Goal: Task Accomplishment & Management: Manage account settings

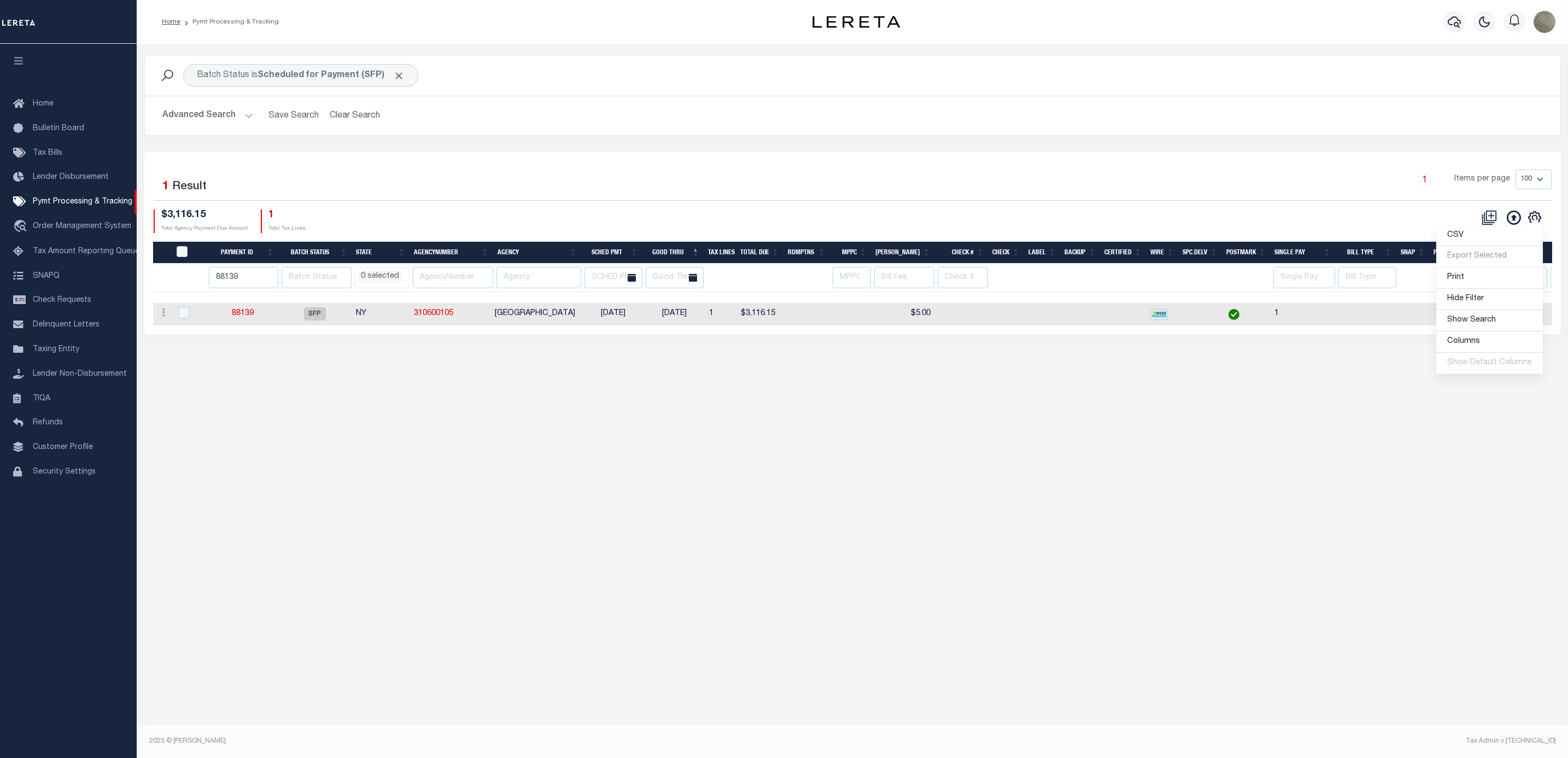
select select
click at [64, 303] on span "Check Requests" at bounding box center [62, 300] width 58 height 8
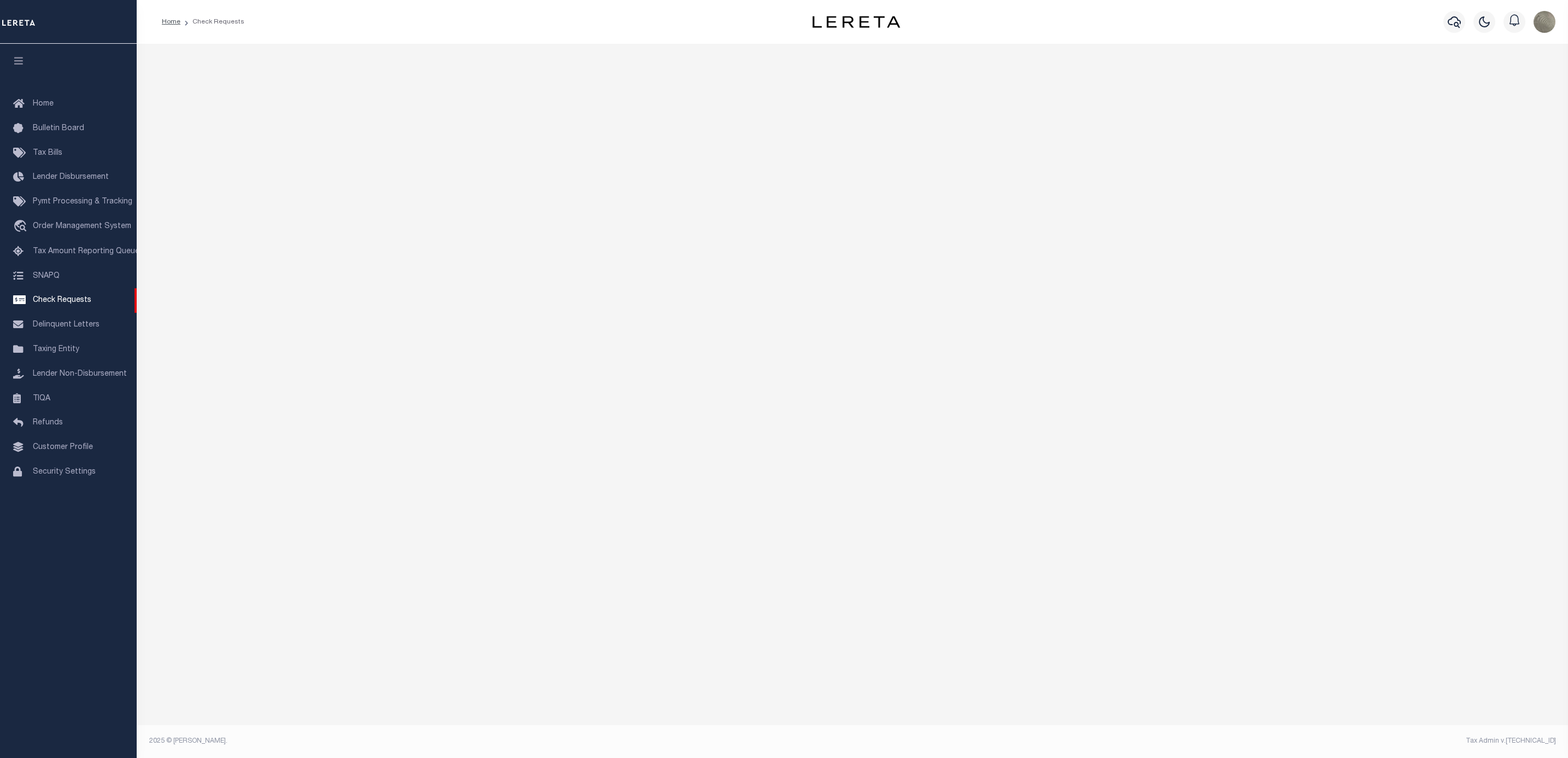
select select "50"
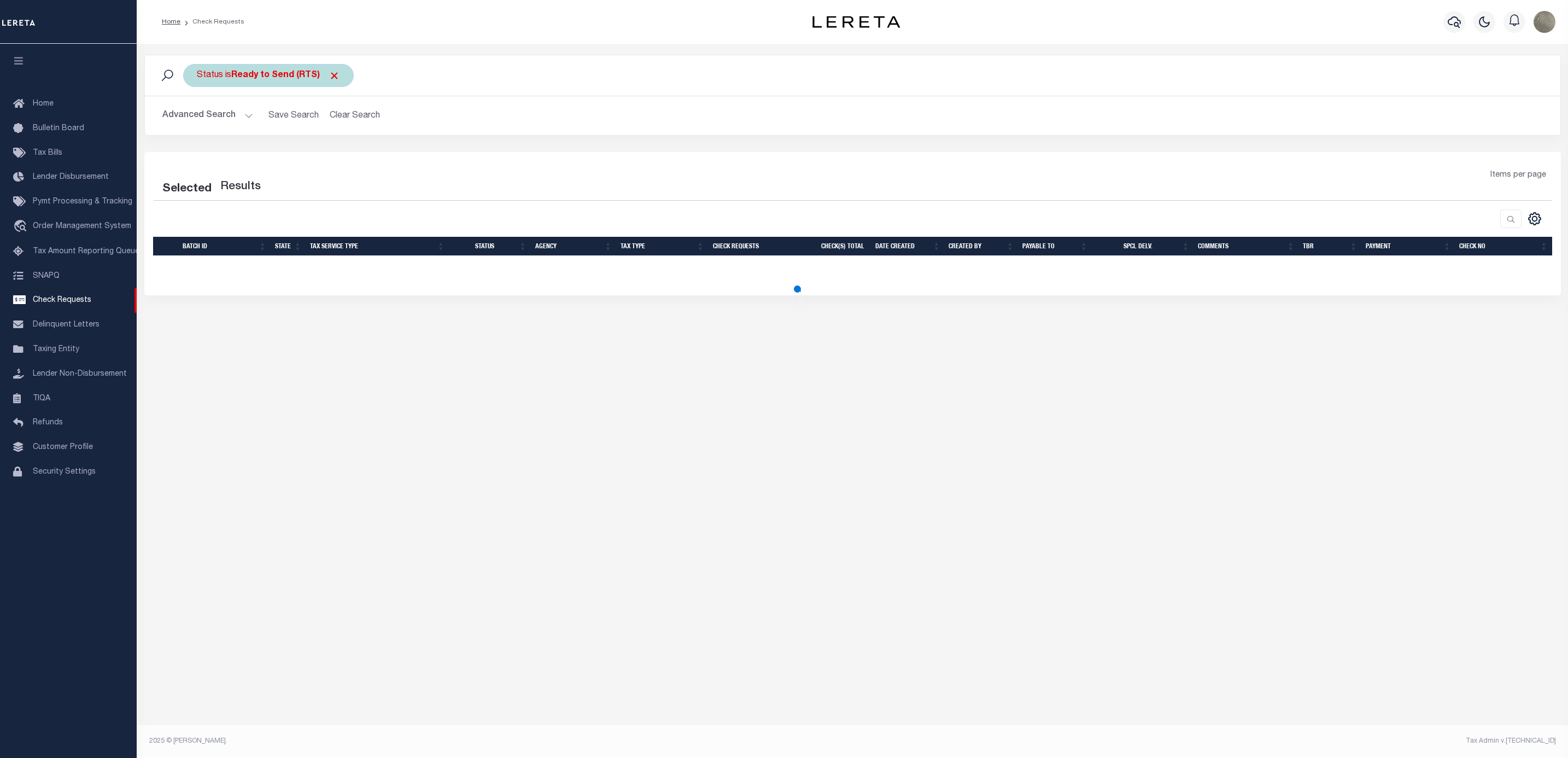
select select "50"
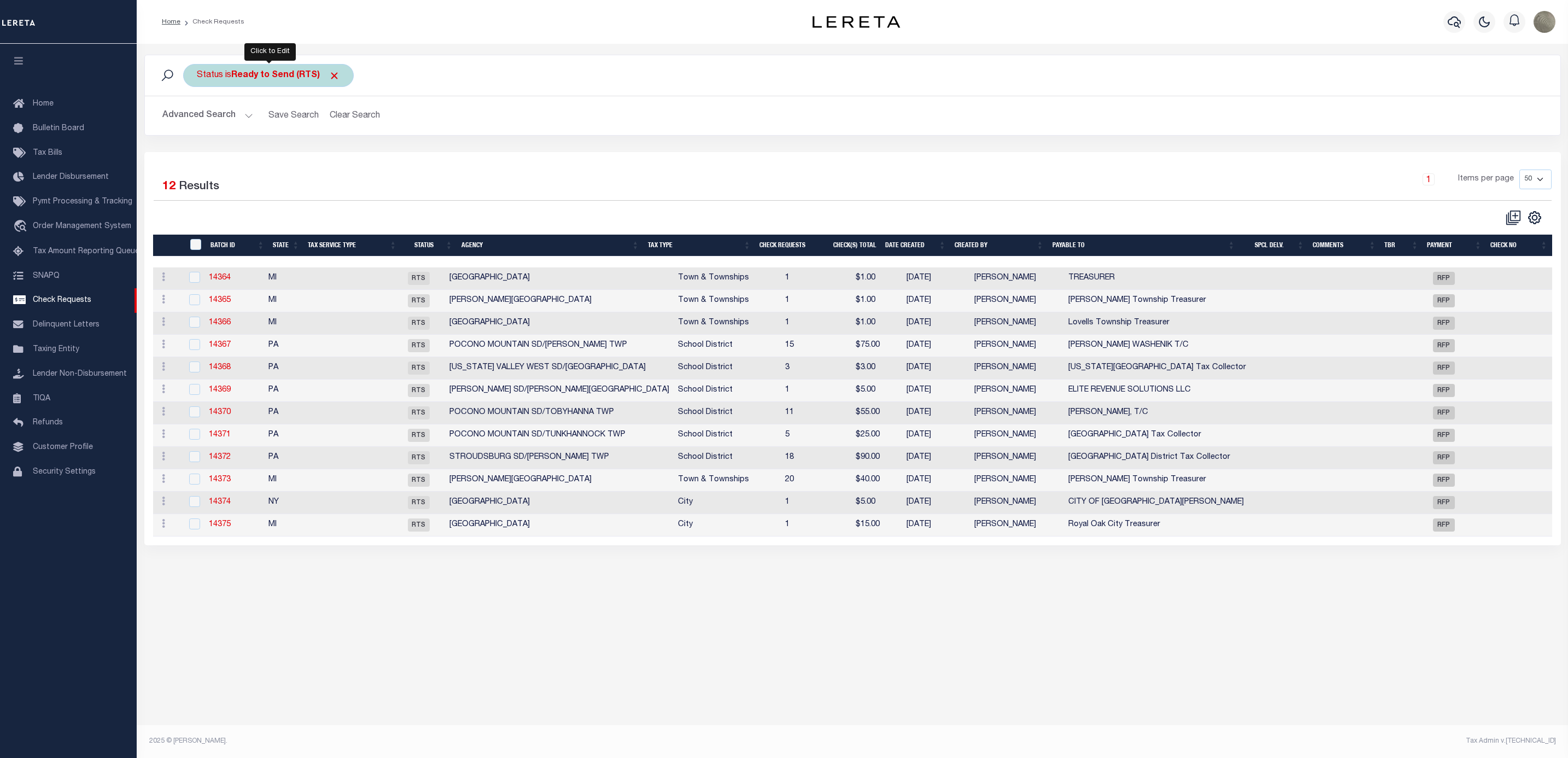
click at [256, 74] on b "Ready to Send (RTS)" at bounding box center [285, 75] width 109 height 9
select select "RTS"
click at [451, 138] on div "Status is Ready to Send (RTS) Is Contains Approval Needed (APN) Batching In Pro…" at bounding box center [853, 104] width 1433 height 97
click at [57, 202] on span "Pymt Processing & Tracking" at bounding box center [82, 202] width 99 height 8
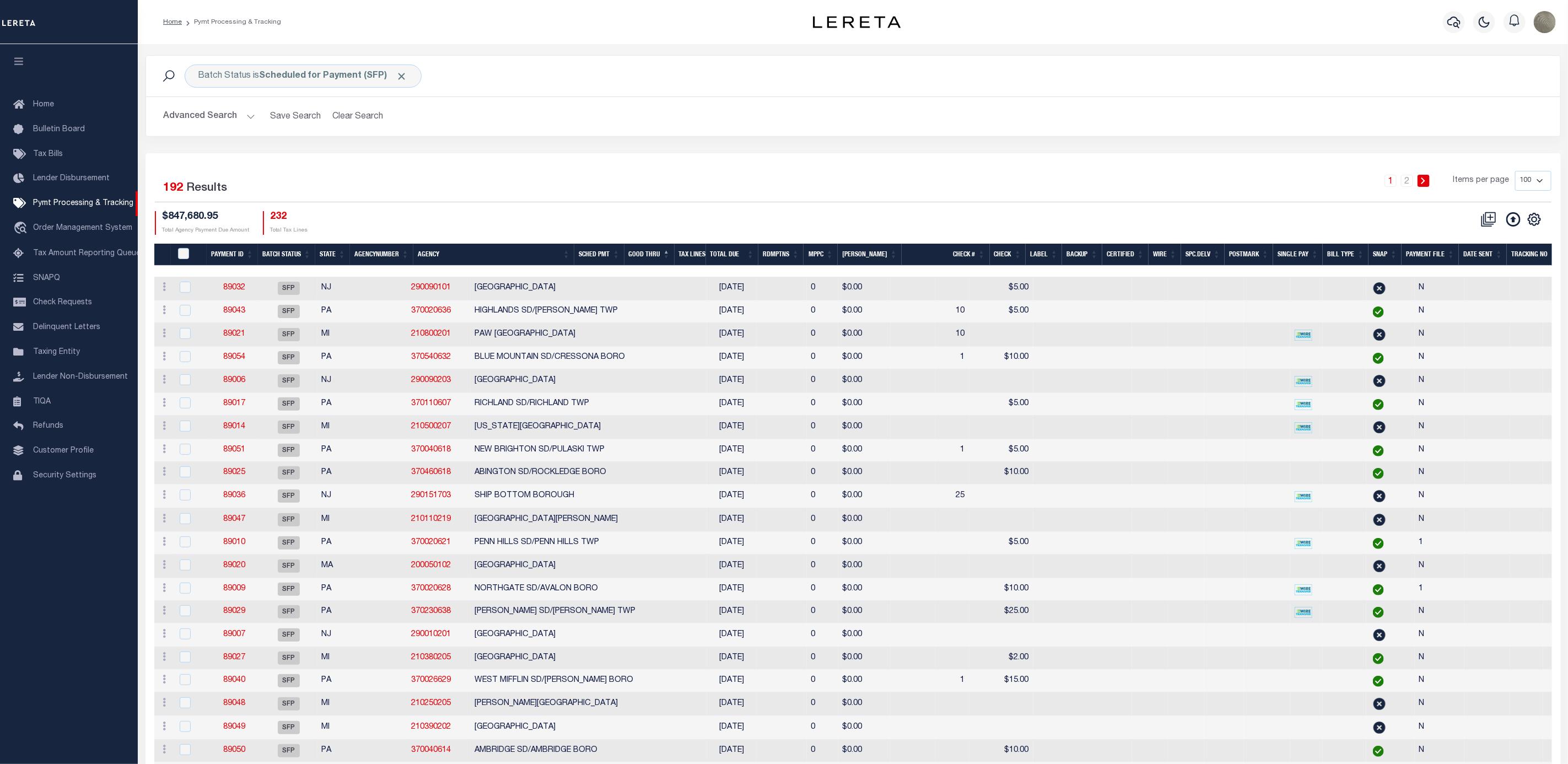
click at [454, 260] on th "Agency" at bounding box center [494, 255] width 161 height 23
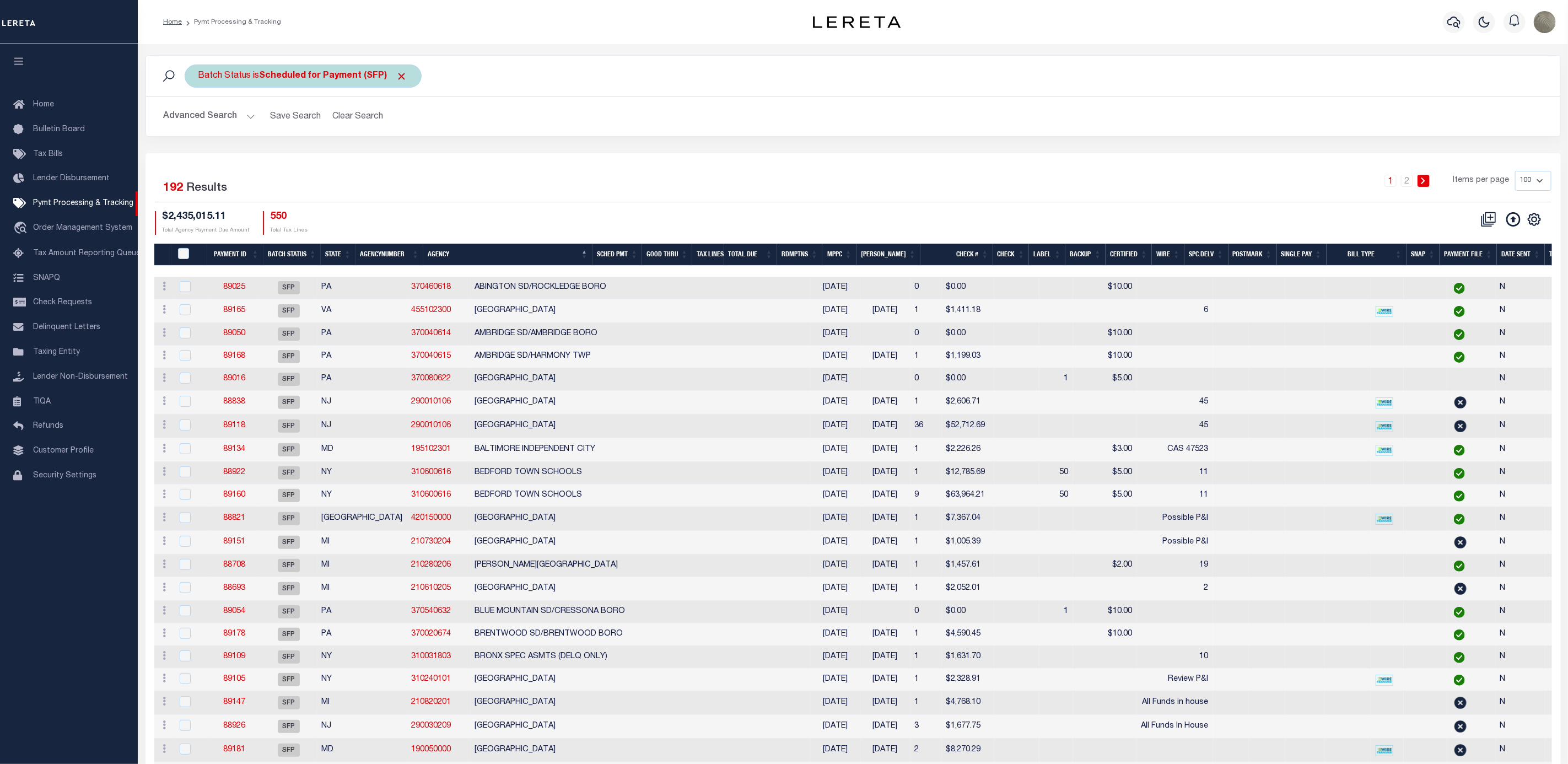
click at [268, 71] on div "Batch Status is Scheduled for Payment (SFP)" at bounding box center [303, 76] width 237 height 23
click at [239, 129] on select "Awaiting Funds (AWF) Cleared and Complete (CAC) New Check Needed (NCN) Payment …" at bounding box center [280, 130] width 162 height 21
select select "RFP"
click at [199, 121] on select "Awaiting Funds (AWF) Cleared and Complete (CAC) New Check Needed (NCN) Payment …" at bounding box center [280, 130] width 162 height 21
click at [341, 149] on input "Apply" at bounding box center [344, 154] width 33 height 18
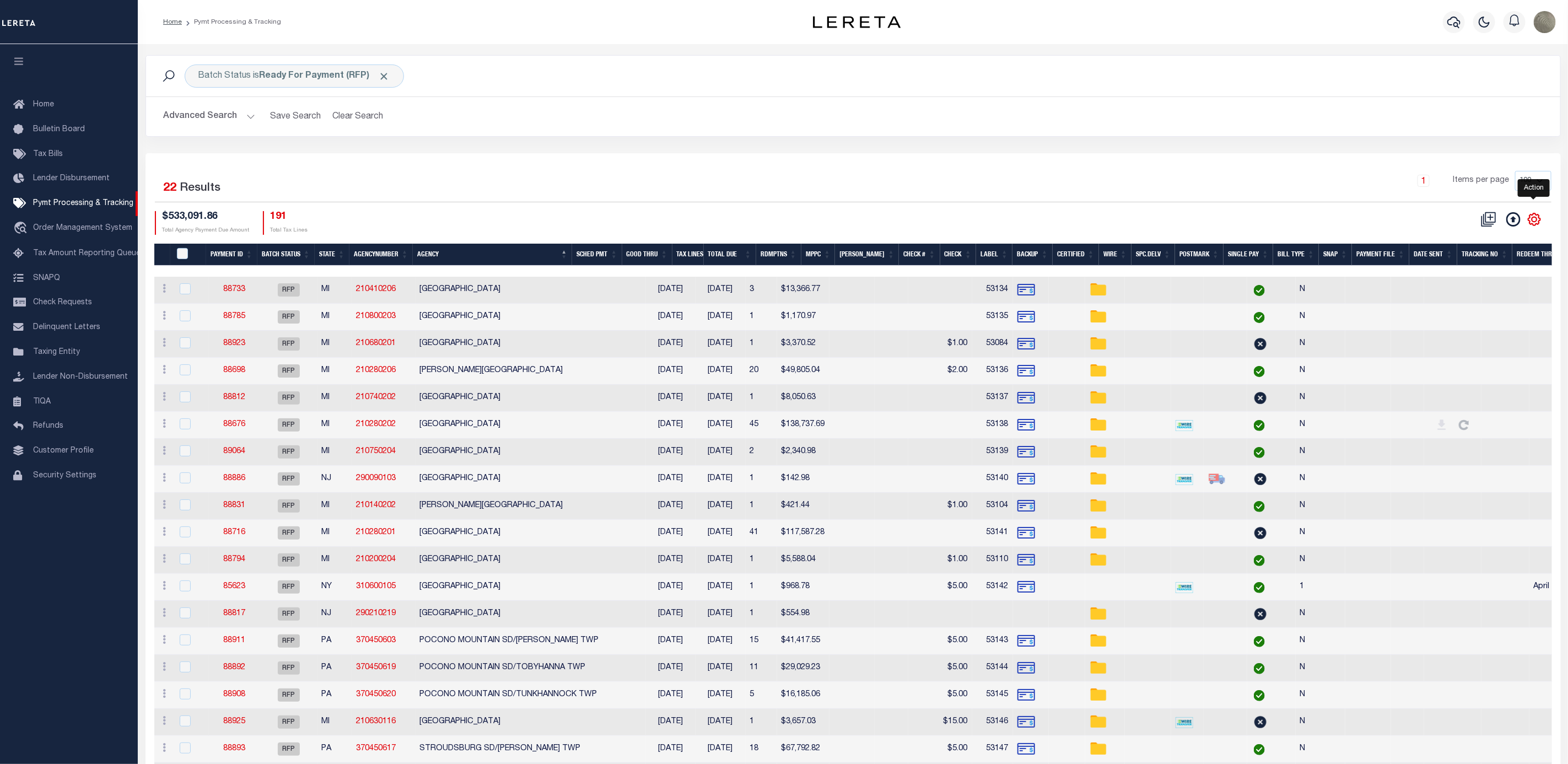
click at [1535, 222] on icon "" at bounding box center [1534, 219] width 14 height 14
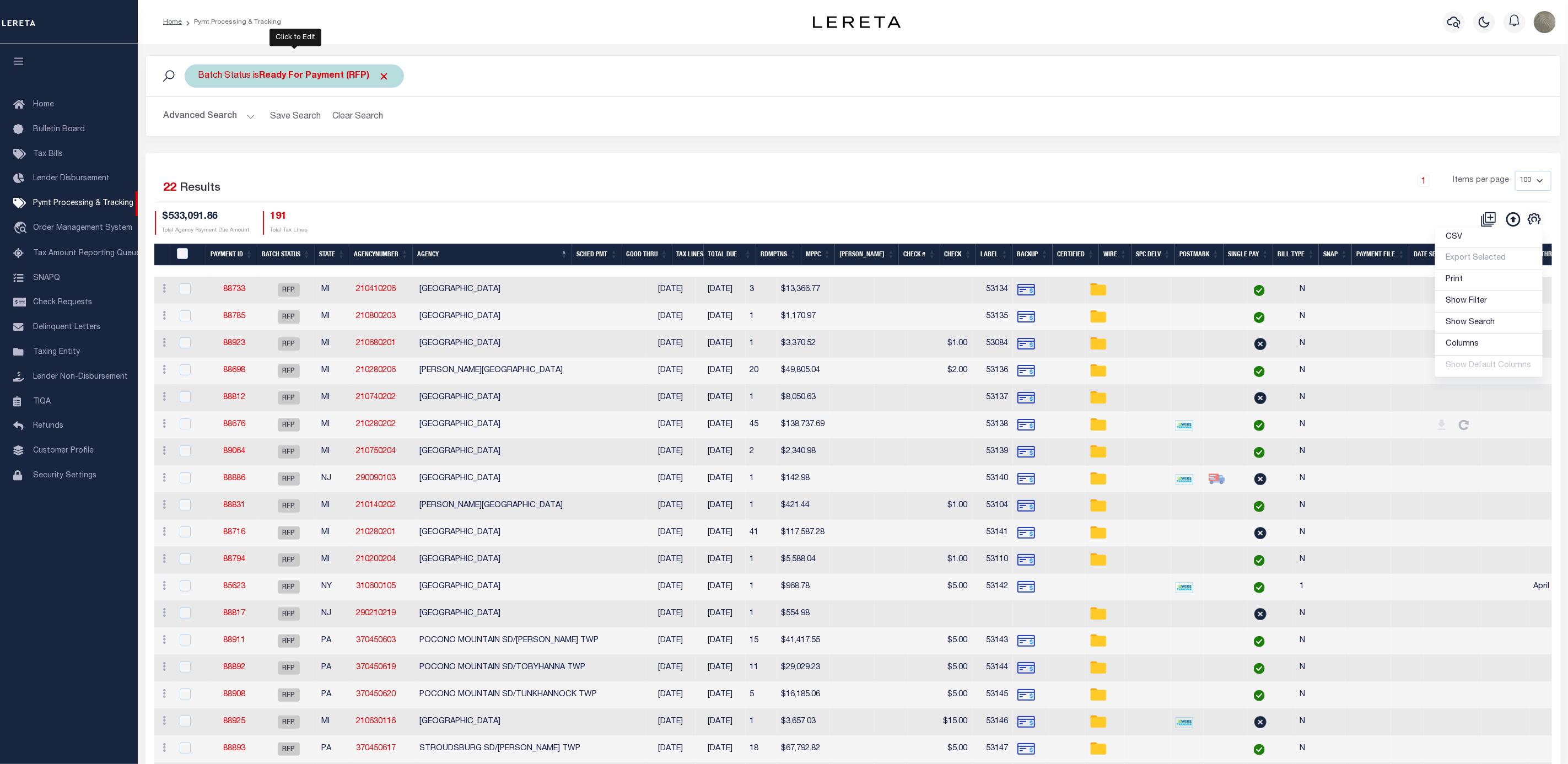
click at [311, 79] on b "Ready For Payment (RFP)" at bounding box center [325, 76] width 131 height 9
click at [296, 128] on select "Awaiting Funds (AWF) Cleared and Complete (CAC) New Check Needed (NCN) Payment …" at bounding box center [280, 130] width 162 height 21
select select "SFP"
click at [199, 121] on select "Awaiting Funds (AWF) Cleared and Complete (CAC) New Check Needed (NCN) Payment …" at bounding box center [280, 130] width 162 height 21
click at [351, 144] on div "Is Contains Awaiting Funds (AWF) Cleared and Complete (CAC) New Check Needed (N…" at bounding box center [280, 126] width 176 height 87
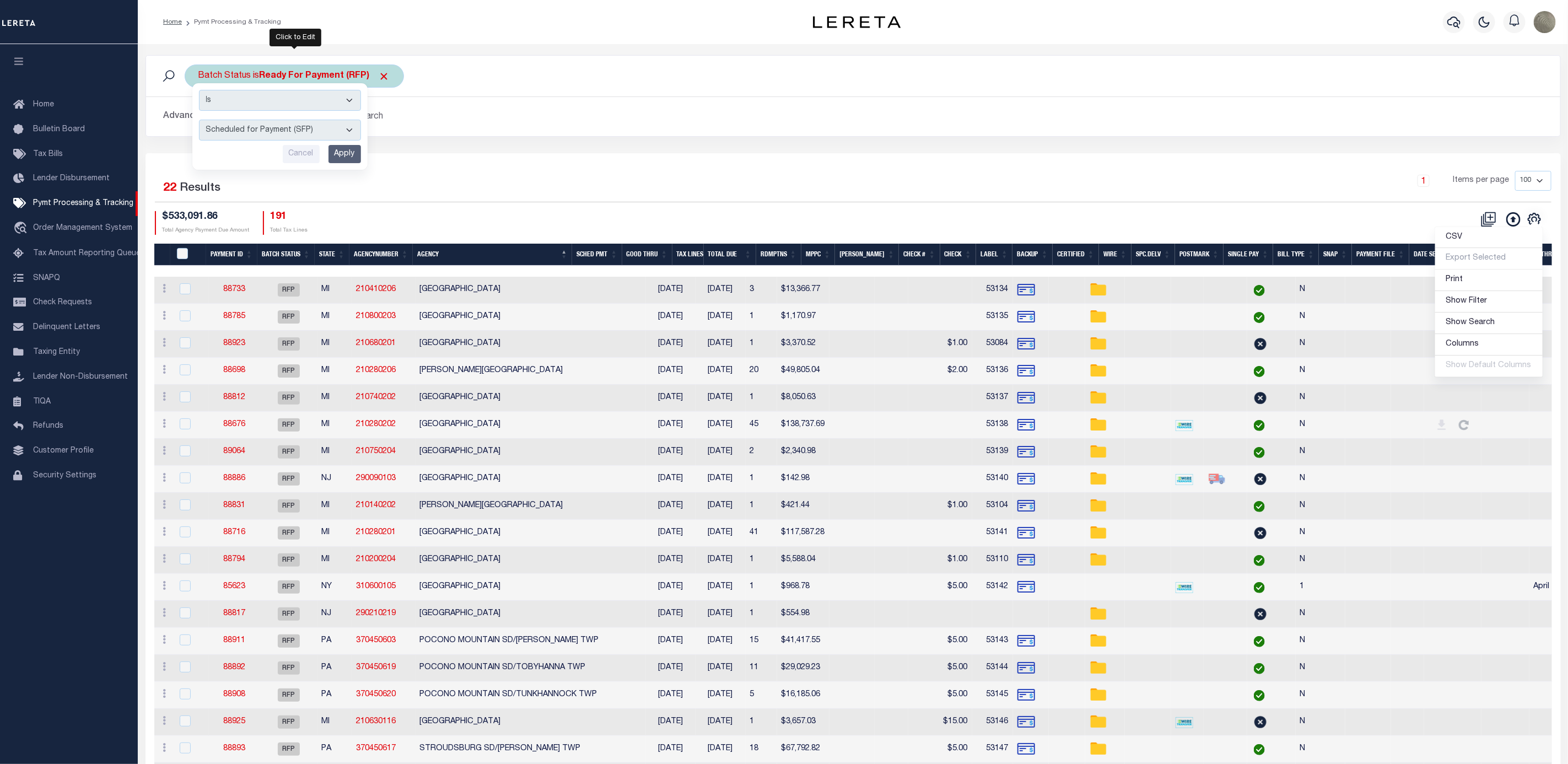
click at [351, 154] on input "Apply" at bounding box center [344, 154] width 33 height 18
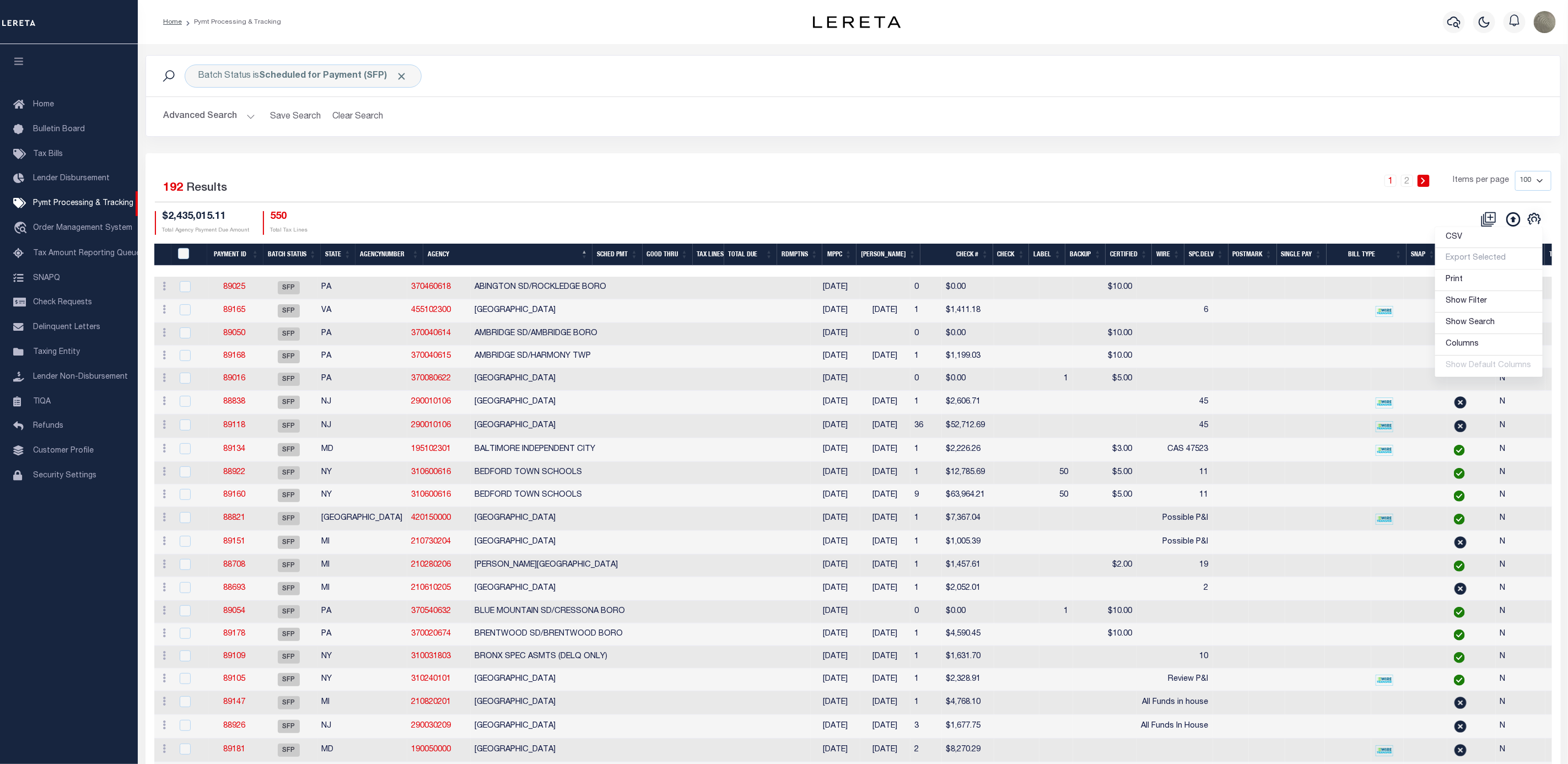
click at [1409, 180] on link "2" at bounding box center [1407, 181] width 12 height 12
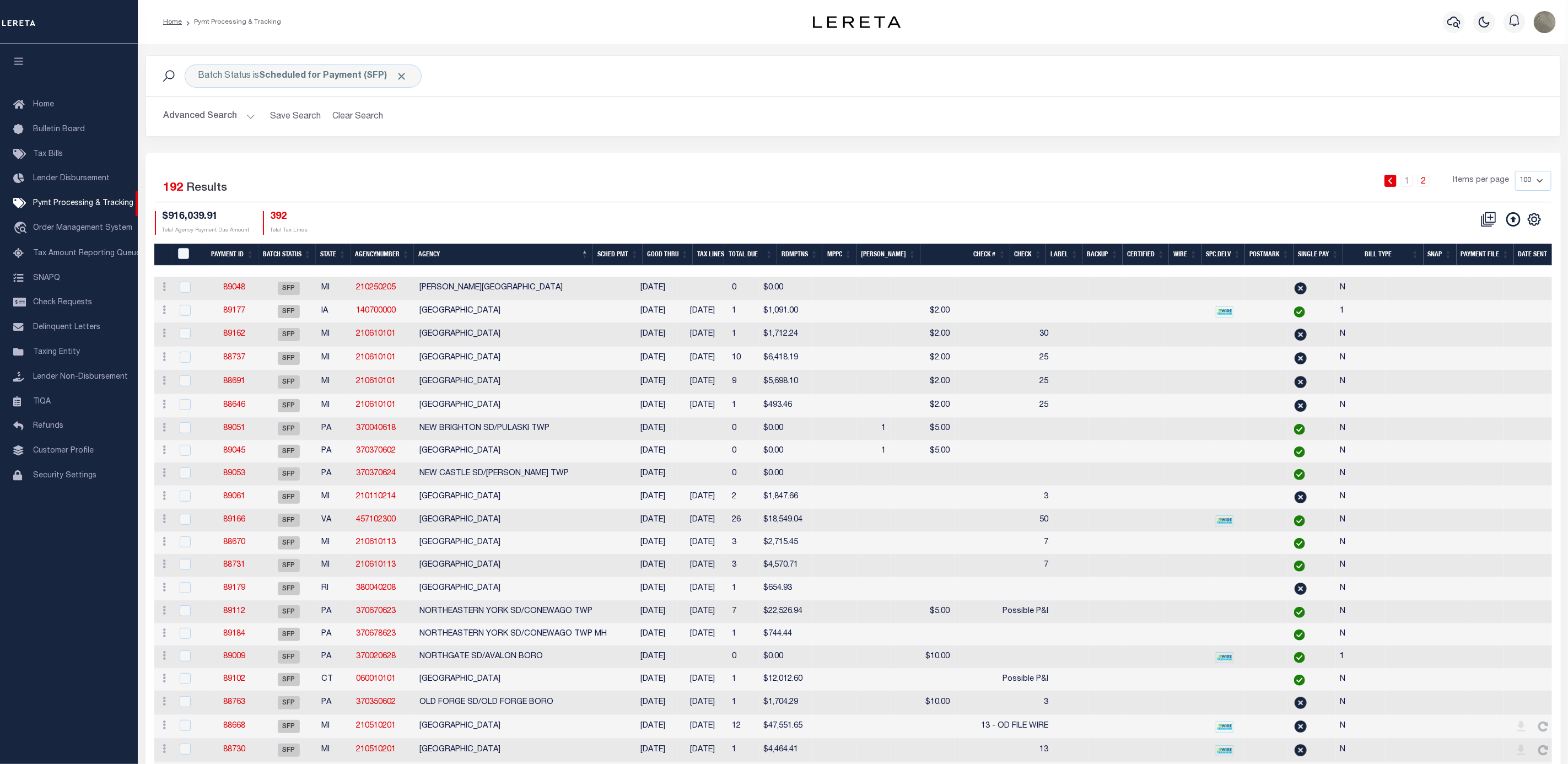
scroll to position [0, 141]
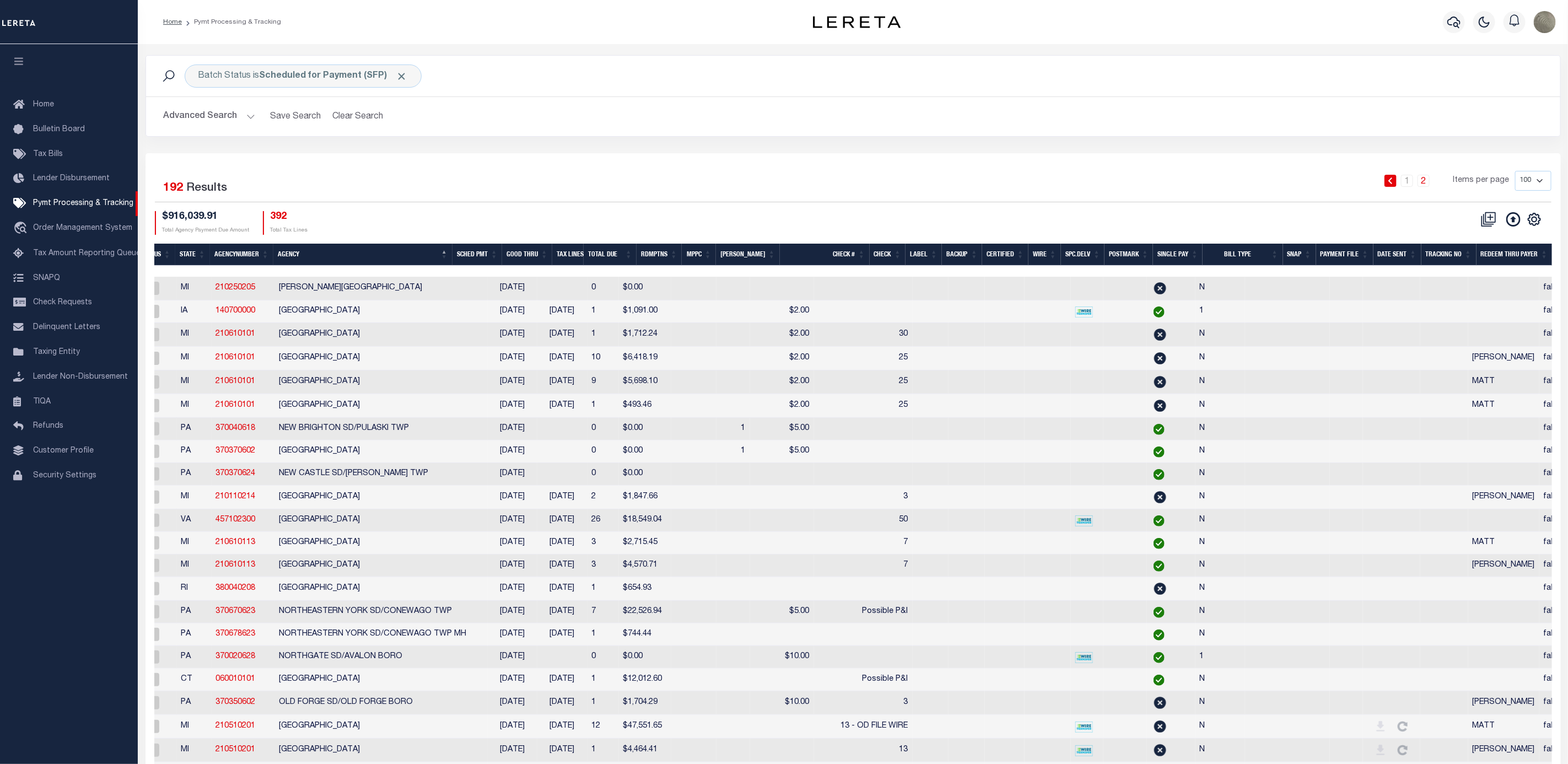
click at [1526, 225] on div "CSV Export Selected Print Show Filter Show Search Columns 0: 1: PayeePmtBatchSt…" at bounding box center [1534, 219] width 18 height 14
click at [1539, 222] on icon "" at bounding box center [1534, 219] width 14 height 14
click at [1461, 305] on span "Show Filter" at bounding box center [1467, 301] width 41 height 8
select select
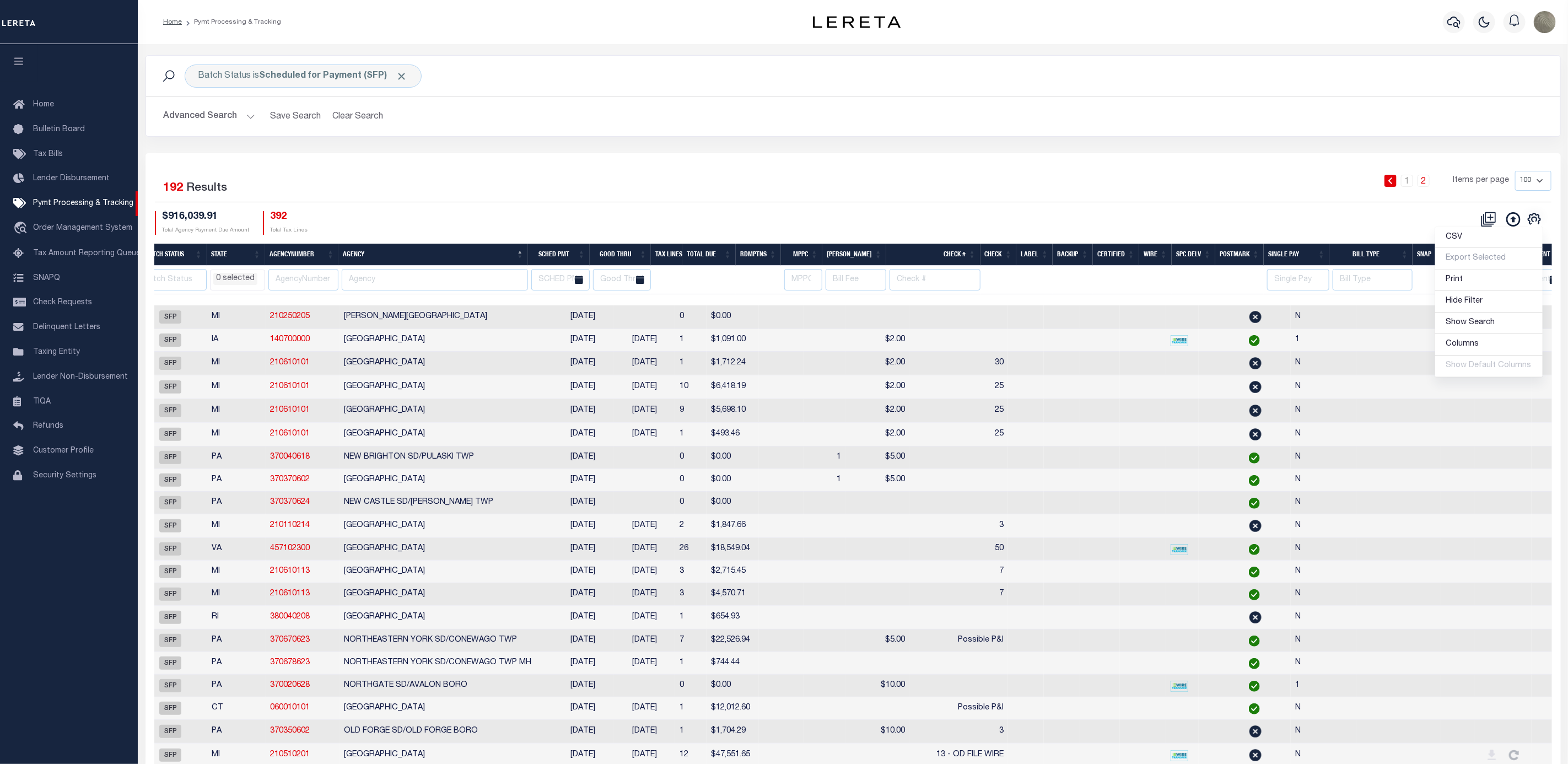
click at [908, 207] on div "Selected 192 Results 1 2 Items per page 100 200 500 1000 $916,039.91 Total Agen…" at bounding box center [853, 202] width 1415 height 63
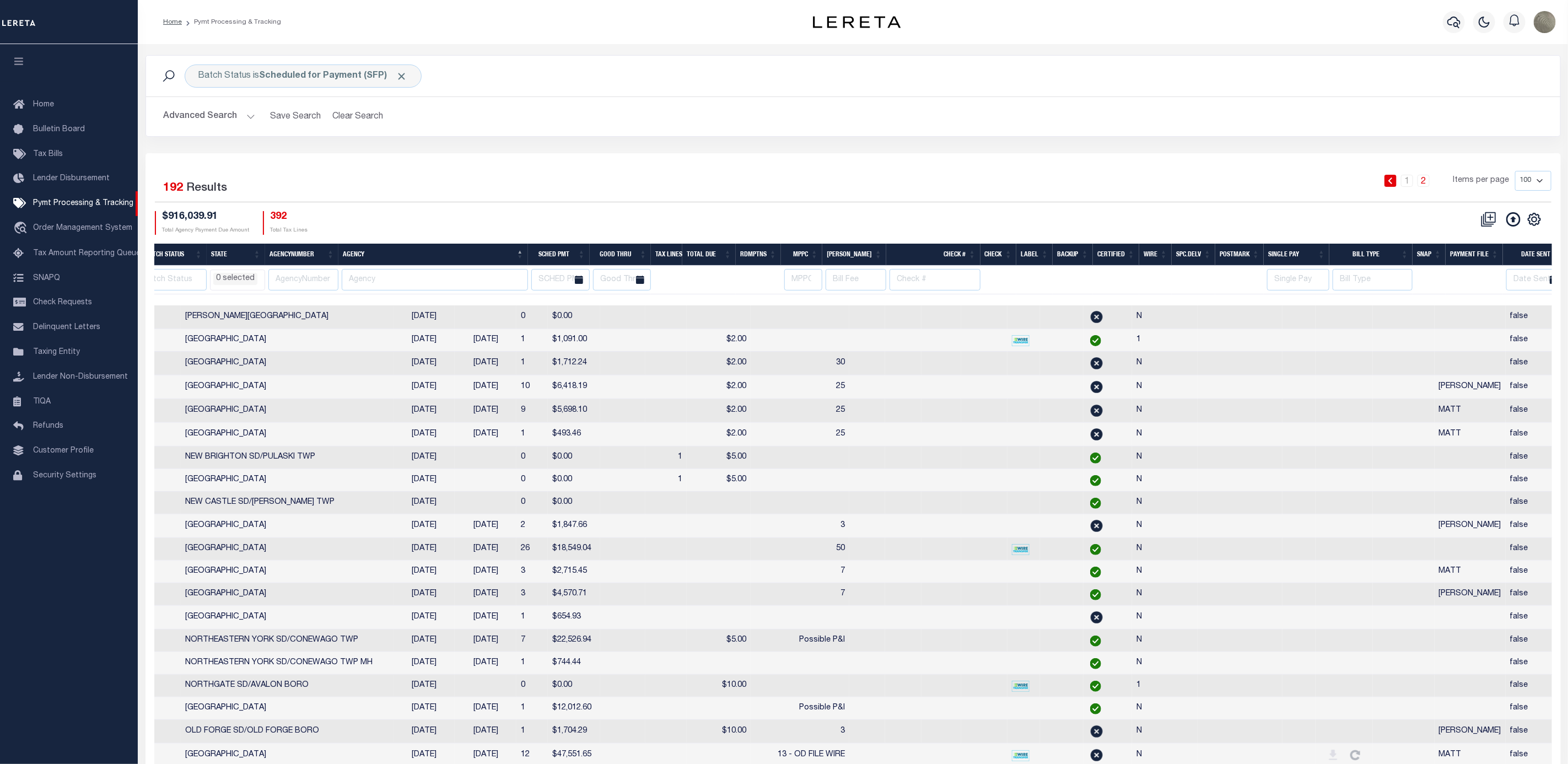
scroll to position [0, 299]
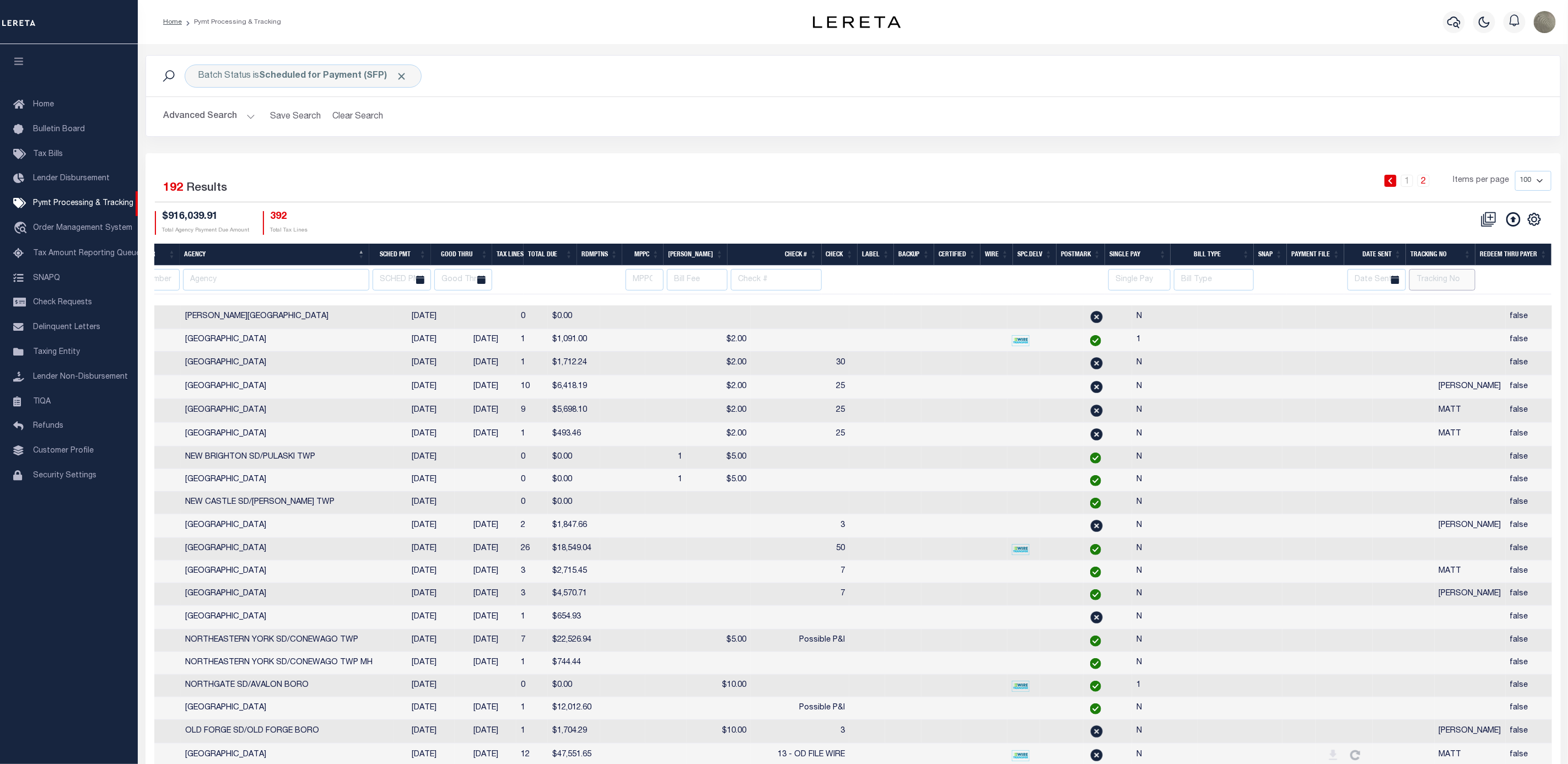
click at [1440, 280] on input "text" at bounding box center [1443, 279] width 66 height 21
type input "Andres"
click at [815, 179] on div "1 2 Items per page 100 200 500 1000" at bounding box center [1030, 185] width 1043 height 29
select select
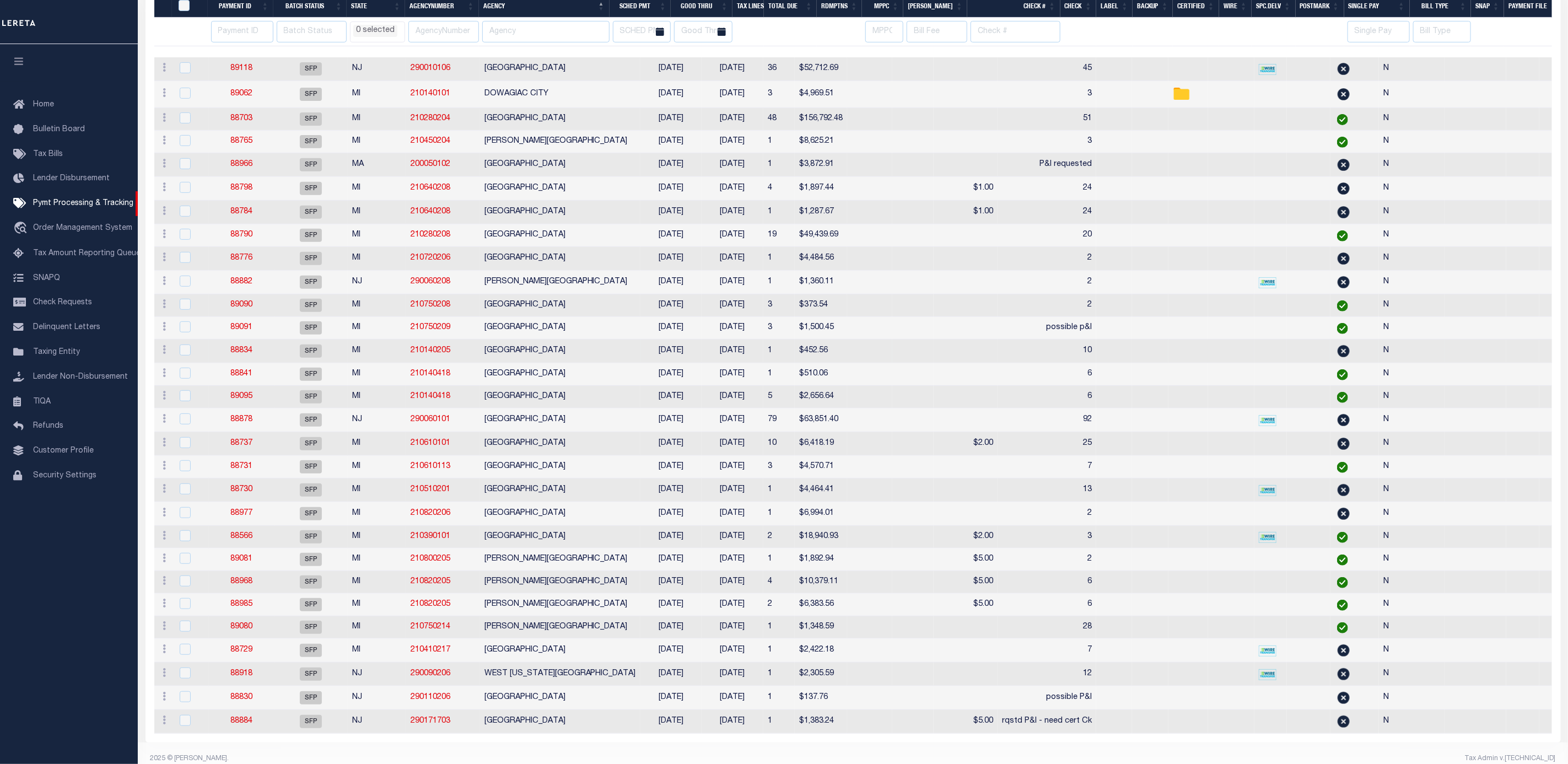
scroll to position [274, 0]
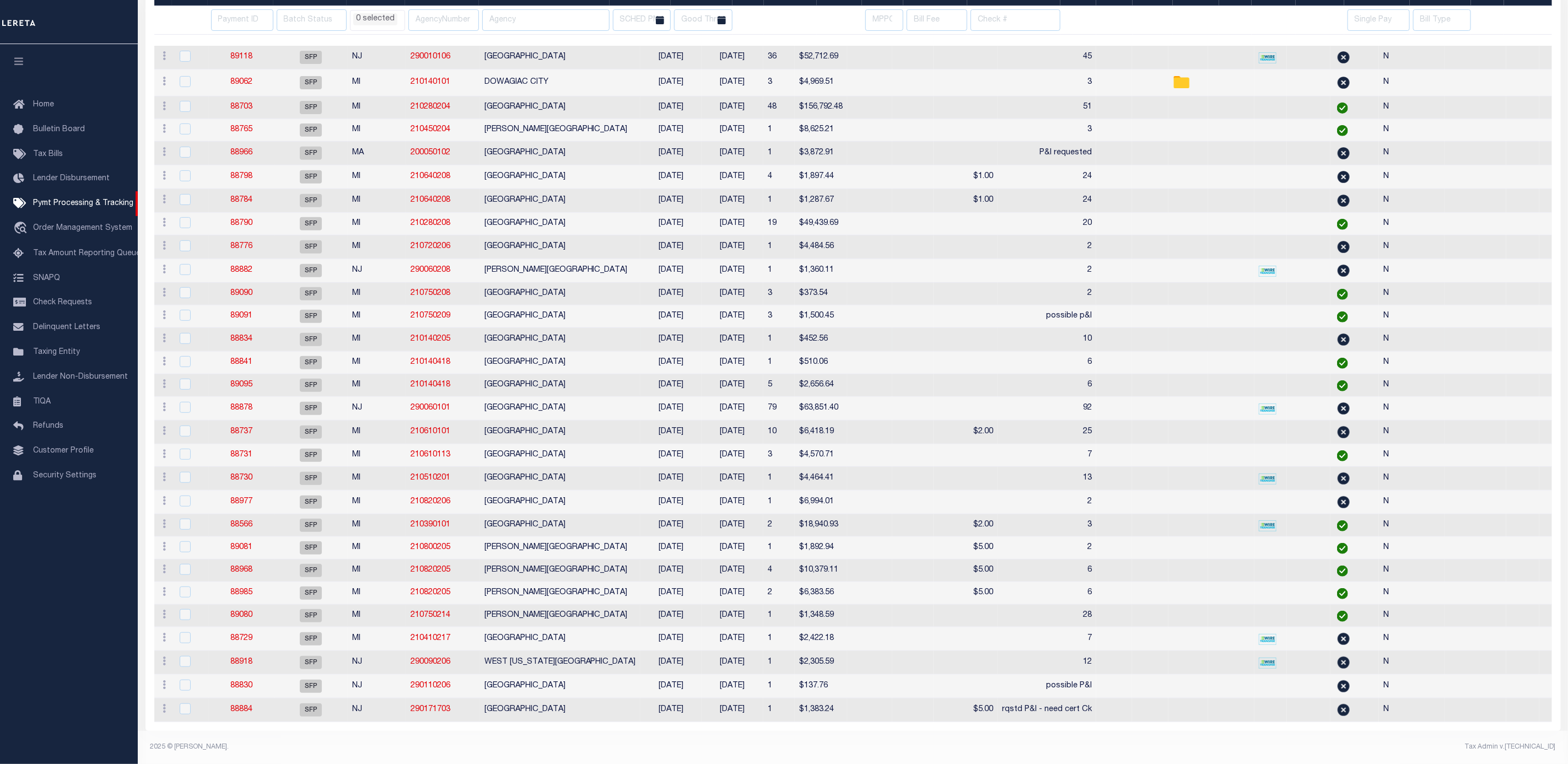
select select
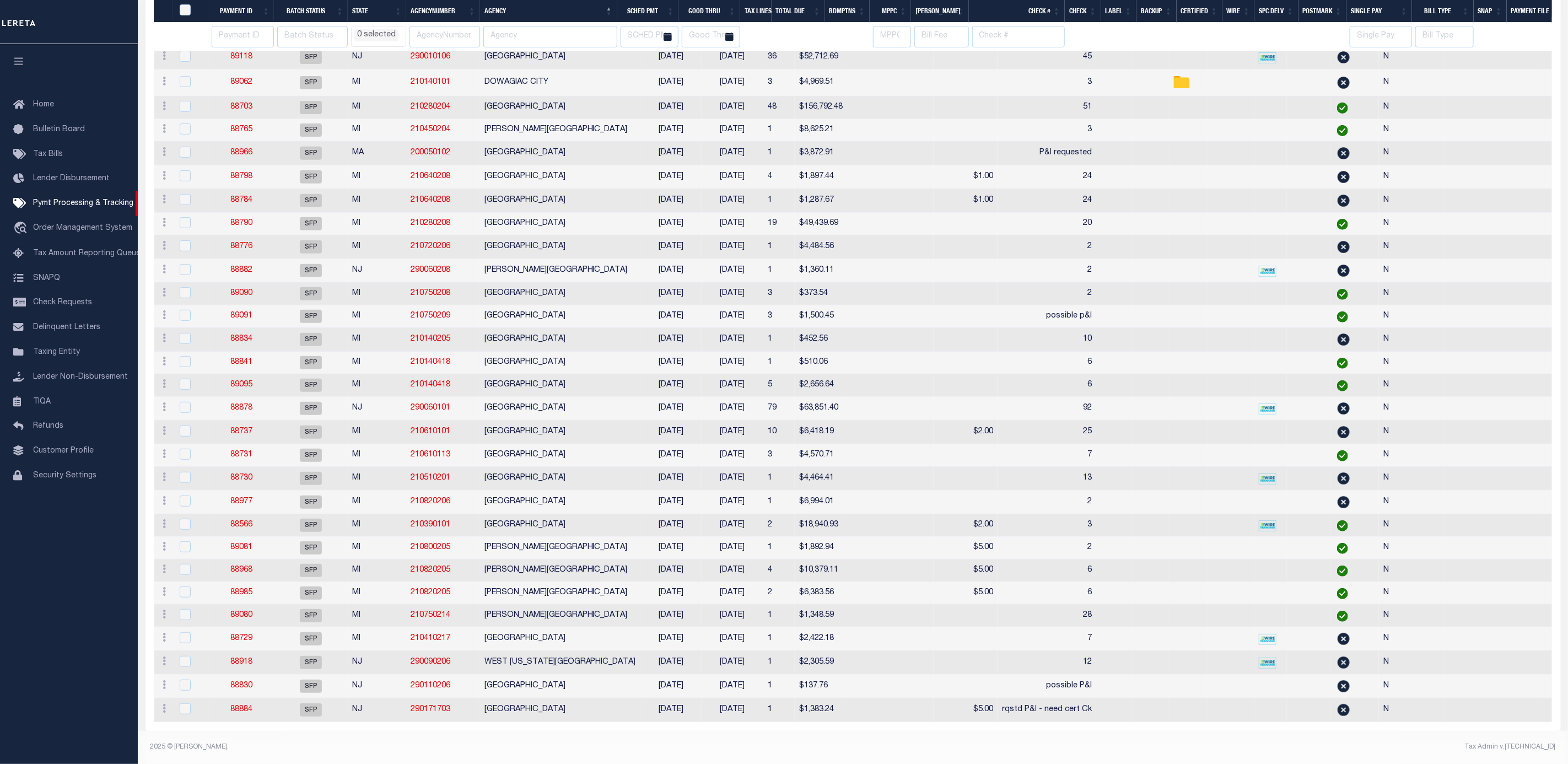
scroll to position [0, 217]
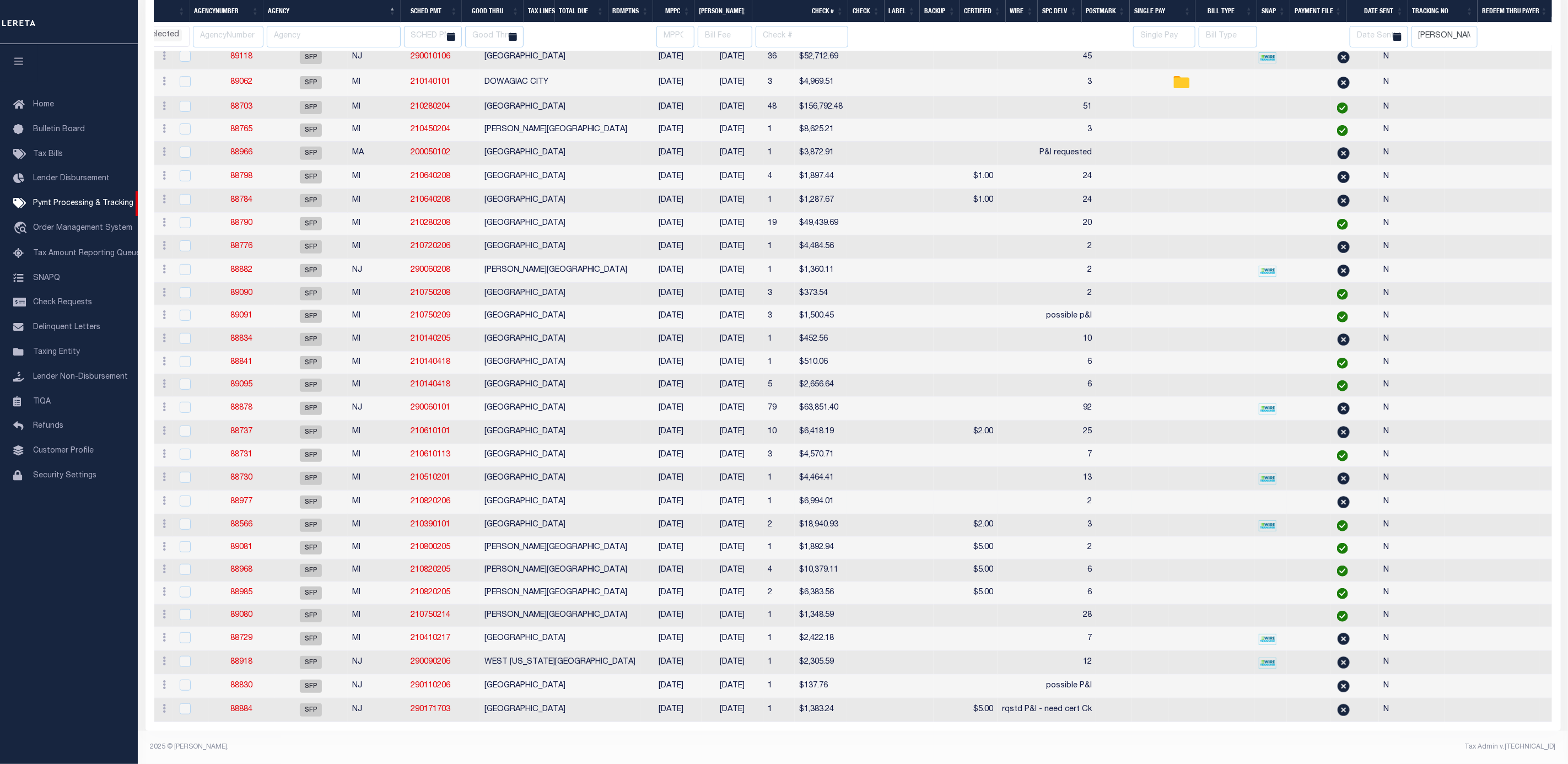
select select
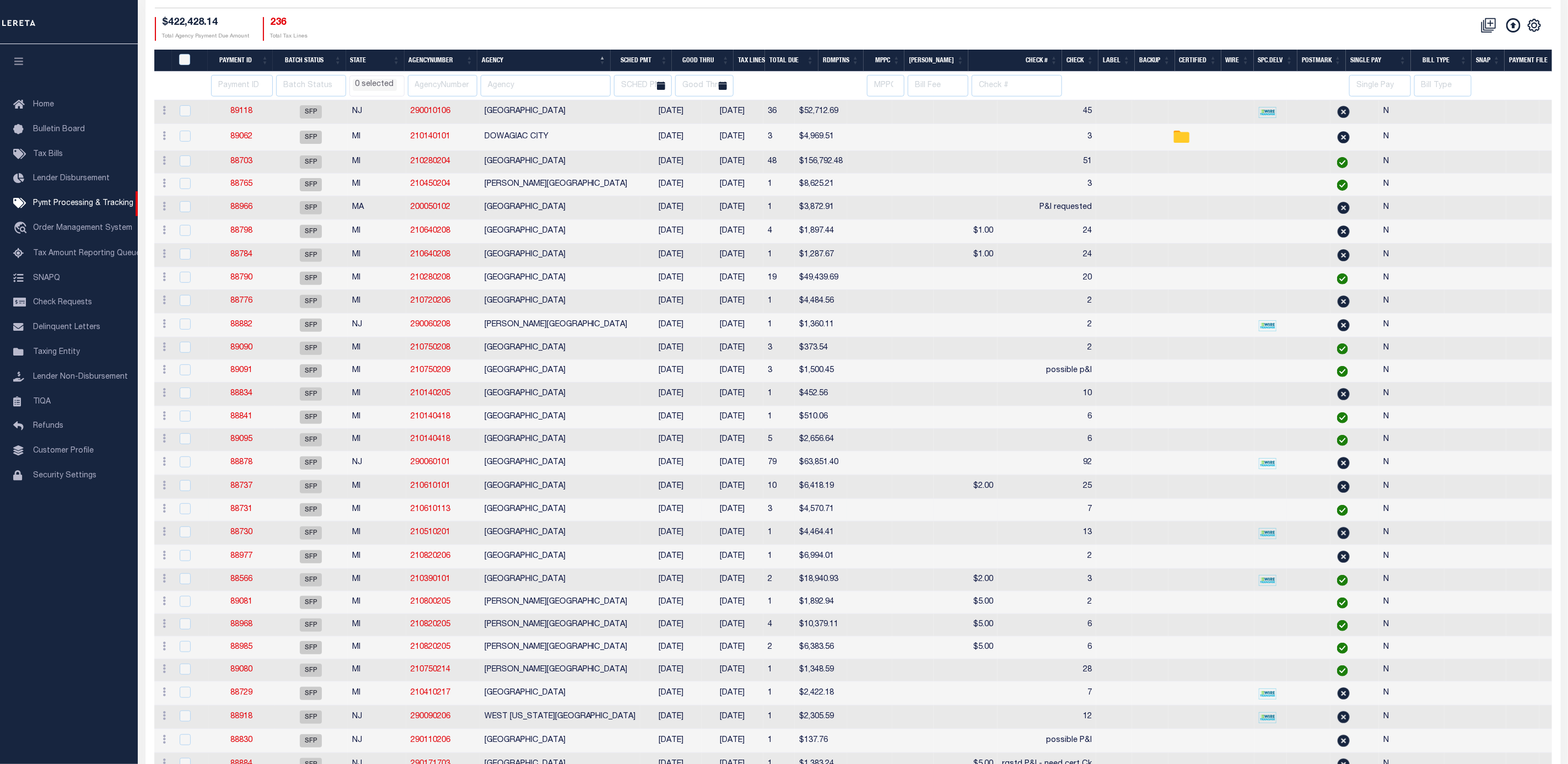
scroll to position [191, 0]
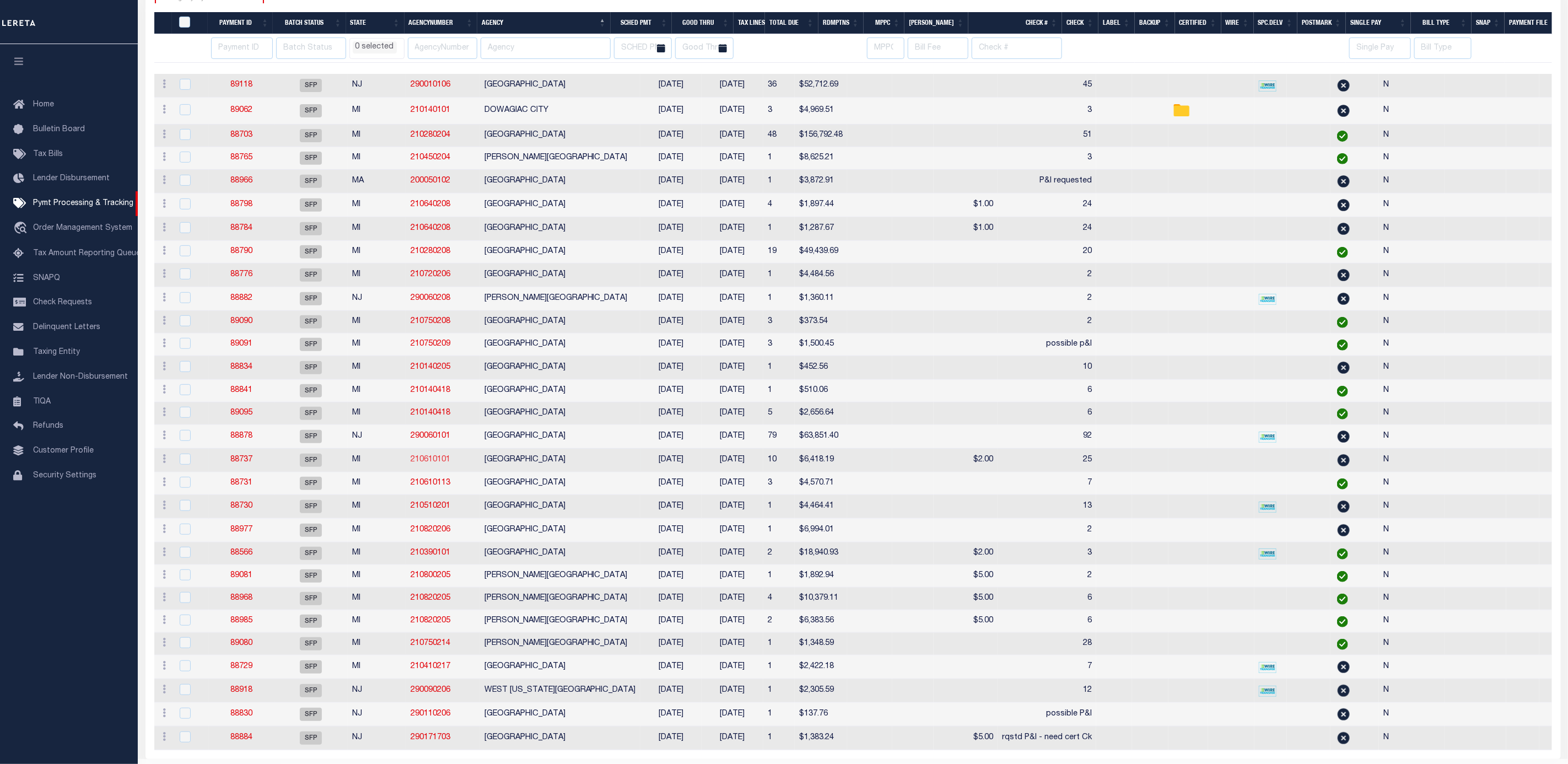
select select
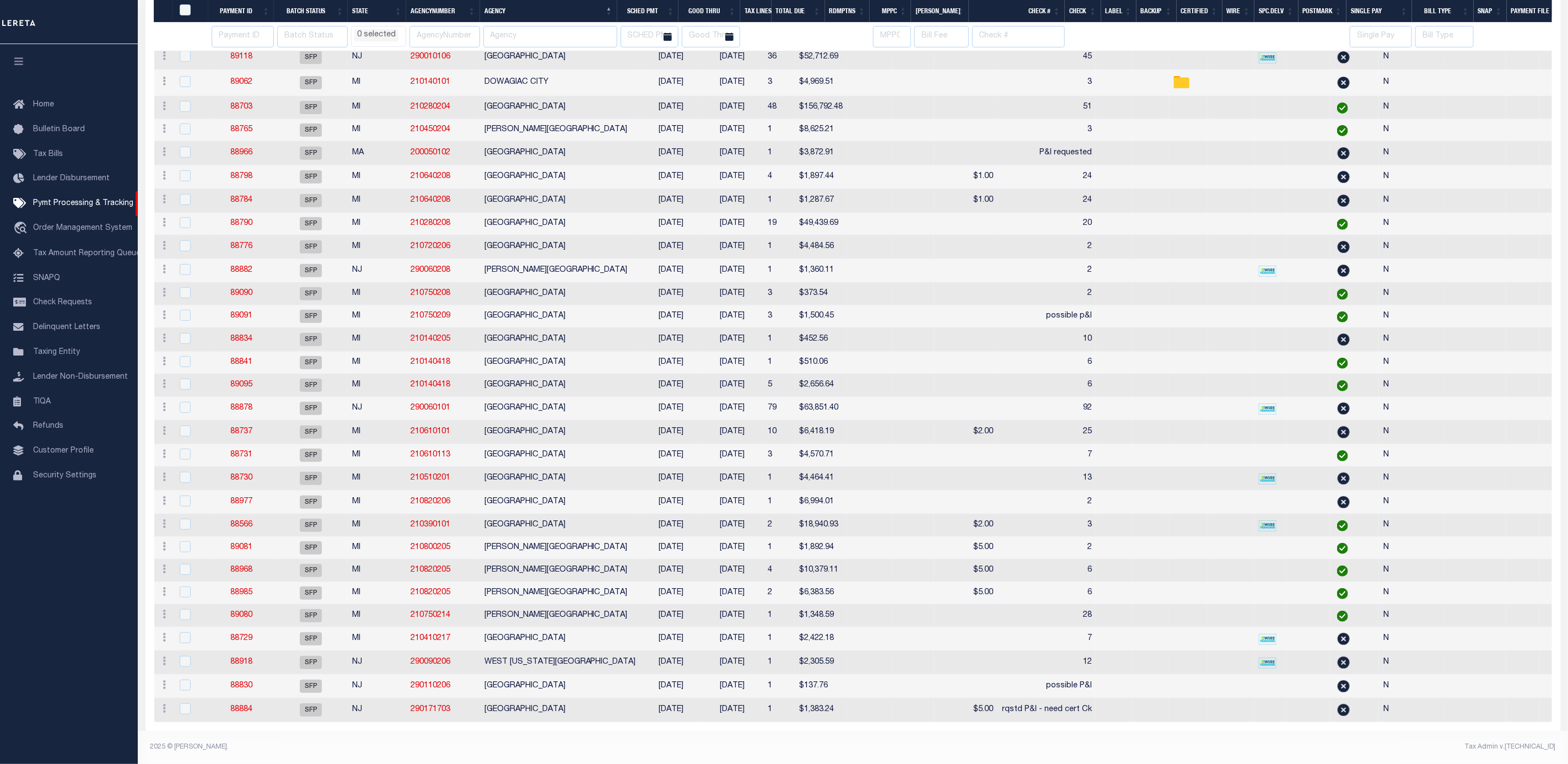
scroll to position [34, 0]
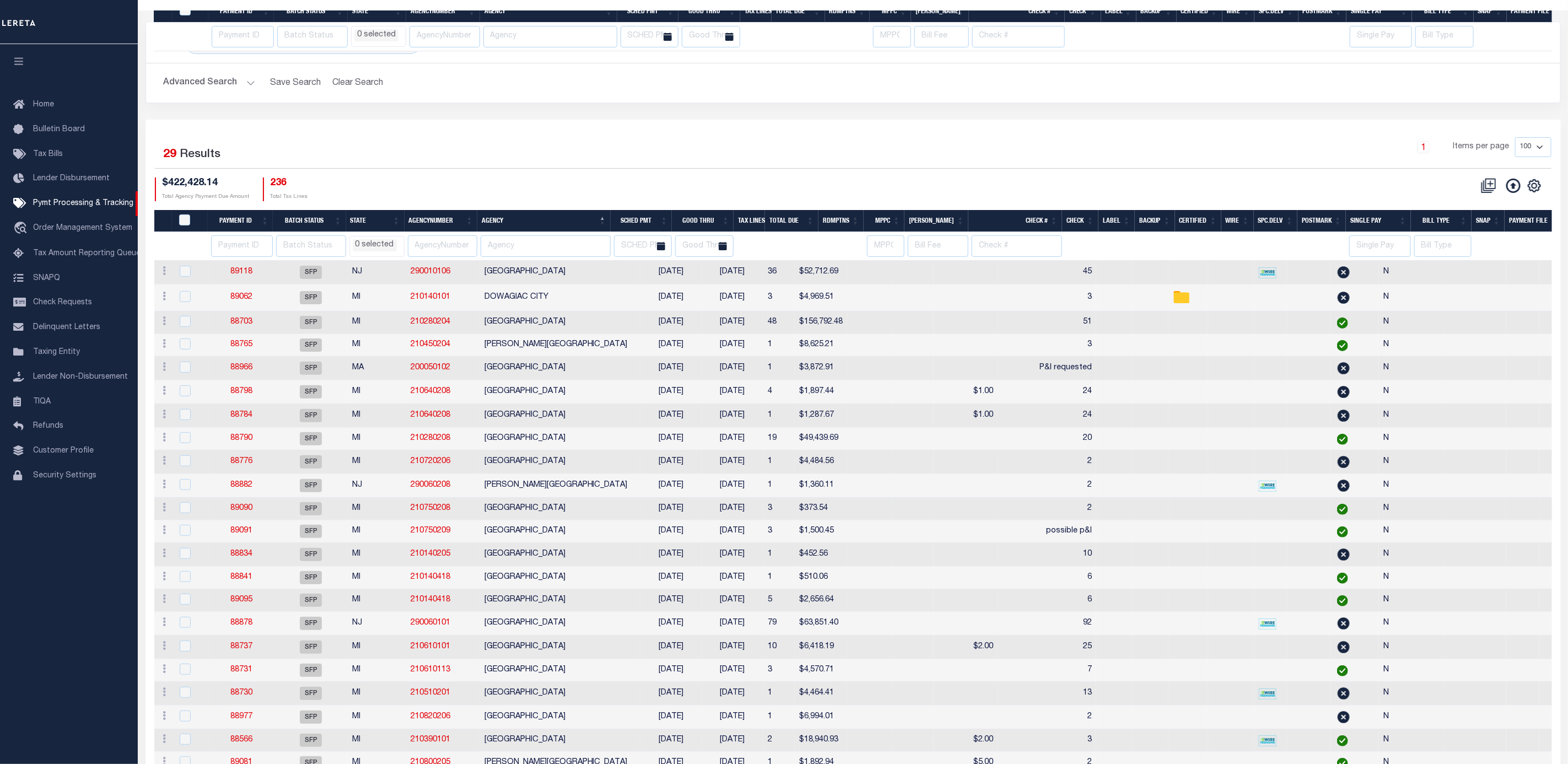
select select
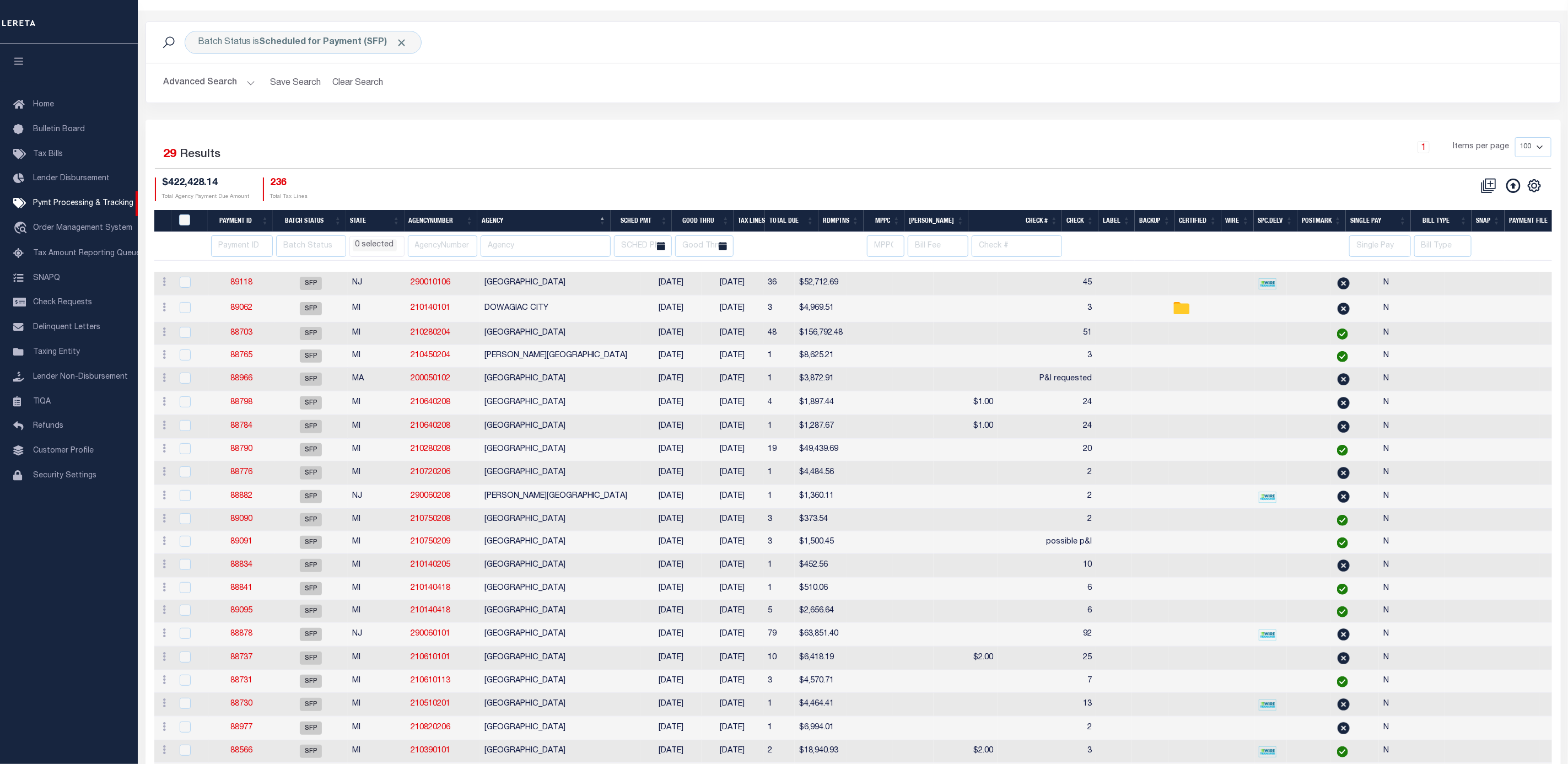
scroll to position [0, 0]
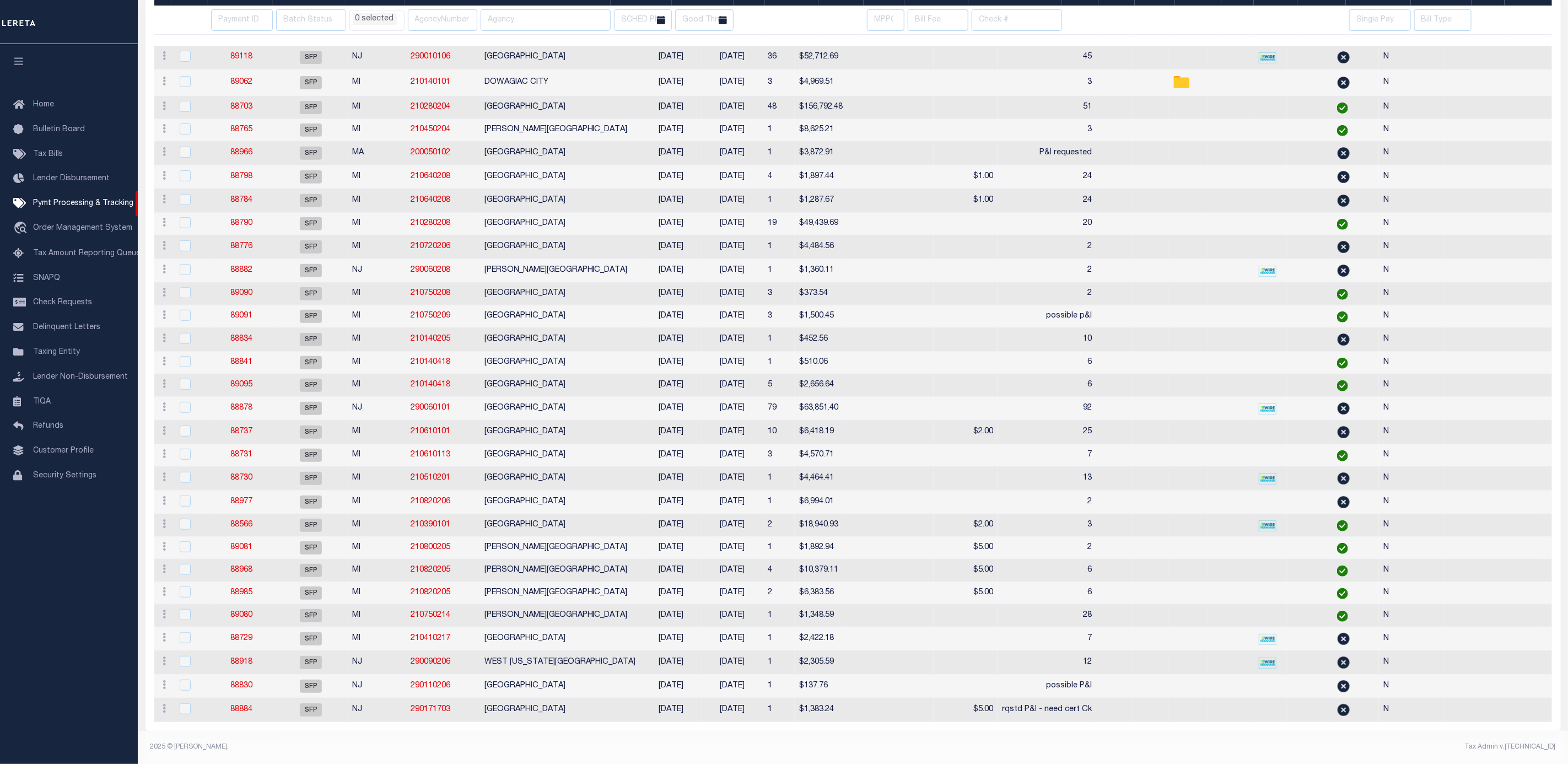
select select
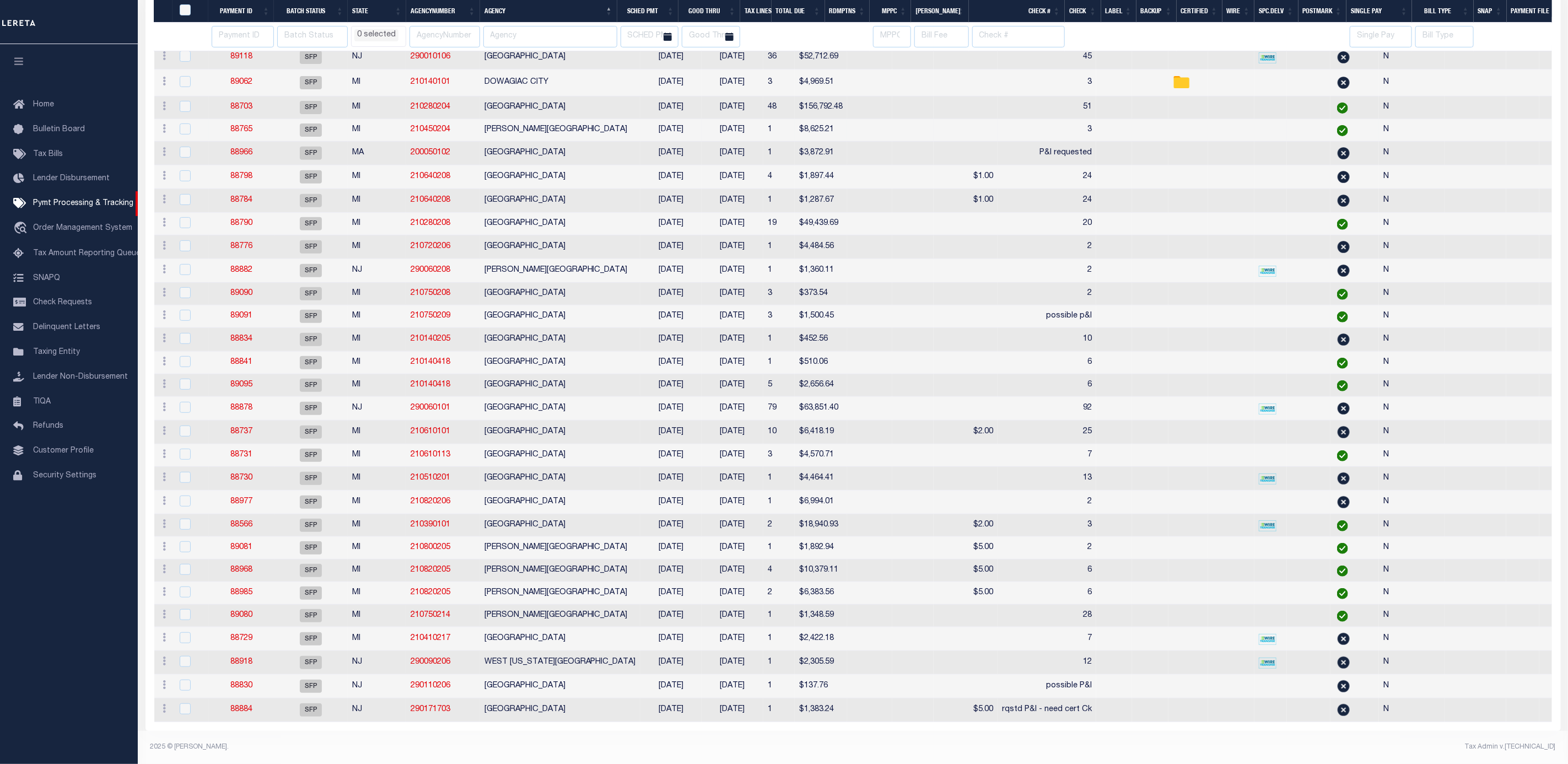
scroll to position [90, 0]
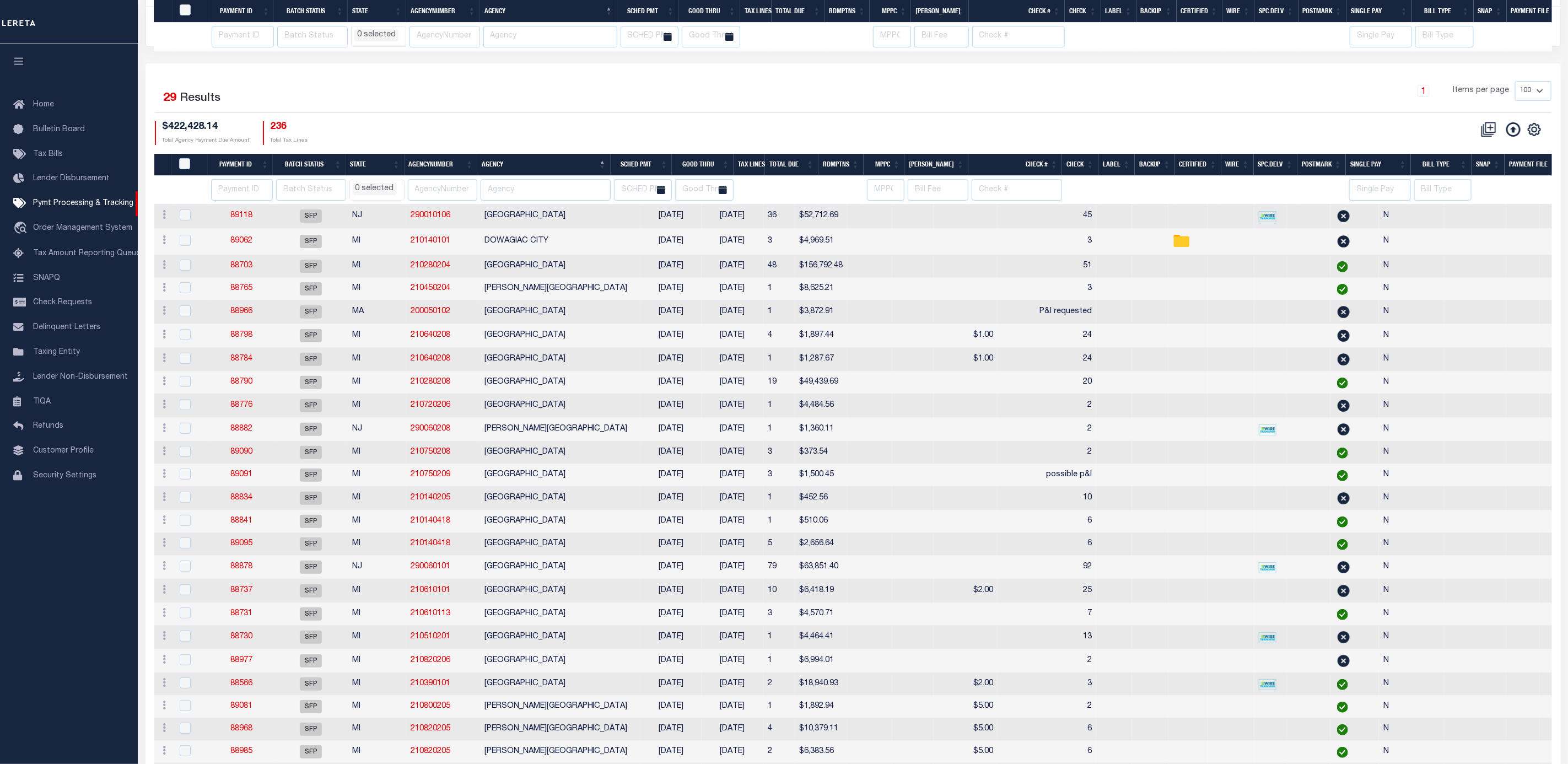
select select
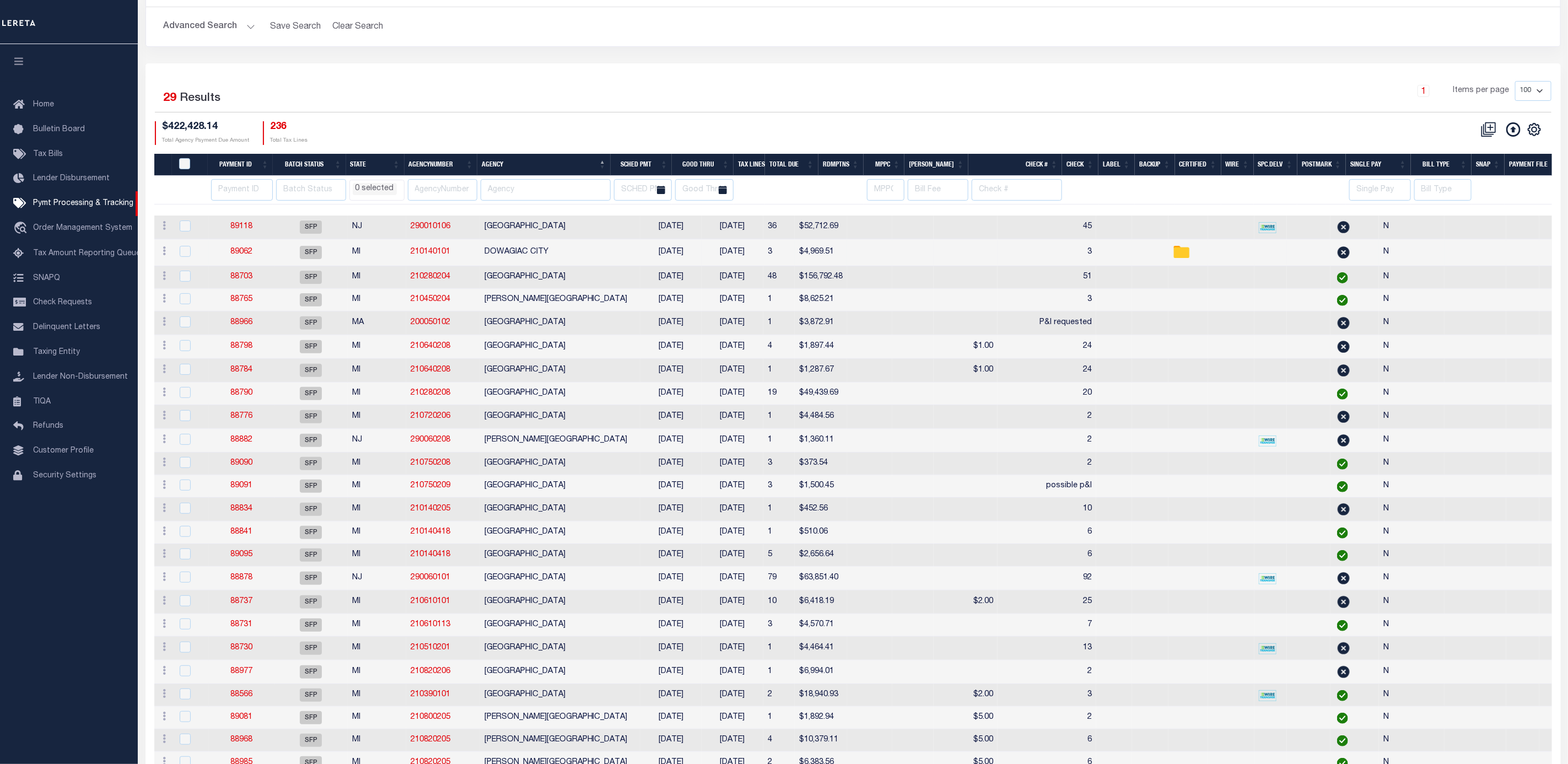
scroll to position [0, 0]
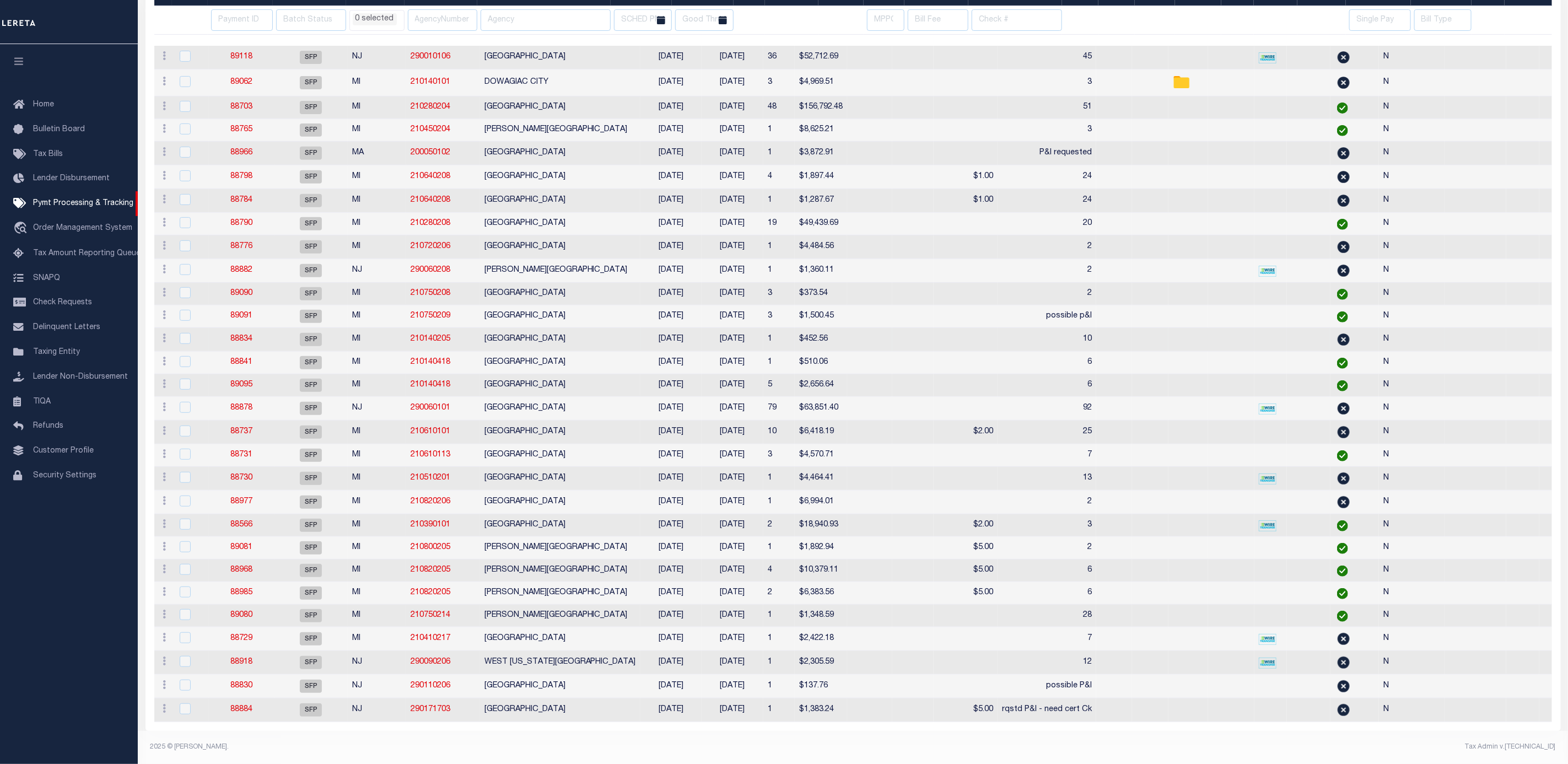
select select
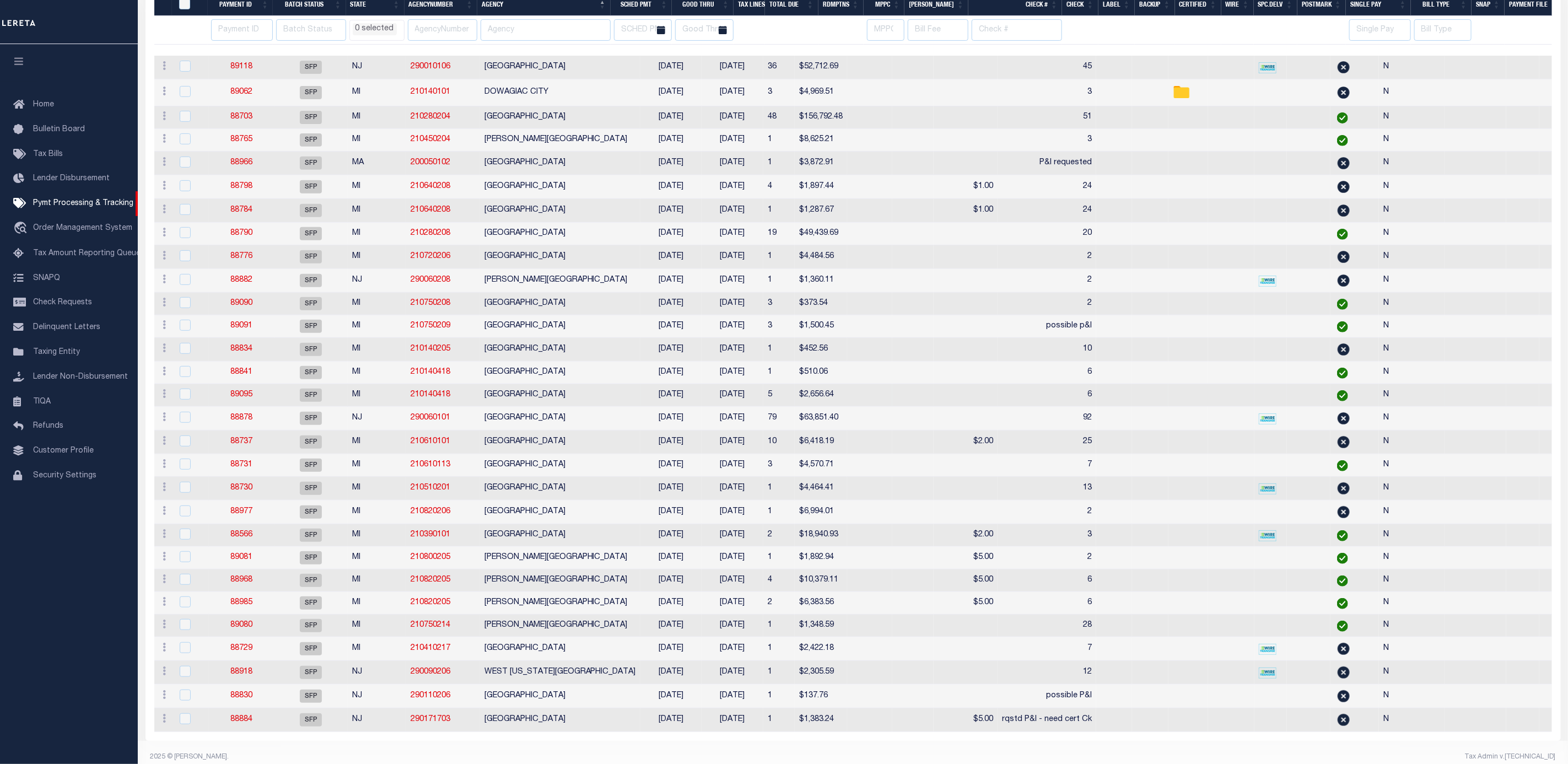
select select
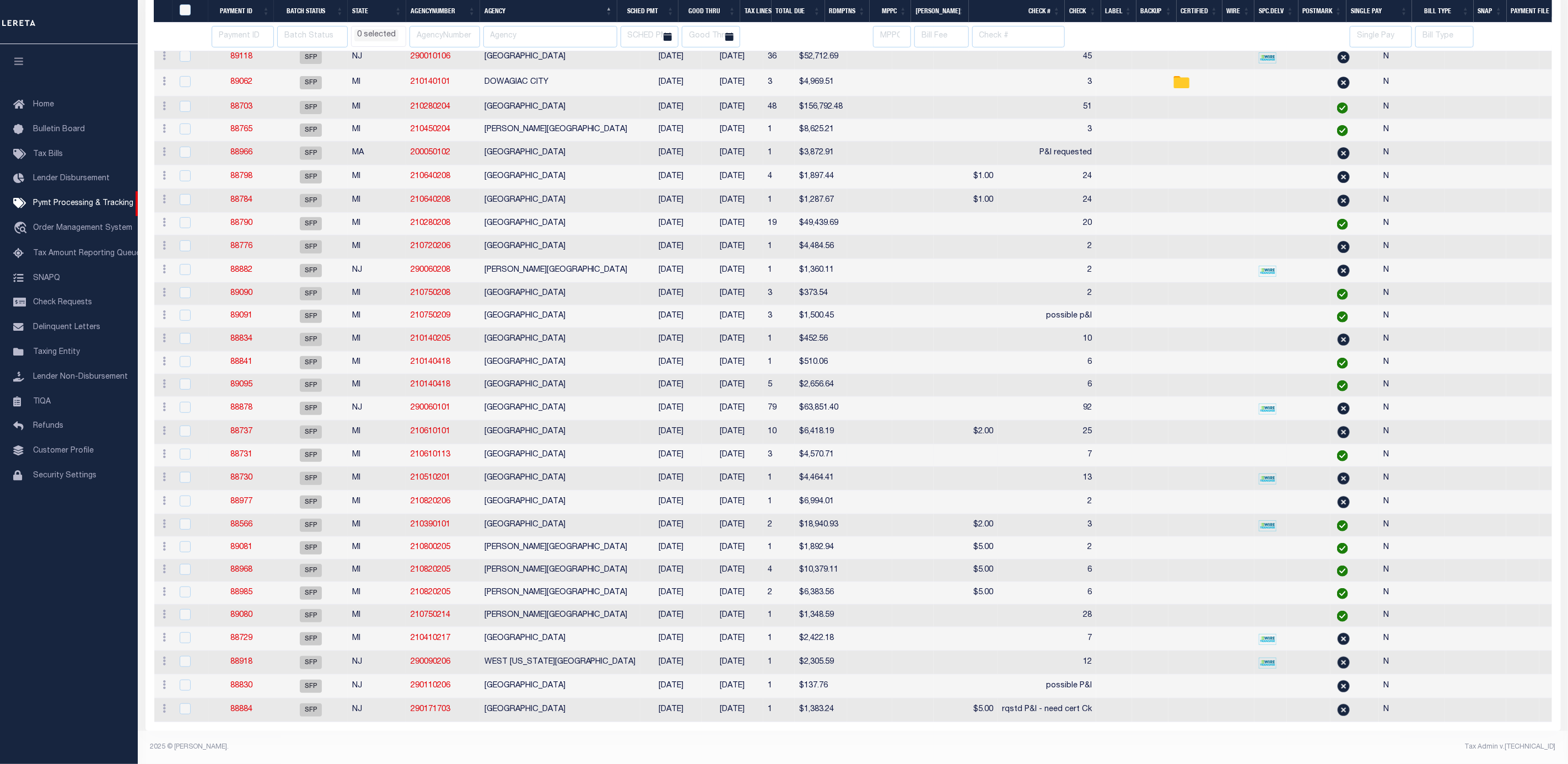
scroll to position [274, 0]
click at [245, 706] on link "88884" at bounding box center [241, 709] width 22 height 8
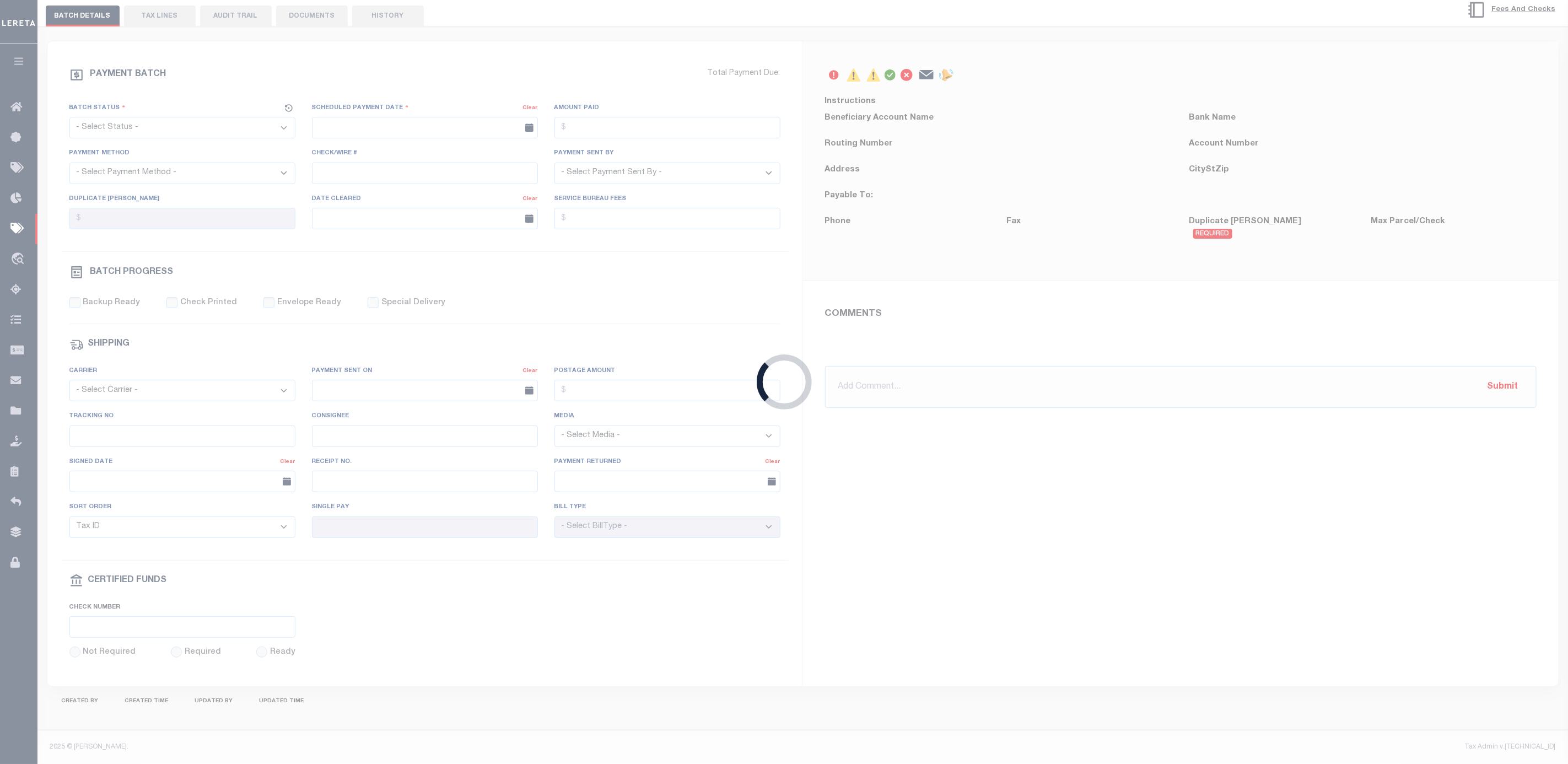
select select "SFP"
type input "08/28/2025"
type input "$1,383.24"
select select "CCK"
type input "rqstd P&I - need cert Ck"
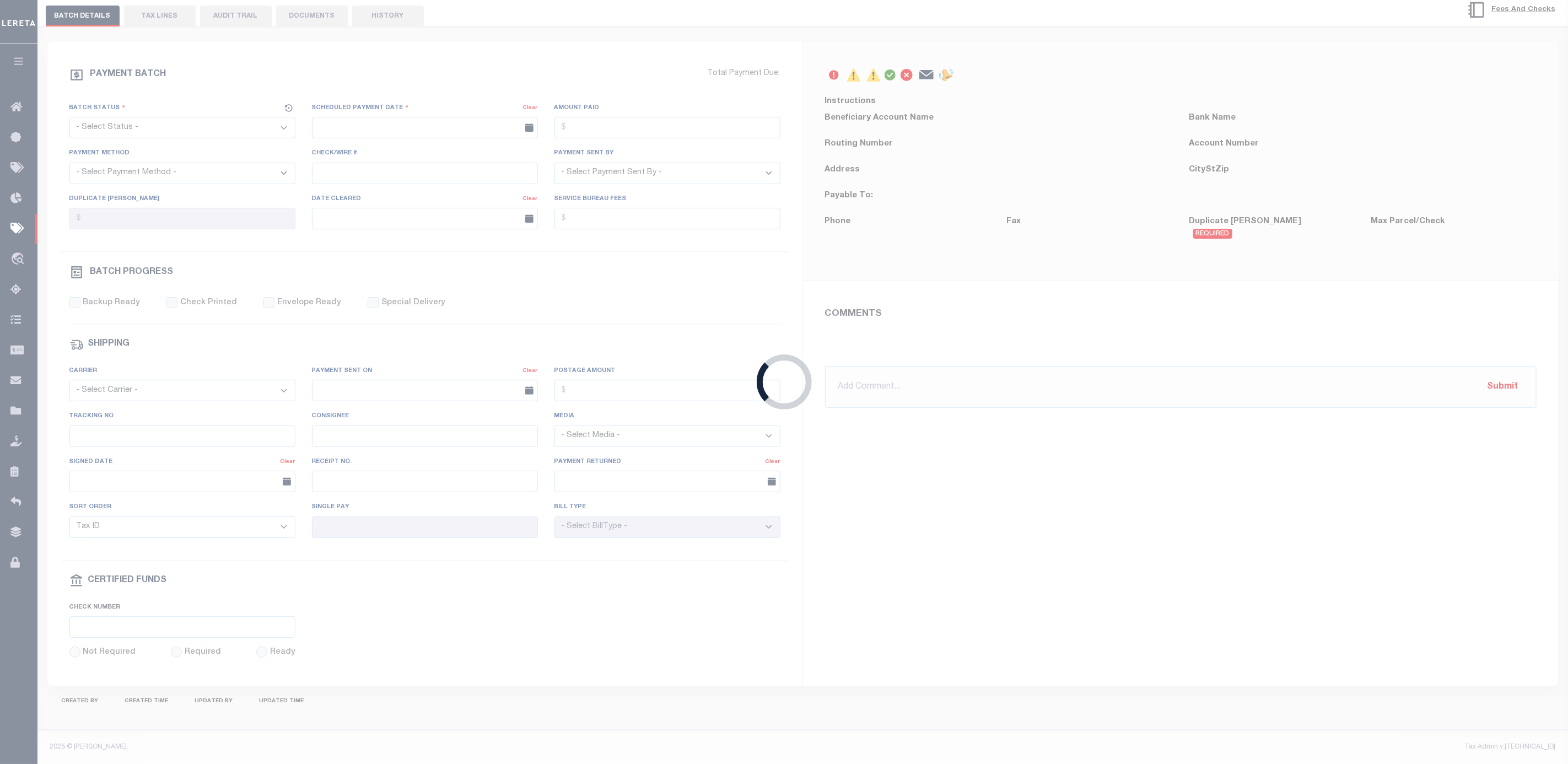
select select "FDX"
type input "[PERSON_NAME]"
type input "N"
radio input "true"
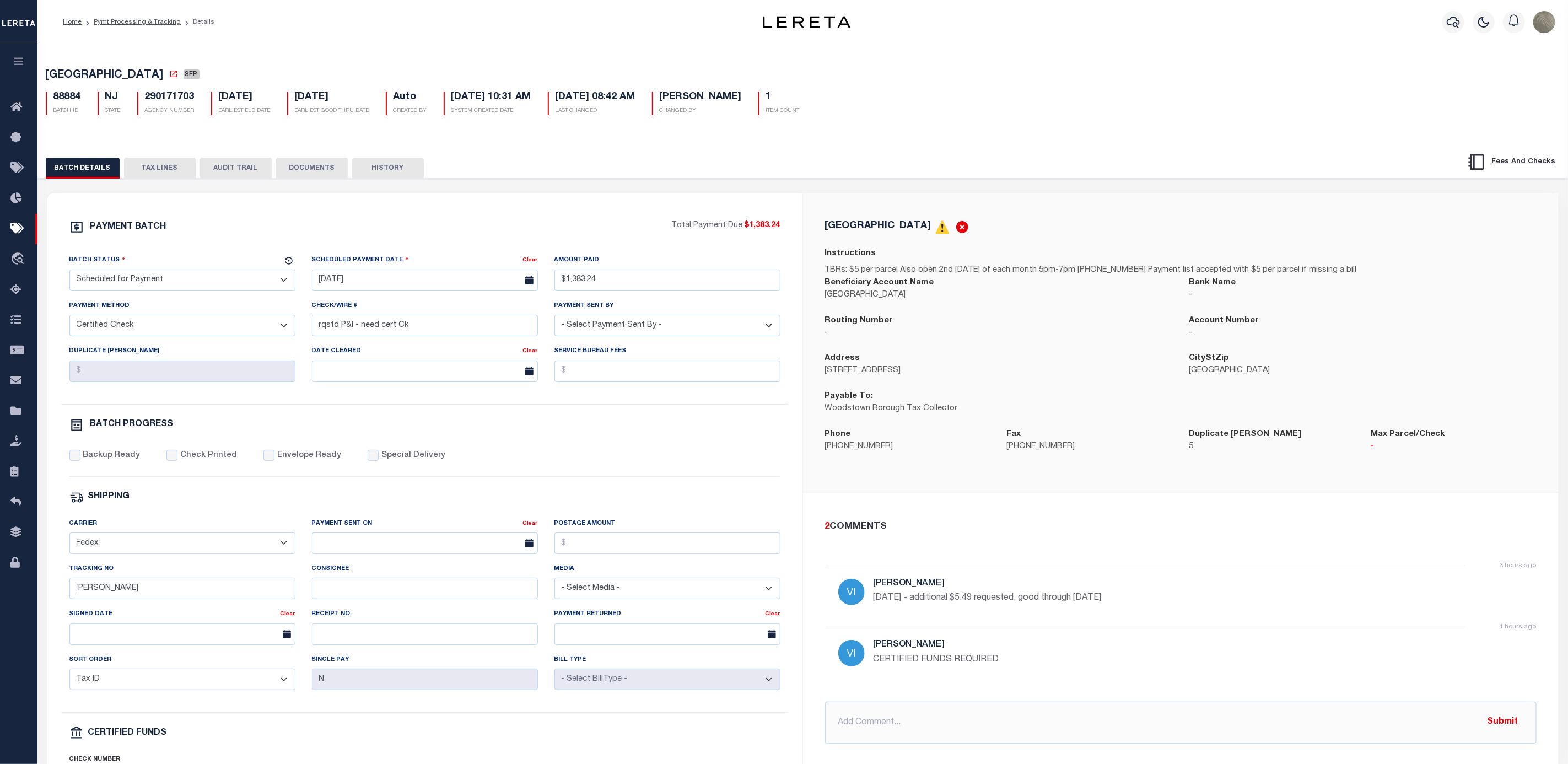
click at [306, 174] on button "DOCUMENTS" at bounding box center [312, 168] width 72 height 21
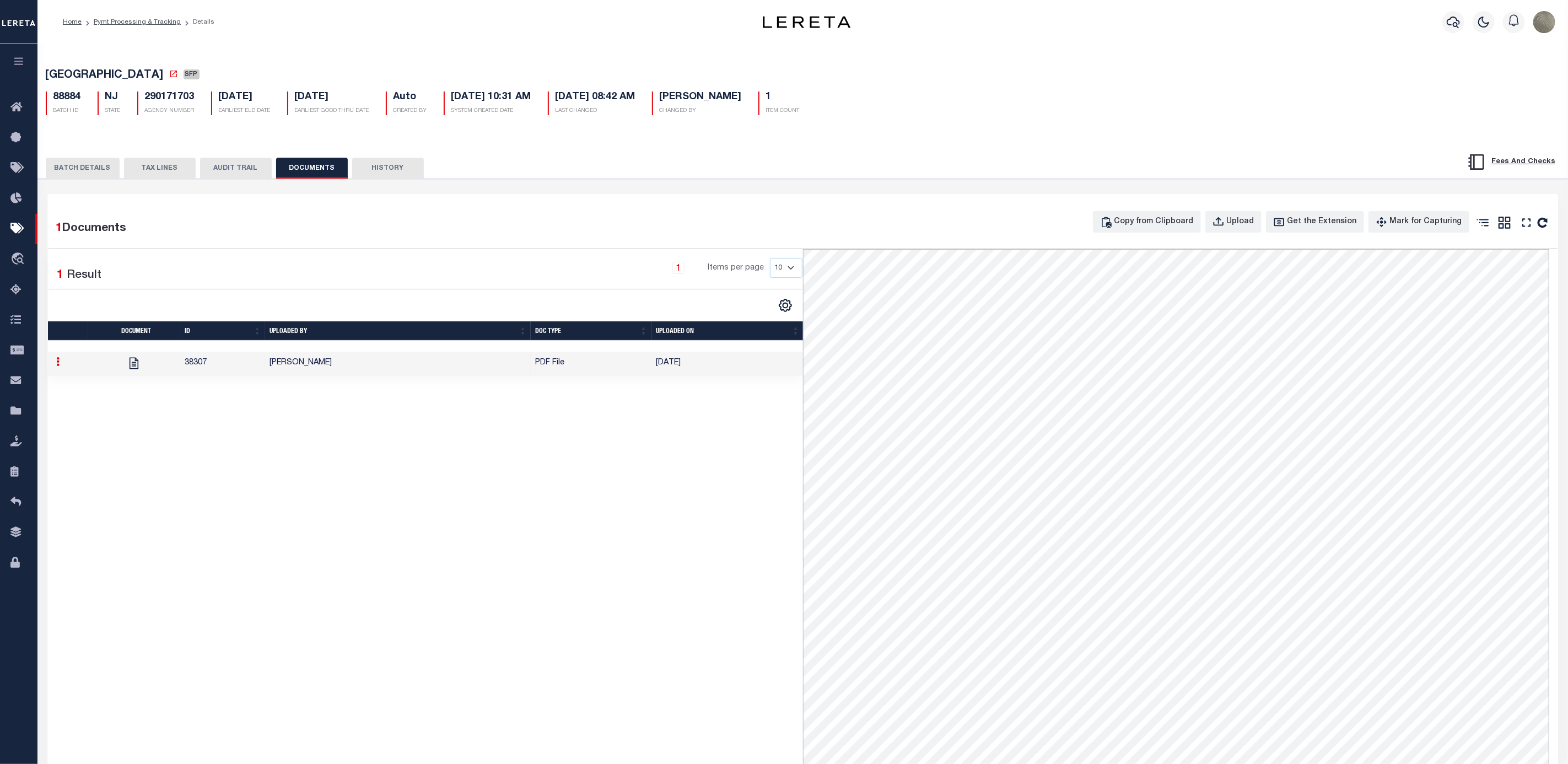
click at [79, 174] on button "BATCH DETAILS" at bounding box center [83, 168] width 74 height 21
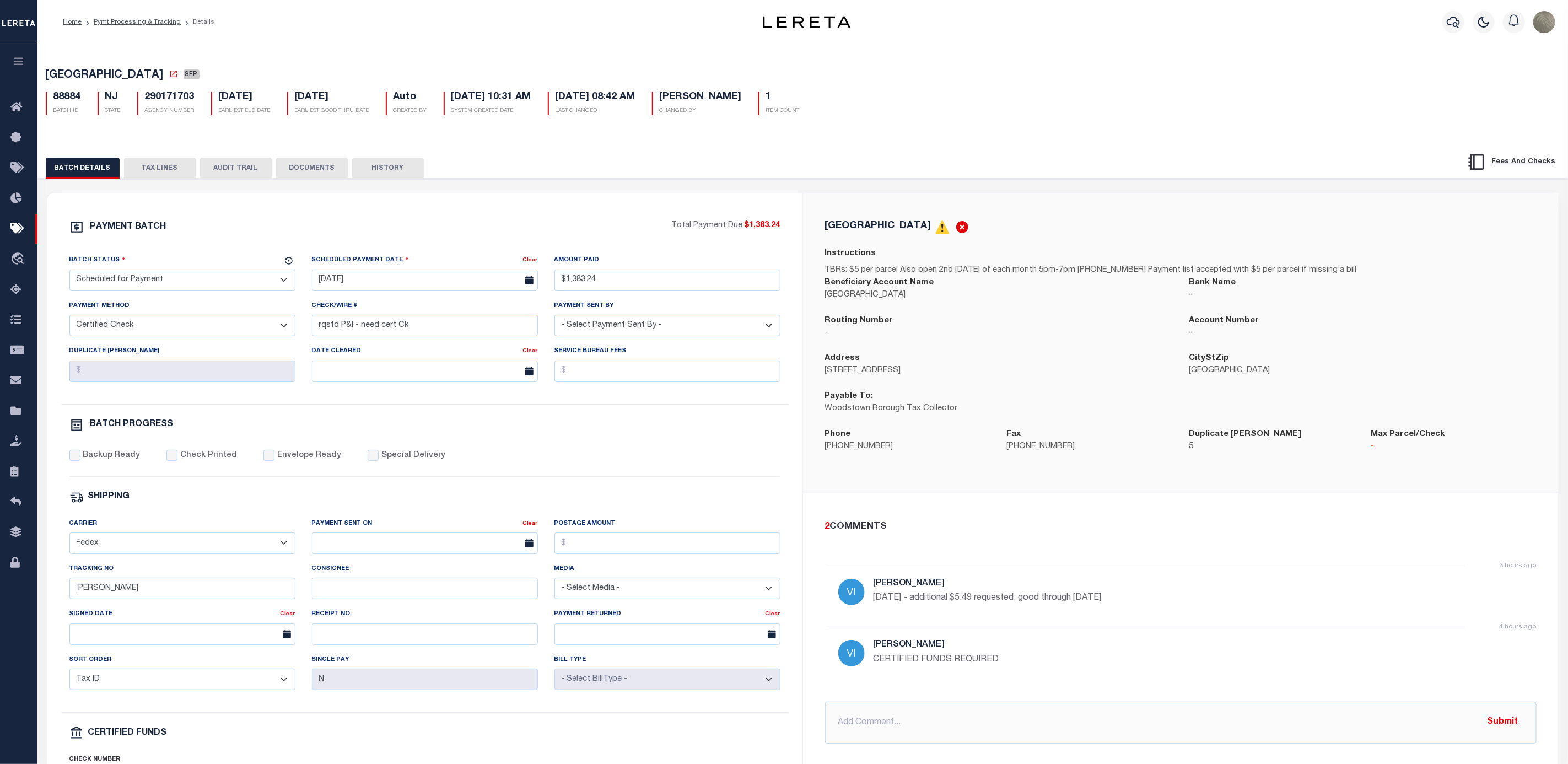
click at [565, 181] on div "BATCH DETAILS TAX LINES AUDIT TRAIL DOCUMENTS HISTORY" at bounding box center [803, 515] width 1541 height 755
click at [566, 215] on div "PAYMENT BATCH Total Payment Due: $1,383.24 Batch Status" at bounding box center [425, 515] width 755 height 645
select select
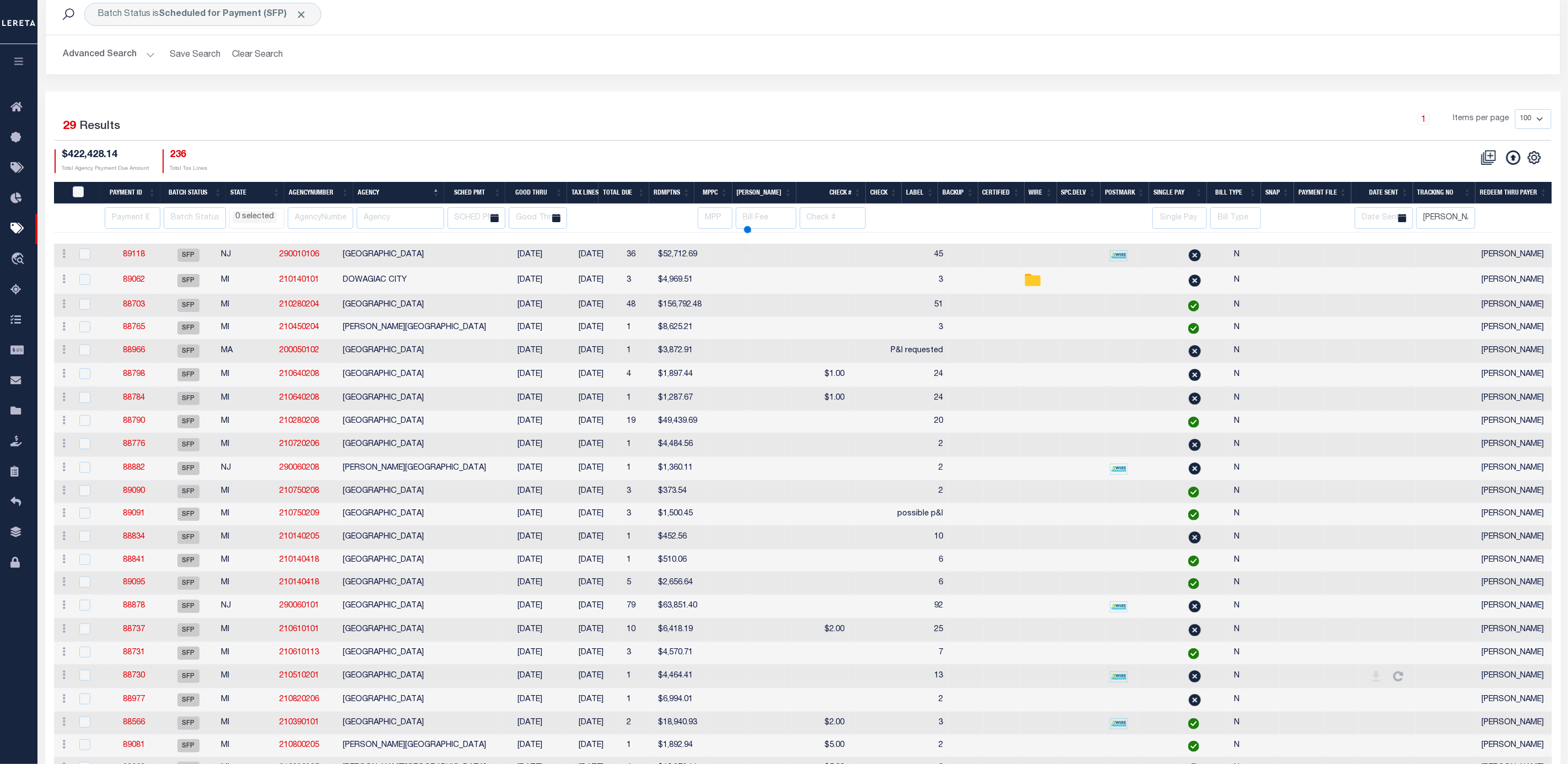
scroll to position [176, 0]
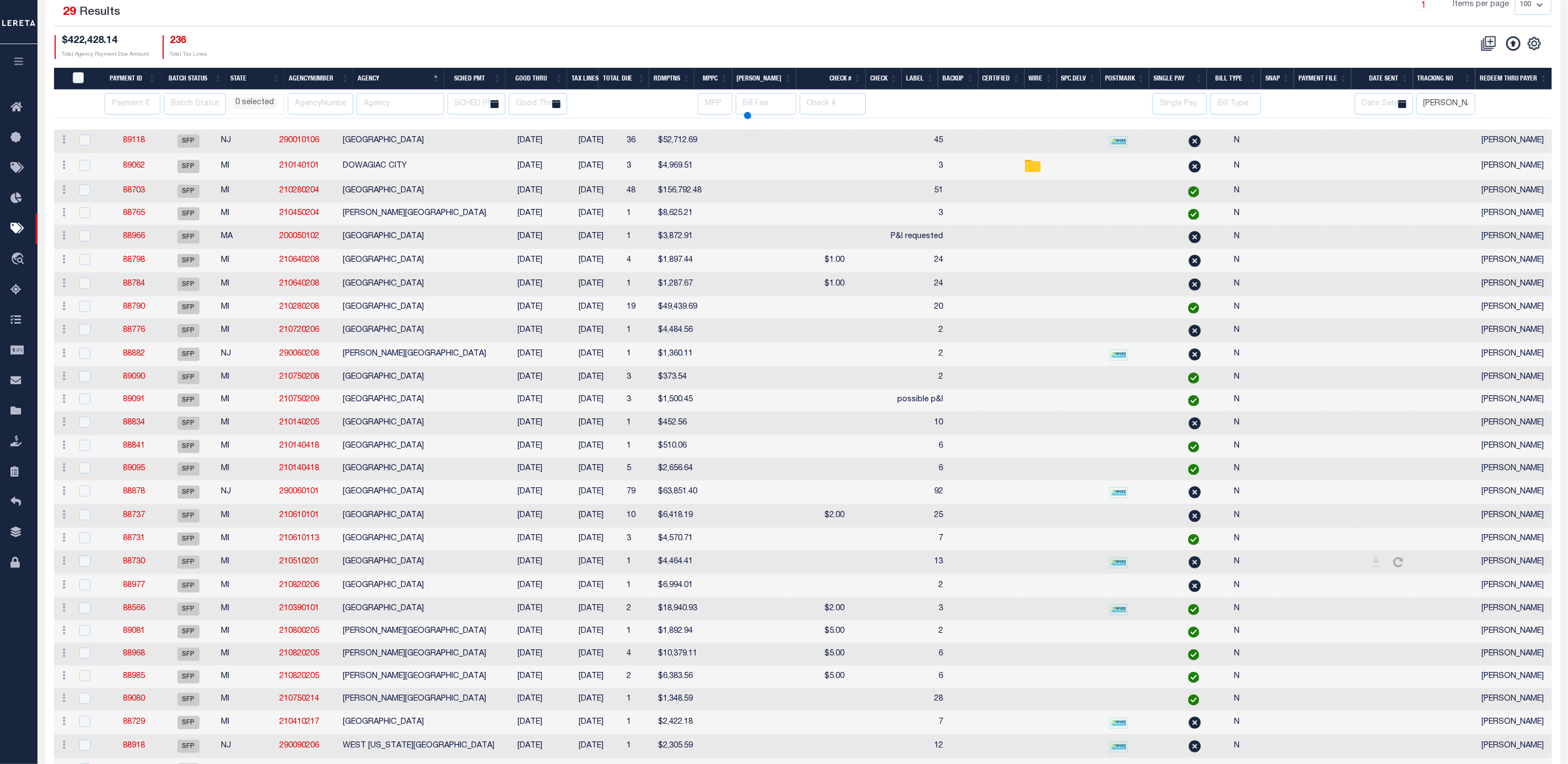
select select
click at [120, 101] on input "number" at bounding box center [134, 104] width 56 height 21
type input "89060"
select select
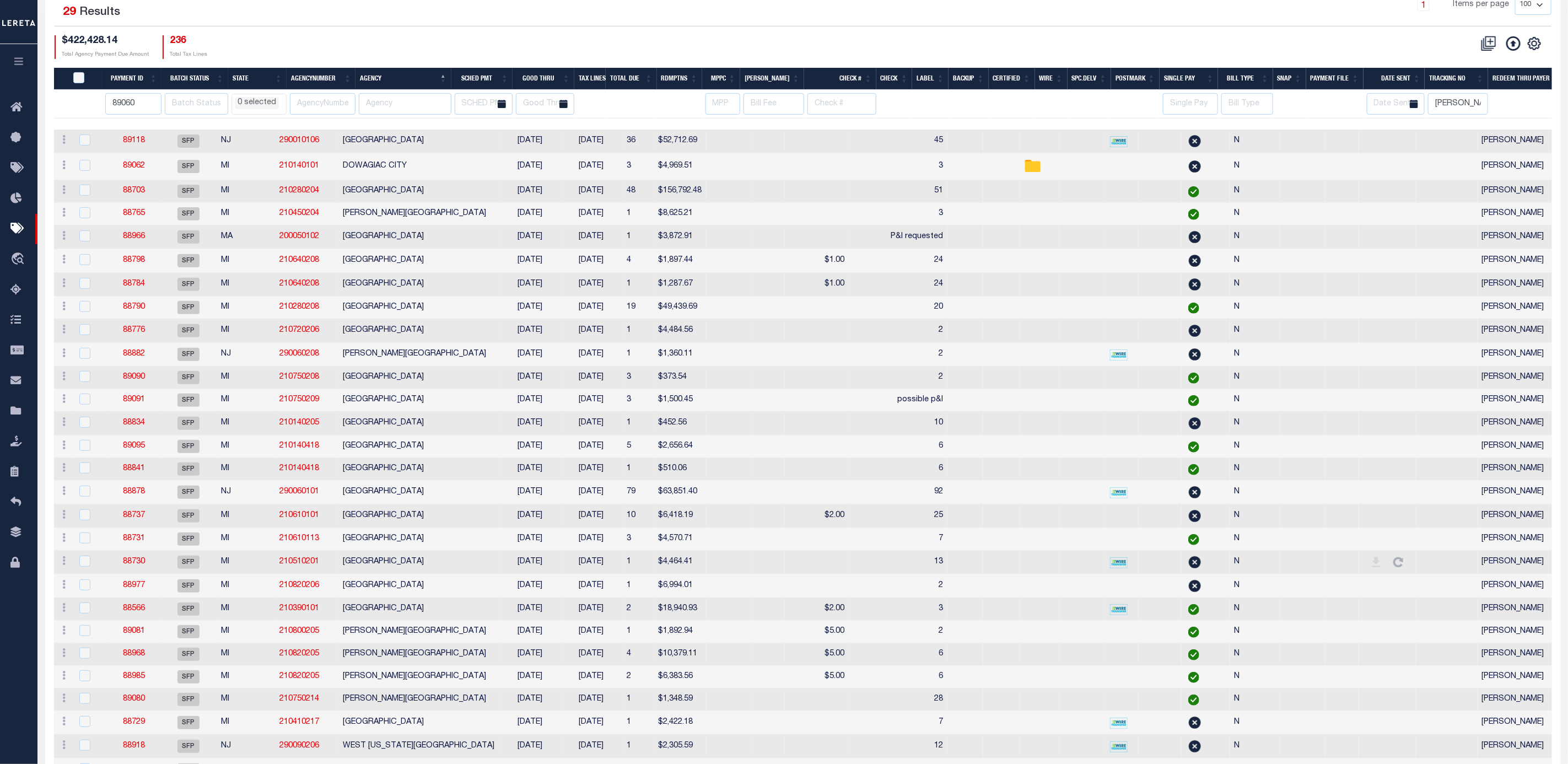
select select
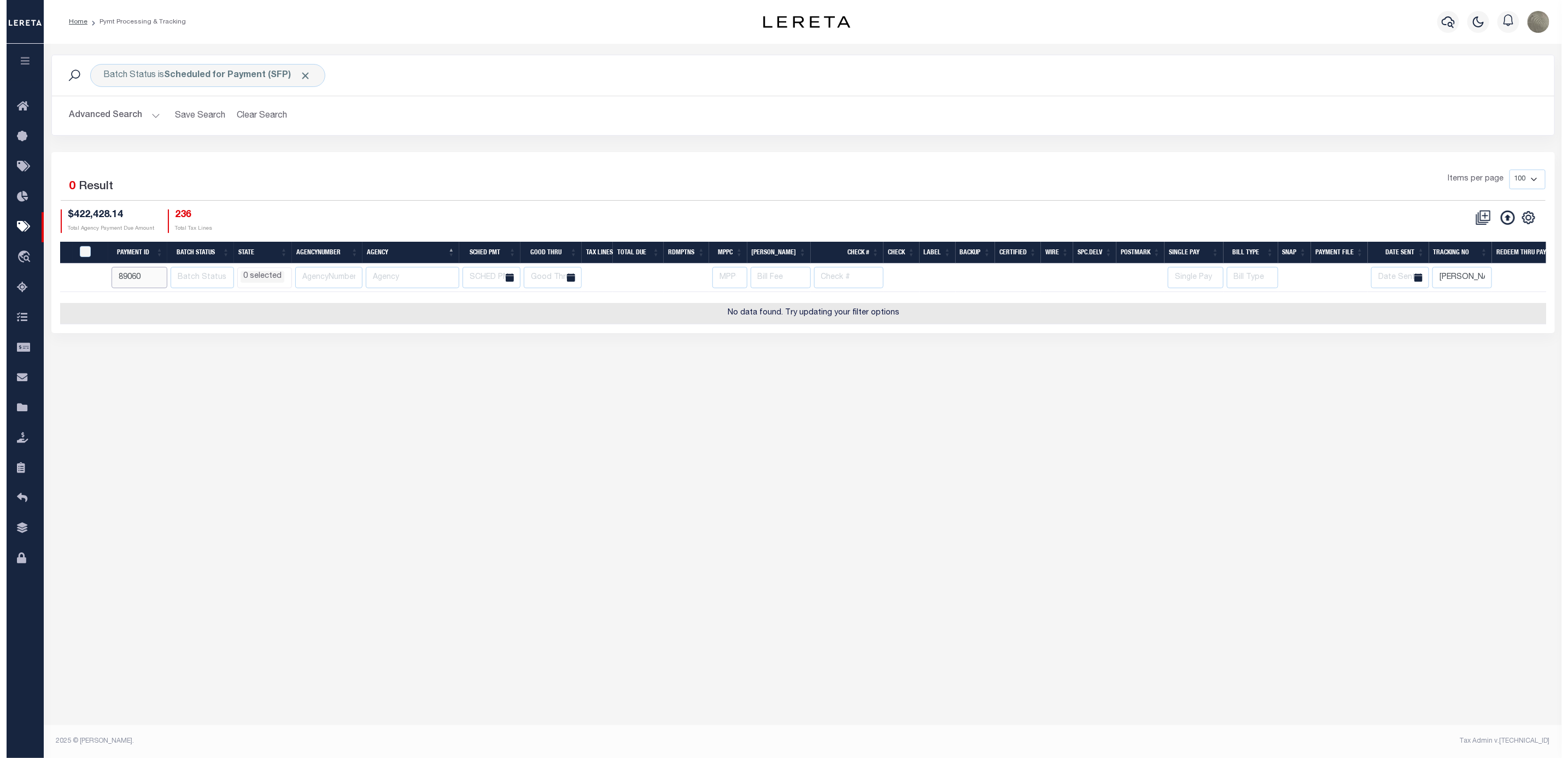
scroll to position [0, 0]
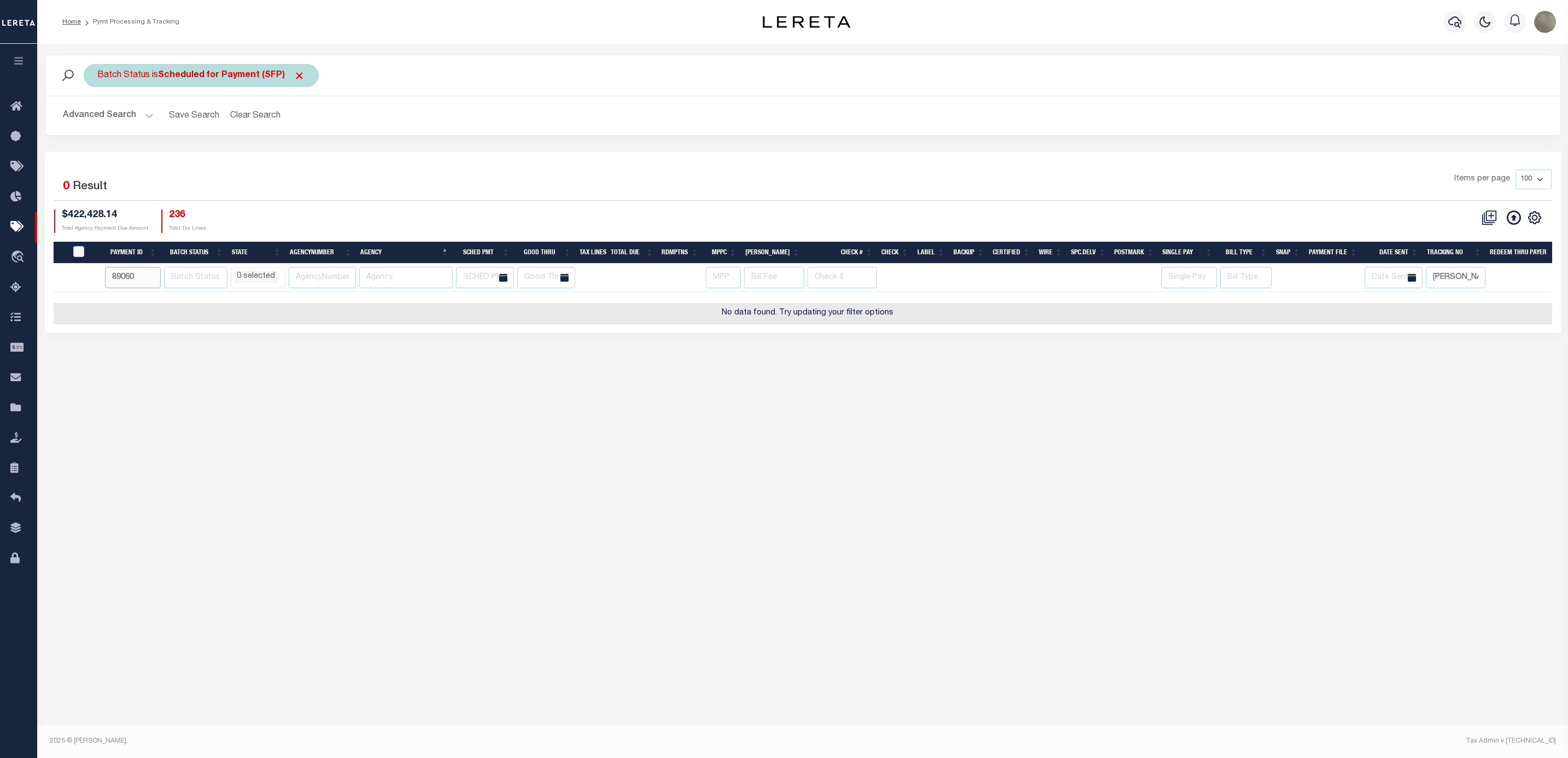
select select
click at [293, 75] on span "Click to Remove" at bounding box center [299, 75] width 12 height 12
select select
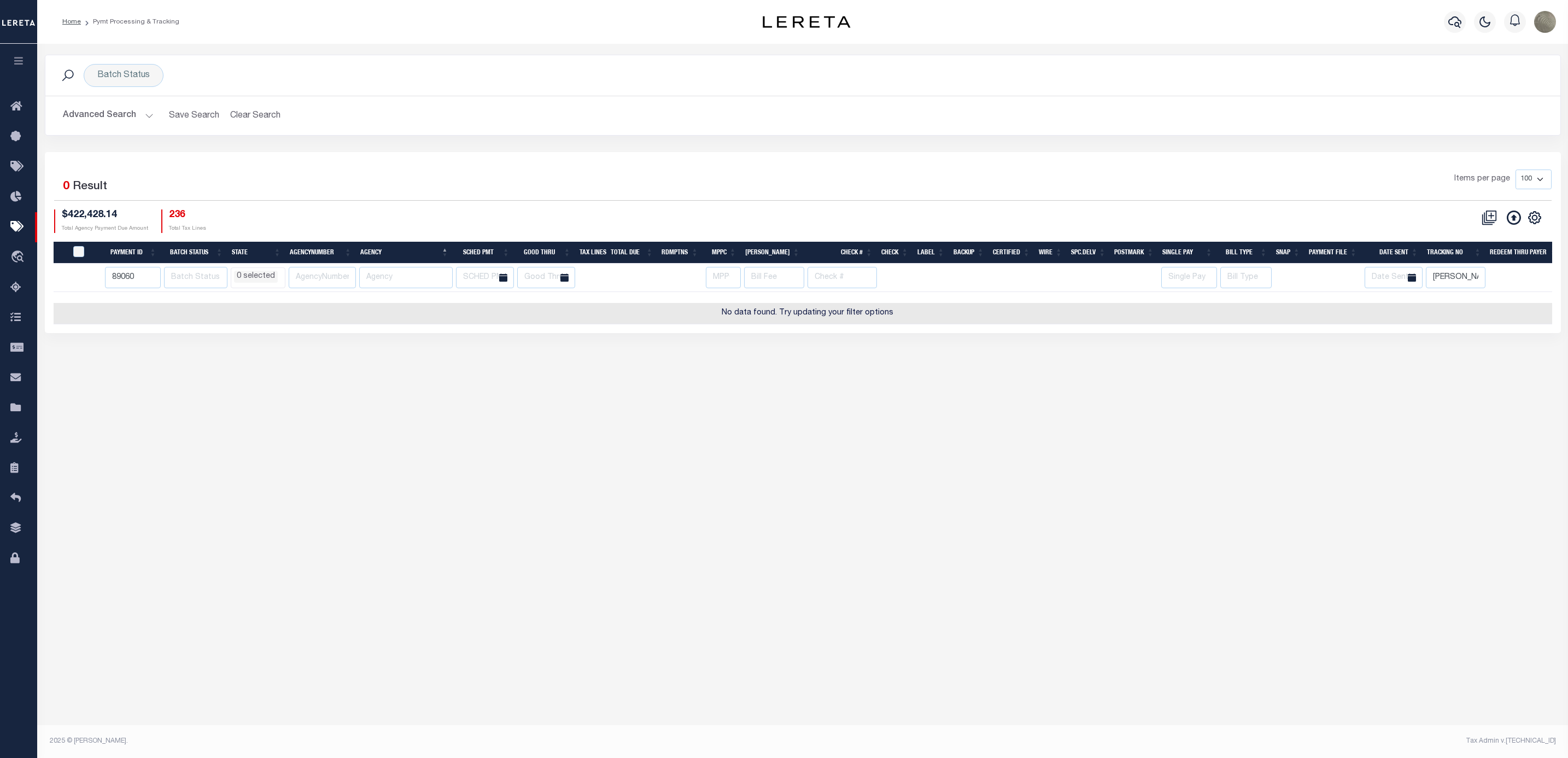
click at [395, 185] on div "1 Selected 0 Result" at bounding box center [235, 184] width 362 height 30
click at [1455, 264] on th "Tracking No" at bounding box center [1454, 253] width 63 height 23
select select
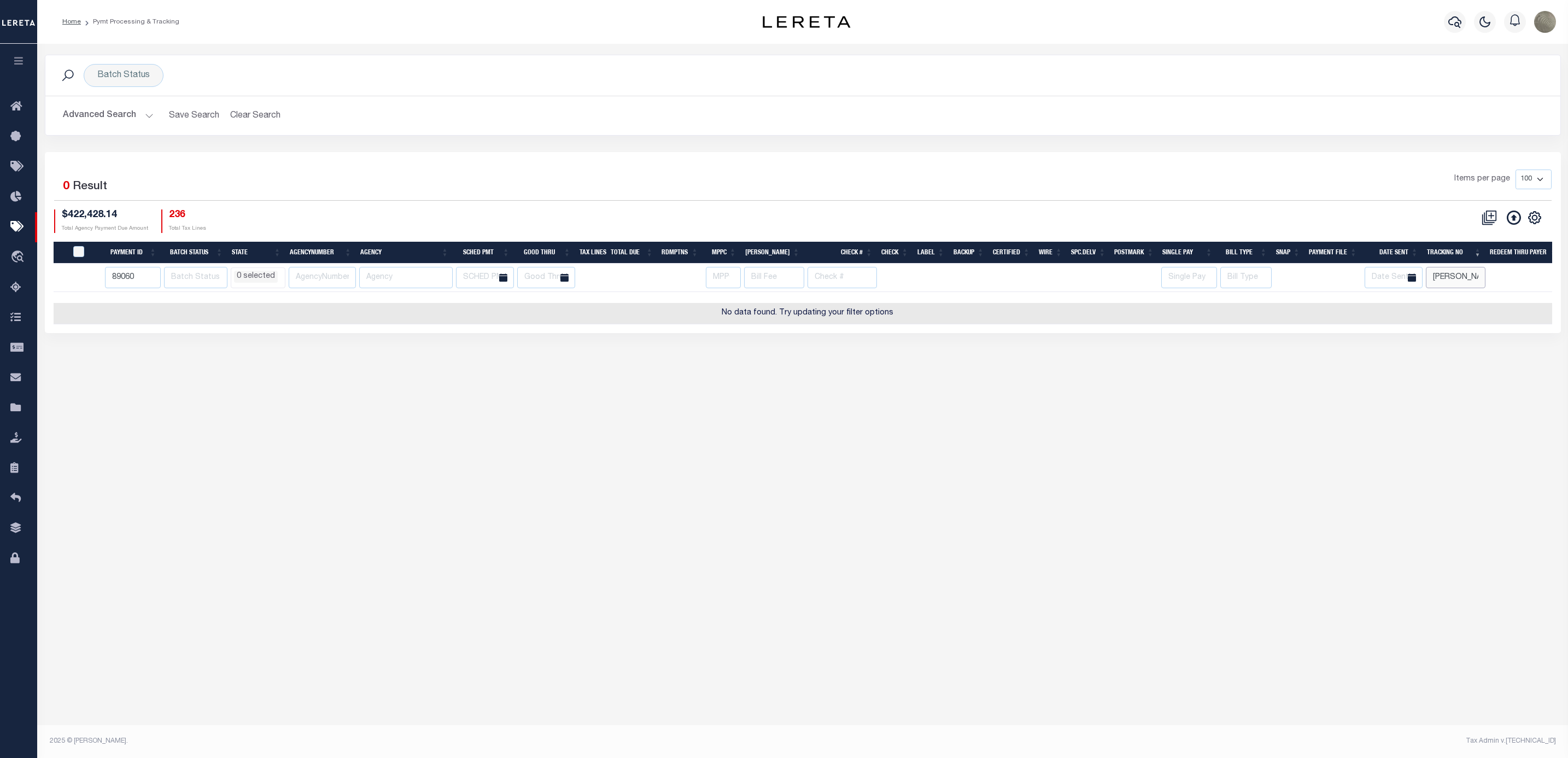
select select
click at [1455, 281] on input "[PERSON_NAME]" at bounding box center [1455, 277] width 60 height 21
select select
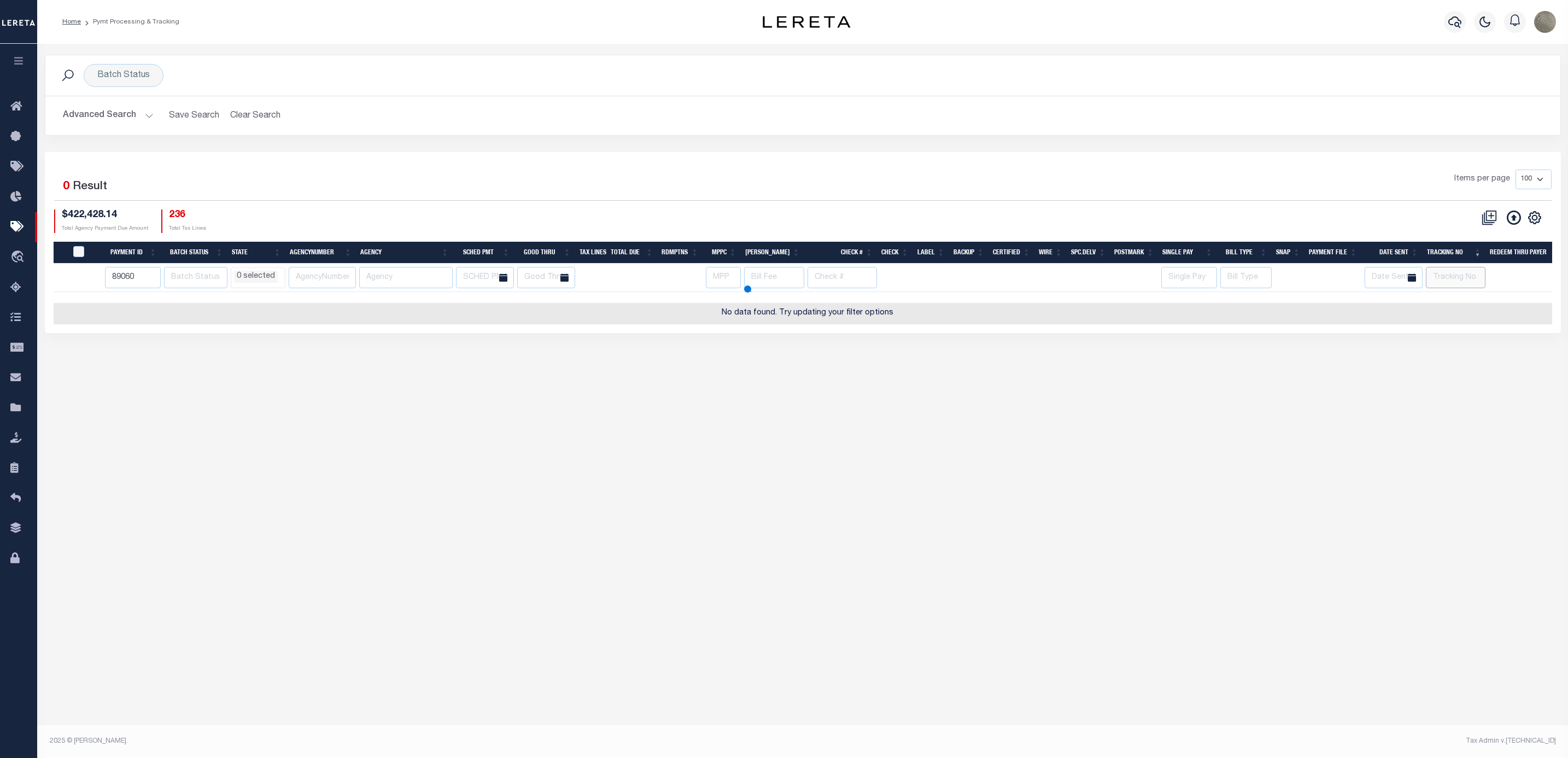
select select
click at [435, 177] on div "Items per page 100 200 500 1000" at bounding box center [992, 183] width 1119 height 29
select select
click at [141, 279] on input "89060" at bounding box center [133, 277] width 56 height 21
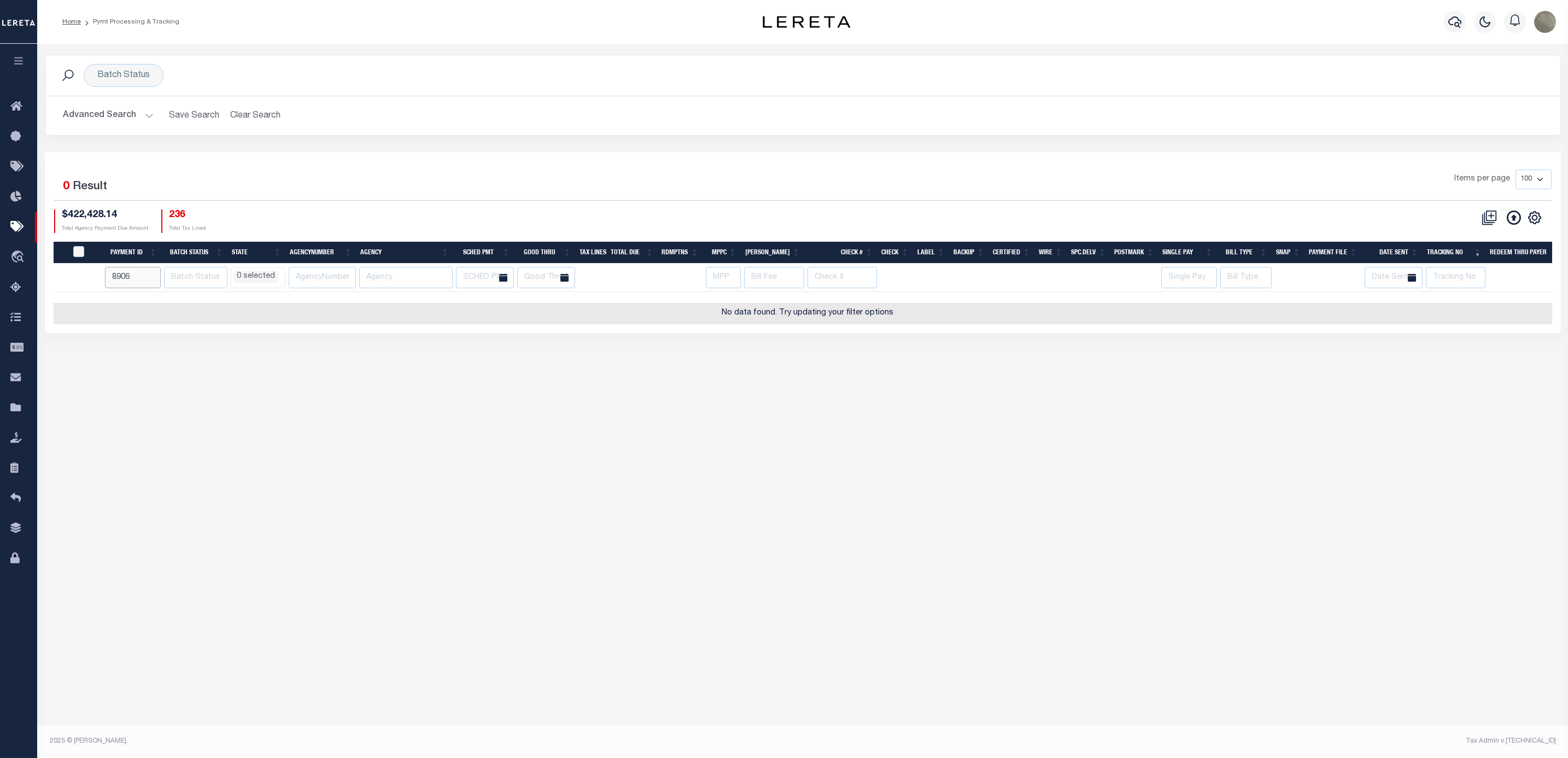
type input "89060"
select select
click at [610, 395] on div "Batch Status Search Advanced Search Save Search Clear Search PayeeSearchTable_d…" at bounding box center [802, 385] width 1531 height 682
click at [1471, 276] on input "text" at bounding box center [1455, 277] width 60 height 21
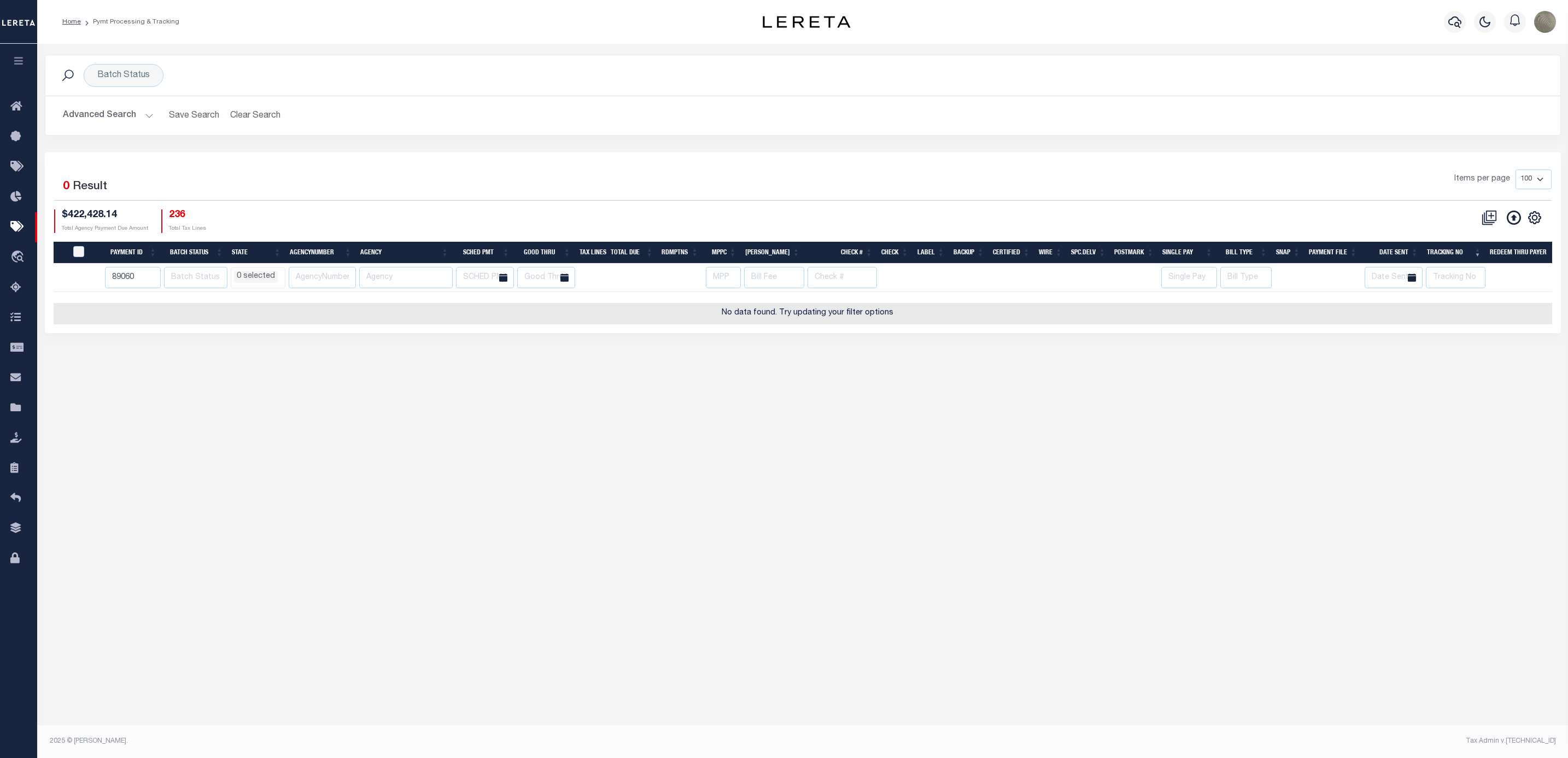
click at [676, 217] on div "$422,428.14 Total Agency Payment Due Amount 236 Total Tax Lines" at bounding box center [429, 221] width 749 height 24
click at [140, 279] on input "89060" at bounding box center [133, 277] width 56 height 21
type input "89060"
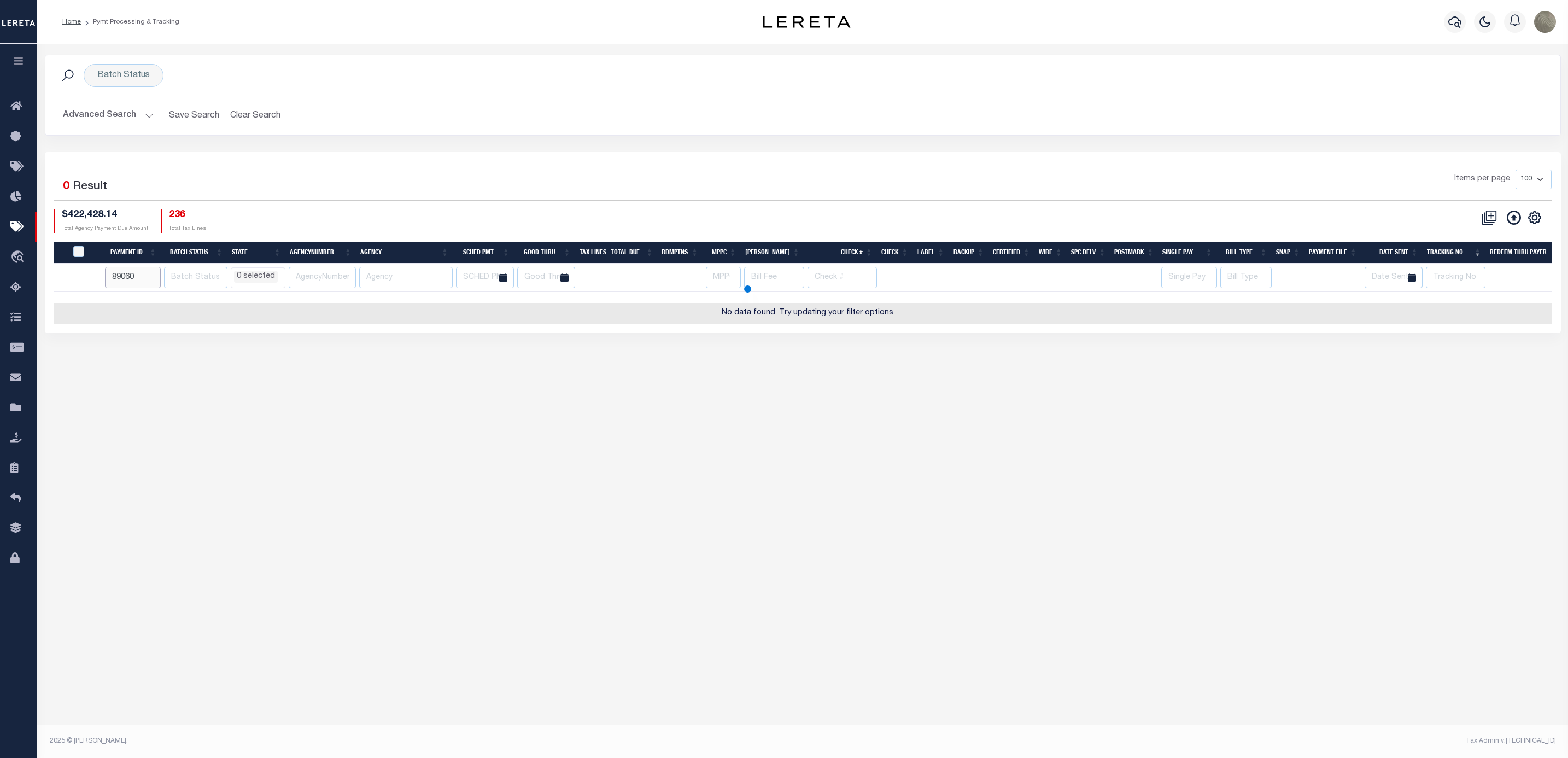
select select
click at [1539, 220] on icon "" at bounding box center [1535, 218] width 12 height 12
click at [1037, 164] on div "1 Selected 0 Result Items per page 100 200 500 1000 $422,428.14" at bounding box center [803, 242] width 1516 height 181
click at [271, 120] on button "Clear Search" at bounding box center [256, 115] width 60 height 21
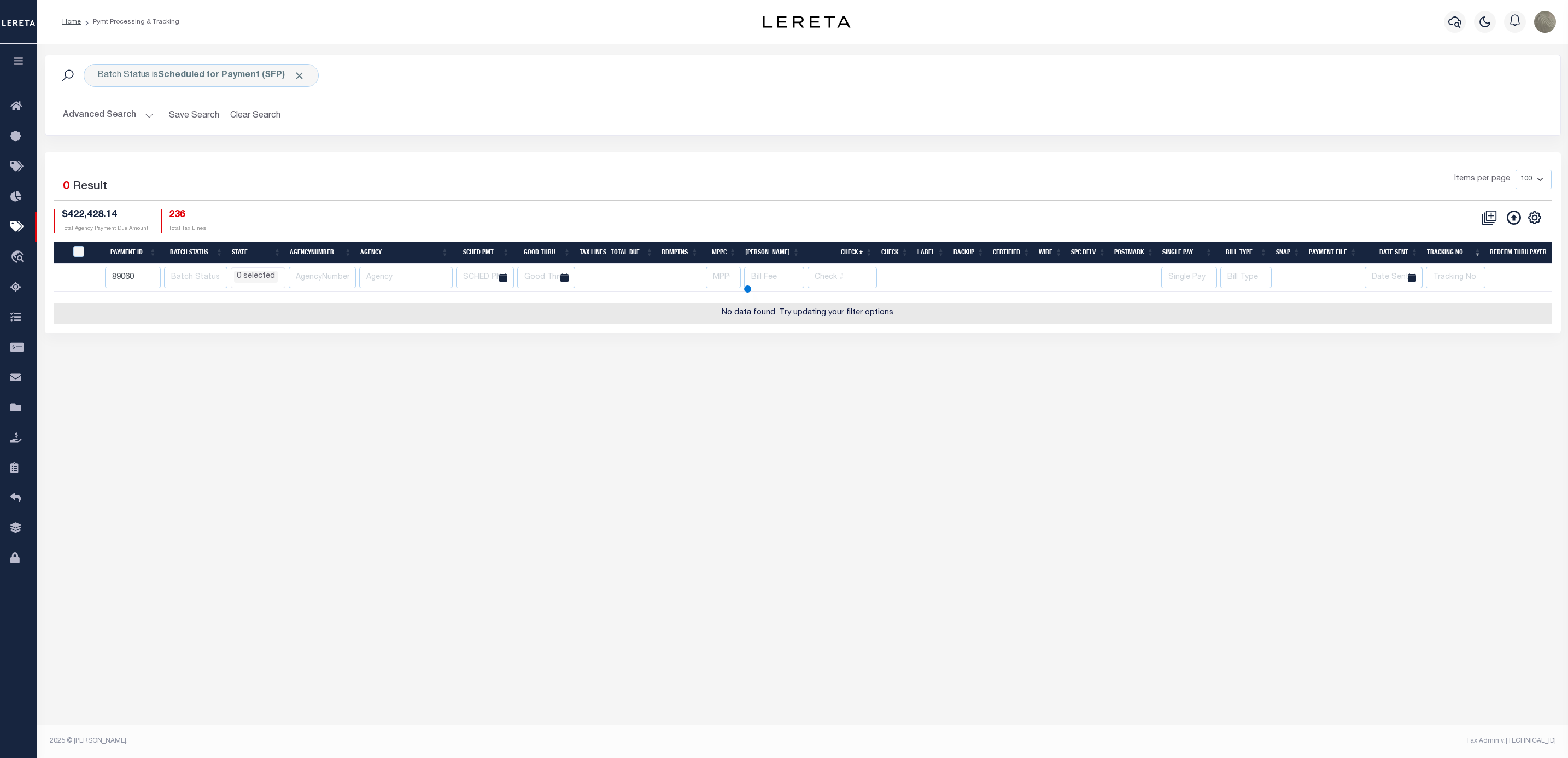
click at [110, 121] on button "Advanced Search" at bounding box center [108, 115] width 91 height 21
select select
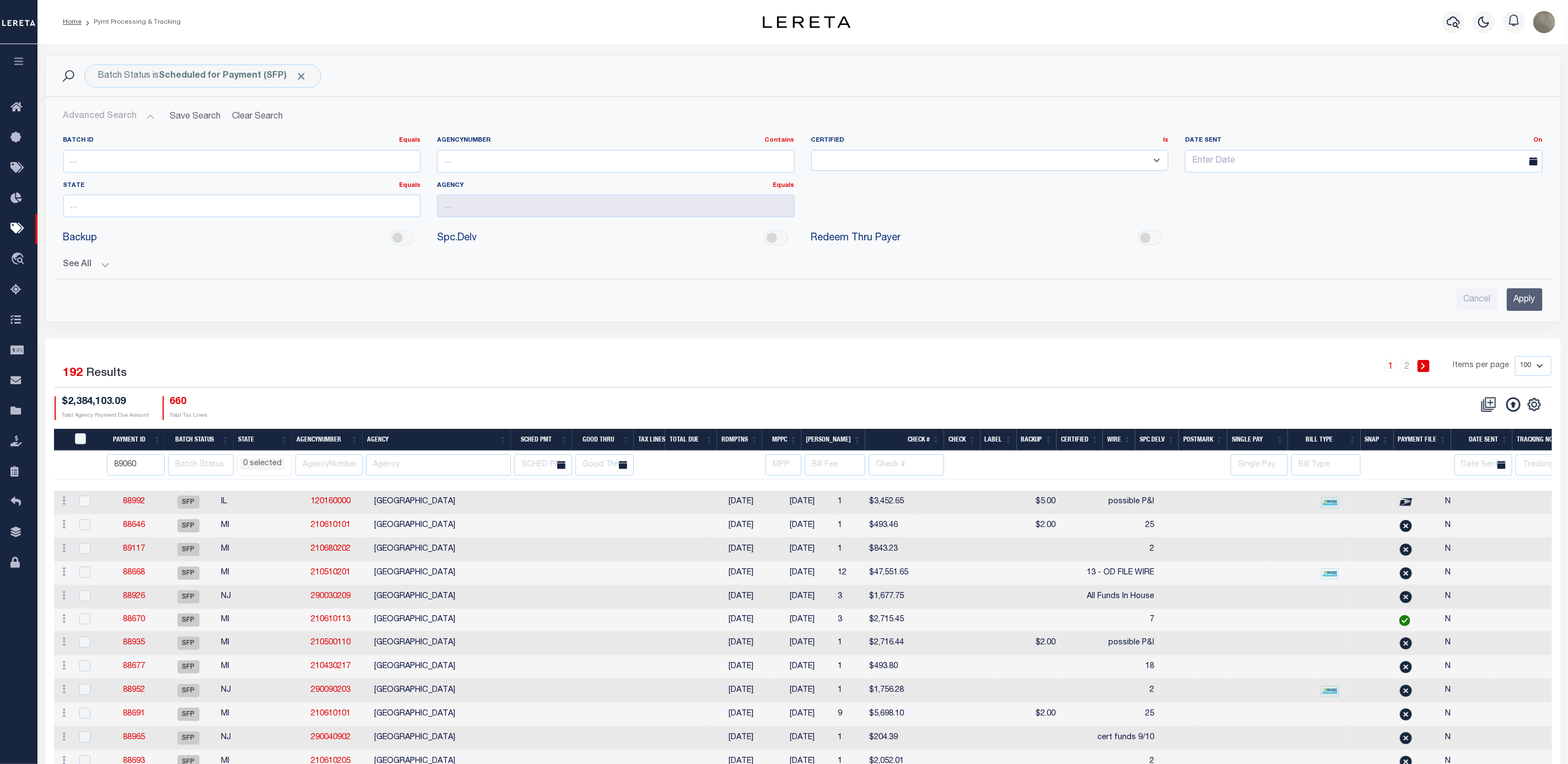
click at [105, 120] on button "Advanced Search" at bounding box center [109, 116] width 91 height 21
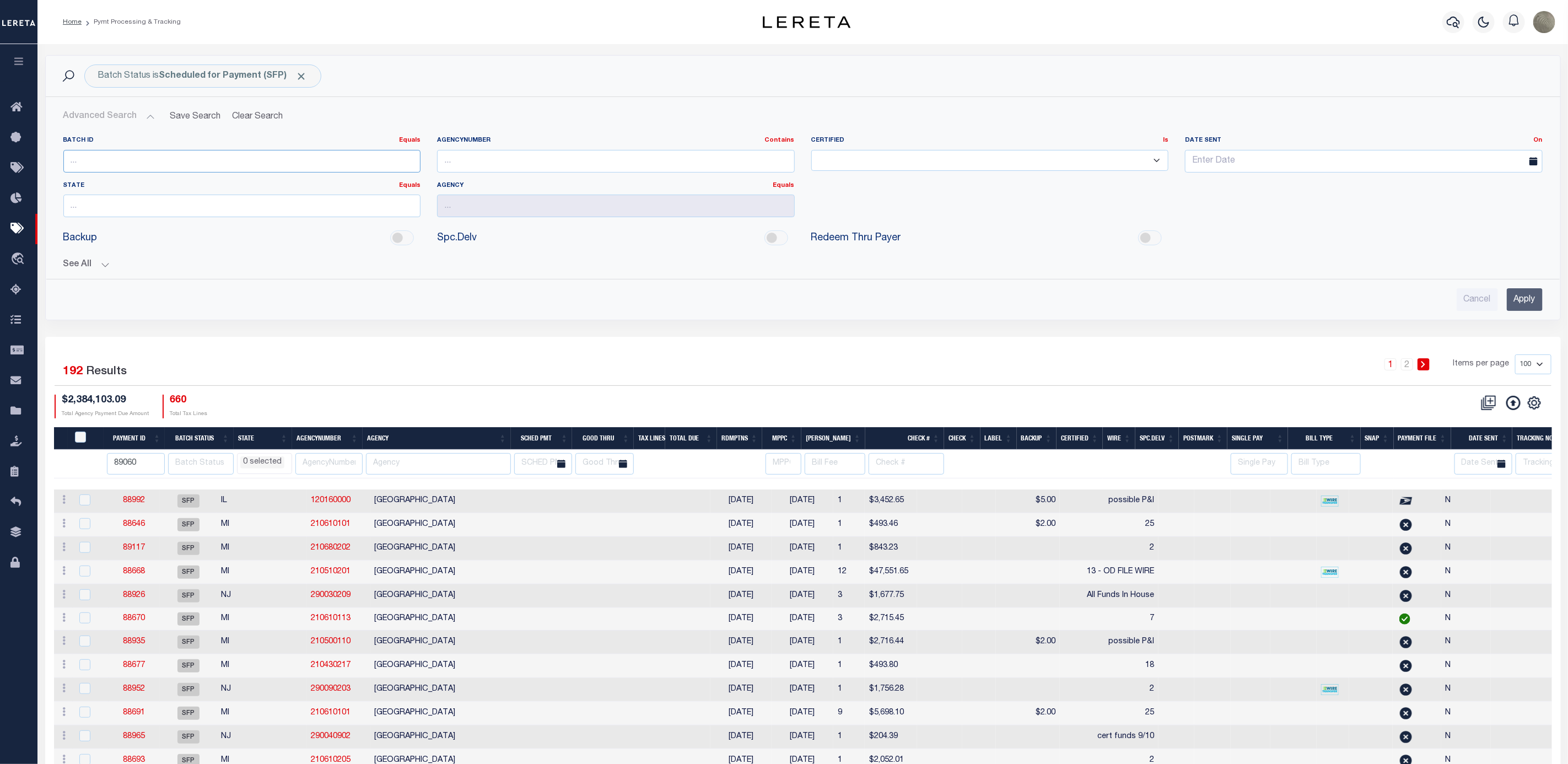
click at [93, 164] on input "number" at bounding box center [242, 161] width 358 height 23
type input "89060"
click at [1520, 301] on input "Apply" at bounding box center [1525, 299] width 36 height 23
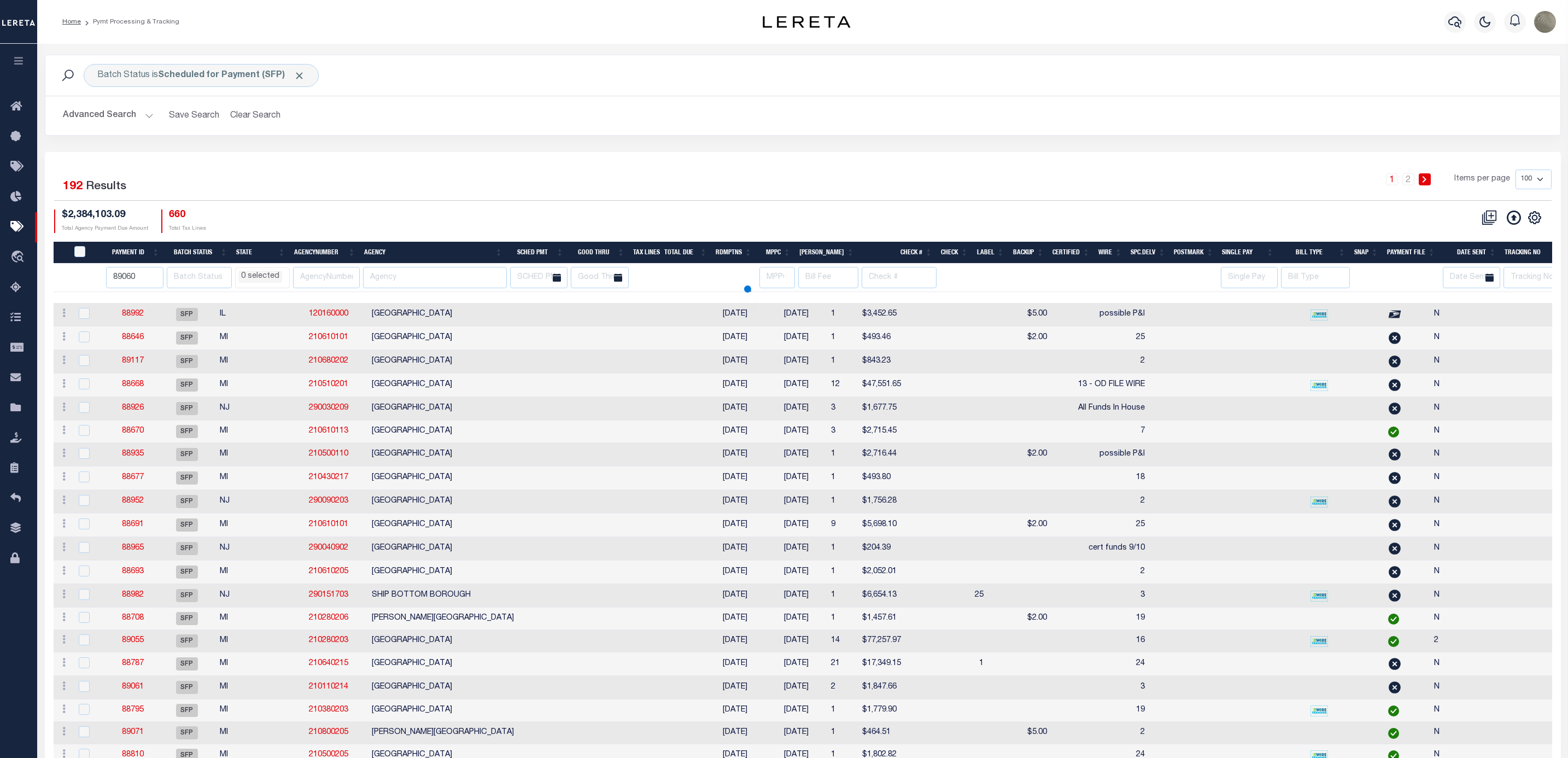
select select
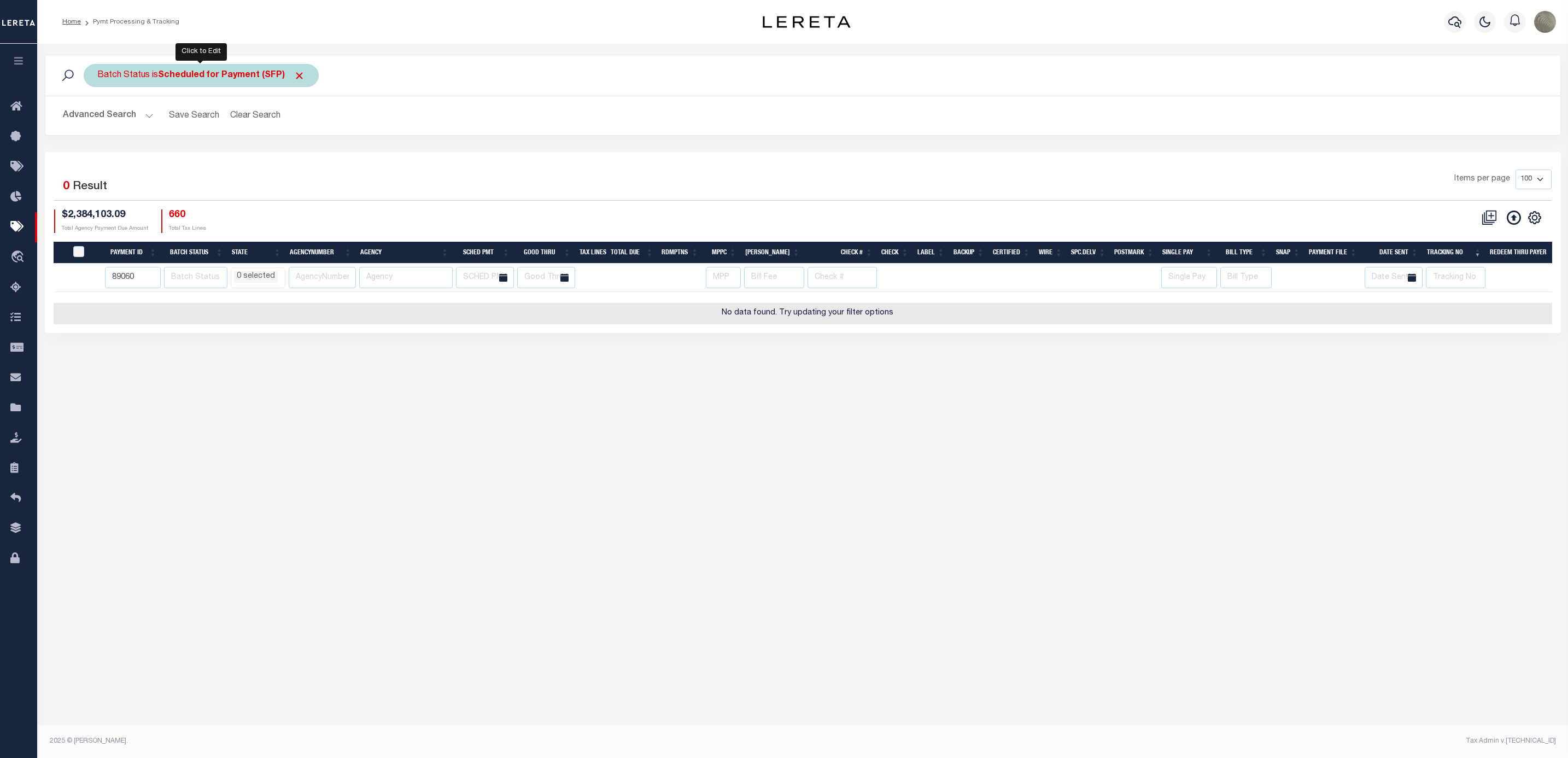
click at [295, 72] on span at bounding box center [299, 75] width 12 height 12
select select
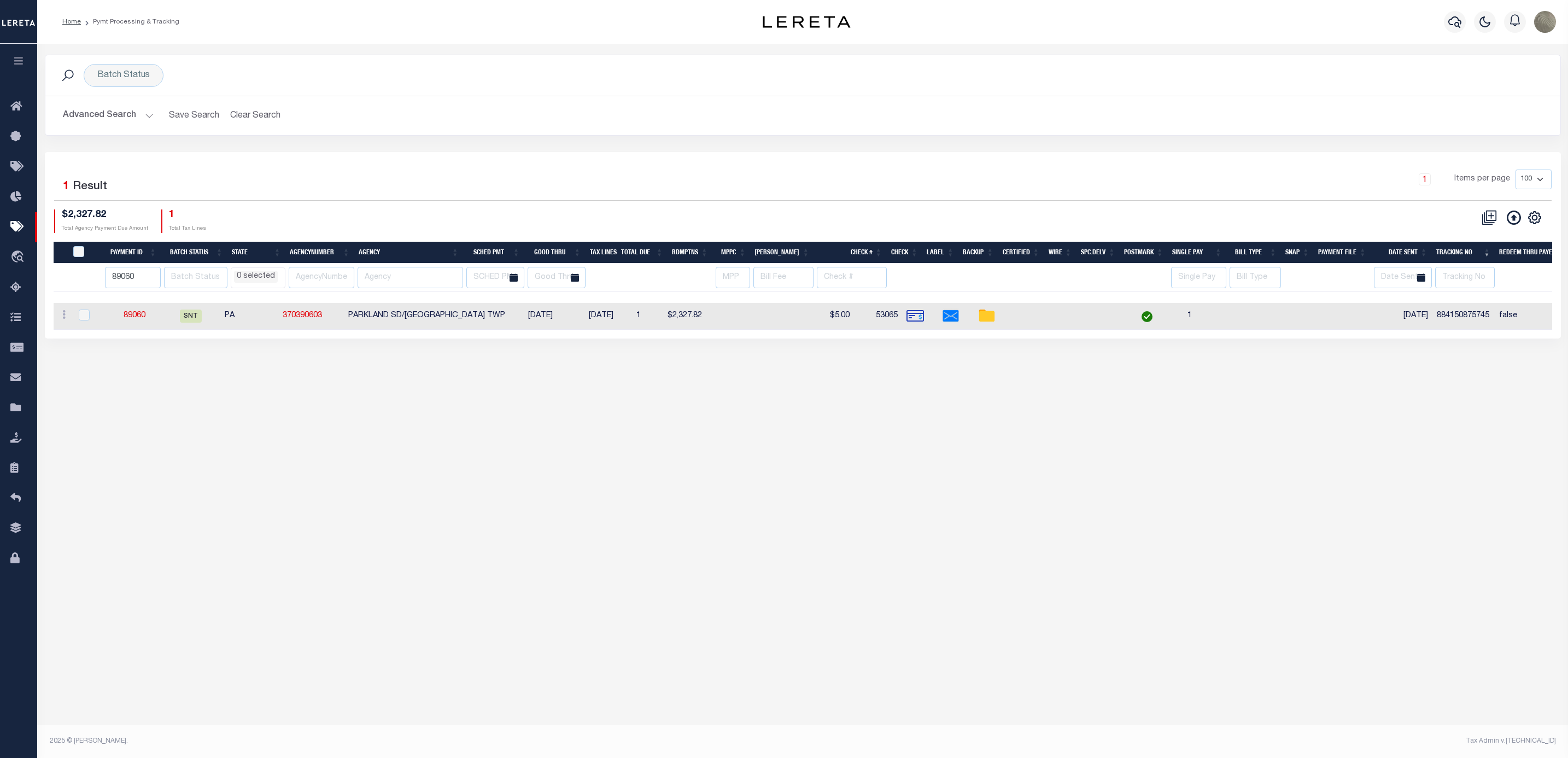
click at [357, 175] on div "1 Selected 1 Result" at bounding box center [235, 184] width 362 height 30
click at [110, 115] on button "Advanced Search" at bounding box center [108, 115] width 91 height 21
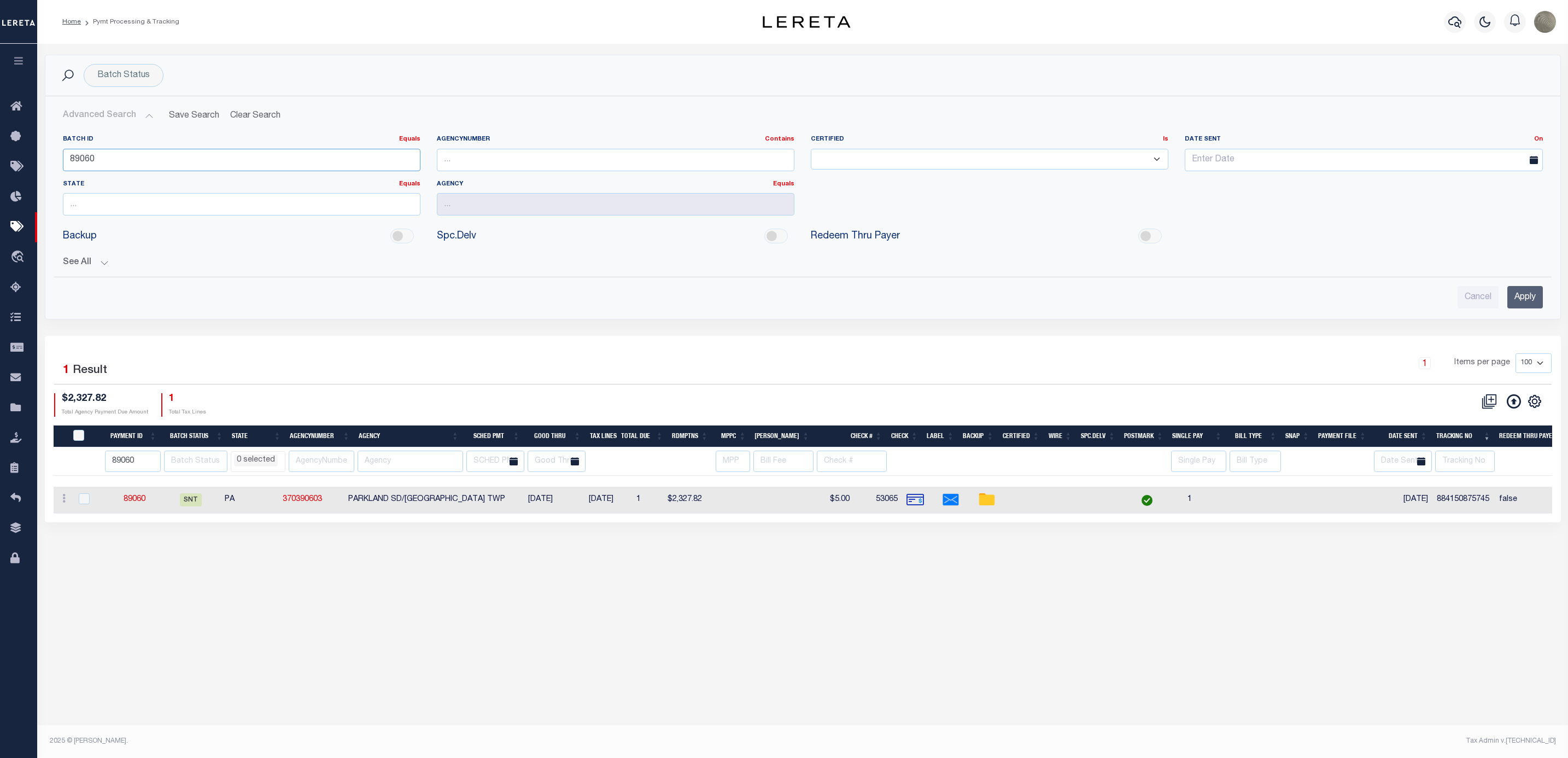
click at [110, 163] on input "89060" at bounding box center [241, 160] width 357 height 23
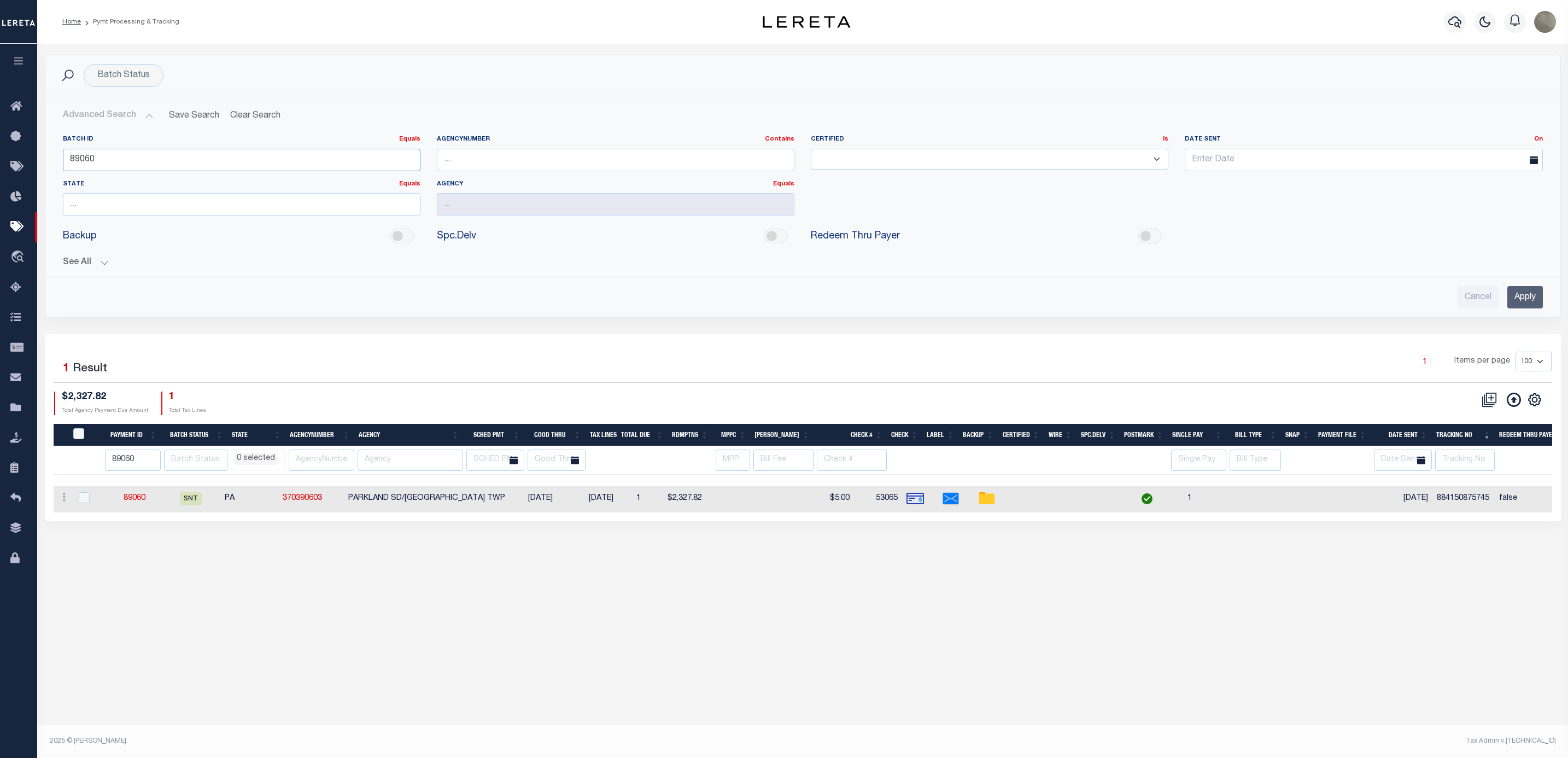
click at [110, 163] on input "89060" at bounding box center [241, 160] width 357 height 23
type input "89070"
click at [1532, 297] on input "Apply" at bounding box center [1525, 297] width 35 height 23
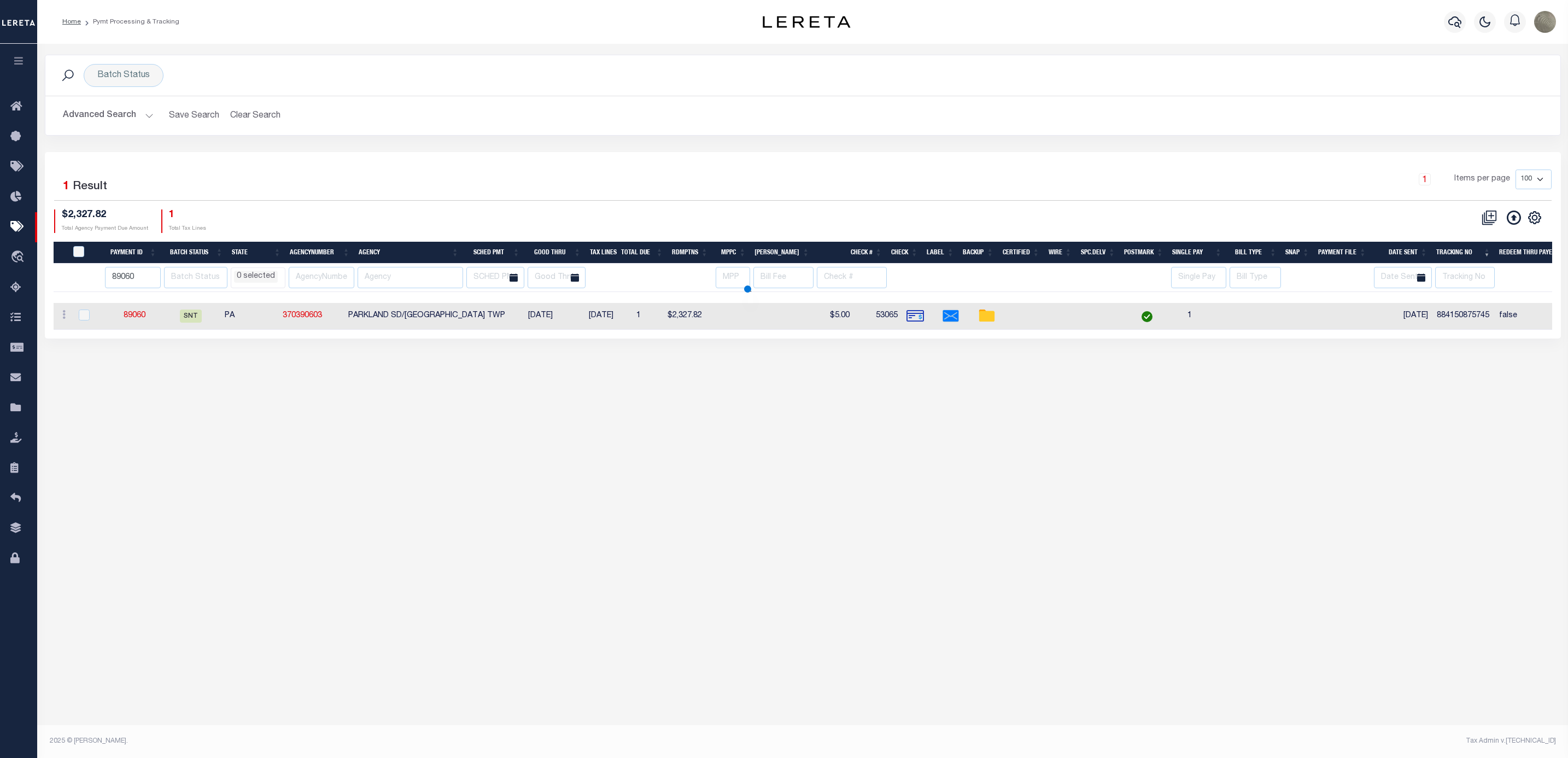
select select
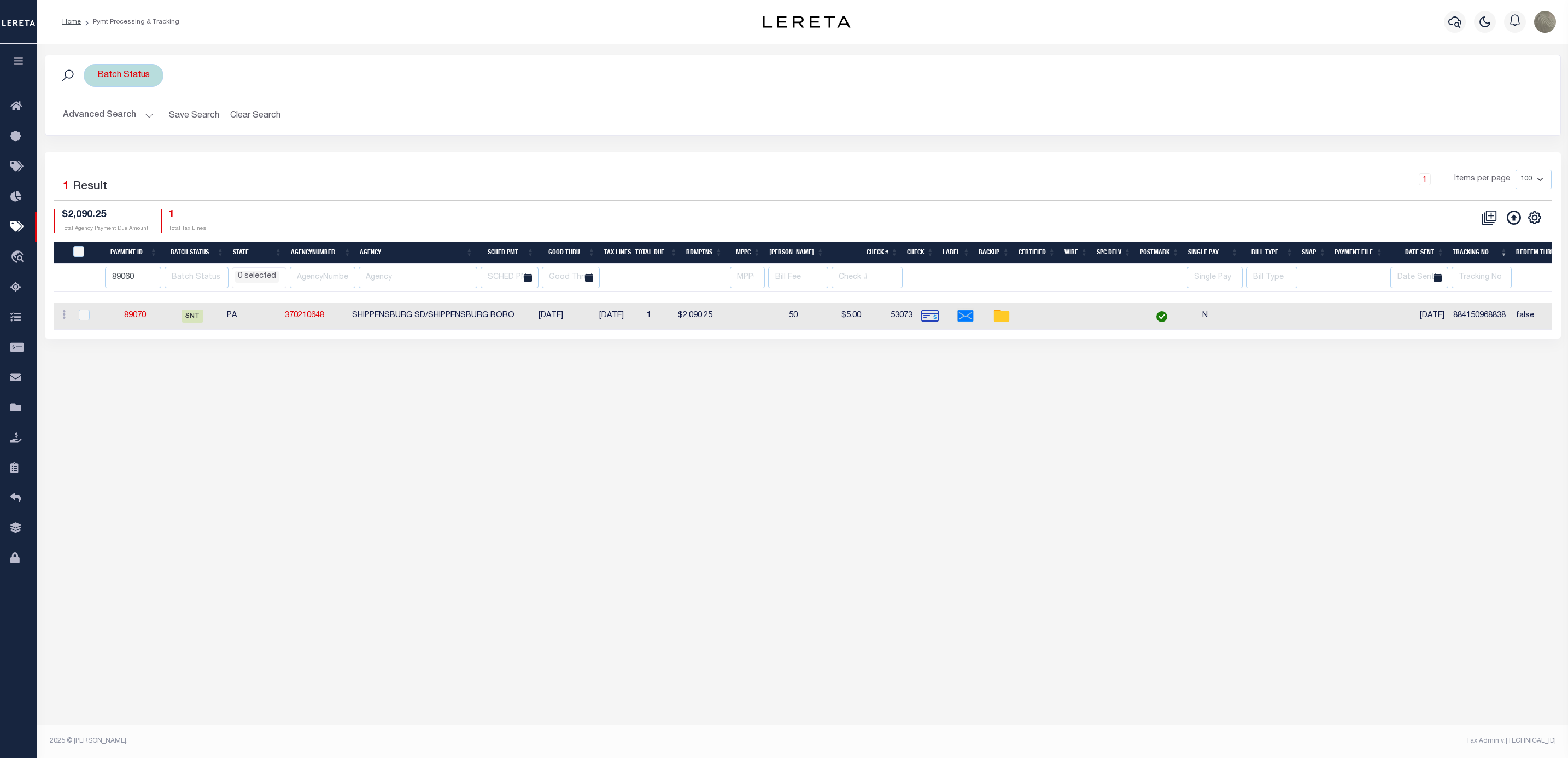
click at [120, 77] on div "Batch Status" at bounding box center [123, 75] width 80 height 23
click at [143, 135] on select "Awaiting Funds (AWF) Cleared and Complete (CAC) New Check Needed (NCN) Payment …" at bounding box center [178, 129] width 161 height 21
select select "SNT"
click at [98, 120] on select "Awaiting Funds (AWF) Cleared and Complete (CAC) New Check Needed (NCN) Payment …" at bounding box center [178, 129] width 161 height 21
click at [244, 156] on input "Apply" at bounding box center [242, 153] width 32 height 18
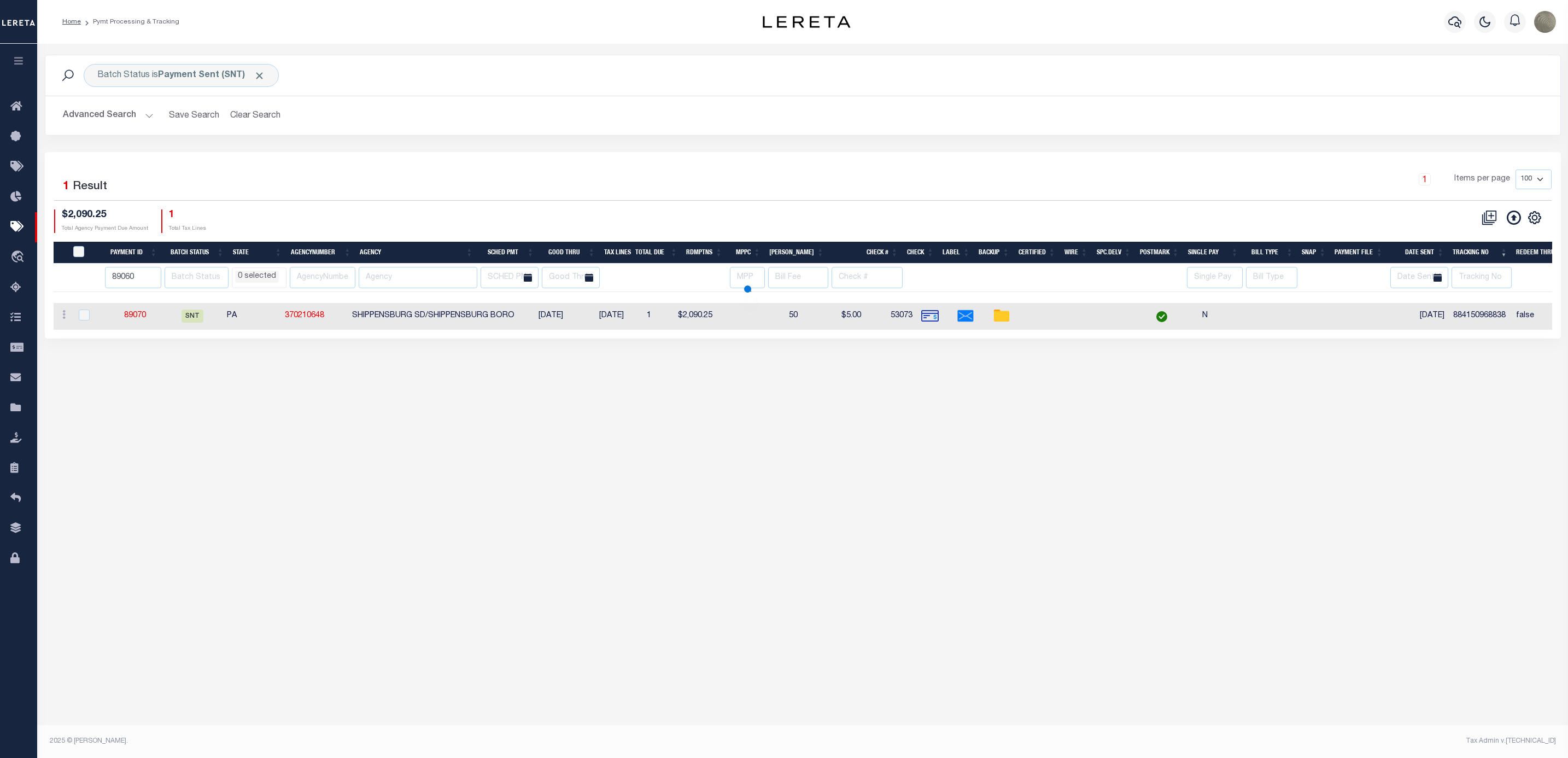
select select
click at [128, 284] on input "89060" at bounding box center [133, 277] width 57 height 21
click at [105, 115] on button "Advanced Search" at bounding box center [108, 115] width 91 height 21
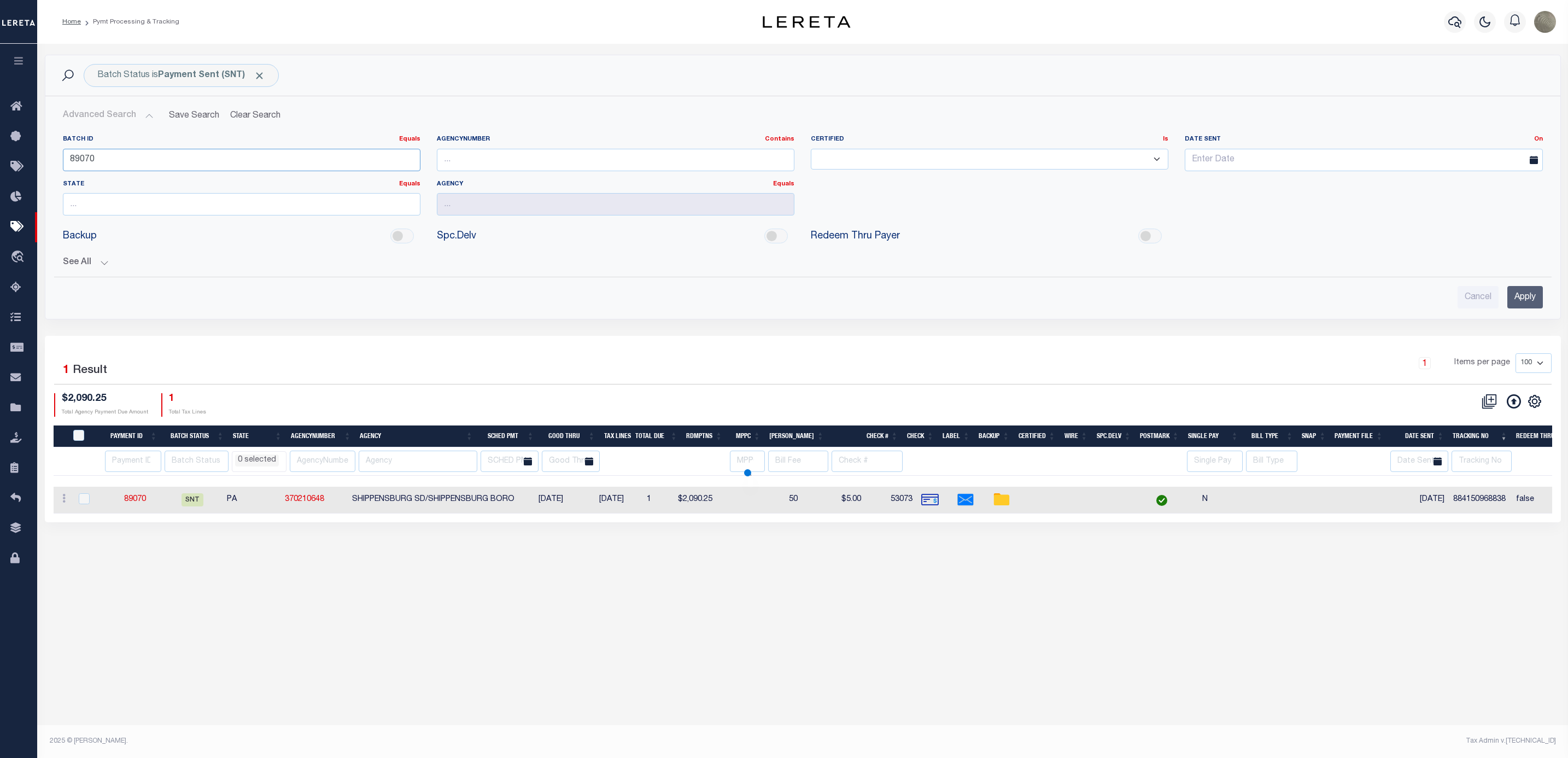
click at [369, 153] on input "89070" at bounding box center [241, 160] width 357 height 23
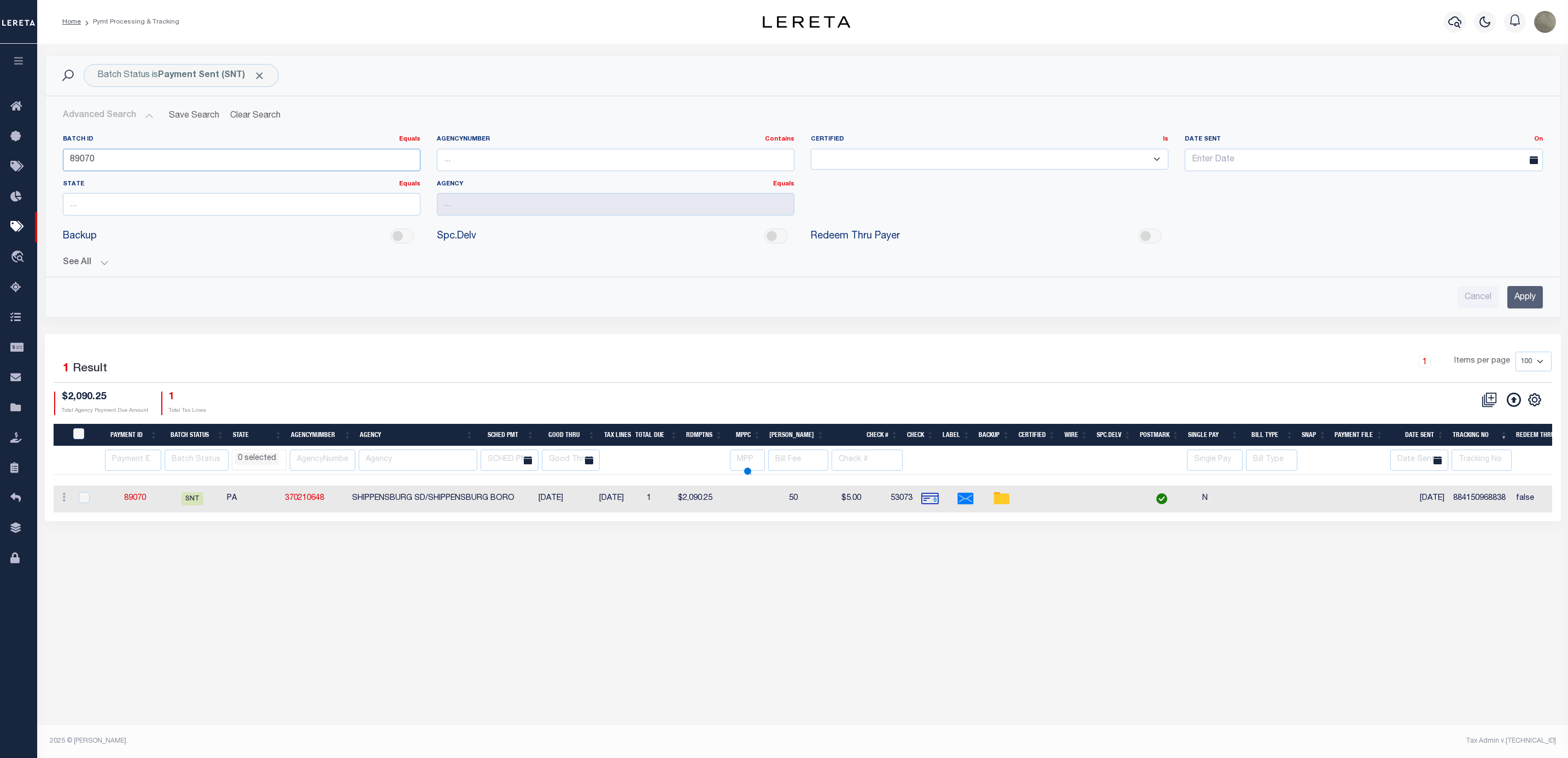
click at [369, 153] on input "89070" at bounding box center [241, 160] width 357 height 23
select select
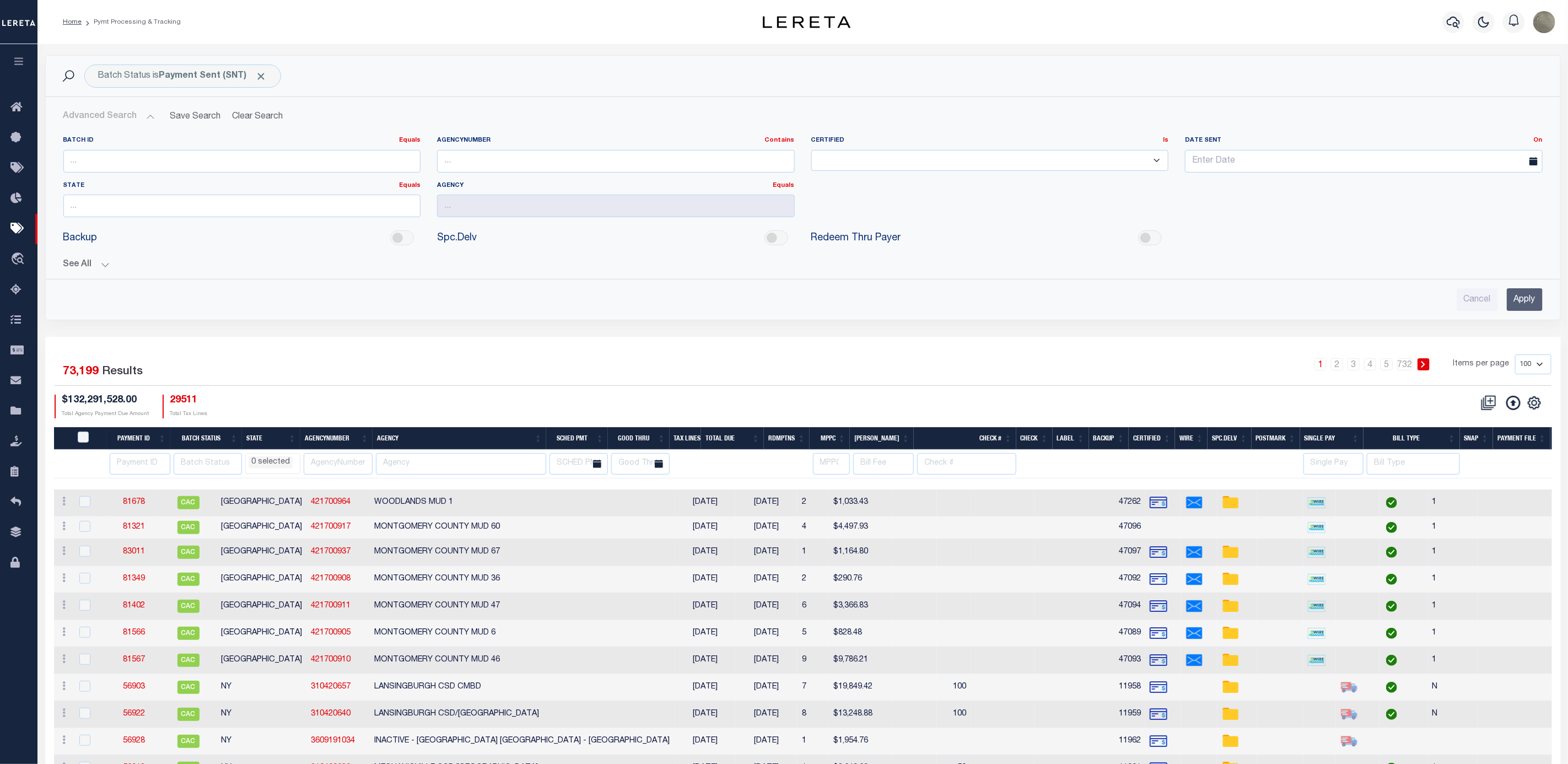
click at [96, 263] on button "See All" at bounding box center [803, 264] width 1480 height 10
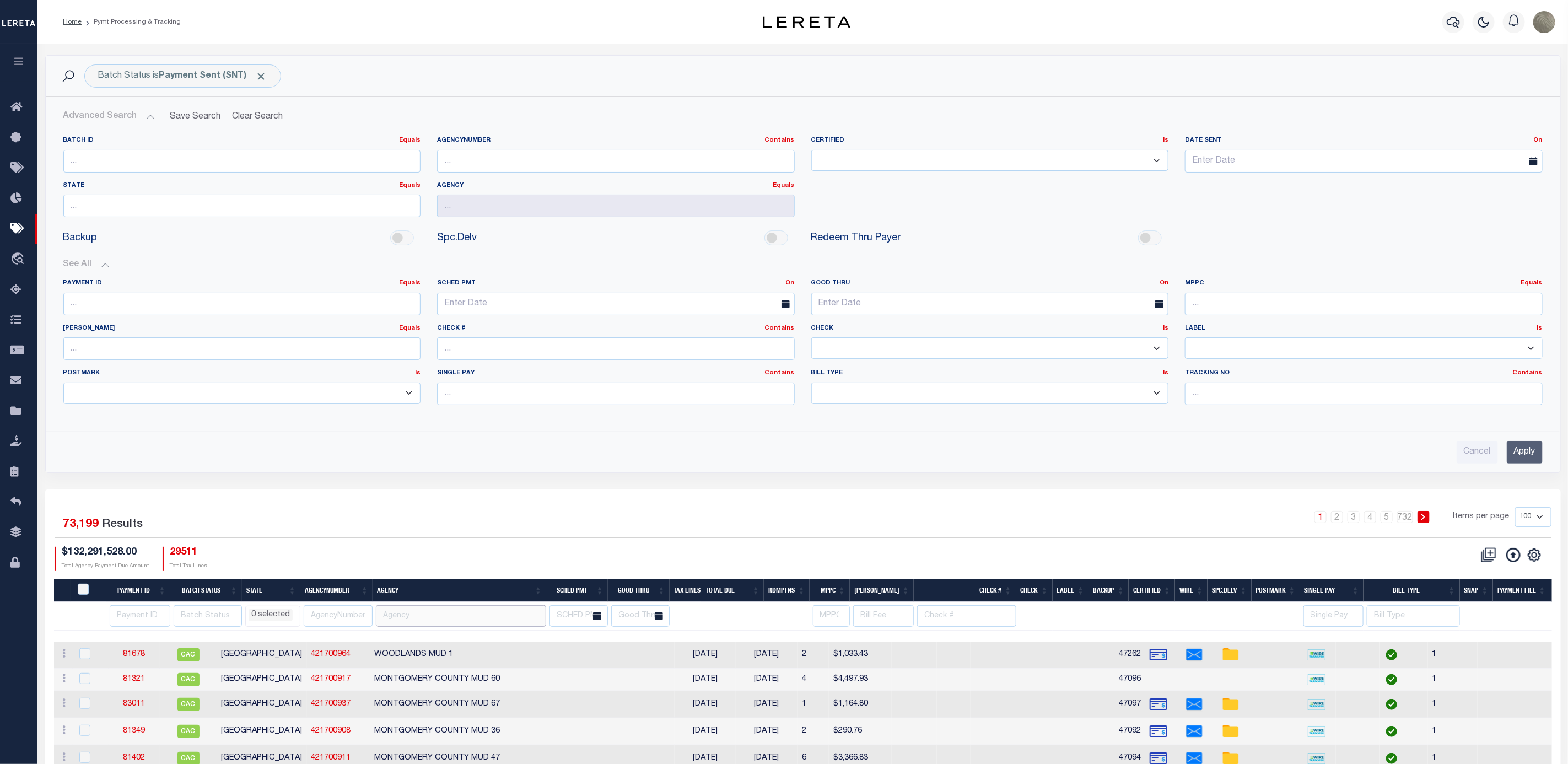
click at [428, 619] on input "text" at bounding box center [462, 615] width 171 height 21
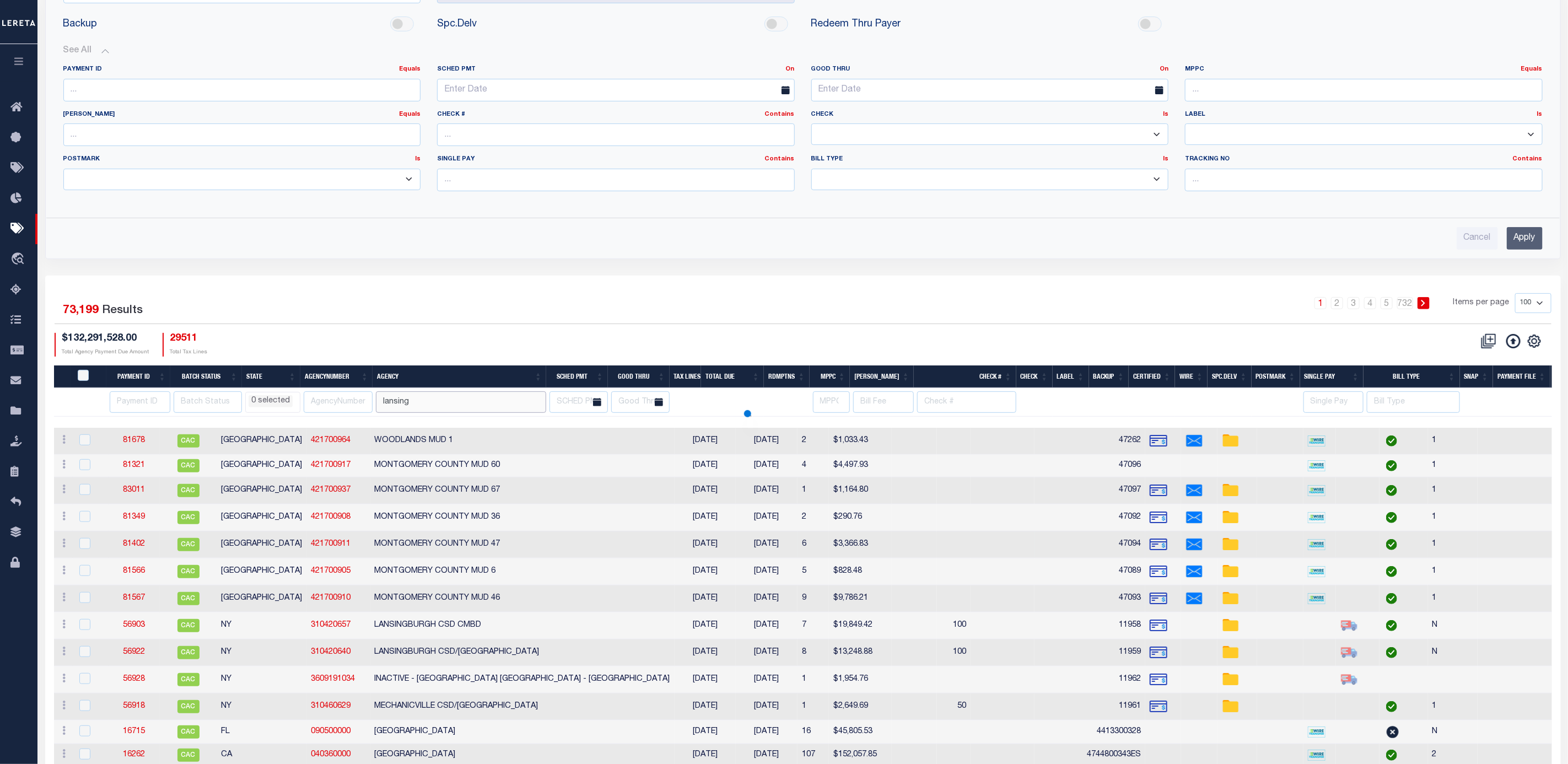
scroll to position [248, 0]
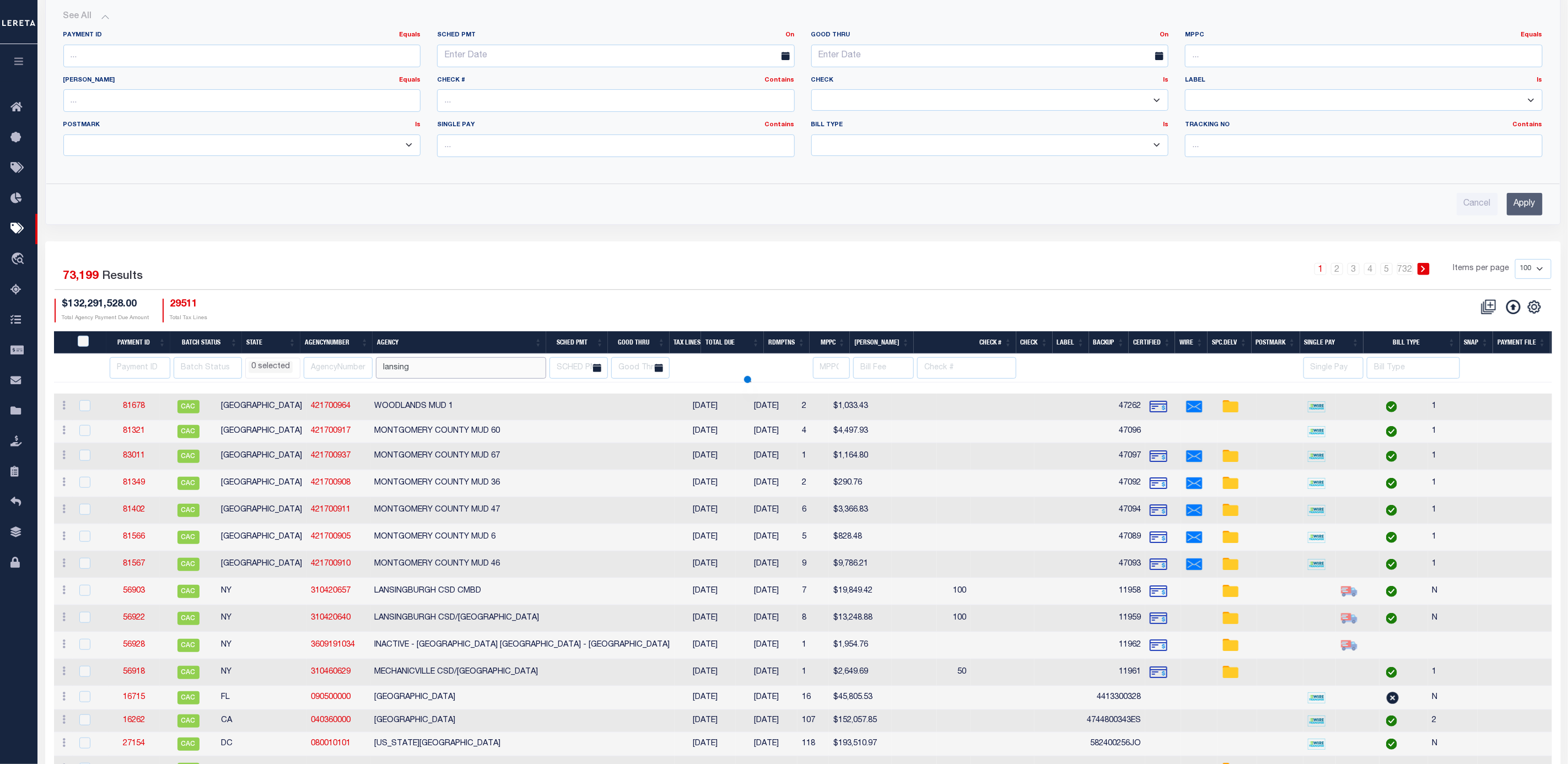
type input "lansing"
select select
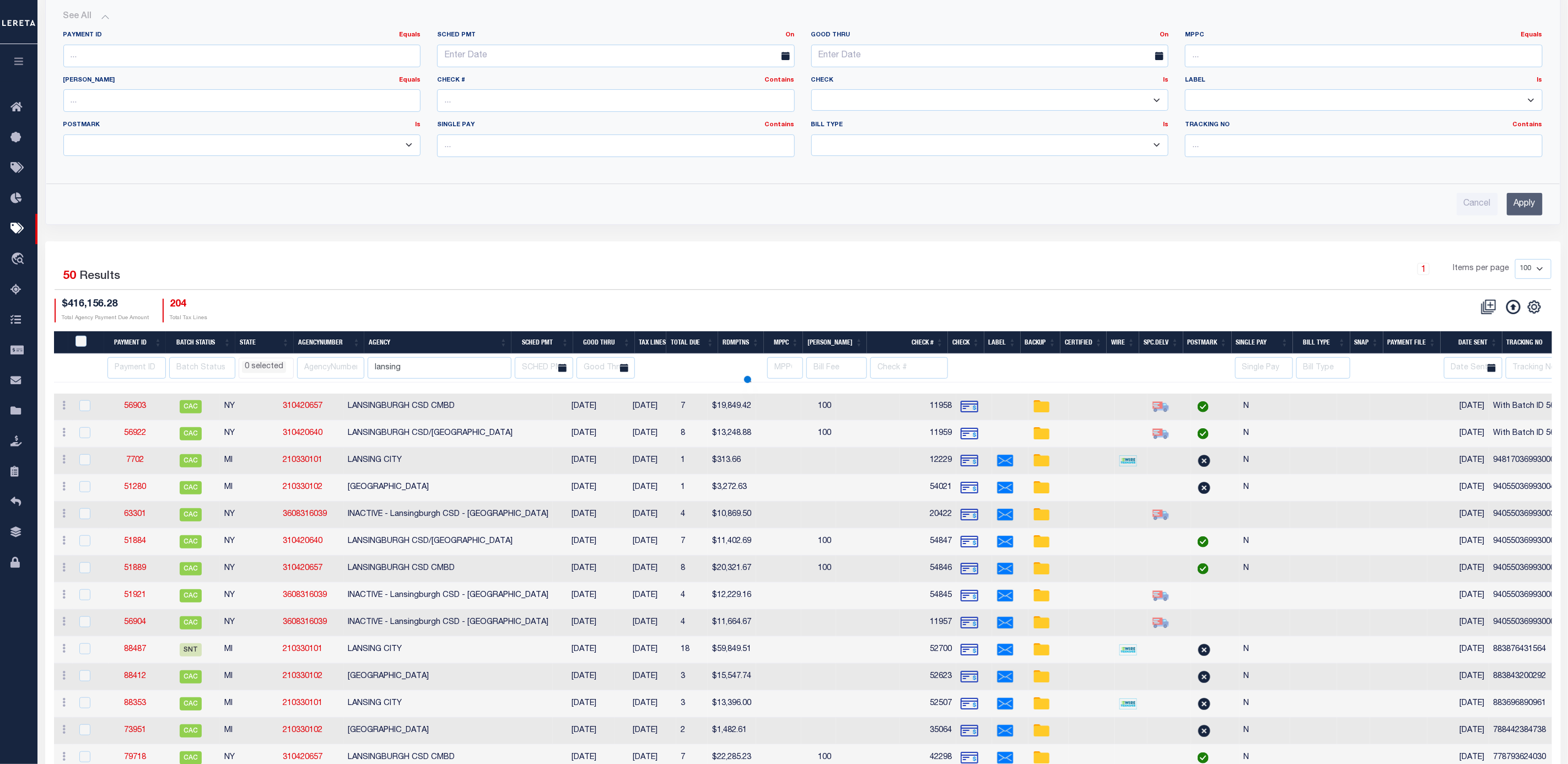
select select
click at [631, 346] on th "Good Thru" at bounding box center [604, 342] width 62 height 23
select select
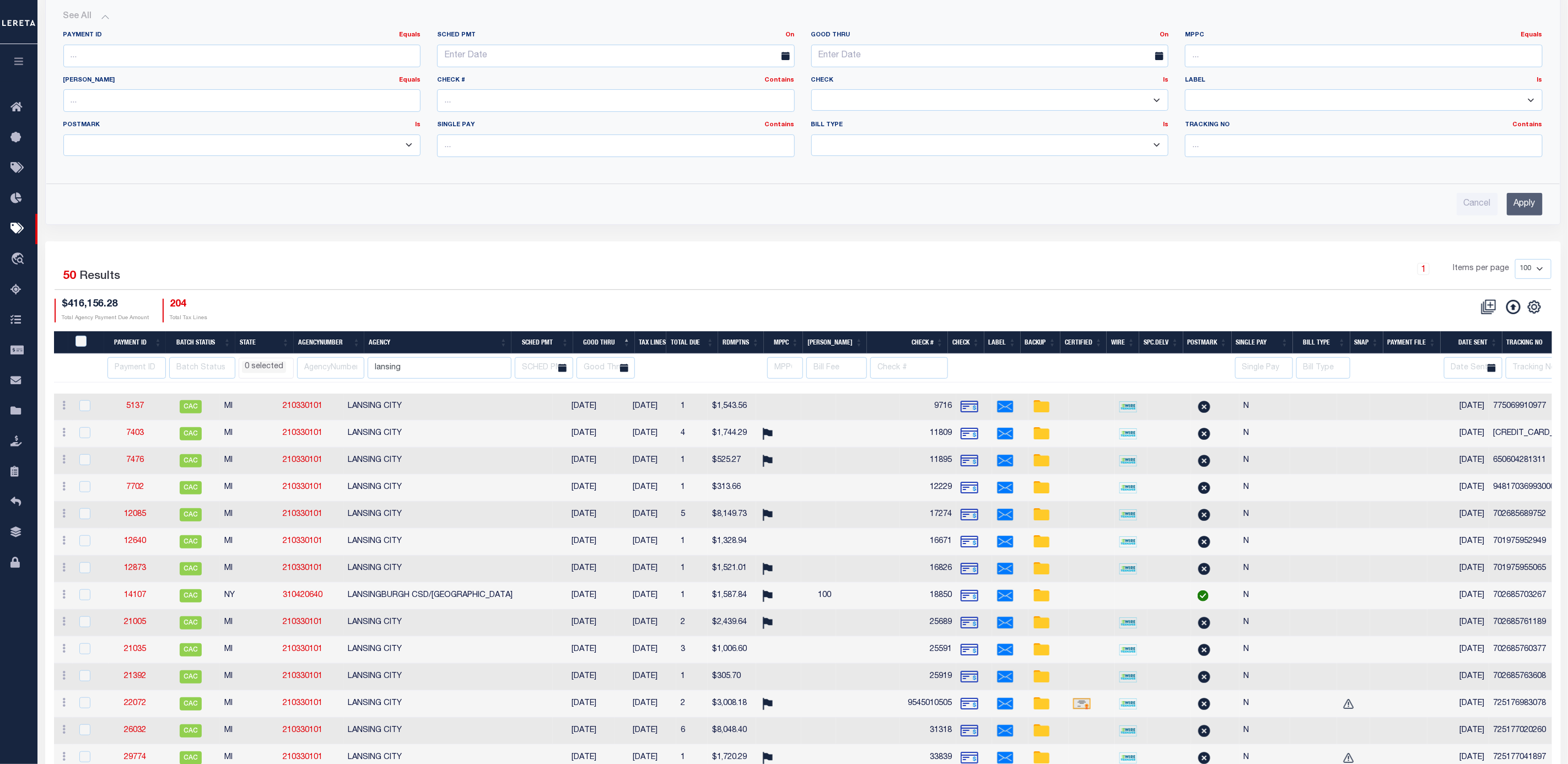
click at [559, 349] on th "SCHED PMT" at bounding box center [543, 342] width 62 height 23
select select
click at [560, 348] on th "SCHED PMT" at bounding box center [543, 342] width 62 height 23
select select
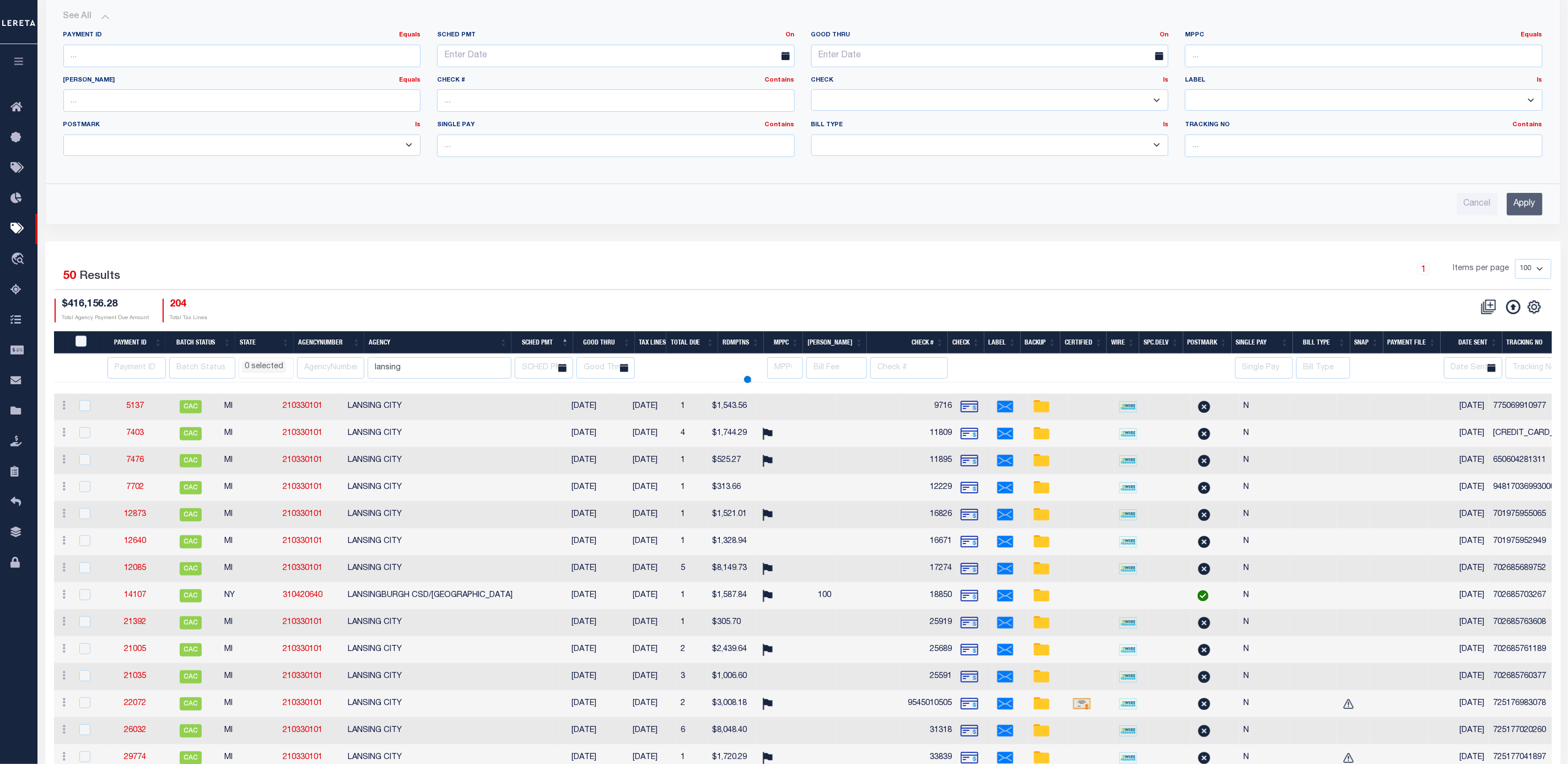
select select
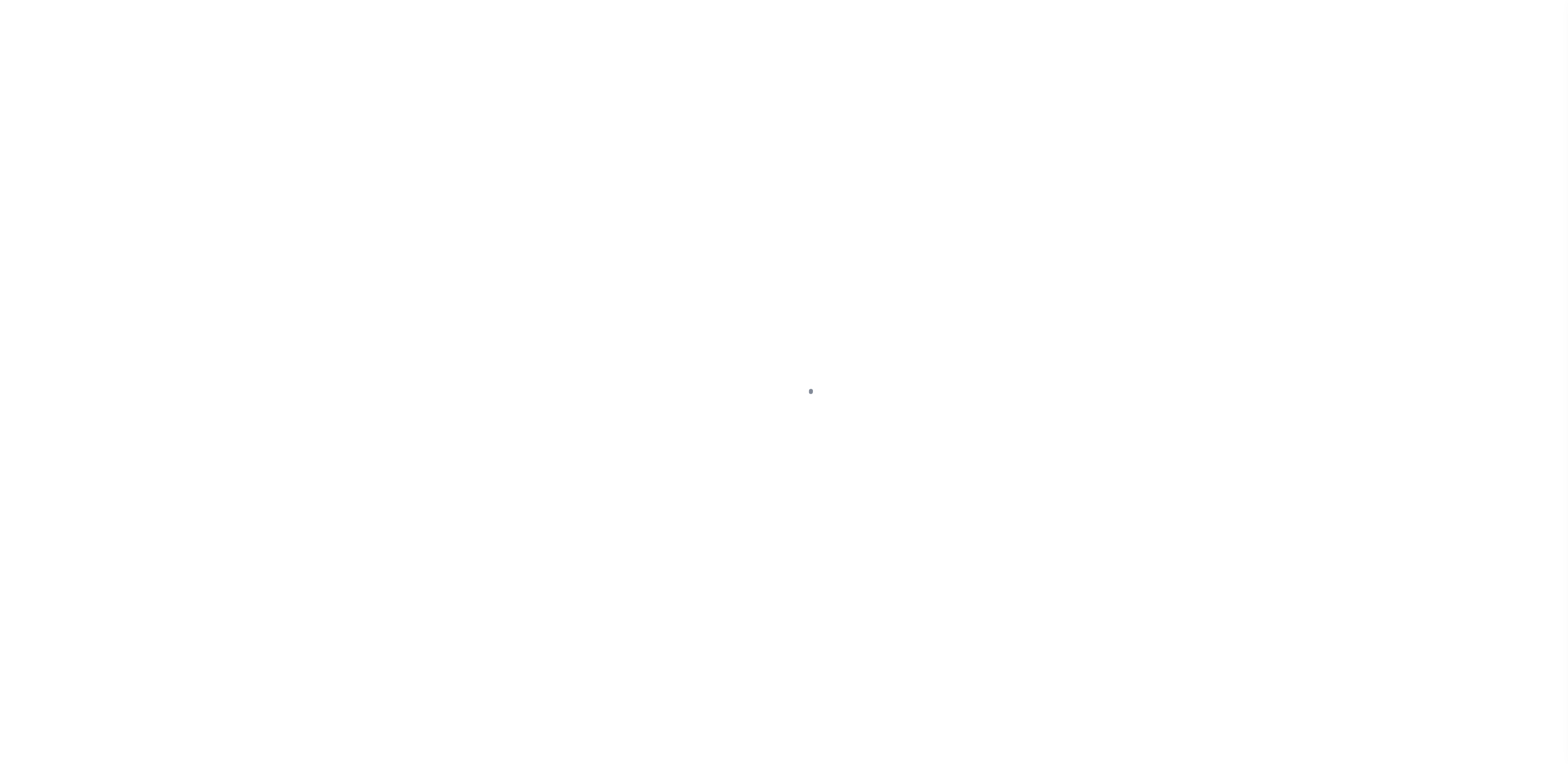
select select "RFP"
select select "CHK"
select select "Little, Audria"
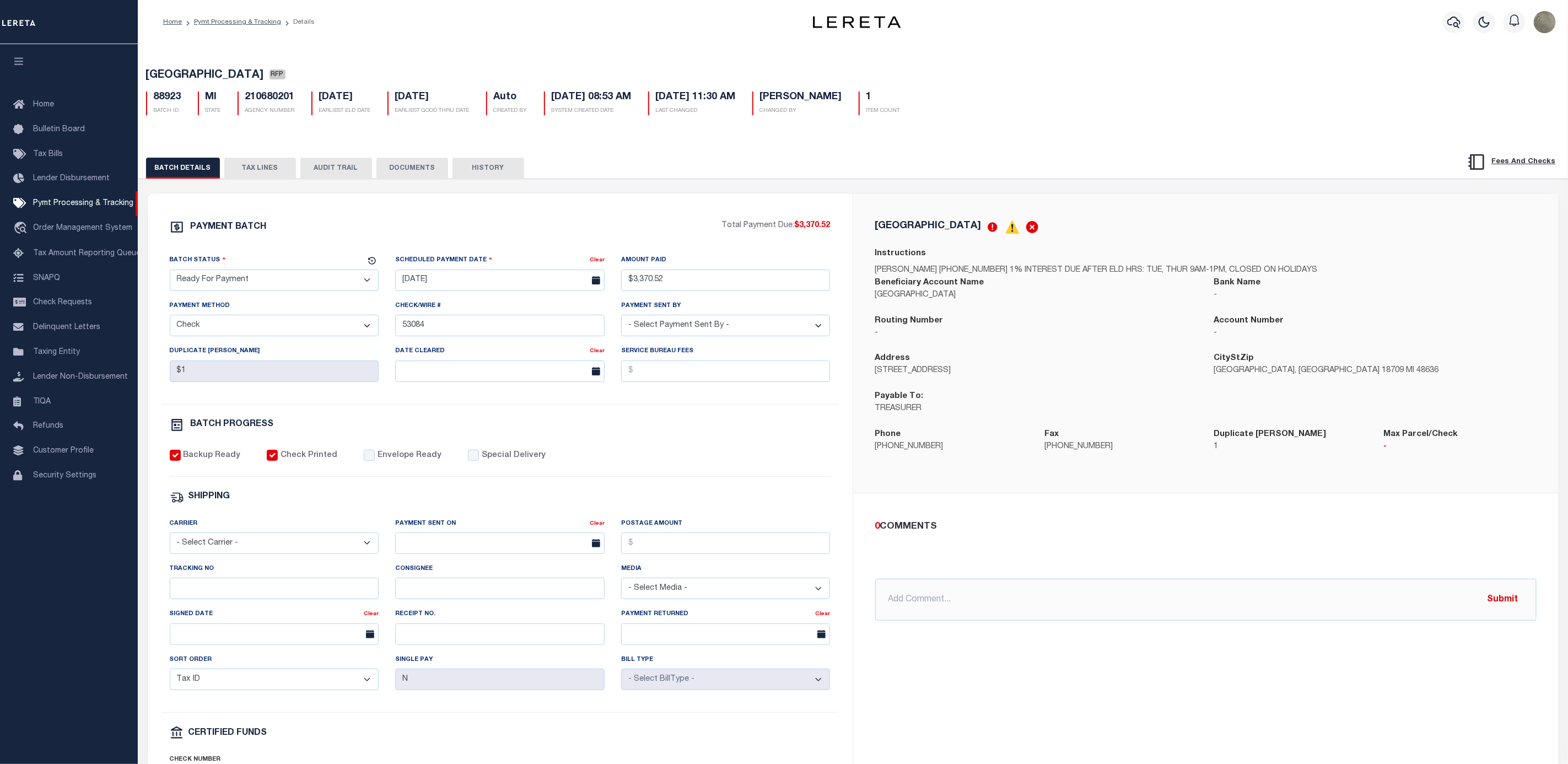
click at [242, 274] on select "- Select Status - Scheduled for Payment Ready For Payment Payment Sent Cleared …" at bounding box center [274, 280] width 209 height 21
select select "SNT"
click at [170, 272] on select "- Select Status - Scheduled for Payment Ready For Payment Payment Sent Cleared …" at bounding box center [274, 280] width 209 height 21
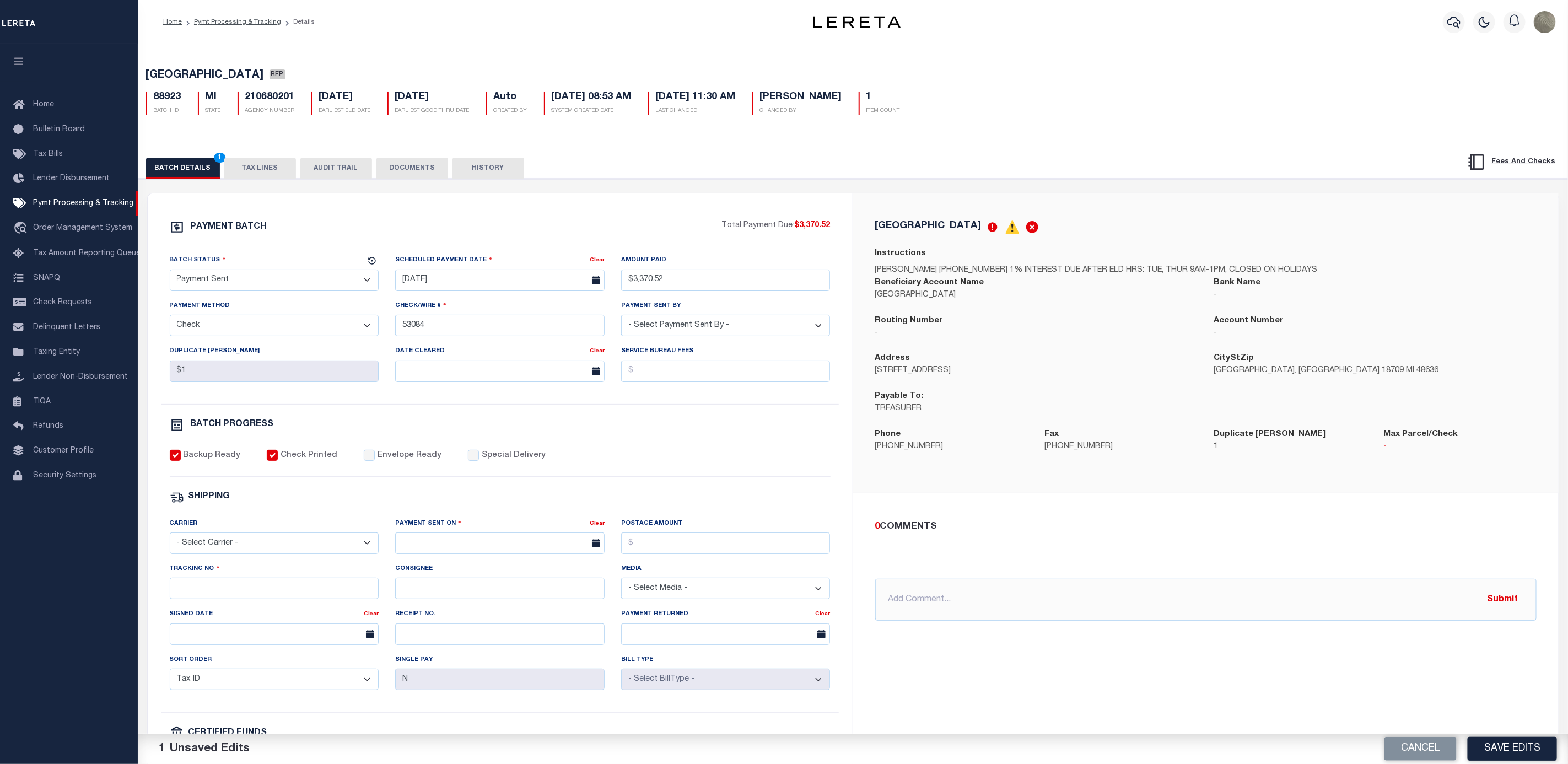
click at [377, 462] on label "Envelope Ready" at bounding box center [409, 456] width 64 height 12
click at [371, 461] on input "Envelope Ready" at bounding box center [369, 455] width 11 height 11
checkbox input "true"
click at [215, 554] on select "- Select Carrier - E-mail Fax Fedex FTP Other UPS USPS" at bounding box center [274, 543] width 209 height 21
select select "FDX"
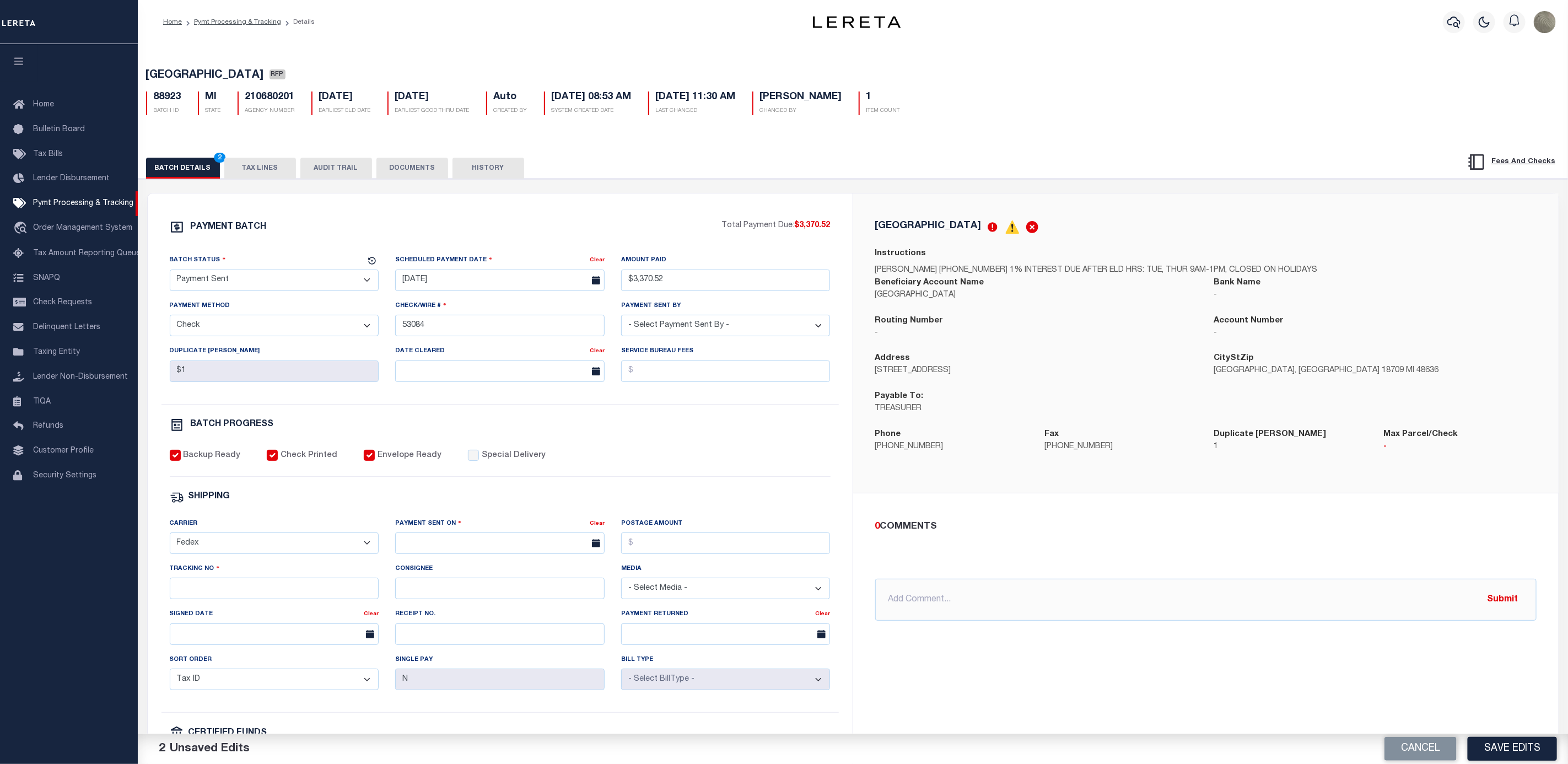
click at [170, 540] on select "- Select Carrier - E-mail Fax Fedex FTP Other UPS USPS" at bounding box center [274, 543] width 209 height 21
click at [425, 563] on div "Payment Sent On Clear" at bounding box center [500, 540] width 226 height 45
click at [427, 550] on input "text" at bounding box center [500, 543] width 209 height 21
click at [431, 642] on span "8" at bounding box center [431, 634] width 21 height 21
type input "[DATE]"
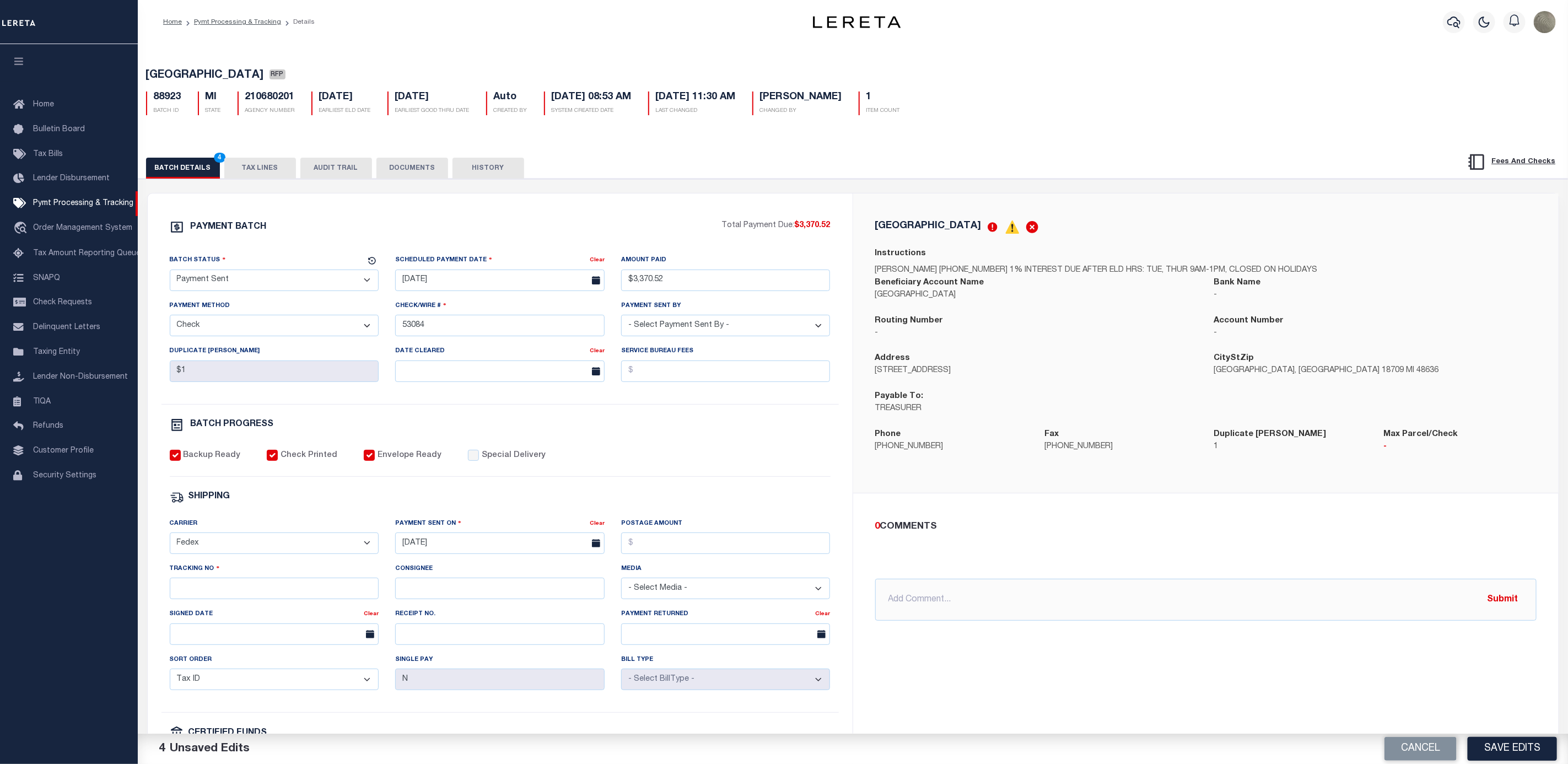
click at [665, 528] on label "Postage Amount" at bounding box center [652, 523] width 61 height 9
click at [665, 534] on input "Postage Amount" at bounding box center [725, 543] width 209 height 21
click at [662, 546] on input "Postage Amount" at bounding box center [725, 543] width 209 height 21
type input "$"
drag, startPoint x: 629, startPoint y: 210, endPoint x: 629, endPoint y: 204, distance: 6.0
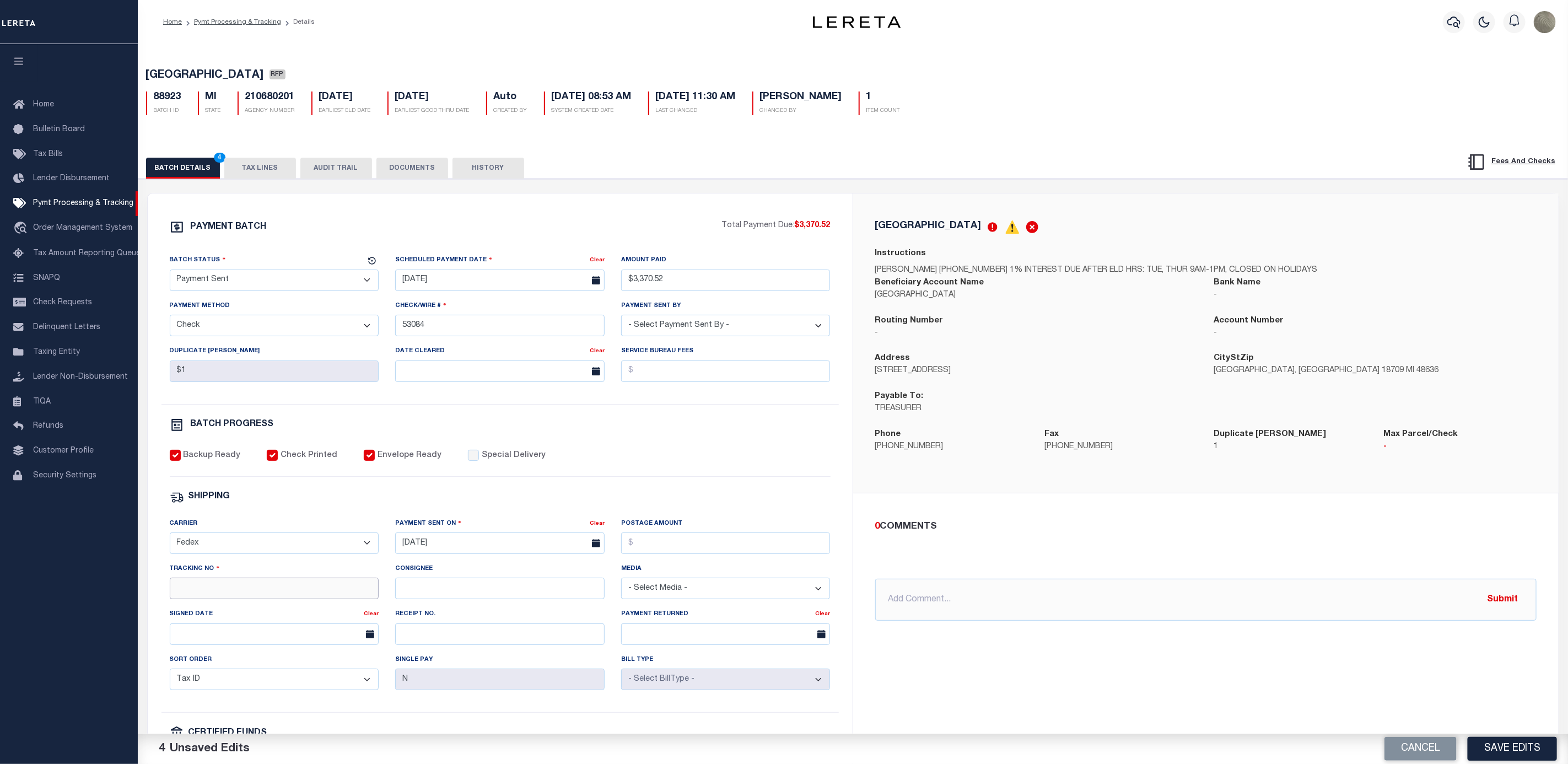
click at [238, 599] on input "Tracking No" at bounding box center [274, 588] width 209 height 21
click at [716, 436] on div "BATCH PROGRESS" at bounding box center [500, 427] width 661 height 19
click at [223, 596] on input "884202082850" at bounding box center [274, 588] width 209 height 21
click at [238, 598] on input "884202082850" at bounding box center [274, 588] width 209 height 21
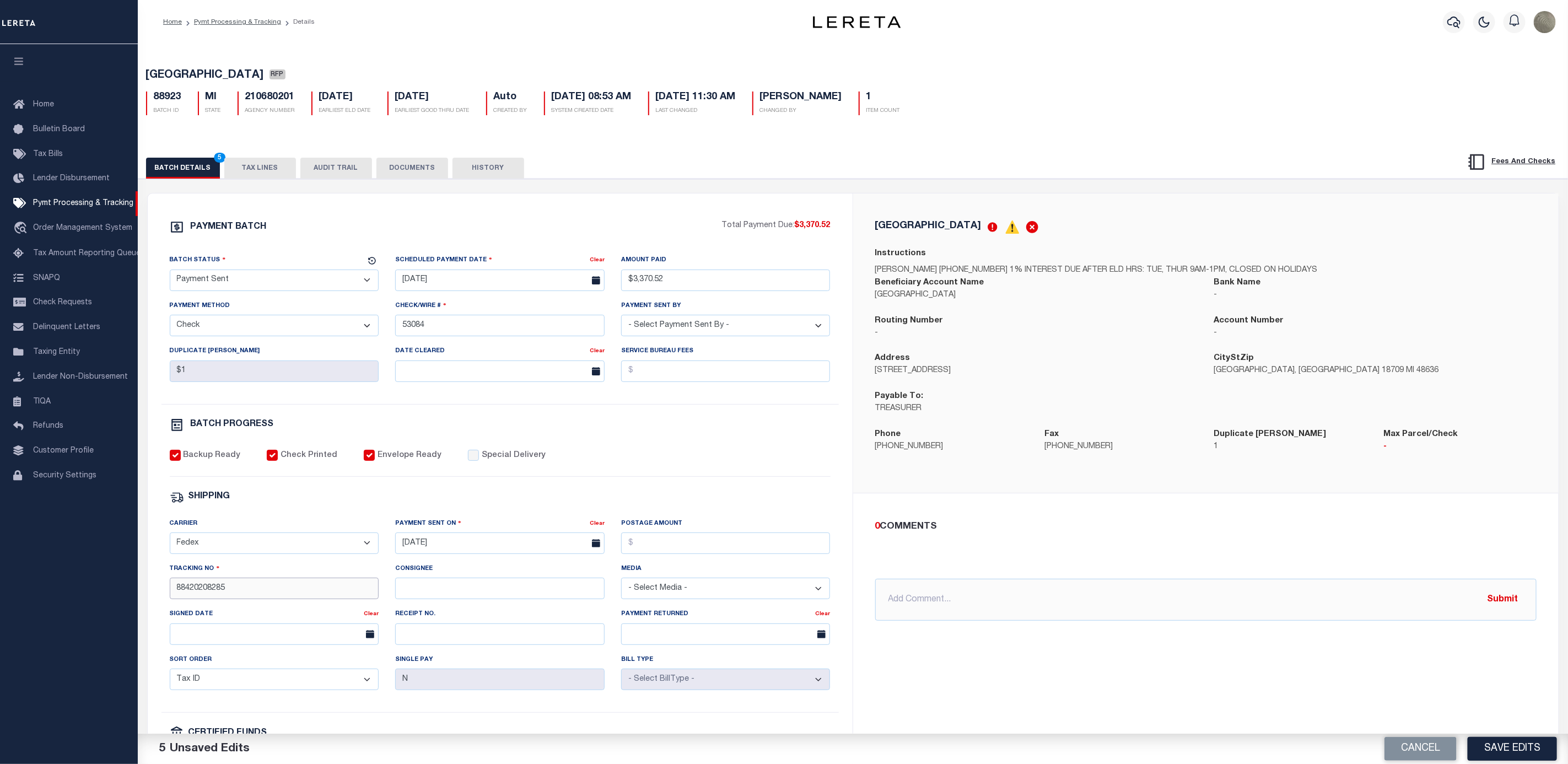
type input "884202082850"
click at [1498, 741] on button "Save Edits" at bounding box center [1513, 749] width 90 height 24
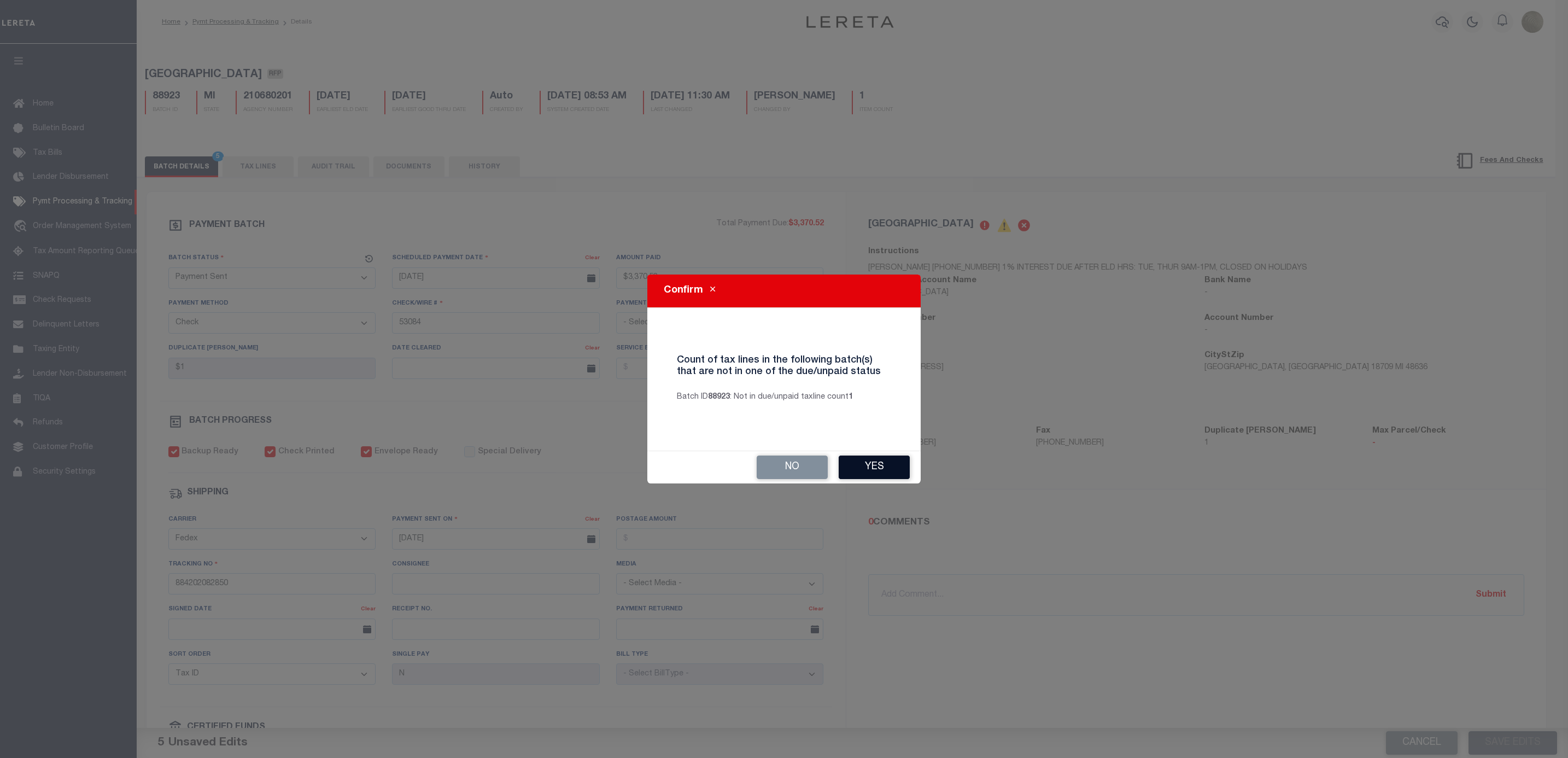
click at [868, 459] on button "Yes" at bounding box center [874, 467] width 71 height 24
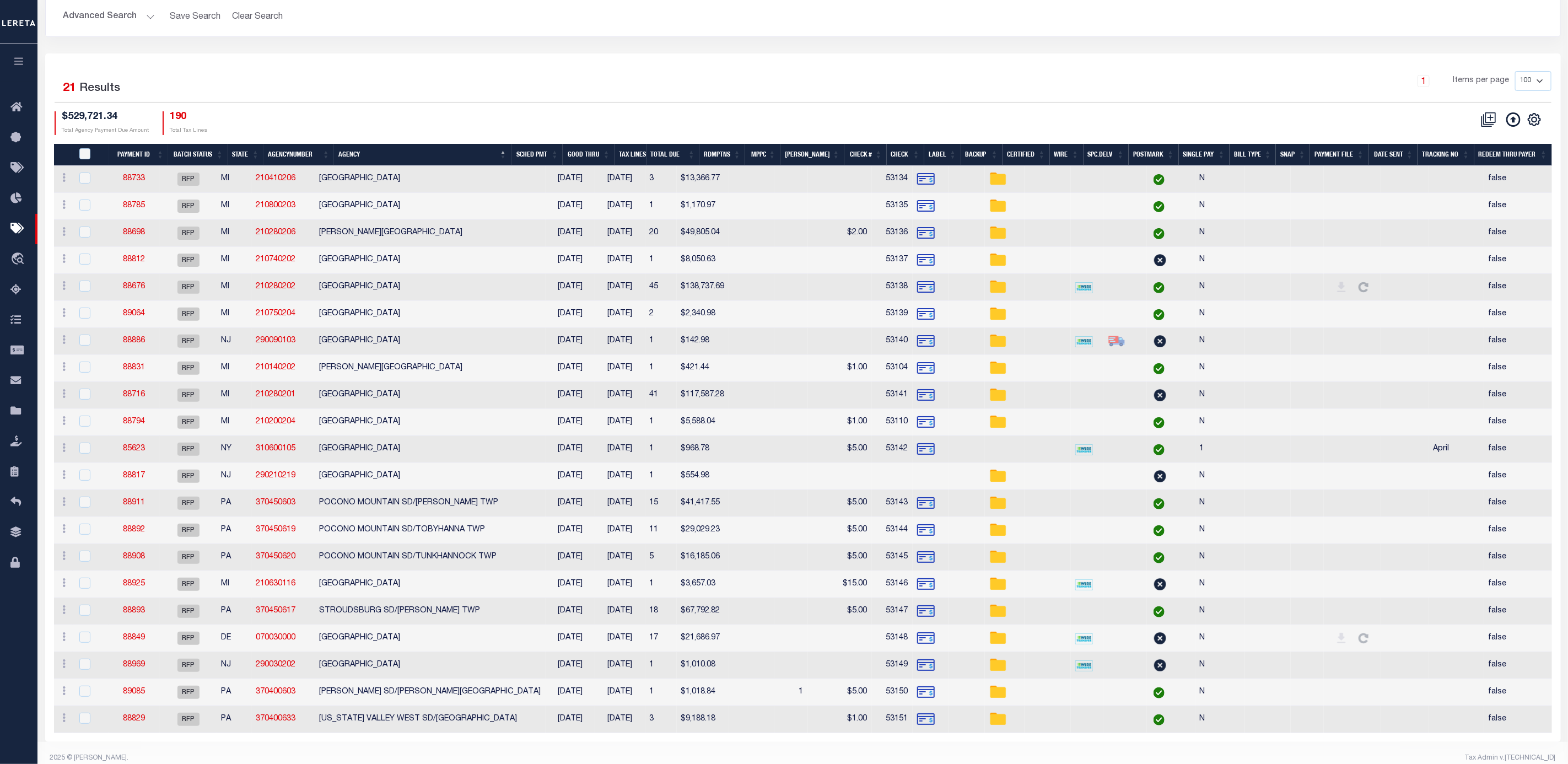
scroll to position [119, 0]
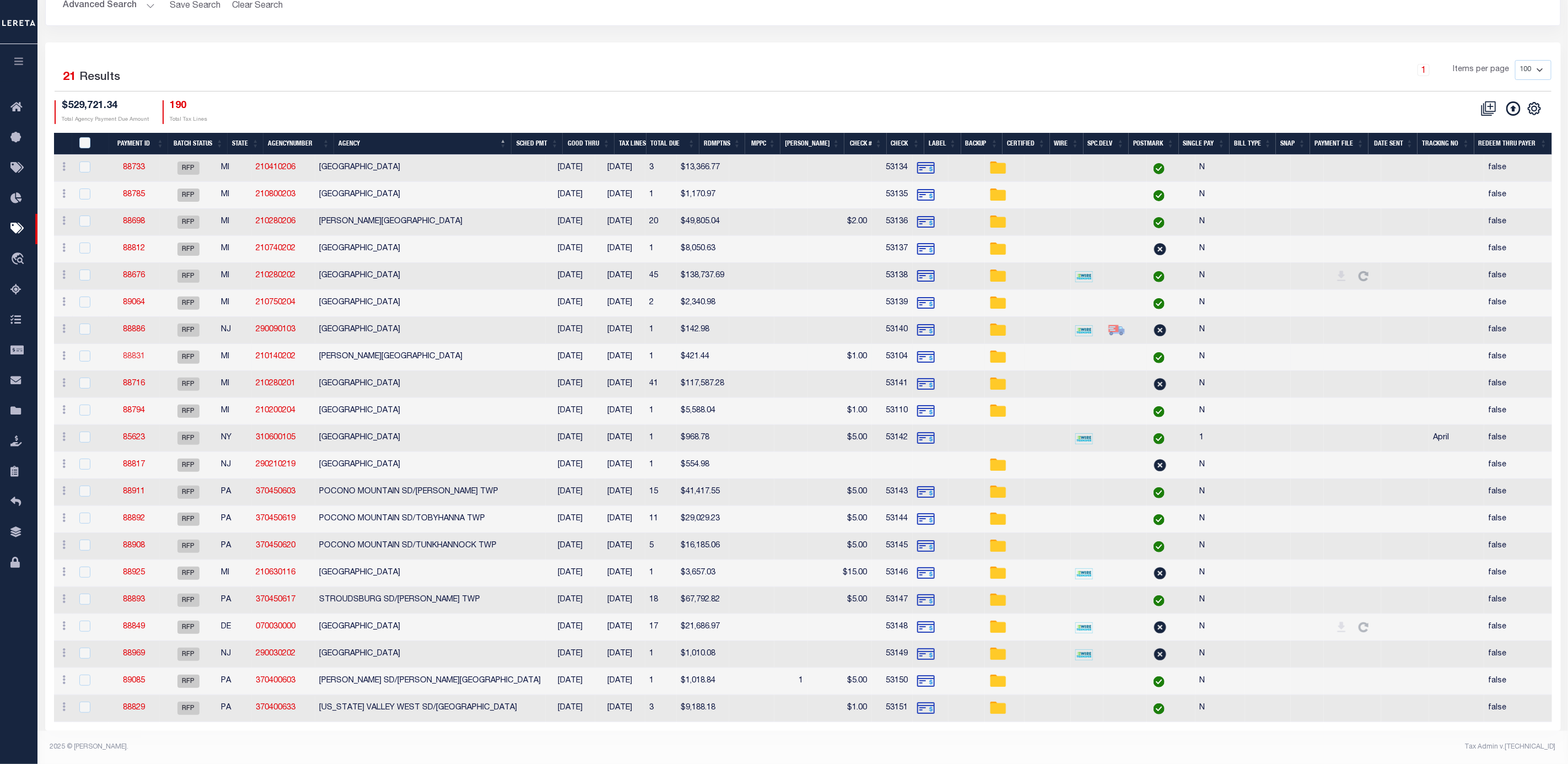
click at [145, 353] on link "88831" at bounding box center [134, 357] width 22 height 8
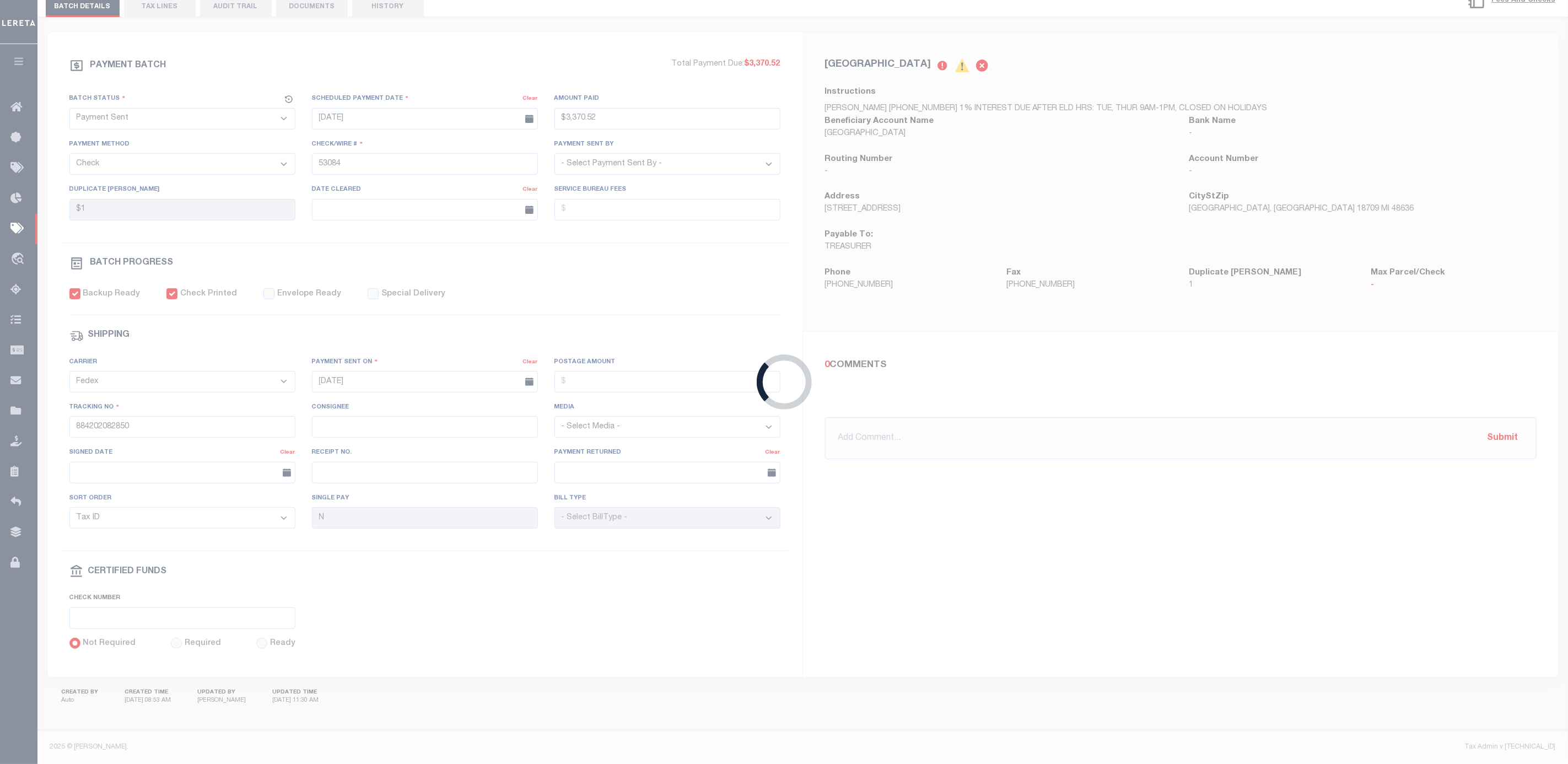
select select "RFP"
type input "$421.44"
type input "53104"
type input "$1"
checkbox input "false"
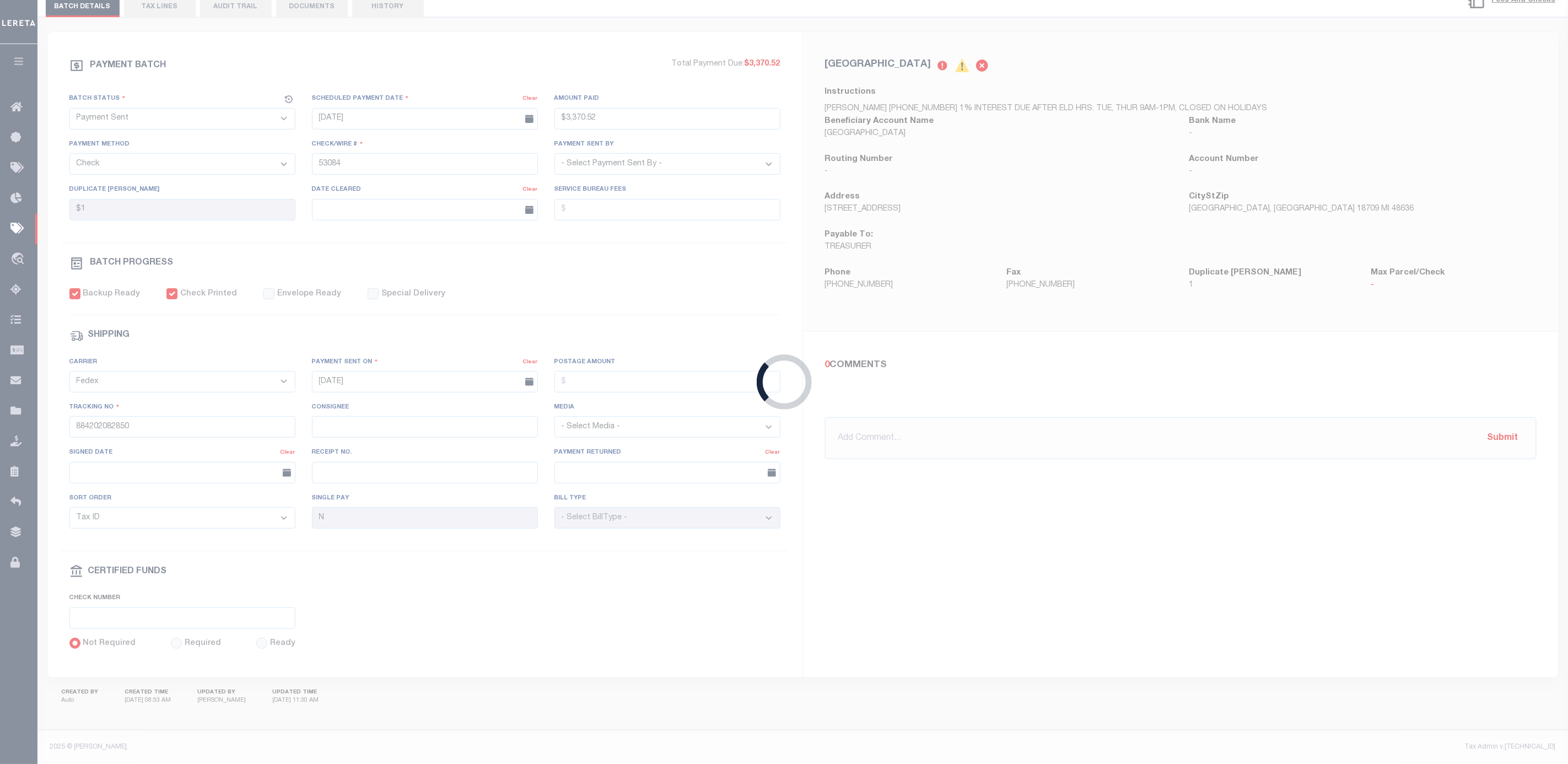
select select
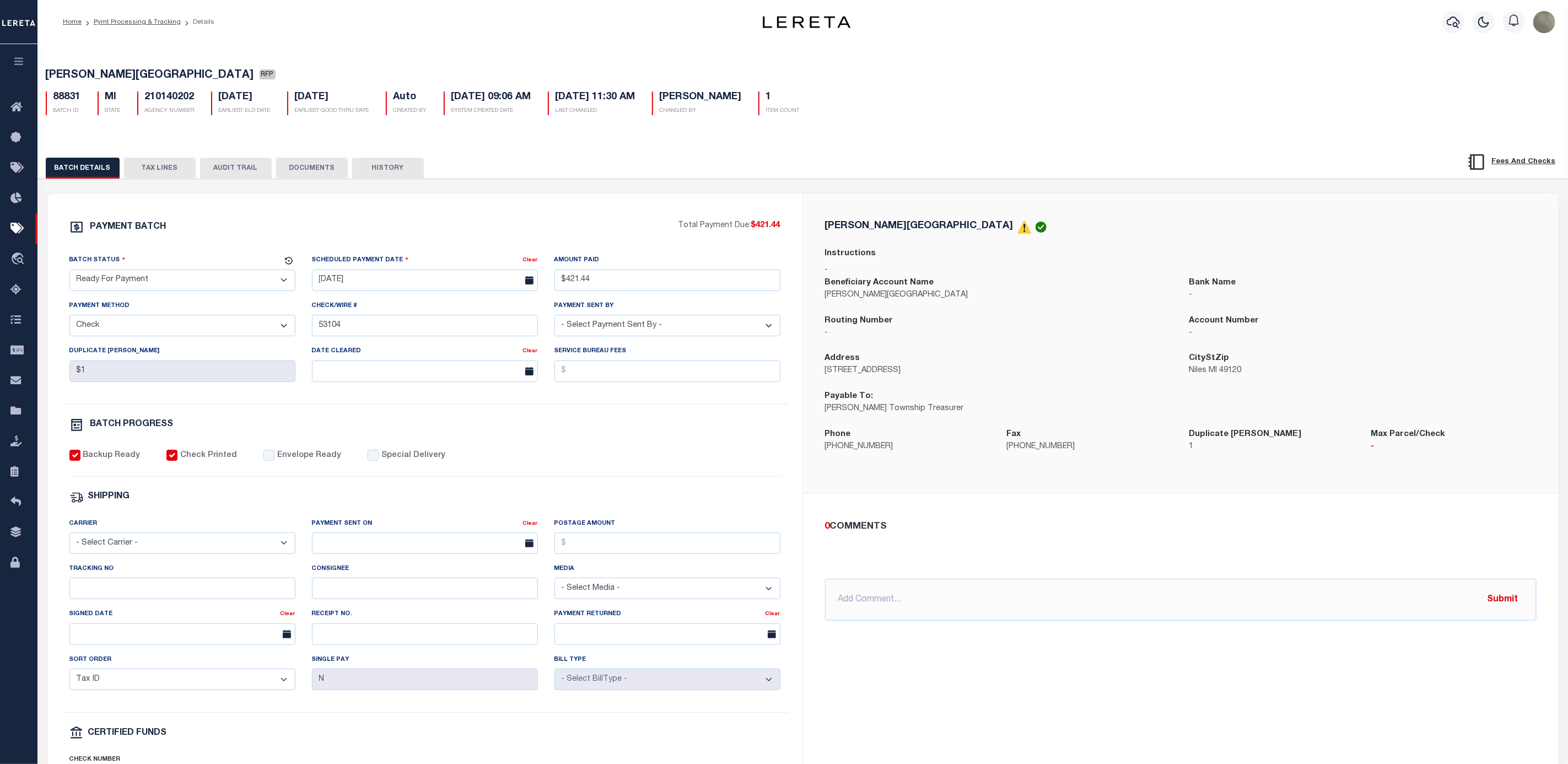
click at [145, 269] on div "Batch Status" at bounding box center [176, 261] width 213 height 15
drag, startPoint x: 145, startPoint y: 283, endPoint x: 142, endPoint y: 295, distance: 12.4
click at [145, 283] on select "- Select Status - Scheduled for Payment Ready For Payment Payment Sent Cleared …" at bounding box center [182, 280] width 226 height 21
select select "SNT"
click at [69, 272] on select "- Select Status - Scheduled for Payment Ready For Payment Payment Sent Cleared …" at bounding box center [182, 280] width 226 height 21
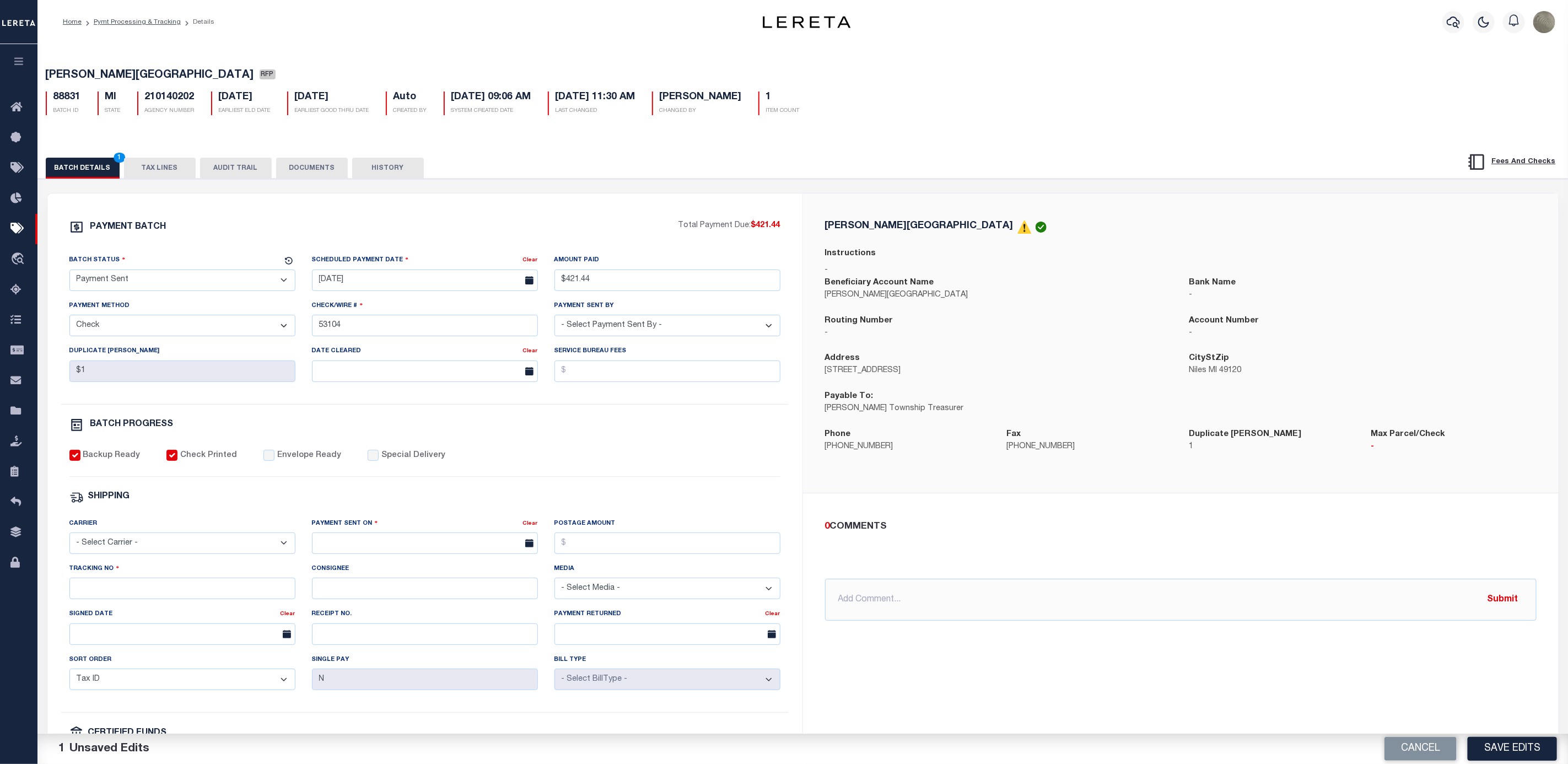
click at [258, 455] on div "PAYMENT BATCH Total Payment Due: $421.44 Batch Status - Select Status -" at bounding box center [425, 515] width 728 height 592
click at [263, 461] on input "Envelope Ready" at bounding box center [269, 455] width 11 height 11
checkbox input "true"
click at [153, 554] on select "- Select Carrier - E-mail Fax Fedex FTP Other UPS USPS" at bounding box center [182, 543] width 226 height 21
select select "FDX"
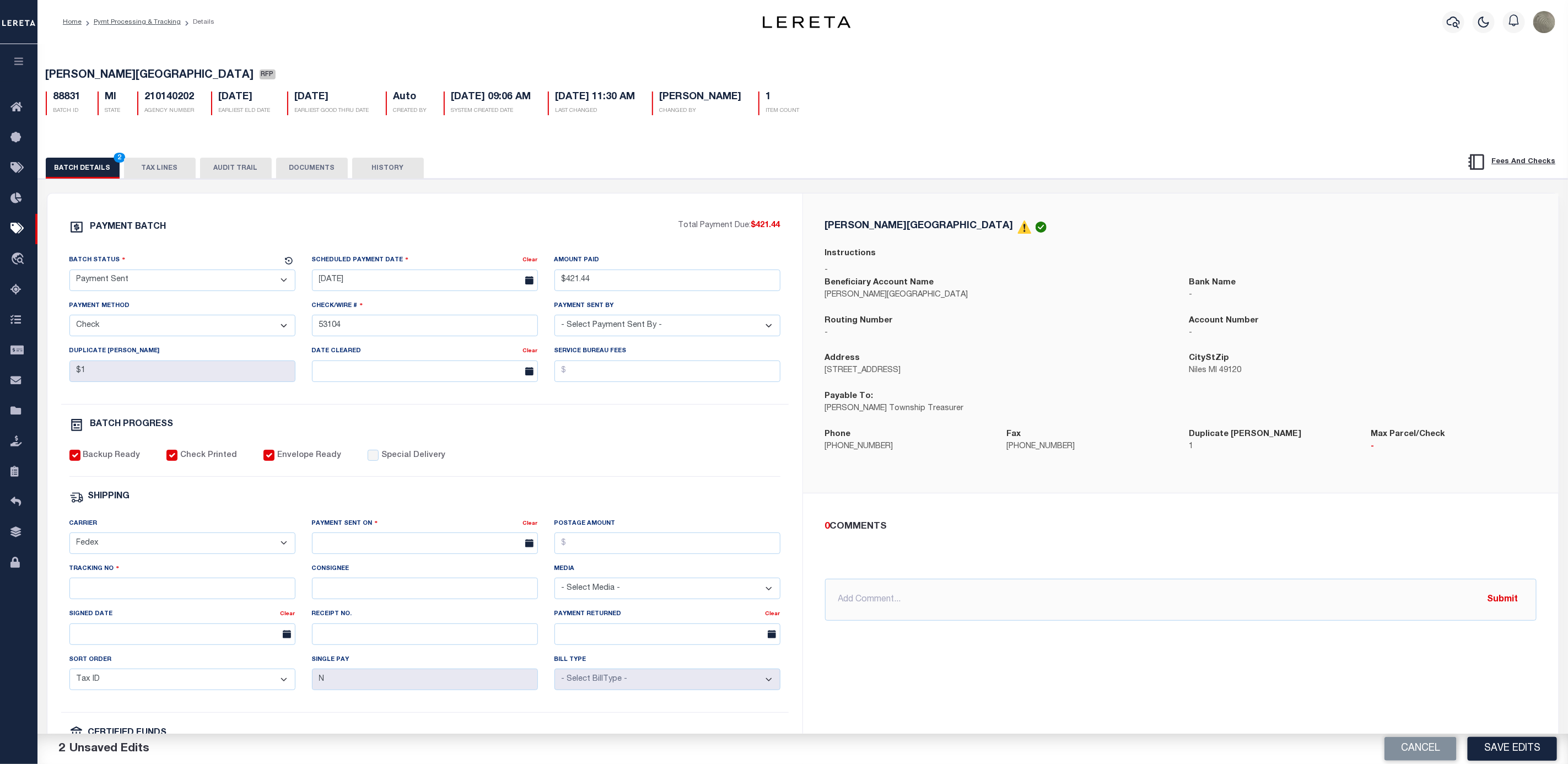
click at [69, 540] on select "- Select Carrier - E-mail Fax Fedex FTP Other UPS USPS" at bounding box center [182, 543] width 226 height 21
click at [382, 541] on input "text" at bounding box center [425, 543] width 226 height 21
click at [354, 635] on span "8" at bounding box center [348, 634] width 21 height 21
type input "09/08/2025"
click at [619, 554] on input "Postage Amount" at bounding box center [668, 543] width 226 height 21
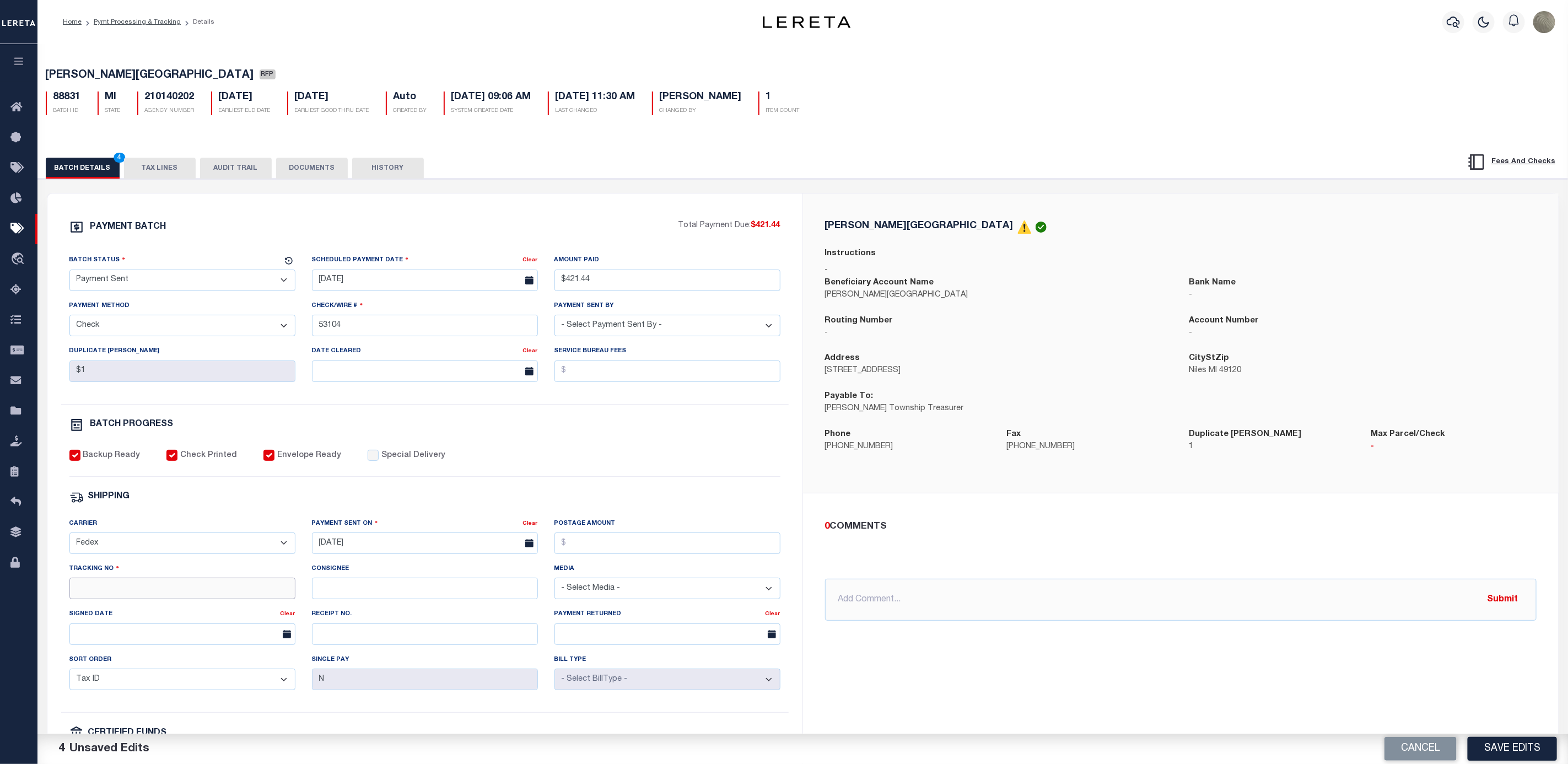
click at [167, 591] on input "Tracking No" at bounding box center [182, 588] width 226 height 21
type input "884202086650"
click at [1493, 749] on button "Save Edits" at bounding box center [1513, 749] width 90 height 24
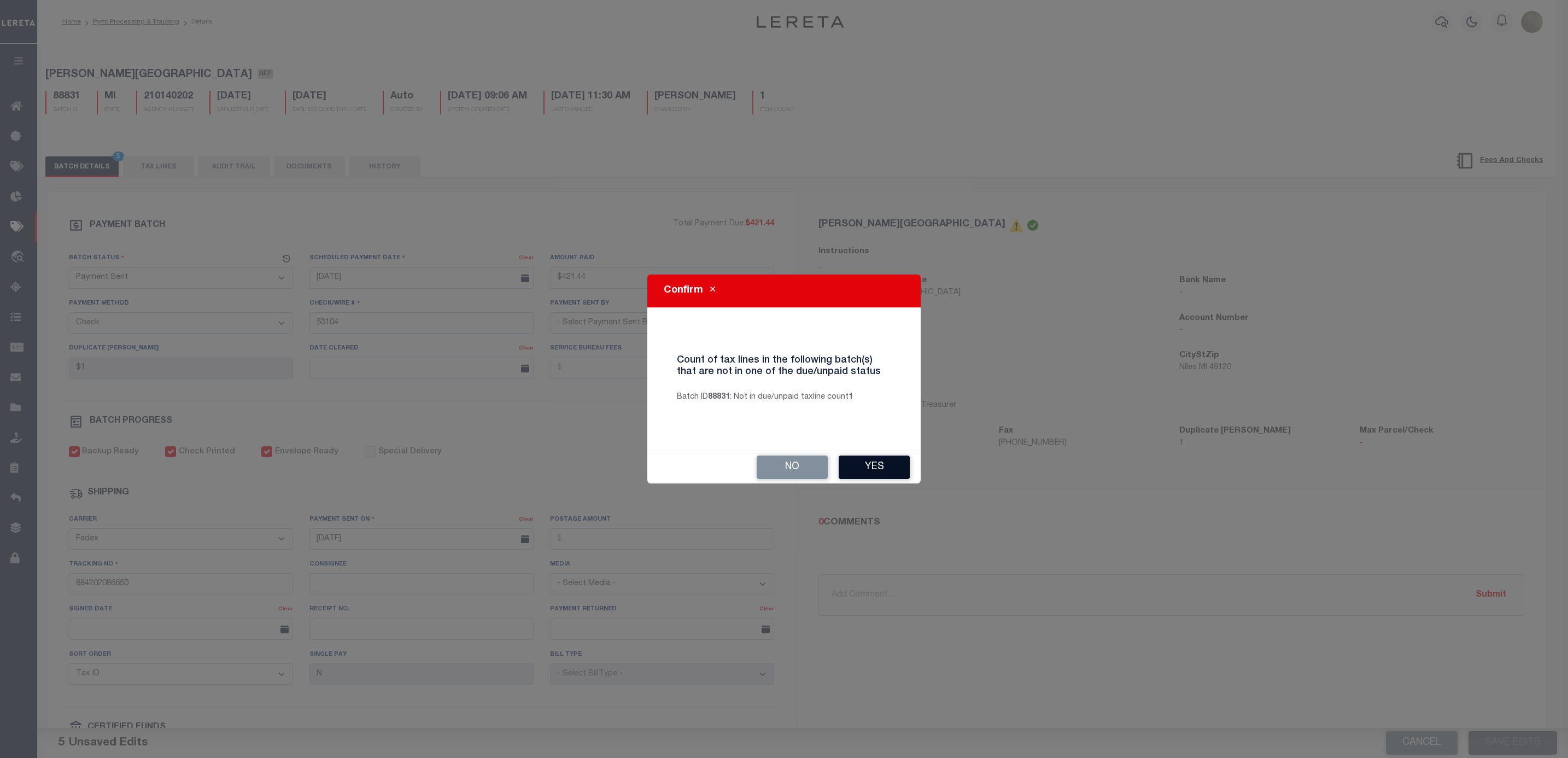
click at [884, 465] on button "Yes" at bounding box center [874, 467] width 71 height 24
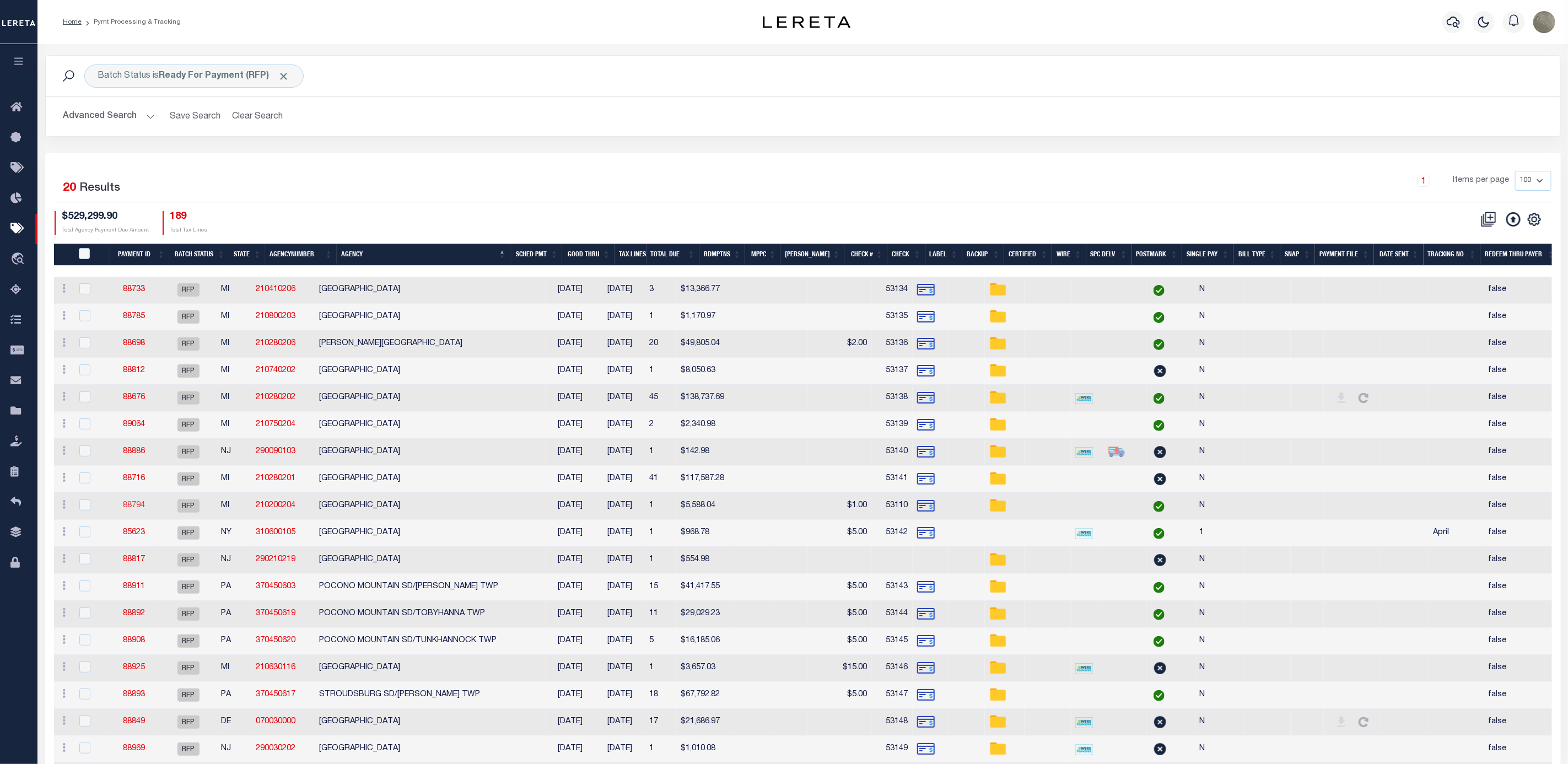
click at [145, 509] on link "88794" at bounding box center [134, 505] width 22 height 8
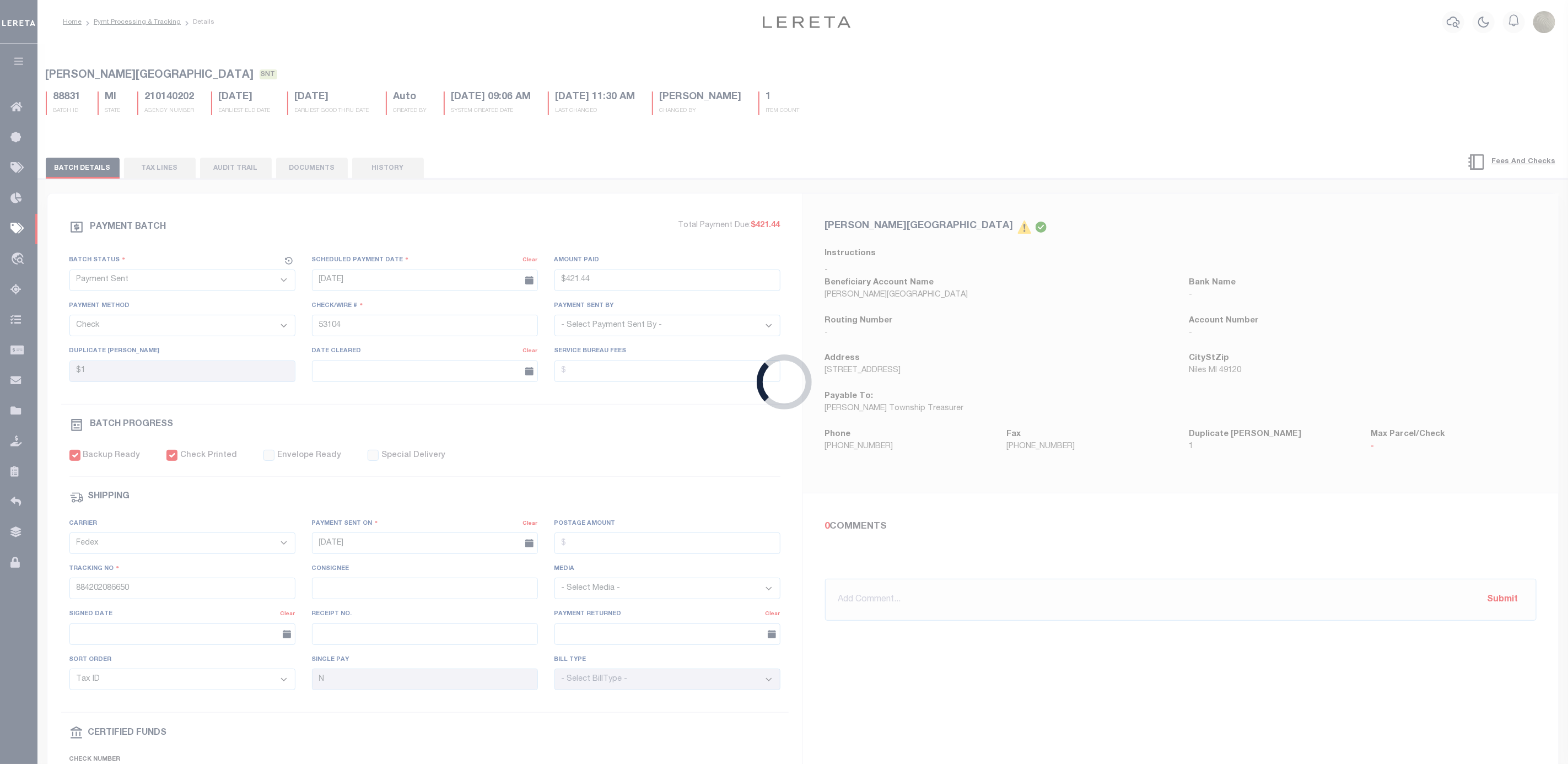
select select "RFP"
type input "$5,588.04"
type input "53110"
type input "$1"
checkbox input "false"
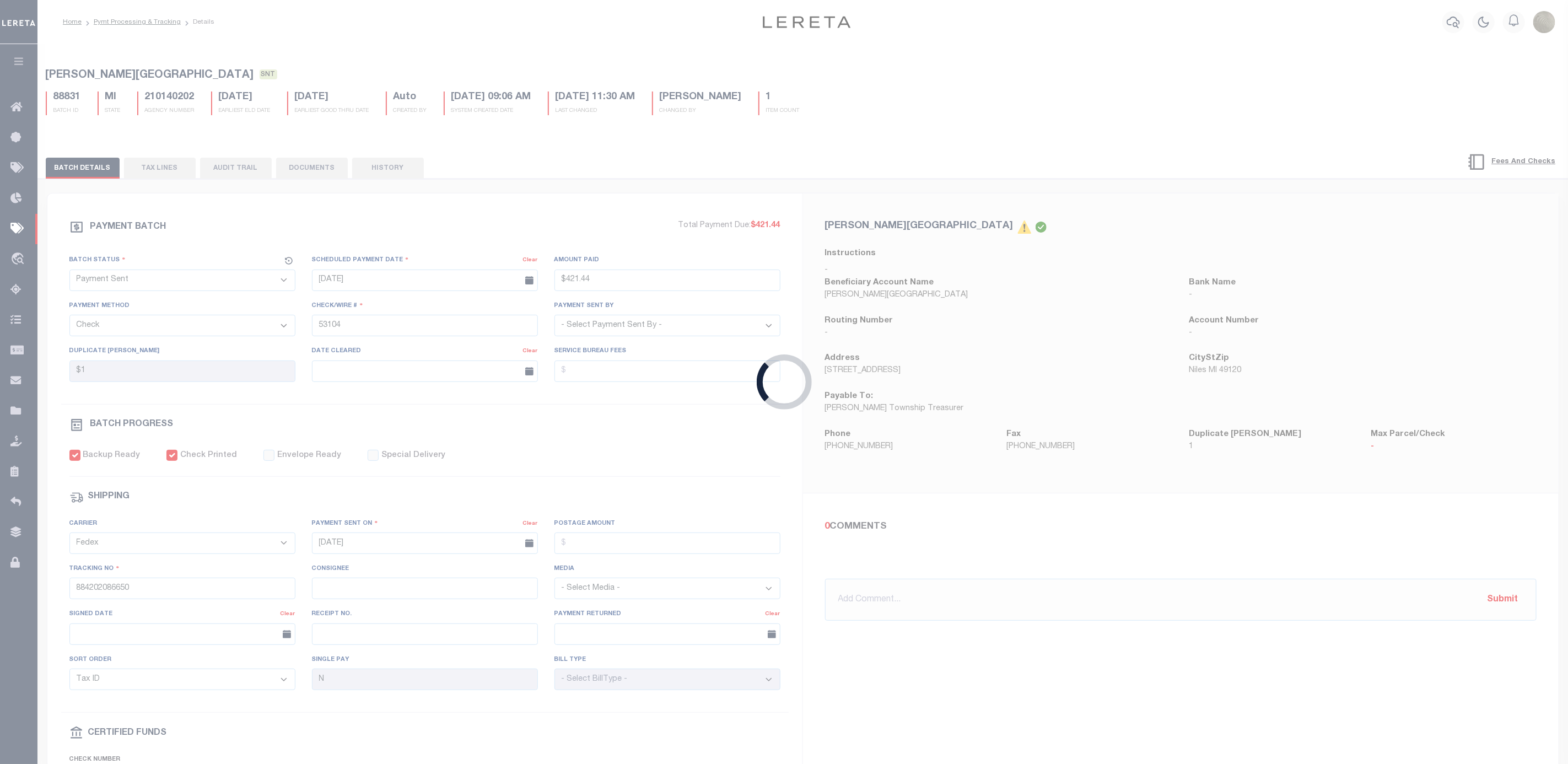
select select
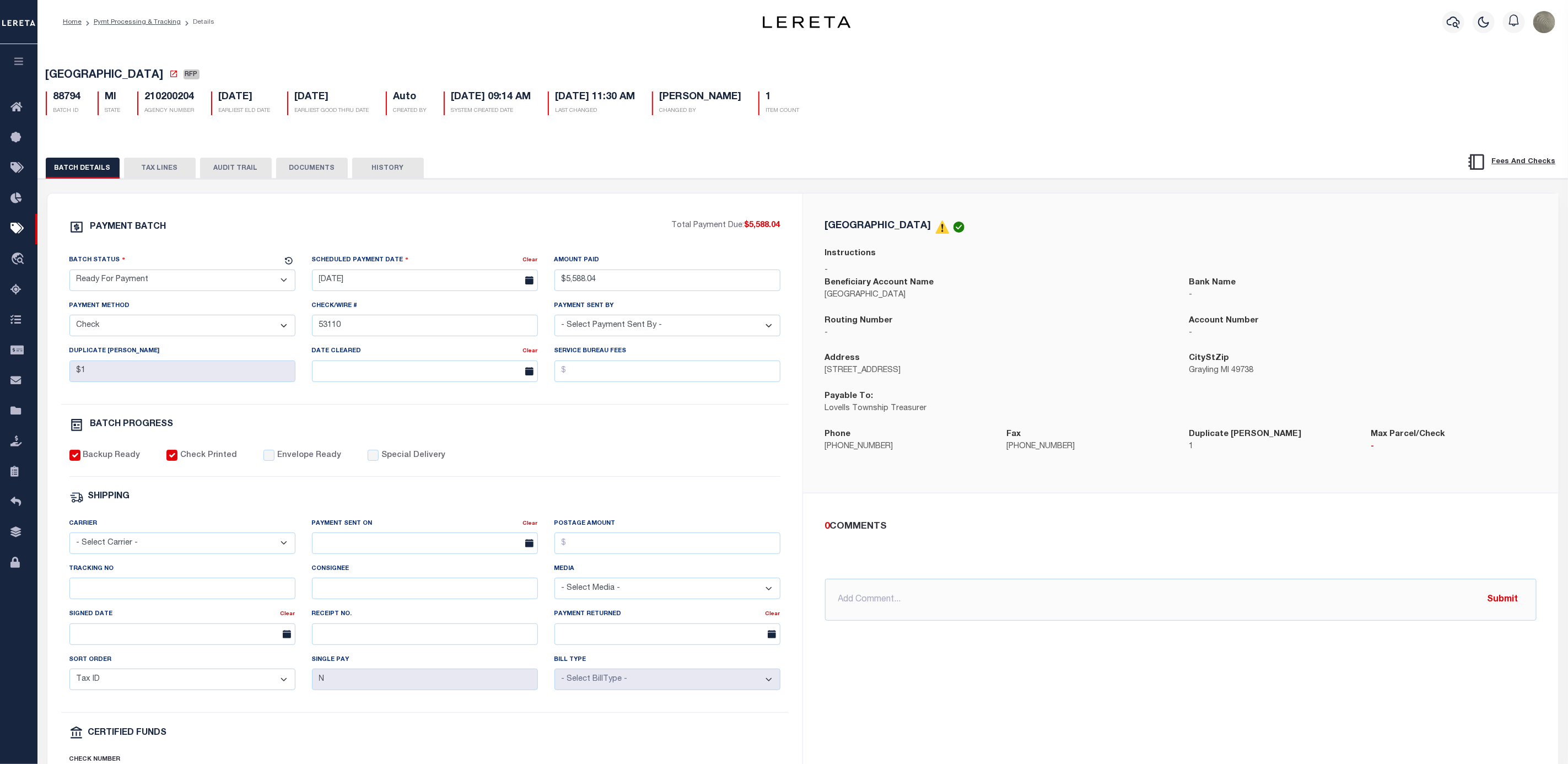
click at [159, 280] on select "- Select Status - Scheduled for Payment Ready For Payment Payment Sent Cleared …" at bounding box center [182, 280] width 226 height 21
select select "SNT"
click at [69, 272] on select "- Select Status - Scheduled for Payment Ready For Payment Payment Sent Cleared …" at bounding box center [182, 280] width 226 height 21
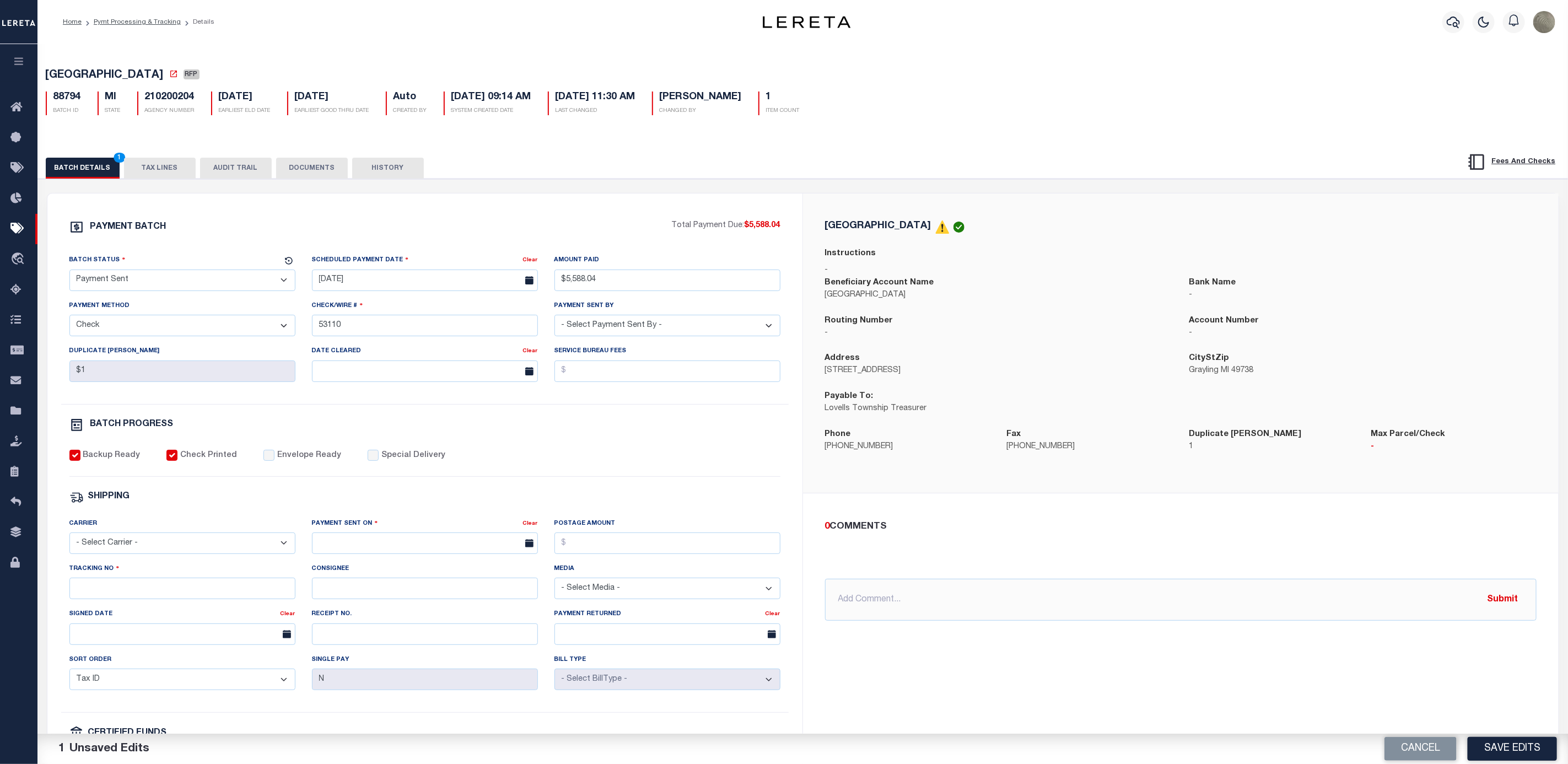
click at [291, 461] on label "Envelope Ready" at bounding box center [309, 456] width 64 height 12
click at [274, 461] on input "Envelope Ready" at bounding box center [269, 455] width 11 height 11
checkbox input "true"
click at [197, 552] on select "- Select Carrier - E-mail Fax Fedex FTP Other UPS USPS" at bounding box center [182, 543] width 226 height 21
select select "FDX"
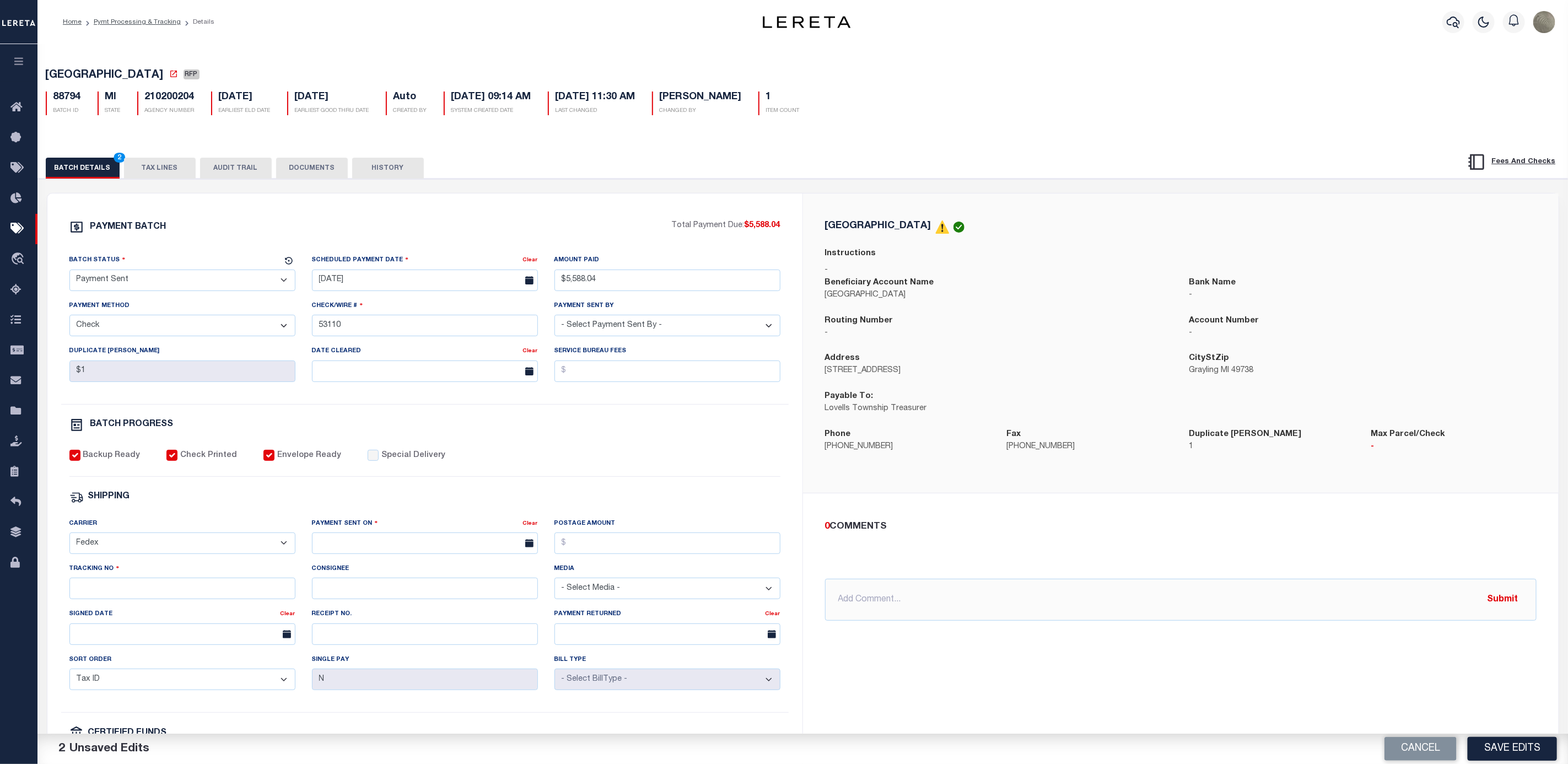
click at [69, 540] on select "- Select Carrier - E-mail Fax Fedex FTP Other UPS USPS" at bounding box center [182, 543] width 226 height 21
click at [467, 533] on div "Payment Sent On" at bounding box center [417, 525] width 211 height 15
click at [462, 549] on input "text" at bounding box center [425, 543] width 226 height 21
click at [342, 631] on span "8" at bounding box center [348, 634] width 21 height 21
type input "09/08/2025"
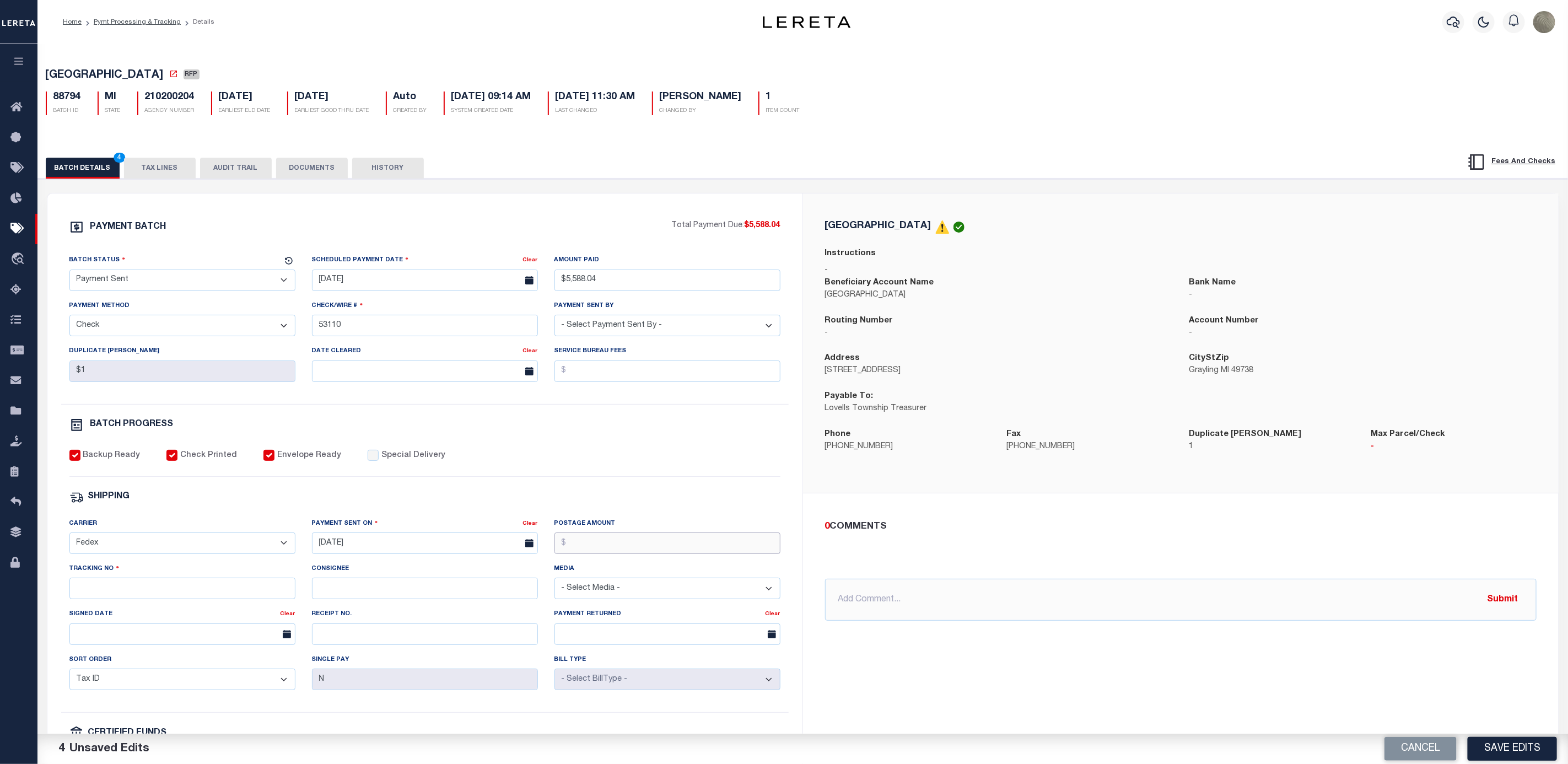
click at [636, 554] on input "Postage Amount" at bounding box center [668, 543] width 226 height 21
click at [204, 593] on input "Tracking No" at bounding box center [182, 588] width 226 height 21
type input "884202083499"
click at [1502, 744] on button "Save Edits" at bounding box center [1513, 749] width 90 height 24
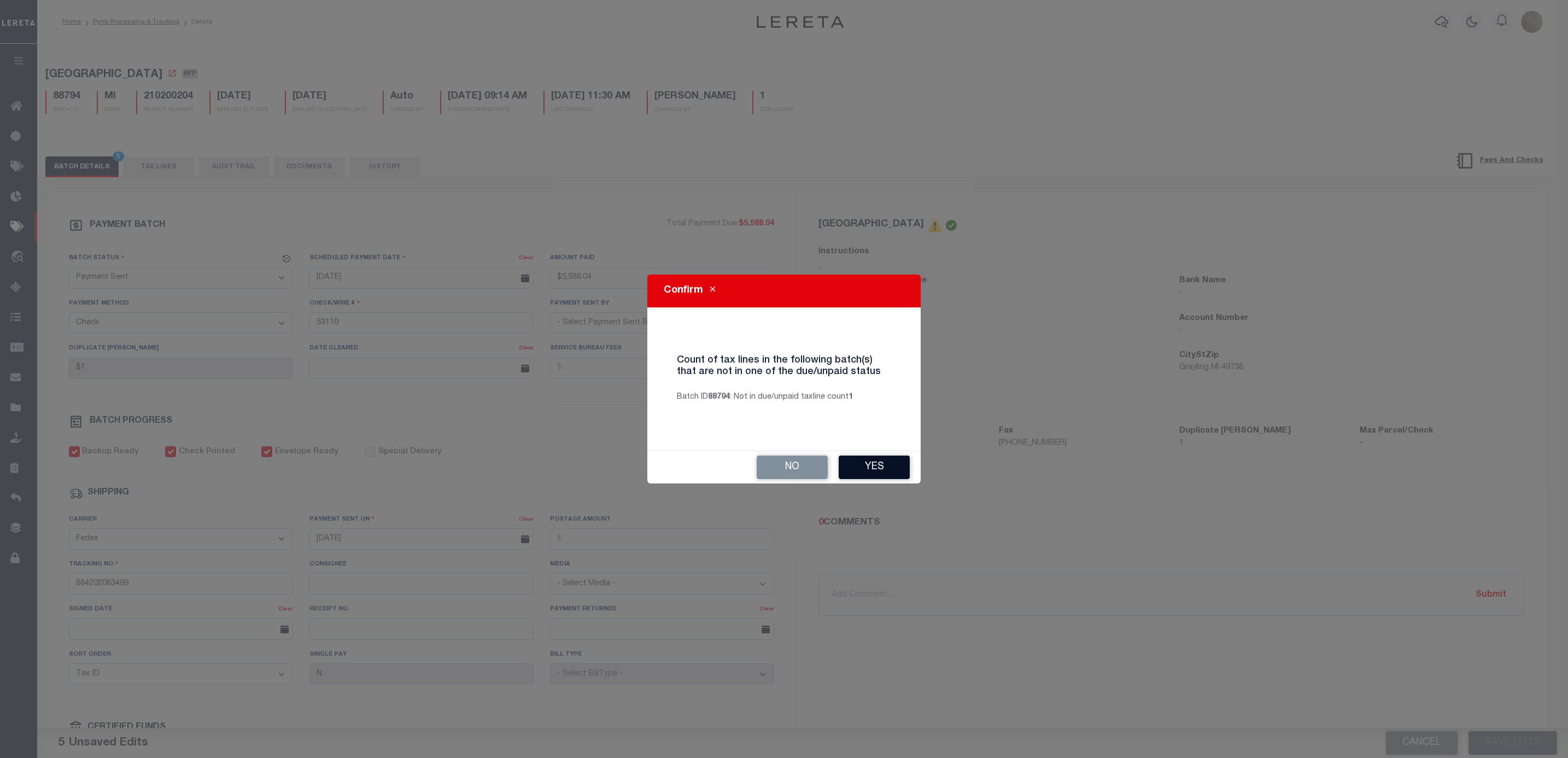
click at [864, 463] on button "Yes" at bounding box center [874, 467] width 71 height 24
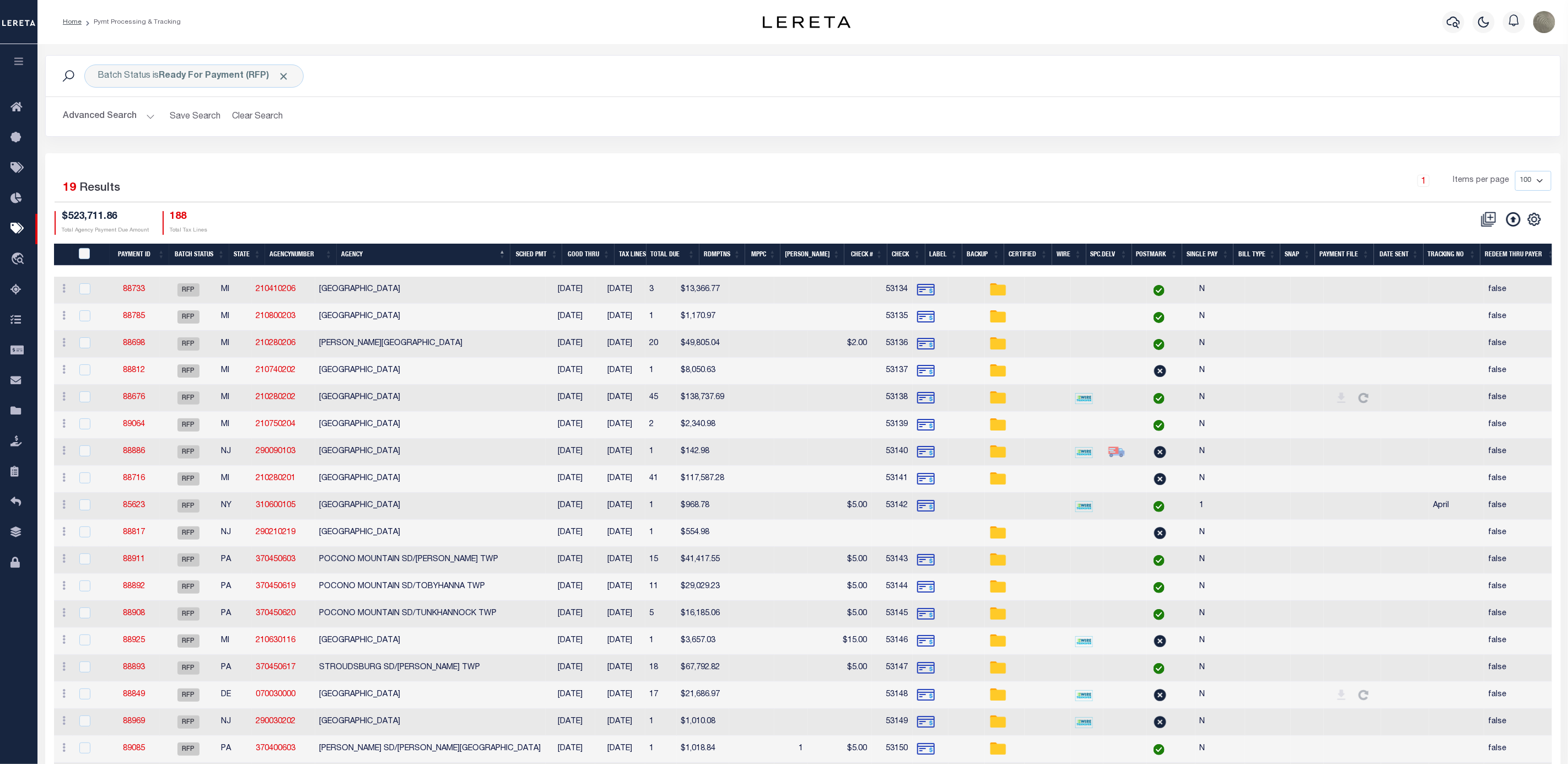
click at [586, 158] on div "1 Selected 19 Results 1 Items per page 100 200 500 1000 $523,711.86" at bounding box center [803, 476] width 1516 height 646
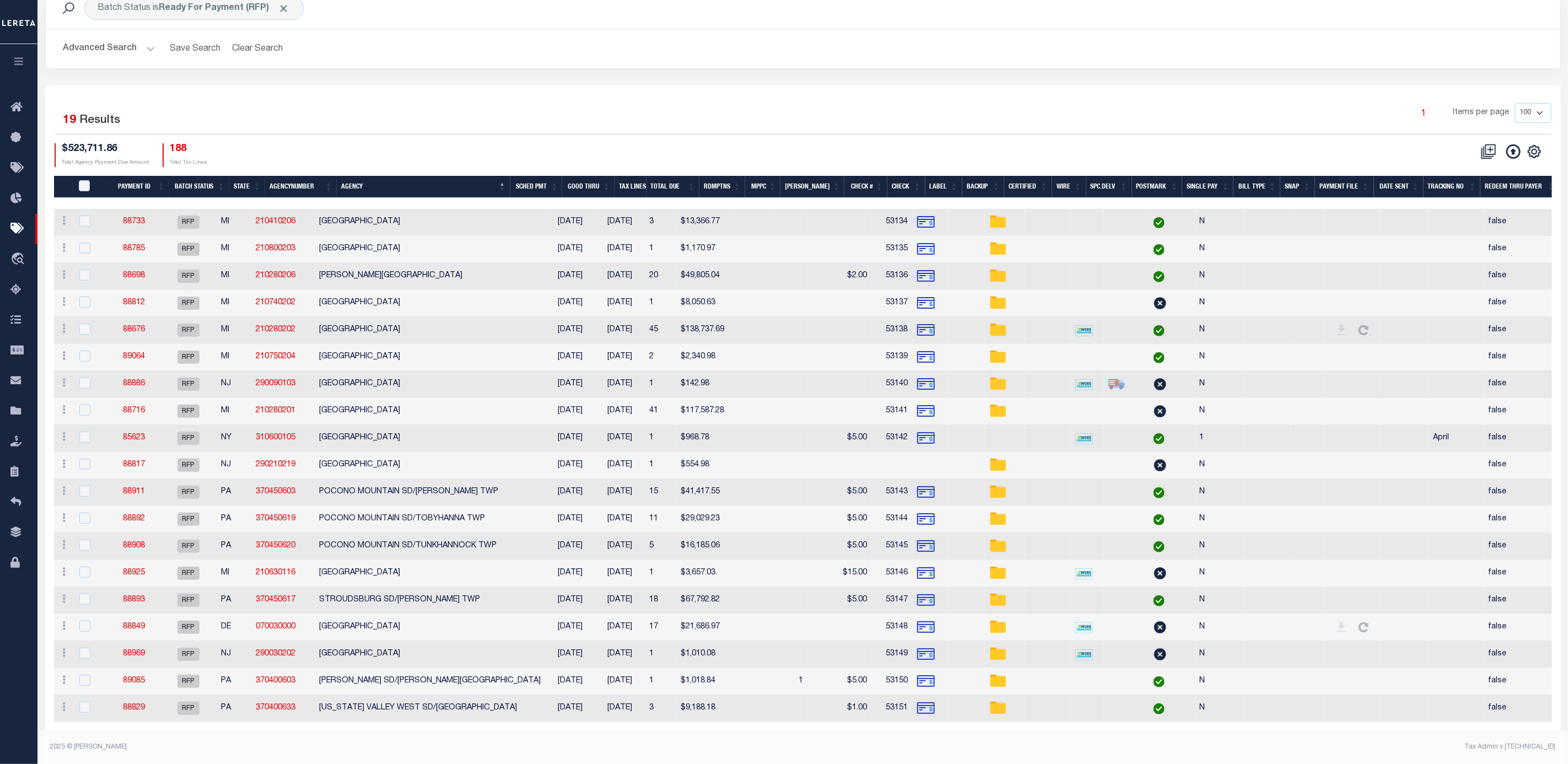
scroll to position [82, 0]
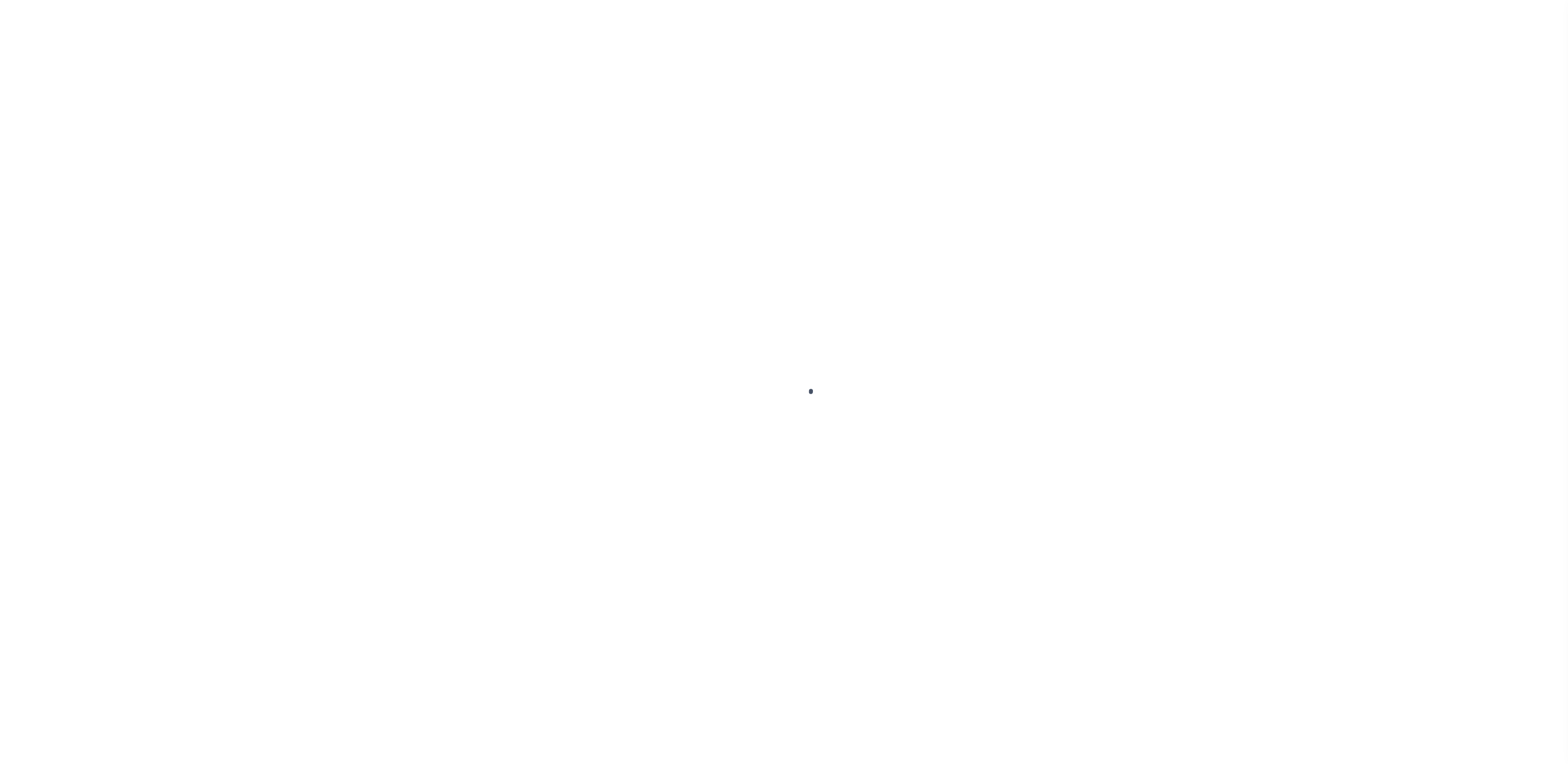
select select "SFP"
select select "CCK"
select select "FDX"
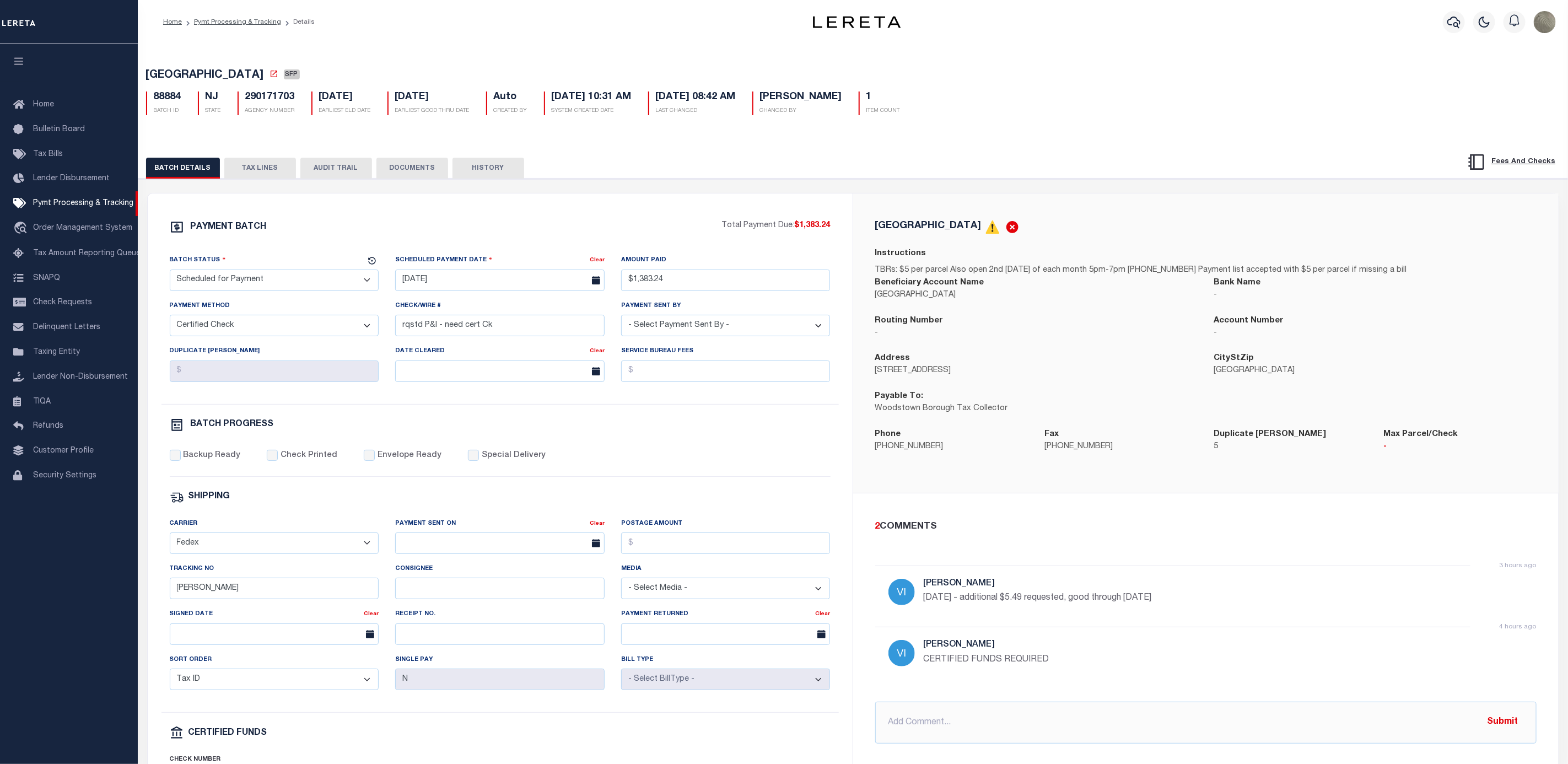
click at [420, 164] on button "DOCUMENTS" at bounding box center [412, 168] width 72 height 21
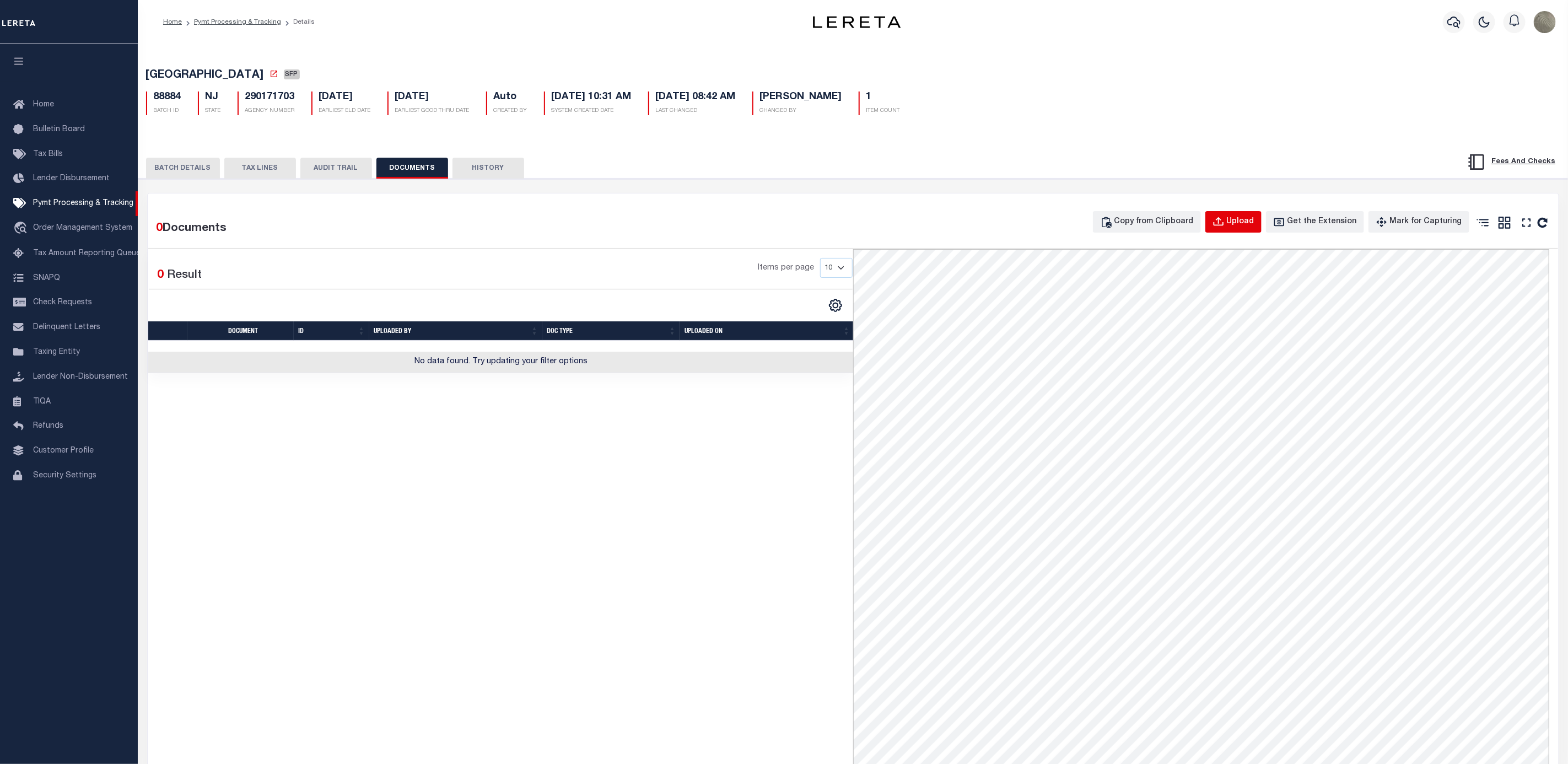
click at [1225, 226] on icon "button" at bounding box center [1219, 222] width 12 height 12
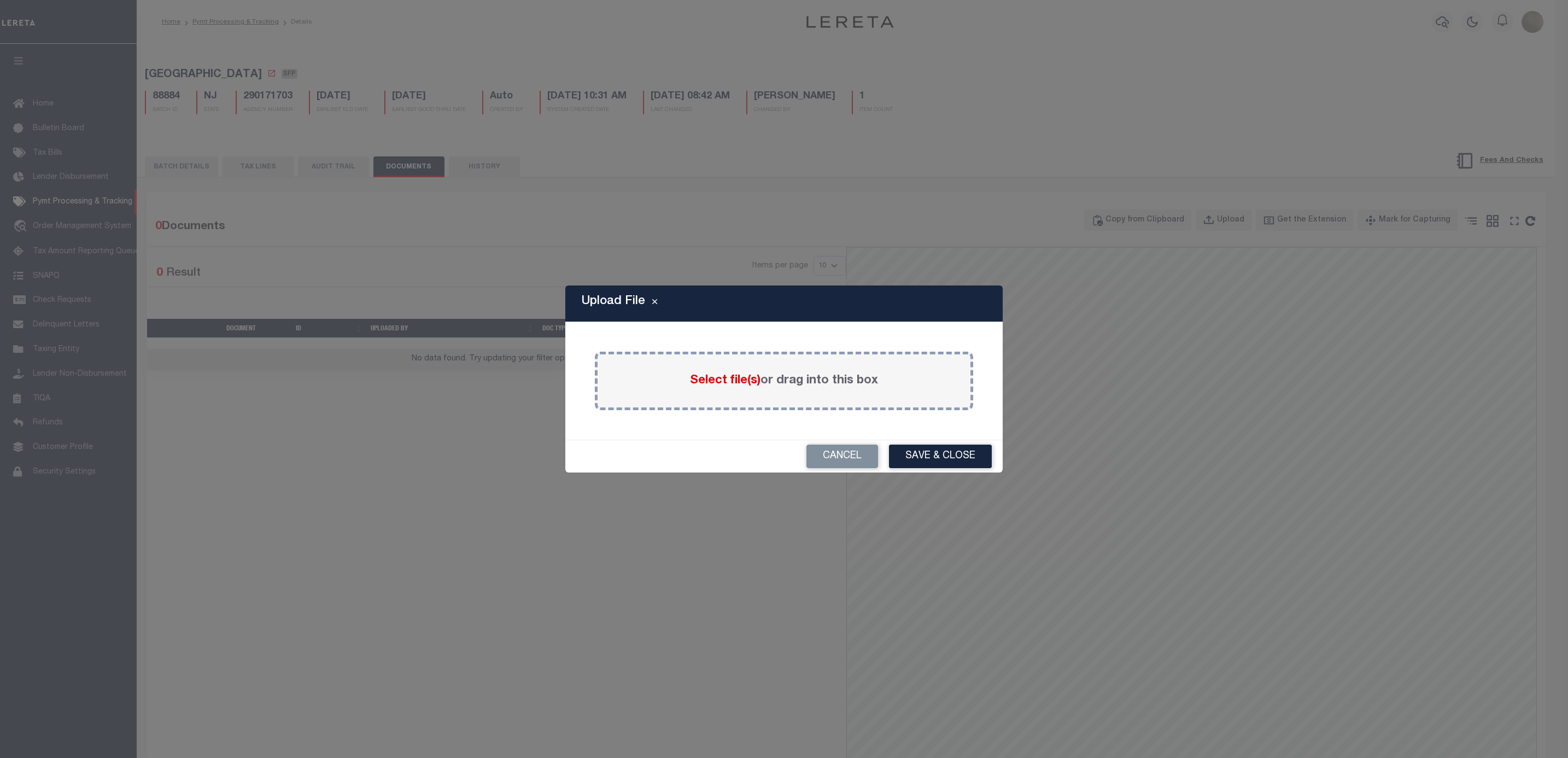
click at [717, 377] on span "Select file(s)" at bounding box center [726, 381] width 71 height 12
click at [0, 0] on input "Select file(s) or drag into this box" at bounding box center [0, 0] width 0 height 0
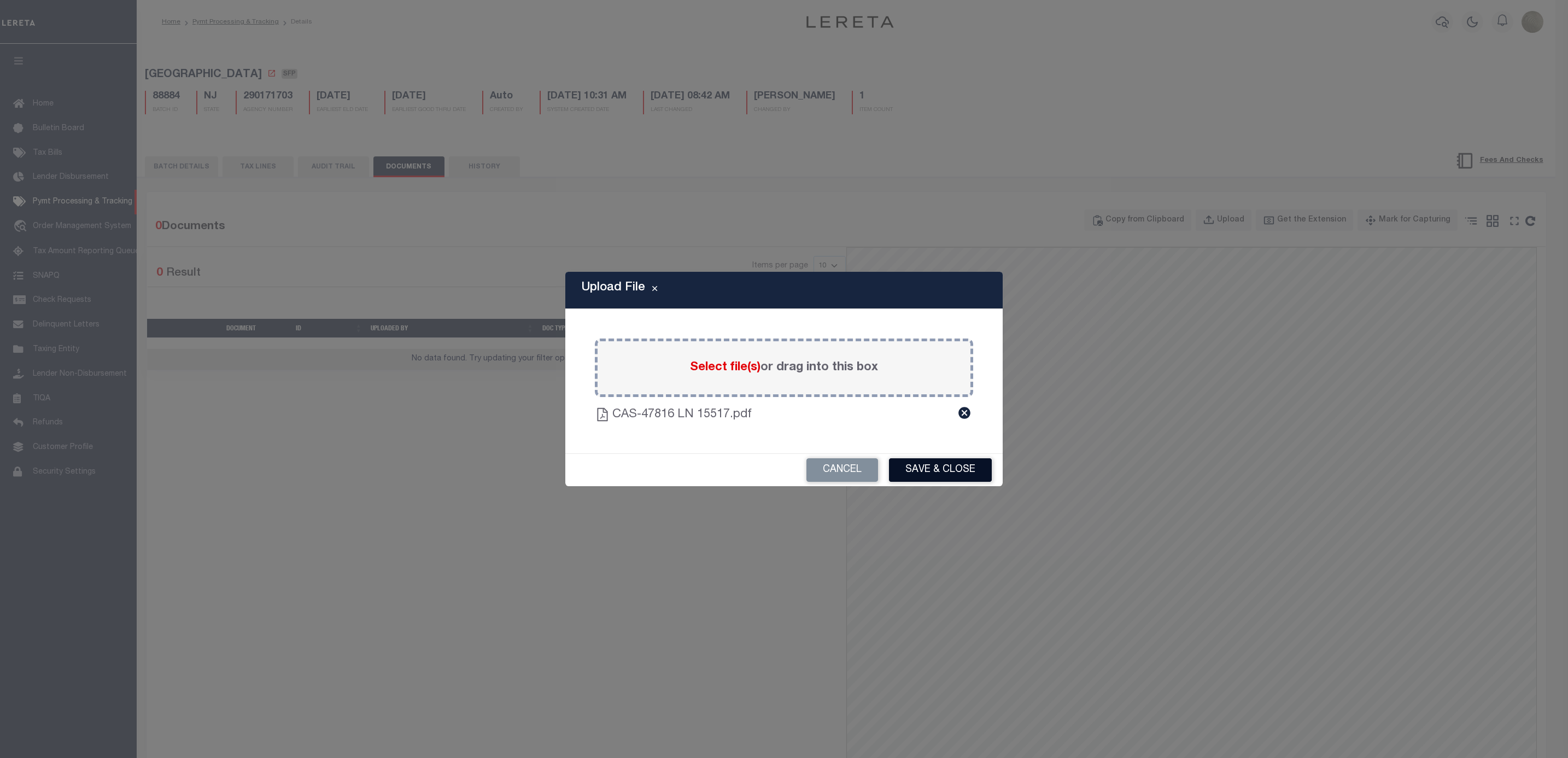
click at [912, 466] on button "Save & Close" at bounding box center [940, 470] width 103 height 24
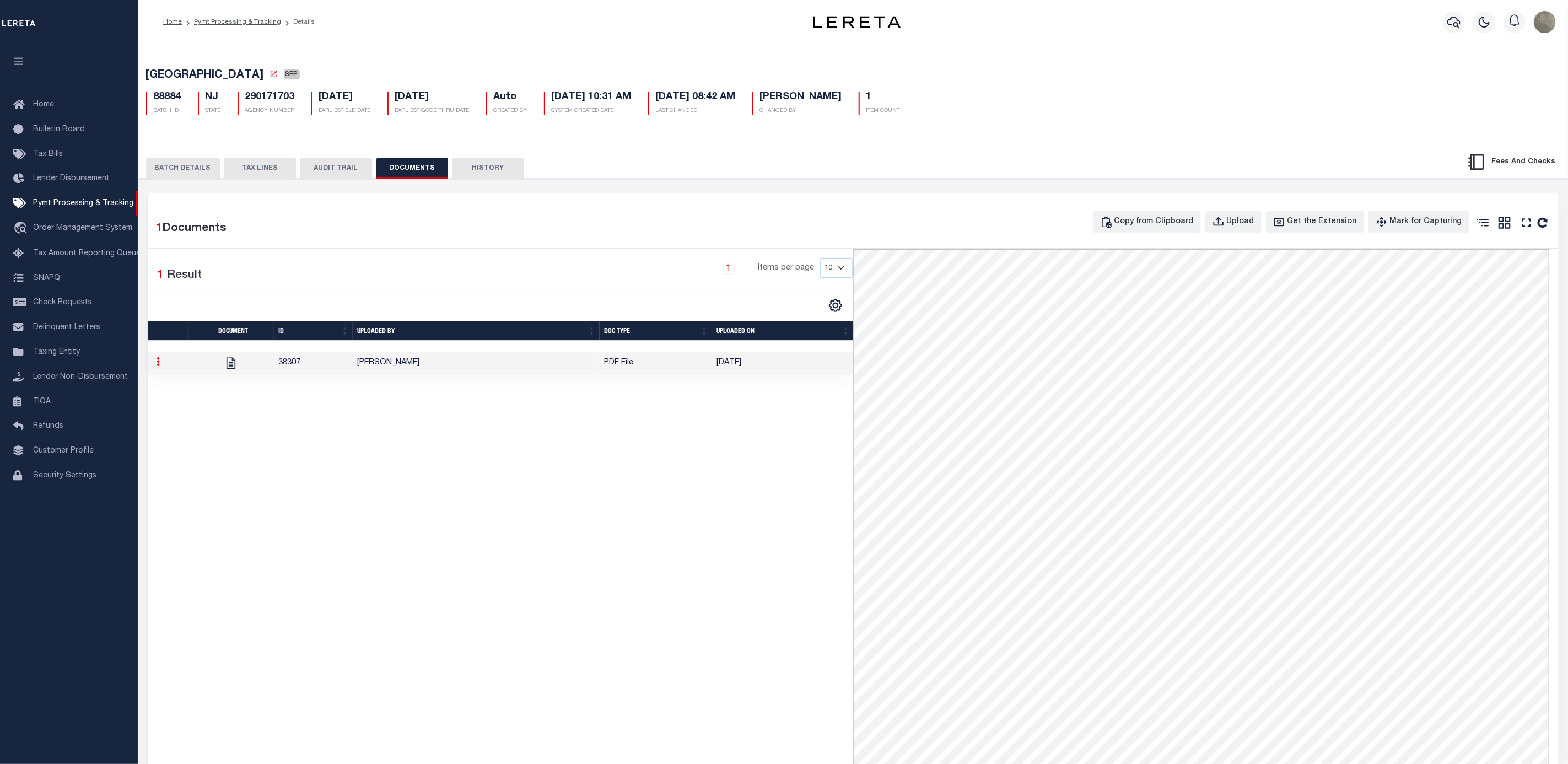
click at [192, 167] on button "BATCH DETAILS" at bounding box center [183, 168] width 74 height 21
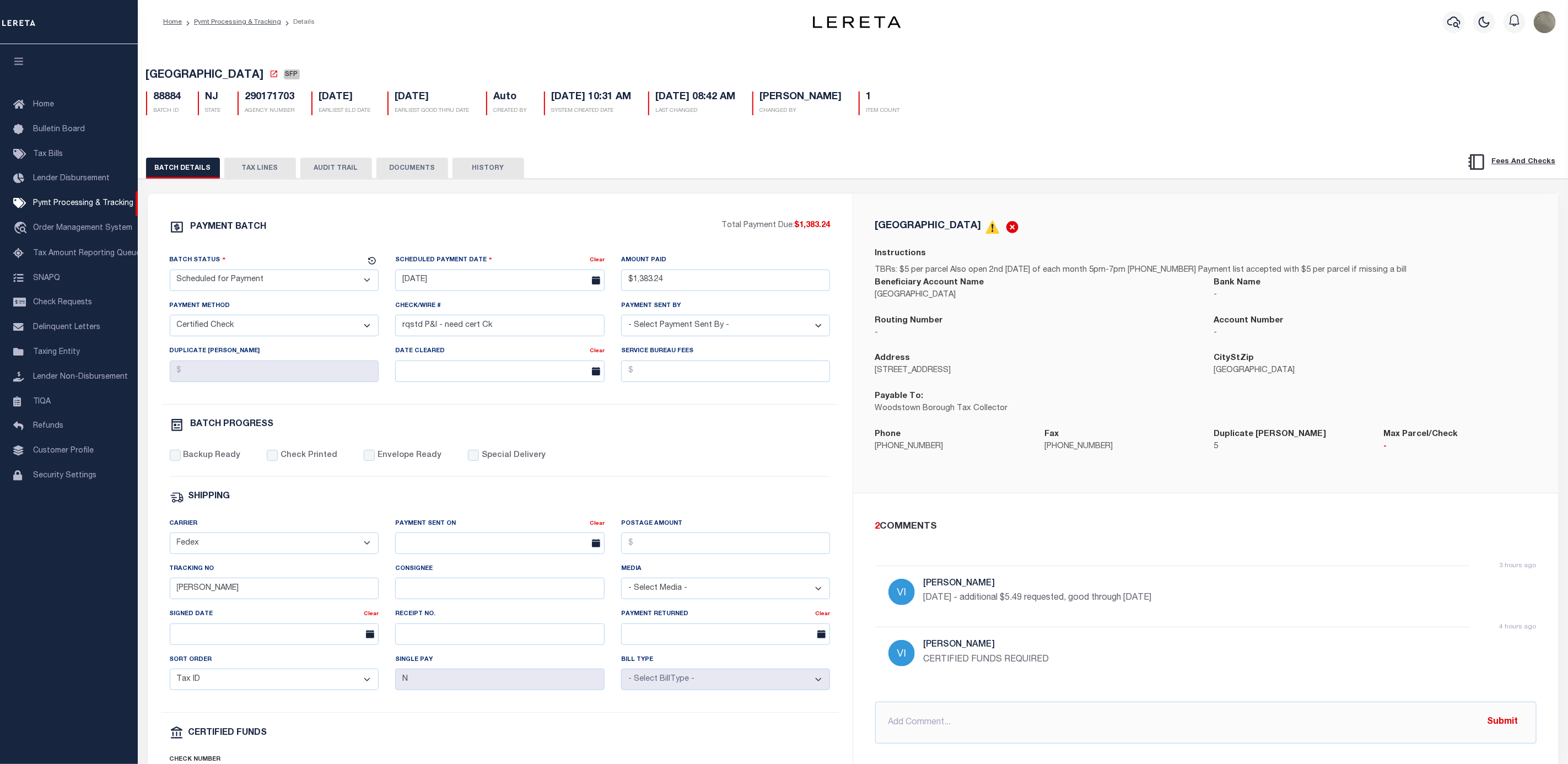
click at [500, 230] on div "PAYMENT BATCH" at bounding box center [446, 230] width 552 height 21
click at [111, 200] on link "Pymt Processing & Tracking" at bounding box center [69, 204] width 138 height 25
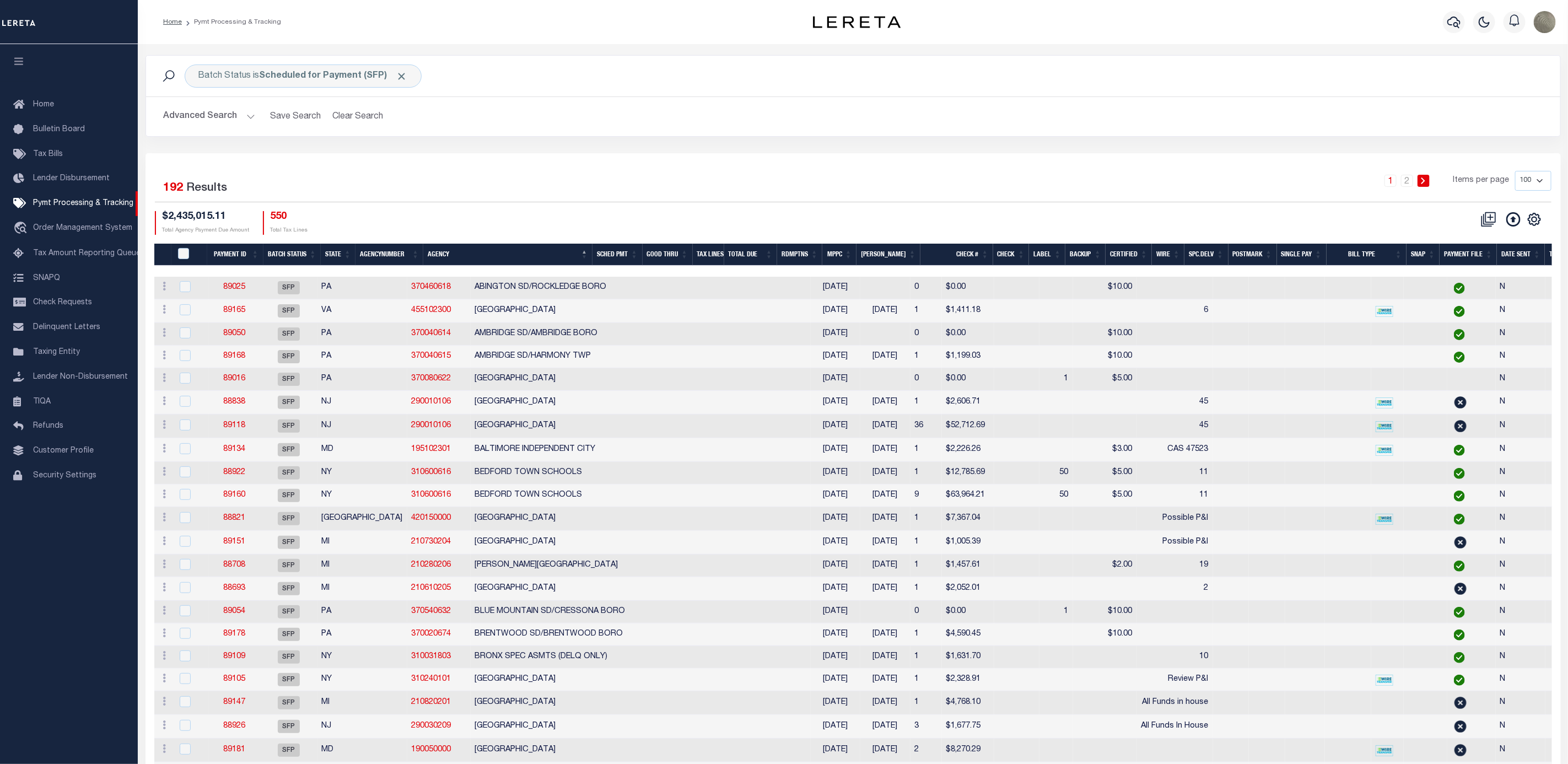
click at [581, 179] on div "1 2 Items per page 100 200 500 1000" at bounding box center [1030, 185] width 1043 height 29
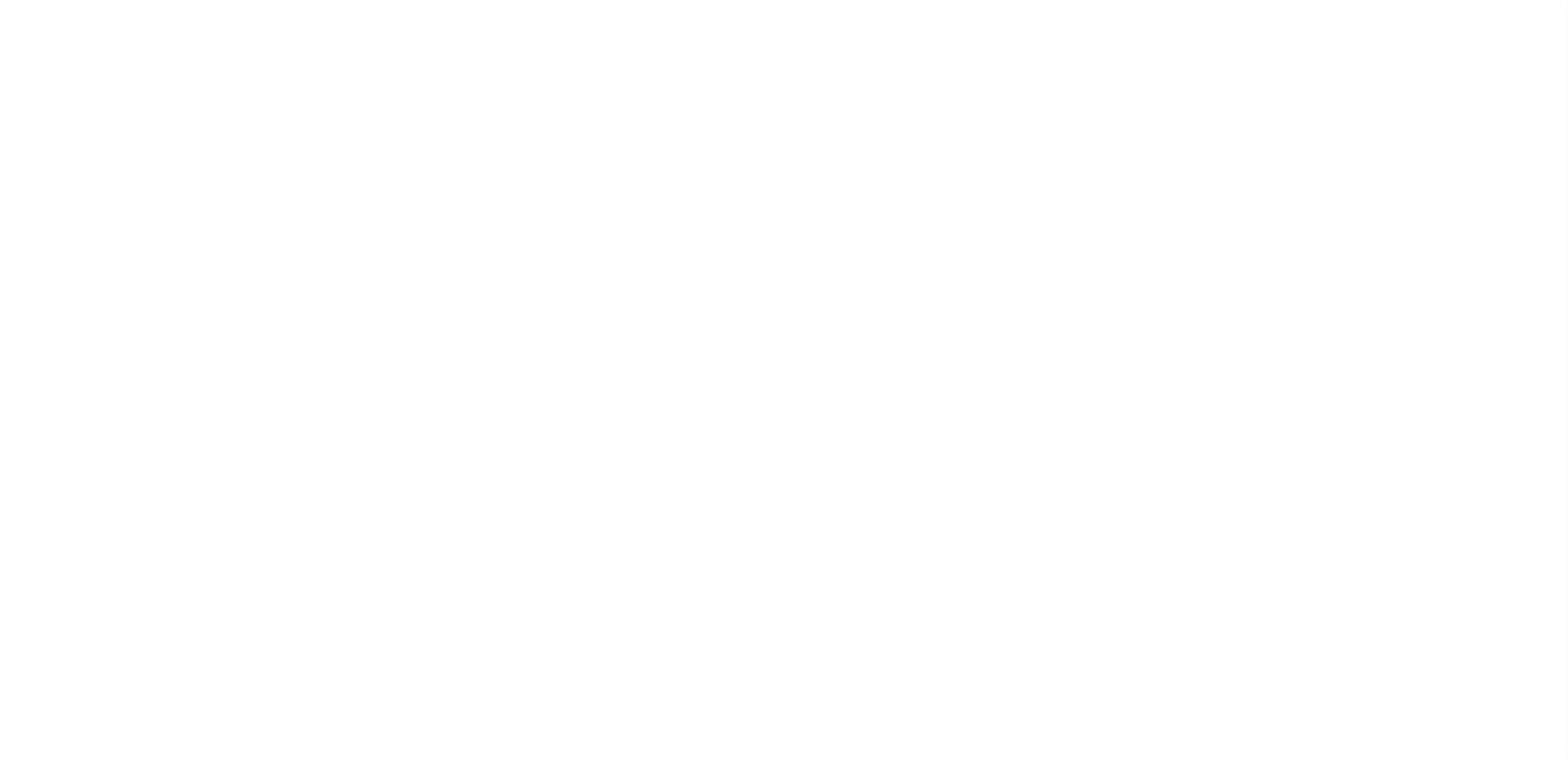
select select "SNT"
select select "CHK"
select select "[PERSON_NAME]"
select select "FDX"
select select "SNT"
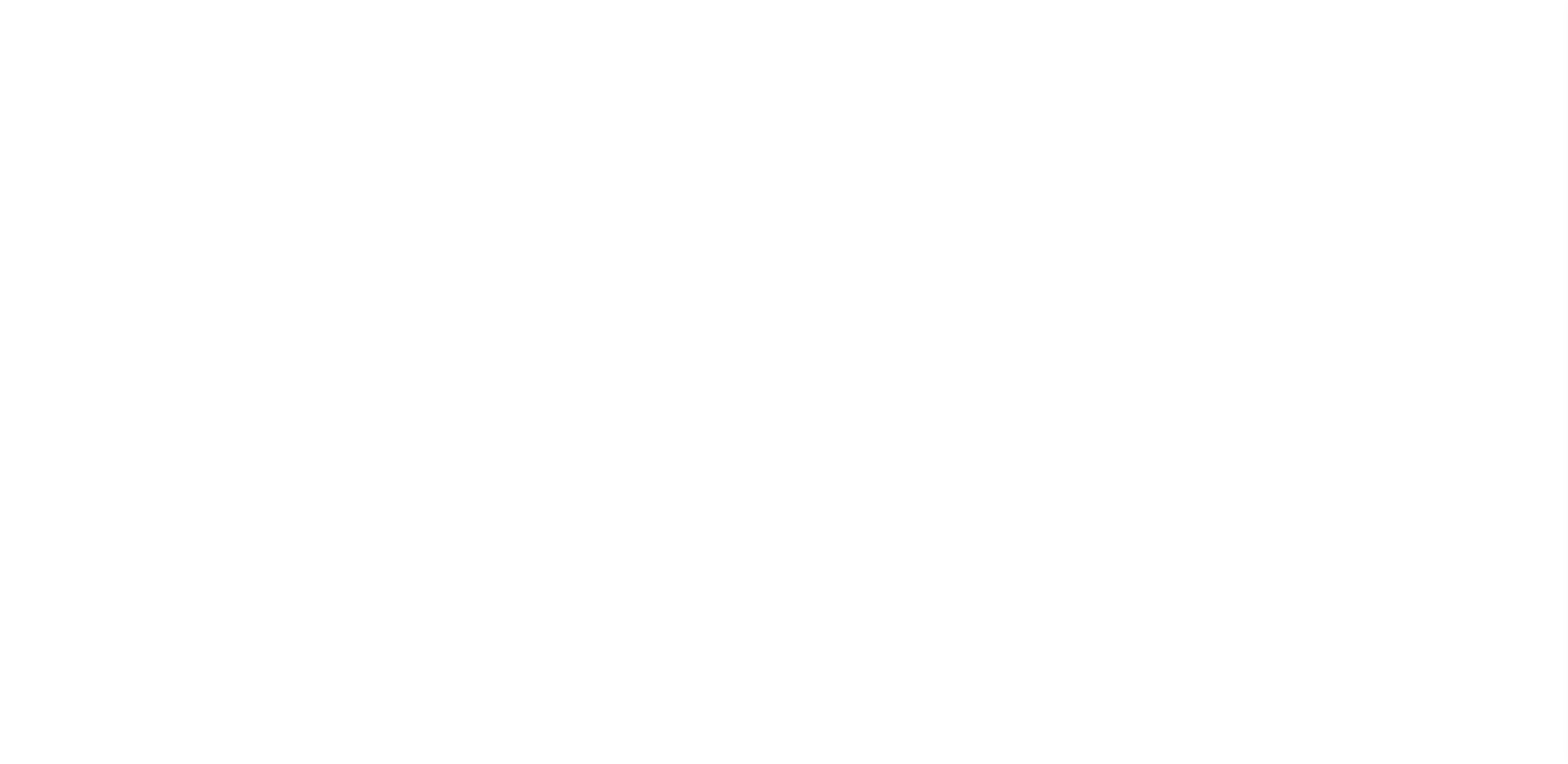
select select "CHK"
select select "[PERSON_NAME]"
select select "FDX"
select select "SNT"
select select "CHK"
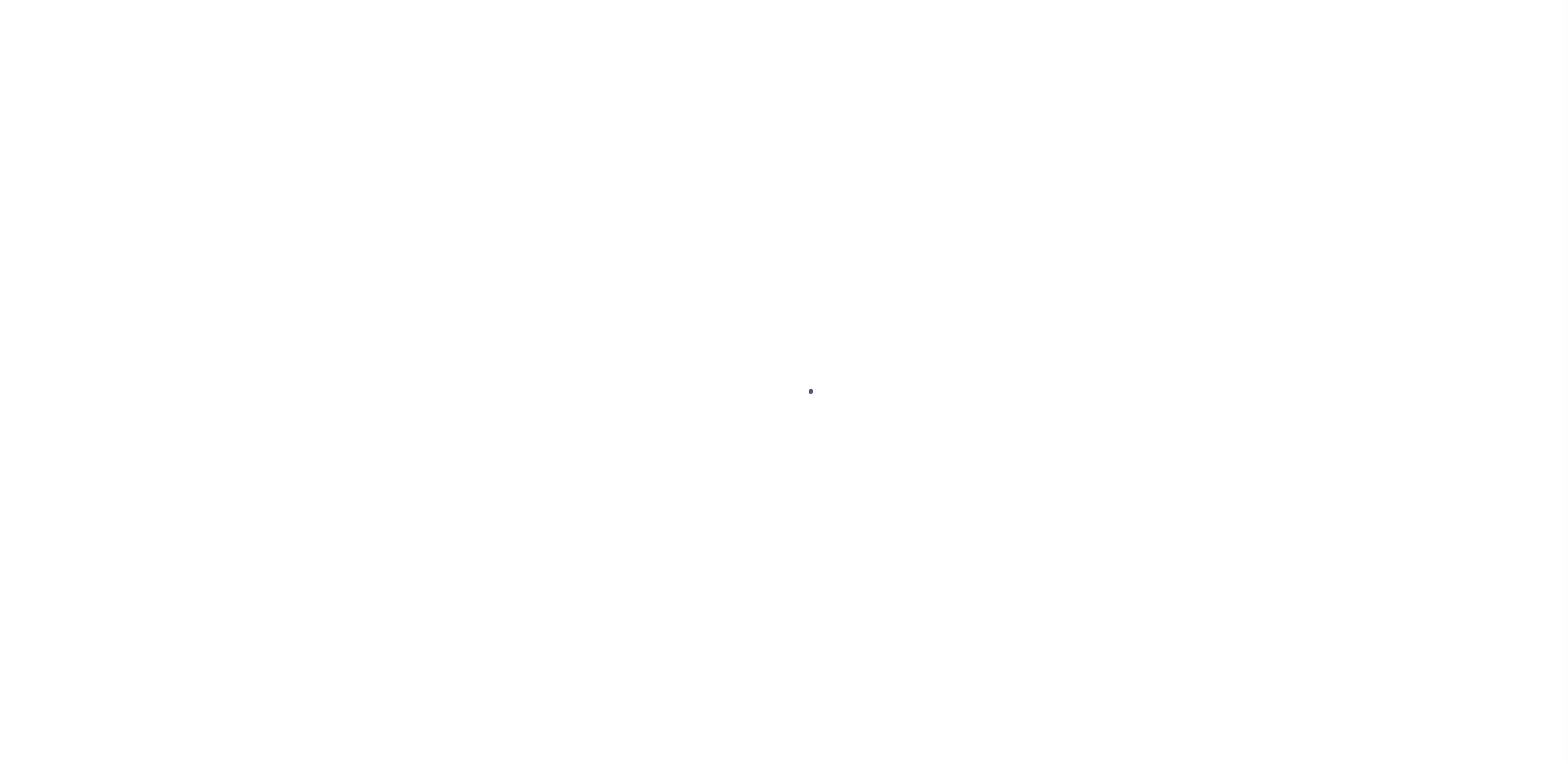
select select "[PERSON_NAME]"
select select "FDX"
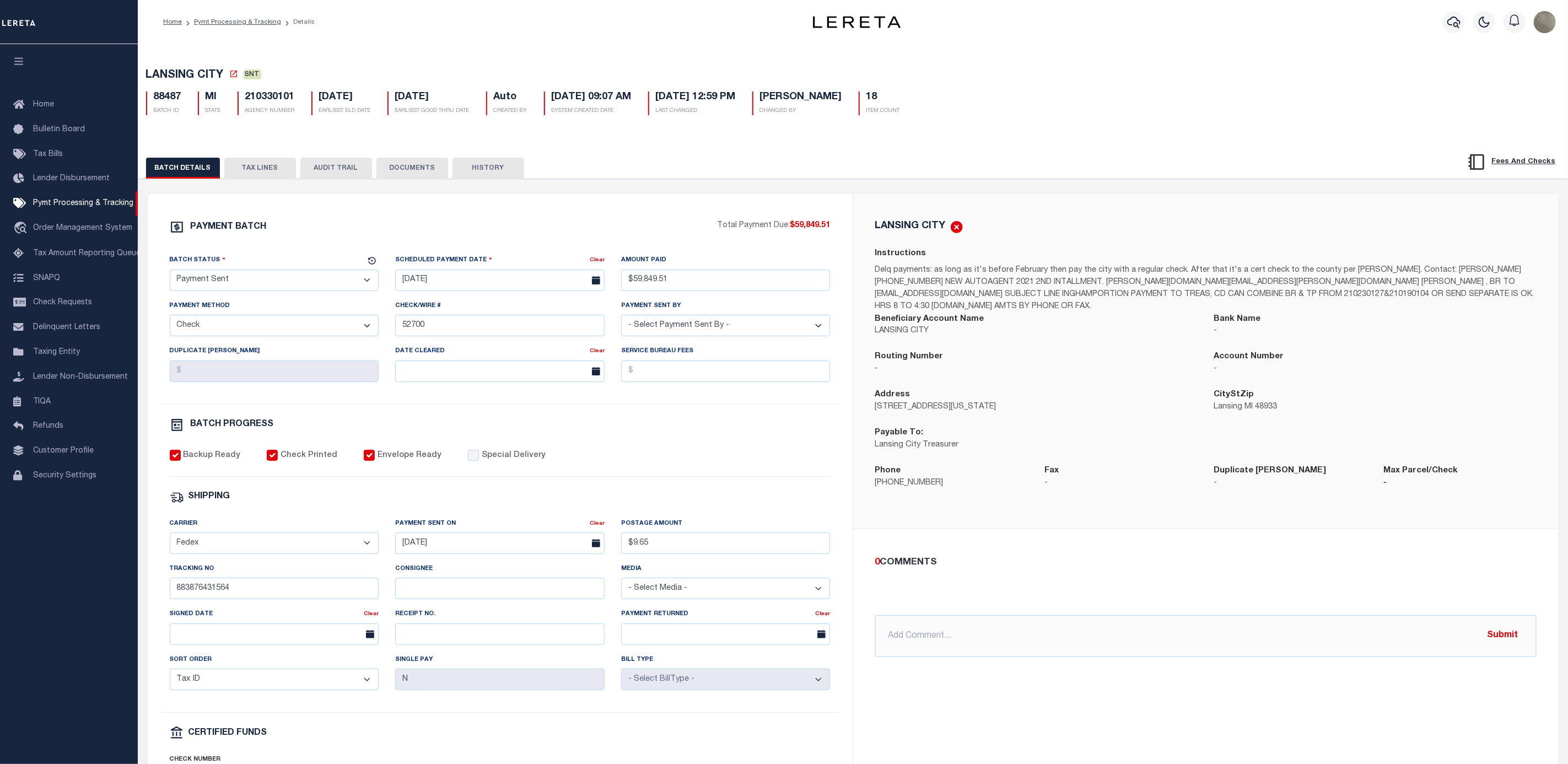
click at [274, 176] on button "TAX LINES" at bounding box center [260, 168] width 72 height 21
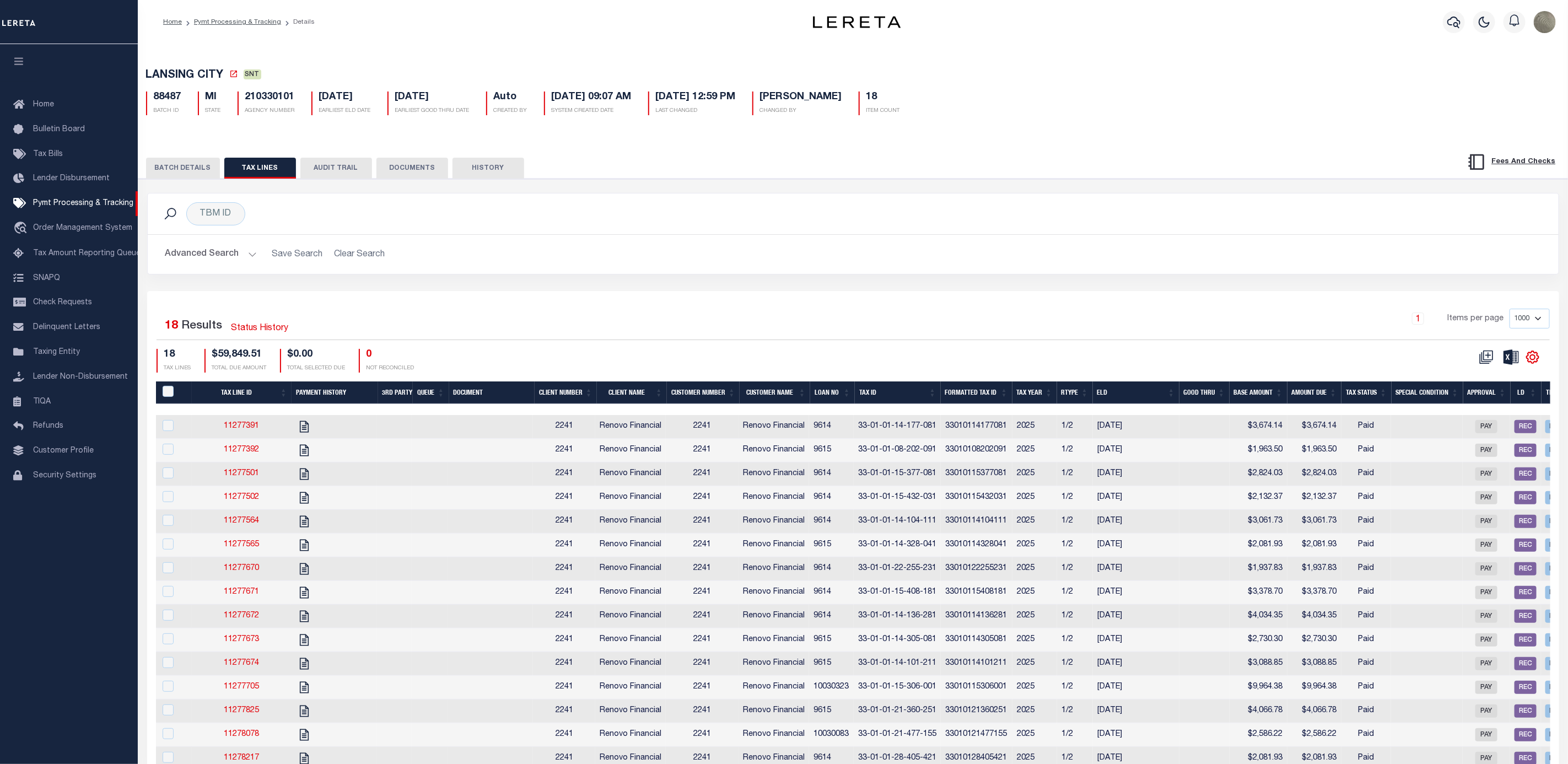
click at [1532, 354] on div "CSV Export Selected Print Show Filter Show Search Columns 0: PayeePaymentBatchI…" at bounding box center [1508, 357] width 68 height 17
click at [1532, 359] on icon "" at bounding box center [1532, 357] width 14 height 14
click at [1188, 303] on div "Selected 18 Results Status History 1 Items per page 1000 2500 5000 10000 18 TAX…" at bounding box center [853, 585] width 1412 height 590
click at [200, 161] on button "BATCH DETAILS" at bounding box center [183, 168] width 74 height 21
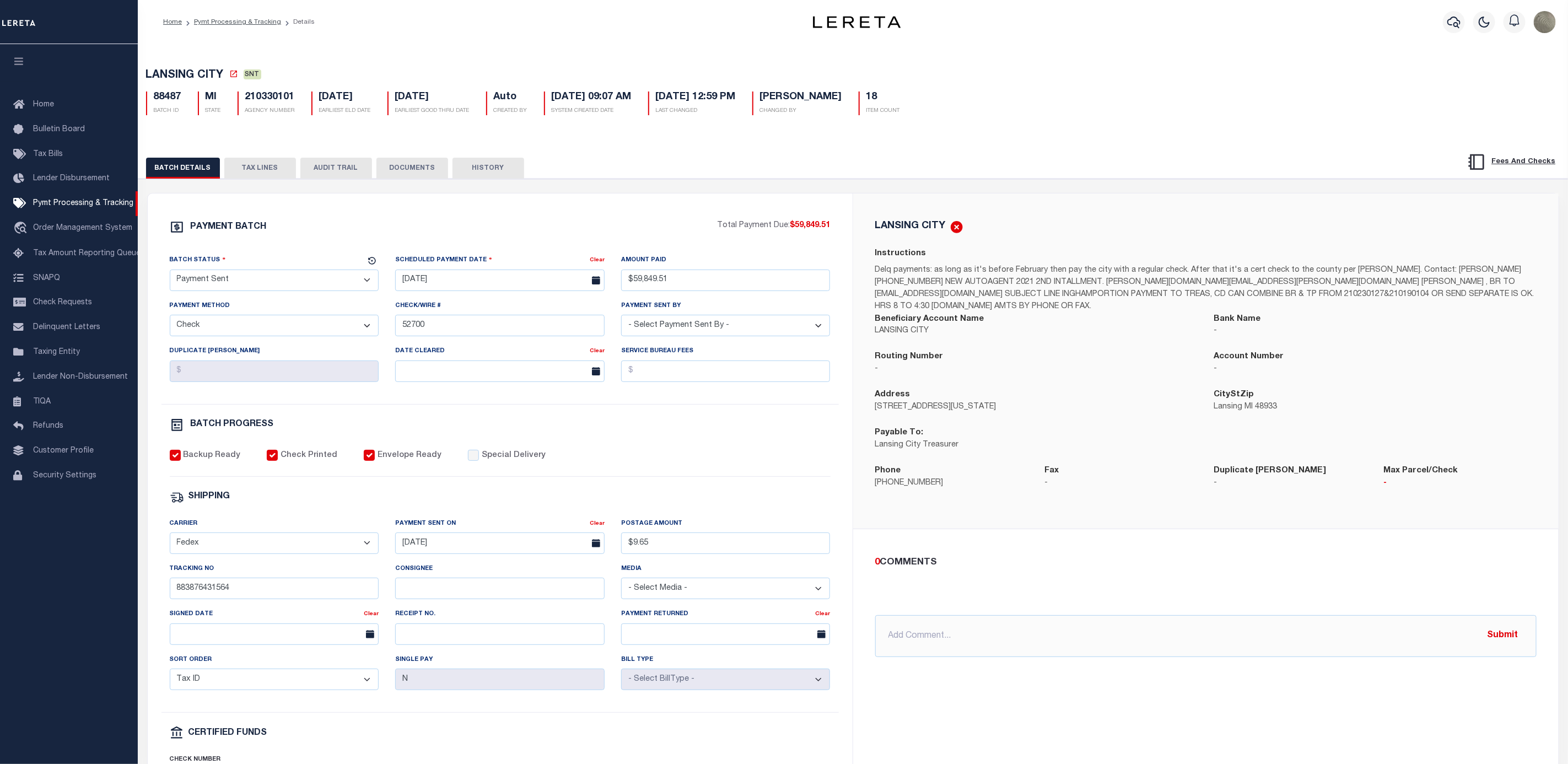
click at [285, 160] on button "TAX LINES" at bounding box center [260, 168] width 72 height 21
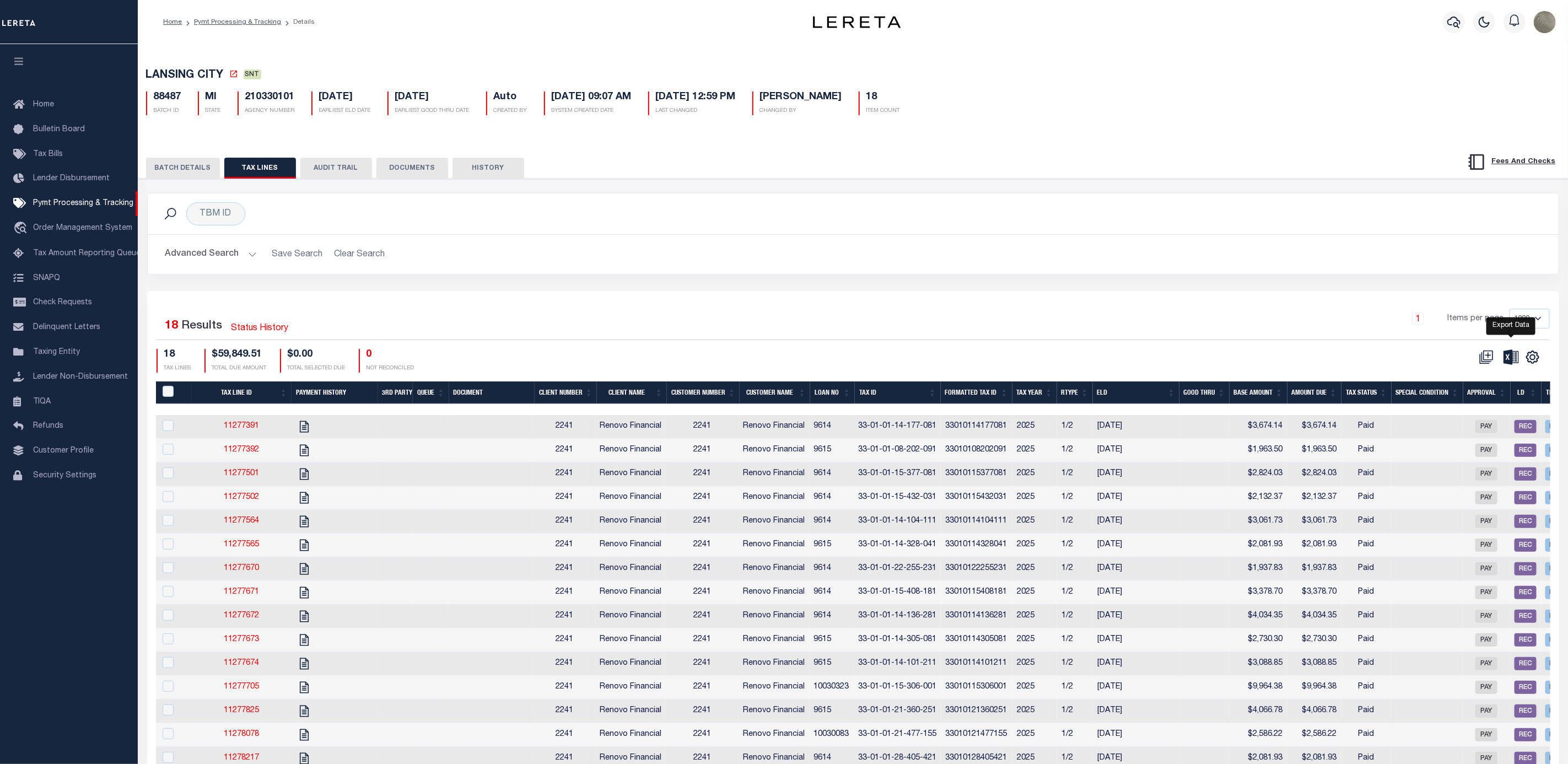
click at [1510, 365] on icon at bounding box center [1511, 357] width 15 height 15
click at [515, 344] on div "Selected 18 Results Status History 1 Items per page 1000 2500 5000 10000 18 TAX…" at bounding box center [853, 340] width 1411 height 63
click at [176, 171] on button "BATCH DETAILS" at bounding box center [183, 168] width 74 height 21
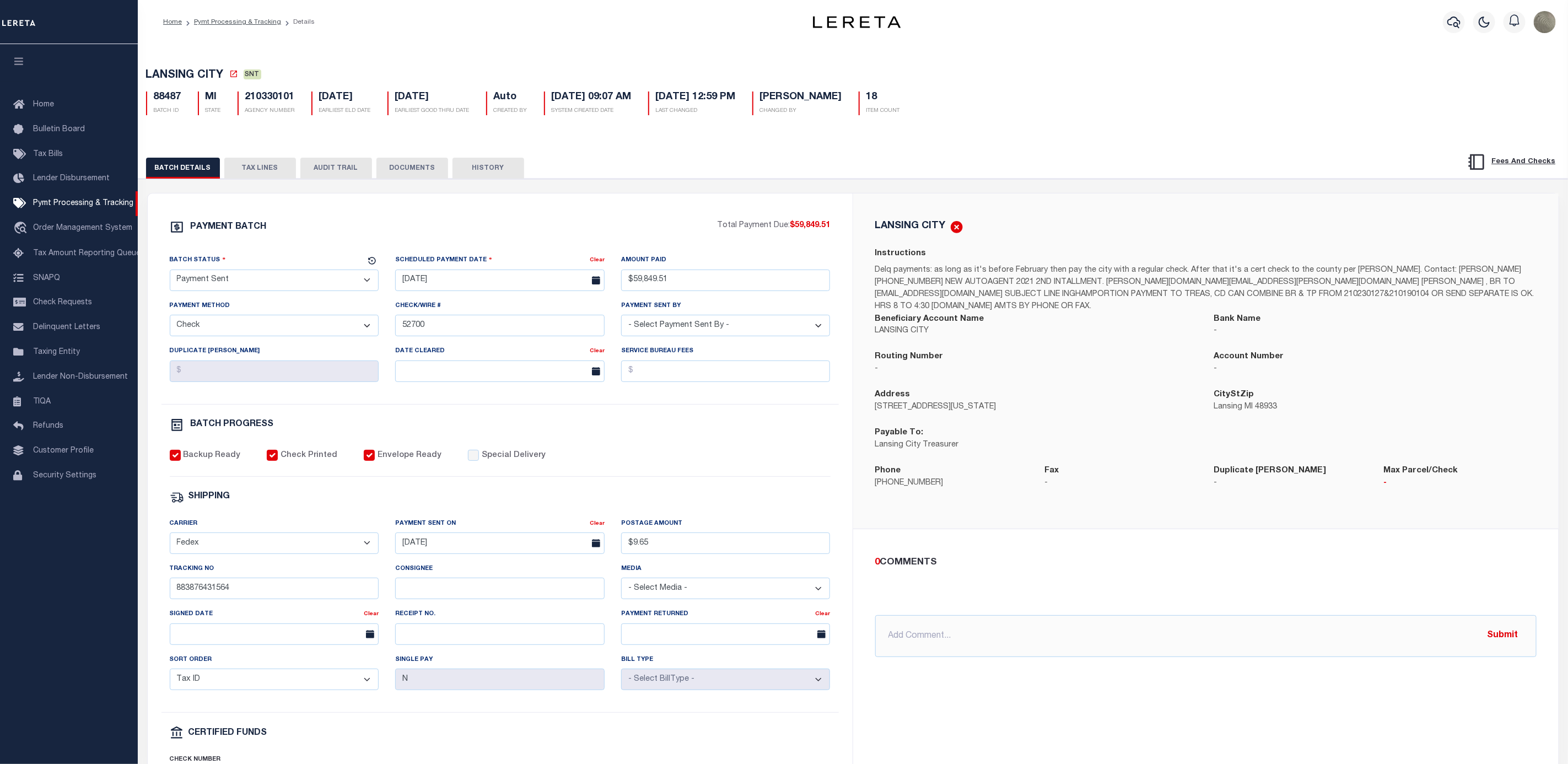
click at [238, 176] on button "TAX LINES" at bounding box center [260, 168] width 72 height 21
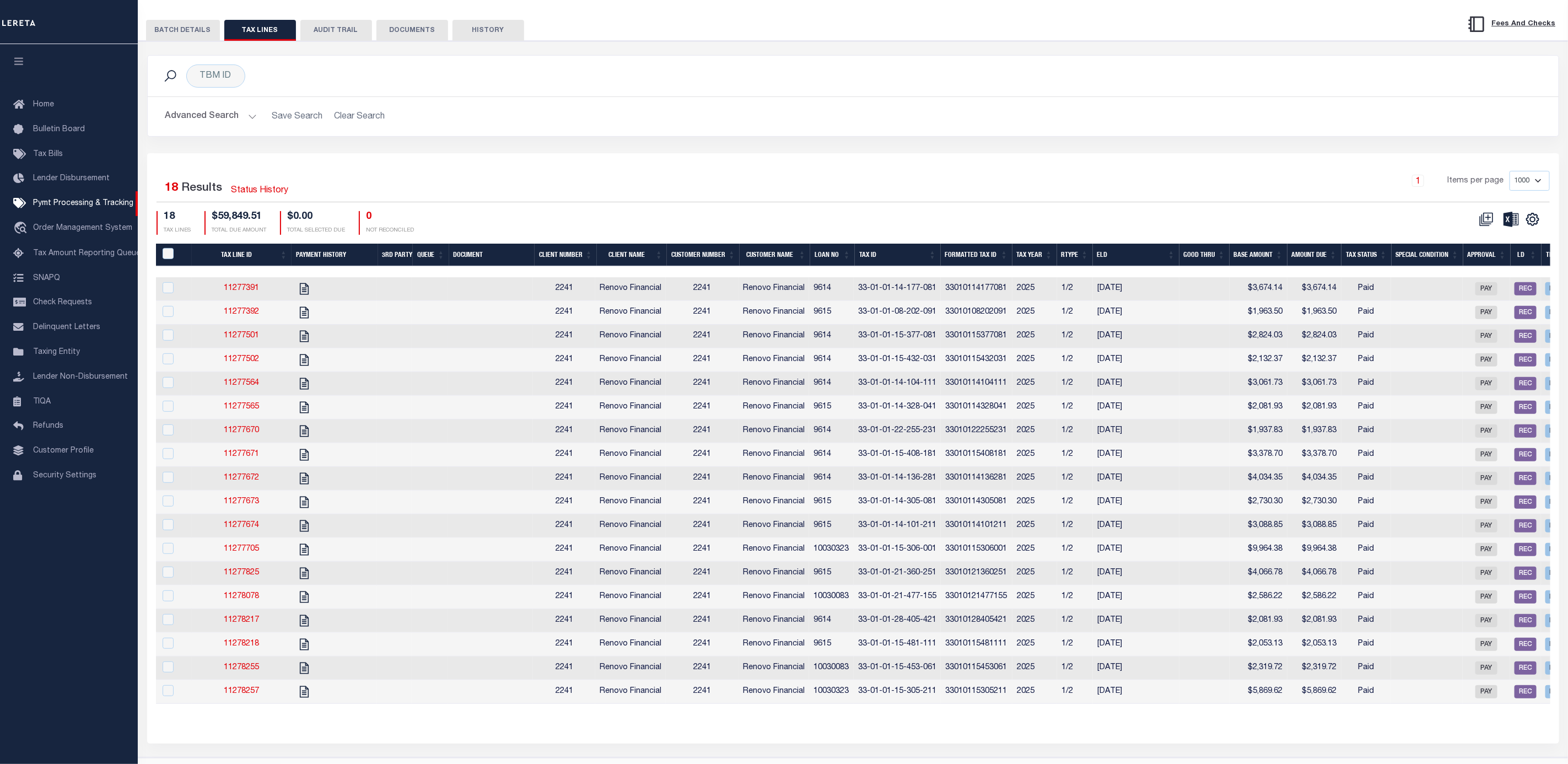
scroll to position [182, 0]
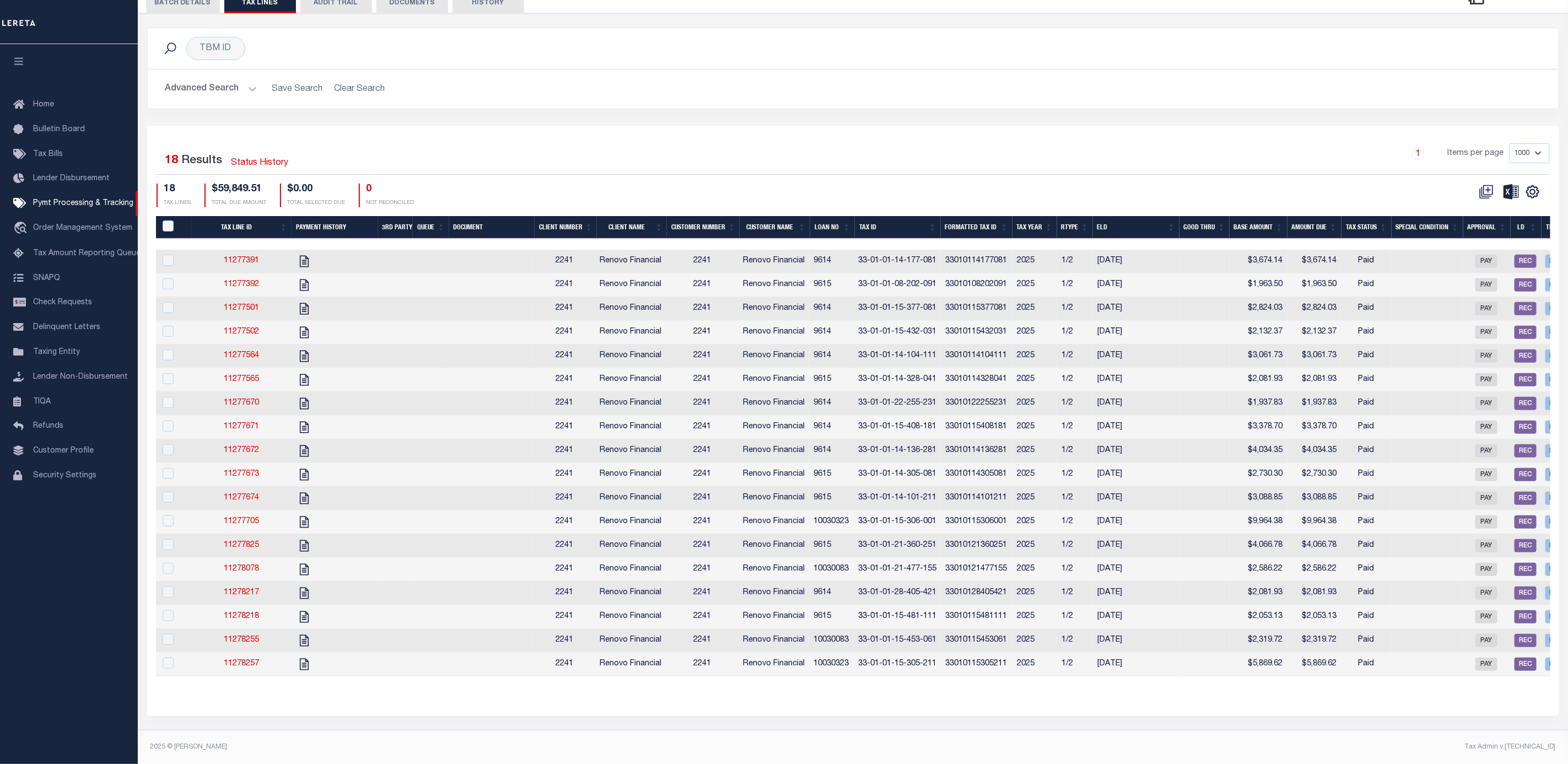
click at [881, 216] on th "Tax ID" at bounding box center [898, 227] width 86 height 23
drag, startPoint x: 1148, startPoint y: 668, endPoint x: 1184, endPoint y: 667, distance: 36.0
click at [1179, 667] on td "[DATE]" at bounding box center [1136, 664] width 86 height 24
checkbox input "true"
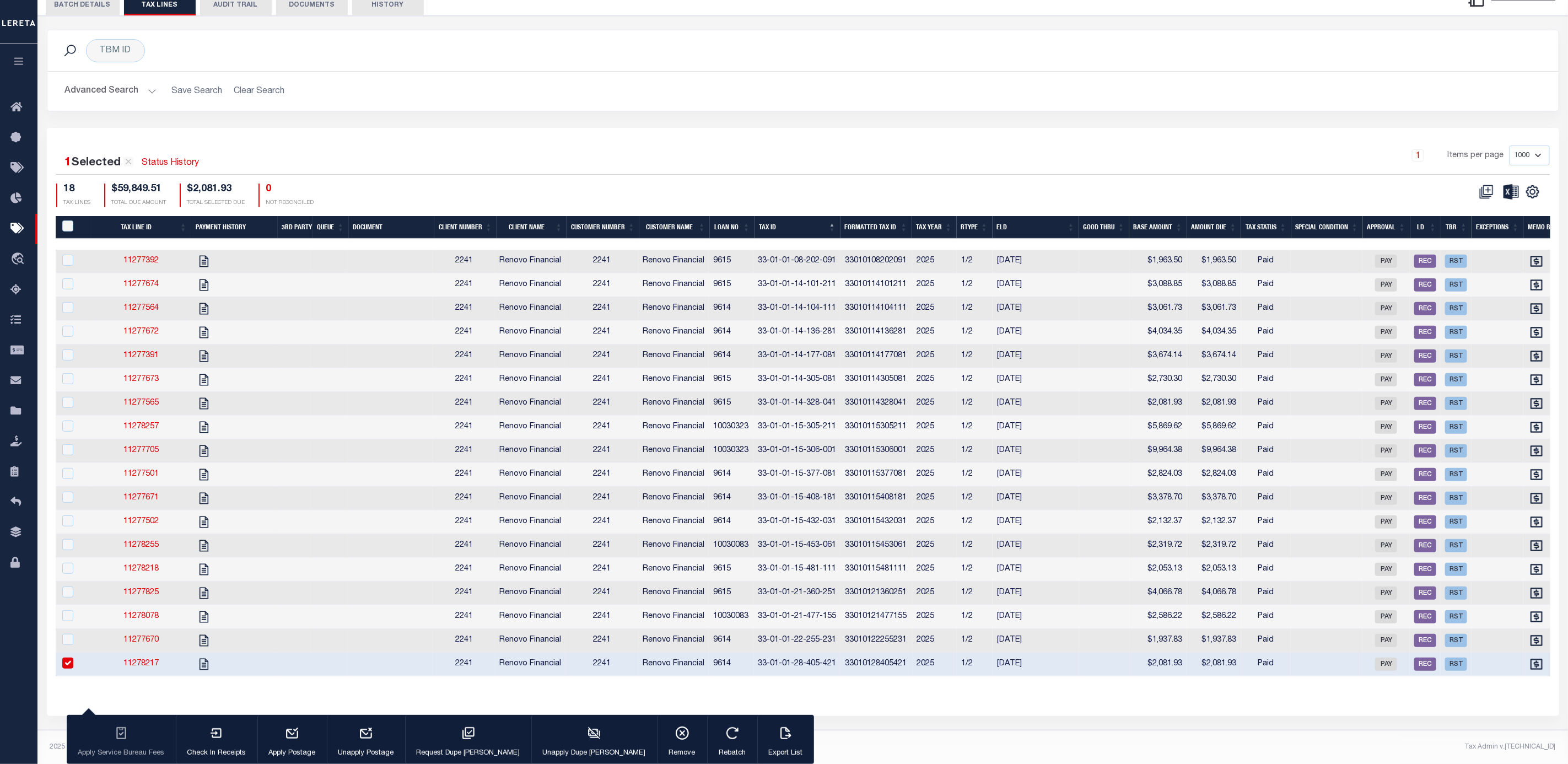
scroll to position [0, 1]
click at [1115, 297] on td at bounding box center [1104, 309] width 50 height 24
checkbox input "true"
click at [1103, 274] on td at bounding box center [1104, 285] width 50 height 24
checkbox input "true"
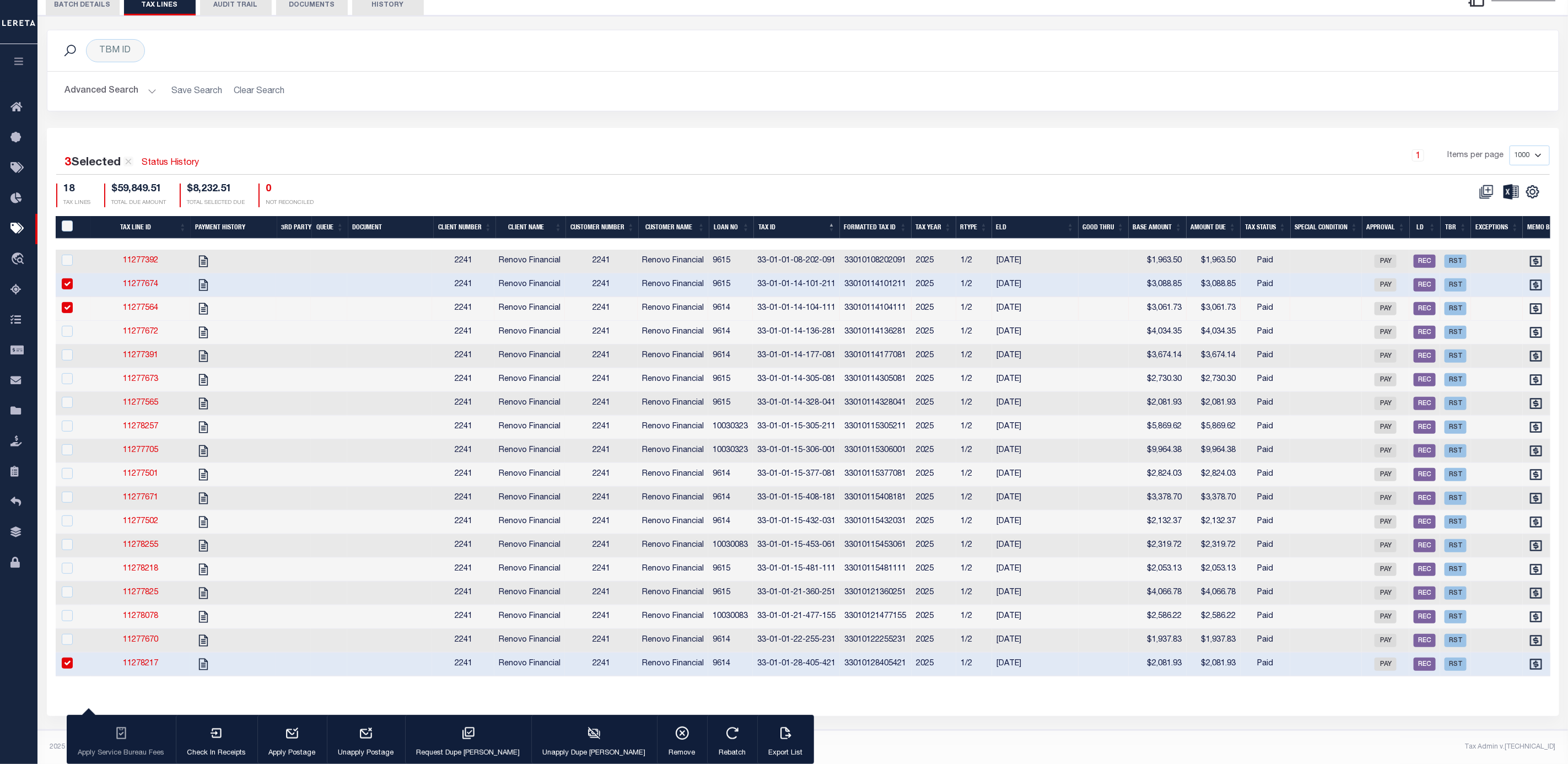
click at [1102, 250] on td at bounding box center [1104, 261] width 50 height 24
checkbox input "true"
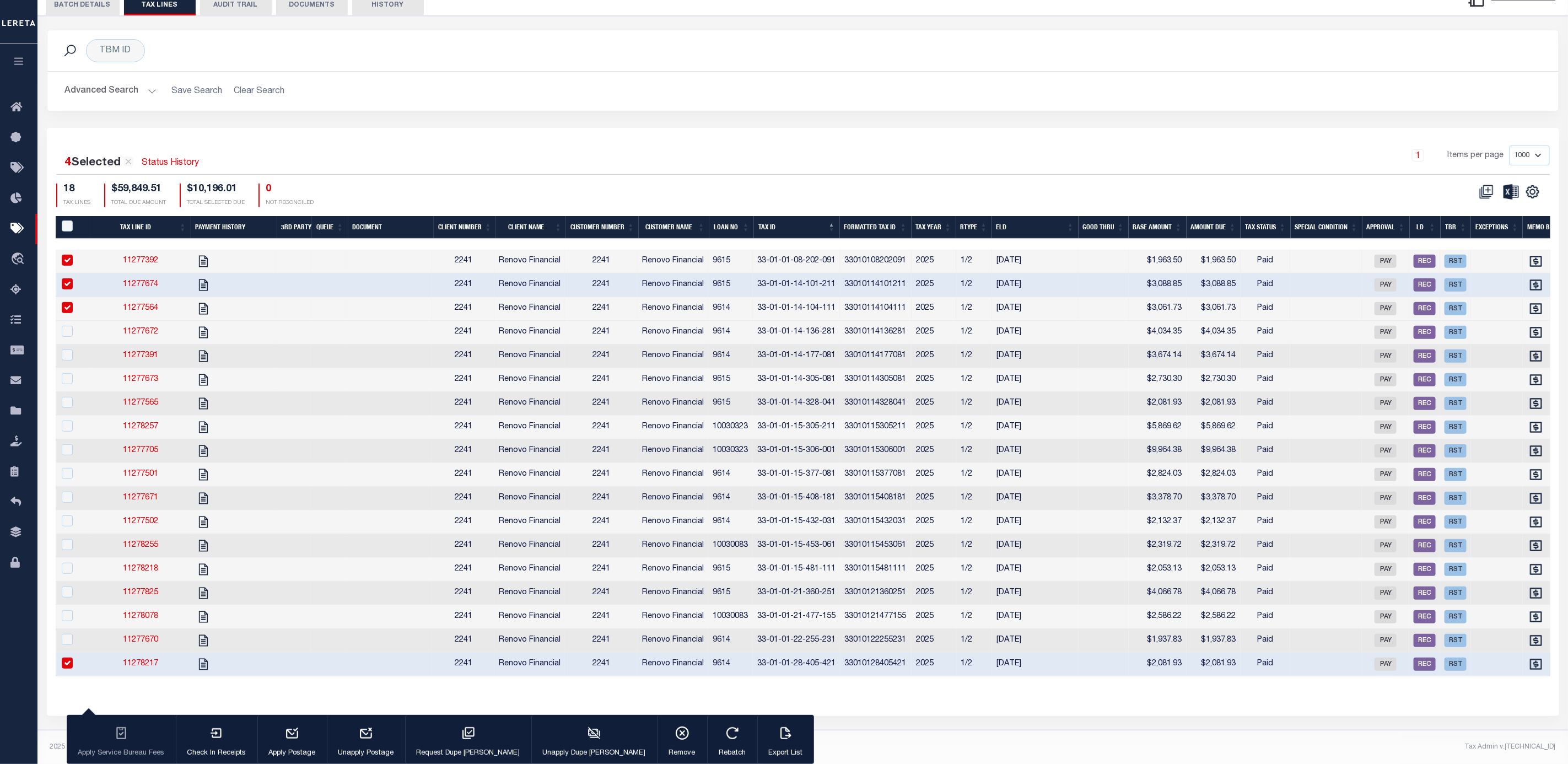
click at [1108, 321] on td at bounding box center [1104, 333] width 50 height 24
checkbox input "true"
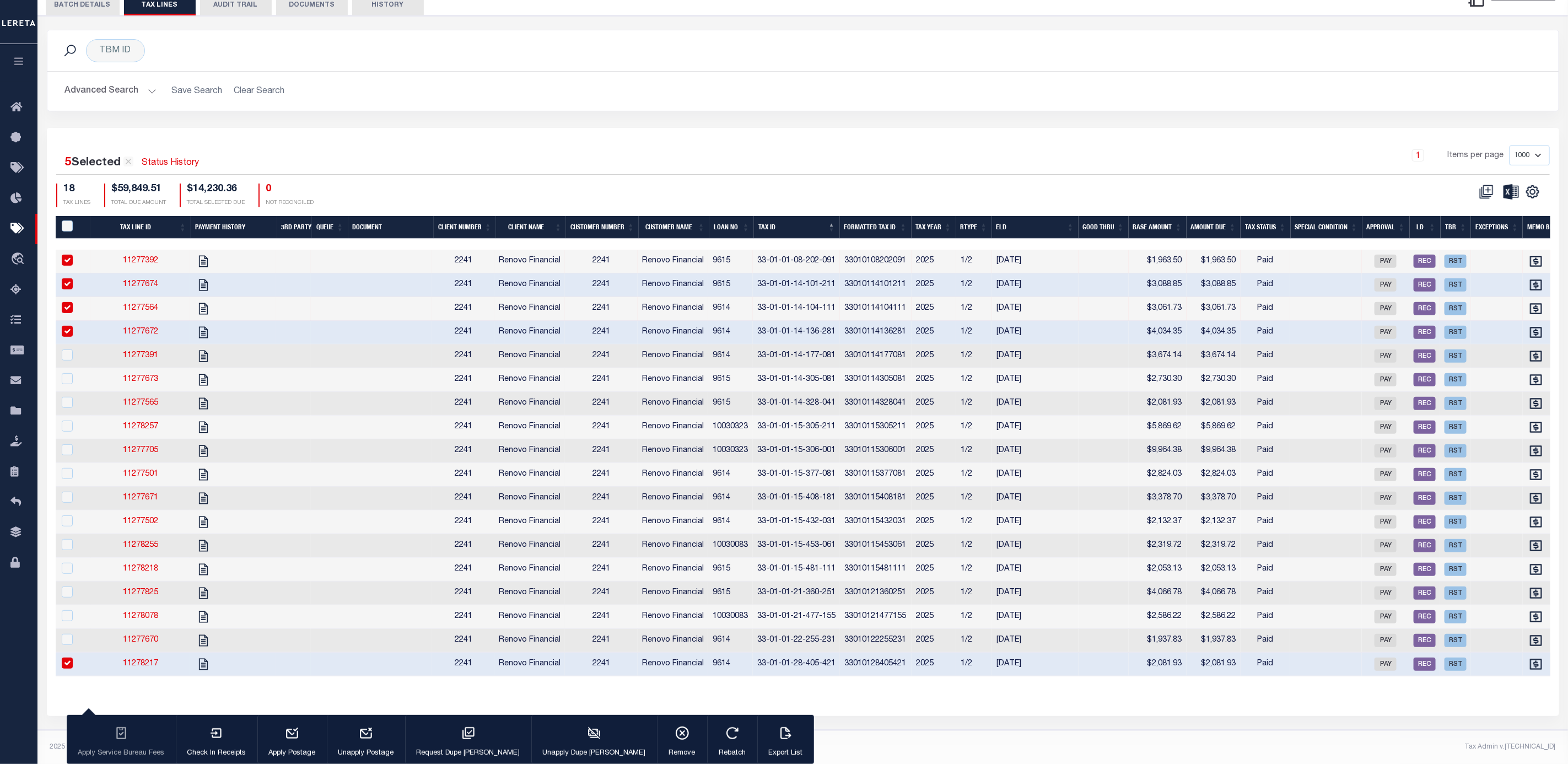
click at [1111, 344] on td at bounding box center [1104, 356] width 50 height 24
checkbox input "true"
click at [1108, 368] on td at bounding box center [1104, 380] width 50 height 24
checkbox input "true"
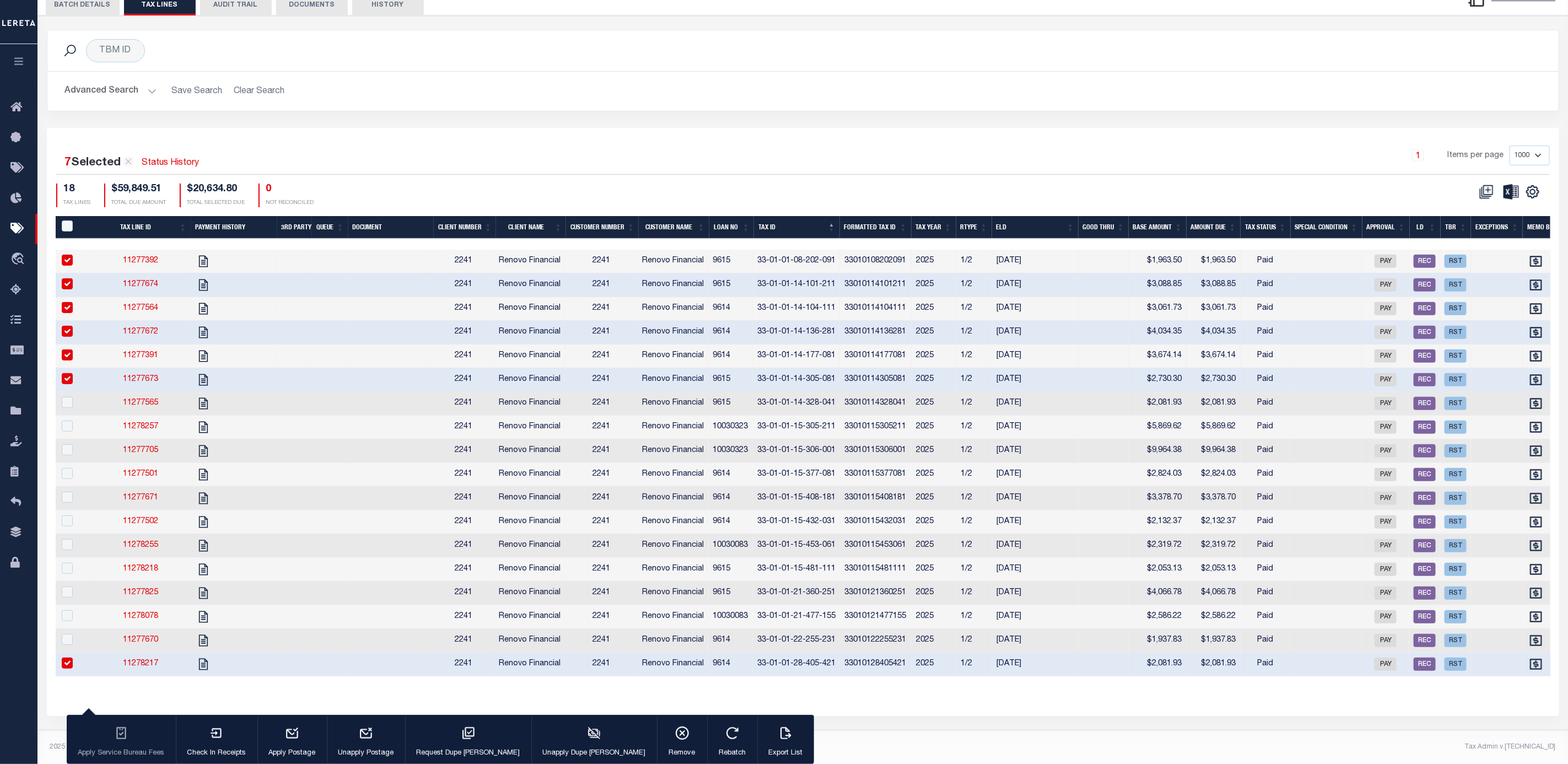
click at [1106, 395] on td at bounding box center [1104, 404] width 50 height 24
checkbox input "true"
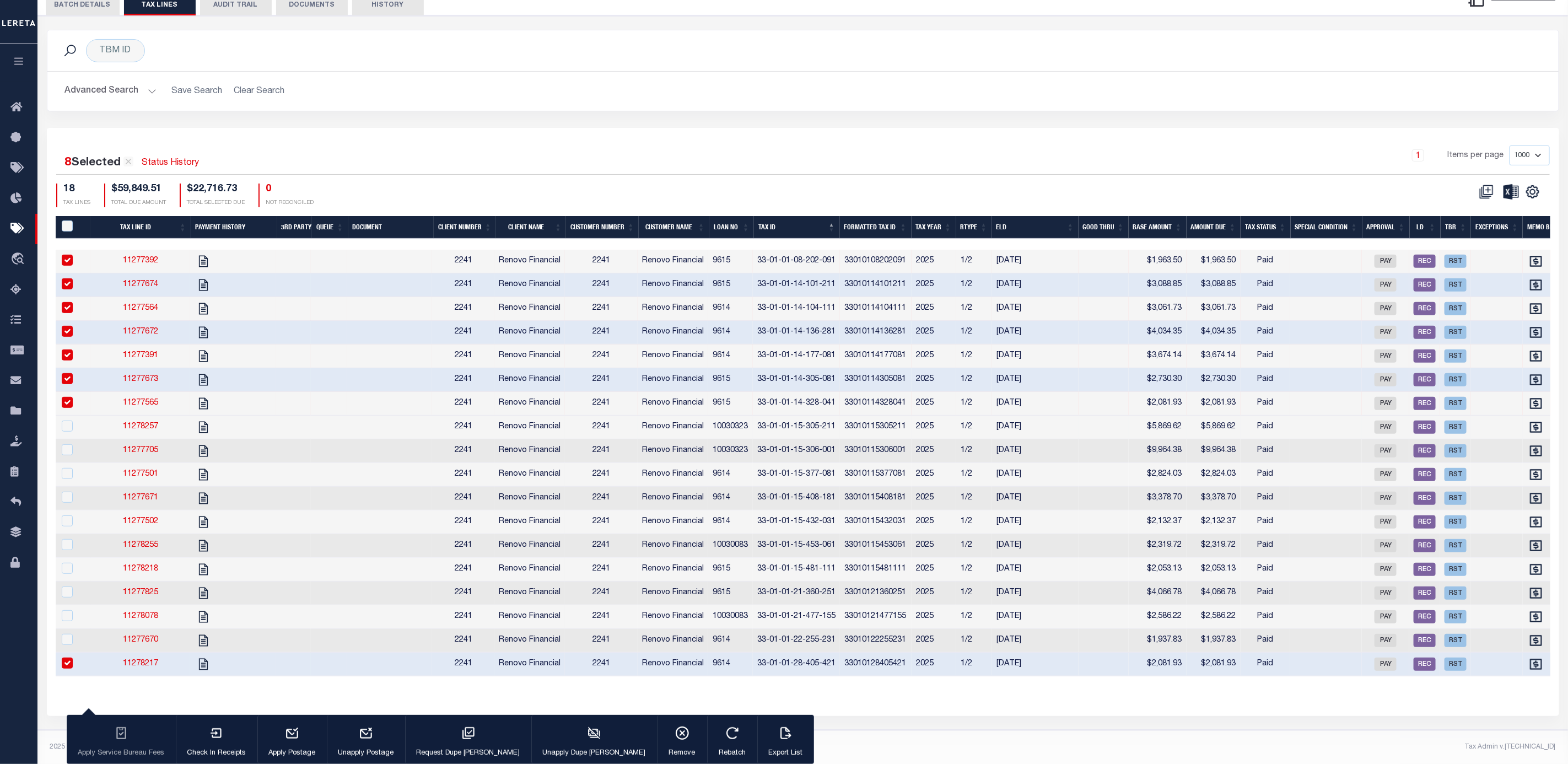
click at [1102, 415] on td at bounding box center [1104, 427] width 50 height 24
checkbox input "true"
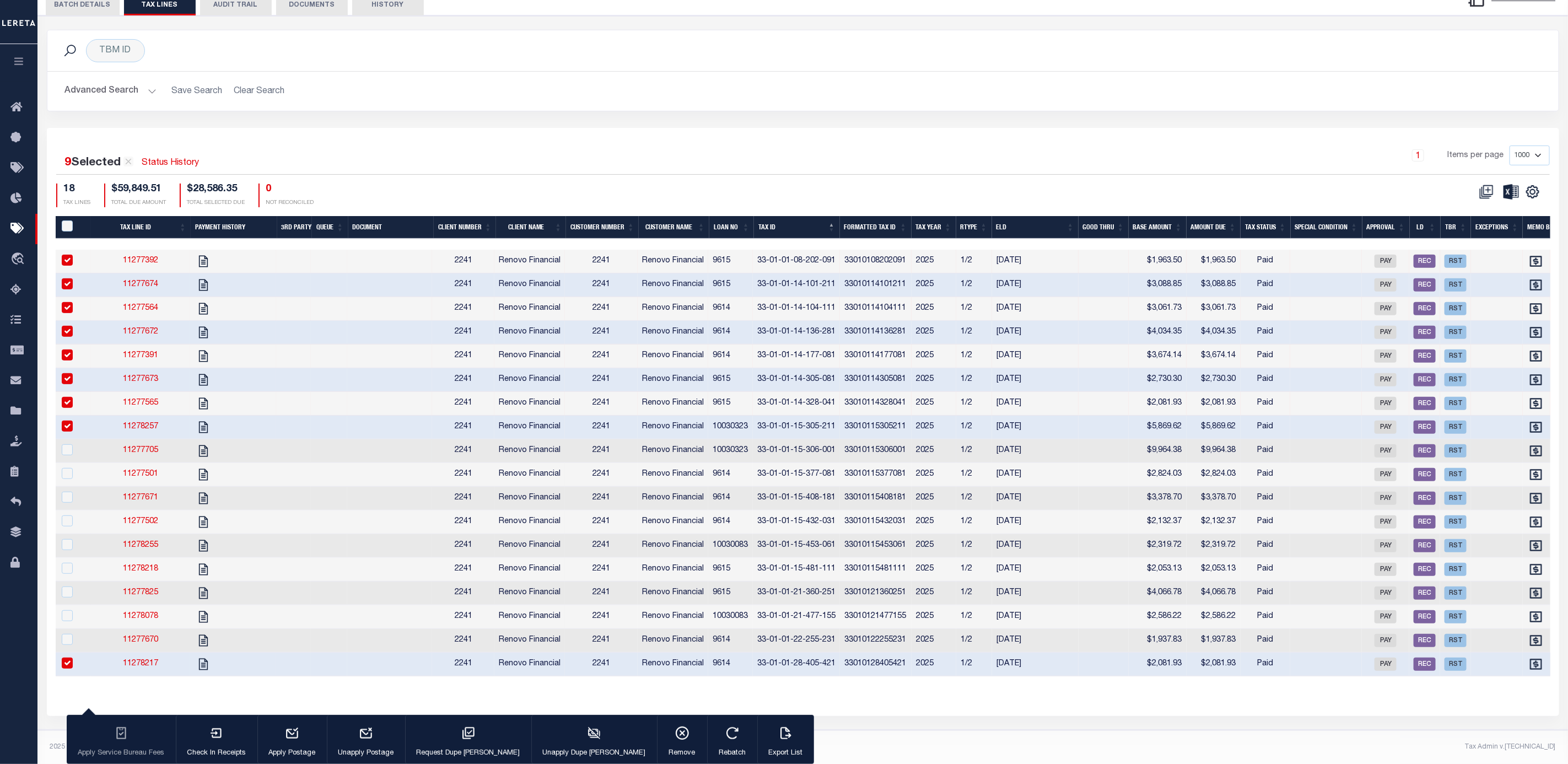
click at [1095, 440] on td at bounding box center [1104, 451] width 50 height 24
checkbox input "true"
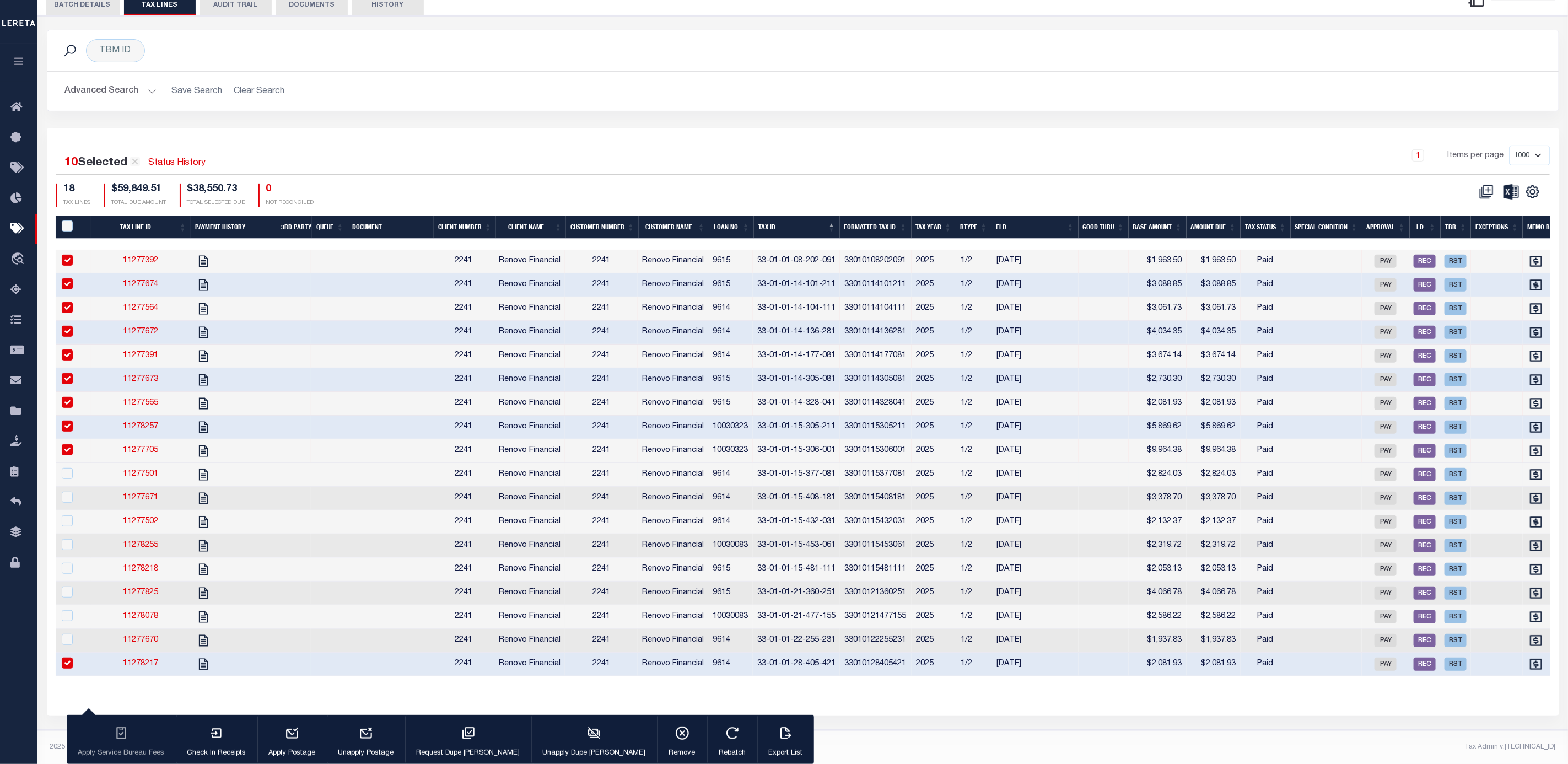
click at [1095, 467] on td at bounding box center [1104, 474] width 50 height 24
checkbox input "true"
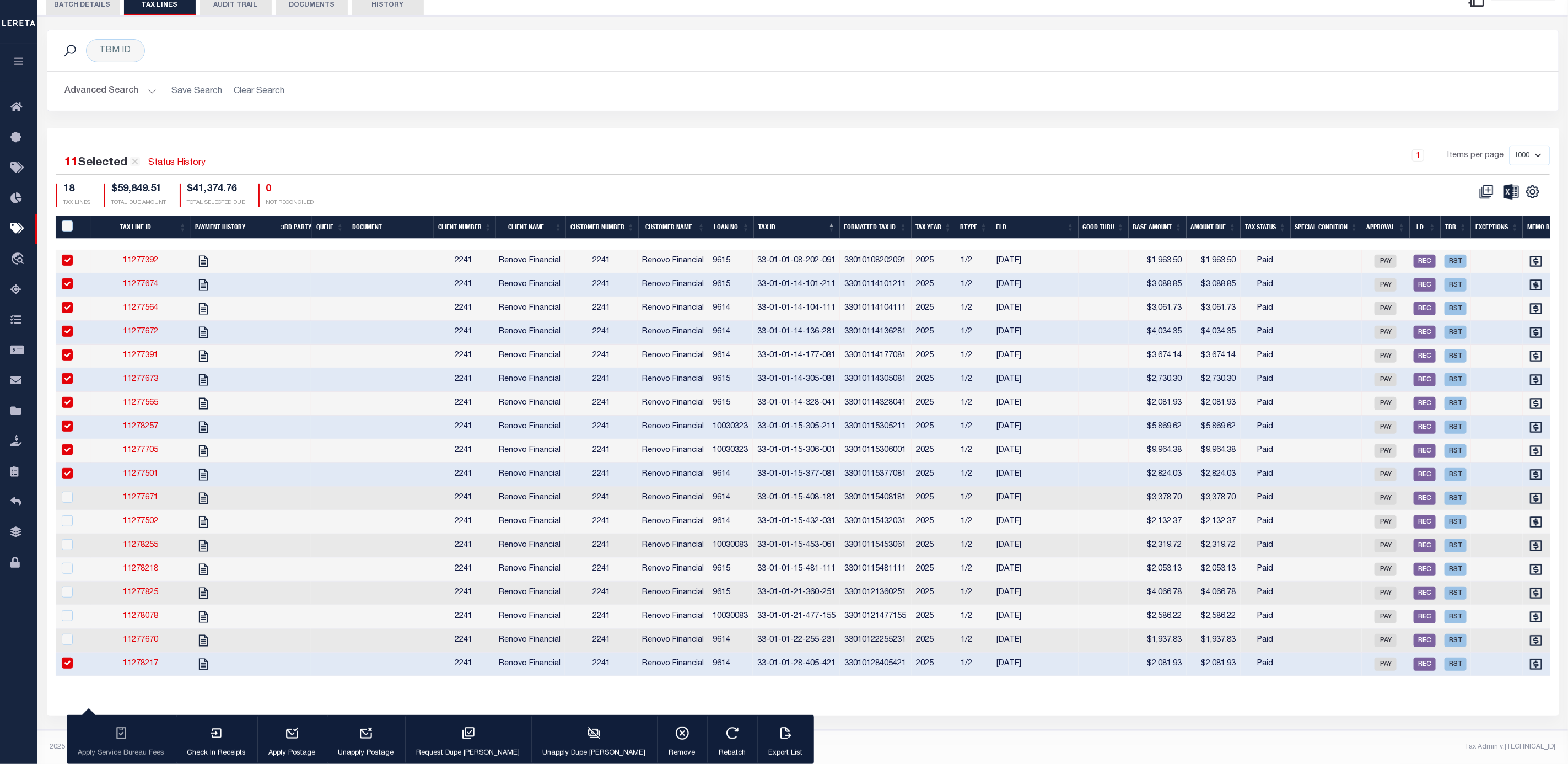
click at [1097, 488] on td at bounding box center [1104, 498] width 50 height 24
checkbox input "true"
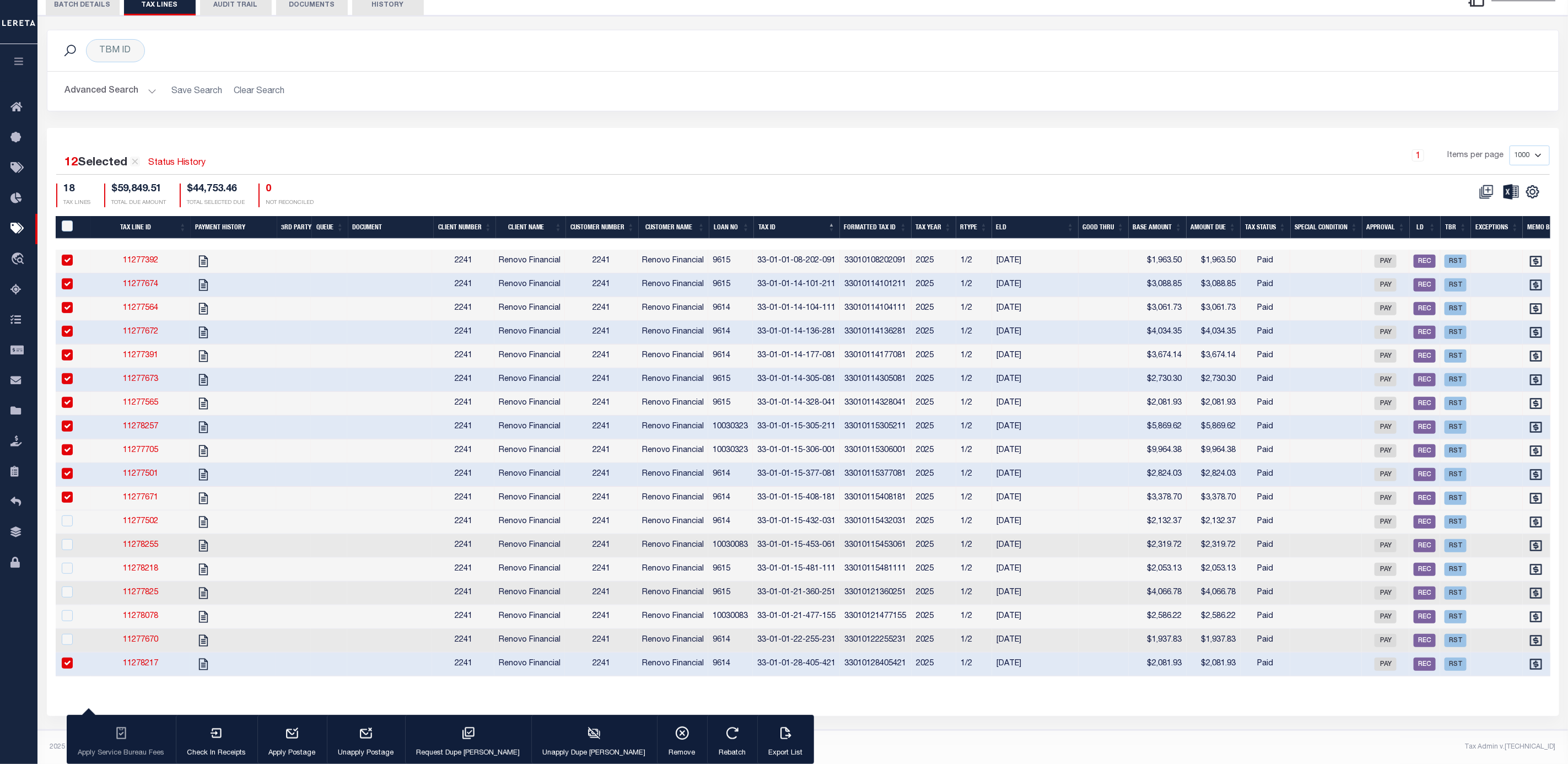
click at [1096, 511] on td at bounding box center [1104, 522] width 50 height 24
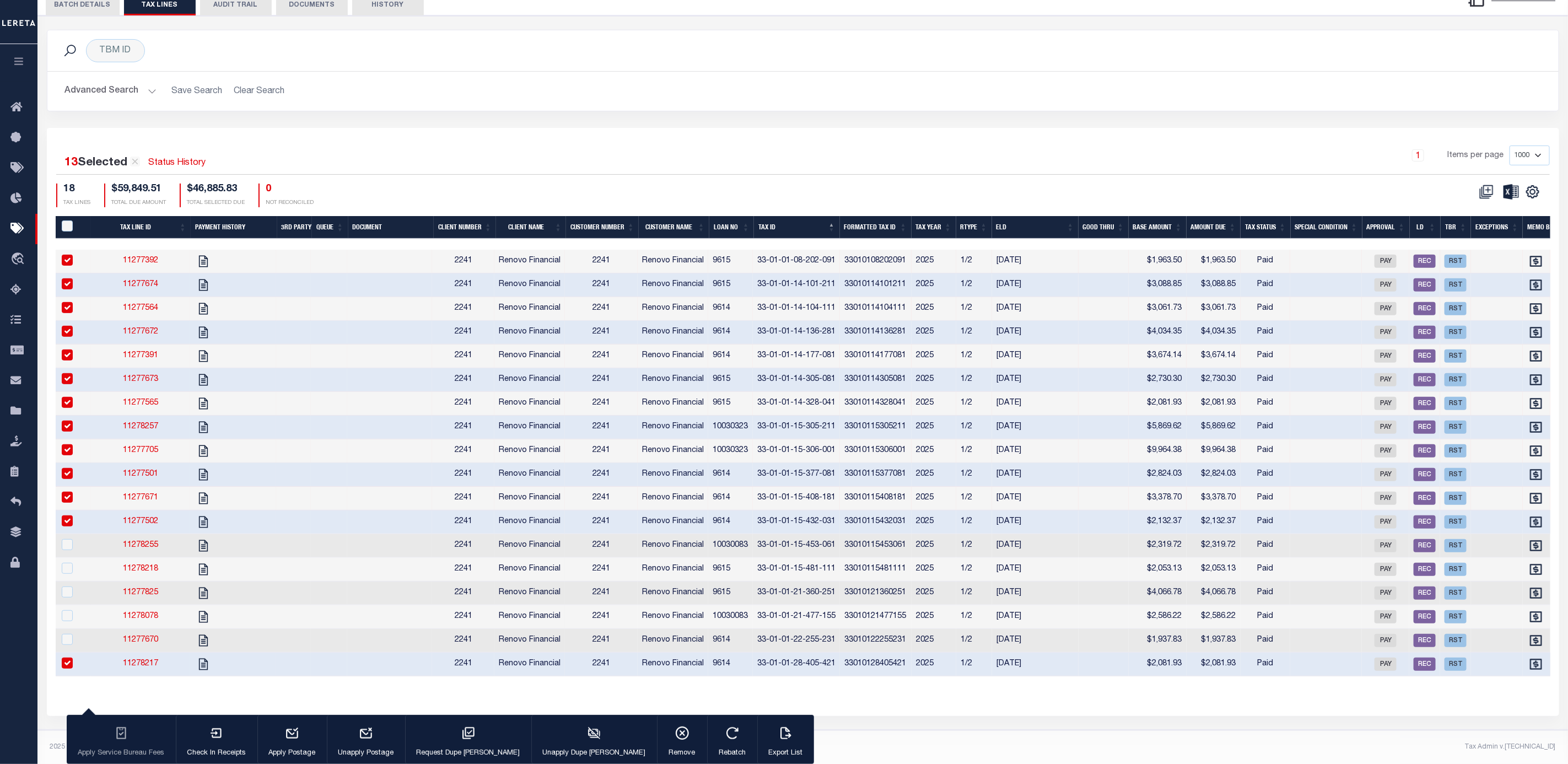
click at [1102, 514] on td at bounding box center [1104, 522] width 50 height 24
checkbox input "false"
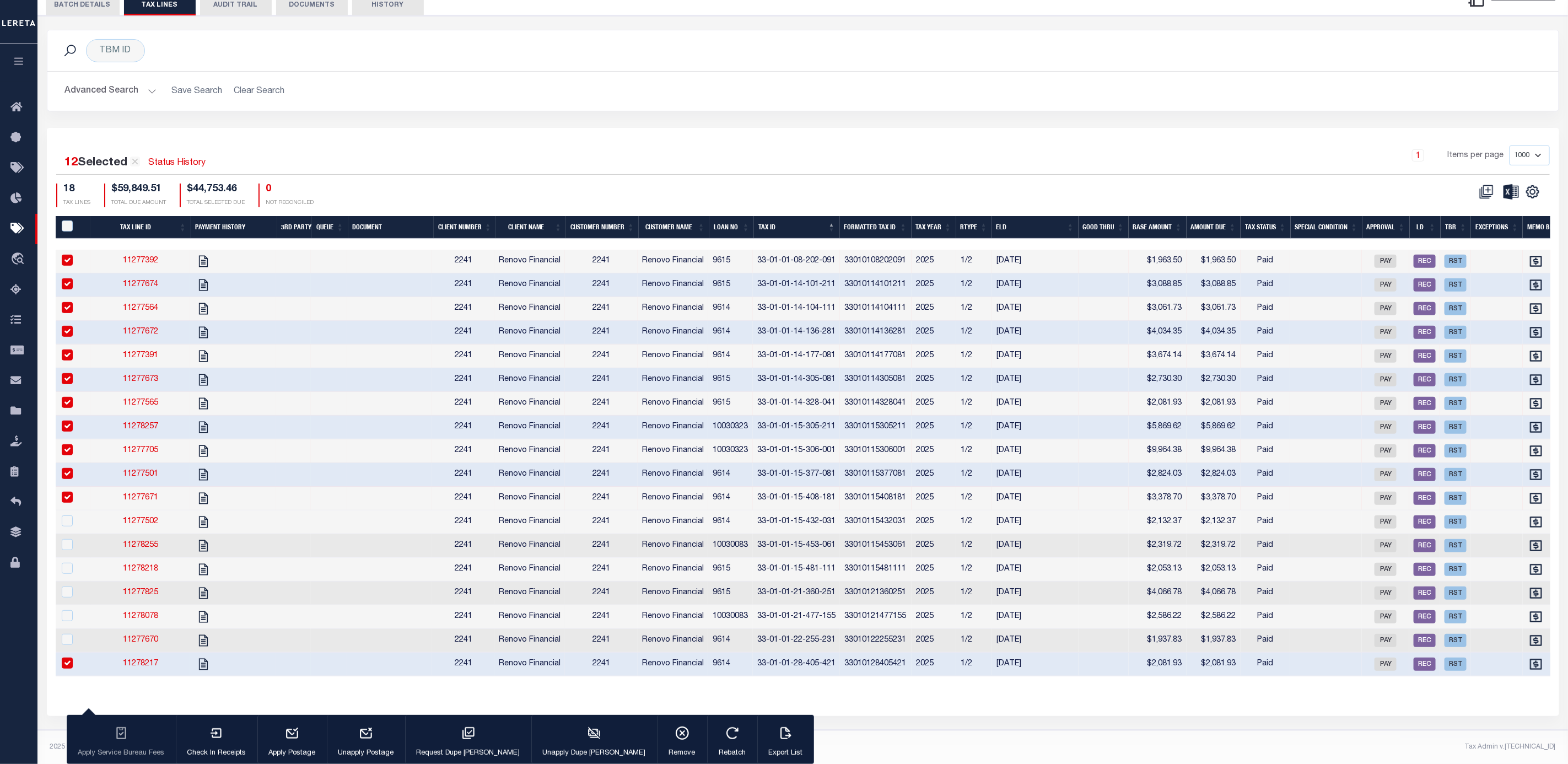
click at [1116, 658] on td at bounding box center [1104, 664] width 50 height 24
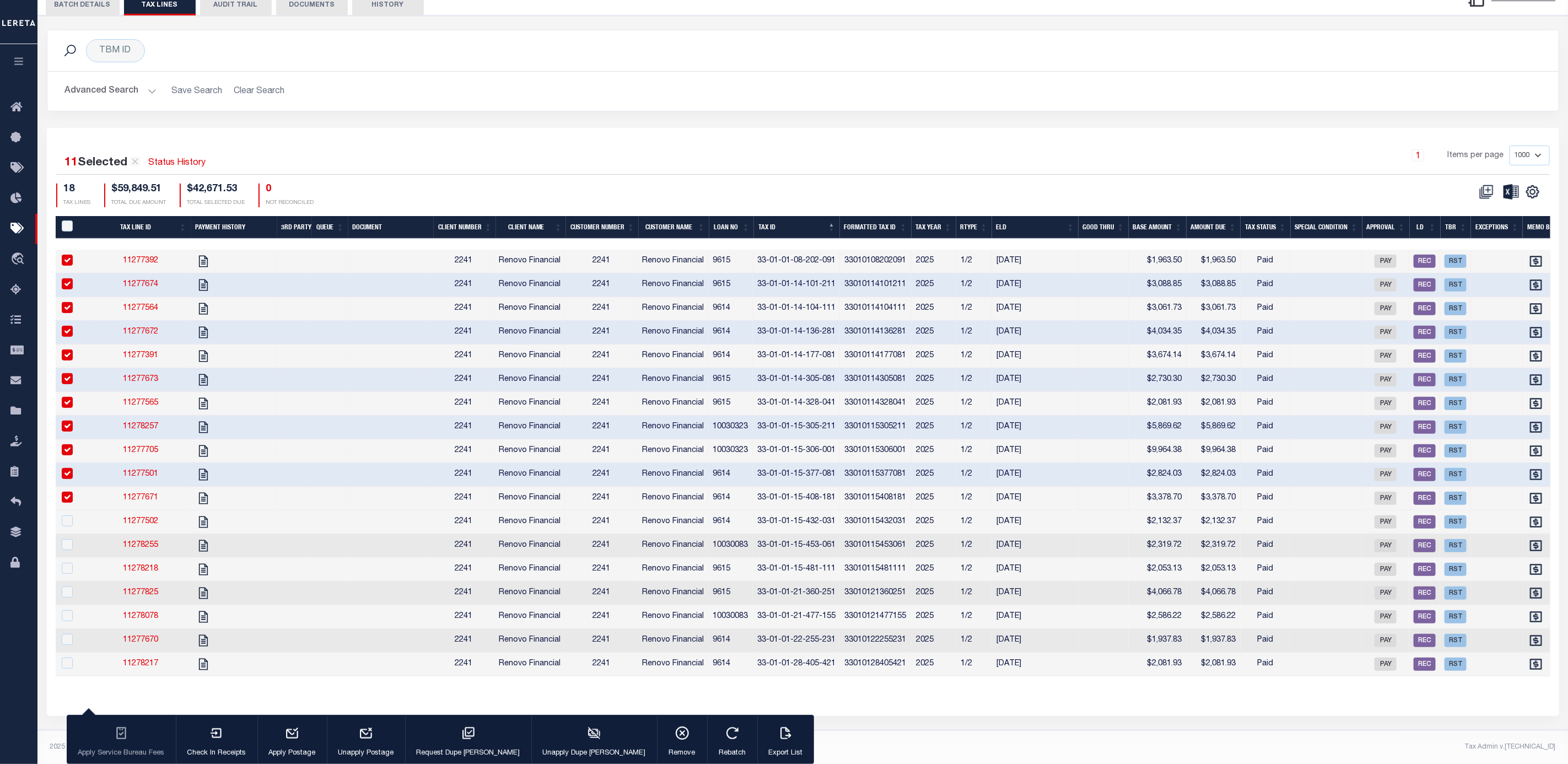
click at [1106, 655] on td at bounding box center [1104, 664] width 50 height 24
checkbox input "true"
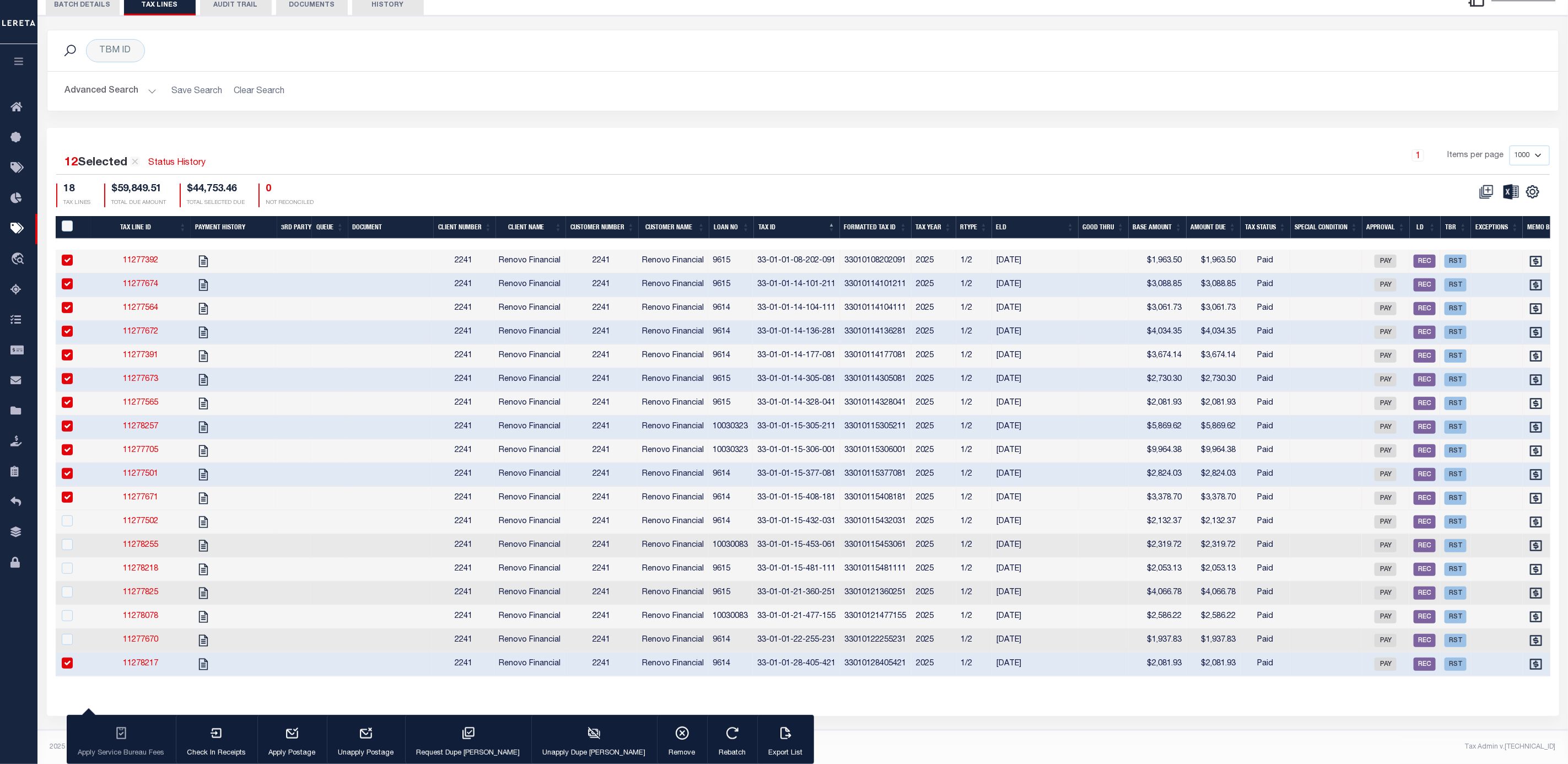
click at [1111, 629] on td at bounding box center [1104, 641] width 50 height 24
checkbox input "true"
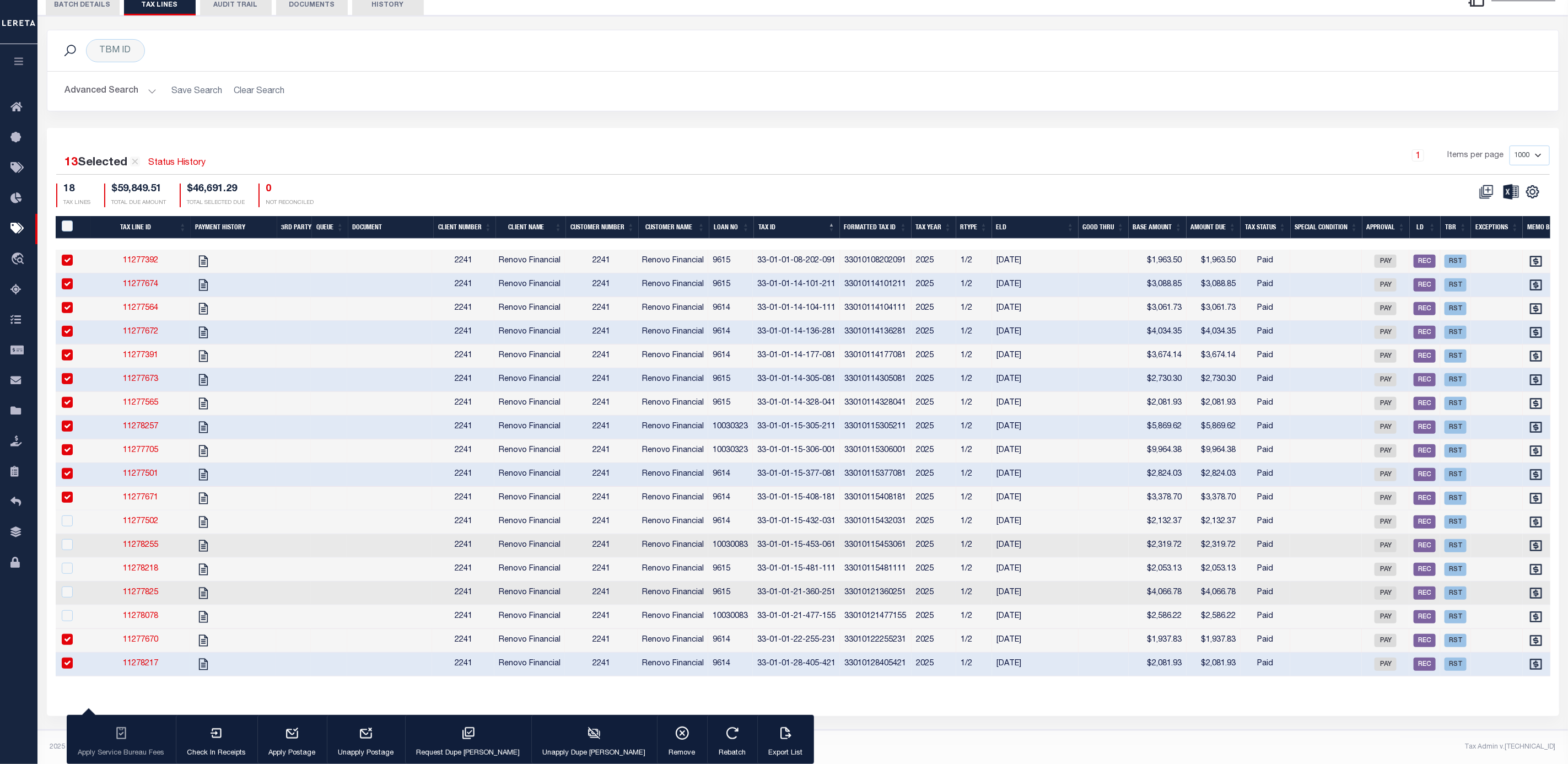
click at [1103, 582] on td at bounding box center [1104, 593] width 50 height 24
checkbox input "true"
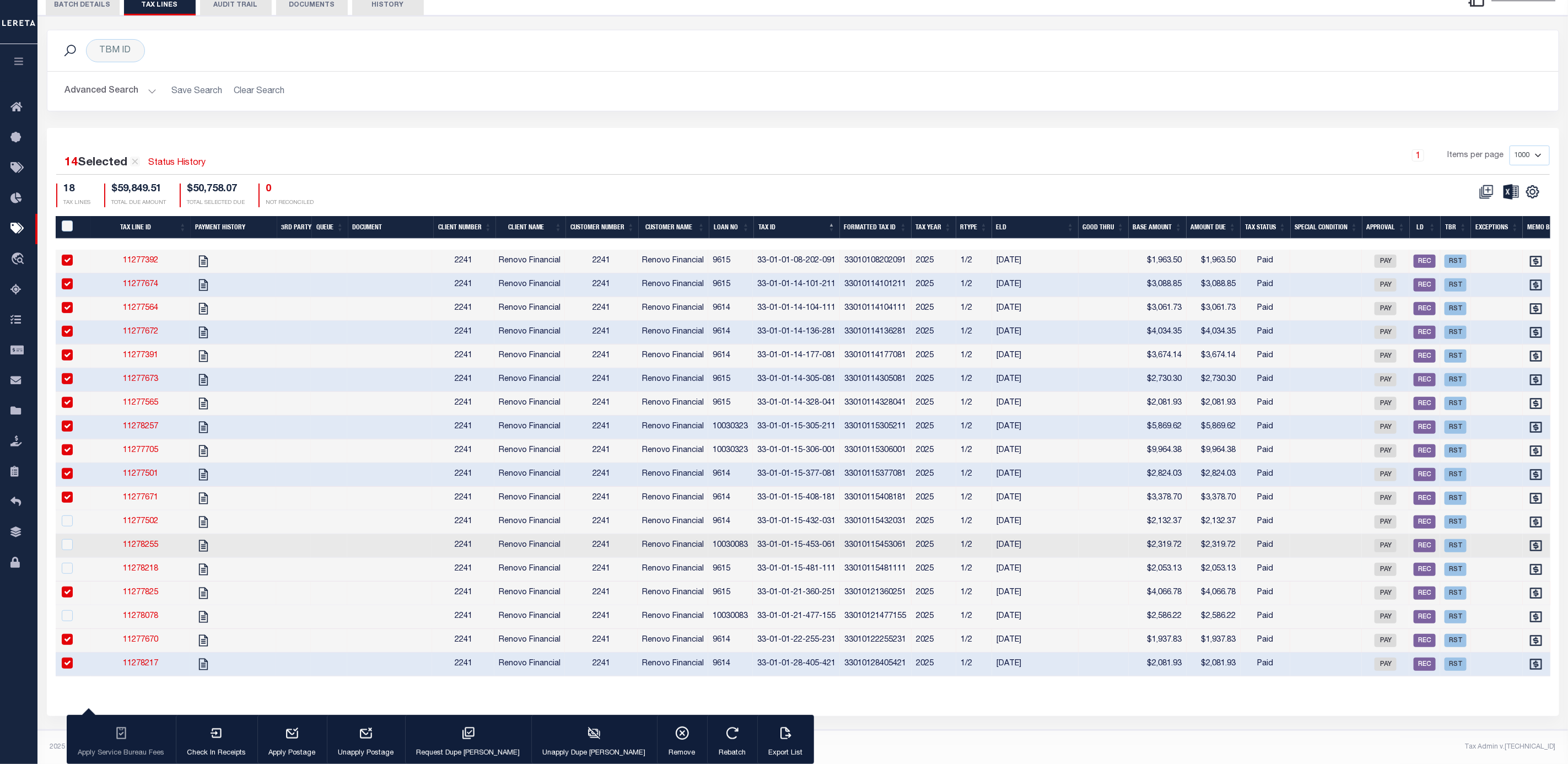
click at [1118, 560] on td at bounding box center [1104, 569] width 50 height 24
checkbox input "true"
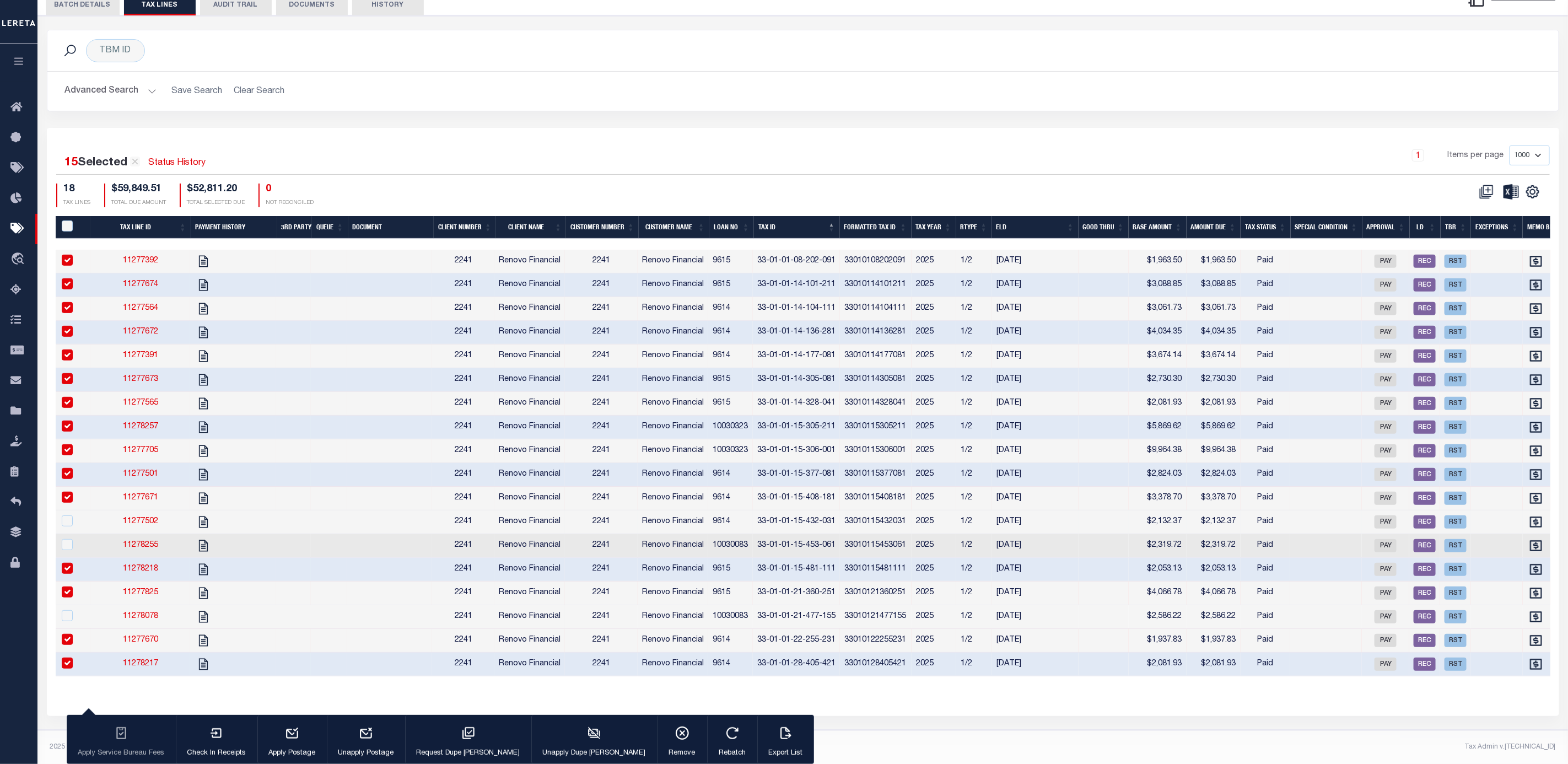
click at [1107, 511] on td at bounding box center [1104, 522] width 50 height 24
checkbox input "true"
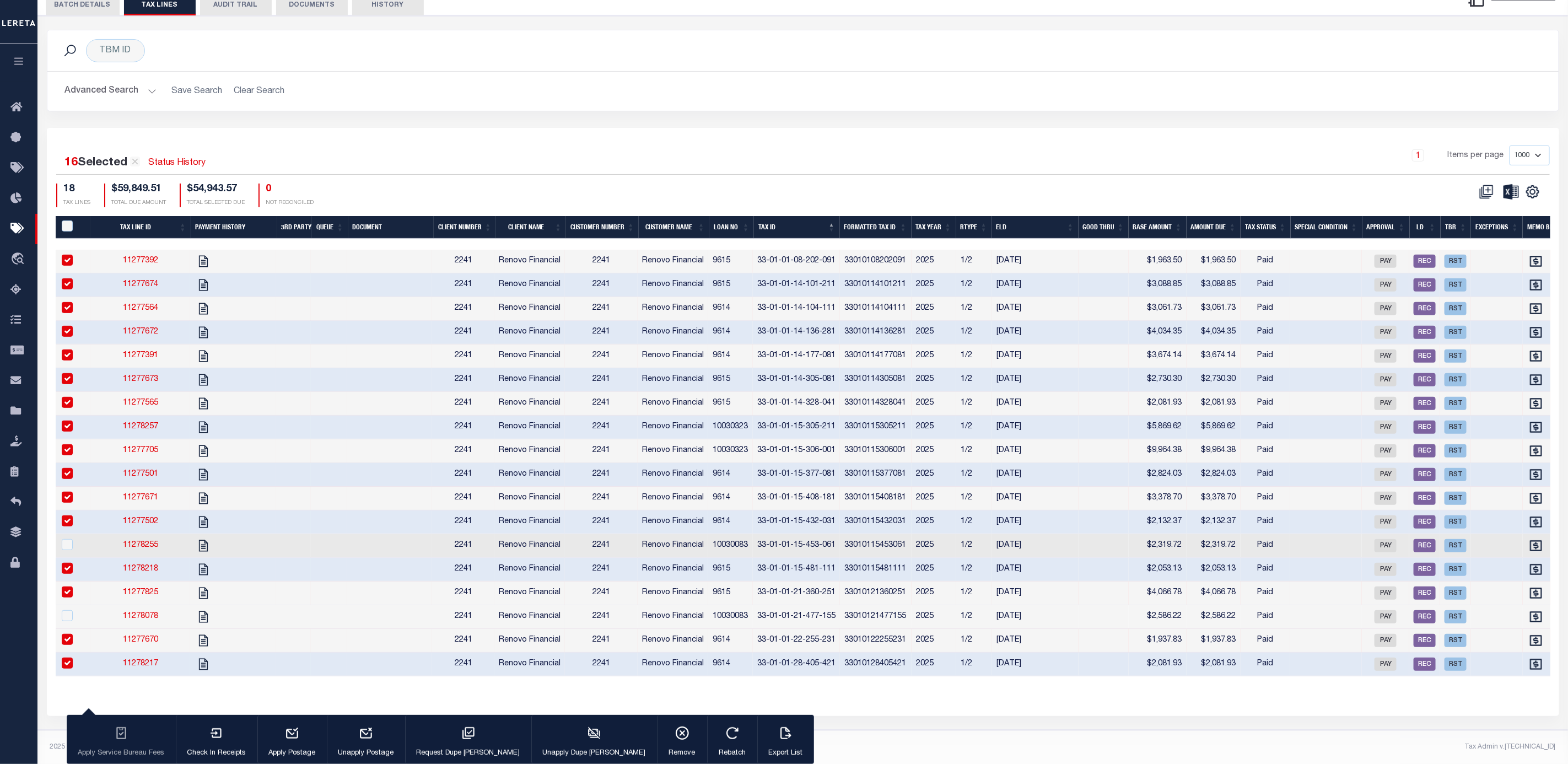
click at [1090, 487] on td at bounding box center [1104, 498] width 50 height 24
checkbox input "false"
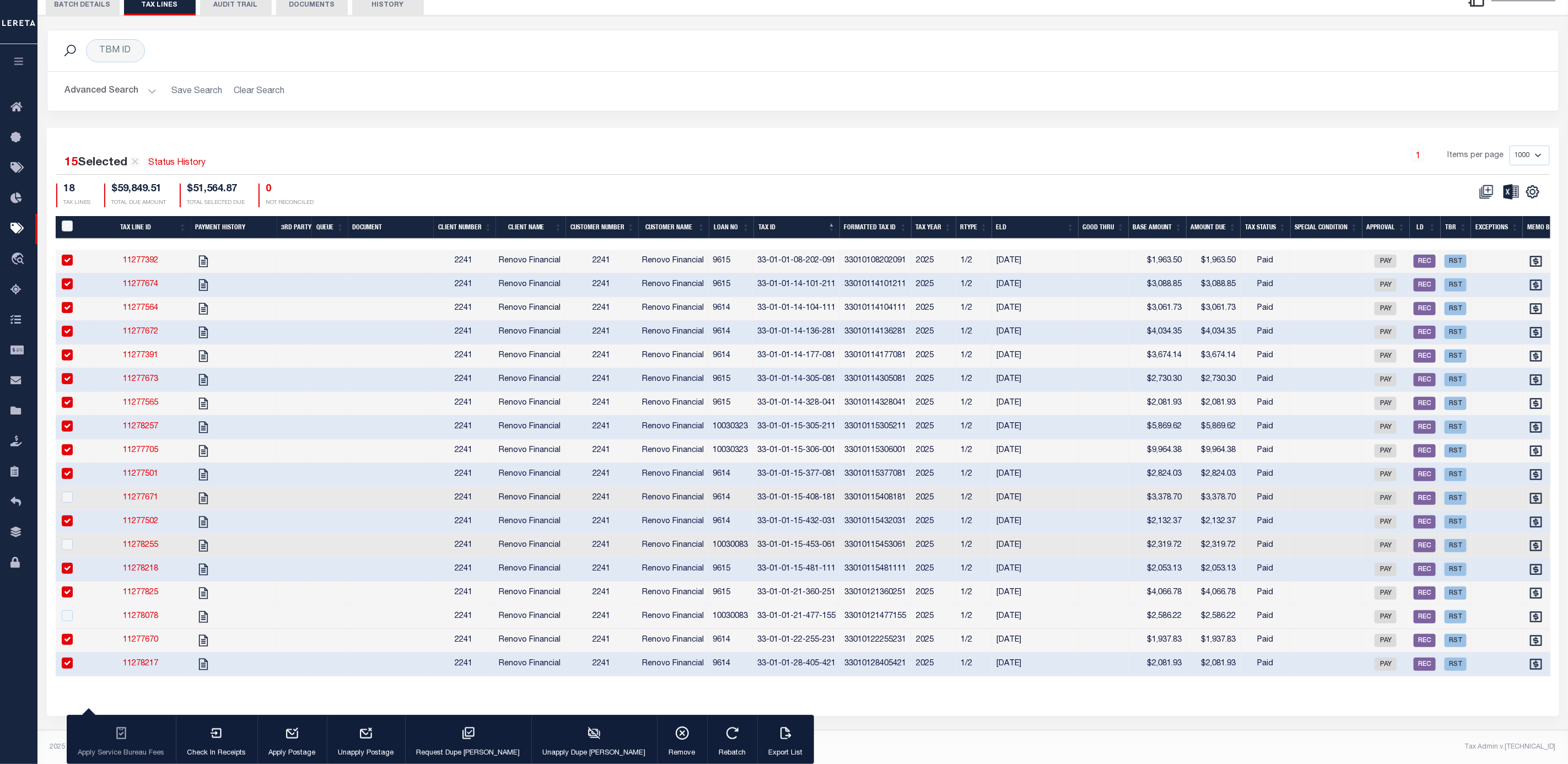
click at [1156, 216] on th "Base Amount" at bounding box center [1157, 227] width 58 height 23
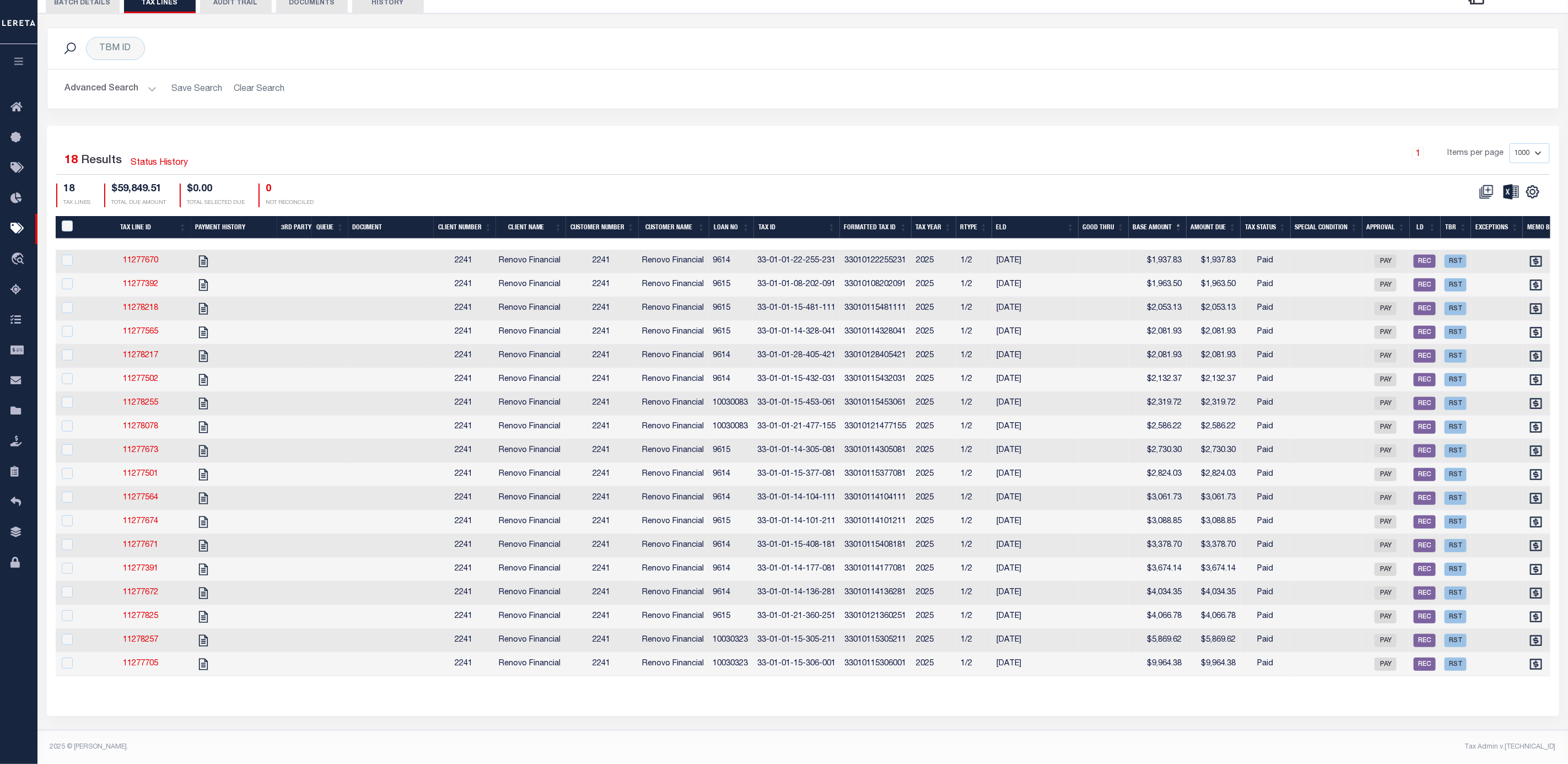
click at [1143, 393] on td "$2,319.72" at bounding box center [1157, 404] width 58 height 24
checkbox input "true"
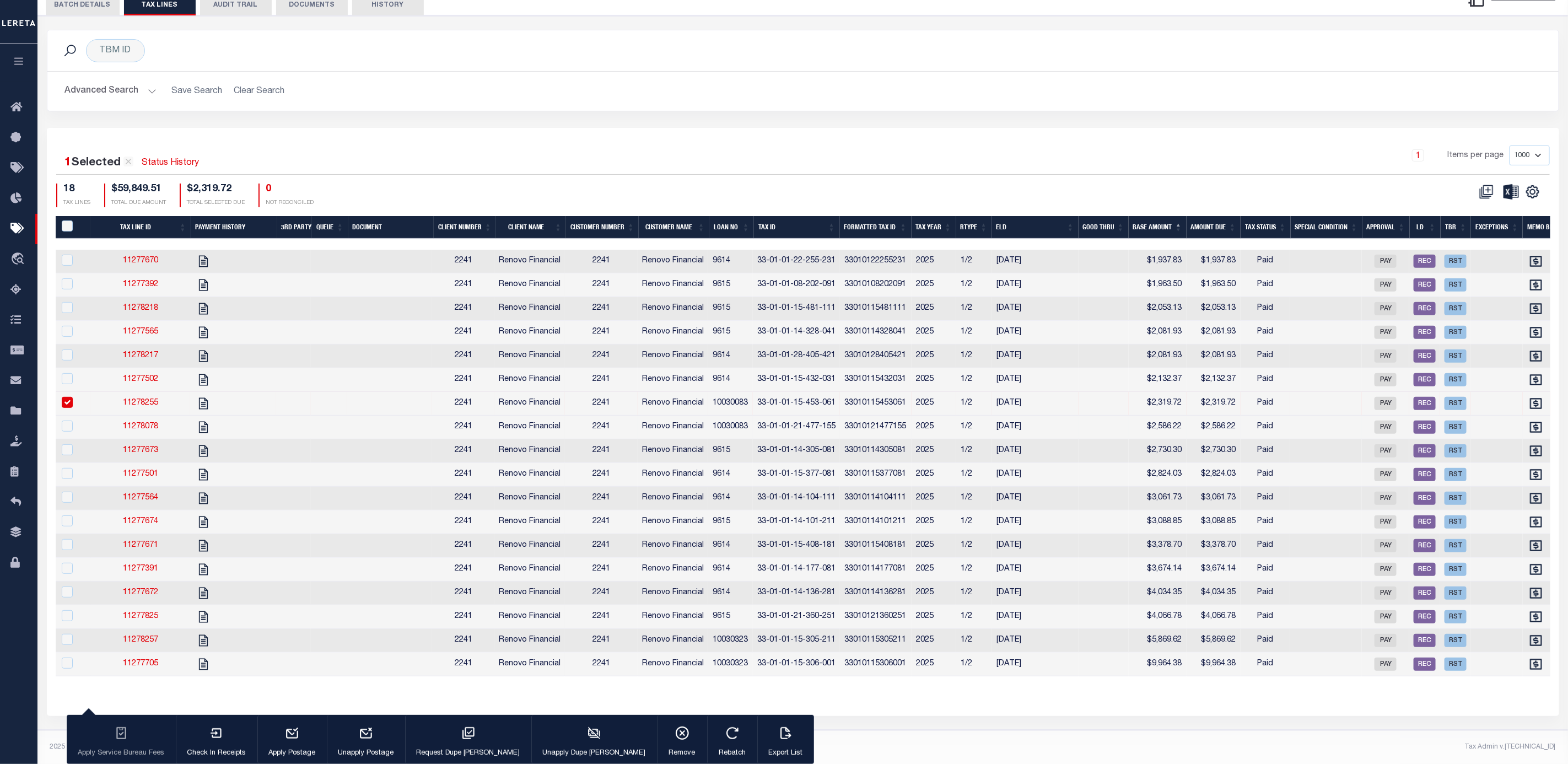
click at [1126, 415] on td at bounding box center [1104, 427] width 50 height 24
checkbox input "true"
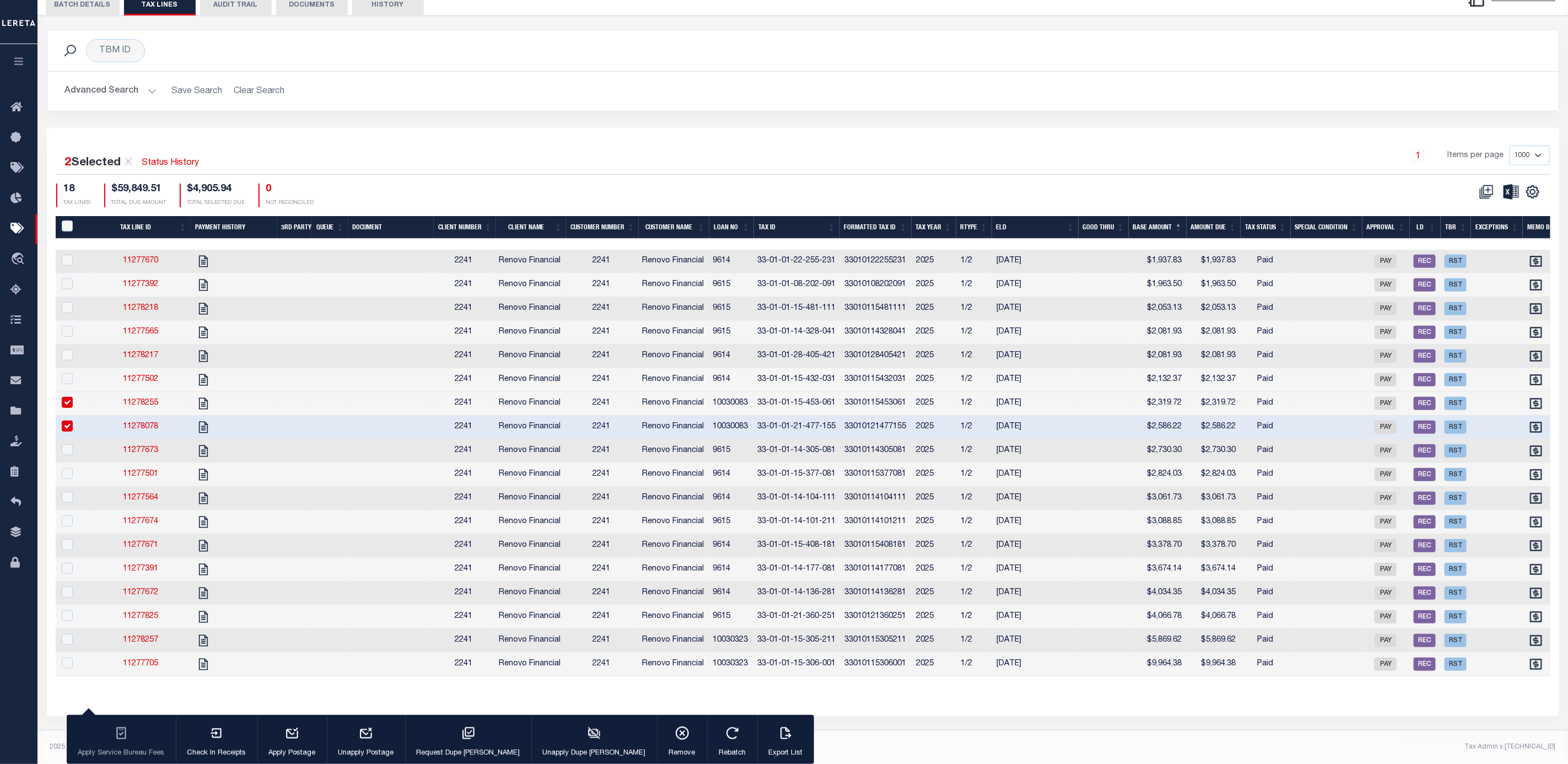
click at [865, 392] on td "33010115453061" at bounding box center [876, 404] width 72 height 24
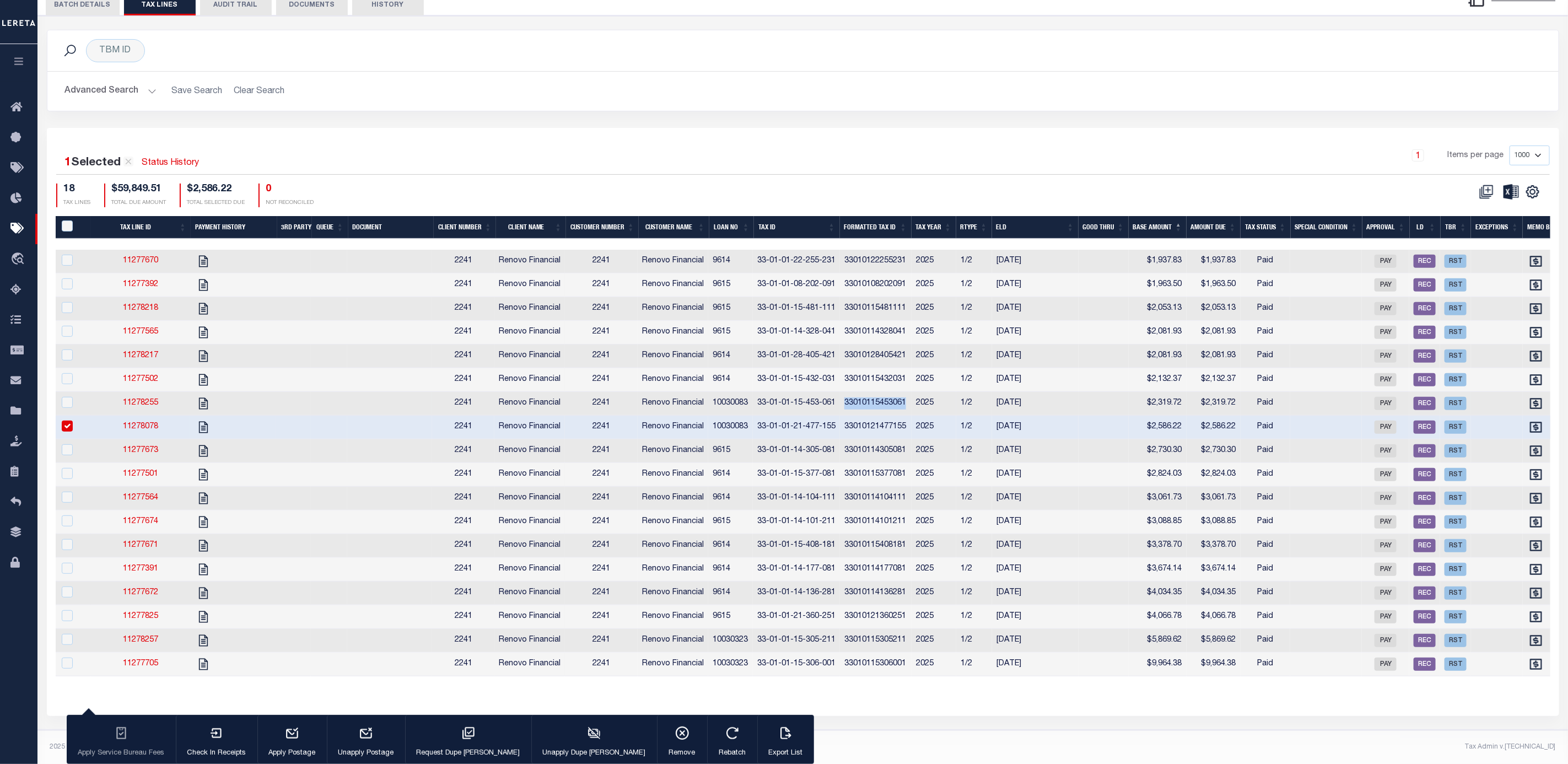
click at [865, 392] on td "33010115453061" at bounding box center [876, 404] width 72 height 24
checkbox input "true"
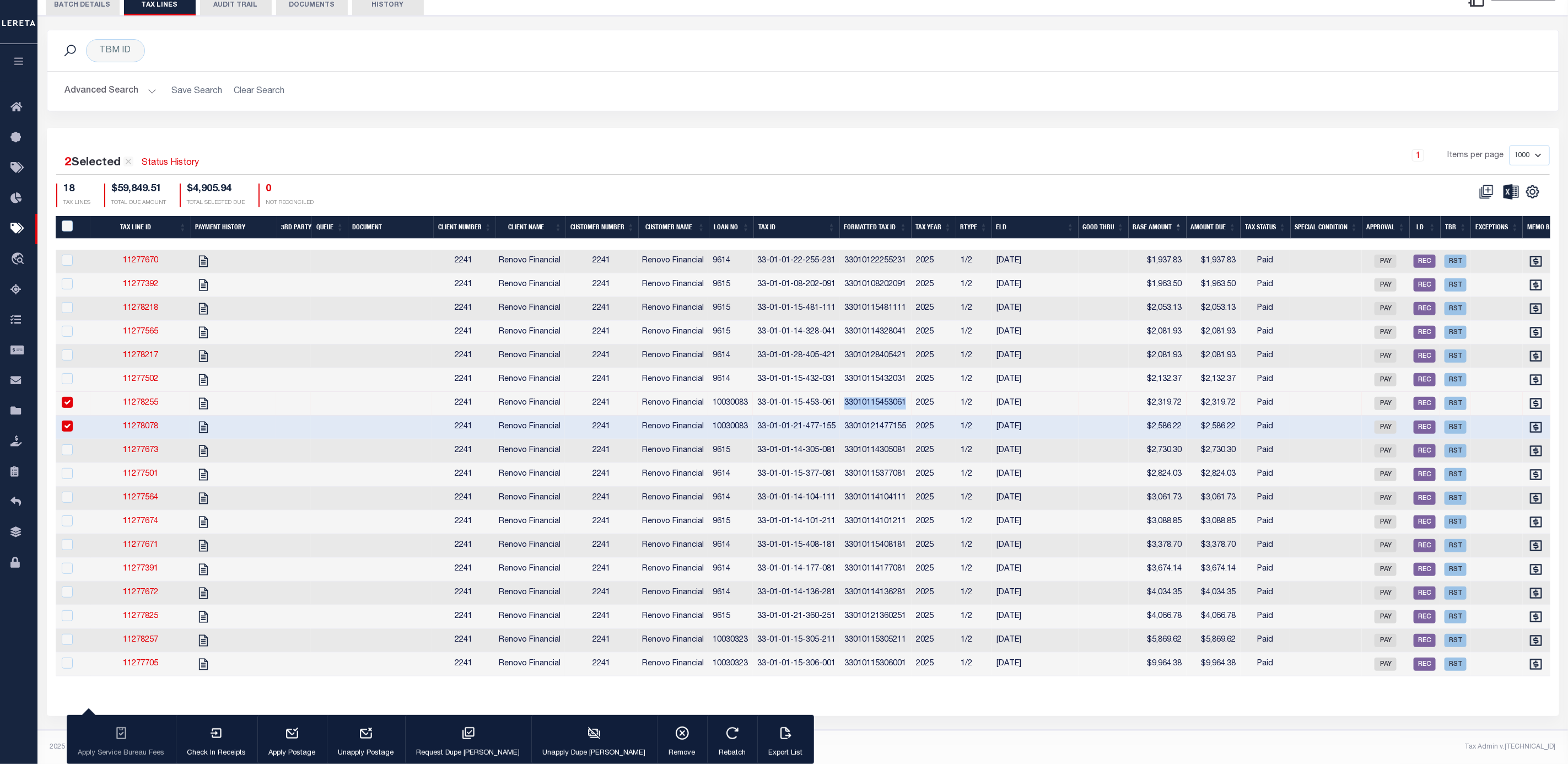
copy td "33010115453061"
click at [907, 417] on td "33010121477155" at bounding box center [876, 427] width 72 height 24
checkbox input "true"
copy td "33010121477155"
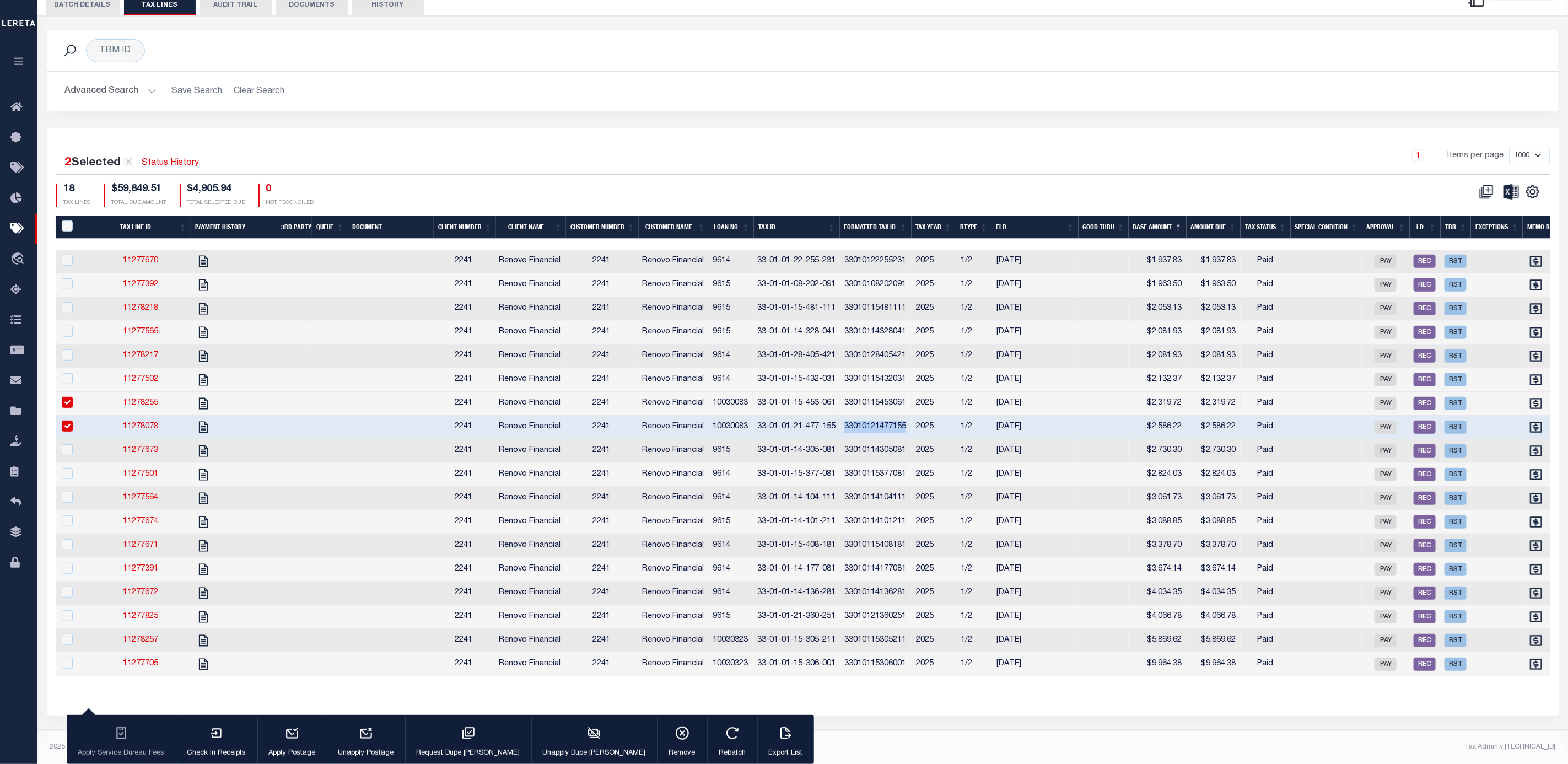
click at [825, 128] on div "2 Selected 18 Results Status History 1 Items per page 1000 2500 5000 10000 18 T…" at bounding box center [803, 422] width 1513 height 588
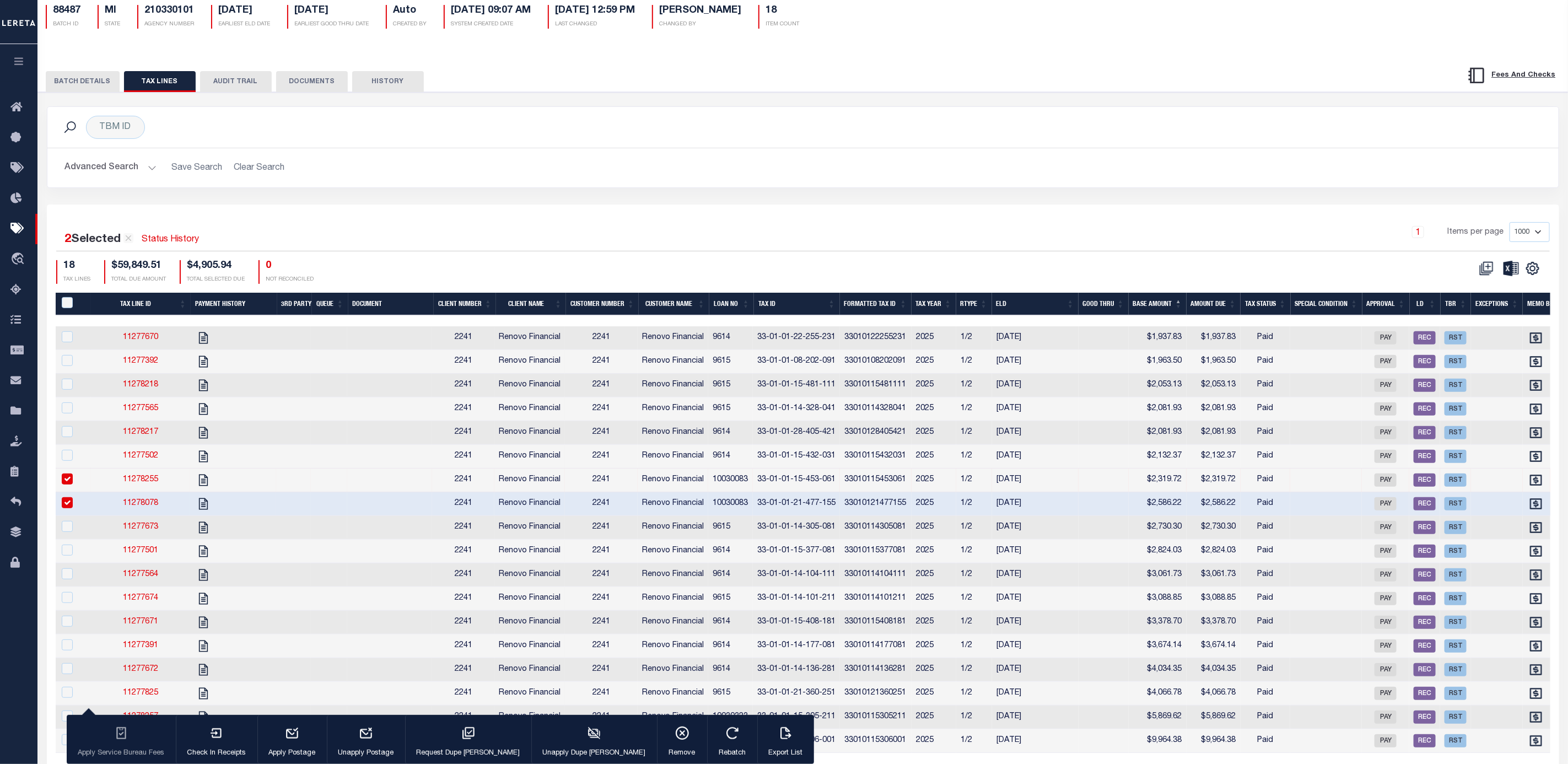
scroll to position [0, 0]
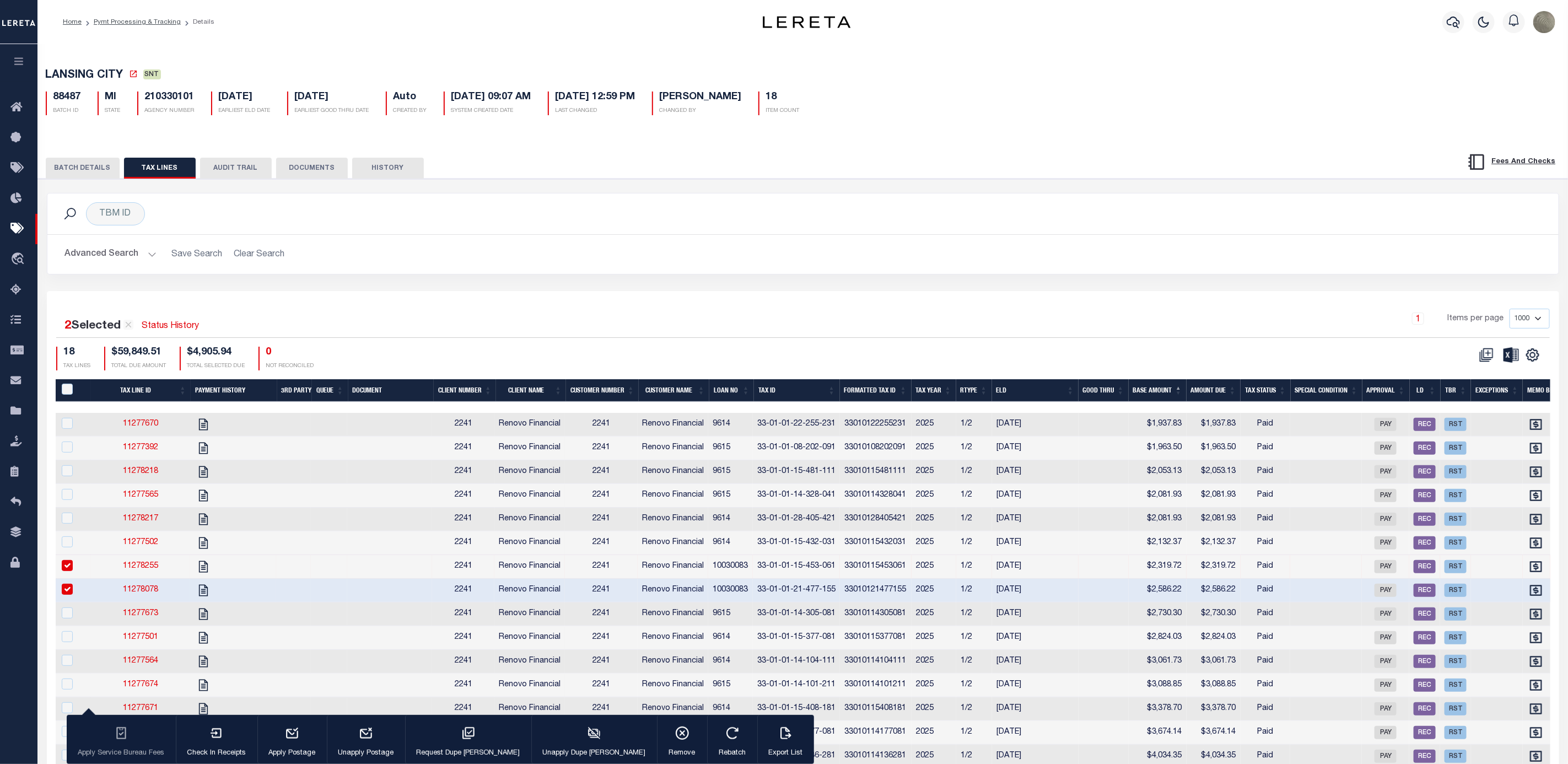
click at [93, 171] on button "BATCH DETAILS" at bounding box center [83, 168] width 74 height 21
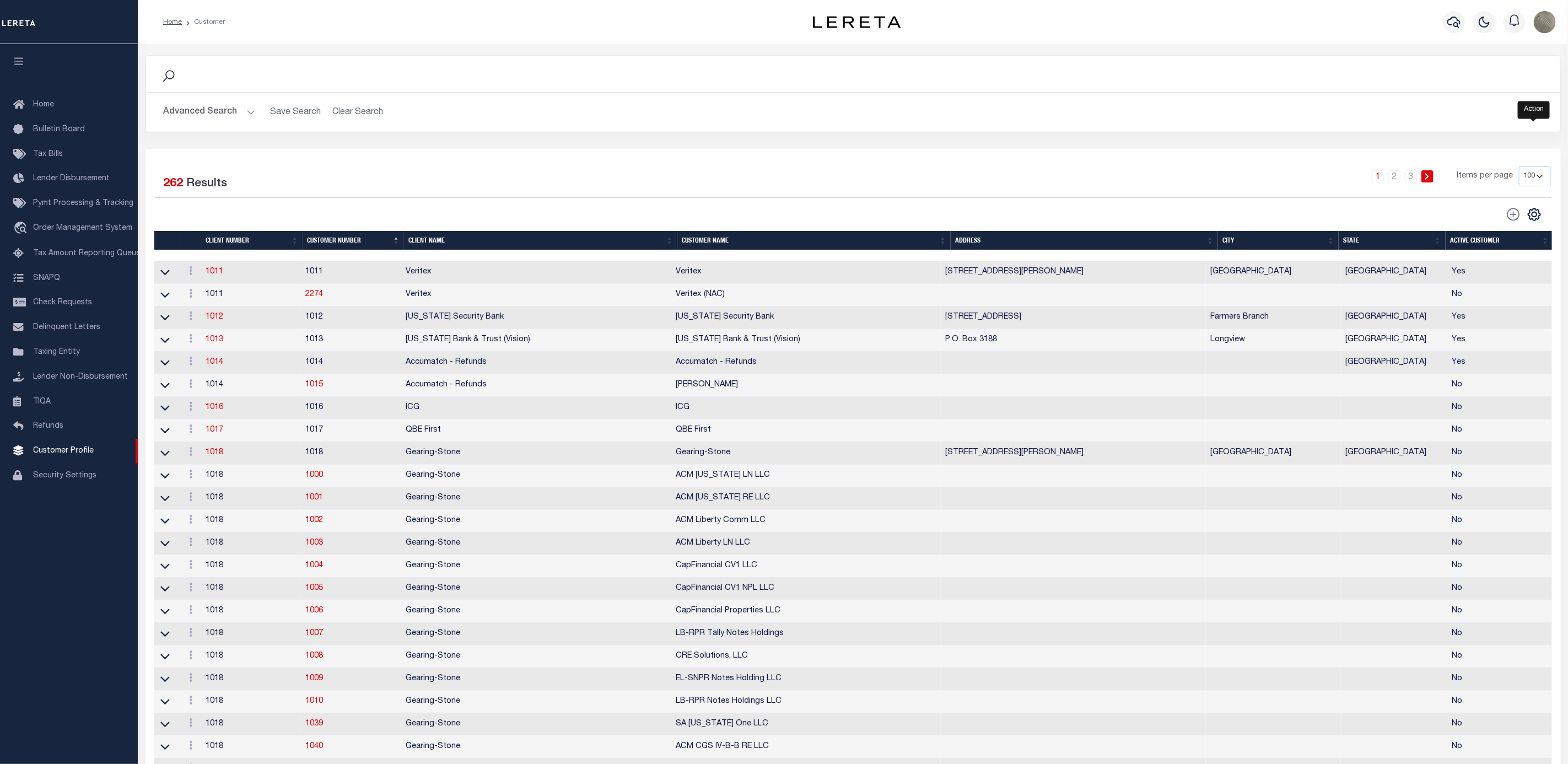
click at [1539, 209] on div "CSV Export Selected Print Show Filter Show Search Columns 0: 1: 2: Client Numbe…" at bounding box center [1523, 214] width 42 height 15
click at [1535, 218] on icon "" at bounding box center [1534, 214] width 14 height 14
click at [1492, 296] on link "Show Filter" at bounding box center [1489, 296] width 107 height 21
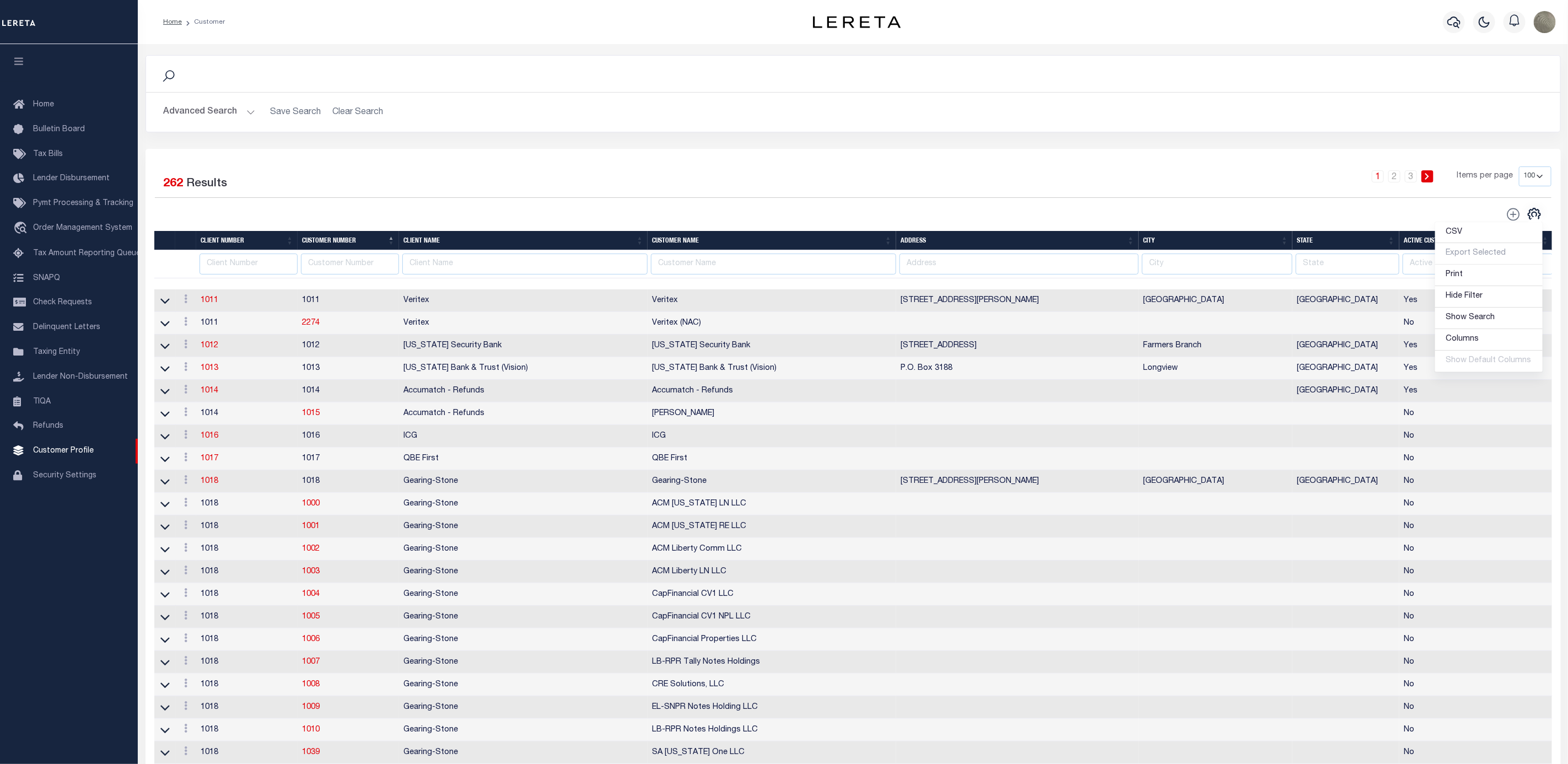
click at [685, 267] on input "text" at bounding box center [774, 264] width 245 height 21
type input "renovo"
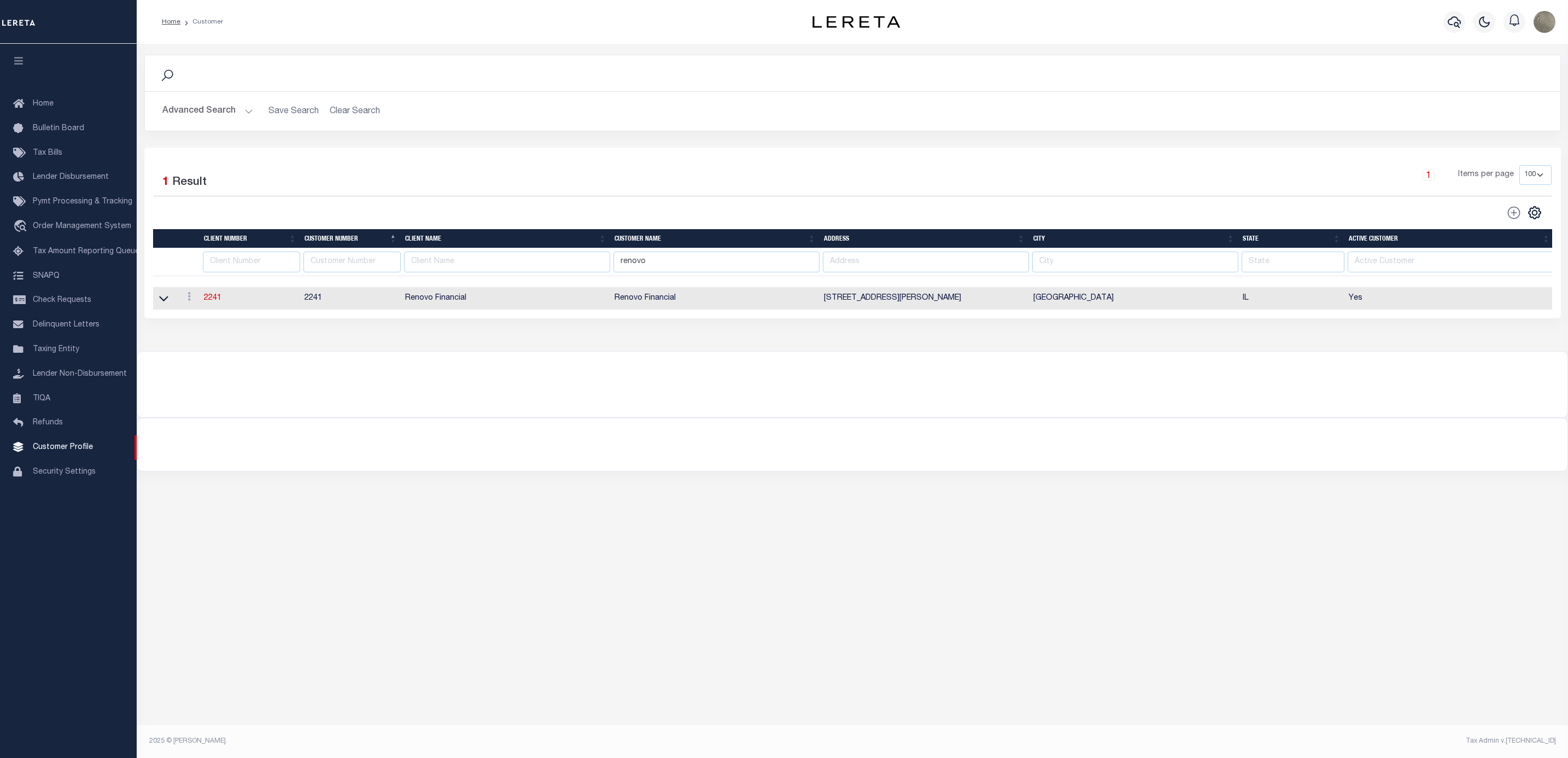
click at [634, 367] on div at bounding box center [852, 378] width 1430 height 52
click at [645, 196] on div "1 Items per page 100 200 400" at bounding box center [1029, 180] width 1060 height 30
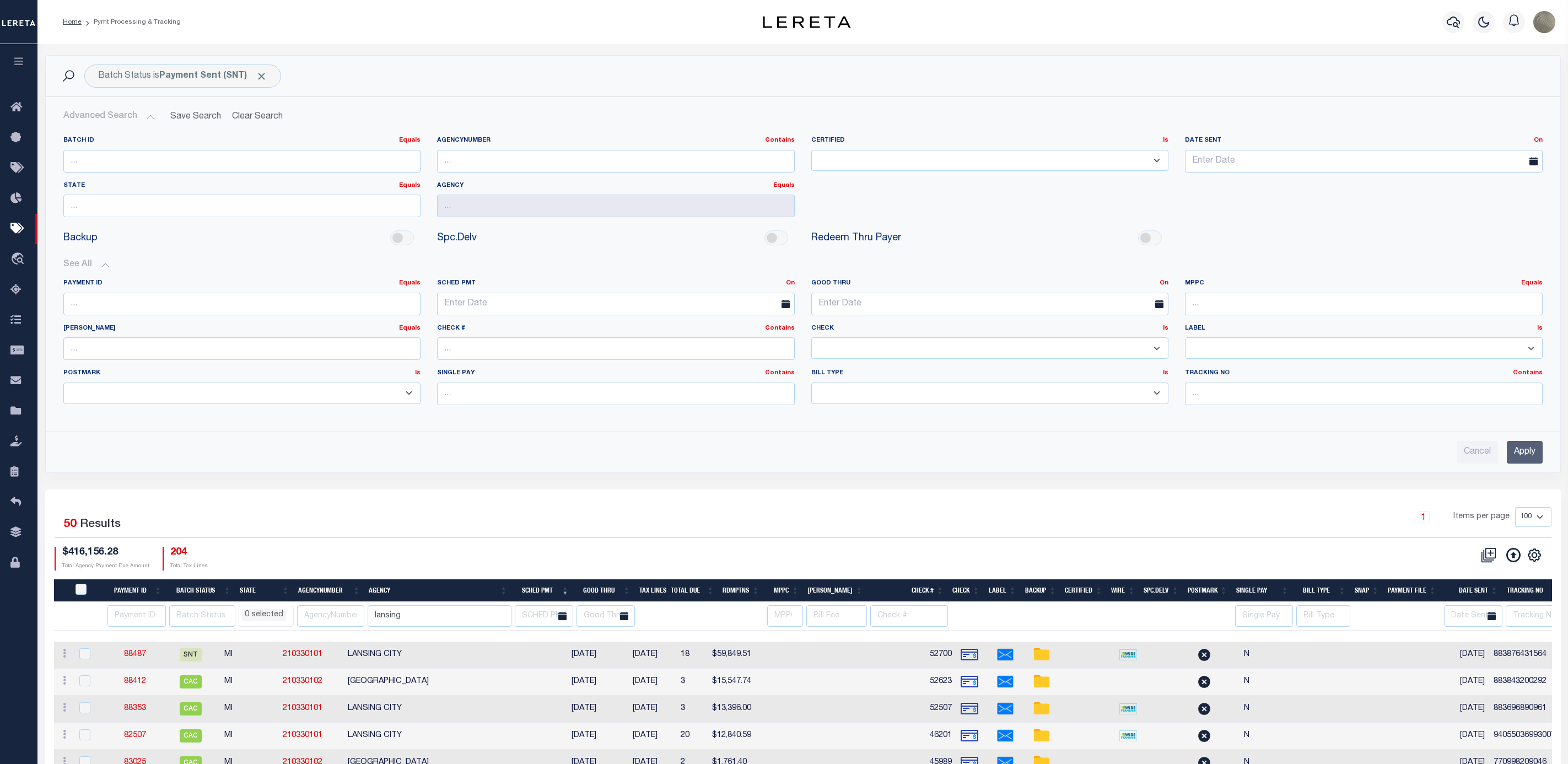
select select
click at [192, 74] on b "Payment Sent (SNT)" at bounding box center [214, 76] width 108 height 9
click at [581, 124] on h2 "Advanced Search Save Search Clear Search PayeeSearchTable_dynamictable_____Defa…" at bounding box center [803, 116] width 1497 height 21
click at [844, 521] on div "1 Items per page 100 200 500 1000" at bounding box center [992, 521] width 1119 height 29
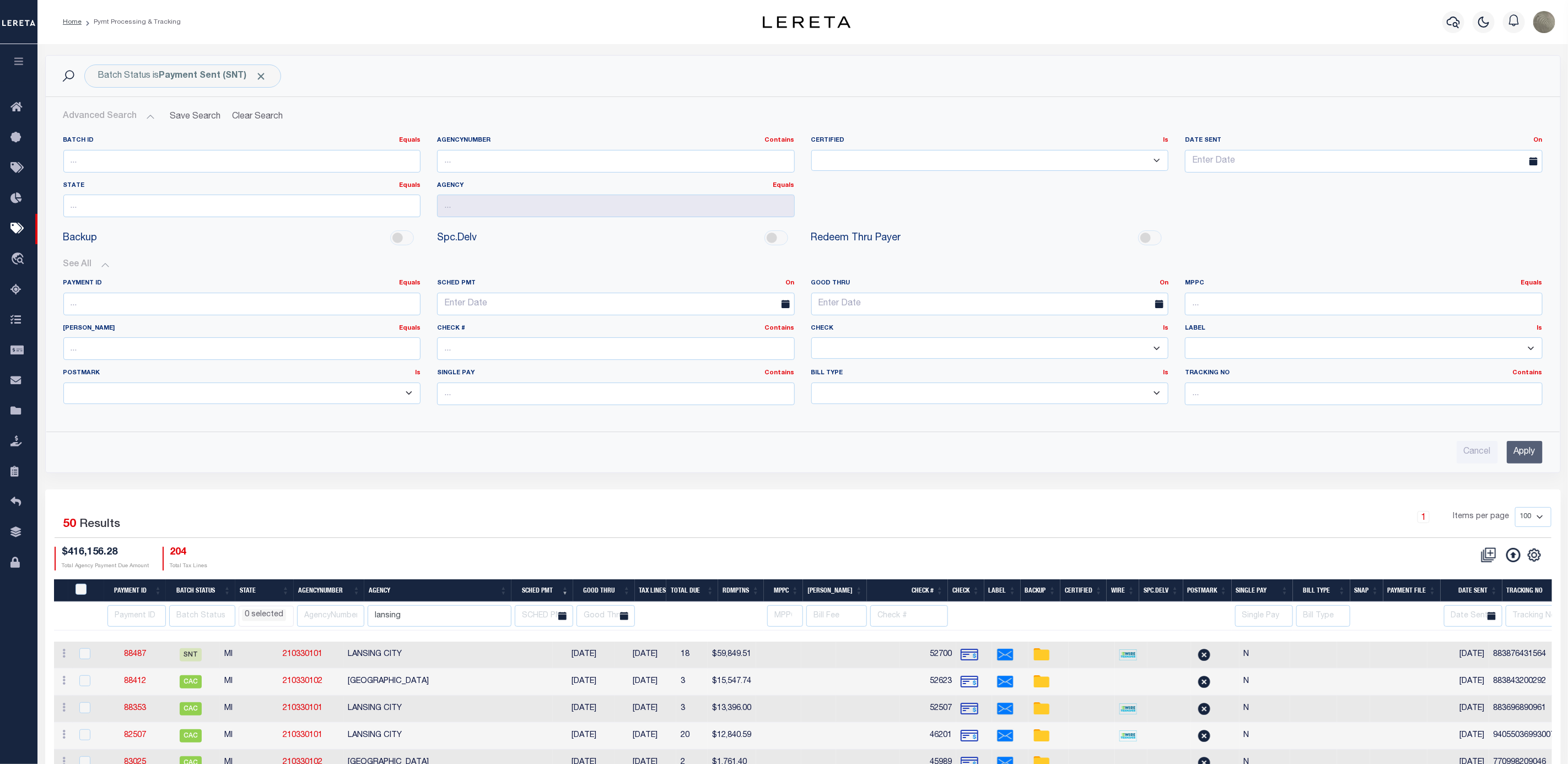
click at [12, 241] on link "Pymt Processing & Tracking" at bounding box center [18, 228] width 37 height 30
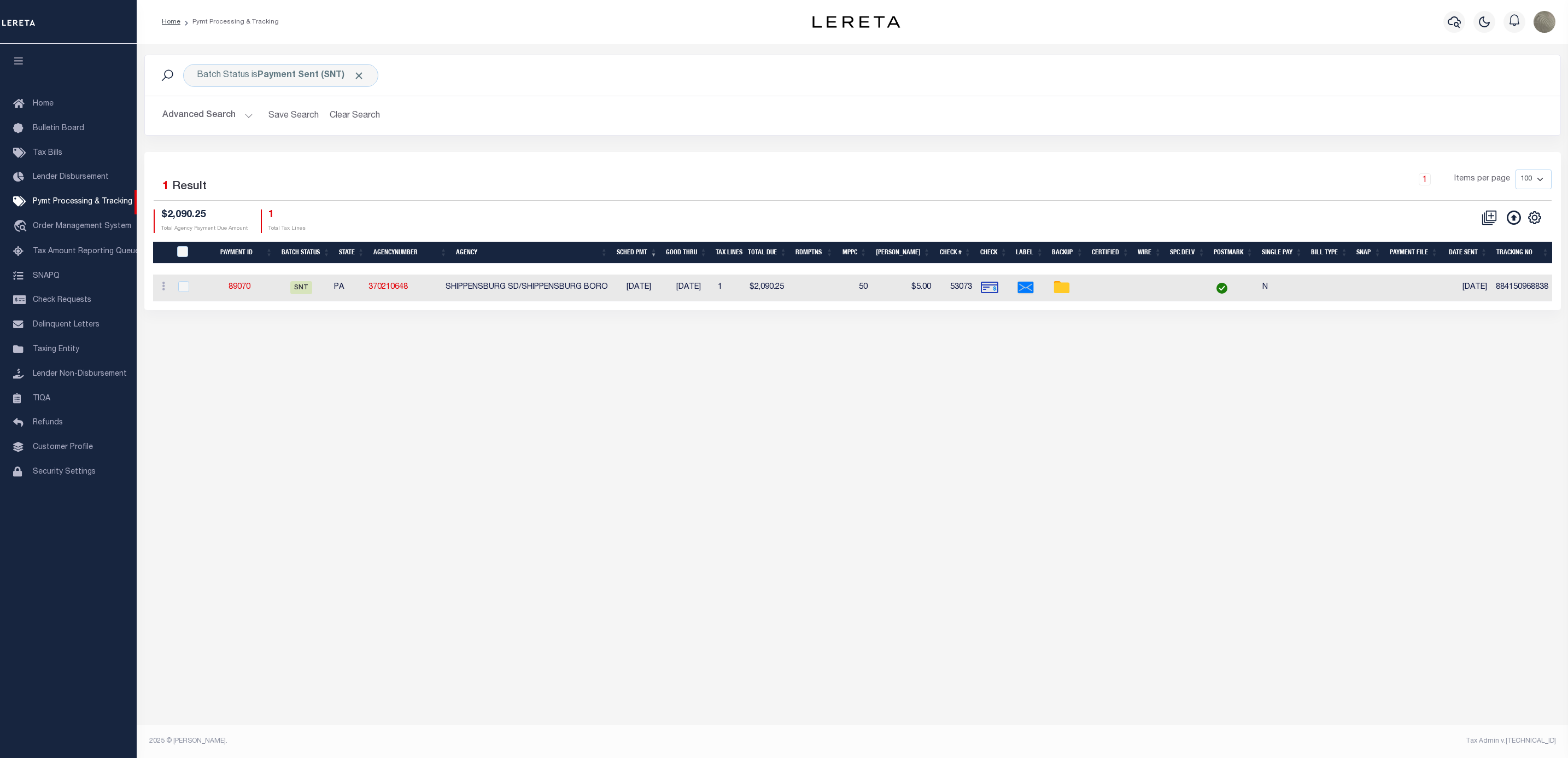
click at [227, 120] on button "Advanced Search" at bounding box center [208, 115] width 91 height 21
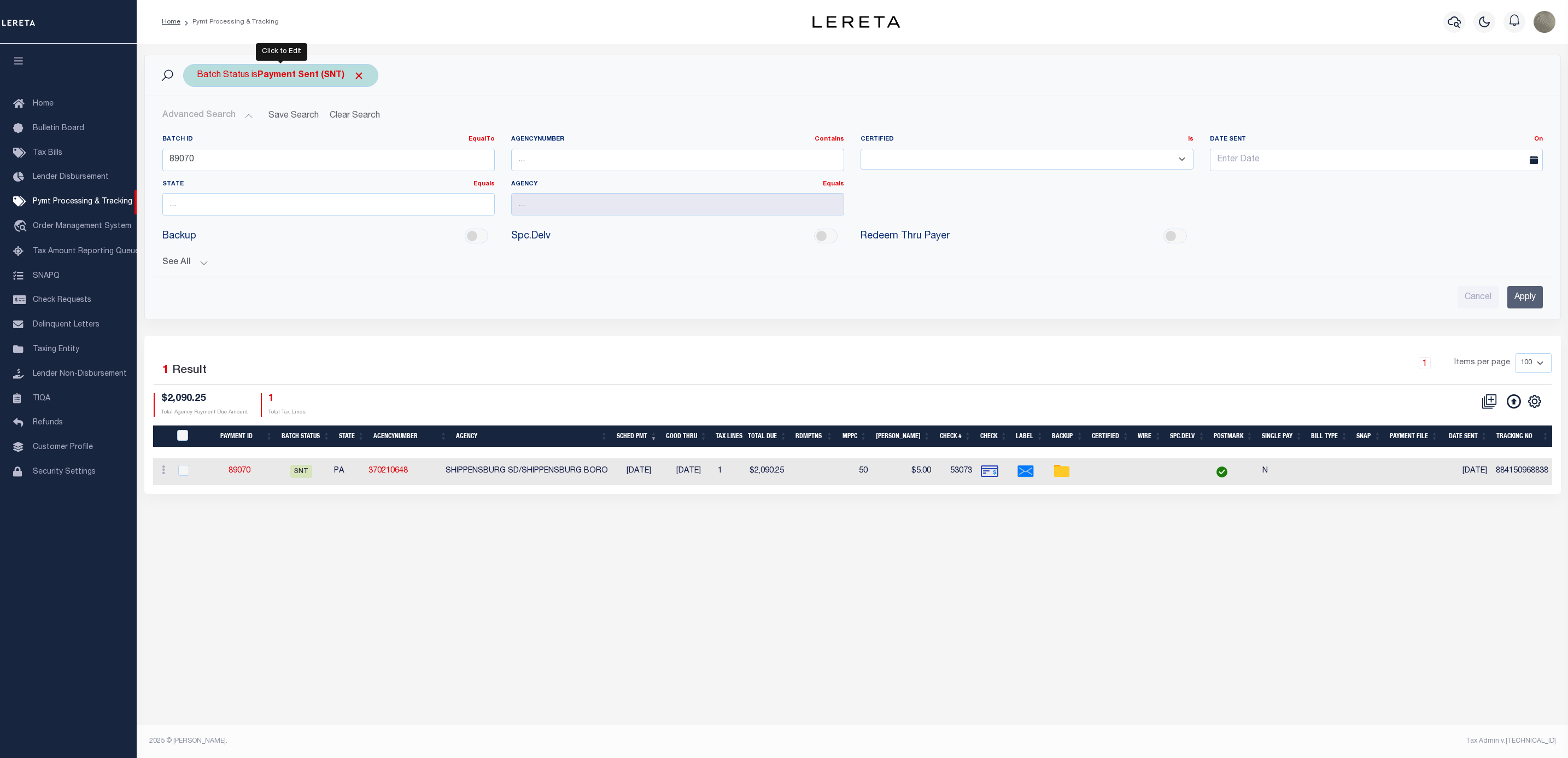
click at [287, 67] on div "Batch Status is Payment Sent (SNT)" at bounding box center [281, 75] width 195 height 23
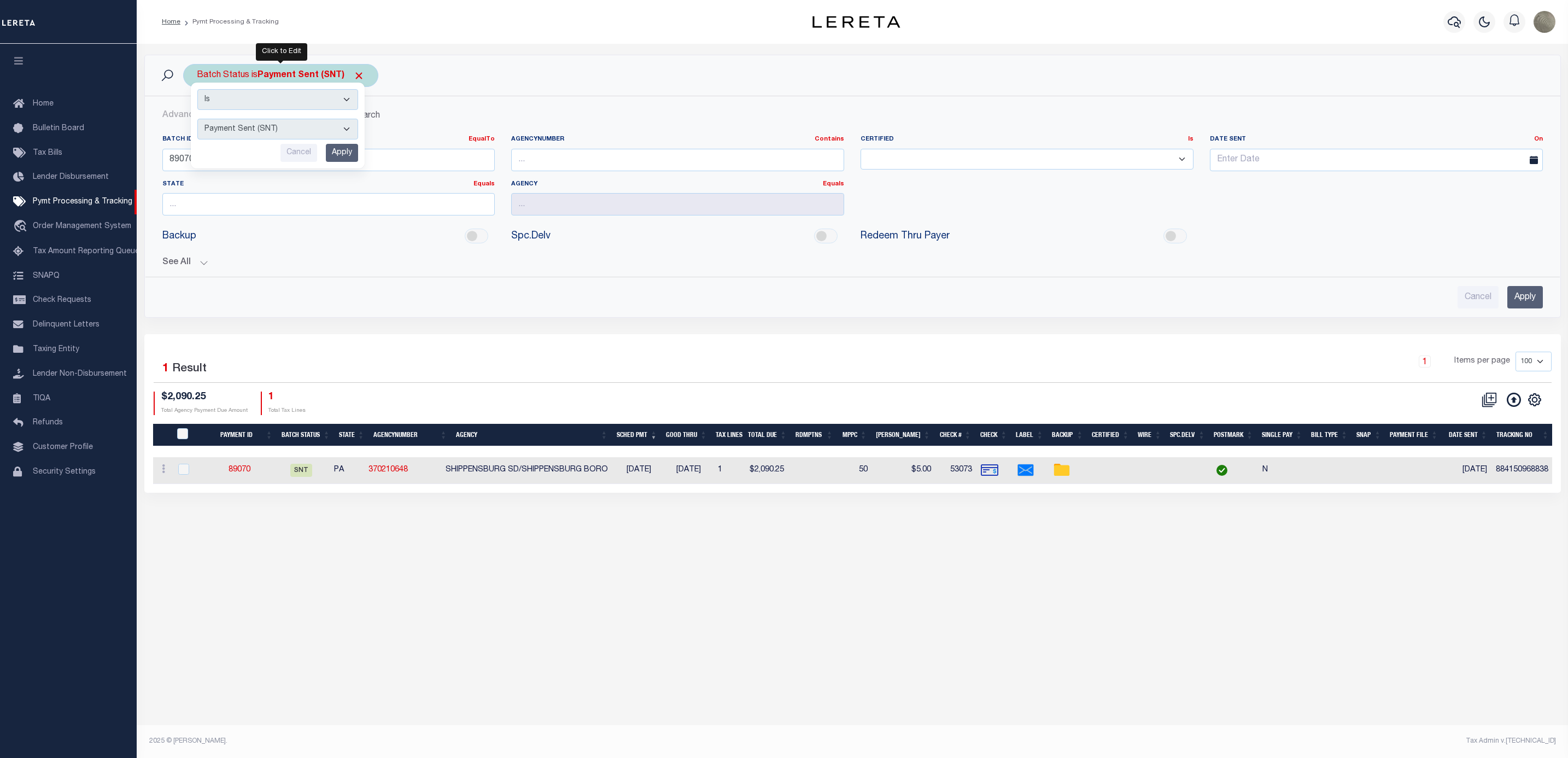
click at [250, 133] on select "Awaiting Funds (AWF) Cleared and Complete (CAC) New Check Needed (NCN) Payment …" at bounding box center [278, 129] width 161 height 21
select select "RFP"
click at [197, 120] on select "Awaiting Funds (AWF) Cleared and Complete (CAC) New Check Needed (NCN) Payment …" at bounding box center [278, 129] width 161 height 21
click at [340, 155] on input "Apply" at bounding box center [341, 153] width 32 height 18
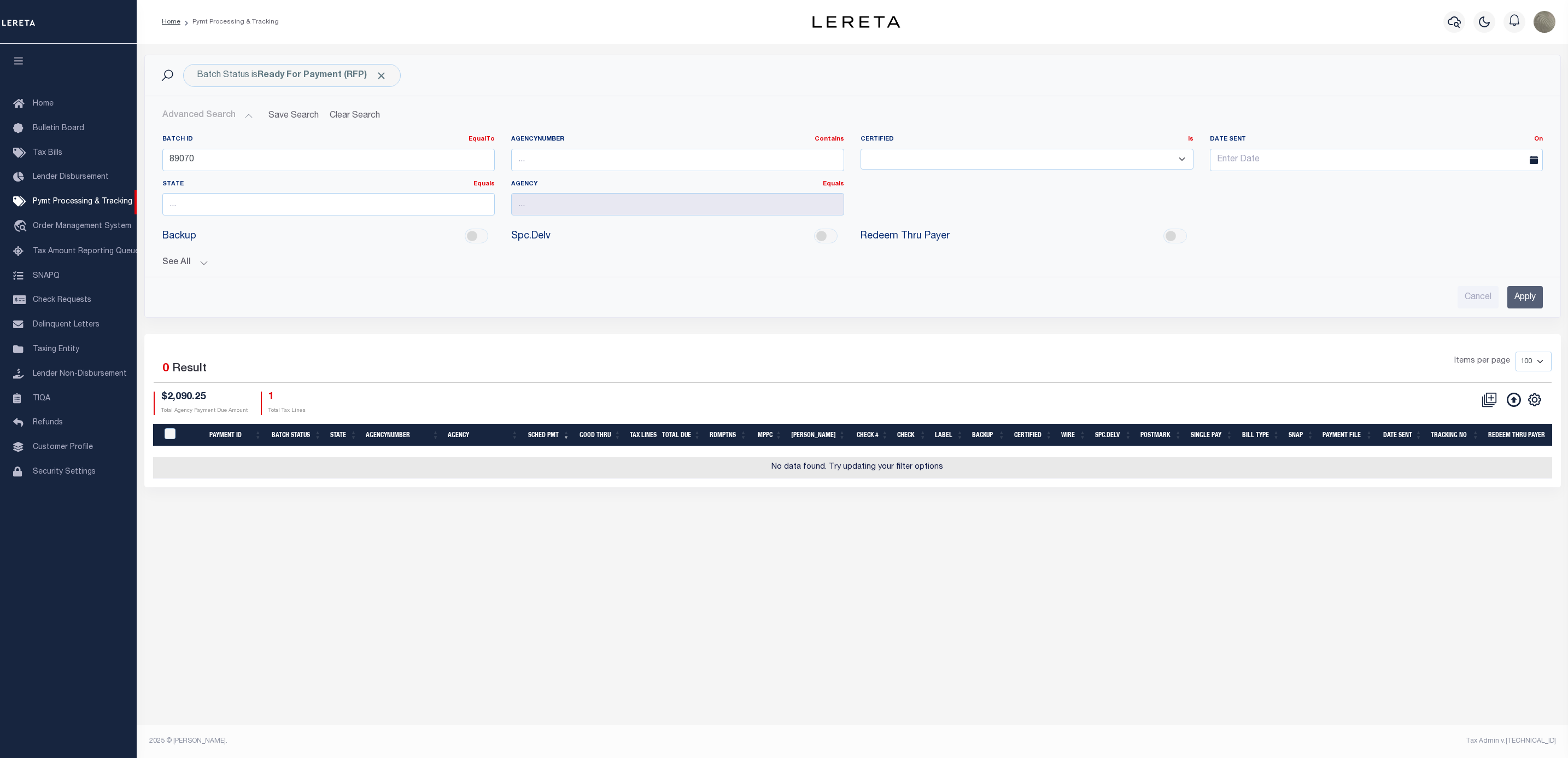
click at [1519, 300] on input "Apply" at bounding box center [1525, 297] width 35 height 23
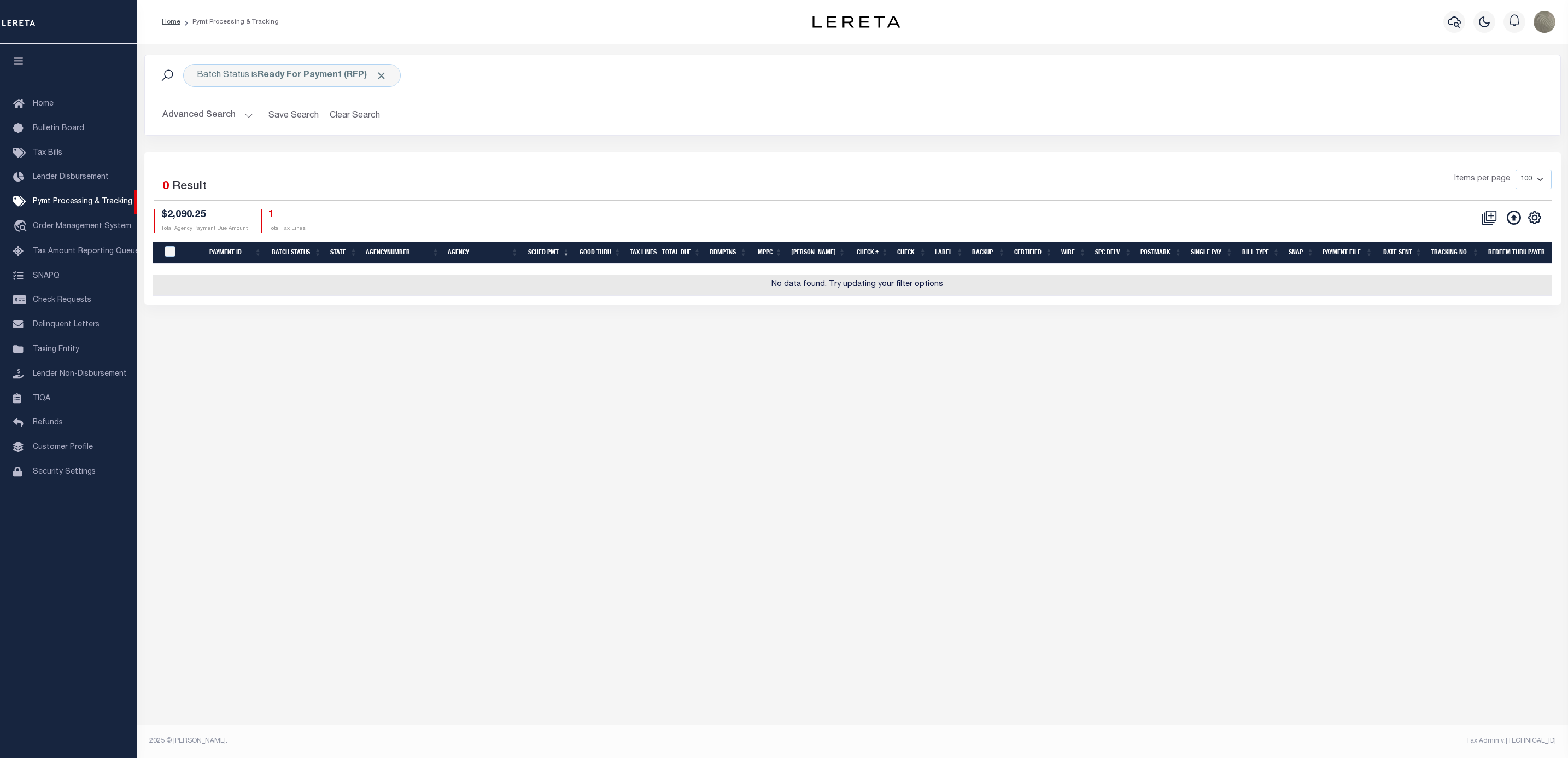
click at [219, 113] on button "Advanced Search" at bounding box center [208, 115] width 91 height 21
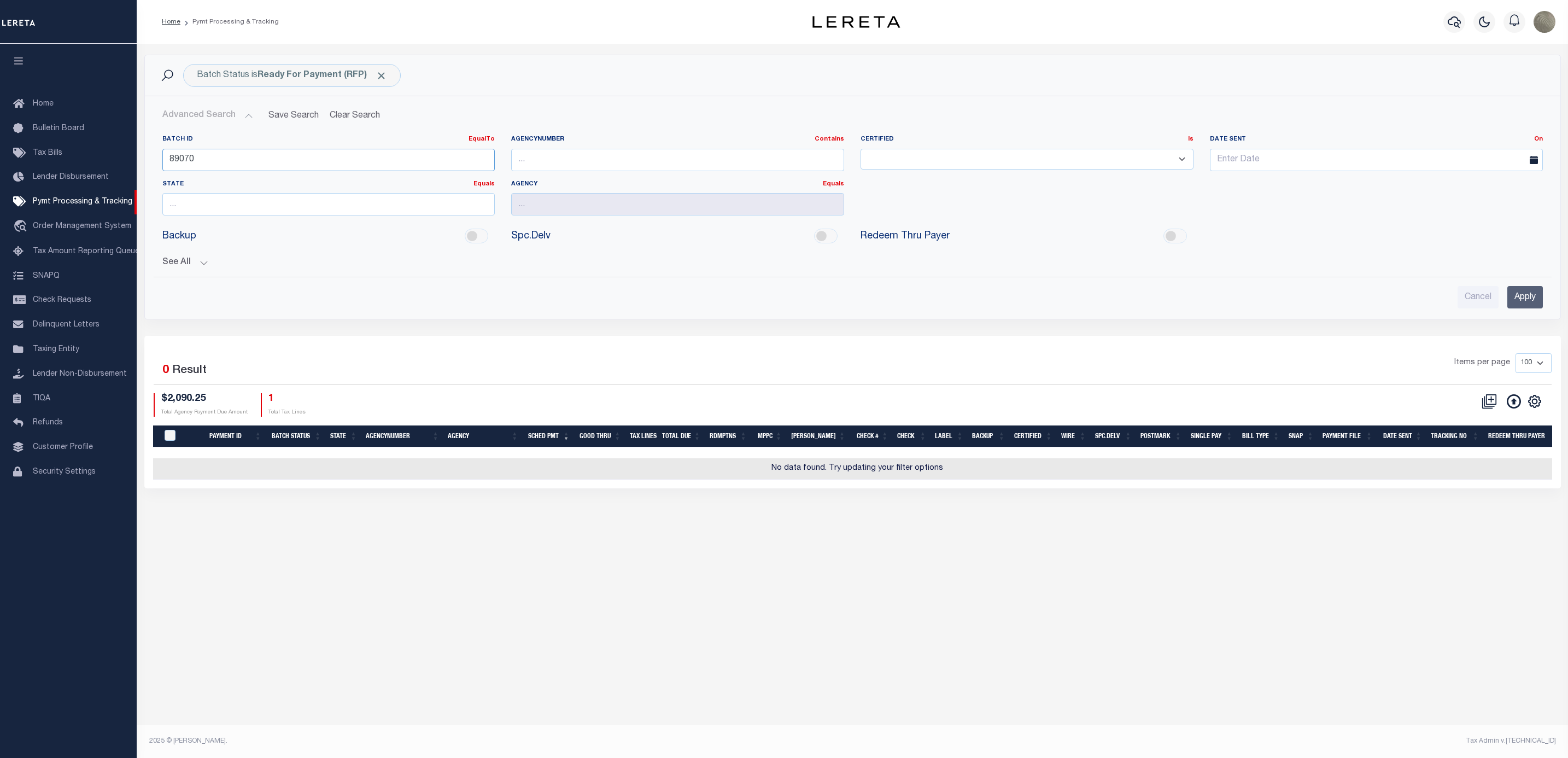
click at [200, 158] on input "89070" at bounding box center [329, 160] width 333 height 23
click at [201, 158] on input "89070" at bounding box center [329, 160] width 333 height 23
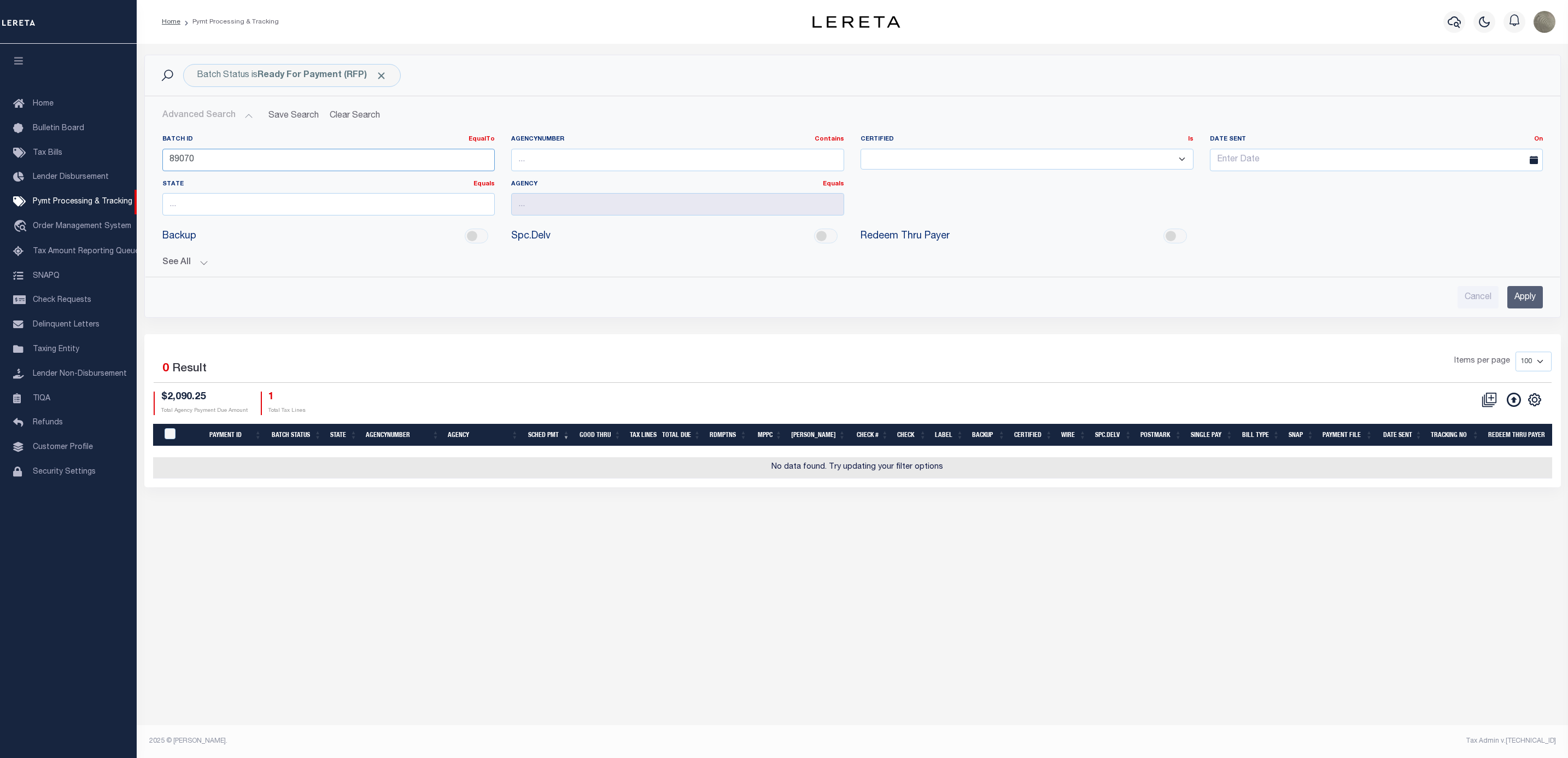
click at [194, 156] on input "89070" at bounding box center [329, 160] width 333 height 23
click at [1517, 301] on input "Apply" at bounding box center [1525, 297] width 35 height 23
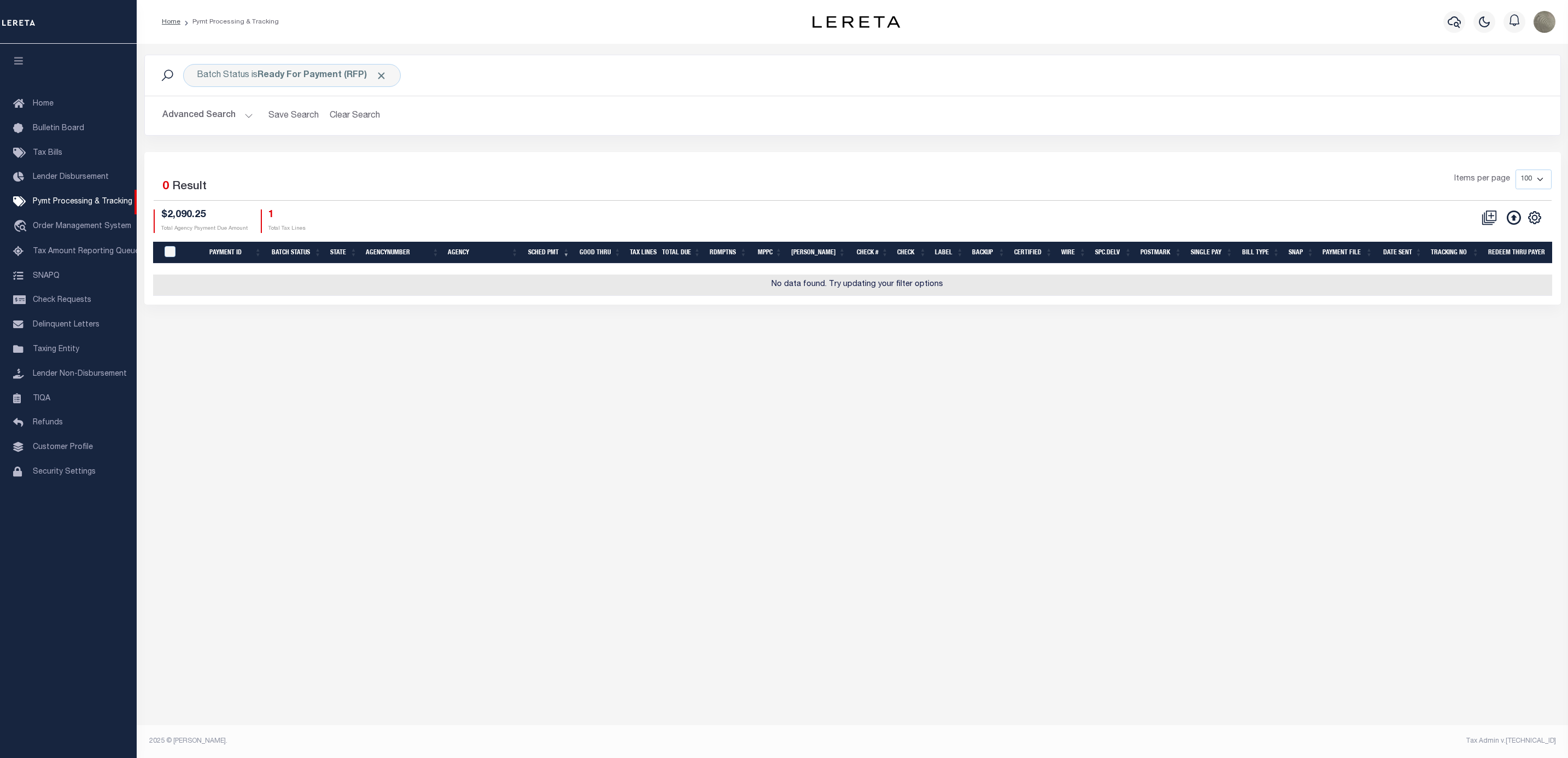
click at [203, 126] on button "Advanced Search" at bounding box center [208, 115] width 91 height 21
click at [211, 121] on button "Advanced Search" at bounding box center [208, 115] width 91 height 21
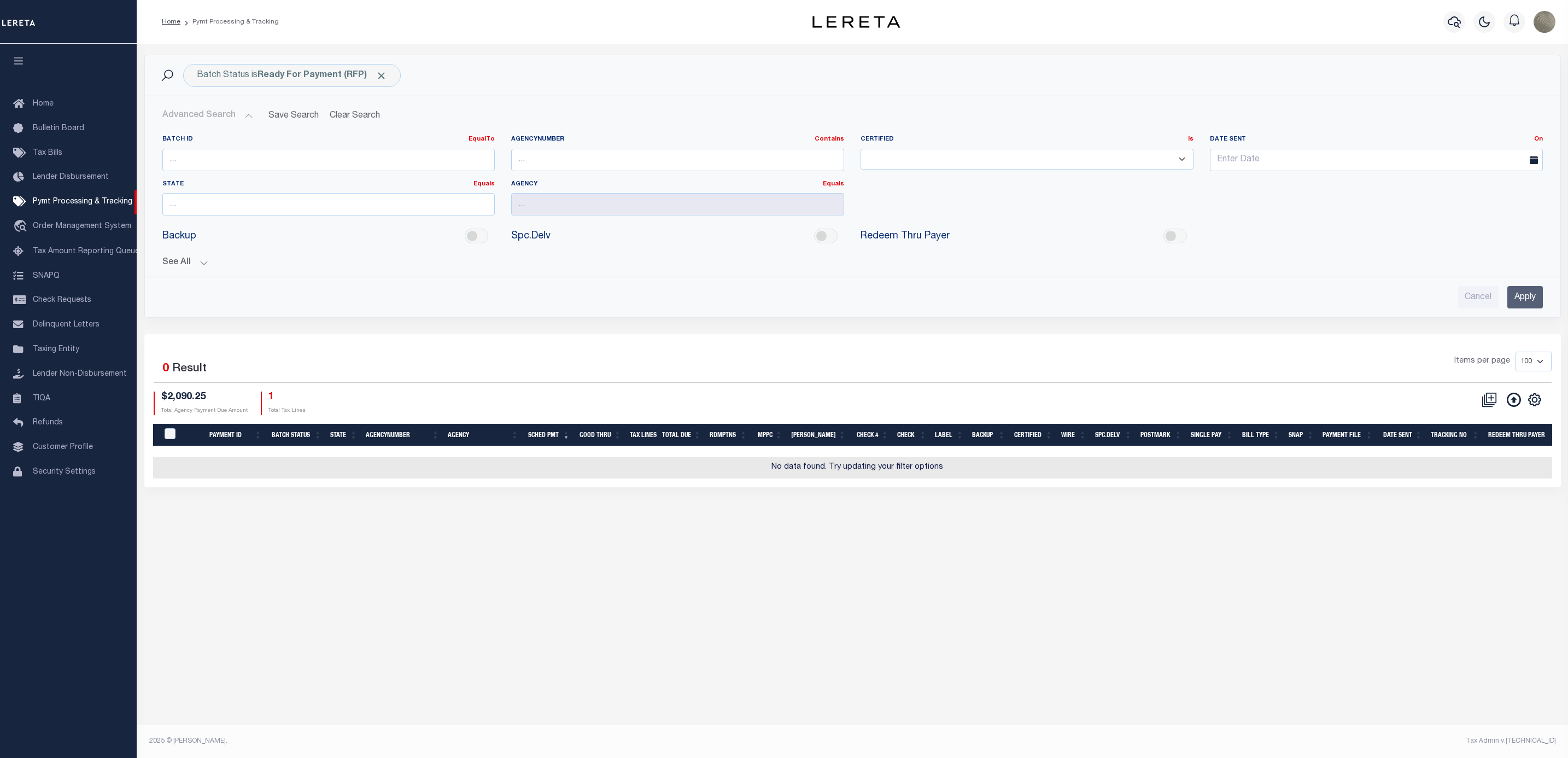
click at [177, 268] on button "See All" at bounding box center [853, 262] width 1381 height 10
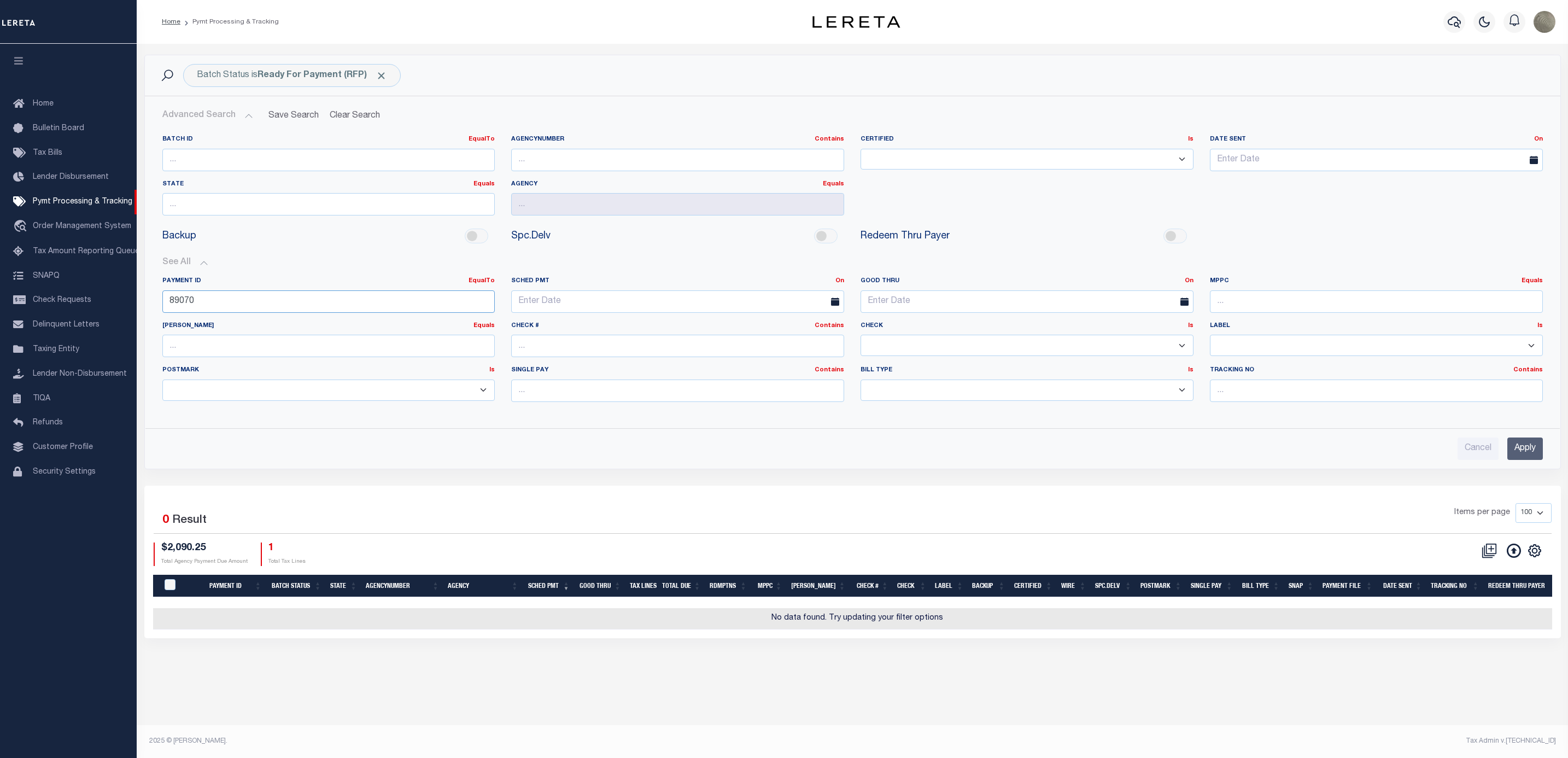
click at [261, 295] on input "89070" at bounding box center [329, 301] width 333 height 23
drag, startPoint x: 263, startPoint y: 295, endPoint x: 142, endPoint y: 296, distance: 121.0
click at [142, 297] on div "Batch Status is Ready For Payment (RFP) Search Advanced Search Save Search Clea…" at bounding box center [853, 270] width 1433 height 431
click at [1536, 460] on input "Apply" at bounding box center [1525, 449] width 35 height 23
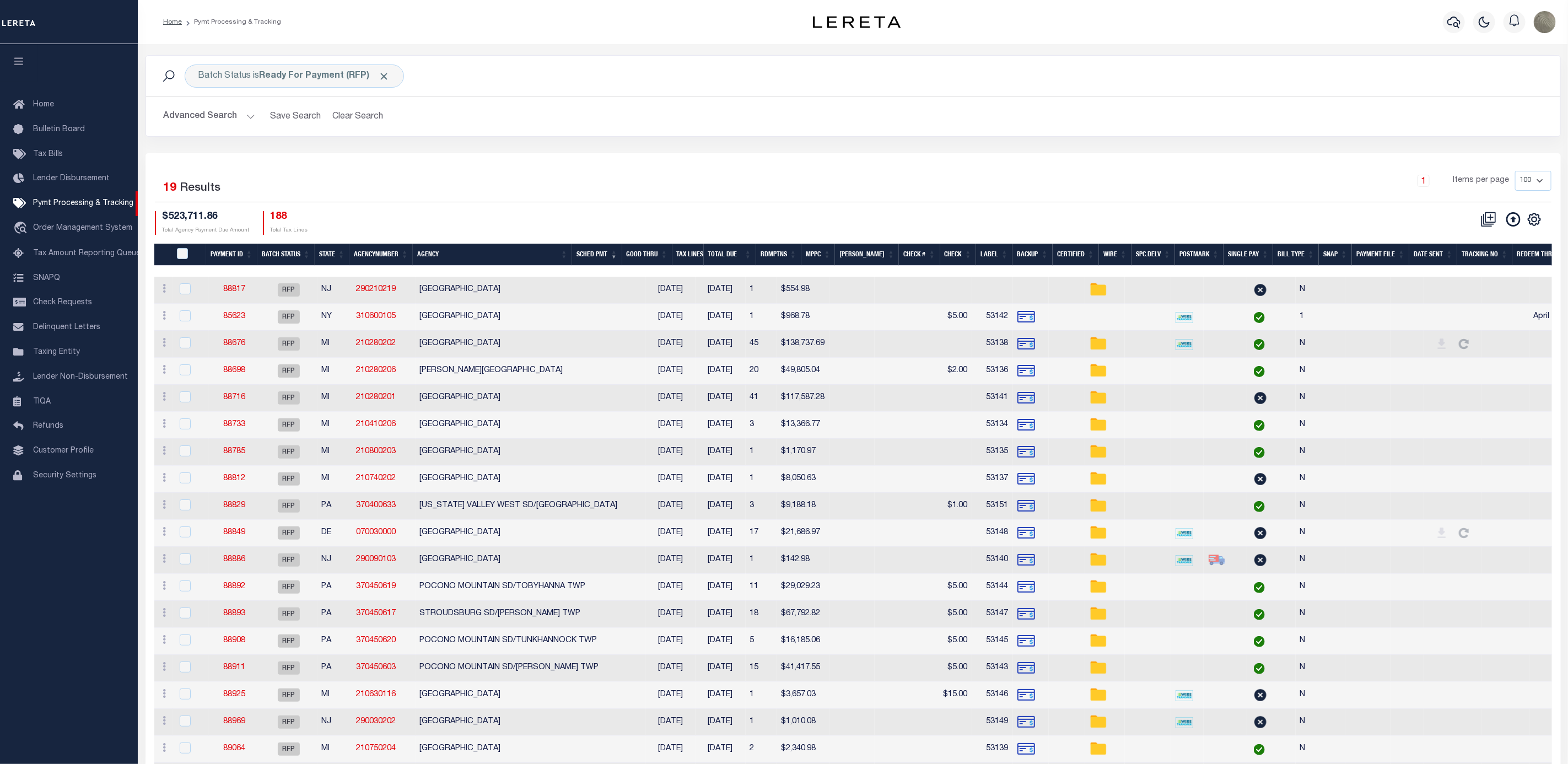
click at [528, 252] on th "Agency" at bounding box center [493, 255] width 160 height 23
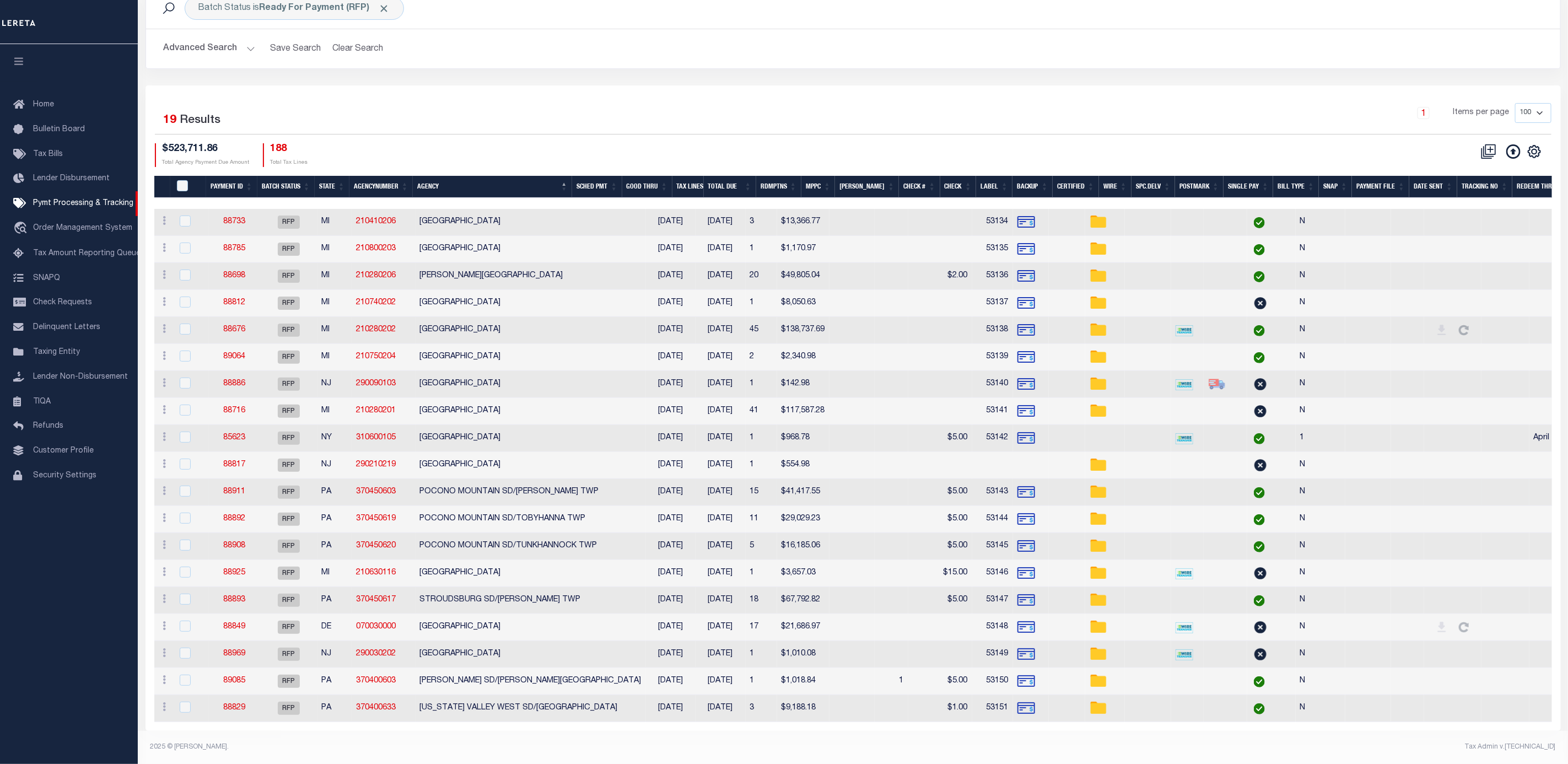
scroll to position [82, 0]
click at [620, 103] on div "1 Items per page 100 200 500 1000" at bounding box center [1030, 117] width 1043 height 29
click at [1039, 109] on div "1 Items per page 100 200 500 1000" at bounding box center [1030, 117] width 1043 height 29
drag, startPoint x: 1079, startPoint y: 134, endPoint x: 1085, endPoint y: 129, distance: 7.8
click at [1082, 144] on div "CSV Export Selected Print Show Filter Show Search Columns 0: 1: PayeePmtBatchSt…" at bounding box center [1202, 155] width 698 height 24
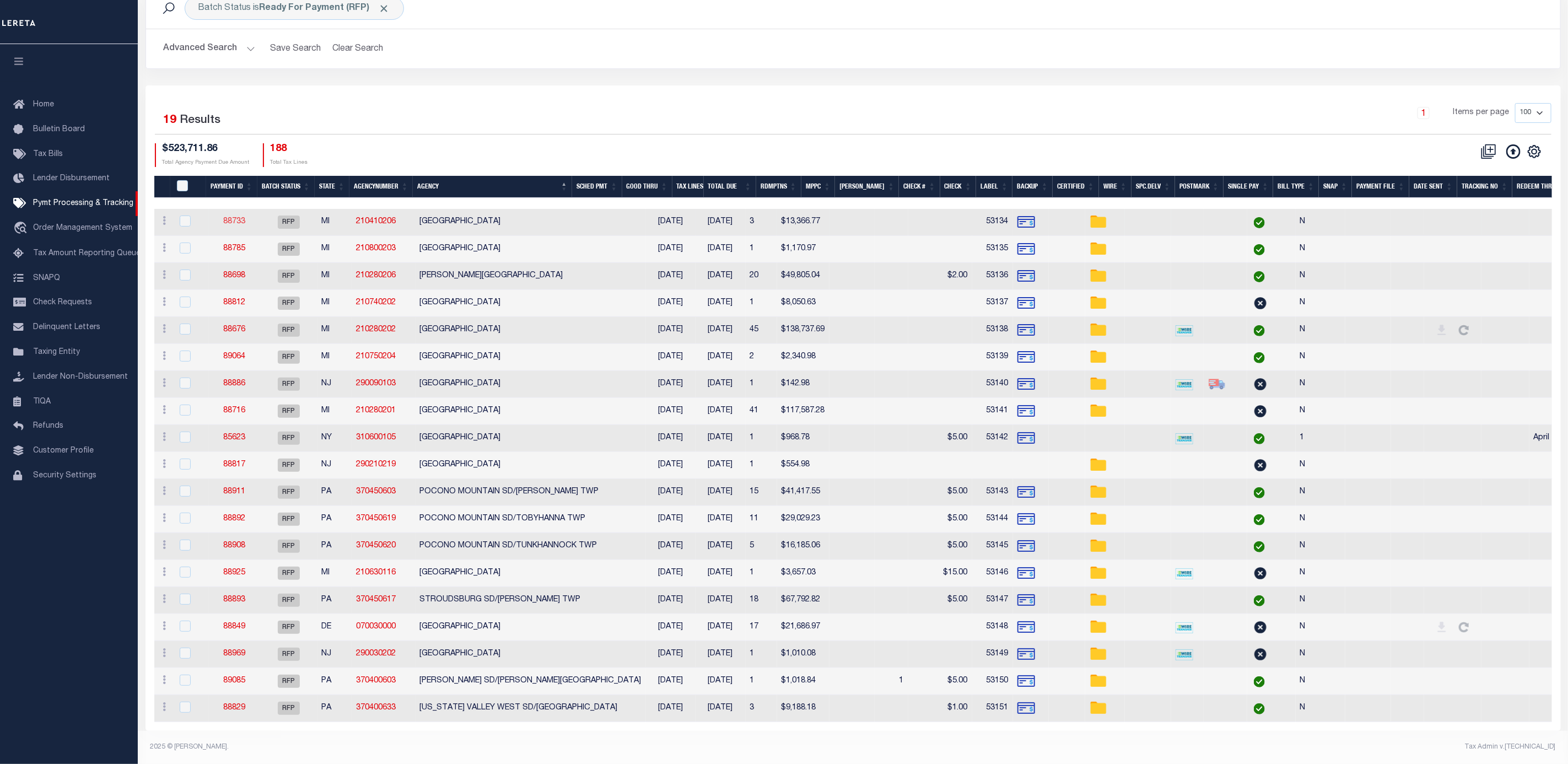
drag, startPoint x: 239, startPoint y: 204, endPoint x: 224, endPoint y: 209, distance: 15.8
click at [234, 488] on link "88911" at bounding box center [234, 492] width 22 height 8
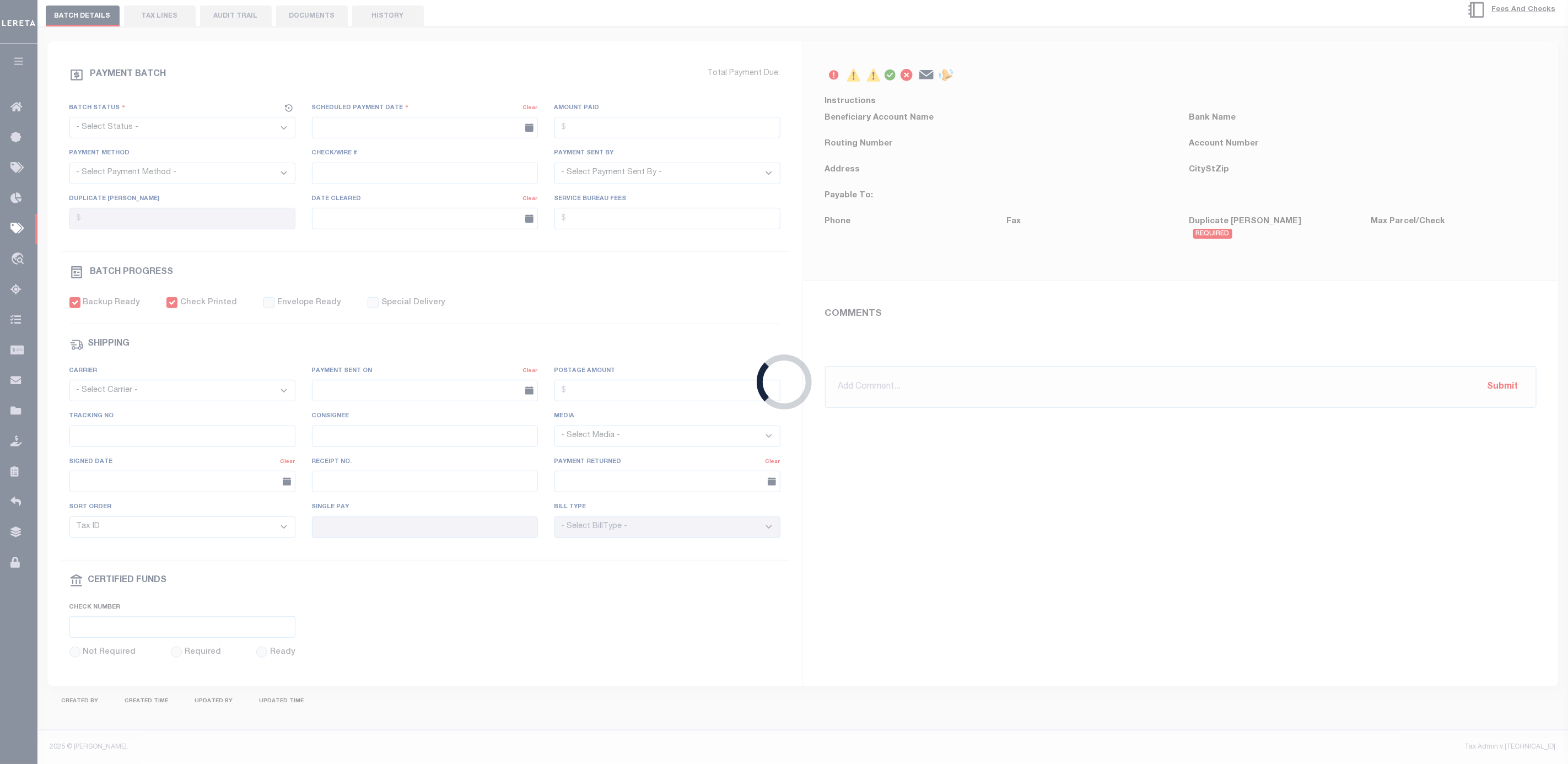
select select "RFP"
type input "[DATE]"
type input "$41,417.55"
select select "CHK"
type input "53143"
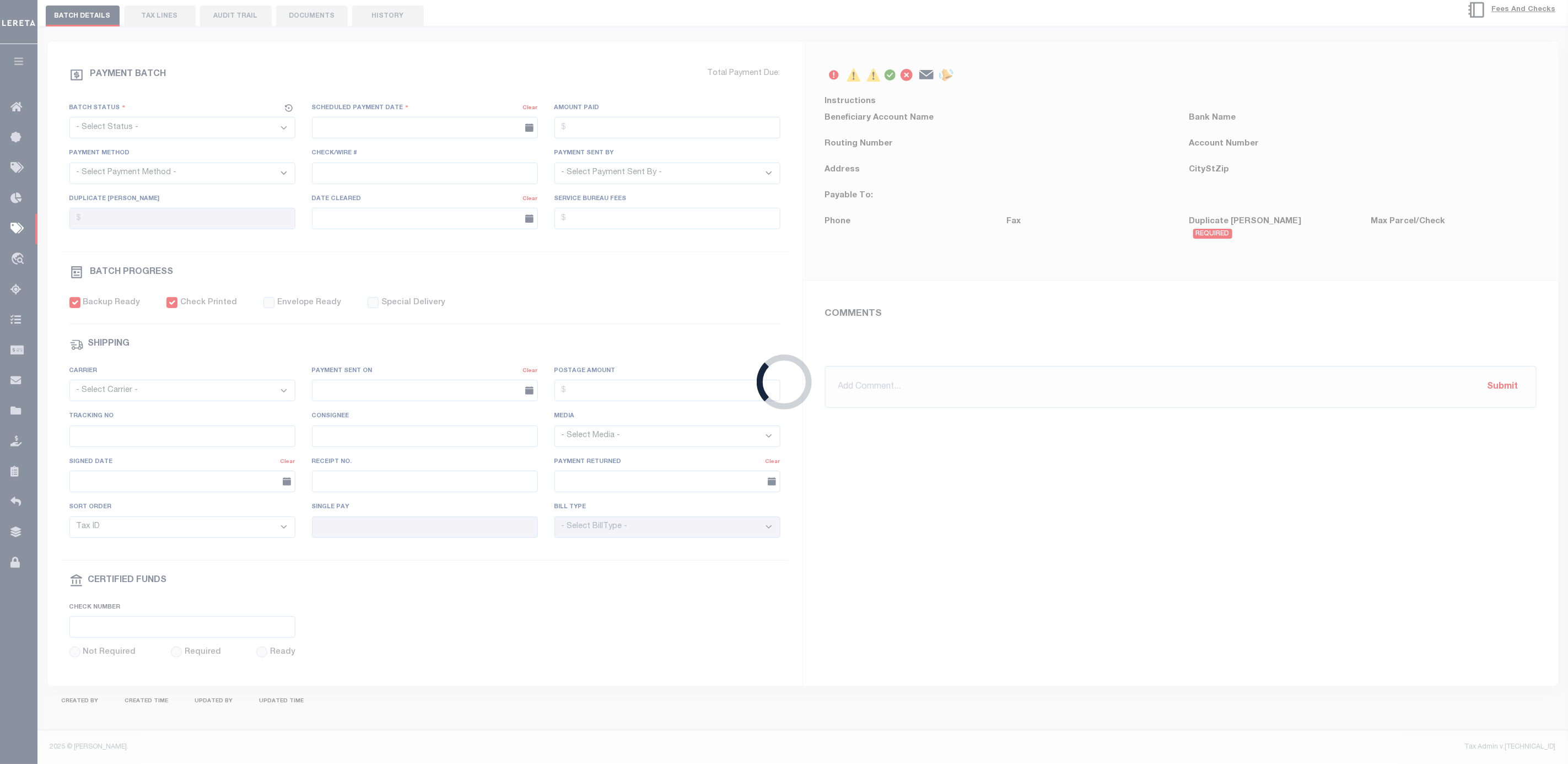
select select "[PERSON_NAME]"
type input "$75"
checkbox input "true"
type input "N"
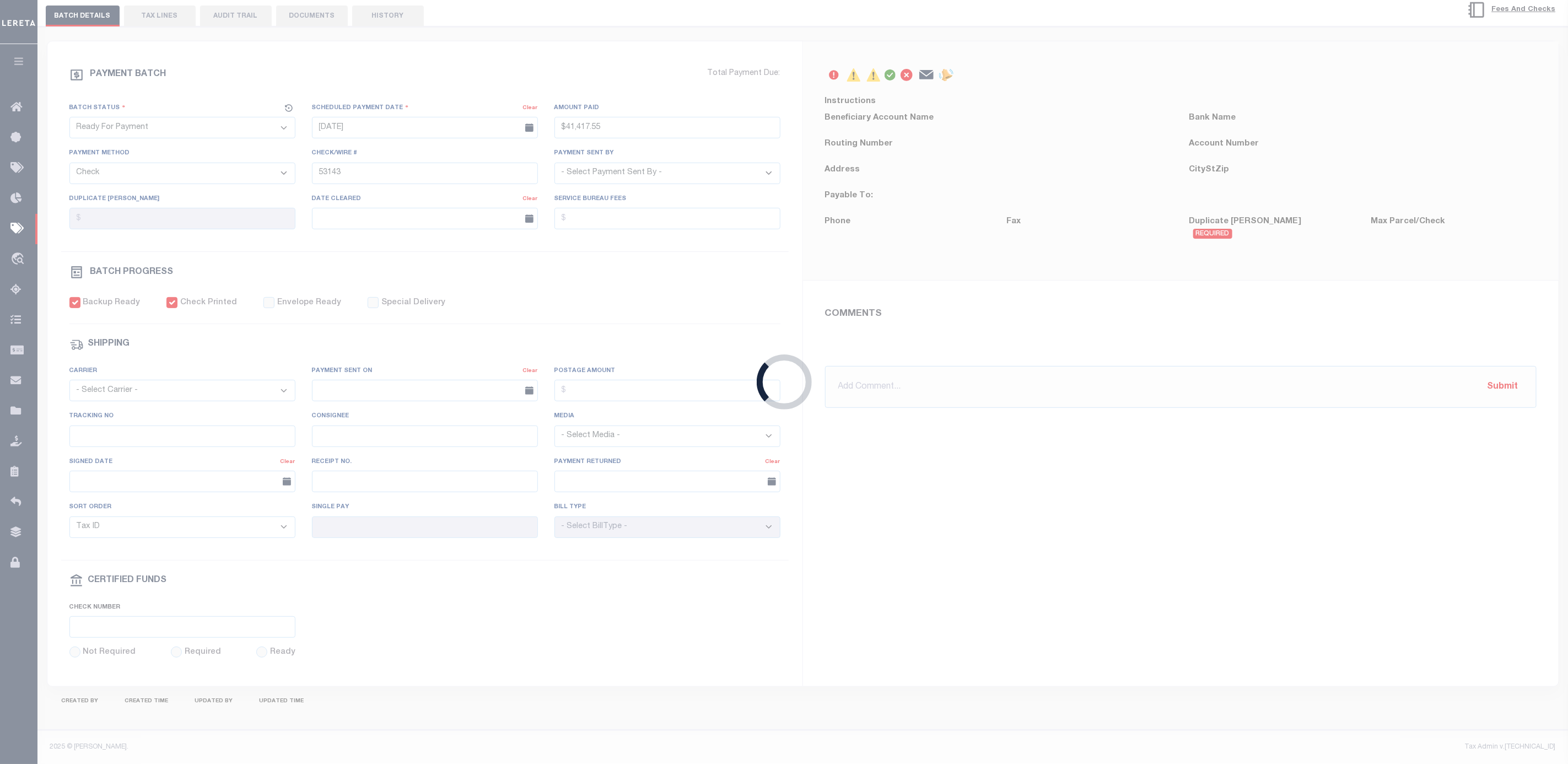
radio input "true"
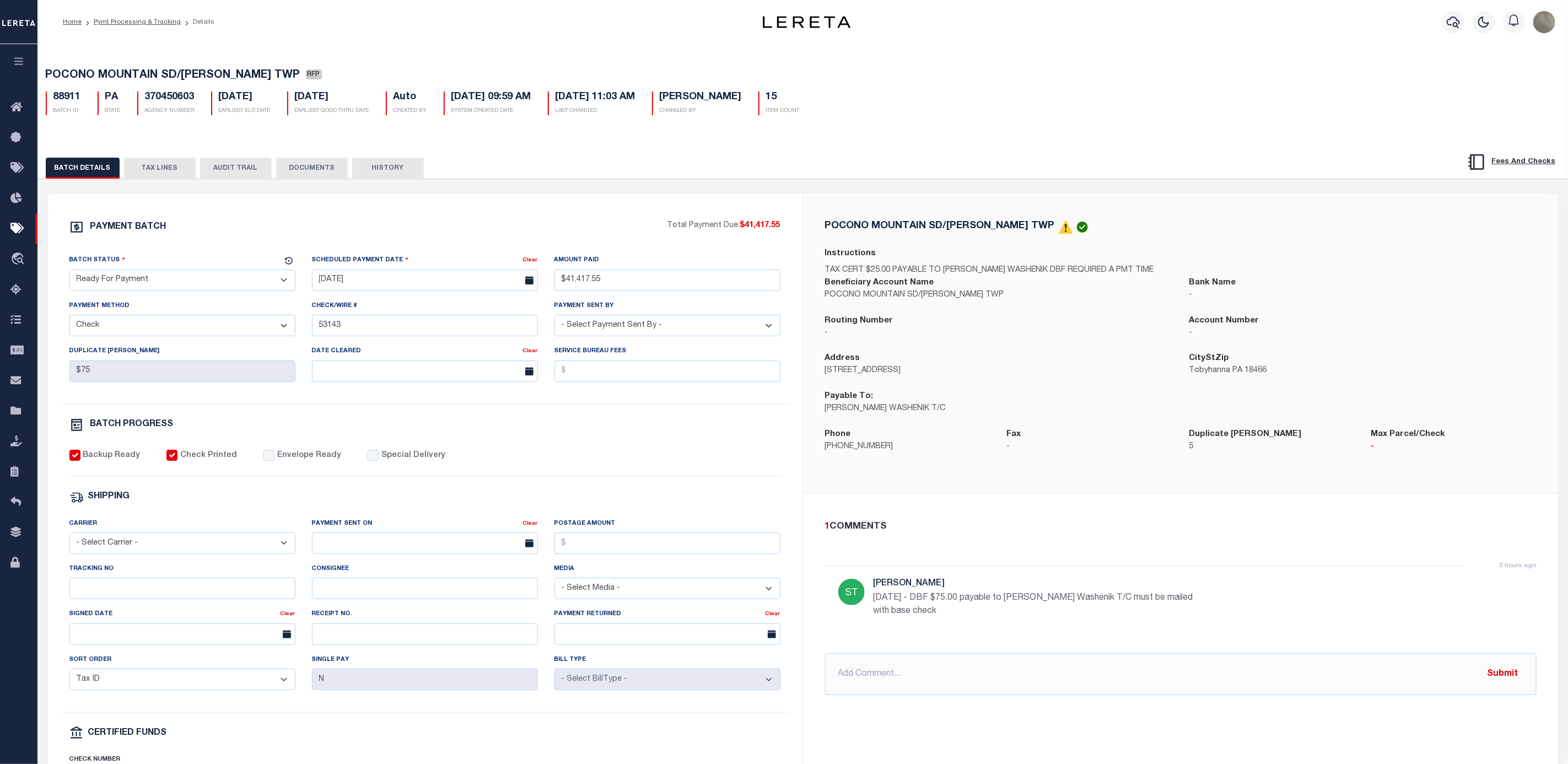
click at [174, 275] on select "- Select Status - Scheduled for Payment Ready For Payment Payment Sent Cleared …" at bounding box center [182, 280] width 226 height 21
click at [69, 272] on select "- Select Status - Scheduled for Payment Ready For Payment Payment Sent Cleared …" at bounding box center [182, 280] width 226 height 21
click at [161, 291] on select "- Select Status - Scheduled for Payment Ready For Payment Payment Sent Cleared …" at bounding box center [182, 280] width 226 height 21
select select "SNT"
click at [69, 272] on select "- Select Status - Scheduled for Payment Ready For Payment Payment Sent Cleared …" at bounding box center [182, 280] width 226 height 21
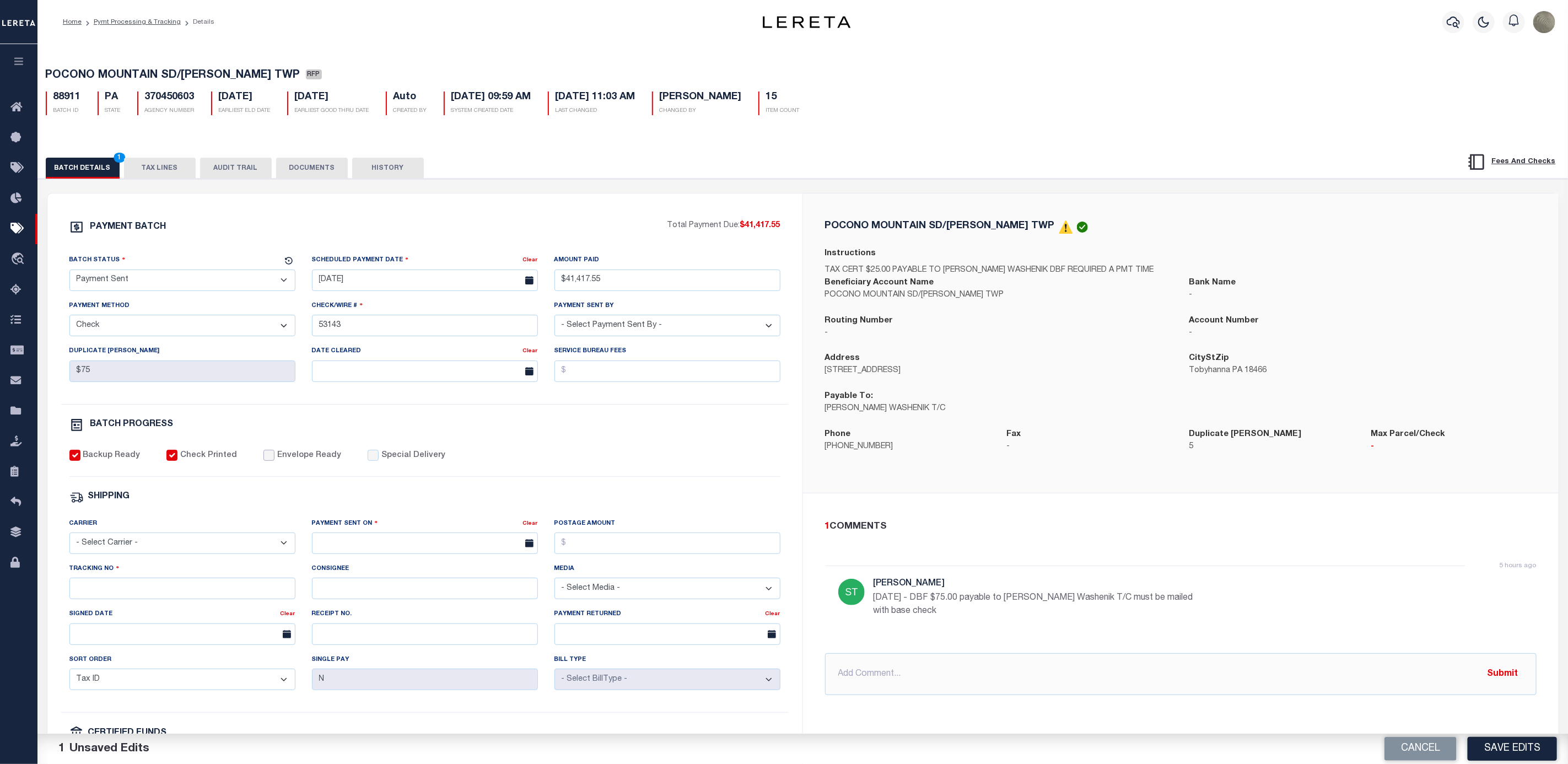
click at [263, 461] on input "Envelope Ready" at bounding box center [269, 455] width 11 height 11
checkbox input "true"
drag, startPoint x: 155, startPoint y: 533, endPoint x: 143, endPoint y: 546, distance: 17.7
click at [143, 546] on div "Carrier - Select Carrier - E-mail Fax Fedex FTP Other UPS USPS" at bounding box center [182, 535] width 226 height 36
click at [142, 547] on select "- Select Carrier - E-mail Fax Fedex FTP Other UPS USPS" at bounding box center [182, 543] width 226 height 21
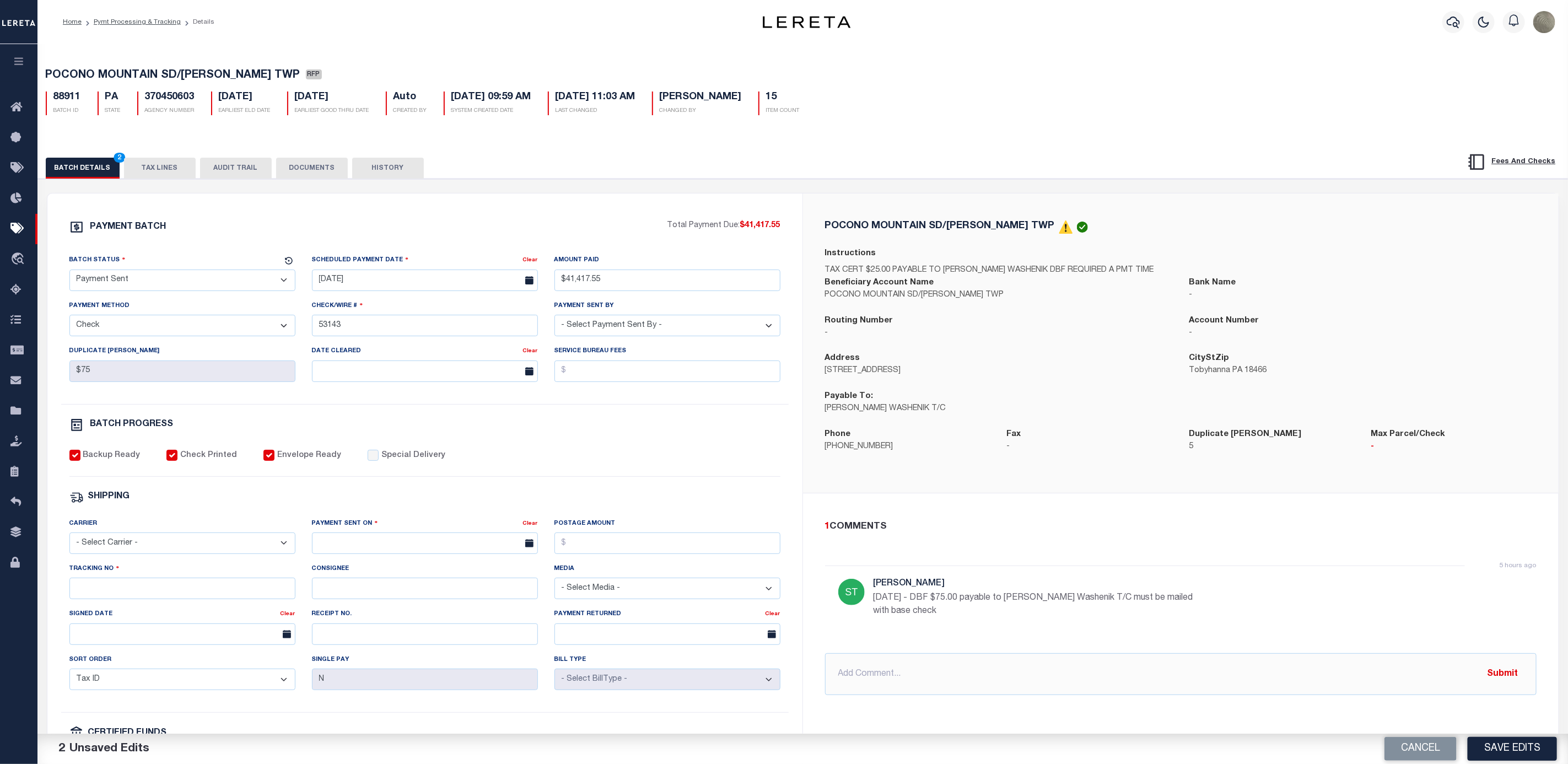
select select "FDX"
click at [69, 540] on select "- Select Carrier - E-mail Fax Fedex FTP Other UPS USPS" at bounding box center [182, 543] width 226 height 21
click at [360, 549] on input "text" at bounding box center [425, 543] width 226 height 21
click at [349, 637] on span "8" at bounding box center [348, 634] width 21 height 21
type input "[DATE]"
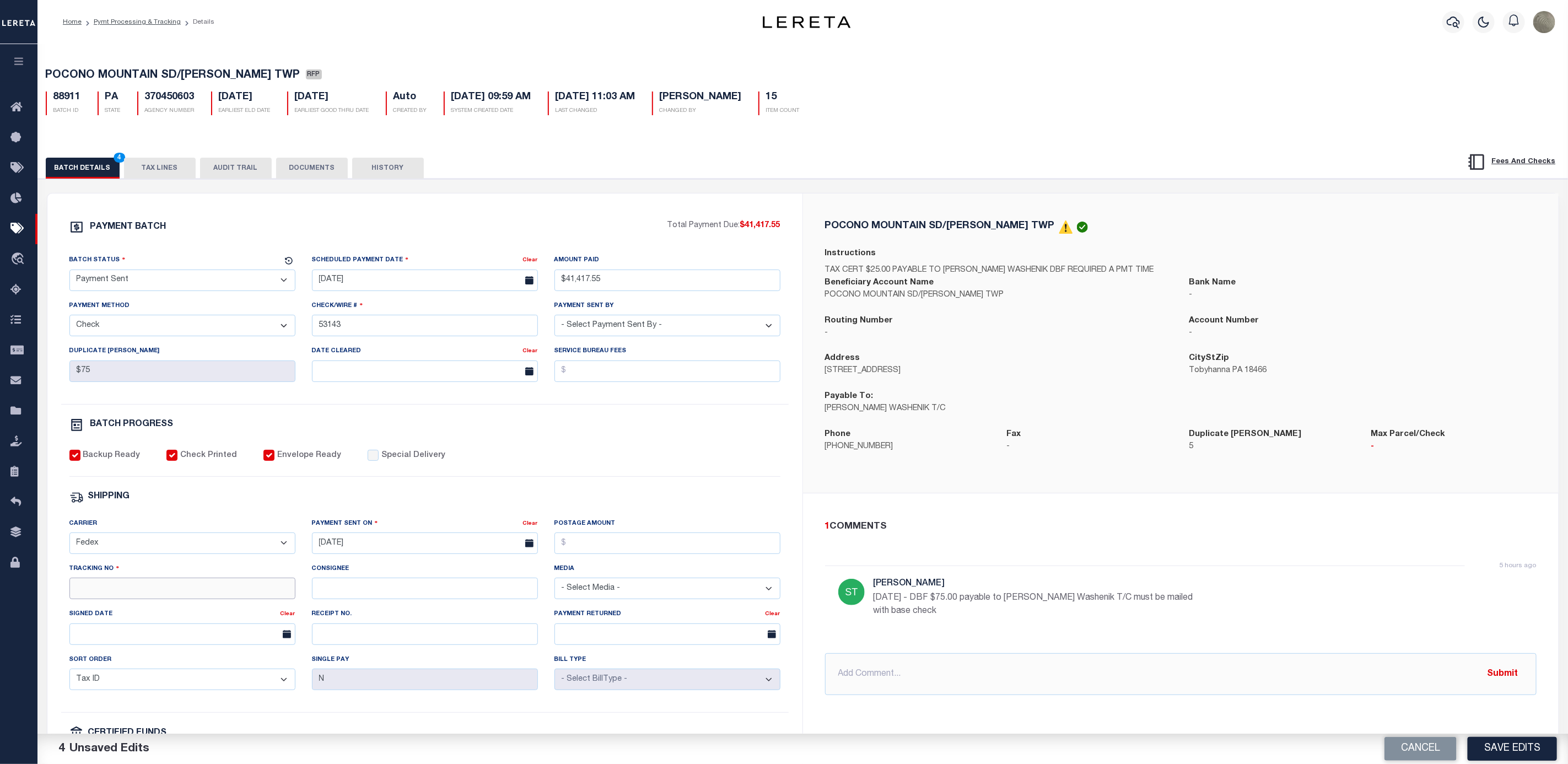
click at [139, 593] on input "Tracking No" at bounding box center [182, 588] width 226 height 21
click at [134, 599] on input "Tracking No" at bounding box center [182, 588] width 226 height 21
type input "884202088435"
click at [760, 476] on div "Backup Ready Check Printed Envelope Ready Special Delivery" at bounding box center [425, 463] width 711 height 27
click at [1491, 743] on button "Save Edits" at bounding box center [1513, 749] width 90 height 24
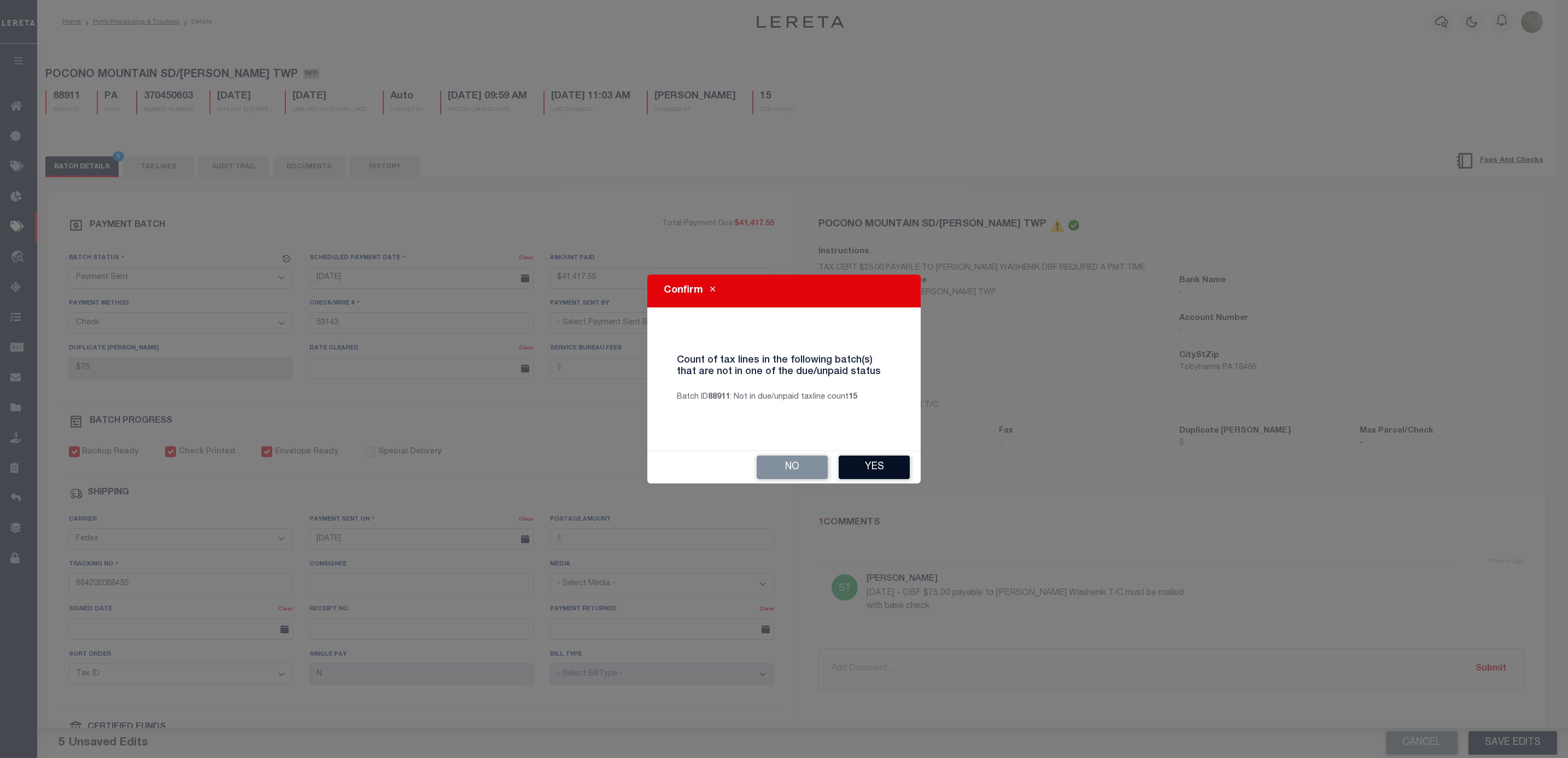
click at [887, 469] on button "Yes" at bounding box center [874, 467] width 71 height 24
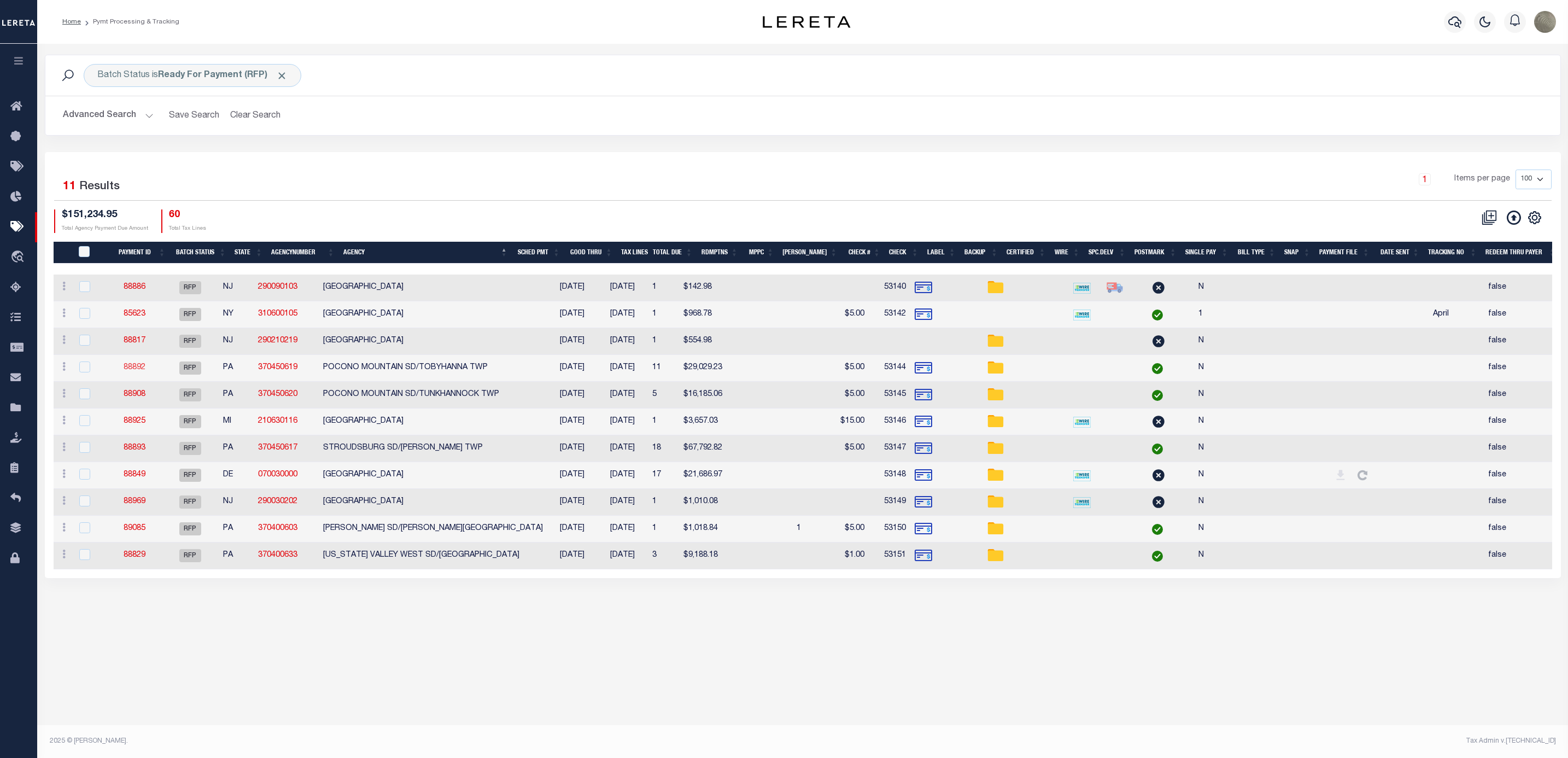
click at [143, 371] on link "88892" at bounding box center [135, 367] width 22 height 8
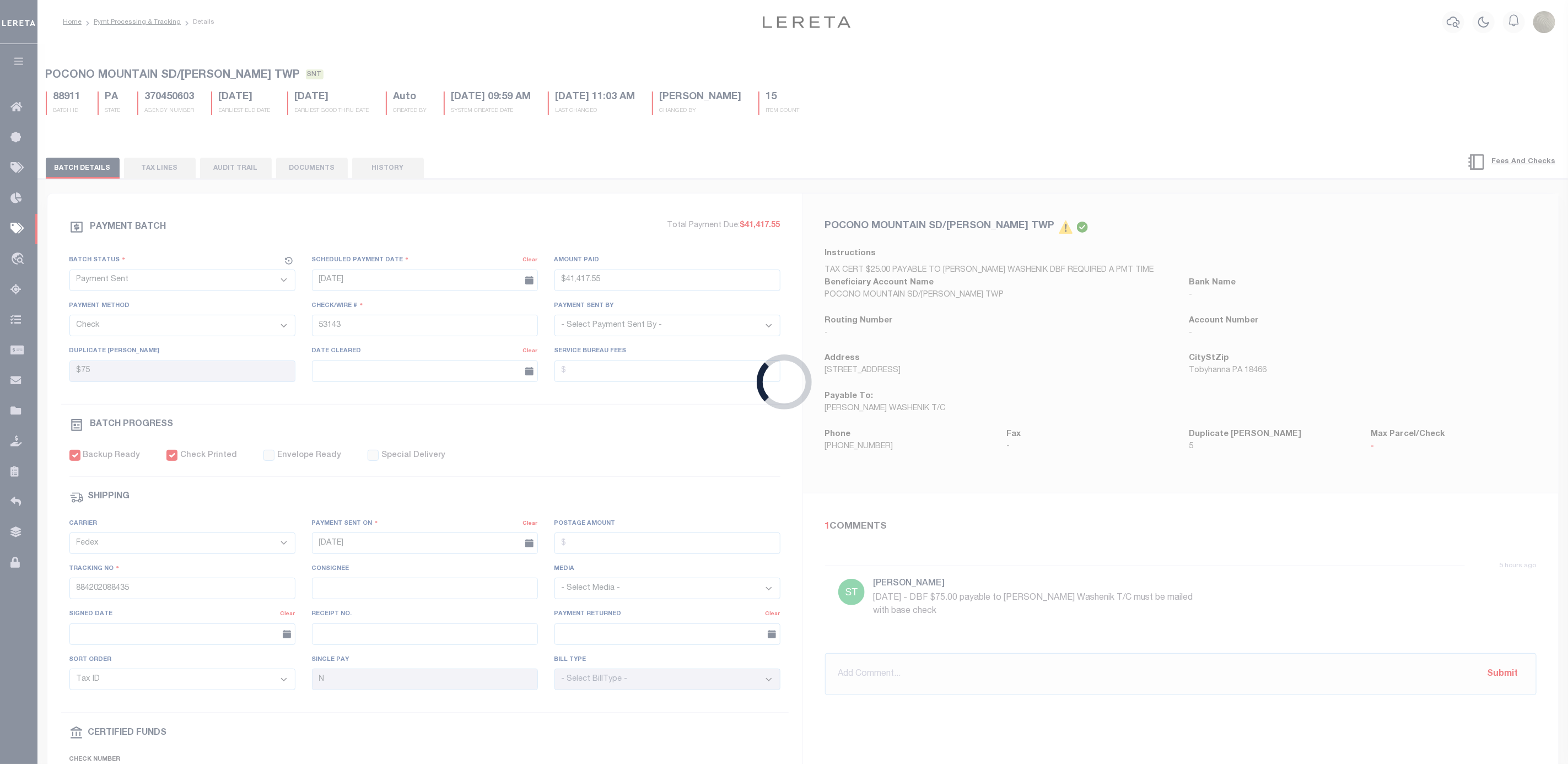
select select "RFP"
type input "$29,029.23"
type input "53144"
type input "$55"
checkbox input "false"
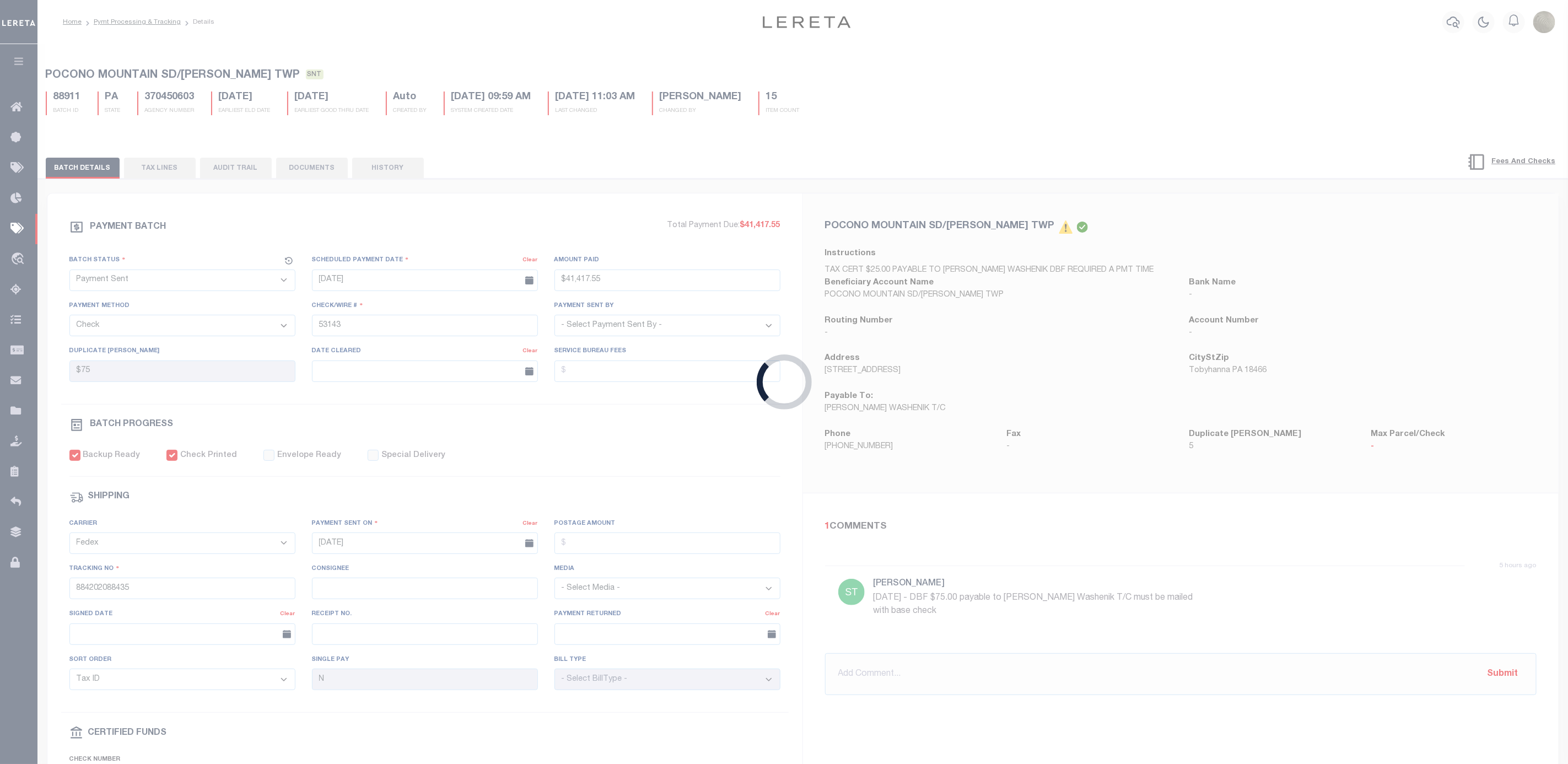
select select
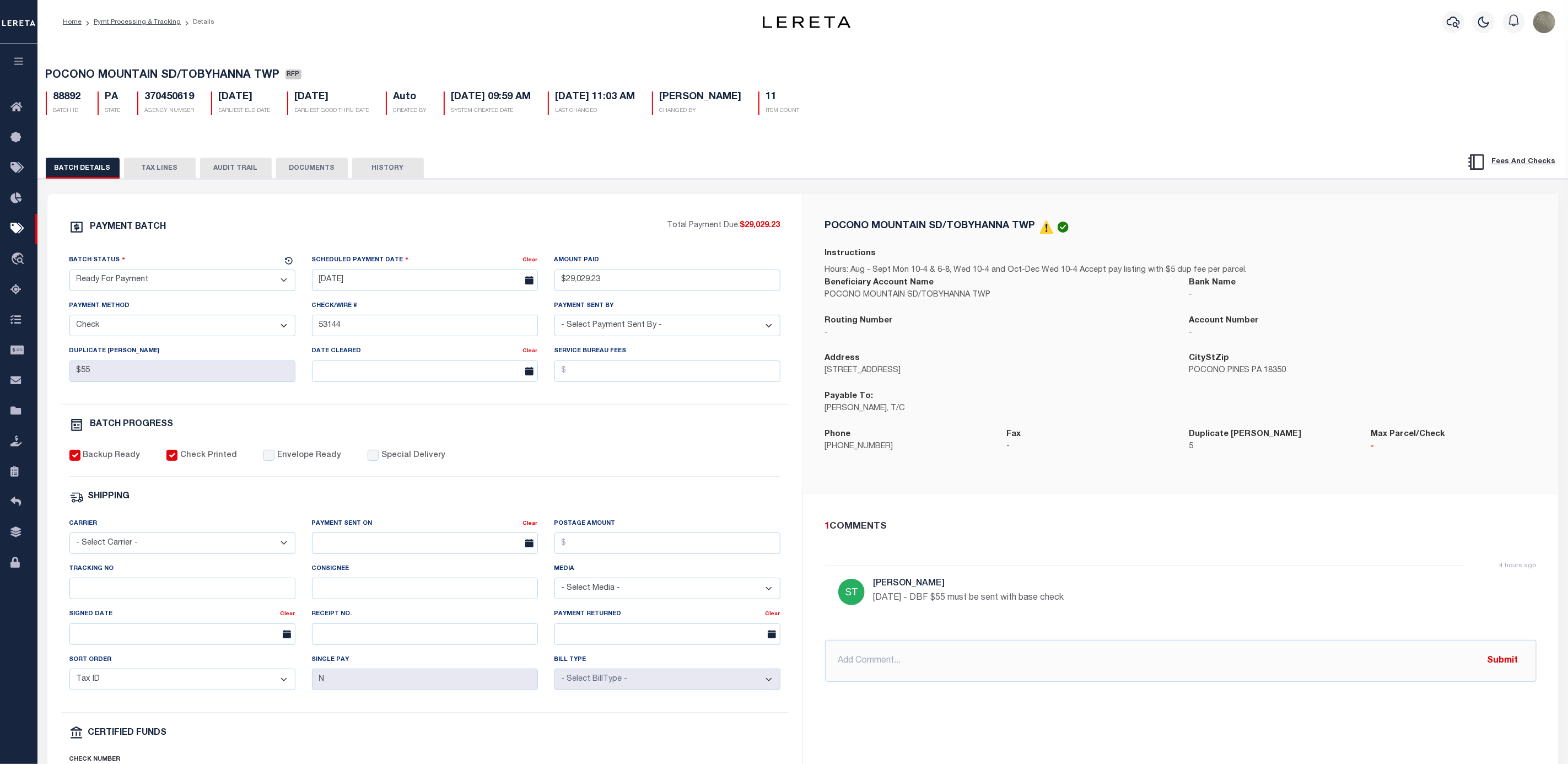
drag, startPoint x: 152, startPoint y: 284, endPoint x: 144, endPoint y: 283, distance: 8.1
click at [152, 284] on select "- Select Status - Scheduled for Payment Ready For Payment Payment Sent Cleared …" at bounding box center [182, 280] width 226 height 21
select select "SNT"
click at [69, 272] on select "- Select Status - Scheduled for Payment Ready For Payment Payment Sent Cleared …" at bounding box center [182, 280] width 226 height 21
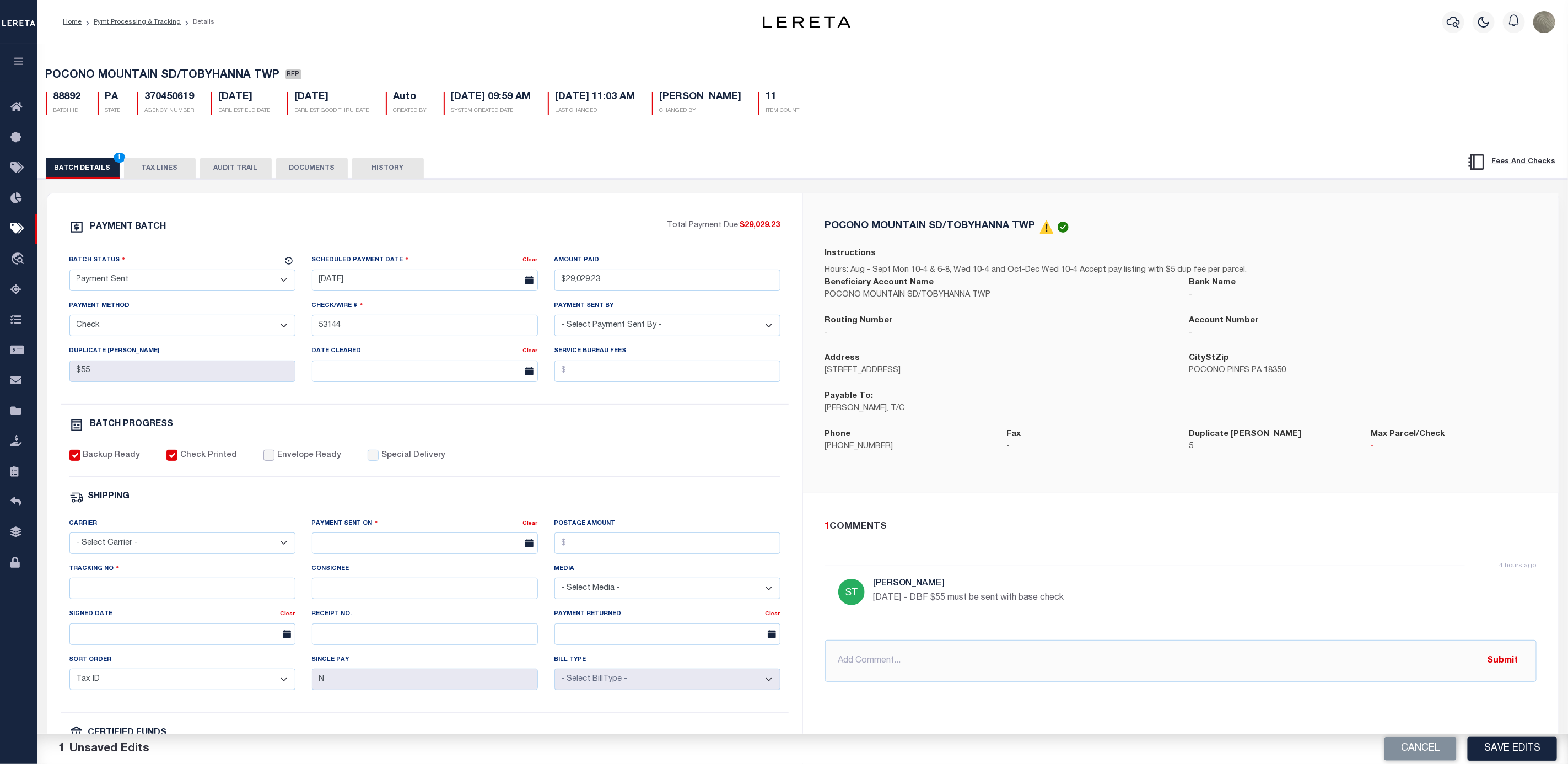
click at [263, 460] on input "Envelope Ready" at bounding box center [269, 455] width 11 height 11
checkbox input "true"
drag, startPoint x: 167, startPoint y: 547, endPoint x: 155, endPoint y: 563, distance: 20.0
click at [167, 547] on select "- Select Carrier - E-mail Fax Fedex FTP Other UPS USPS" at bounding box center [182, 543] width 226 height 21
select select "FDX"
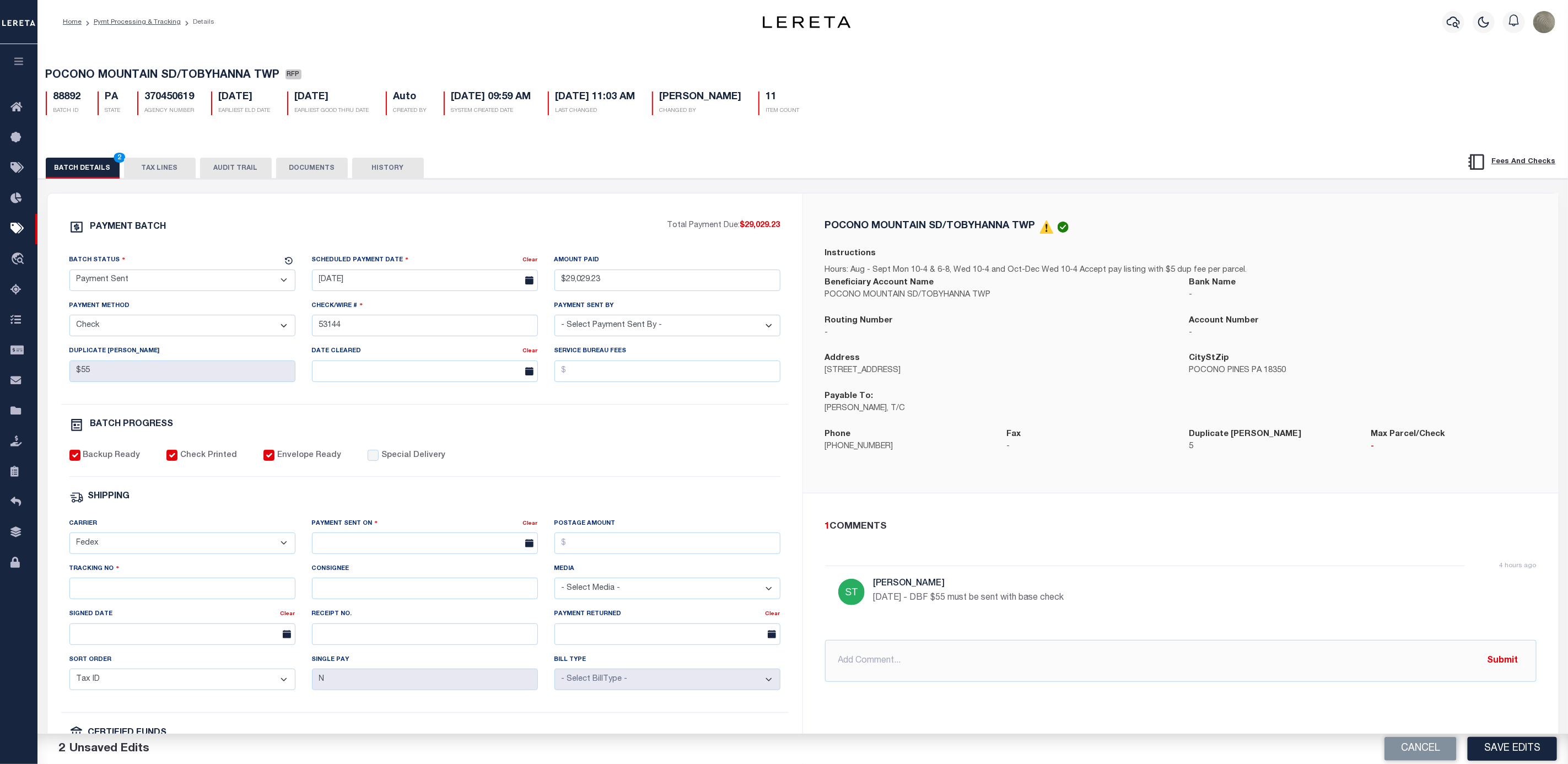
click at [69, 540] on select "- Select Carrier - E-mail Fax Fedex FTP Other UPS USPS" at bounding box center [182, 543] width 226 height 21
click at [384, 533] on div "Payment Sent On" at bounding box center [417, 525] width 211 height 15
click at [382, 543] on input "text" at bounding box center [425, 543] width 226 height 21
drag, startPoint x: 344, startPoint y: 628, endPoint x: 325, endPoint y: 630, distance: 19.1
click at [343, 628] on span "8" at bounding box center [348, 634] width 21 height 21
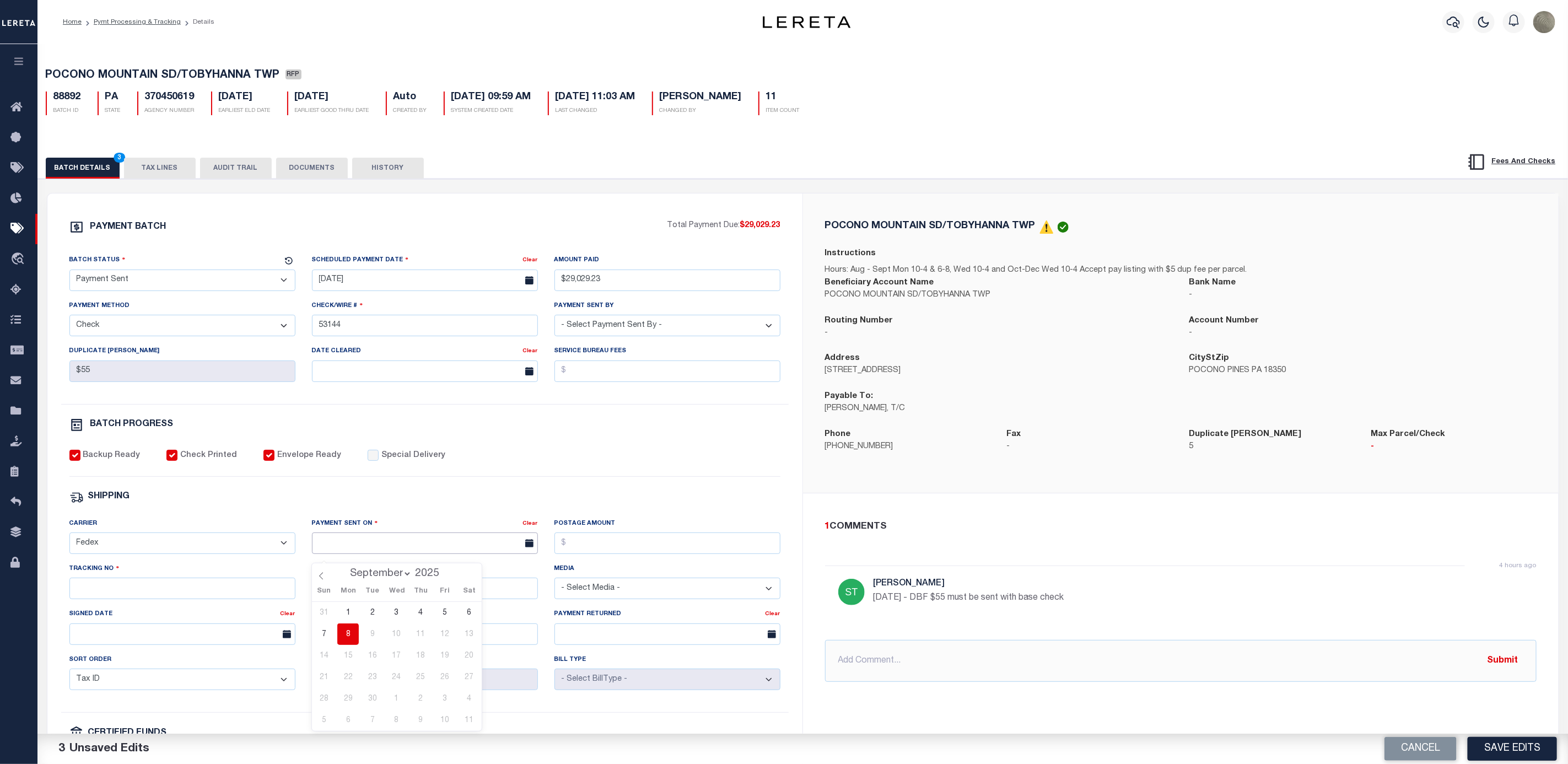
type input "09/08/2025"
click at [133, 592] on input "Tracking No" at bounding box center [182, 588] width 226 height 21
type input "884202088869"
click at [1500, 743] on button "Save Edits" at bounding box center [1513, 749] width 90 height 24
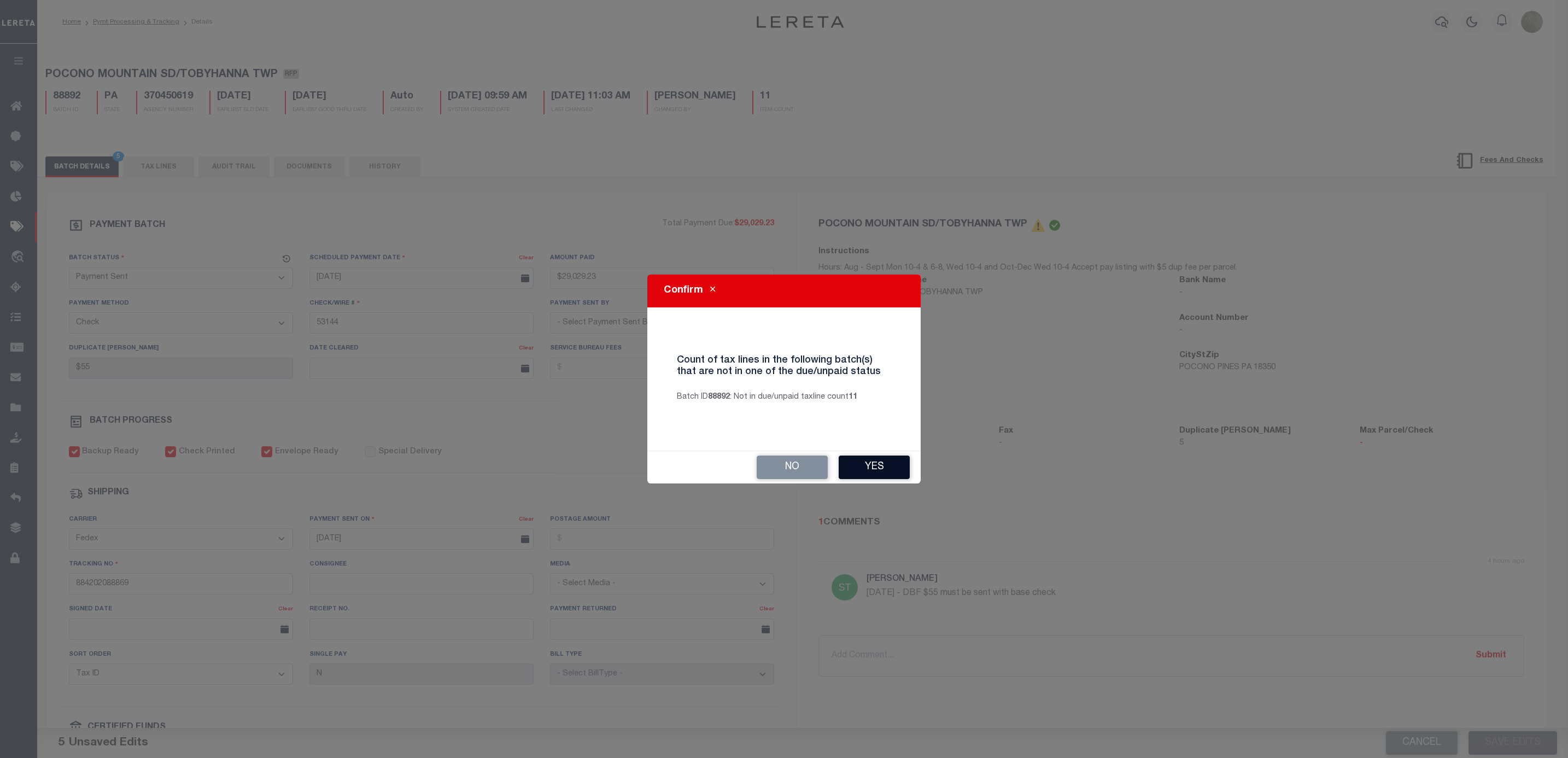
click at [868, 468] on button "Yes" at bounding box center [874, 467] width 71 height 24
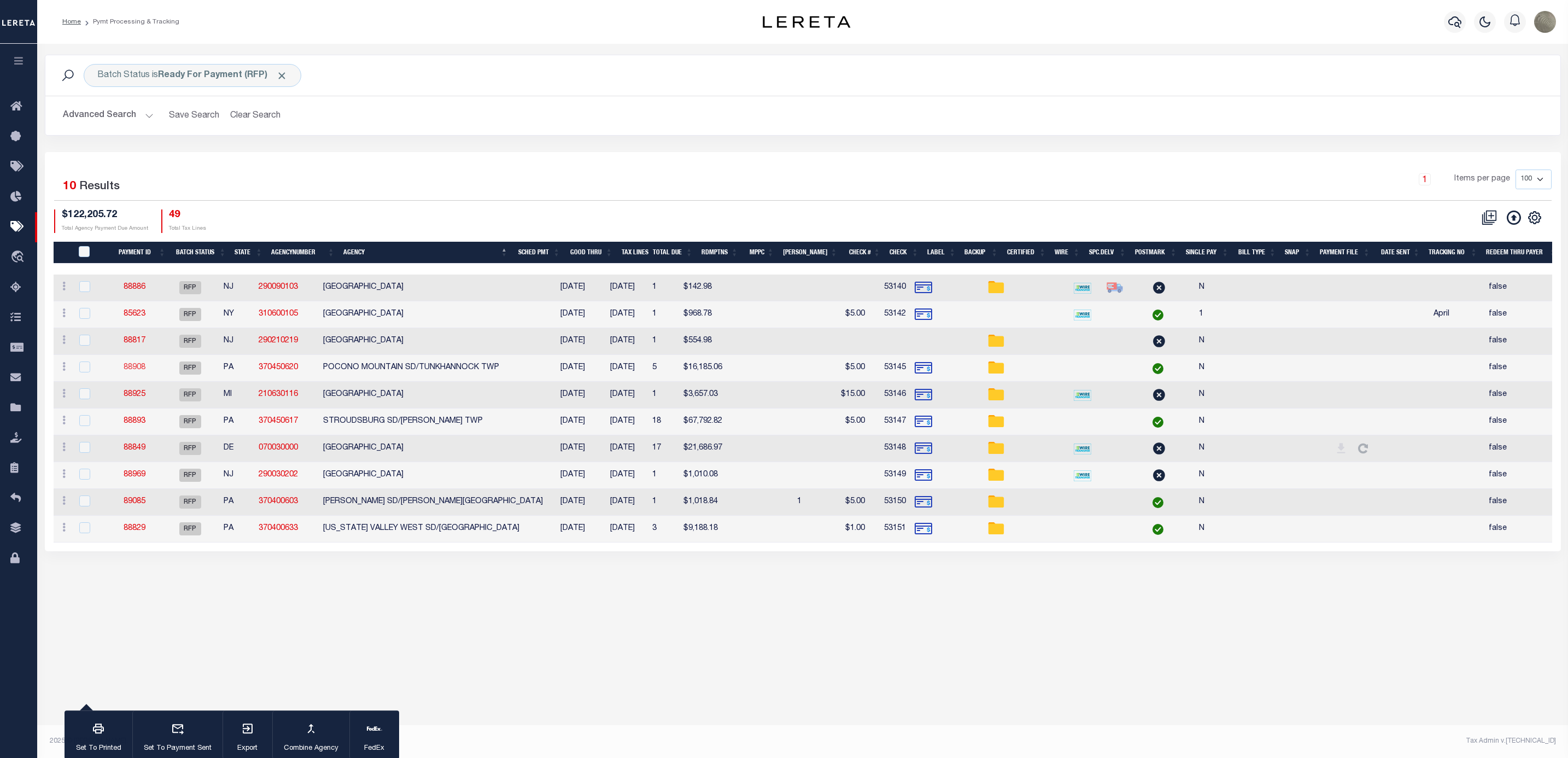
click at [143, 370] on link "88908" at bounding box center [135, 367] width 22 height 8
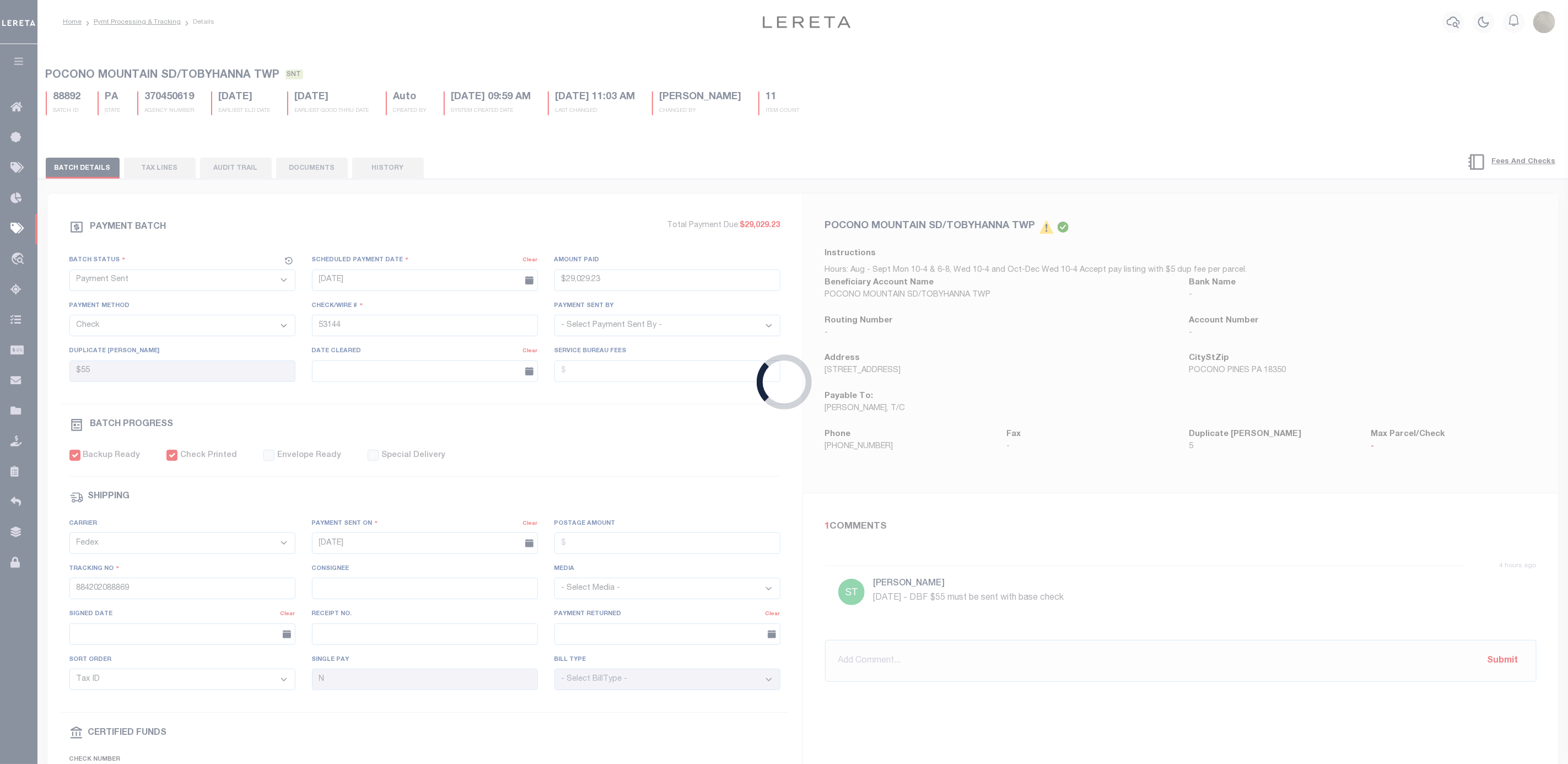
select select "RFP"
type input "$16,185.06"
type input "53145"
type input "$25"
checkbox input "false"
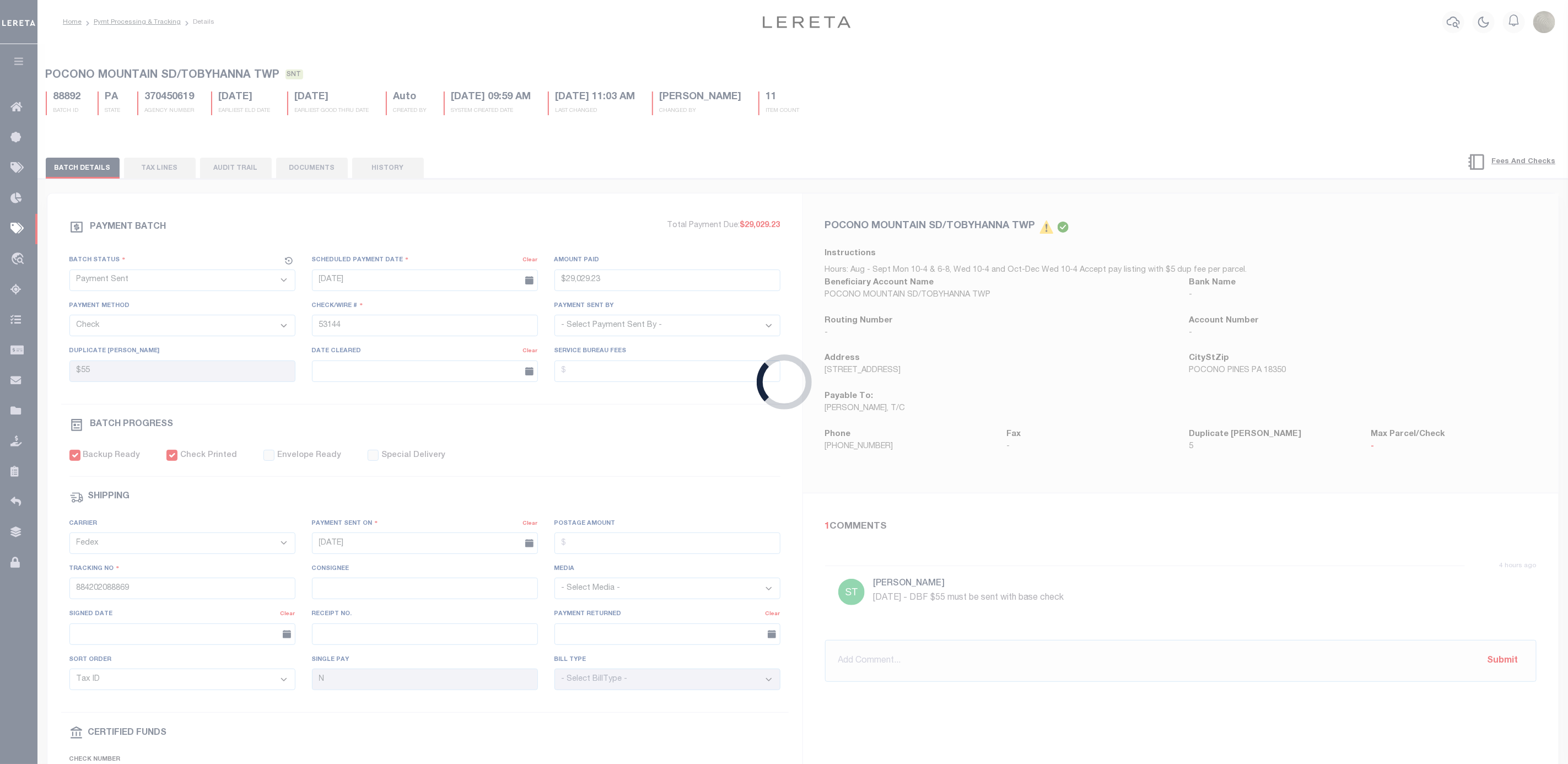
select select
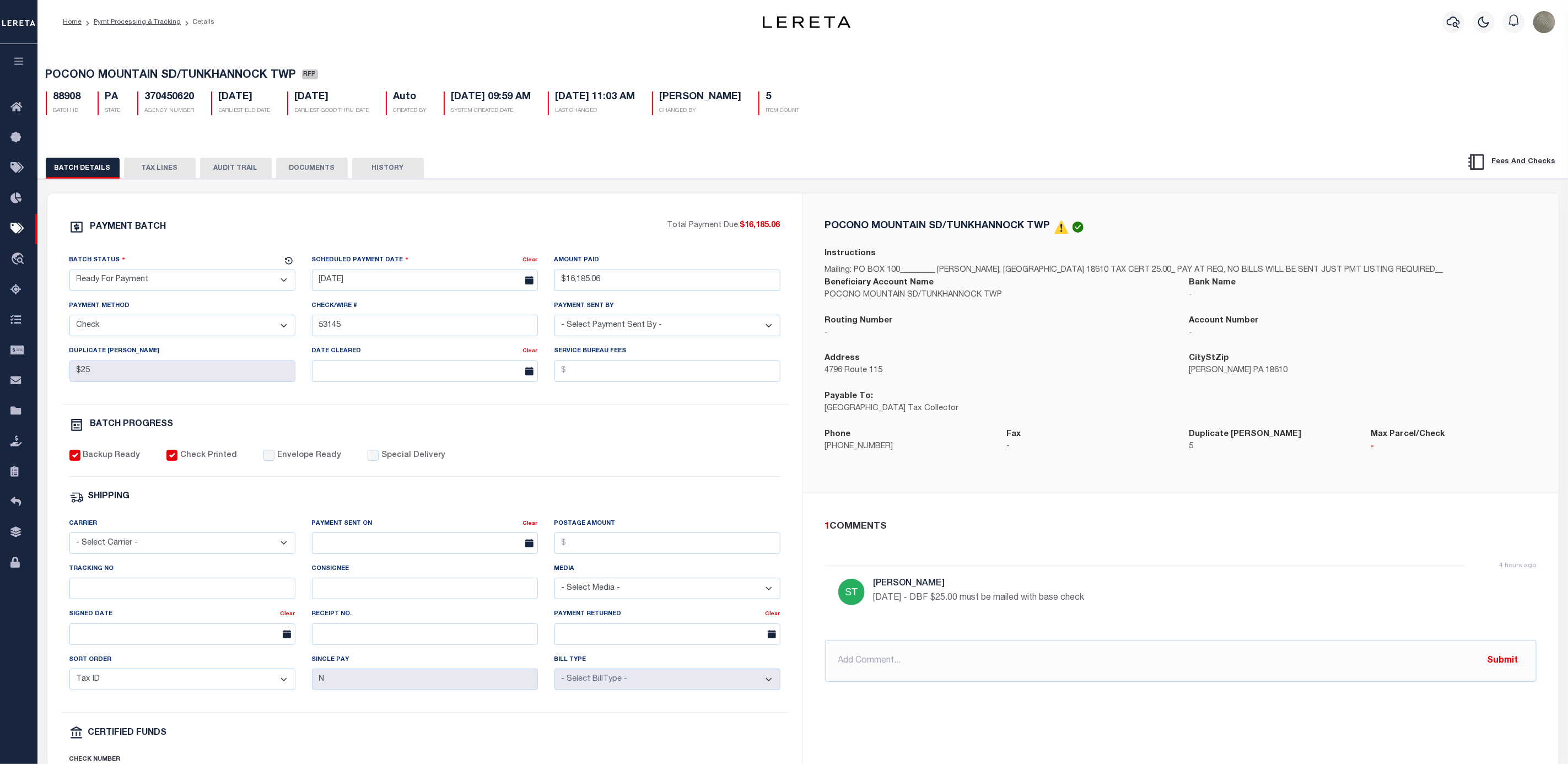
click at [136, 266] on div "Batch Status" at bounding box center [176, 261] width 213 height 15
click at [133, 269] on div "Batch Status" at bounding box center [176, 261] width 213 height 15
click at [126, 280] on select "- Select Status - Scheduled for Payment Ready For Payment Payment Sent Cleared …" at bounding box center [182, 280] width 226 height 21
select select "SNT"
click at [69, 272] on select "- Select Status - Scheduled for Payment Ready For Payment Payment Sent Cleared …" at bounding box center [182, 280] width 226 height 21
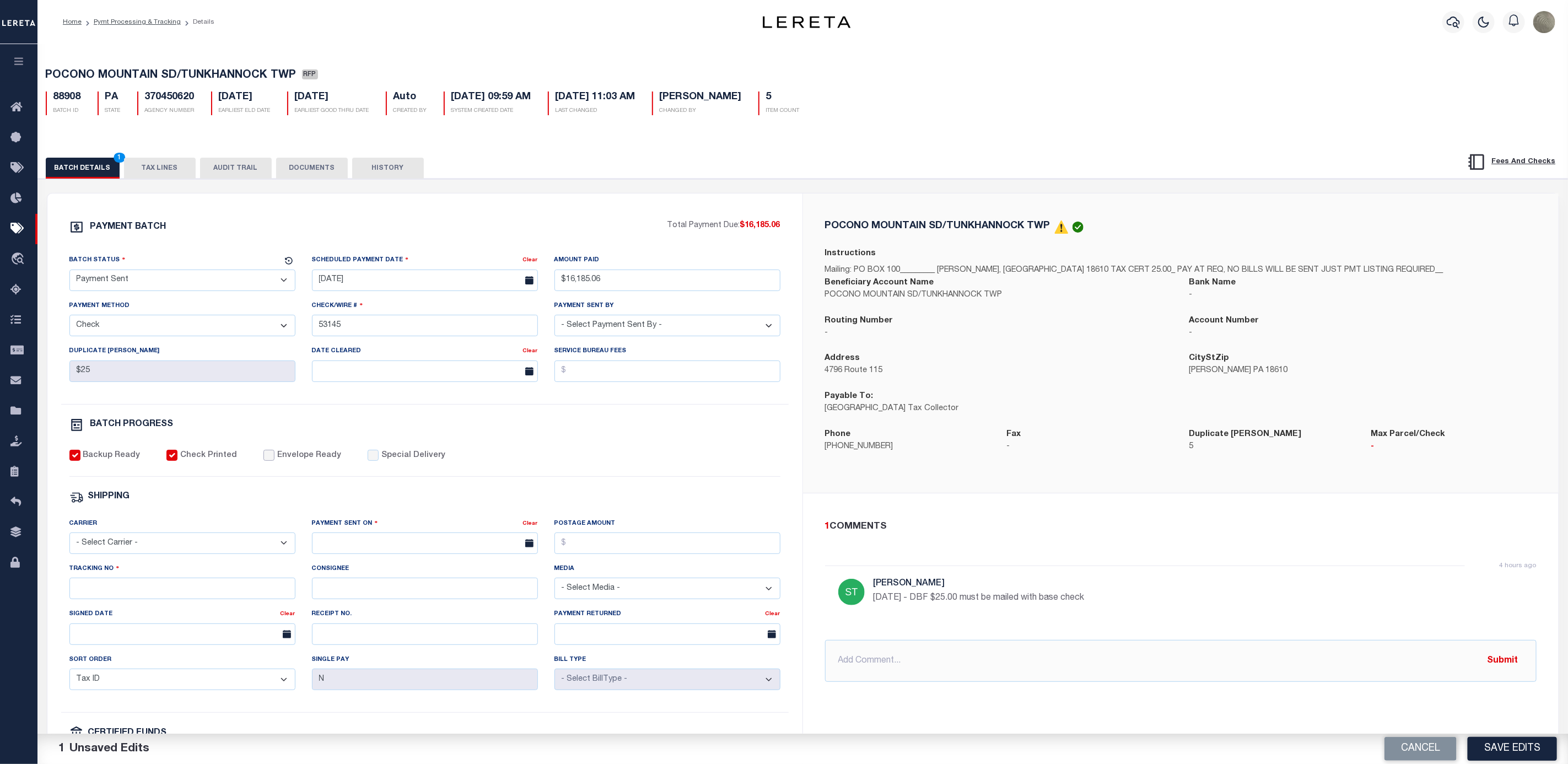
click at [263, 461] on input "Envelope Ready" at bounding box center [269, 455] width 11 height 11
checkbox input "true"
drag, startPoint x: 185, startPoint y: 526, endPoint x: 169, endPoint y: 549, distance: 28.0
click at [184, 528] on div "Carrier - Select Carrier - E-mail Fax Fedex FTP Other UPS USPS" at bounding box center [182, 535] width 226 height 36
drag, startPoint x: 169, startPoint y: 549, endPoint x: 164, endPoint y: 544, distance: 7.1
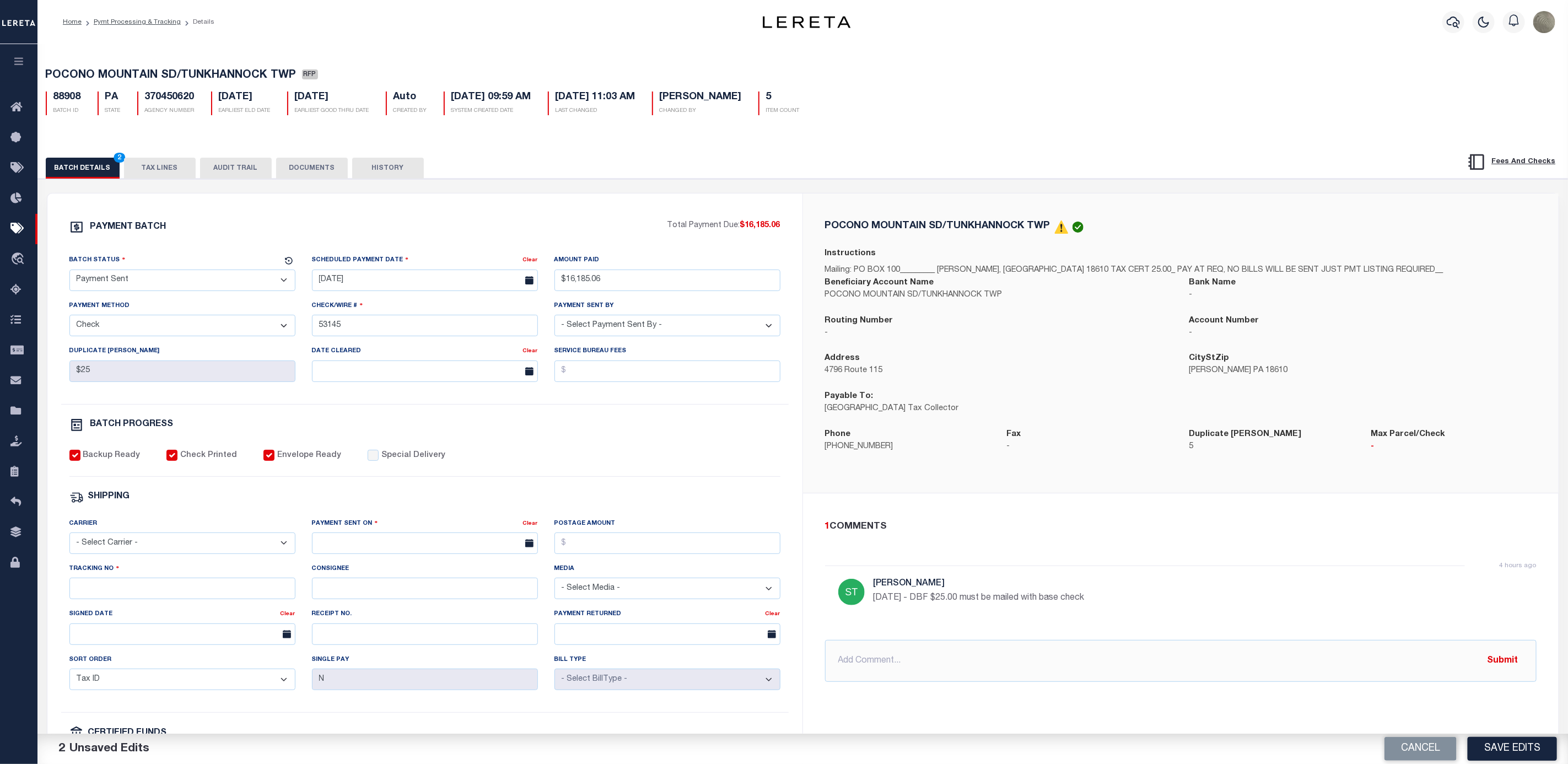
click at [169, 550] on select "- Select Carrier - E-mail Fax Fedex FTP Other UPS USPS" at bounding box center [182, 543] width 226 height 21
select select "FDX"
click at [69, 540] on select "- Select Carrier - E-mail Fax Fedex FTP Other UPS USPS" at bounding box center [182, 543] width 226 height 21
click at [406, 548] on input "text" at bounding box center [425, 543] width 226 height 21
drag, startPoint x: 354, startPoint y: 625, endPoint x: 344, endPoint y: 627, distance: 10.2
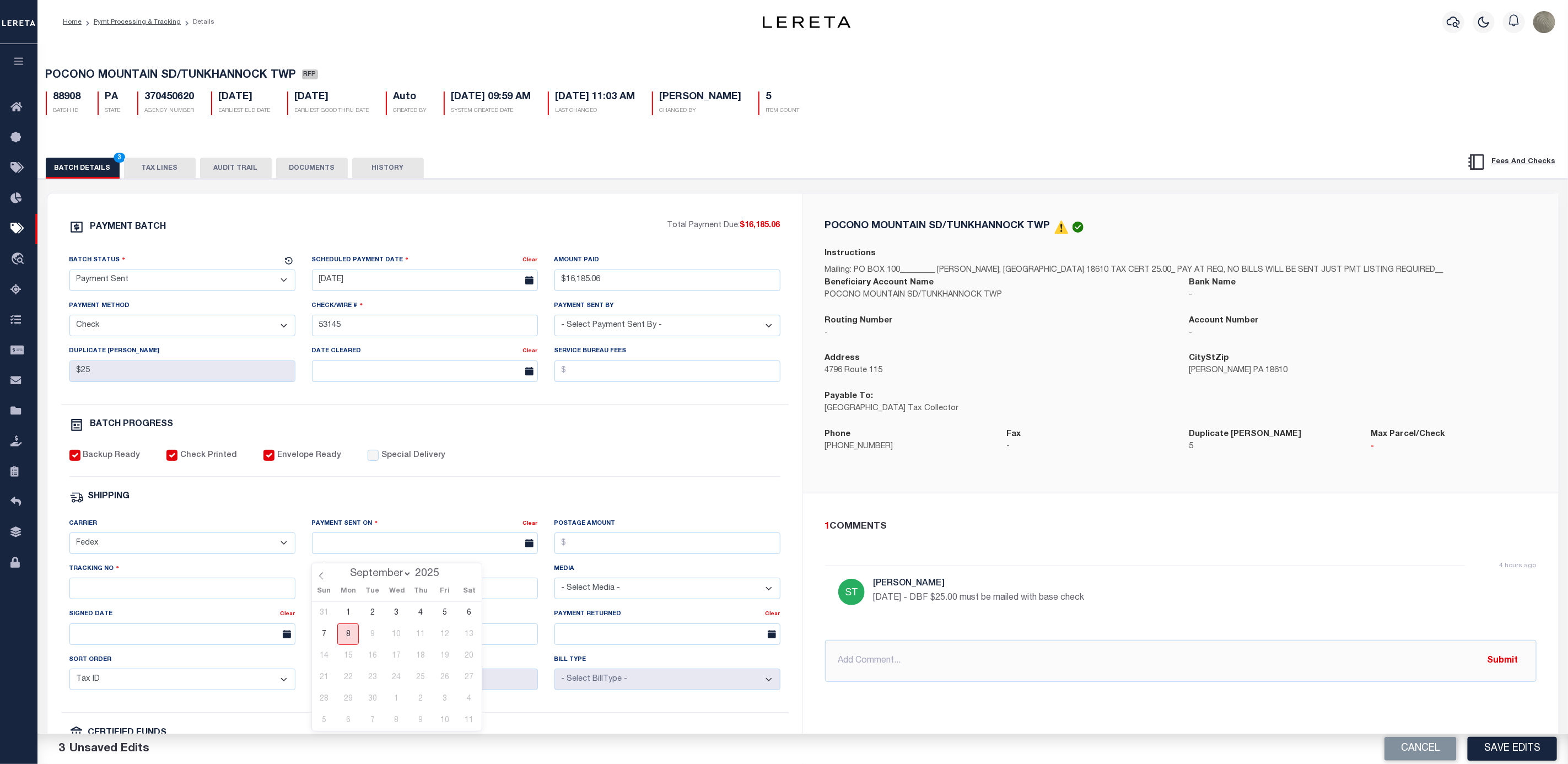
click at [354, 627] on span "8" at bounding box center [348, 634] width 21 height 21
type input "09/08/2025"
drag, startPoint x: 212, startPoint y: 584, endPoint x: 210, endPoint y: 594, distance: 10.2
click at [212, 584] on div "Tracking No" at bounding box center [182, 581] width 226 height 36
click at [207, 598] on input "Tracking No" at bounding box center [182, 588] width 226 height 21
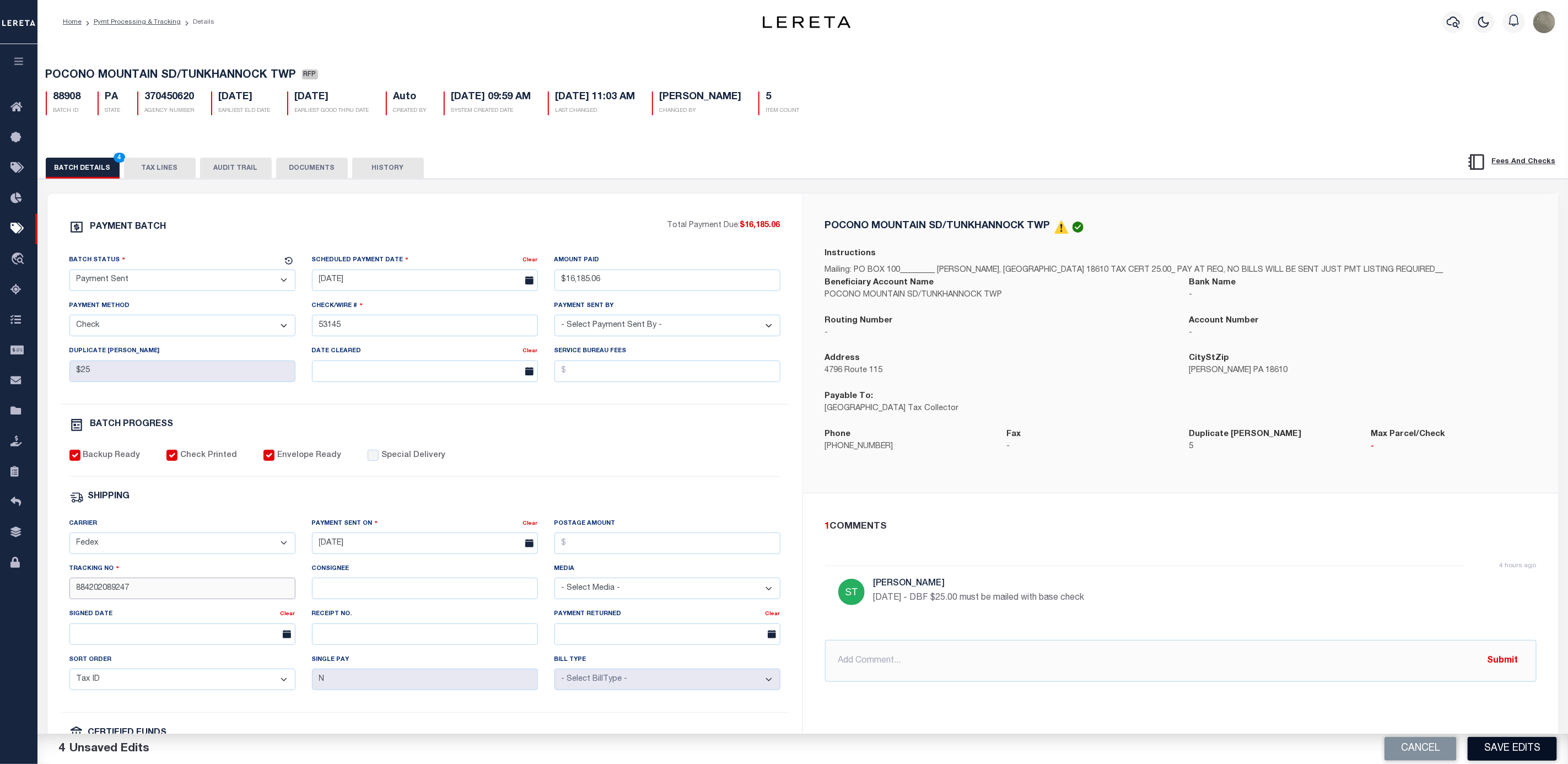
type input "884202089247"
click at [1520, 758] on button "Save Edits" at bounding box center [1513, 749] width 90 height 24
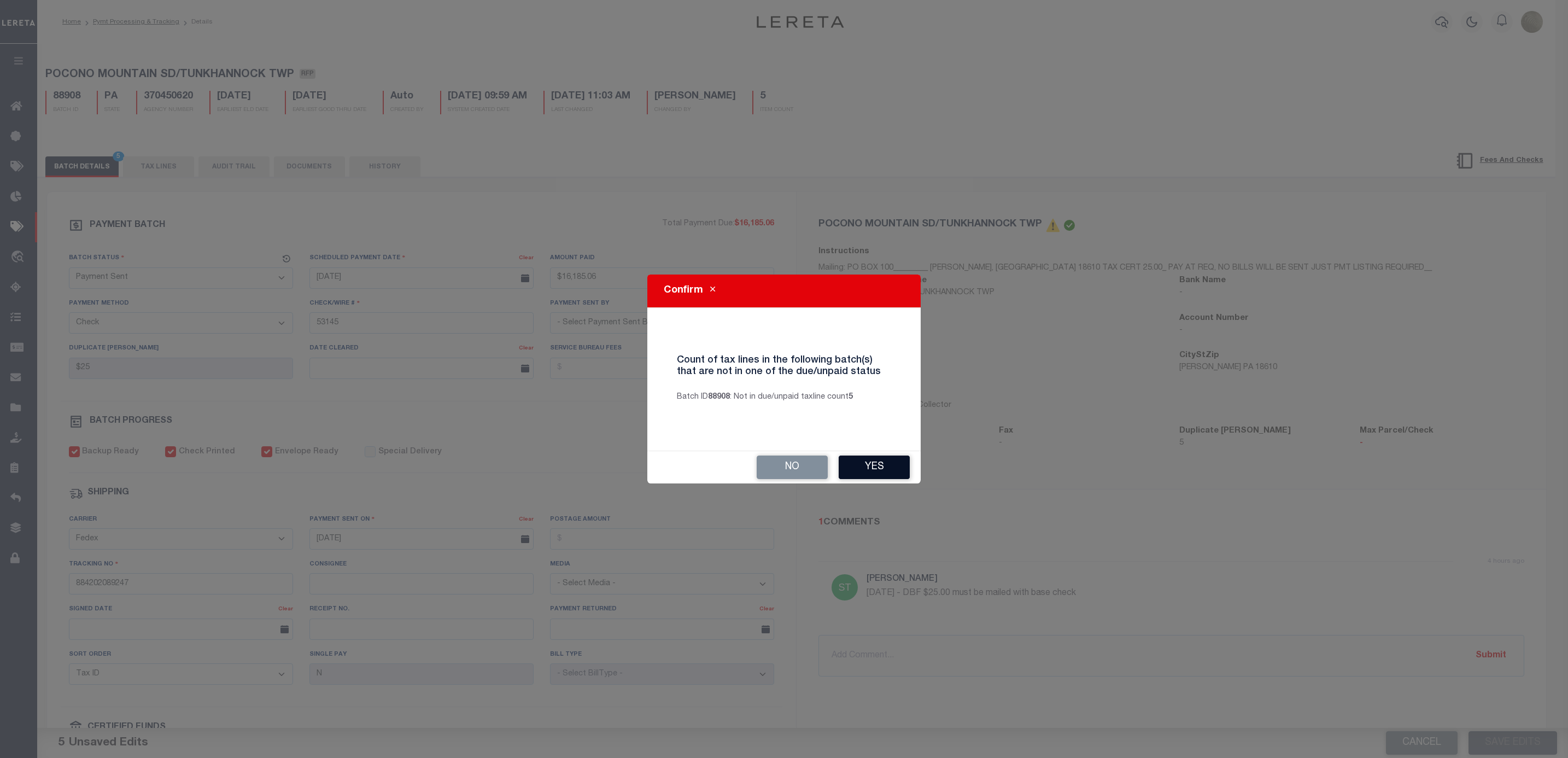
click at [891, 474] on button "Yes" at bounding box center [874, 467] width 71 height 24
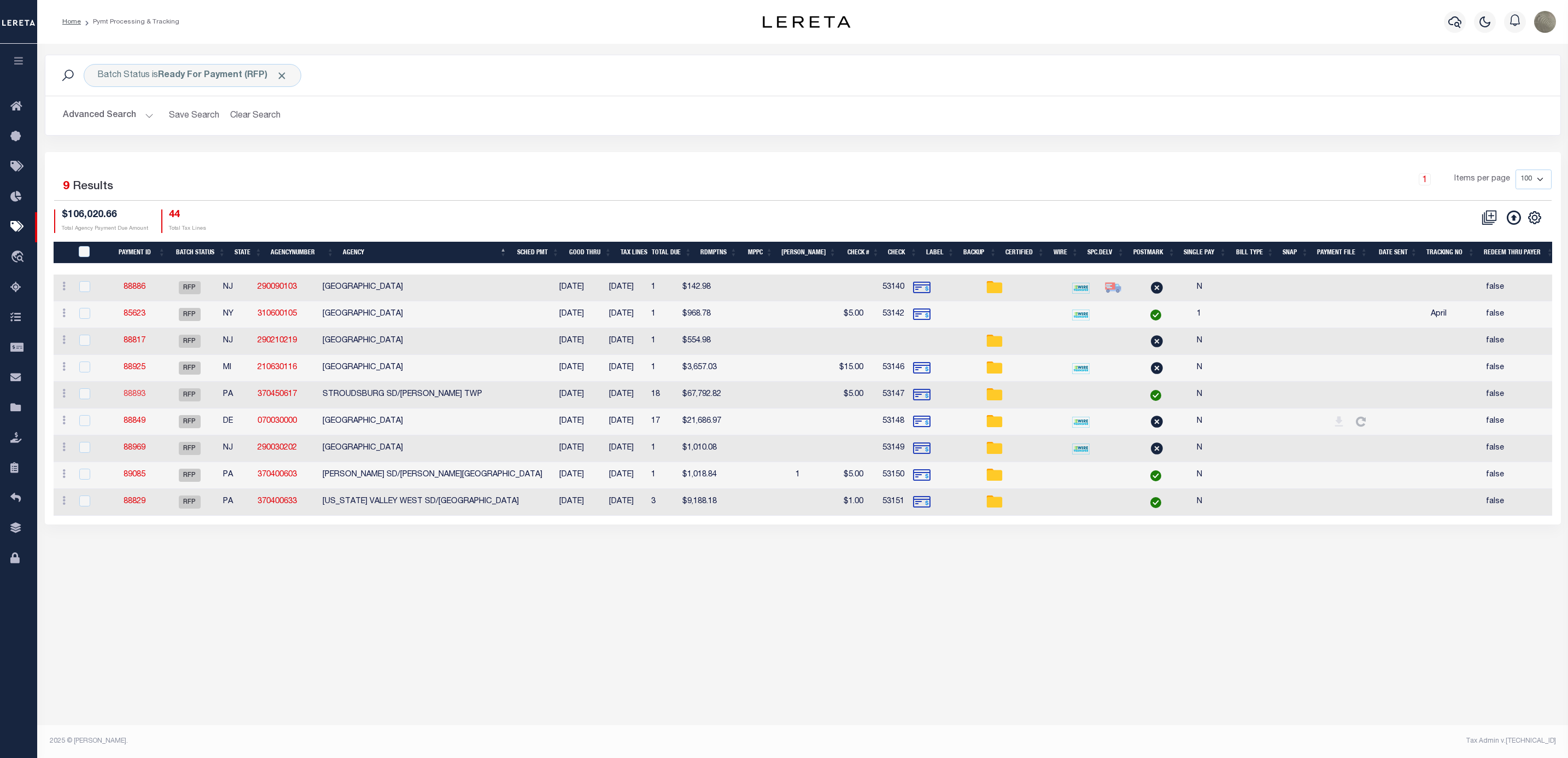
click at [142, 397] on link "88893" at bounding box center [135, 394] width 22 height 8
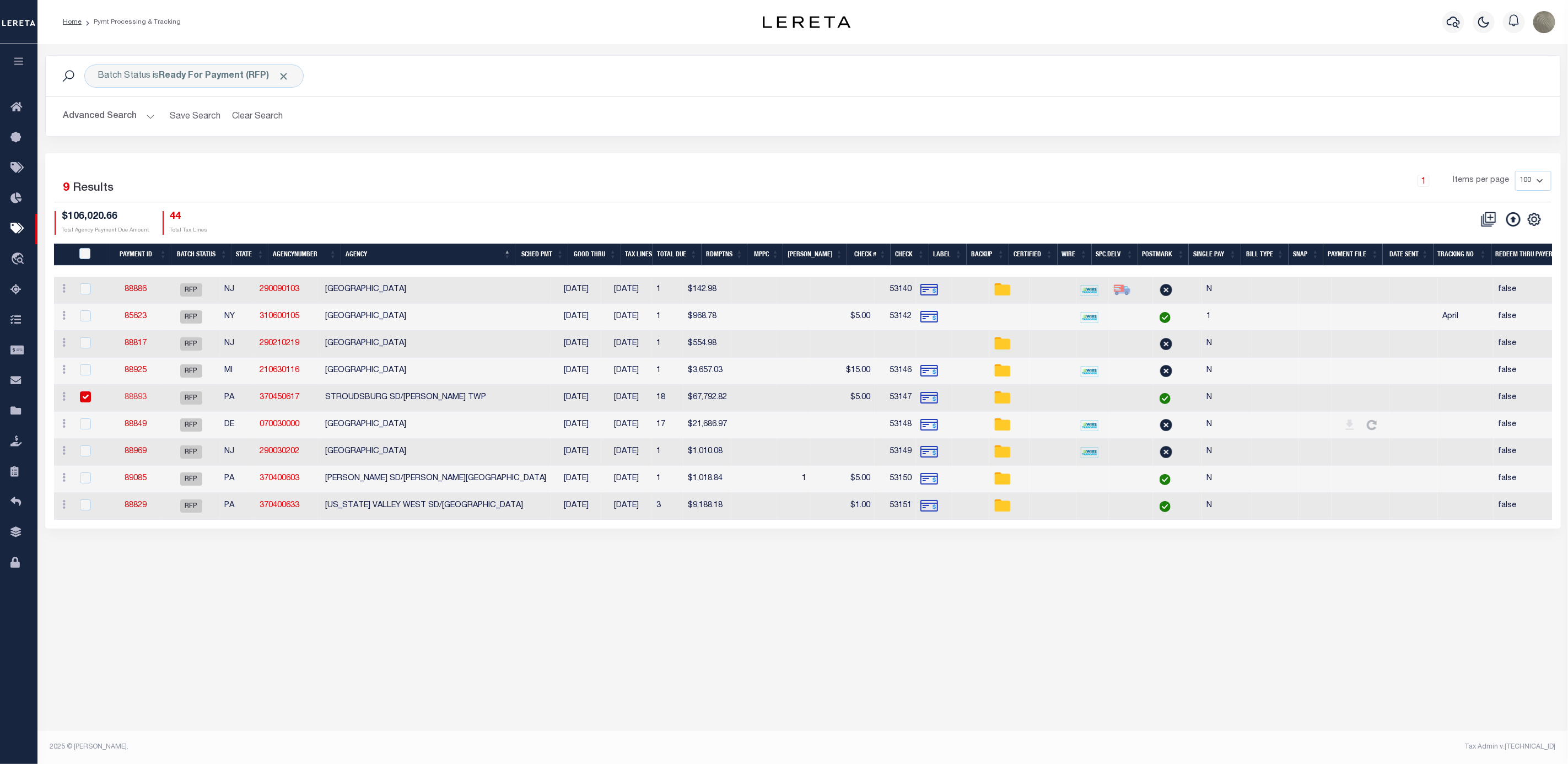
select select "RFP"
type input "$67,792.82"
type input "53147"
type input "$90"
checkbox input "false"
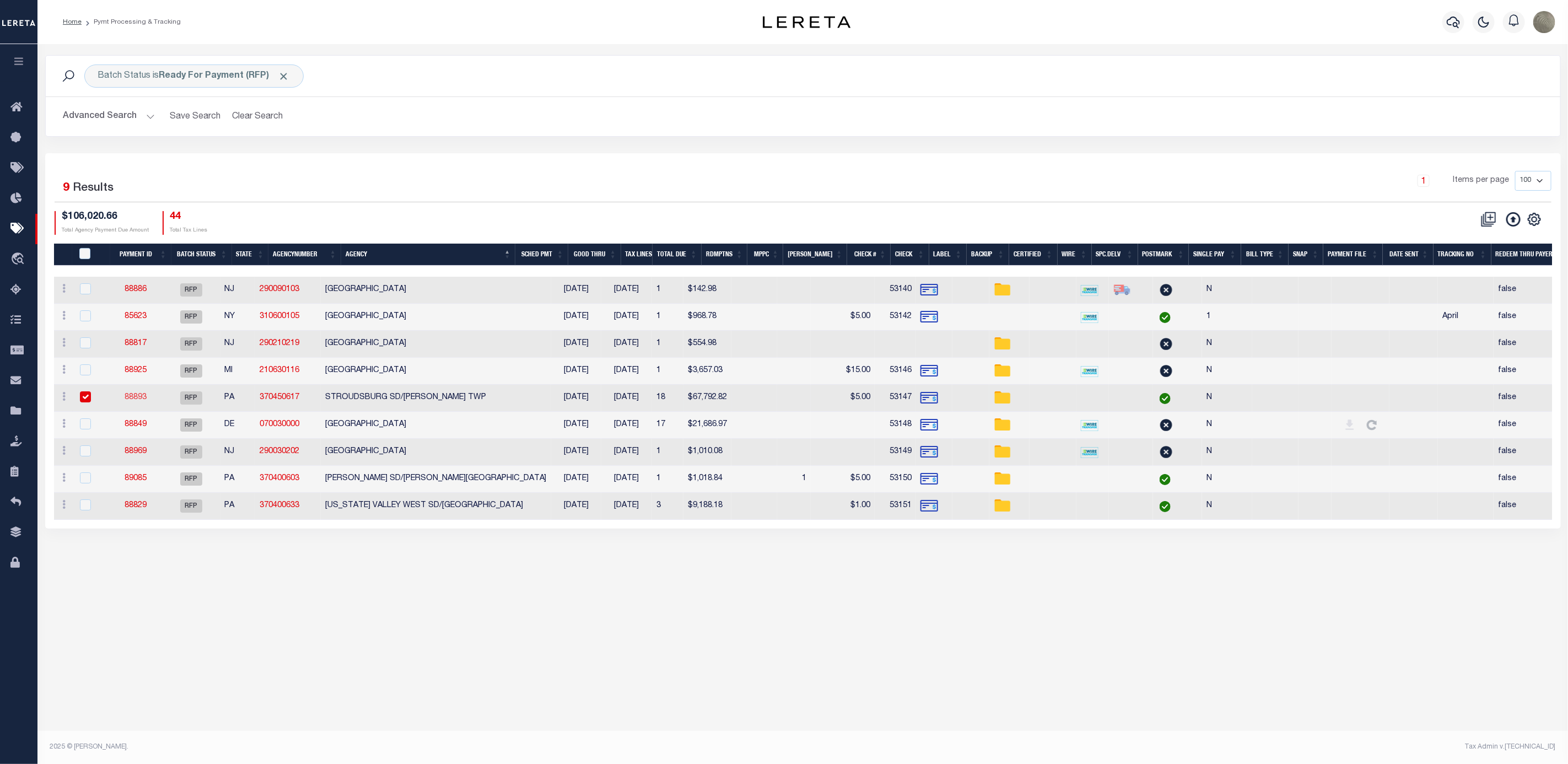
select select
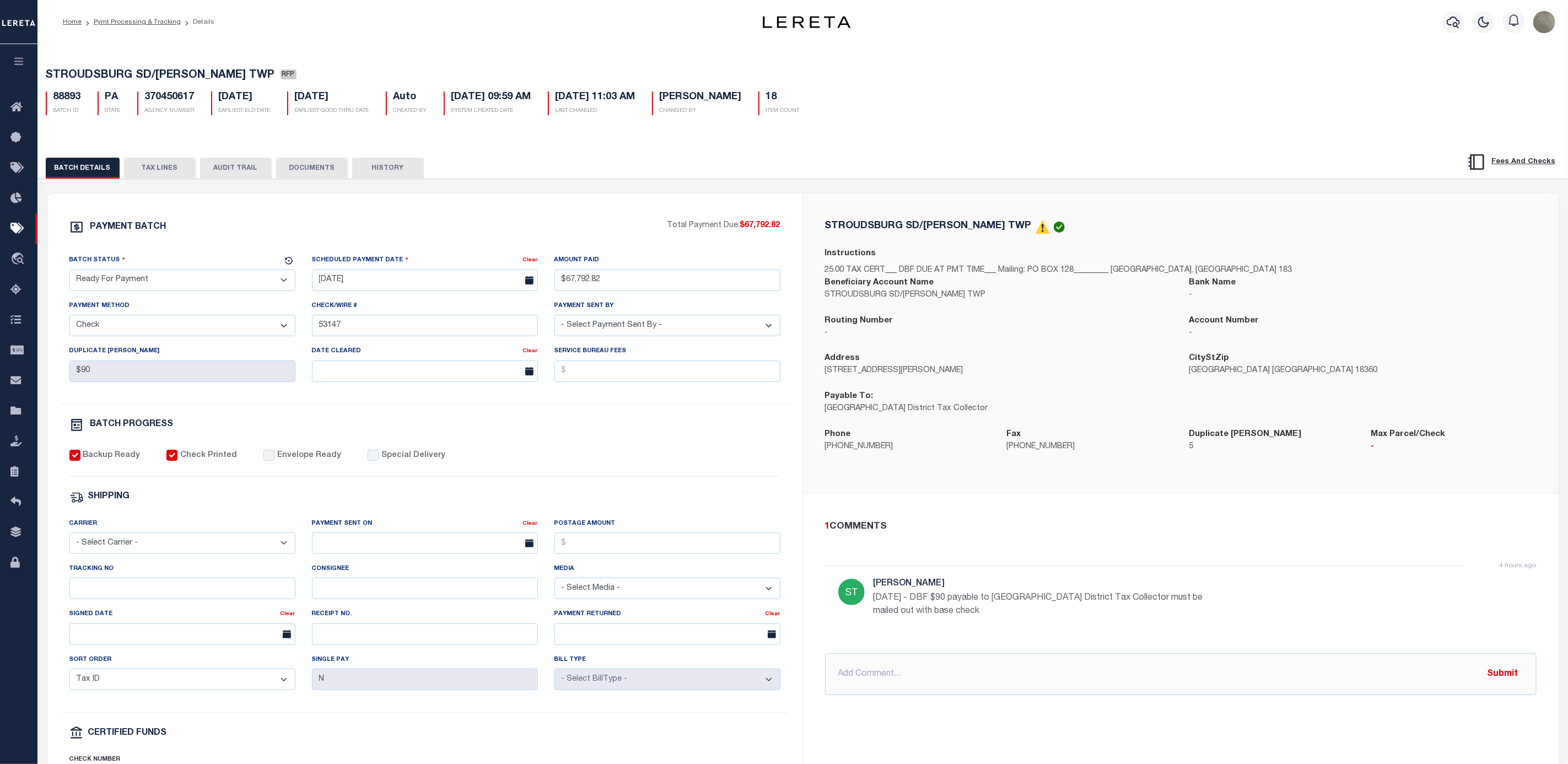
drag, startPoint x: 136, startPoint y: 284, endPoint x: 134, endPoint y: 291, distance: 7.3
click at [136, 284] on select "- Select Status - Scheduled for Payment Ready For Payment Payment Sent Cleared …" at bounding box center [182, 280] width 226 height 21
select select "SNT"
click at [69, 272] on select "- Select Status - Scheduled for Payment Ready For Payment Payment Sent Cleared …" at bounding box center [182, 280] width 226 height 21
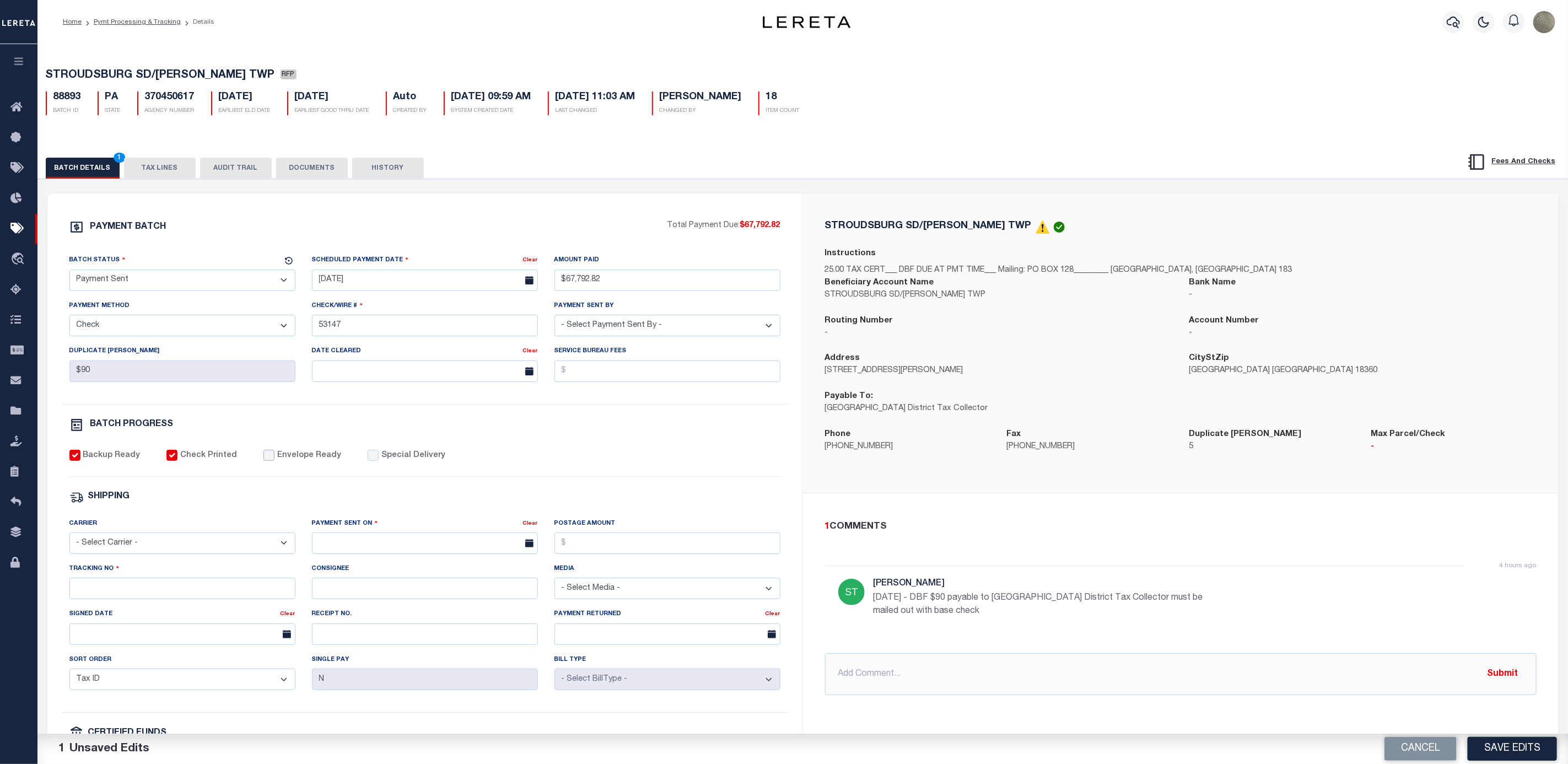
click at [263, 461] on input "Envelope Ready" at bounding box center [269, 455] width 11 height 11
checkbox input "true"
click at [131, 536] on div "Carrier - Select Carrier - E-mail Fax Fedex FTP Other UPS USPS" at bounding box center [182, 535] width 226 height 36
click at [121, 546] on select "- Select Carrier - E-mail Fax Fedex FTP Other UPS USPS" at bounding box center [182, 543] width 226 height 21
select select "FDX"
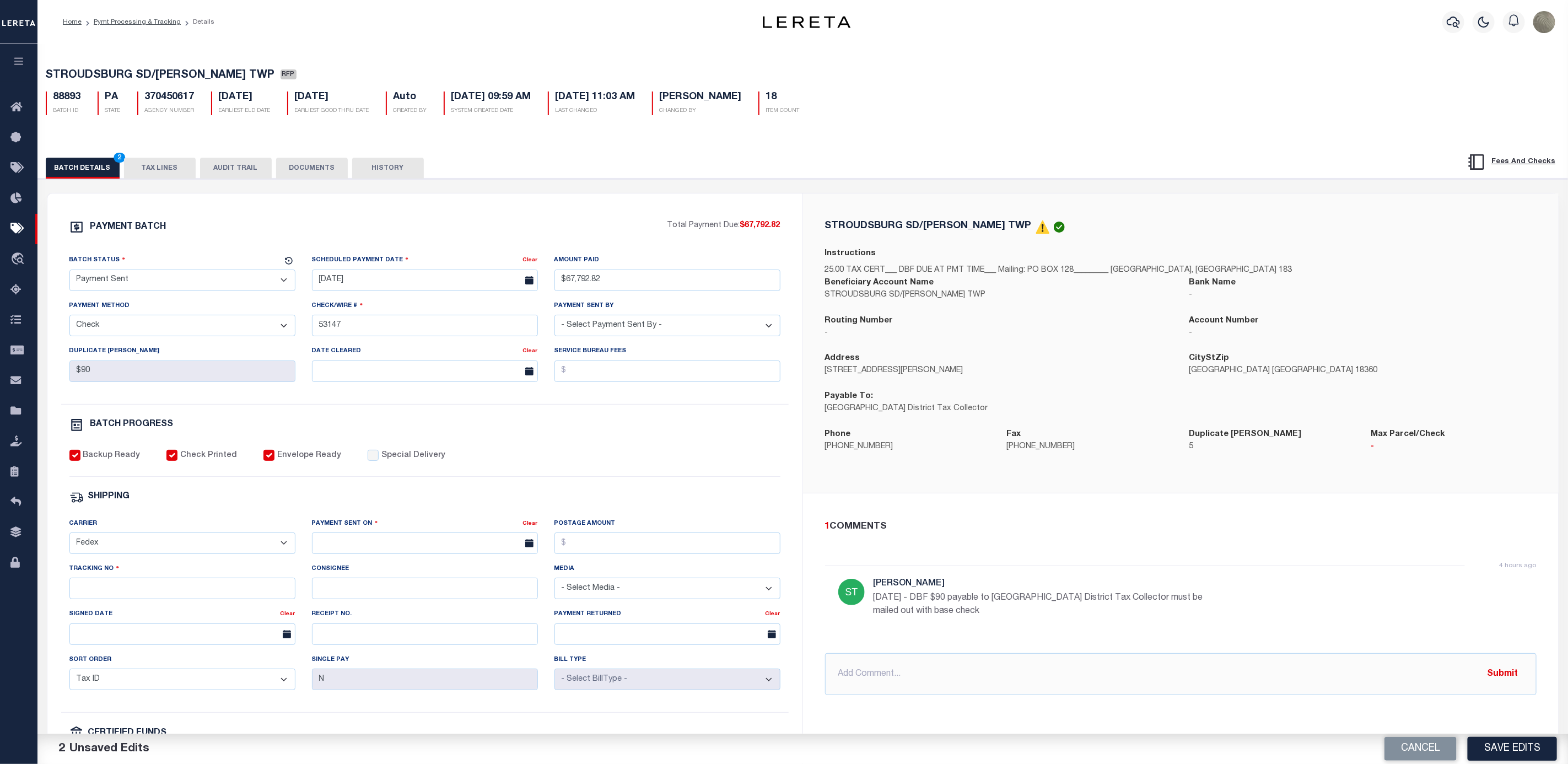
click at [69, 540] on select "- Select Carrier - E-mail Fax Fedex FTP Other UPS USPS" at bounding box center [182, 543] width 226 height 21
drag, startPoint x: 424, startPoint y: 530, endPoint x: 409, endPoint y: 541, distance: 18.6
click at [424, 533] on div "Payment Sent On" at bounding box center [417, 525] width 211 height 15
click at [409, 541] on input "text" at bounding box center [425, 543] width 226 height 21
click at [346, 634] on span "8" at bounding box center [348, 634] width 21 height 21
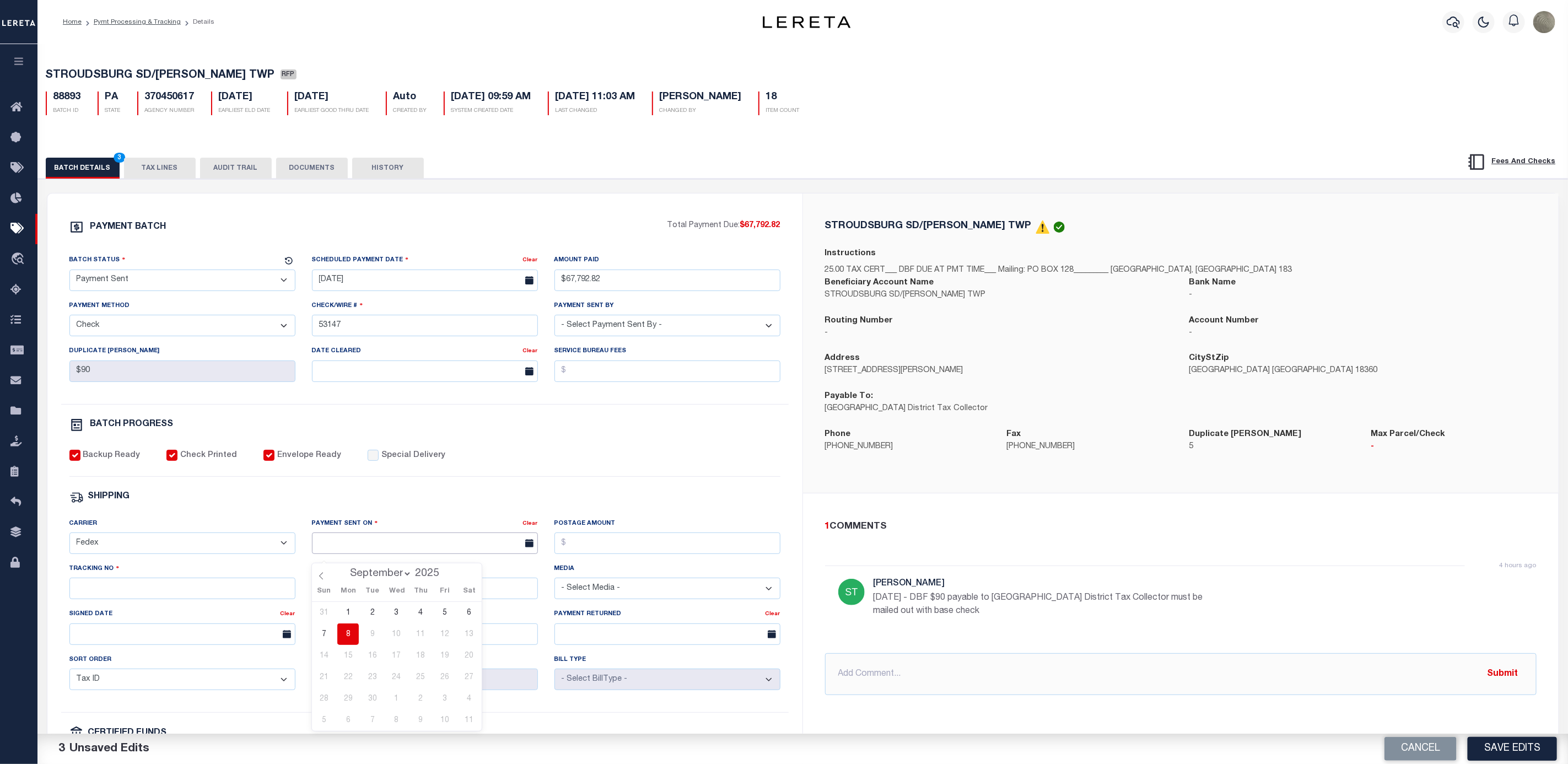
type input "09/08/2025"
click at [186, 599] on input "Tracking No" at bounding box center [182, 588] width 226 height 21
type input "884202091545"
click at [1548, 752] on button "Save Edits" at bounding box center [1513, 749] width 90 height 24
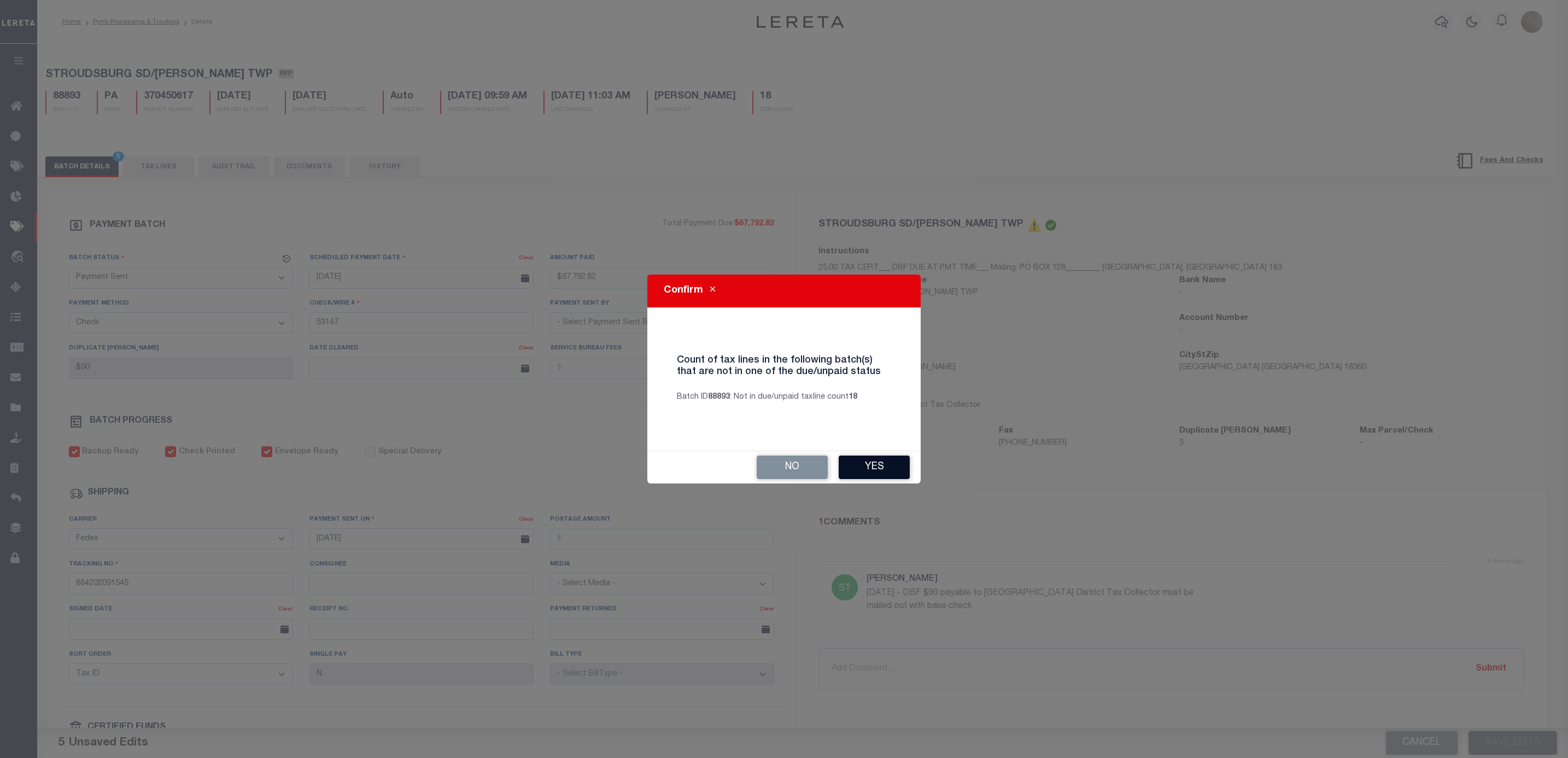
click at [869, 466] on button "Yes" at bounding box center [874, 467] width 71 height 24
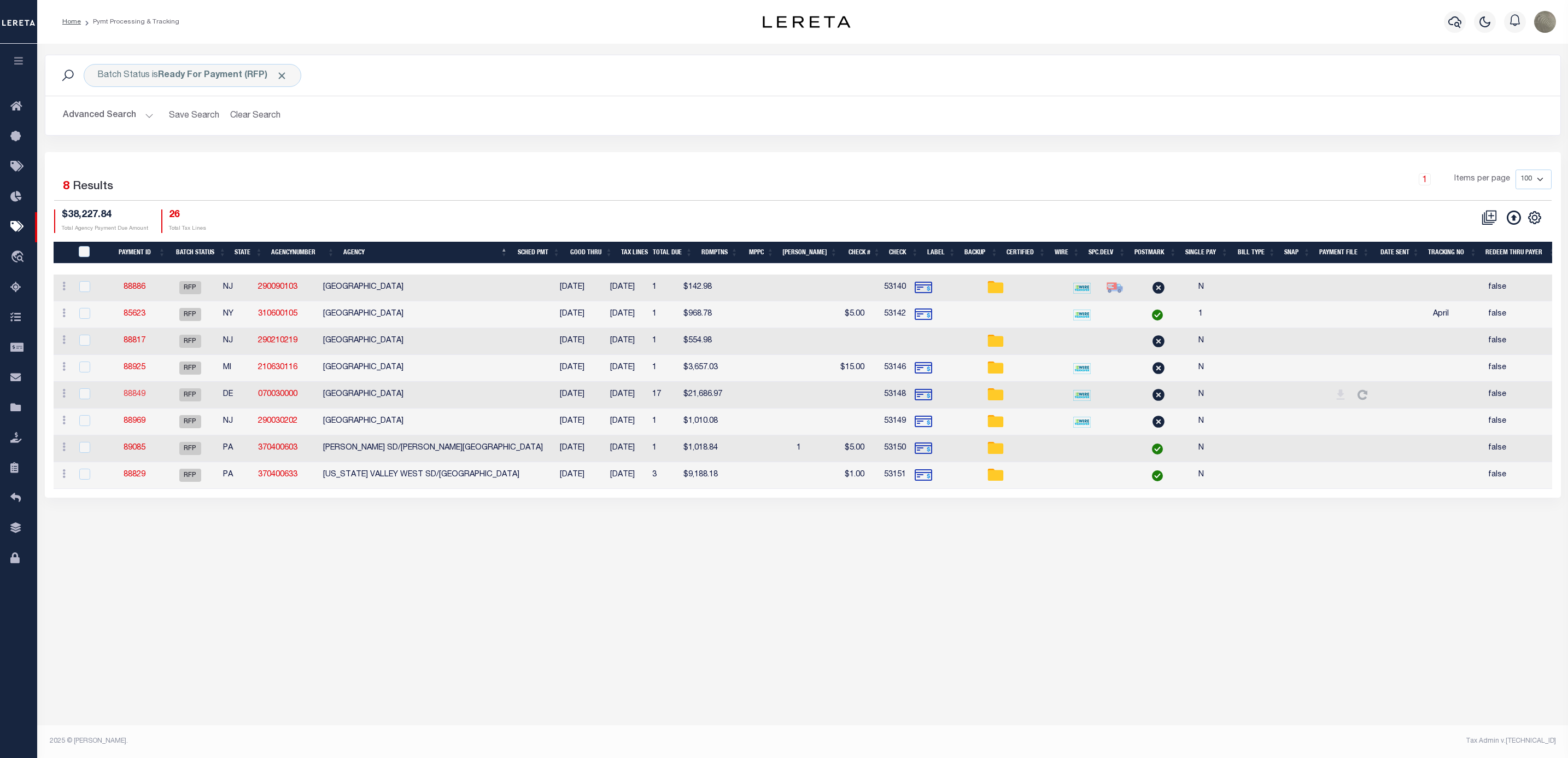
click at [135, 395] on link "88849" at bounding box center [135, 394] width 22 height 8
select select "RFP"
type input "$21,686.97"
type input "53148"
checkbox input "false"
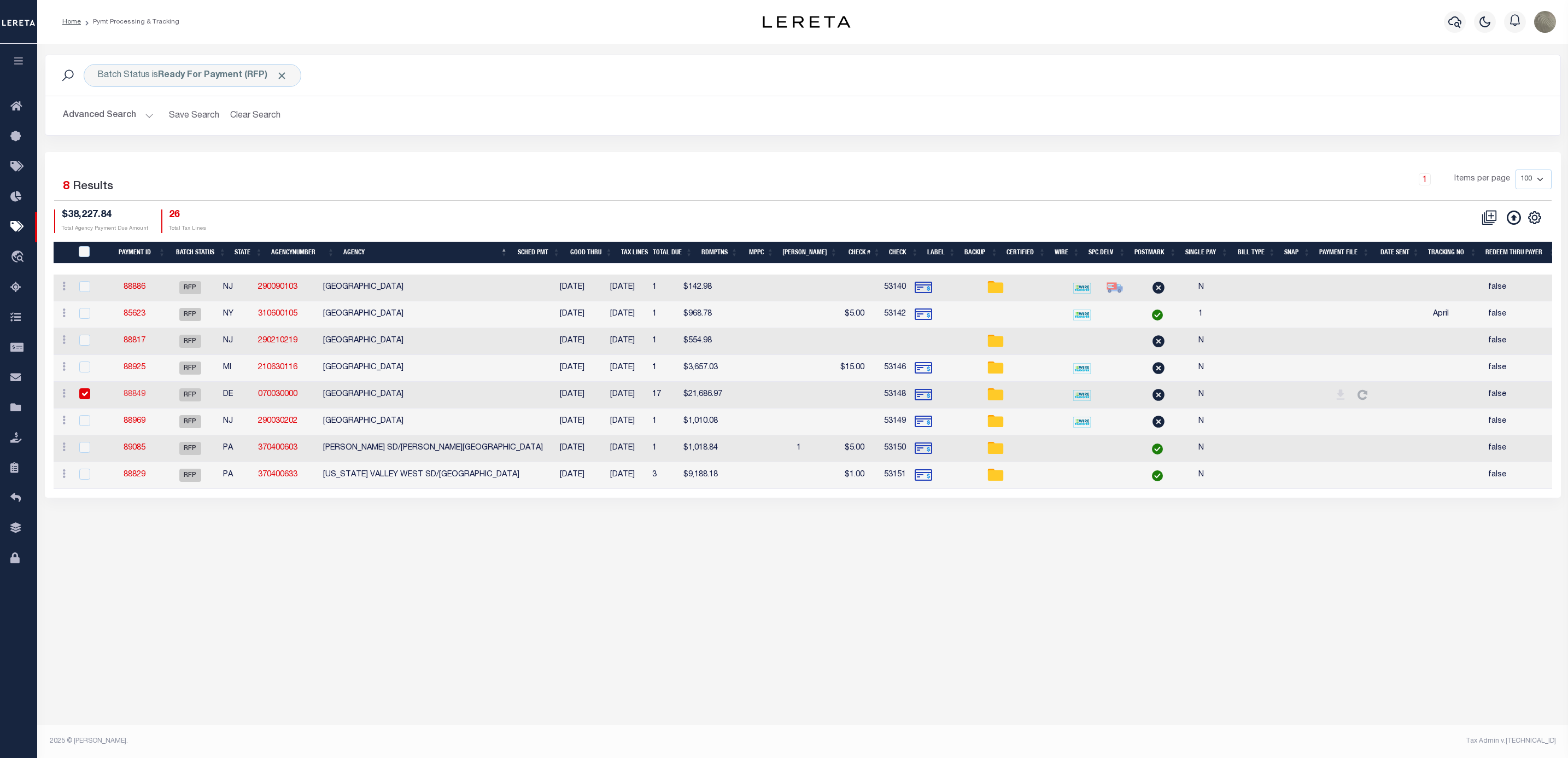
select select
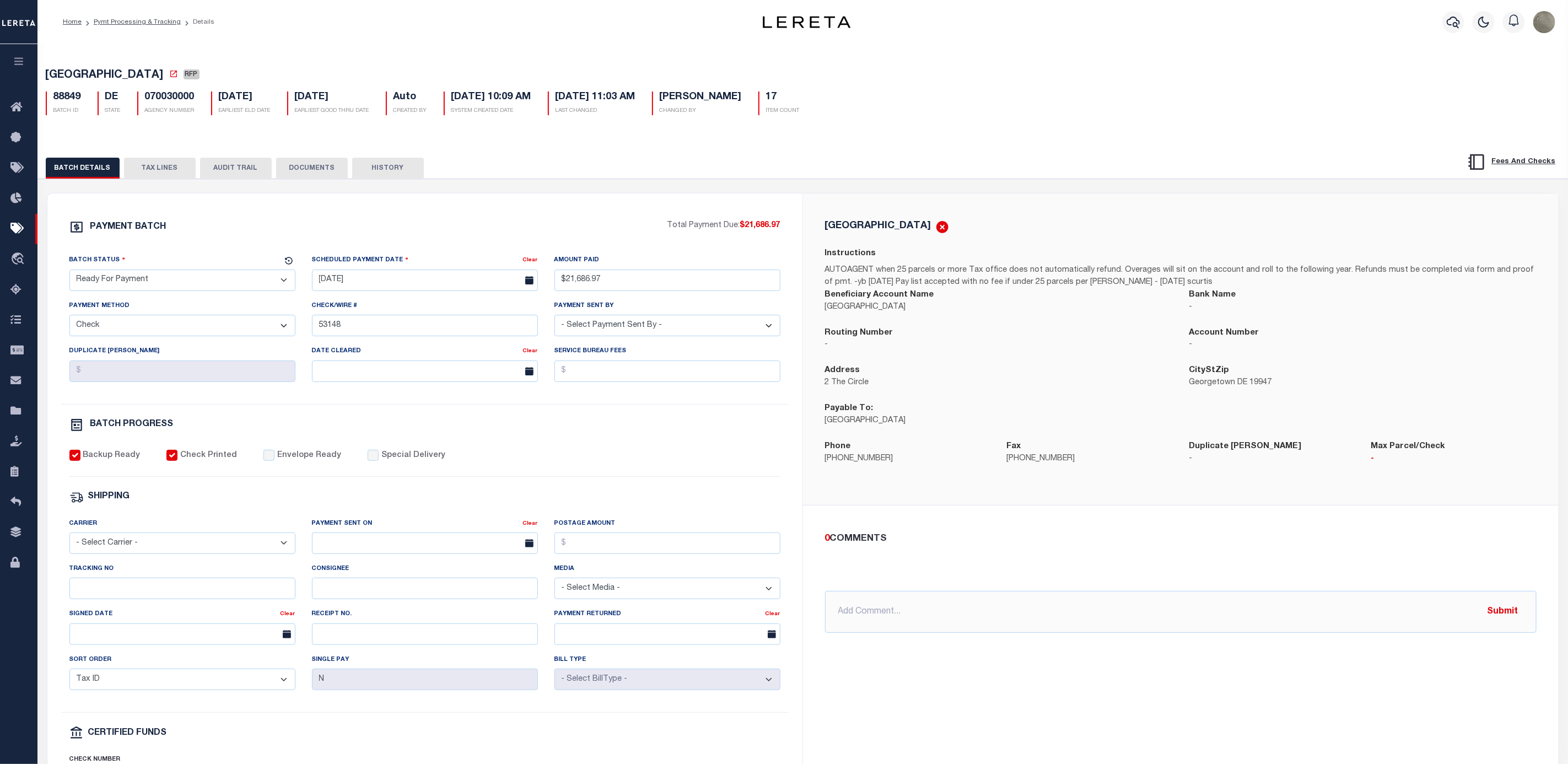
drag, startPoint x: 158, startPoint y: 280, endPoint x: 154, endPoint y: 288, distance: 8.9
click at [158, 280] on select "- Select Status - Scheduled for Payment Ready For Payment Payment Sent Cleared …" at bounding box center [182, 280] width 226 height 21
select select "SNT"
click at [69, 272] on select "- Select Status - Scheduled for Payment Ready For Payment Payment Sent Cleared …" at bounding box center [182, 280] width 226 height 21
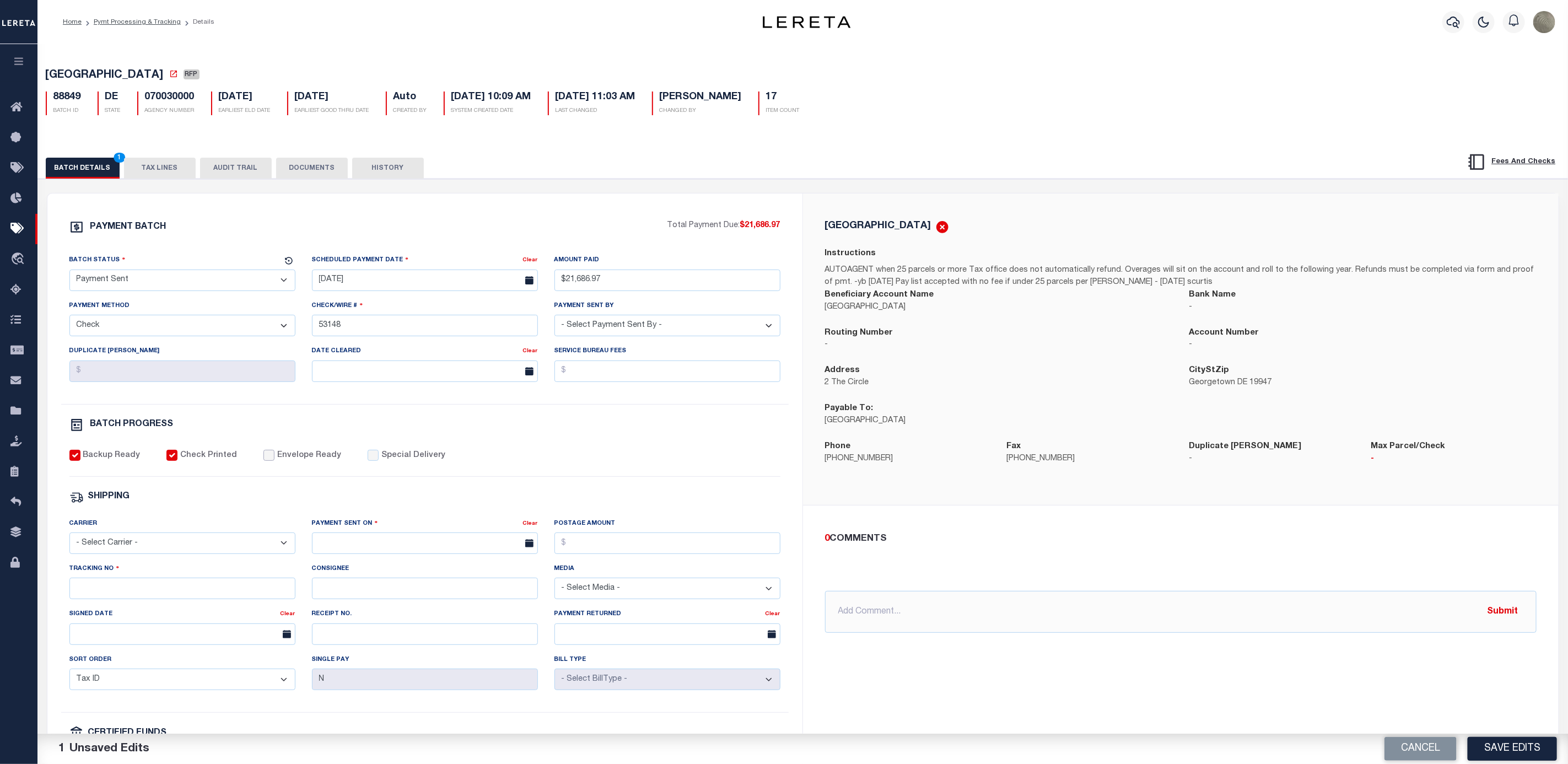
click at [263, 460] on input "Envelope Ready" at bounding box center [269, 455] width 11 height 11
checkbox input "true"
drag, startPoint x: 139, startPoint y: 551, endPoint x: 134, endPoint y: 556, distance: 7.1
click at [139, 551] on select "- Select Carrier - E-mail Fax Fedex FTP Other UPS USPS" at bounding box center [182, 543] width 226 height 21
select select "FDX"
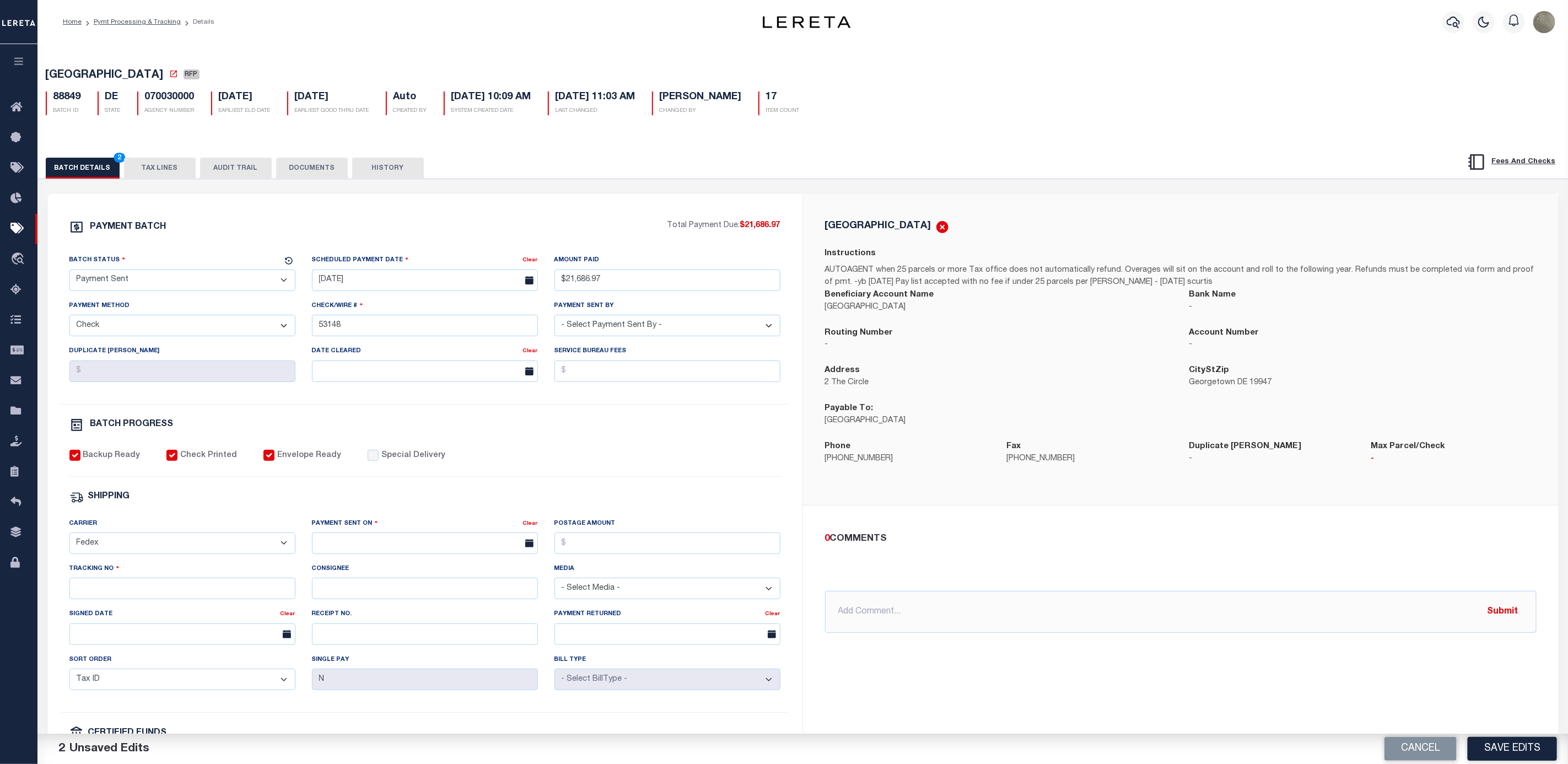
click at [69, 540] on select "- Select Carrier - E-mail Fax Fedex FTP Other UPS USPS" at bounding box center [182, 543] width 226 height 21
click at [414, 533] on div "Payment Sent On" at bounding box center [417, 525] width 211 height 15
click at [380, 550] on input "text" at bounding box center [425, 543] width 226 height 21
click at [338, 630] on span "8" at bounding box center [348, 634] width 21 height 21
type input "09/08/2025"
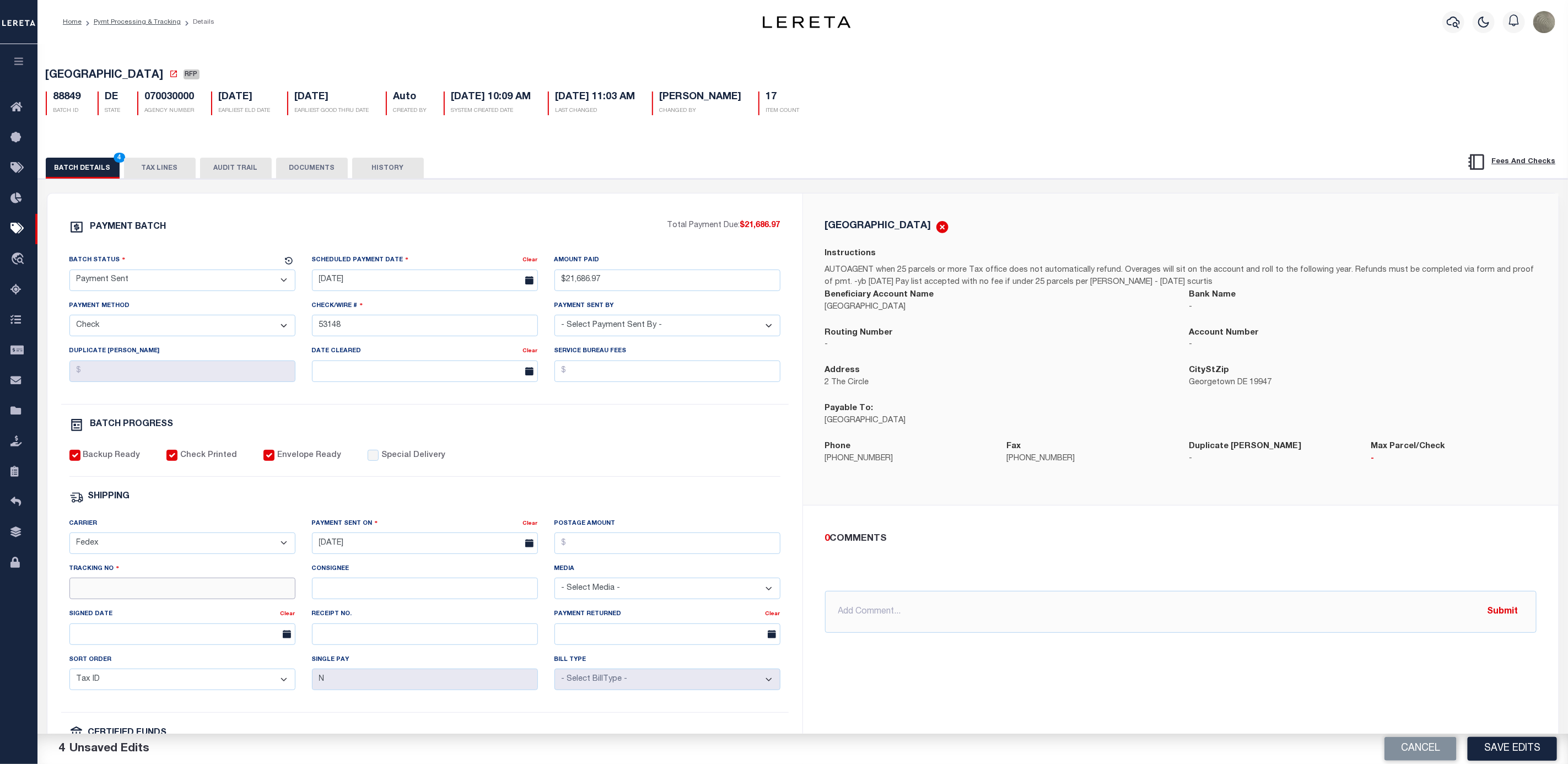
click at [212, 599] on input "Tracking No" at bounding box center [182, 588] width 226 height 21
type input "884202091041"
click at [698, 503] on div "SHIPPING" at bounding box center [425, 496] width 711 height 14
click at [1515, 744] on button "Save Edits" at bounding box center [1513, 749] width 90 height 24
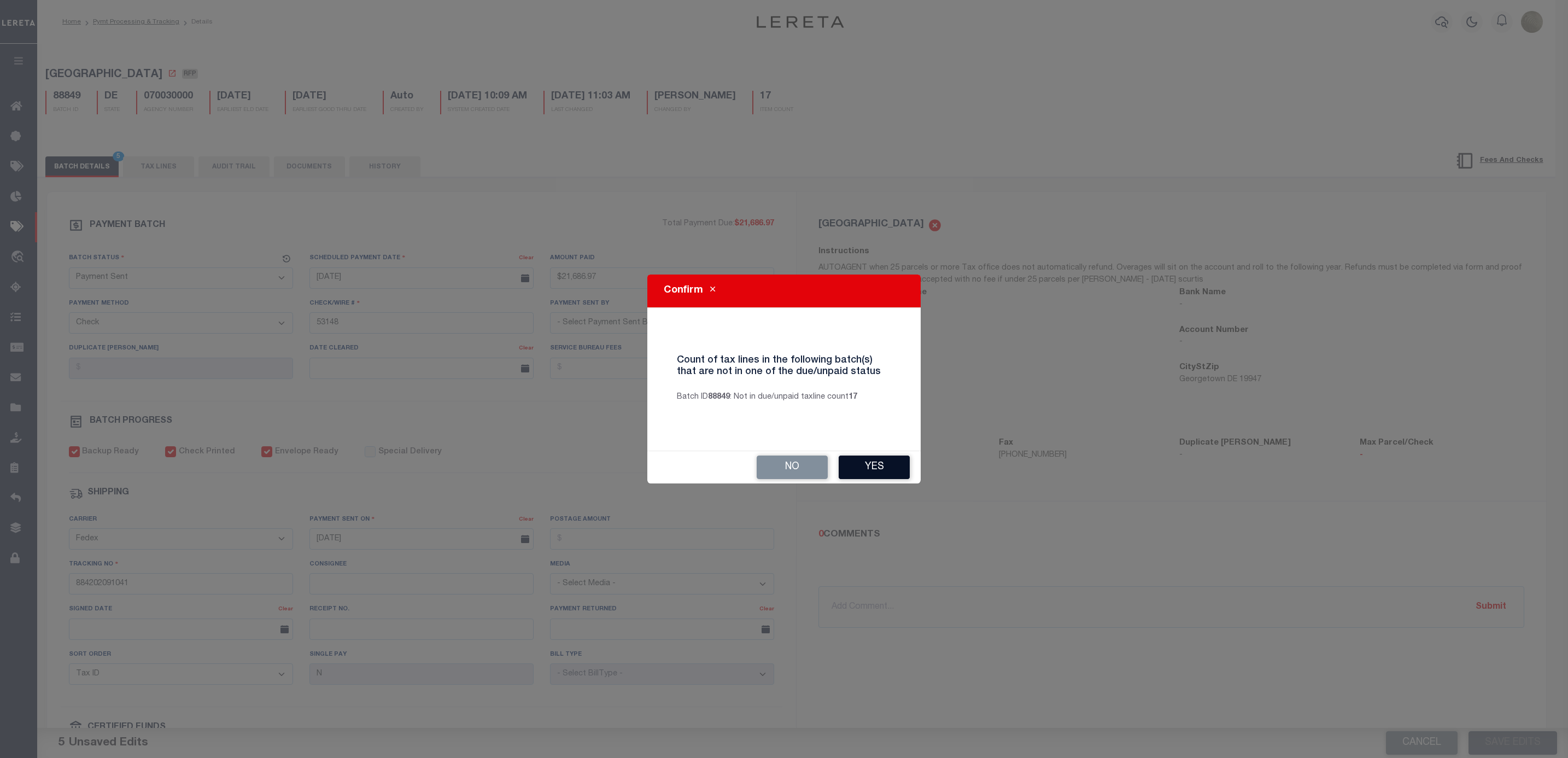
click at [886, 459] on button "Yes" at bounding box center [874, 467] width 71 height 24
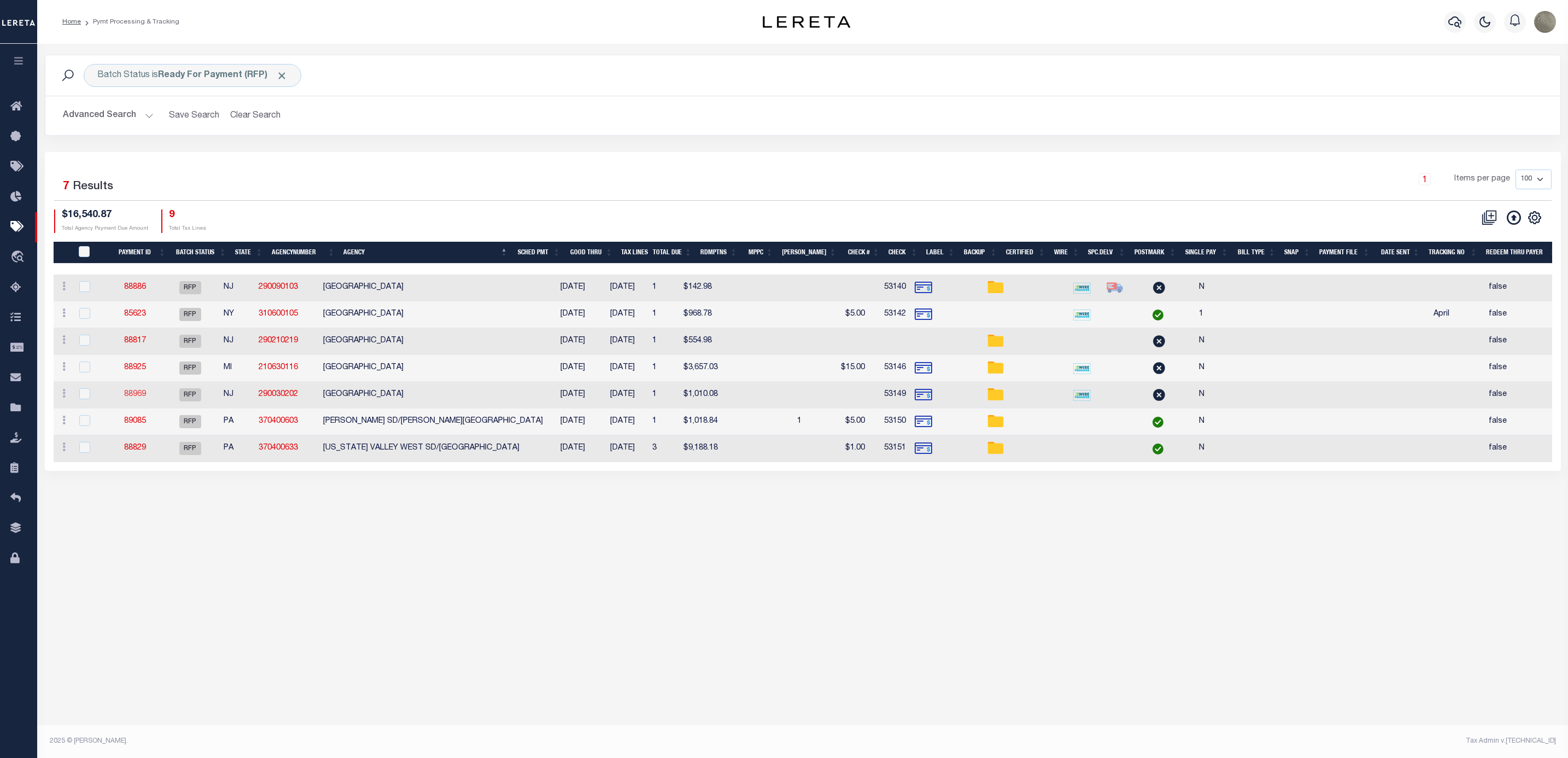
click at [142, 394] on link "88969" at bounding box center [135, 394] width 22 height 8
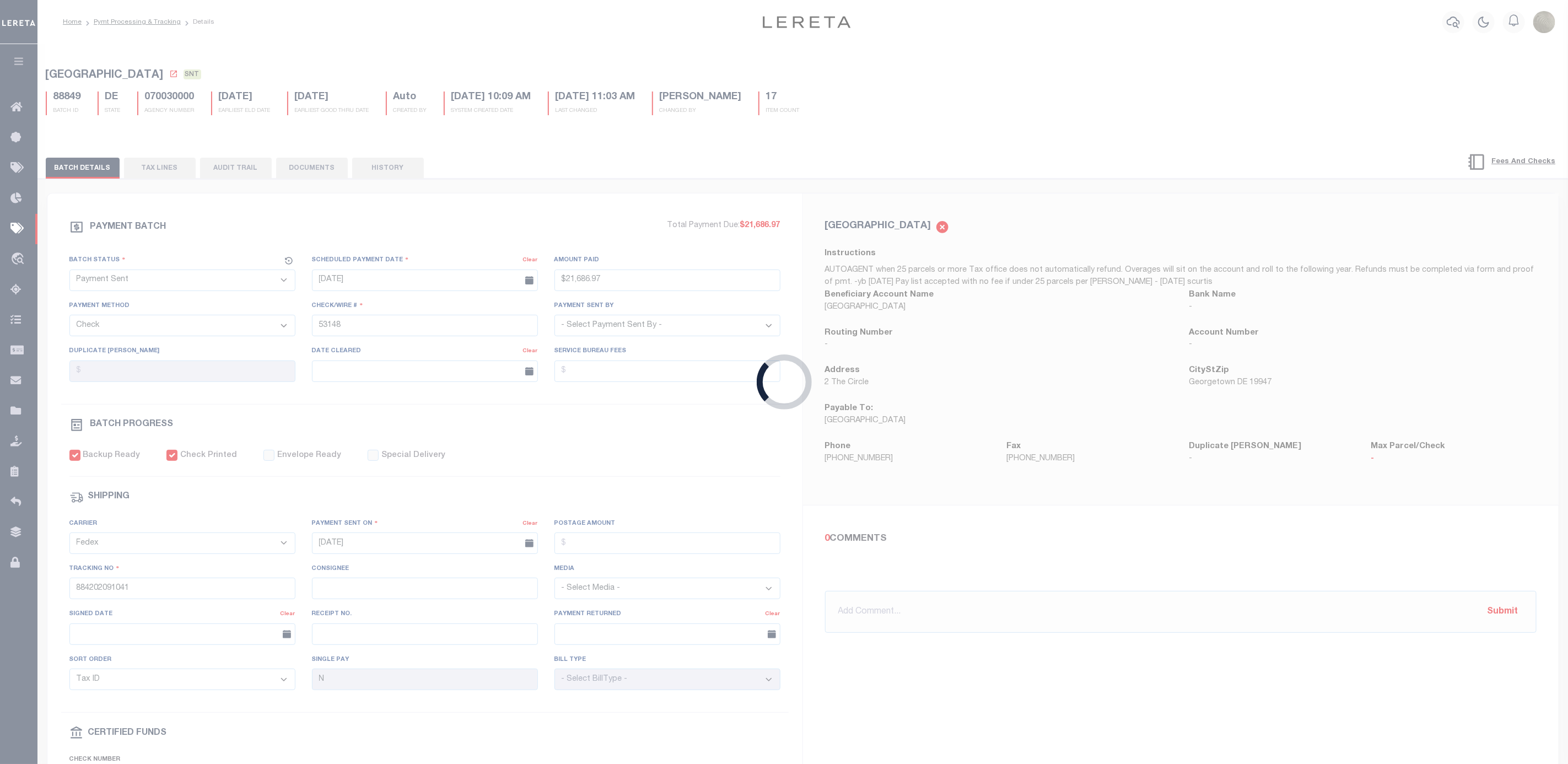
select select "RFP"
type input "$1,010.08"
type input "53149"
select select "Villatoro-Benitez, Andres"
checkbox input "false"
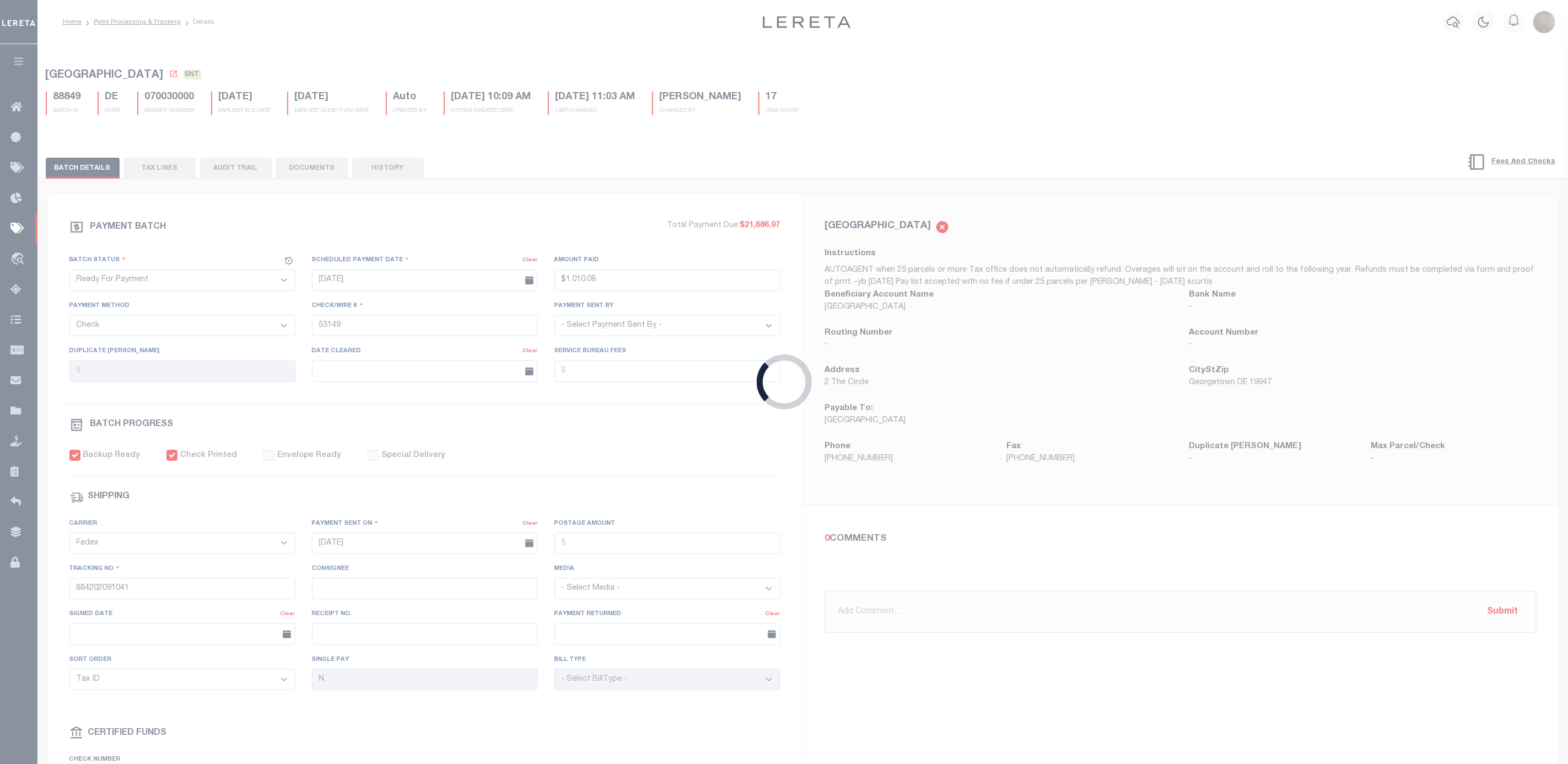
select select
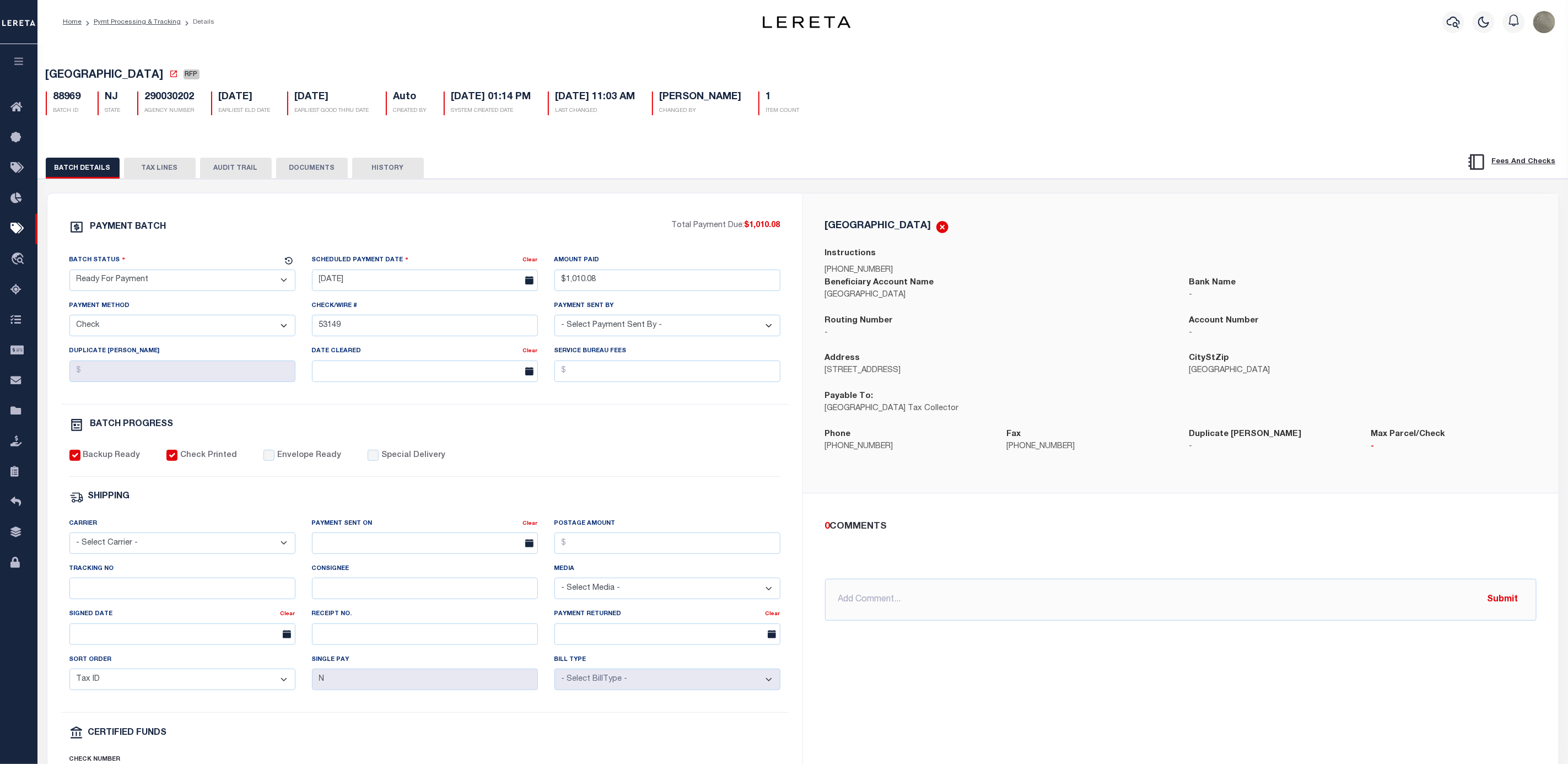
click at [150, 290] on select "- Select Status - Scheduled for Payment Ready For Payment Payment Sent Cleared …" at bounding box center [182, 280] width 226 height 21
select select "SNT"
click at [69, 272] on select "- Select Status - Scheduled for Payment Ready For Payment Payment Sent Cleared …" at bounding box center [182, 280] width 226 height 21
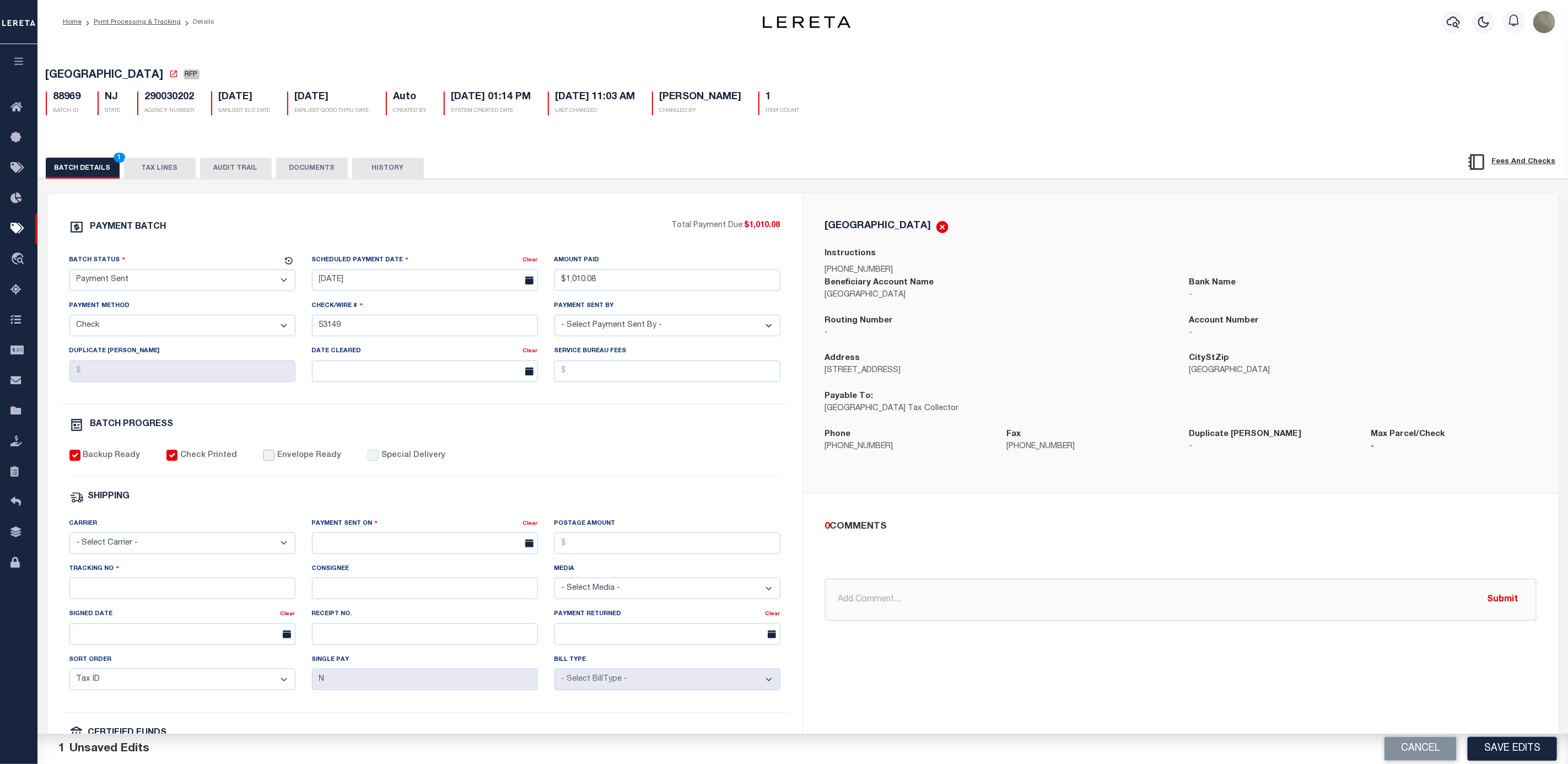
click at [263, 460] on input "Envelope Ready" at bounding box center [269, 455] width 11 height 11
checkbox input "true"
drag, startPoint x: 150, startPoint y: 549, endPoint x: 150, endPoint y: 534, distance: 15.0
click at [150, 549] on select "- Select Carrier - E-mail Fax Fedex FTP Other UPS USPS" at bounding box center [182, 543] width 226 height 21
select select "FDX"
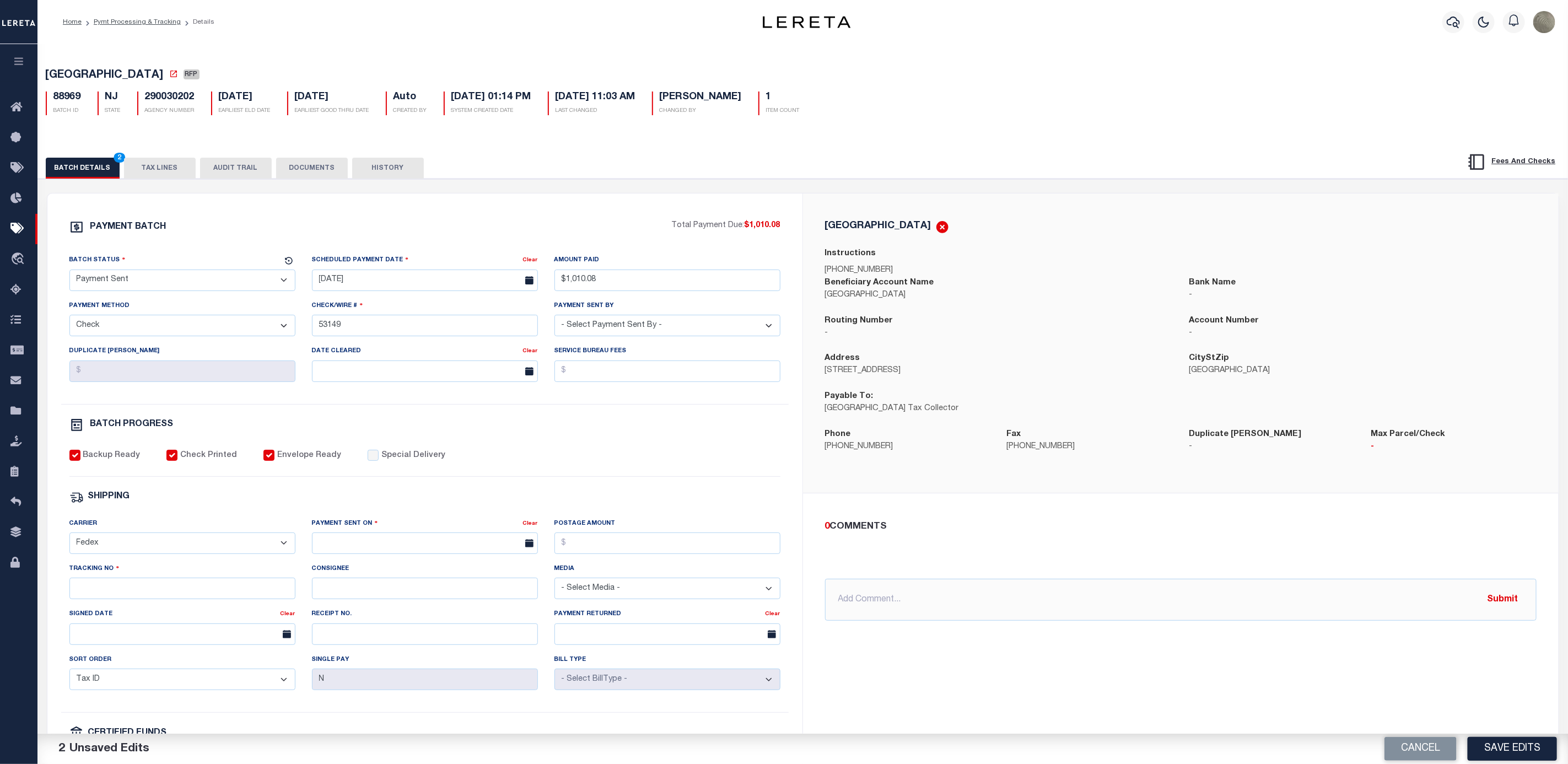
click at [69, 540] on select "- Select Carrier - E-mail Fax Fedex FTP Other UPS USPS" at bounding box center [182, 543] width 226 height 21
click at [344, 554] on input "text" at bounding box center [425, 543] width 226 height 21
click at [346, 637] on span "8" at bounding box center [348, 634] width 21 height 21
type input "[DATE]"
click at [144, 599] on input "Tracking No" at bounding box center [182, 588] width 226 height 21
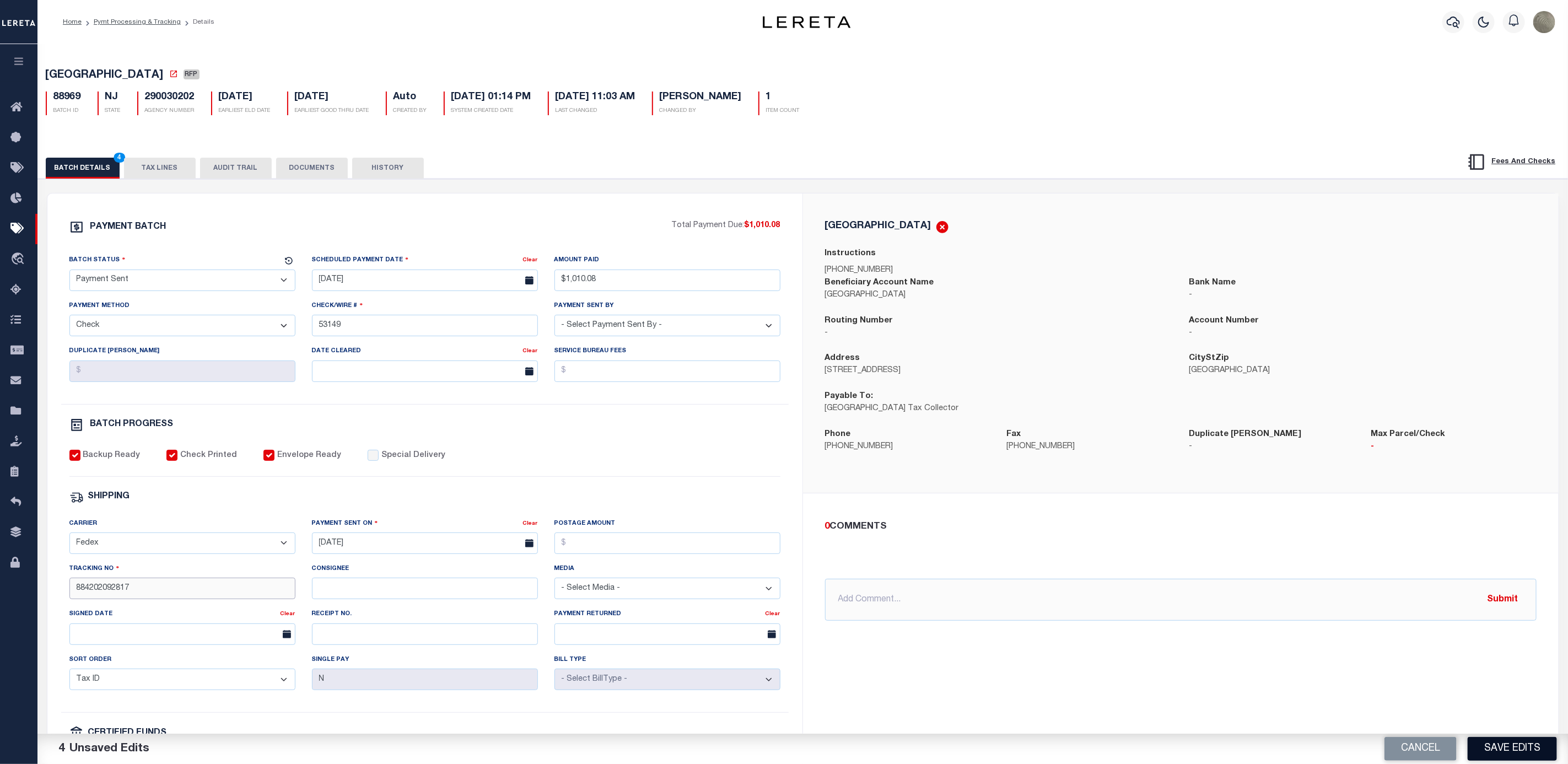
type input "884202092817"
click at [1488, 748] on button "Save Edits" at bounding box center [1513, 749] width 90 height 24
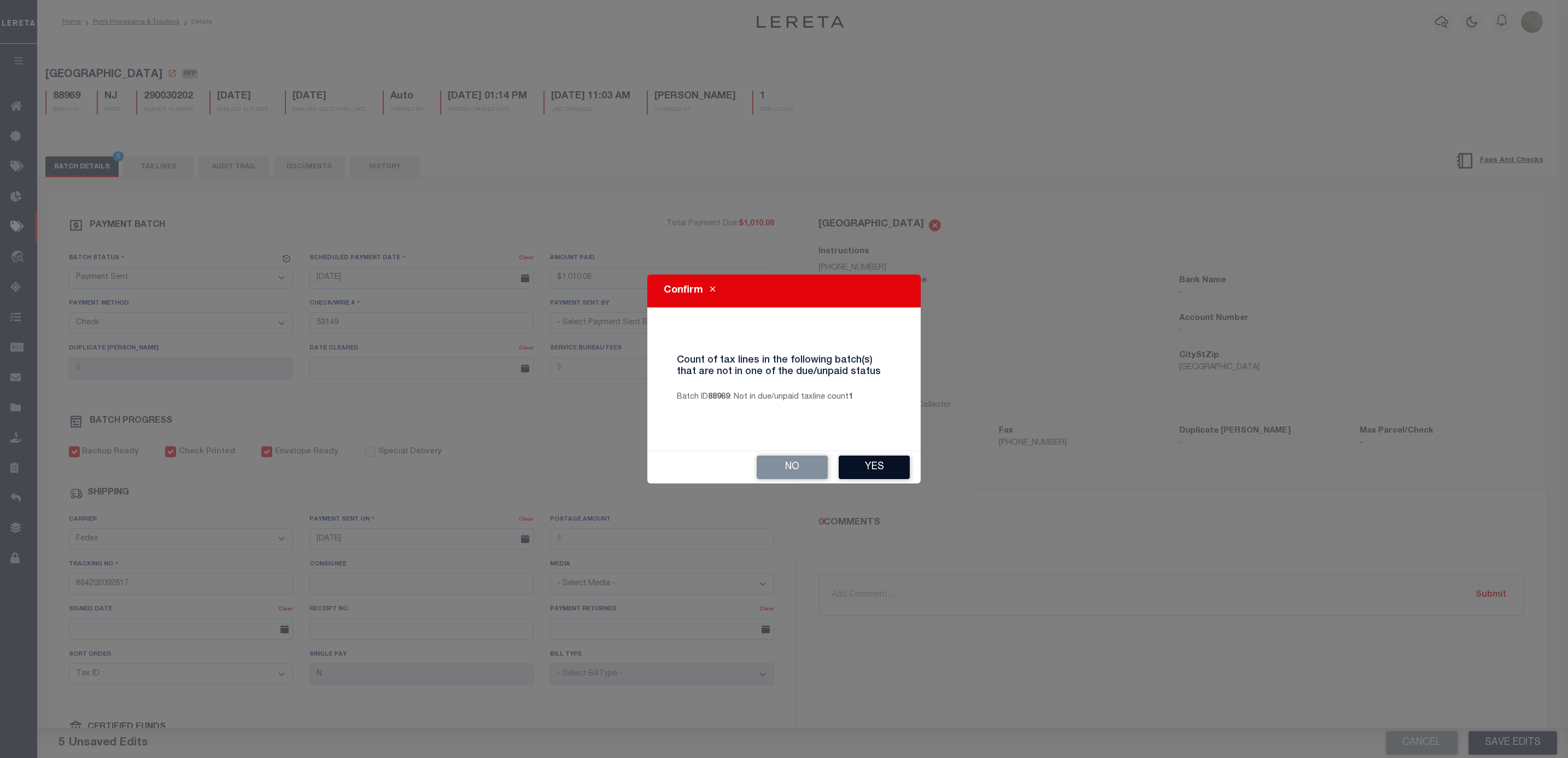
click at [875, 468] on button "Yes" at bounding box center [874, 467] width 71 height 24
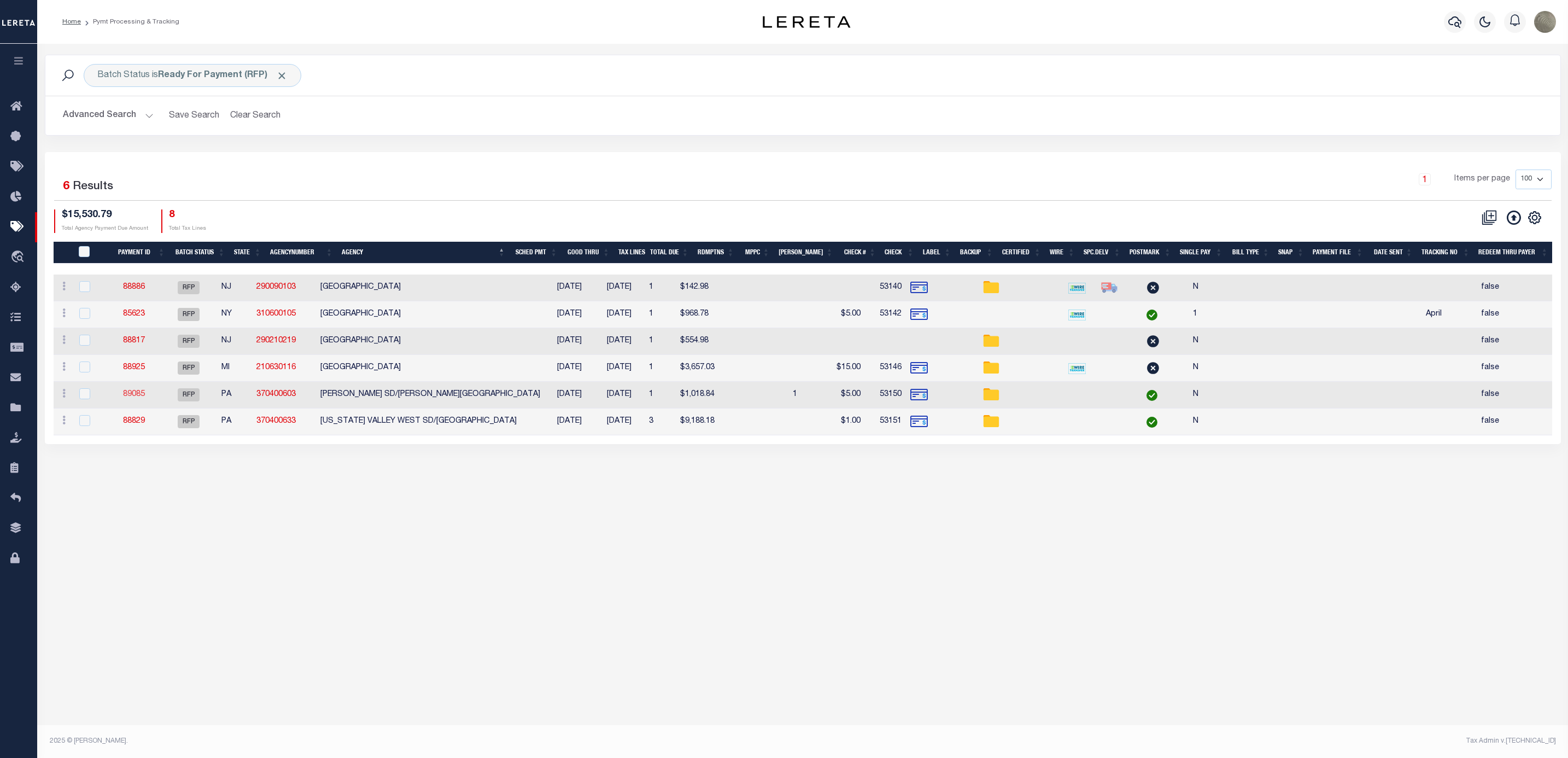
click at [145, 398] on link "89085" at bounding box center [134, 394] width 22 height 8
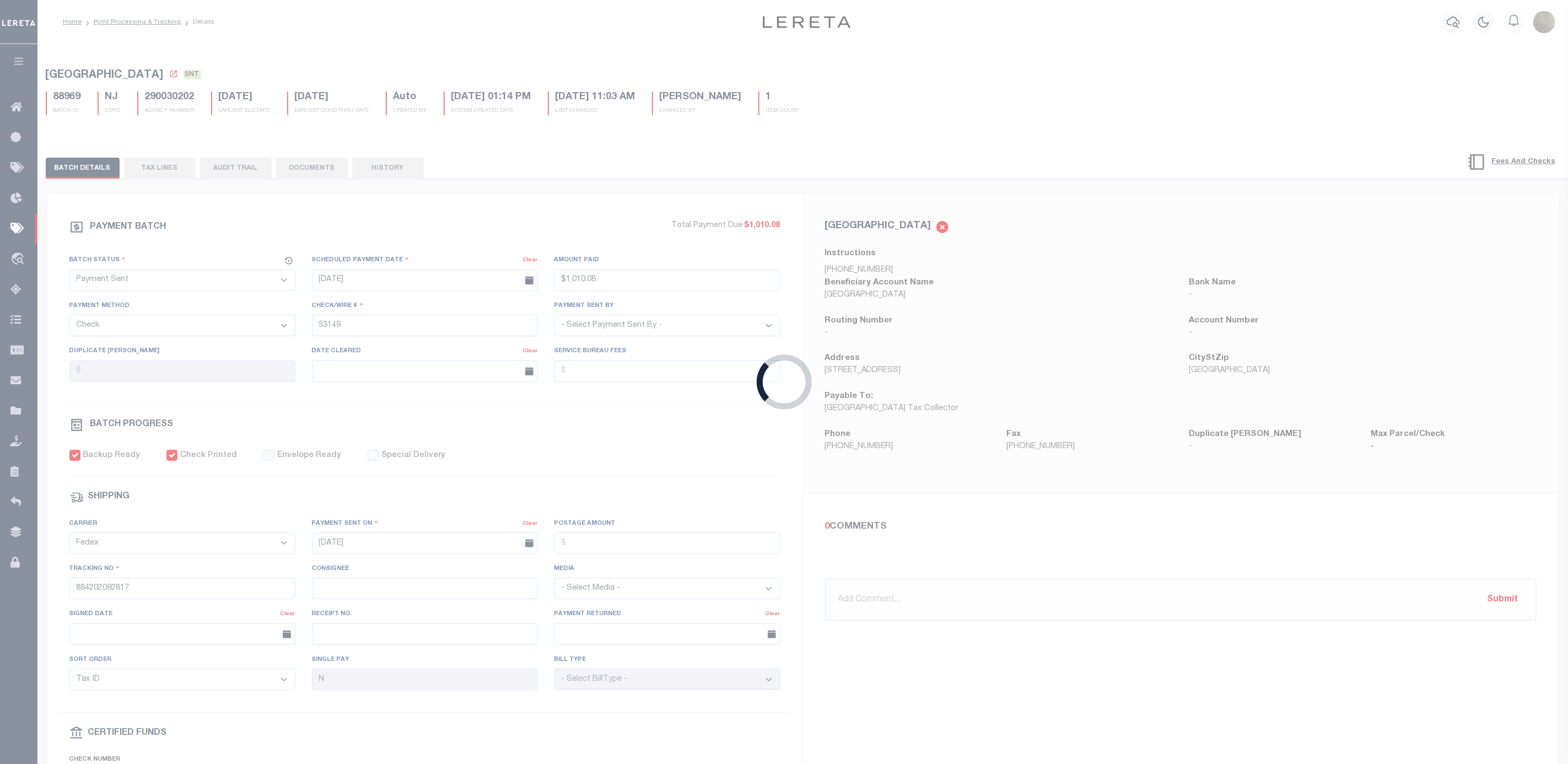
select select "RFP"
type input "$1,018.84"
type input "53150"
select select "[PERSON_NAME]"
type input "$5"
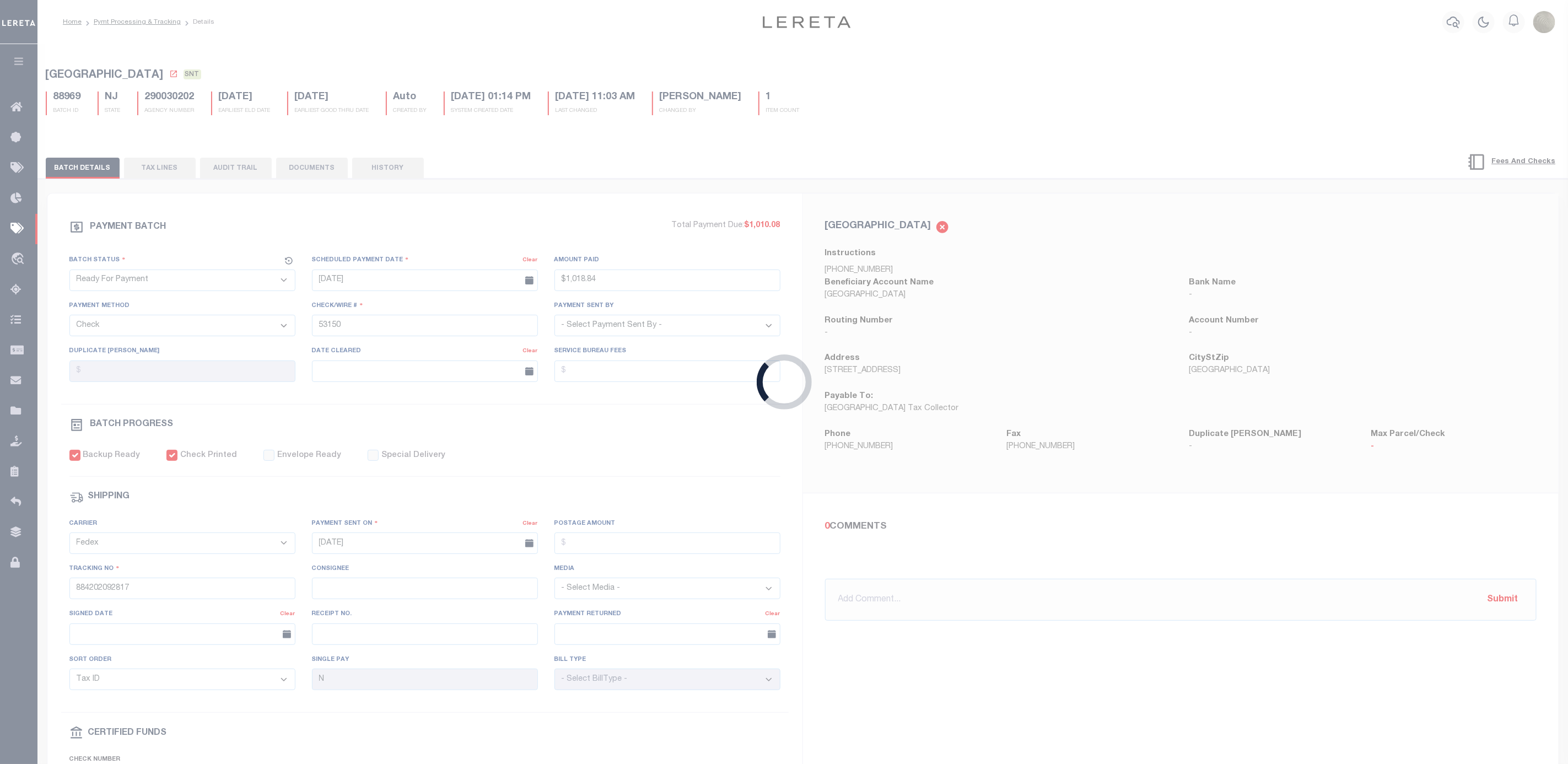
checkbox input "false"
select select
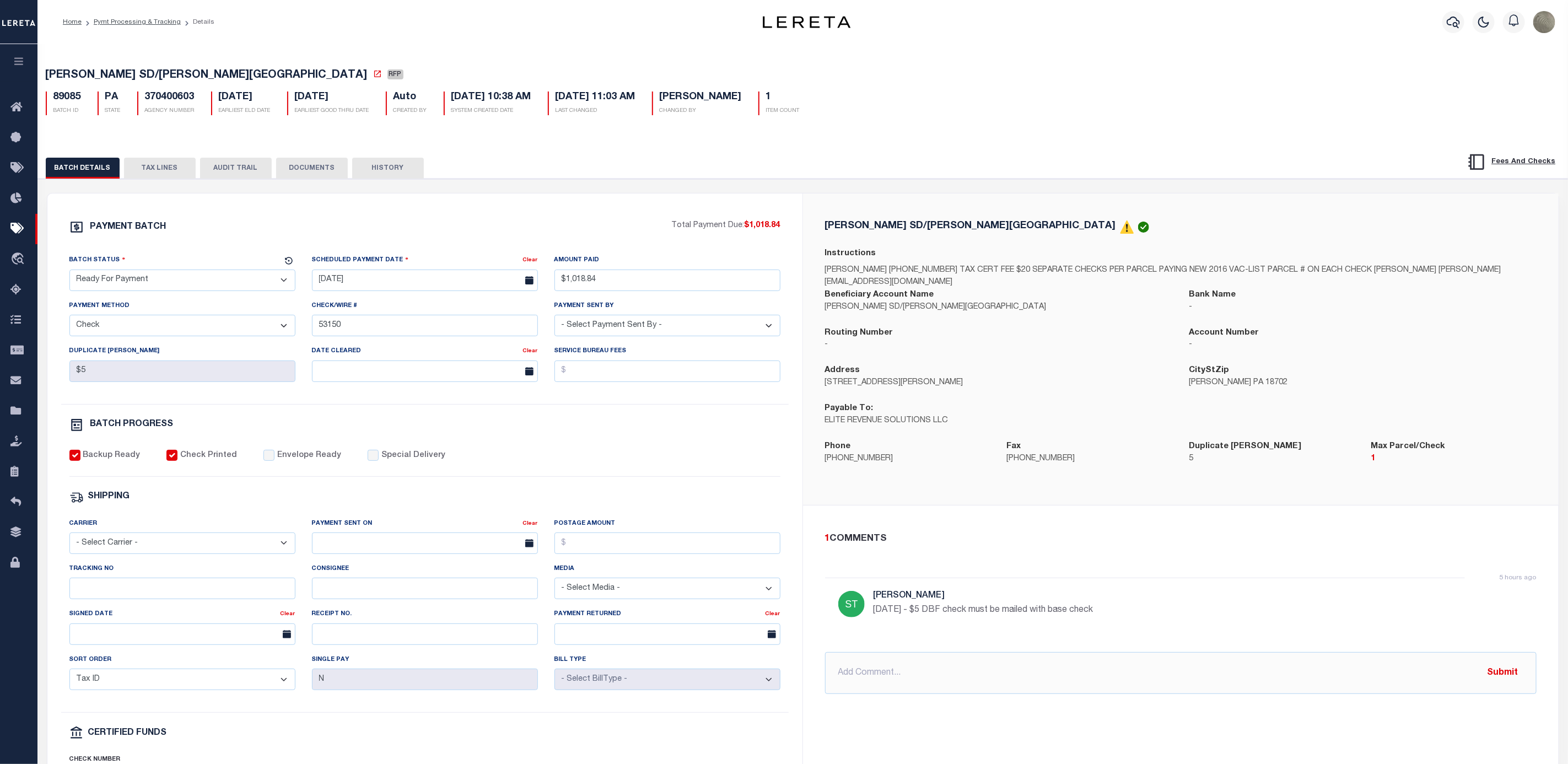
click at [167, 290] on select "- Select Status - Scheduled for Payment Ready For Payment Payment Sent Cleared …" at bounding box center [182, 280] width 226 height 21
select select "SNT"
click at [69, 272] on select "- Select Status - Scheduled for Payment Ready For Payment Payment Sent Cleared …" at bounding box center [182, 280] width 226 height 21
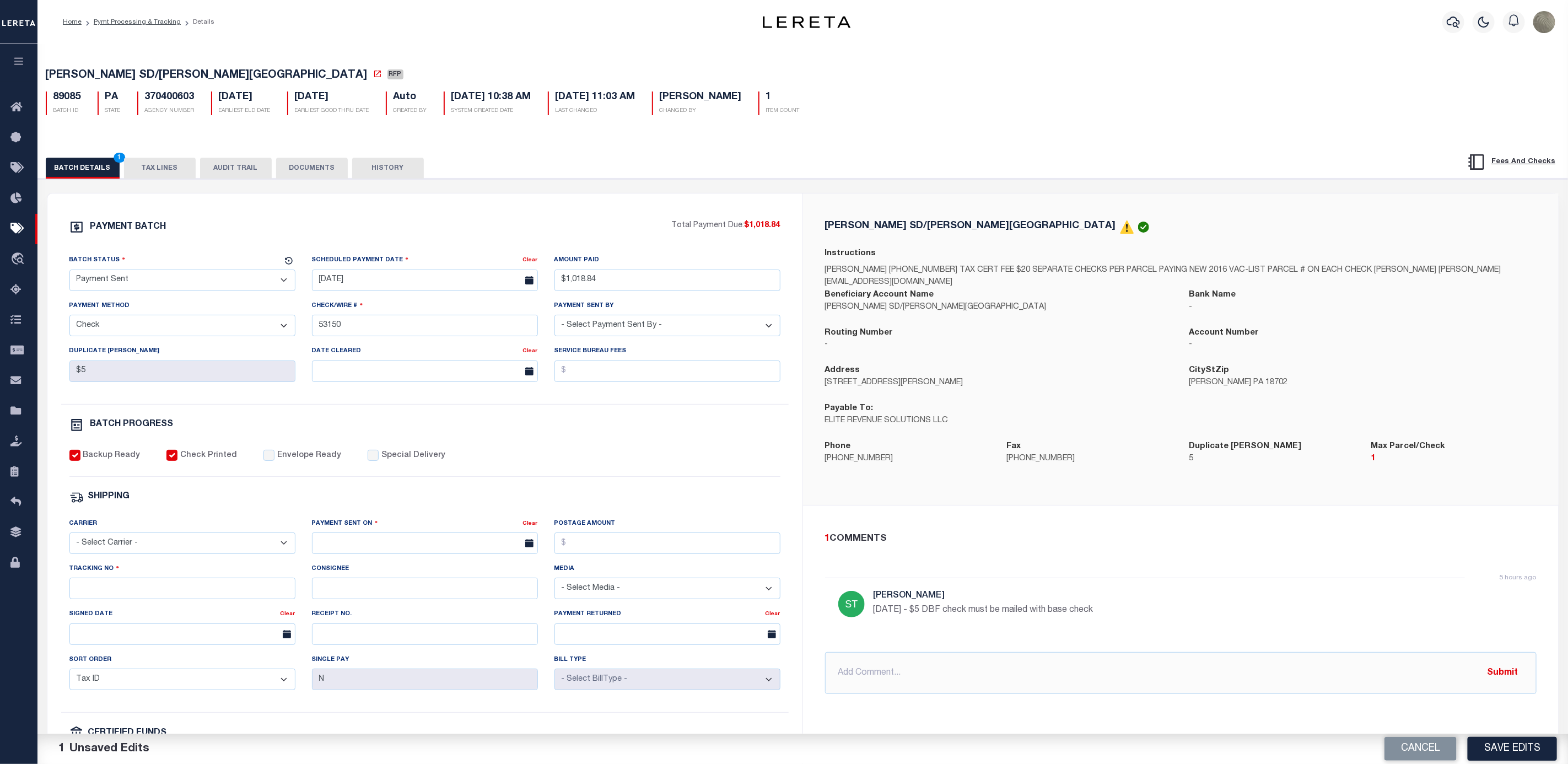
click at [168, 544] on select "- Select Carrier - E-mail Fax Fedex FTP Other UPS USPS" at bounding box center [182, 543] width 226 height 21
select select "FDX"
click at [69, 540] on select "- Select Carrier - E-mail Fax Fedex FTP Other UPS USPS" at bounding box center [182, 543] width 226 height 21
click at [263, 458] on input "Envelope Ready" at bounding box center [269, 455] width 11 height 11
checkbox input "true"
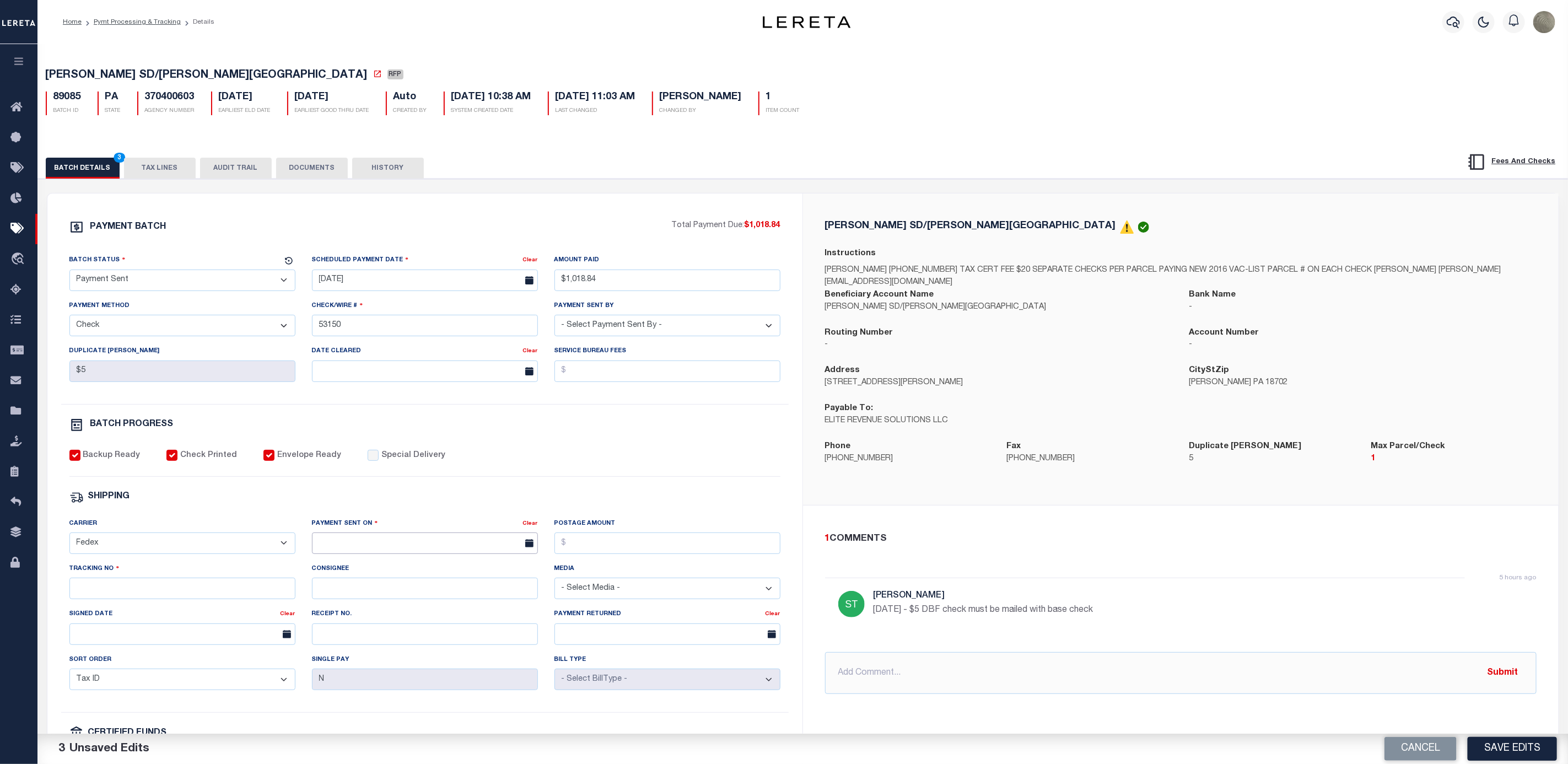
click at [360, 549] on input "text" at bounding box center [425, 543] width 226 height 21
click at [342, 634] on span "8" at bounding box center [348, 634] width 21 height 21
type input "[DATE]"
click at [156, 593] on input "Tracking No" at bounding box center [182, 588] width 226 height 21
type input "884202086112"
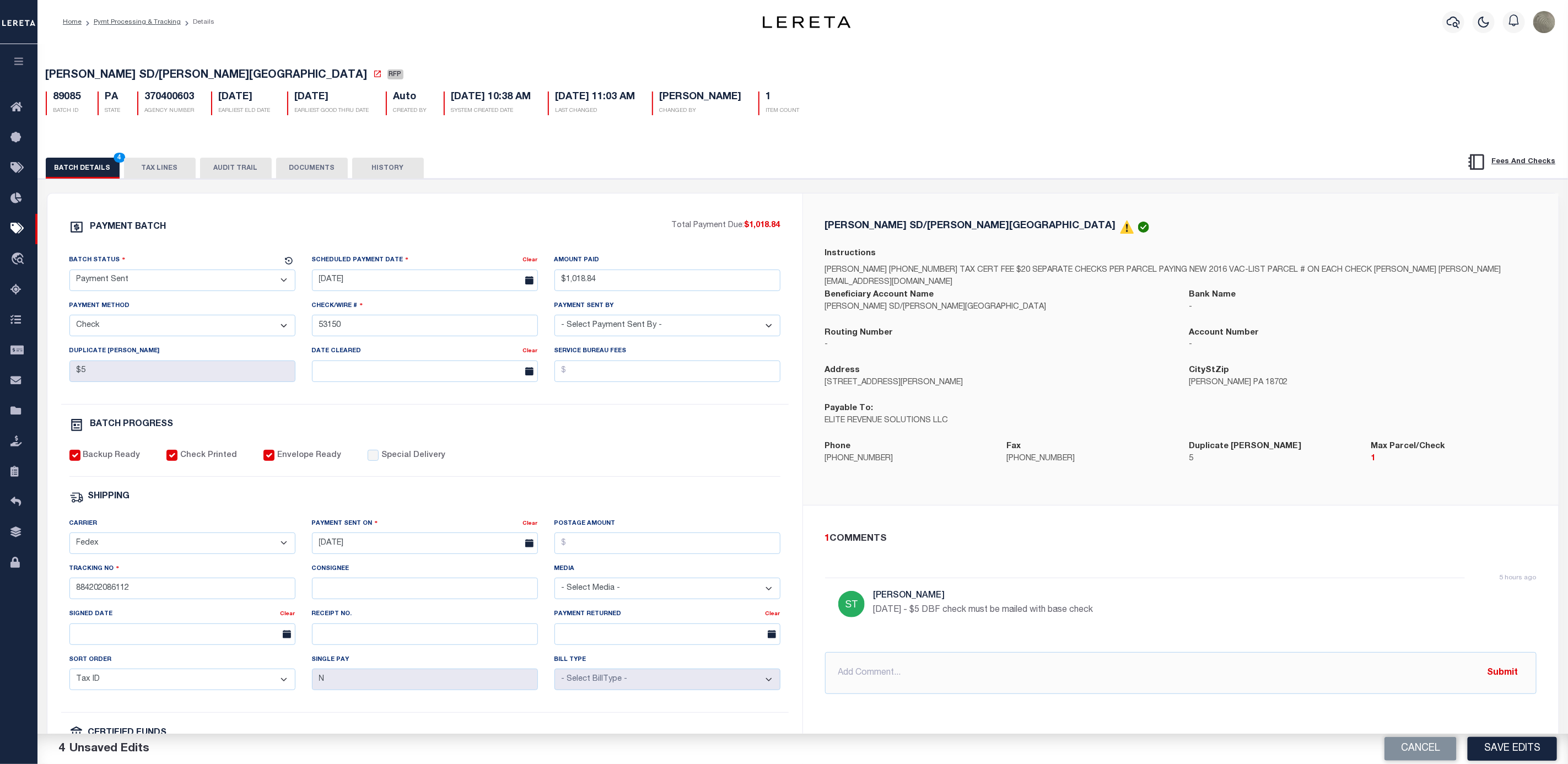
click at [590, 501] on div "SHIPPING" at bounding box center [425, 496] width 711 height 14
click at [1519, 752] on button "Save Edits" at bounding box center [1513, 749] width 90 height 24
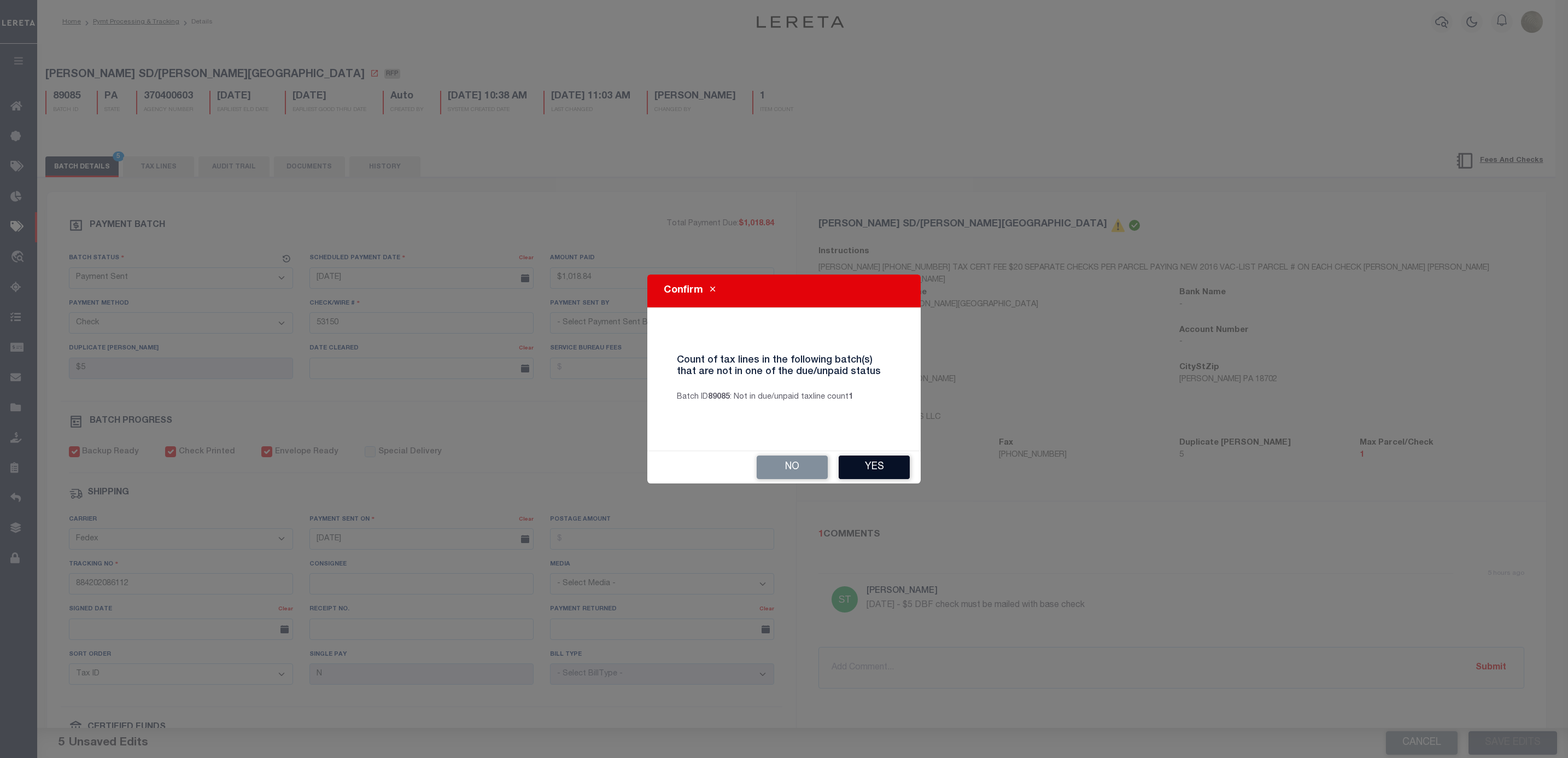
click at [869, 471] on button "Yes" at bounding box center [874, 467] width 71 height 24
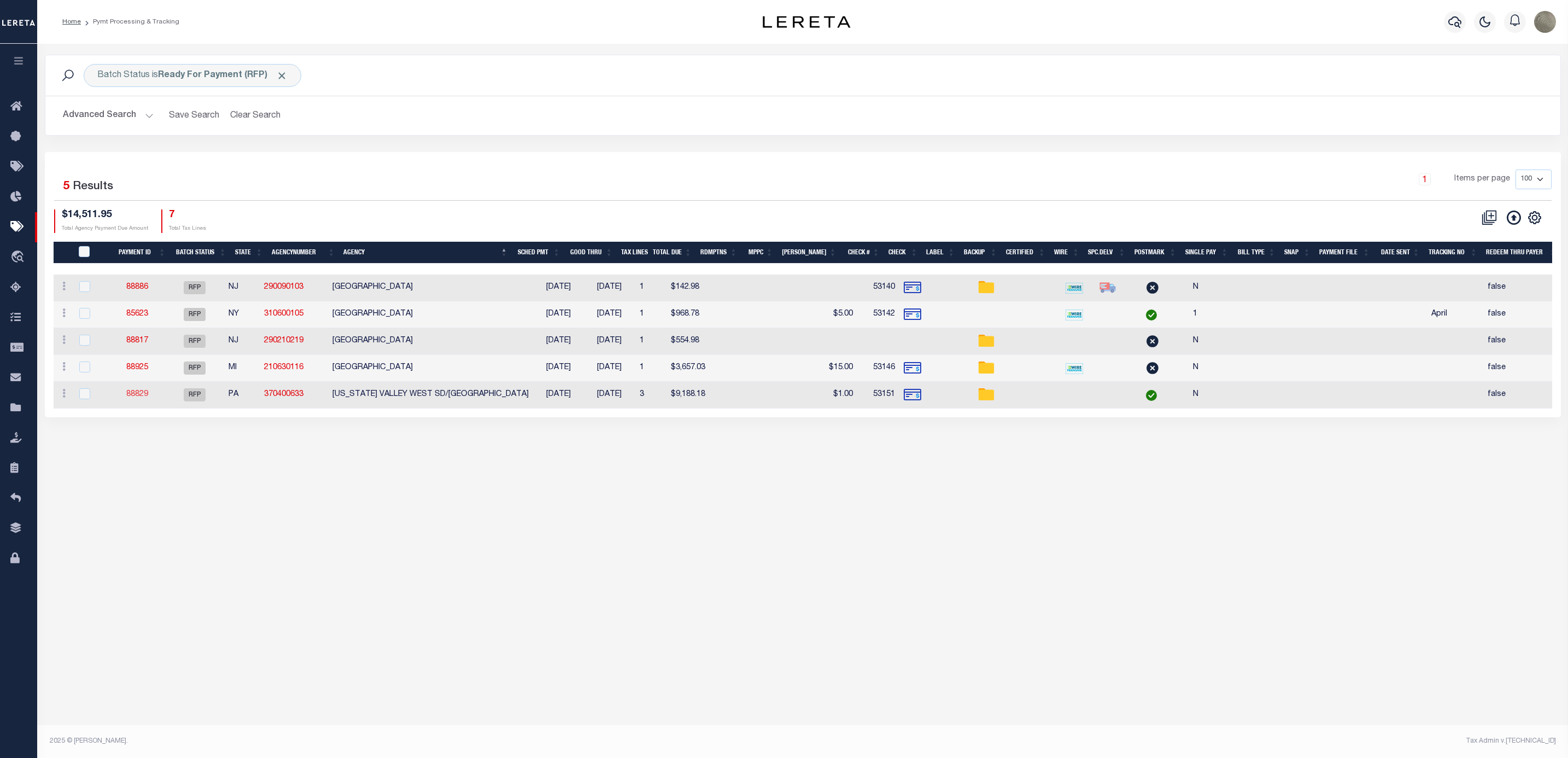
click at [139, 398] on link "88829" at bounding box center [137, 394] width 22 height 8
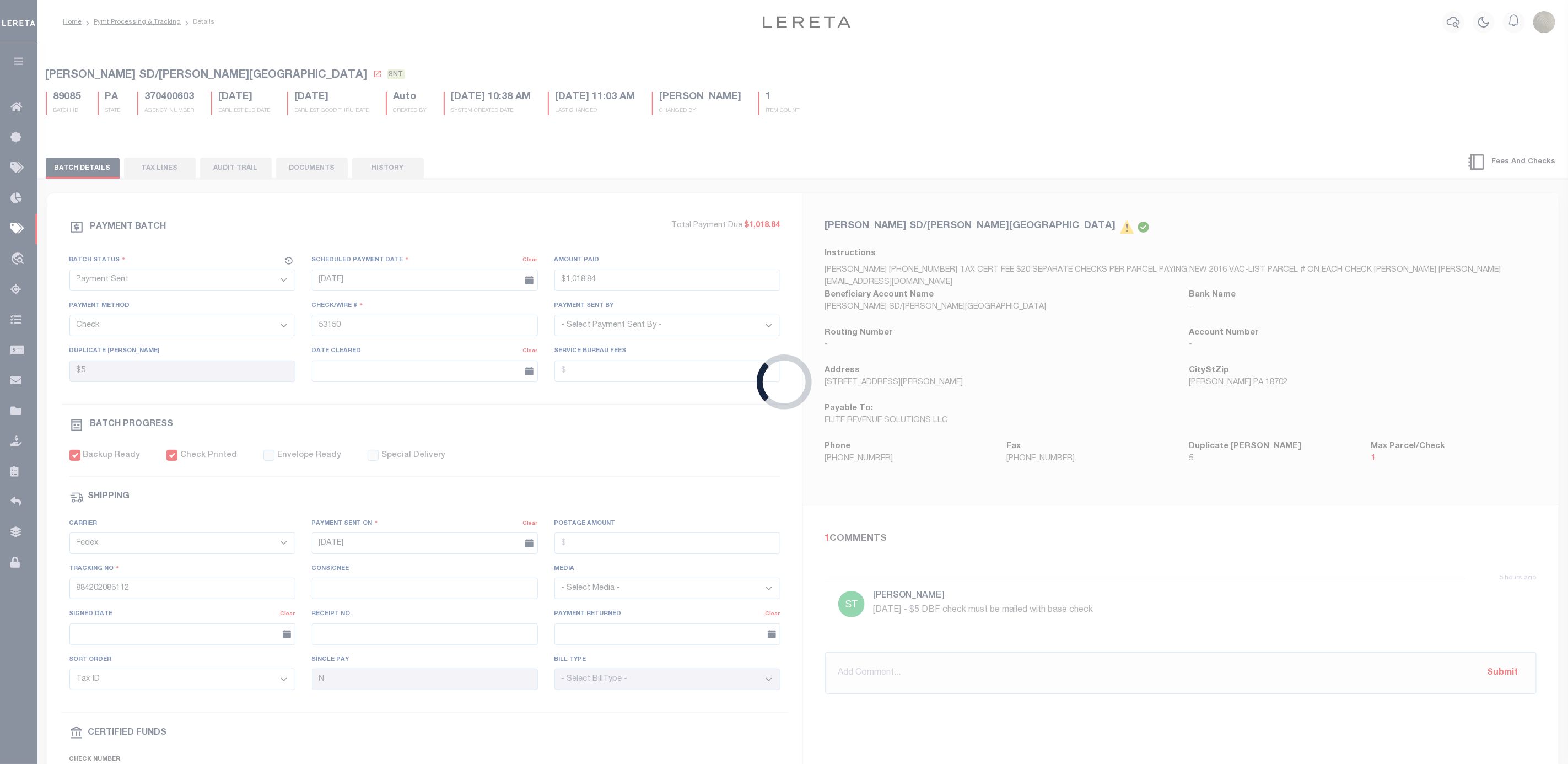
select select "RFP"
type input "$9,188.18"
type input "53151"
type input "$3"
checkbox input "false"
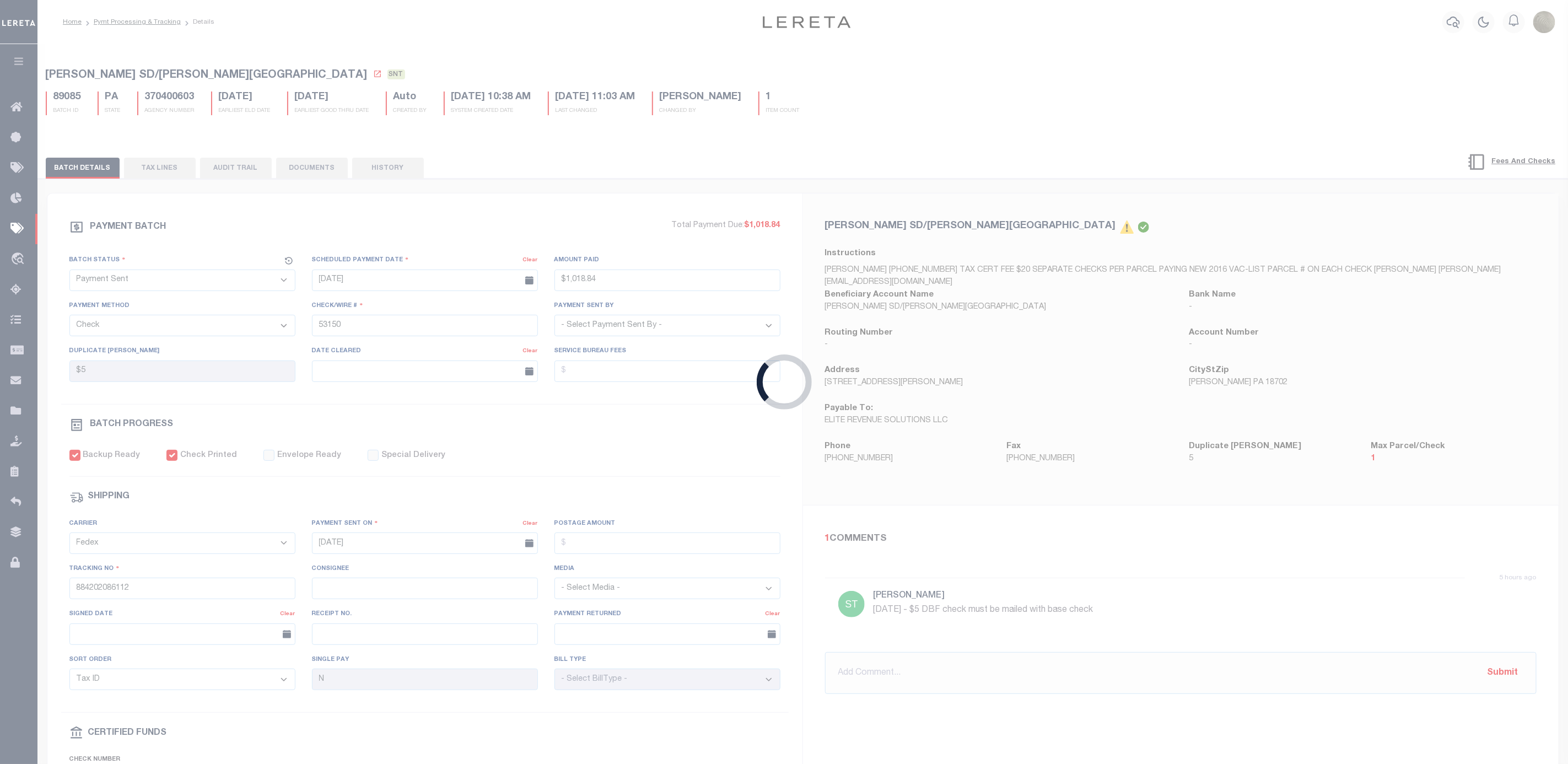
select select
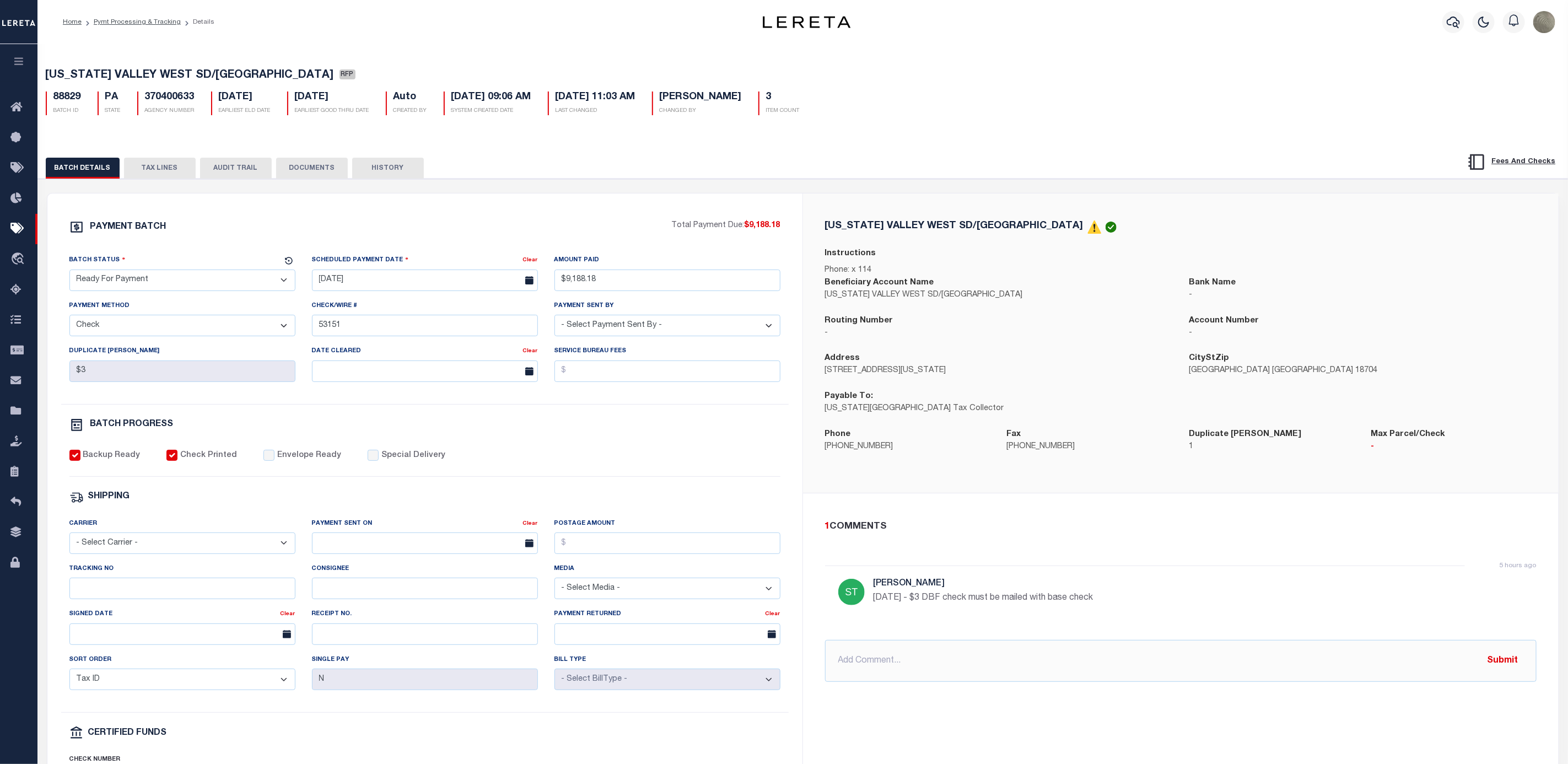
click at [139, 284] on select "- Select Status - Scheduled for Payment Ready For Payment Payment Sent Cleared …" at bounding box center [182, 280] width 226 height 21
select select "SNT"
click at [69, 272] on select "- Select Status - Scheduled for Payment Ready For Payment Payment Sent Cleared …" at bounding box center [182, 280] width 226 height 21
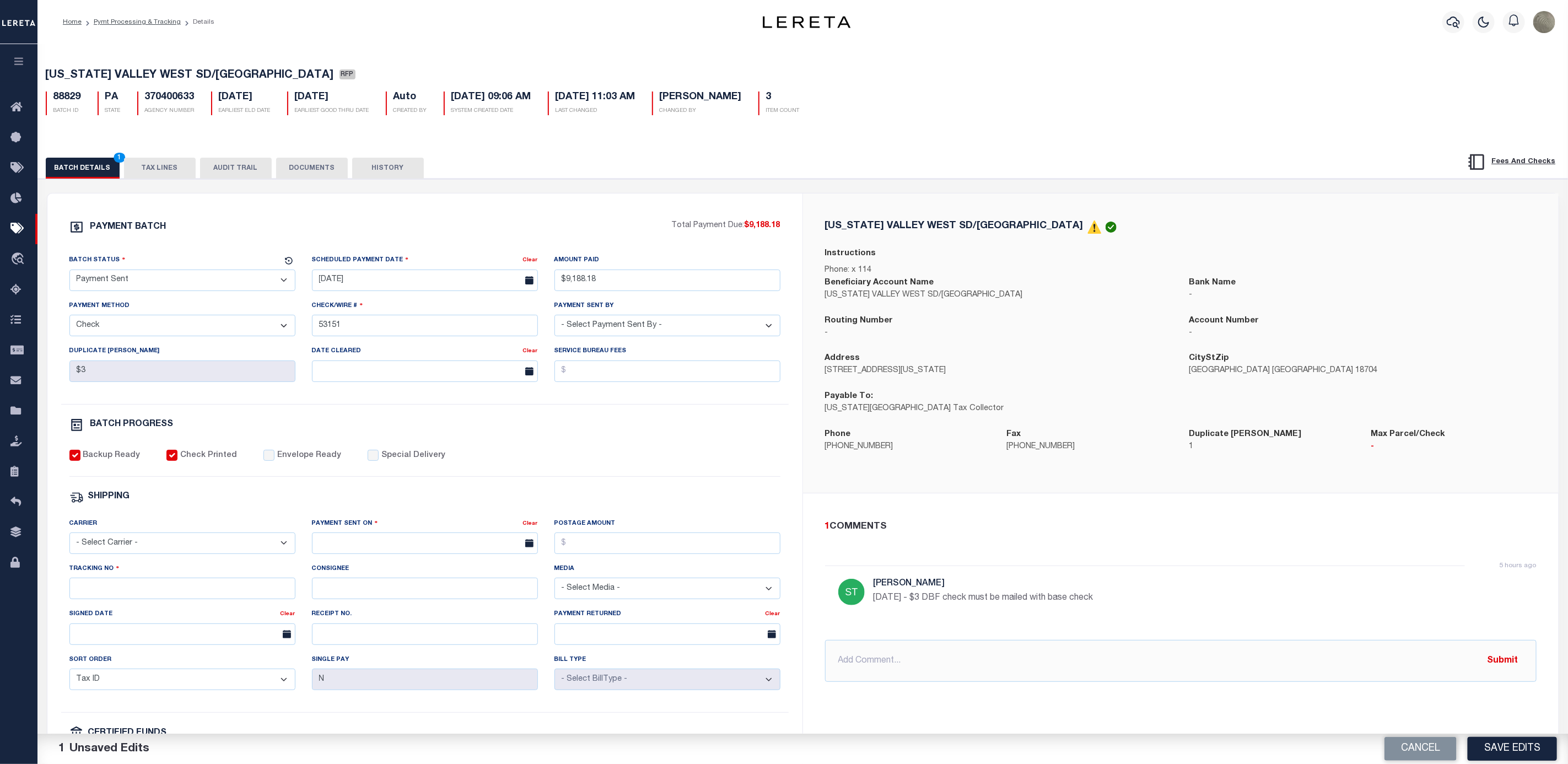
click at [255, 452] on div "PAYMENT BATCH Total Payment Due: $9,188.18 Batch Status - Select Status -" at bounding box center [425, 515] width 728 height 592
click at [265, 461] on input "Envelope Ready" at bounding box center [269, 455] width 11 height 11
checkbox input "true"
drag, startPoint x: 169, startPoint y: 549, endPoint x: 163, endPoint y: 563, distance: 15.2
click at [169, 549] on select "- Select Carrier - E-mail Fax Fedex FTP Other UPS USPS" at bounding box center [182, 543] width 226 height 21
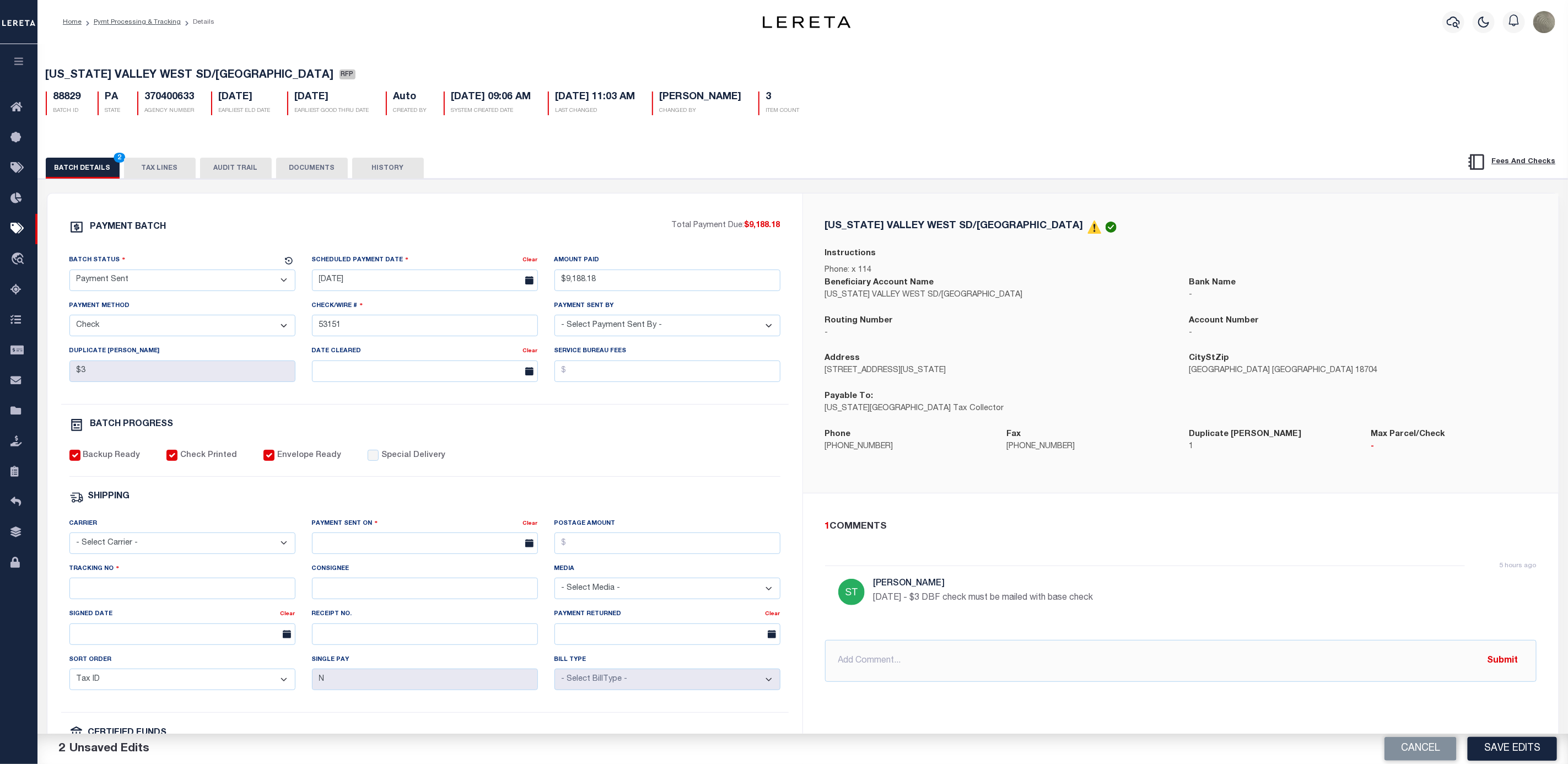
select select "FDX"
click at [69, 540] on select "- Select Carrier - E-mail Fax Fedex FTP Other UPS USPS" at bounding box center [182, 543] width 226 height 21
click at [369, 541] on input "text" at bounding box center [425, 543] width 226 height 21
click at [349, 634] on span "8" at bounding box center [348, 634] width 21 height 21
type input "09/08/2025"
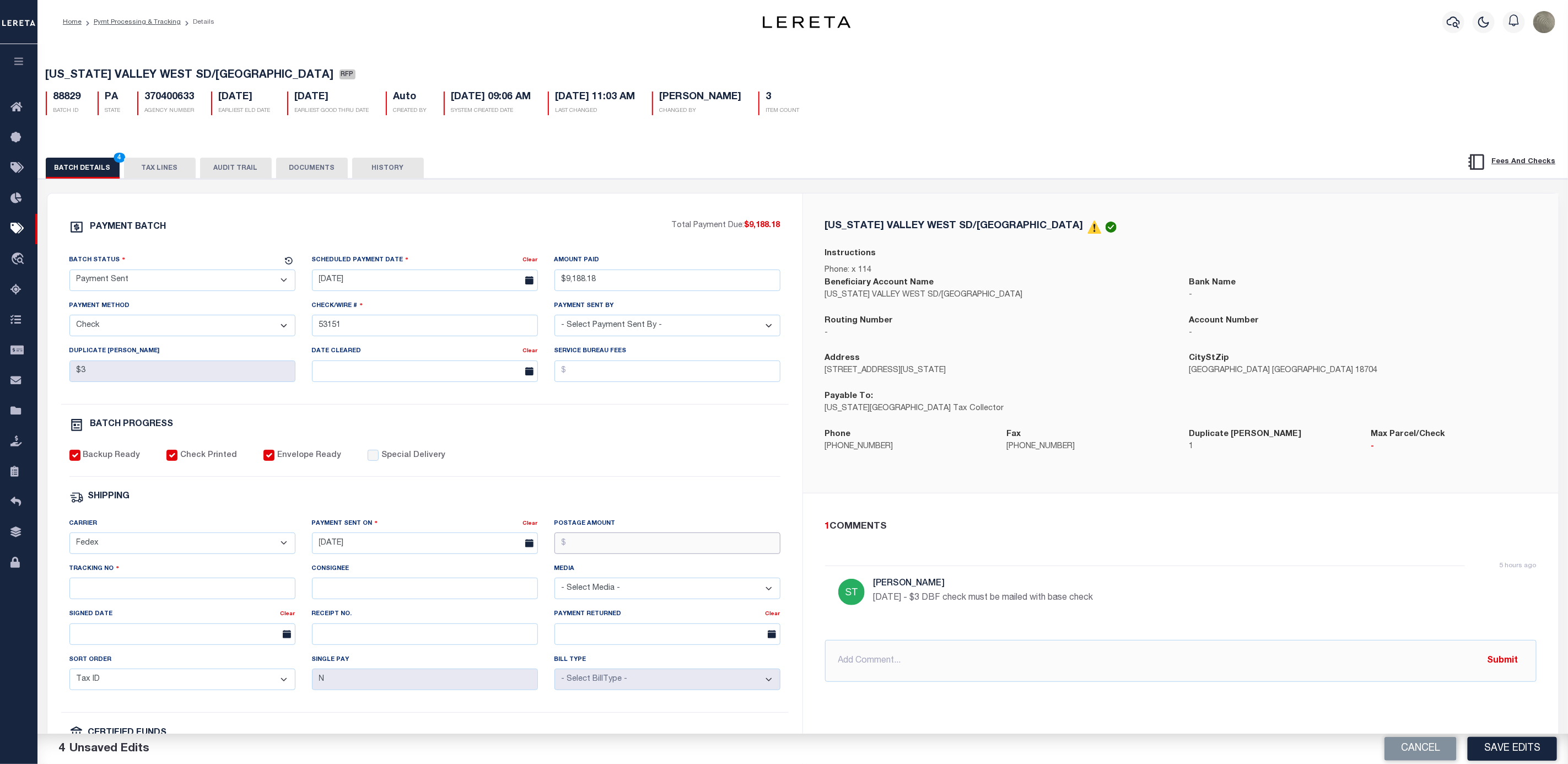
click at [595, 550] on input "Postage Amount" at bounding box center [668, 543] width 226 height 21
click at [103, 599] on input "Tracking No" at bounding box center [182, 588] width 226 height 21
type input "884202092758"
click at [600, 468] on div "Backup Ready Check Printed Envelope Ready Special Delivery" at bounding box center [425, 463] width 711 height 27
click at [1538, 751] on button "Save Edits" at bounding box center [1513, 749] width 90 height 24
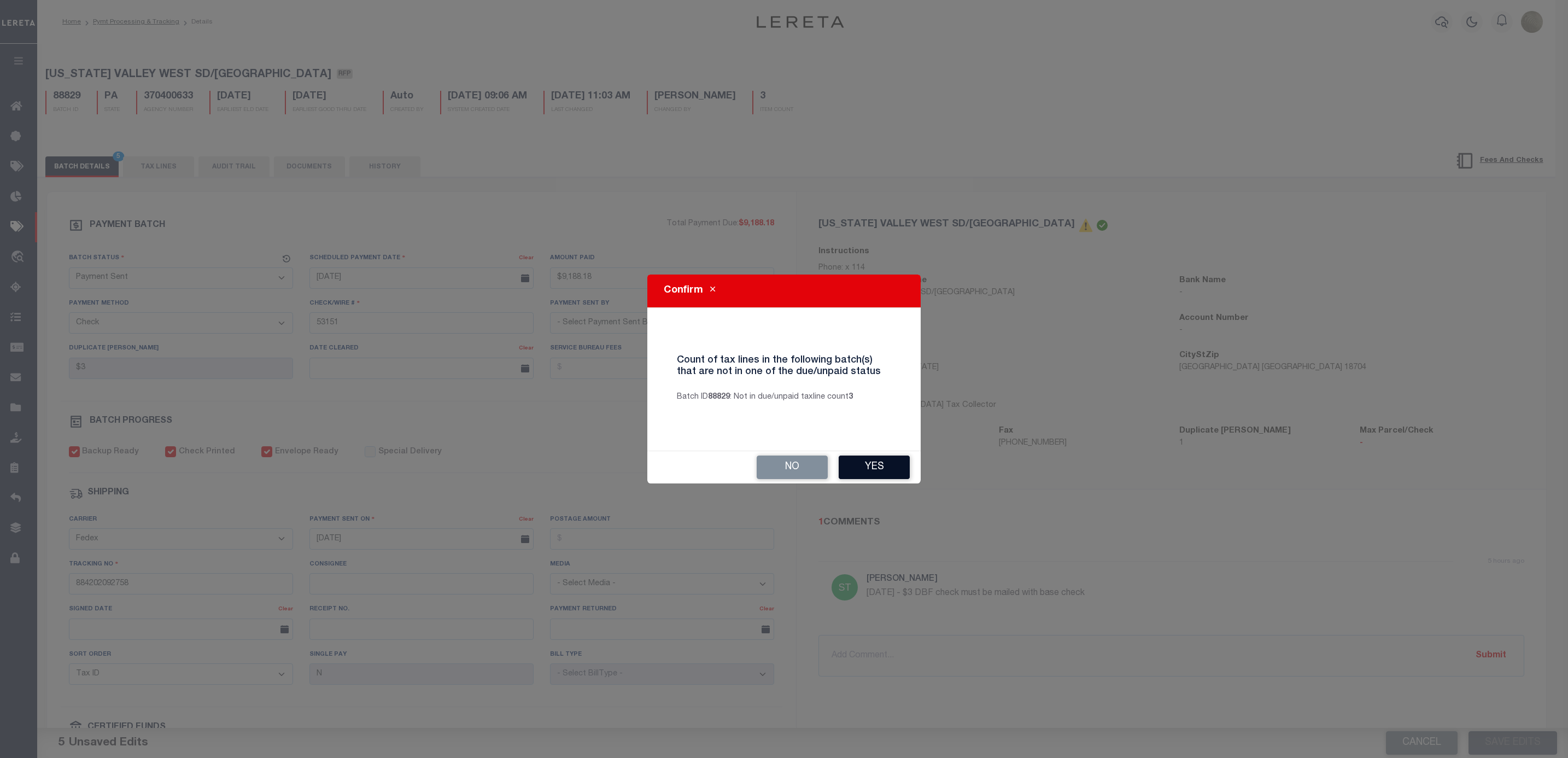
click at [887, 461] on button "Yes" at bounding box center [874, 467] width 71 height 24
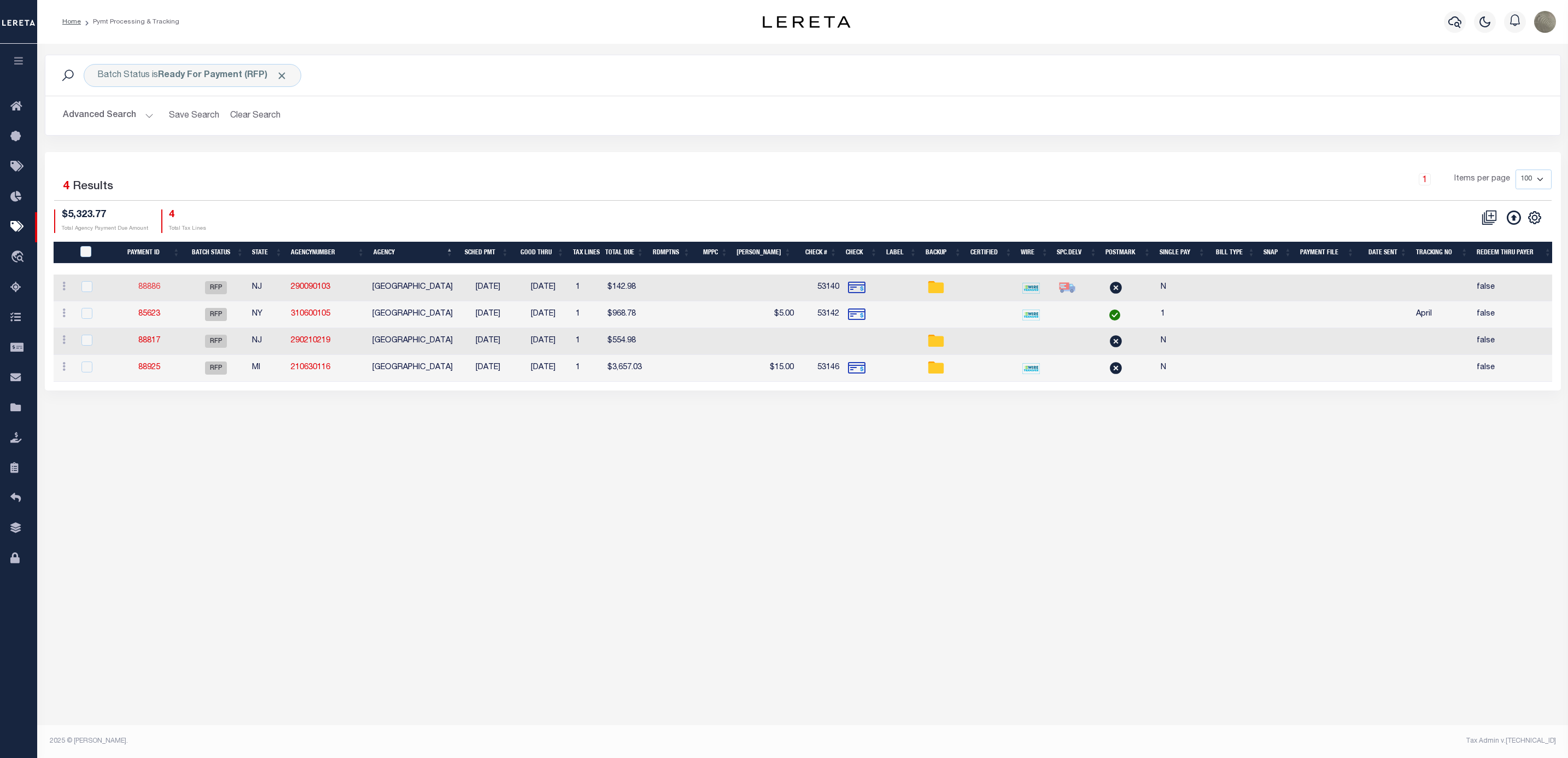
click at [148, 287] on link "88886" at bounding box center [149, 287] width 22 height 8
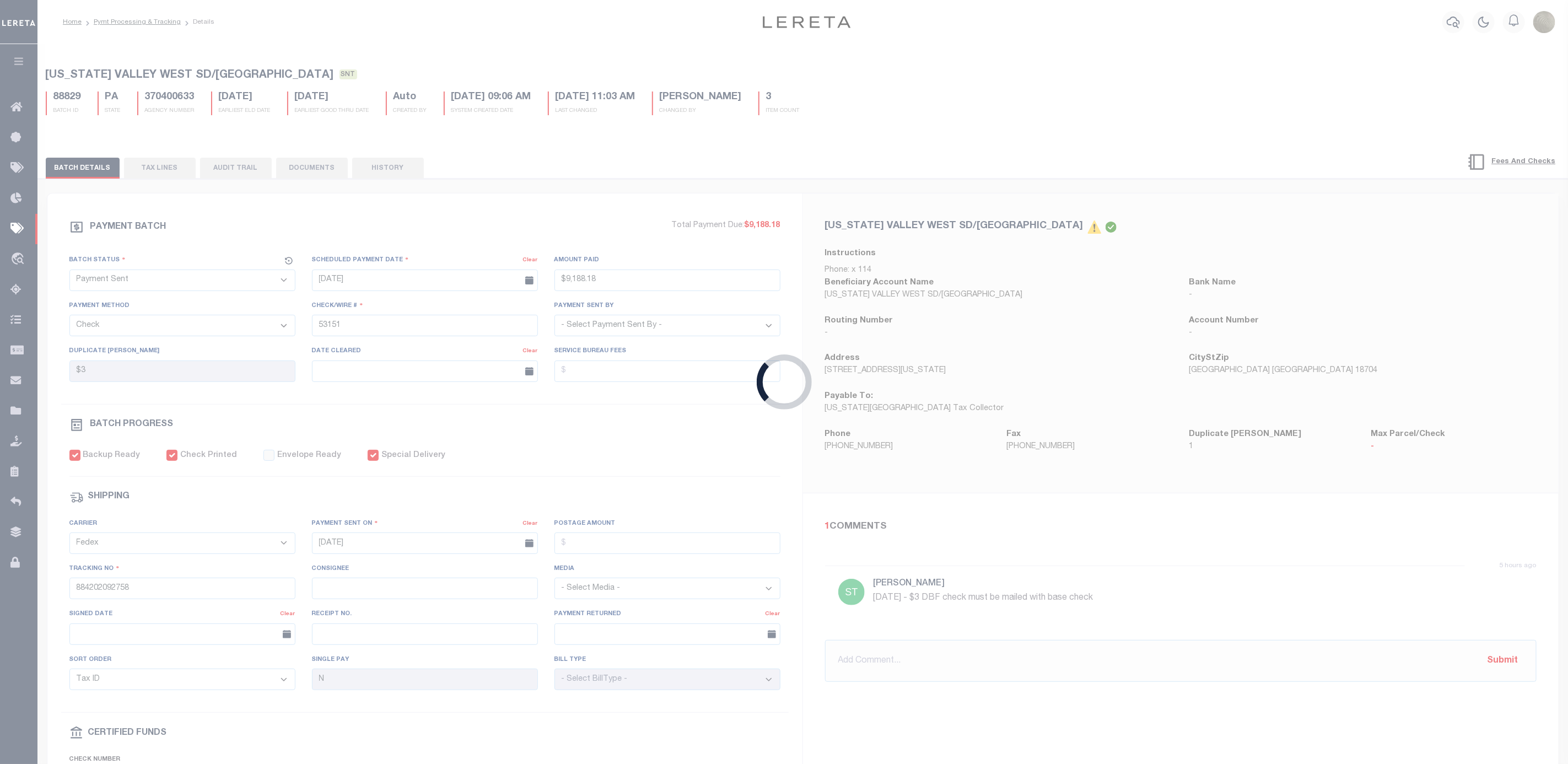
select select "RFP"
type input "$142.98"
type input "53140"
select select "[PERSON_NAME]"
checkbox input "false"
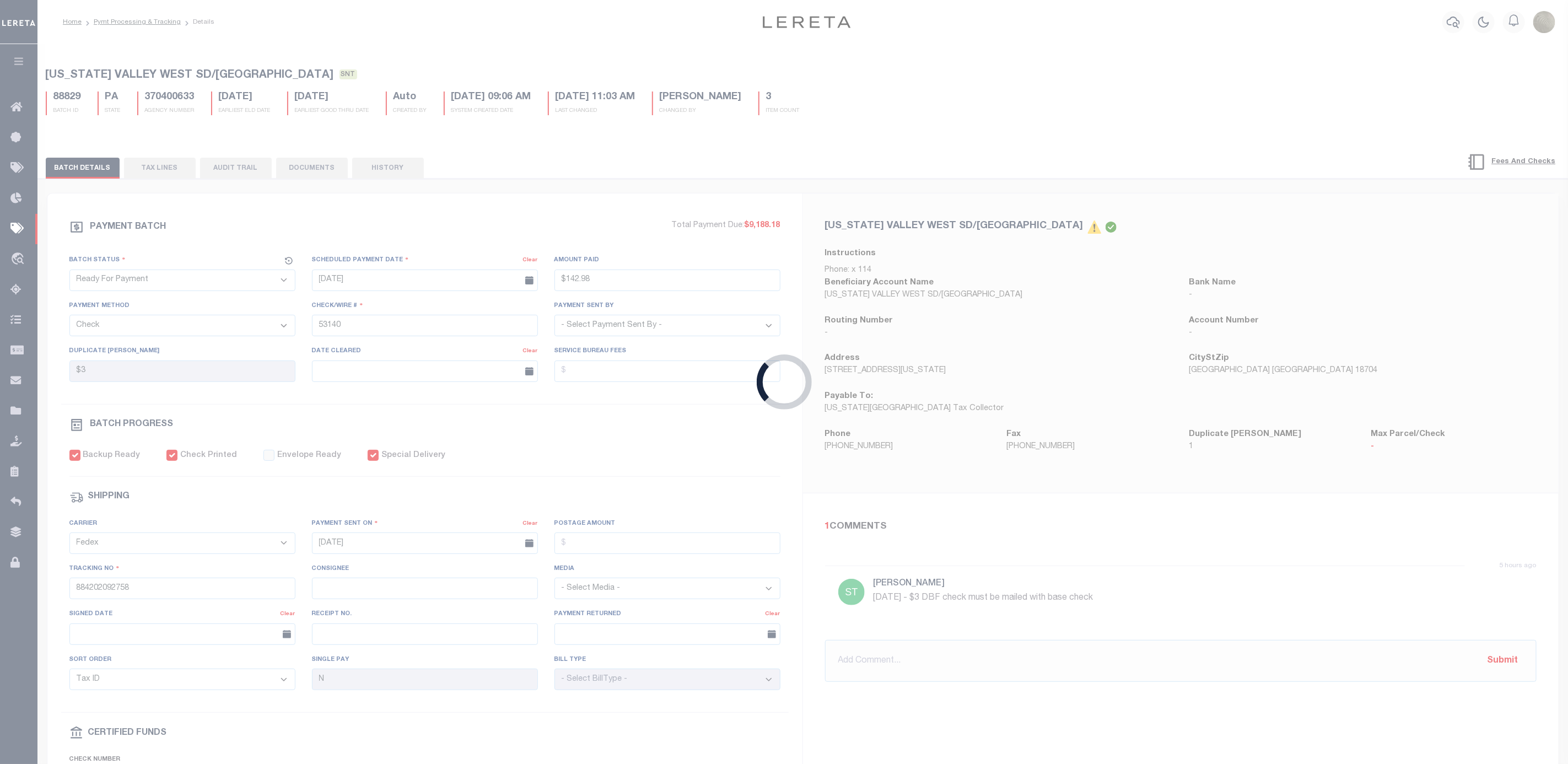
checkbox input "true"
select select
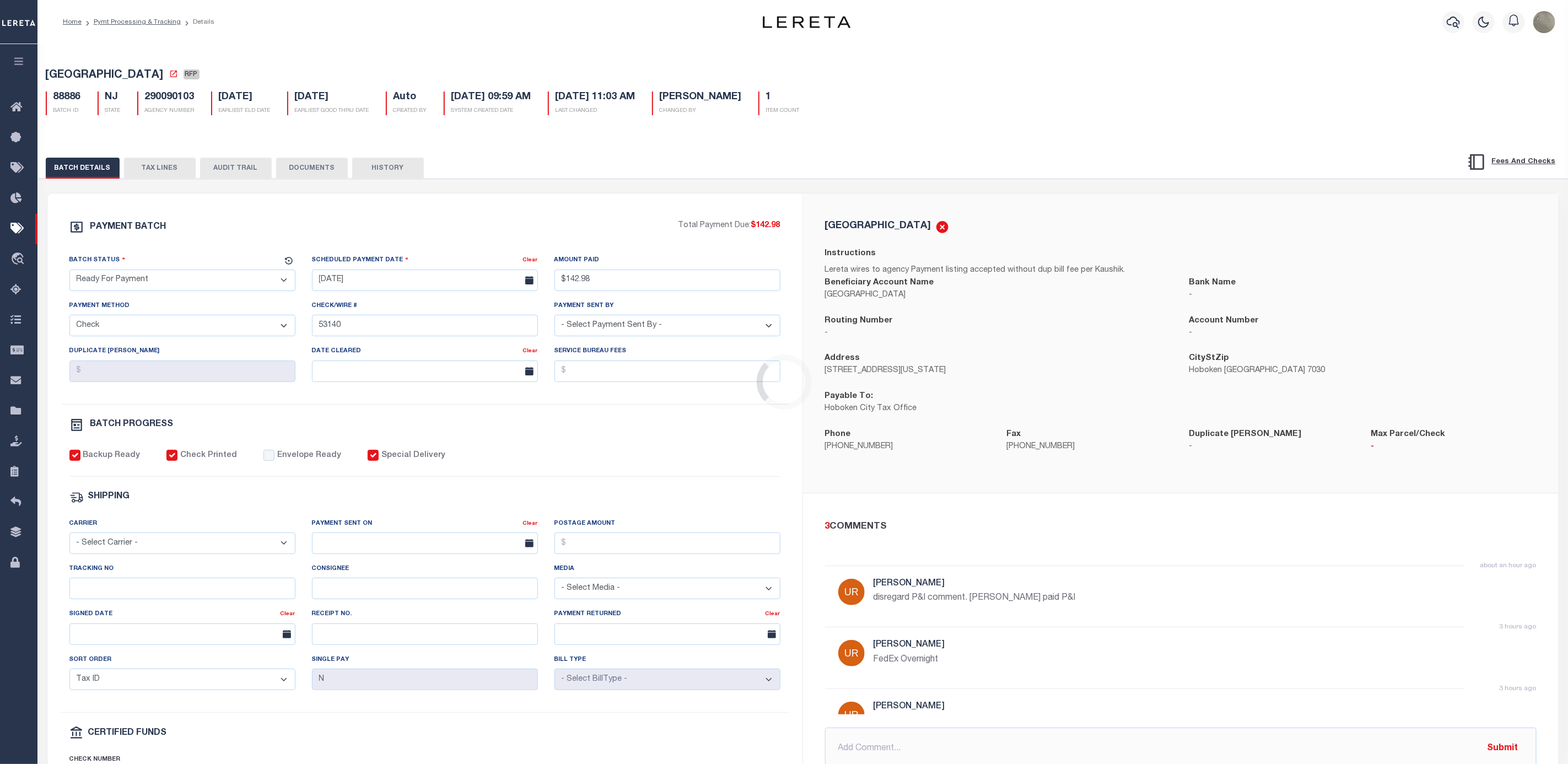
click at [201, 285] on select "- Select Status - Scheduled for Payment Ready For Payment Payment Sent Cleared …" at bounding box center [182, 280] width 226 height 21
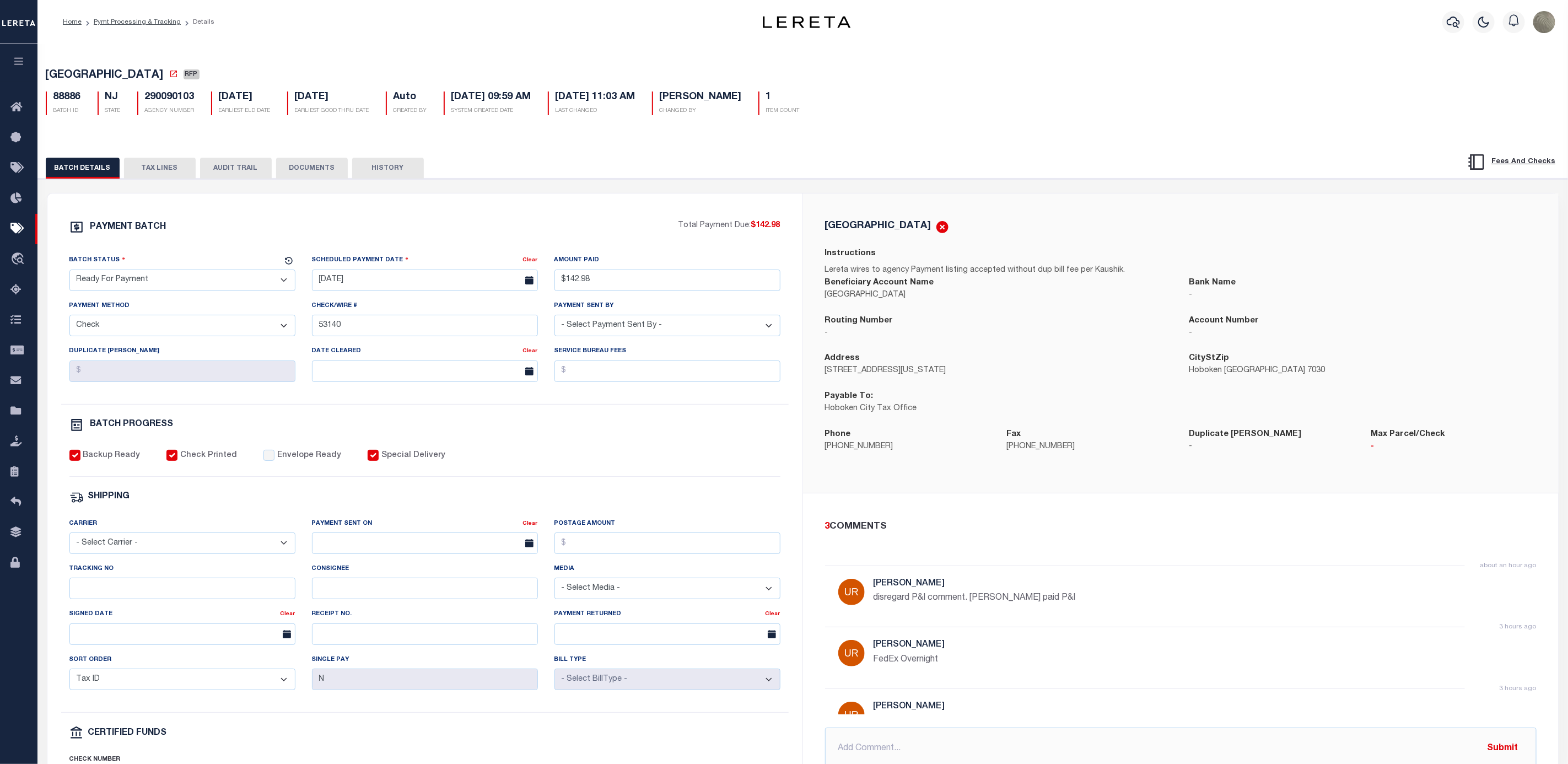
select select "SNT"
click at [69, 272] on select "- Select Status - Scheduled for Payment Ready For Payment Payment Sent Cleared …" at bounding box center [182, 280] width 226 height 21
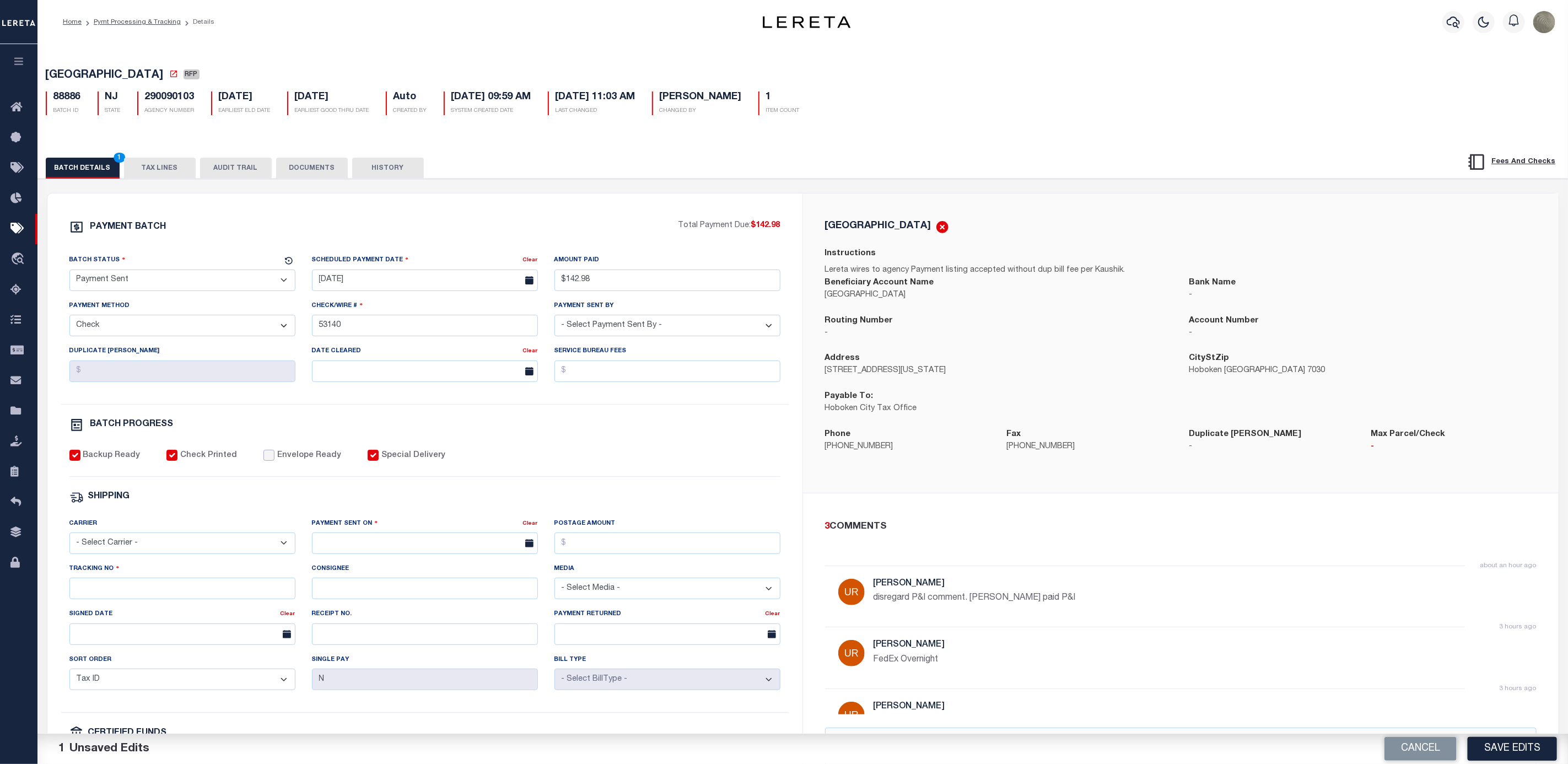
click at [263, 455] on input "Envelope Ready" at bounding box center [269, 455] width 11 height 11
checkbox input "true"
click at [176, 541] on select "- Select Carrier - E-mail Fax Fedex FTP Other UPS USPS" at bounding box center [182, 543] width 226 height 21
select select "FDX"
click at [69, 540] on select "- Select Carrier - E-mail Fax Fedex FTP Other UPS USPS" at bounding box center [182, 543] width 226 height 21
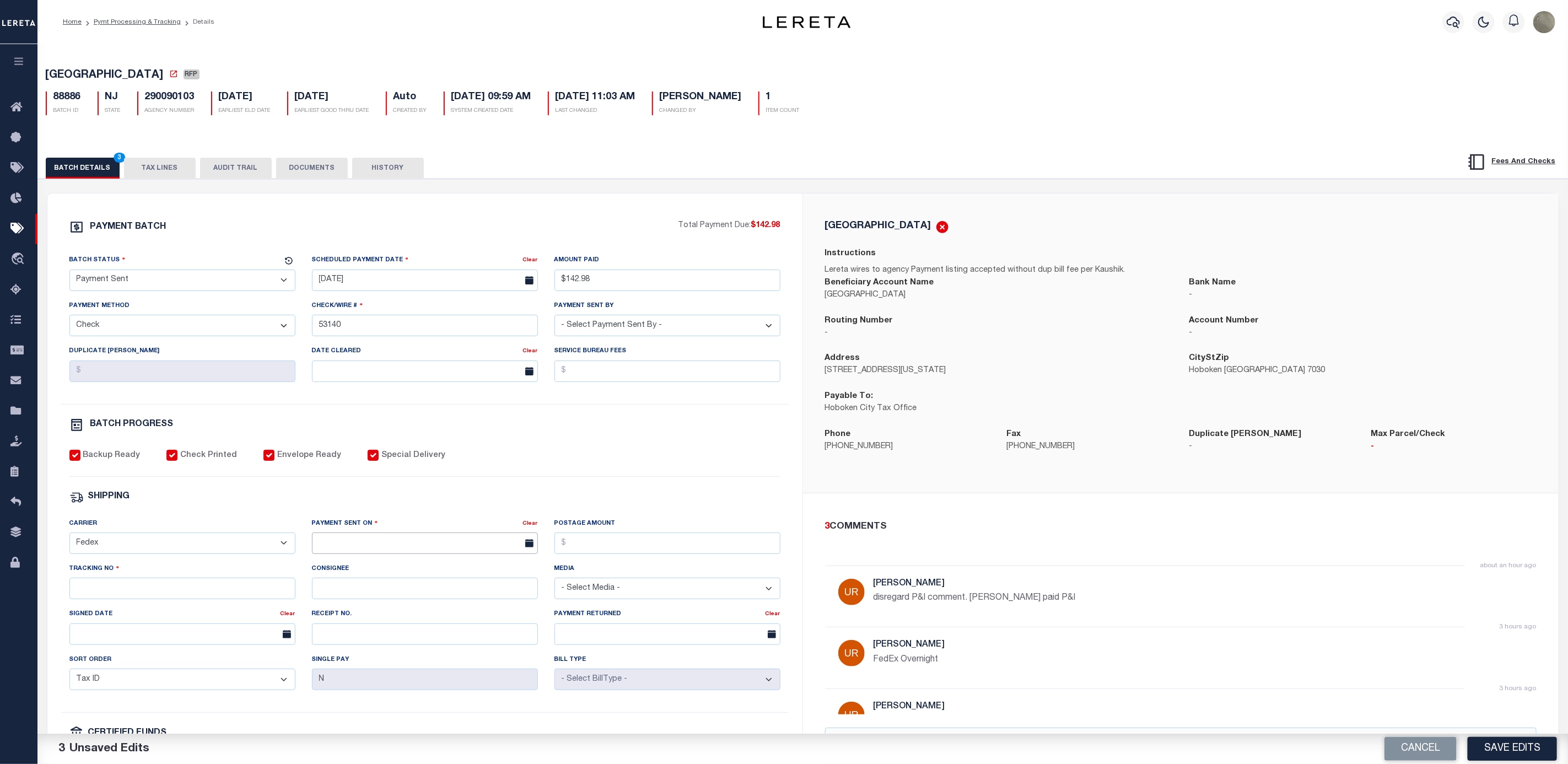
click at [371, 552] on input "text" at bounding box center [425, 543] width 226 height 21
click at [347, 628] on span "8" at bounding box center [348, 634] width 21 height 21
type input "09/08/2025"
click at [218, 598] on input "Tracking No" at bounding box center [182, 588] width 226 height 21
type input "884202085470"
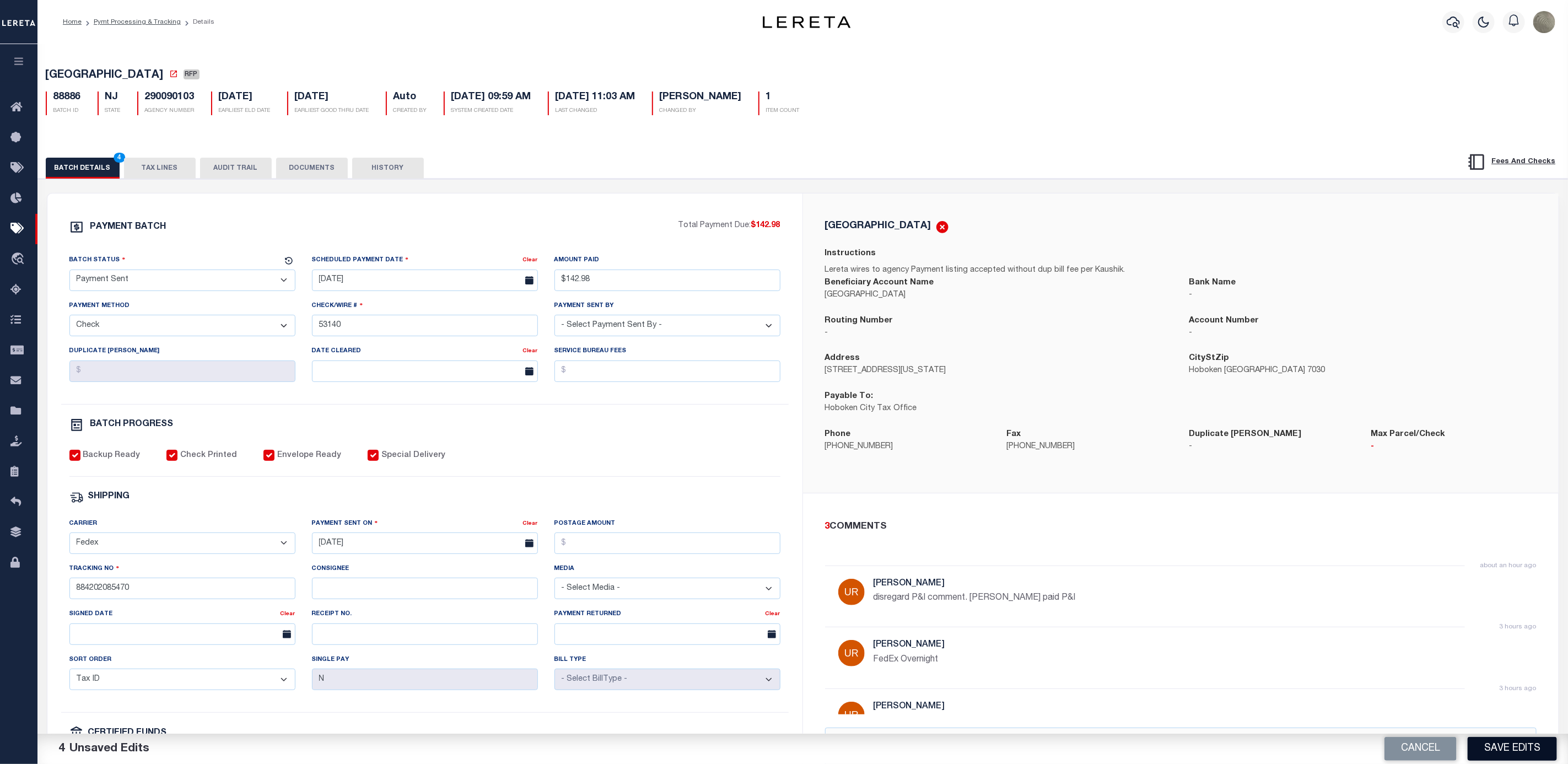
click at [1520, 749] on button "Save Edits" at bounding box center [1513, 749] width 90 height 24
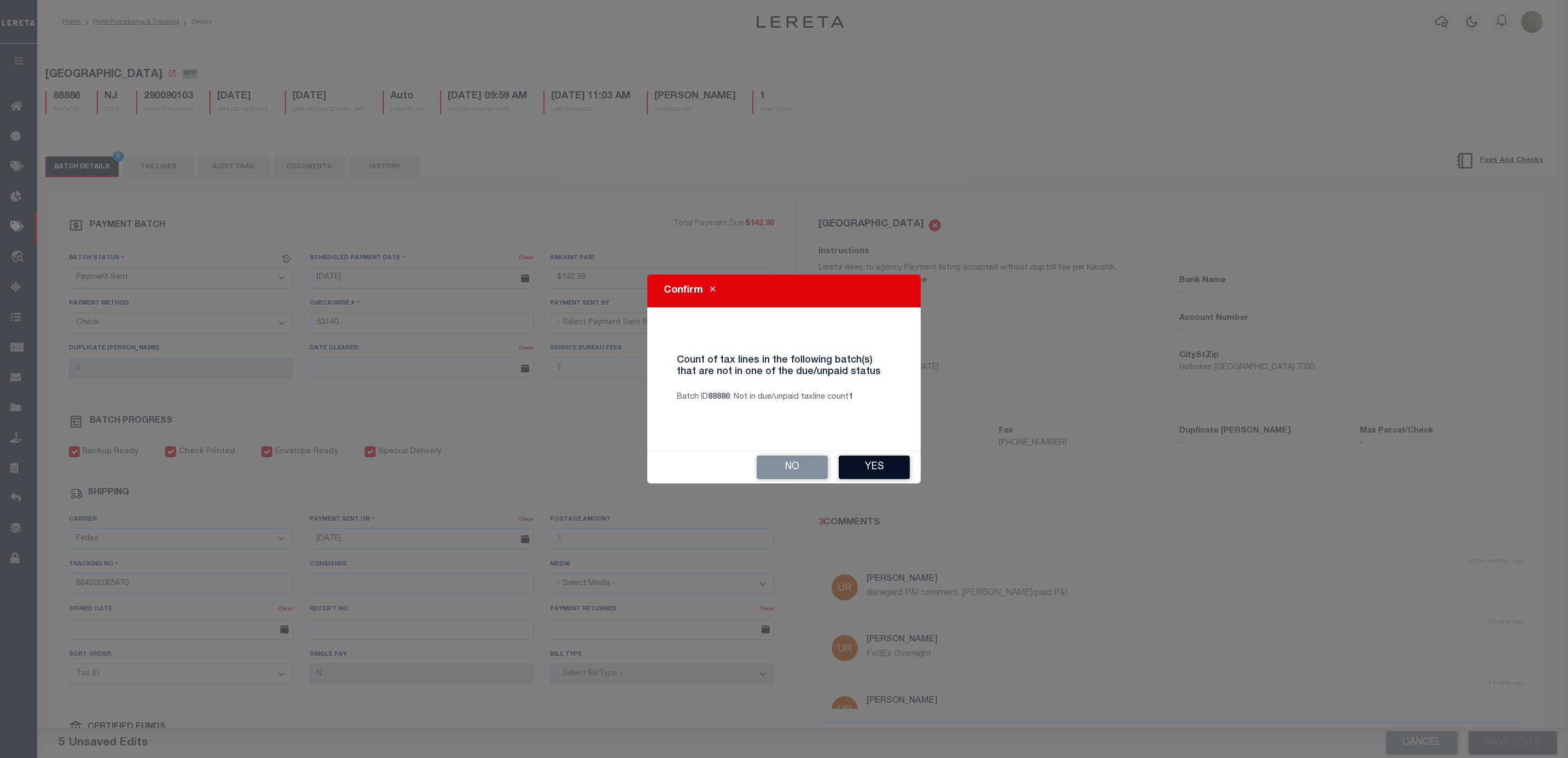
click at [866, 468] on button "Yes" at bounding box center [874, 467] width 71 height 24
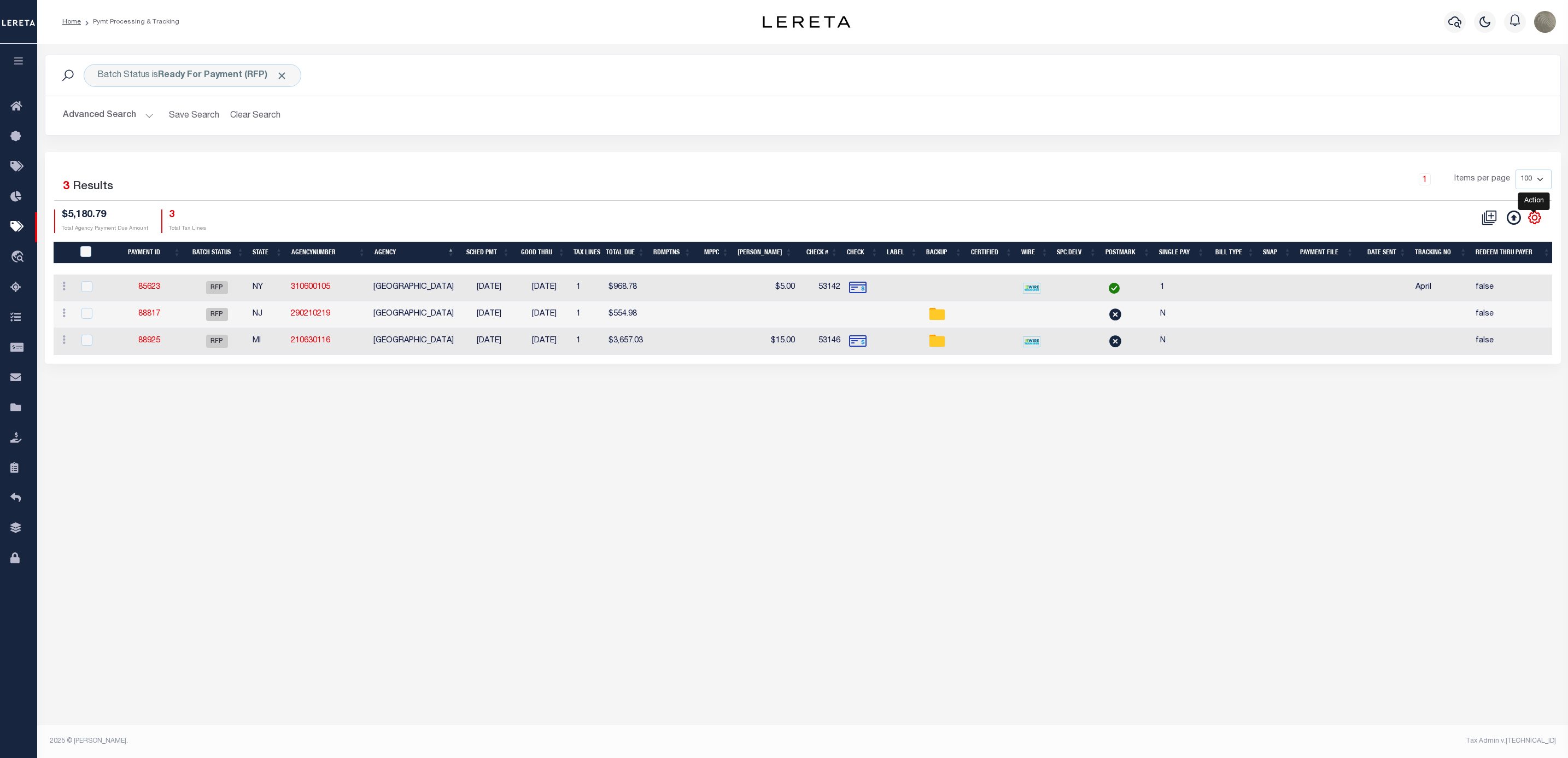
click at [1538, 218] on icon "" at bounding box center [1535, 217] width 14 height 14
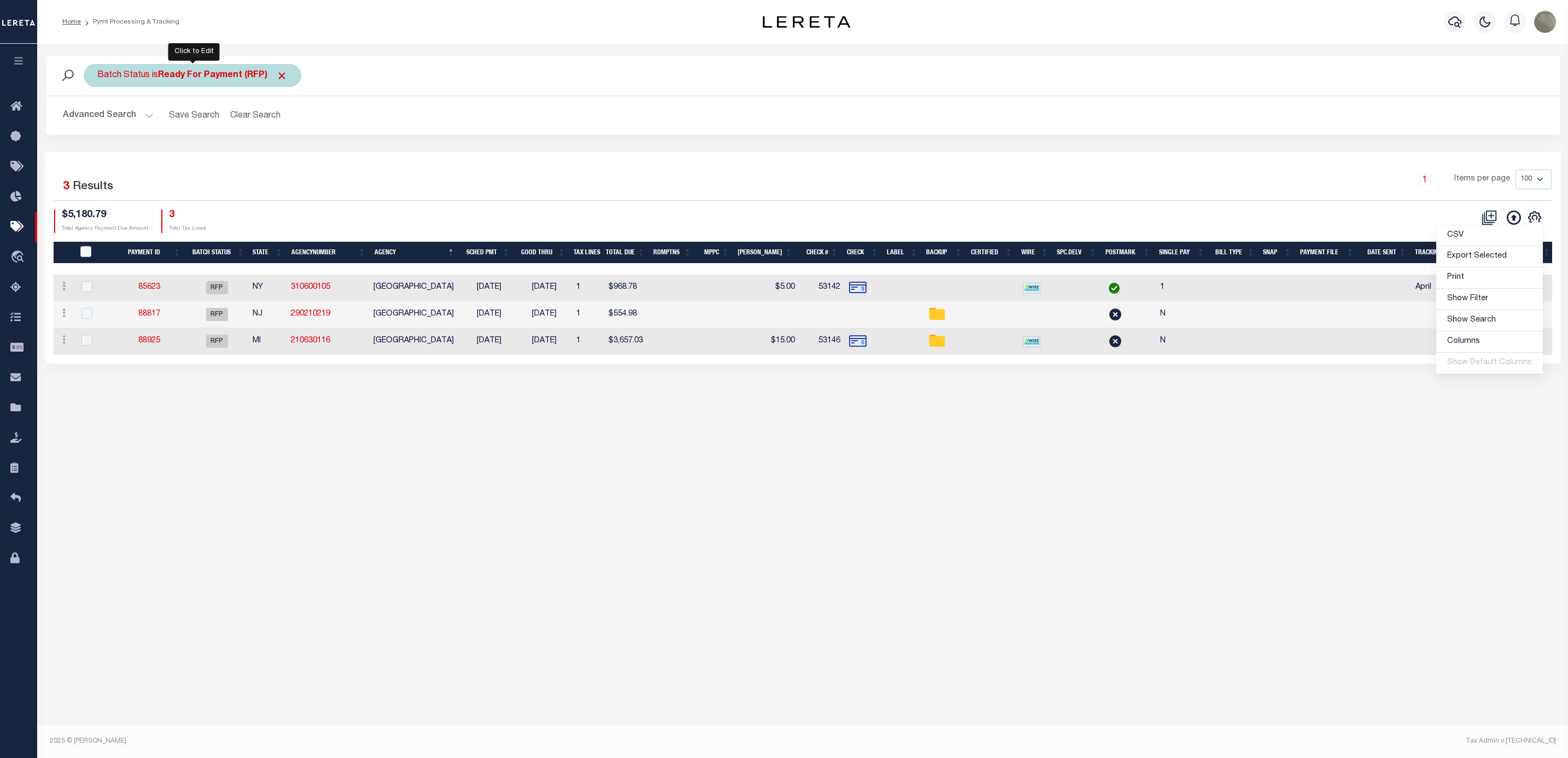
click at [156, 66] on div "Batch Status is Ready For Payment (RFP)" at bounding box center [192, 75] width 217 height 23
drag, startPoint x: 156, startPoint y: 123, endPoint x: 156, endPoint y: 132, distance: 9.0
click at [158, 121] on select "Awaiting Funds (AWF) Cleared and Complete (CAC) New Check Needed (NCN) Payment …" at bounding box center [178, 129] width 161 height 21
select select "SFP"
click at [98, 120] on select "Awaiting Funds (AWF) Cleared and Complete (CAC) New Check Needed (NCN) Payment …" at bounding box center [178, 129] width 161 height 21
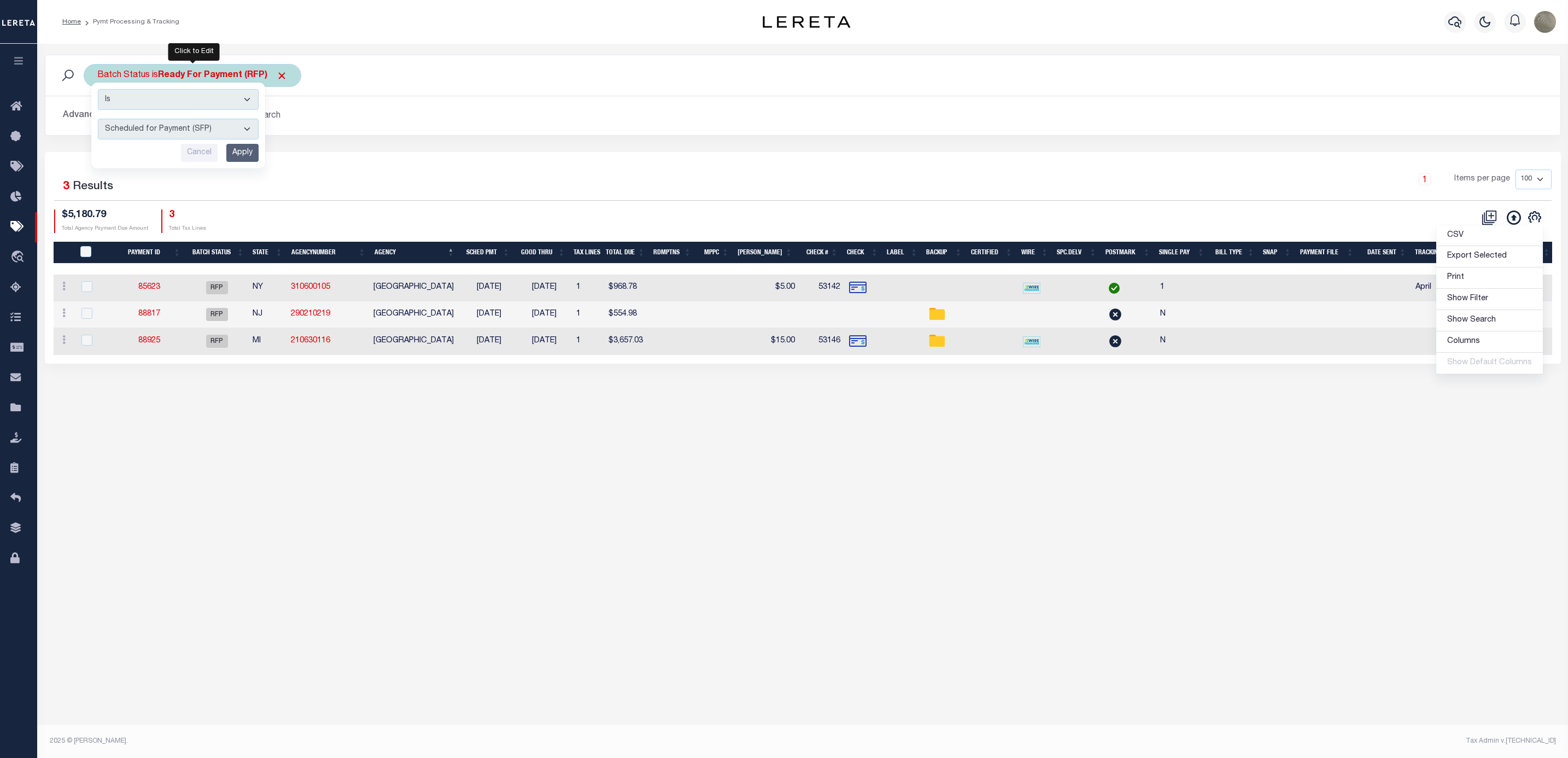
click at [250, 153] on input "Apply" at bounding box center [242, 153] width 32 height 18
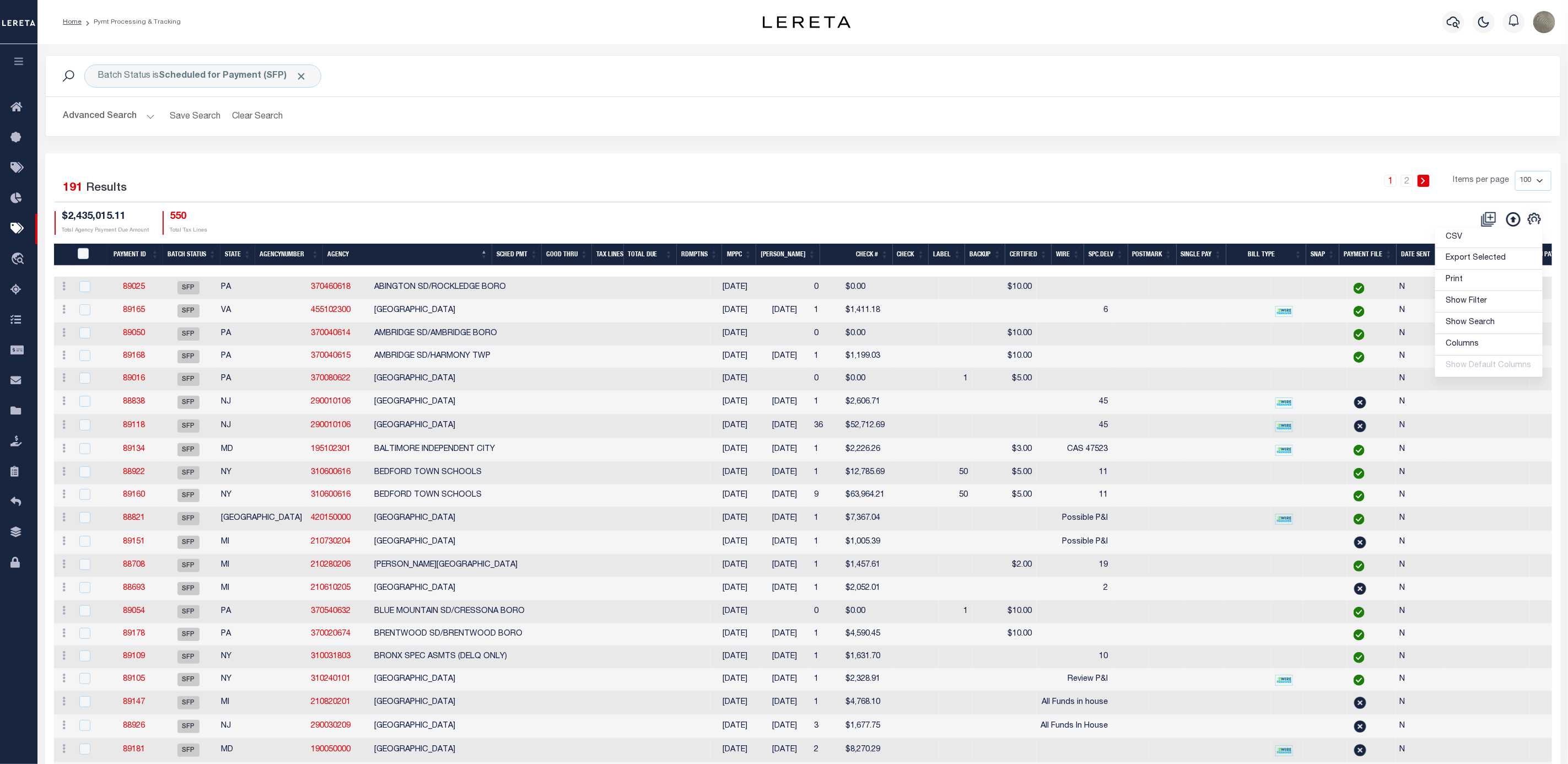
click at [1534, 225] on icon "" at bounding box center [1535, 220] width 12 height 12
click at [1474, 305] on span "Show Filter" at bounding box center [1467, 301] width 41 height 8
select select
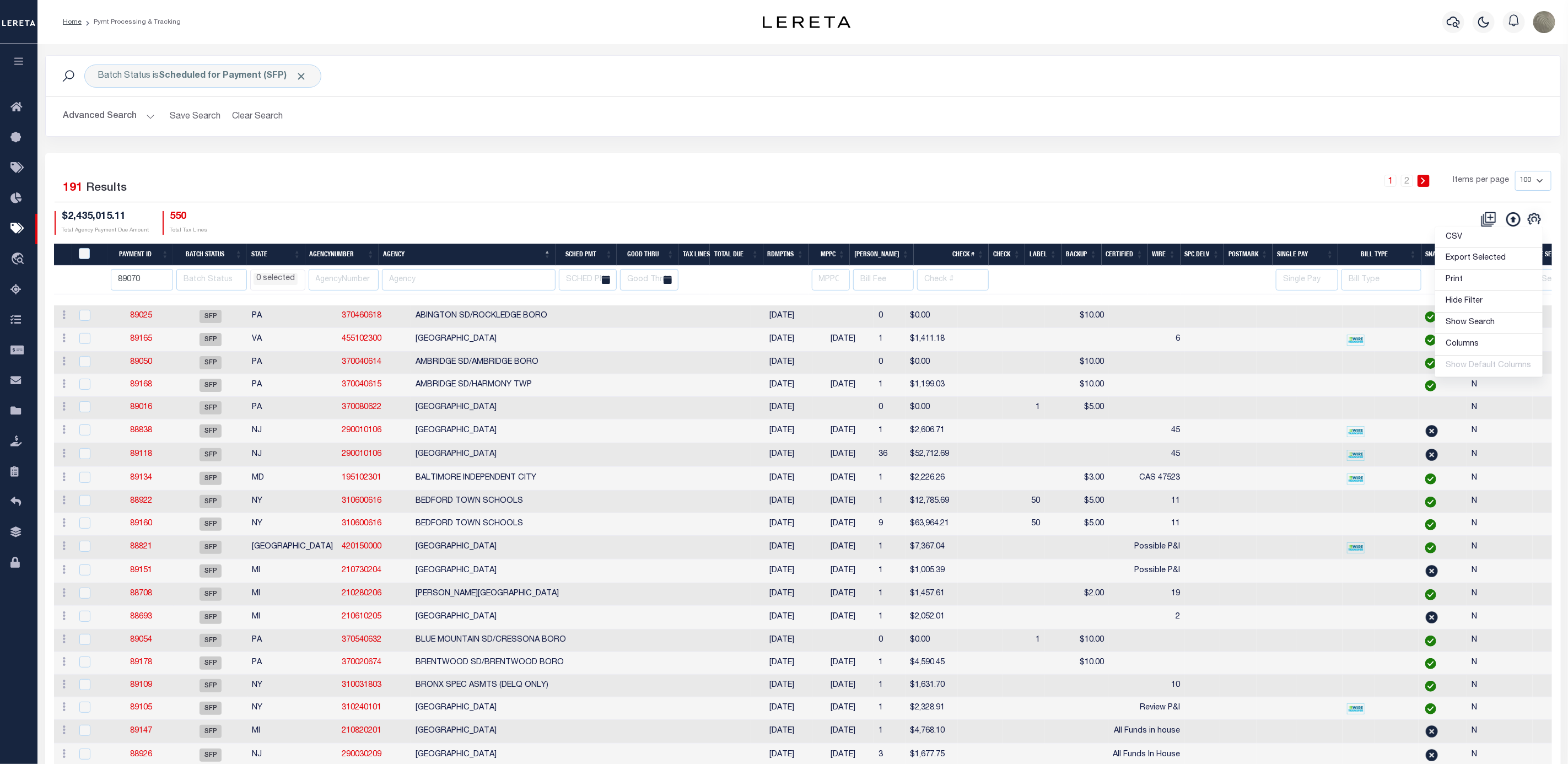
click at [1210, 189] on div "1 2 Items per page 100 200 500 1000" at bounding box center [992, 185] width 1119 height 29
click at [126, 290] on input "89070" at bounding box center [142, 279] width 62 height 21
click at [326, 202] on div "1 Selected 191 Results" at bounding box center [236, 186] width 362 height 31
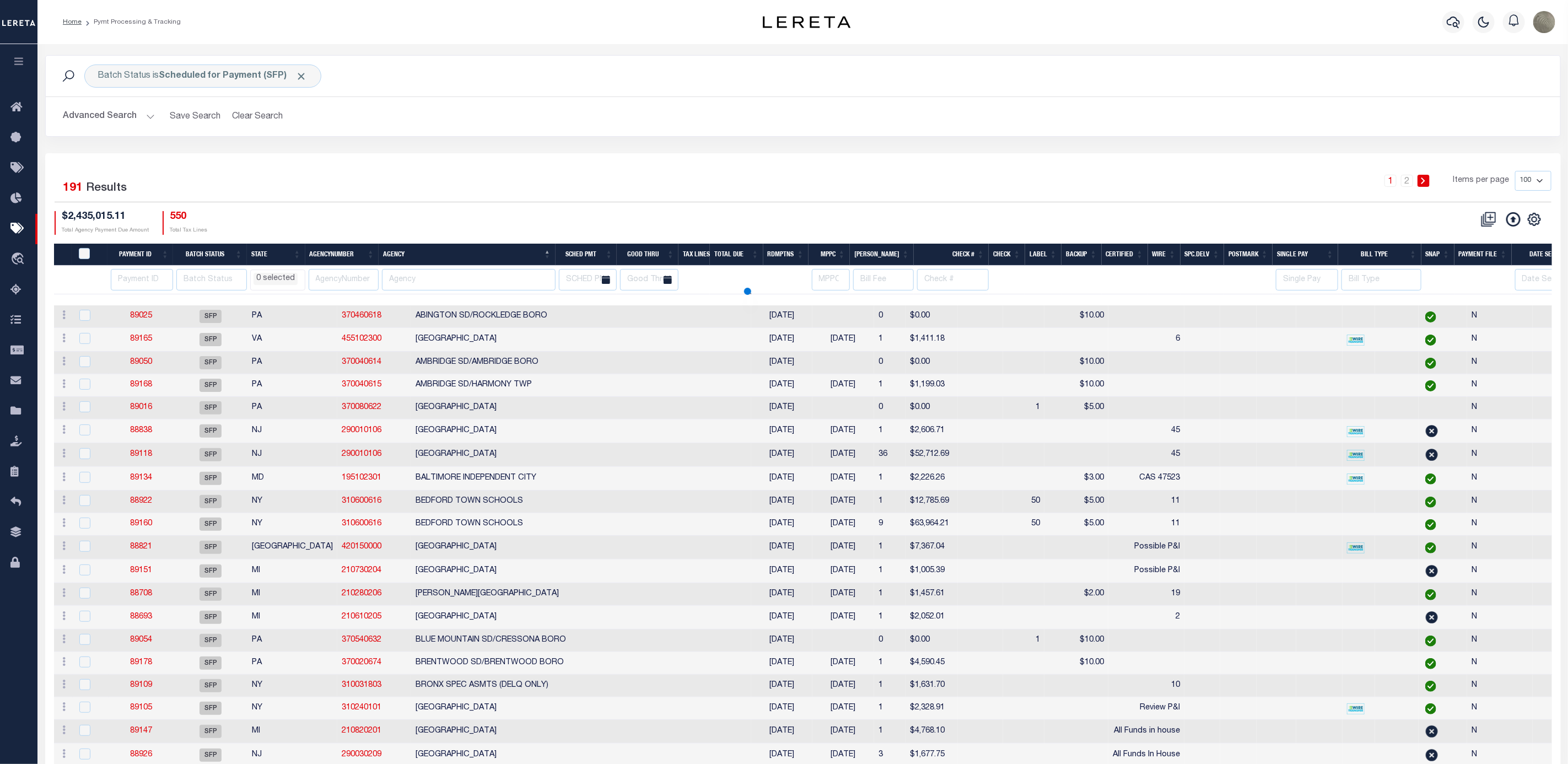
click at [141, 258] on th "Payment ID" at bounding box center [140, 255] width 66 height 23
select select
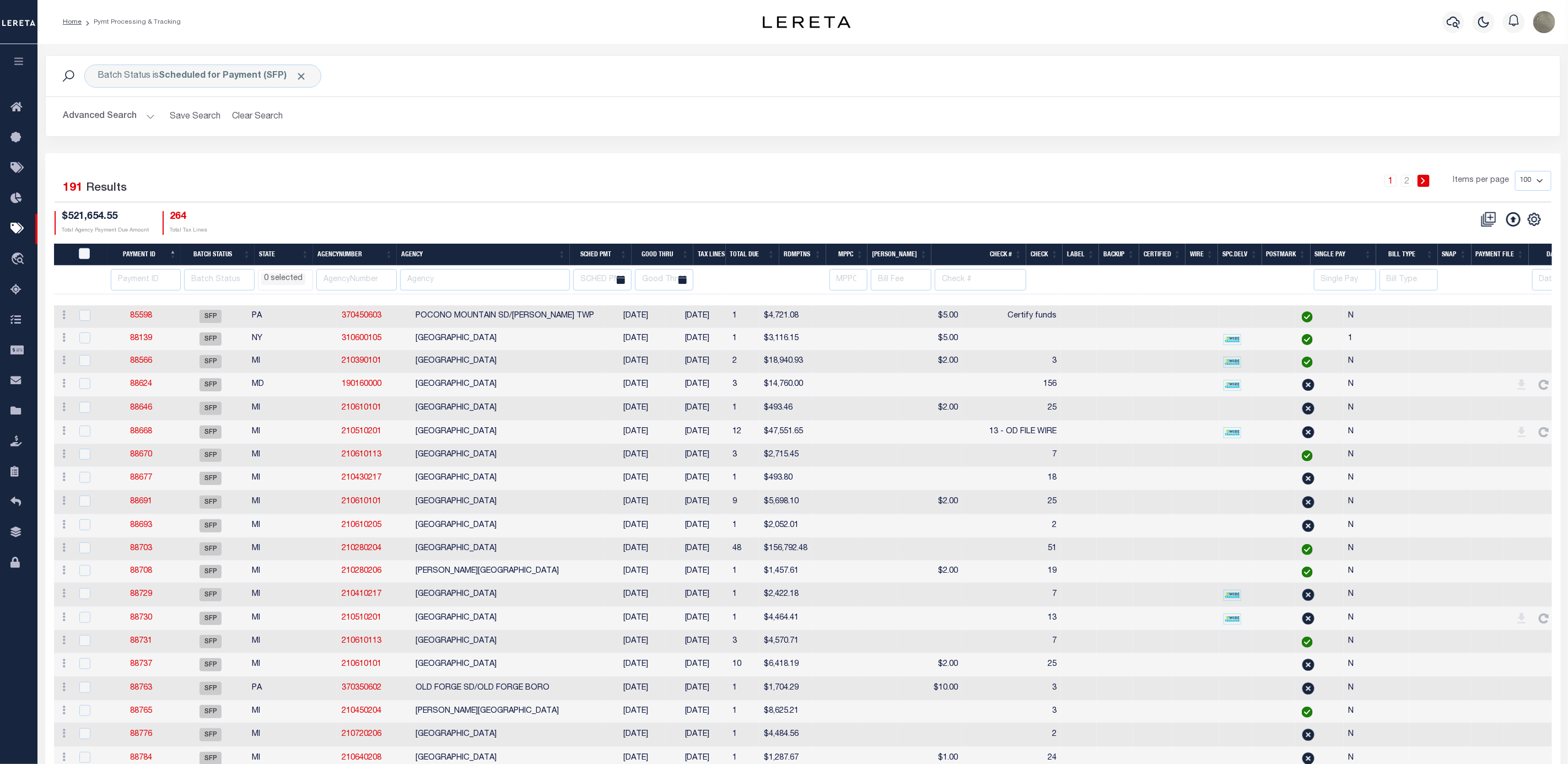
click at [498, 261] on th "Agency" at bounding box center [484, 255] width 173 height 23
select select
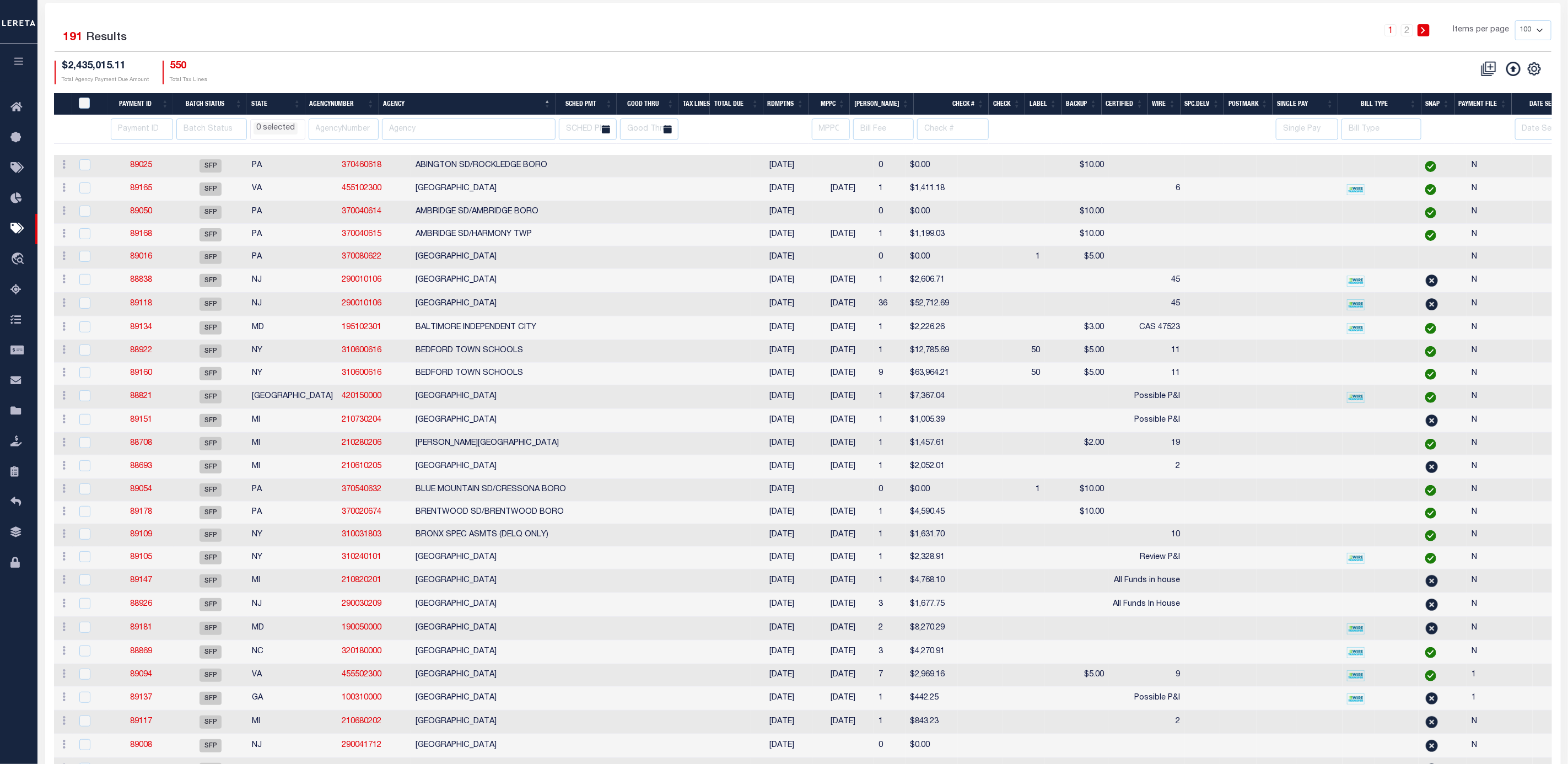
select select
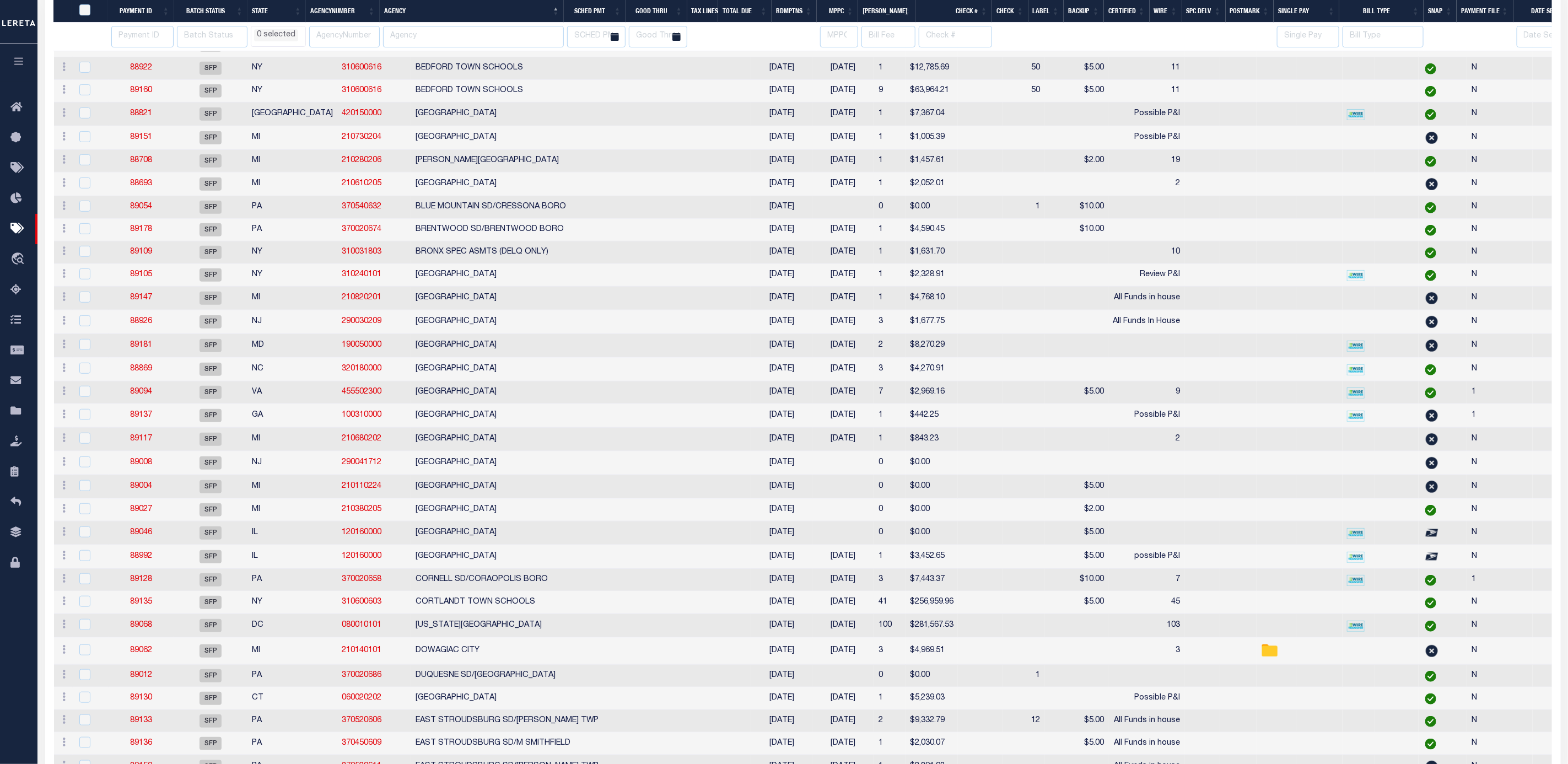
select select
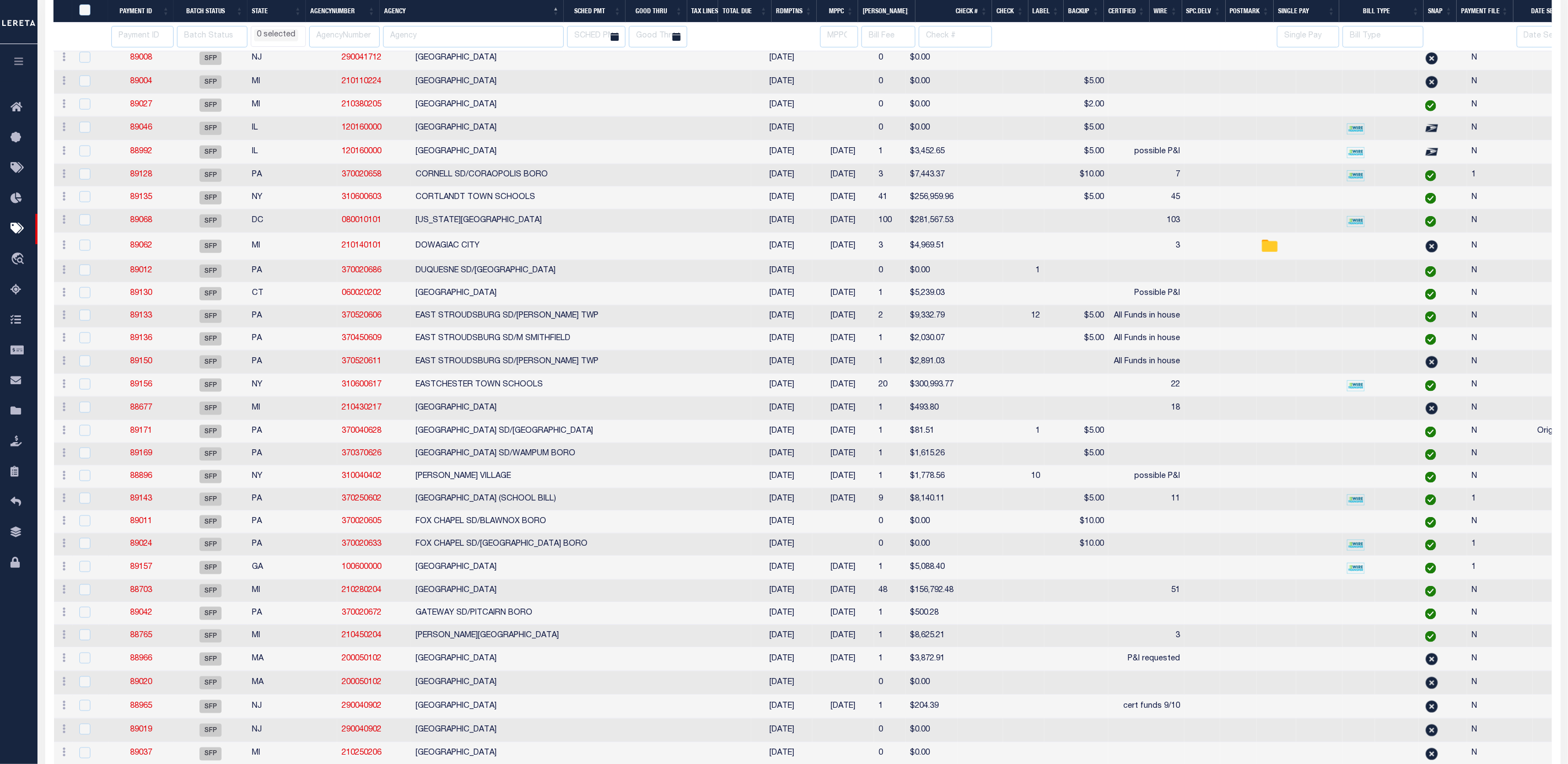
select select
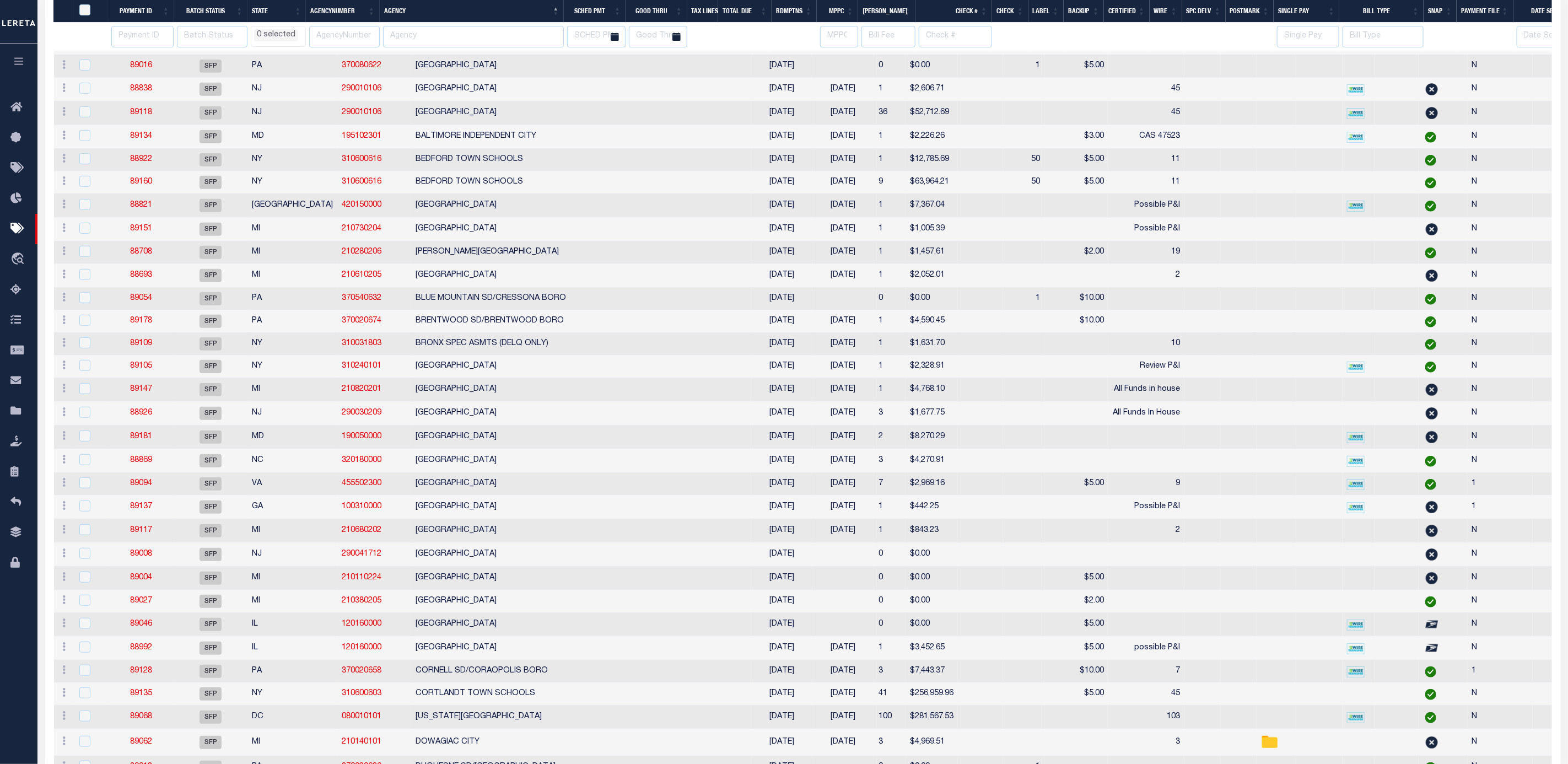
select select
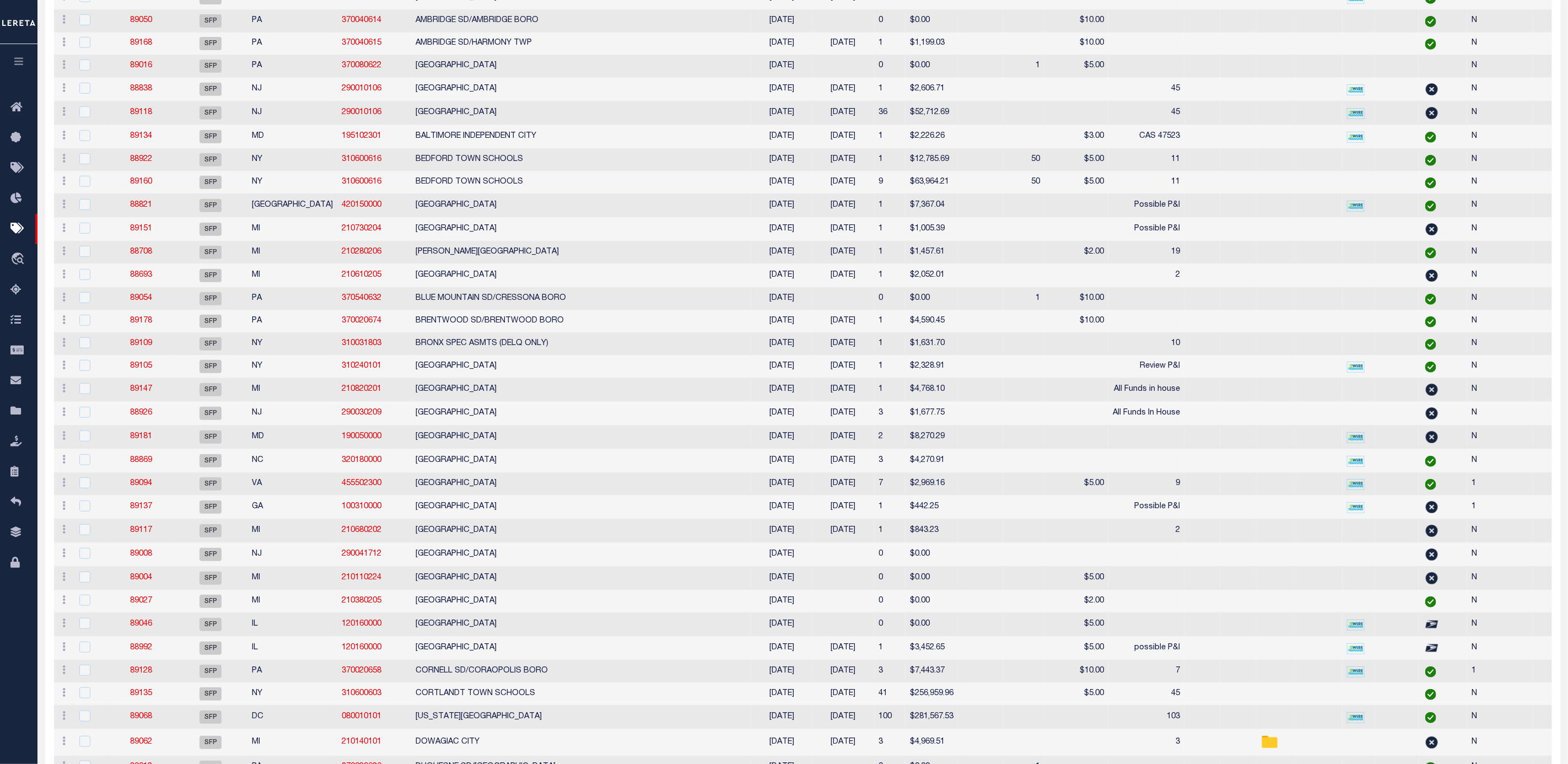
scroll to position [0, 0]
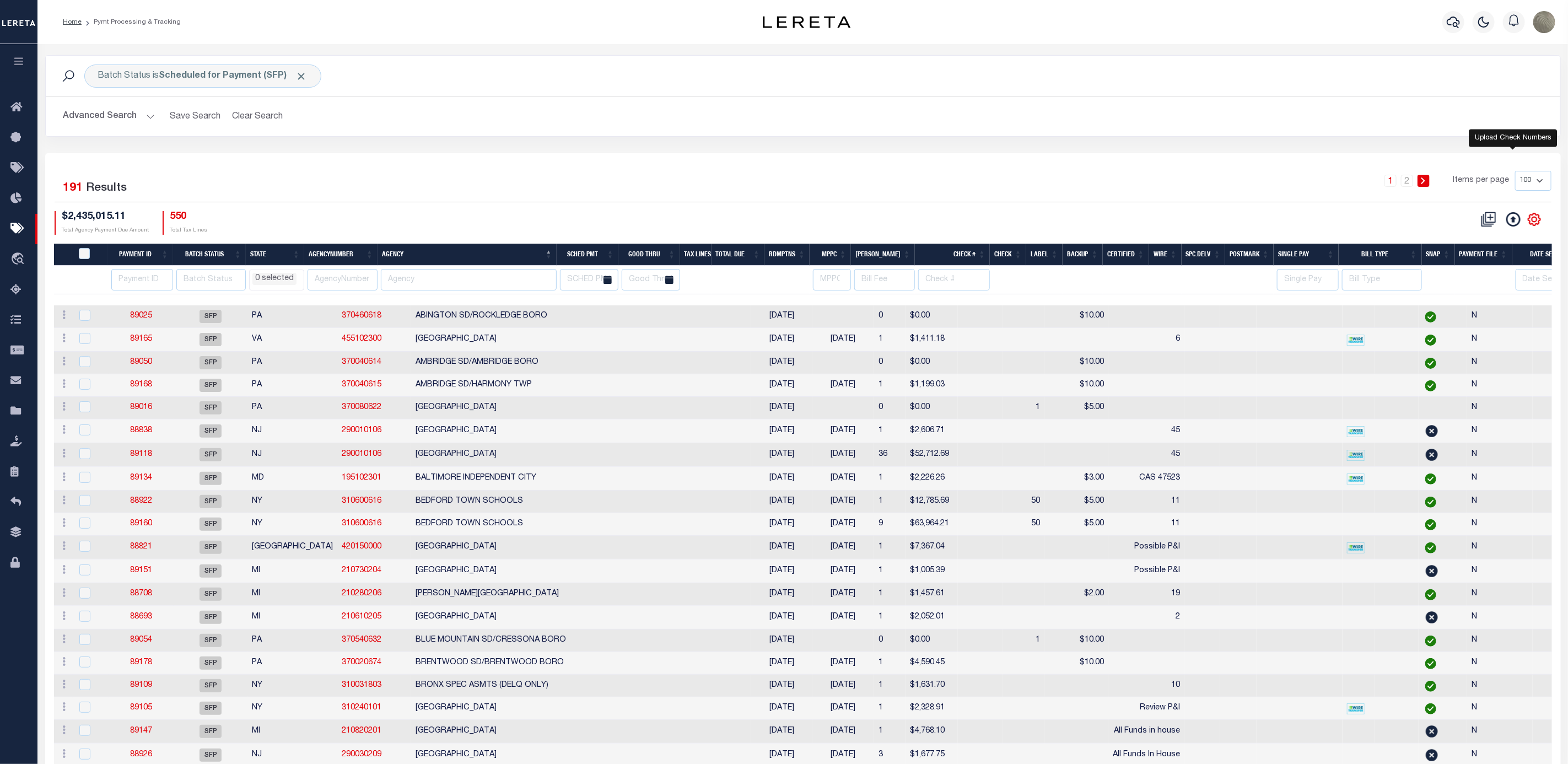
click at [1529, 225] on icon "" at bounding box center [1534, 219] width 14 height 14
click at [1458, 305] on span "Hide Filter" at bounding box center [1465, 301] width 37 height 8
select select
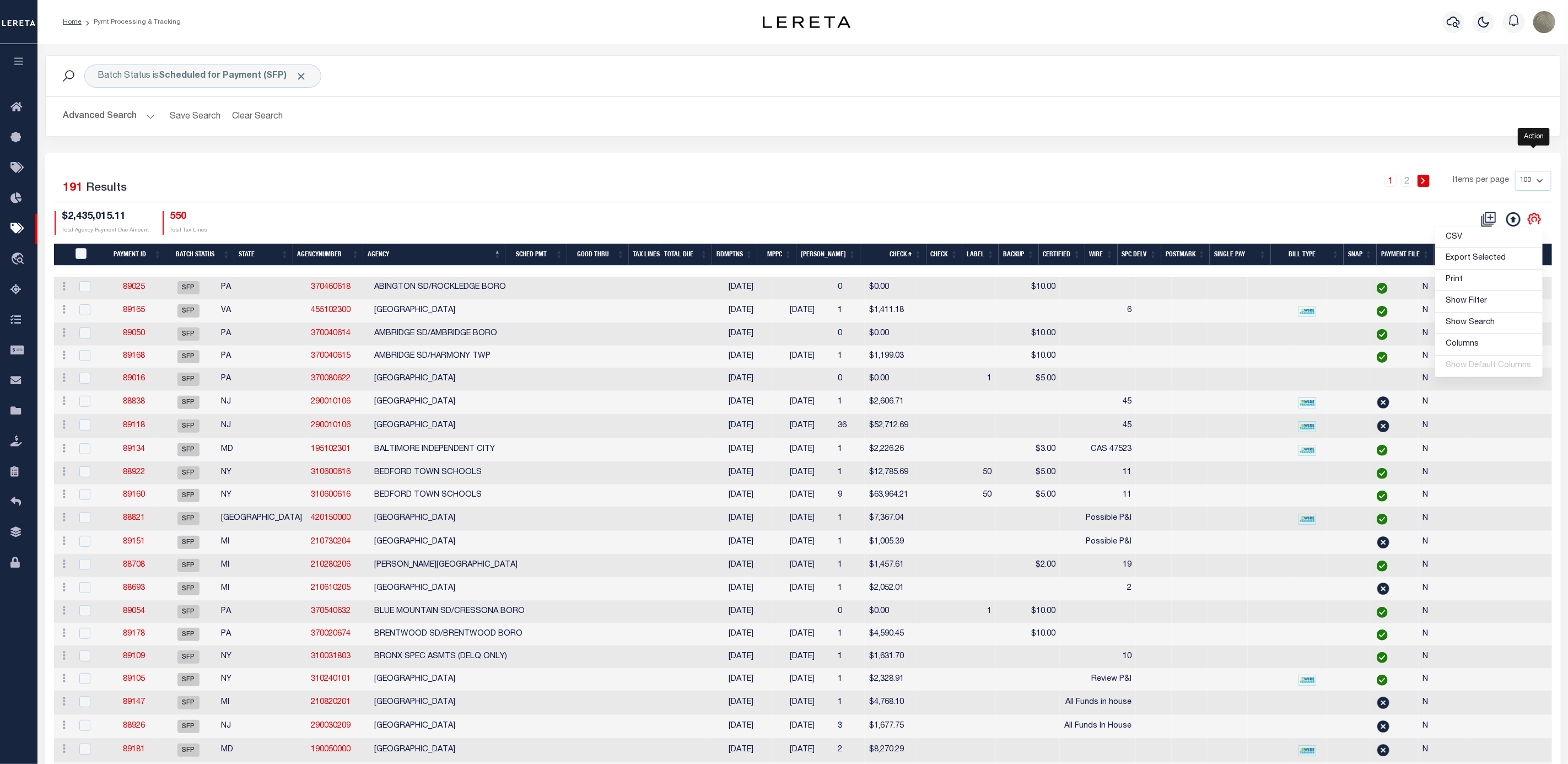
click at [1533, 220] on icon "" at bounding box center [1534, 219] width 5 height 5
click at [1536, 222] on icon "" at bounding box center [1534, 219] width 5 height 5
click at [1472, 305] on span "Show Filter" at bounding box center [1467, 301] width 41 height 8
select select
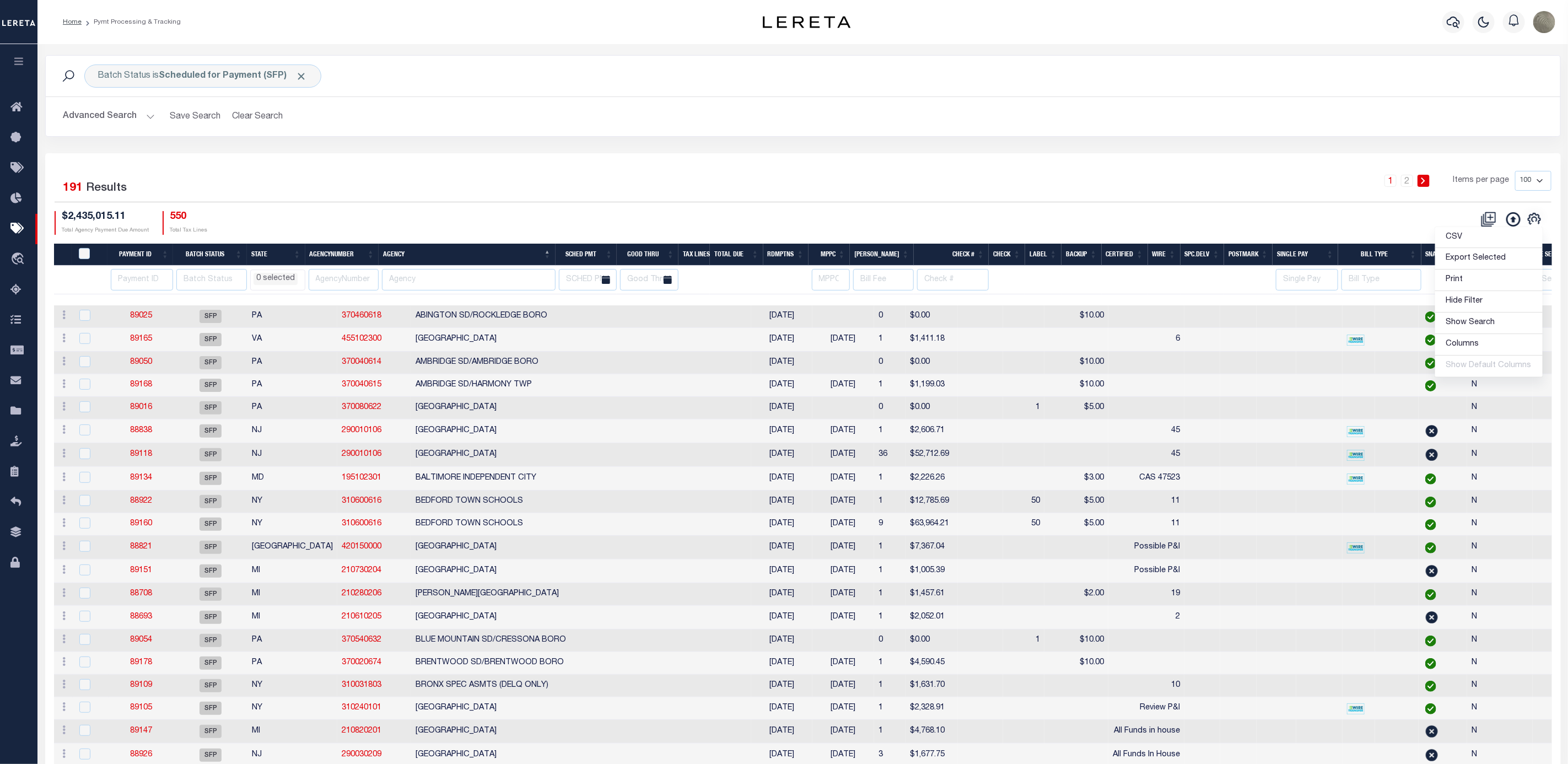
click at [1213, 205] on div "1 Selected 191 Results 1 2 Items per page 100 200 500 1000 $2,435,015.11 Total …" at bounding box center [803, 202] width 1515 height 63
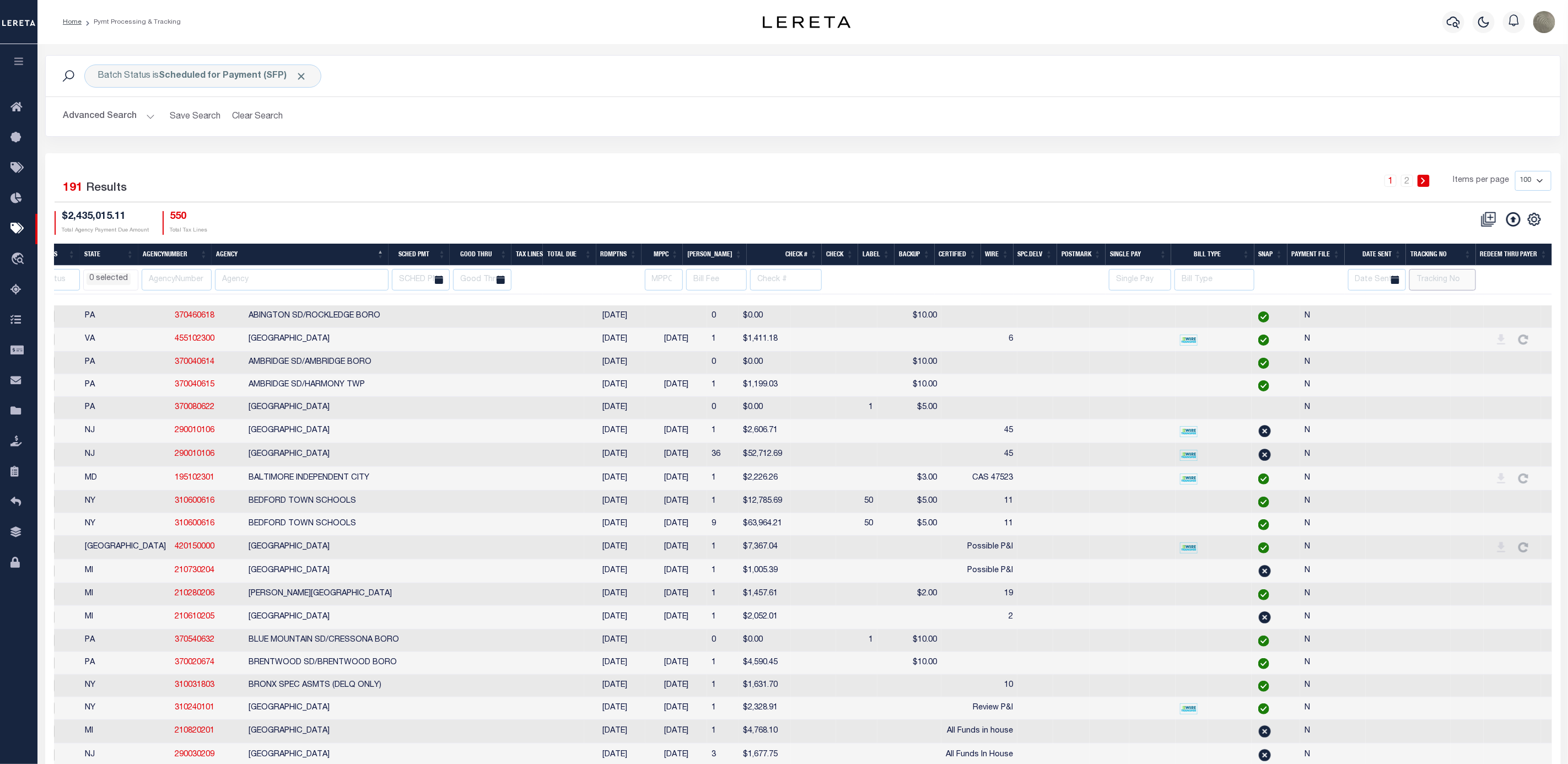
drag, startPoint x: 1454, startPoint y: 282, endPoint x: 1445, endPoint y: 285, distance: 9.5
click at [1449, 285] on input "text" at bounding box center [1443, 279] width 66 height 21
type input "[PERSON_NAME]"
click at [1137, 215] on div "CSV Export Selected Print Hide Filter Show Search Columns 0: 1: PayeePmtBatchSt…" at bounding box center [1178, 223] width 749 height 24
select select
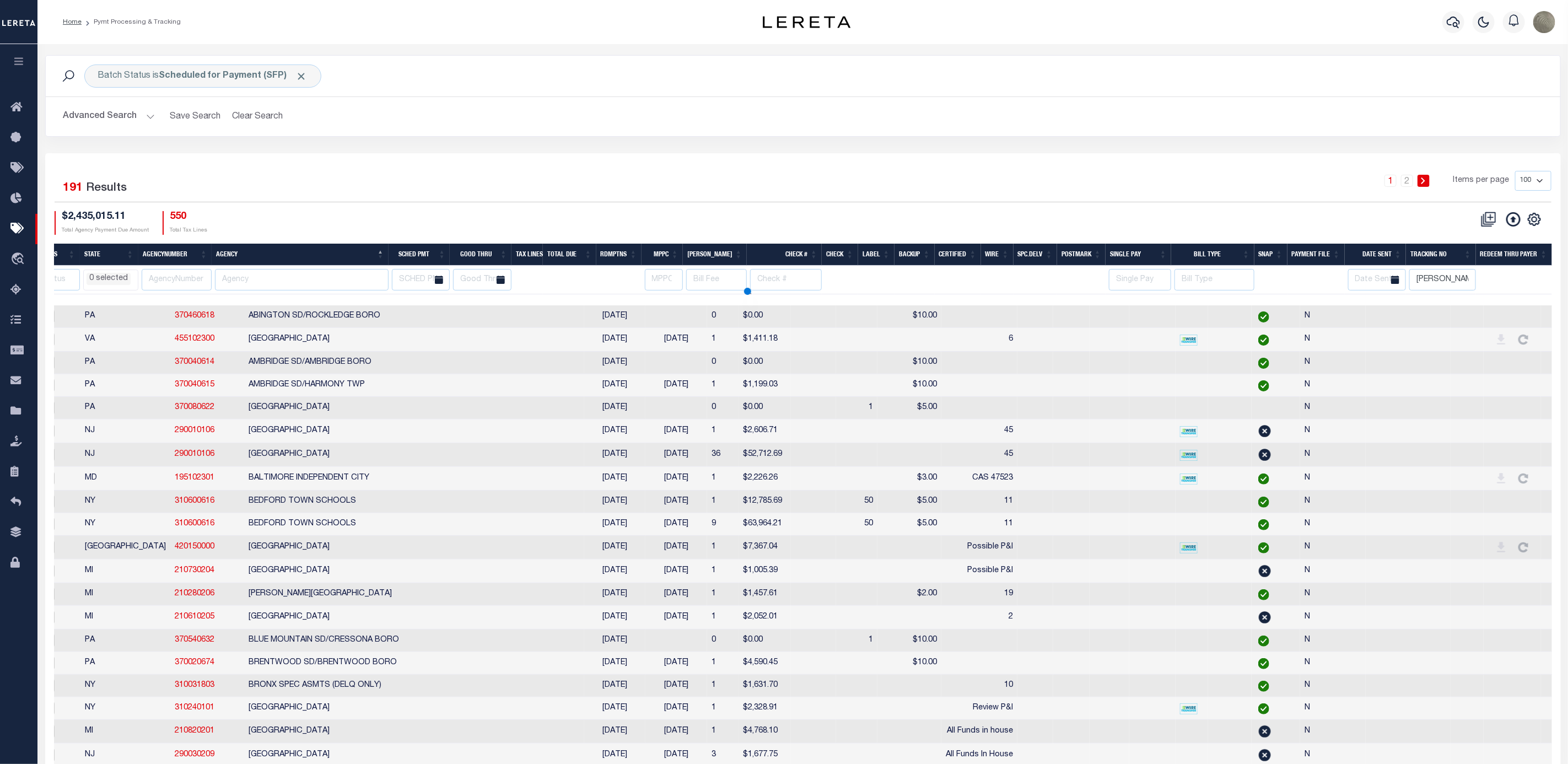
select select
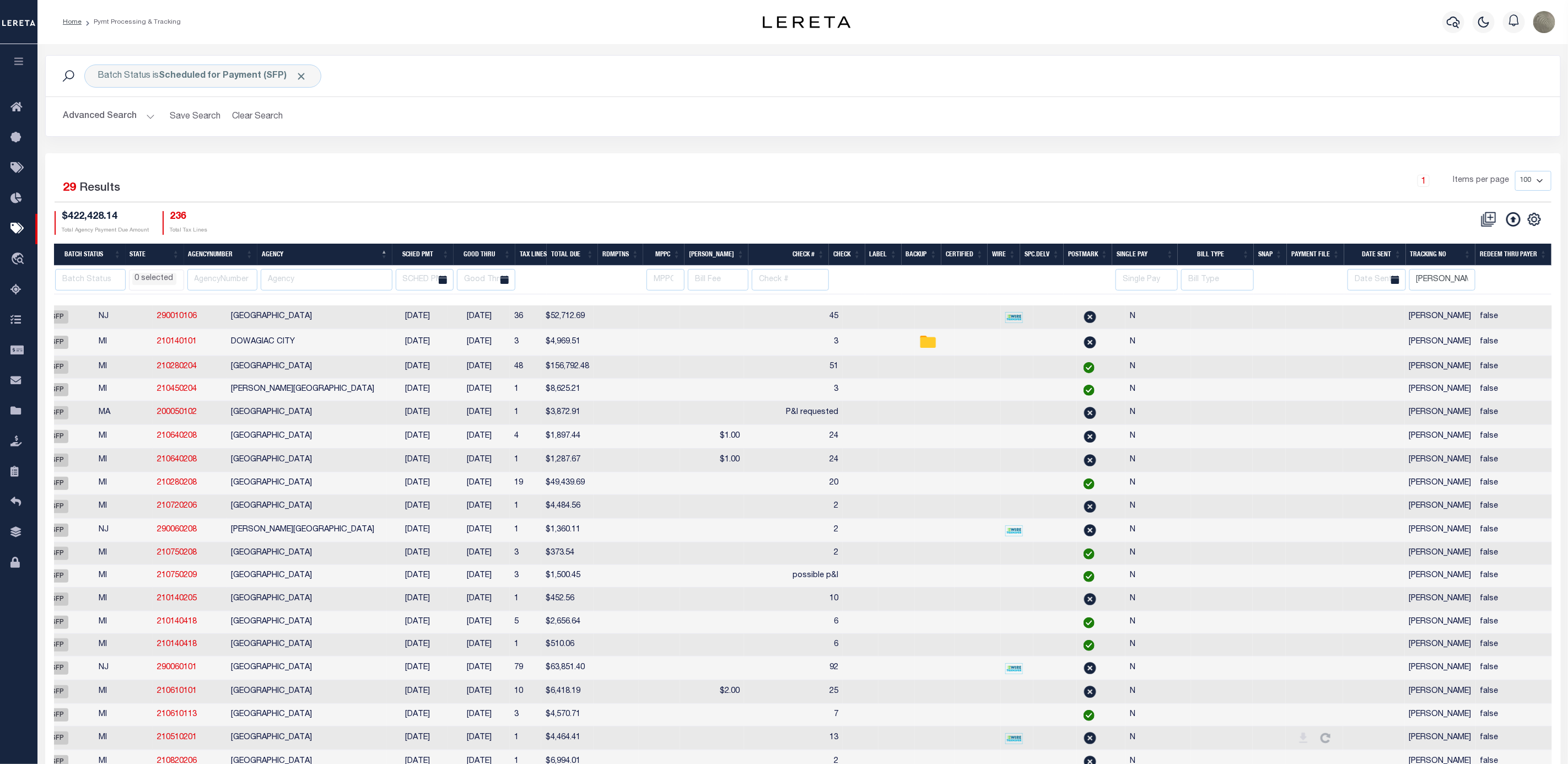
scroll to position [0, 117]
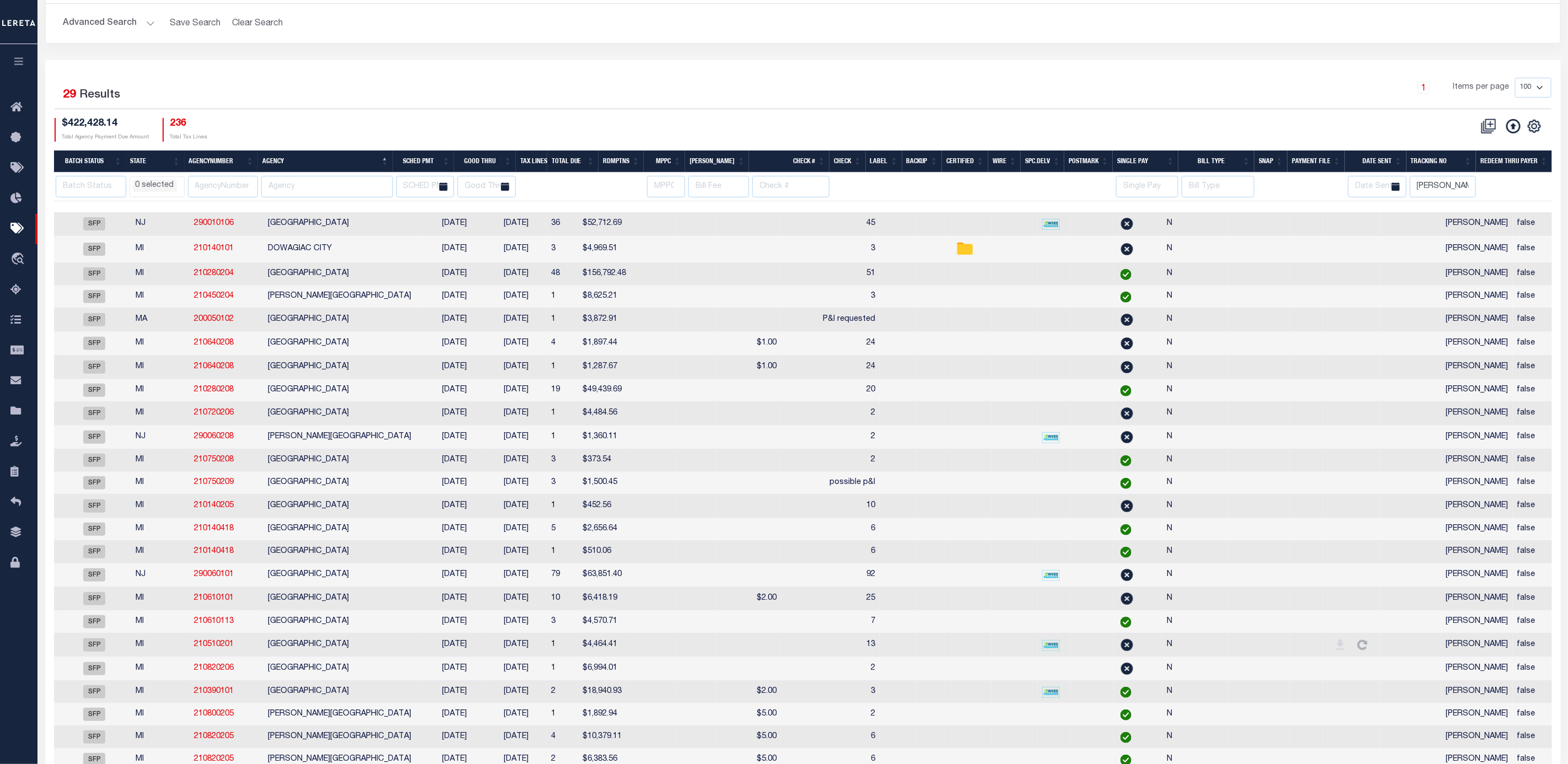
select select
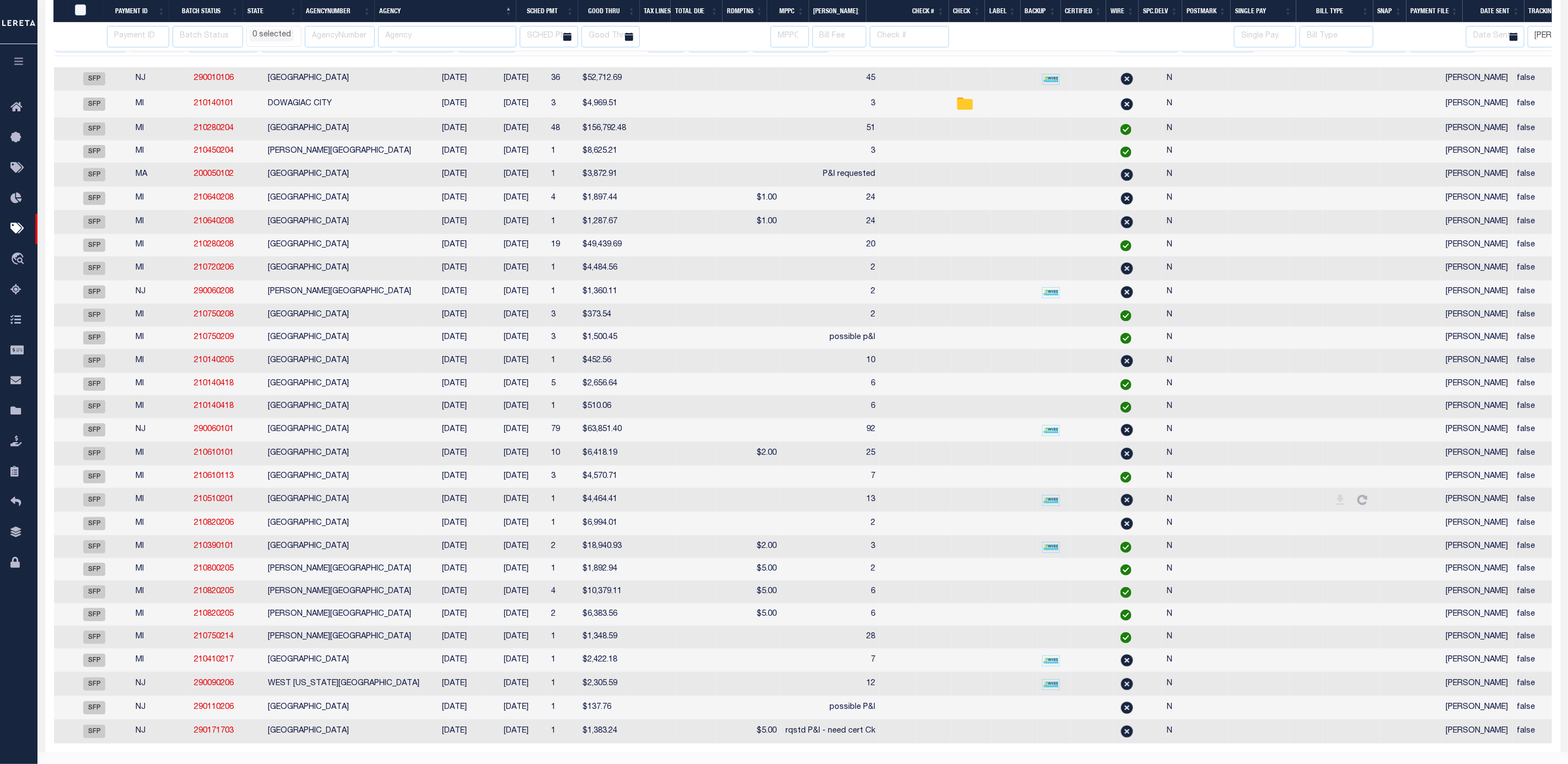
select select
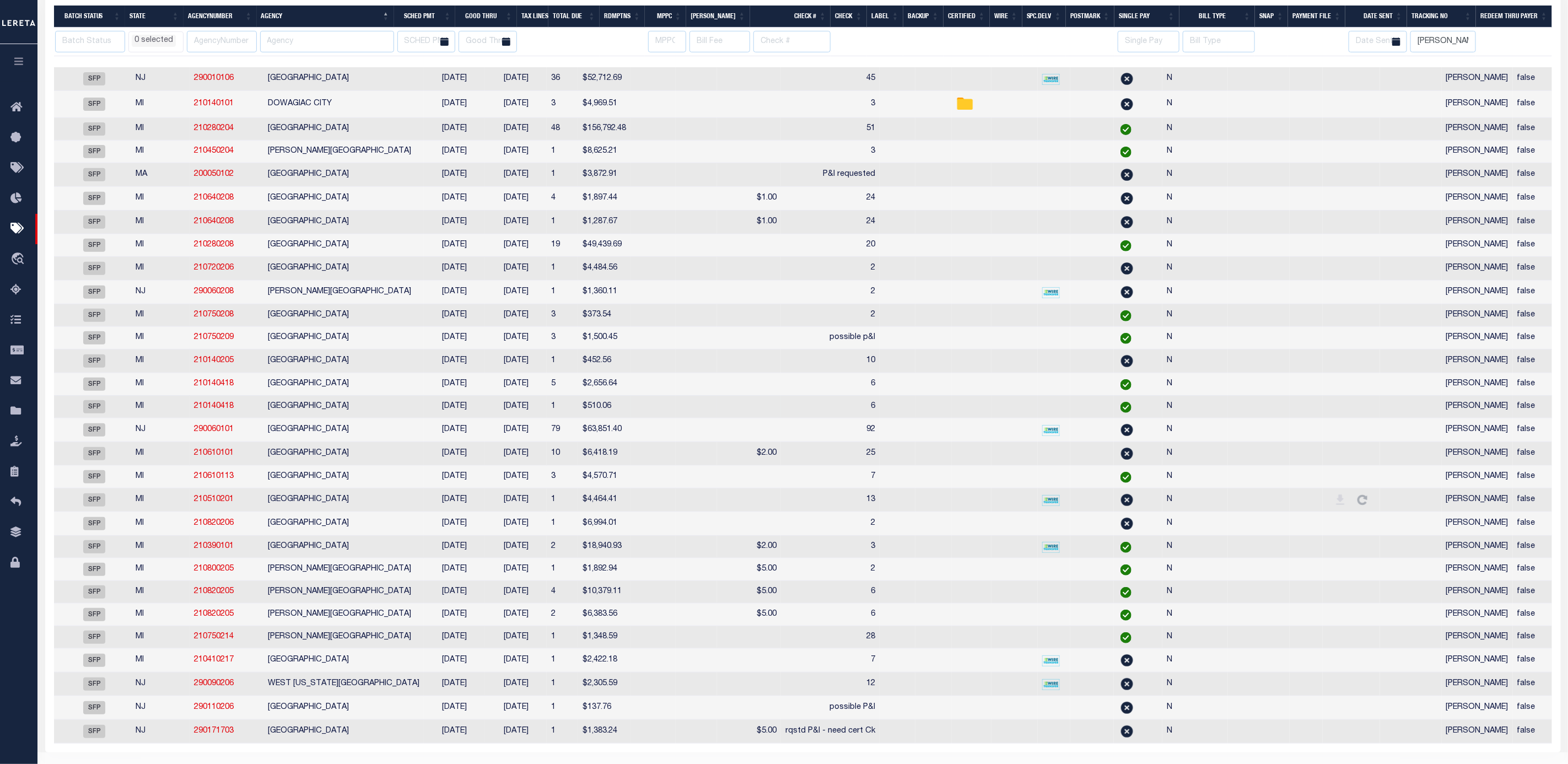
scroll to position [233, 0]
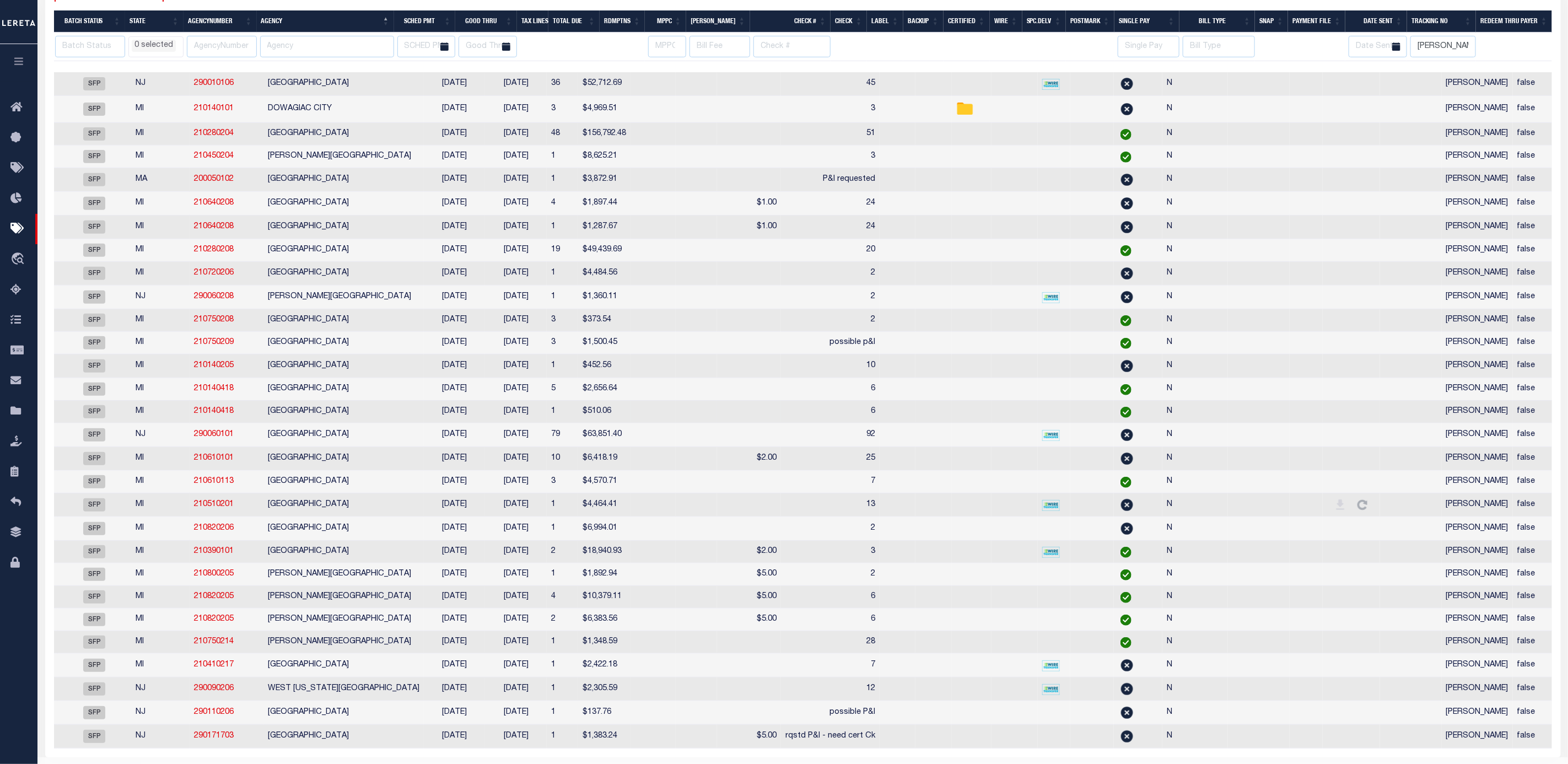
select select
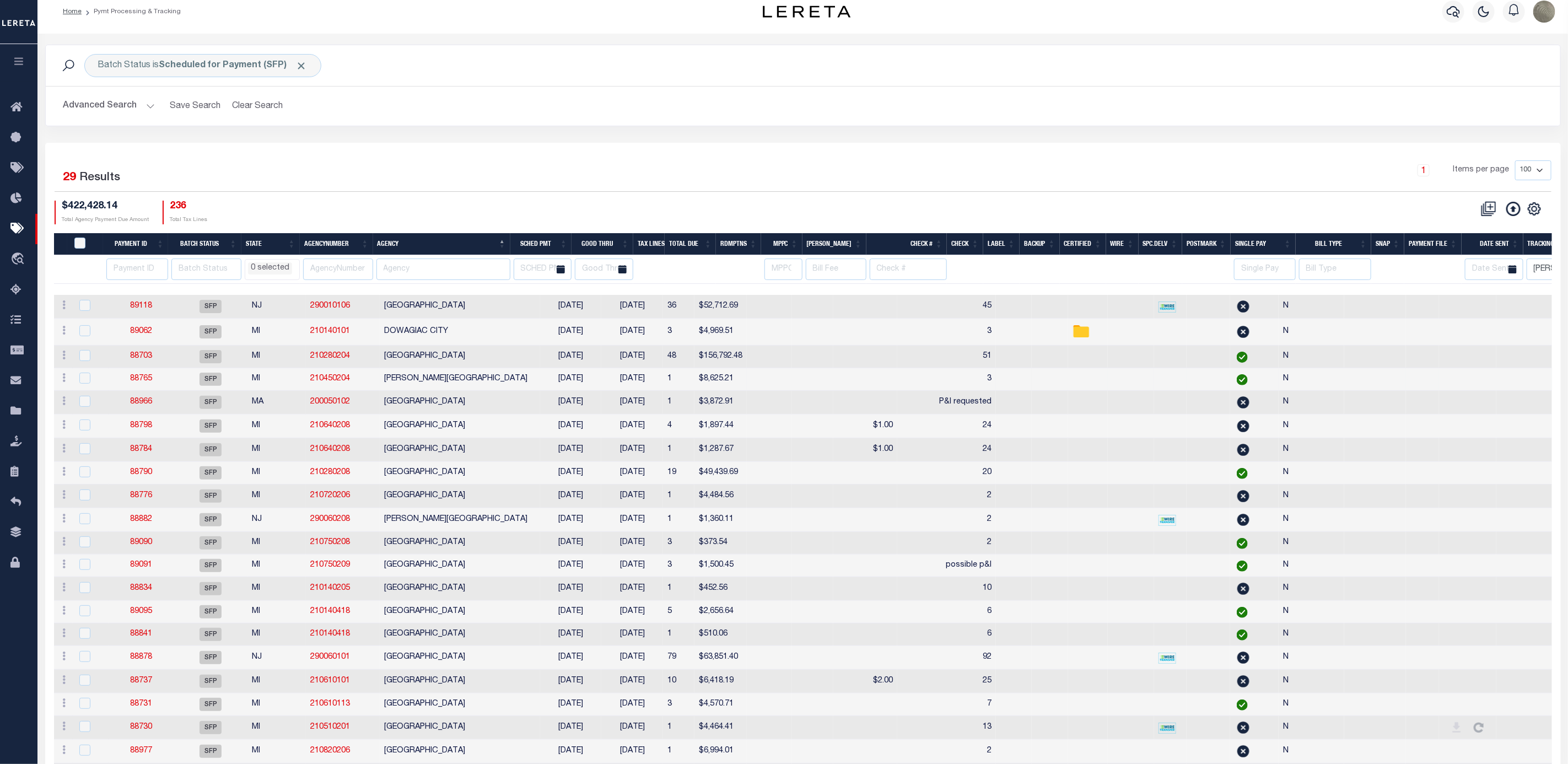
scroll to position [5, 0]
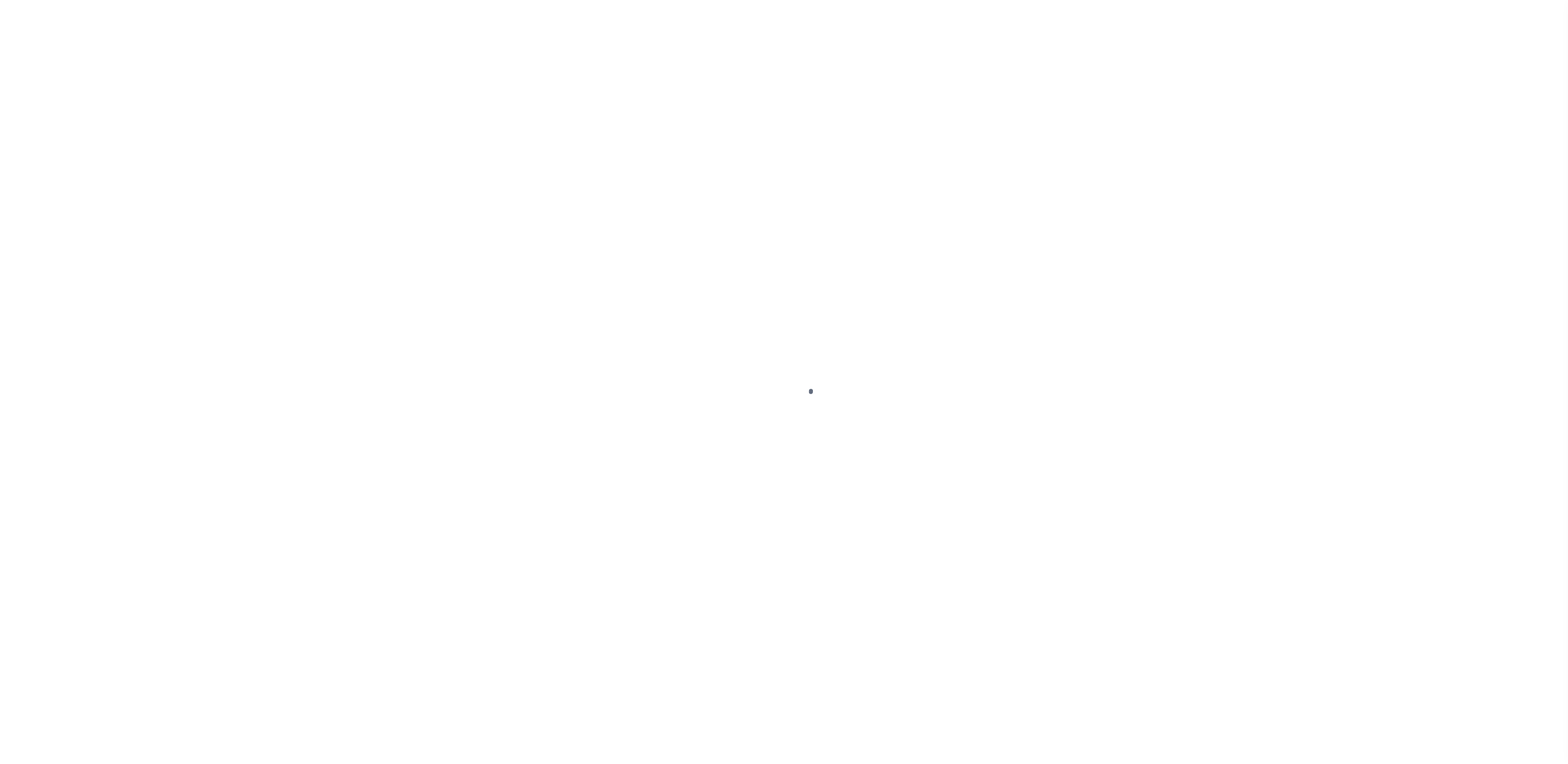
select select "RFP"
select select "CHK"
select select "[PERSON_NAME]"
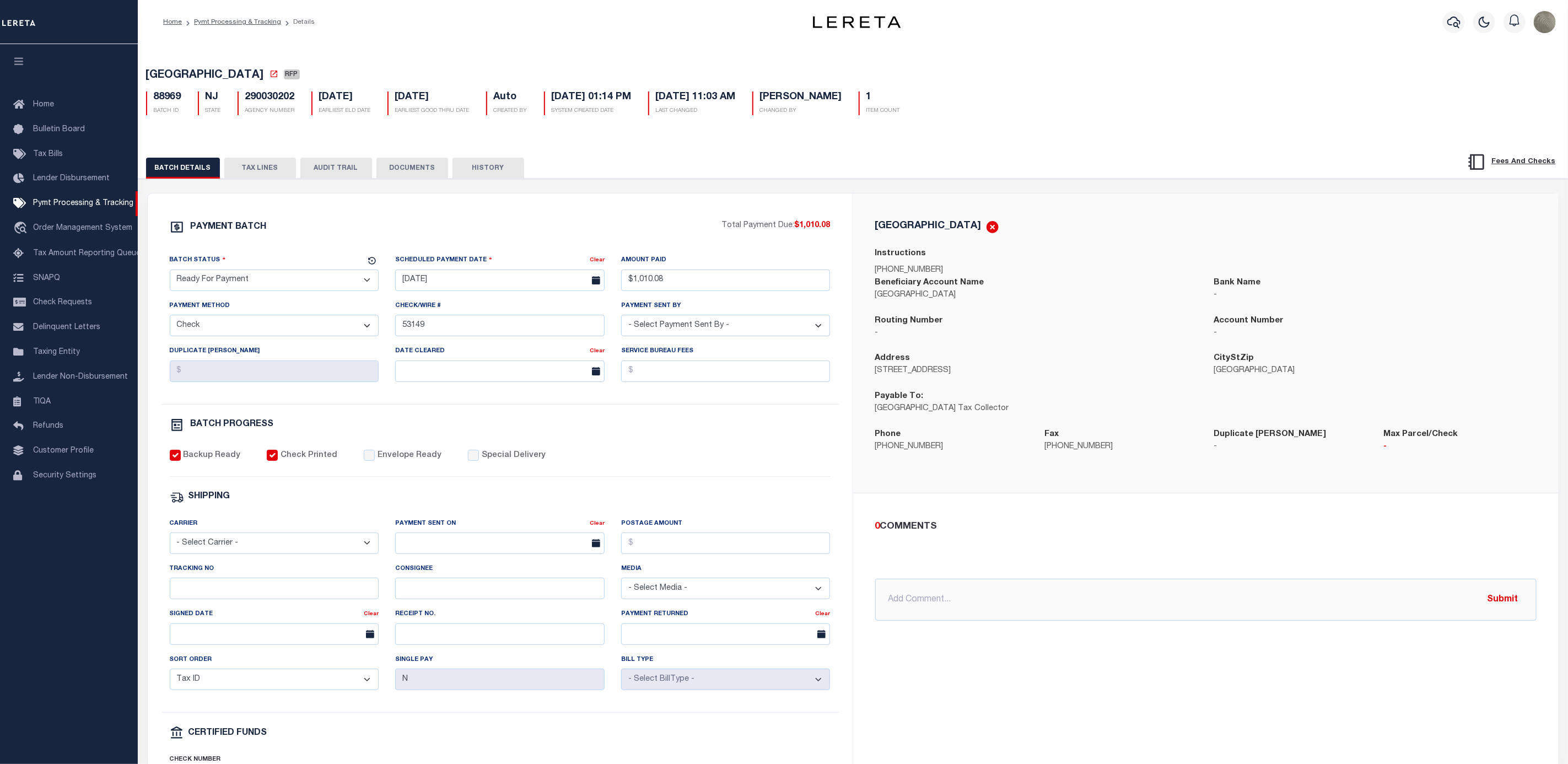
click at [287, 172] on button "TAX LINES" at bounding box center [260, 168] width 72 height 21
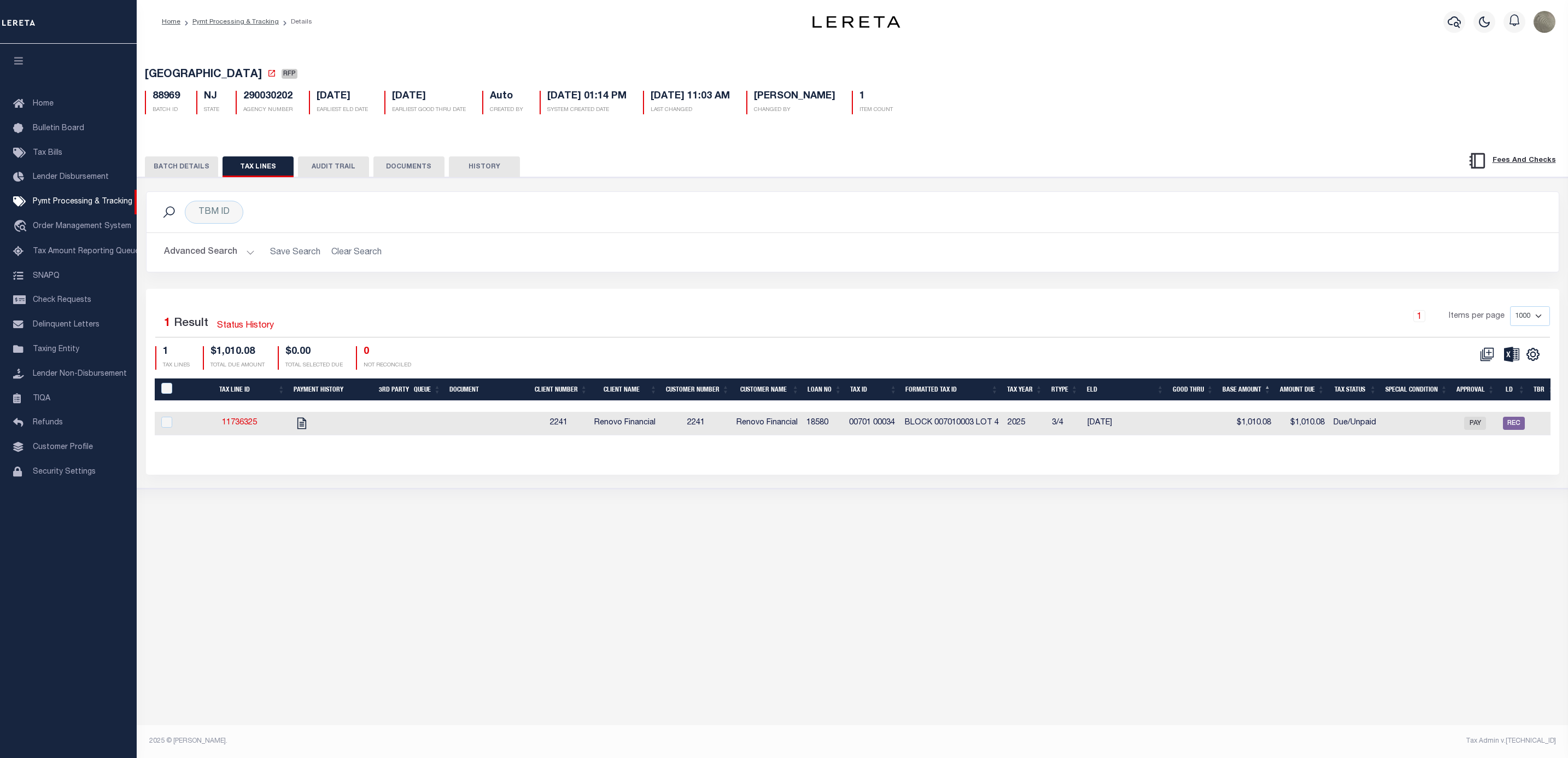
click at [197, 164] on button "BATCH DETAILS" at bounding box center [181, 167] width 73 height 21
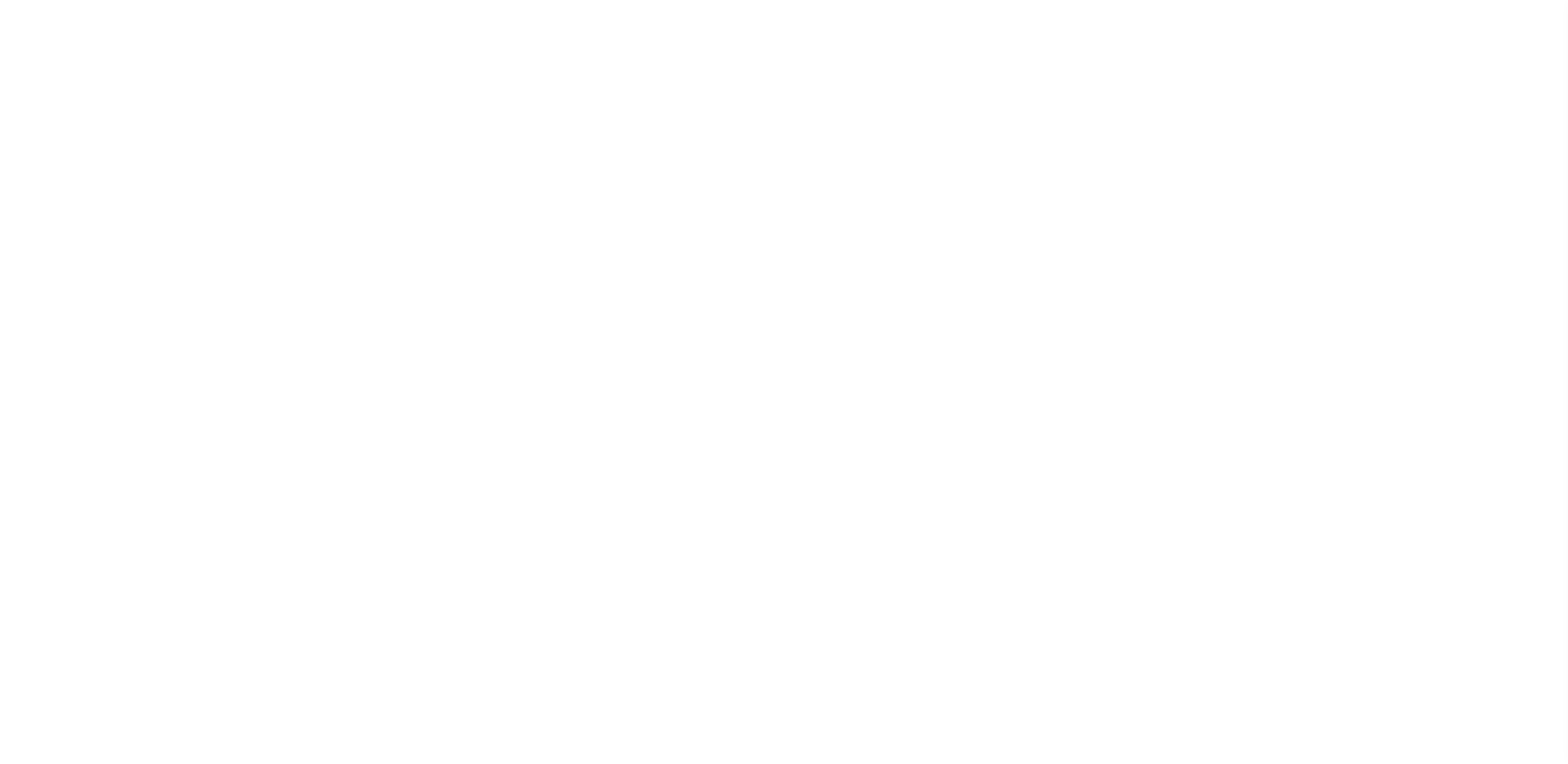
select select "RFP"
select select "CHK"
select select "[PERSON_NAME]"
select select "RFP"
select select "CHK"
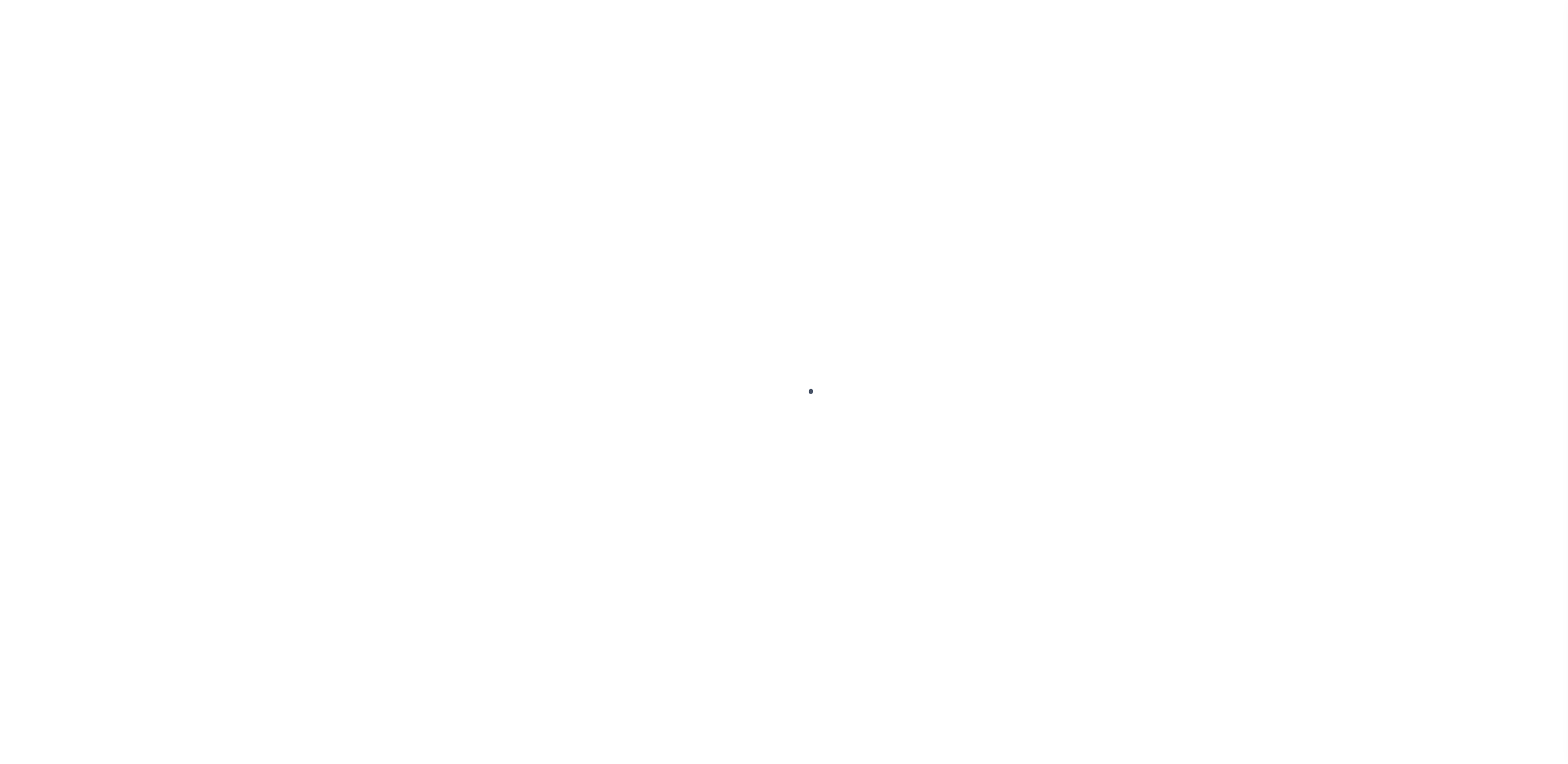
select select "[PERSON_NAME]"
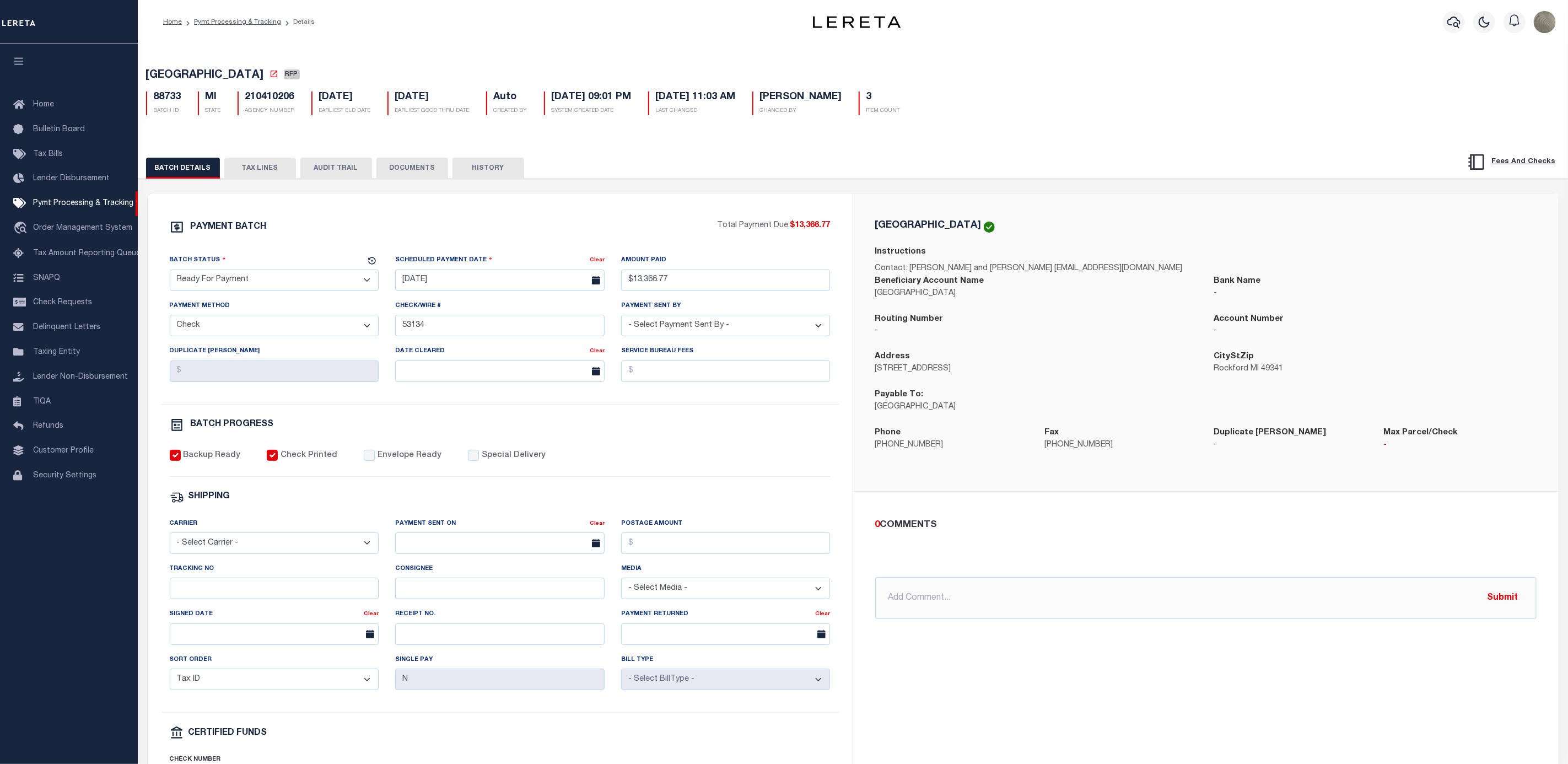
click at [292, 288] on select "- Select Status - Scheduled for Payment Ready For Payment Payment Sent Cleared …" at bounding box center [274, 280] width 209 height 21
select select "SNT"
click at [170, 272] on select "- Select Status - Scheduled for Payment Ready For Payment Payment Sent Cleared …" at bounding box center [274, 280] width 209 height 21
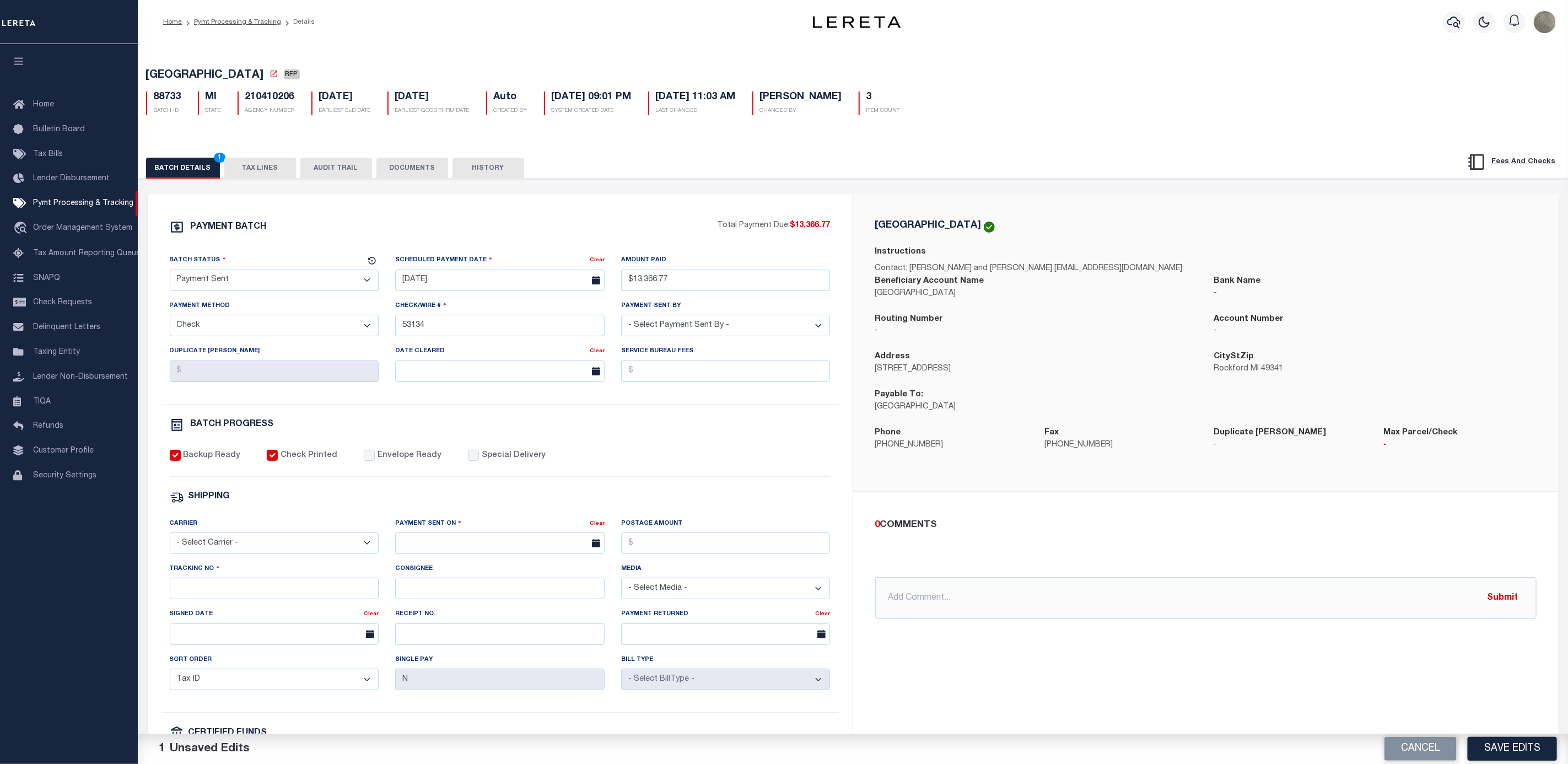
click at [366, 453] on div "PAYMENT BATCH Total Payment Due: $13,366.77 Batch Status - Select Status -" at bounding box center [500, 515] width 679 height 592
click at [365, 458] on input "Envelope Ready" at bounding box center [369, 455] width 11 height 11
checkbox input "true"
click at [257, 549] on select "- Select Carrier - E-mail Fax Fedex FTP Other UPS USPS" at bounding box center [274, 543] width 209 height 21
select select "FDX"
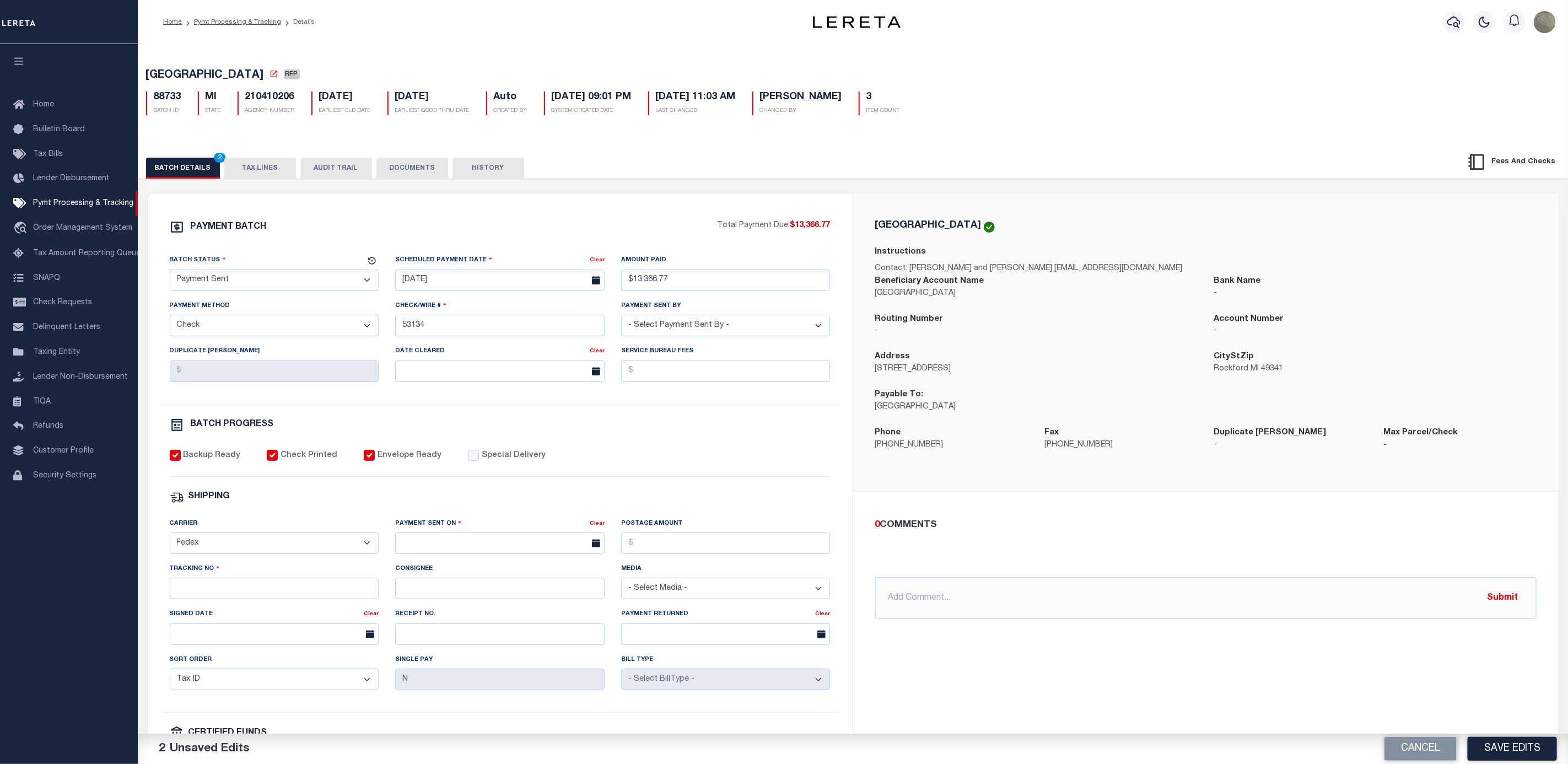
click at [170, 540] on select "- Select Carrier - E-mail Fax Fedex FTP Other UPS USPS" at bounding box center [274, 543] width 209 height 21
click at [420, 563] on div "Payment Sent On Clear" at bounding box center [500, 540] width 226 height 45
click at [432, 552] on input "text" at bounding box center [500, 543] width 209 height 21
click at [425, 636] on span "8" at bounding box center [431, 634] width 21 height 21
type input "[DATE]"
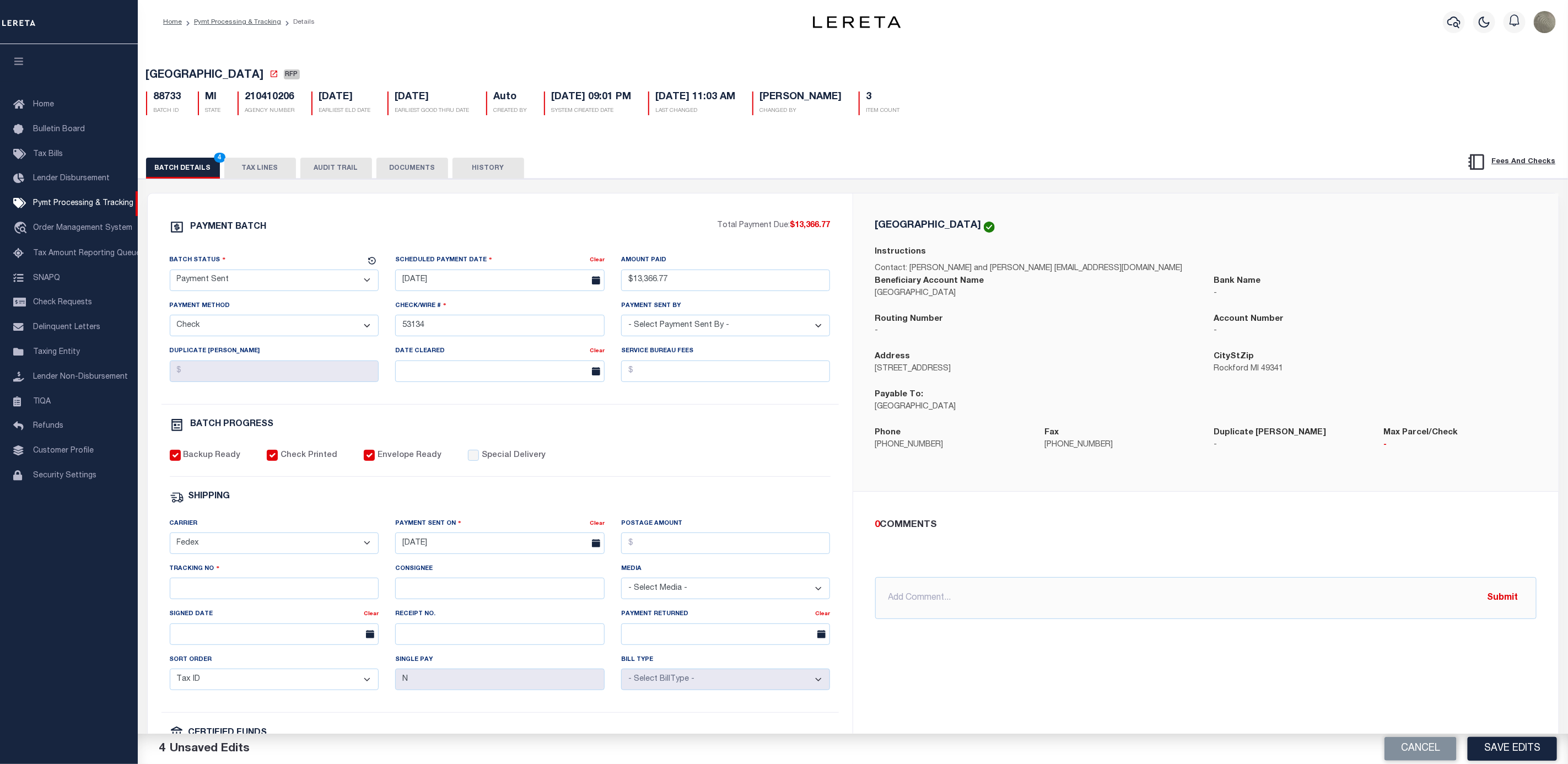
click at [697, 538] on div "Postage Amount" at bounding box center [725, 535] width 209 height 36
drag, startPoint x: 693, startPoint y: 546, endPoint x: 692, endPoint y: 553, distance: 7.1
click at [692, 551] on input "Postage Amount" at bounding box center [725, 543] width 209 height 21
type input "$"
click at [288, 599] on input "Tracking No" at bounding box center [274, 588] width 209 height 21
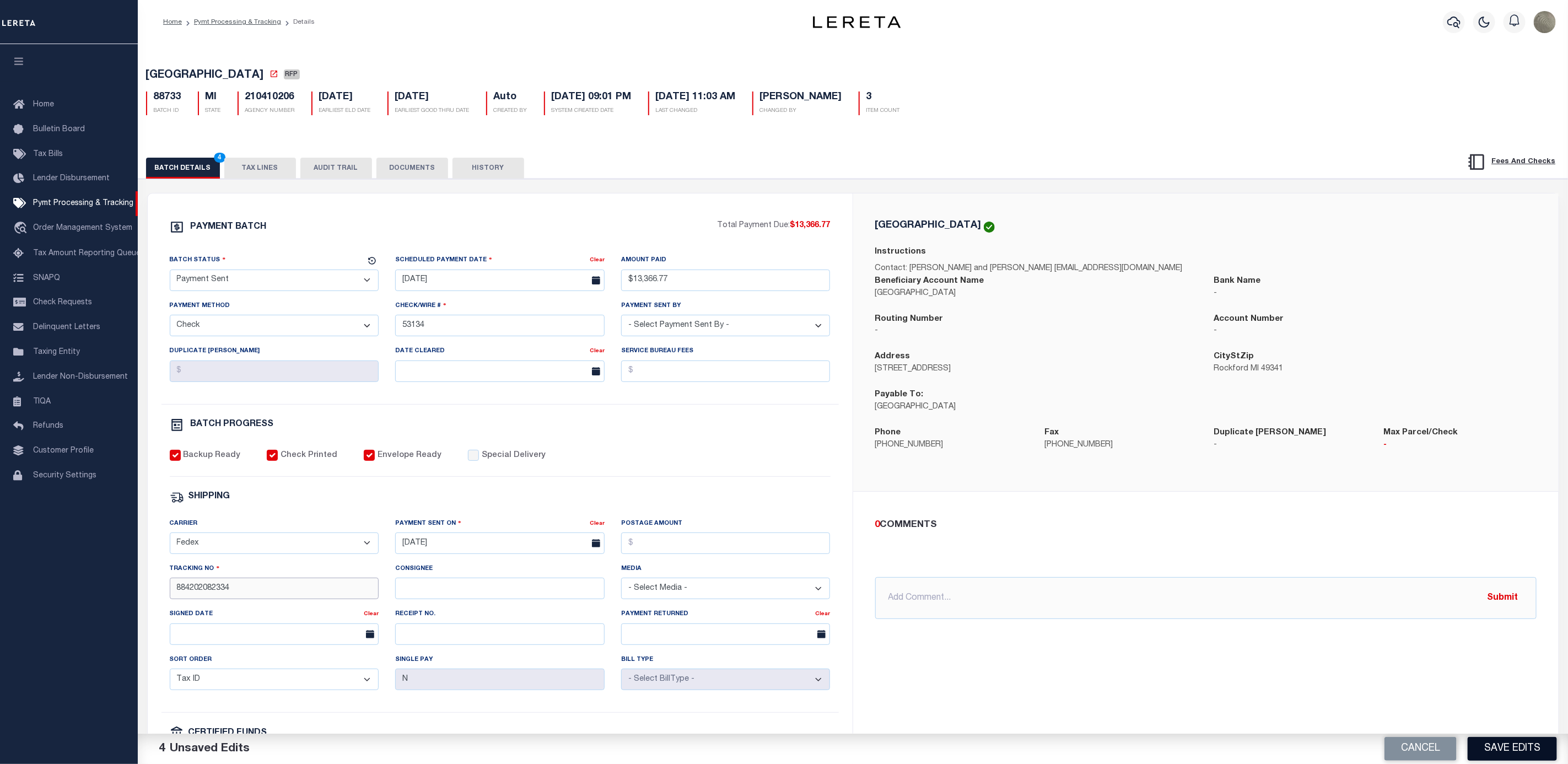
type input "884202082334"
click at [1491, 746] on button "Save Edits" at bounding box center [1513, 749] width 90 height 24
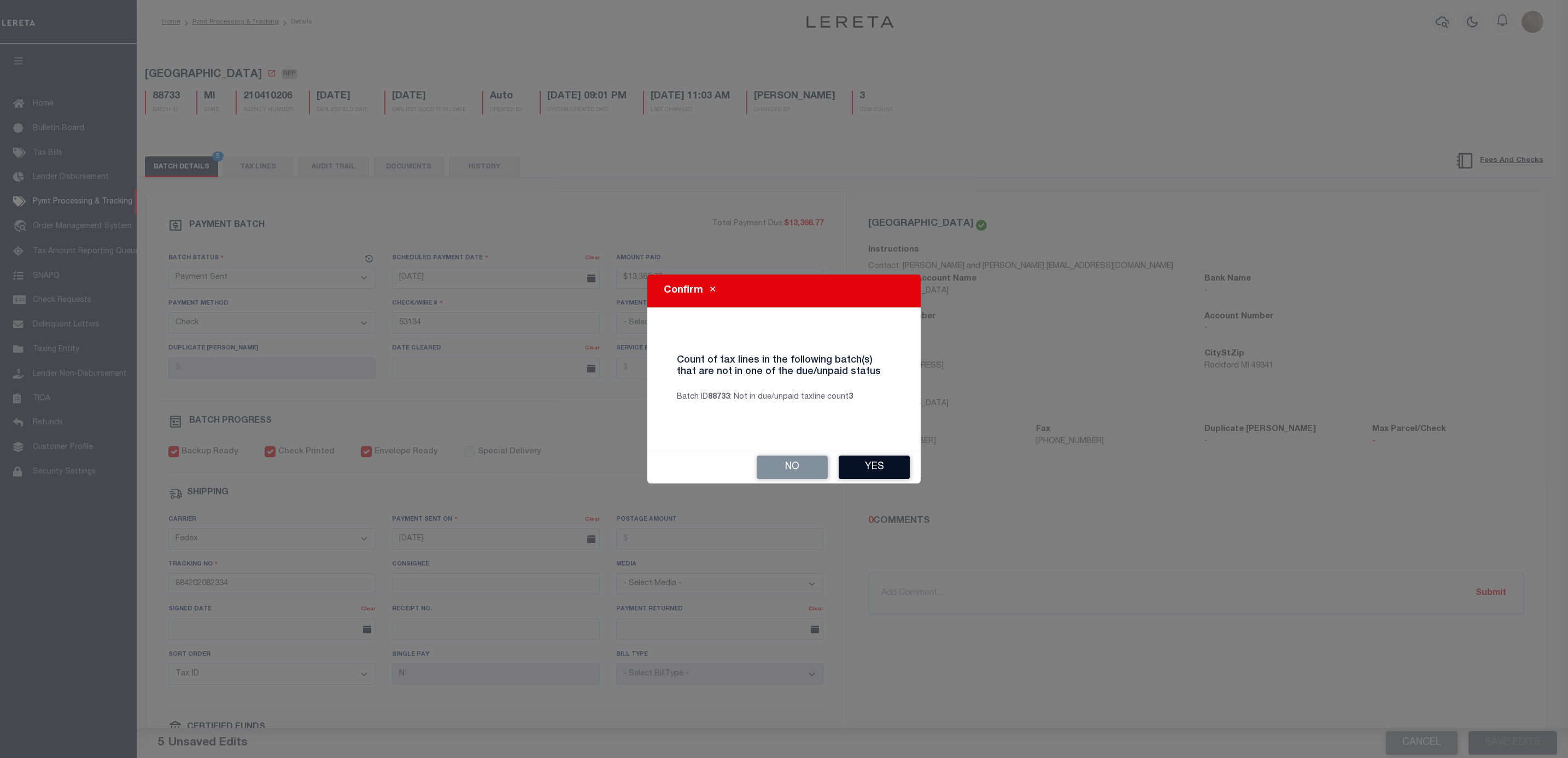
click at [874, 460] on button "Yes" at bounding box center [874, 467] width 71 height 24
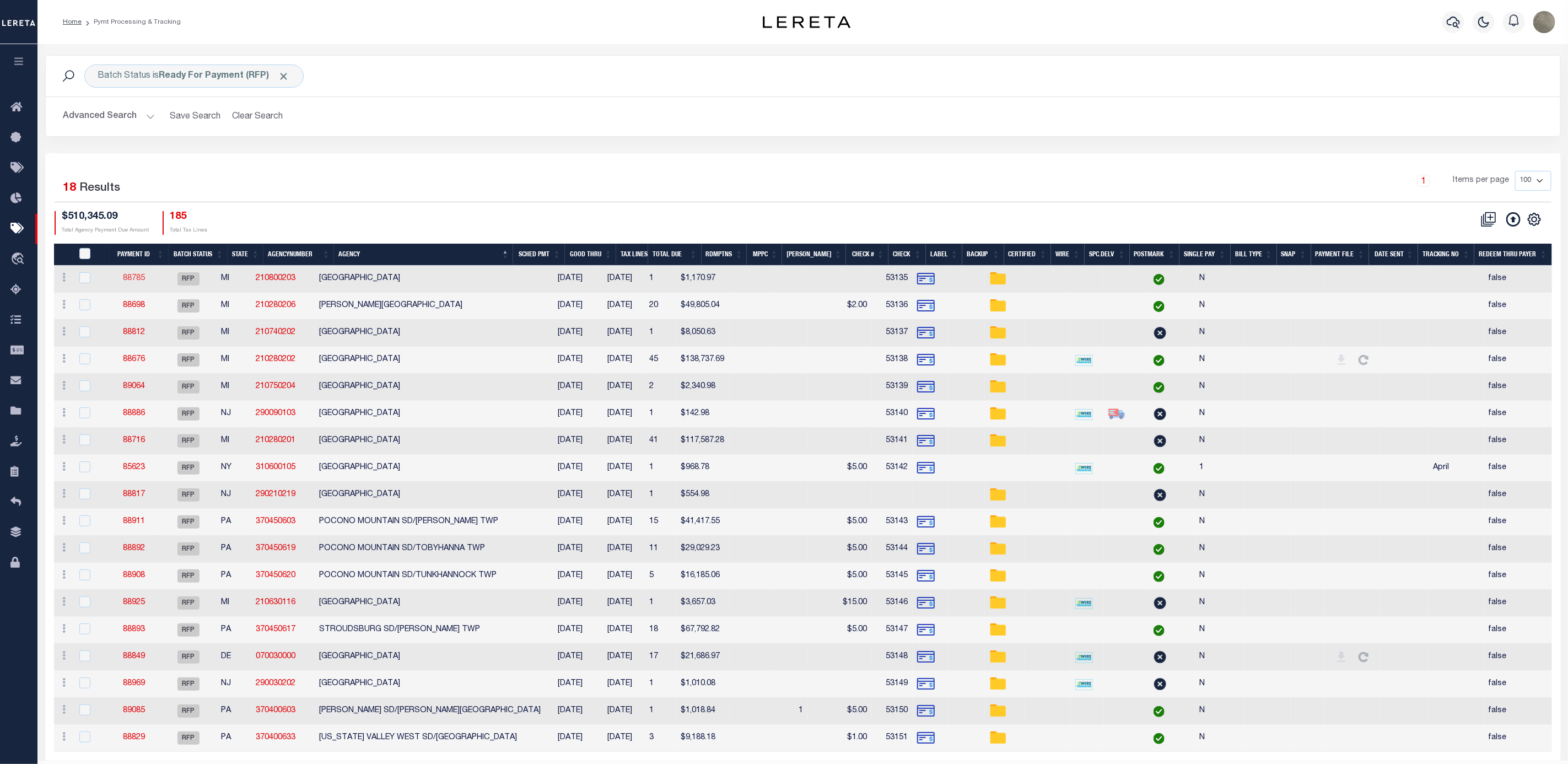
click at [137, 279] on link "88785" at bounding box center [134, 278] width 22 height 8
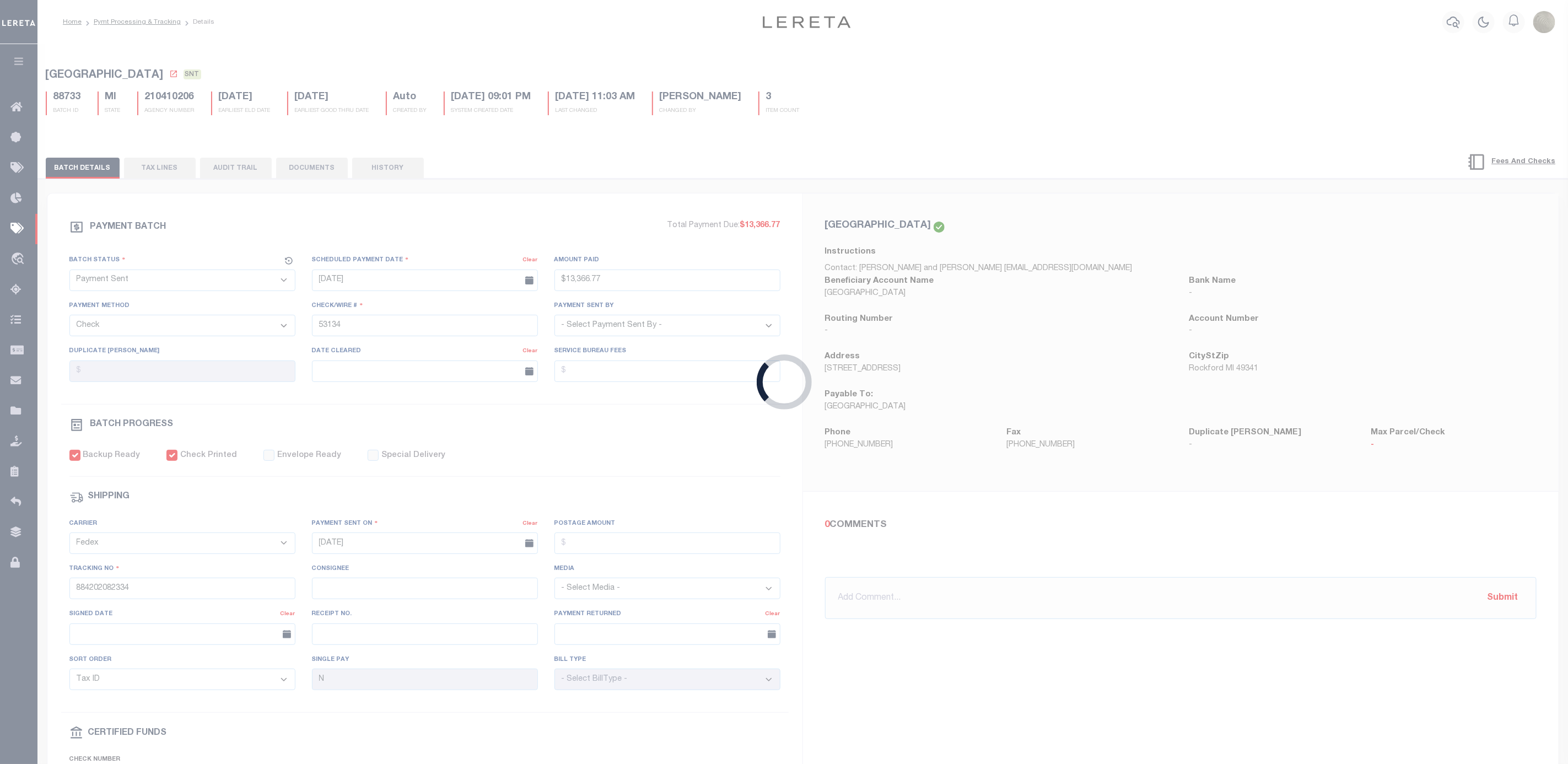
select select "RFP"
type input "$1,170.97"
type input "53135"
select select "[PERSON_NAME]"
checkbox input "false"
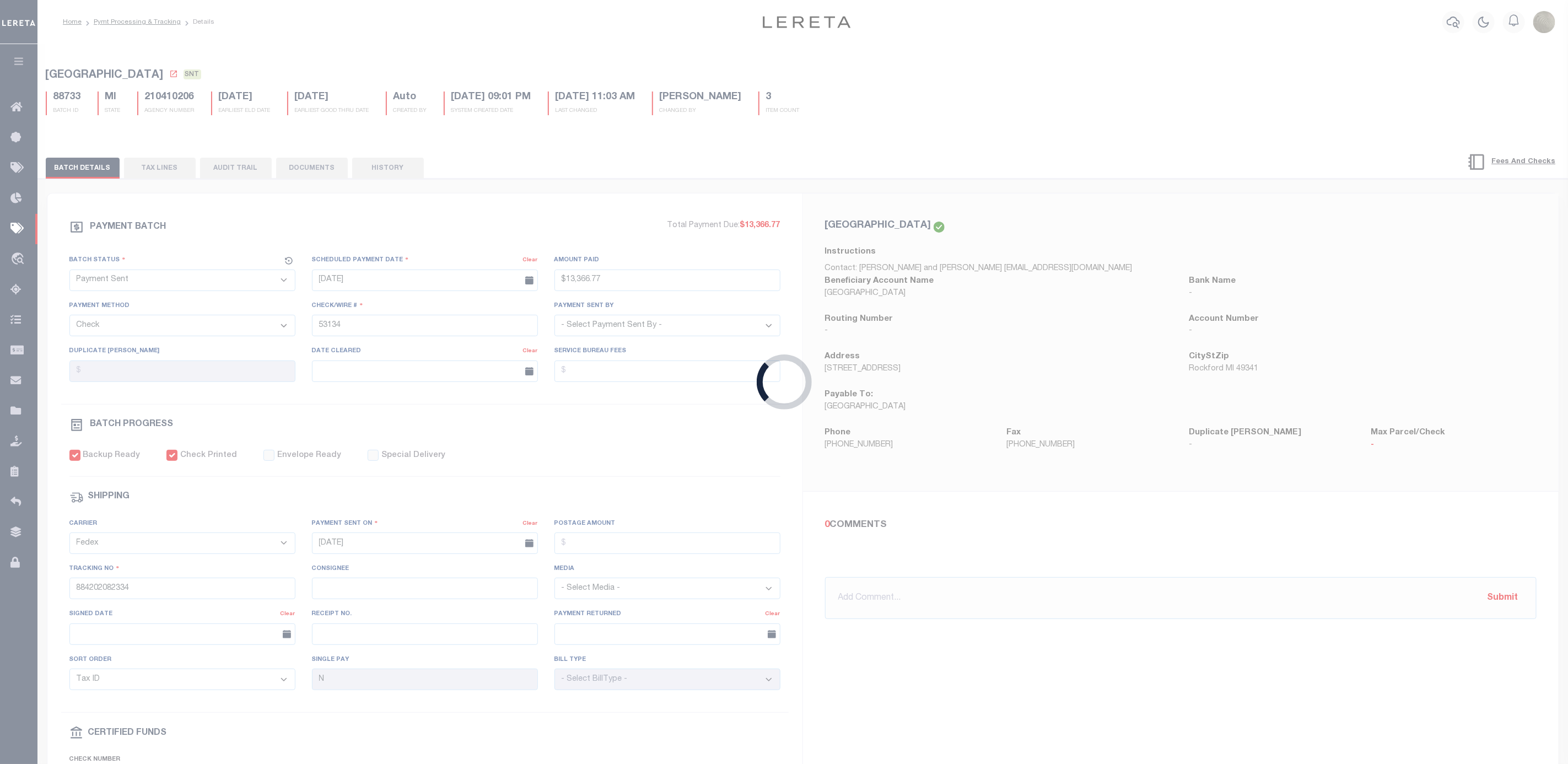
select select
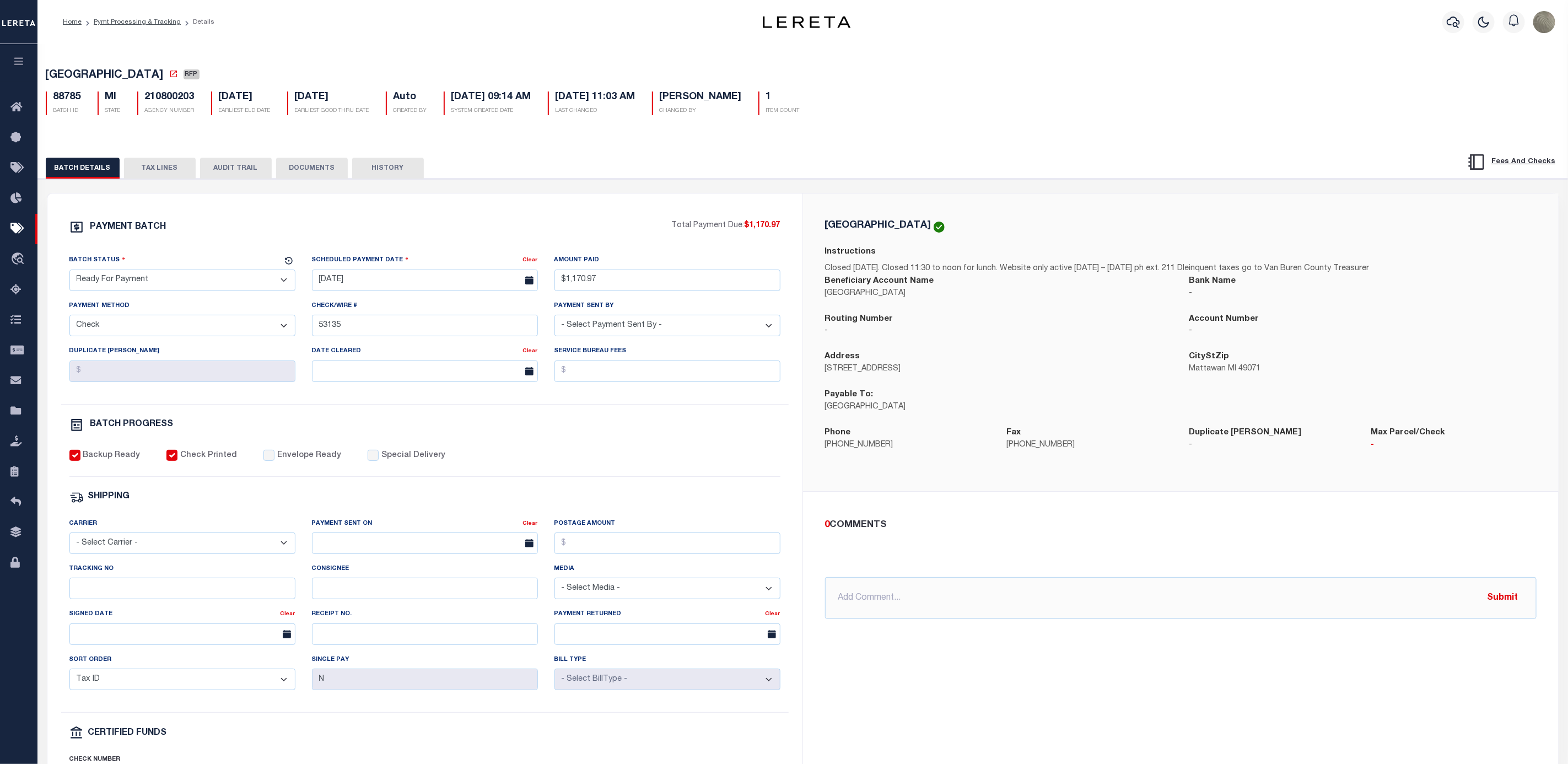
click at [163, 284] on select "- Select Status - Scheduled for Payment Ready For Payment Payment Sent Cleared …" at bounding box center [182, 280] width 226 height 21
select select "SNT"
click at [69, 272] on select "- Select Status - Scheduled for Payment Ready For Payment Payment Sent Cleared …" at bounding box center [182, 280] width 226 height 21
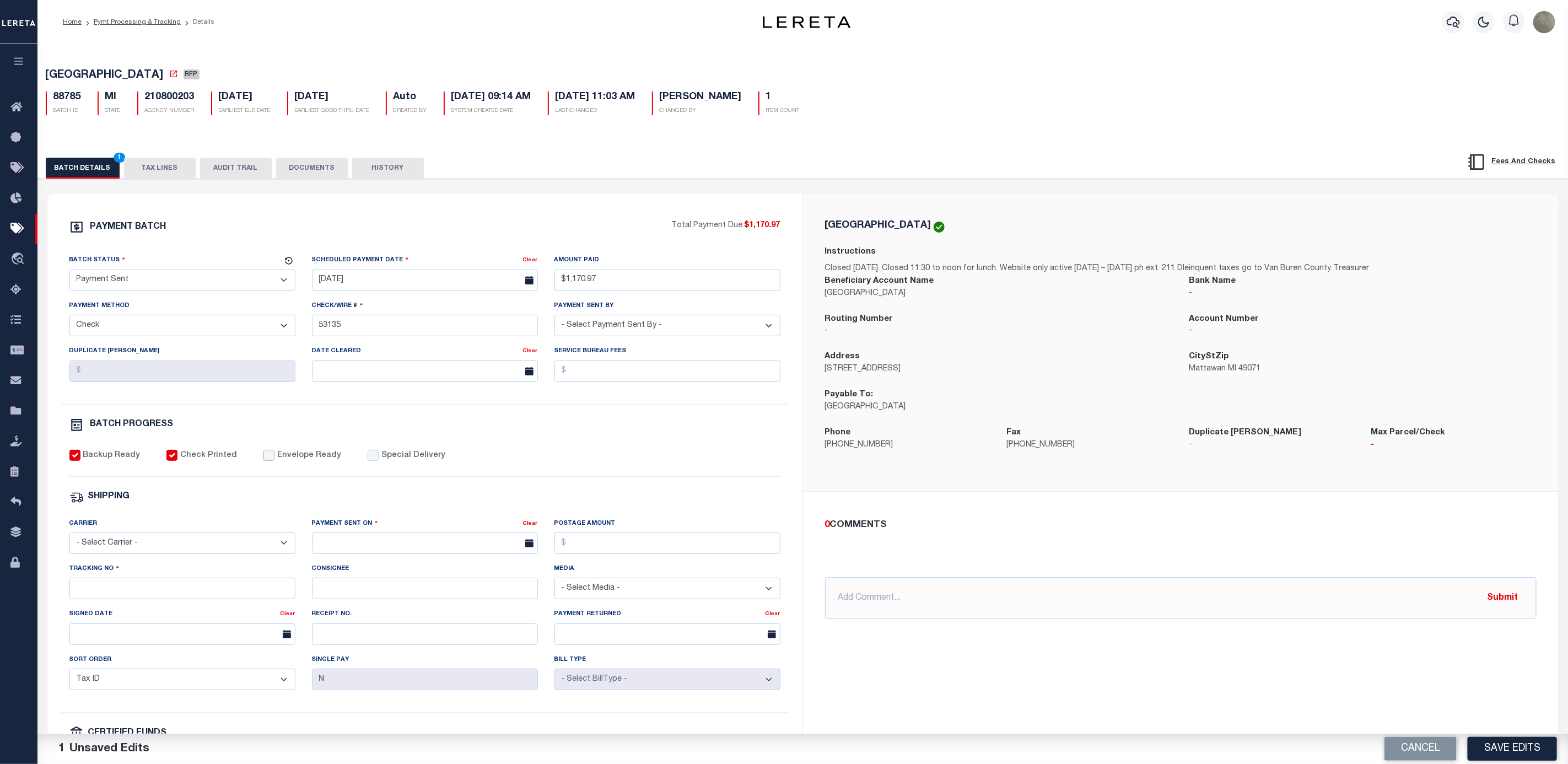
click at [263, 460] on input "Envelope Ready" at bounding box center [269, 455] width 11 height 11
checkbox input "true"
click at [193, 543] on select "- Select Carrier - E-mail Fax Fedex FTP Other UPS USPS" at bounding box center [182, 543] width 226 height 21
select select "FDX"
click at [69, 540] on select "- Select Carrier - E-mail Fax Fedex FTP Other UPS USPS" at bounding box center [182, 543] width 226 height 21
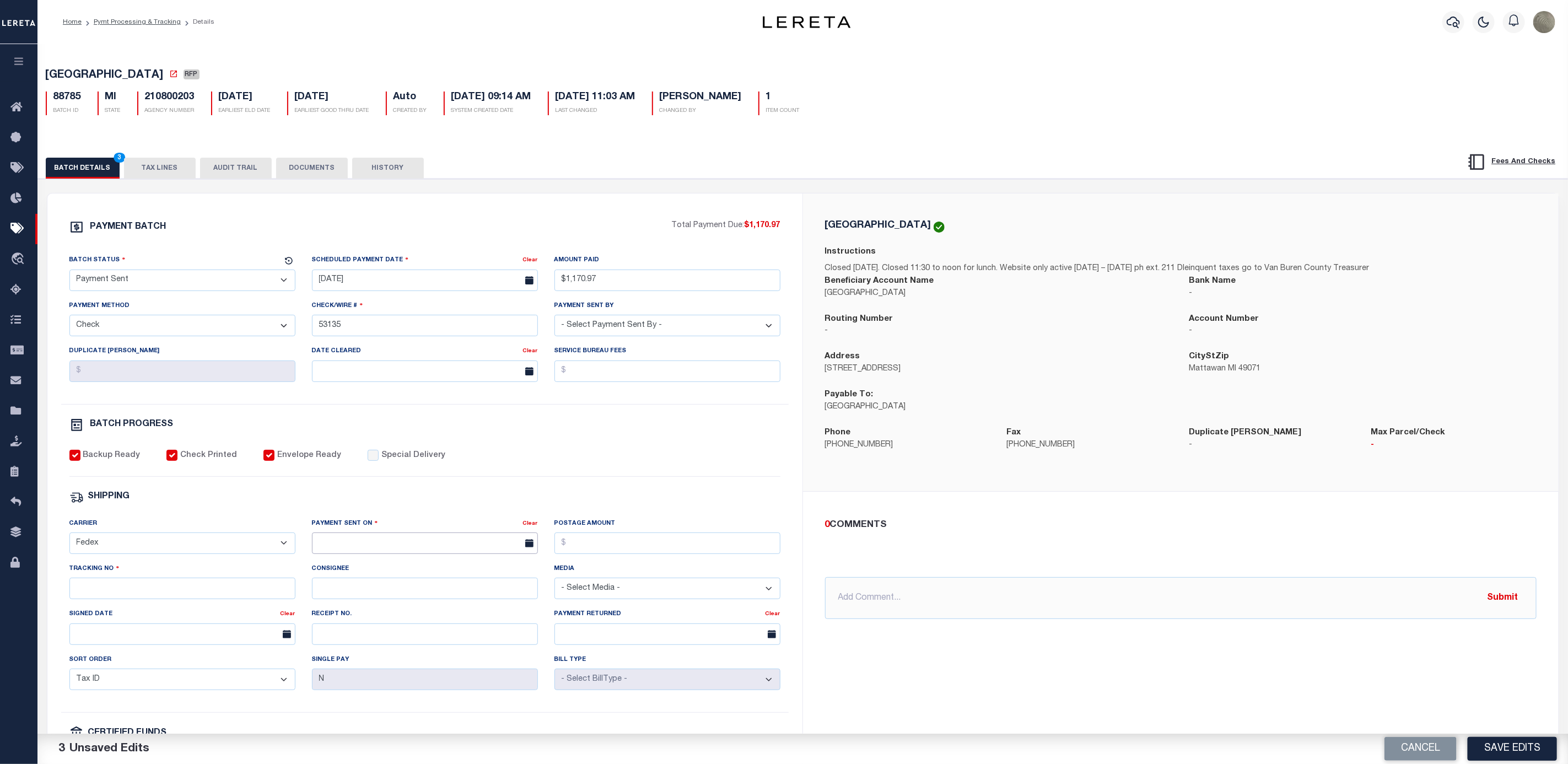
click at [402, 544] on input "text" at bounding box center [425, 543] width 226 height 21
click at [350, 640] on span "8" at bounding box center [348, 634] width 21 height 21
type input "[DATE]"
click at [657, 544] on input "Postage Amount" at bounding box center [668, 543] width 226 height 21
click at [462, 550] on input "[DATE]" at bounding box center [425, 543] width 226 height 21
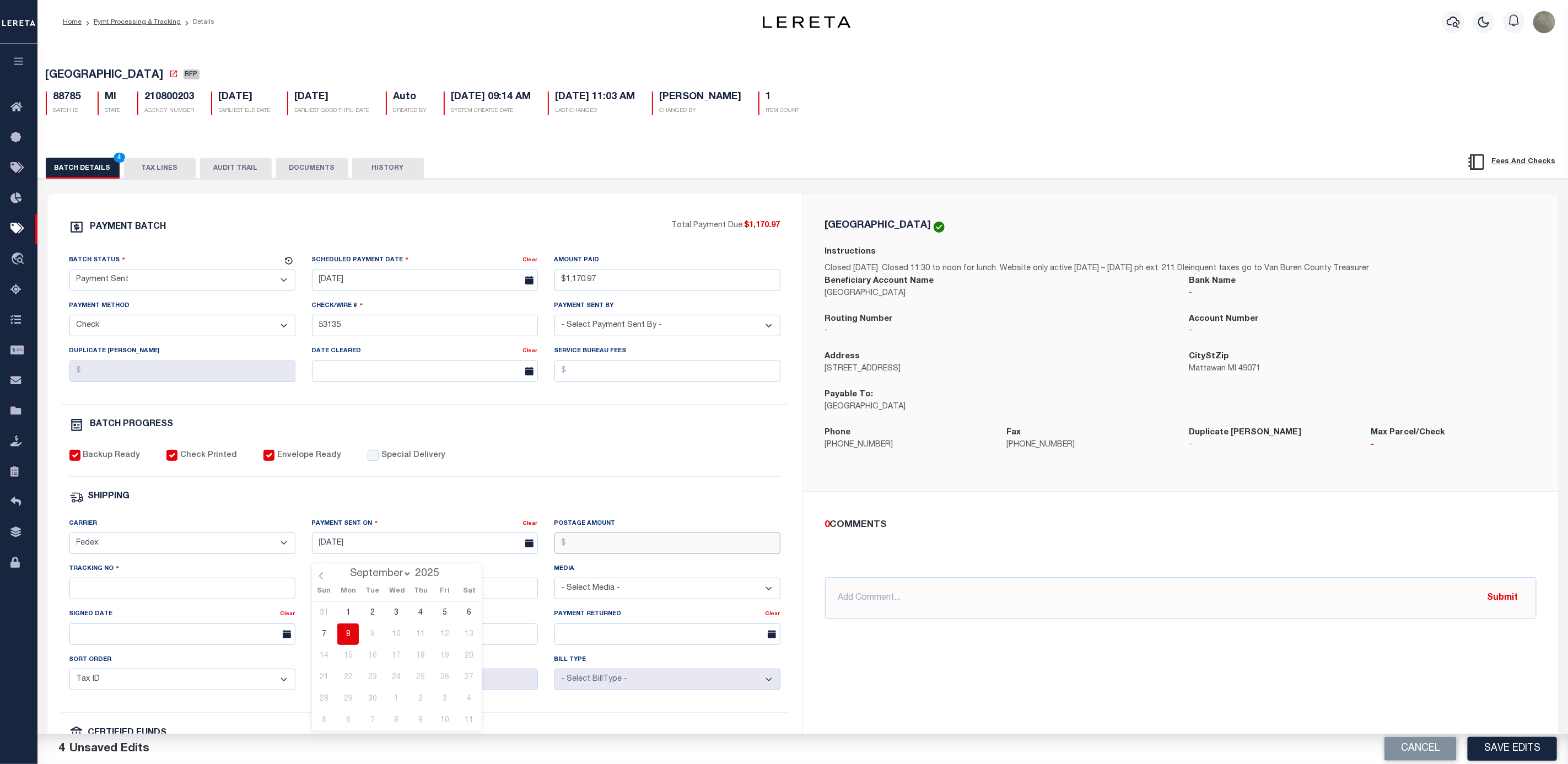
click at [619, 554] on input "Postage Amount" at bounding box center [668, 543] width 226 height 21
click at [128, 597] on input "Tracking No" at bounding box center [182, 588] width 226 height 21
type input "884202082584"
drag, startPoint x: 1533, startPoint y: 752, endPoint x: 1527, endPoint y: 750, distance: 6.3
click at [1531, 753] on button "Save Edits" at bounding box center [1513, 749] width 90 height 24
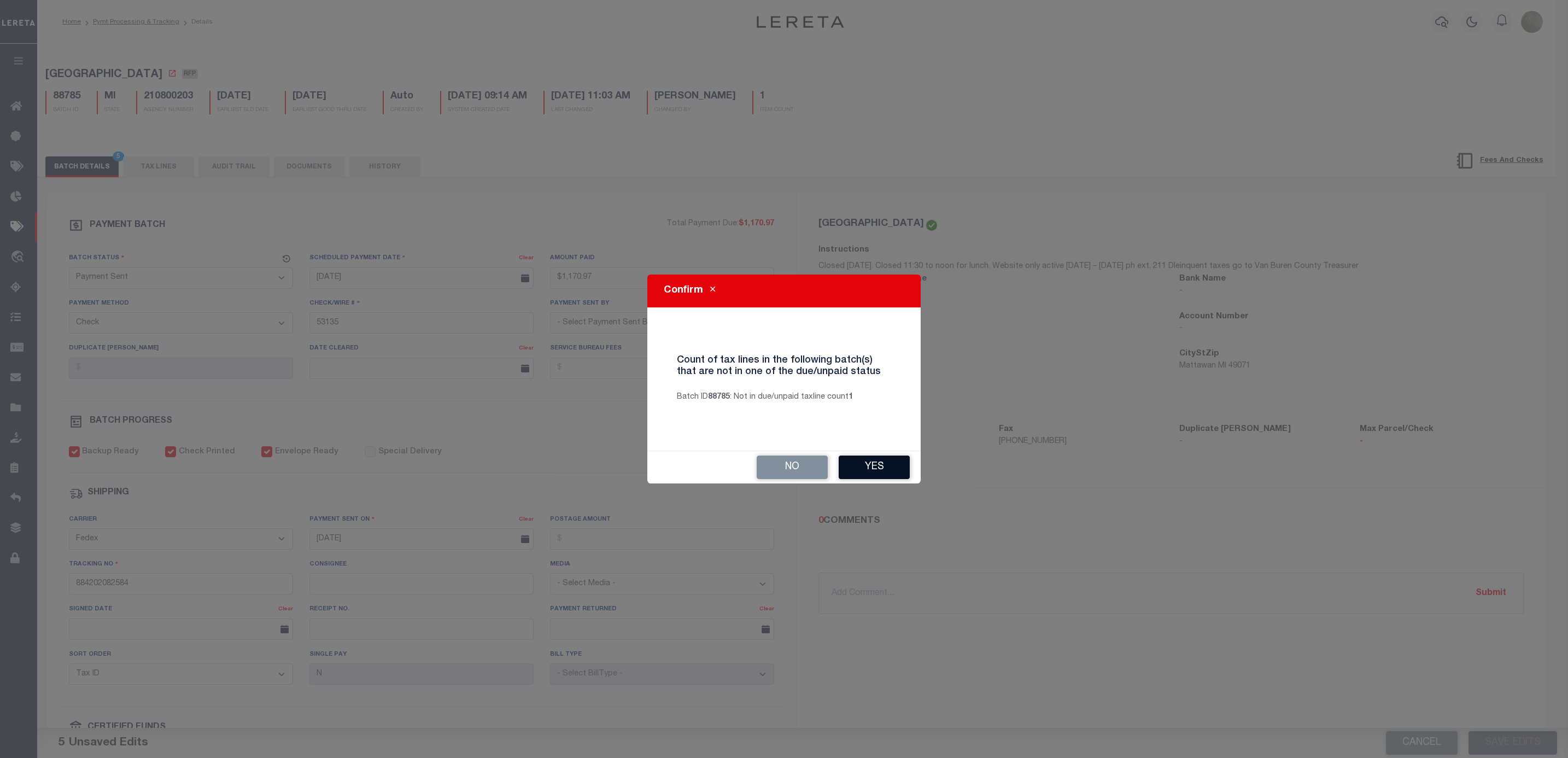
click at [892, 466] on button "Yes" at bounding box center [874, 467] width 71 height 24
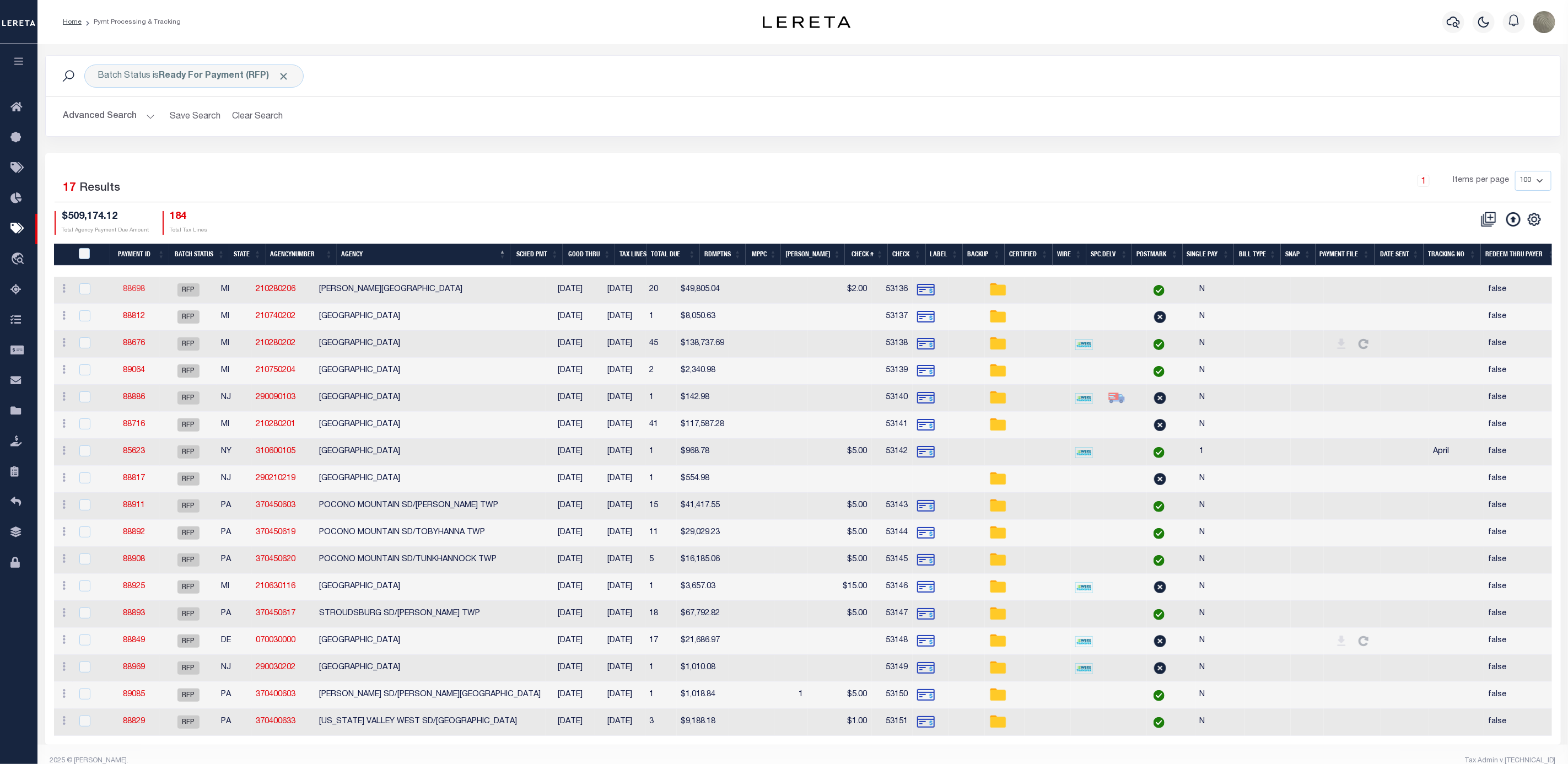
click at [143, 291] on link "88698" at bounding box center [134, 289] width 22 height 8
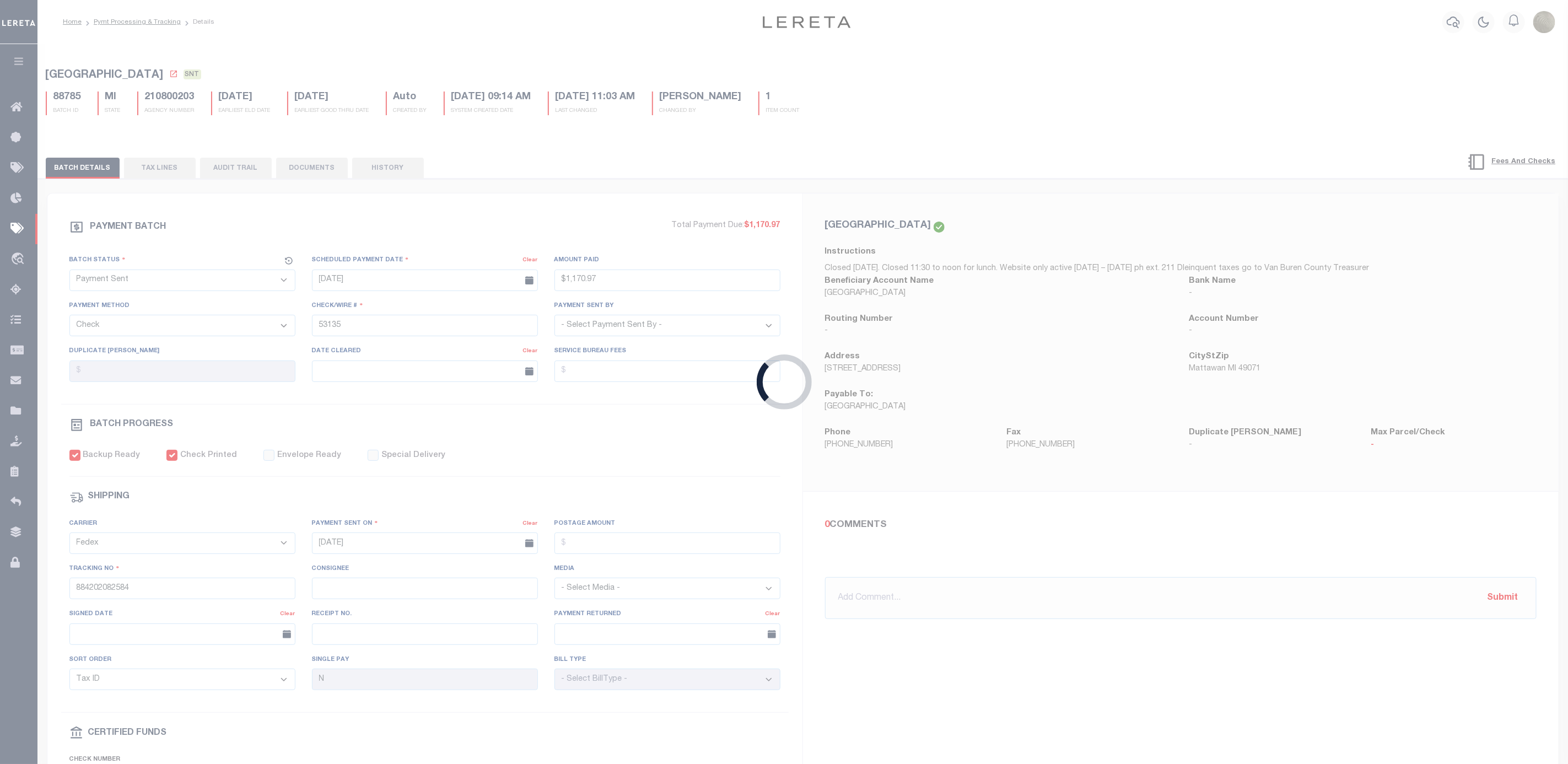
select select "RFP"
type input "$49,805.04"
type input "53136"
select select "[PERSON_NAME]"
type input "$40"
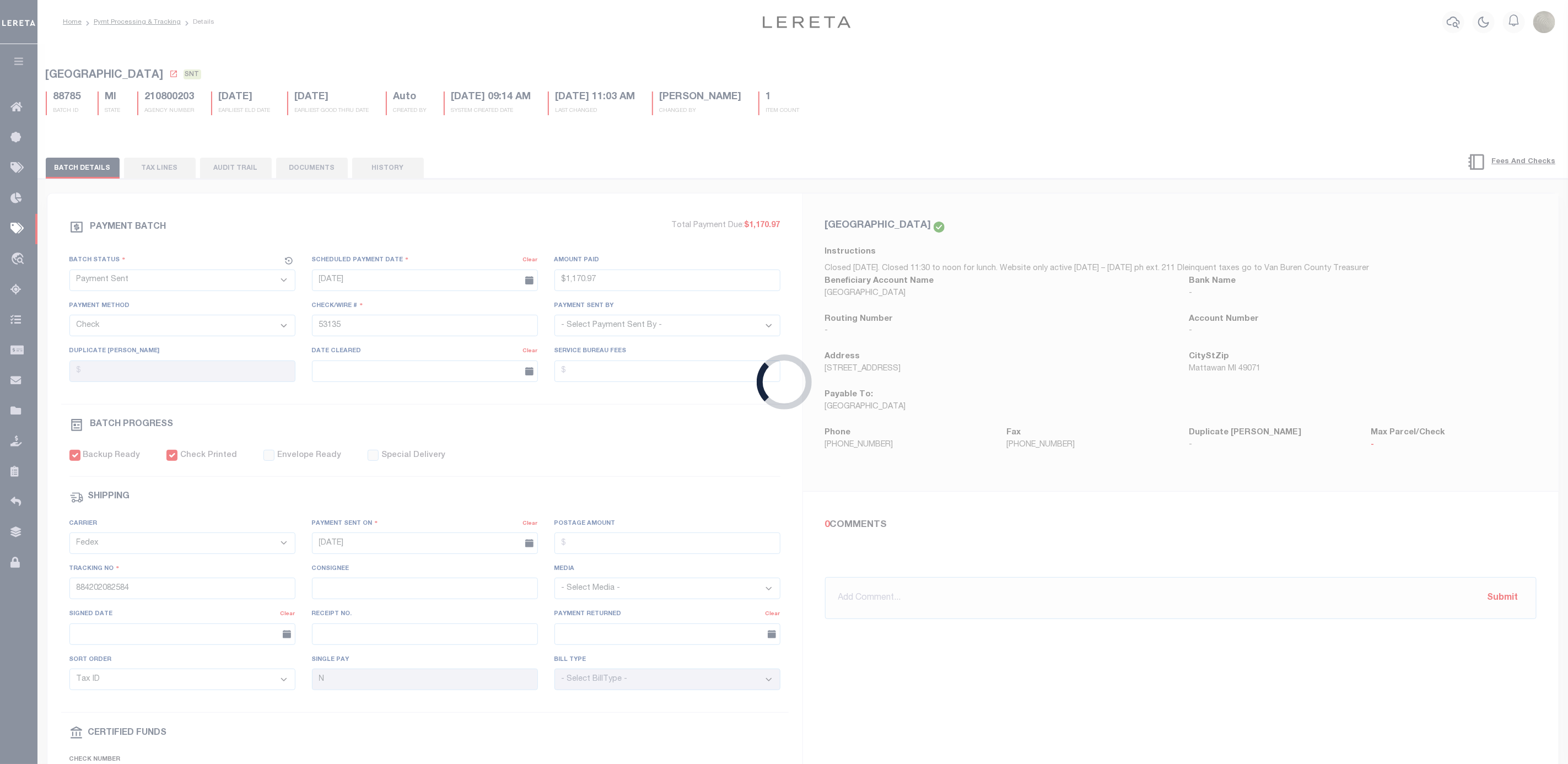
checkbox input "false"
select select
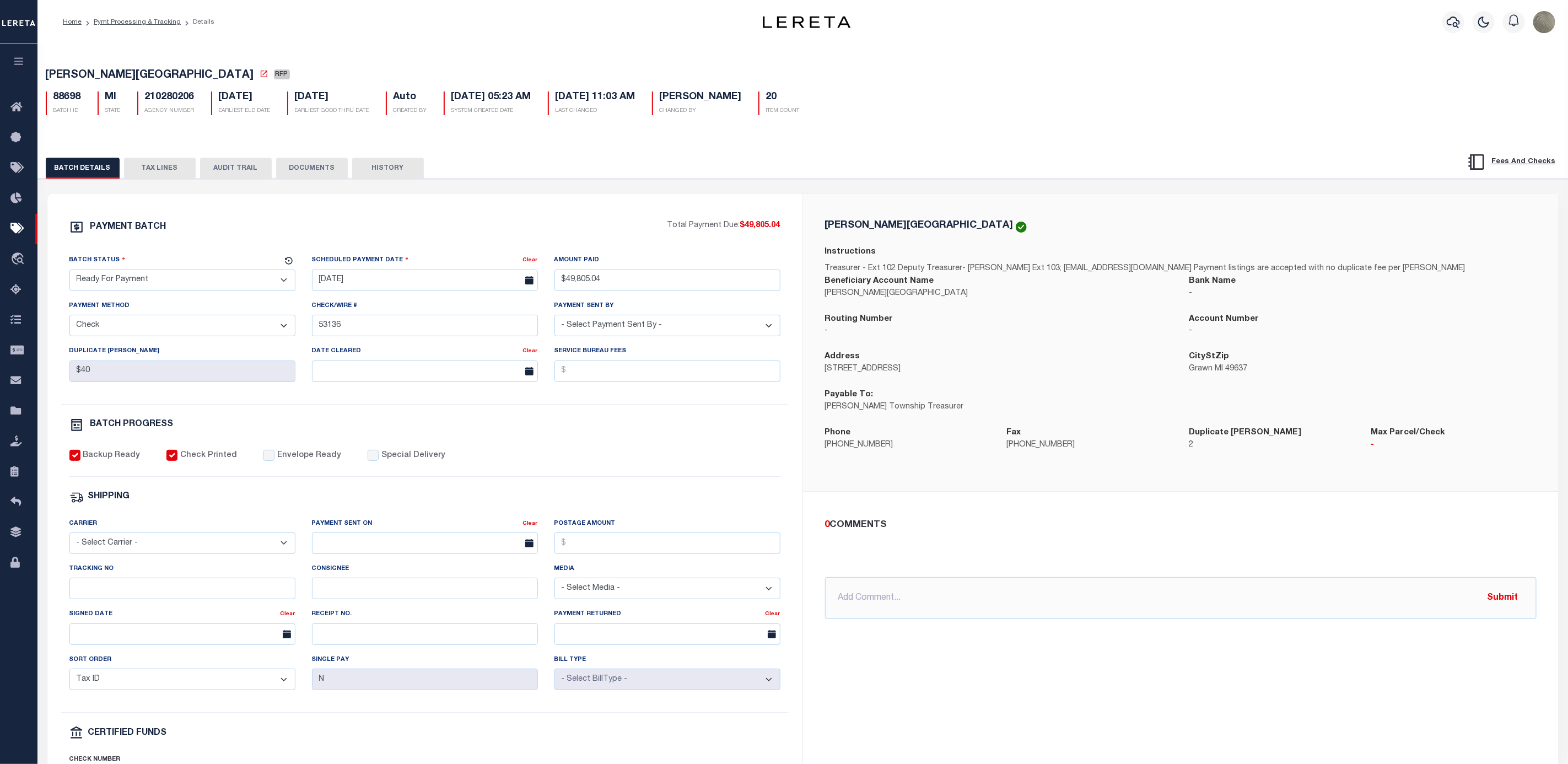
click at [197, 279] on select "- Select Status - Scheduled for Payment Ready For Payment Payment Sent Cleared …" at bounding box center [182, 280] width 226 height 21
click at [69, 272] on select "- Select Status - Scheduled for Payment Ready For Payment Payment Sent Cleared …" at bounding box center [182, 280] width 226 height 21
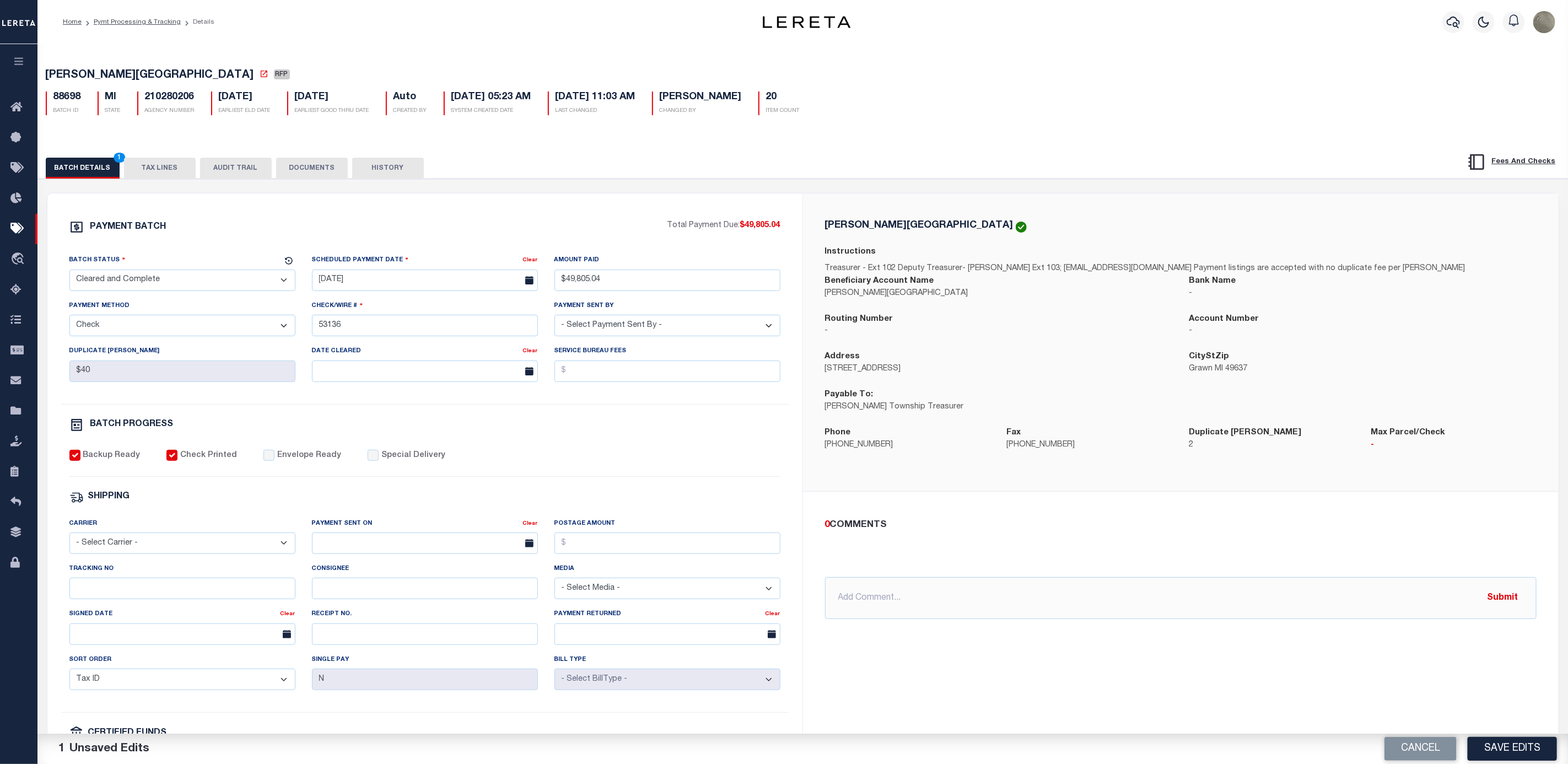
drag, startPoint x: 131, startPoint y: 275, endPoint x: 129, endPoint y: 281, distance: 6.3
click at [131, 275] on select "- Select Status - Scheduled for Payment Ready For Payment Payment Sent Cleared …" at bounding box center [182, 280] width 226 height 21
select select "SNT"
click at [69, 272] on select "- Select Status - Scheduled for Payment Ready For Payment Payment Sent Cleared …" at bounding box center [182, 280] width 226 height 21
click at [269, 460] on div "Envelope Ready" at bounding box center [302, 456] width 78 height 12
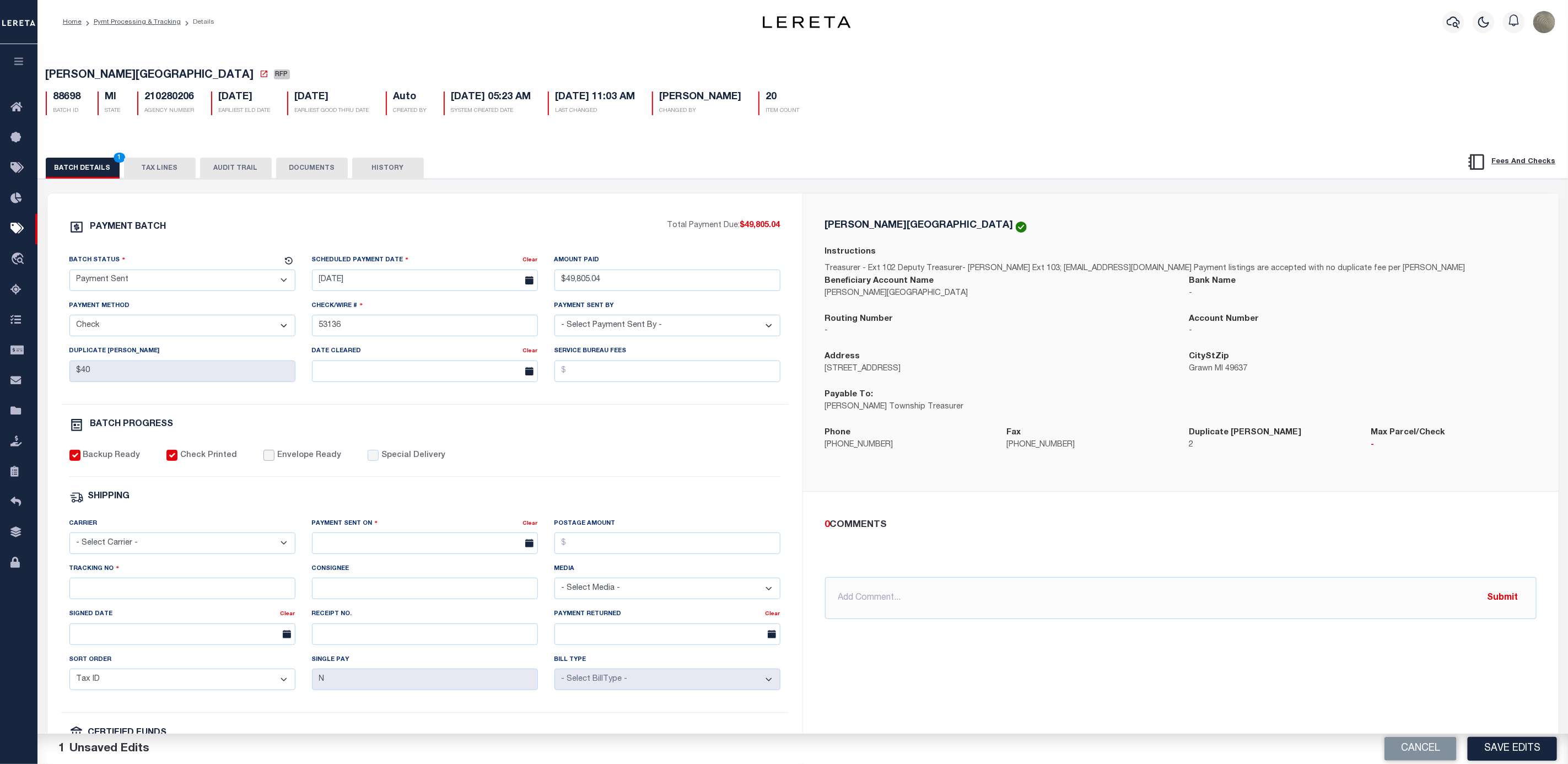
click at [263, 460] on input "Envelope Ready" at bounding box center [269, 455] width 11 height 11
checkbox input "true"
click at [146, 538] on div "Carrier - Select Carrier - E-mail Fax Fedex FTP Other UPS USPS" at bounding box center [182, 535] width 226 height 36
click at [141, 554] on select "- Select Carrier - E-mail Fax Fedex FTP Other UPS USPS" at bounding box center [182, 543] width 226 height 21
select select "FDX"
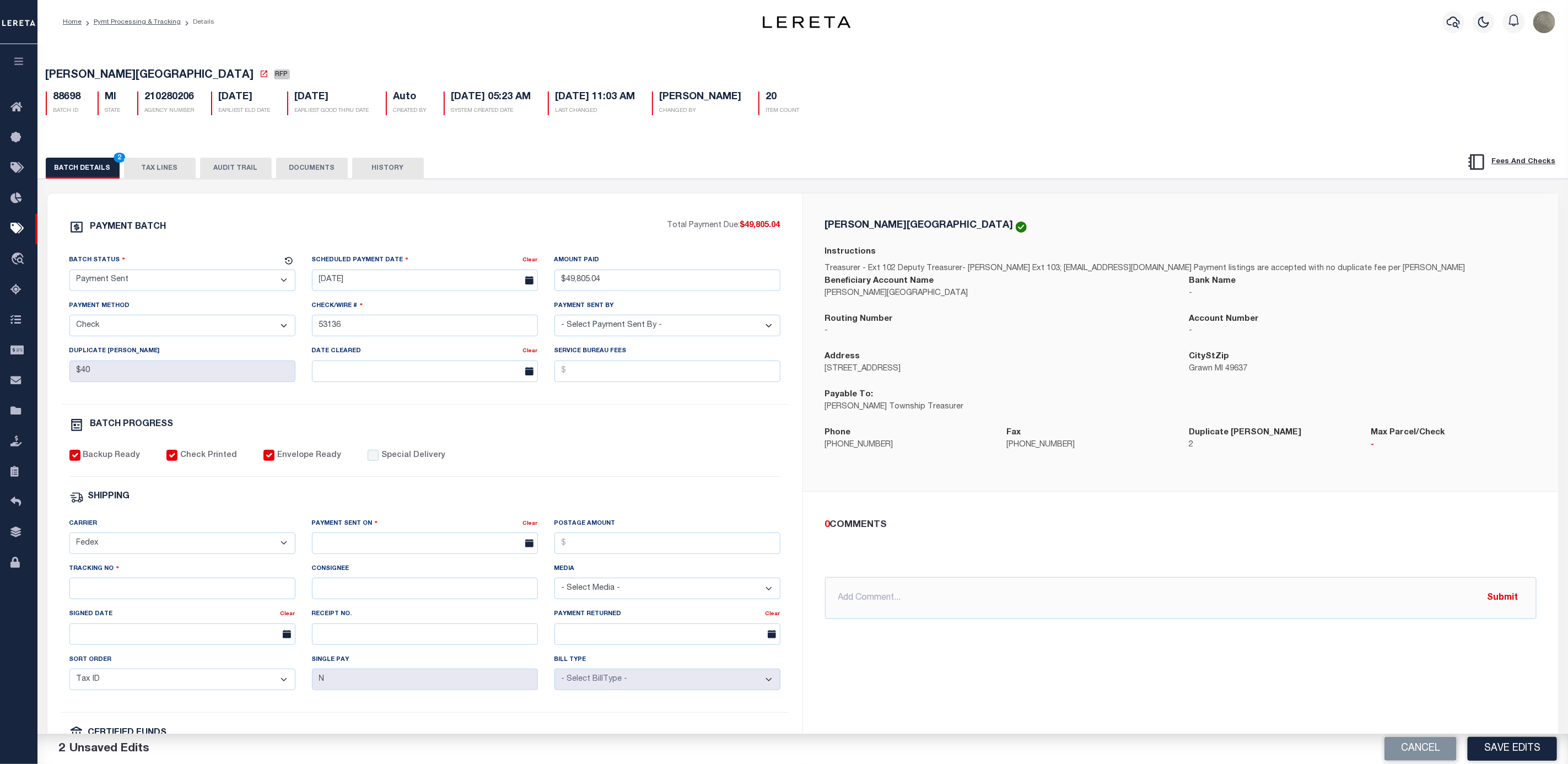
click at [69, 540] on select "- Select Carrier - E-mail Fax Fedex FTP Other UPS USPS" at bounding box center [182, 543] width 226 height 21
click at [353, 546] on input "text" at bounding box center [425, 543] width 226 height 21
click at [354, 631] on span "8" at bounding box center [348, 634] width 21 height 21
type input "09/08/2025"
click at [625, 548] on input "Postage Amount" at bounding box center [668, 543] width 226 height 21
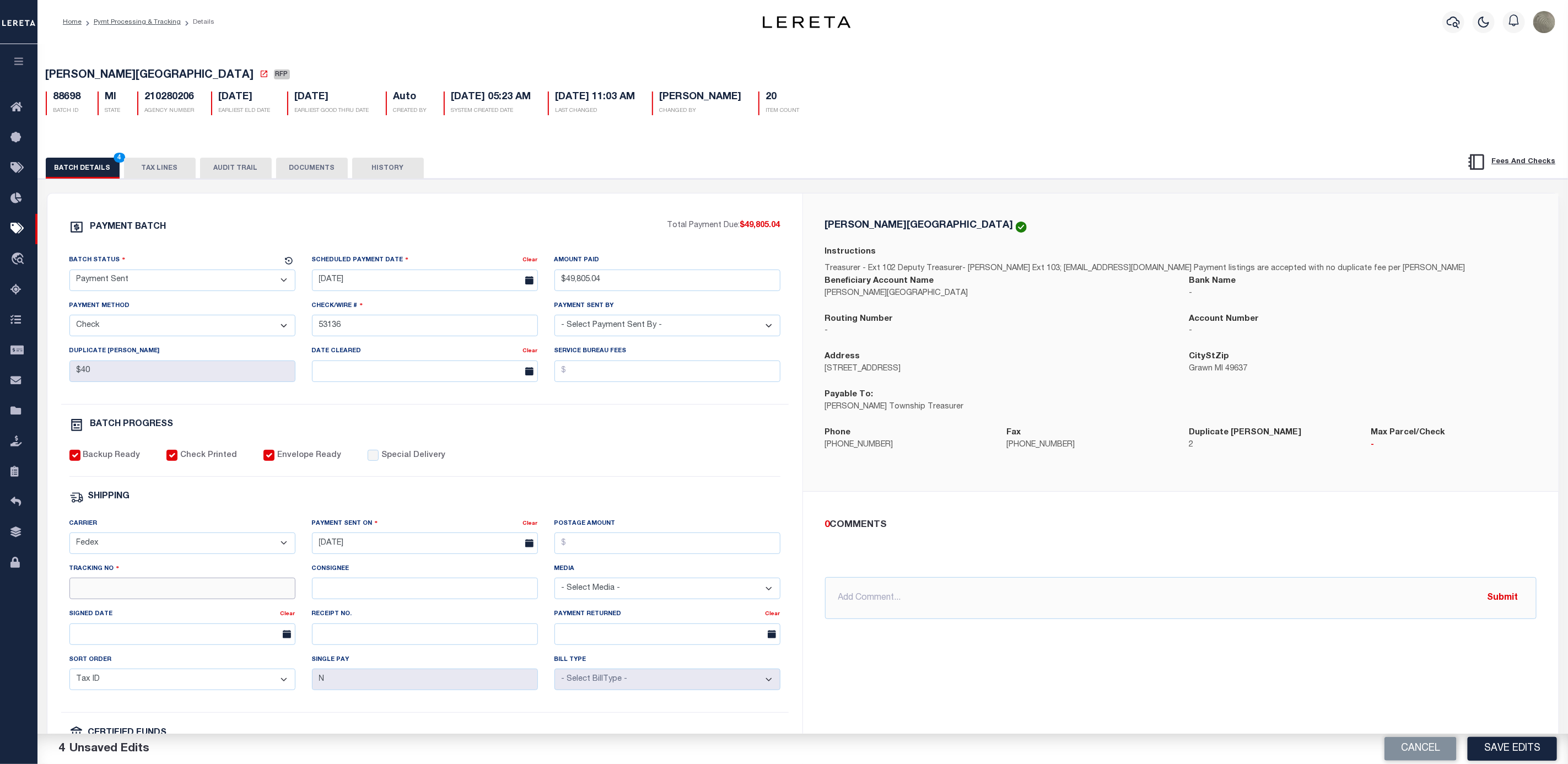
click at [203, 598] on input "Tracking No" at bounding box center [182, 588] width 226 height 21
type input "884202083341"
click at [1530, 755] on button "Save Edits" at bounding box center [1513, 749] width 90 height 24
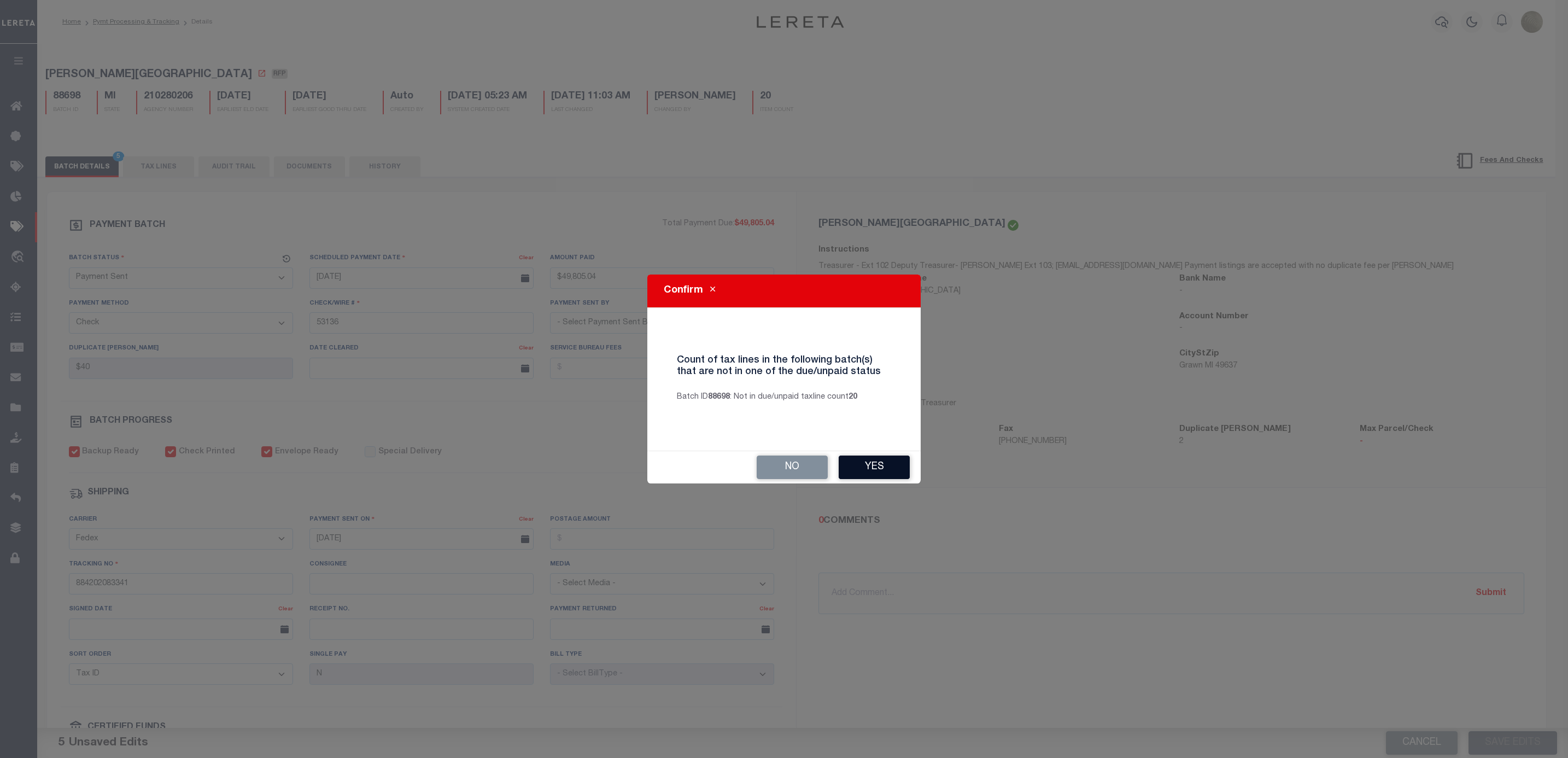
click at [898, 468] on button "Yes" at bounding box center [874, 467] width 71 height 24
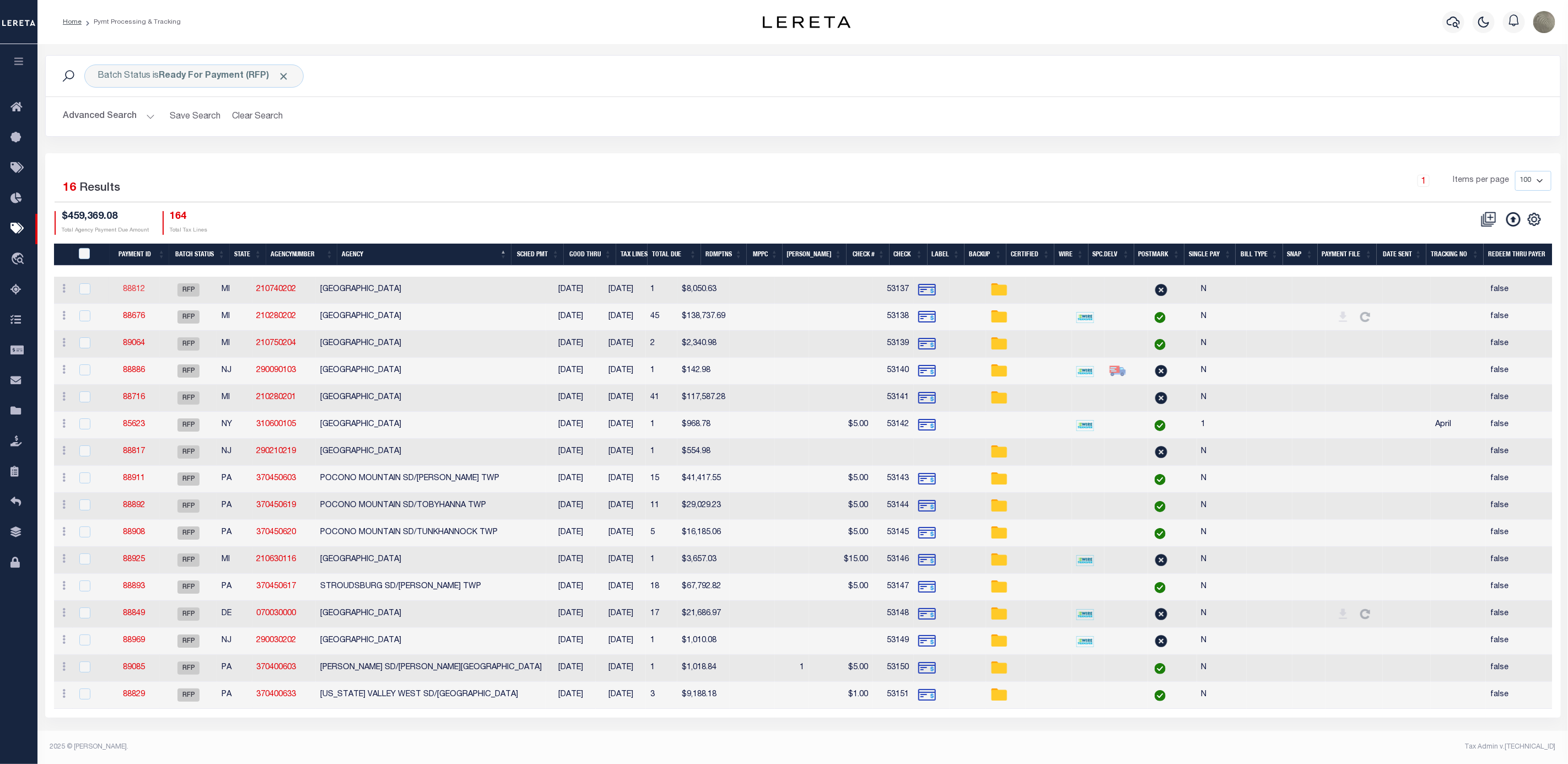
click at [131, 290] on link "88812" at bounding box center [134, 289] width 22 height 8
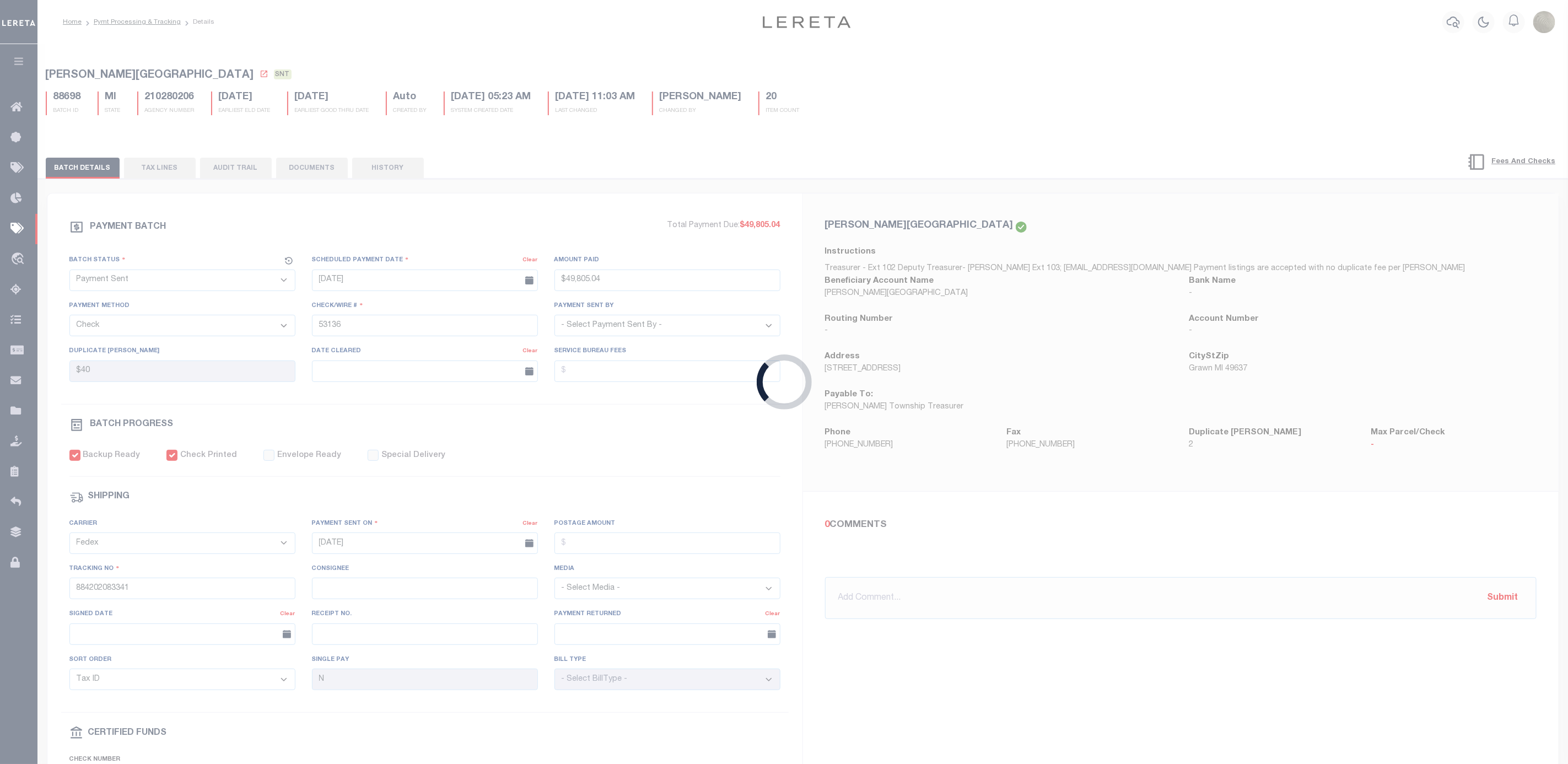
select select "RFP"
type input "$8,050.63"
type input "53137"
select select "[PERSON_NAME]"
checkbox input "false"
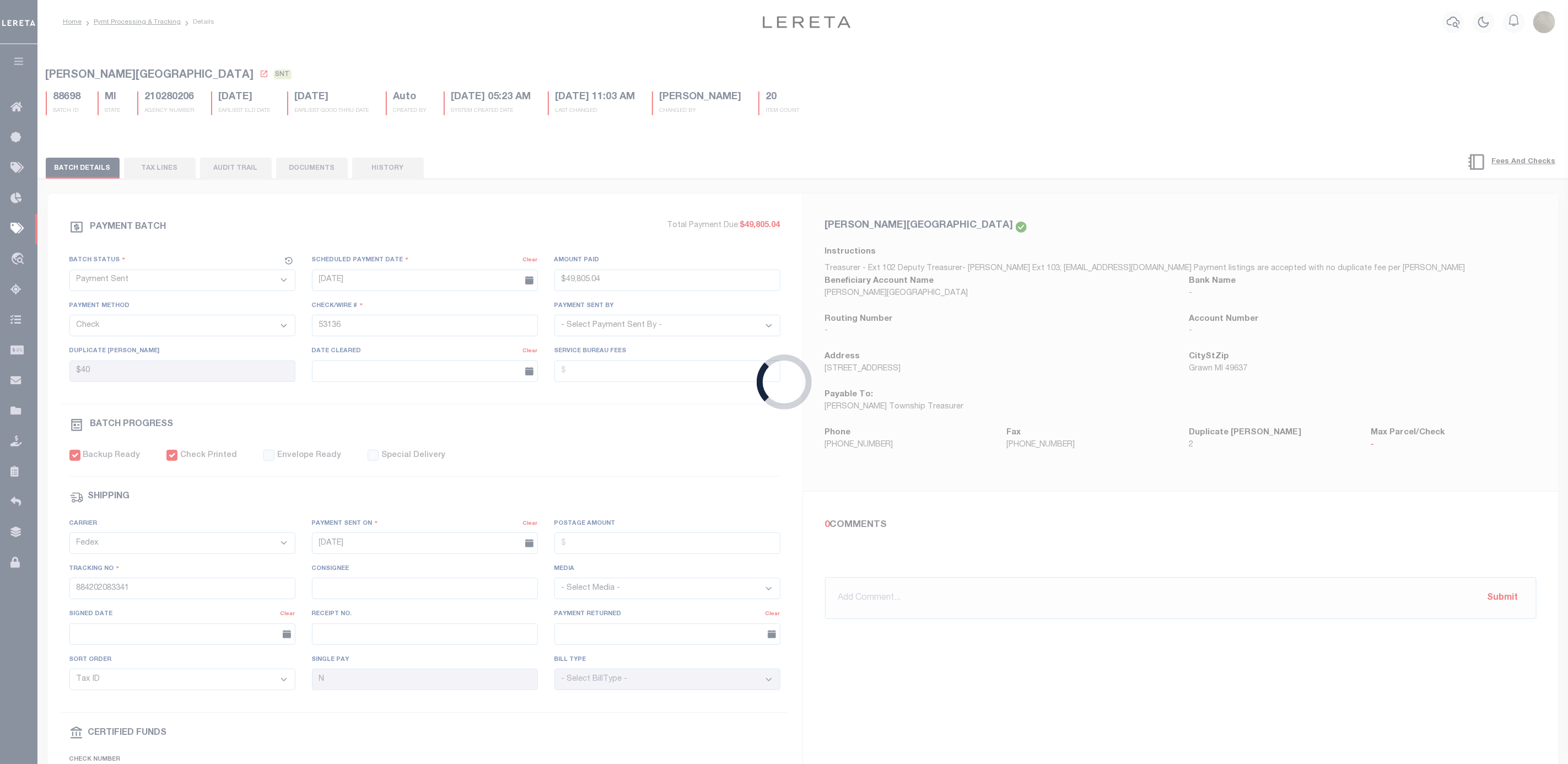
select select
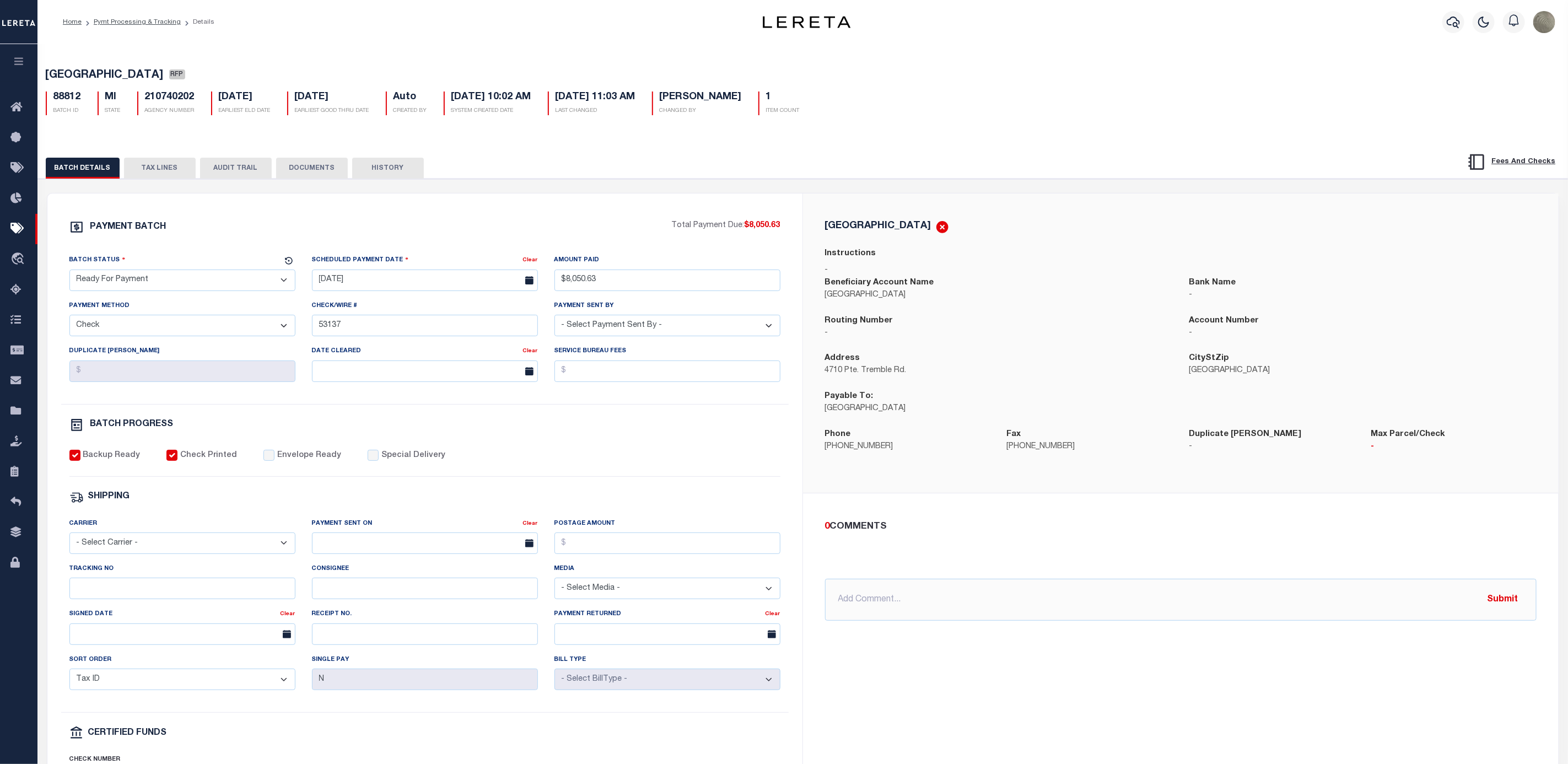
click at [131, 291] on select "- Select Status - Scheduled for Payment Ready For Payment Payment Sent Cleared …" at bounding box center [182, 280] width 226 height 21
select select "SNT"
click at [69, 272] on select "- Select Status - Scheduled for Payment Ready For Payment Payment Sent Cleared …" at bounding box center [182, 280] width 226 height 21
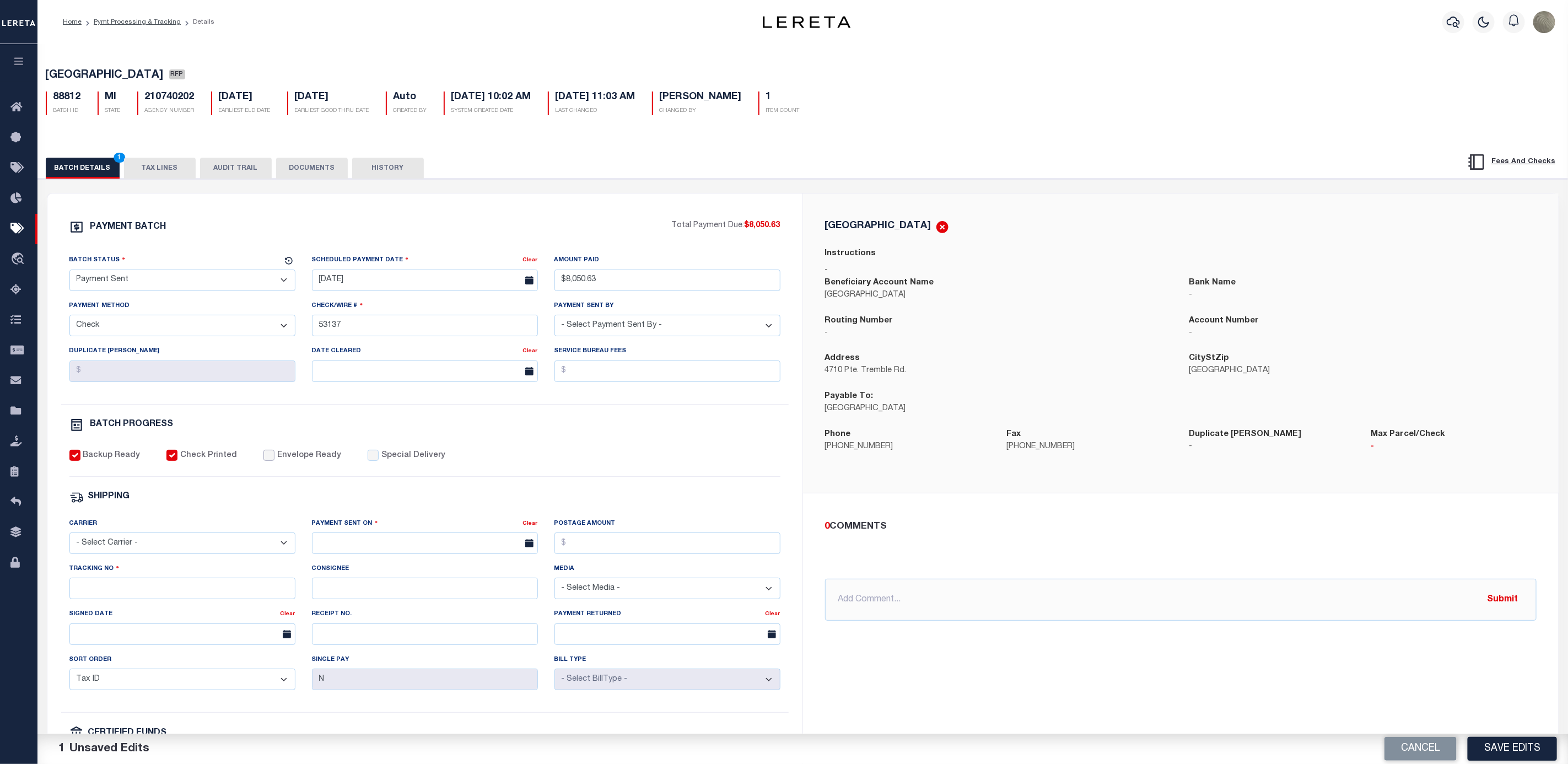
drag, startPoint x: 267, startPoint y: 463, endPoint x: 273, endPoint y: 468, distance: 7.8
click at [267, 461] on input "Envelope Ready" at bounding box center [269, 455] width 11 height 11
checkbox input "true"
click at [119, 549] on select "- Select Carrier - E-mail Fax Fedex FTP Other UPS USPS" at bounding box center [182, 543] width 226 height 21
select select "FDX"
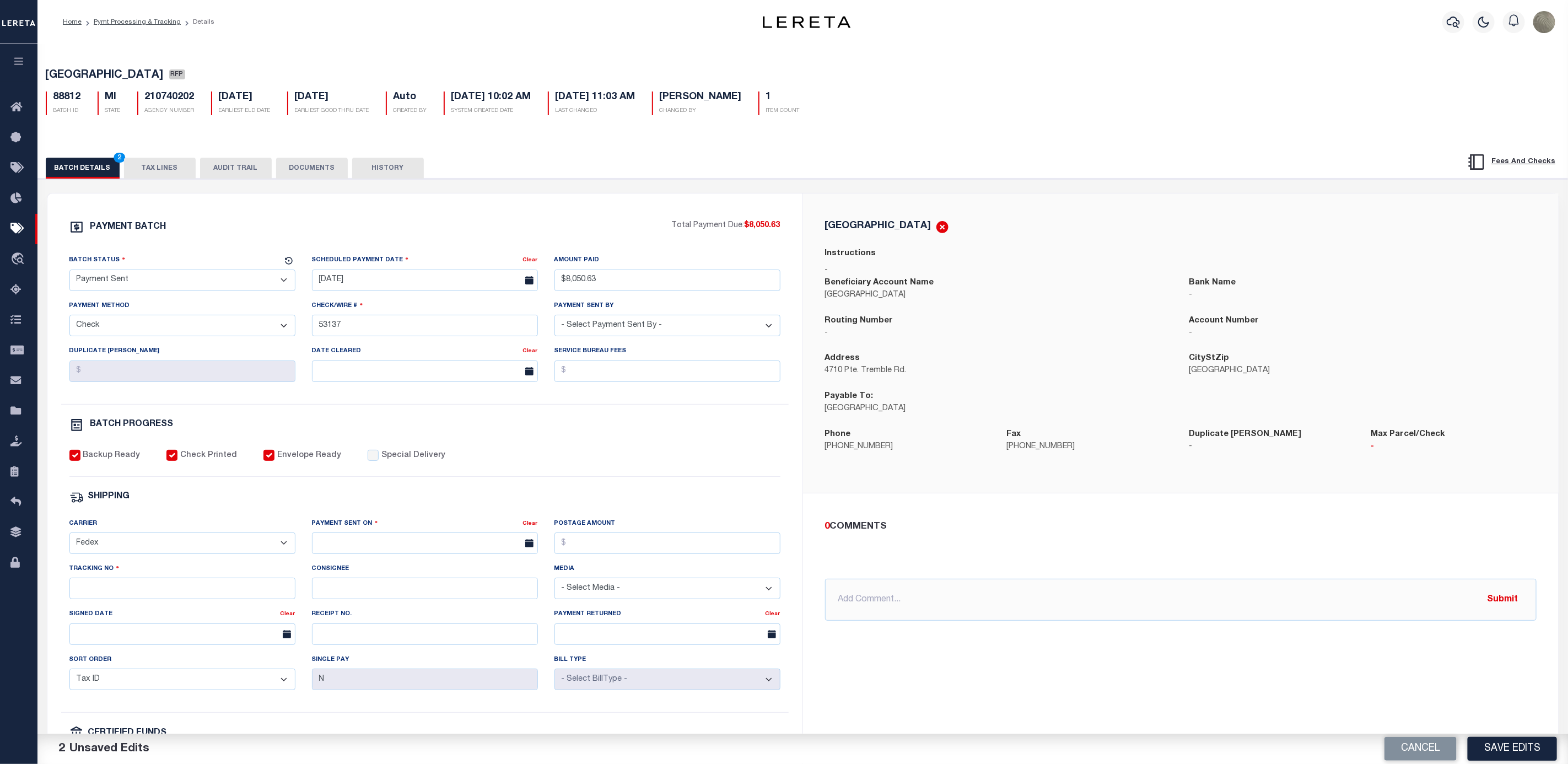
click at [69, 540] on select "- Select Carrier - E-mail Fax Fedex FTP Other UPS USPS" at bounding box center [182, 543] width 226 height 21
click at [333, 551] on input "text" at bounding box center [425, 543] width 226 height 21
click at [356, 631] on span "8" at bounding box center [348, 634] width 21 height 21
type input "09/08/2025"
click at [126, 599] on input "Tracking No" at bounding box center [182, 588] width 226 height 21
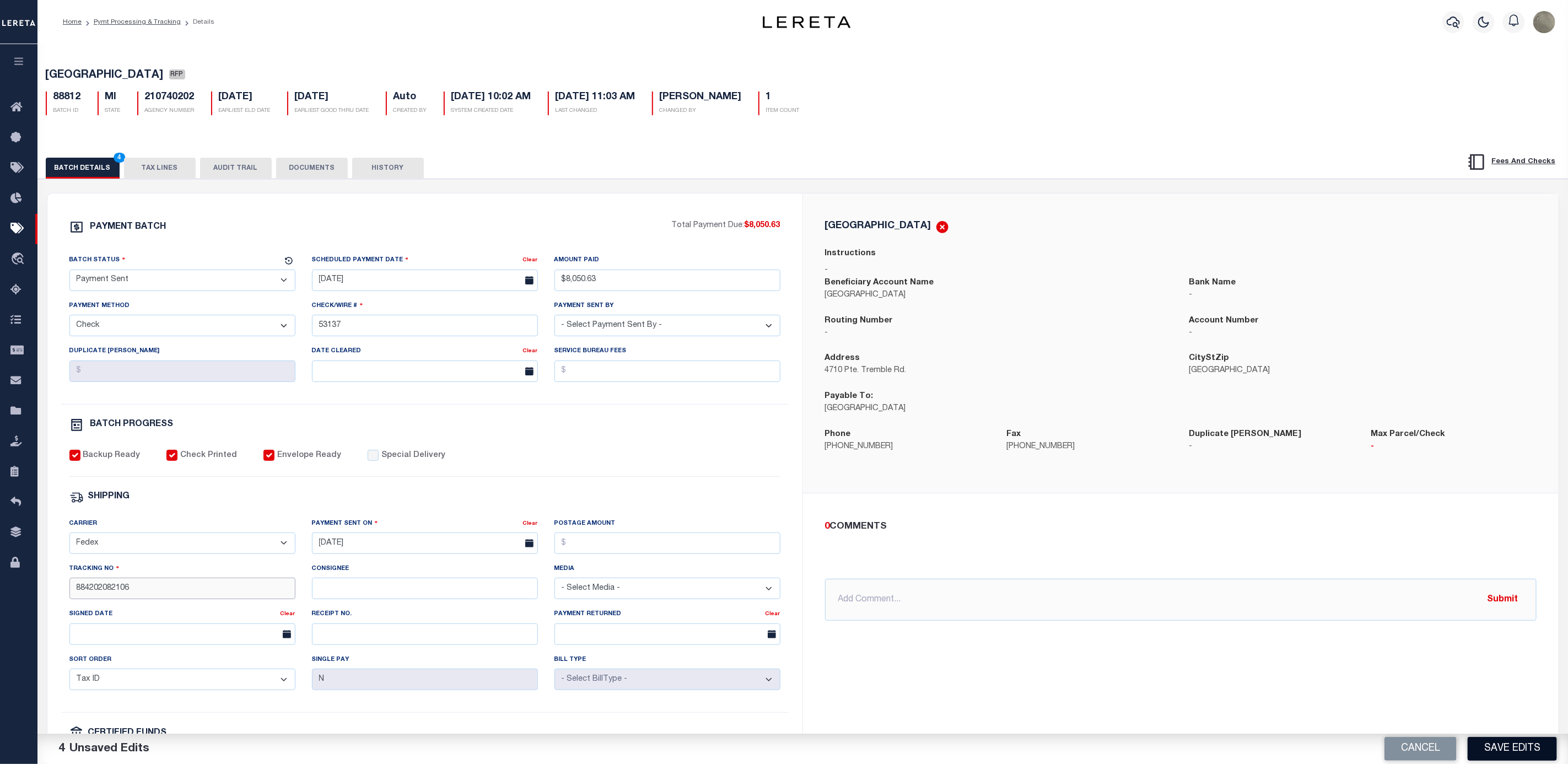
type input "884202082106"
click at [1491, 749] on button "Save Edits" at bounding box center [1513, 749] width 90 height 24
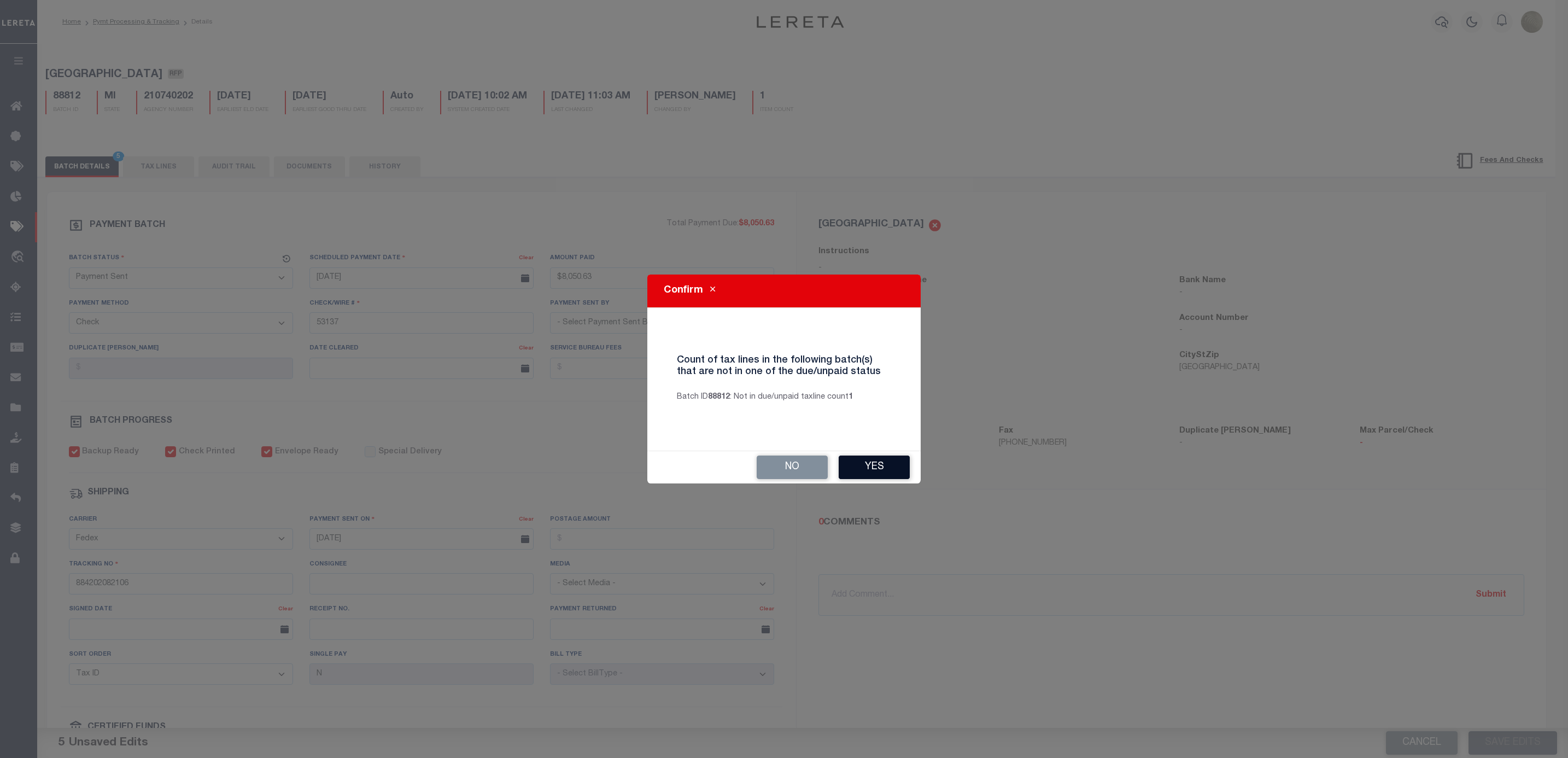
click at [873, 468] on button "Yes" at bounding box center [874, 467] width 71 height 24
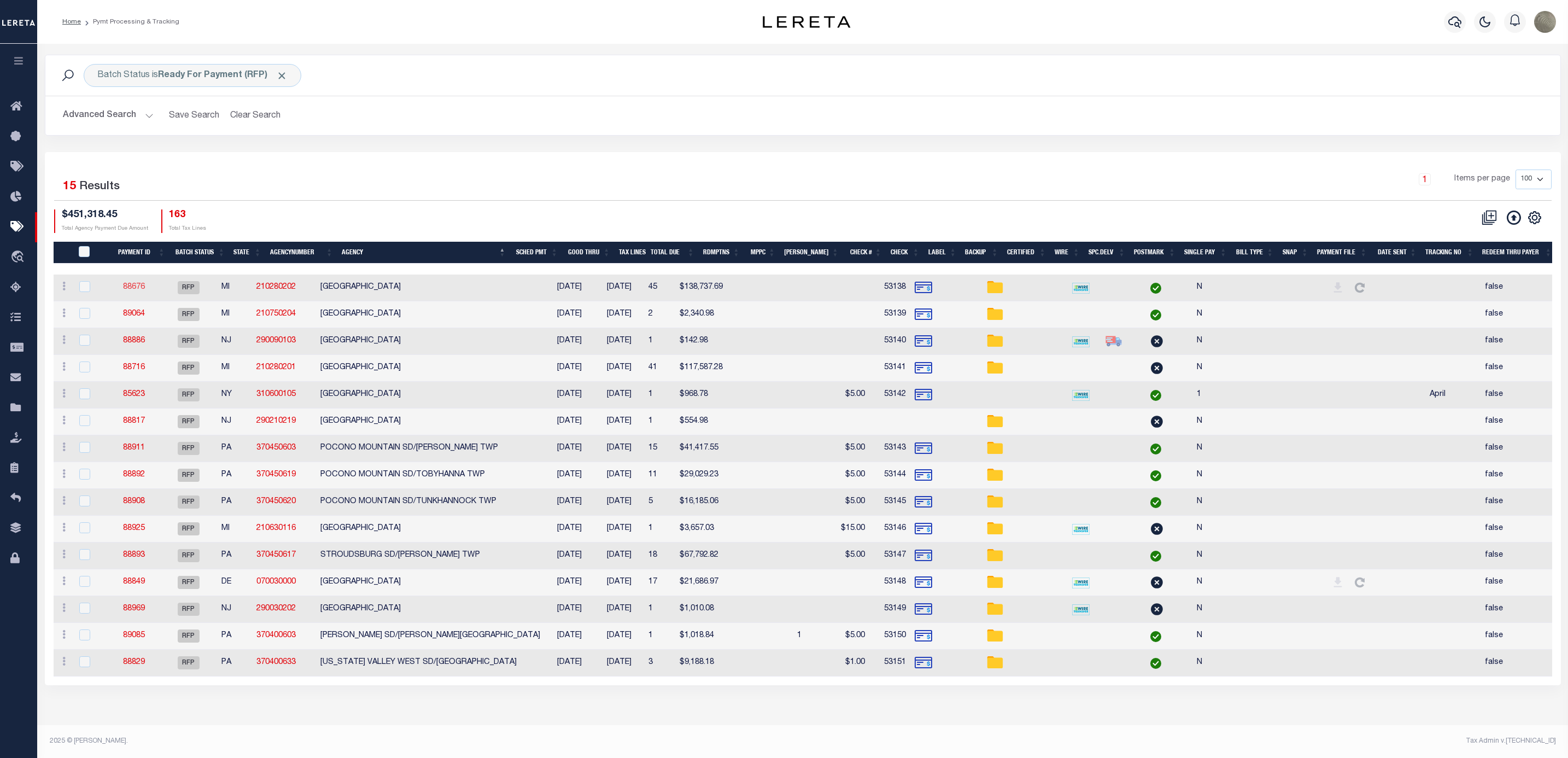
click at [135, 289] on link "88676" at bounding box center [134, 287] width 22 height 8
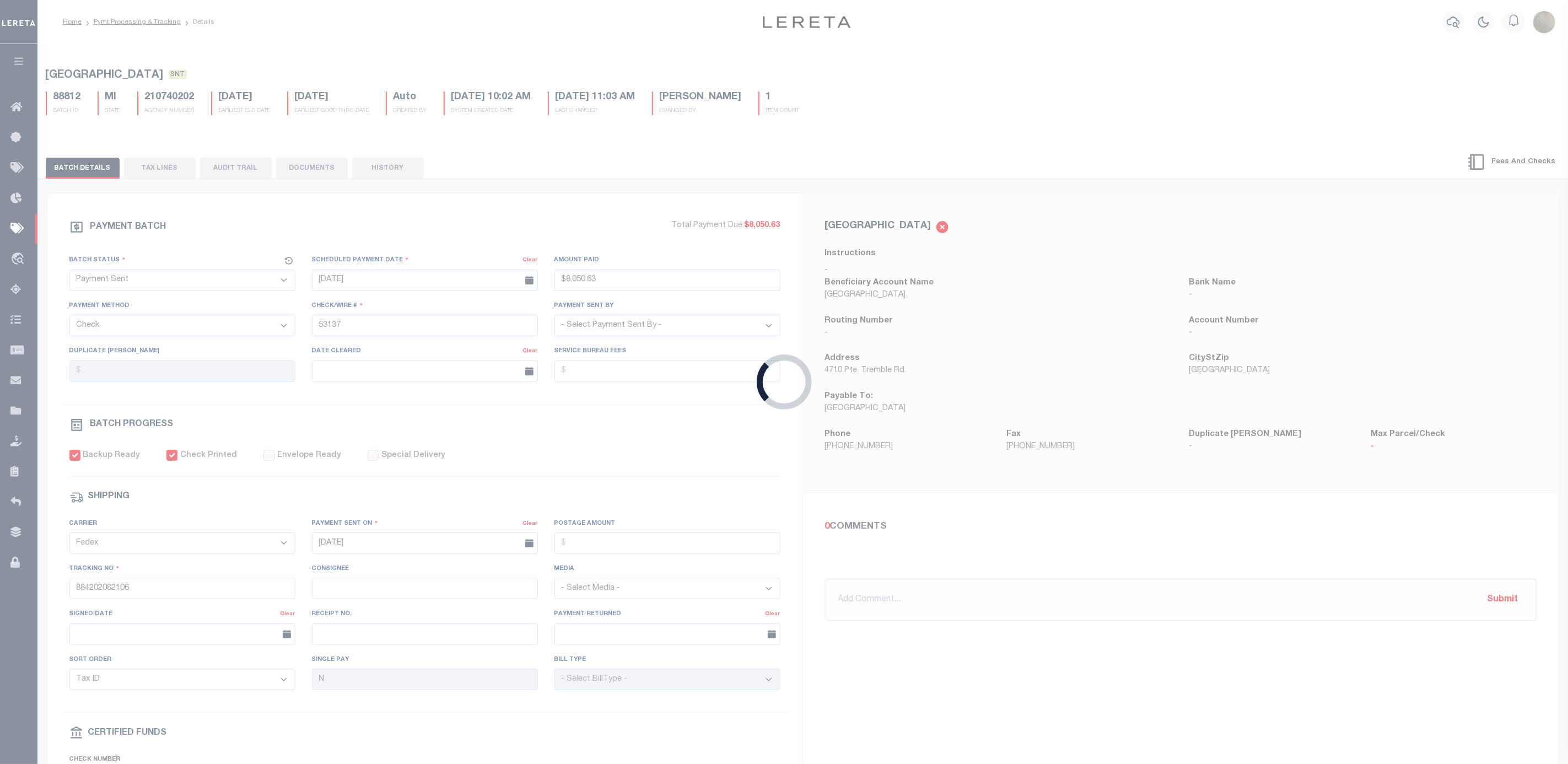
select select "RFP"
type input "$138,737.69"
type input "53138"
select select "Urbina, Matthew"
checkbox input "false"
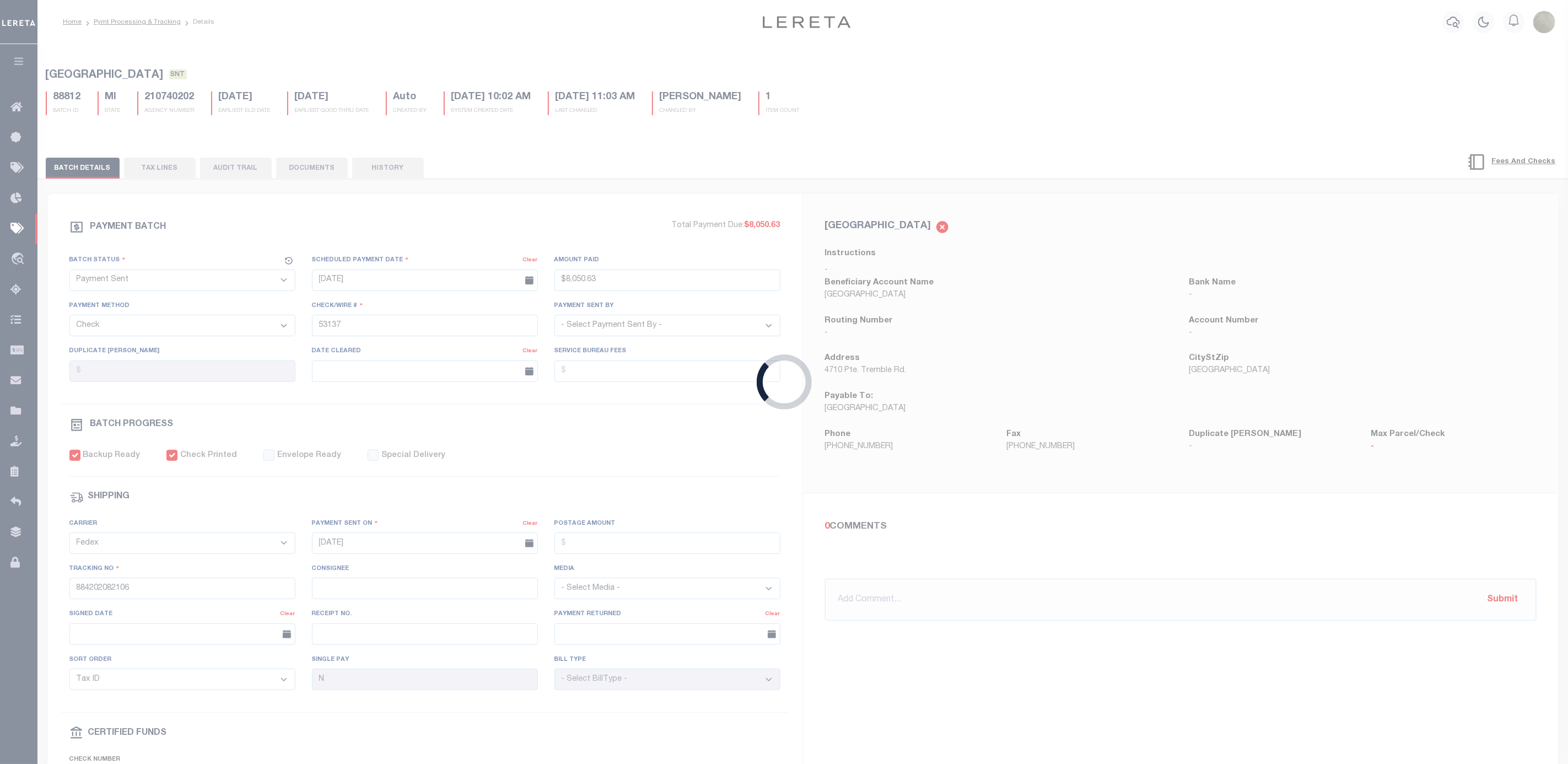
select select
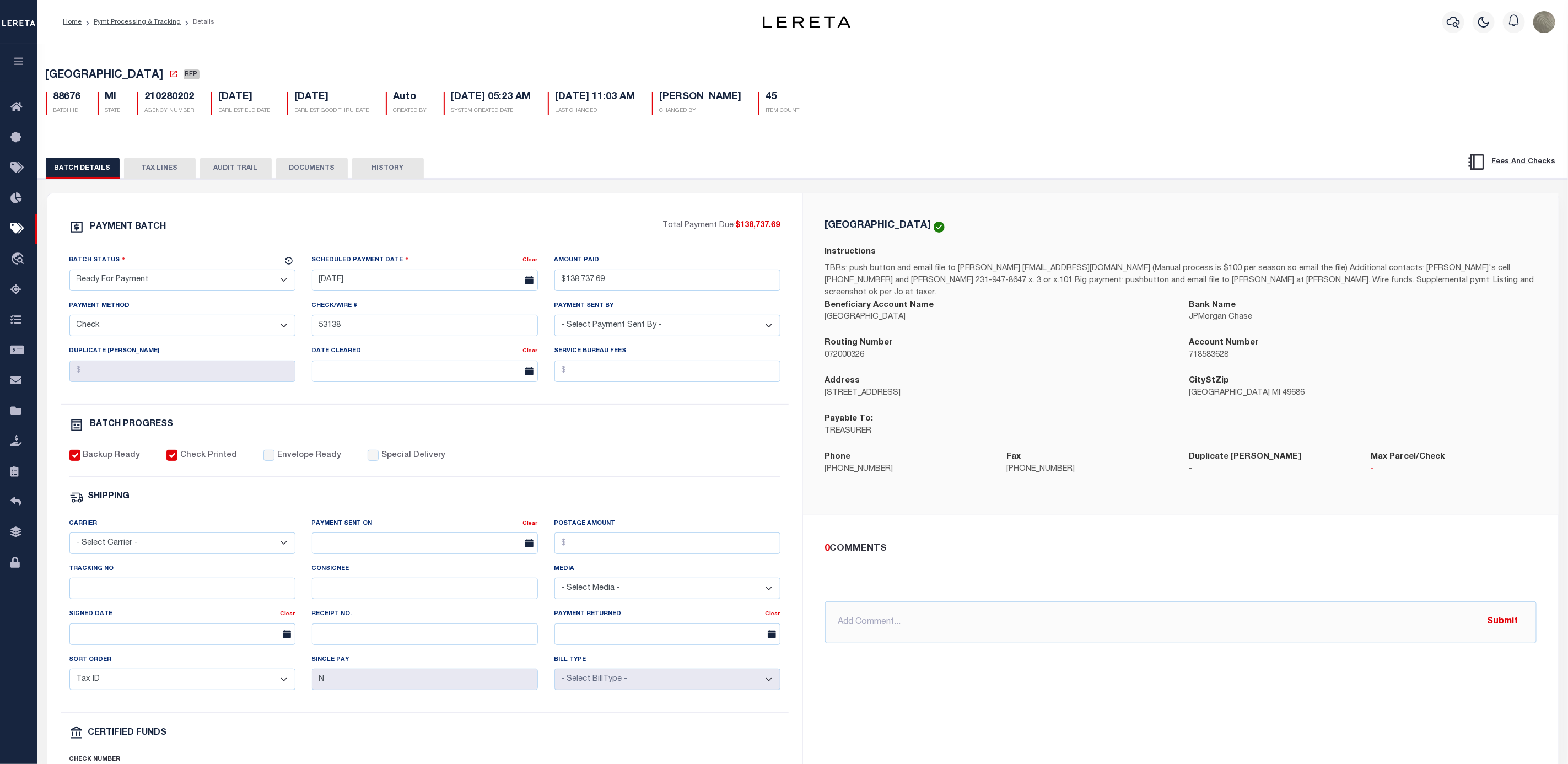
drag, startPoint x: 182, startPoint y: 278, endPoint x: 172, endPoint y: 290, distance: 15.6
click at [182, 278] on select "- Select Status - Scheduled for Payment Ready For Payment Payment Sent Cleared …" at bounding box center [182, 280] width 226 height 21
select select "SNT"
click at [69, 272] on select "- Select Status - Scheduled for Payment Ready For Payment Payment Sent Cleared …" at bounding box center [182, 280] width 226 height 21
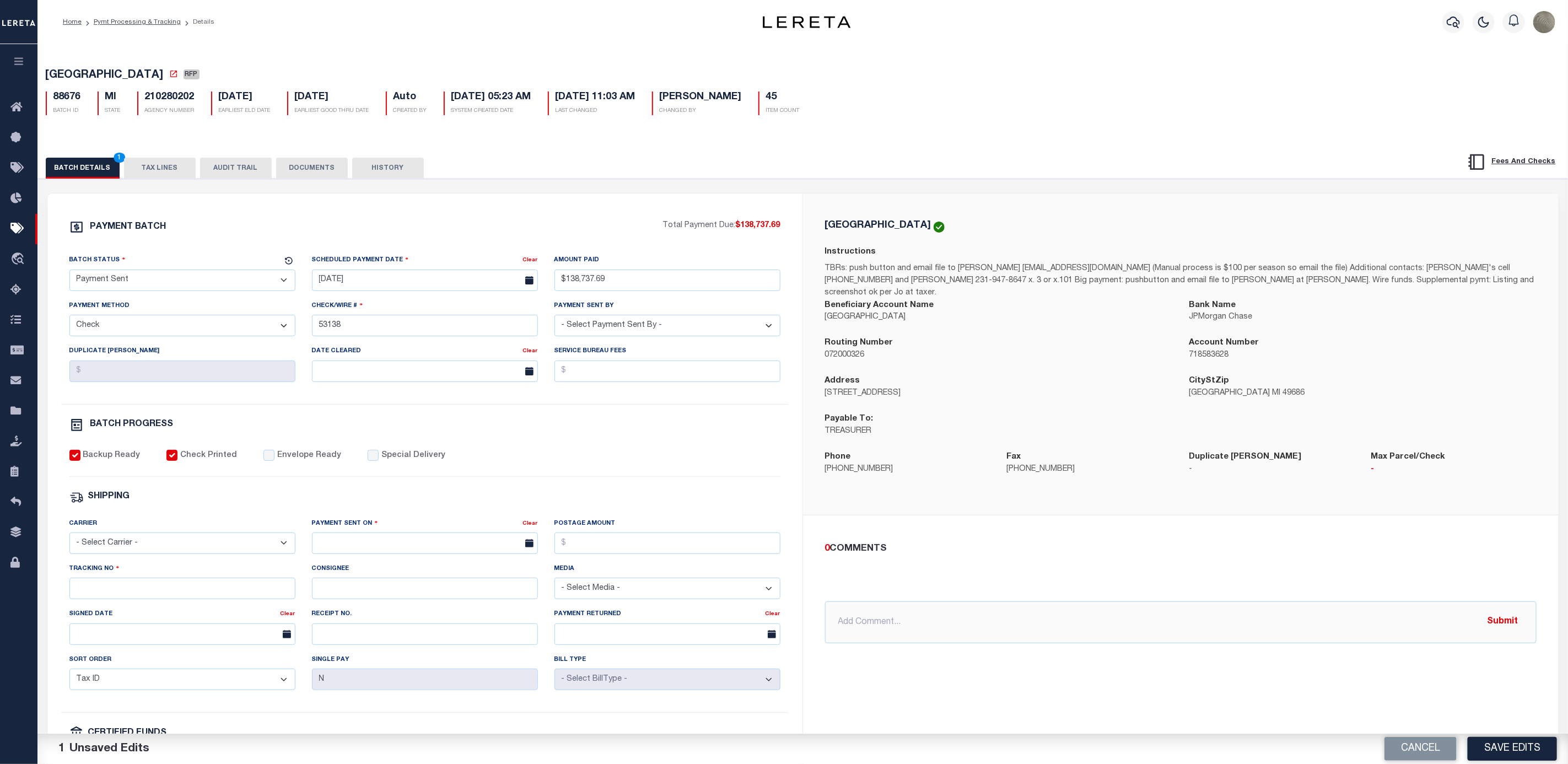
click at [277, 461] on label "Envelope Ready" at bounding box center [309, 456] width 64 height 12
click at [271, 461] on input "Envelope Ready" at bounding box center [269, 455] width 11 height 11
checkbox input "true"
click at [179, 536] on div "Carrier - Select Carrier - E-mail Fax Fedex FTP Other UPS USPS" at bounding box center [182, 535] width 226 height 36
click at [172, 550] on select "- Select Carrier - E-mail Fax Fedex FTP Other UPS USPS" at bounding box center [182, 543] width 226 height 21
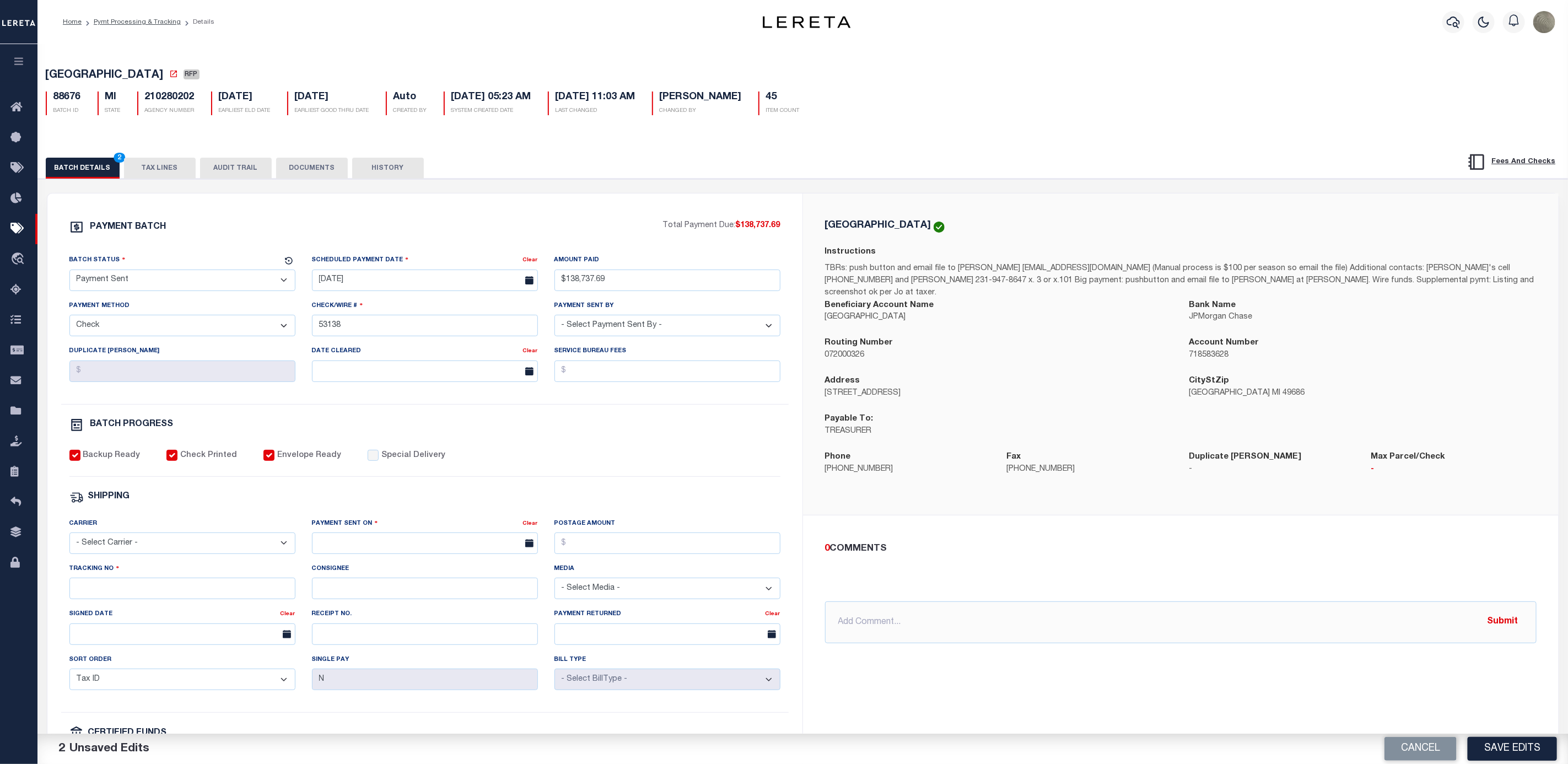
select select "FDX"
click at [69, 540] on select "- Select Carrier - E-mail Fax Fedex FTP Other UPS USPS" at bounding box center [182, 543] width 226 height 21
click at [384, 541] on input "text" at bounding box center [425, 543] width 226 height 21
click at [344, 639] on span "8" at bounding box center [348, 634] width 21 height 21
type input "09/08/2025"
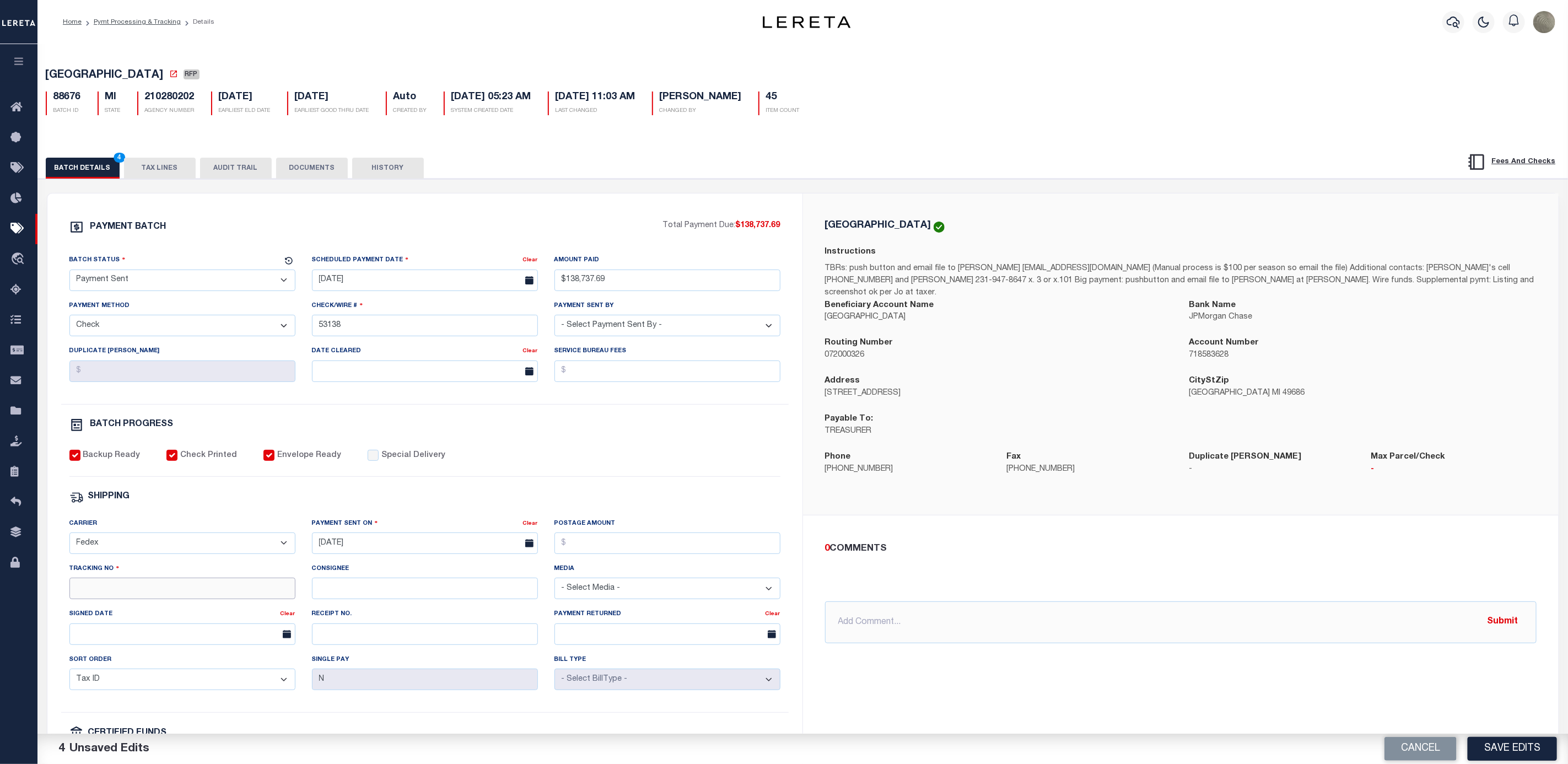
click at [187, 598] on input "Tracking No" at bounding box center [182, 588] width 226 height 21
type input "884202084738"
click at [711, 492] on div "PAYMENT BATCH Total Payment Due: $138,737.69 Batch Status - Select Status -" at bounding box center [425, 515] width 728 height 592
click at [1521, 744] on button "Save Edits" at bounding box center [1513, 749] width 90 height 24
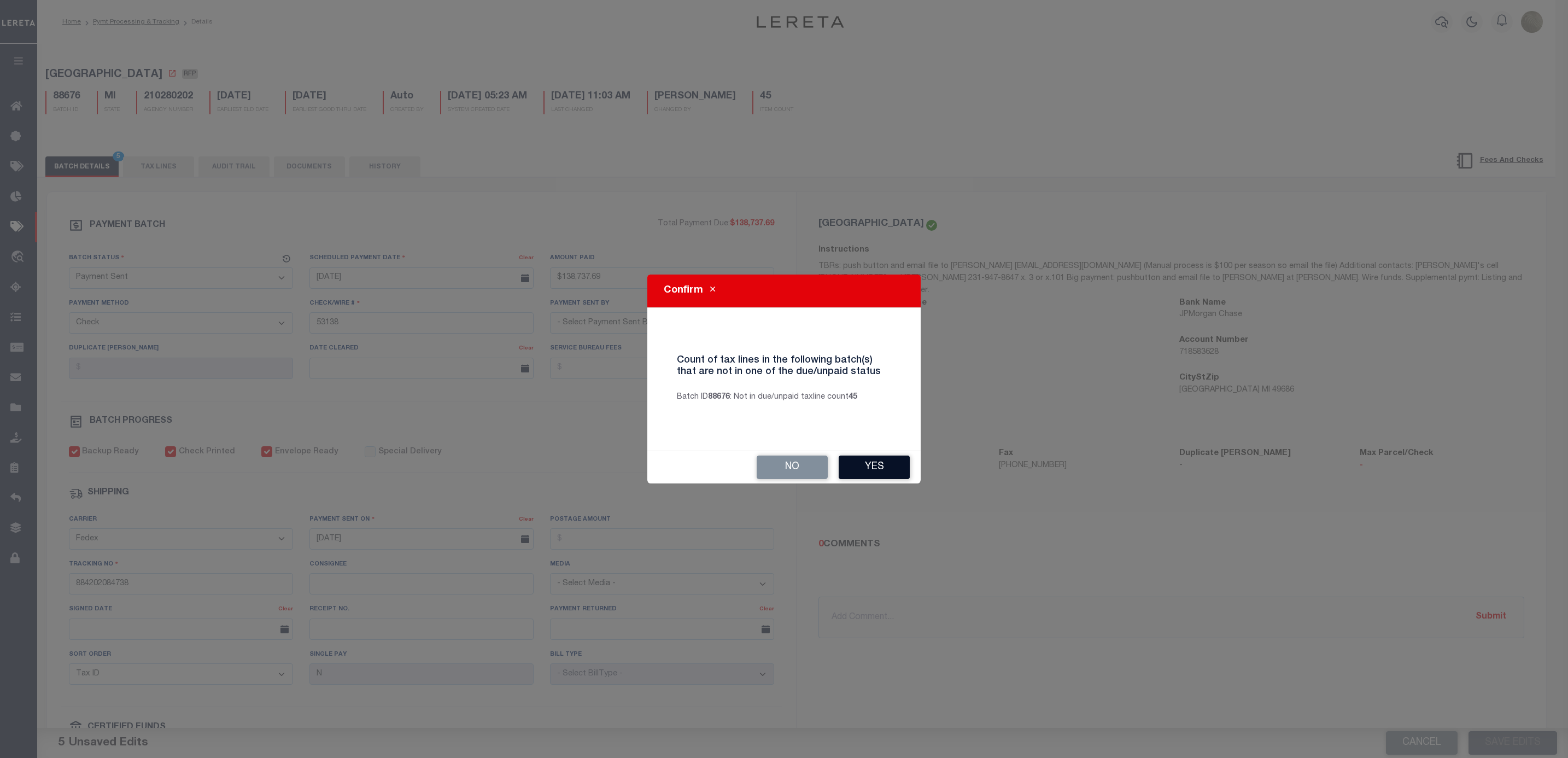
click at [886, 463] on button "Yes" at bounding box center [874, 467] width 71 height 24
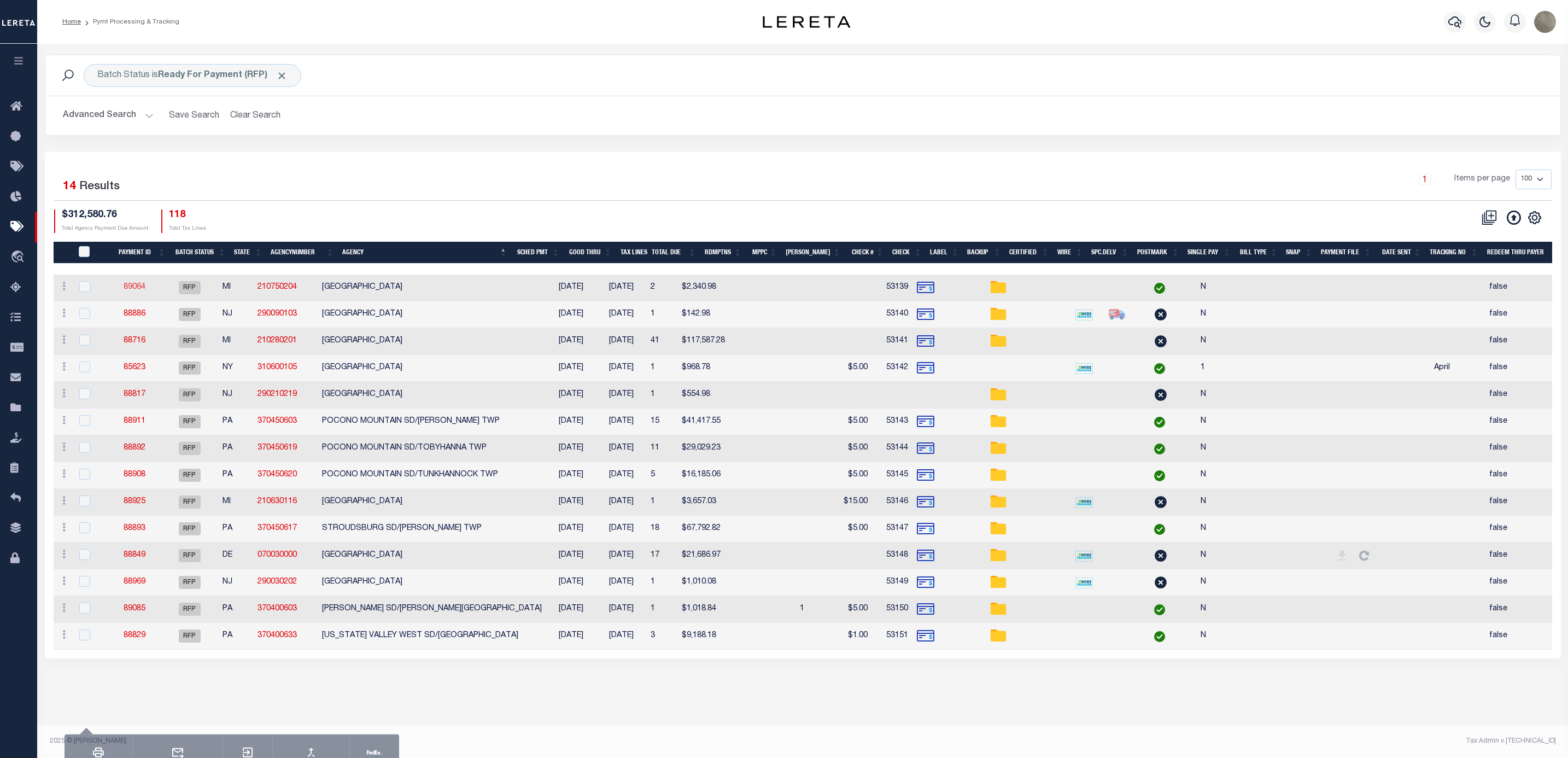
click at [145, 286] on link "89064" at bounding box center [135, 287] width 22 height 8
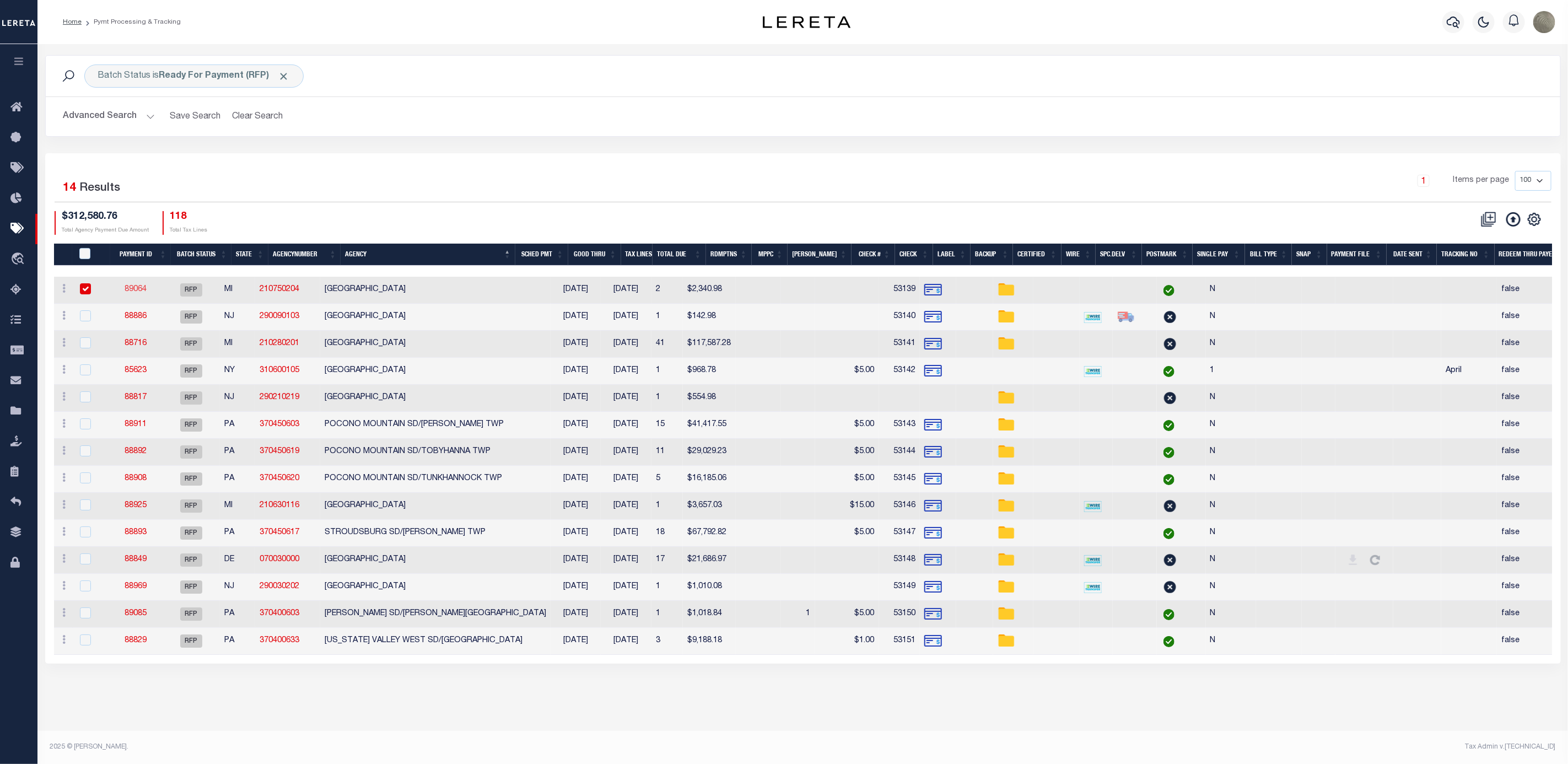
select select "RFP"
type input "$2,340.98"
type input "53139"
select select "Villatoro-Benitez, Andres"
checkbox input "false"
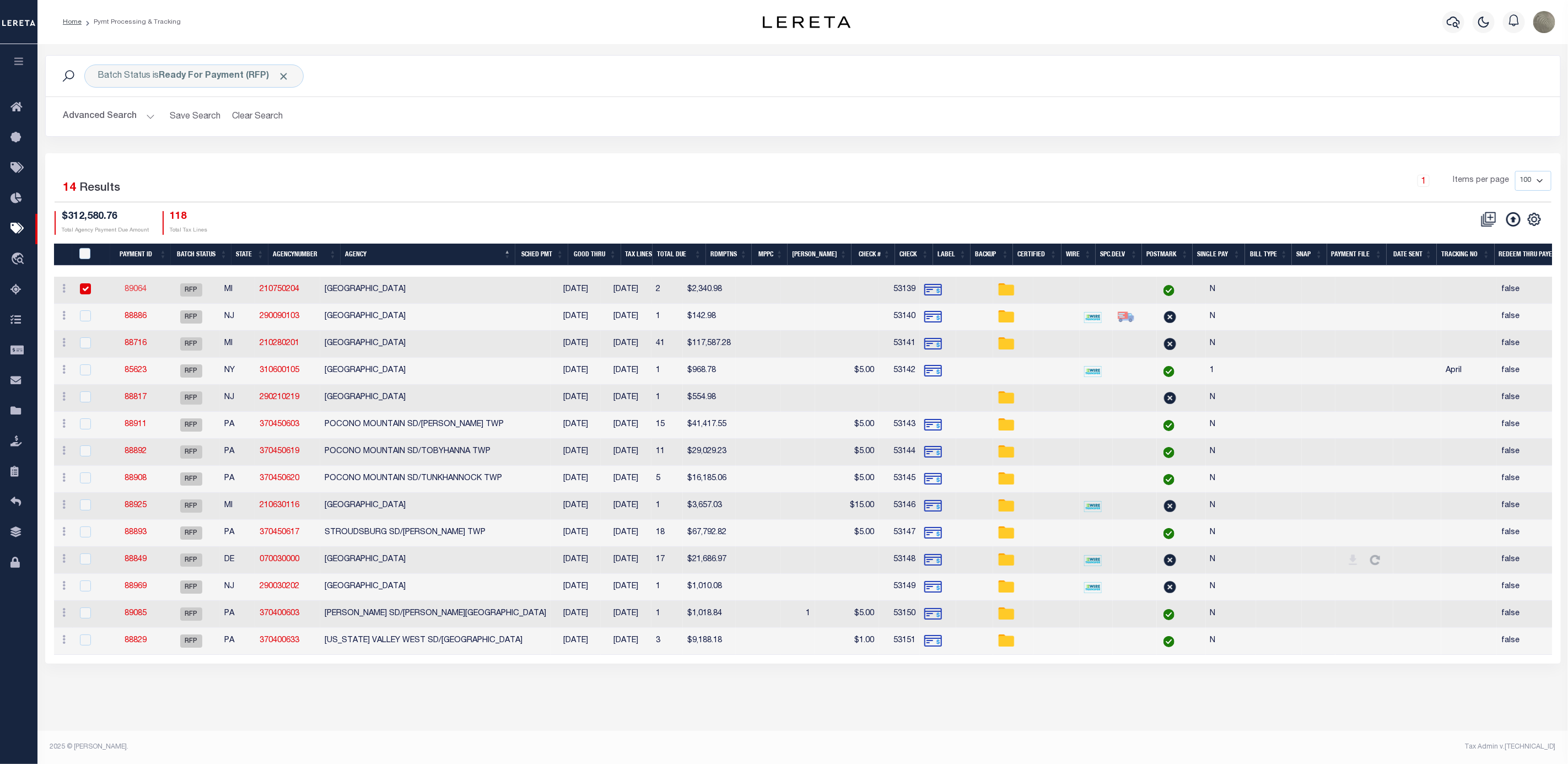
select select
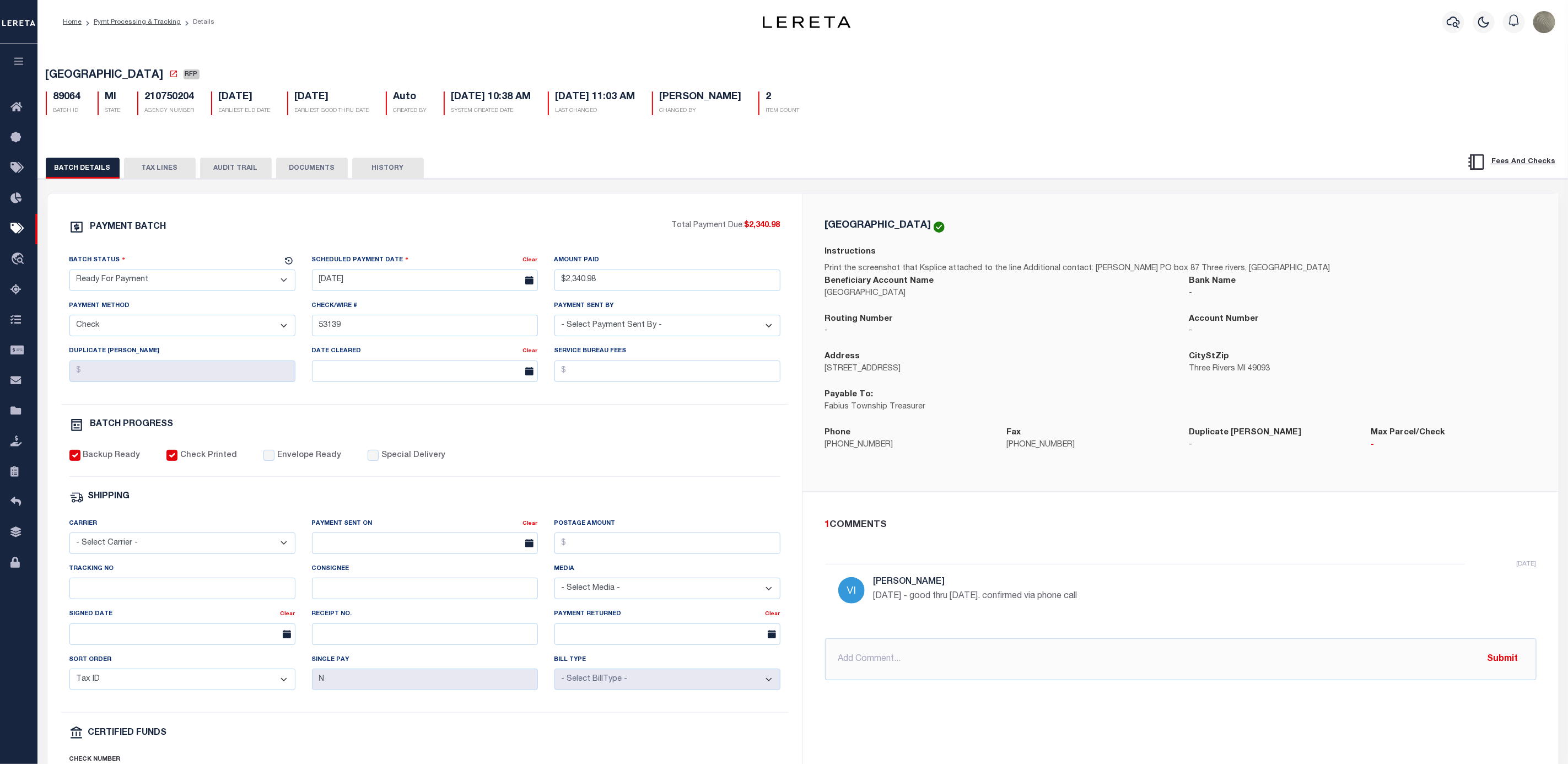
click at [100, 290] on select "- Select Status - Scheduled for Payment Ready For Payment Payment Sent Cleared …" at bounding box center [182, 280] width 226 height 21
select select "SNT"
click at [69, 272] on select "- Select Status - Scheduled for Payment Ready For Payment Payment Sent Cleared …" at bounding box center [182, 280] width 226 height 21
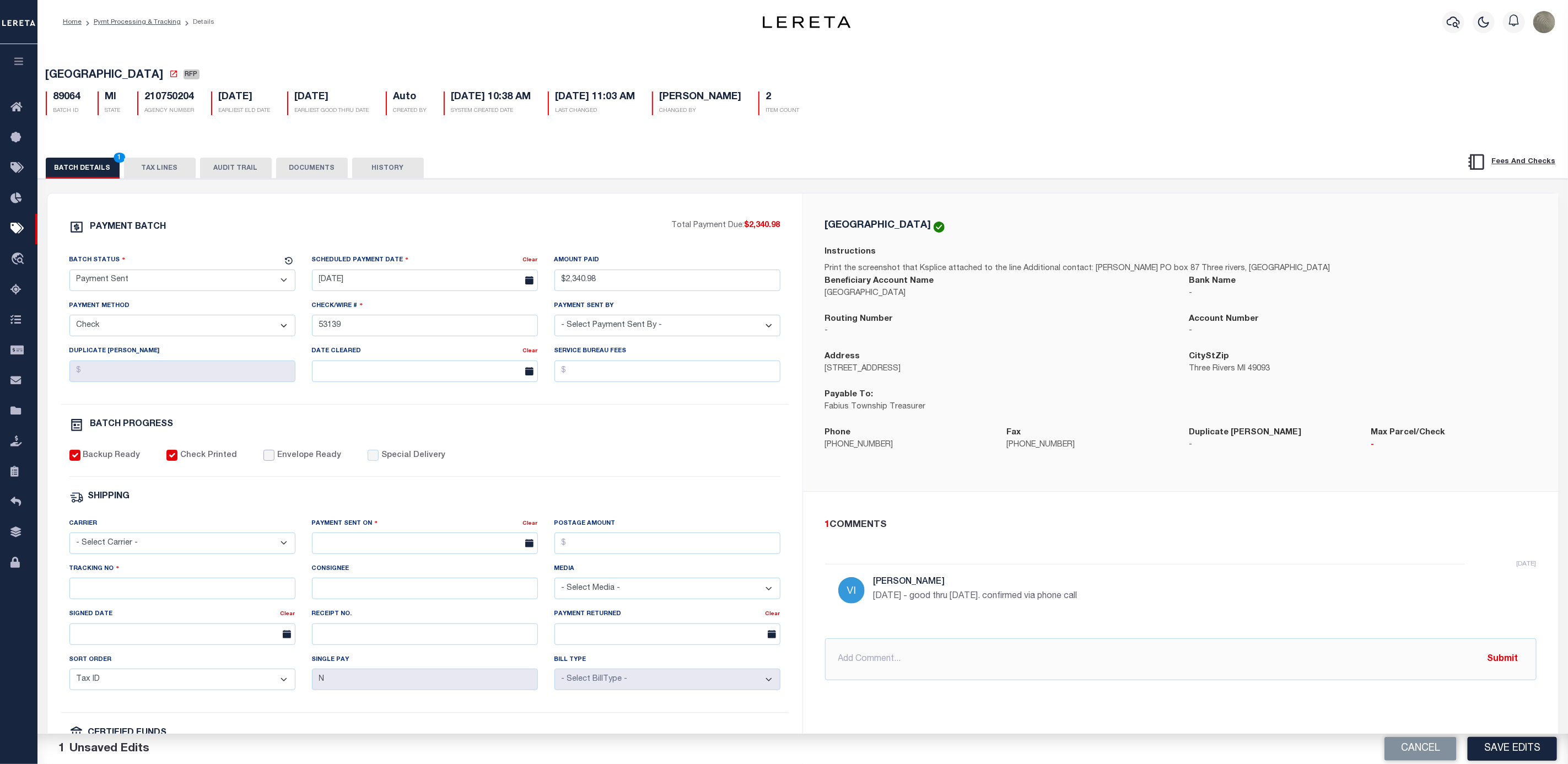
click at [263, 461] on input "Envelope Ready" at bounding box center [269, 455] width 11 height 11
checkbox input "true"
drag, startPoint x: 121, startPoint y: 543, endPoint x: 119, endPoint y: 557, distance: 14.1
click at [121, 543] on select "- Select Carrier - E-mail Fax Fedex FTP Other UPS USPS" at bounding box center [182, 543] width 226 height 21
select select "FDX"
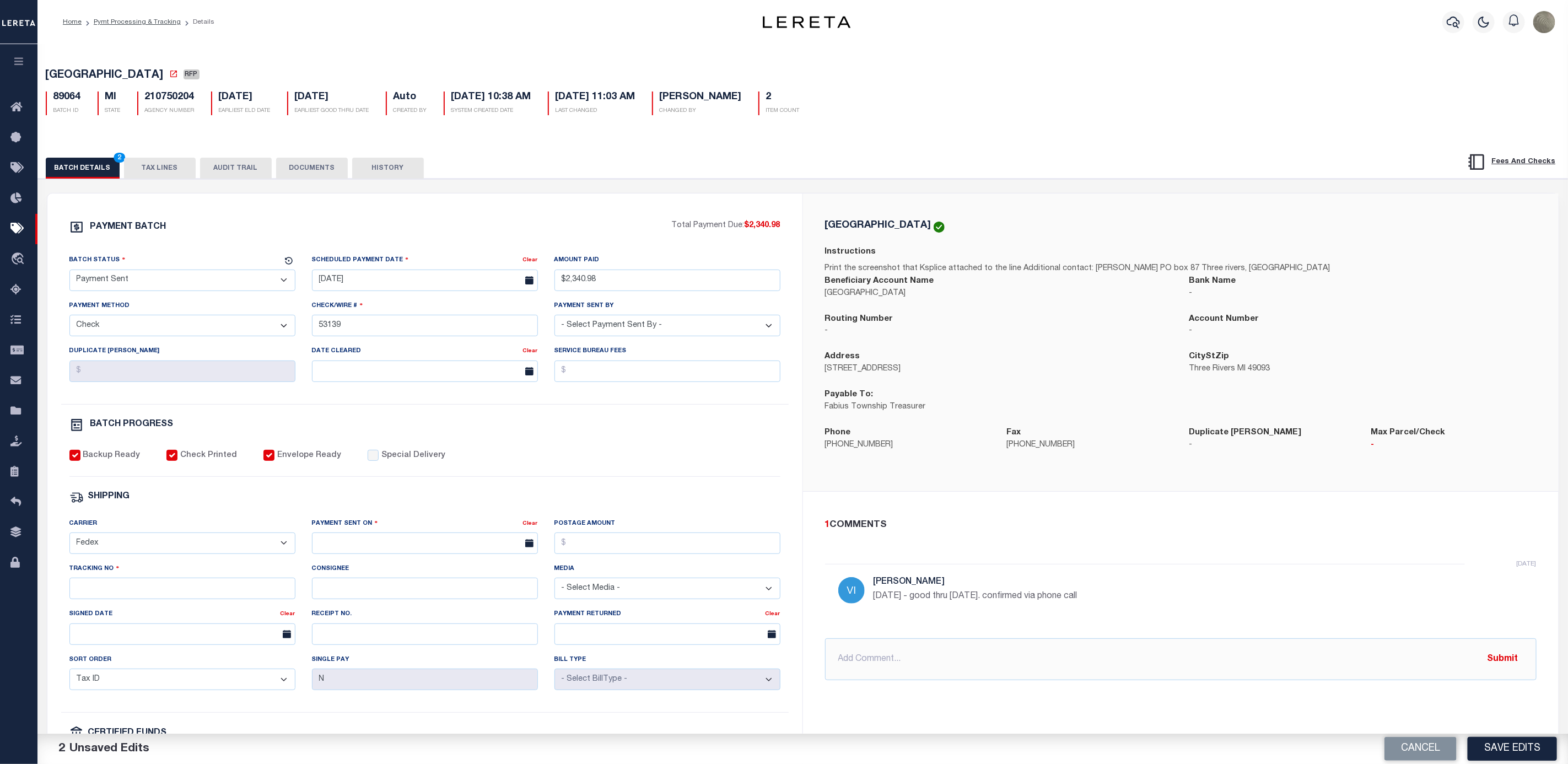
click at [69, 540] on select "- Select Carrier - E-mail Fax Fedex FTP Other UPS USPS" at bounding box center [182, 543] width 226 height 21
click at [377, 539] on input "text" at bounding box center [425, 543] width 226 height 21
click at [343, 630] on span "8" at bounding box center [348, 634] width 21 height 21
type input "09/08/2025"
click at [612, 554] on input "Postage Amount" at bounding box center [668, 543] width 226 height 21
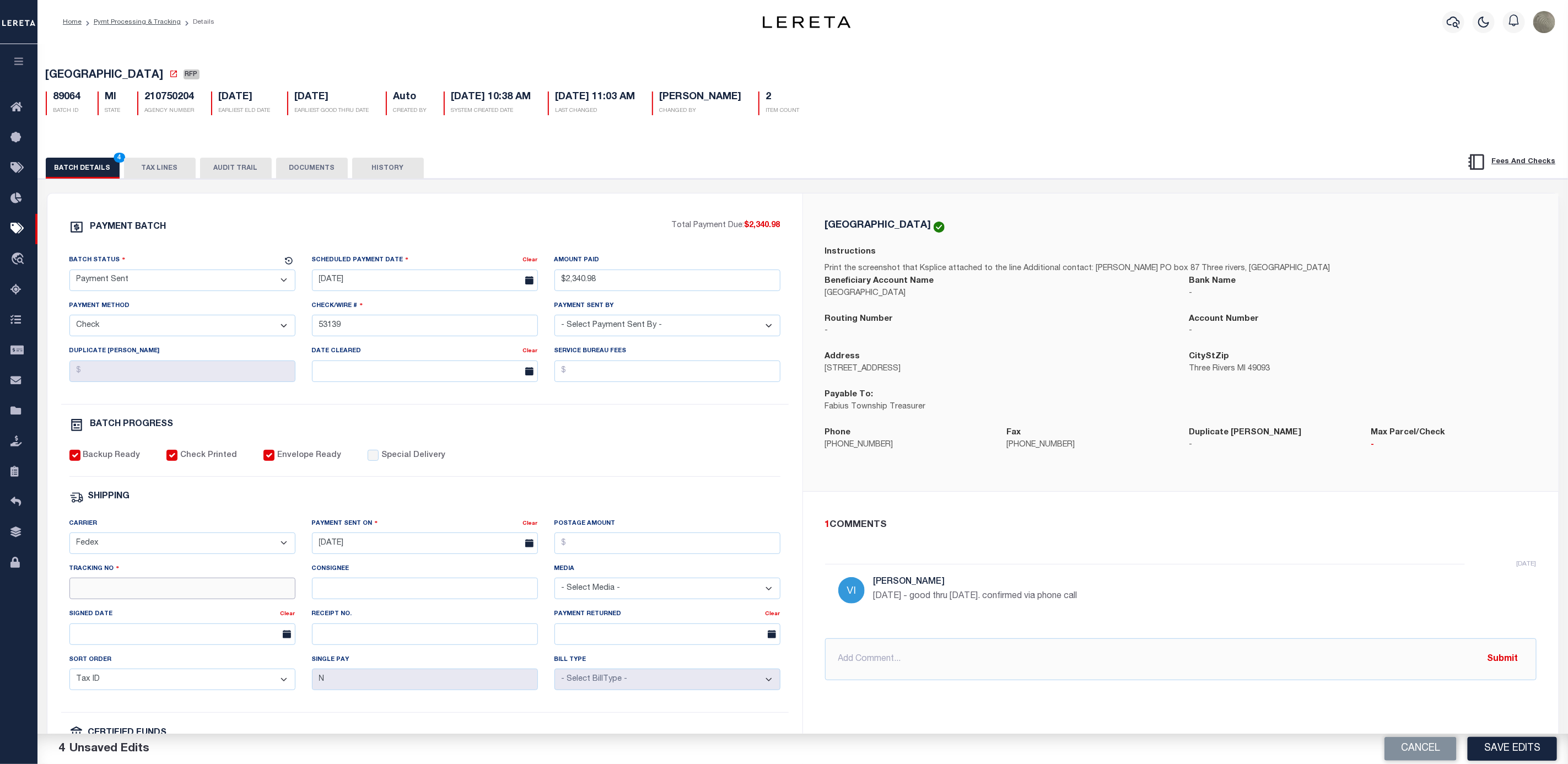
click at [158, 599] on input "Tracking No" at bounding box center [182, 588] width 226 height 21
type input "884202083179"
drag, startPoint x: 1513, startPoint y: 741, endPoint x: 1492, endPoint y: 736, distance: 21.6
click at [1512, 741] on button "Save Edits" at bounding box center [1513, 749] width 90 height 24
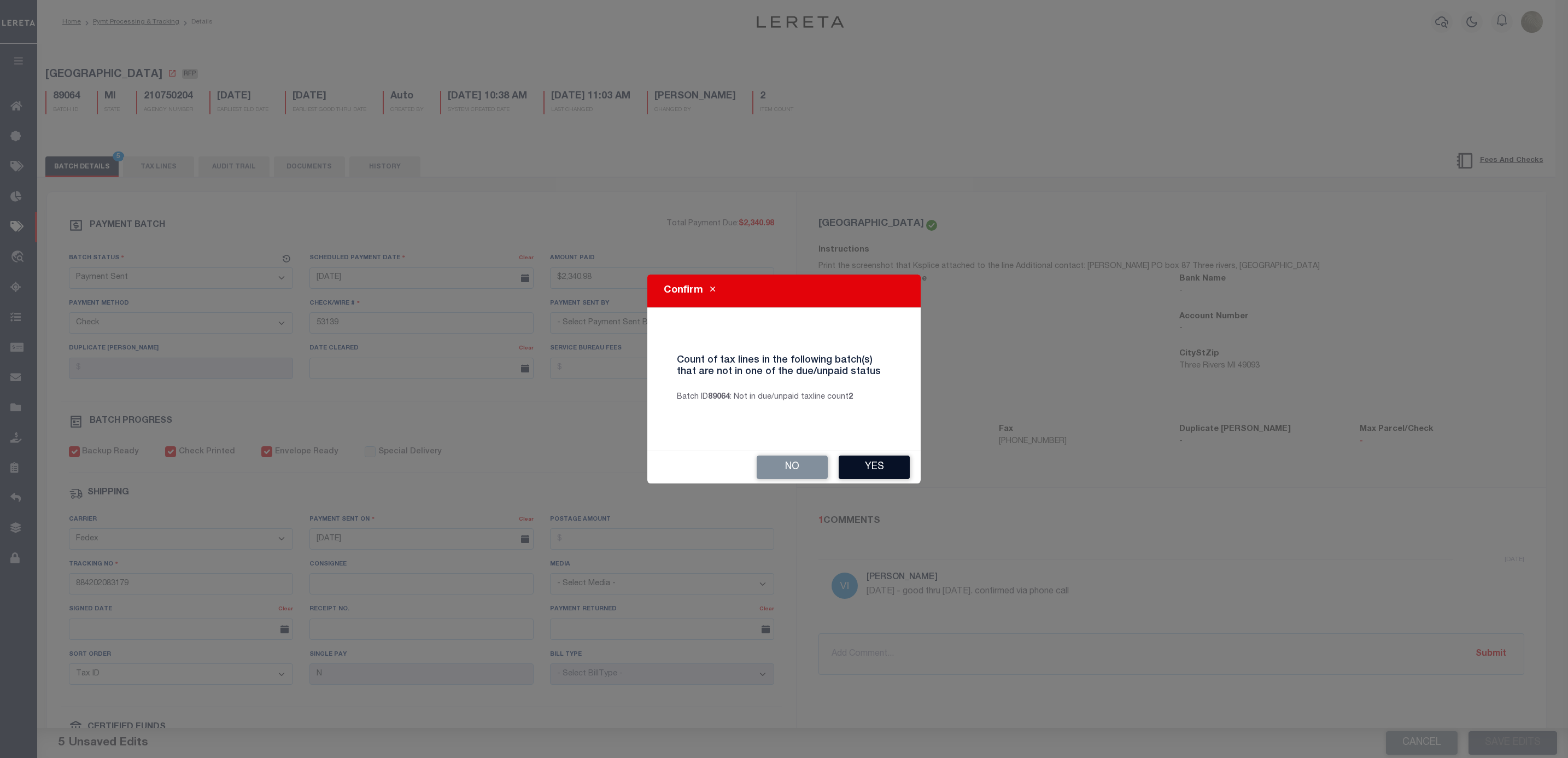
click at [887, 461] on button "Yes" at bounding box center [874, 467] width 71 height 24
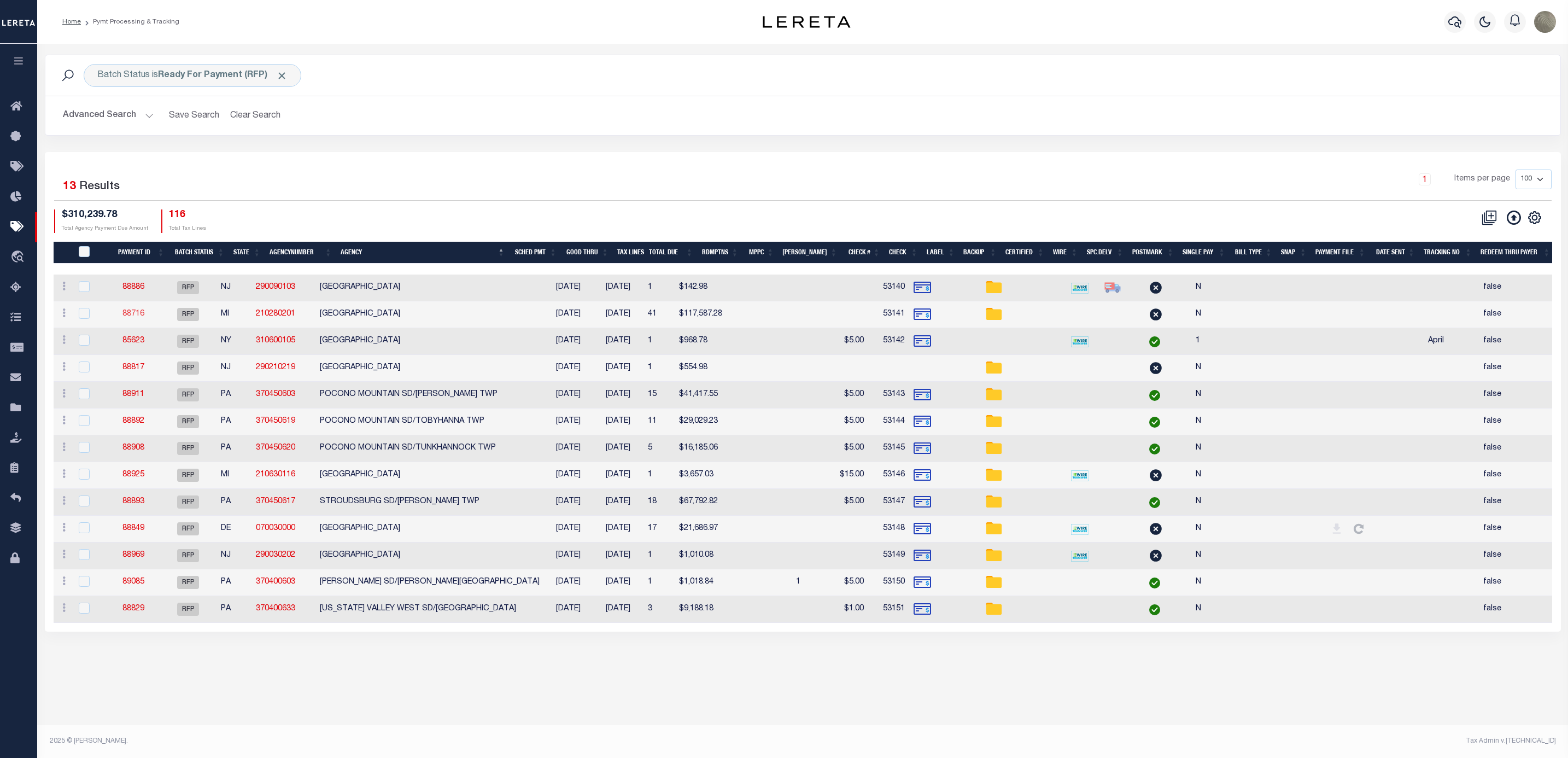
click at [144, 317] on link "88716" at bounding box center [133, 314] width 22 height 8
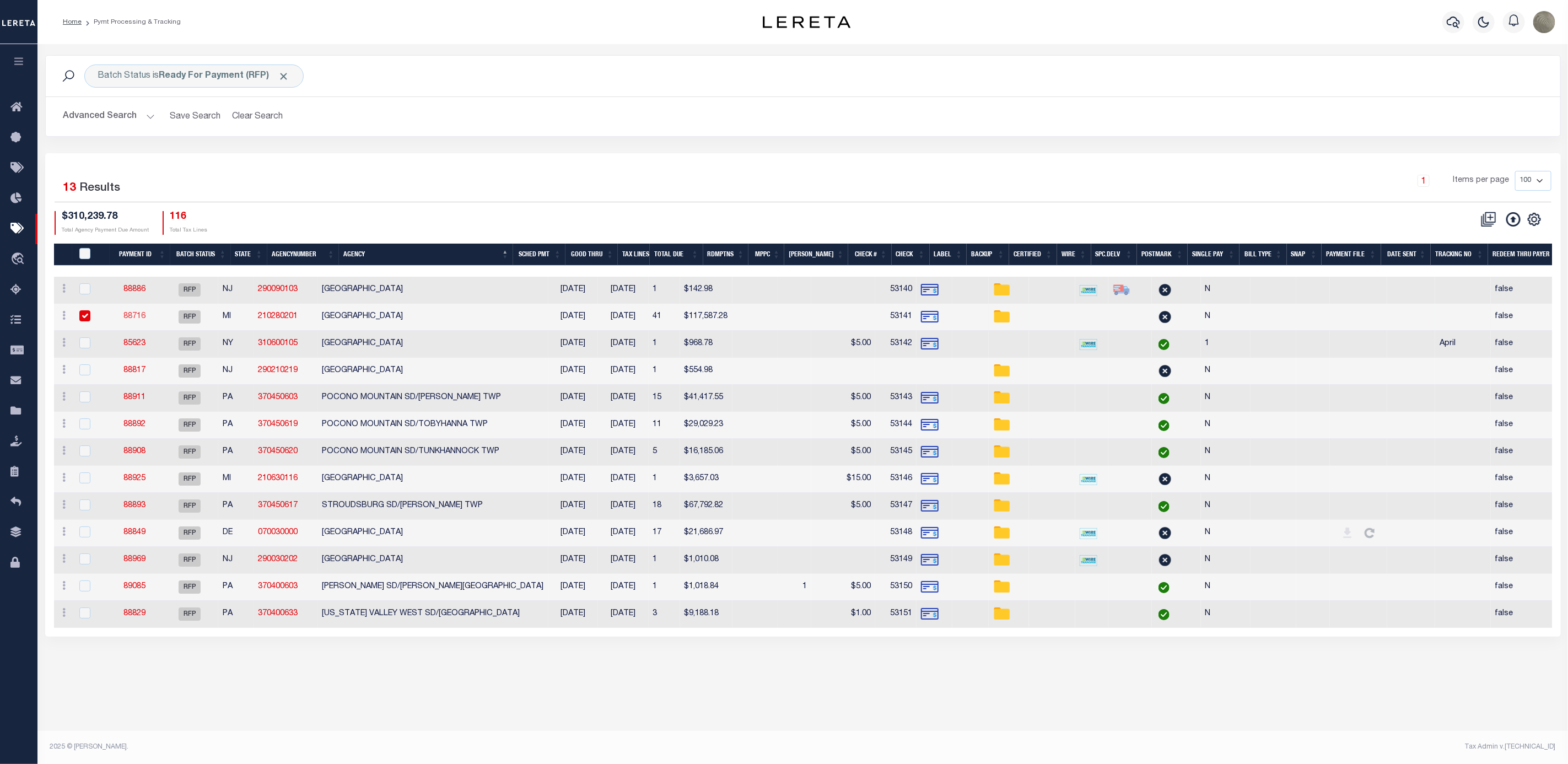
select select "RFP"
type input "$117,587.28"
type input "53141"
select select "Urbina, Matthew"
checkbox input "false"
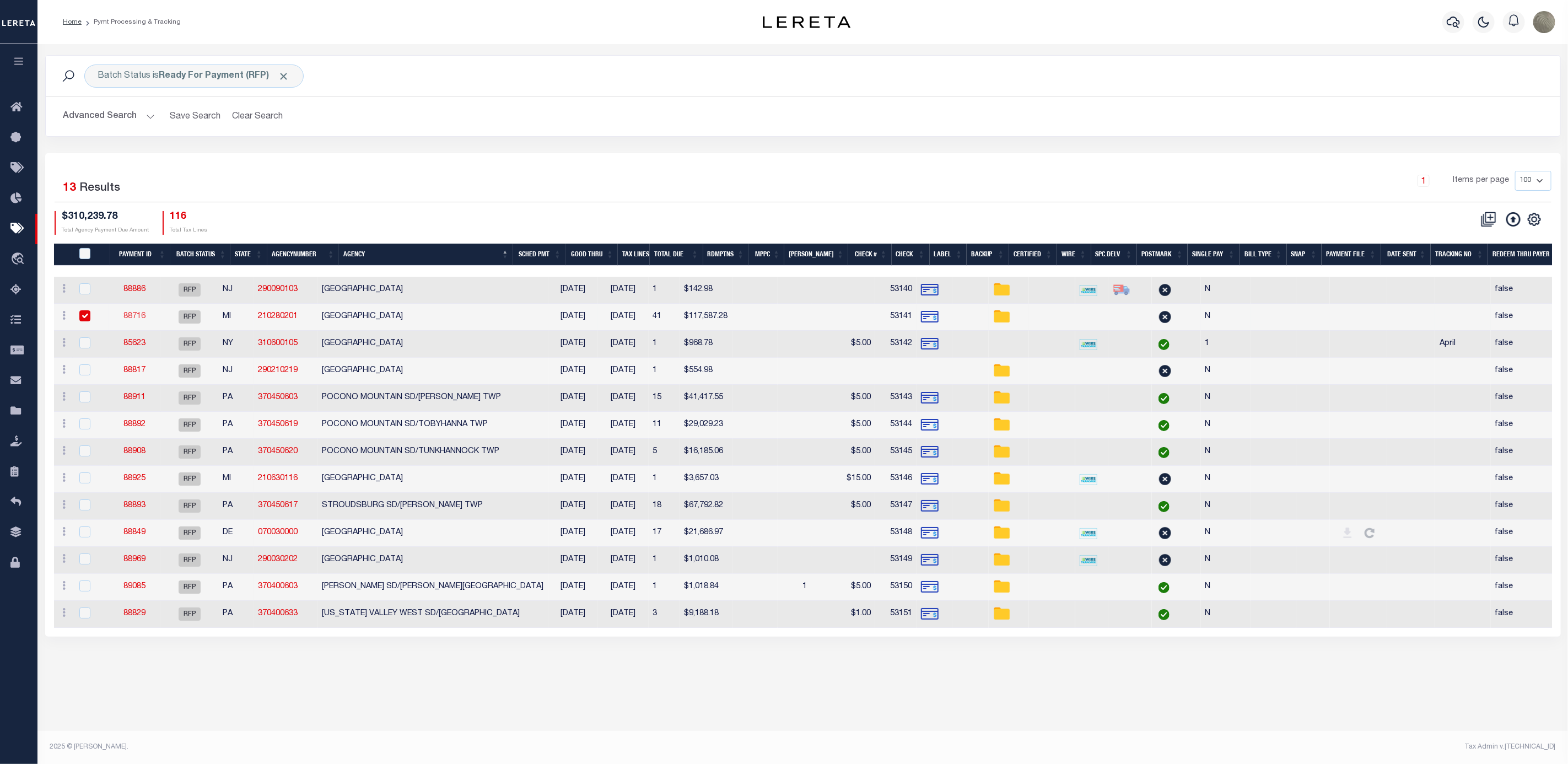
select select
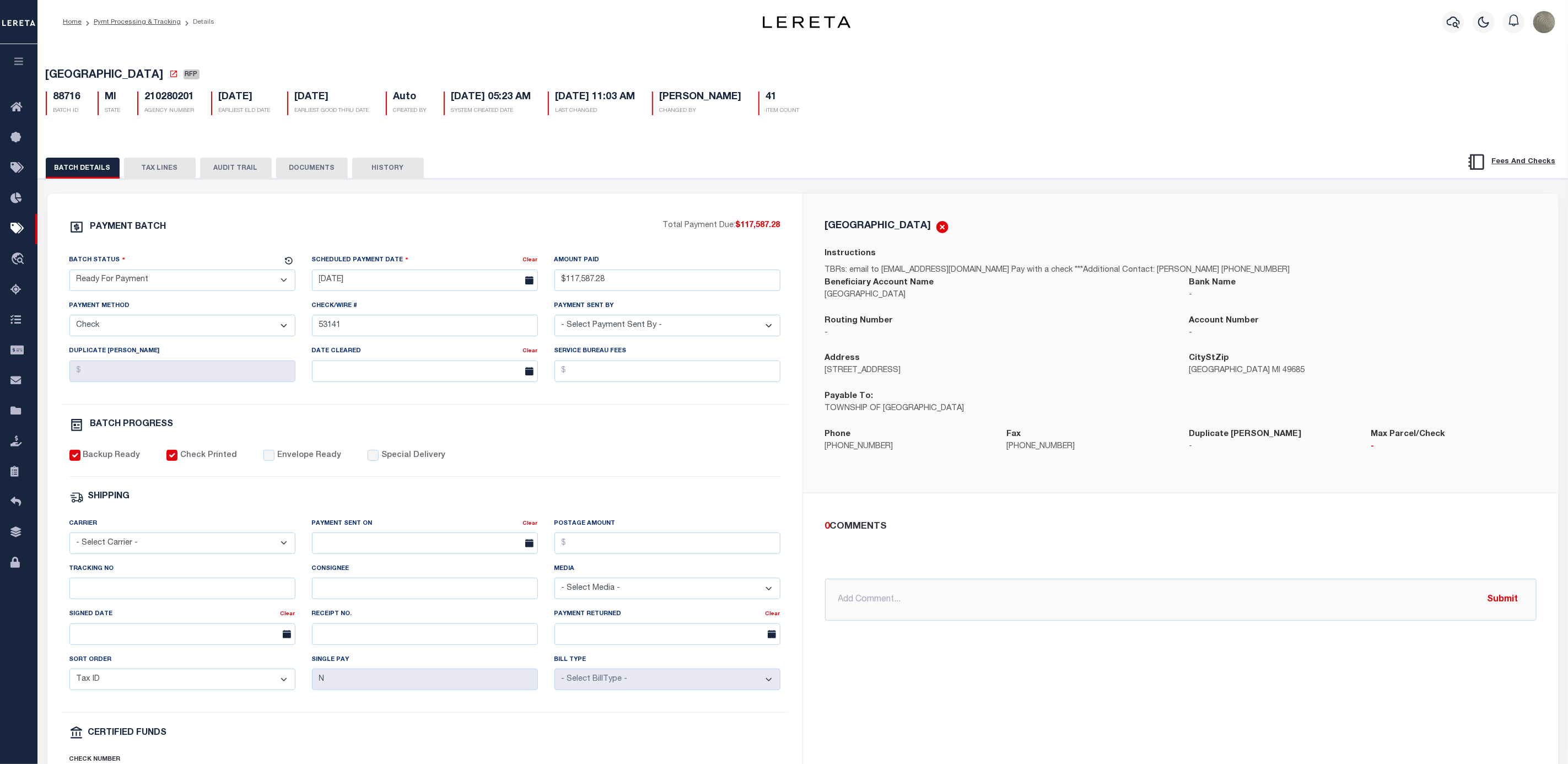
click at [182, 291] on select "- Select Status - Scheduled for Payment Ready For Payment Payment Sent Cleared …" at bounding box center [182, 280] width 226 height 21
select select "SNT"
click at [69, 272] on select "- Select Status - Scheduled for Payment Ready For Payment Payment Sent Cleared …" at bounding box center [182, 280] width 226 height 21
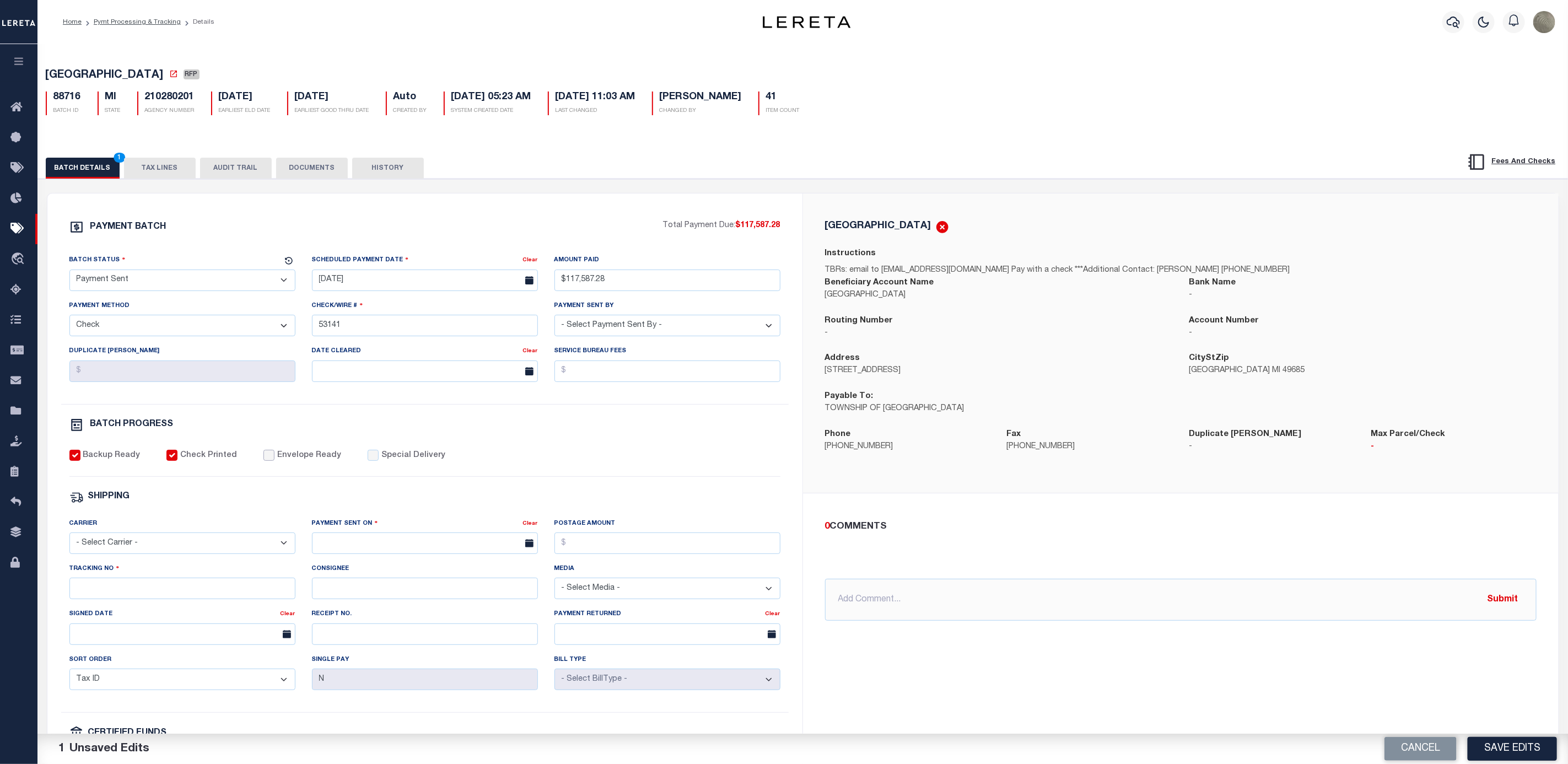
click at [263, 461] on input "Envelope Ready" at bounding box center [269, 455] width 11 height 11
checkbox input "true"
drag, startPoint x: 123, startPoint y: 539, endPoint x: 123, endPoint y: 550, distance: 11.0
click at [123, 547] on select "- Select Carrier - E-mail Fax Fedex FTP Other UPS USPS" at bounding box center [182, 543] width 226 height 21
select select "FDX"
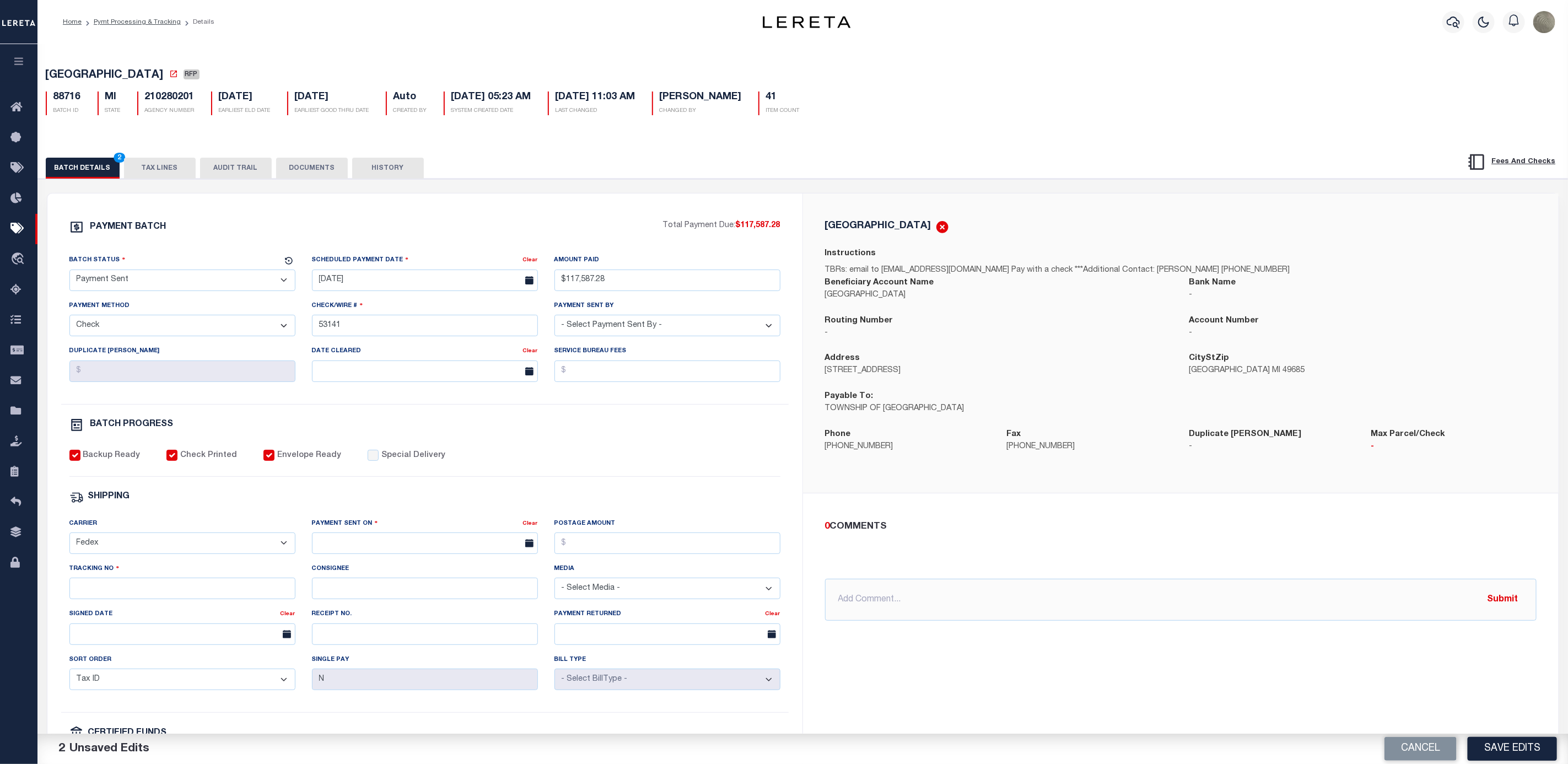
click at [69, 540] on select "- Select Carrier - E-mail Fax Fedex FTP Other UPS USPS" at bounding box center [182, 543] width 226 height 21
click at [443, 548] on input "text" at bounding box center [425, 543] width 226 height 21
click at [352, 631] on span "8" at bounding box center [348, 634] width 21 height 21
type input "[DATE]"
click at [126, 599] on input "Tracking No" at bounding box center [182, 588] width 226 height 21
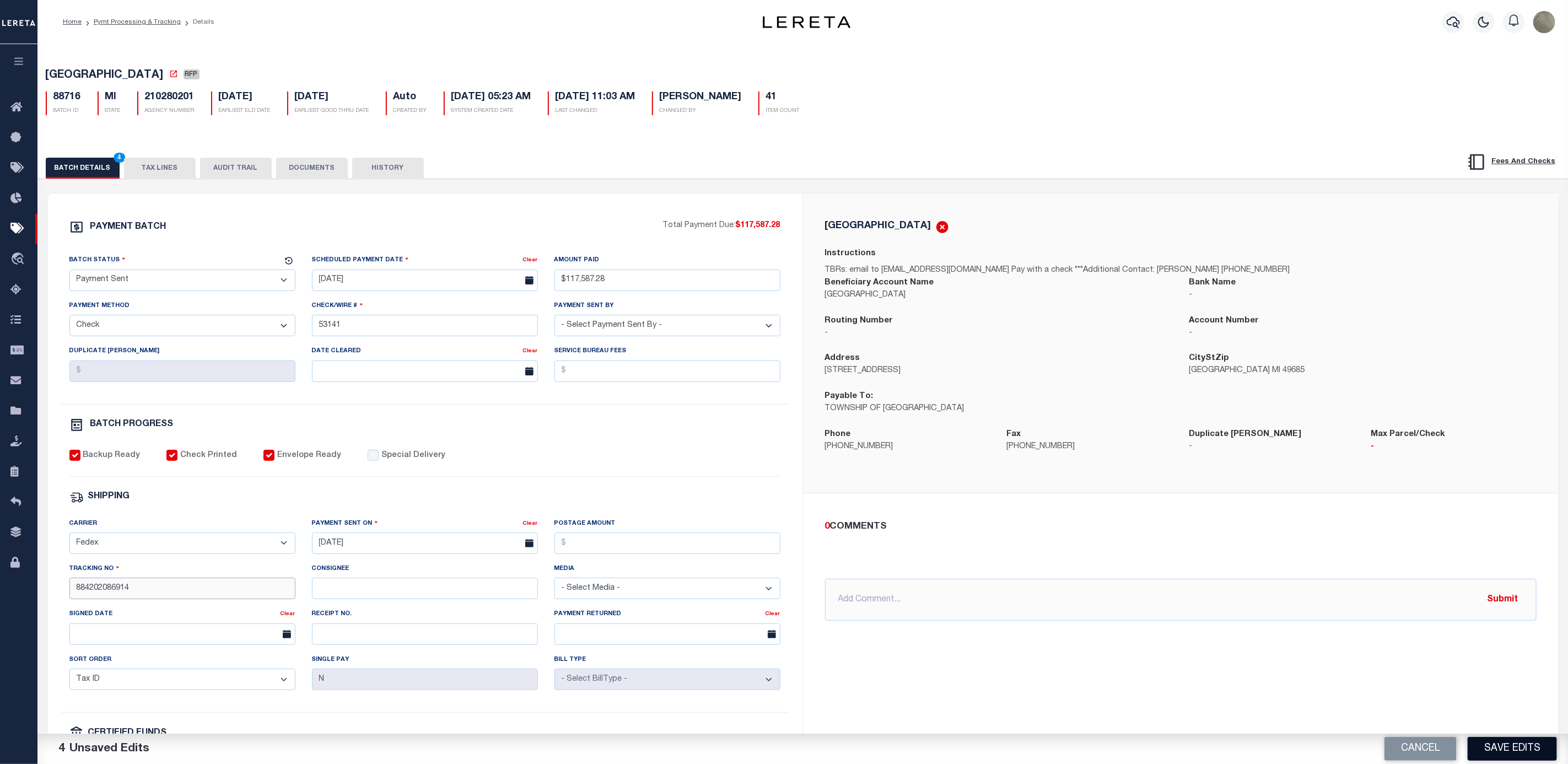
type input "884202086914"
click at [1517, 741] on button "Save Edits" at bounding box center [1513, 749] width 90 height 24
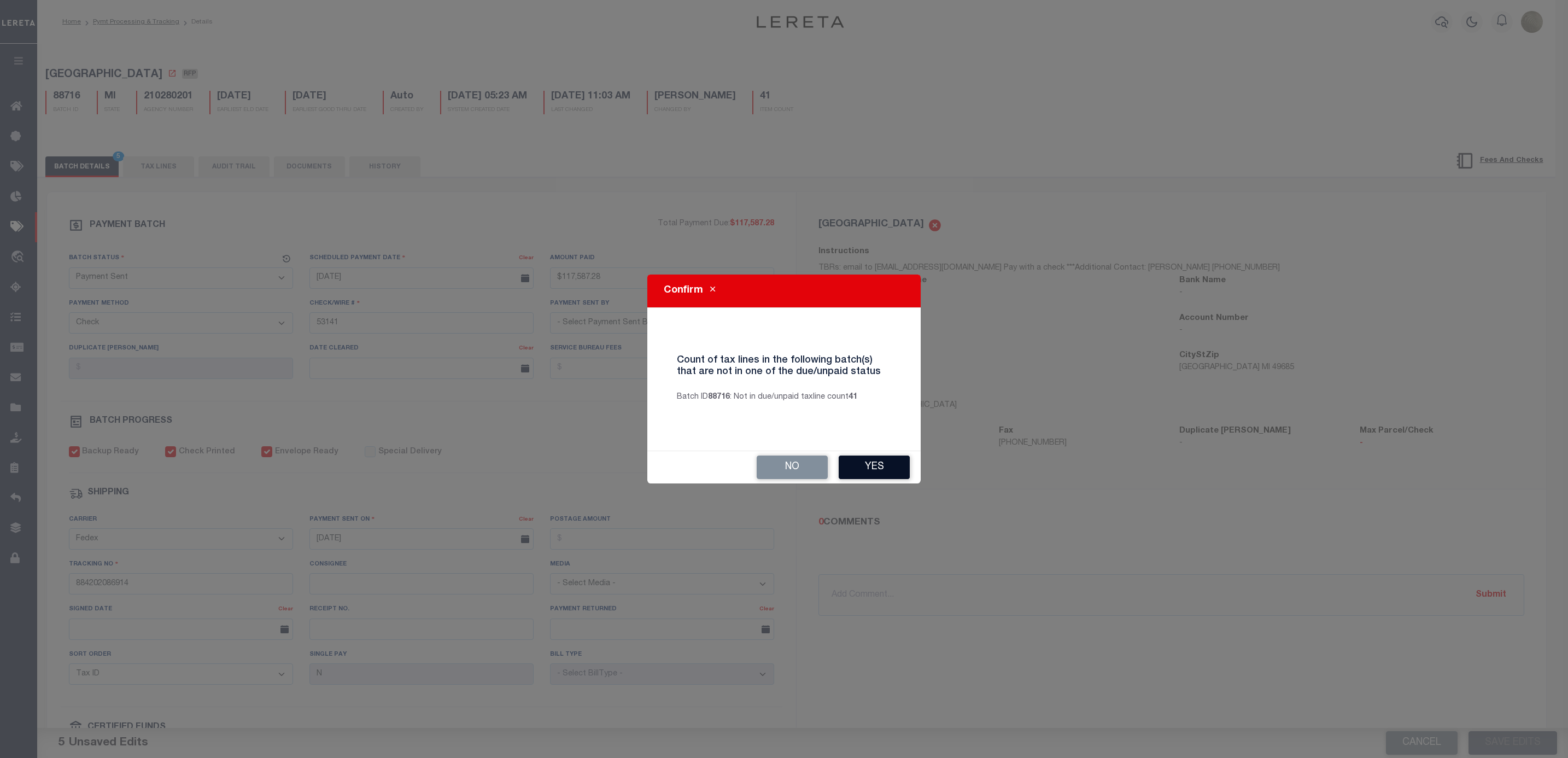
click at [881, 475] on button "Yes" at bounding box center [874, 467] width 71 height 24
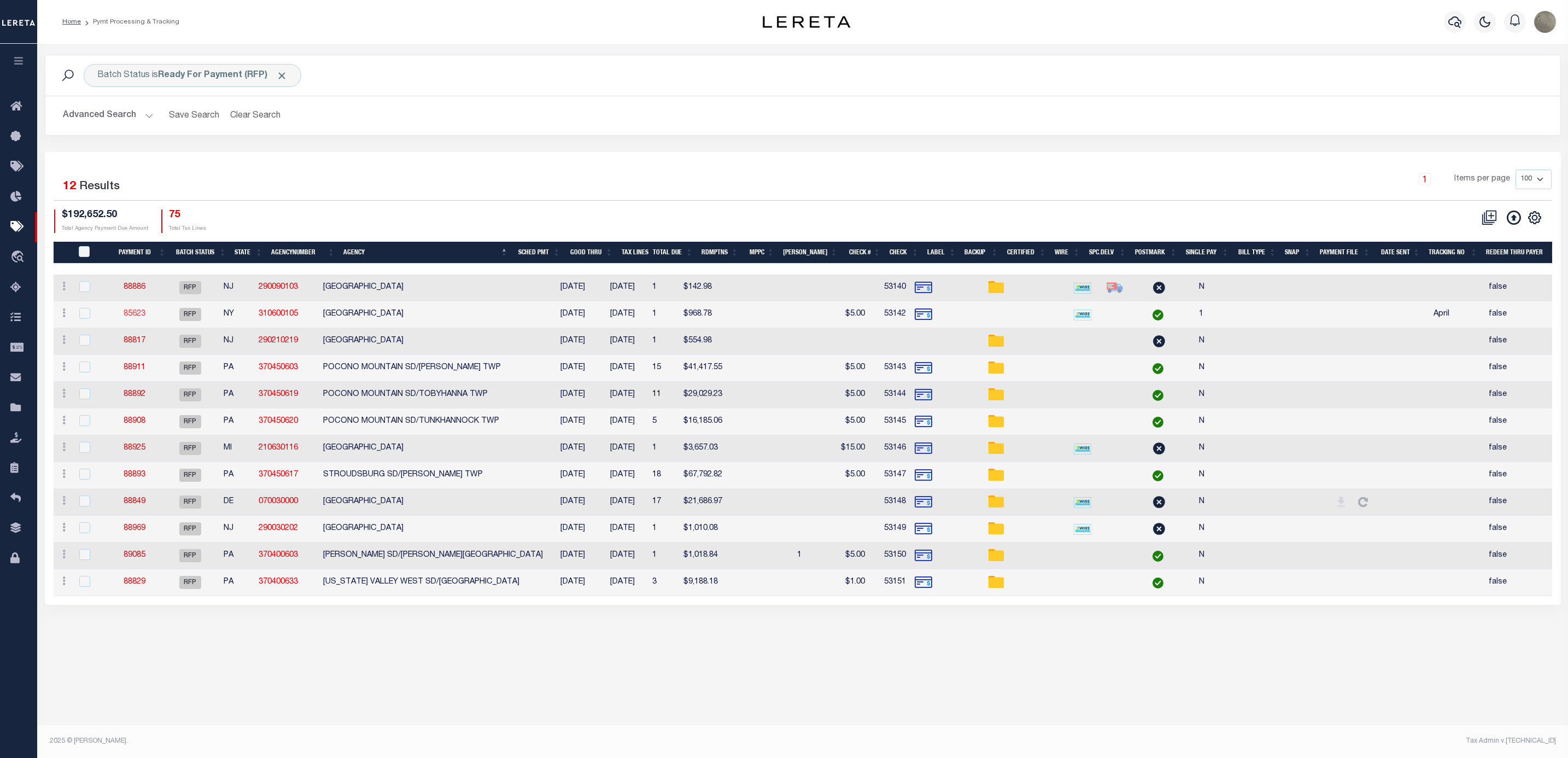
click at [145, 315] on link "85623" at bounding box center [135, 314] width 22 height 8
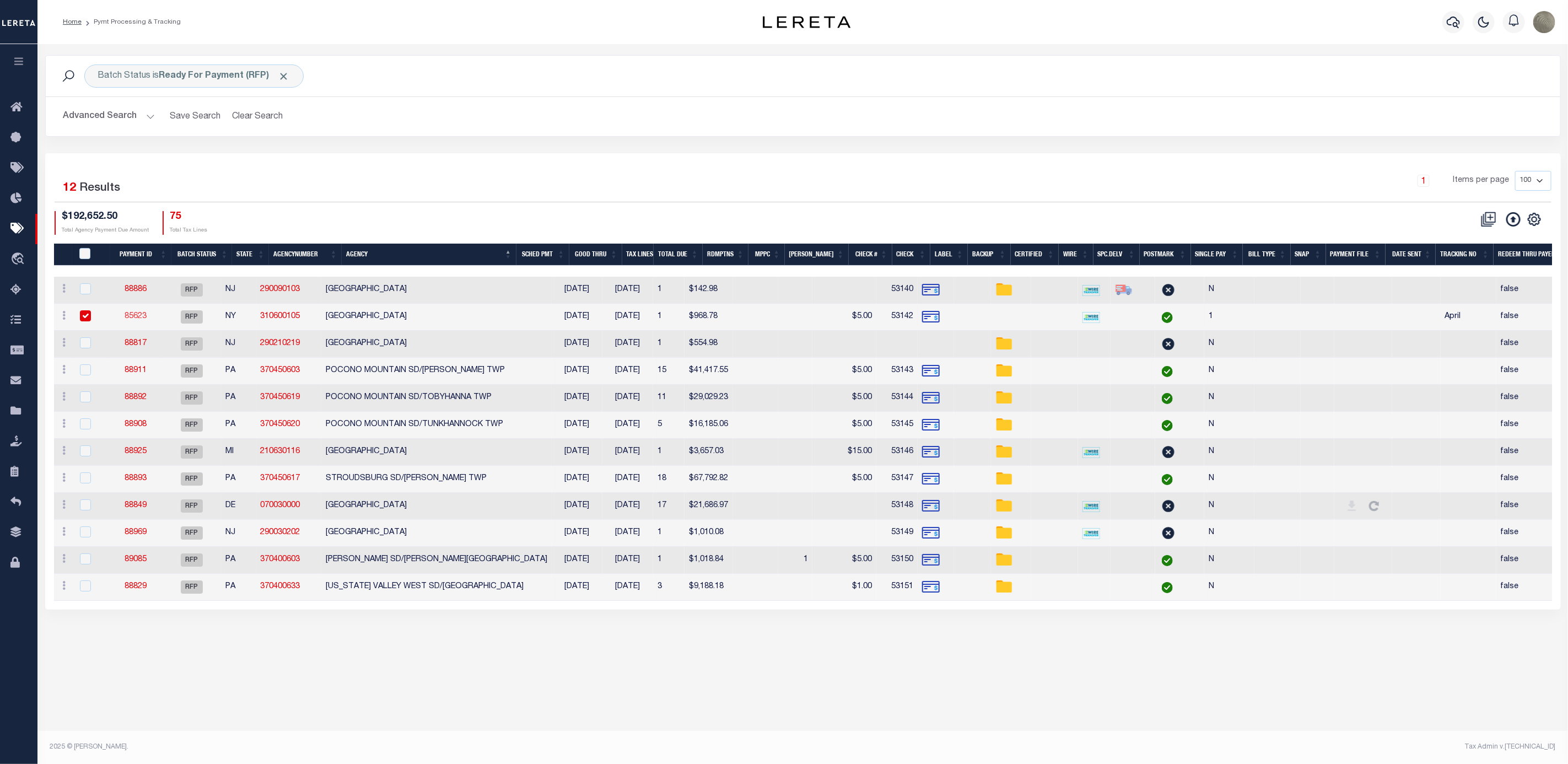
select select "RFP"
type input "$968.78"
type input "53142"
select select "[PERSON_NAME]"
type input "$10"
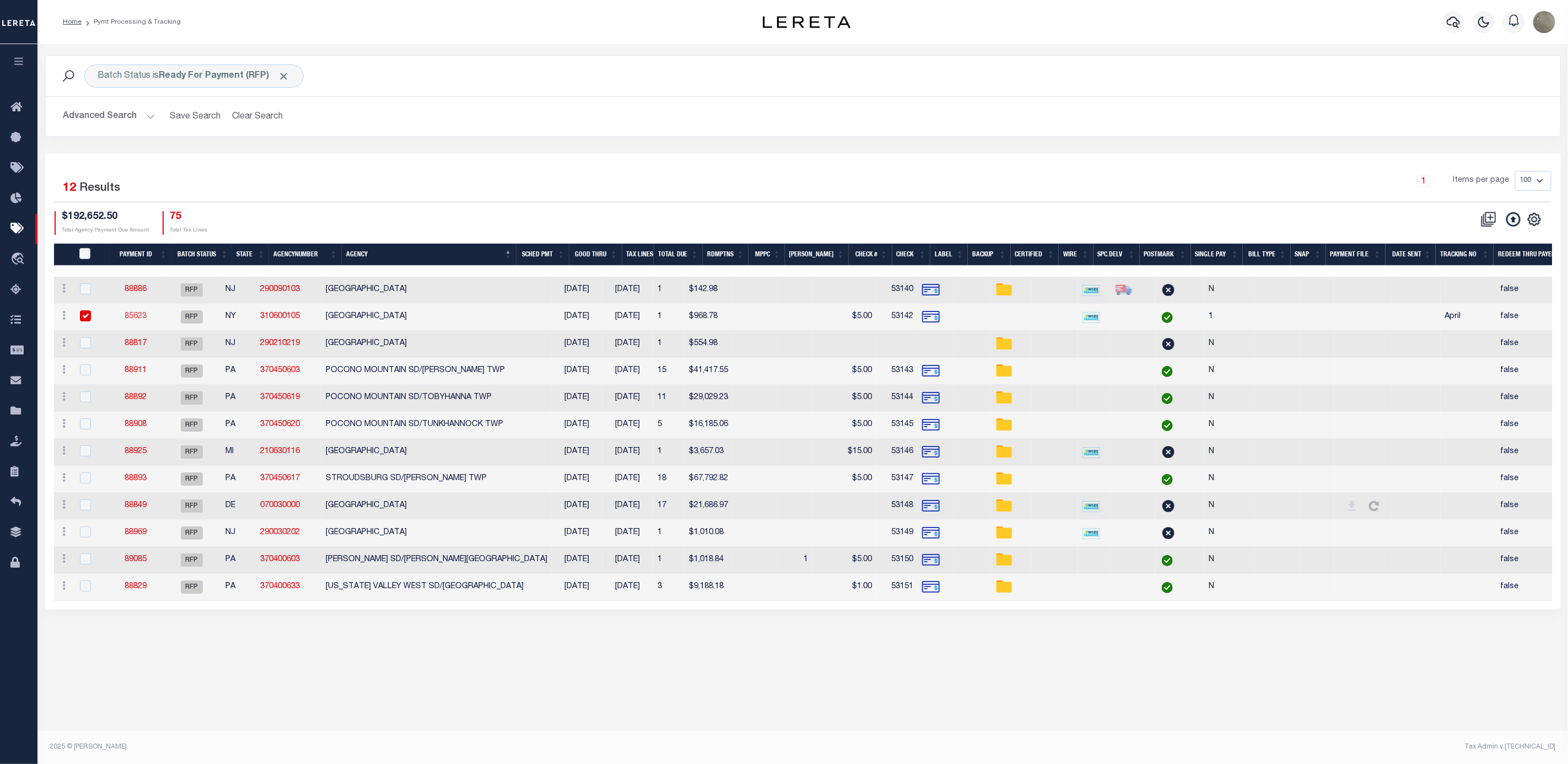
checkbox input "false"
type input "$9.2"
type input "April"
type input "1"
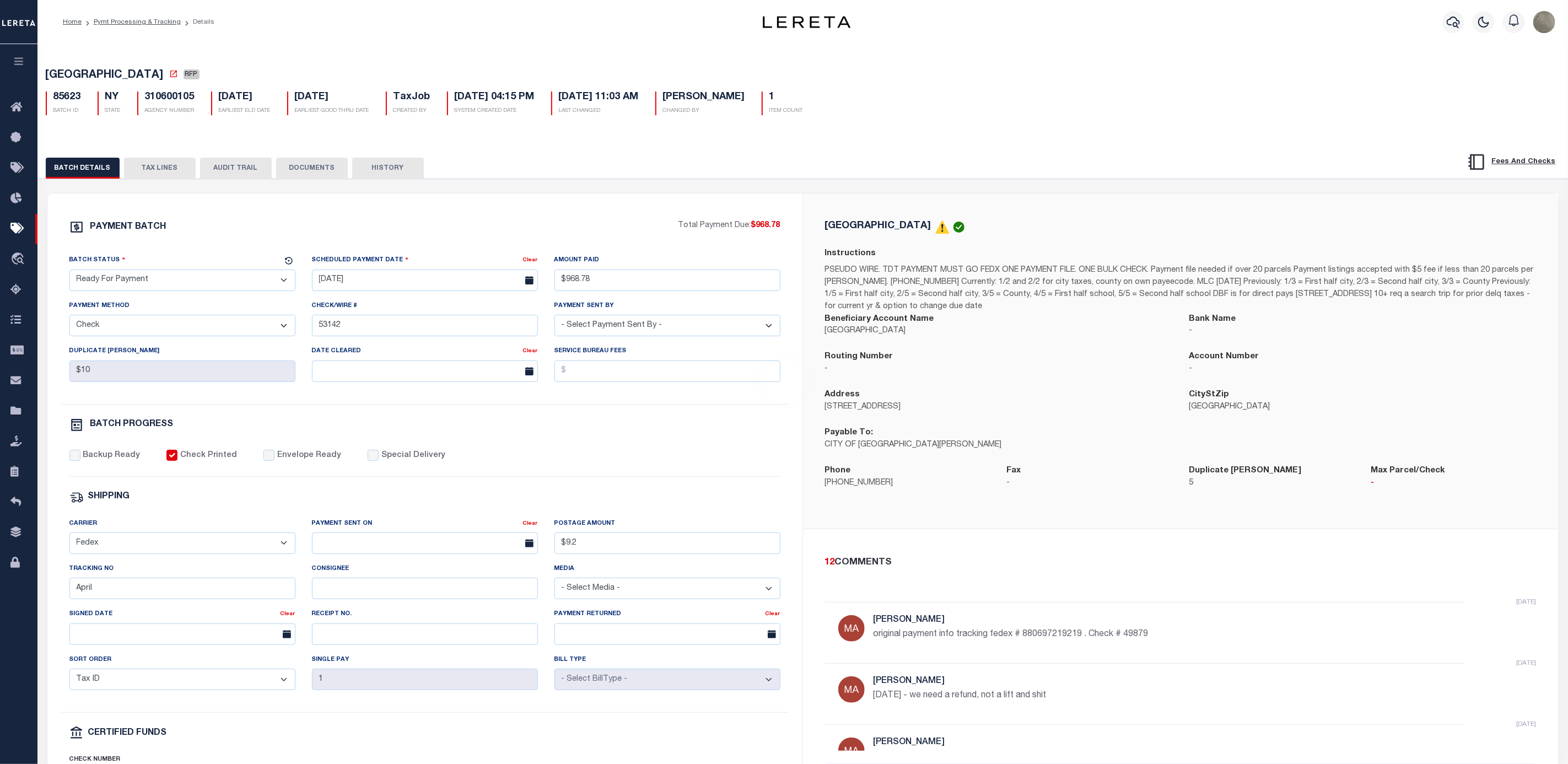
click at [133, 285] on select "- Select Status - Scheduled for Payment Ready For Payment Payment Sent Cleared …" at bounding box center [182, 280] width 226 height 21
select select "SNT"
click at [69, 272] on select "- Select Status - Scheduled for Payment Ready For Payment Payment Sent Cleared …" at bounding box center [182, 280] width 226 height 21
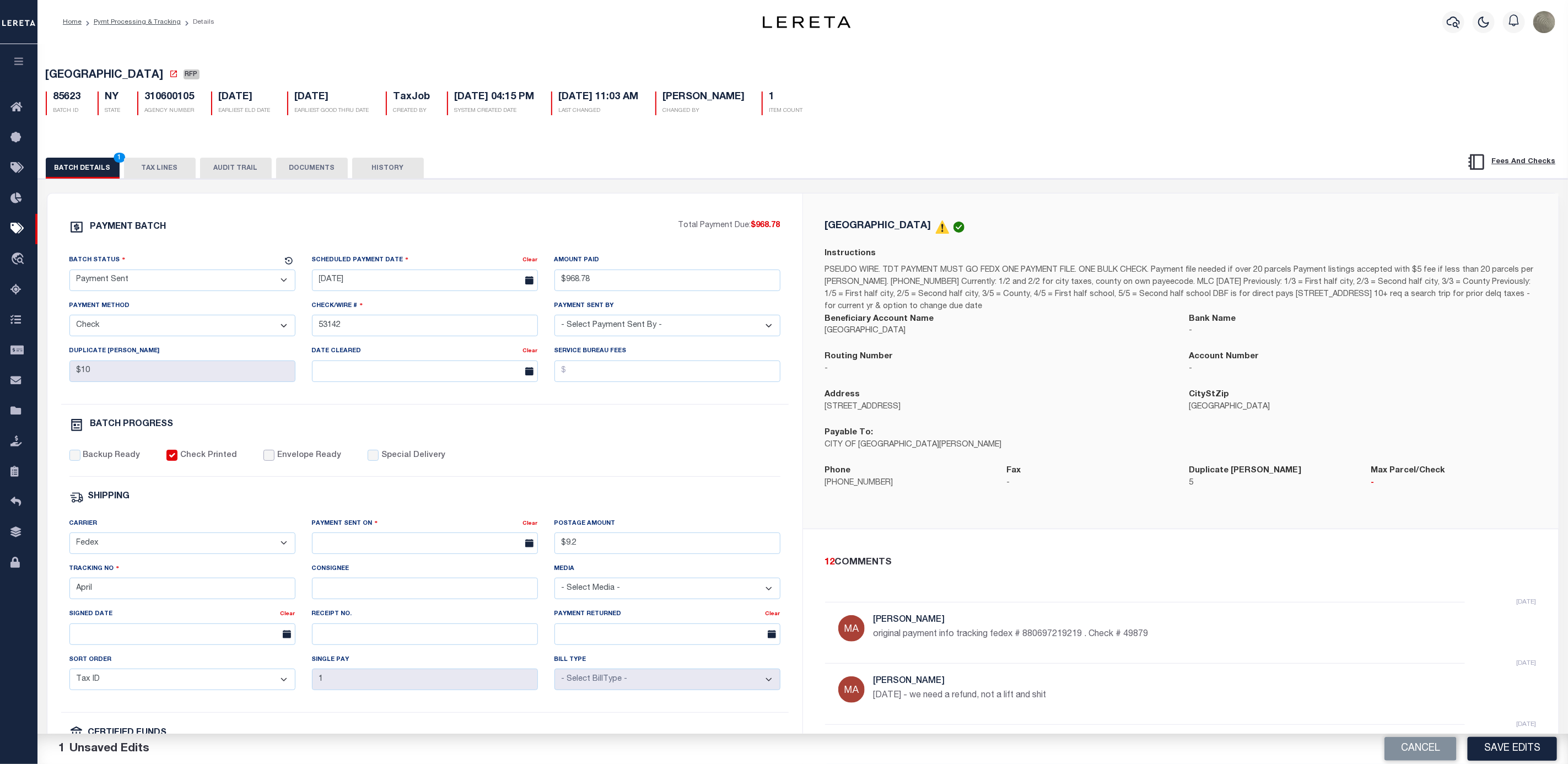
click at [263, 458] on input "Envelope Ready" at bounding box center [269, 455] width 11 height 11
checkbox input "true"
click at [133, 599] on input "April" at bounding box center [182, 588] width 226 height 21
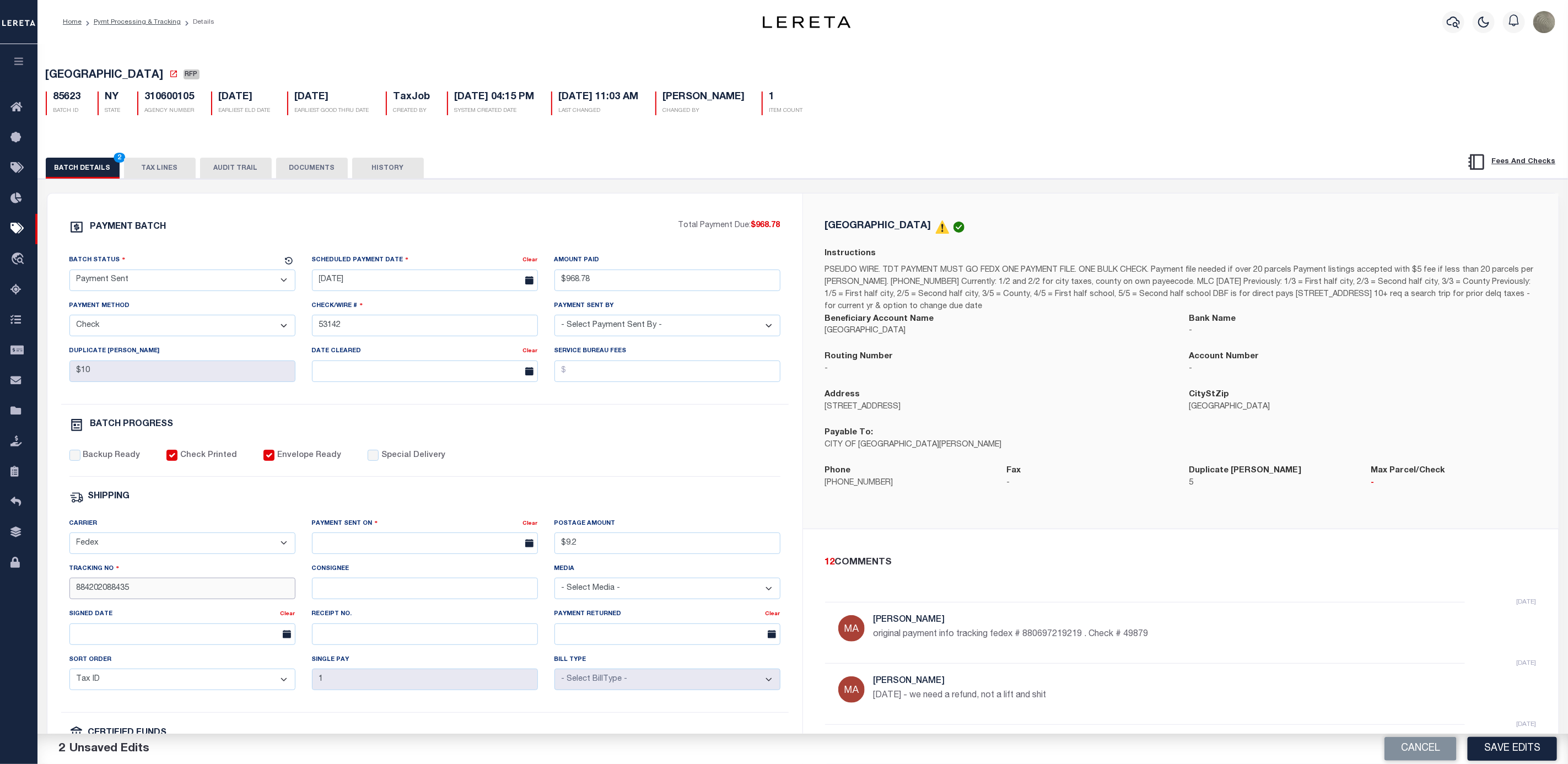
type input "884202088435"
drag, startPoint x: 339, startPoint y: 546, endPoint x: 355, endPoint y: 566, distance: 25.6
click at [339, 546] on input "text" at bounding box center [425, 543] width 226 height 21
click at [350, 632] on span "8" at bounding box center [348, 634] width 21 height 21
type input "[DATE]"
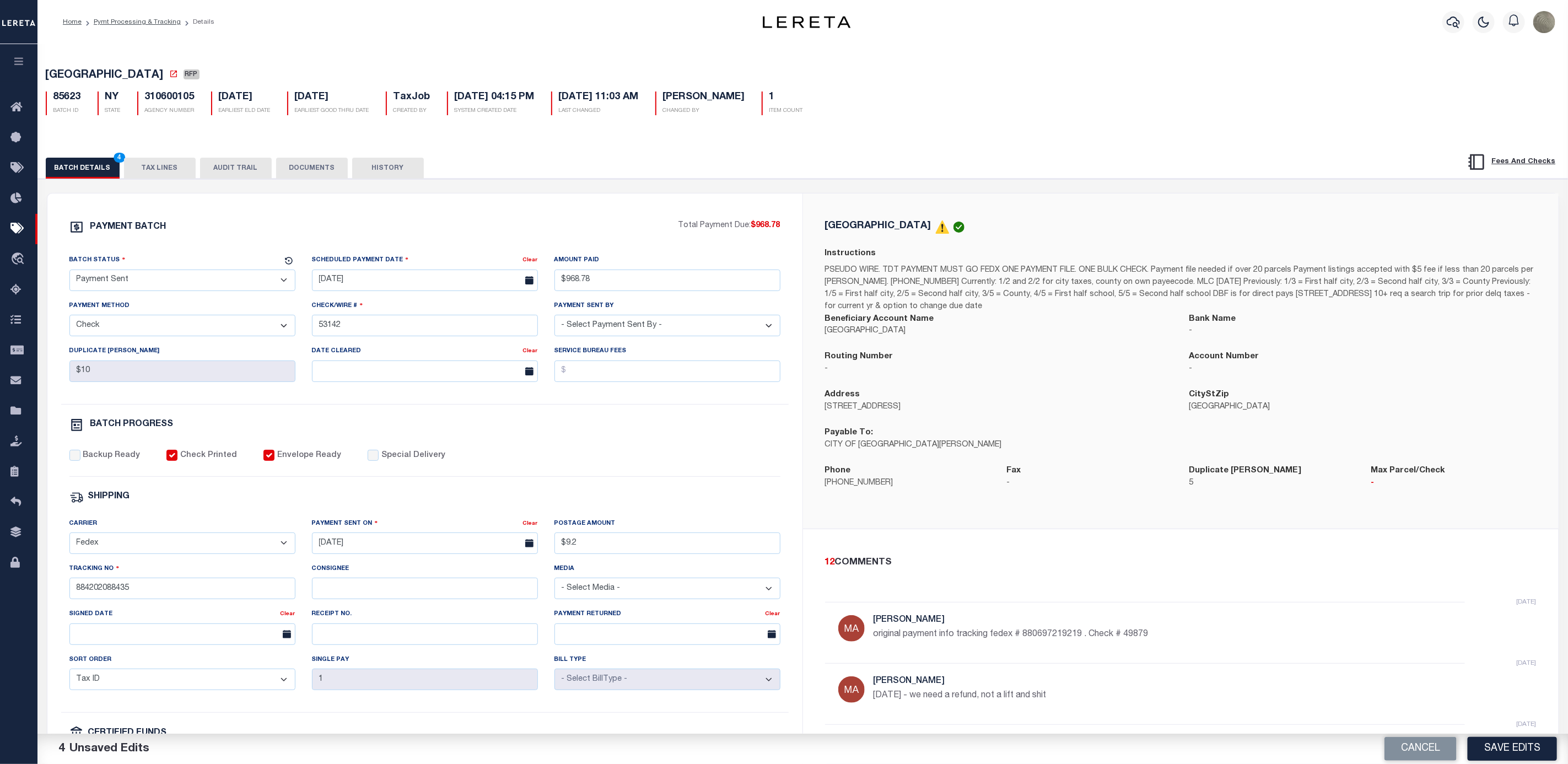
drag, startPoint x: 721, startPoint y: 478, endPoint x: 713, endPoint y: 474, distance: 8.9
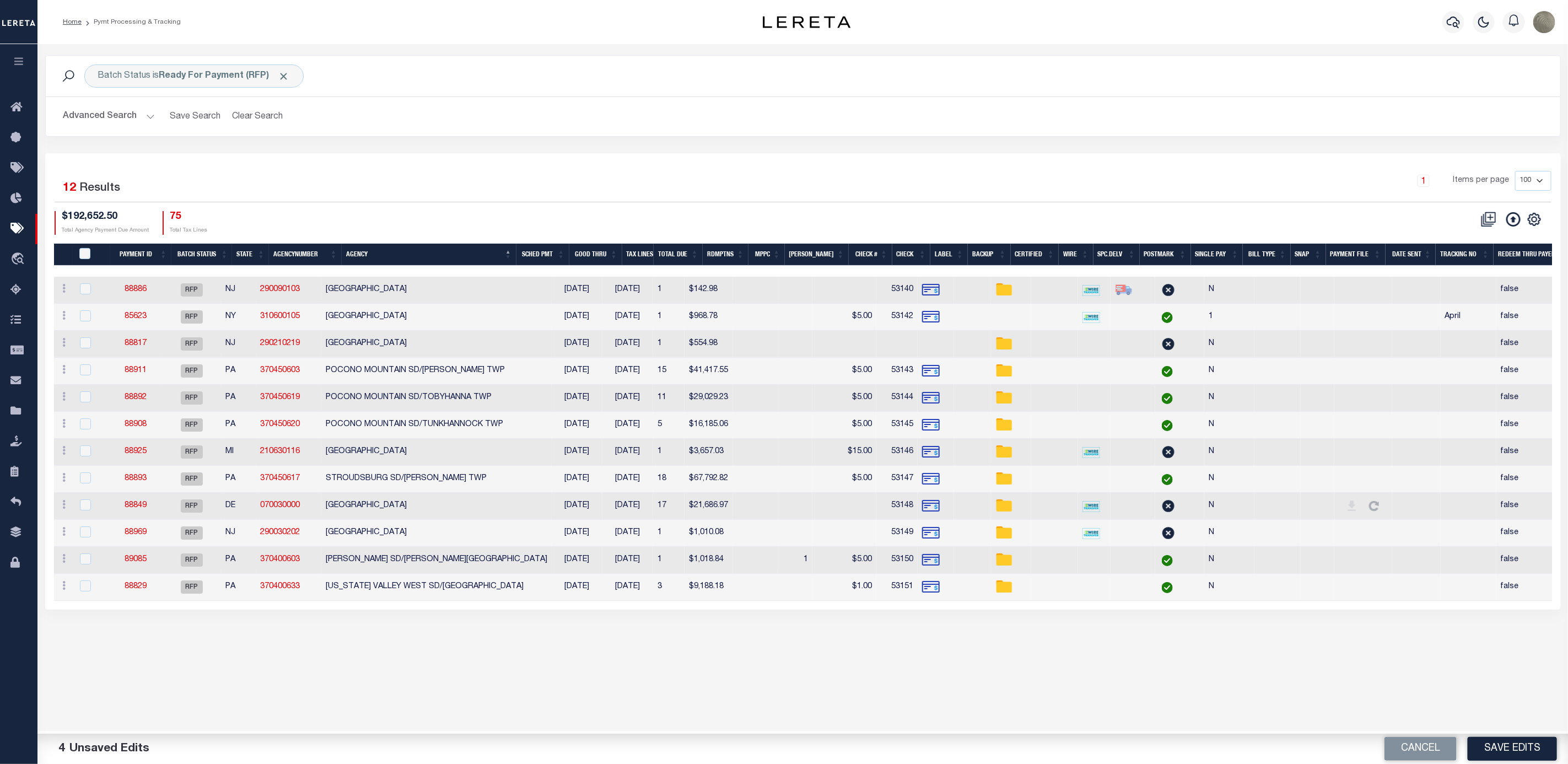
type input "$117,587.28"
type input "53141"
select select "[PERSON_NAME]"
checkbox input "true"
type input "884202086914"
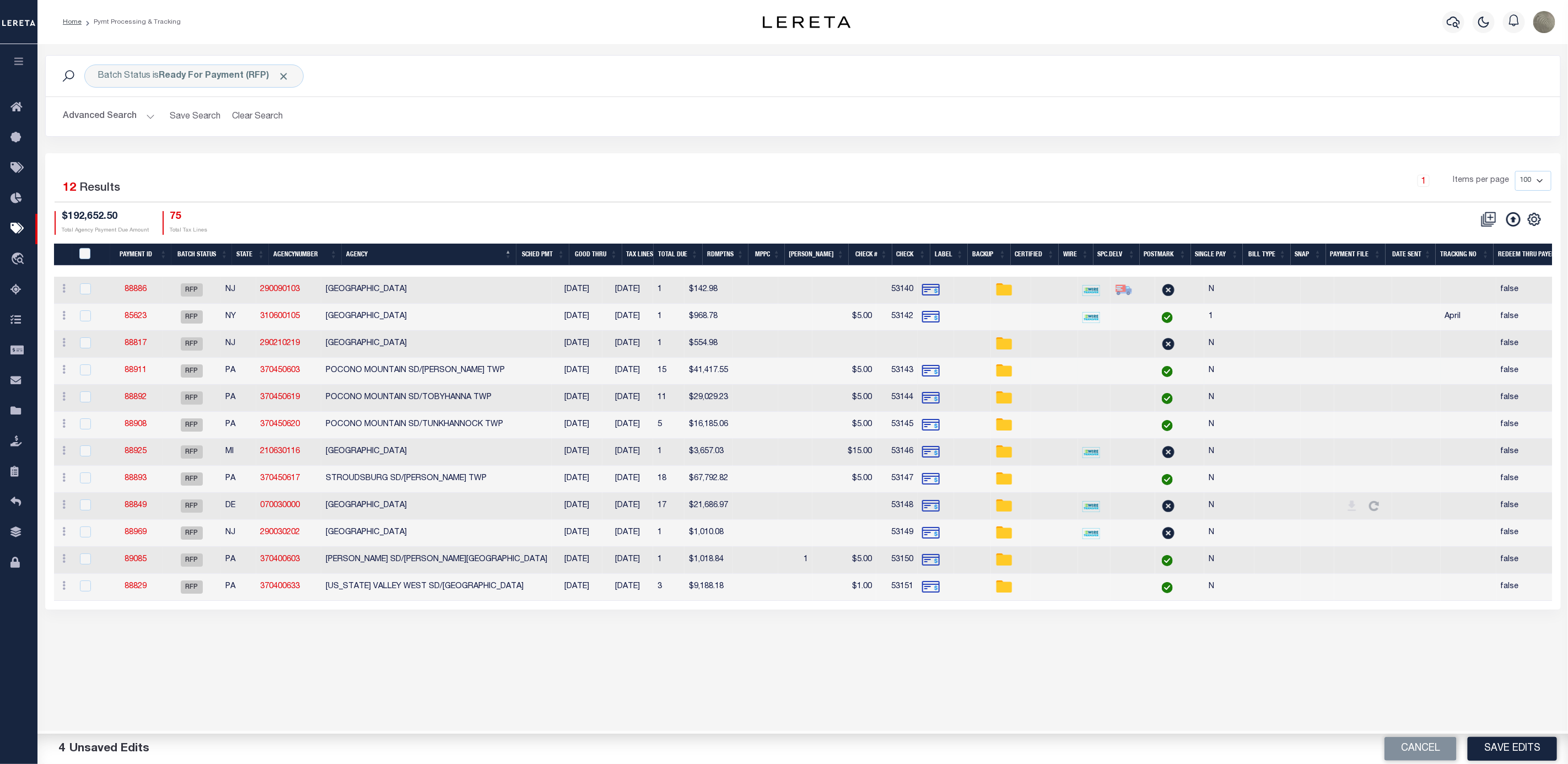
type input "N"
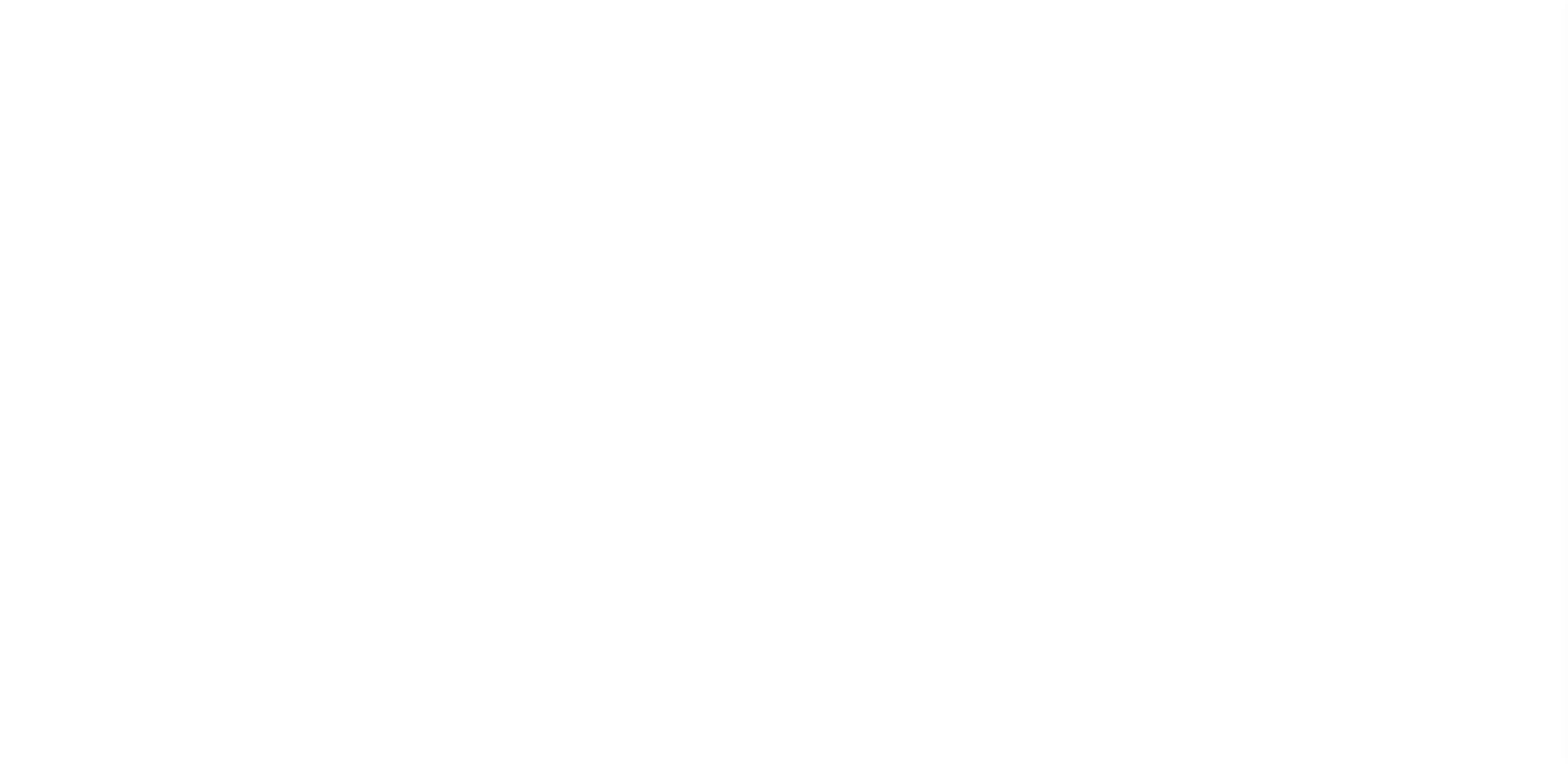
select select "SFP"
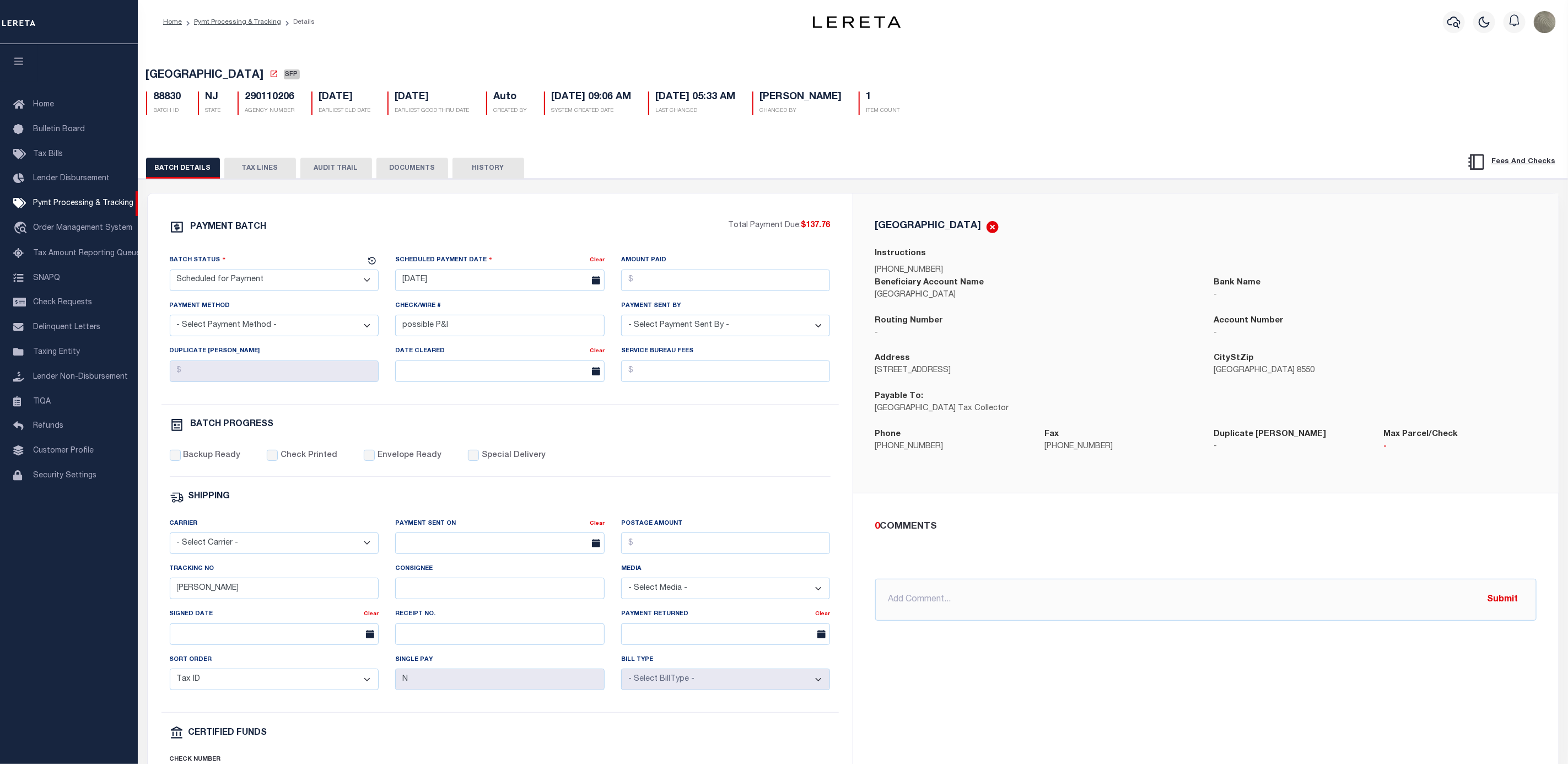
click at [265, 166] on button "TAX LINES" at bounding box center [260, 168] width 72 height 21
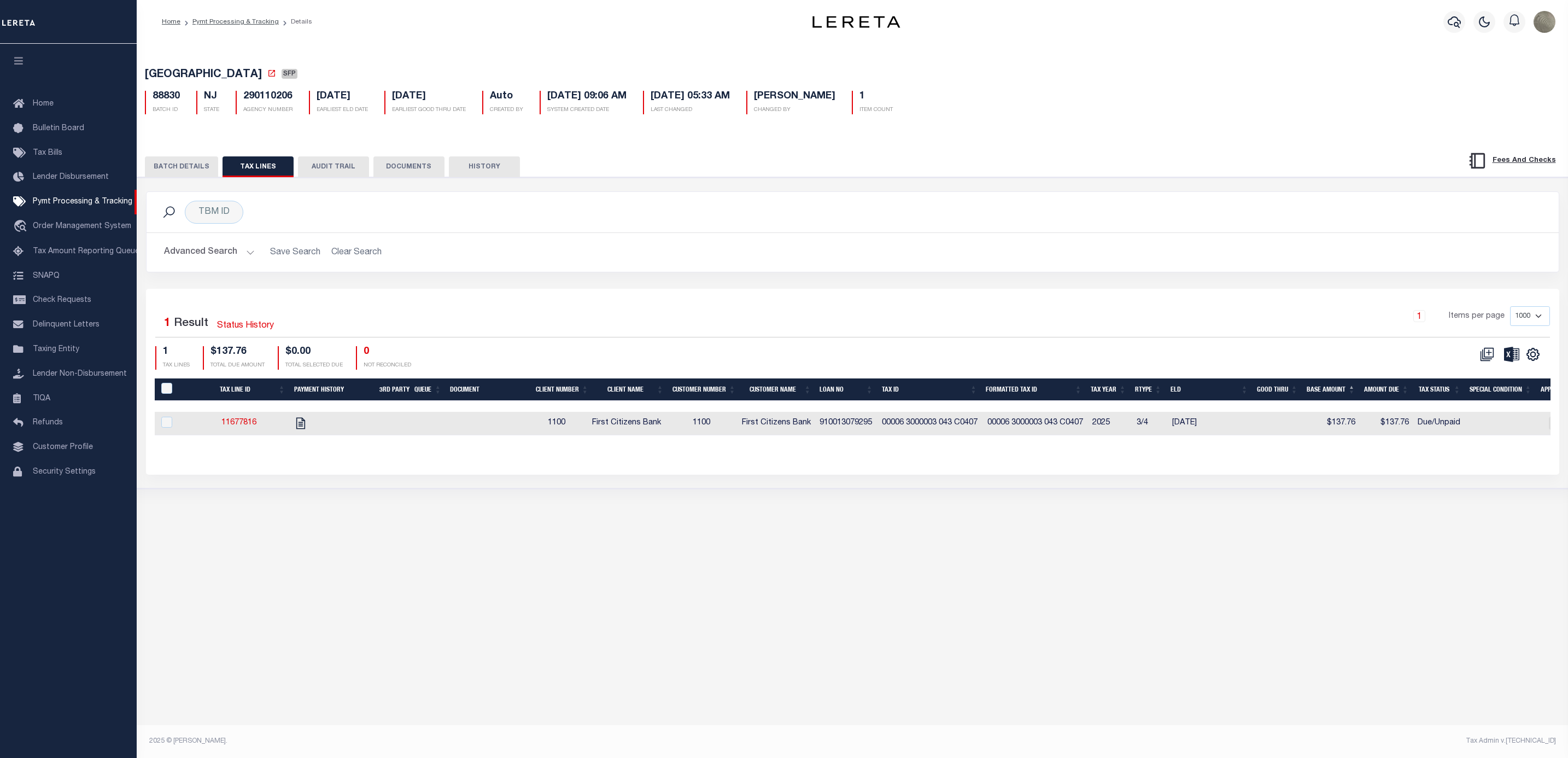
click at [187, 172] on button "BATCH DETAILS" at bounding box center [181, 167] width 73 height 21
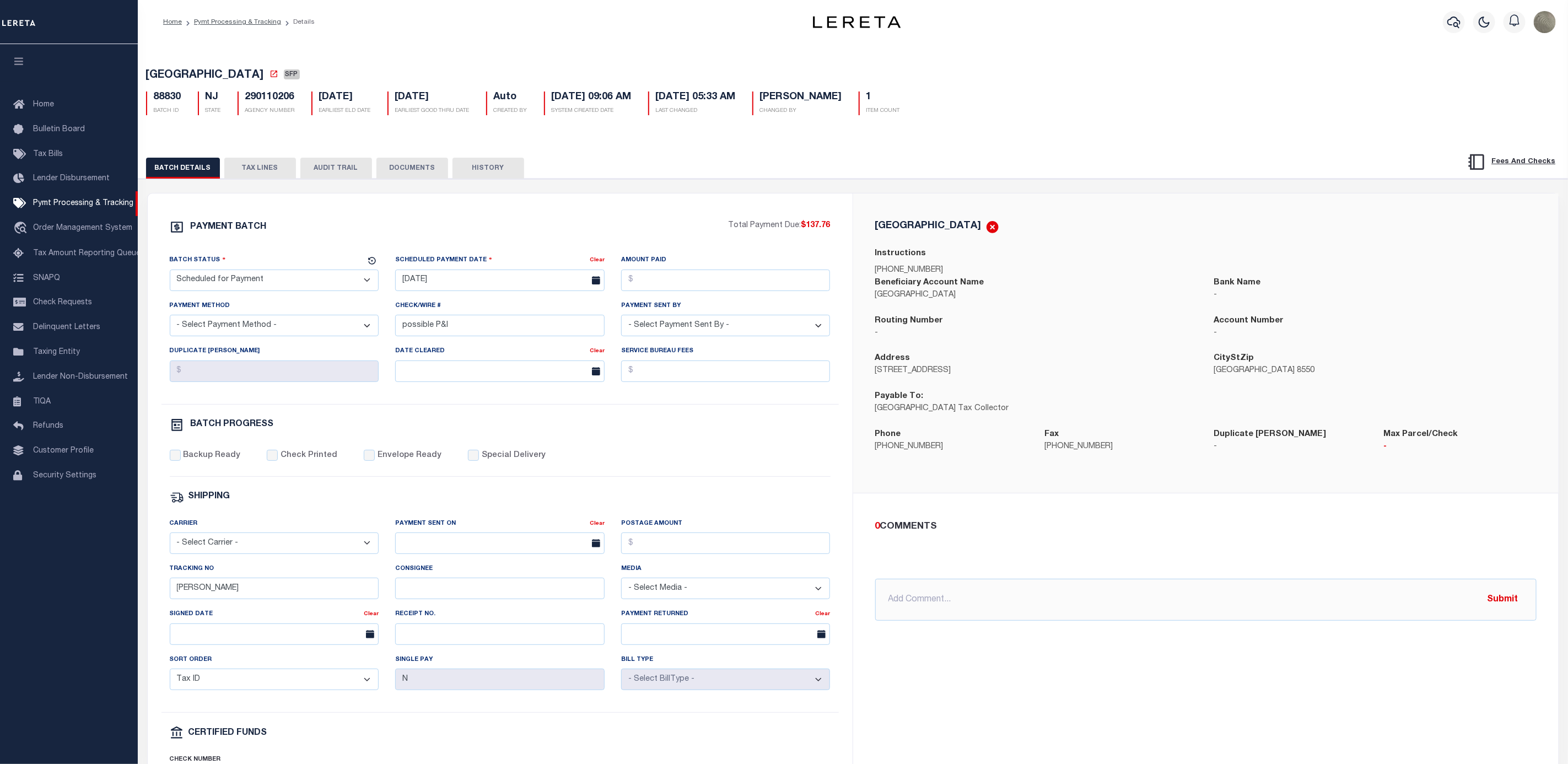
click at [249, 179] on button "TAX LINES" at bounding box center [260, 168] width 72 height 21
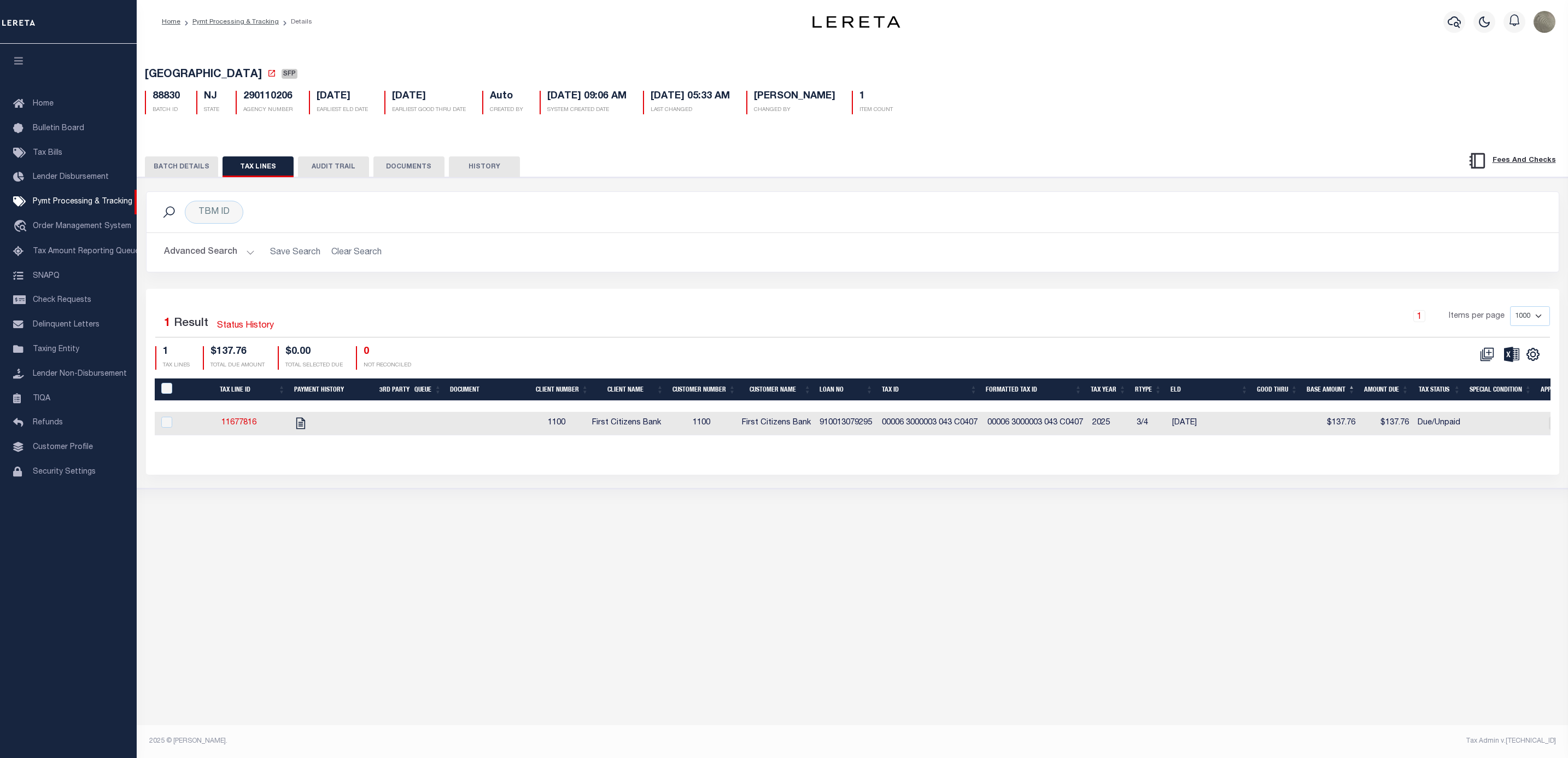
click at [184, 158] on div "BATCH DETAILS TAX LINES AUDIT TRAIL DOCUMENTS HISTORY" at bounding box center [852, 163] width 1458 height 28
click at [817, 187] on div "PAYMENT BATCH Total Payment Due: $137.76 Batch Status" at bounding box center [852, 332] width 1442 height 311
click at [107, 202] on span "Pymt Processing & Tracking" at bounding box center [82, 202] width 99 height 8
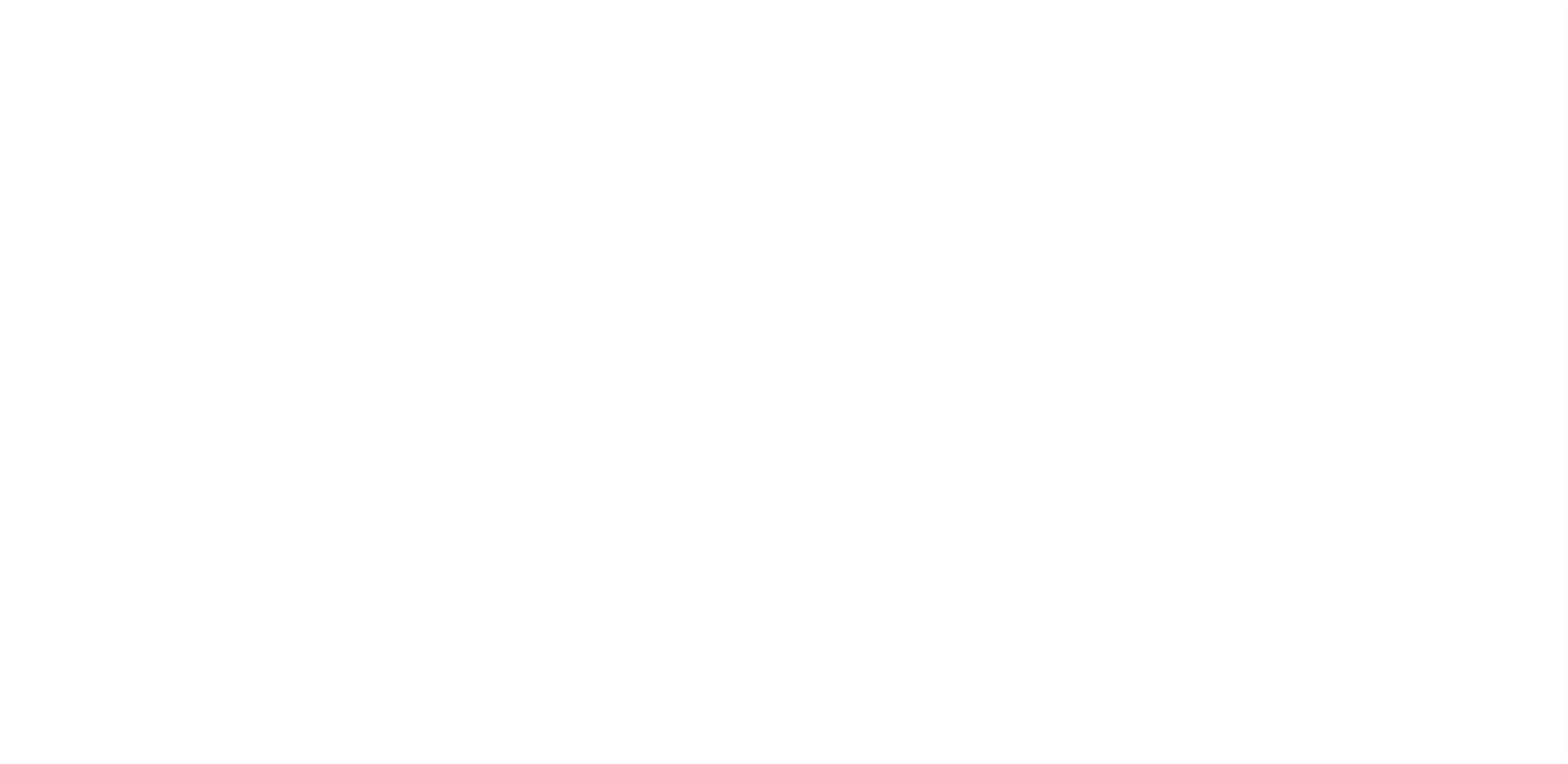
select select "SFP"
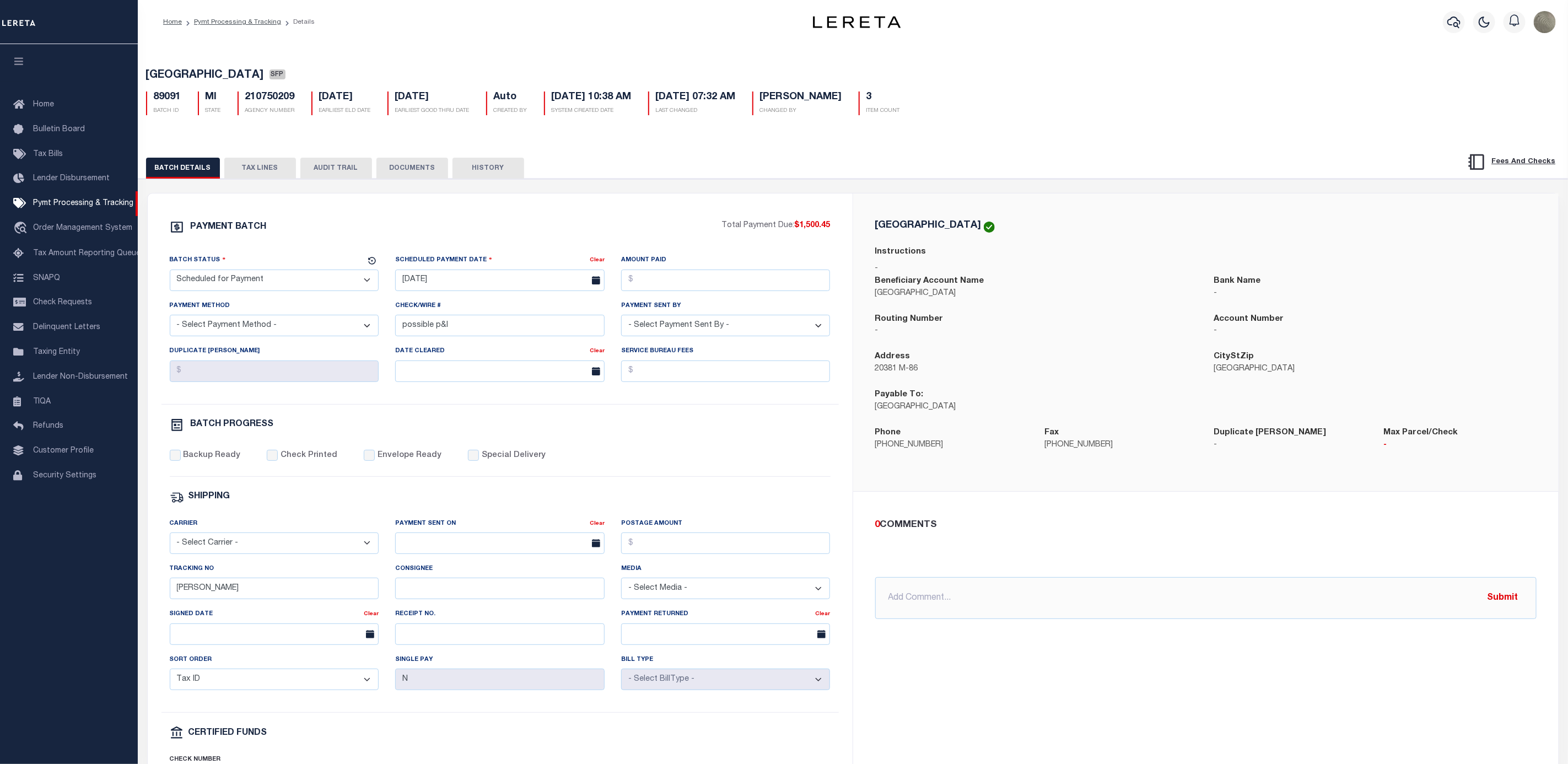
click at [271, 168] on button "TAX LINES" at bounding box center [260, 168] width 72 height 21
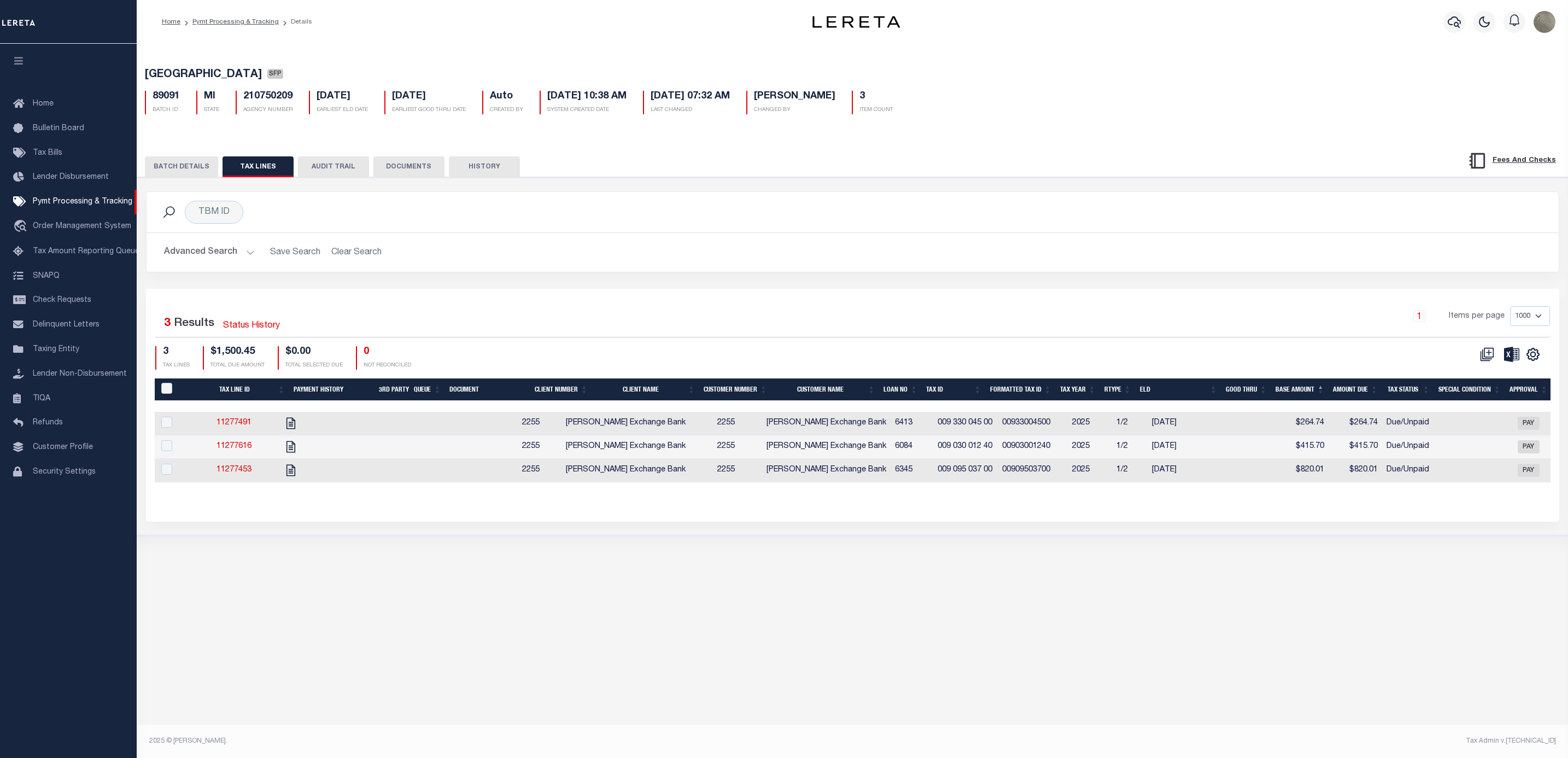
click at [178, 163] on button "BATCH DETAILS" at bounding box center [181, 167] width 73 height 21
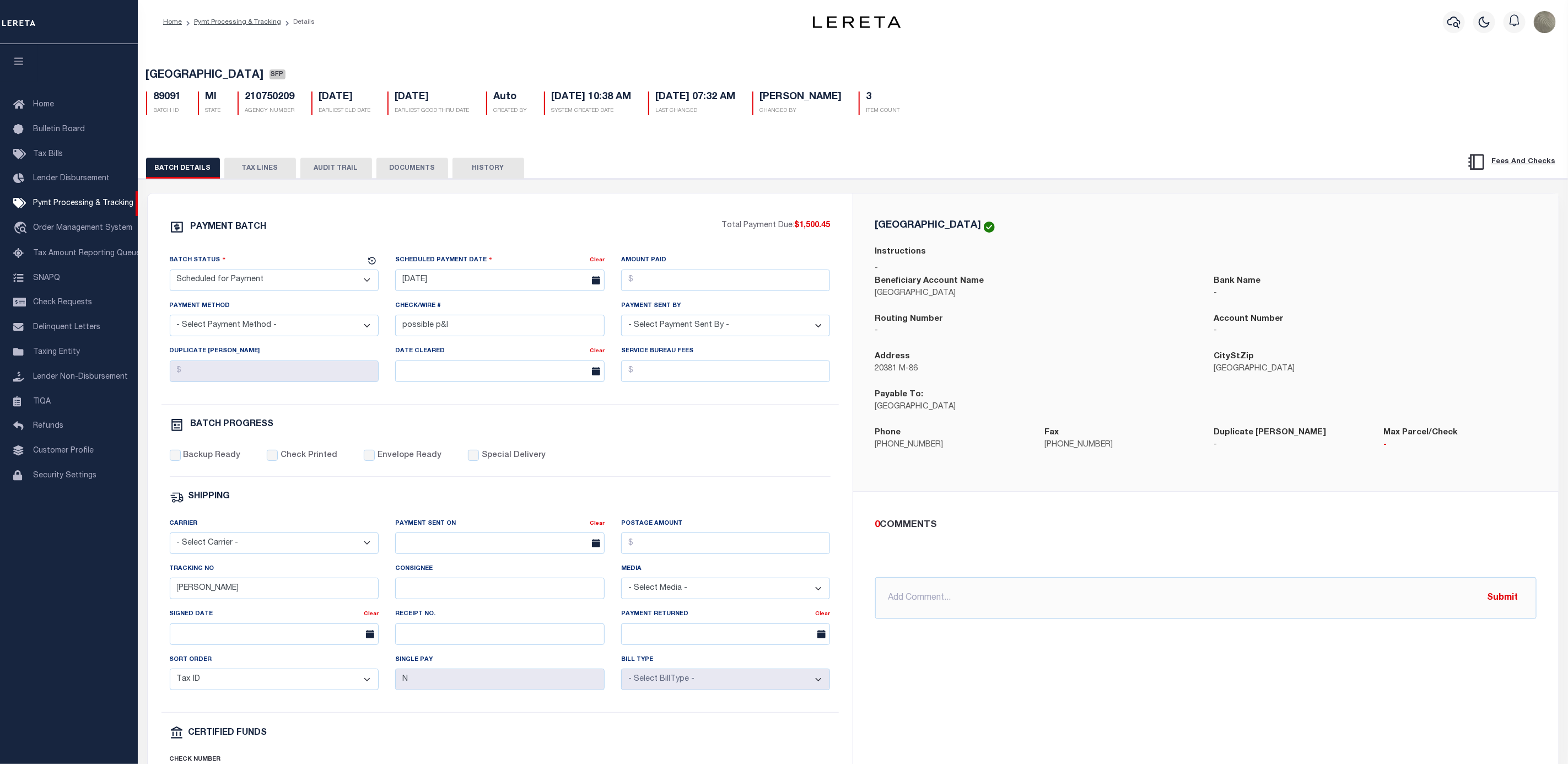
click at [241, 171] on button "TAX LINES" at bounding box center [260, 168] width 72 height 21
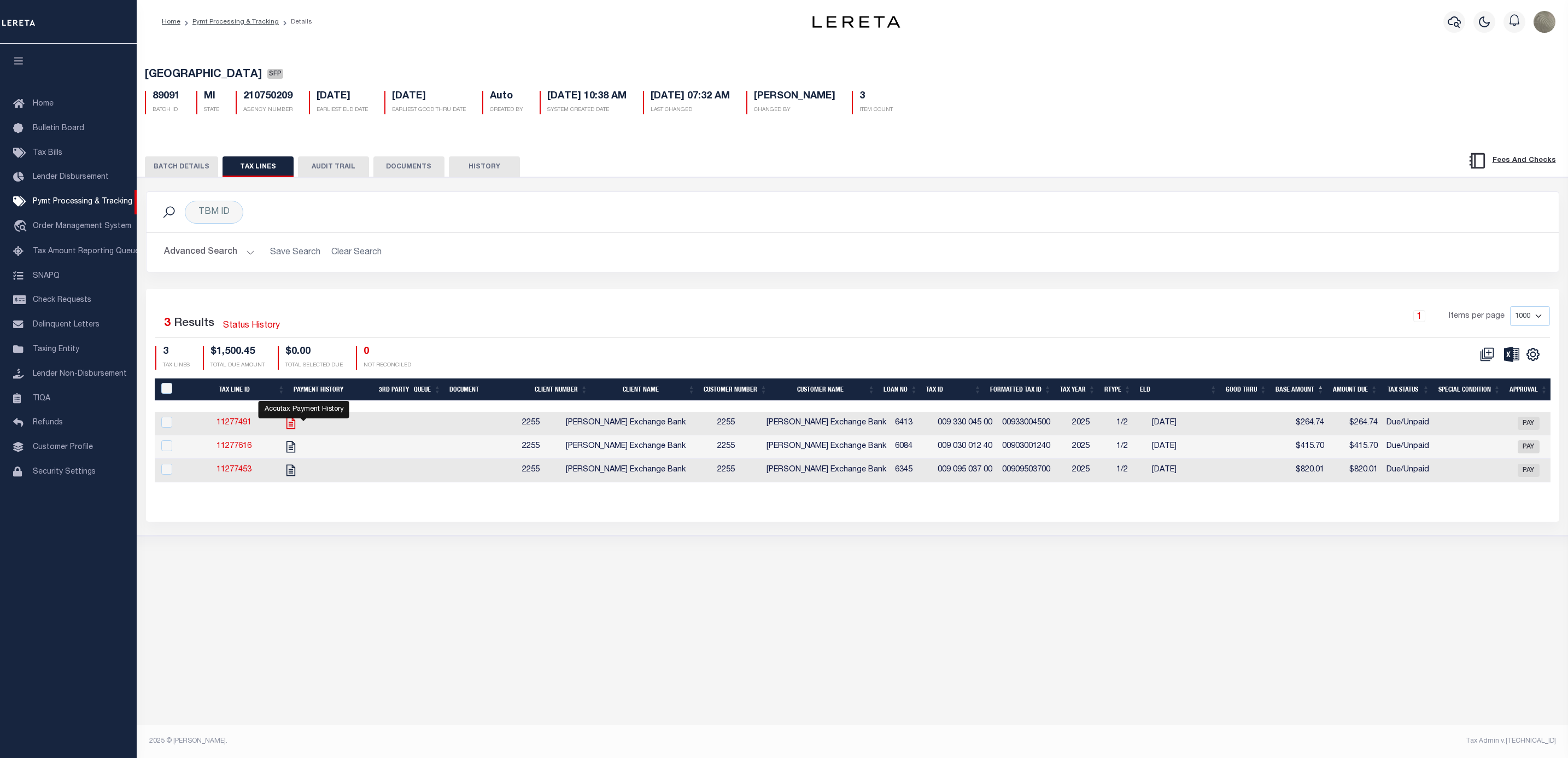
click at [298, 427] on icon "" at bounding box center [290, 423] width 14 height 14
checkbox input "true"
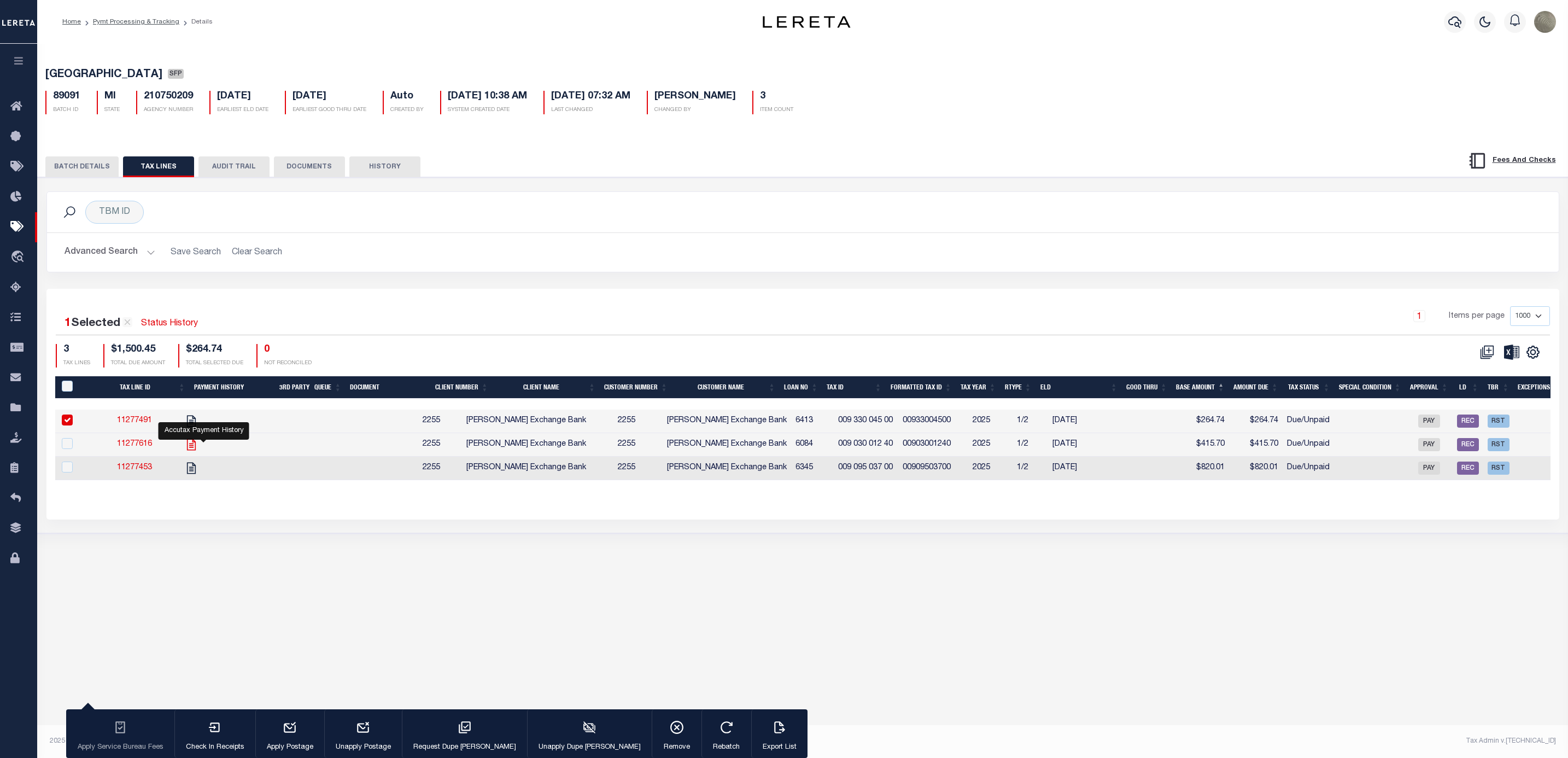
click at [198, 447] on icon "" at bounding box center [191, 444] width 14 height 14
checkbox input "true"
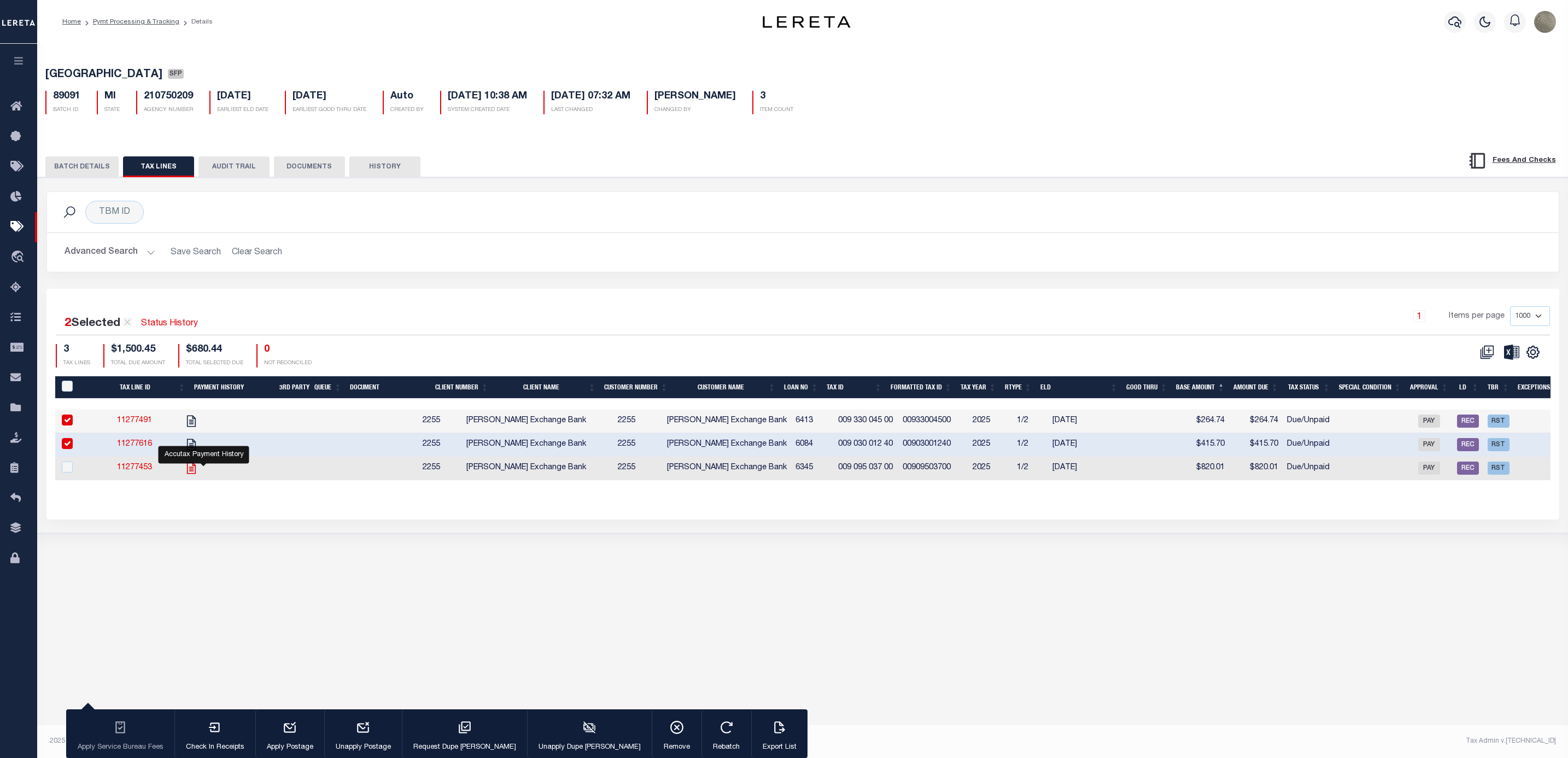
click at [198, 476] on icon "" at bounding box center [191, 468] width 14 height 14
checkbox input "true"
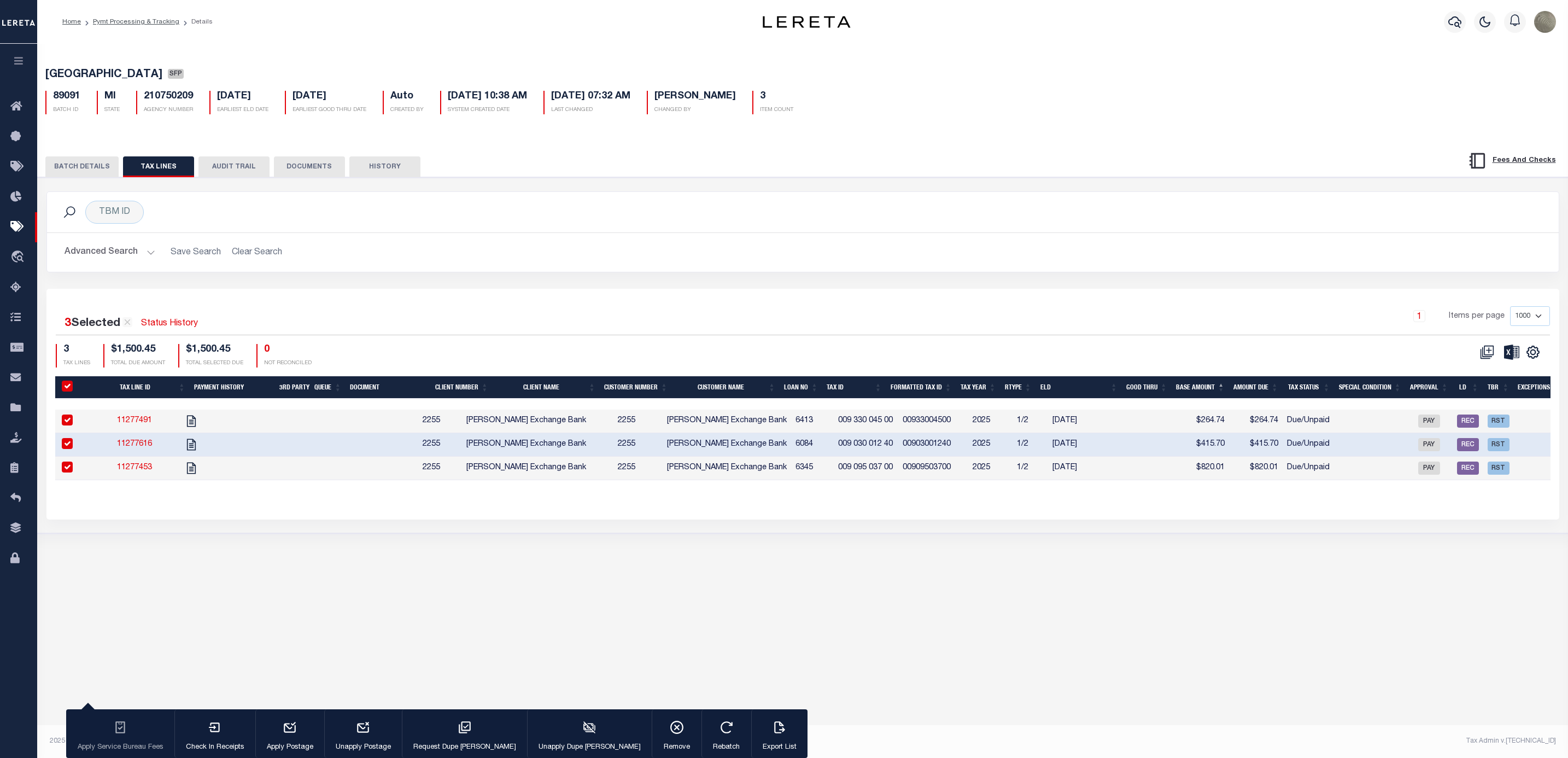
click at [68, 386] on input "PayeePaymentBatchId" at bounding box center [67, 386] width 11 height 11
checkbox input "false"
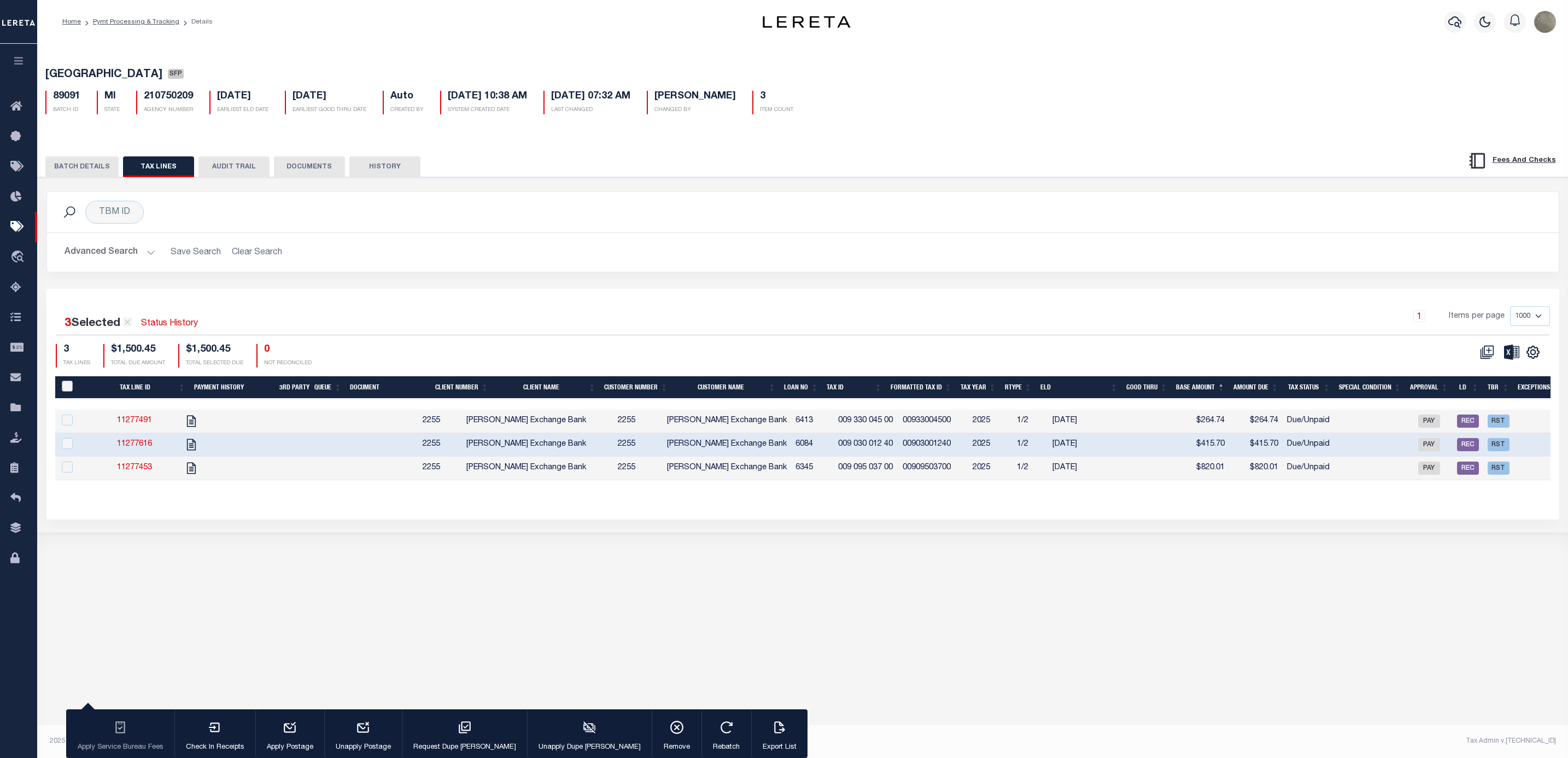
checkbox input "false"
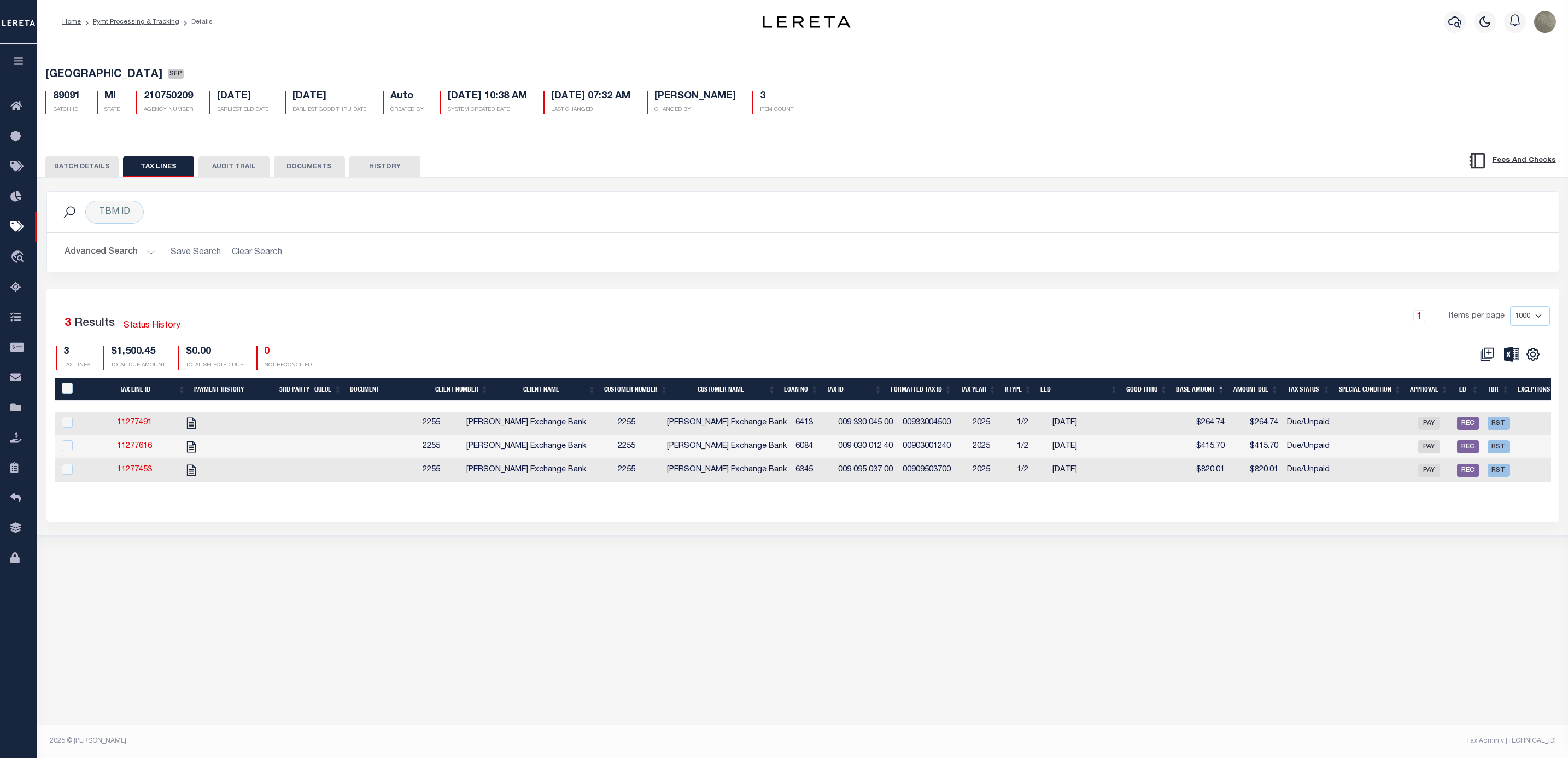
click at [76, 168] on button "BATCH DETAILS" at bounding box center [82, 167] width 73 height 21
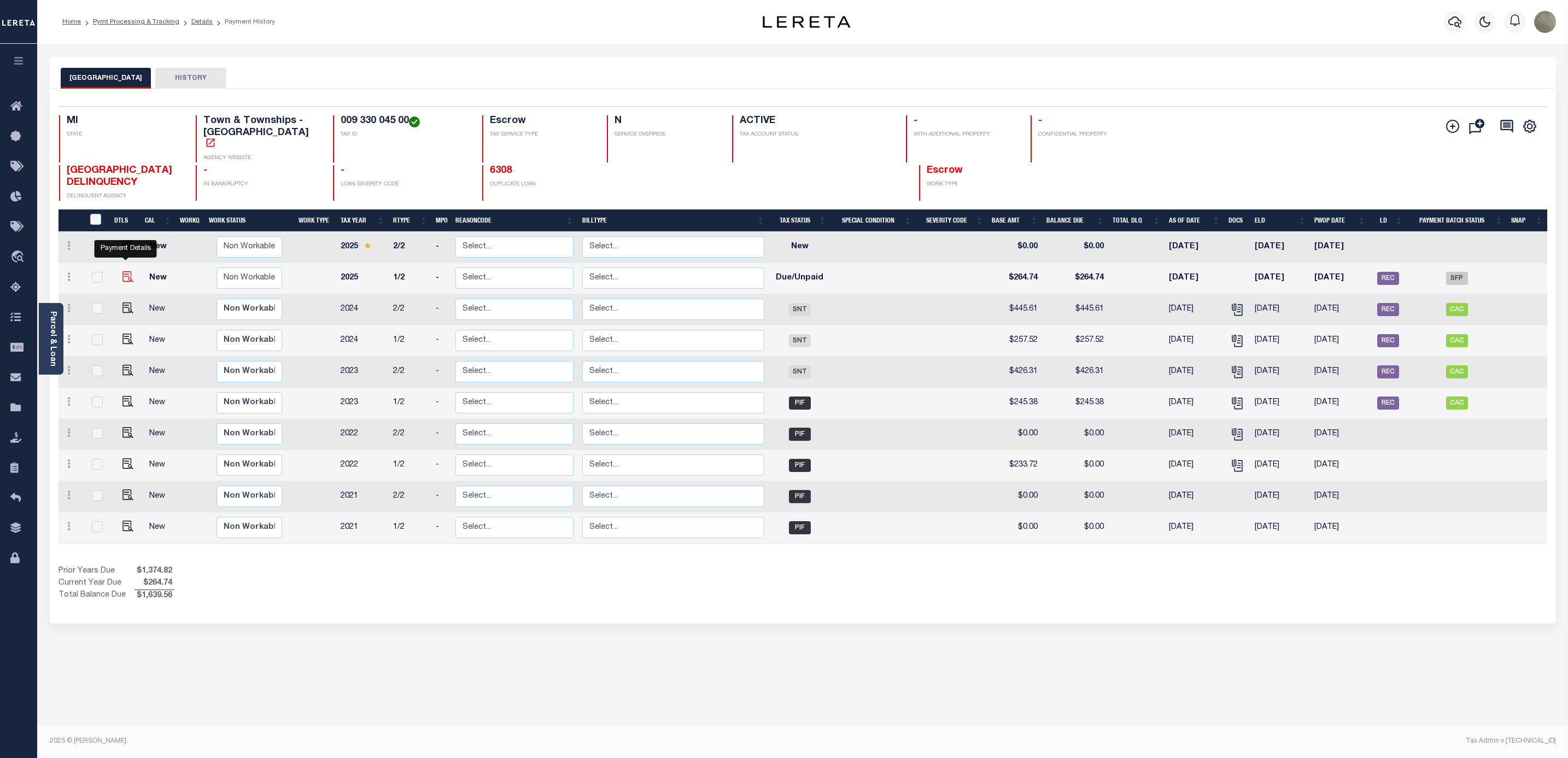
click at [123, 272] on img "" at bounding box center [128, 277] width 11 height 11
checkbox input "true"
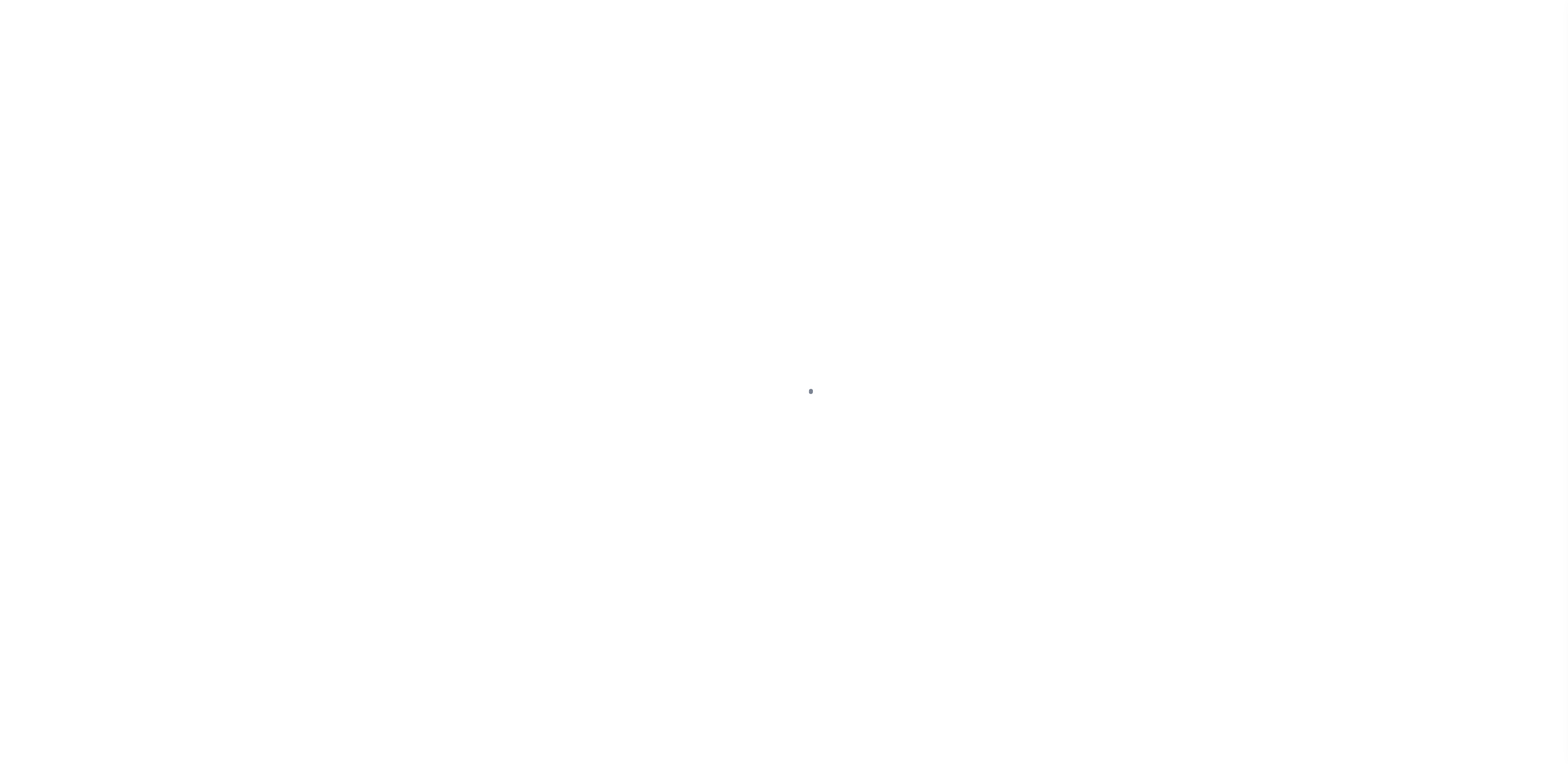
select select "DUE"
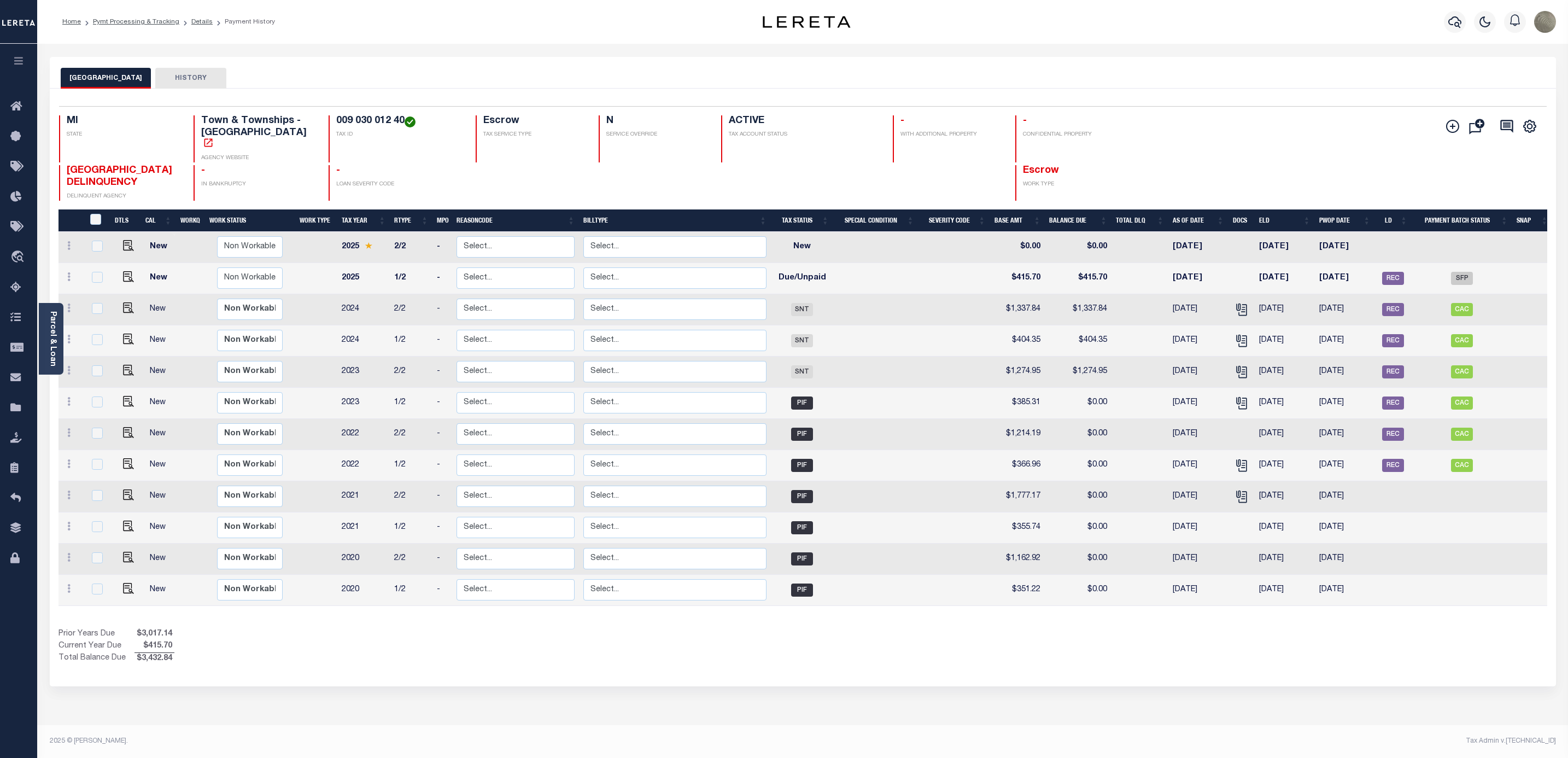
click at [118, 274] on link at bounding box center [125, 278] width 16 height 8
checkbox input "true"
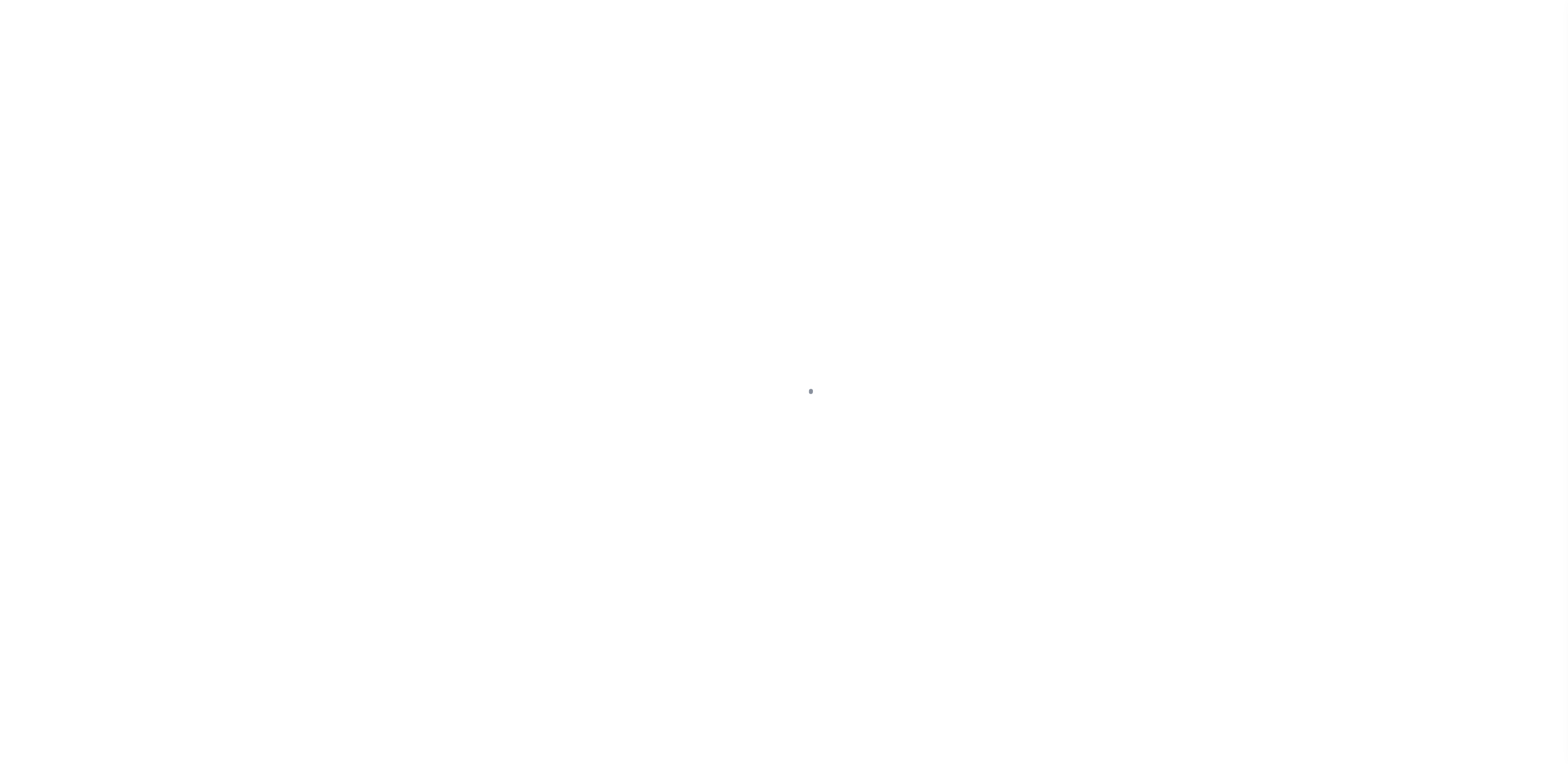
select select "DUE"
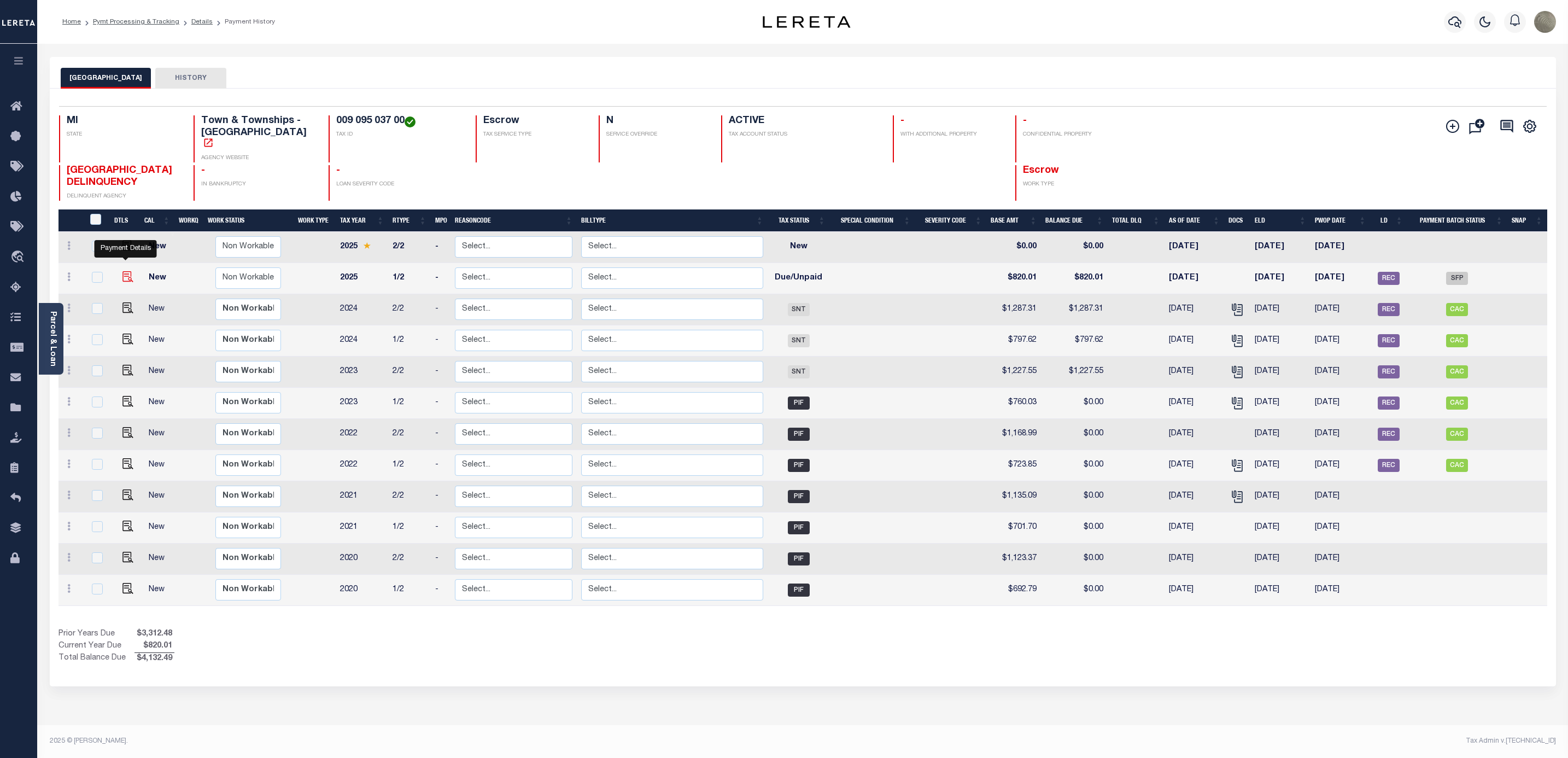
click at [125, 272] on img "" at bounding box center [128, 277] width 11 height 11
checkbox input "true"
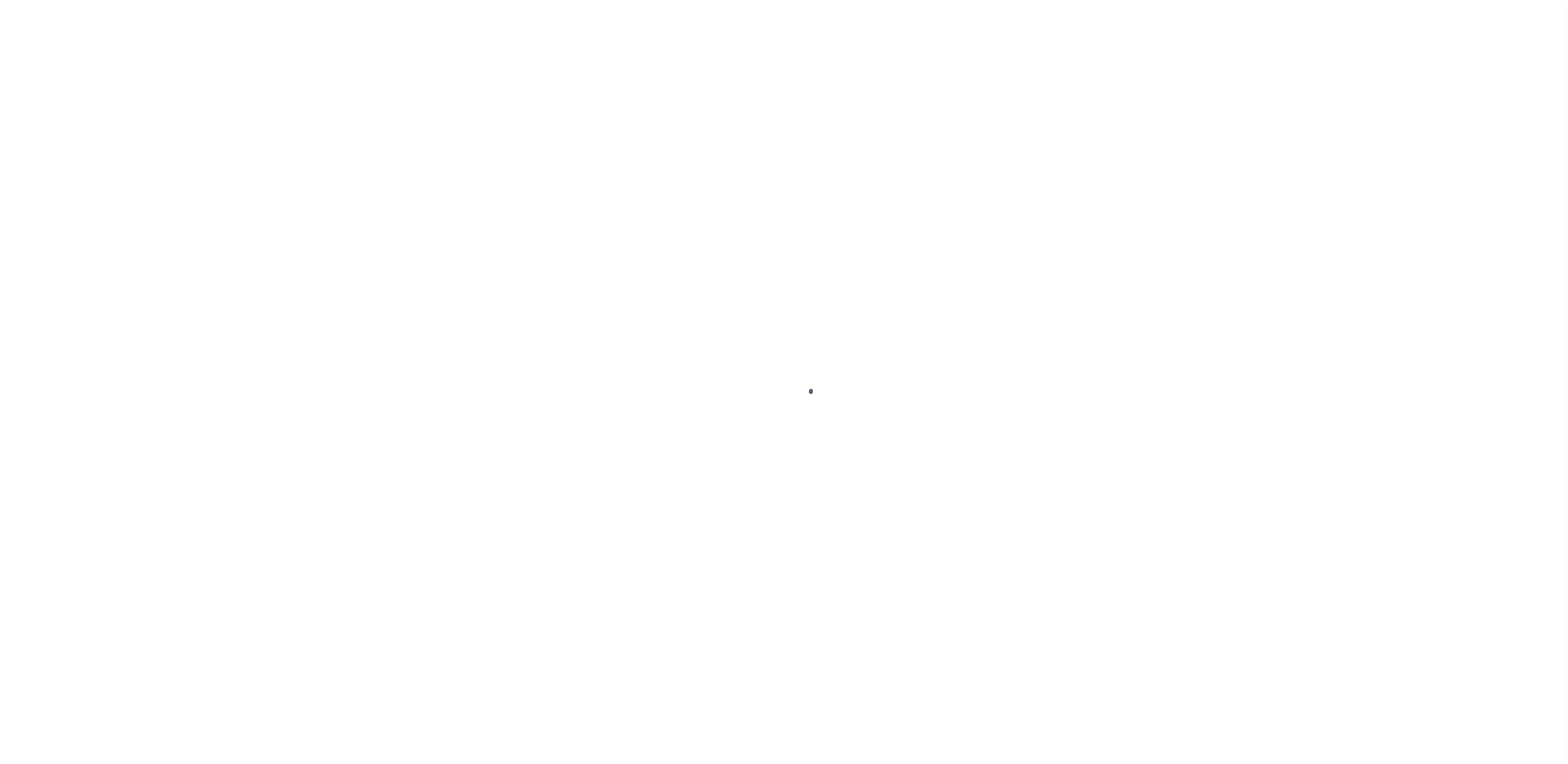
select select "DUE"
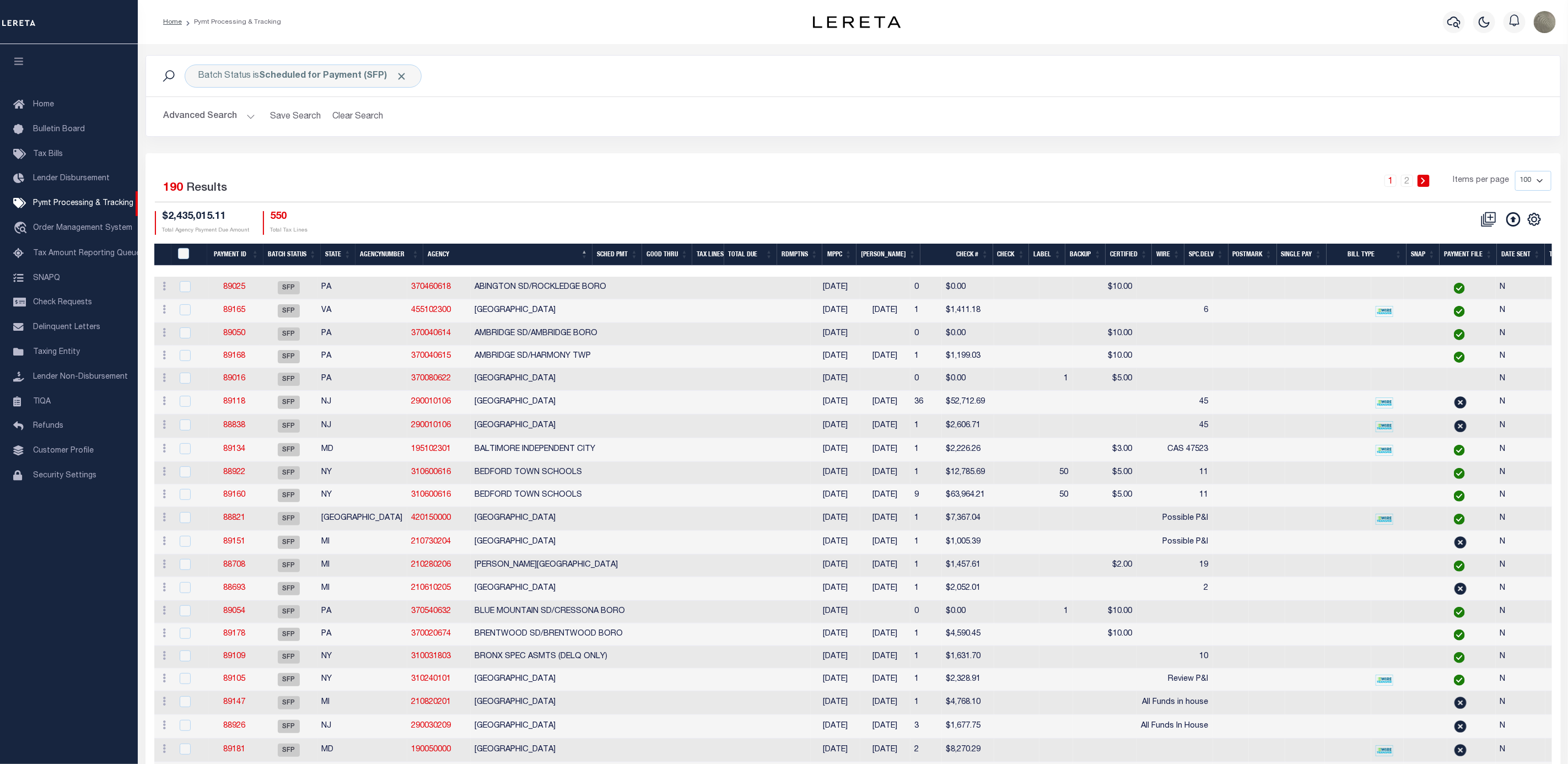
click at [428, 149] on div "Batch Status is Scheduled for Payment (SFP) Search Advanced Search Save Search …" at bounding box center [853, 104] width 1432 height 98
drag, startPoint x: 238, startPoint y: 291, endPoint x: 449, endPoint y: 162, distance: 247.3
click at [430, 191] on div "Selected 190 Results" at bounding box center [323, 186] width 337 height 31
click at [679, 188] on div "1 2 Items per page 100 200 500 1000" at bounding box center [1030, 185] width 1043 height 29
drag, startPoint x: 1534, startPoint y: 225, endPoint x: 1529, endPoint y: 232, distance: 8.6
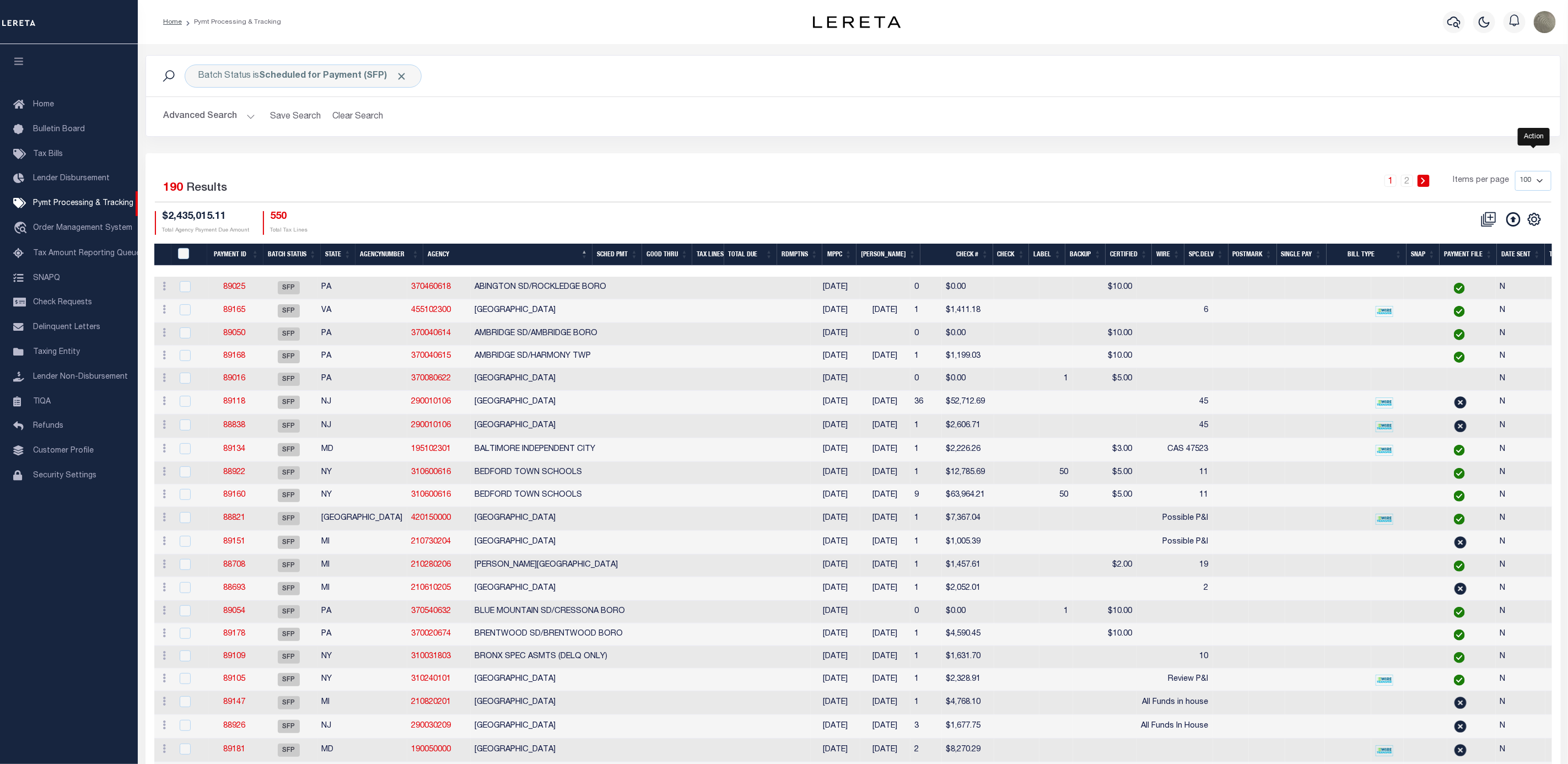
click at [1534, 222] on icon "" at bounding box center [1534, 219] width 5 height 5
click at [1481, 303] on span "Show Filter" at bounding box center [1467, 301] width 41 height 8
select select
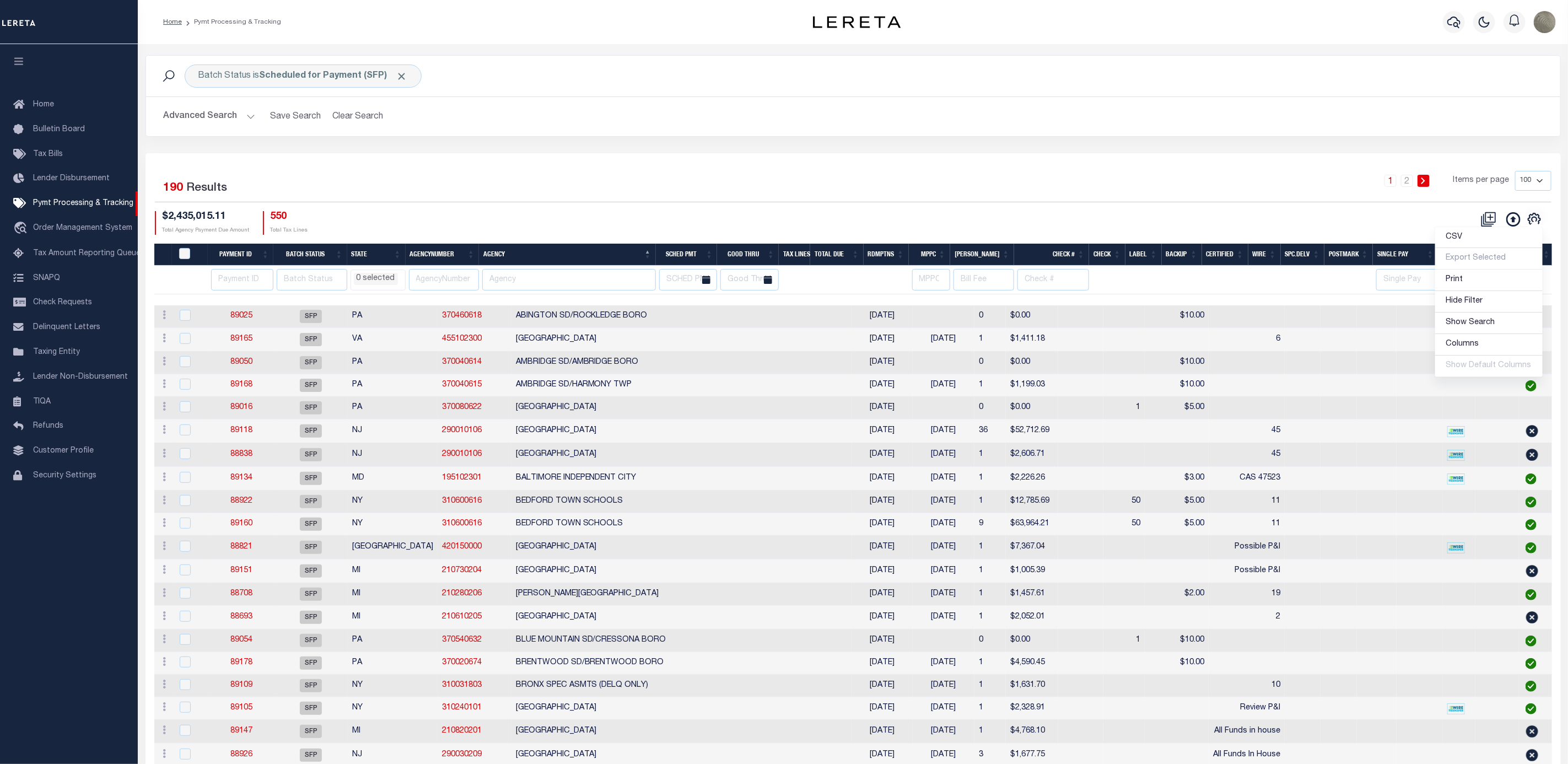
click at [799, 177] on div "1 2 Items per page 100 200 500 1000" at bounding box center [1030, 185] width 1043 height 29
click at [531, 288] on input "text" at bounding box center [569, 279] width 174 height 21
click at [250, 260] on th "Payment ID" at bounding box center [241, 255] width 66 height 23
select select
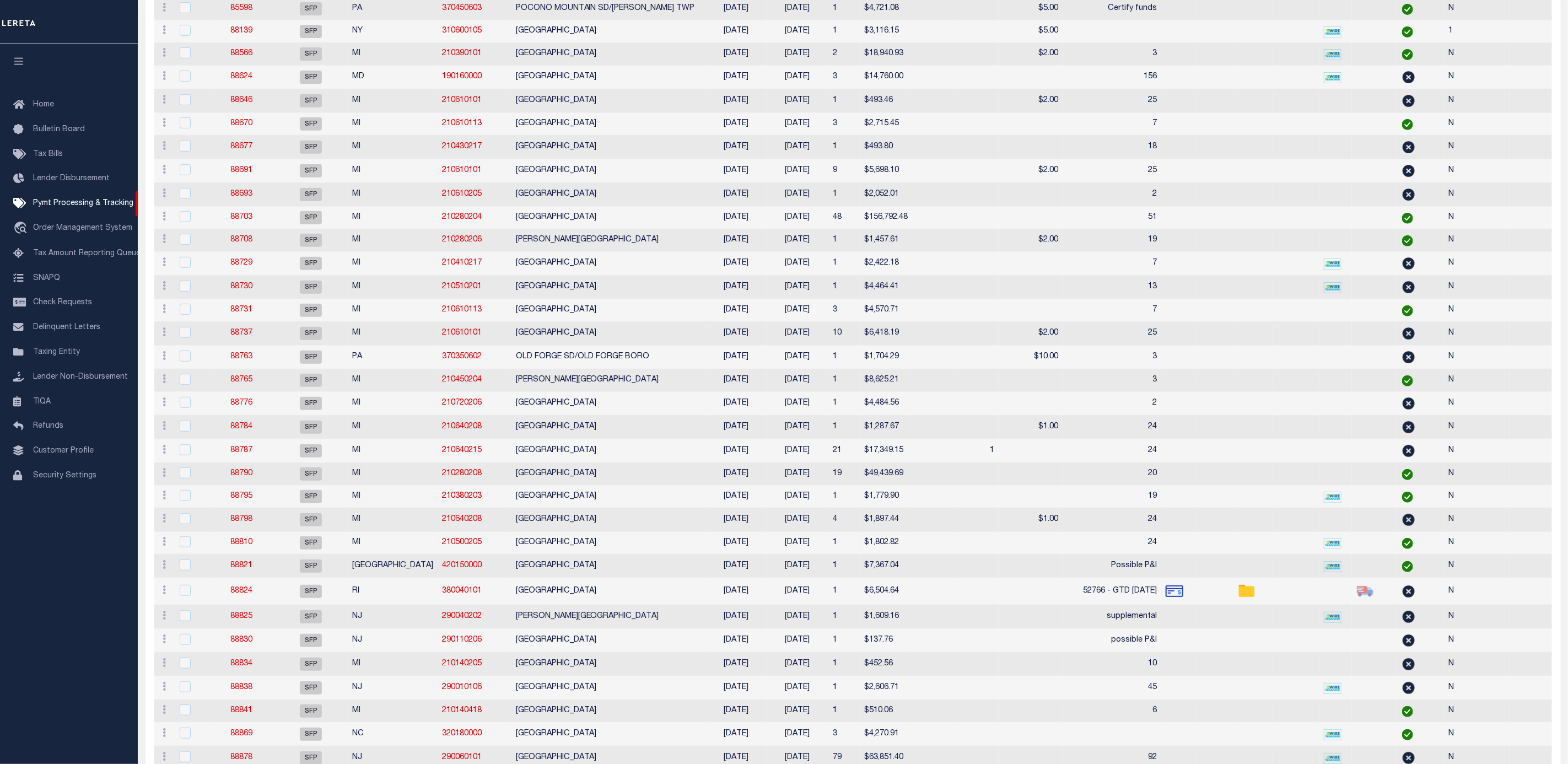
select select
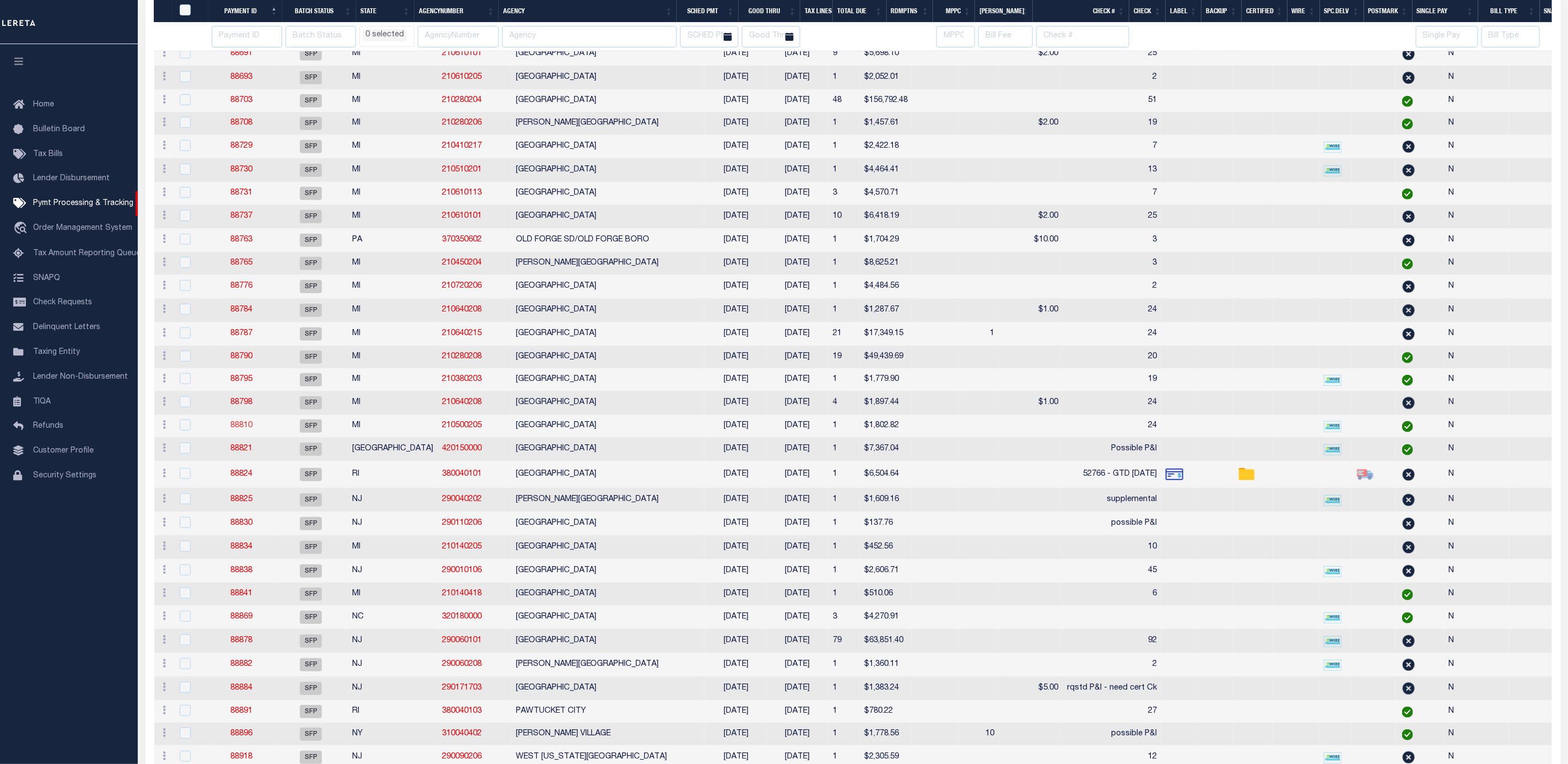
select select
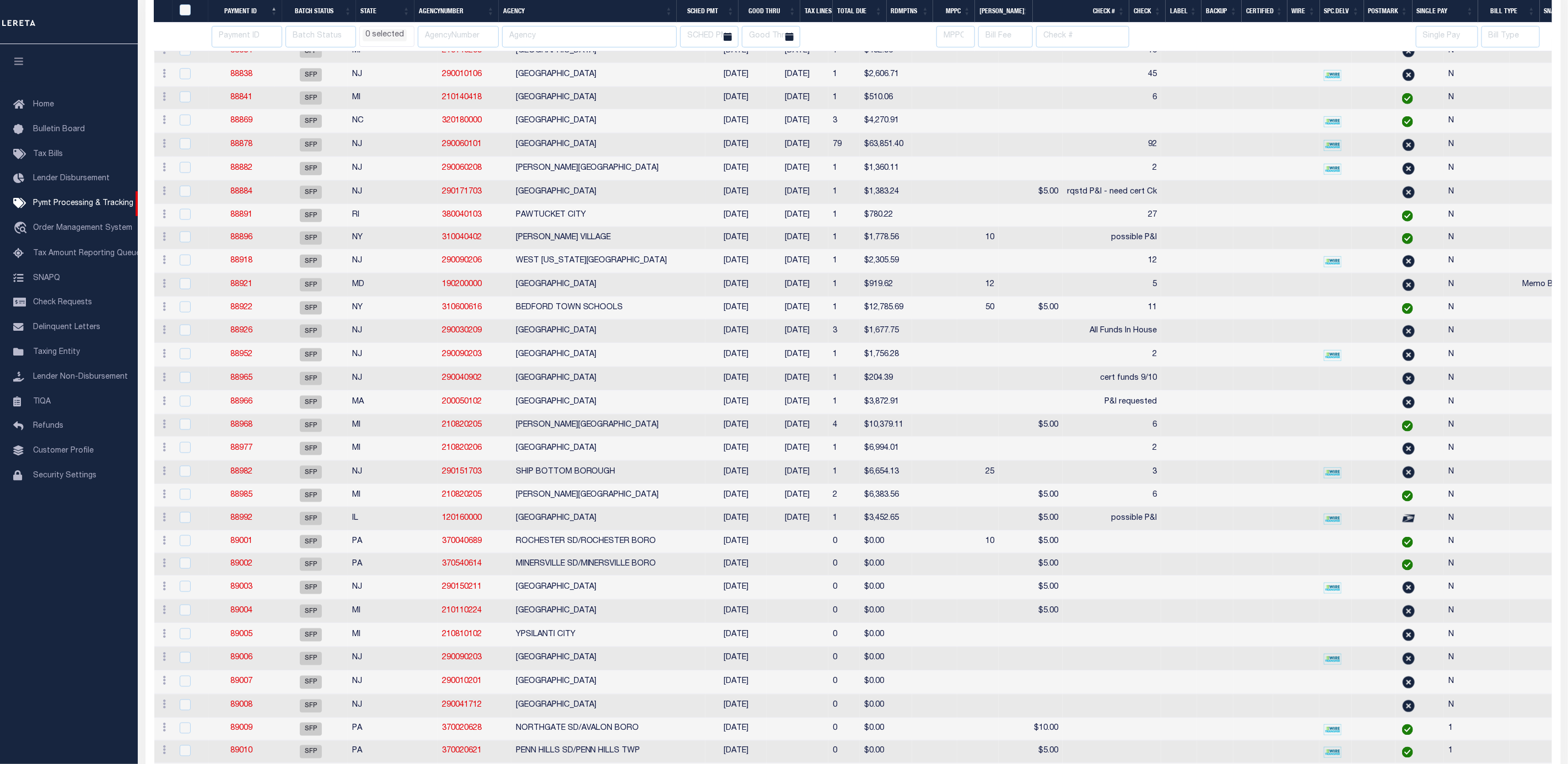
select select
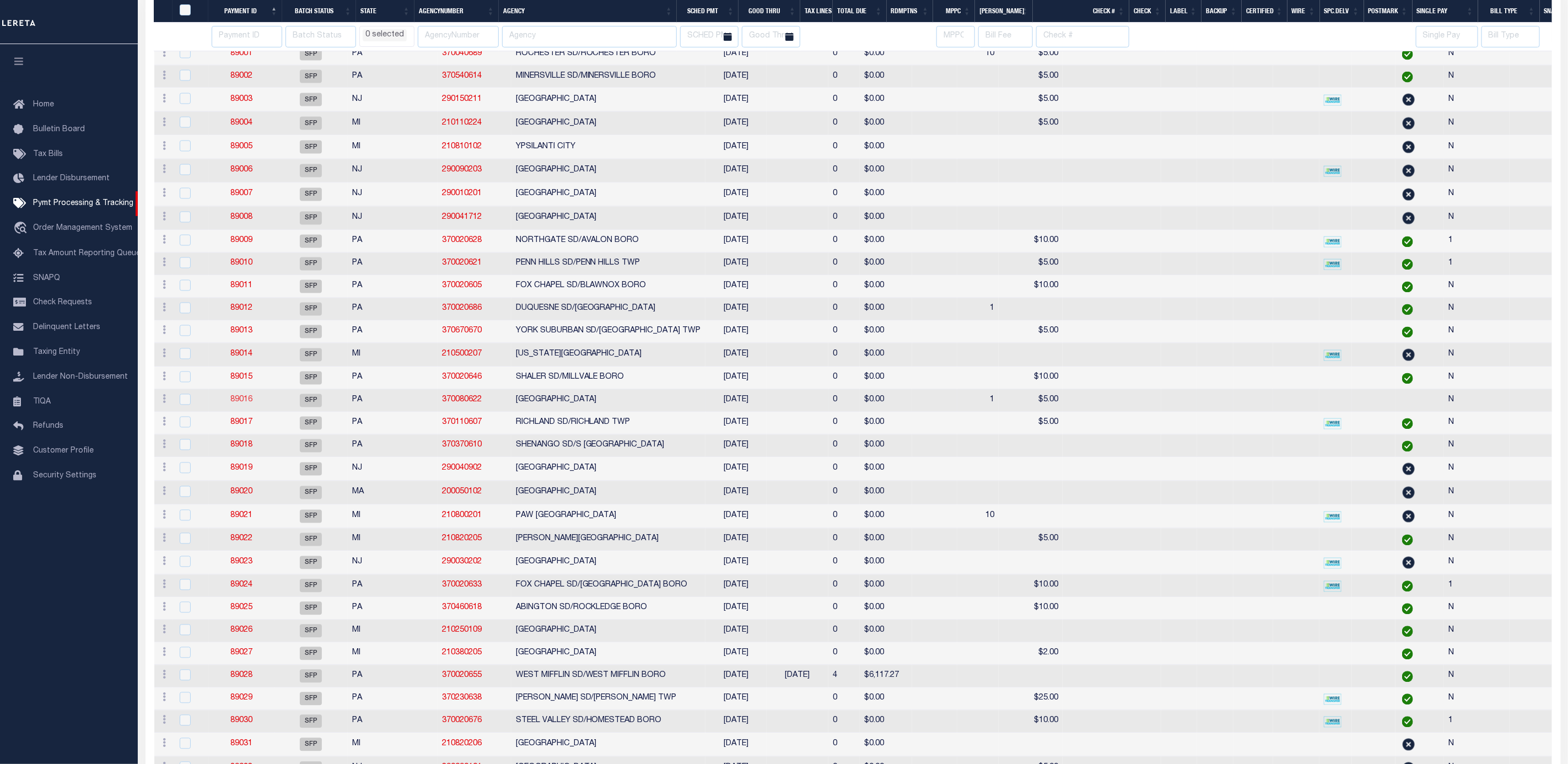
select select
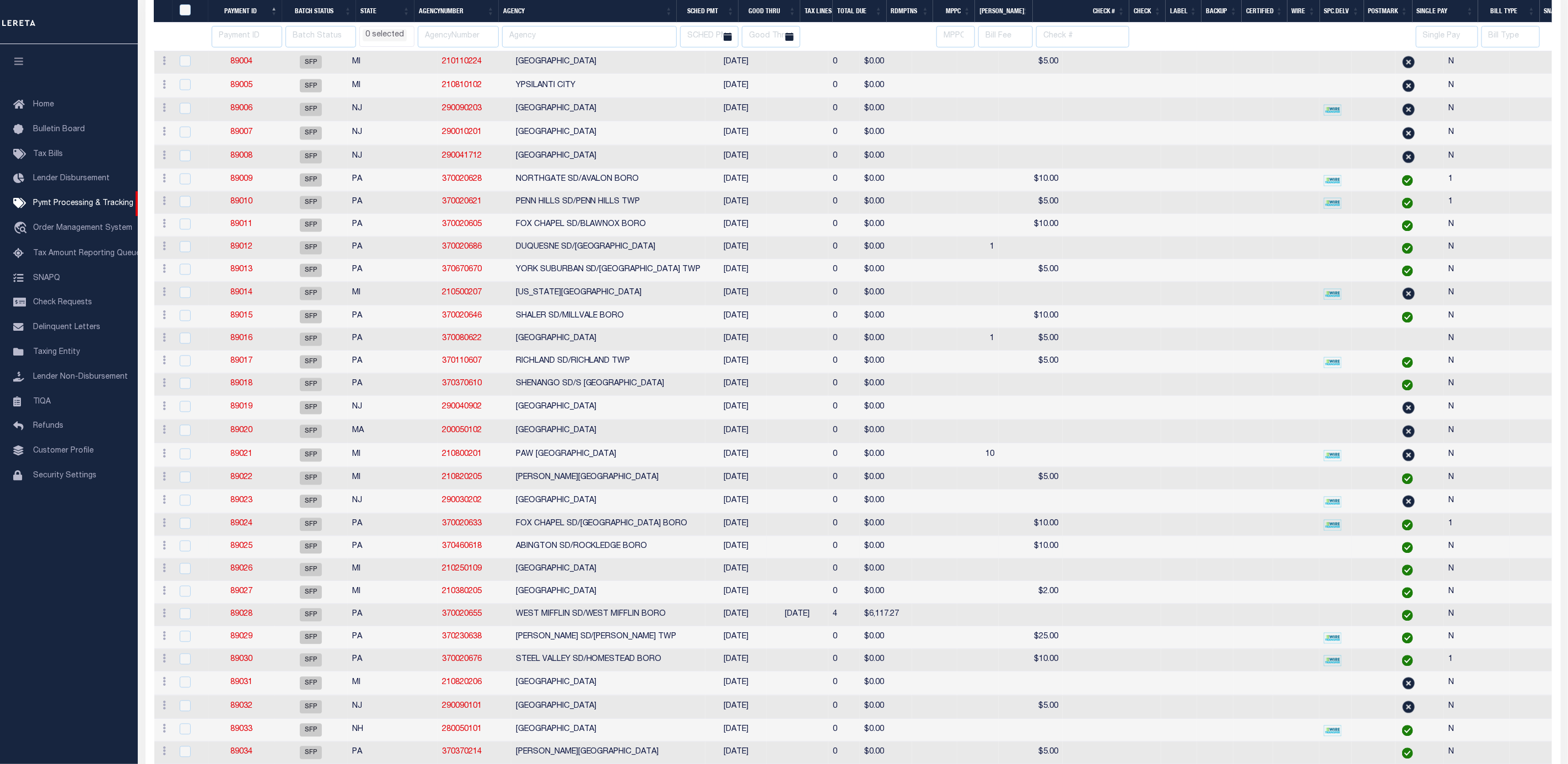
scroll to position [1902, 0]
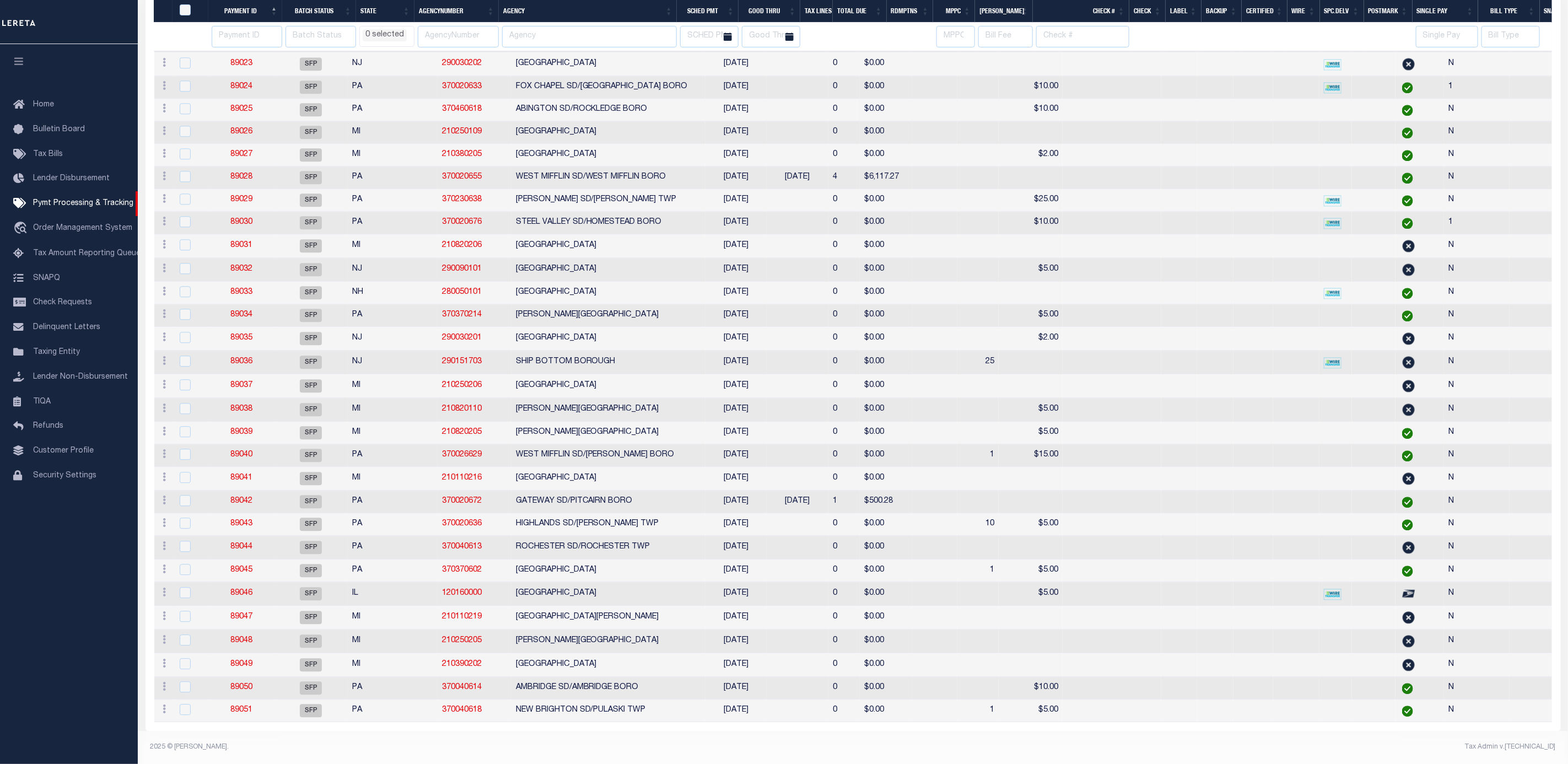
select select
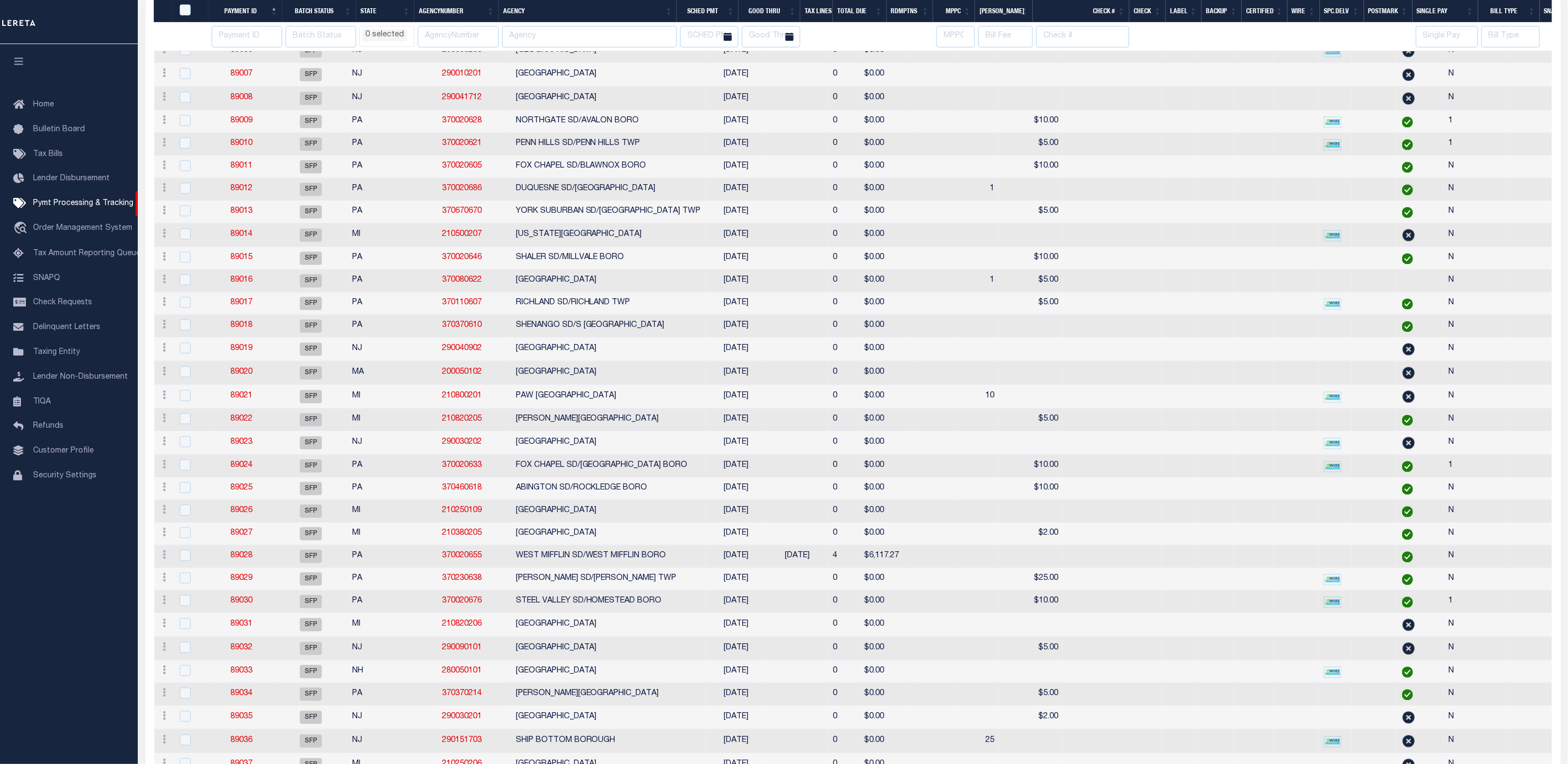
select select
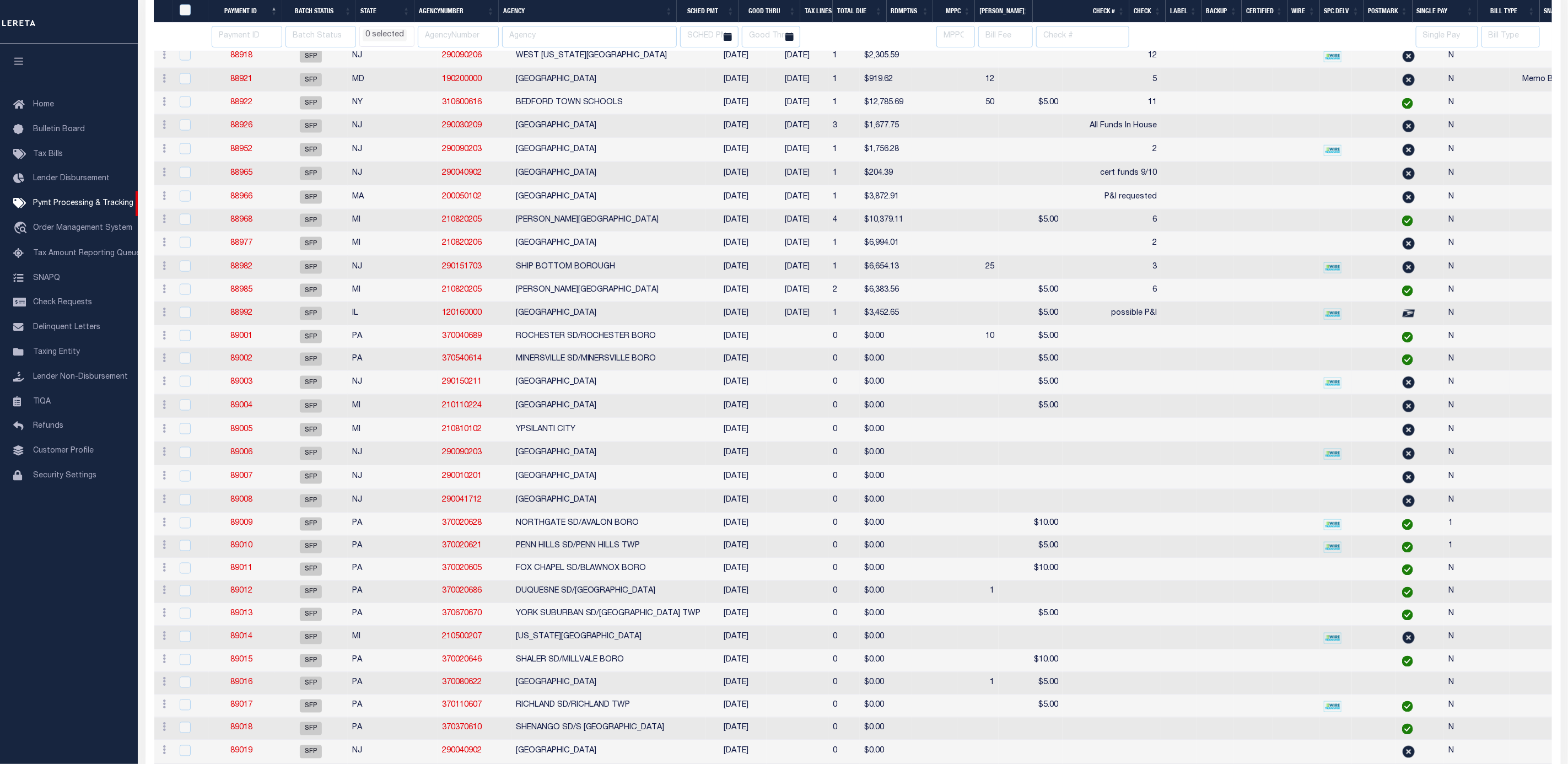
select select
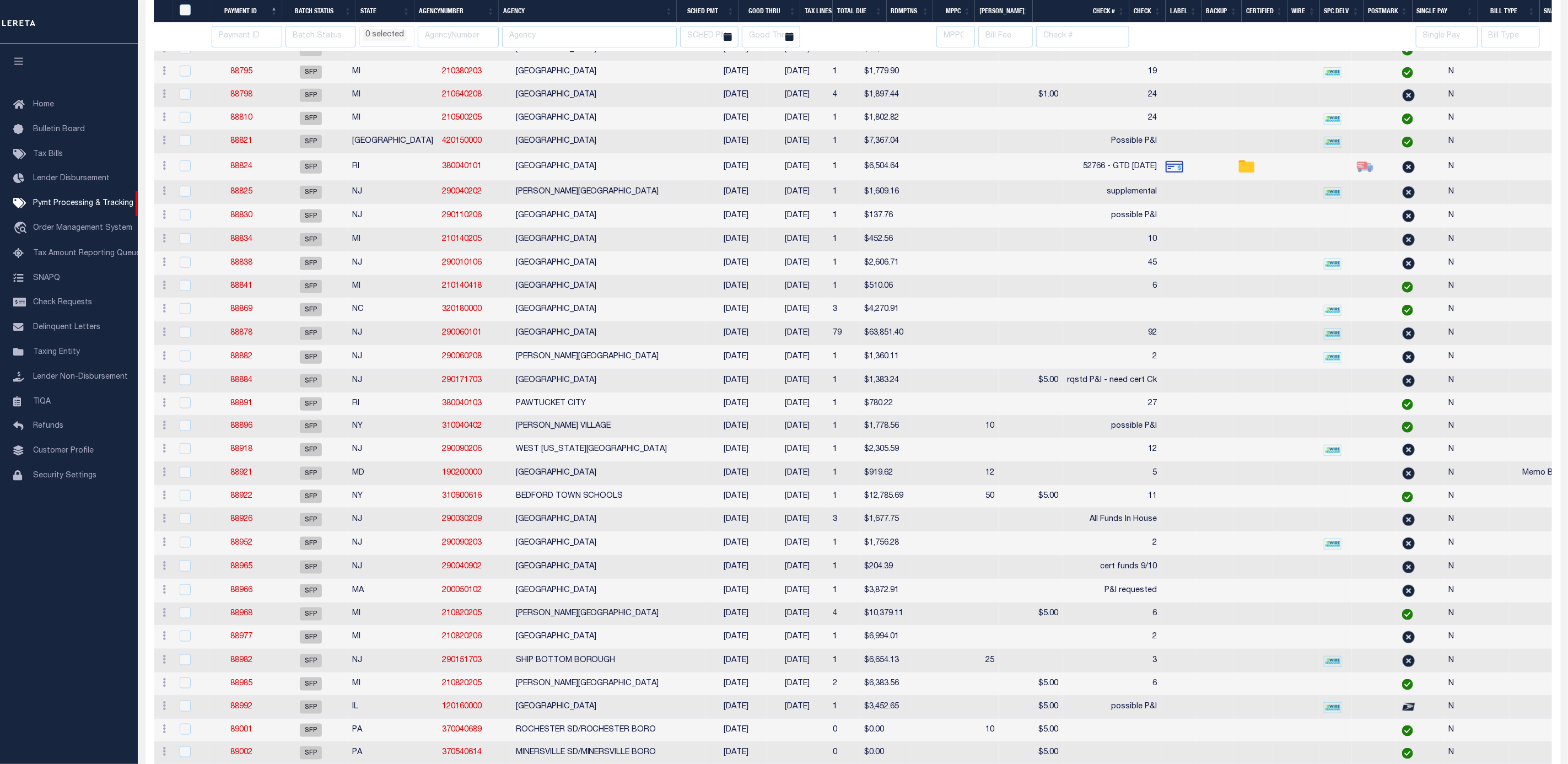
select select
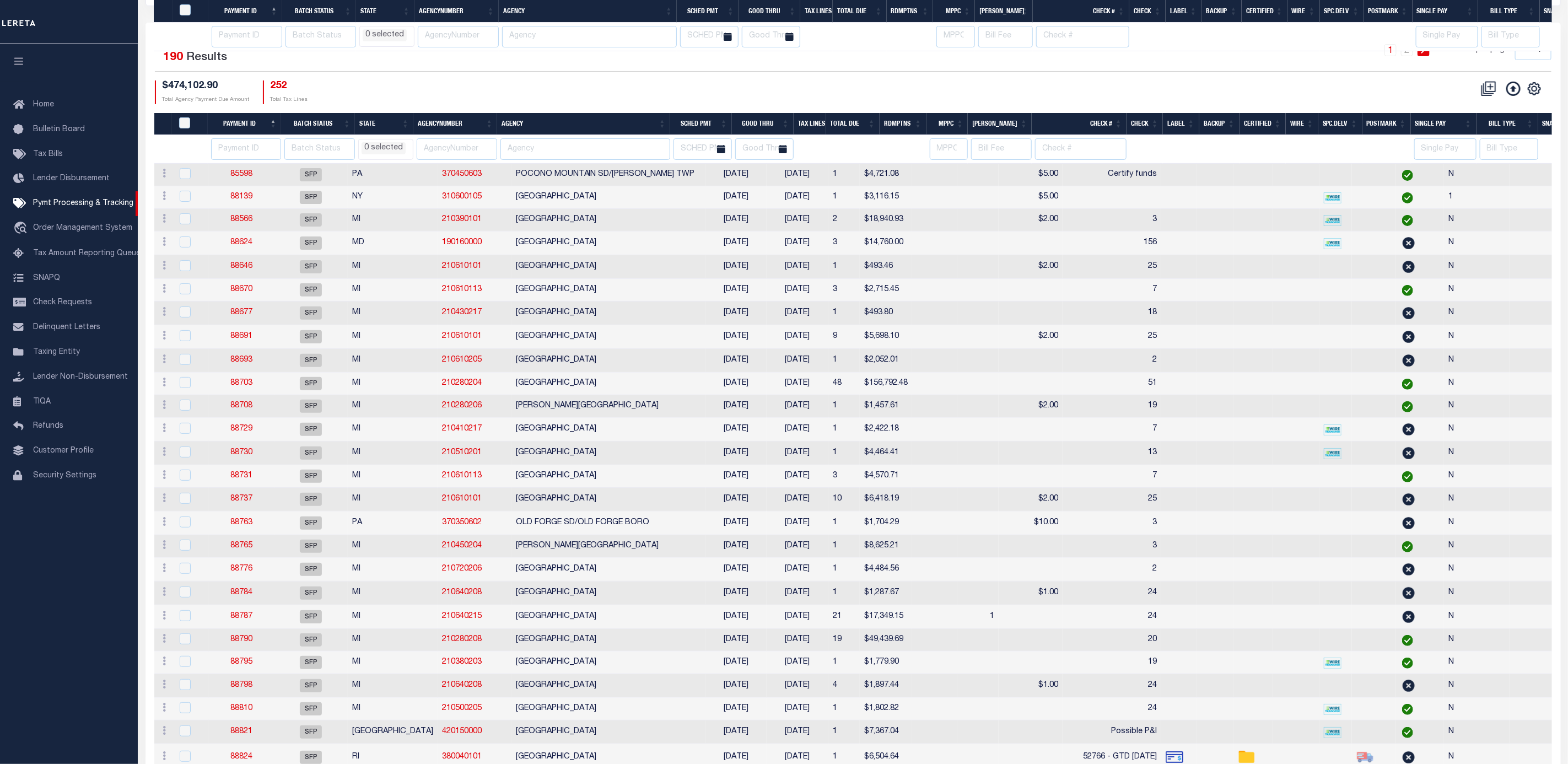
select select
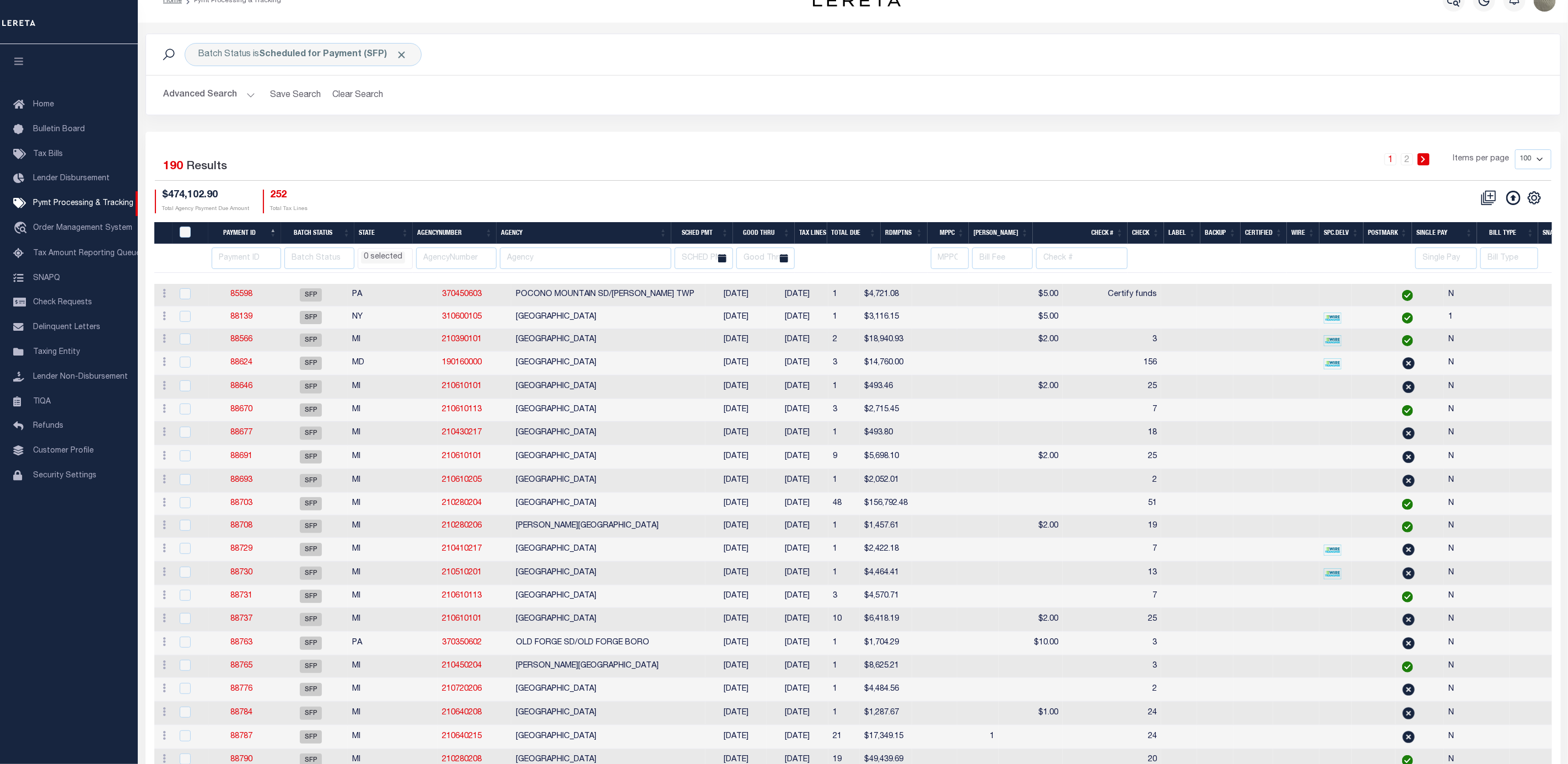
scroll to position [0, 0]
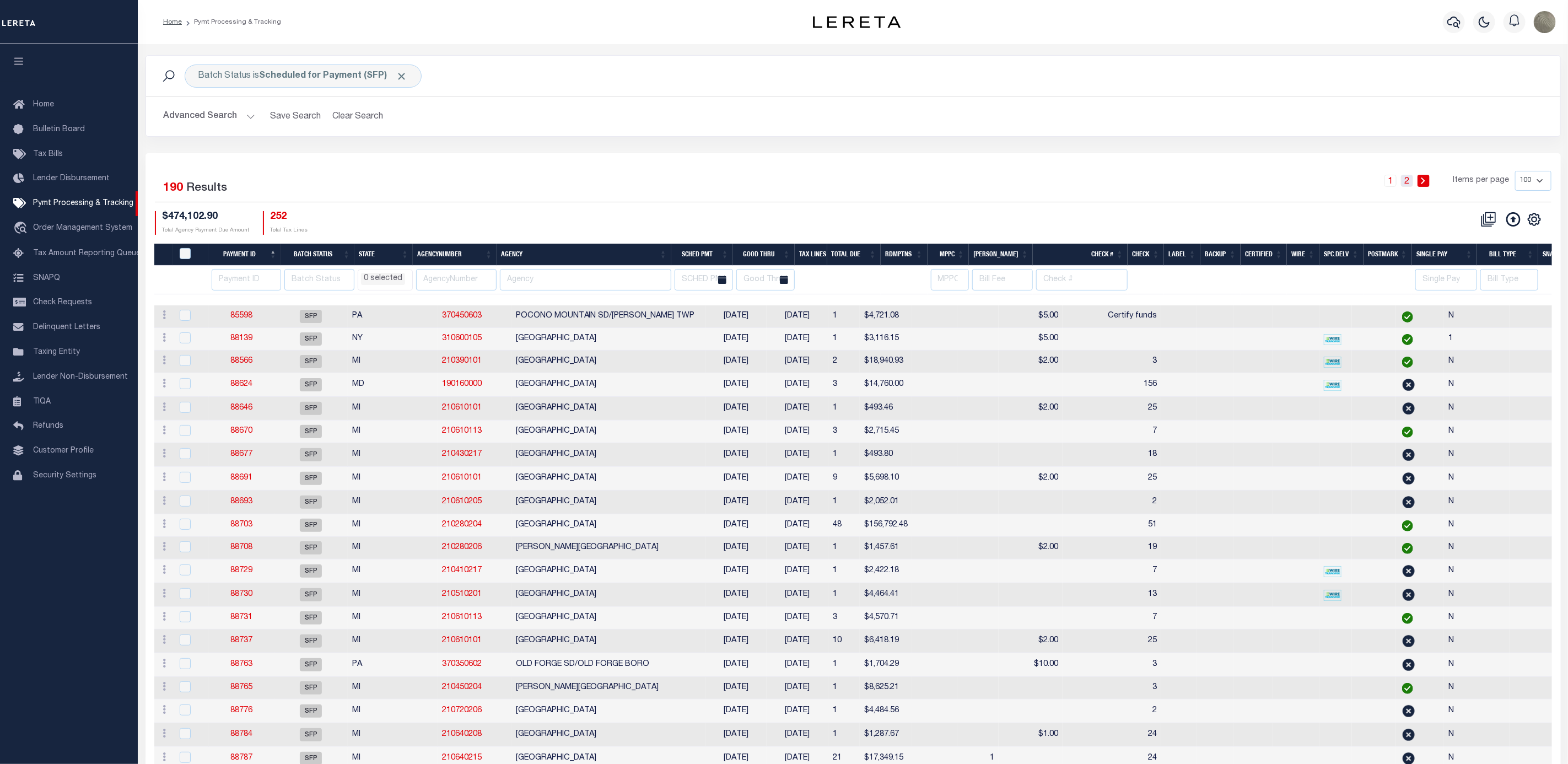
click at [1410, 179] on link "2" at bounding box center [1407, 181] width 12 height 12
select select
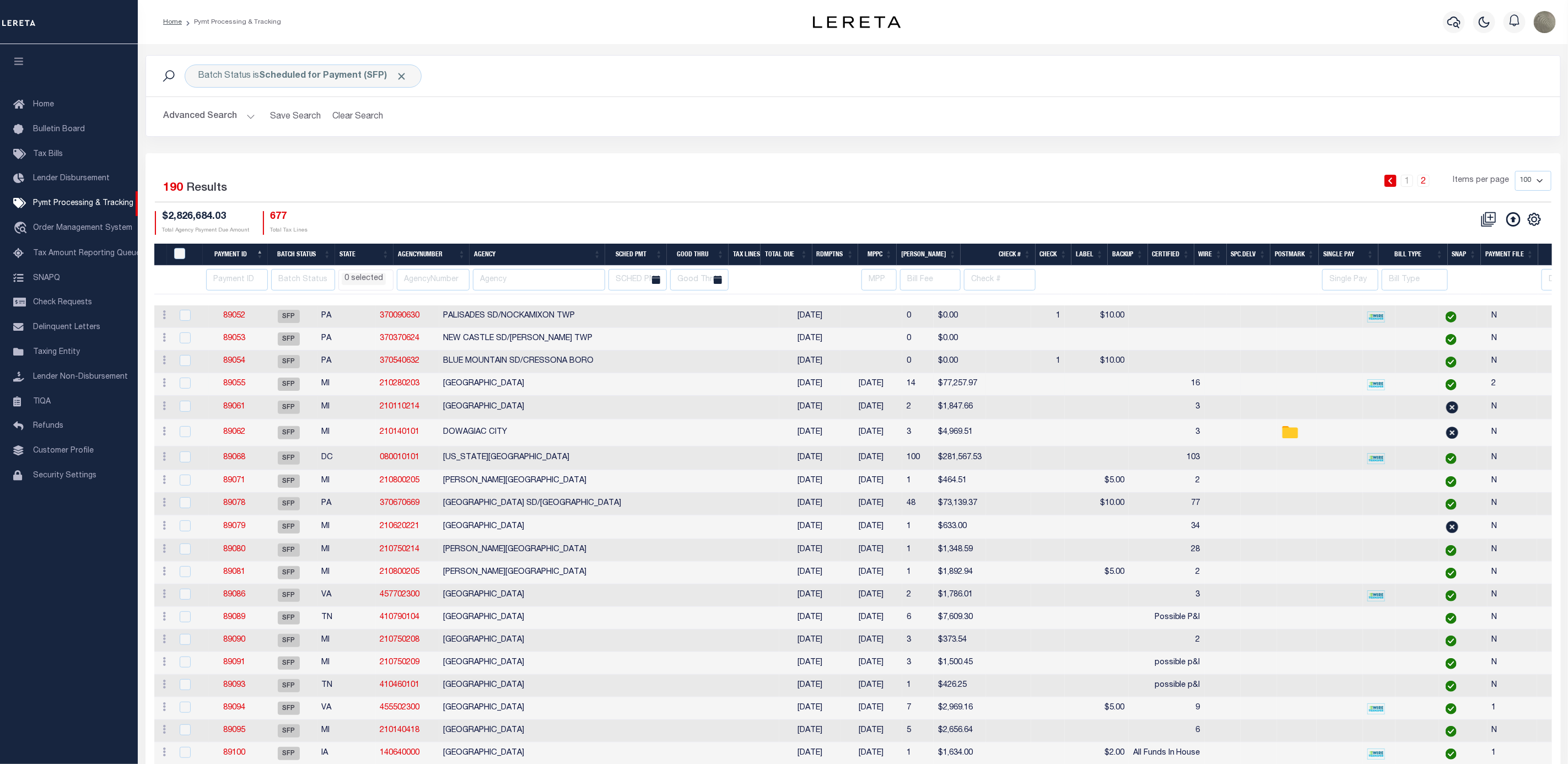
select select
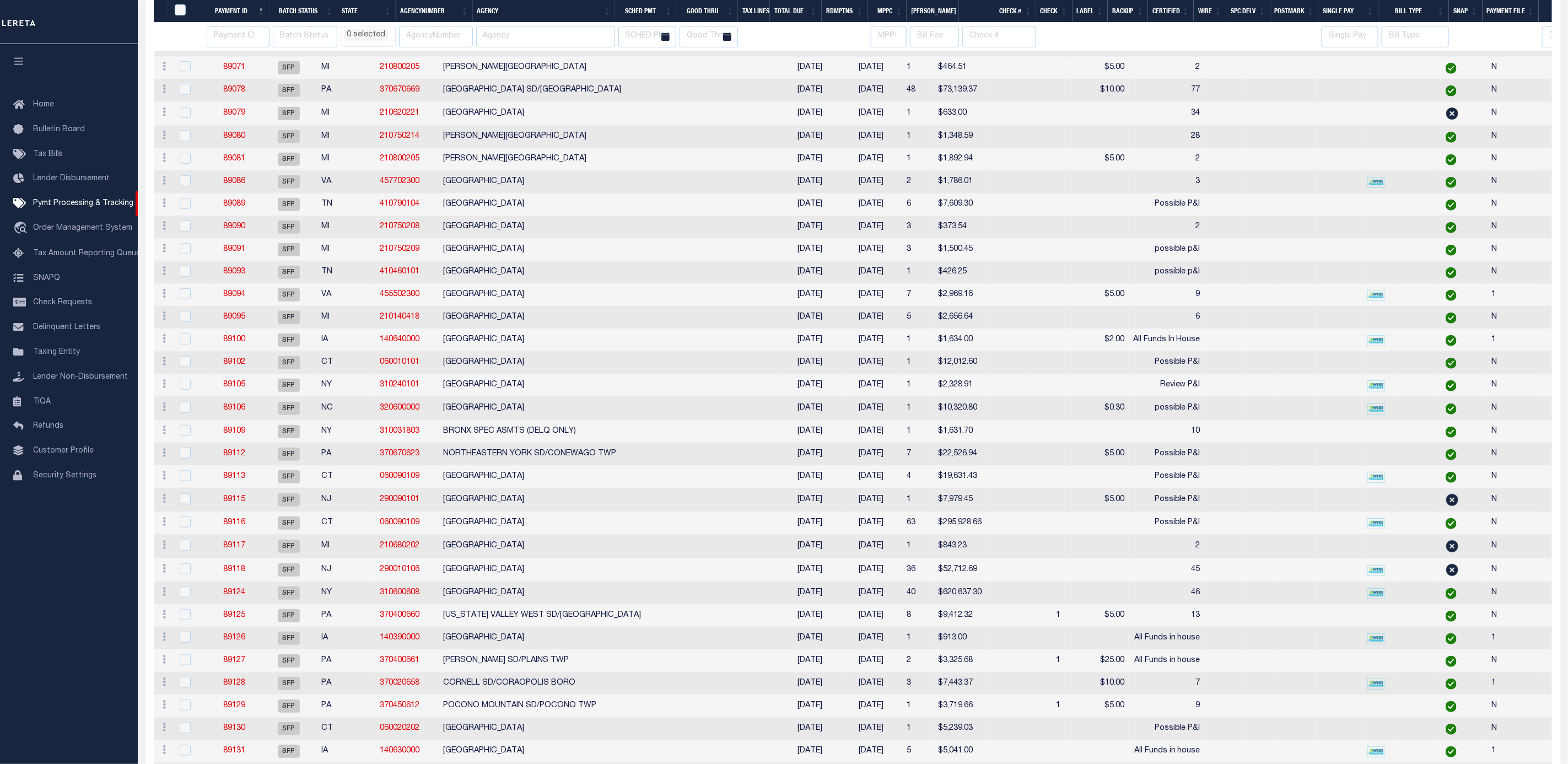
select select
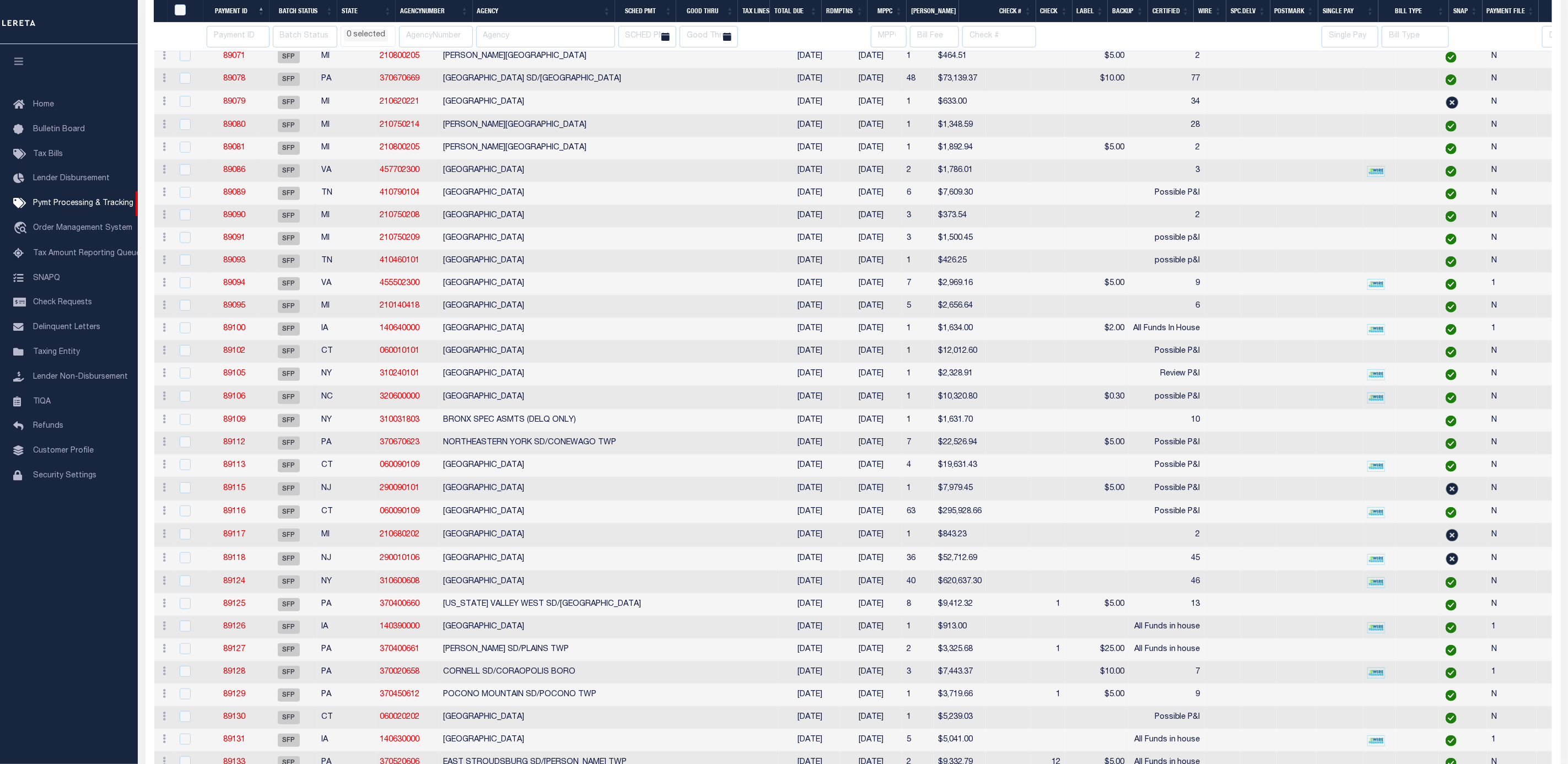
select select
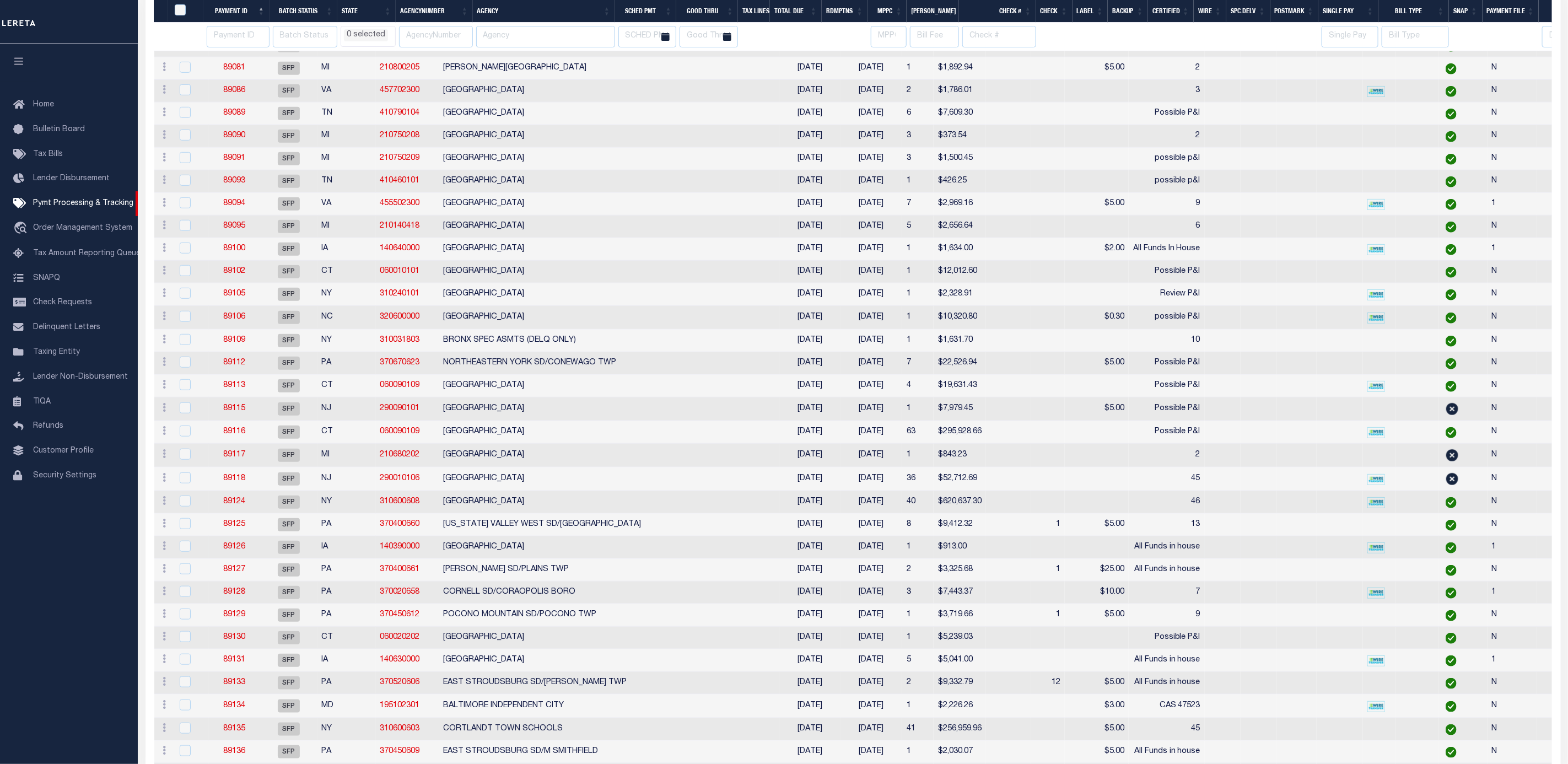
select select
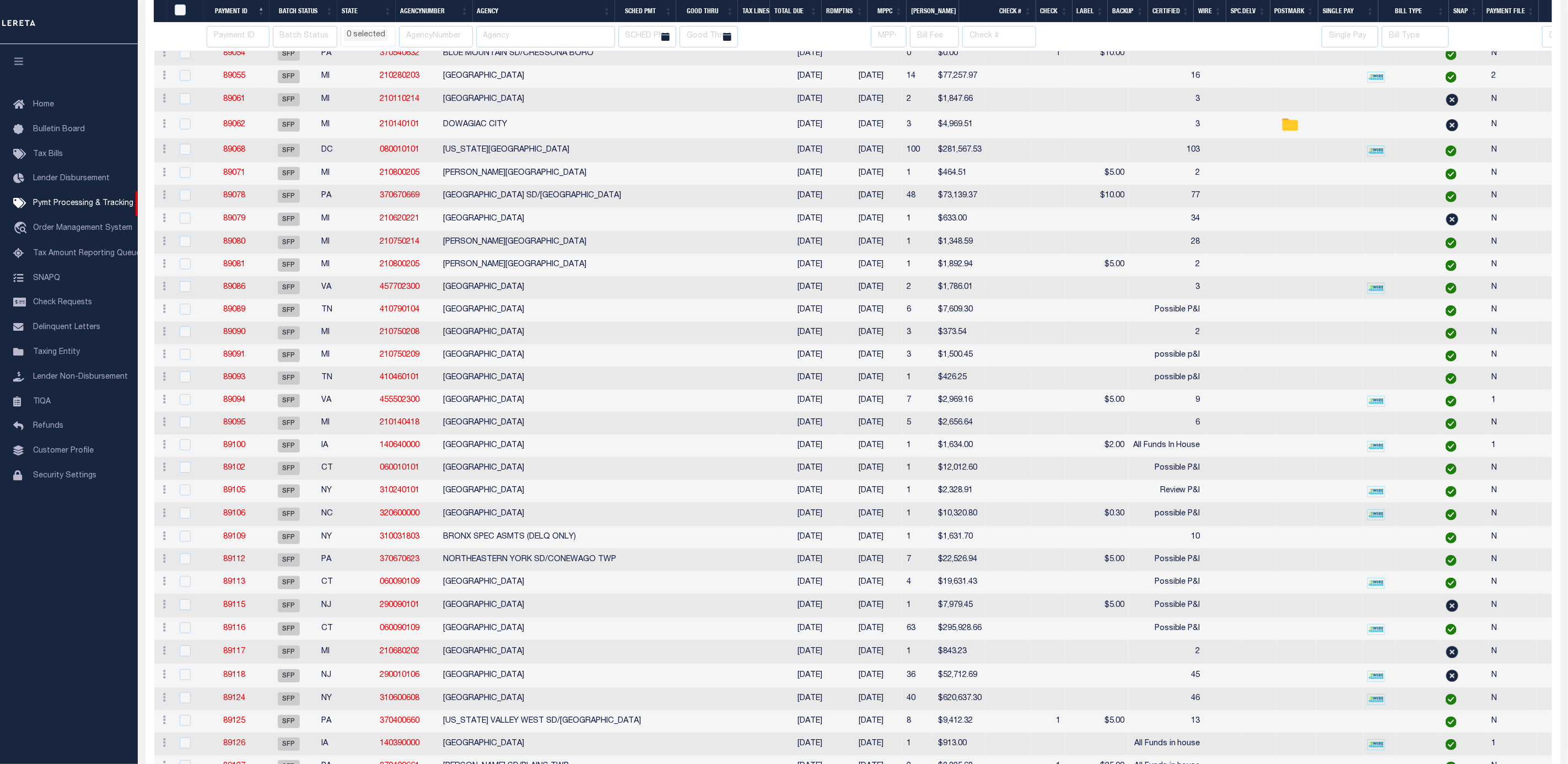
select select
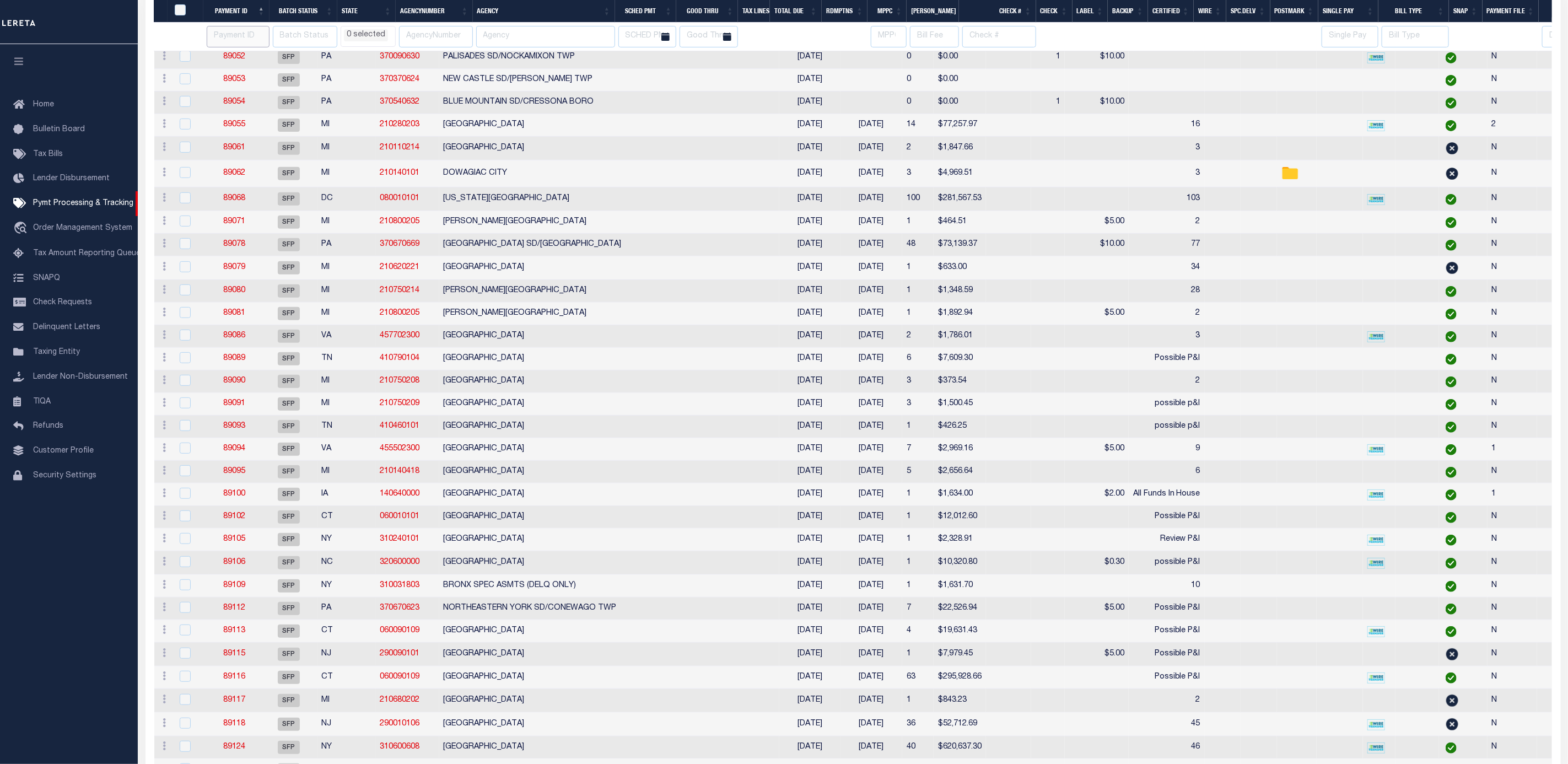
click at [239, 29] on input "number" at bounding box center [238, 36] width 62 height 21
paste input "89113"
type input "89113"
select select
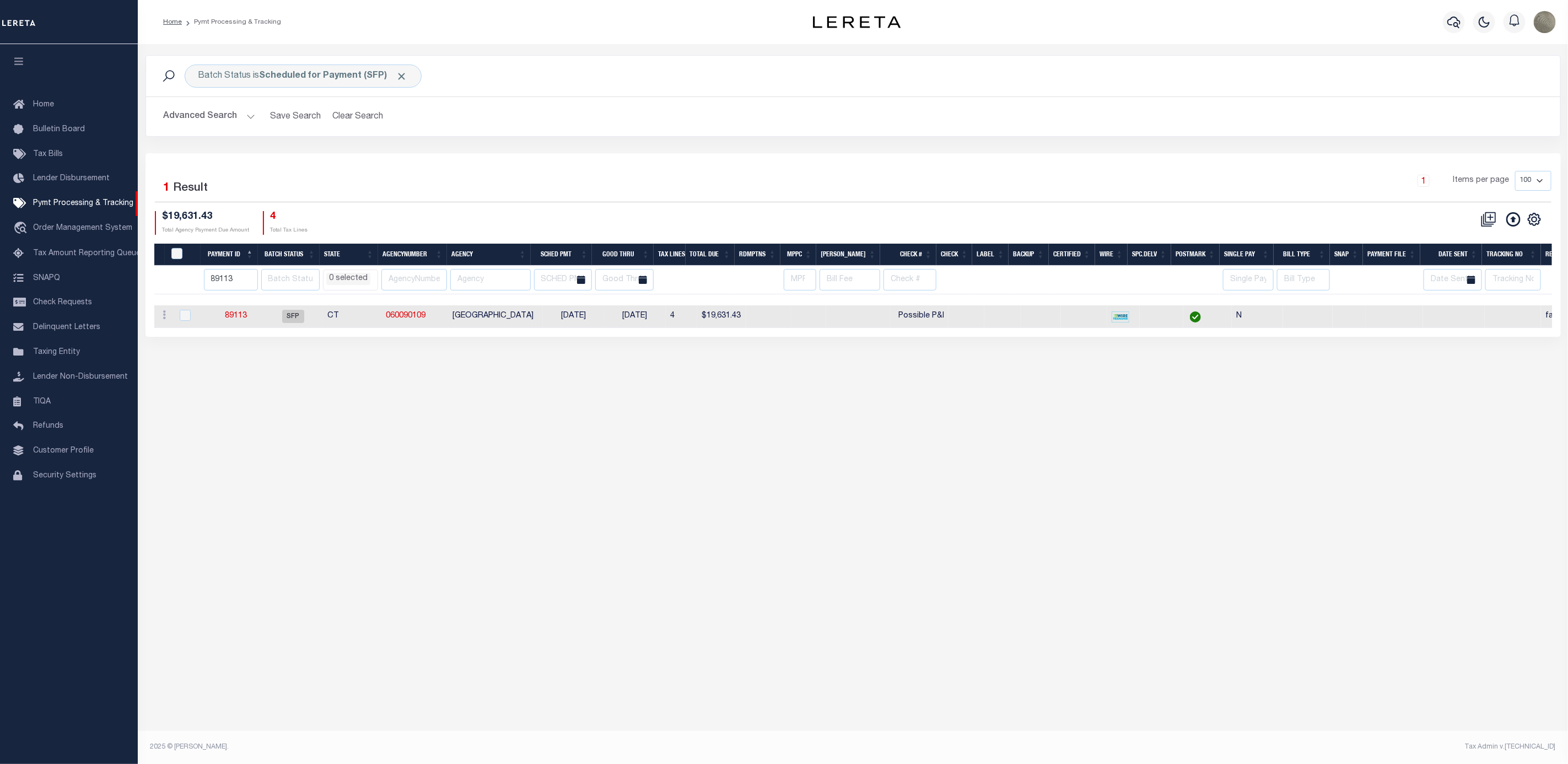
scroll to position [0, 0]
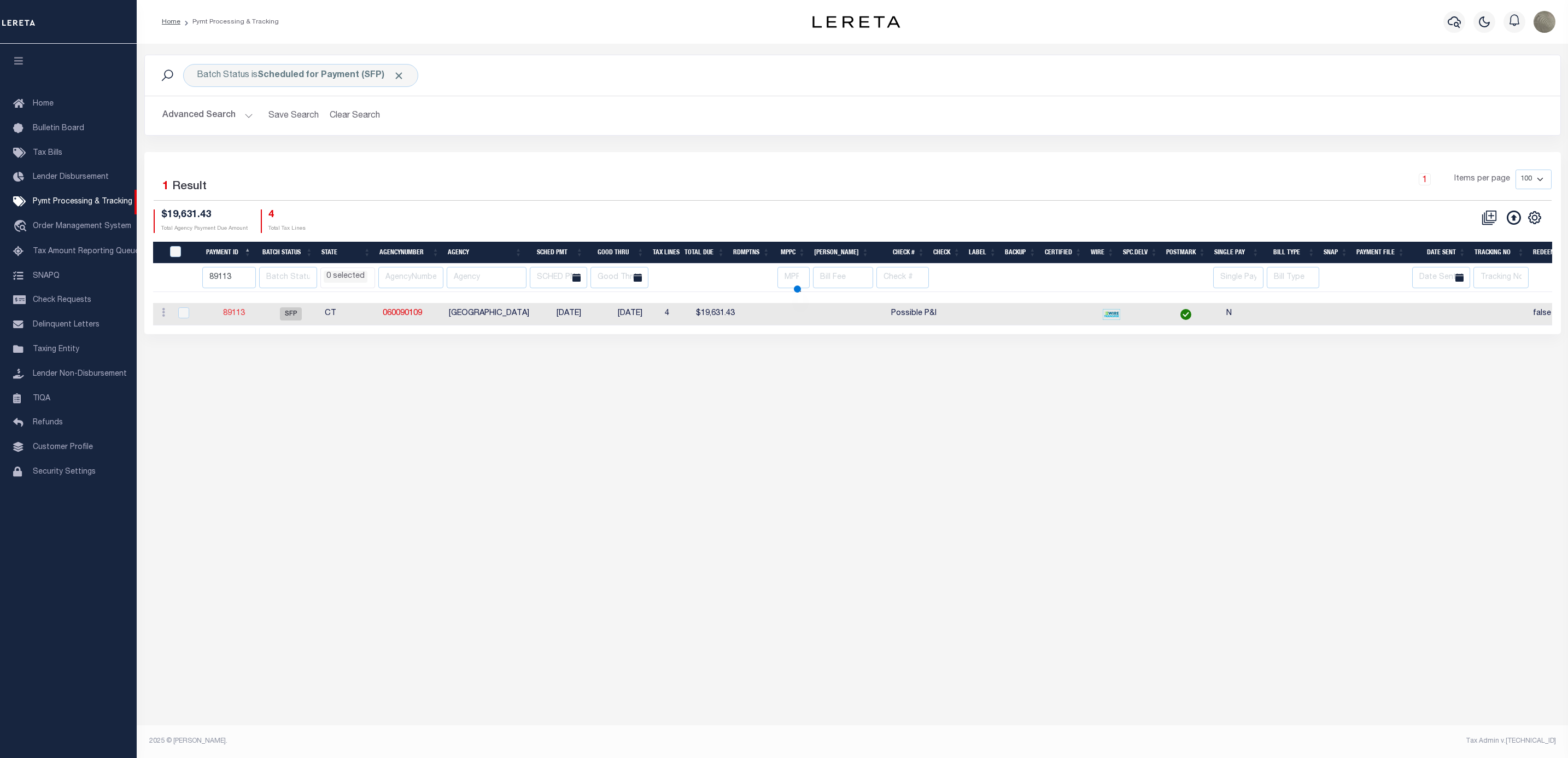
select select
drag, startPoint x: 242, startPoint y: 276, endPoint x: 198, endPoint y: 262, distance: 46.2
click at [192, 282] on tr "89113 AK AL AR AZ CA CO CT DC DE FL GA GU HI IA ID IL IN KS KY LA MA MD ME MI M…" at bounding box center [878, 278] width 1452 height 29
click at [378, 183] on div "Selected 1 Result" at bounding box center [322, 184] width 337 height 30
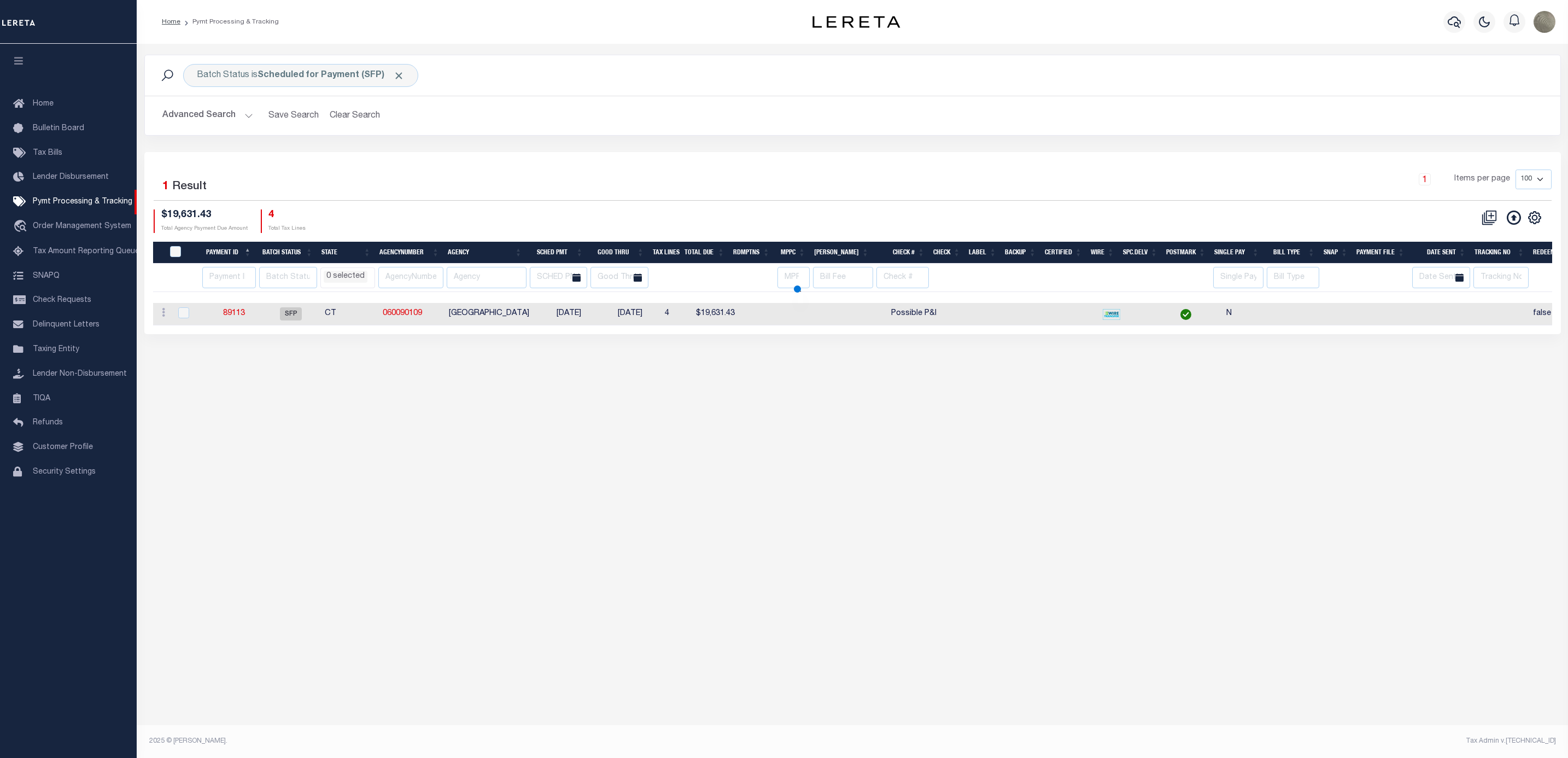
select select
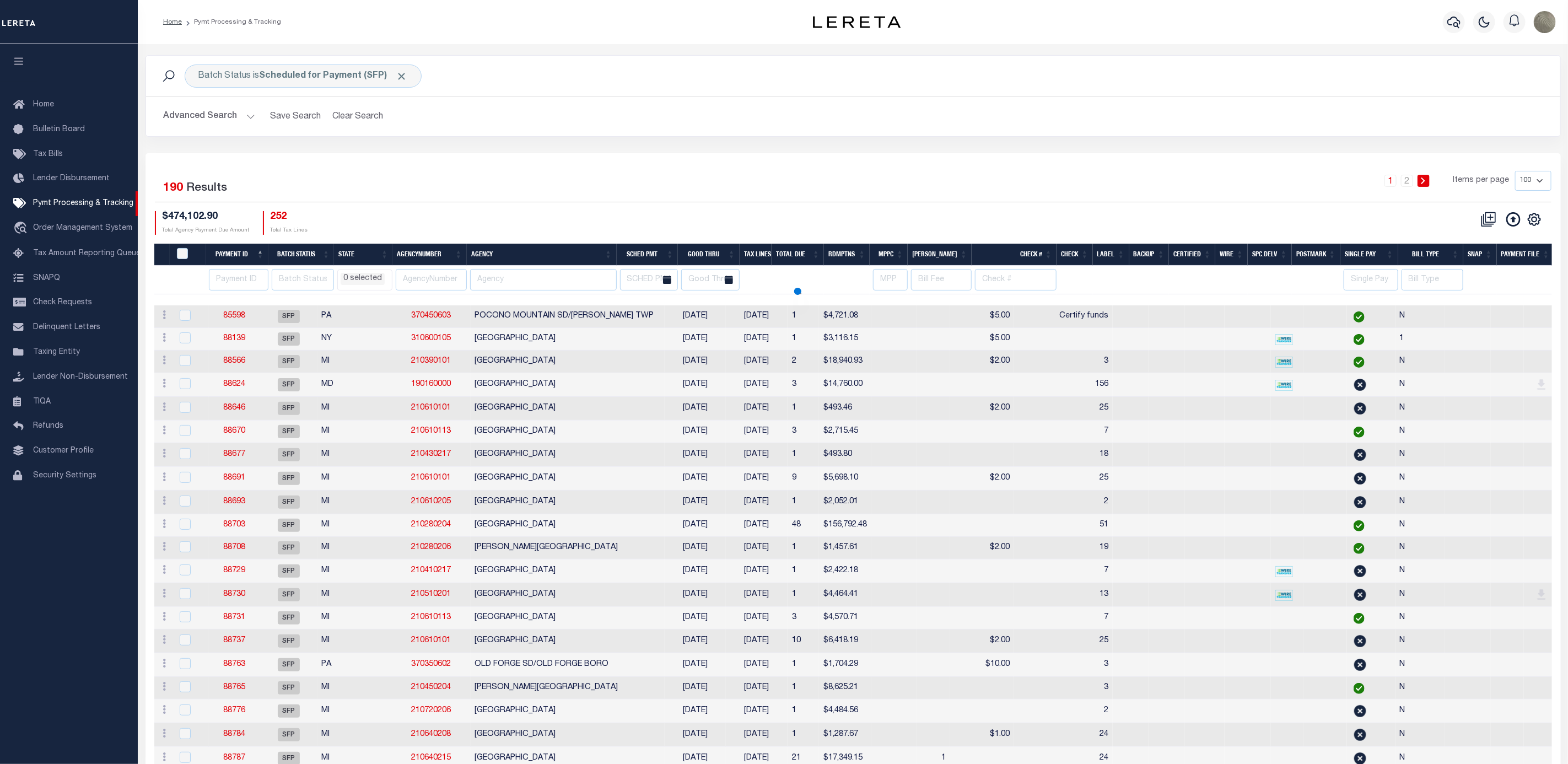
select select
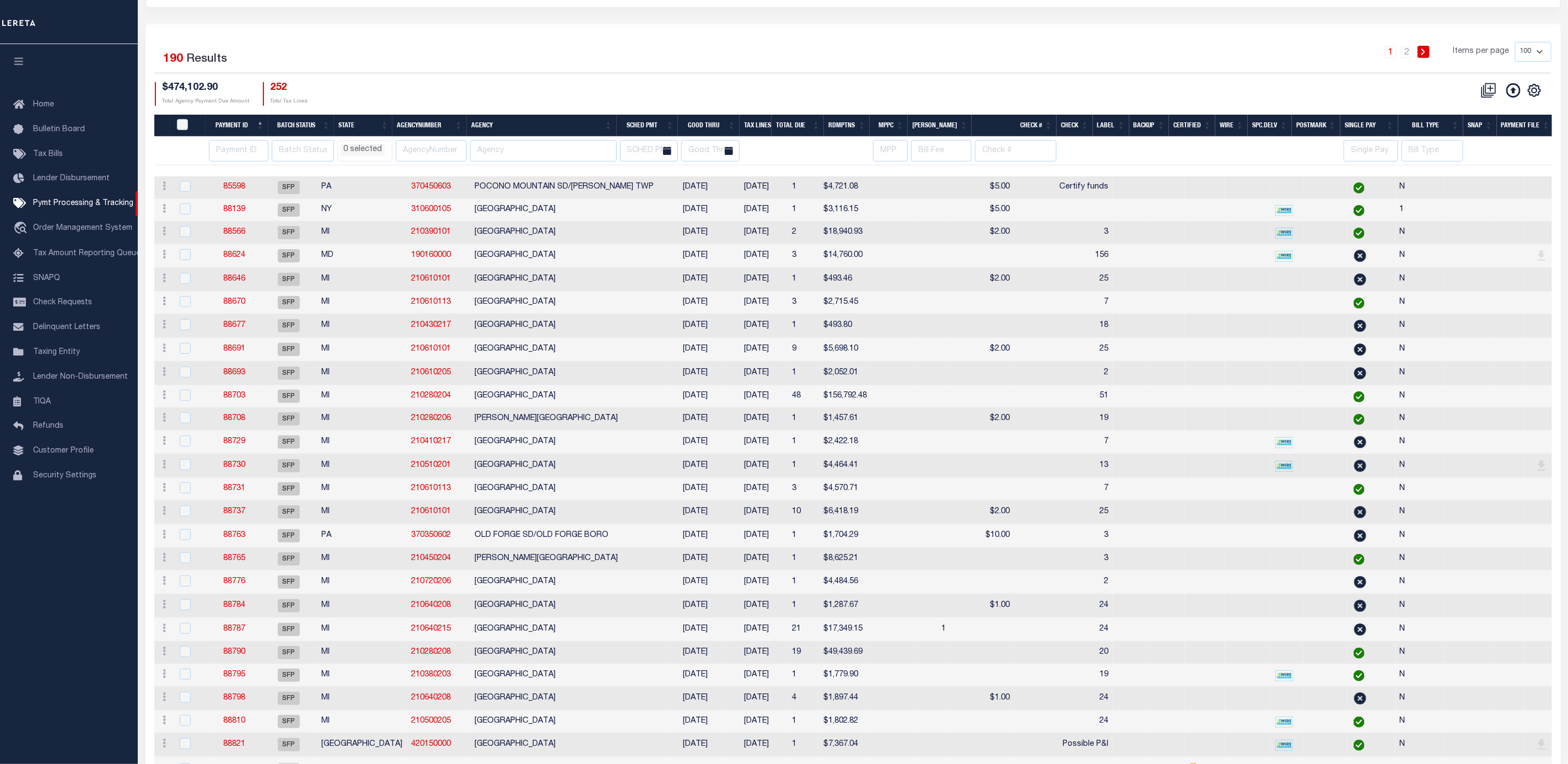
select select
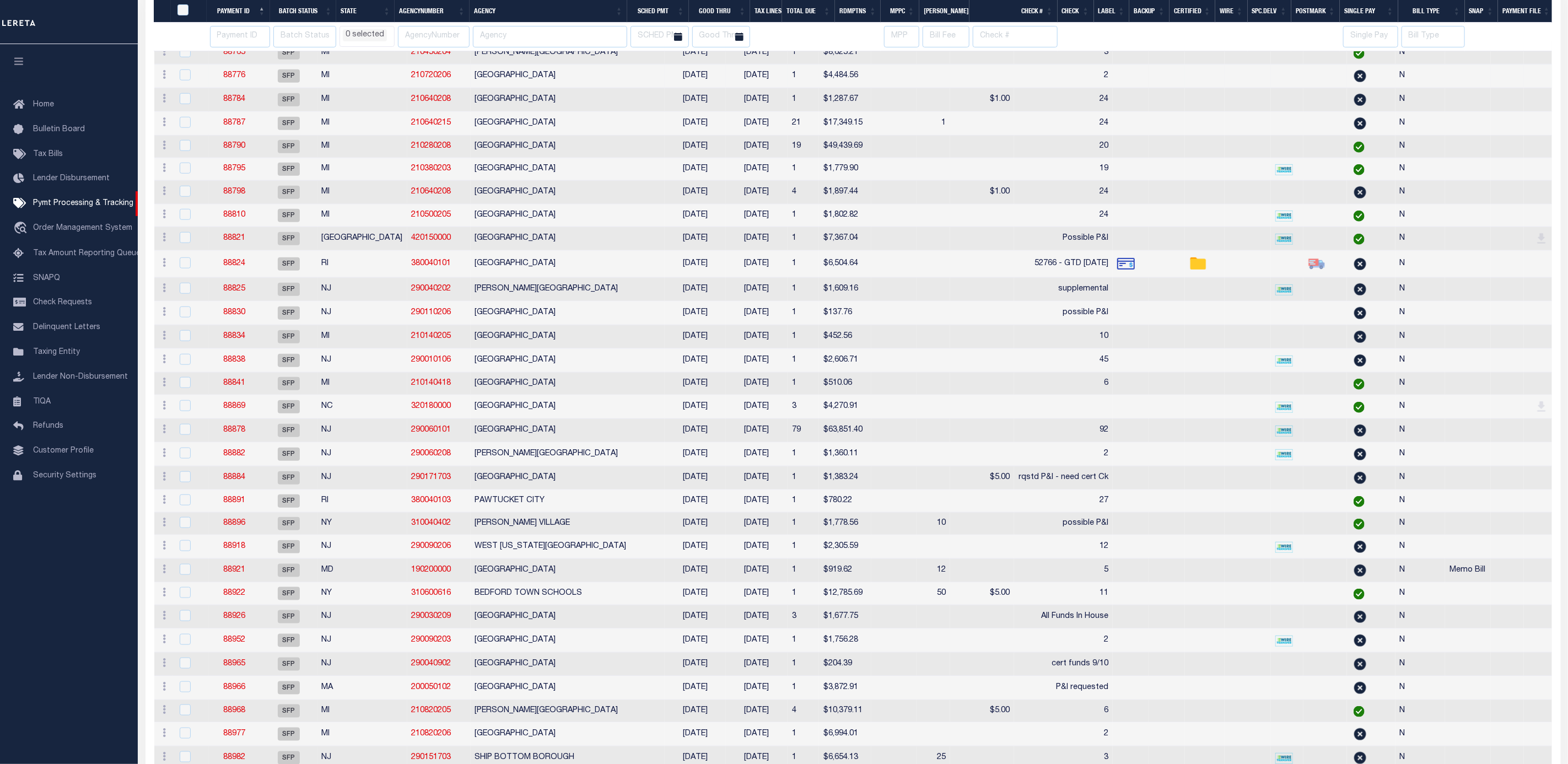
select select
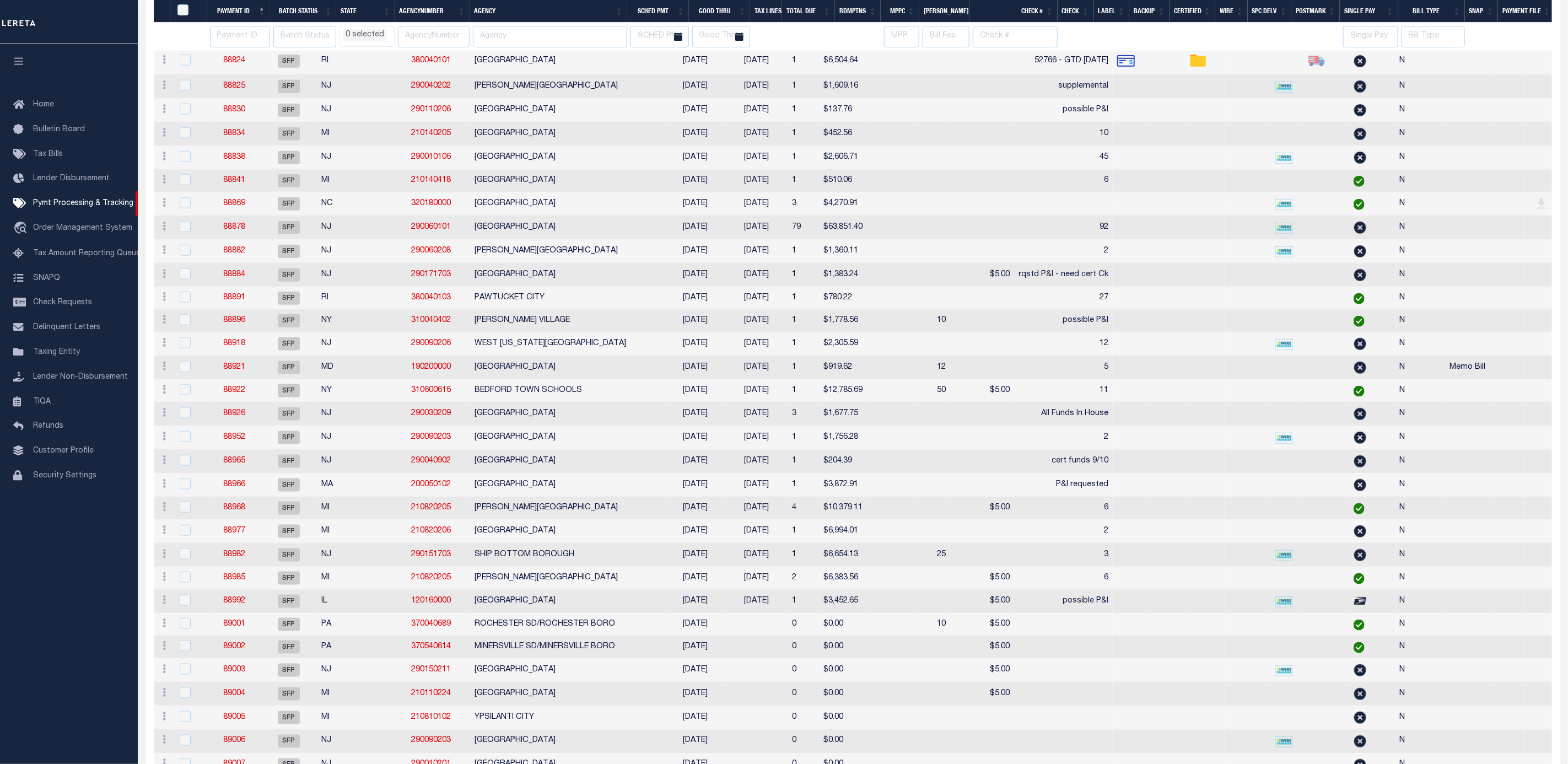
select select
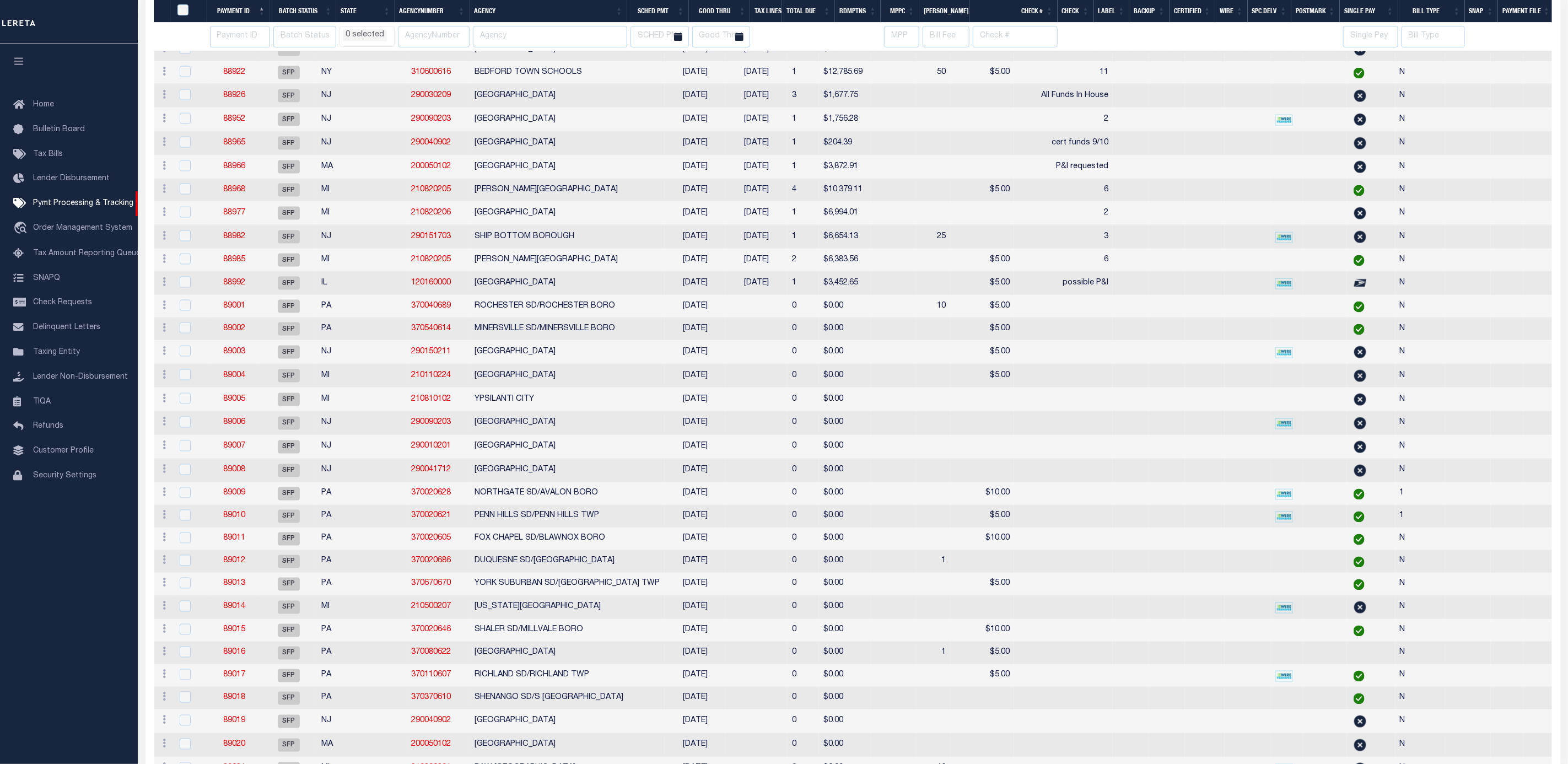
select select
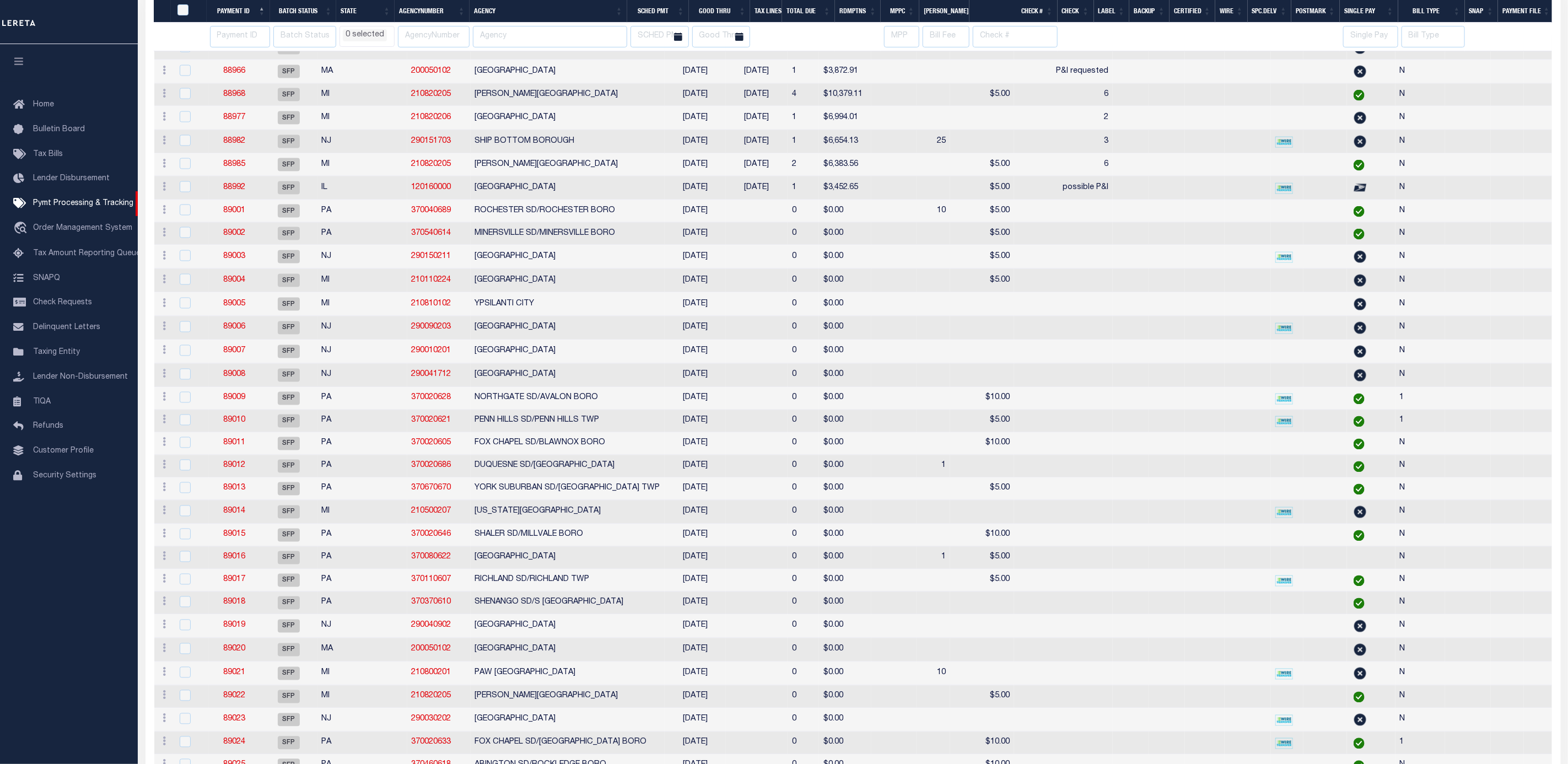
select select
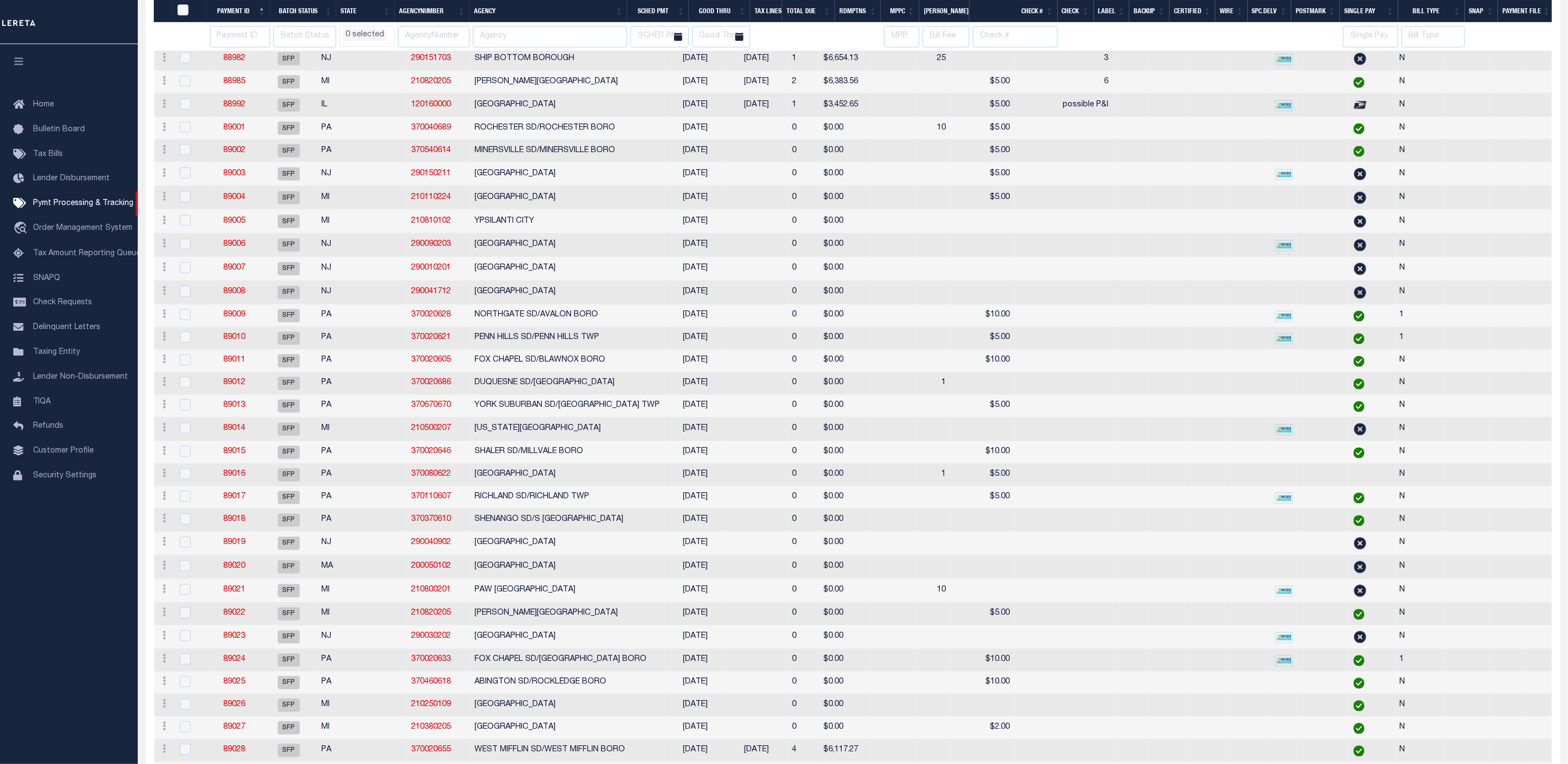
select select
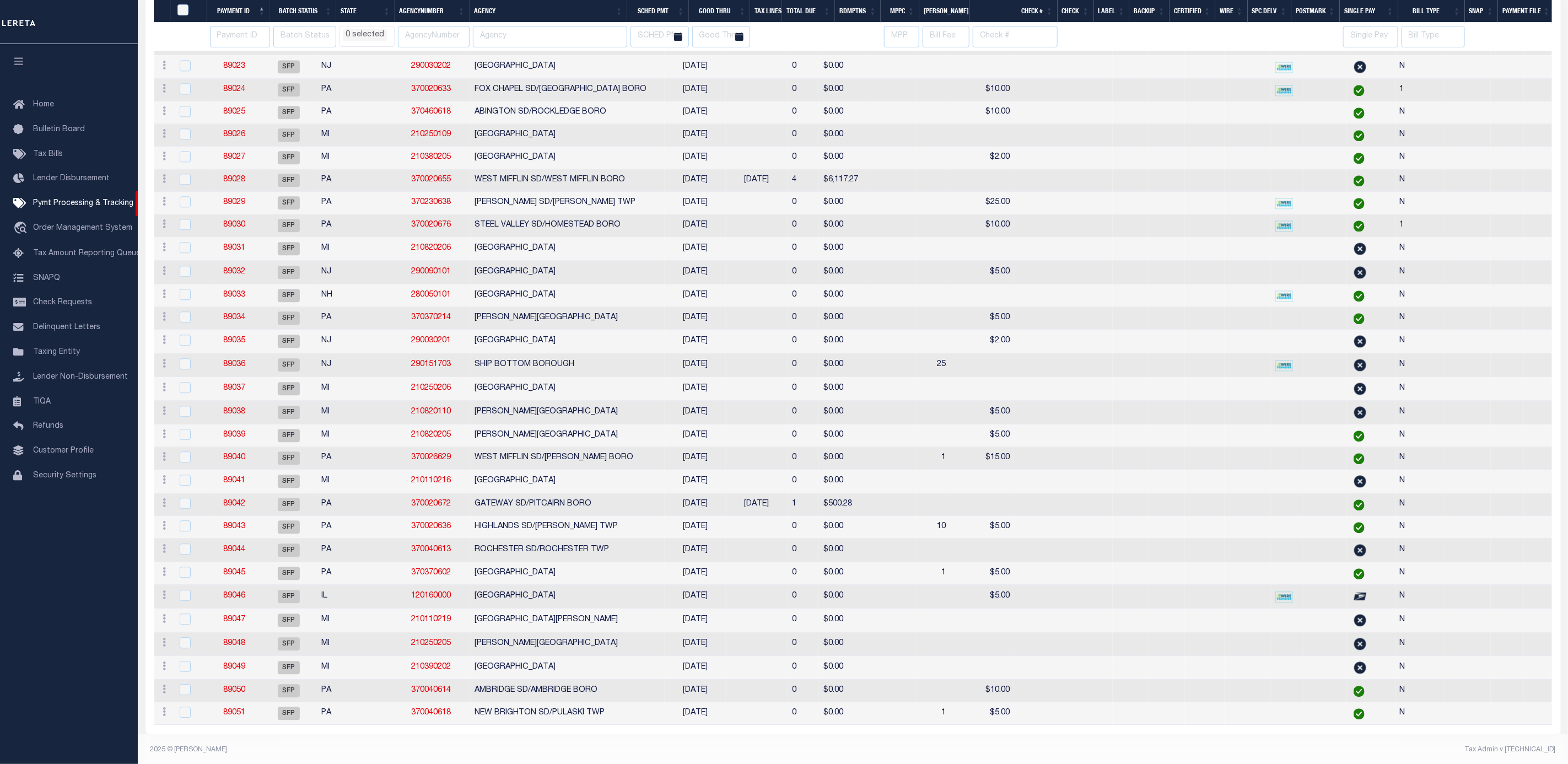
select select
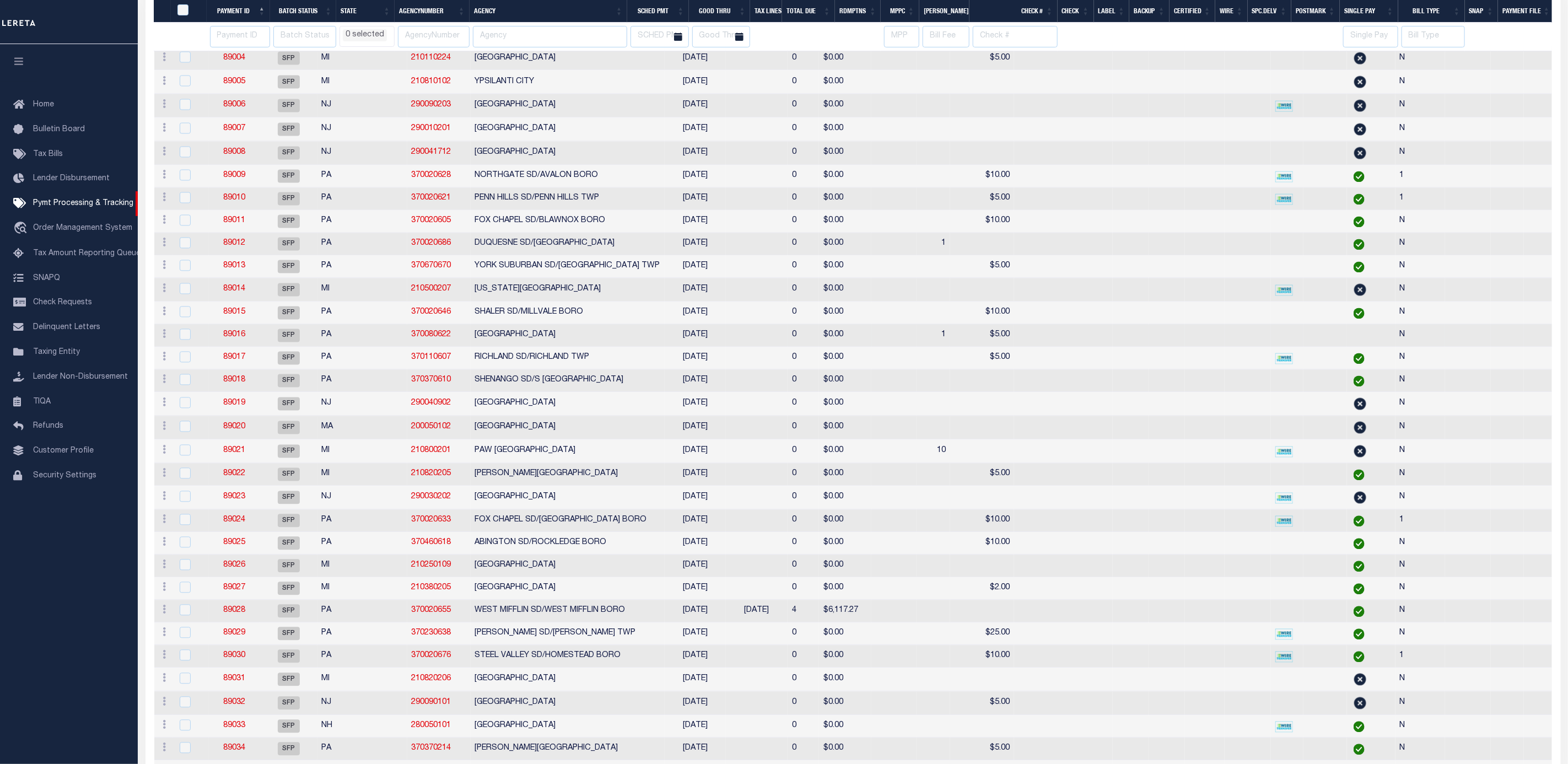
select select
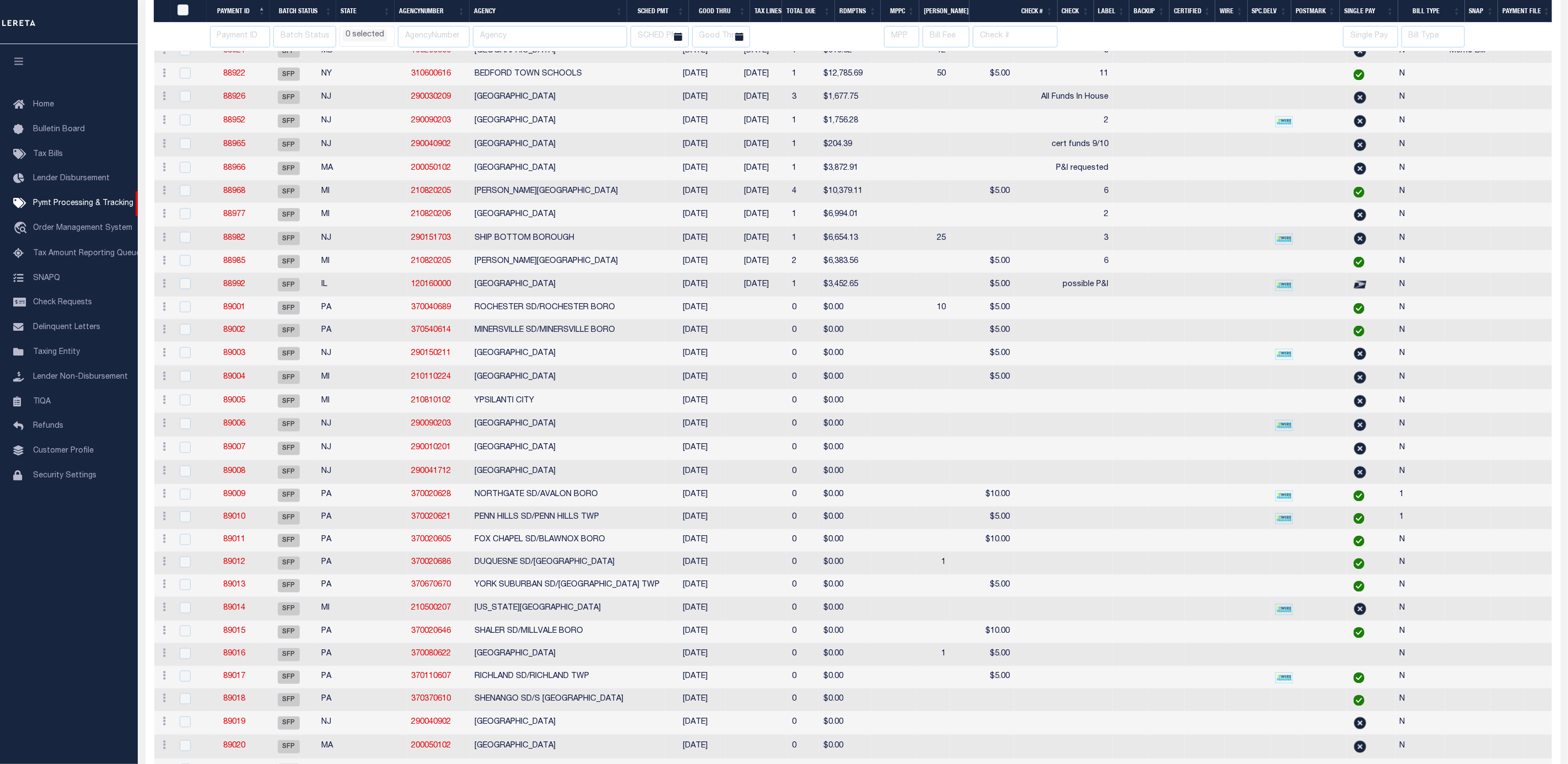
select select
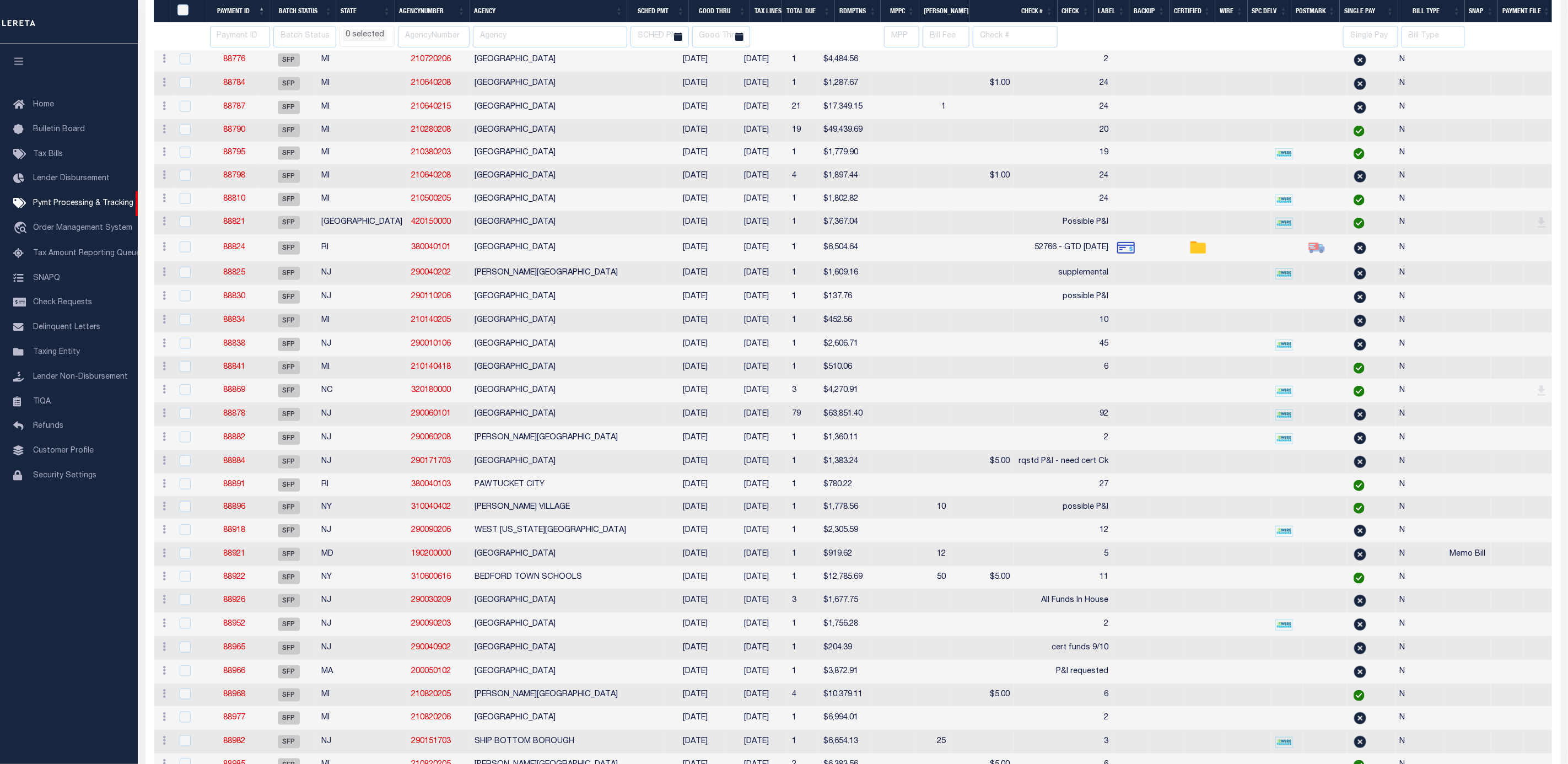
select select
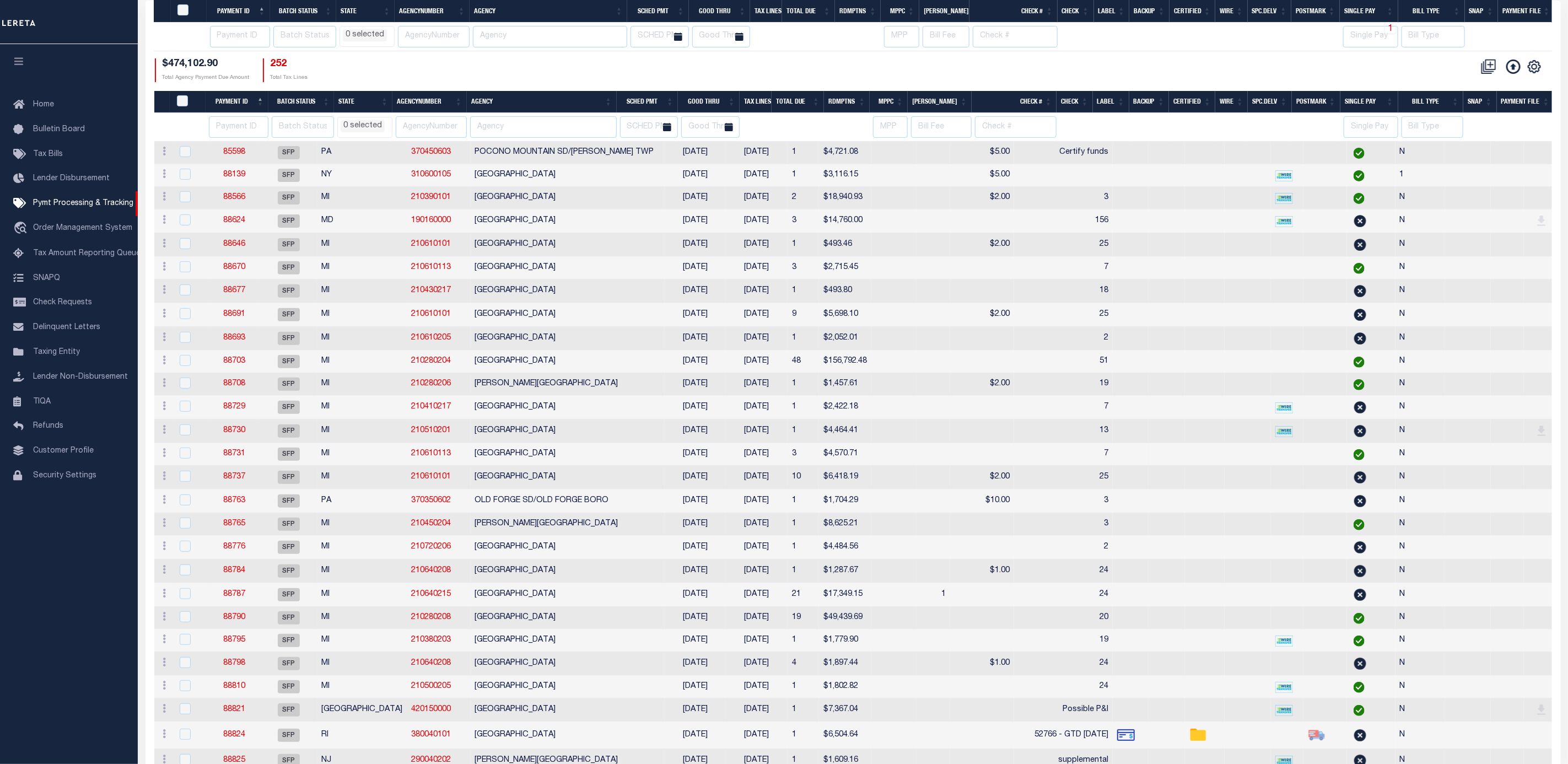
select select
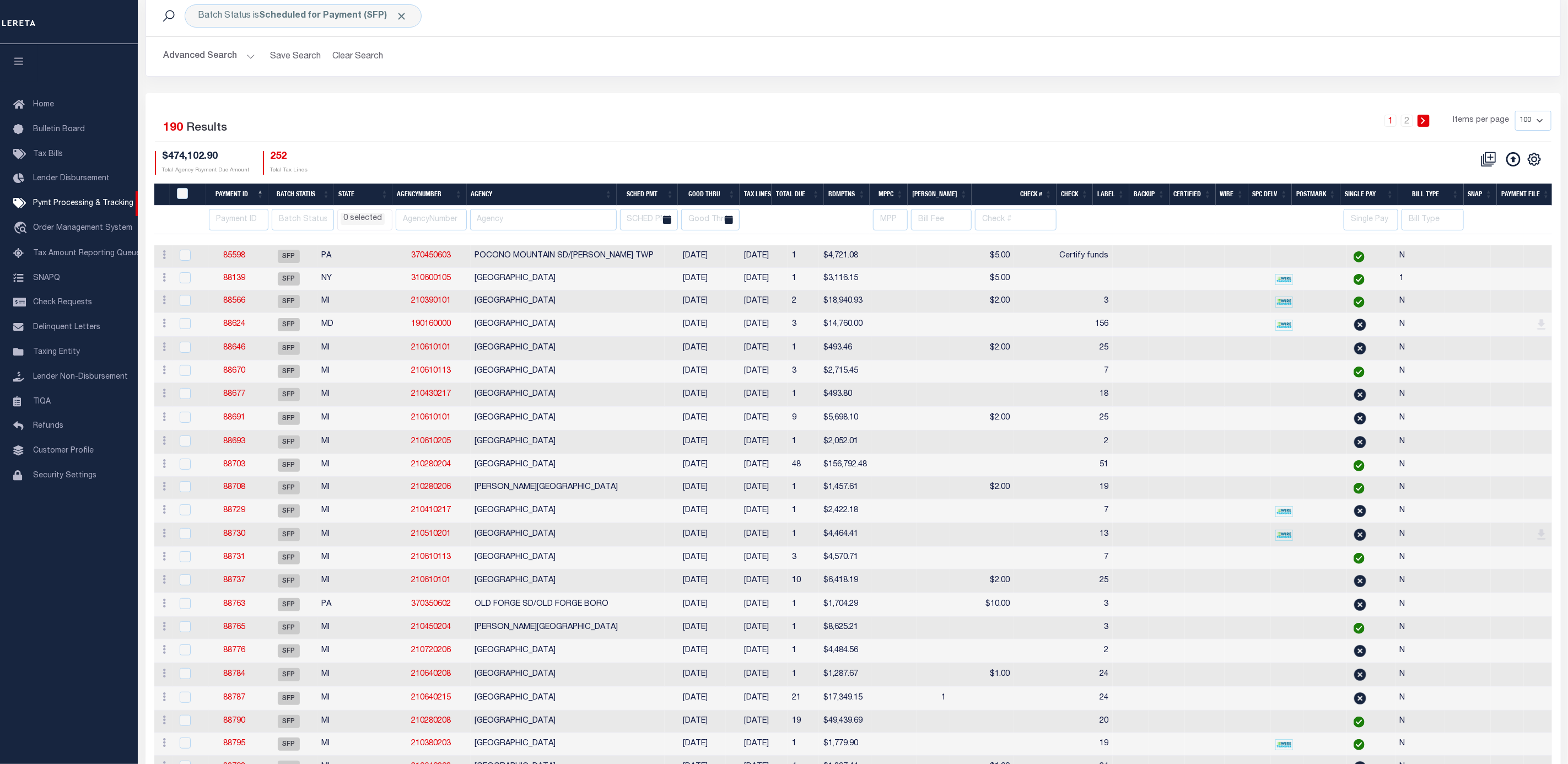
scroll to position [0, 0]
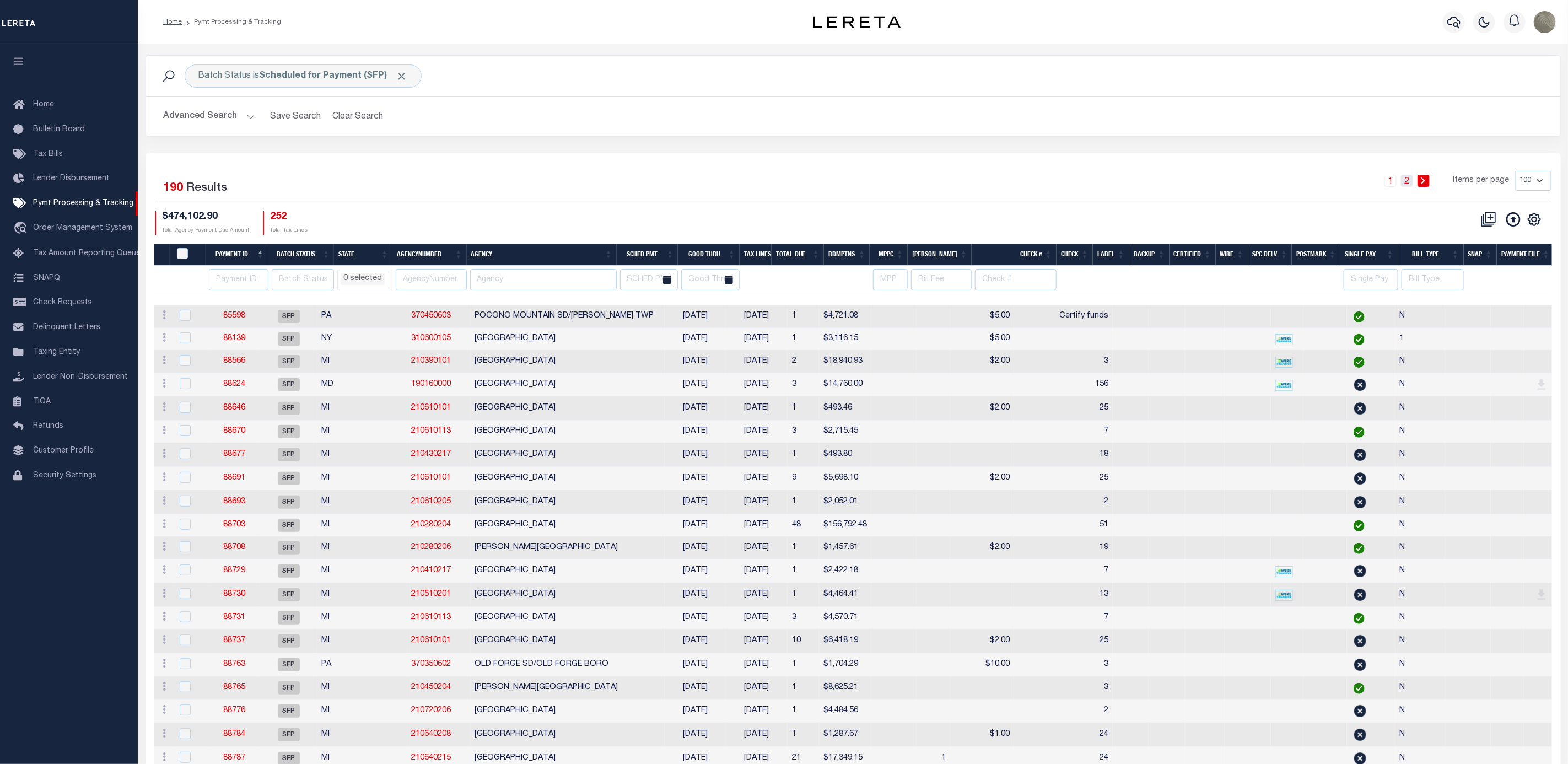
click at [1413, 183] on link "2" at bounding box center [1407, 181] width 12 height 12
select select
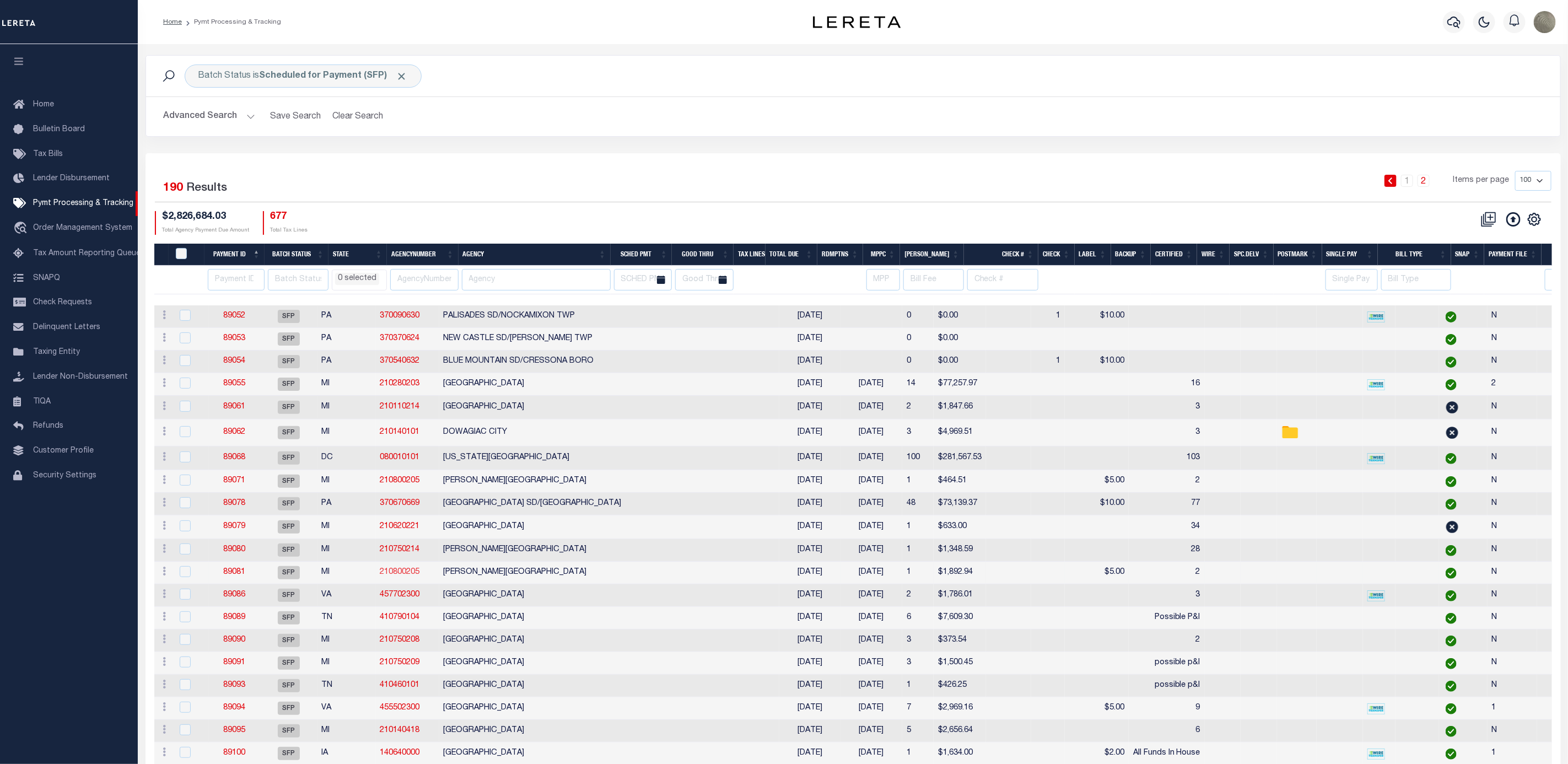
select select
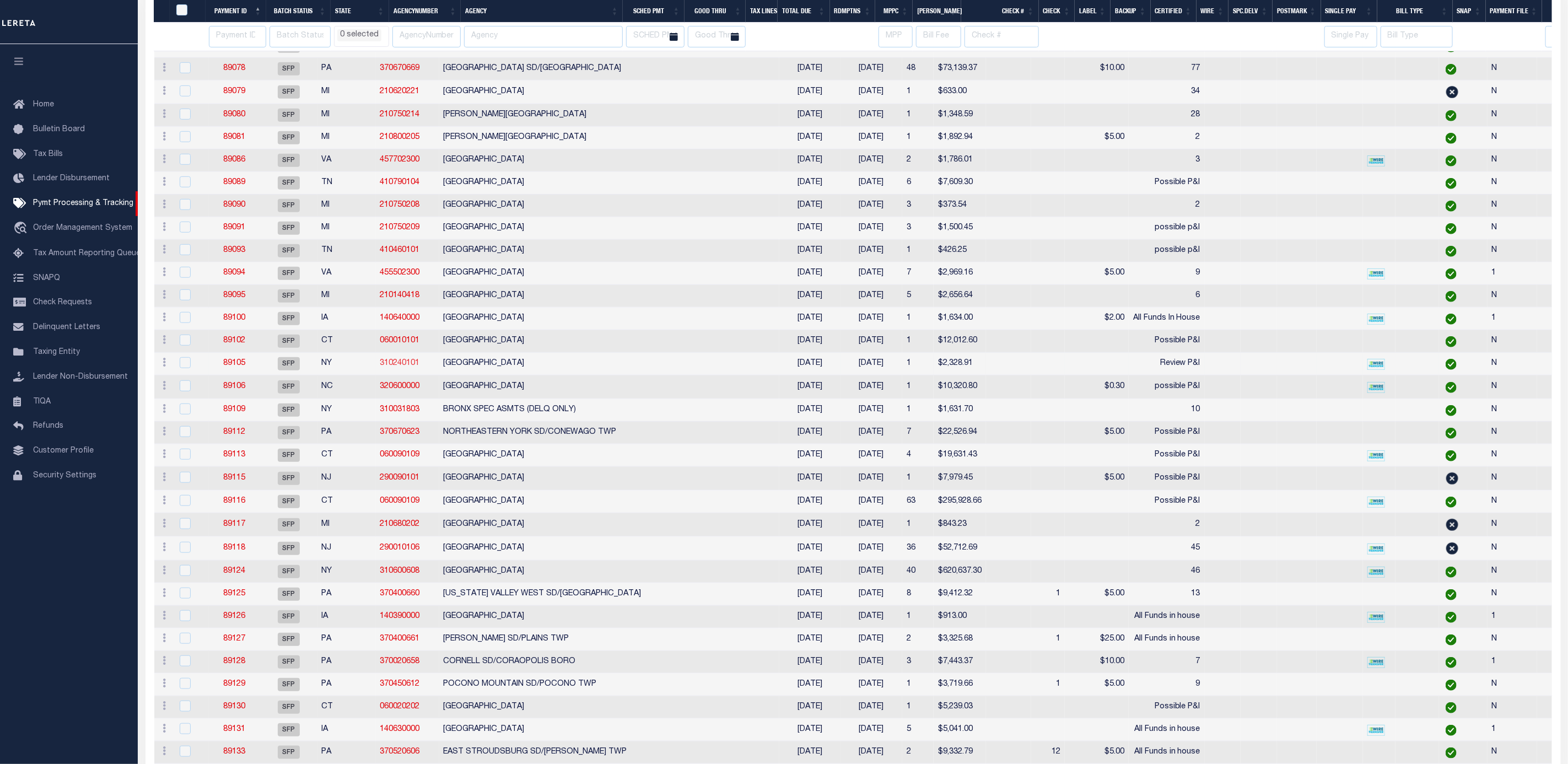
scroll to position [496, 0]
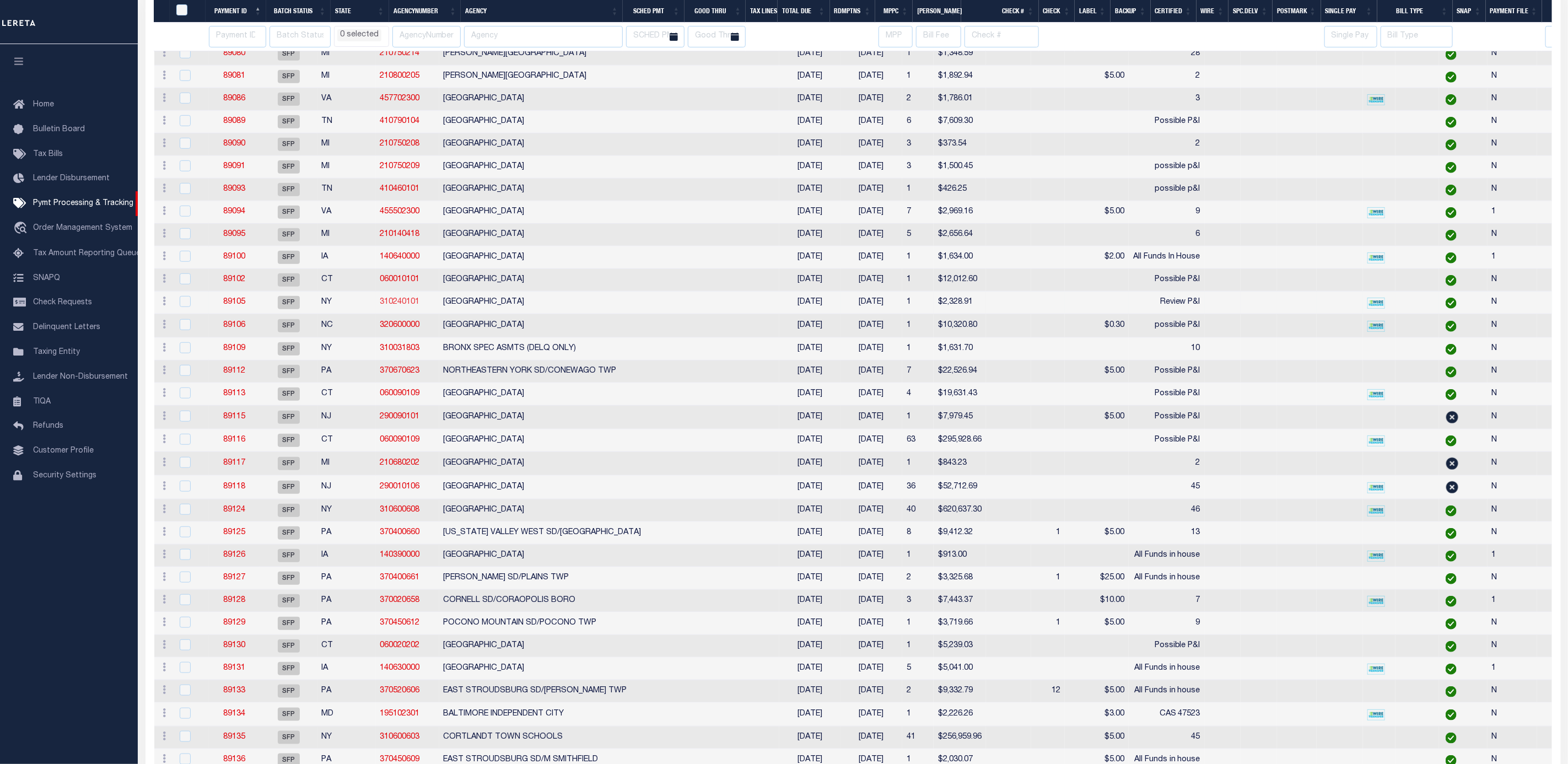
select select
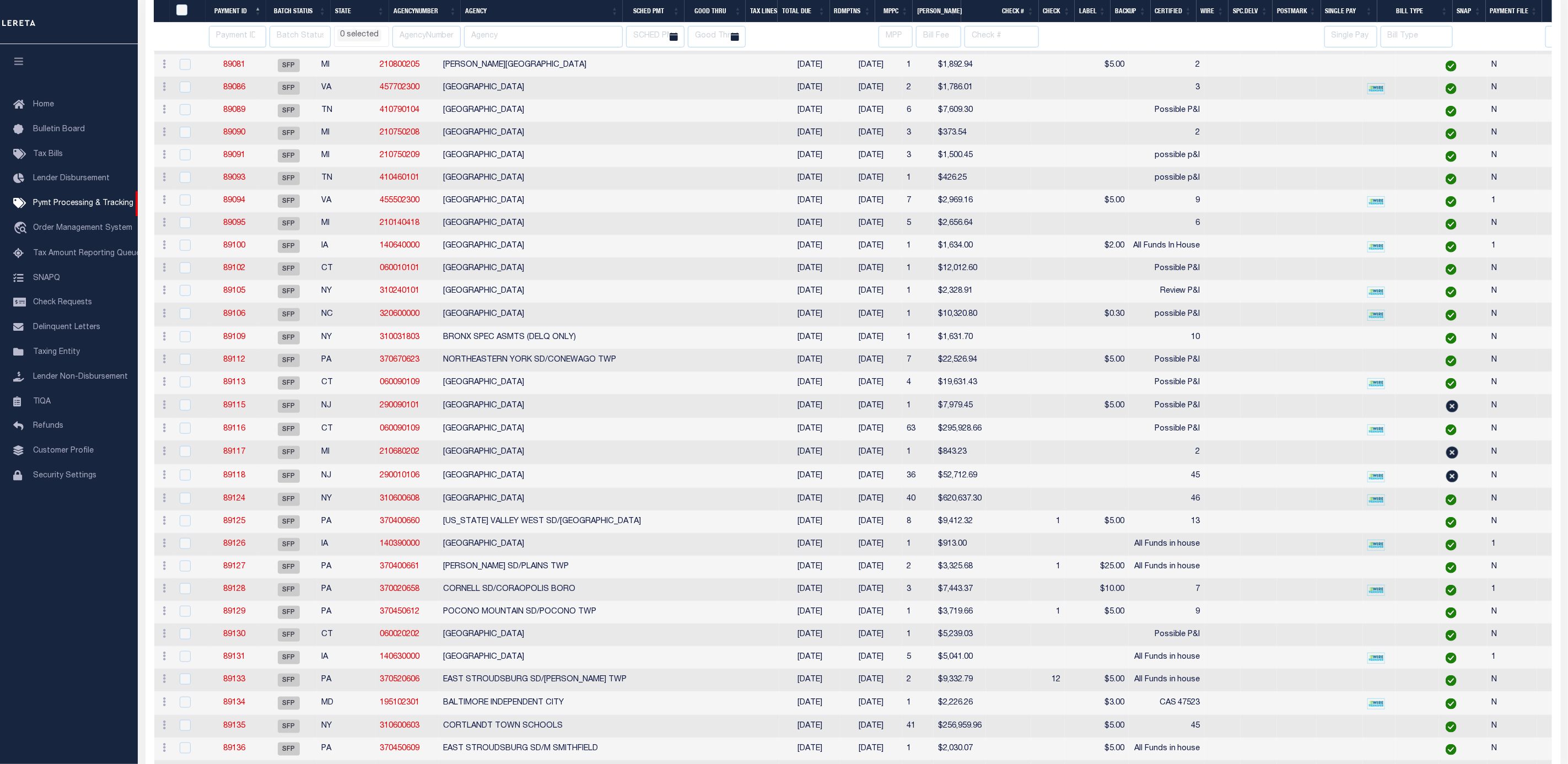
select select
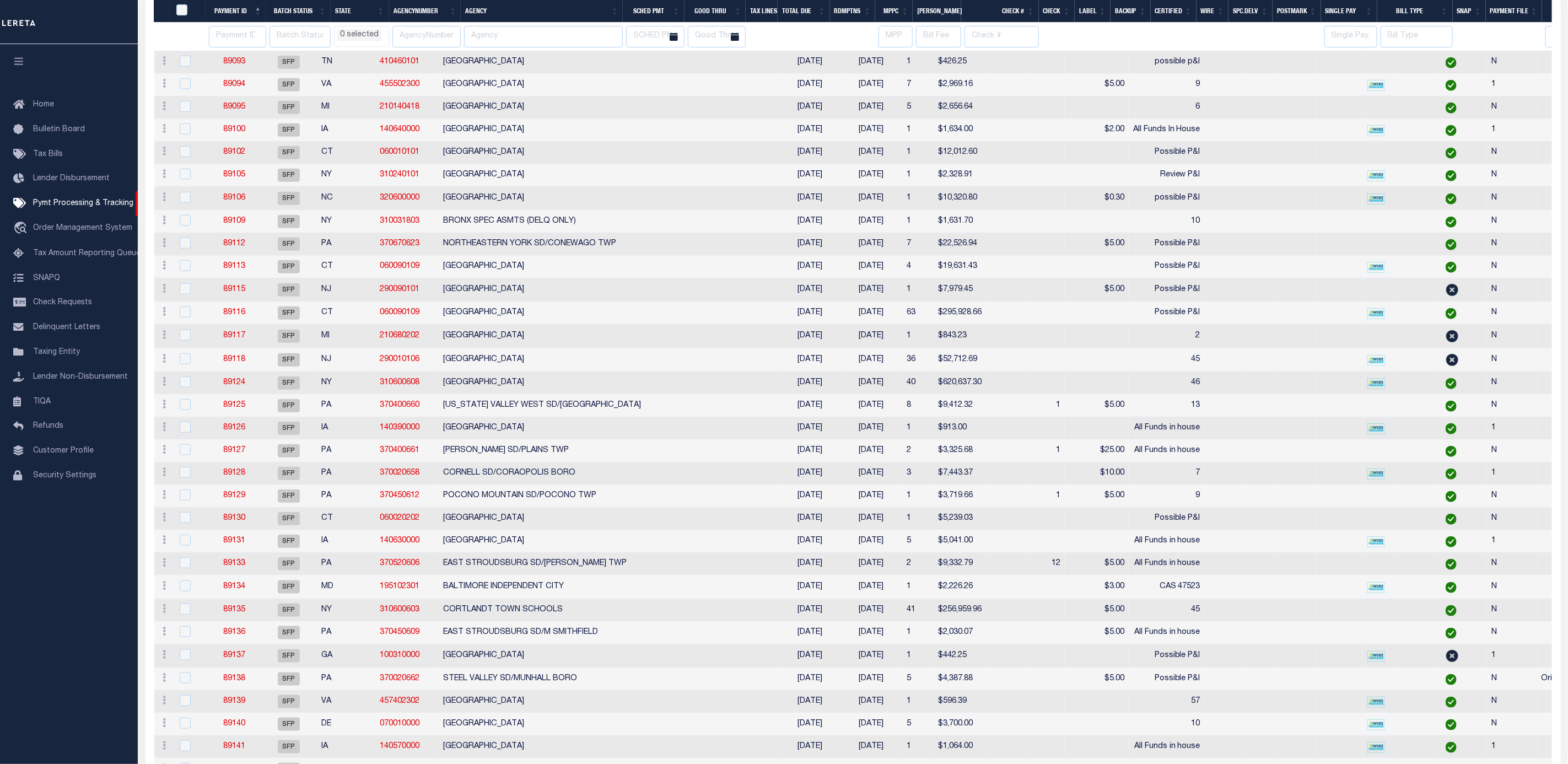
select select
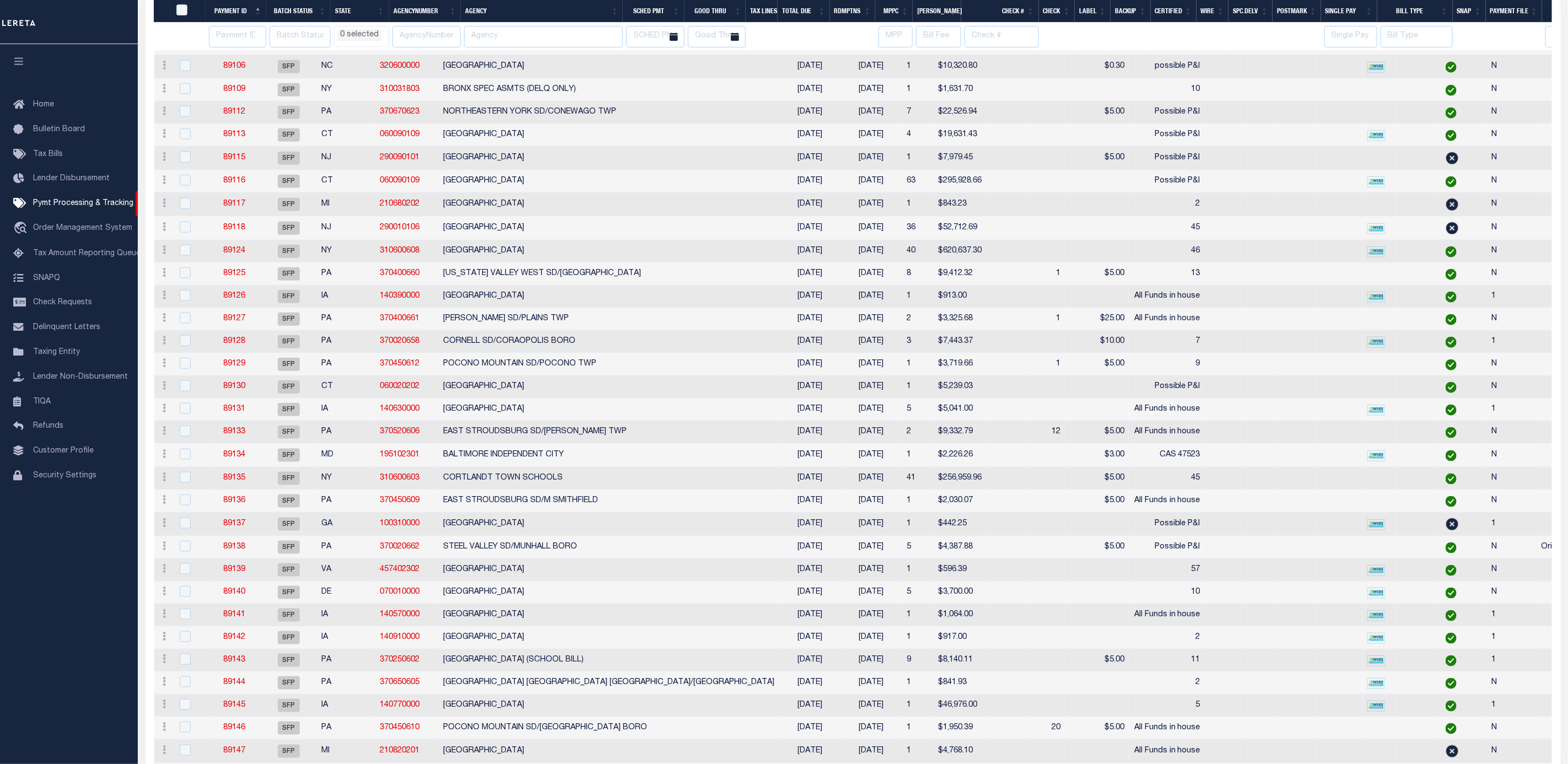
select select
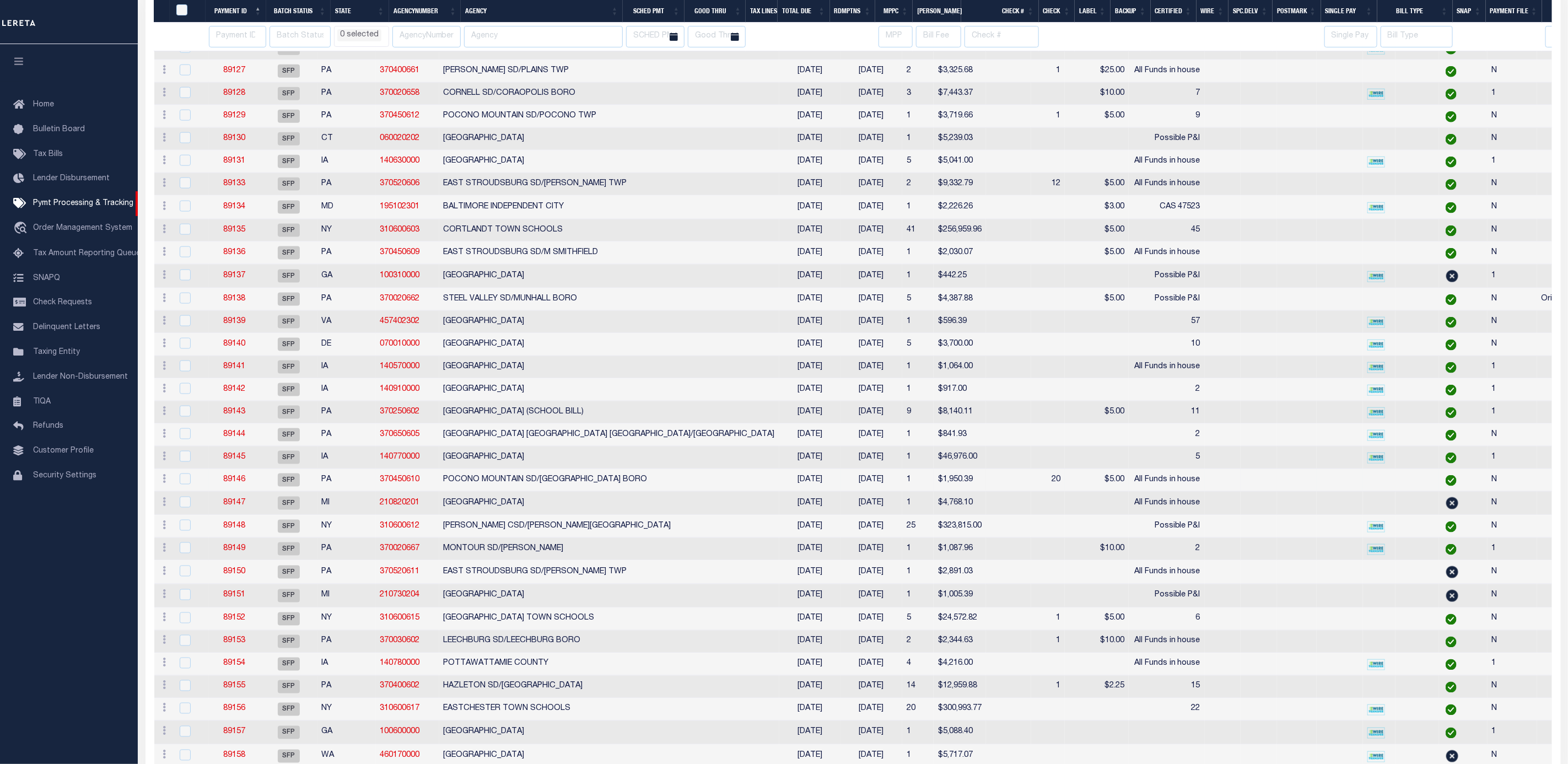
select select
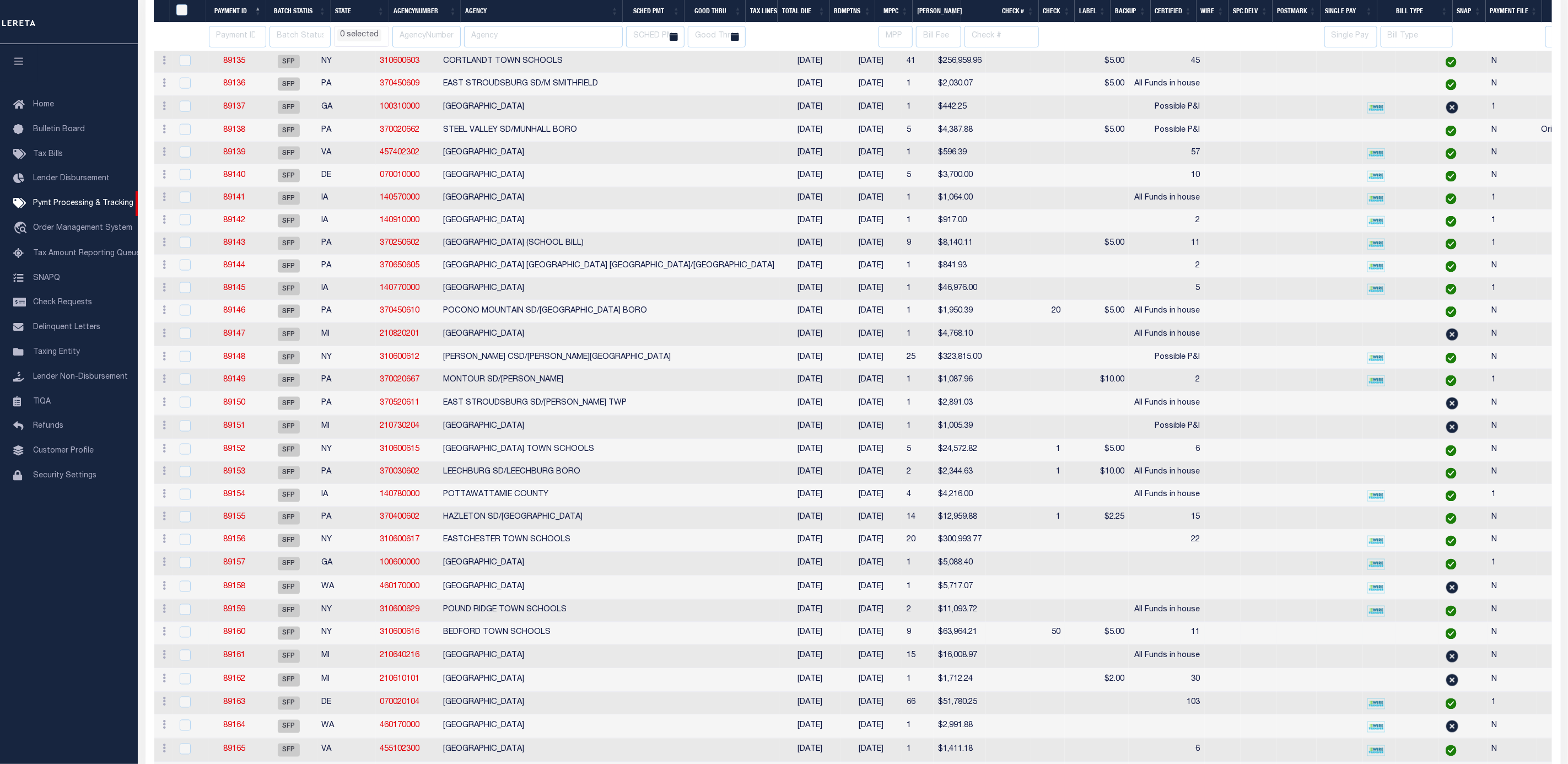
select select
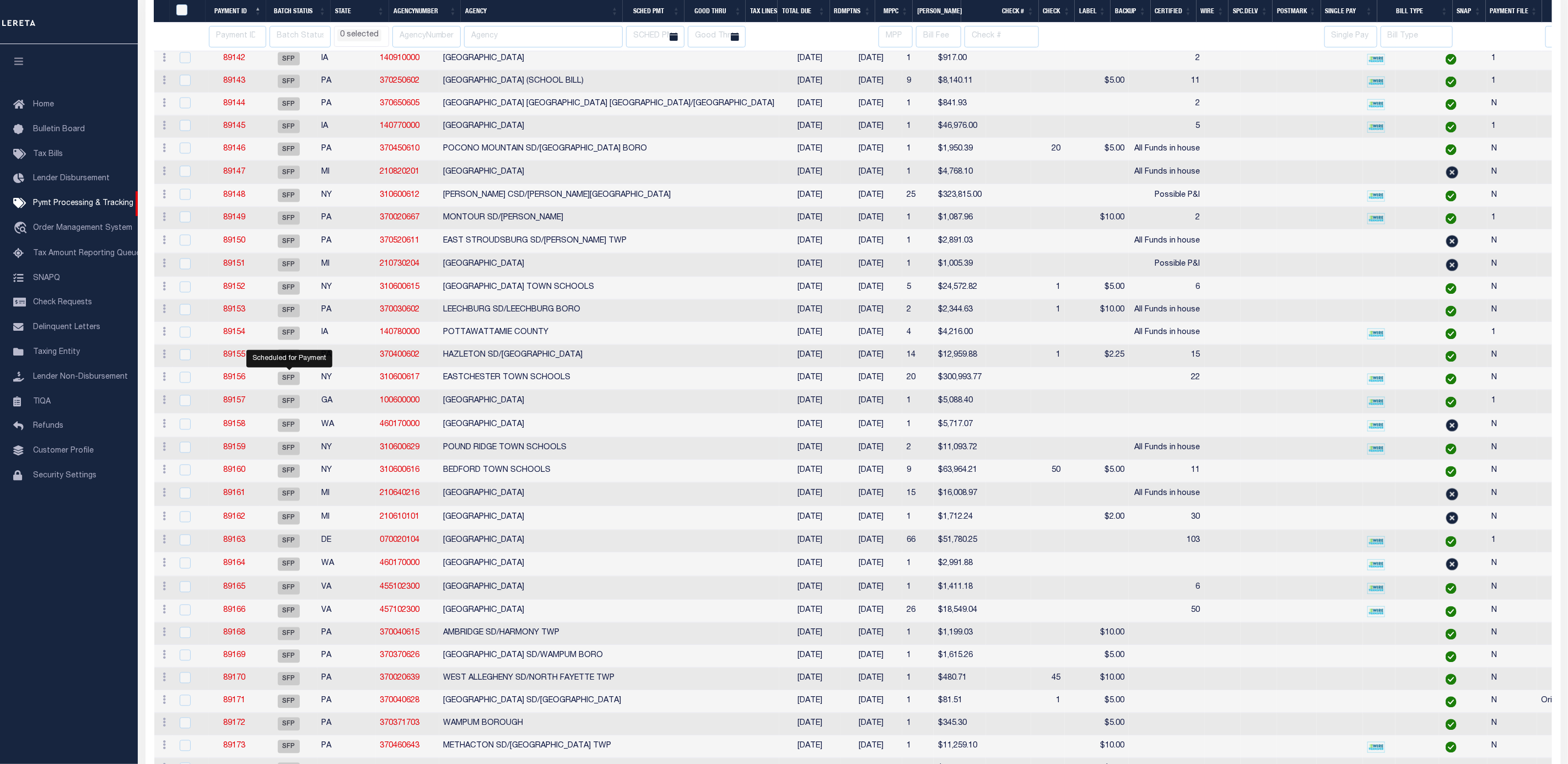
select select
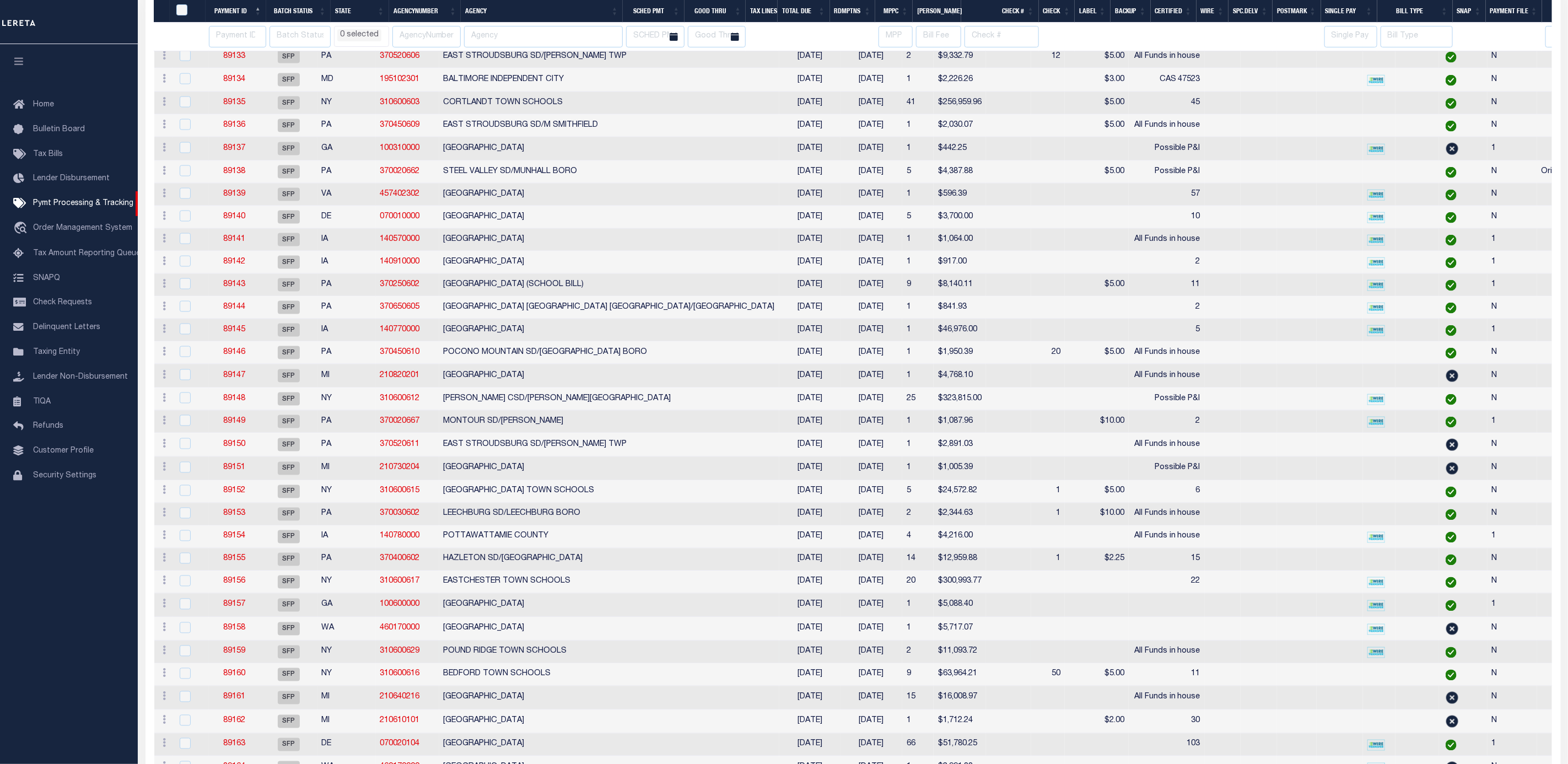
select select
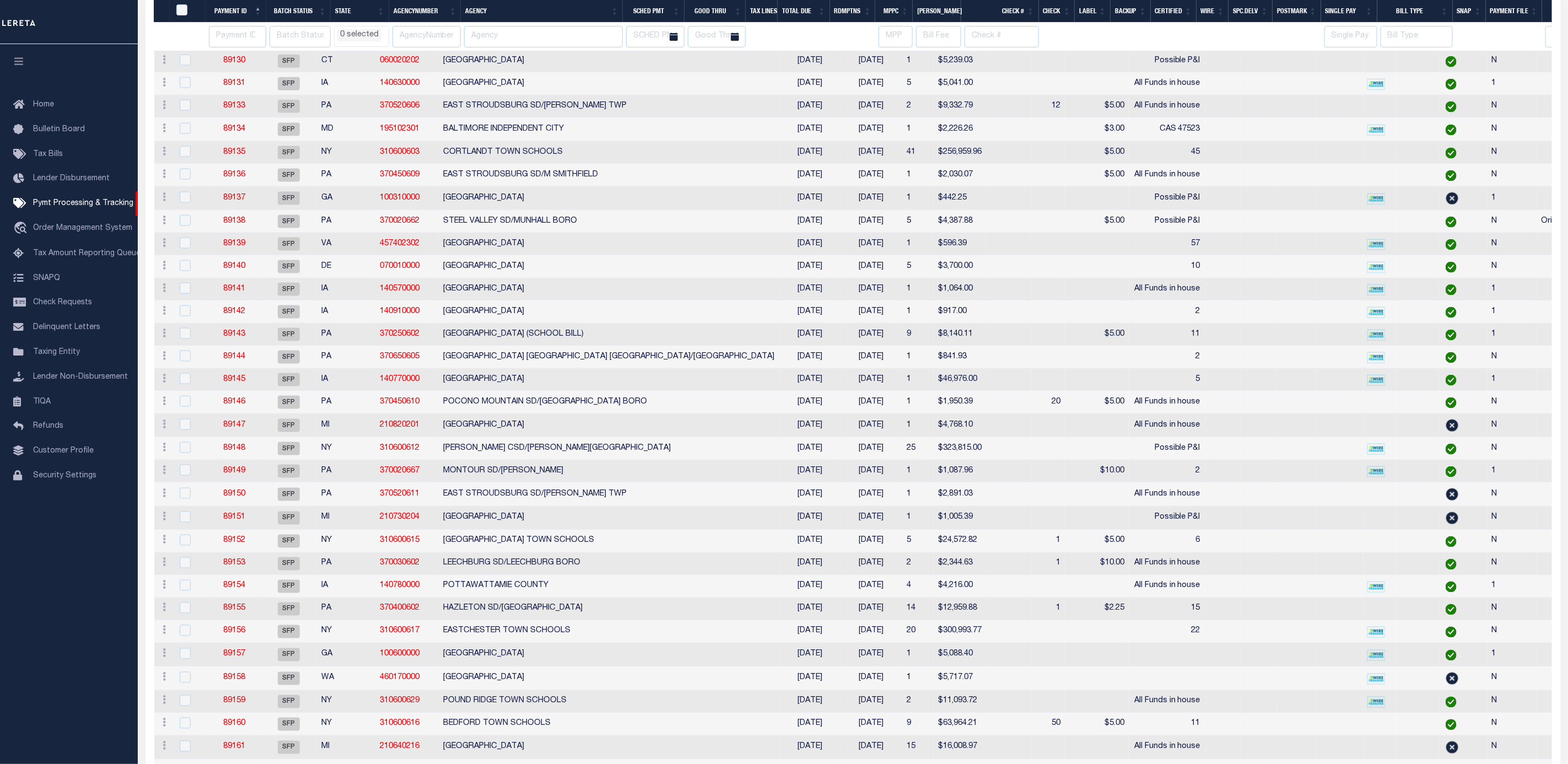
select select
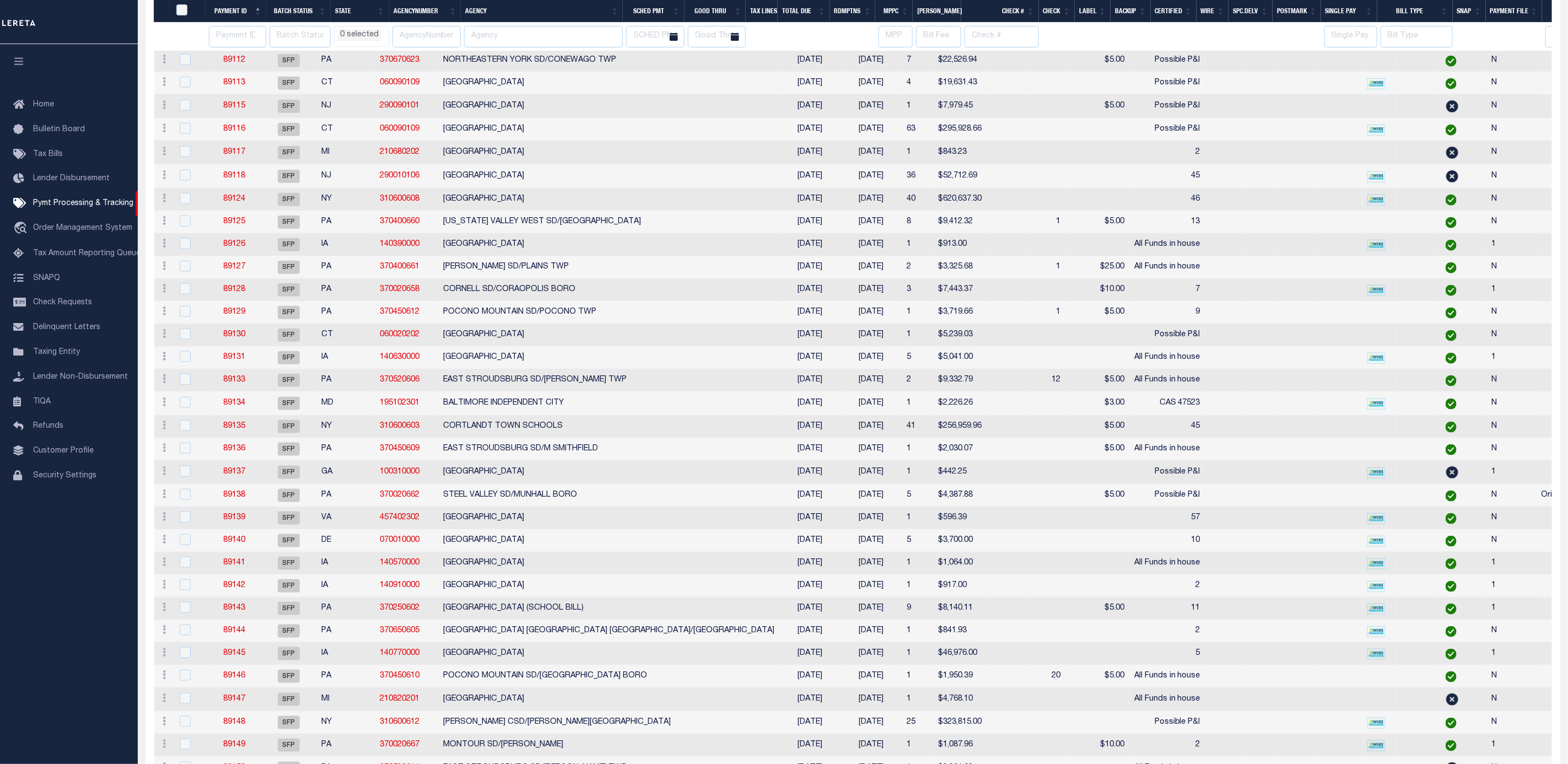
scroll to position [744, 0]
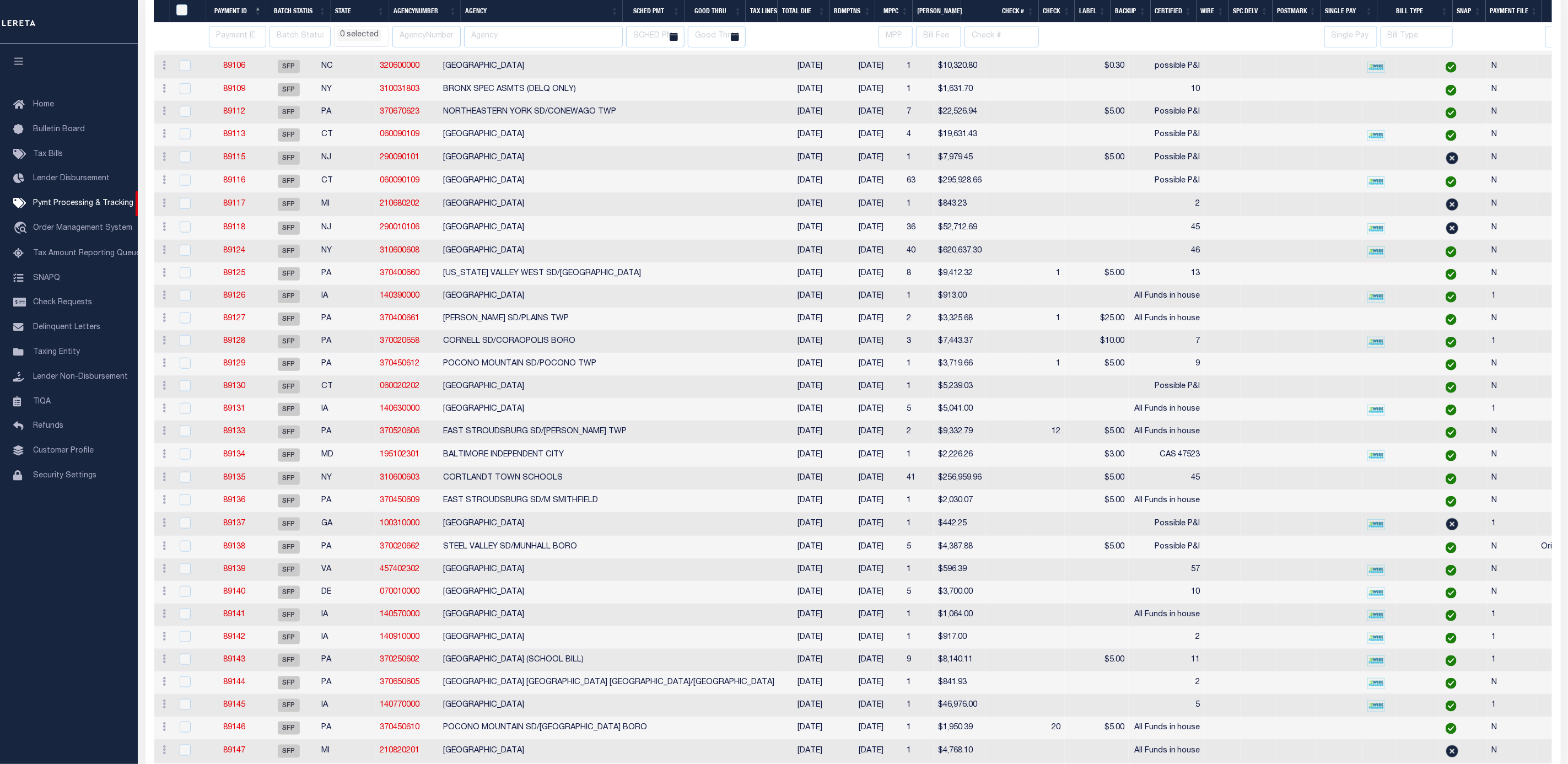
select select
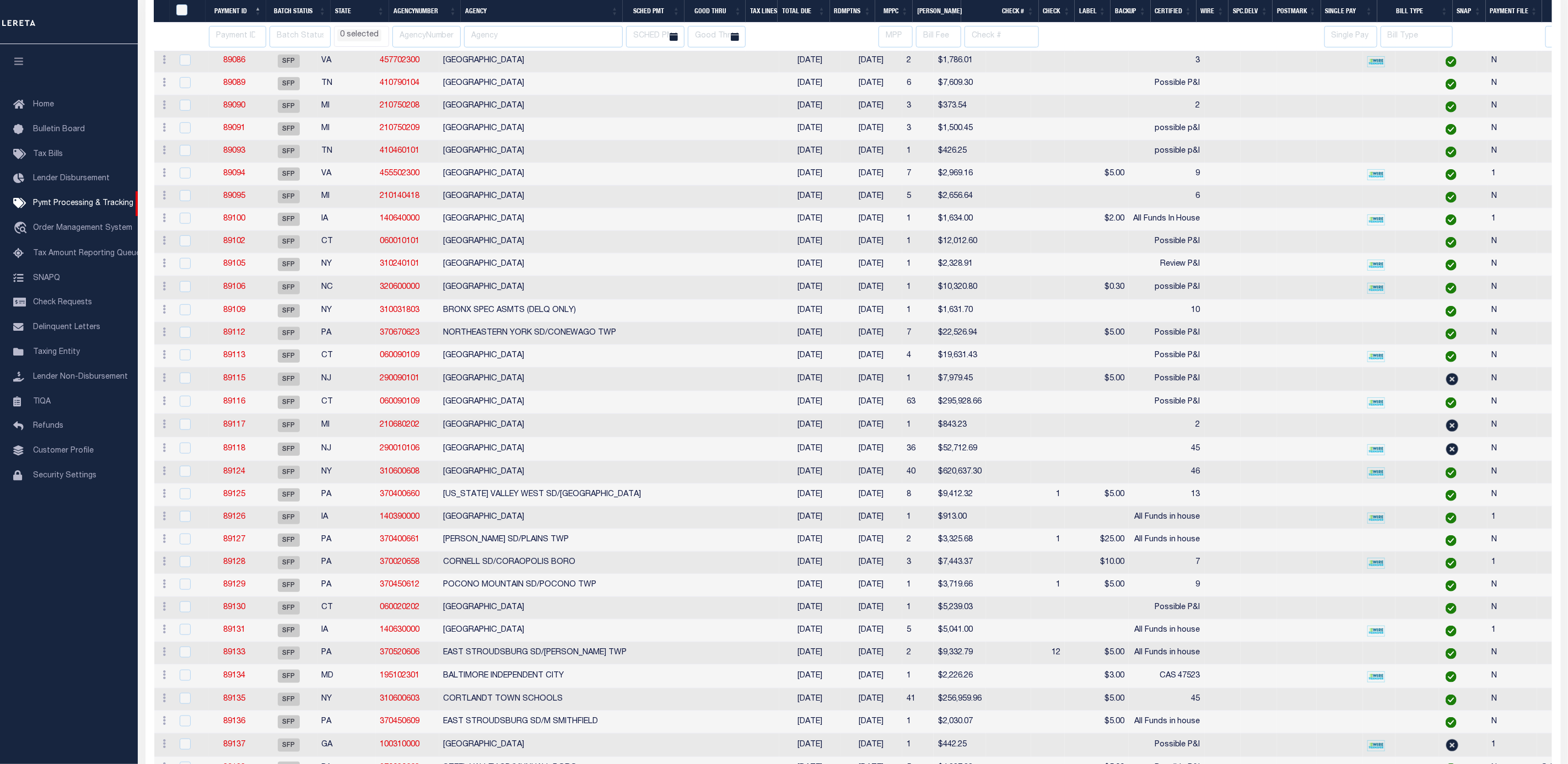
select select
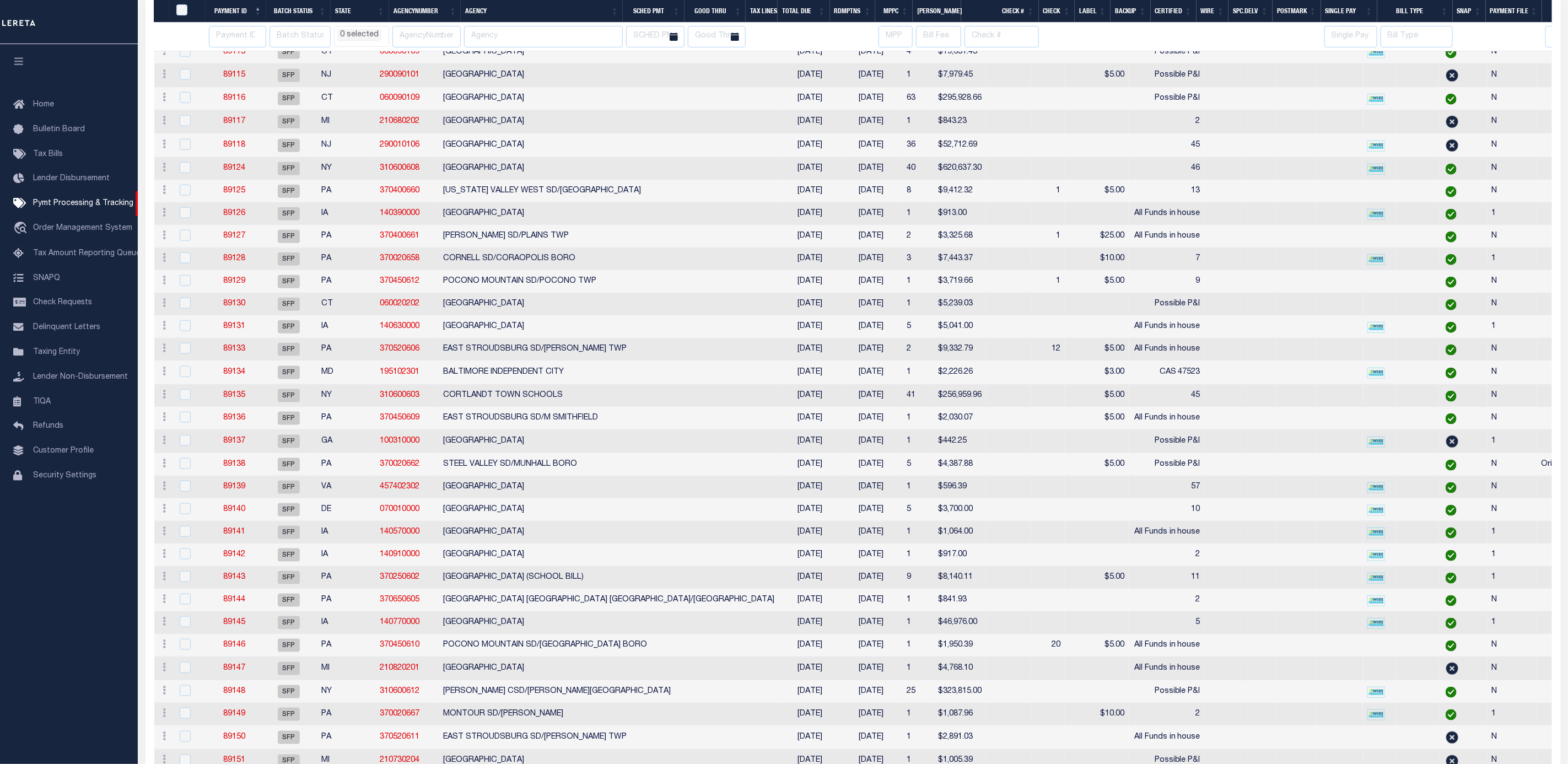
select select
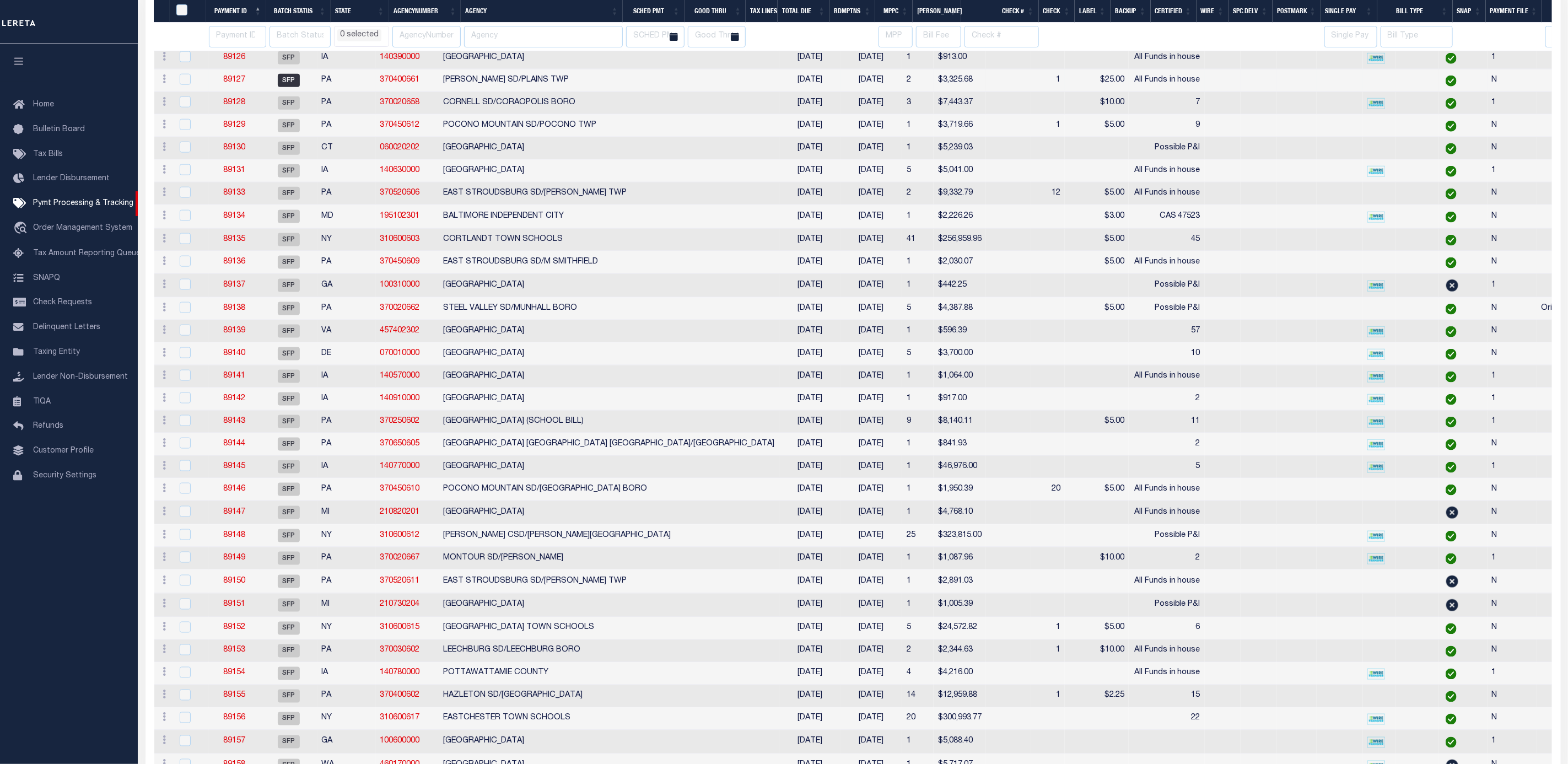
scroll to position [992, 0]
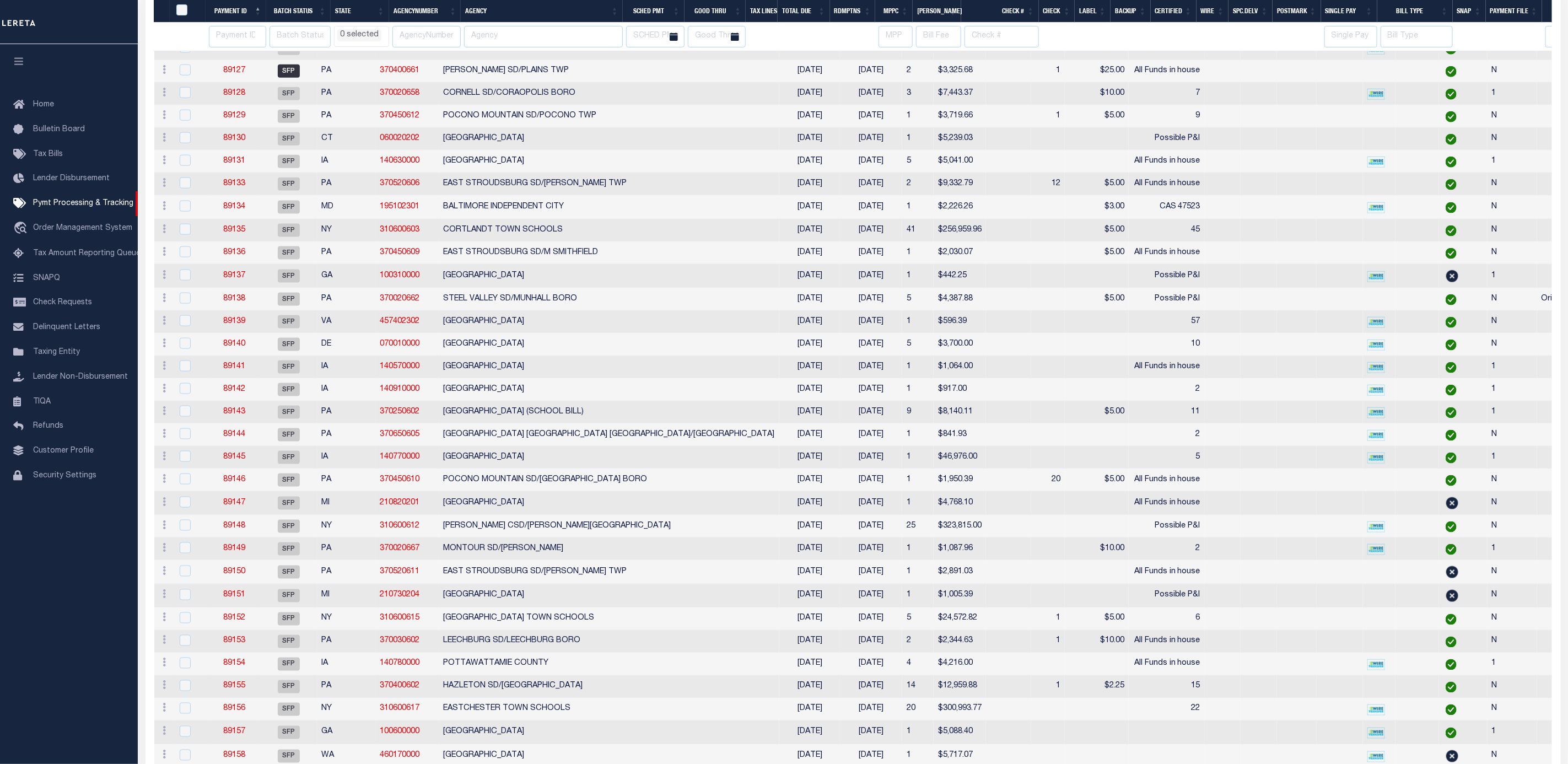
select select
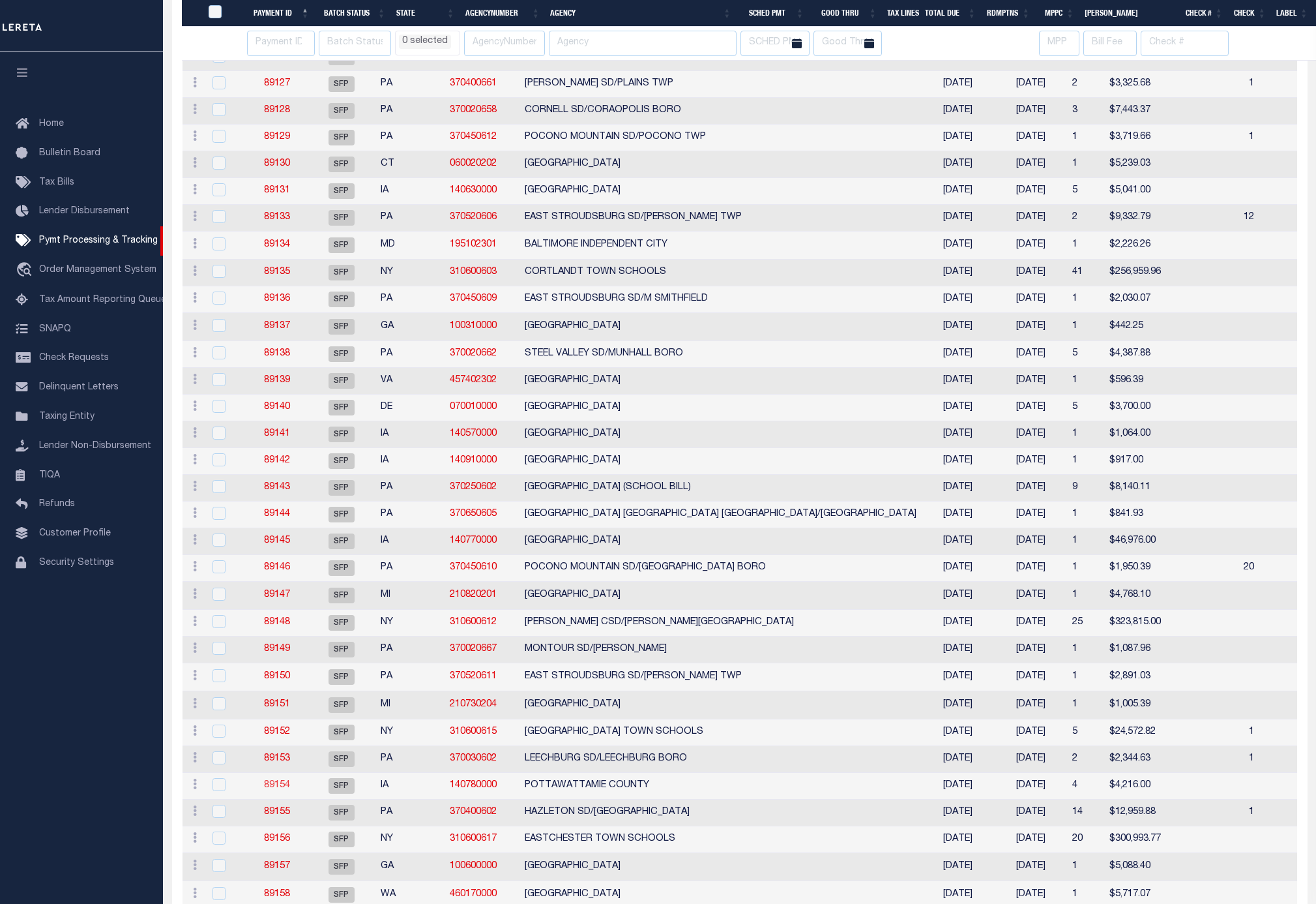
select select
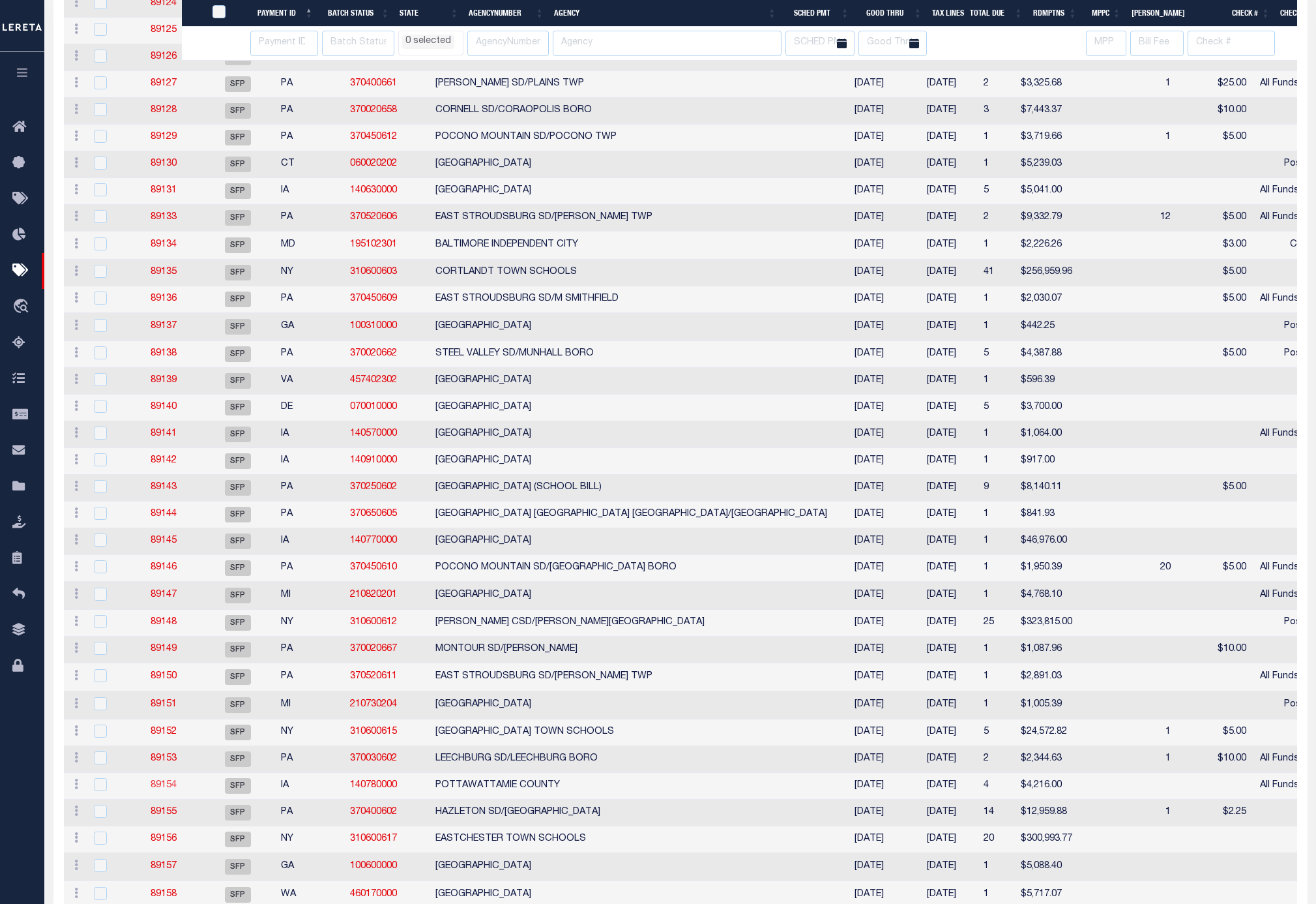
select select
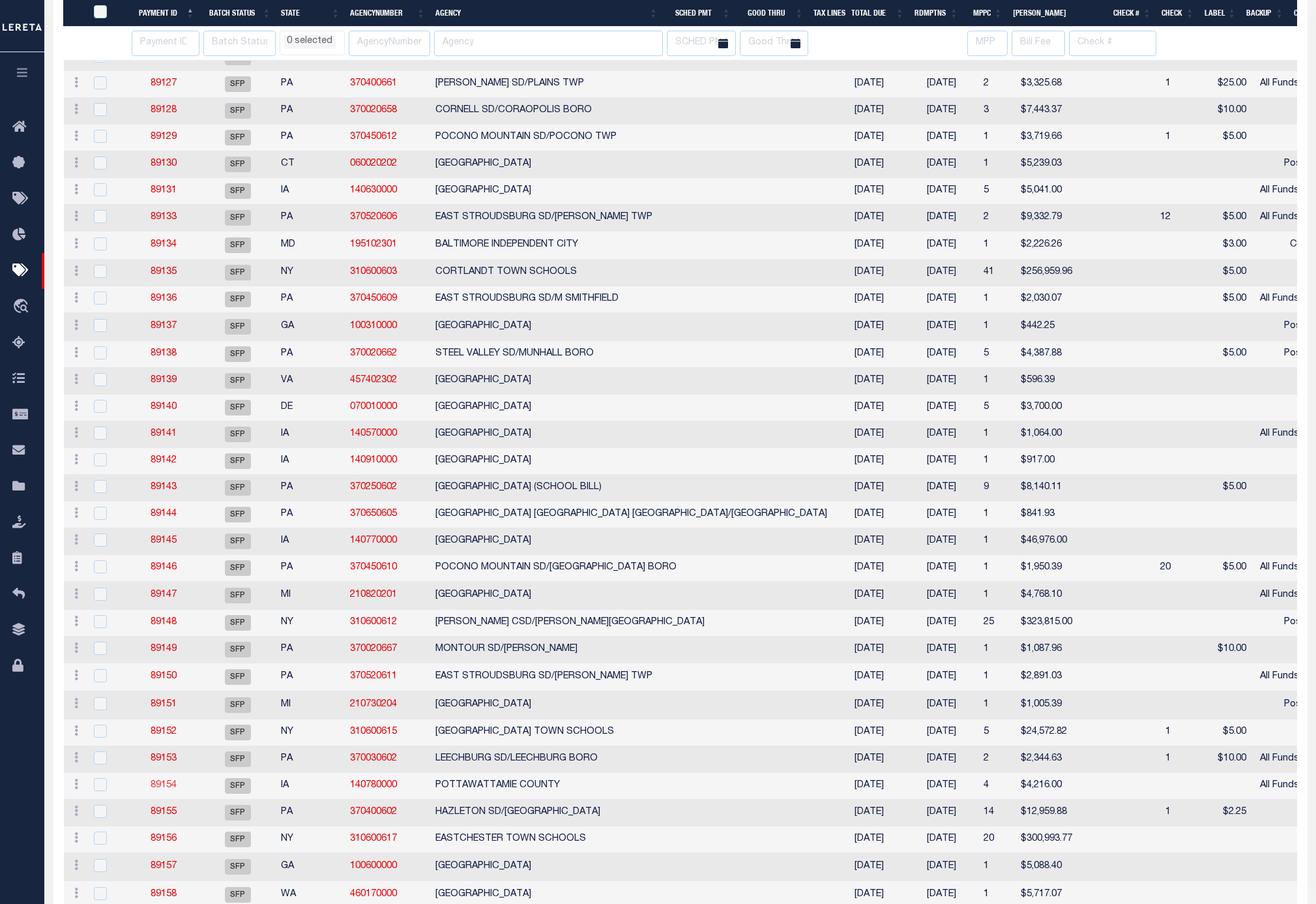
select select
drag, startPoint x: 266, startPoint y: 834, endPoint x: 170, endPoint y: 838, distance: 96.1
select select
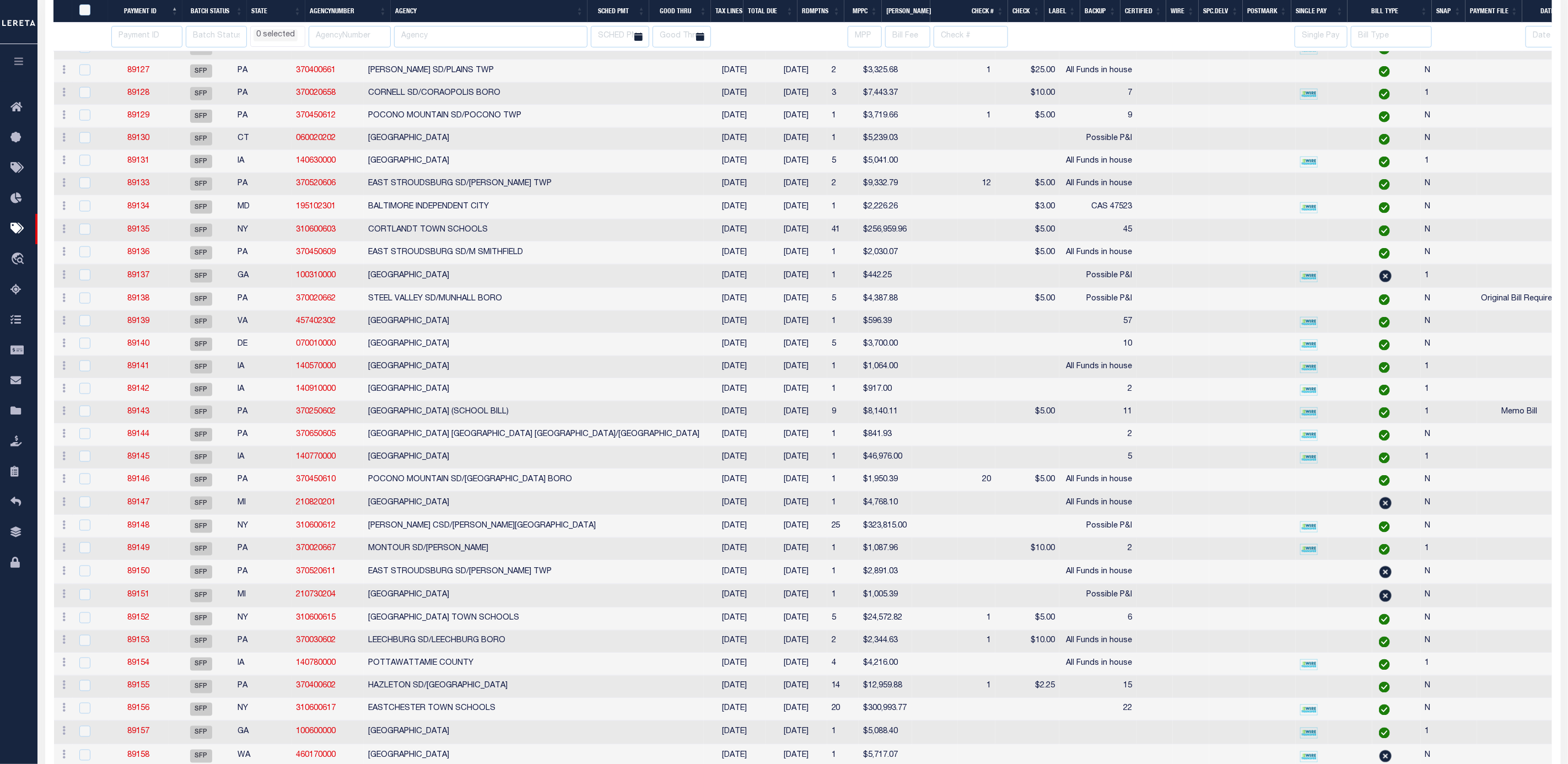
select select
click at [150, 27] on input "number" at bounding box center [147, 36] width 71 height 21
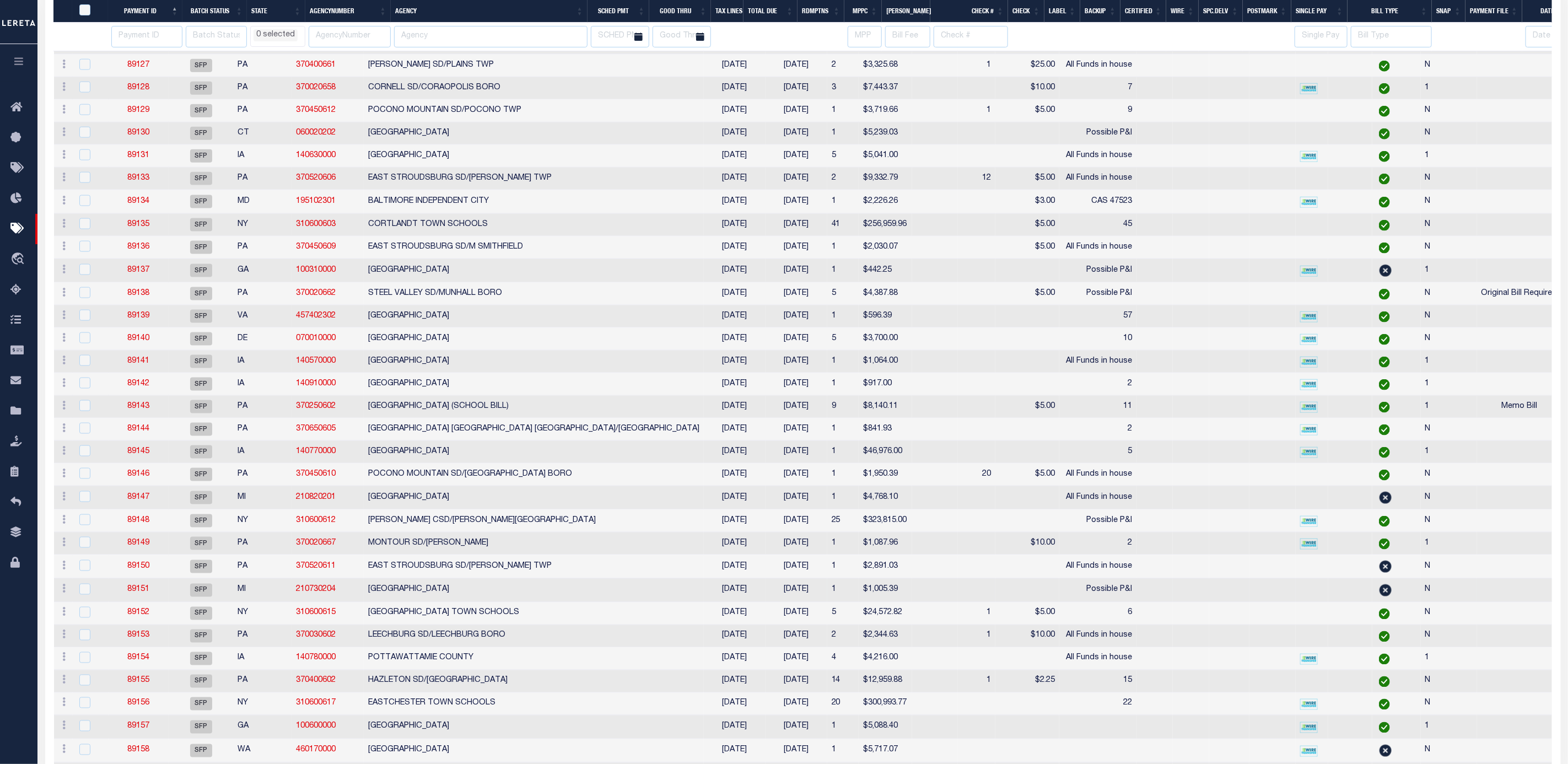
select select
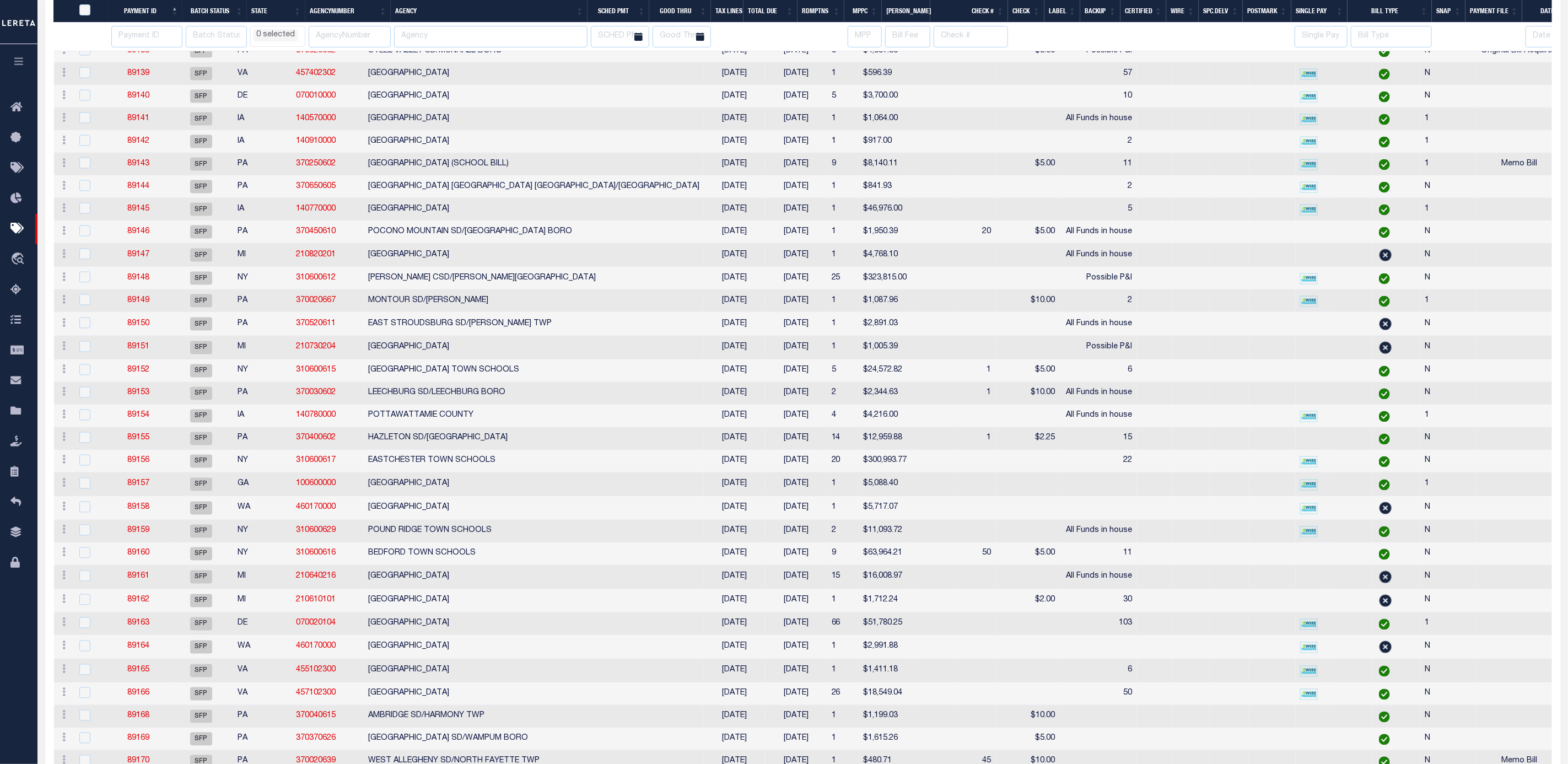
select select
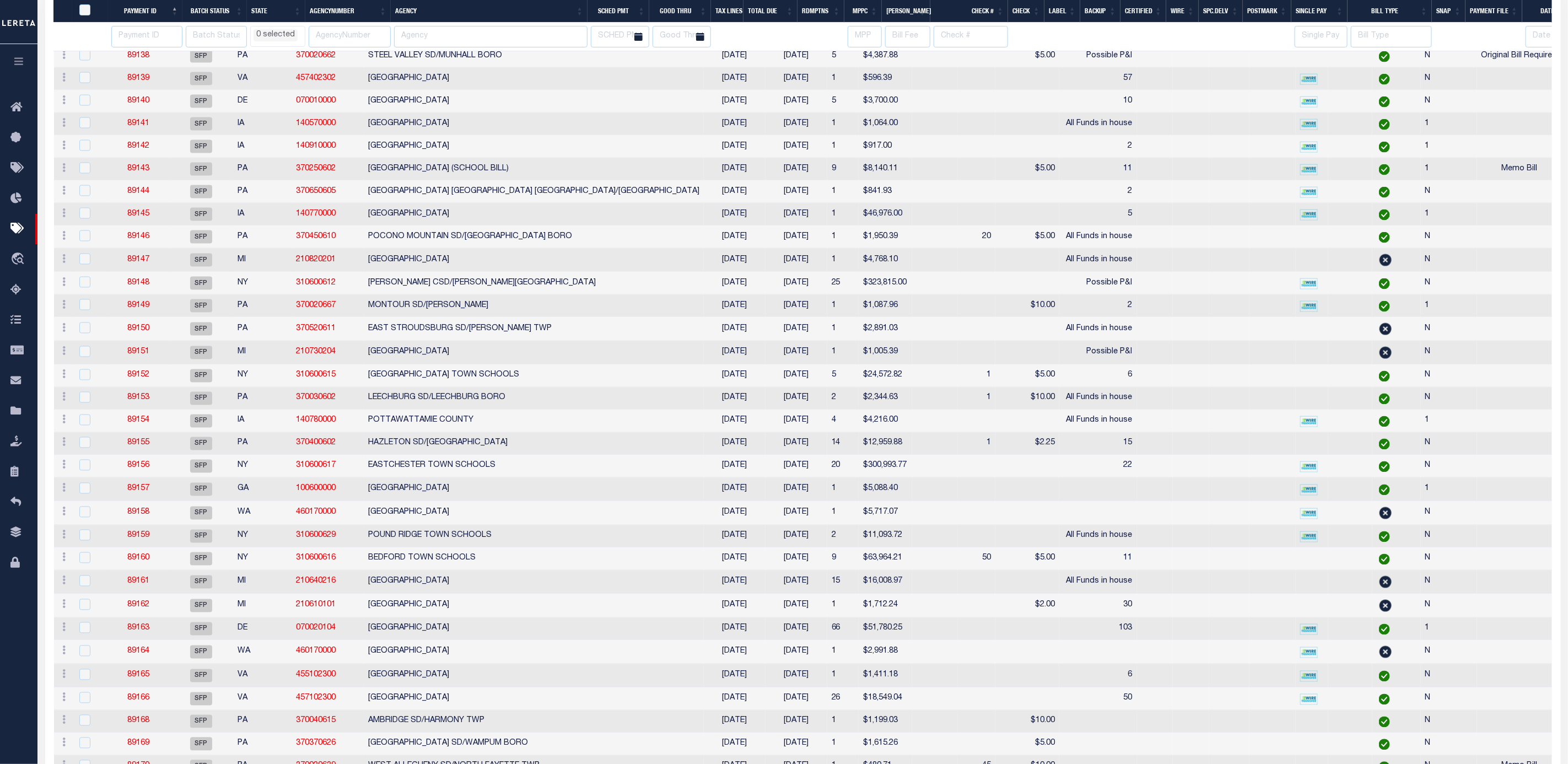
select select
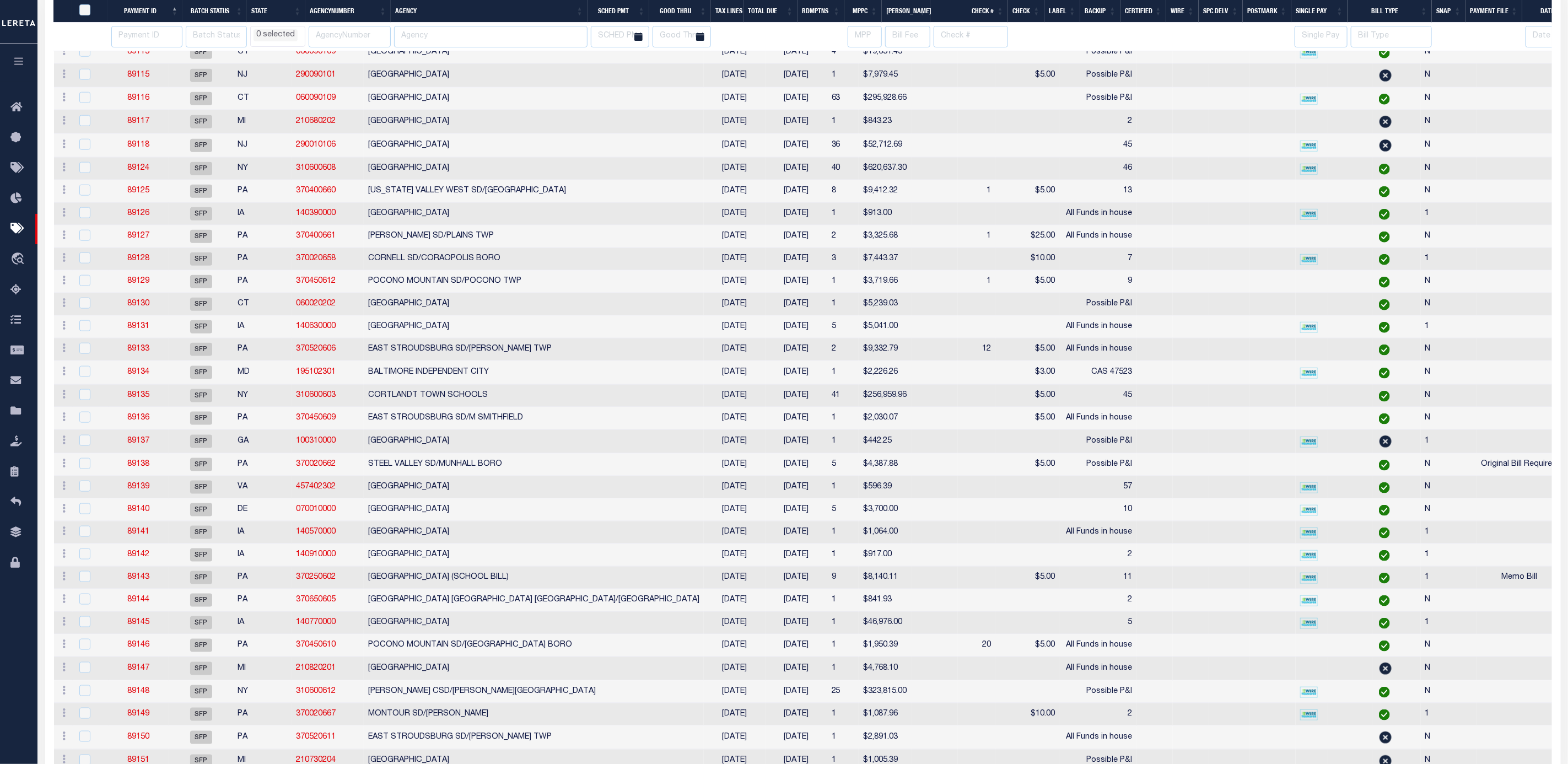
select select
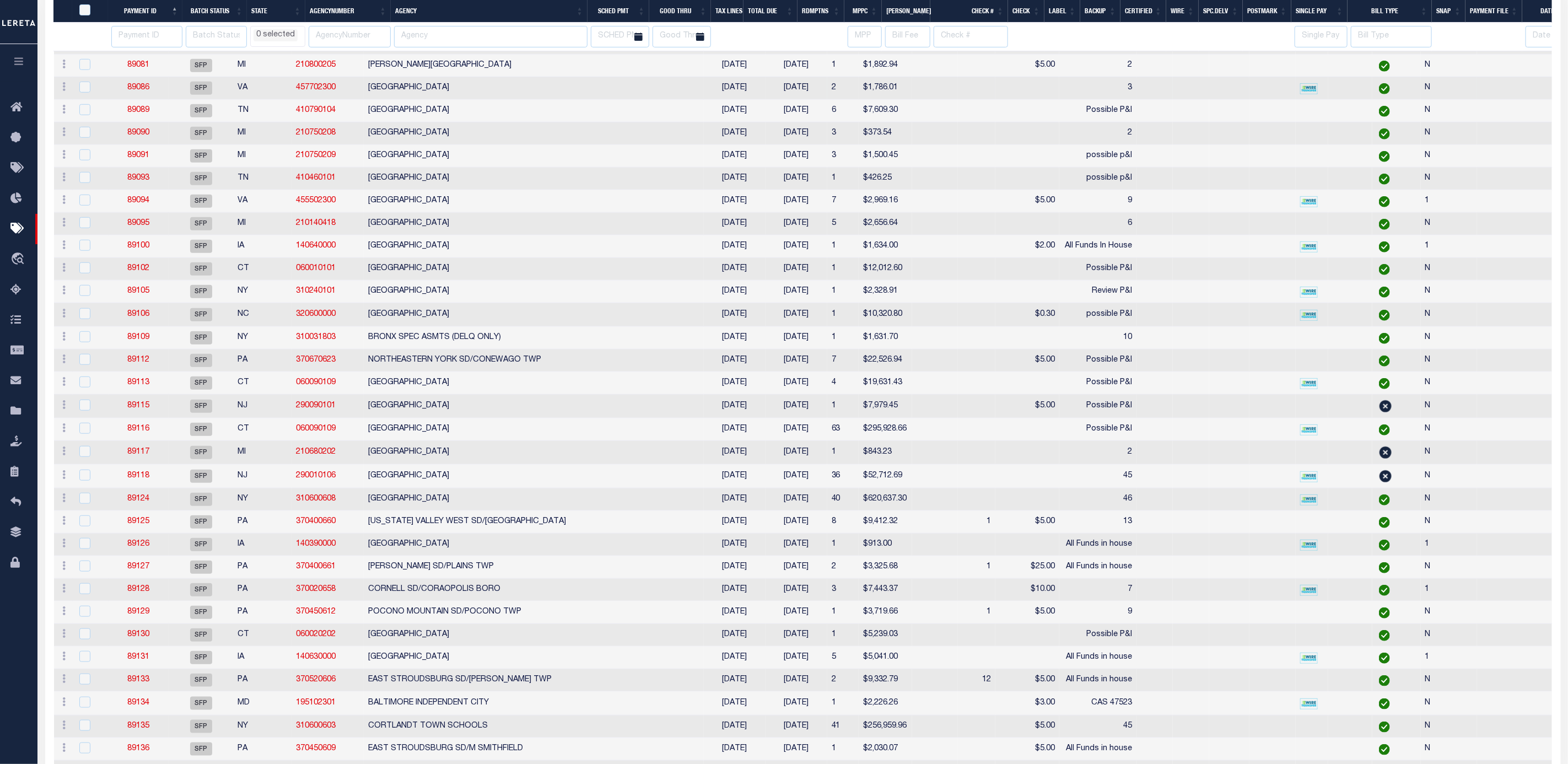
select select
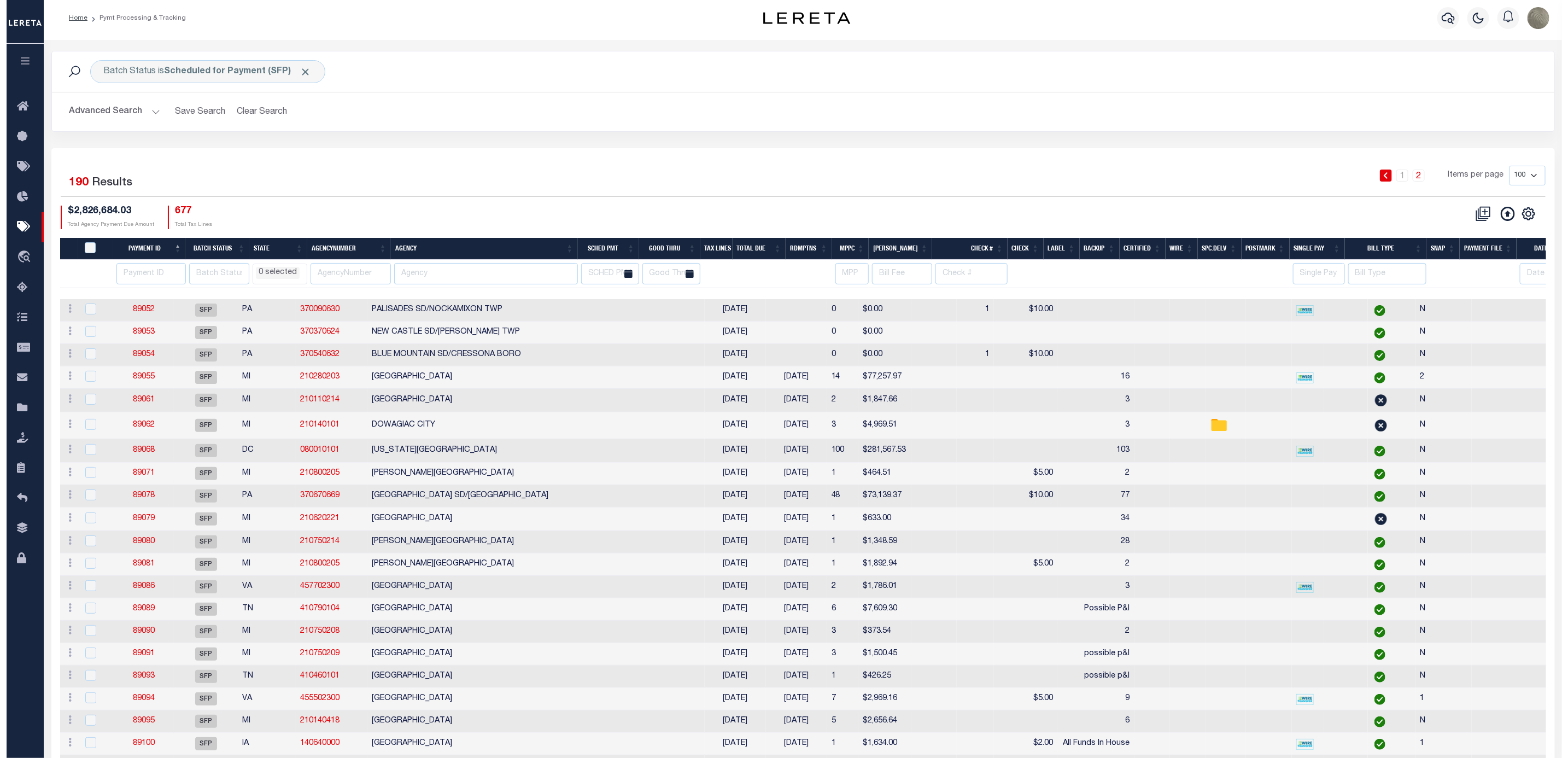
scroll to position [0, 0]
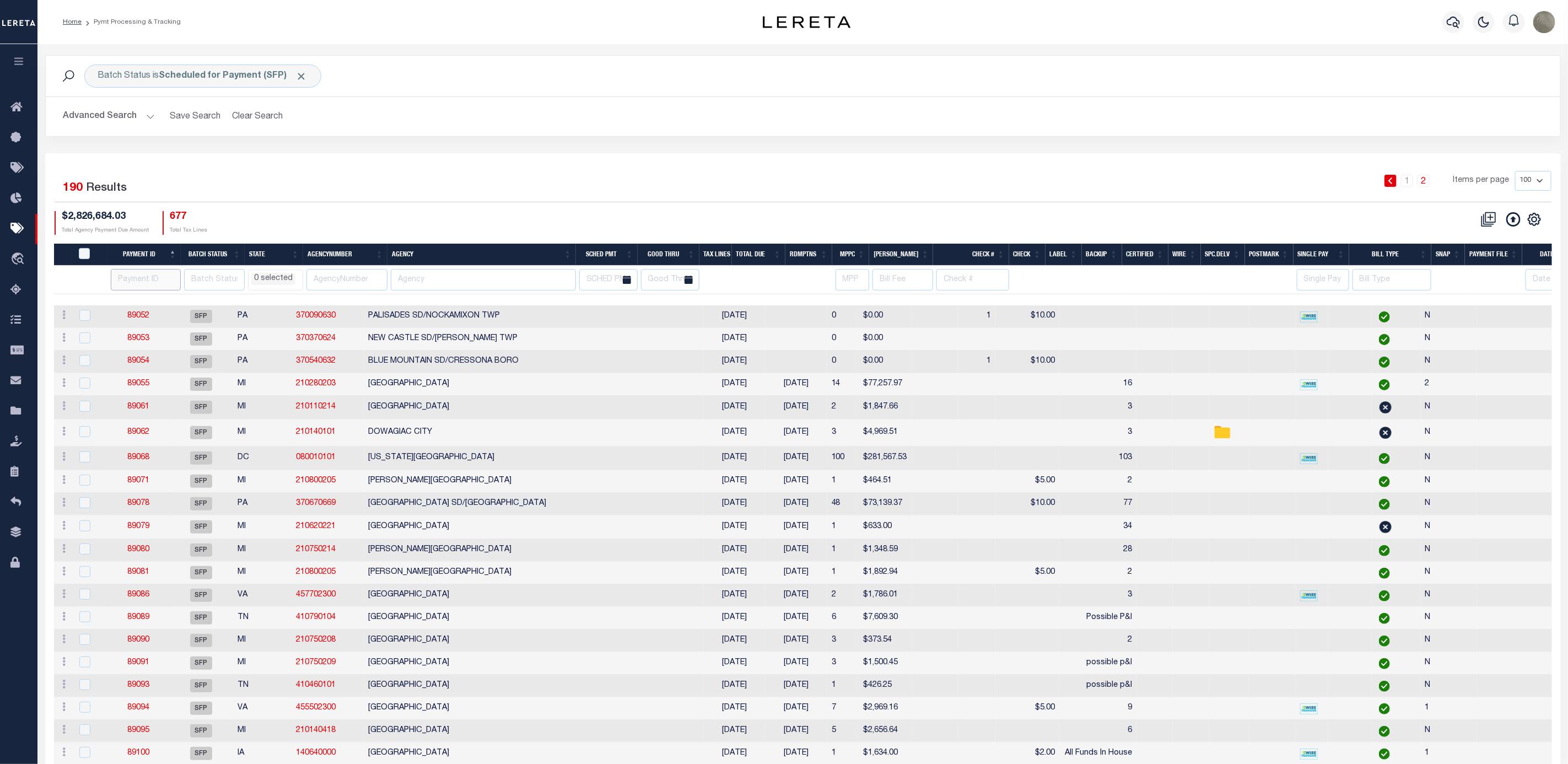
click at [136, 279] on input "number" at bounding box center [146, 279] width 70 height 21
click at [245, 80] on b "Scheduled for Payment (SFP)" at bounding box center [234, 76] width 149 height 9
click at [198, 133] on select "Awaiting Funds (AWF) Cleared and Complete (CAC) New Check Needed (NCN) Payment …" at bounding box center [180, 130] width 162 height 21
select select "RFR"
click at [99, 121] on select "Awaiting Funds (AWF) Cleared and Complete (CAC) New Check Needed (NCN) Payment …" at bounding box center [180, 130] width 162 height 21
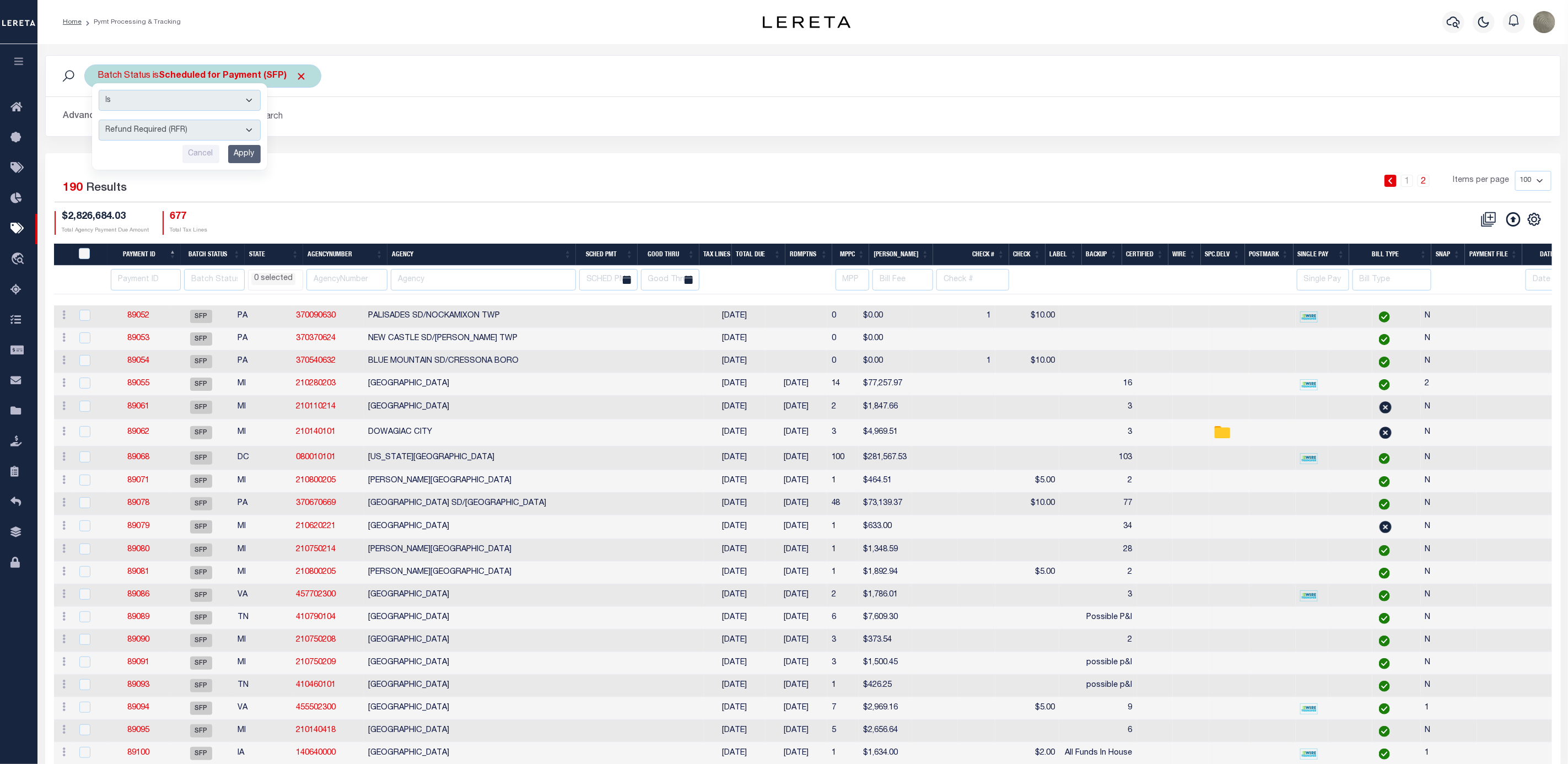
click at [241, 153] on input "Apply" at bounding box center [244, 154] width 33 height 18
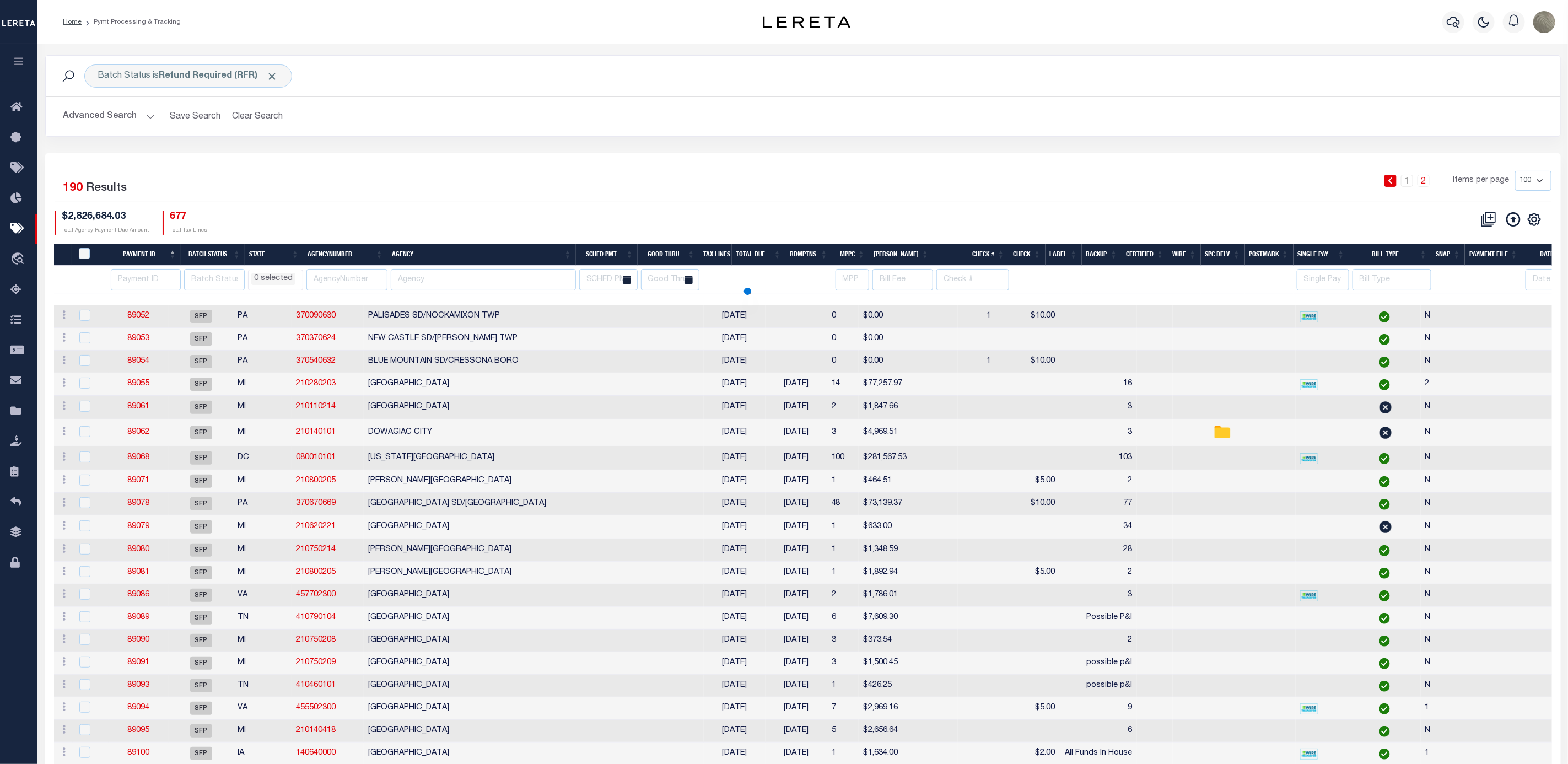
select select
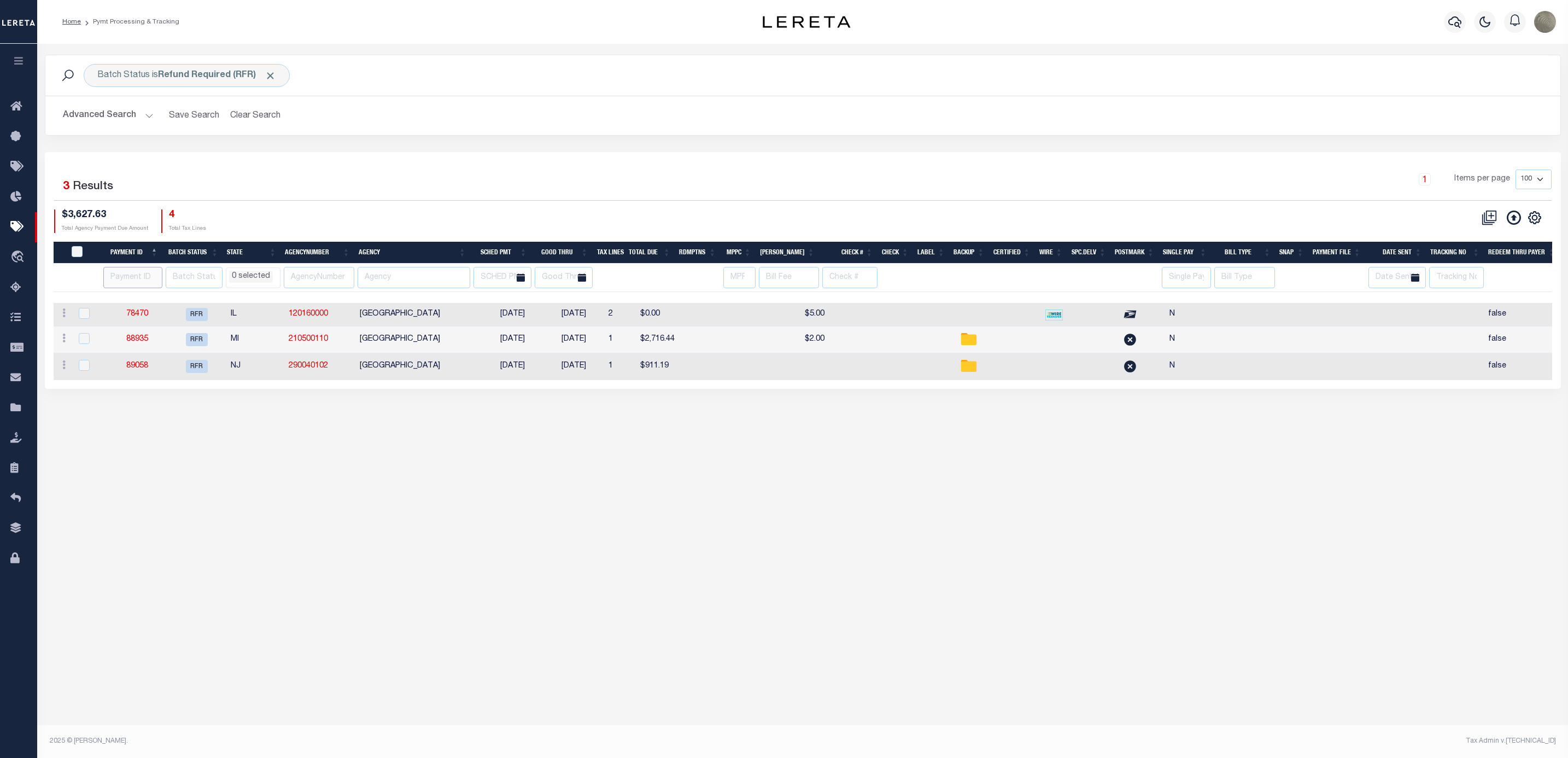
click at [138, 279] on input "number" at bounding box center [133, 277] width 59 height 21
type input "88"
select select
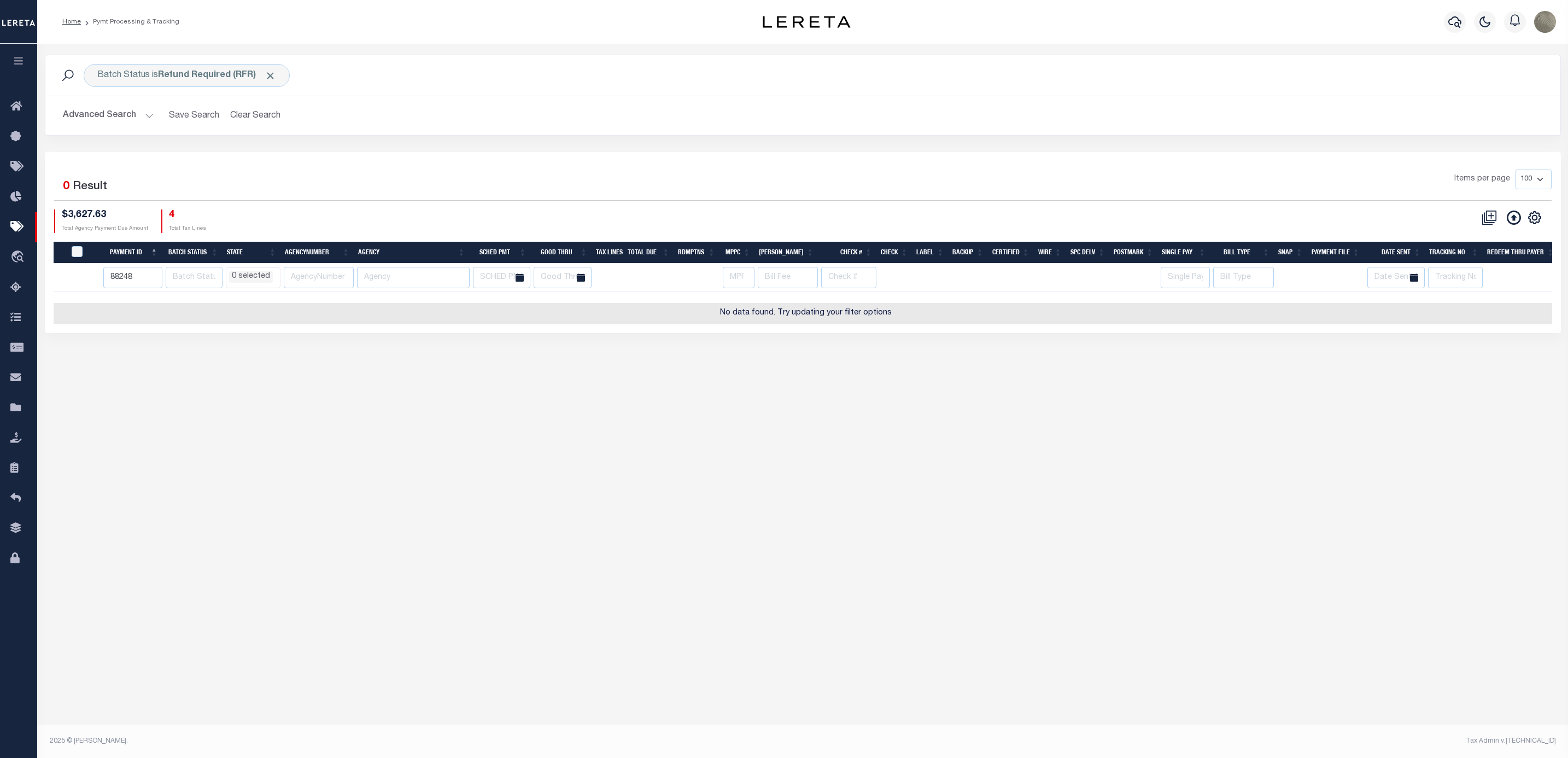
type input "88248"
select select
click at [271, 75] on span "Click to Remove" at bounding box center [270, 75] width 12 height 12
select select
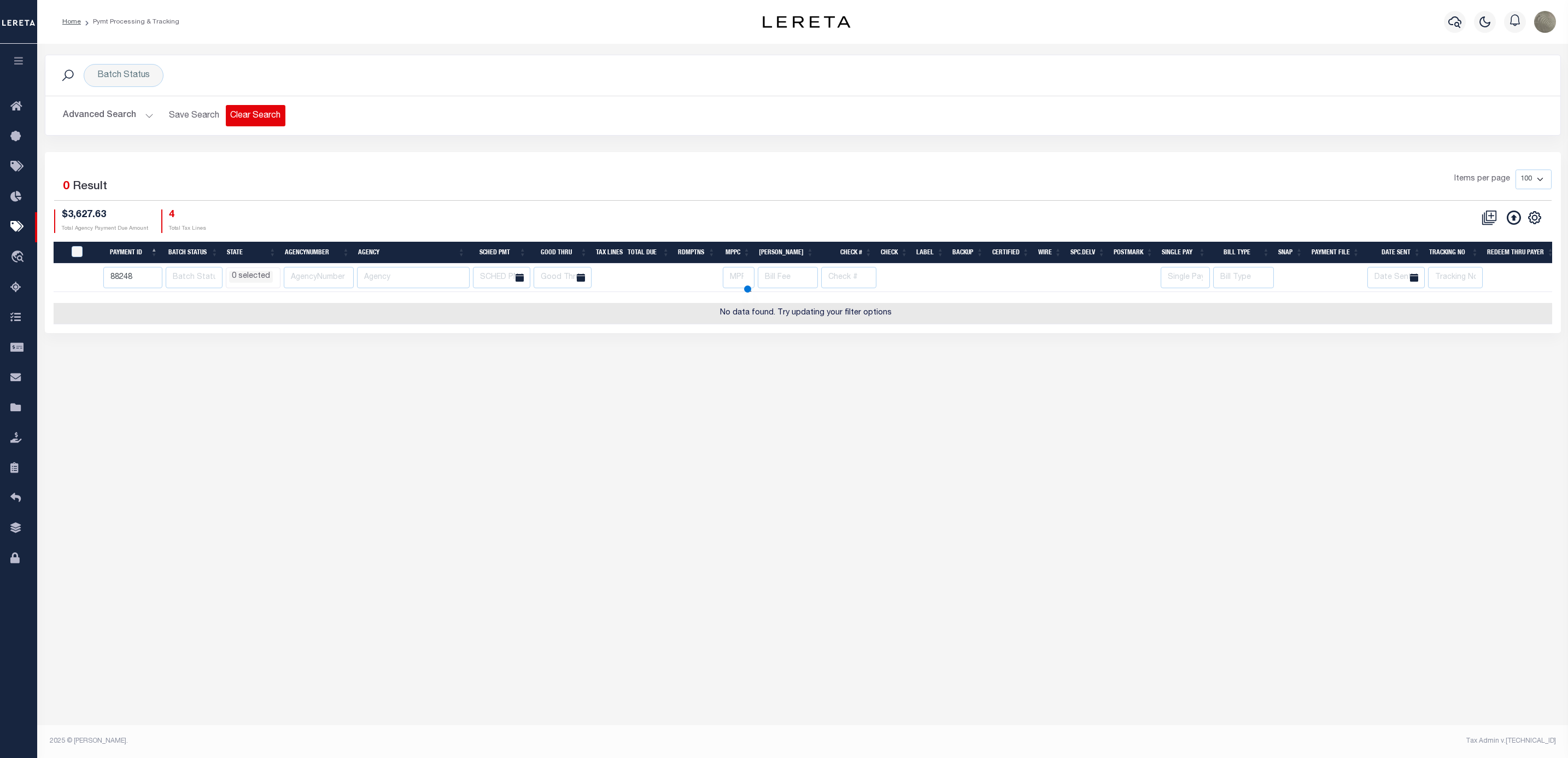
select select
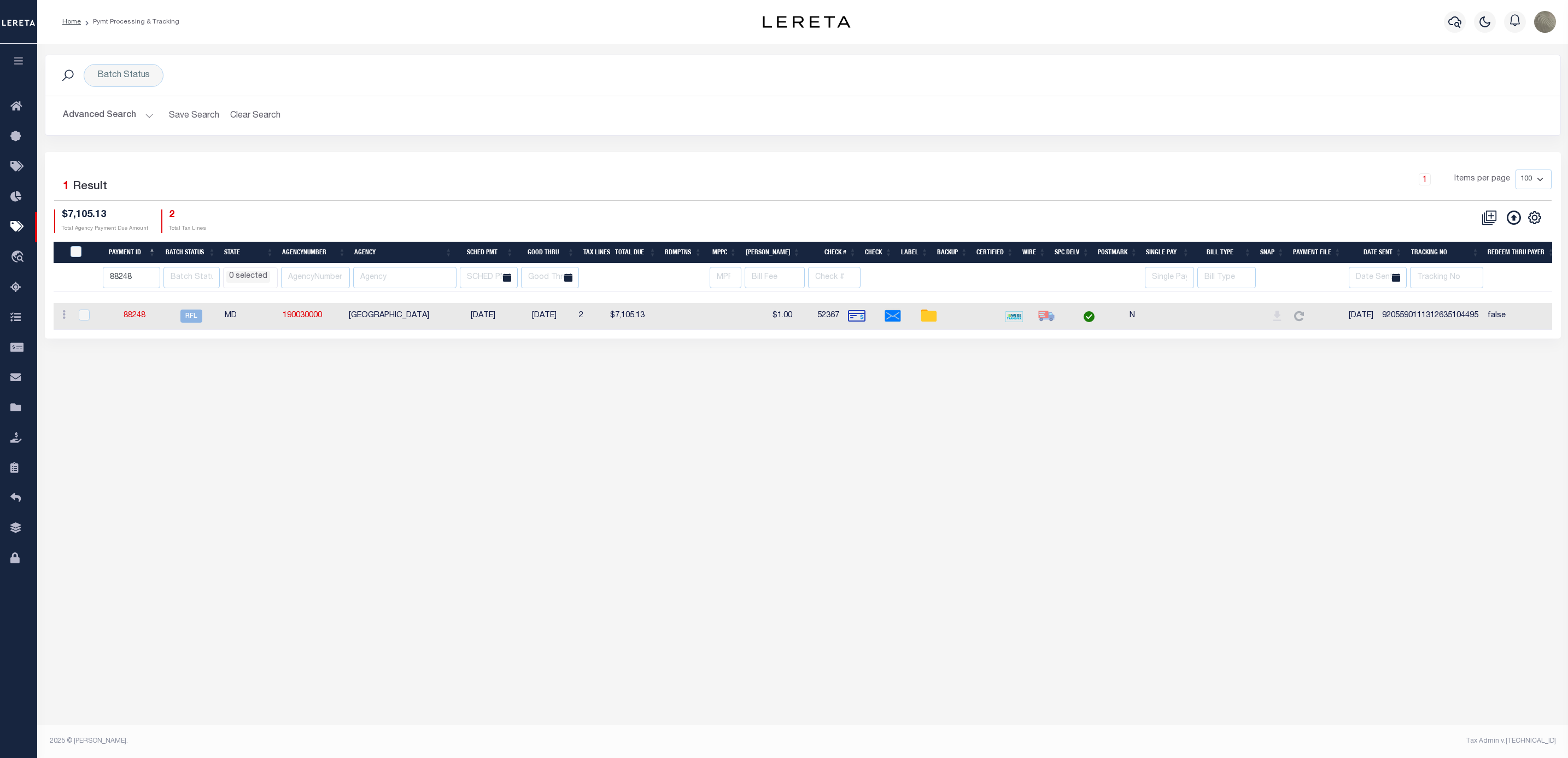
select select
click at [102, 276] on th "88248" at bounding box center [130, 278] width 61 height 29
click at [113, 276] on input "88248" at bounding box center [131, 277] width 57 height 21
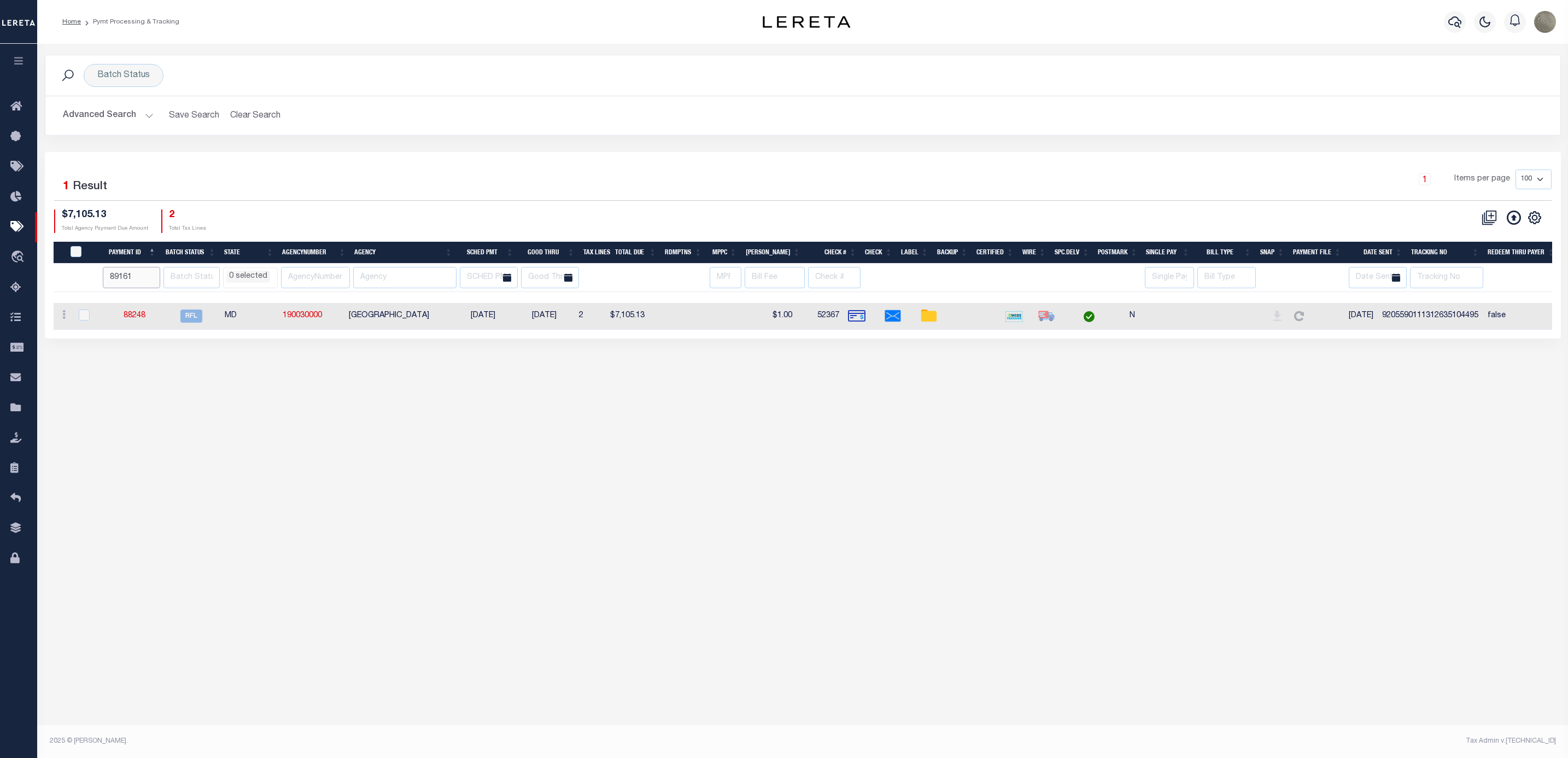
type input "89161"
select select
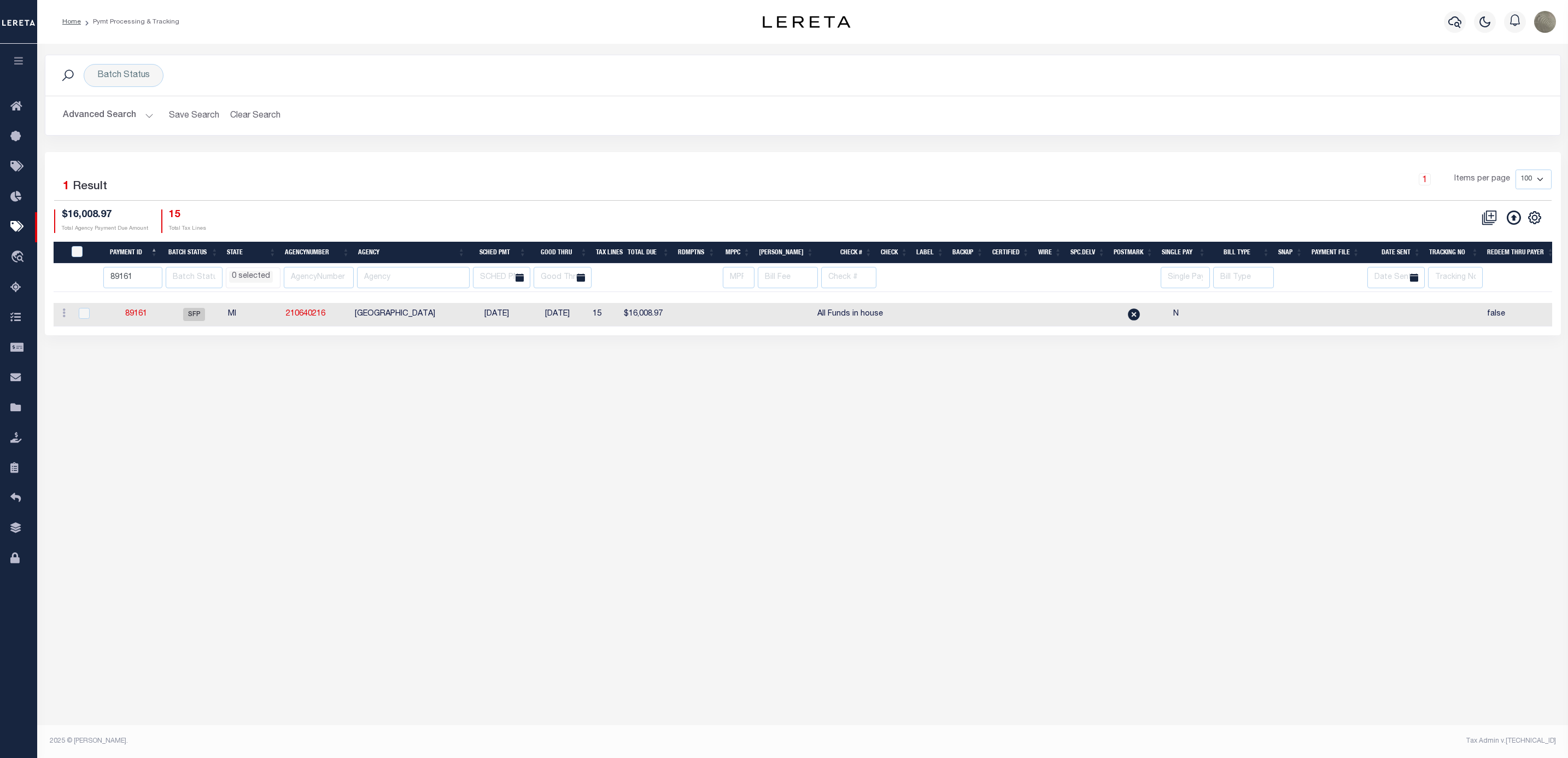
click at [756, 118] on h2 "Advanced Search Save Search Clear Search PayeeSearchTable_dynamictable_____Defa…" at bounding box center [803, 115] width 1497 height 21
click at [22, 223] on icon at bounding box center [19, 227] width 18 height 13
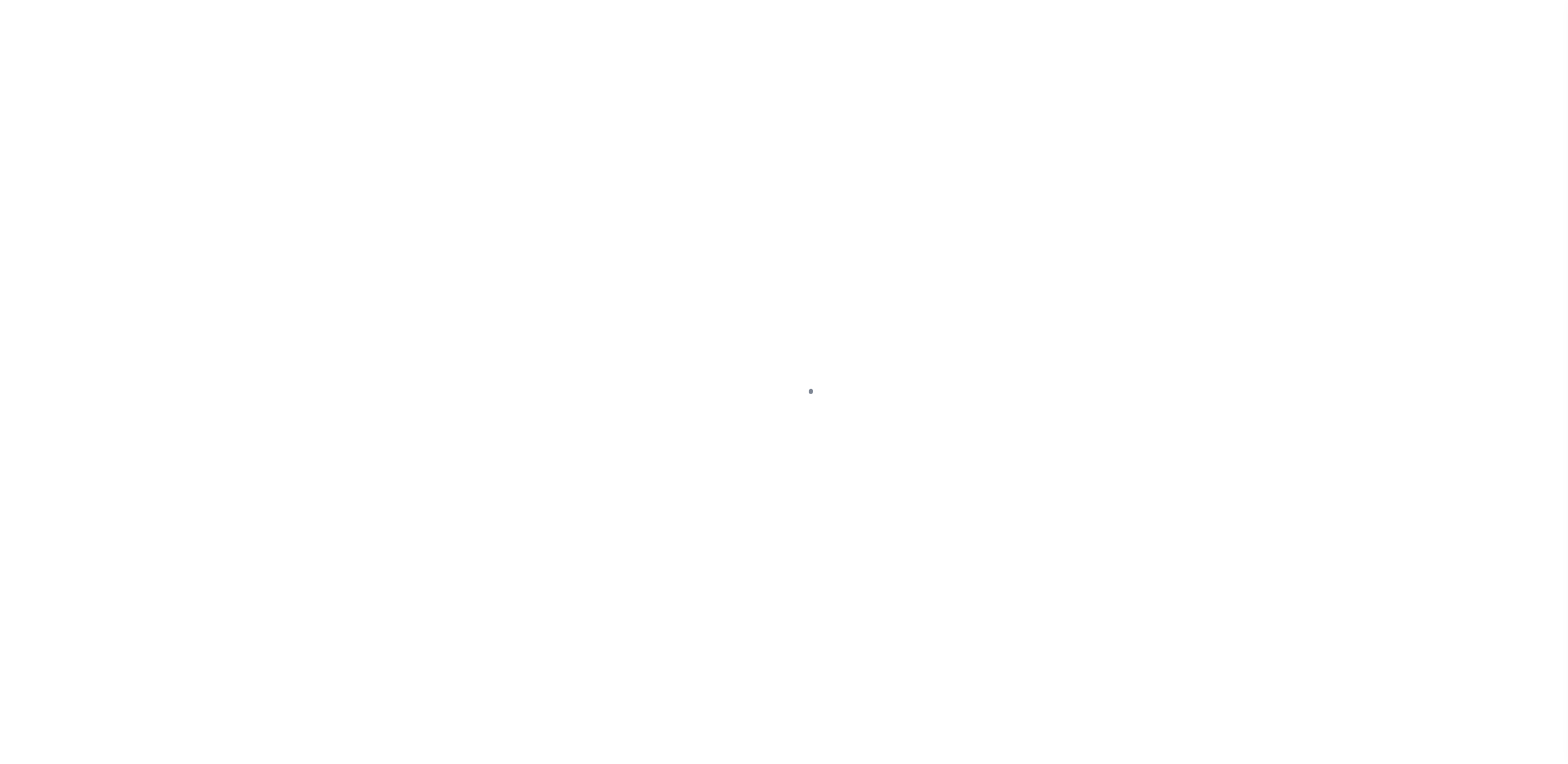
select select "SFP"
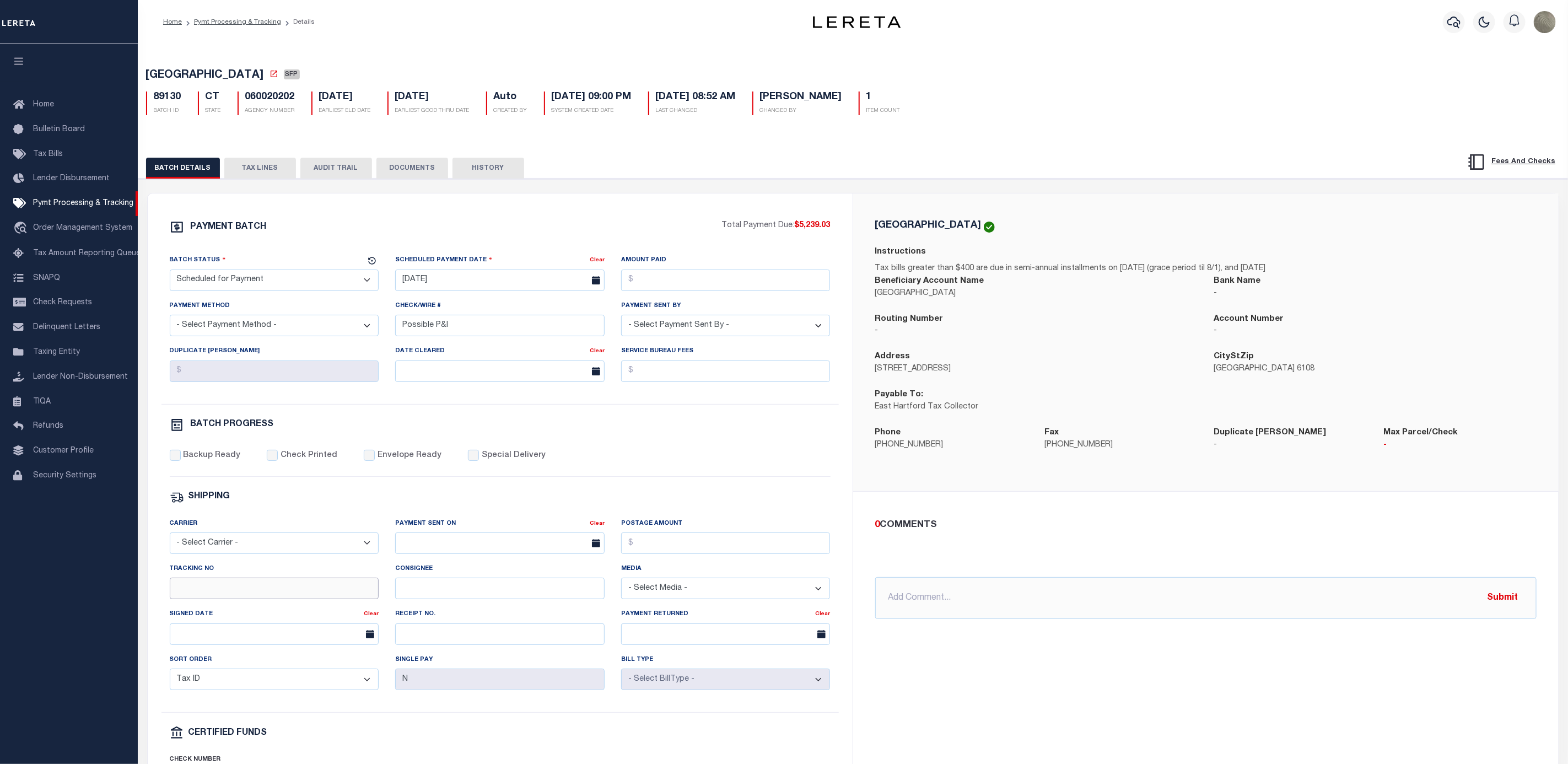
click at [229, 592] on input "Tracking No" at bounding box center [274, 588] width 209 height 21
type input "[PERSON_NAME]"
click at [741, 449] on div "PAYMENT BATCH Total Payment Due: $5,239.03 Batch Status - Select Status -" at bounding box center [500, 515] width 679 height 592
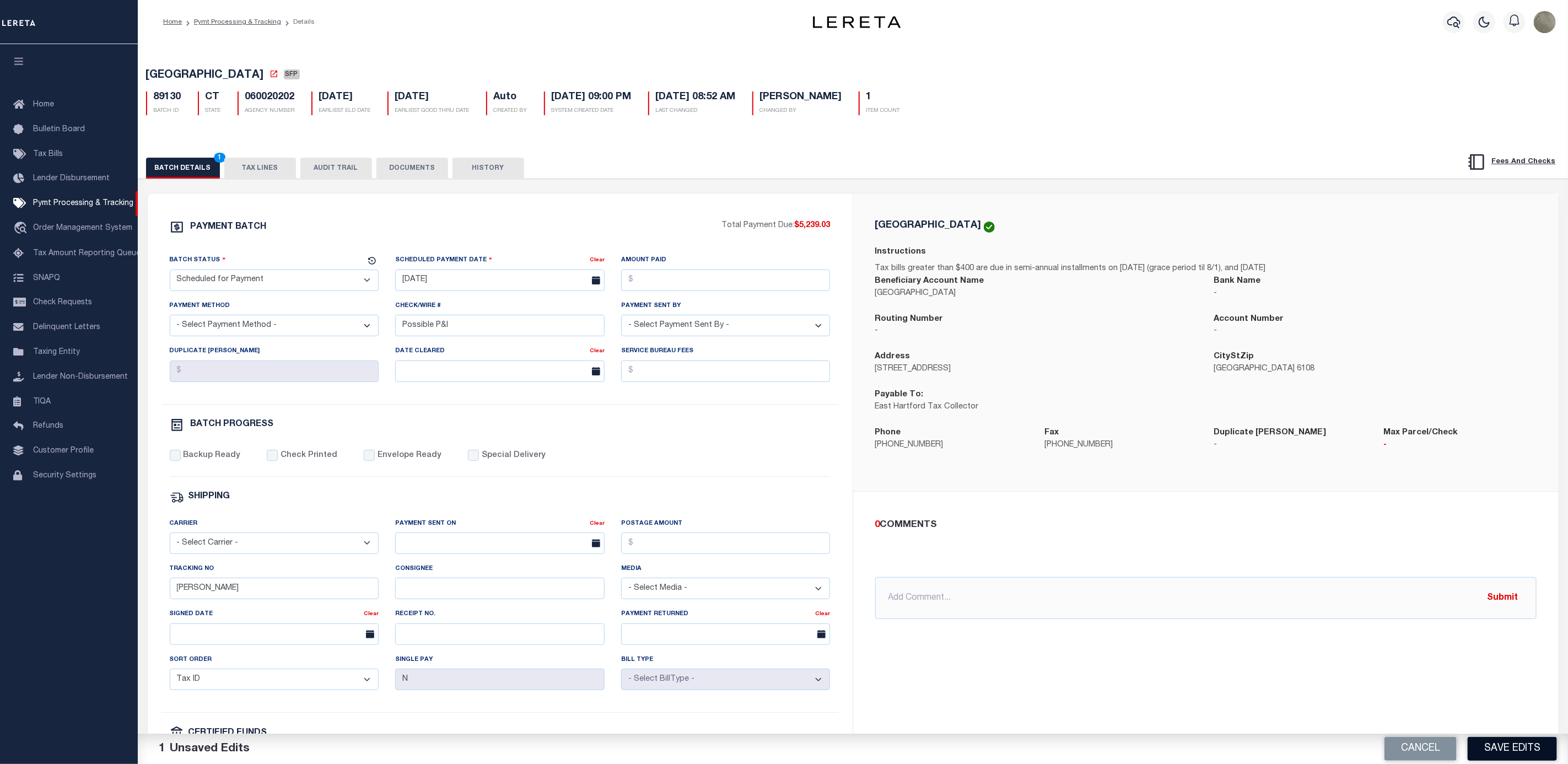
click at [1502, 757] on button "Save Edits" at bounding box center [1513, 749] width 90 height 24
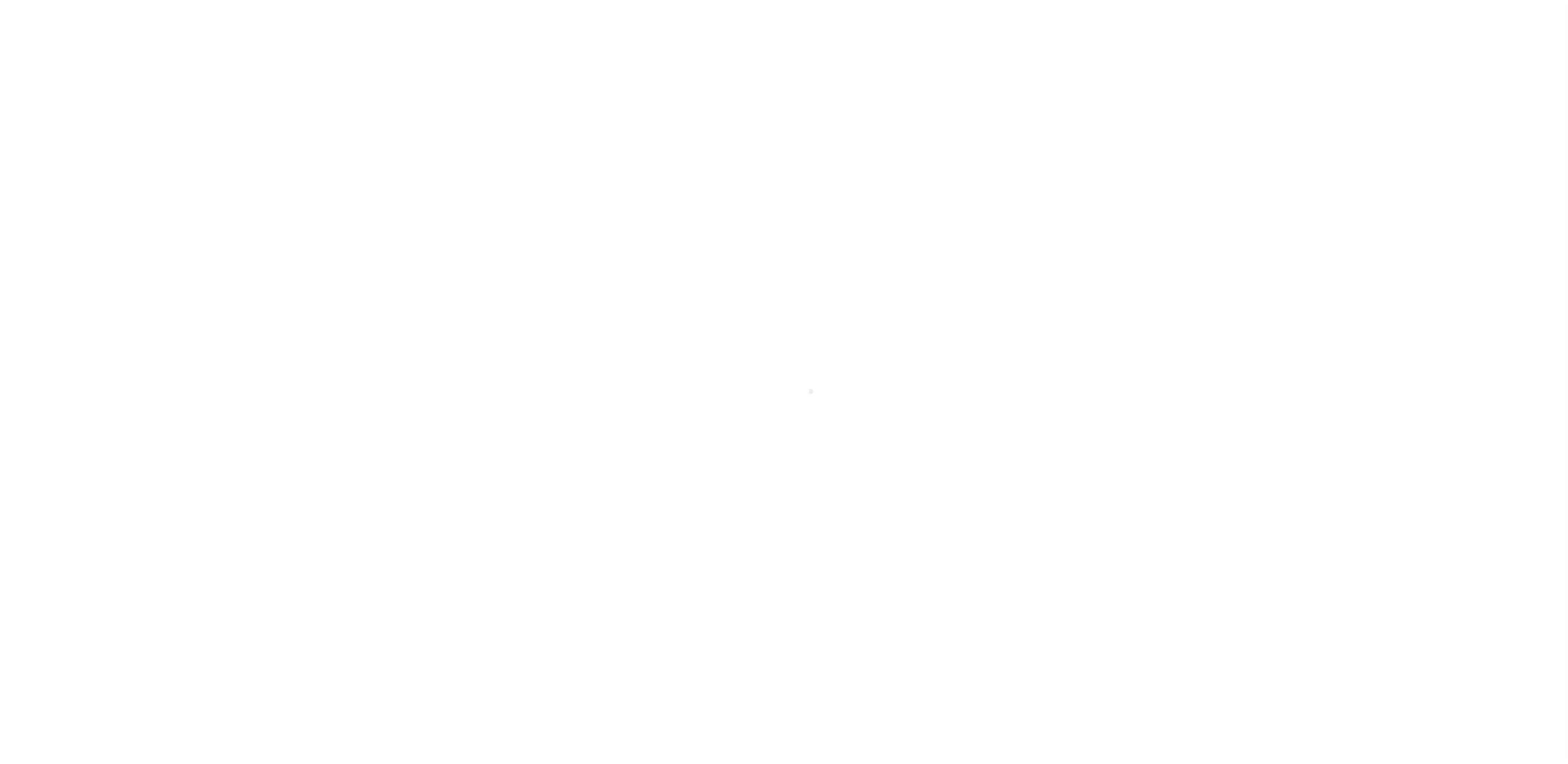
select select "SFP"
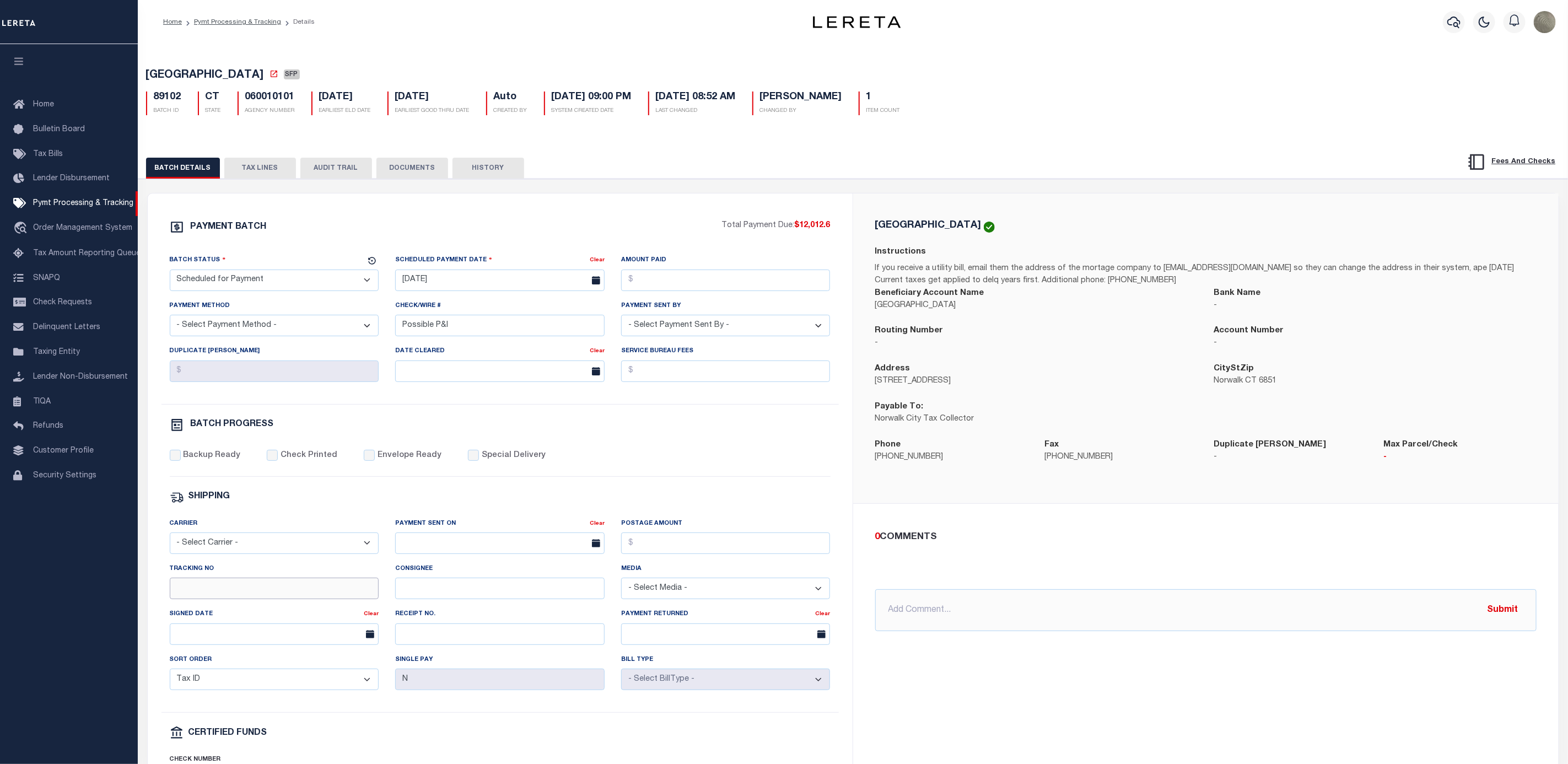
click at [201, 599] on input "Tracking No" at bounding box center [274, 588] width 209 height 21
type input "[PERSON_NAME]"
click at [918, 443] on div "Phone [PHONE_NUMBER]" at bounding box center [952, 451] width 153 height 25
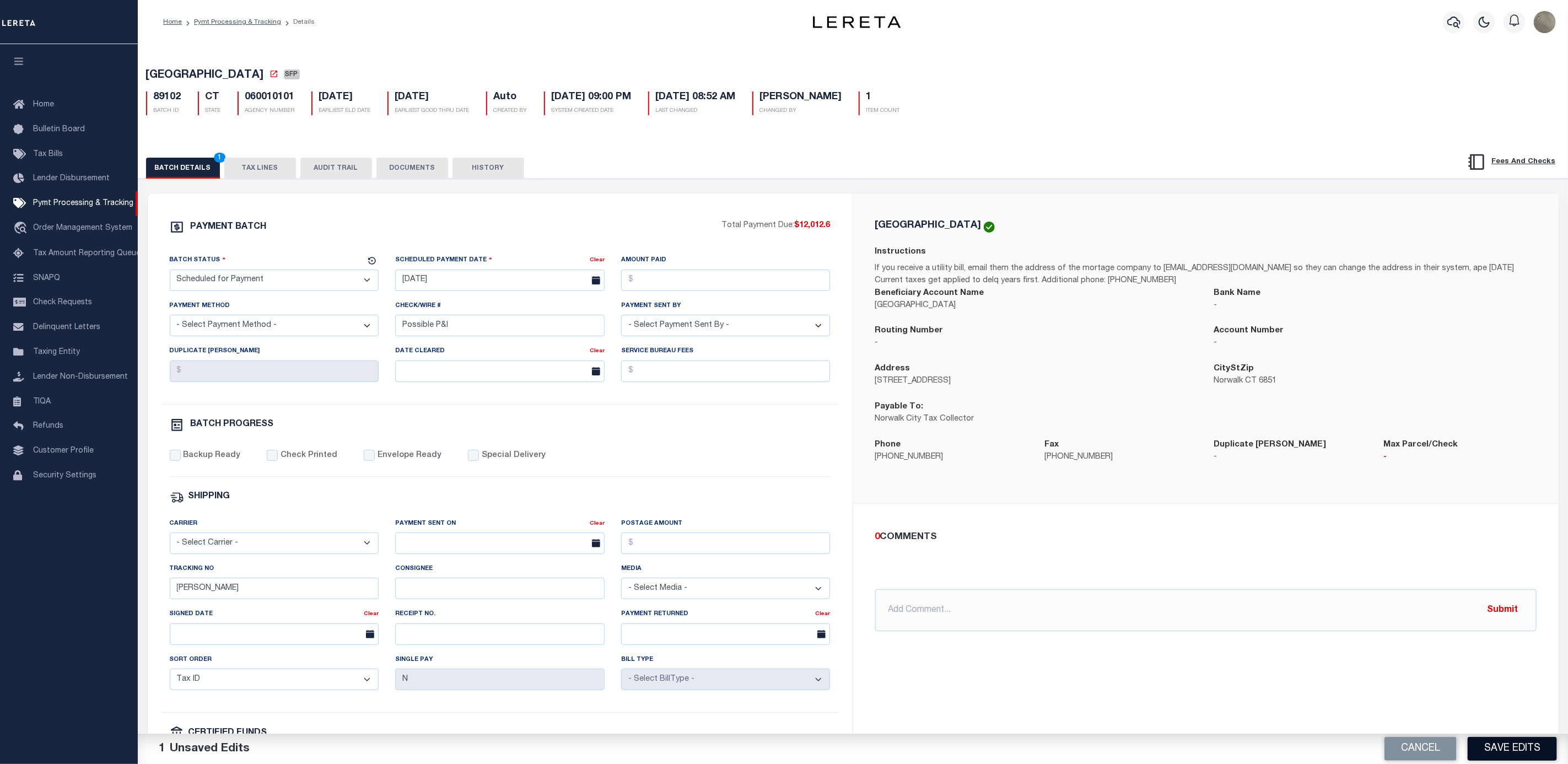
click at [1526, 750] on button "Save Edits" at bounding box center [1513, 749] width 90 height 24
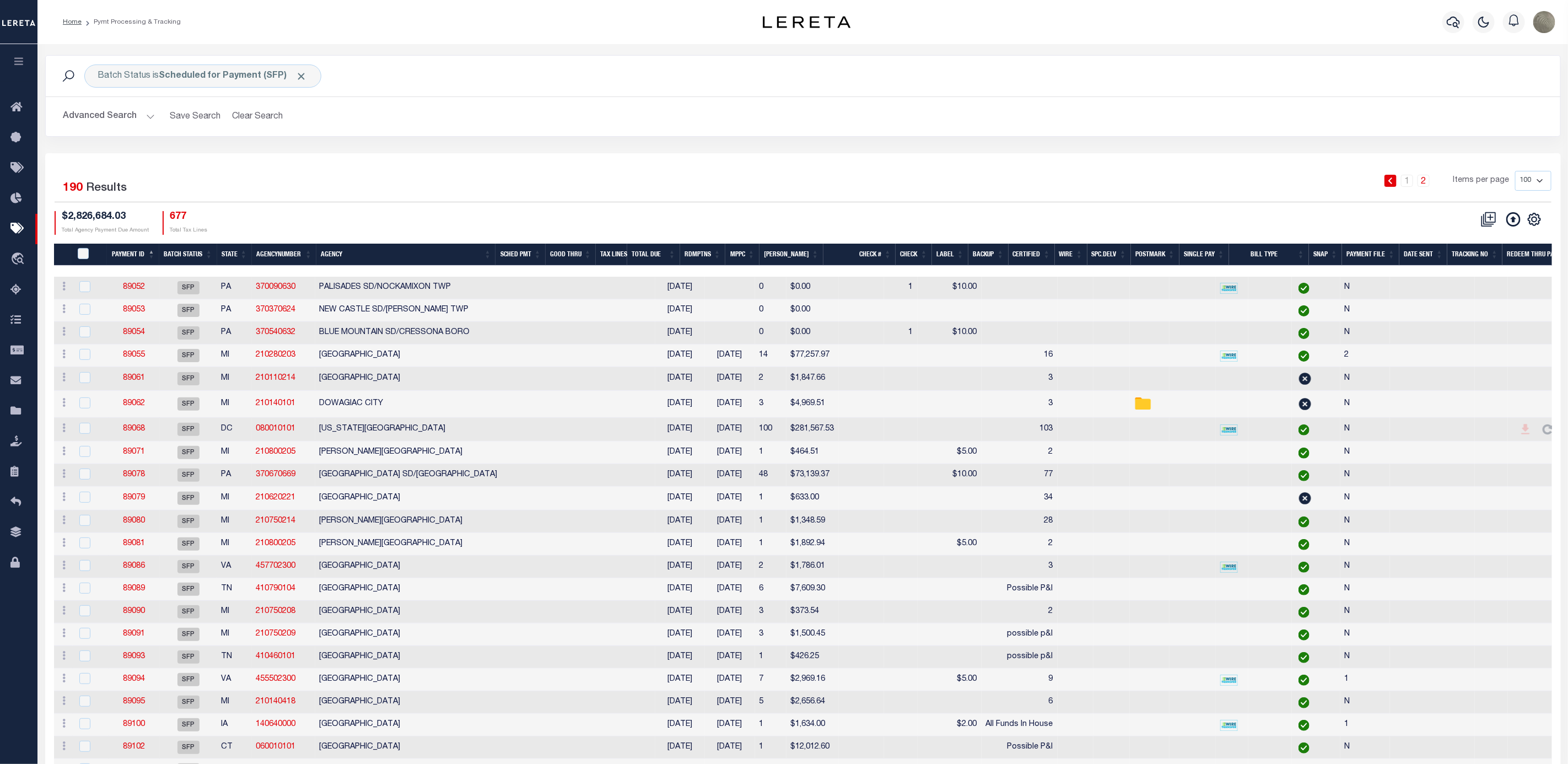
click at [447, 187] on div "1 2 Items per page 100 200 500 1000" at bounding box center [992, 185] width 1119 height 29
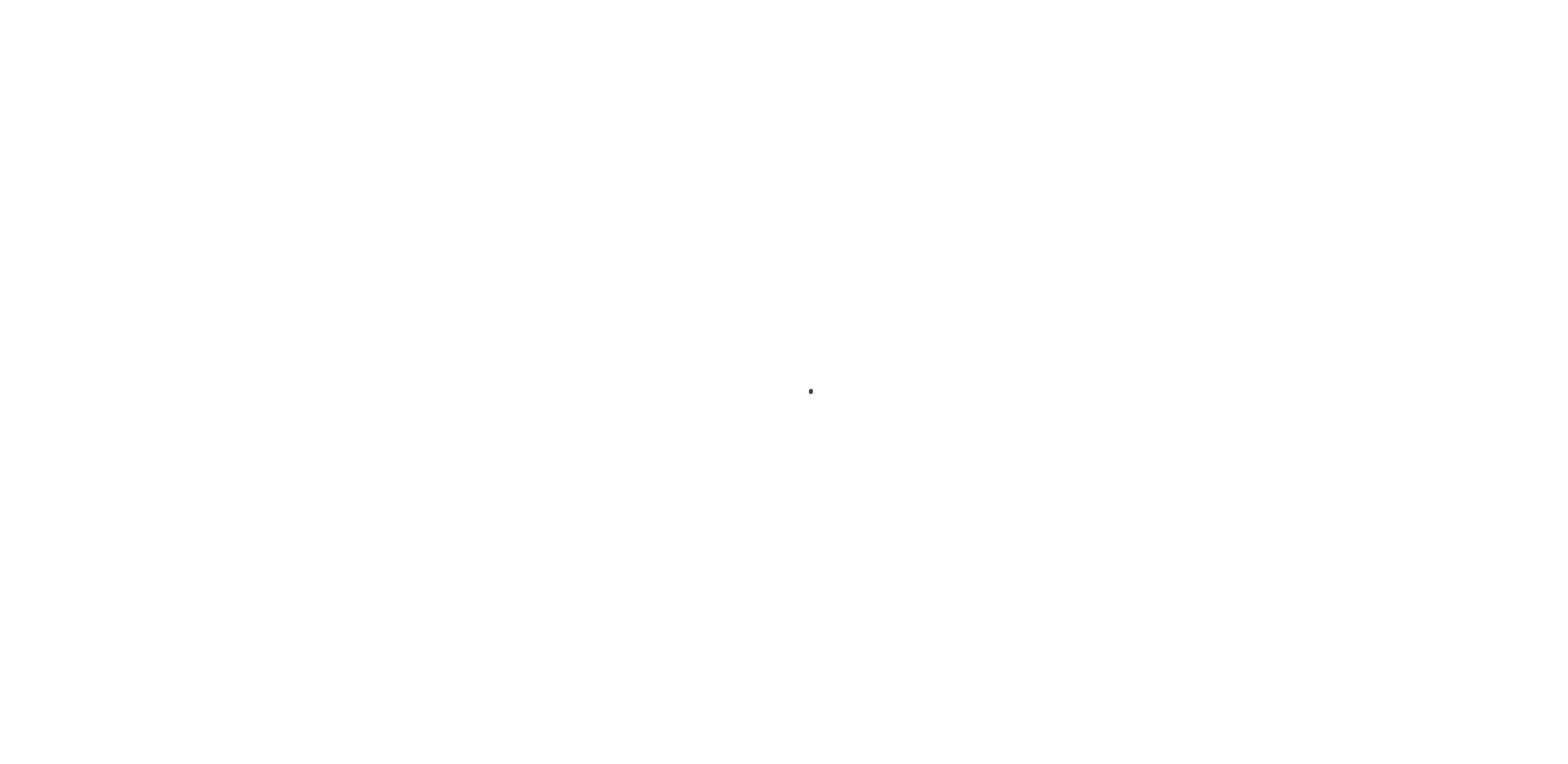
select select "SFP"
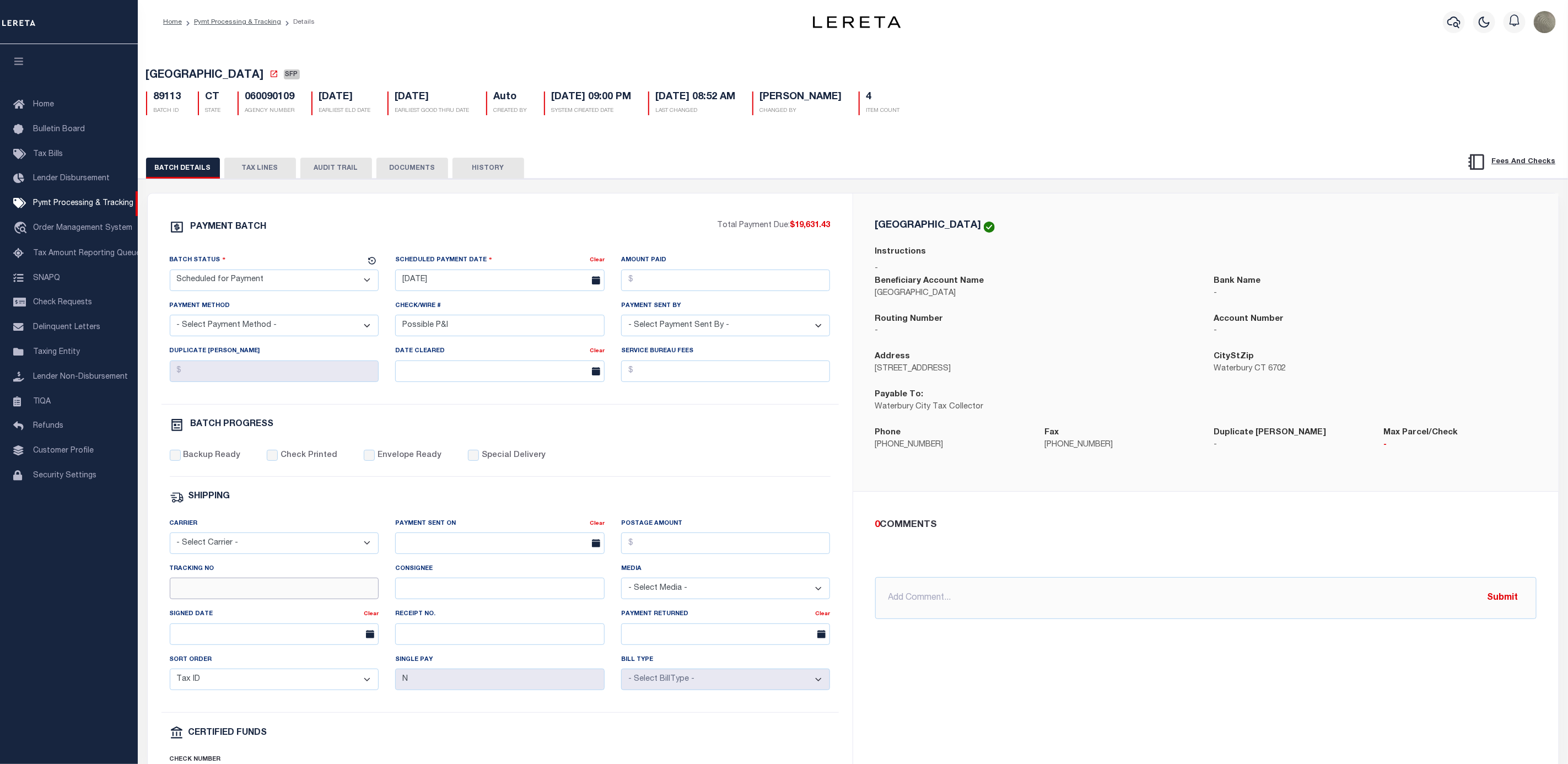
click at [253, 599] on input "Tracking No" at bounding box center [274, 588] width 209 height 21
type input "[PERSON_NAME]"
click at [625, 462] on div "Backup Ready Check Printed Envelope Ready Special Delivery" at bounding box center [500, 463] width 661 height 27
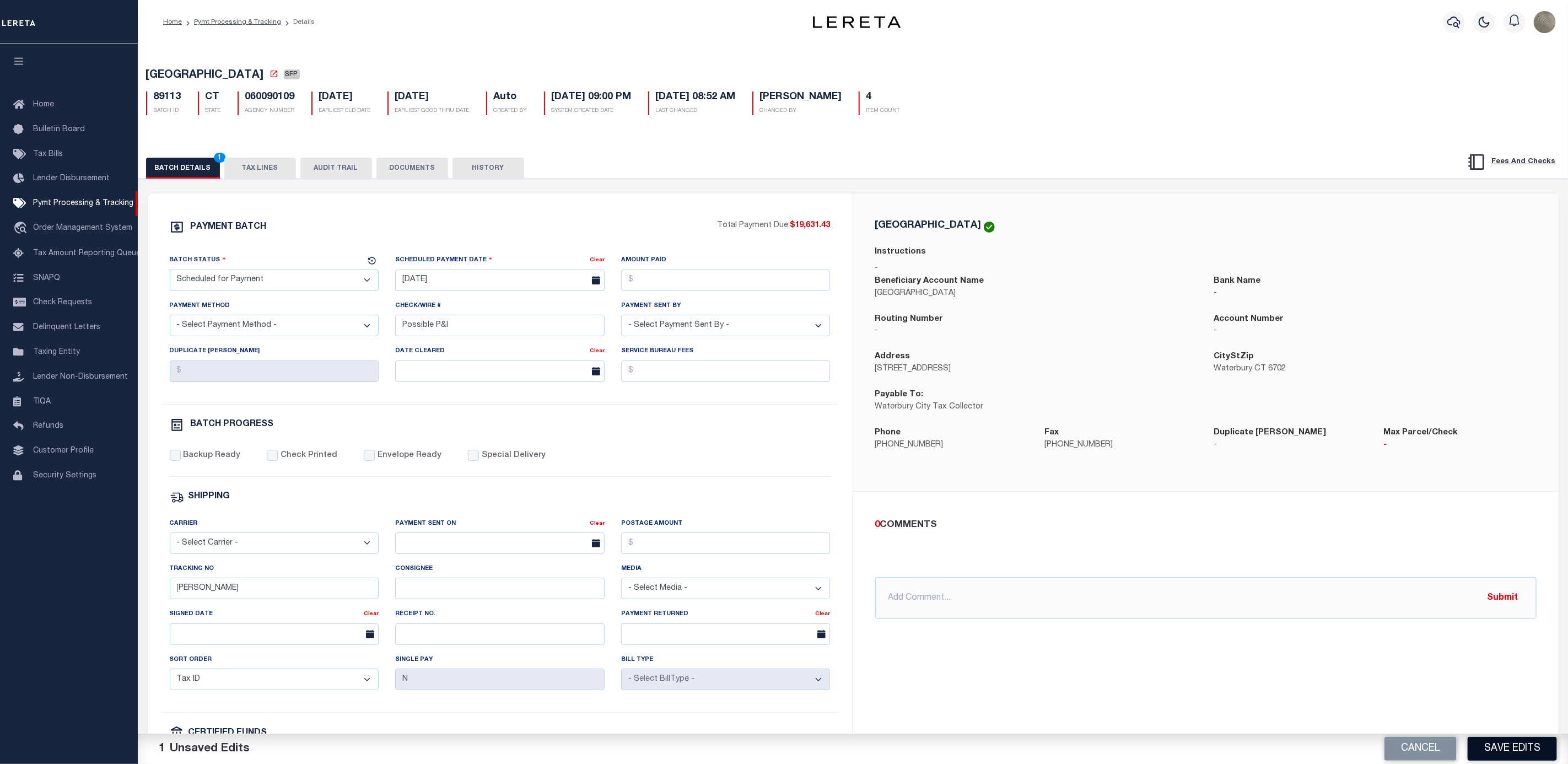
click at [1512, 756] on button "Save Edits" at bounding box center [1513, 749] width 90 height 24
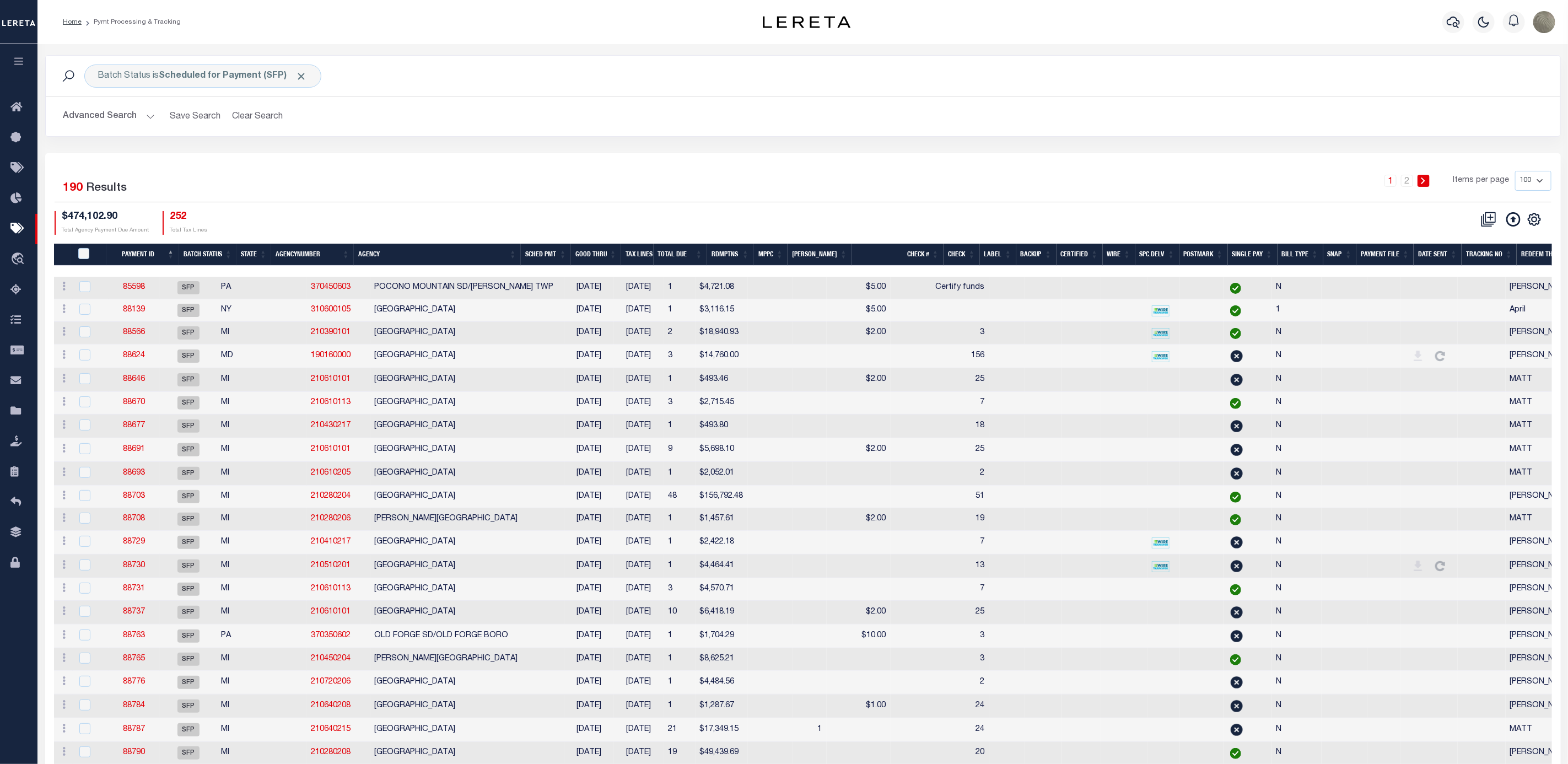
click at [706, 202] on div "1 2 Items per page 100 200 500 1000" at bounding box center [992, 186] width 1135 height 31
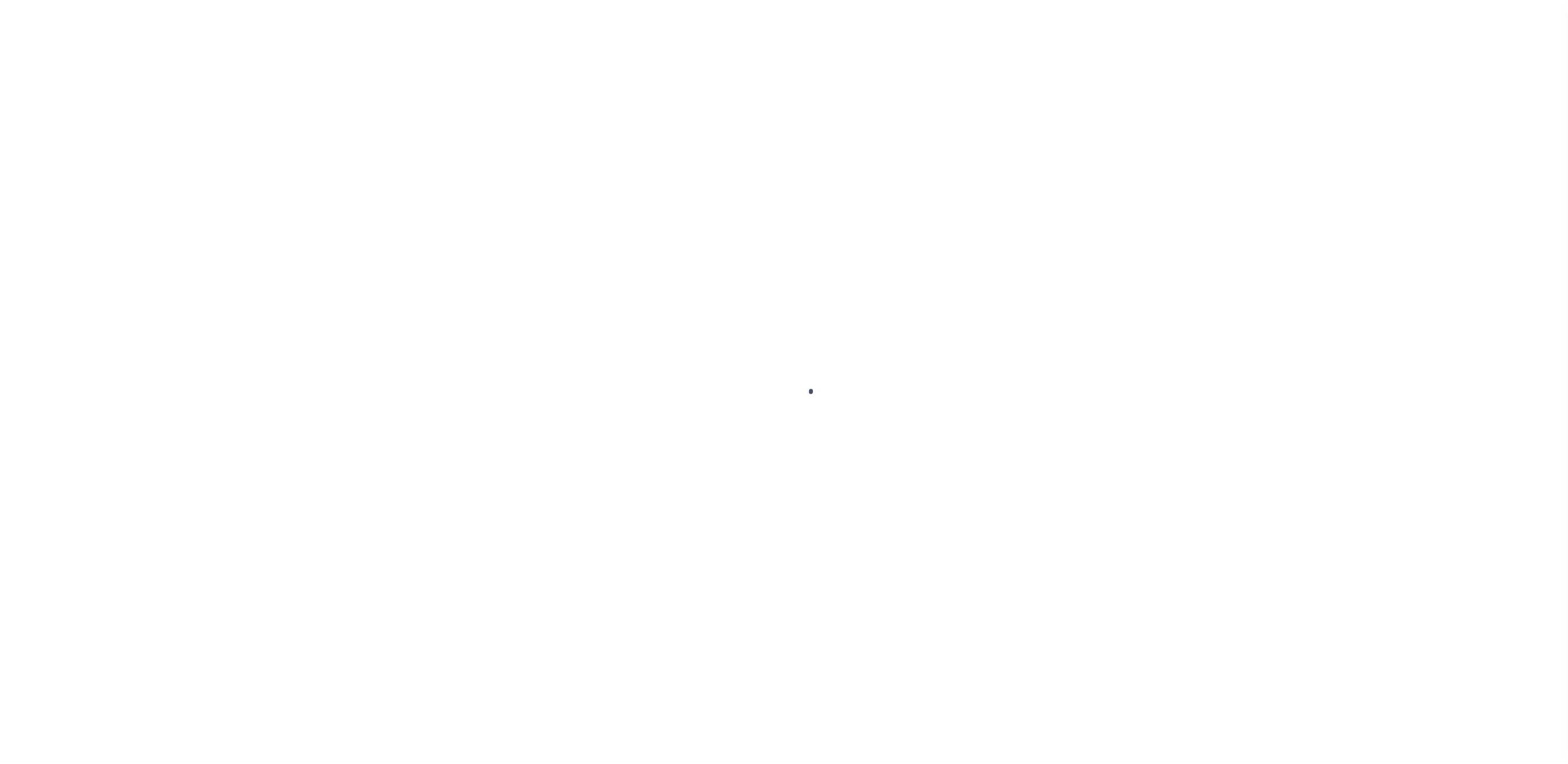
select select "SFP"
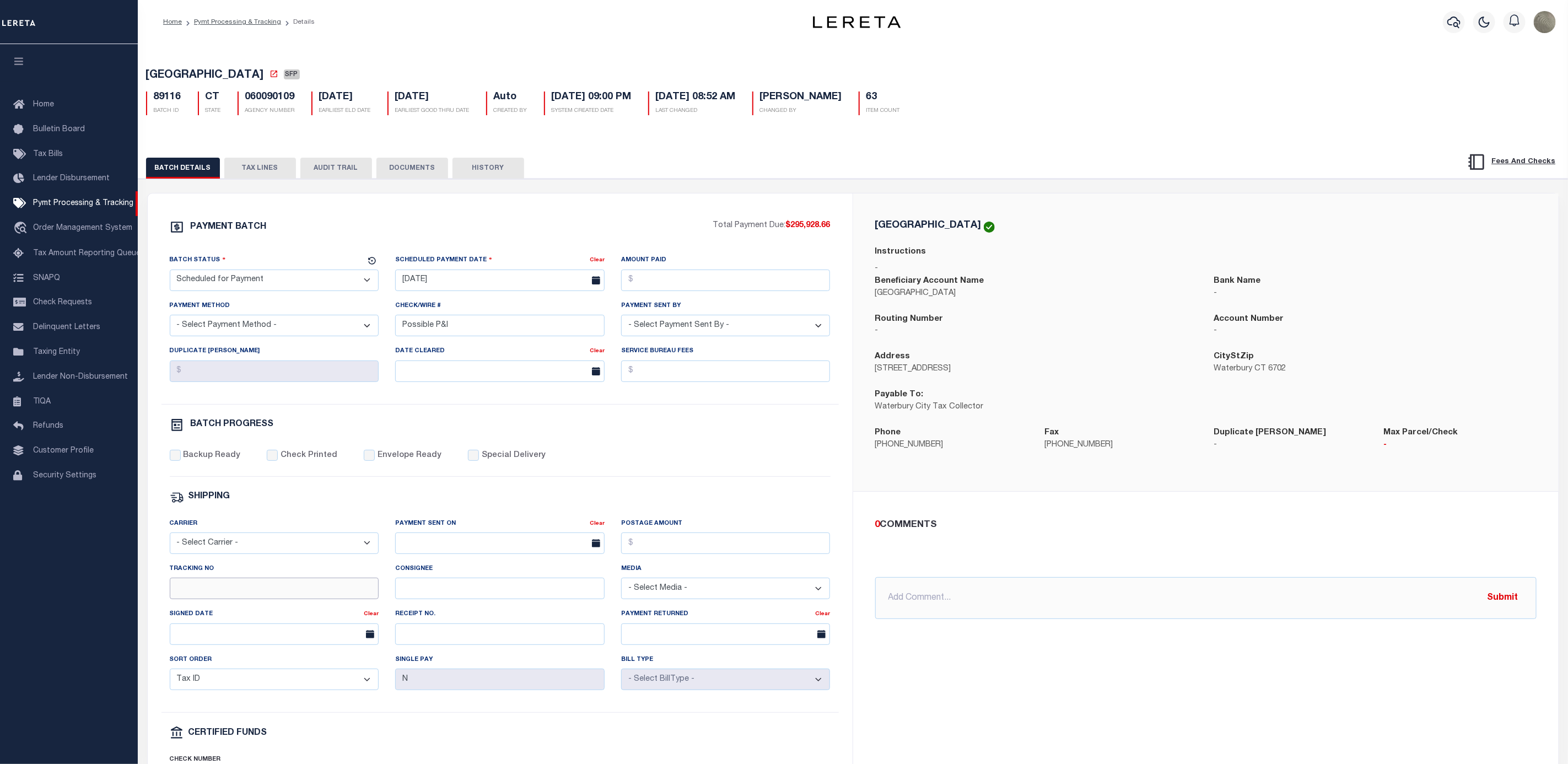
click at [225, 599] on input "Tracking No" at bounding box center [274, 588] width 209 height 21
type input "[PERSON_NAME]"
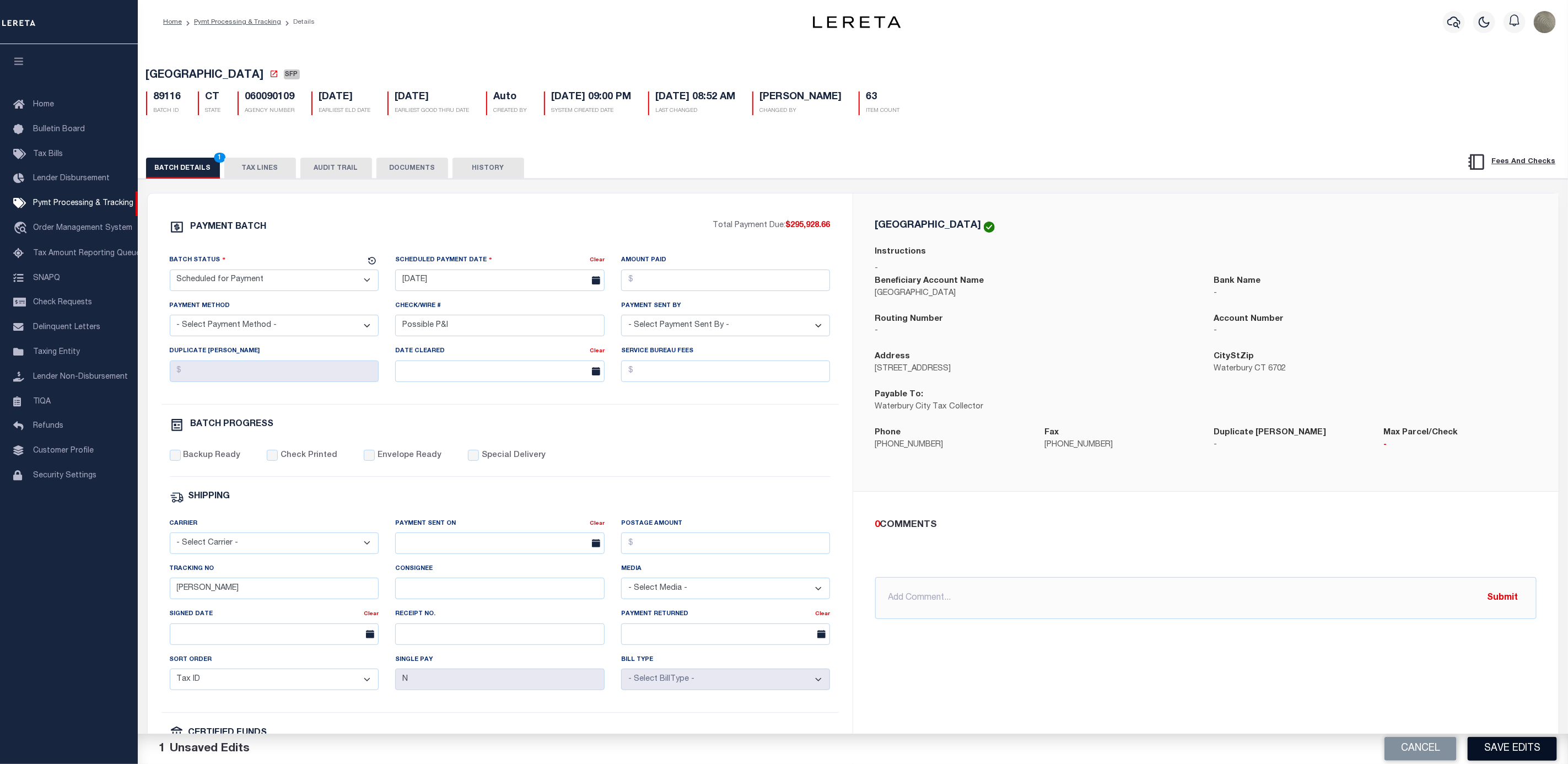
click at [1495, 750] on button "Save Edits" at bounding box center [1513, 749] width 90 height 24
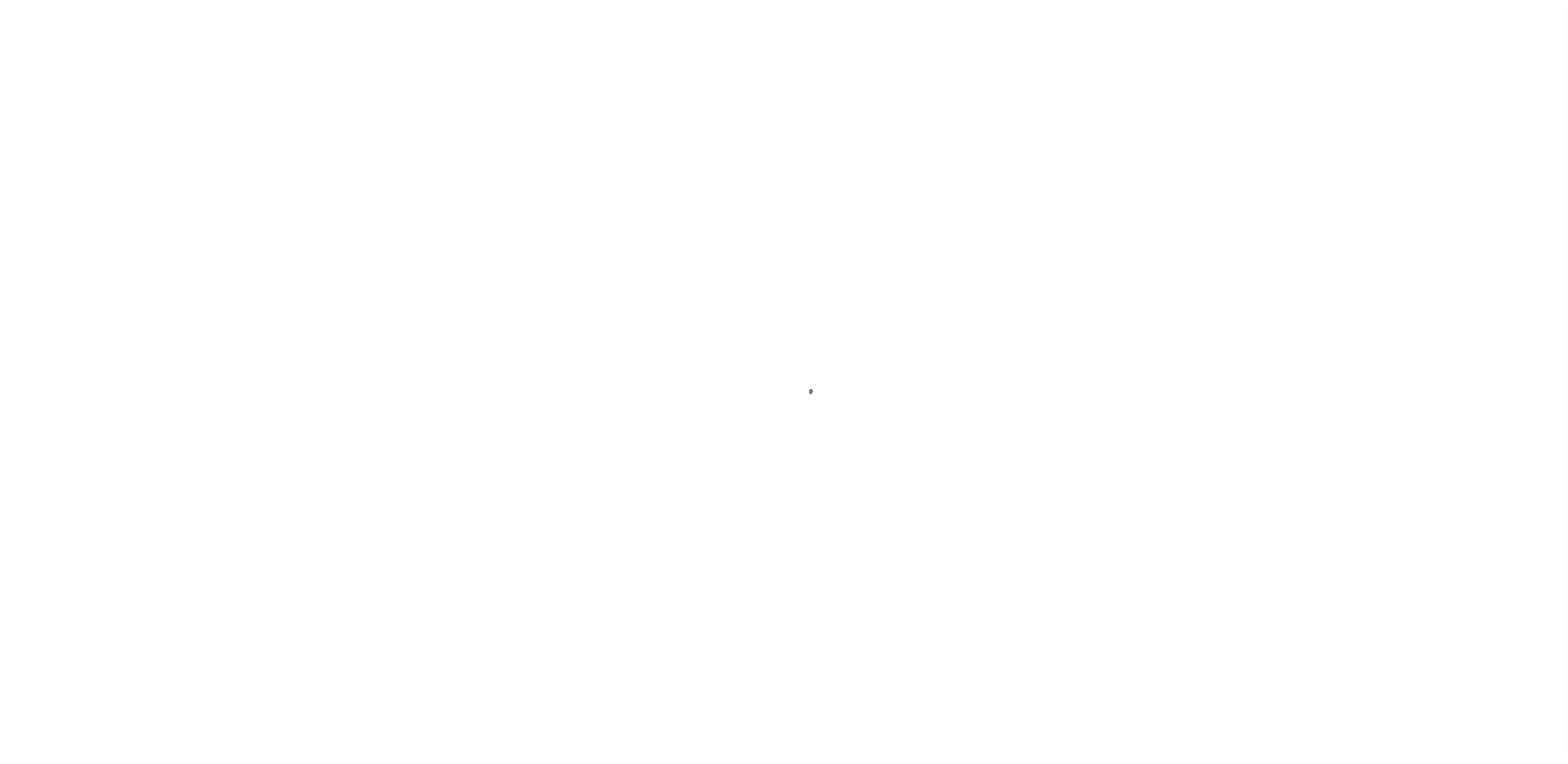
select select "SFP"
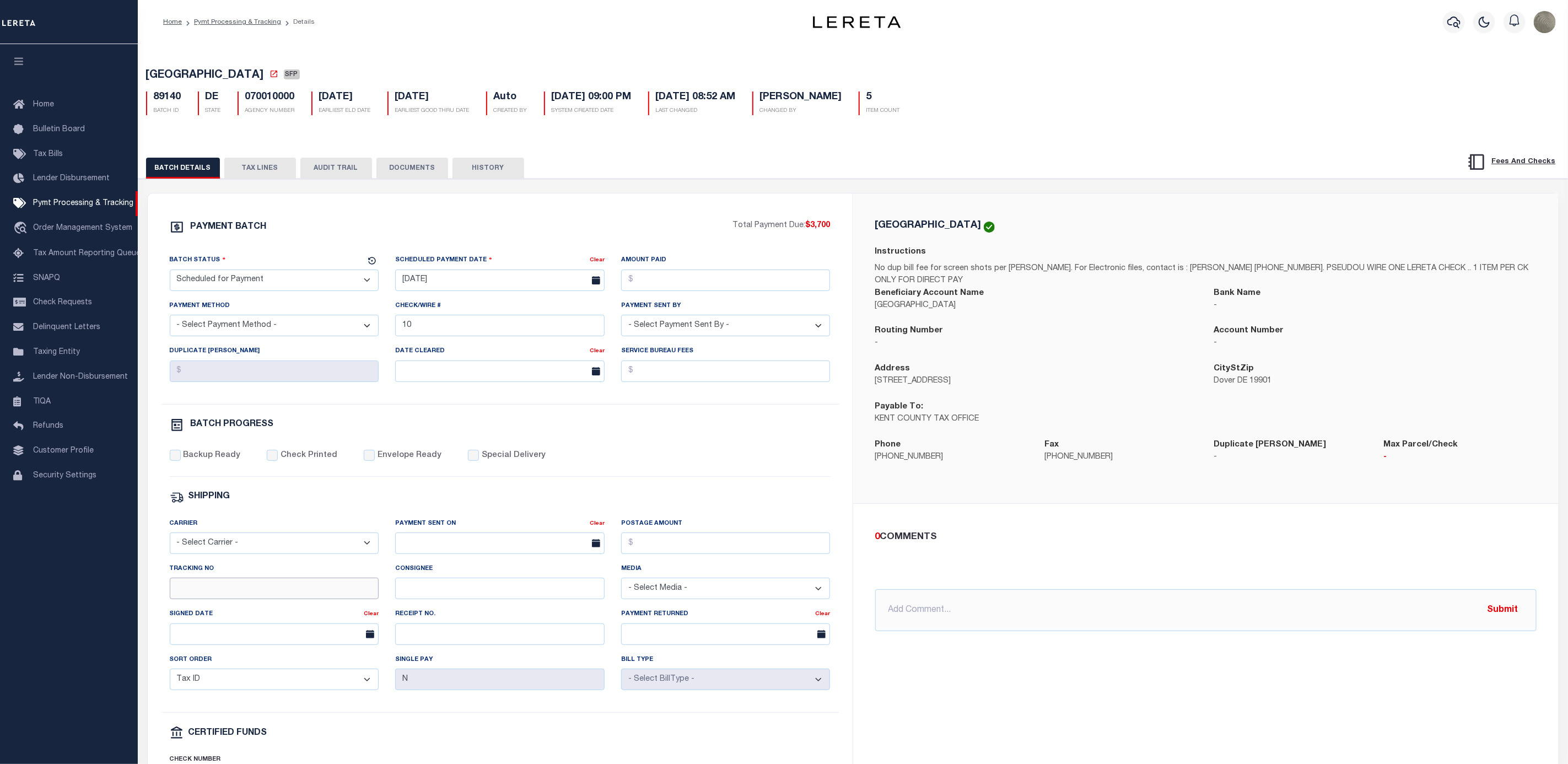
click at [229, 599] on input "Tracking No" at bounding box center [274, 588] width 209 height 21
type input "[PERSON_NAME]"
click at [641, 477] on div "Backup Ready Check Printed Envelope Ready Special Delivery" at bounding box center [500, 463] width 661 height 27
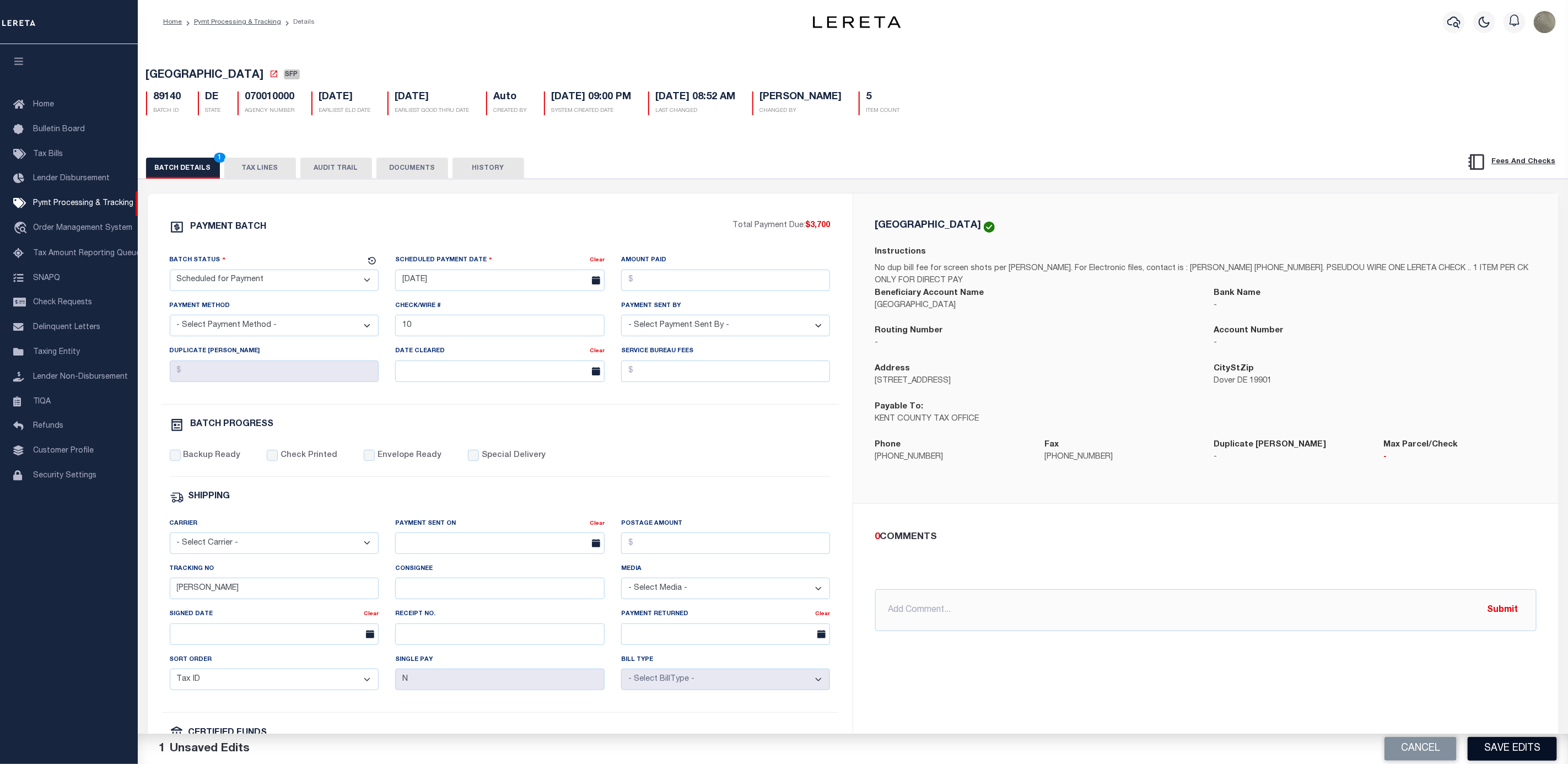
click at [1527, 750] on button "Save Edits" at bounding box center [1513, 749] width 90 height 24
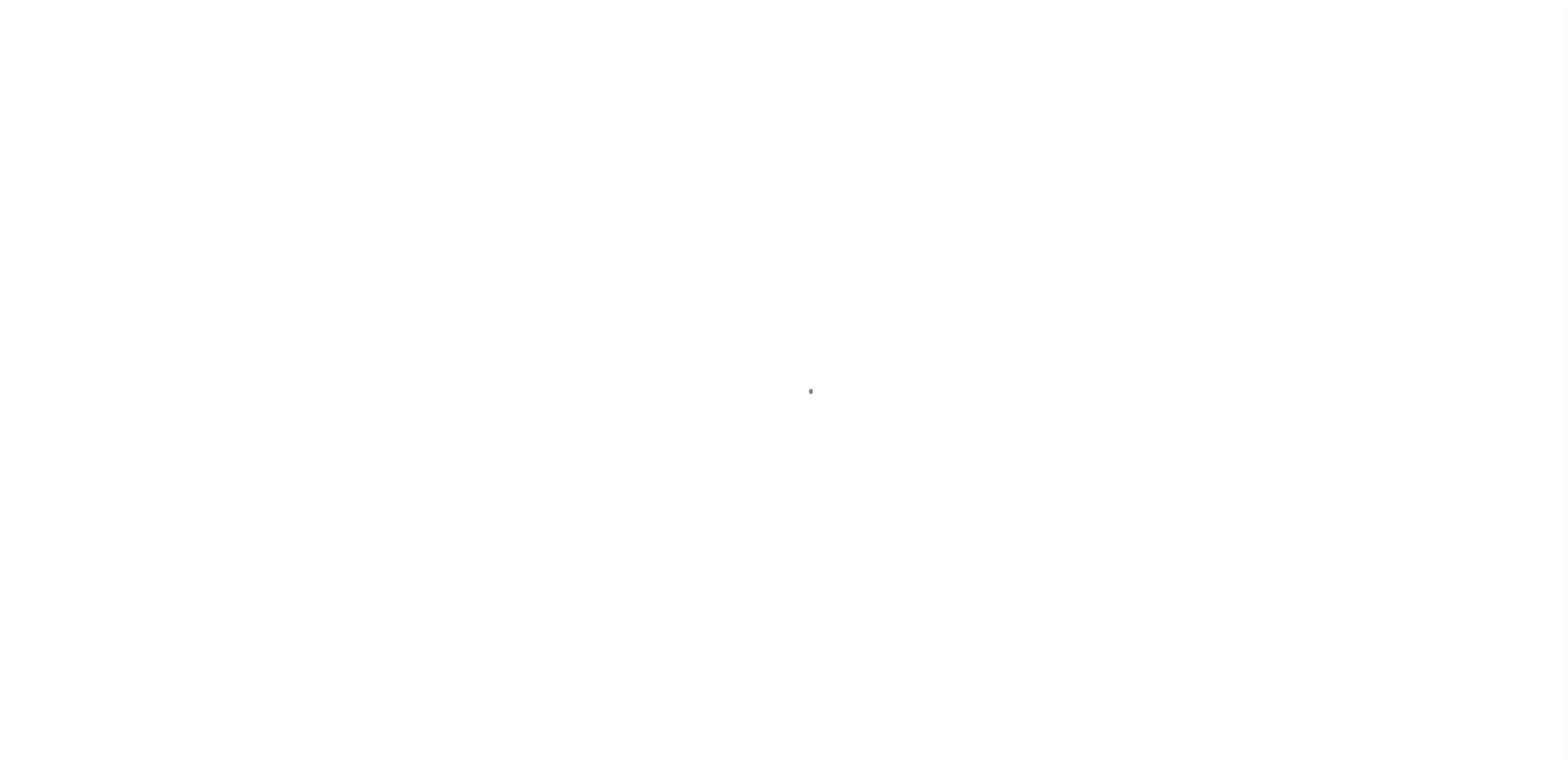
select select "SFP"
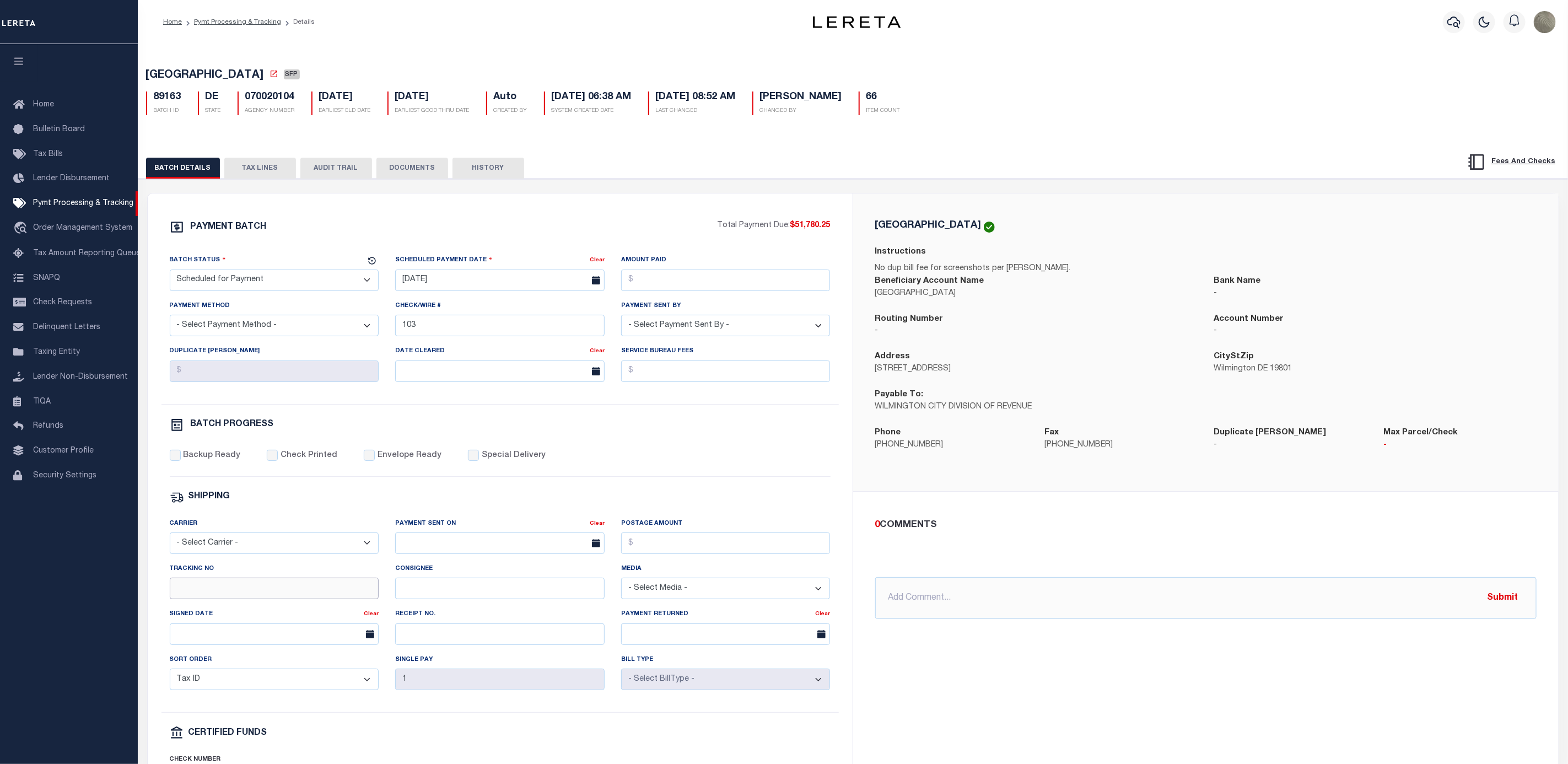
click at [274, 599] on input "Tracking No" at bounding box center [274, 588] width 209 height 21
type input "[PERSON_NAME]"
click at [842, 471] on div "PAYMENT BATCH Total Payment Due: $51,780.25 Batch Status" at bounding box center [500, 515] width 705 height 645
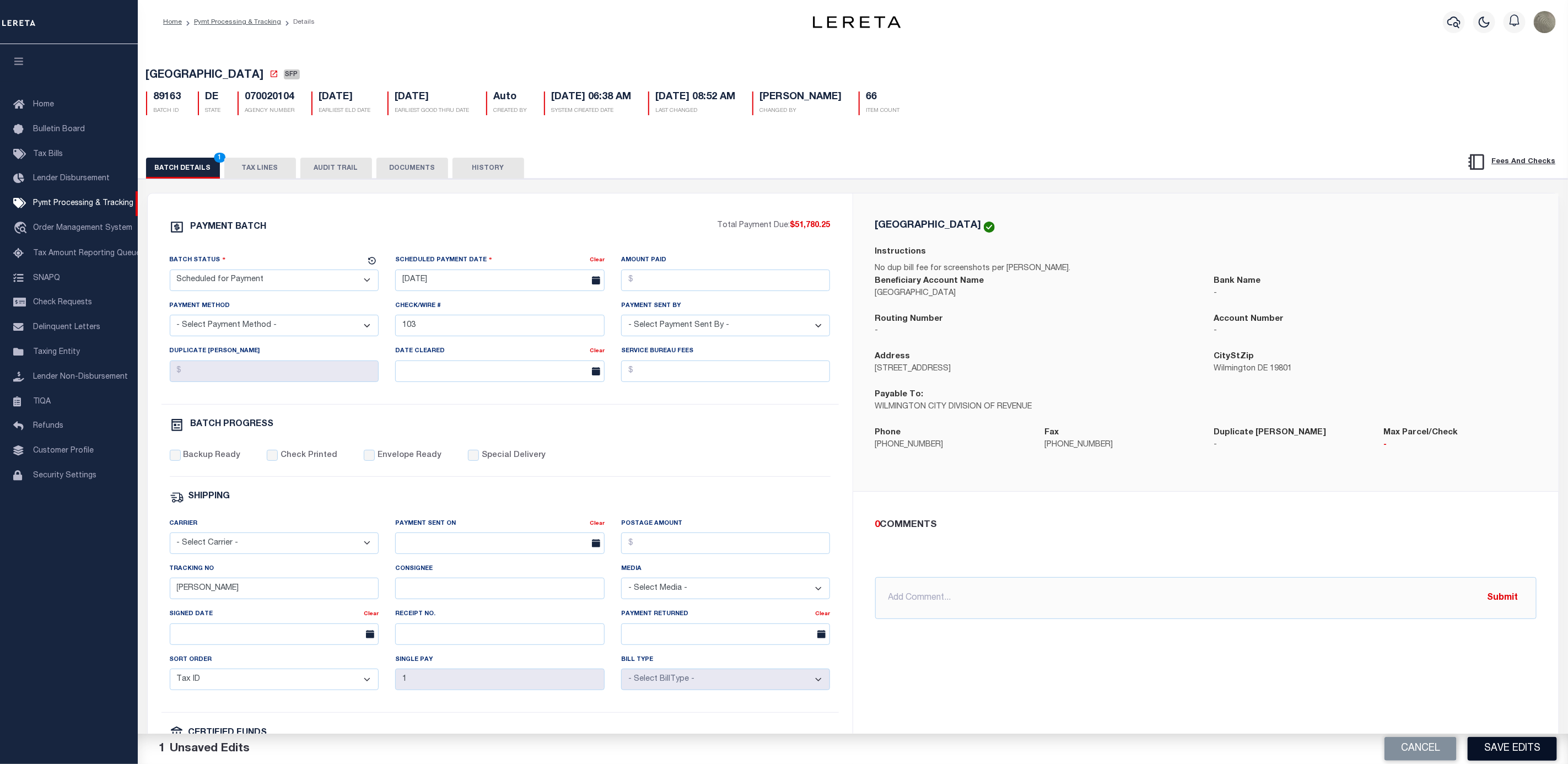
click at [1521, 743] on button "Save Edits" at bounding box center [1513, 749] width 90 height 24
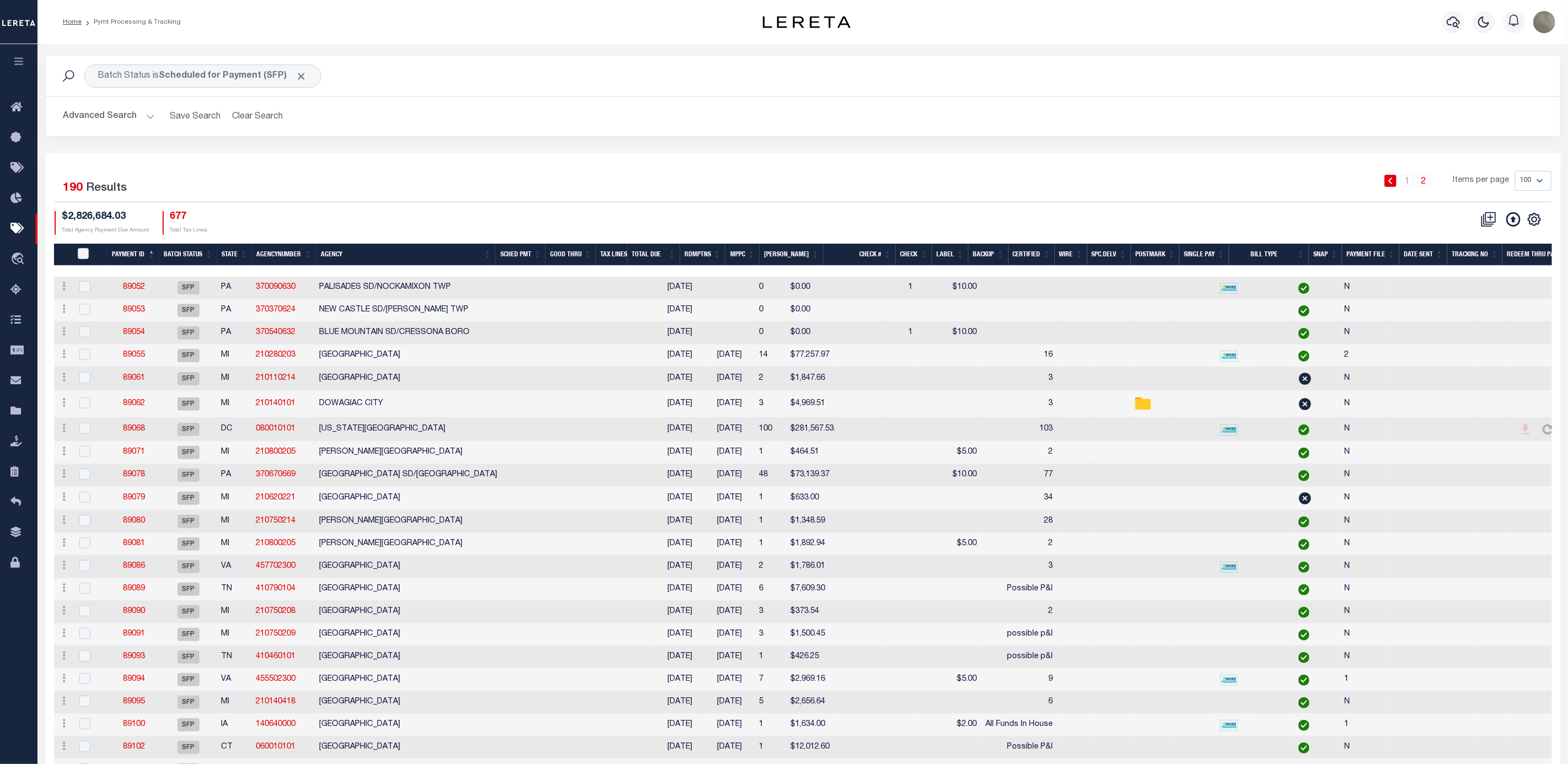
click at [705, 222] on div "$2,826,684.03 Total Agency Payment Due Amount 677 Total Tax Lines" at bounding box center [429, 223] width 749 height 24
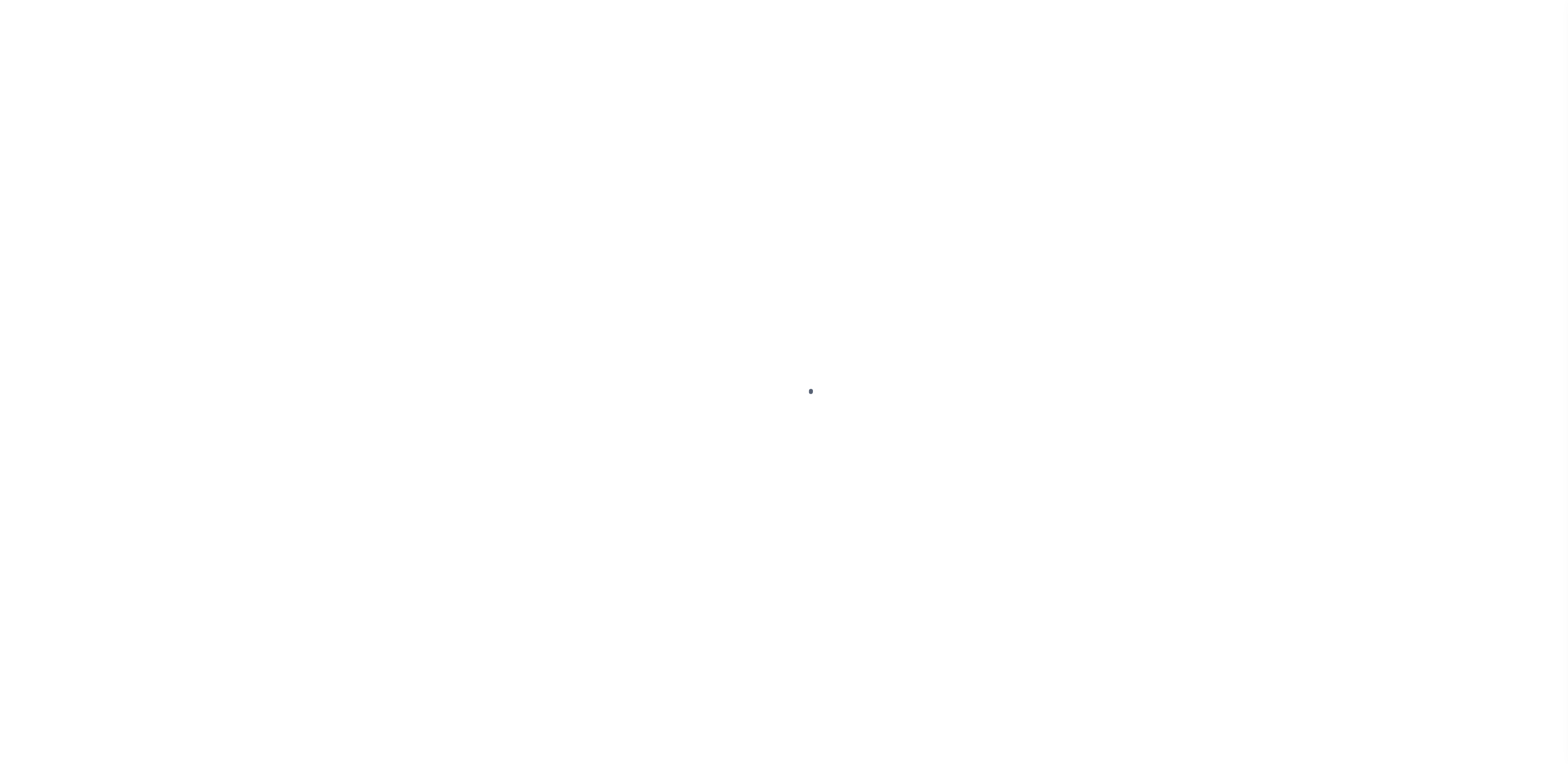
select select "SFP"
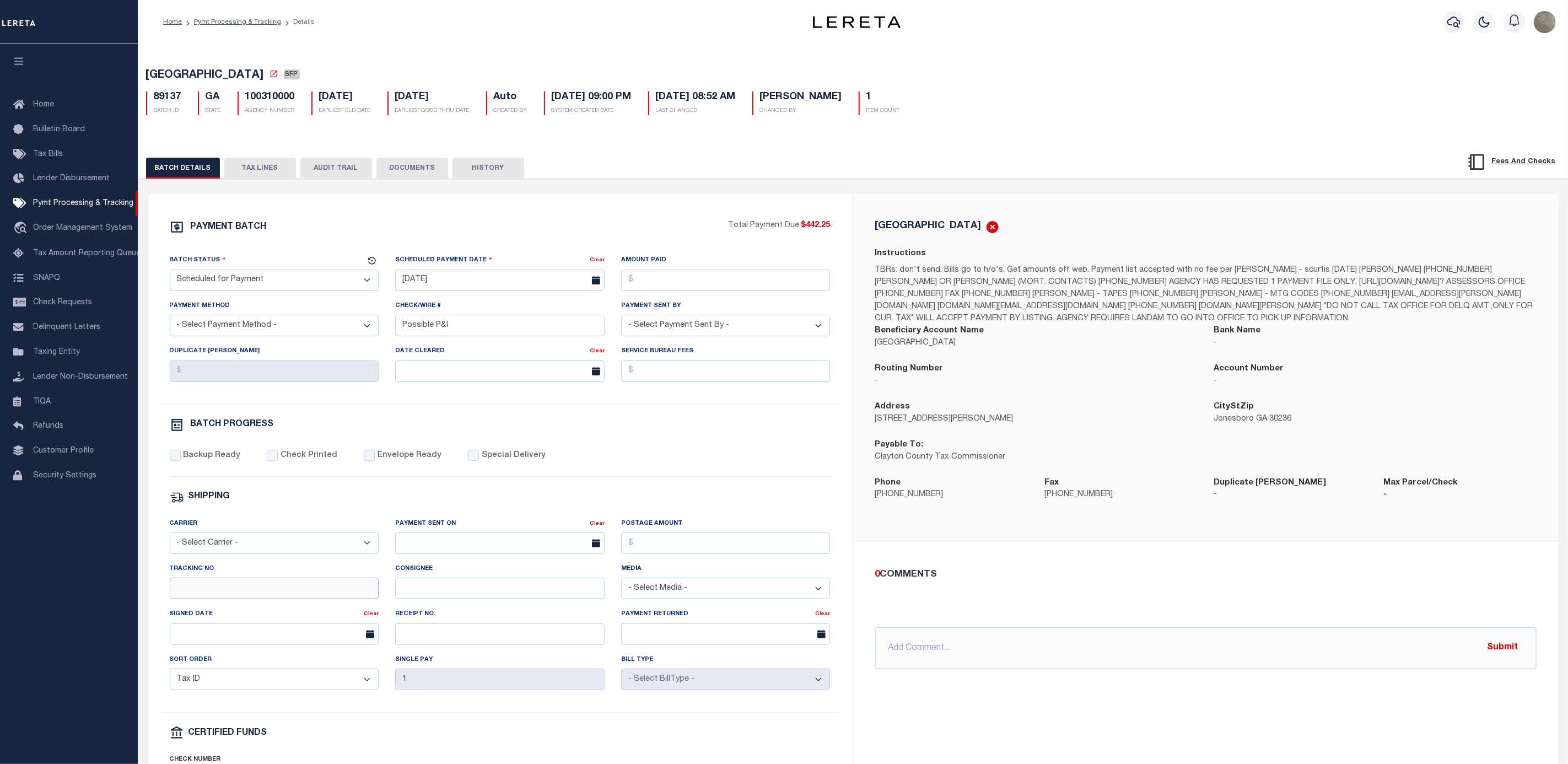
click at [271, 591] on input "Tracking No" at bounding box center [274, 588] width 209 height 21
type input "[PERSON_NAME]"
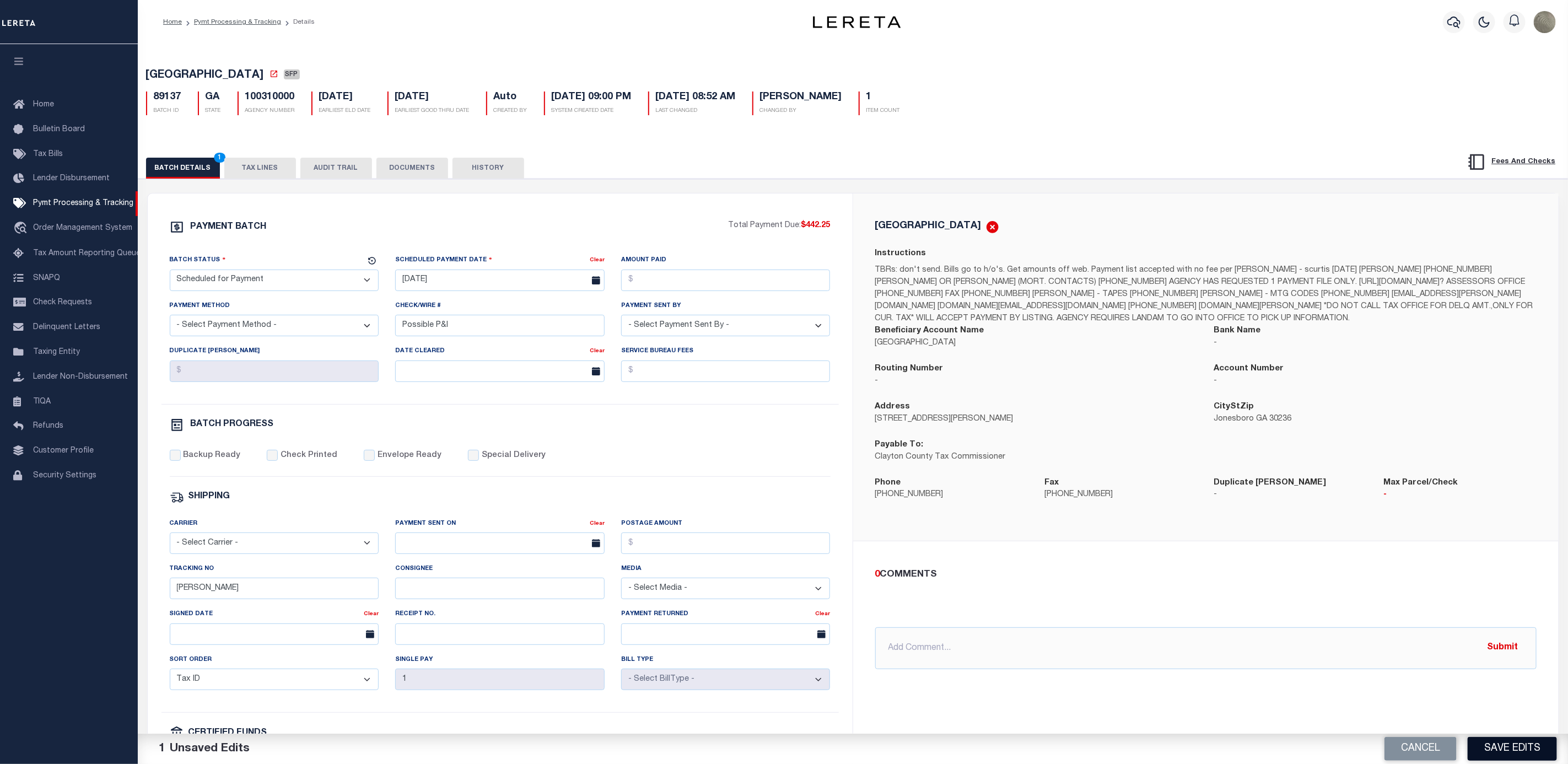
click at [1520, 755] on button "Save Edits" at bounding box center [1513, 749] width 90 height 24
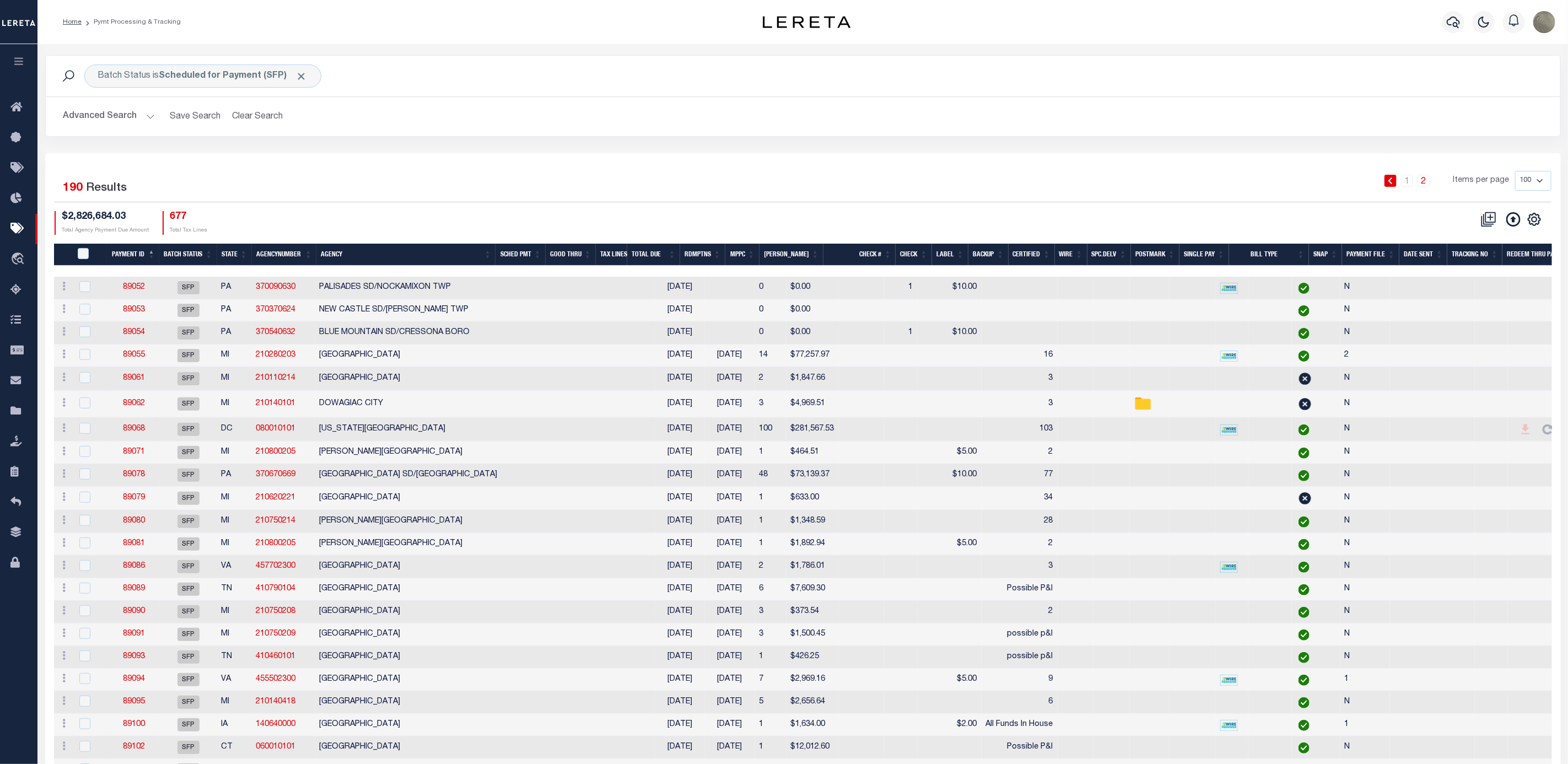
click at [676, 198] on div "1 2 Items per page 100 200 500 1000" at bounding box center [992, 185] width 1119 height 29
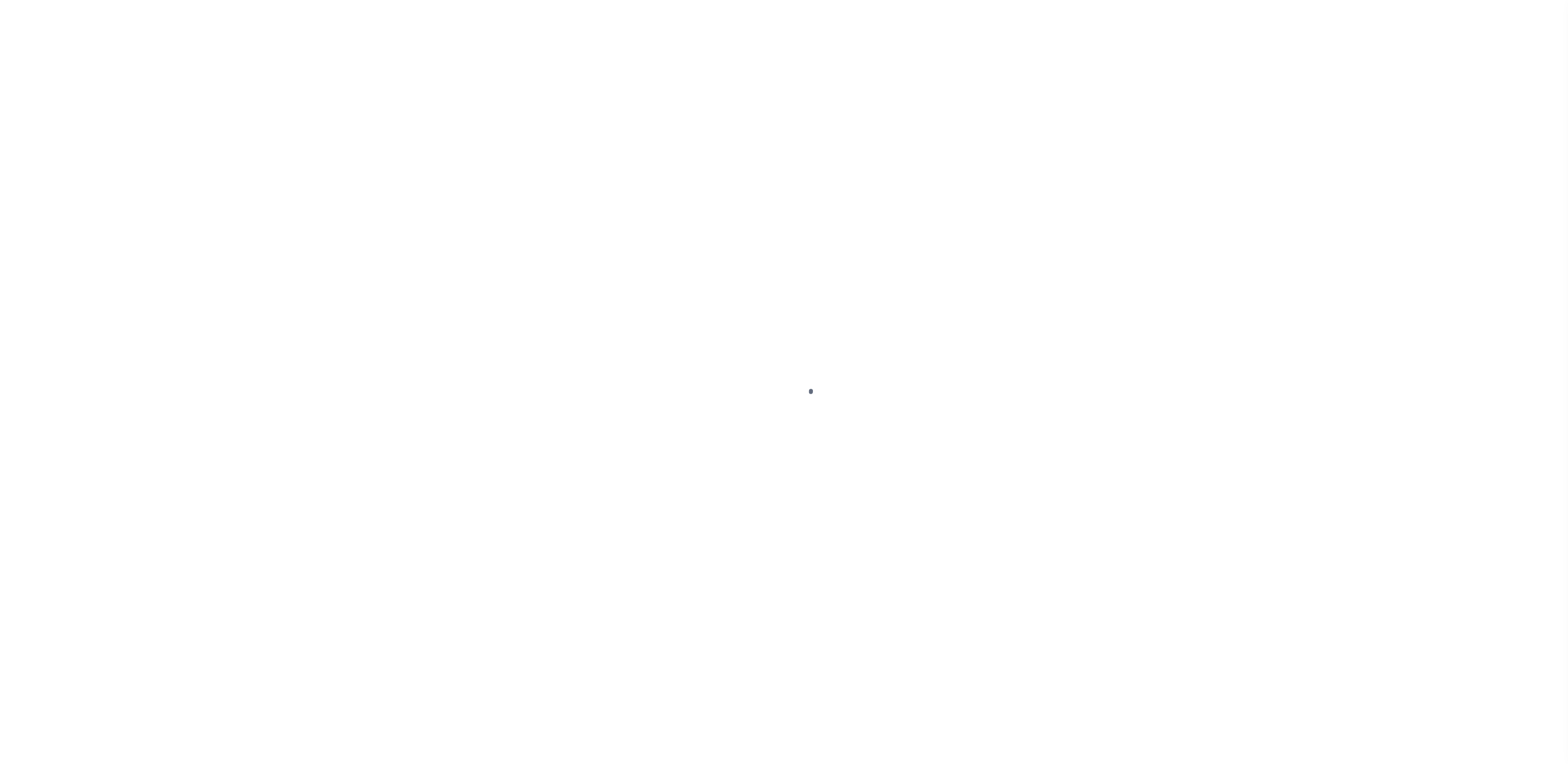
select select "SFP"
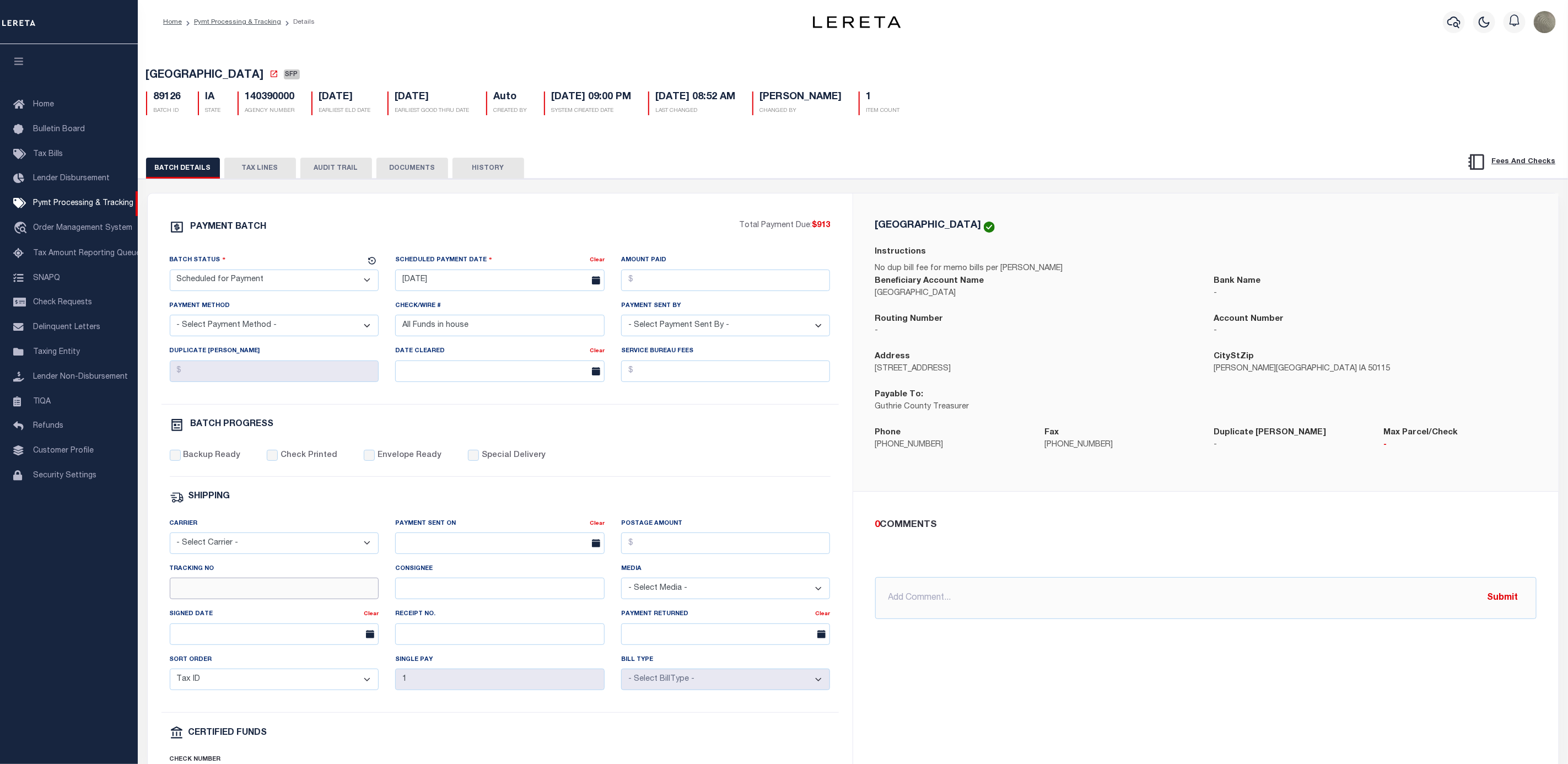
click at [222, 599] on input "Tracking No" at bounding box center [274, 588] width 209 height 21
type input "[PERSON_NAME]"
click at [1345, 635] on div "0 COMMENTS @[PERSON_NAME] @[PERSON_NAME] @[PERSON_NAME] @[PERSON_NAME] @[PERSON…" at bounding box center [1206, 568] width 706 height 154
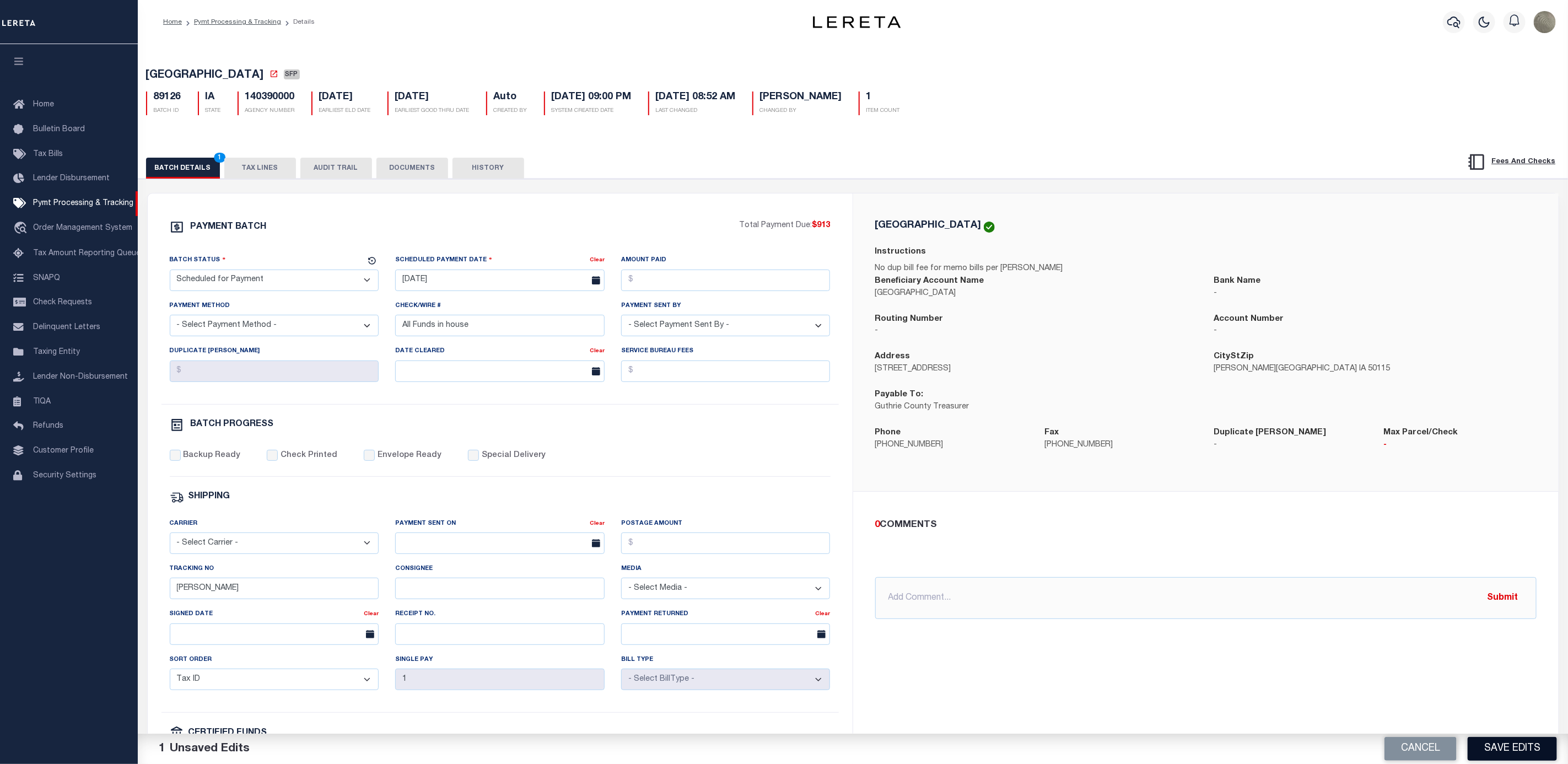
click at [1518, 746] on button "Save Edits" at bounding box center [1513, 749] width 90 height 24
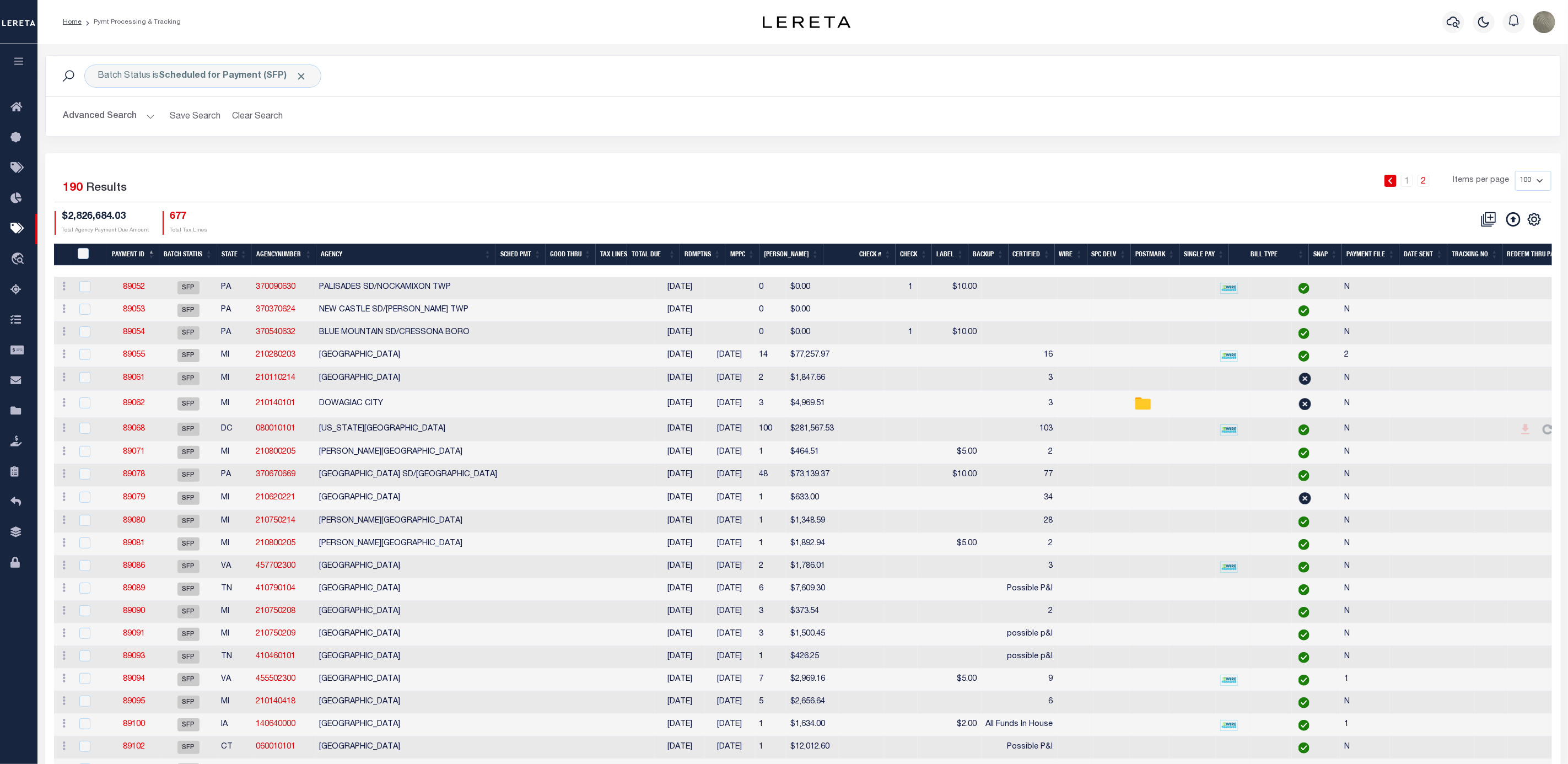
click at [516, 188] on div "1 2 Items per page 100 200 500 1000" at bounding box center [992, 185] width 1119 height 29
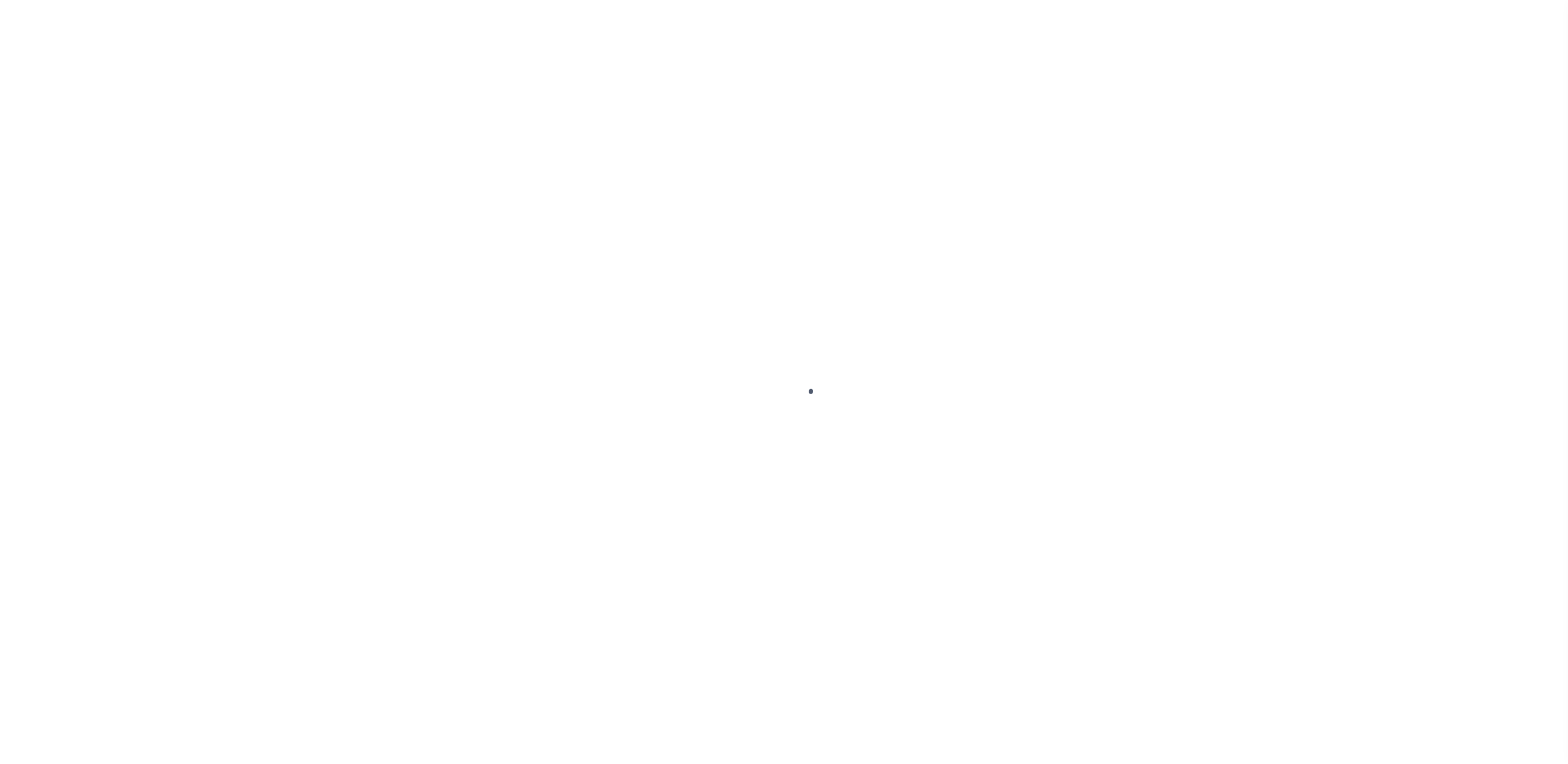
select select "SFP"
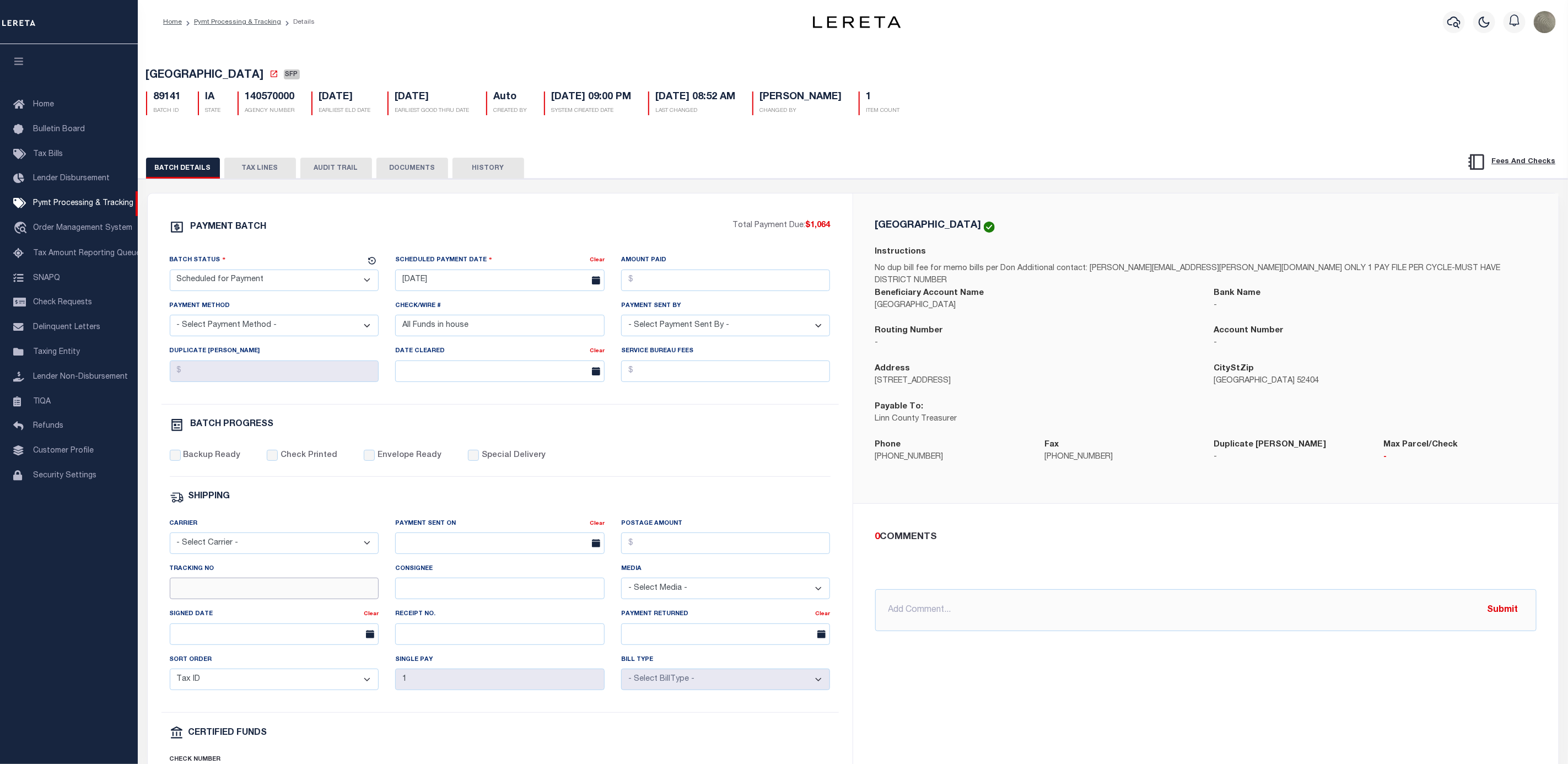
click at [217, 596] on input "Tracking No" at bounding box center [274, 588] width 209 height 21
type input "[PERSON_NAME]"
click at [734, 404] on div "Batch Status - Select Status - Scheduled for Payment Ready For Payment Payment …" at bounding box center [500, 329] width 678 height 150
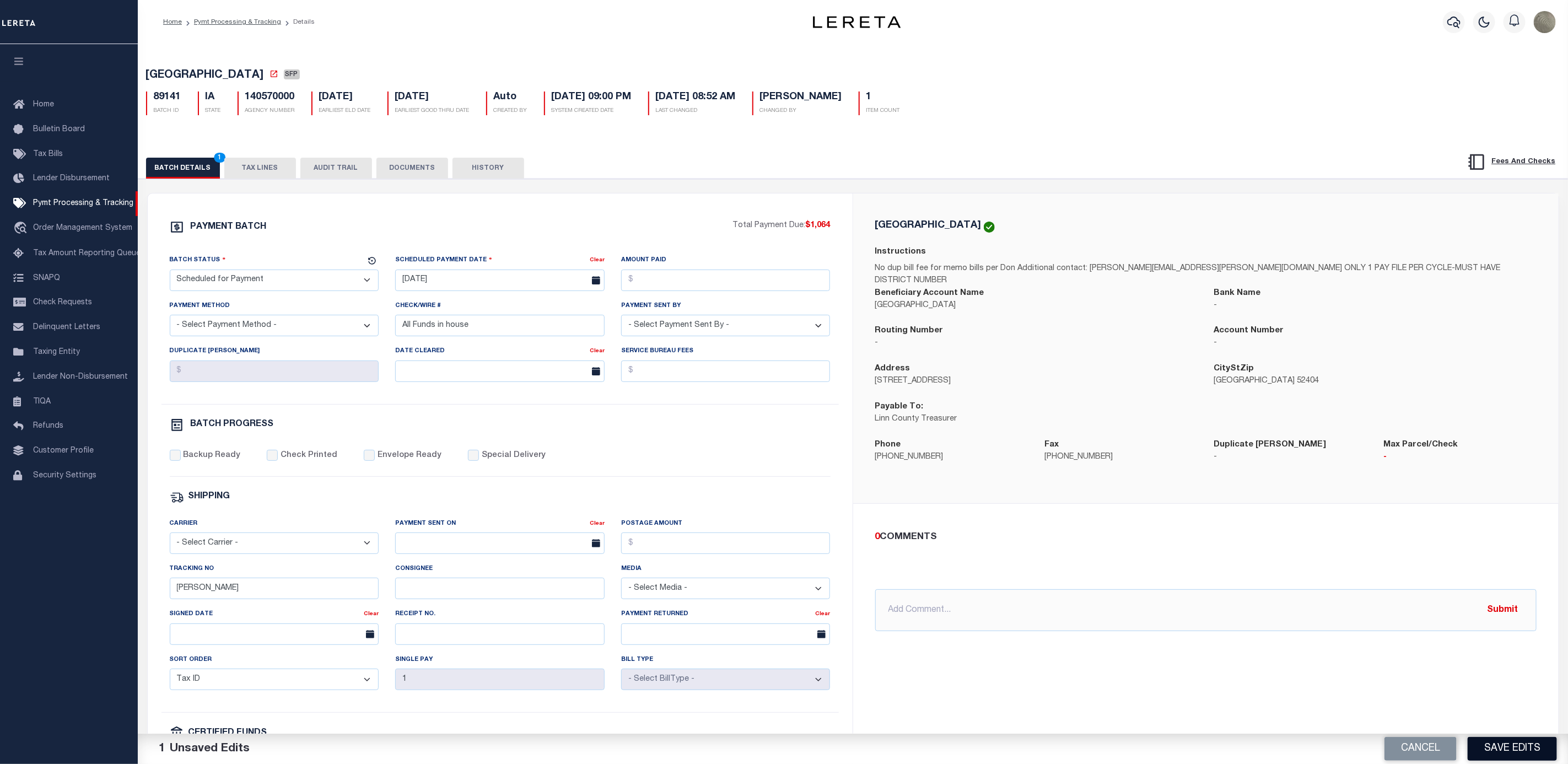
click at [1541, 741] on button "Save Edits" at bounding box center [1513, 749] width 90 height 24
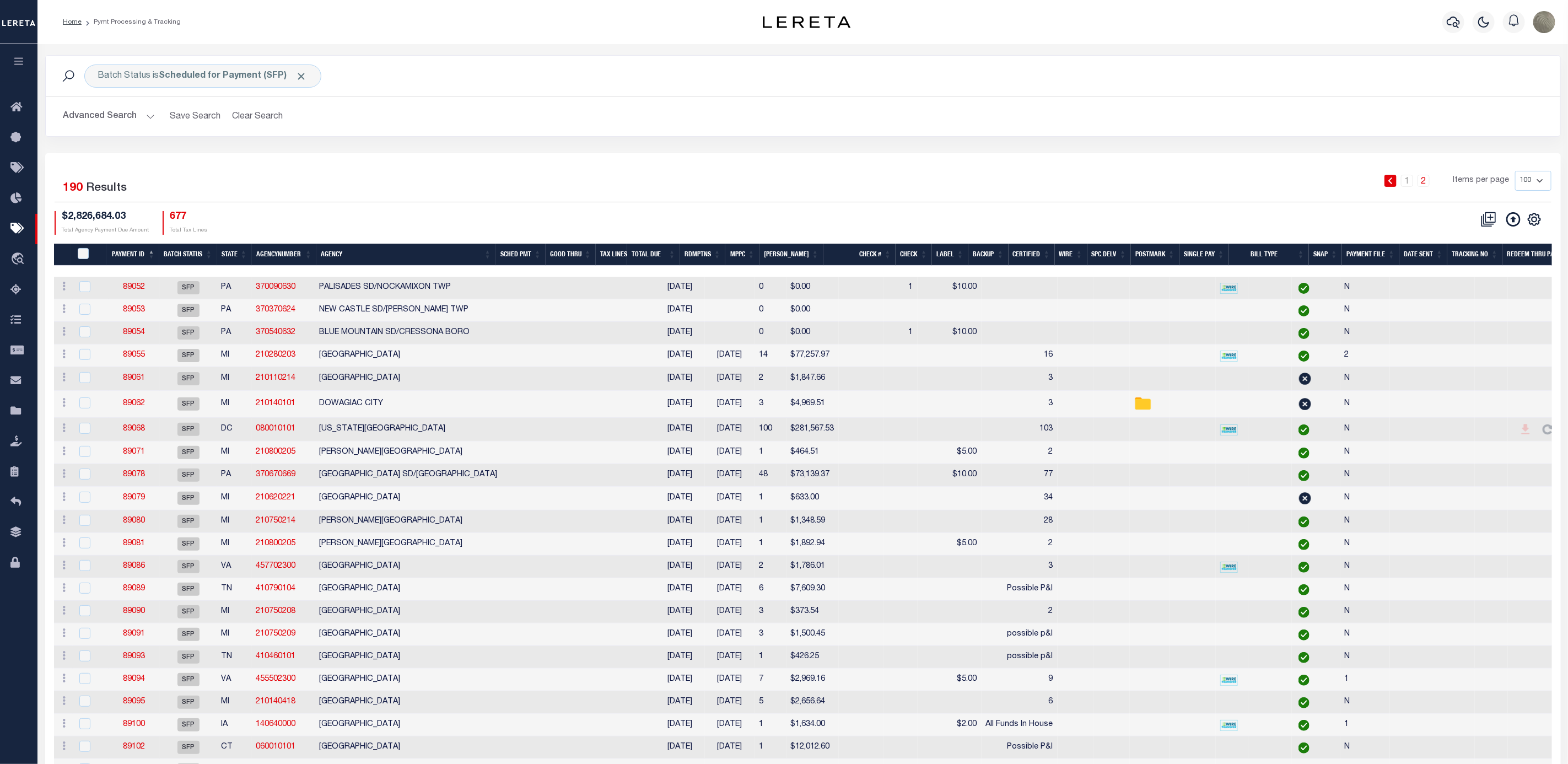
click at [536, 174] on div "1 2 Items per page 100 200 500 1000" at bounding box center [992, 185] width 1119 height 29
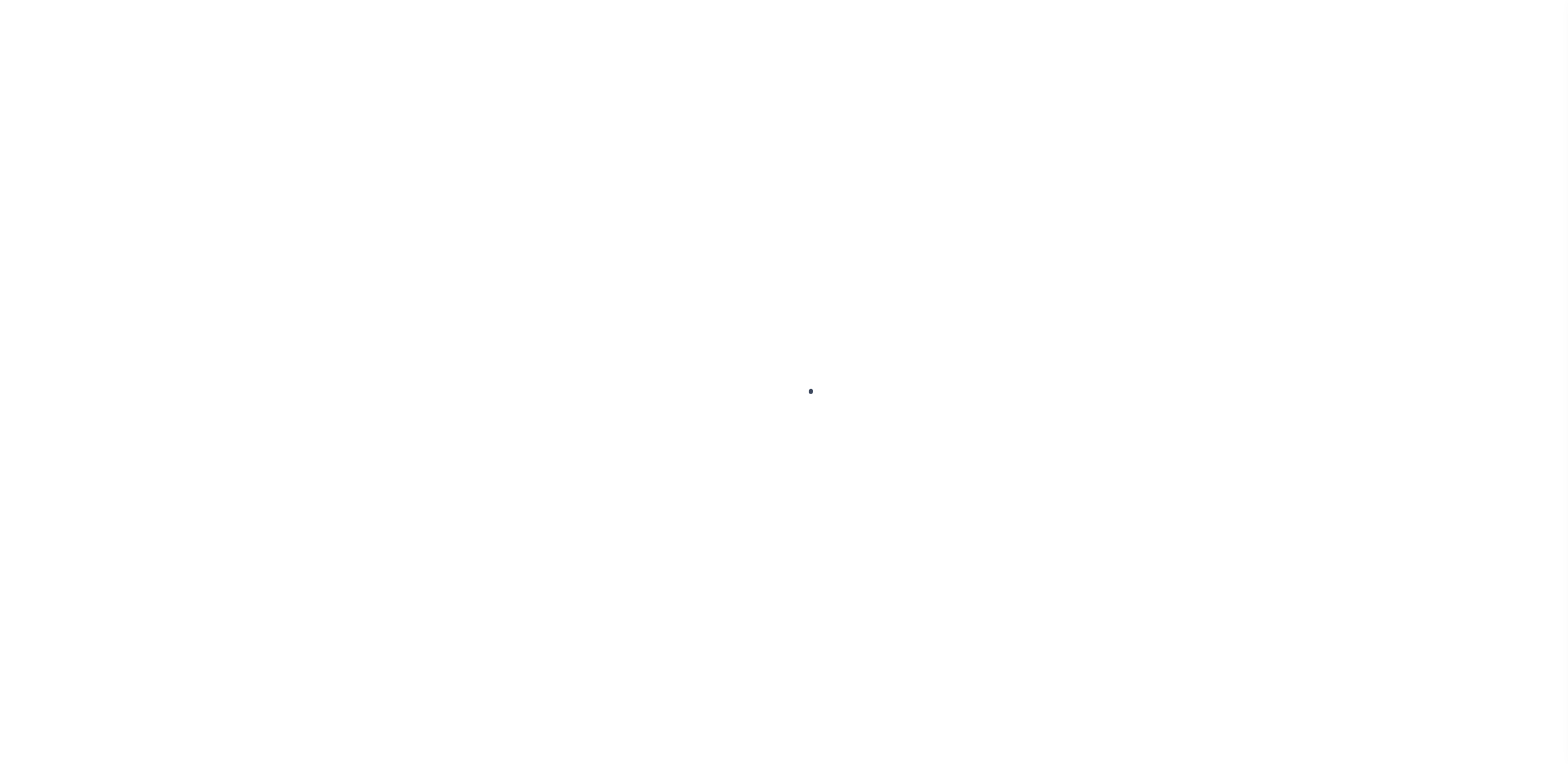
select select "SFP"
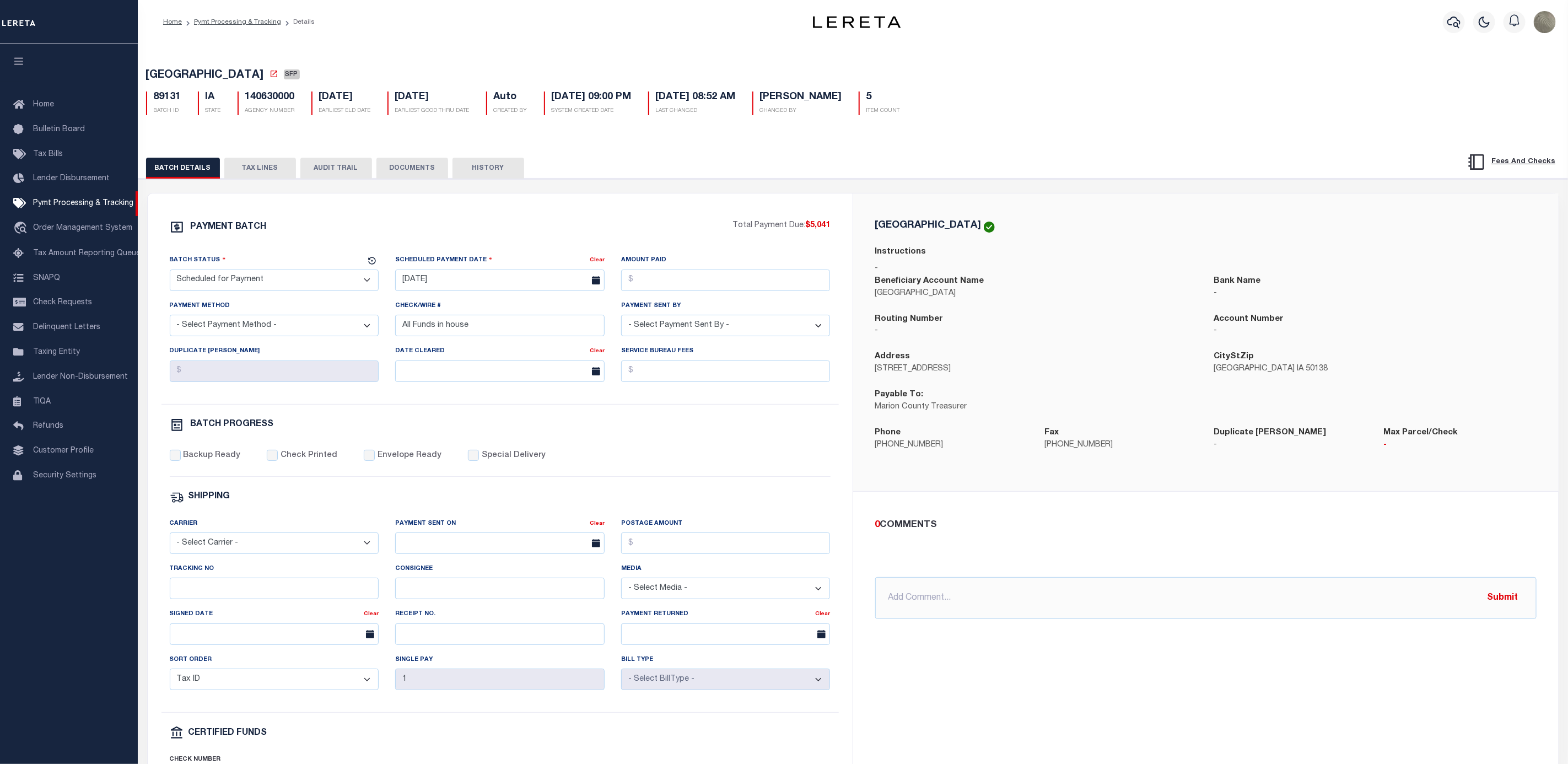
click at [198, 584] on div "Tracking No" at bounding box center [274, 581] width 209 height 36
click at [203, 596] on input "Tracking No" at bounding box center [274, 588] width 209 height 21
type input "[PERSON_NAME]"
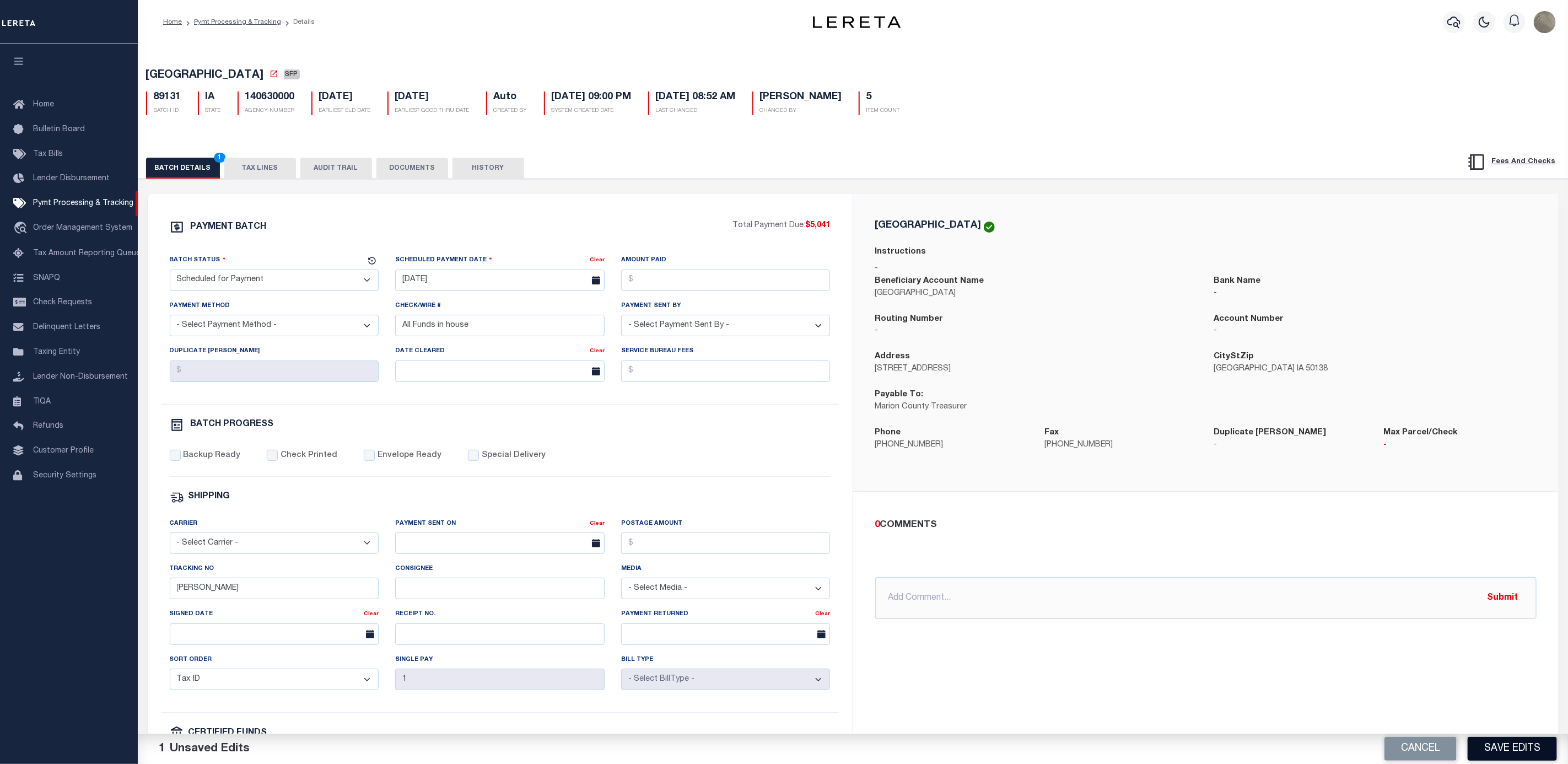
click at [1507, 739] on button "Save Edits" at bounding box center [1513, 749] width 90 height 24
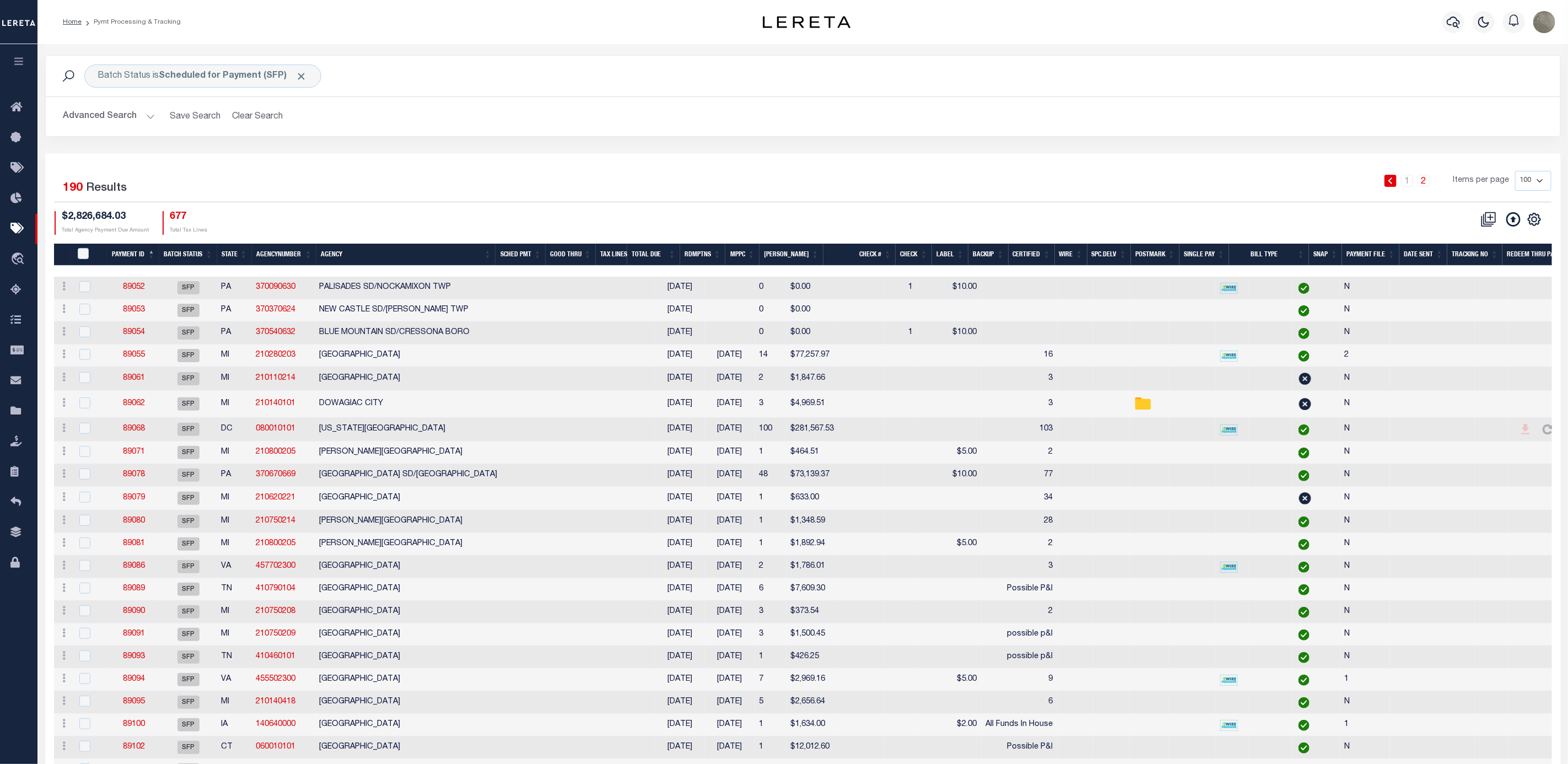
click at [409, 192] on div "Selected 190 Results" at bounding box center [236, 186] width 362 height 31
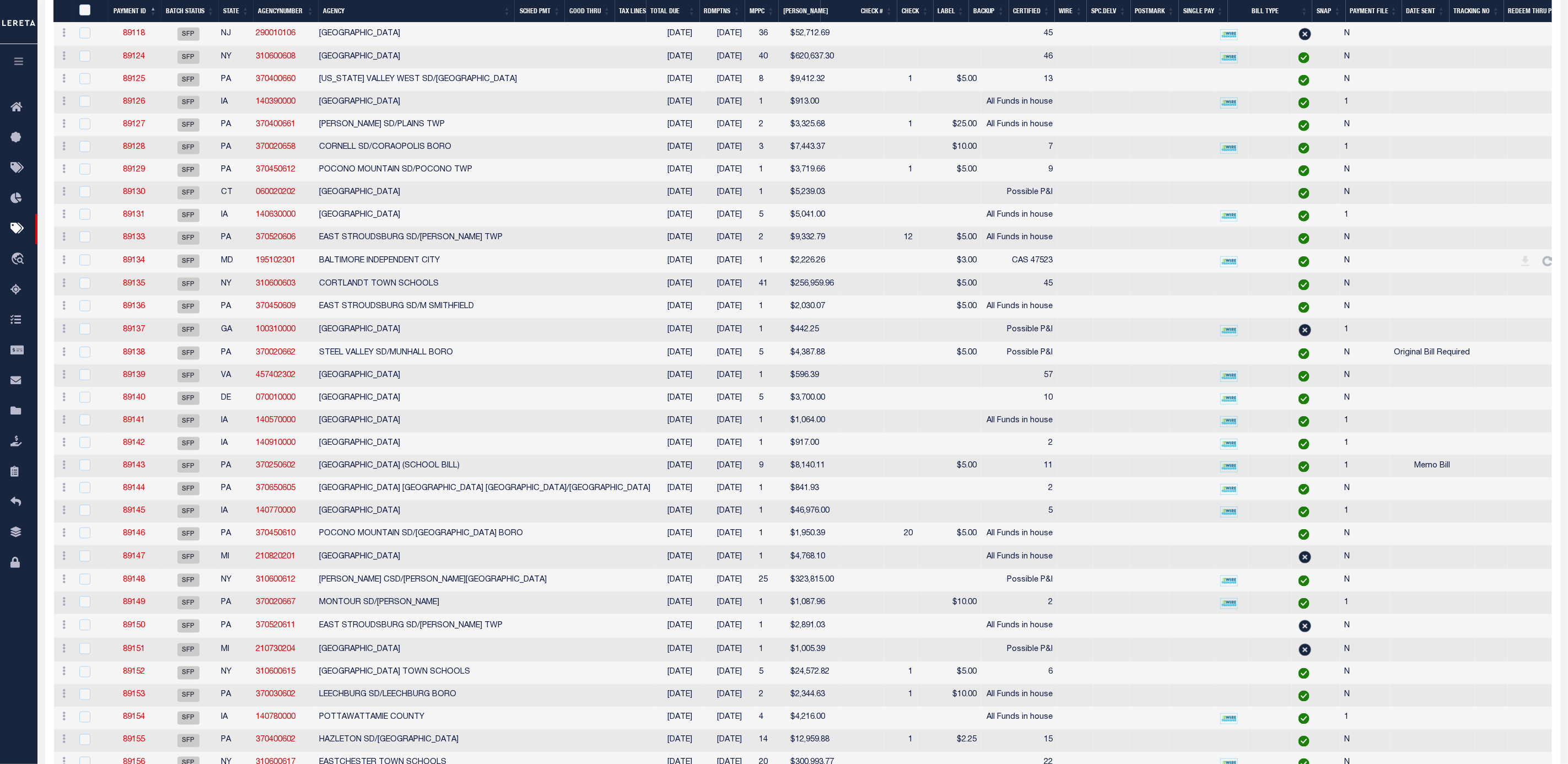
scroll to position [1138, 0]
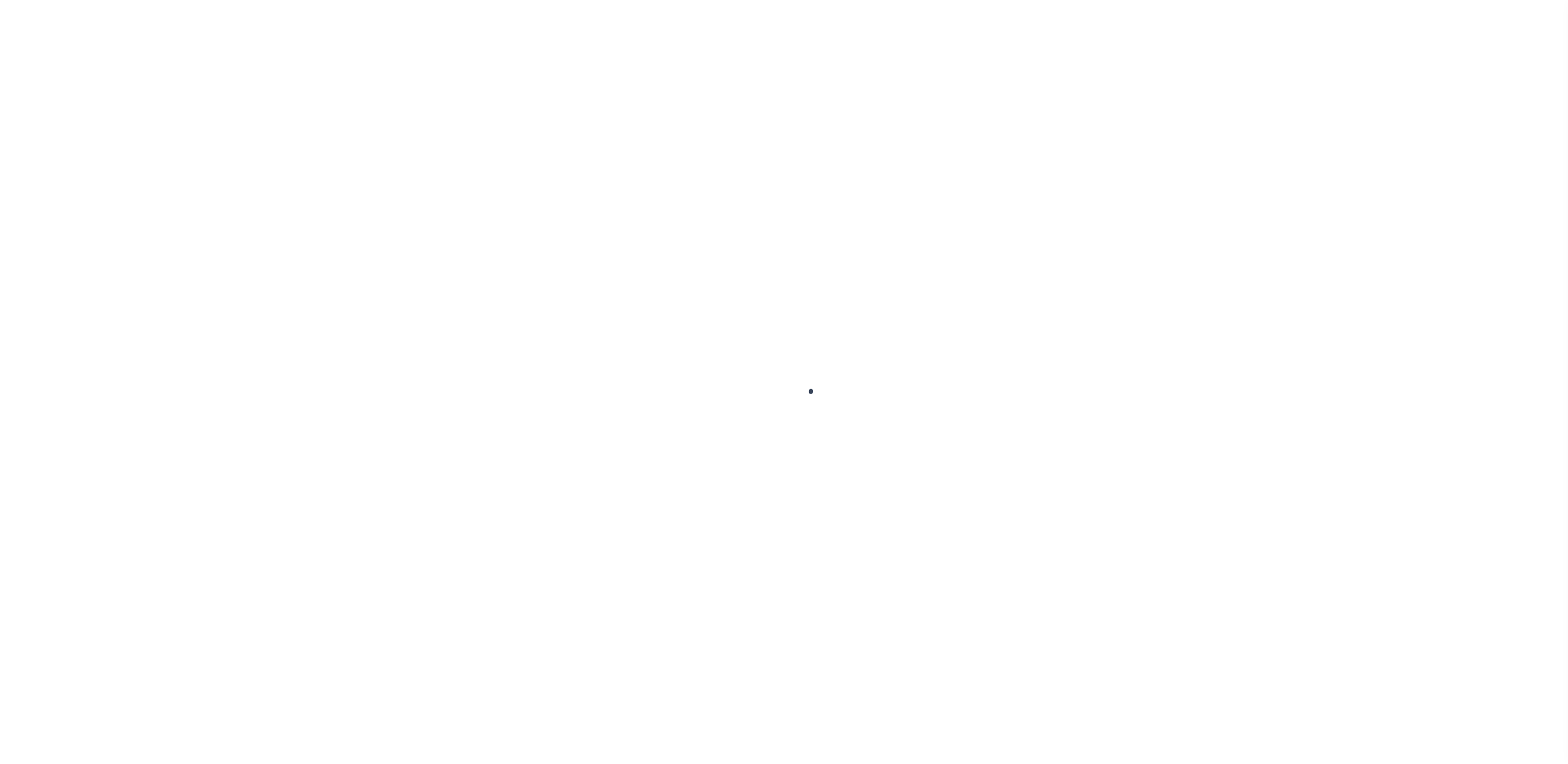
select select "SFP"
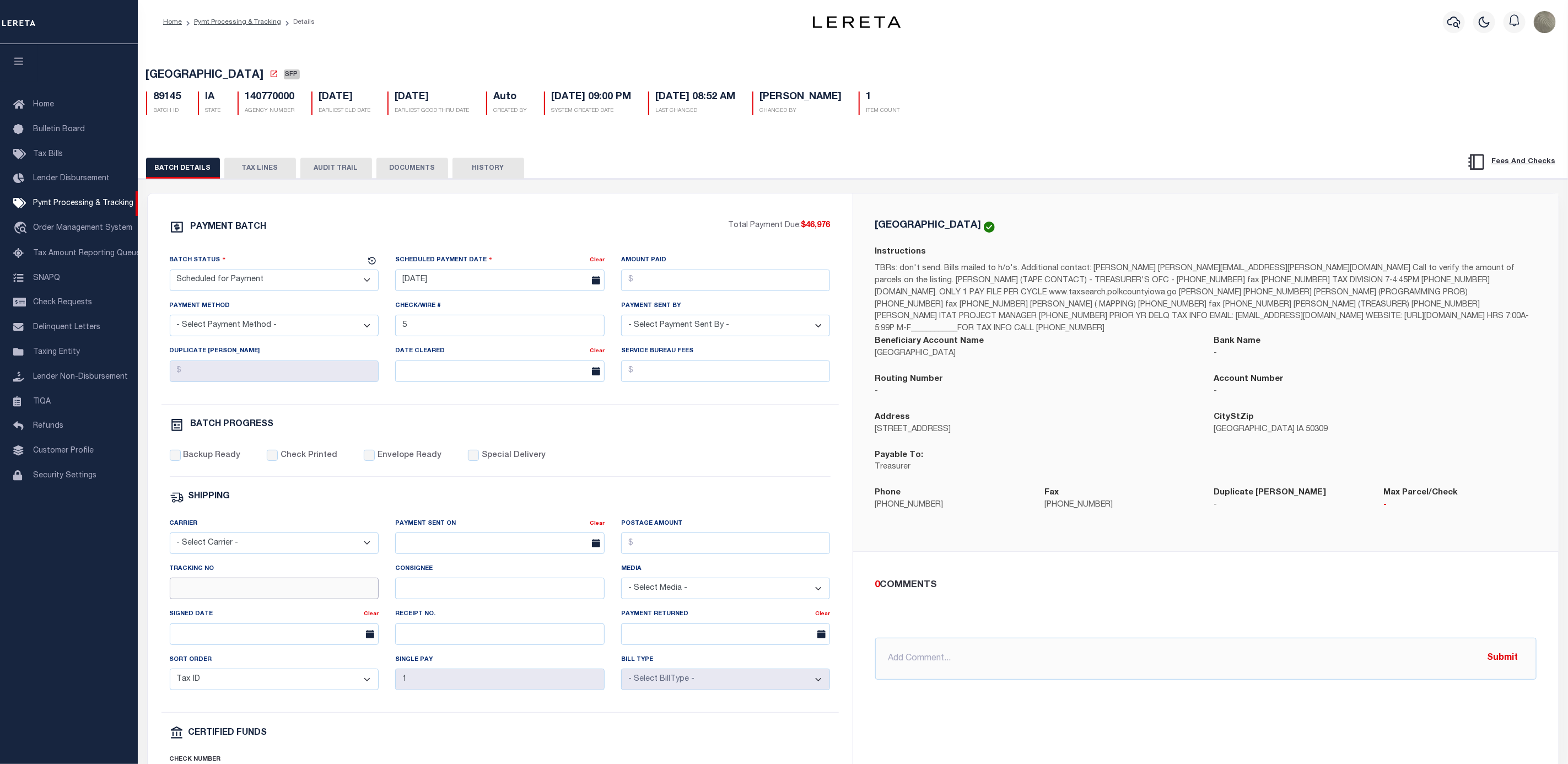
click at [237, 595] on input "Tracking No" at bounding box center [274, 588] width 209 height 21
type input "[PERSON_NAME]"
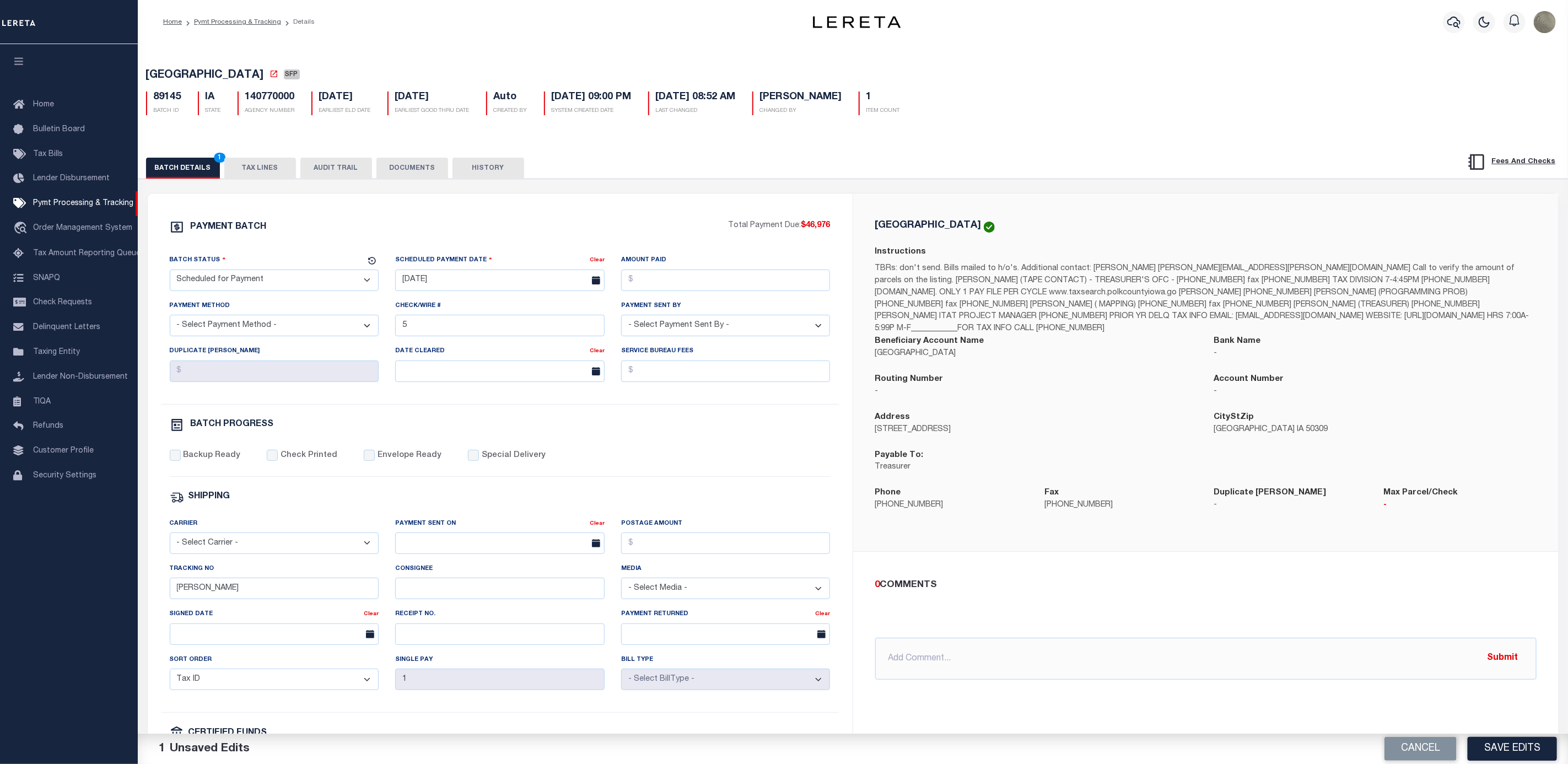
drag, startPoint x: 1510, startPoint y: 748, endPoint x: 1343, endPoint y: 599, distance: 223.8
click at [1510, 748] on button "Save Edits" at bounding box center [1513, 749] width 90 height 24
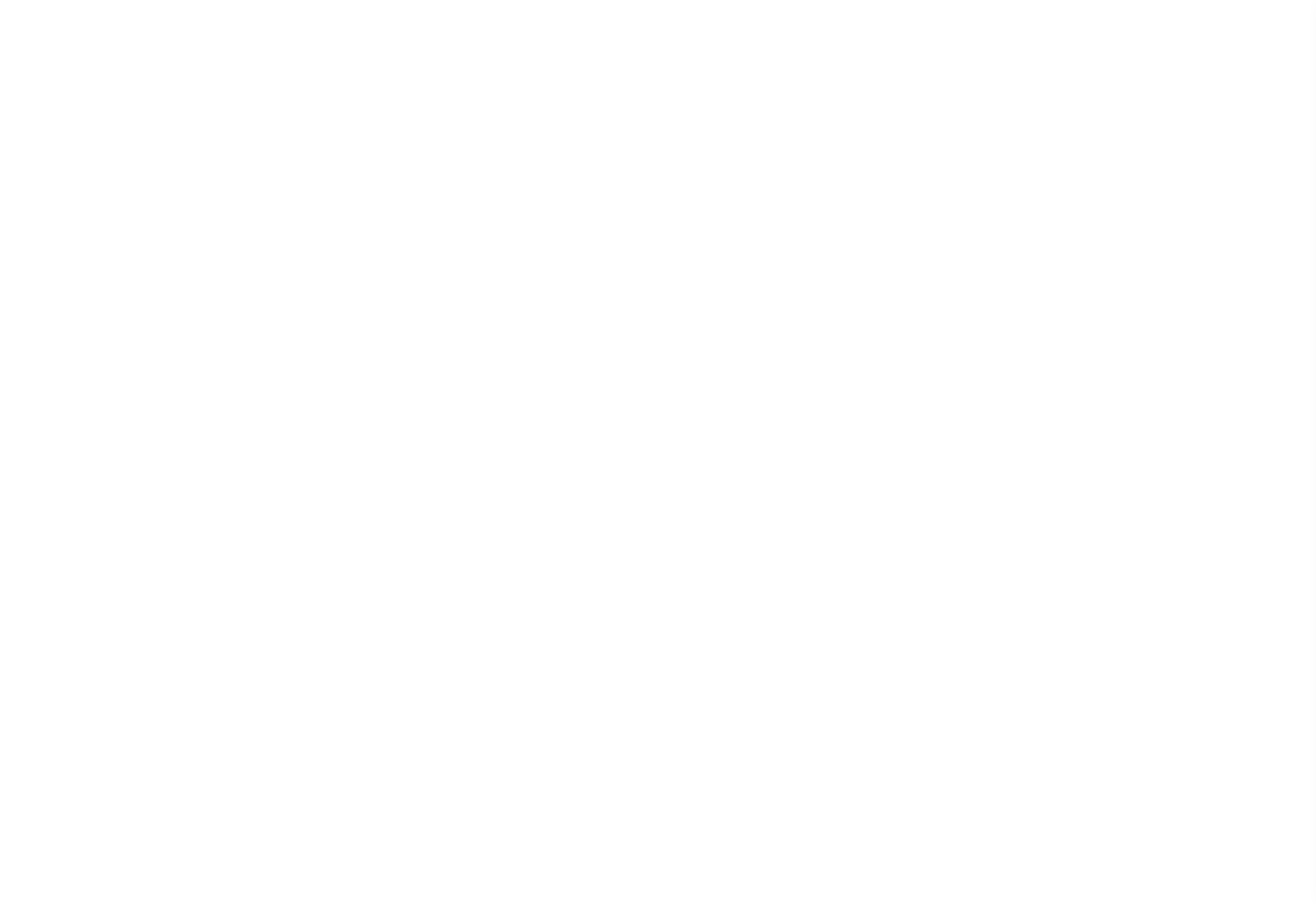
select select "SFP"
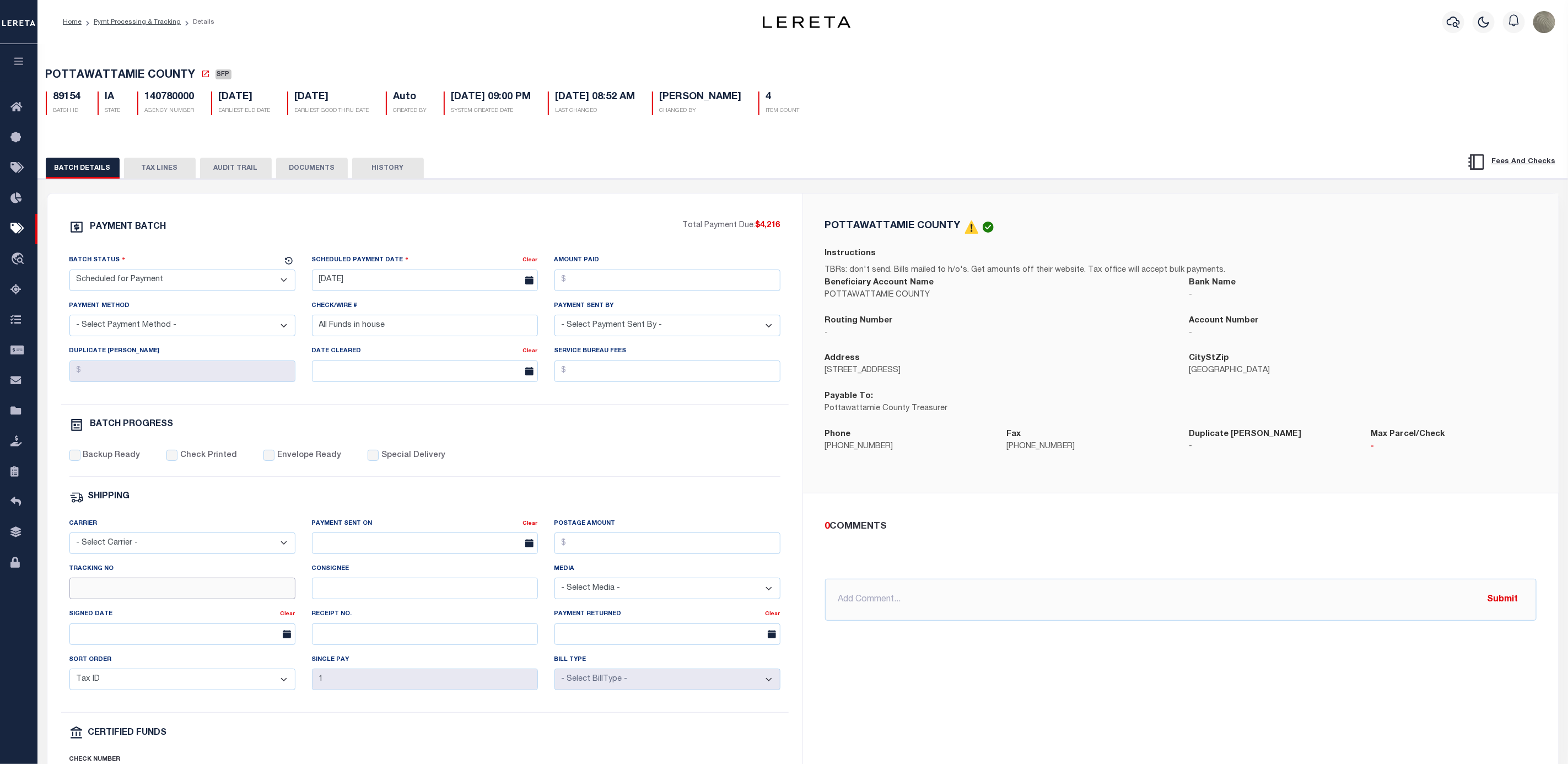
click at [157, 595] on input "Tracking No" at bounding box center [182, 588] width 226 height 21
type input "[PERSON_NAME]"
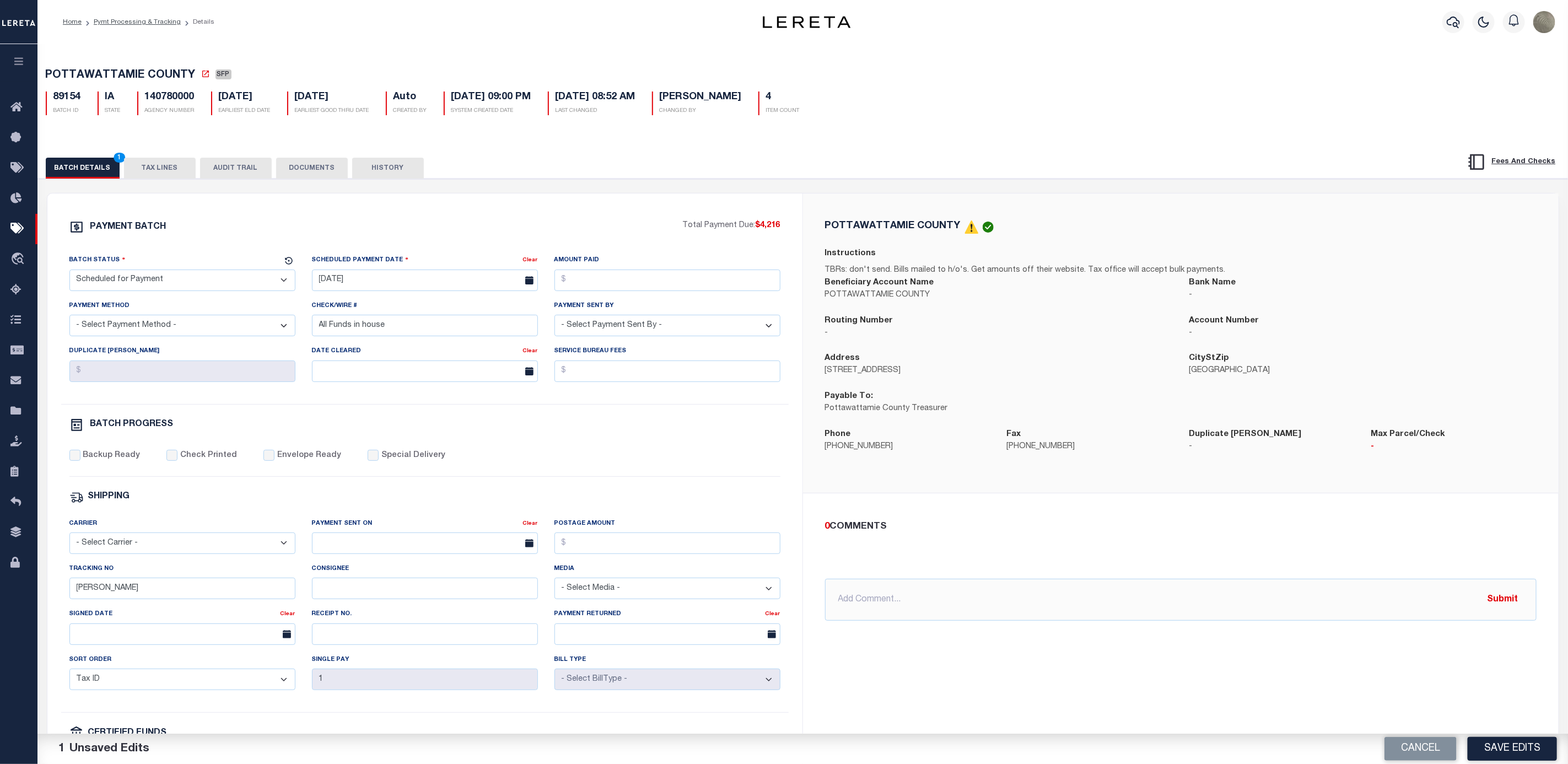
click at [652, 482] on div "PAYMENT BATCH Total Payment Due: $4,216 Batch Status - Select Status -" at bounding box center [425, 515] width 728 height 592
click at [1113, 746] on button "Save Edits" at bounding box center [1513, 749] width 90 height 24
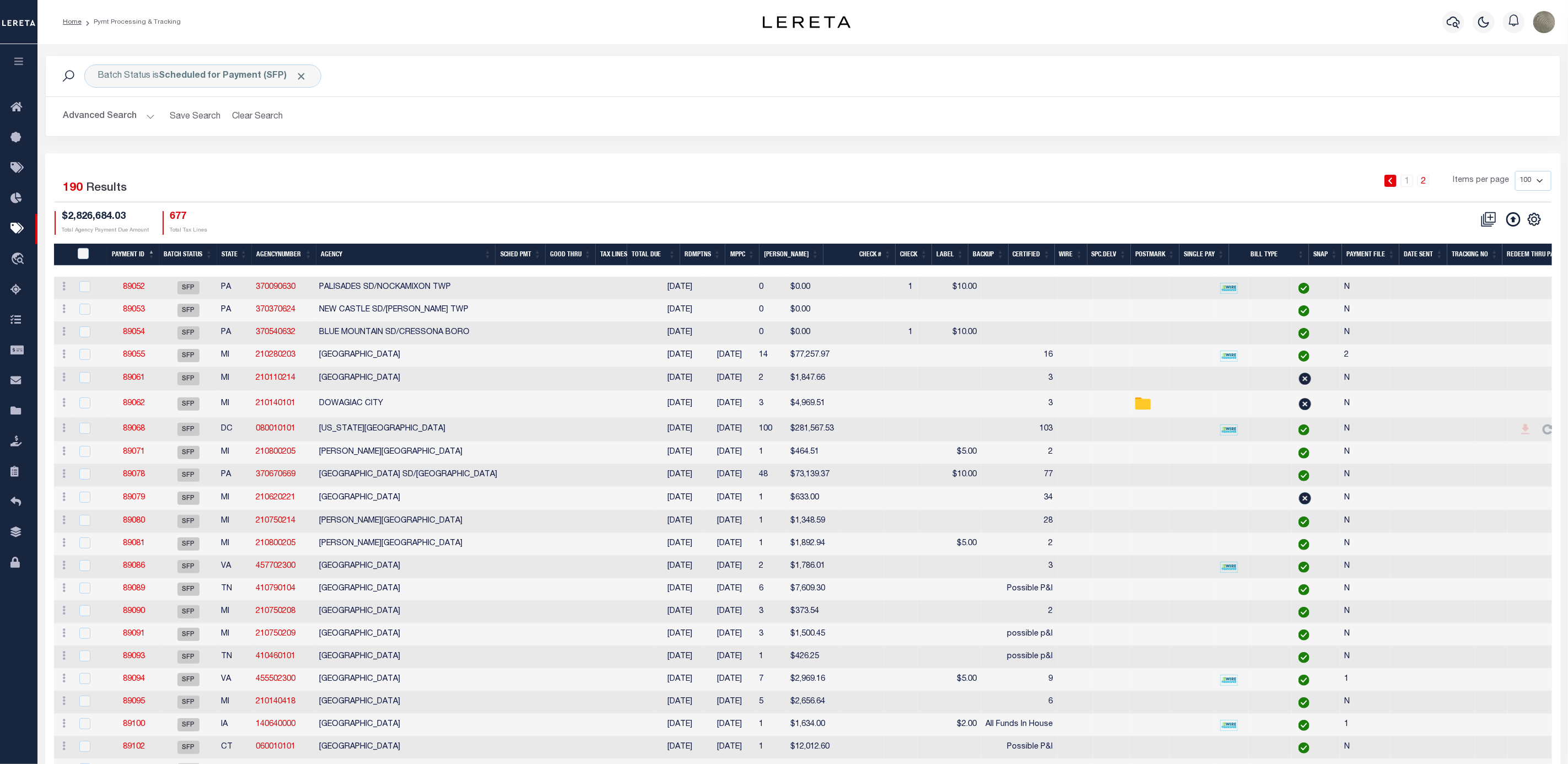
click at [1017, 174] on div "1 2 Items per page 100 200 500 1000" at bounding box center [992, 185] width 1119 height 29
click at [921, 181] on div "1 2 Items per page 100 200 500 1000" at bounding box center [992, 185] width 1119 height 29
click at [417, 186] on div "Selected 190 Results" at bounding box center [235, 186] width 379 height 31
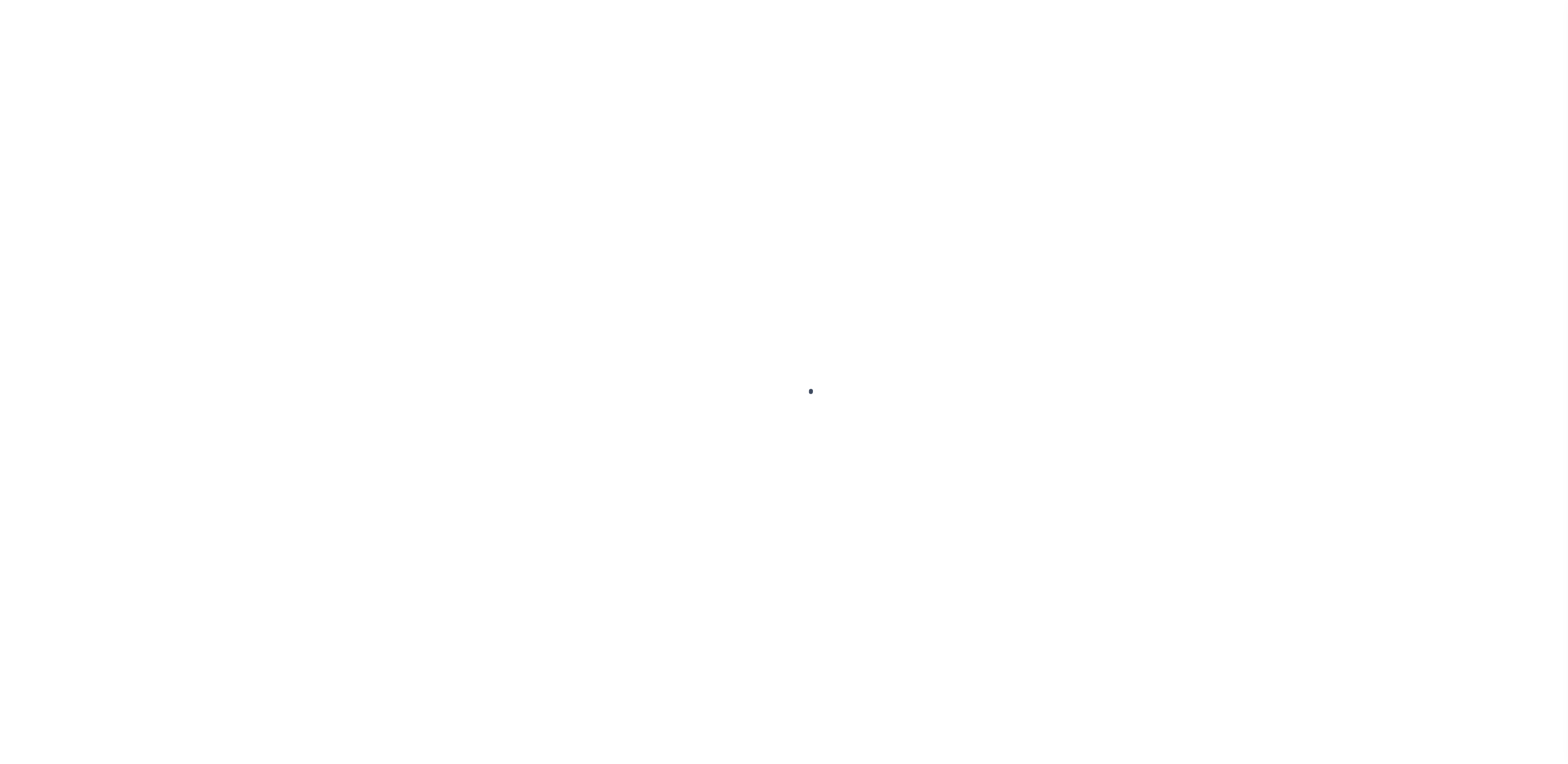
select select "SFP"
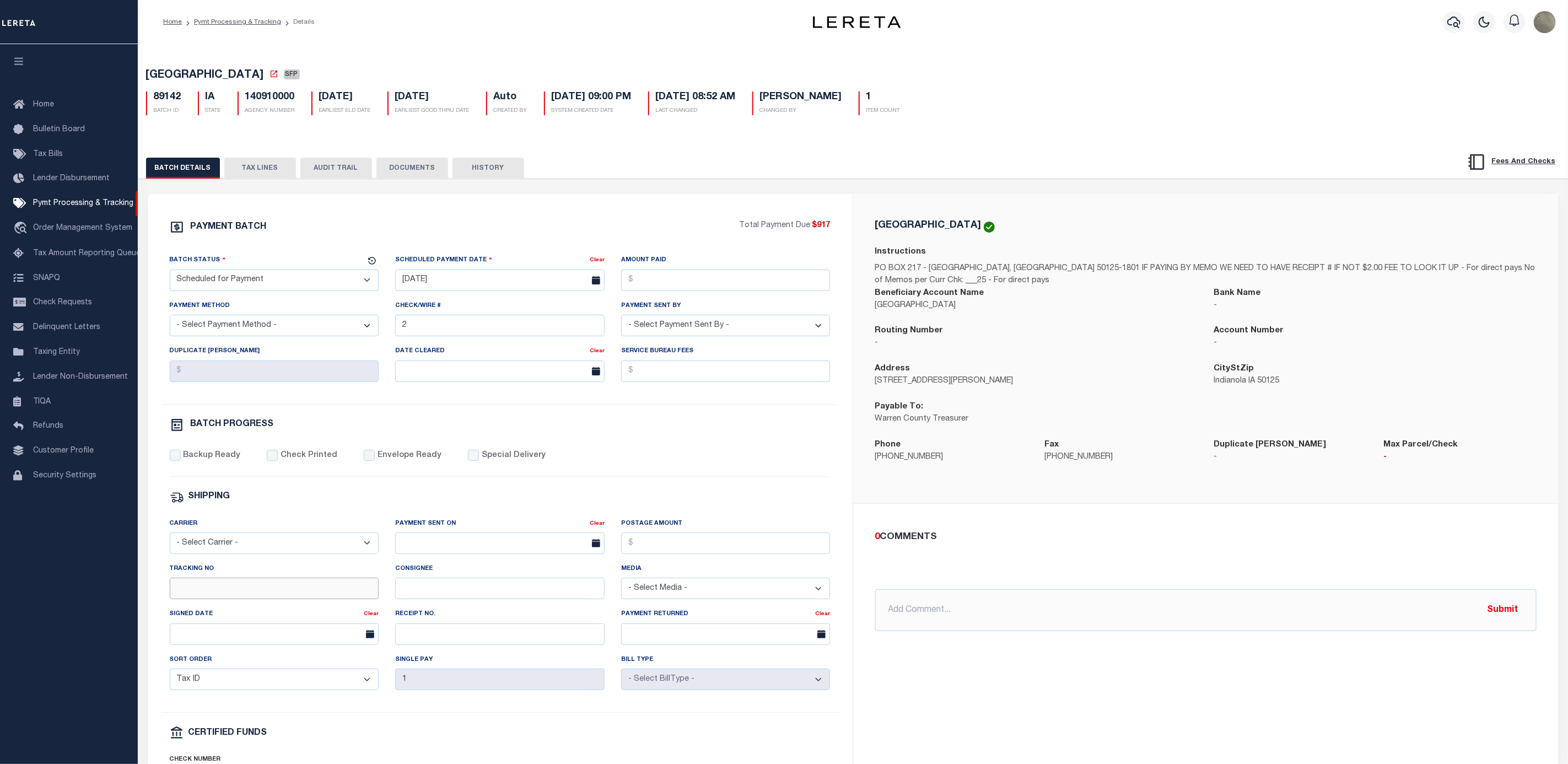
click at [252, 599] on input "Tracking No" at bounding box center [274, 588] width 209 height 21
type input "[PERSON_NAME]"
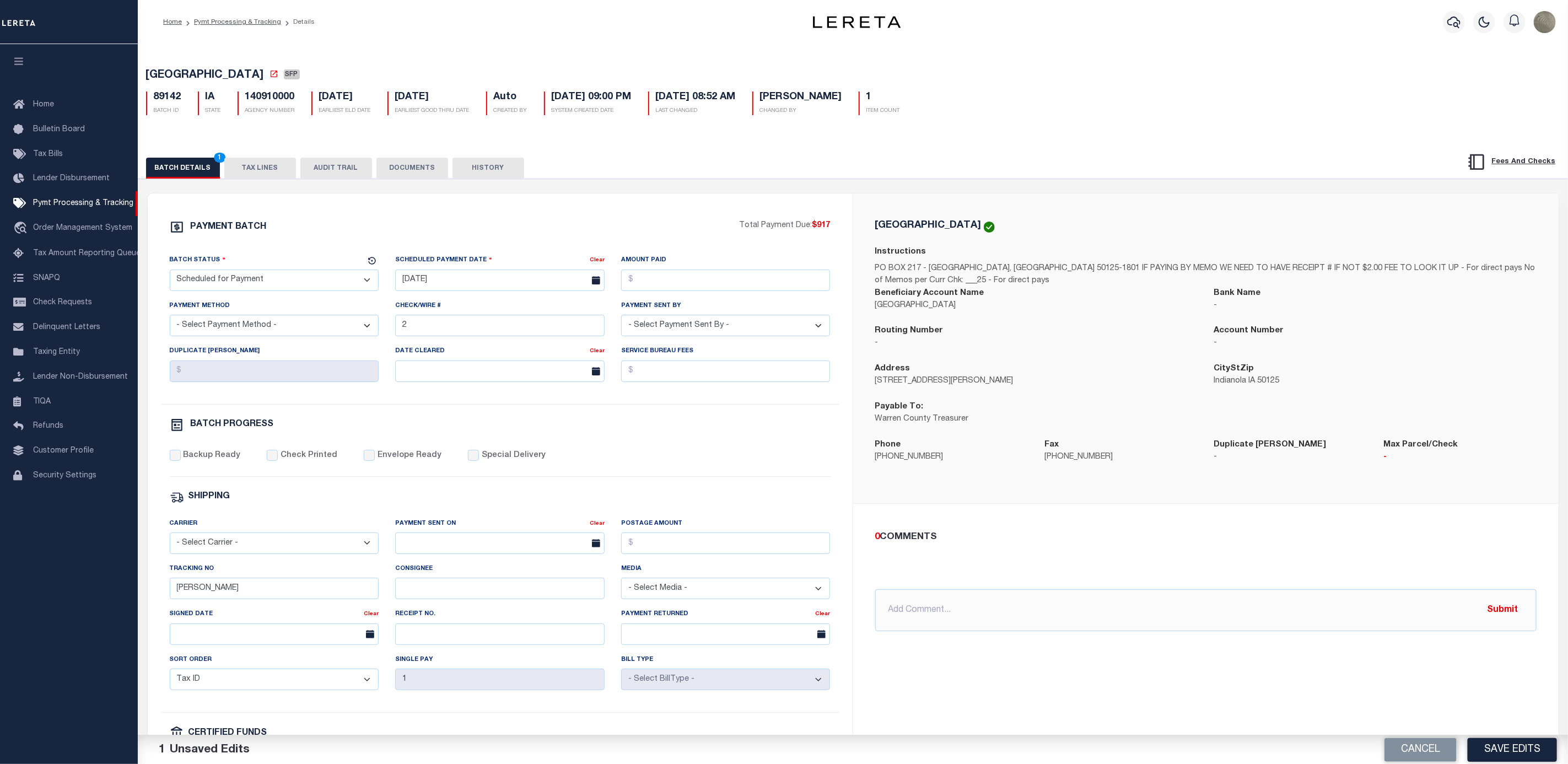
click at [879, 483] on div "WARREN COUNTY Instructions PO BOX 217 - INDIANAOLA, IA 50125-1801 IF PAYING BY …" at bounding box center [1206, 348] width 706 height 310
click at [1493, 747] on button "Save Edits" at bounding box center [1513, 749] width 90 height 24
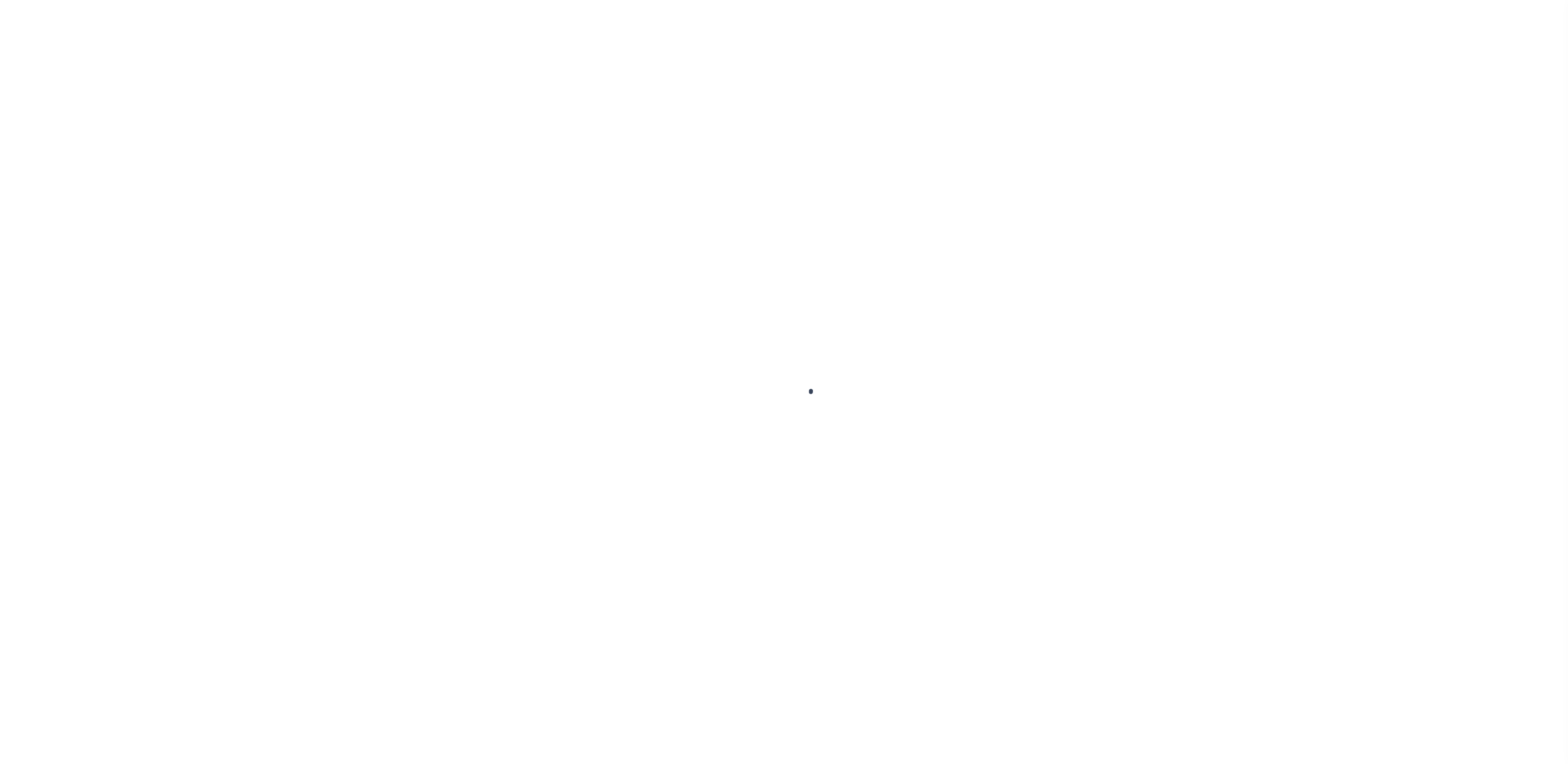
select select "SFP"
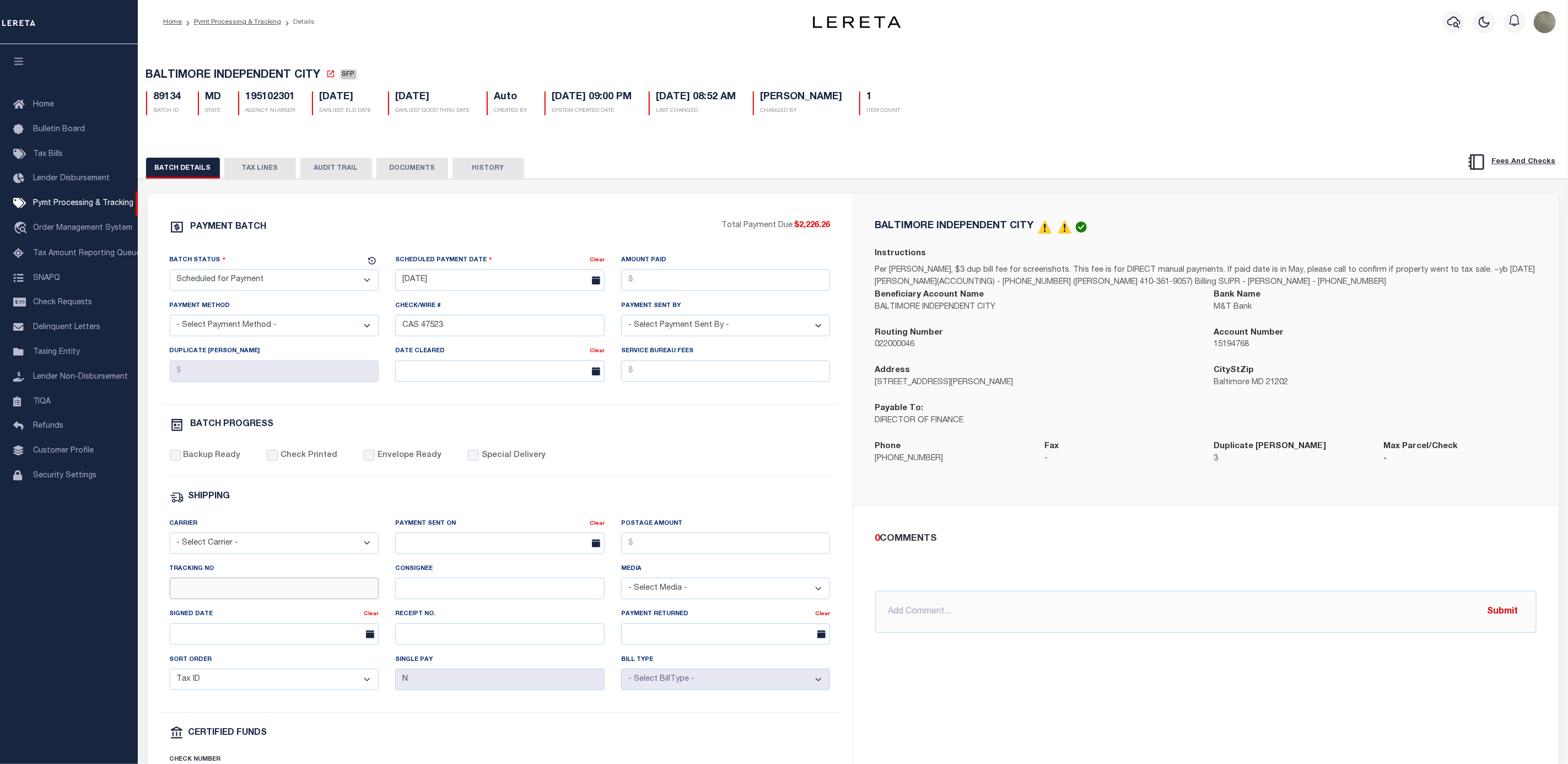
click at [203, 593] on input "Tracking No" at bounding box center [274, 588] width 209 height 21
type input "[PERSON_NAME]"
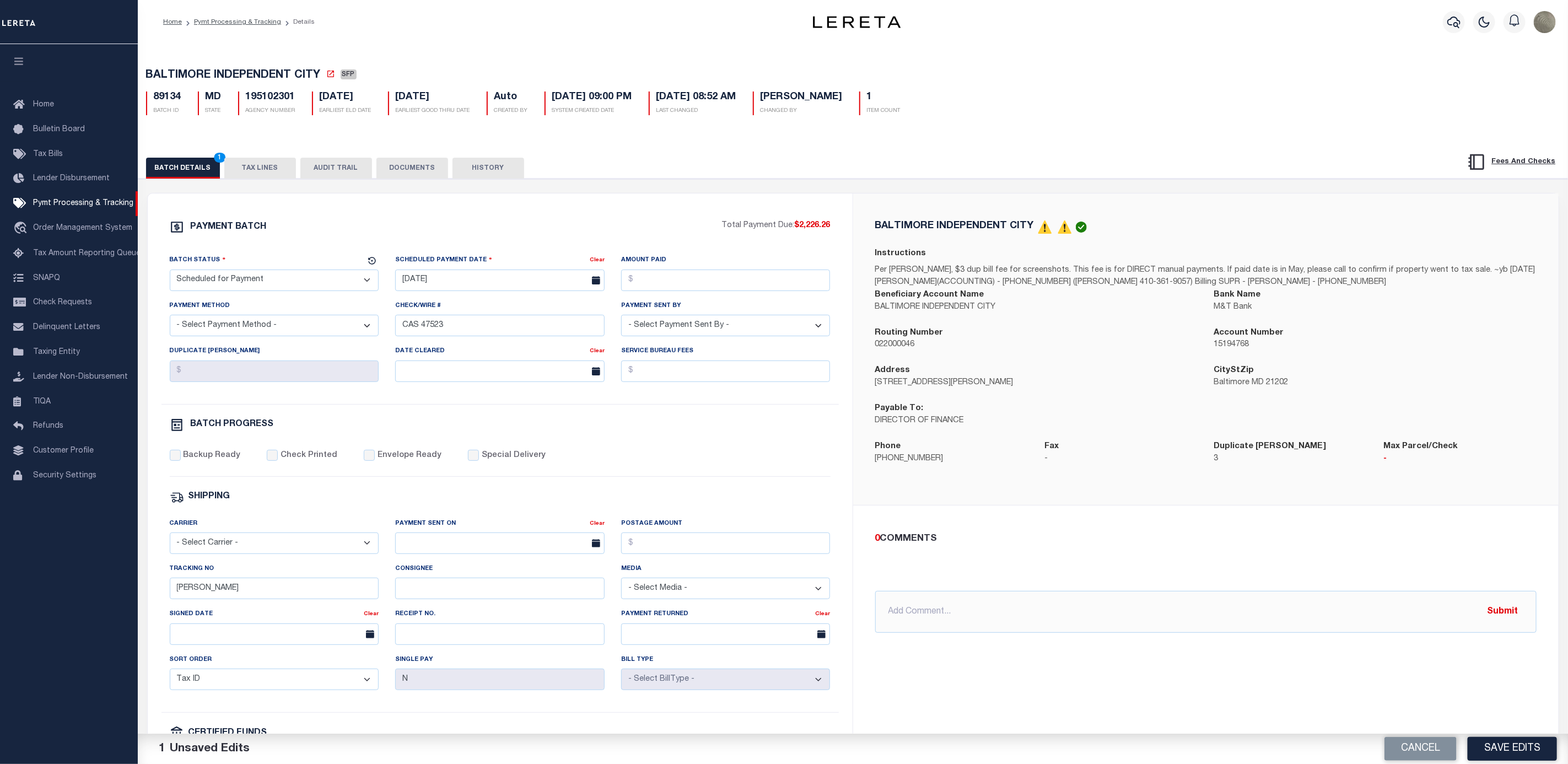
click at [790, 488] on div "PAYMENT BATCH Total Payment Due: $2,226.26 Batch Status - Select Status -" at bounding box center [500, 515] width 679 height 592
click at [1519, 750] on button "Save Edits" at bounding box center [1513, 749] width 90 height 24
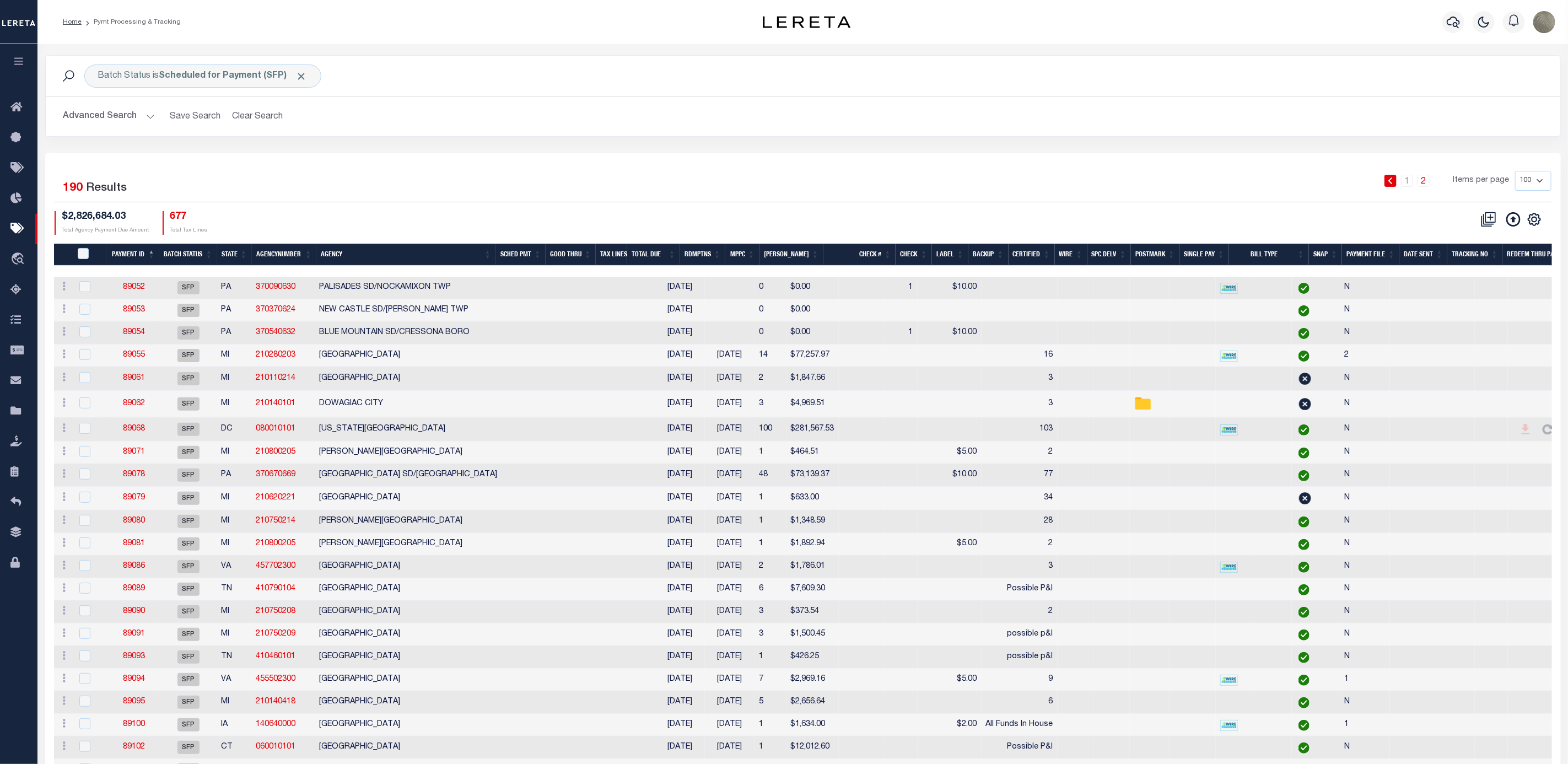
click at [701, 194] on div "1 2 Items per page 100 200 500 1000" at bounding box center [992, 185] width 1119 height 29
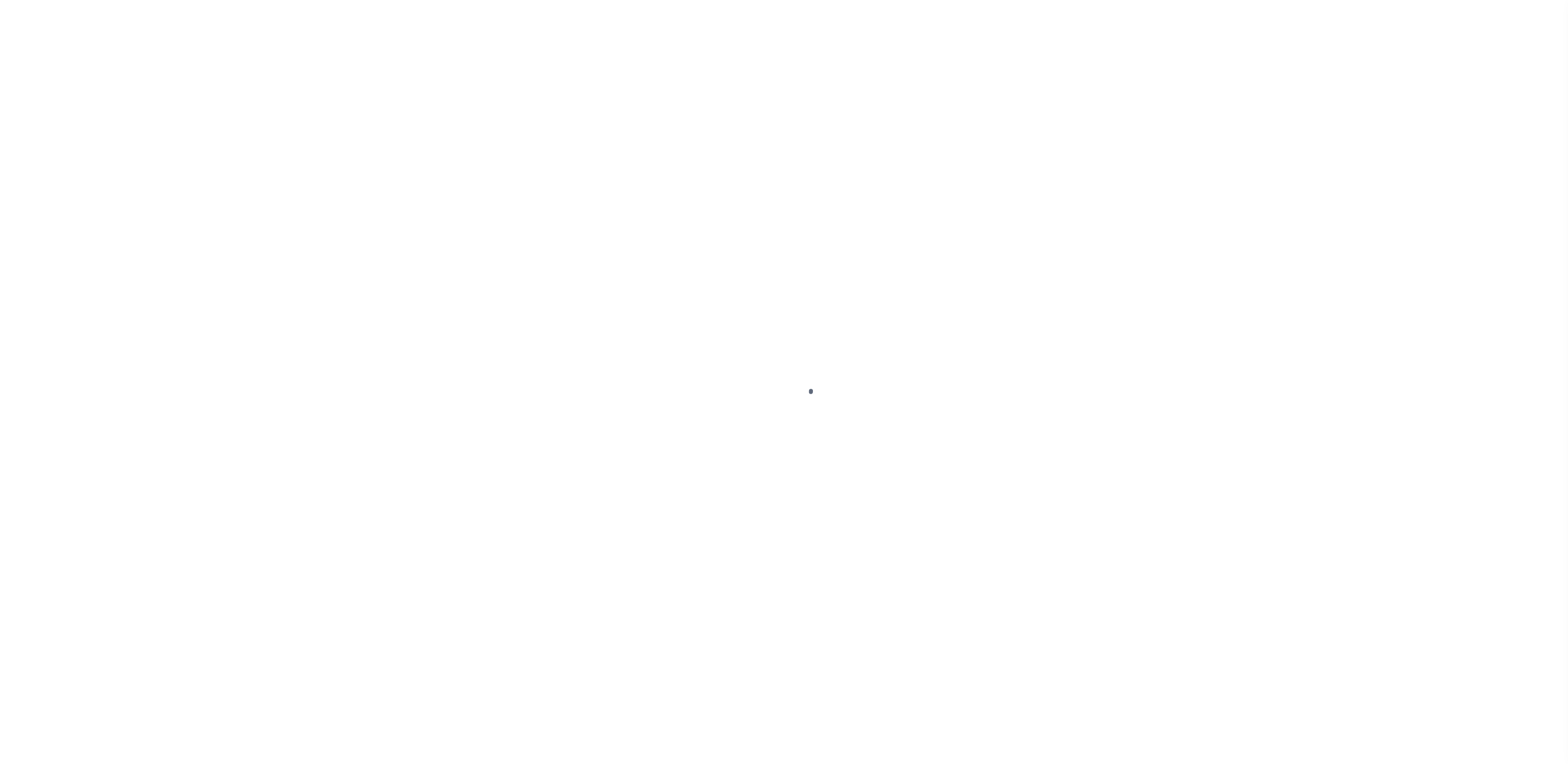
select select "SFP"
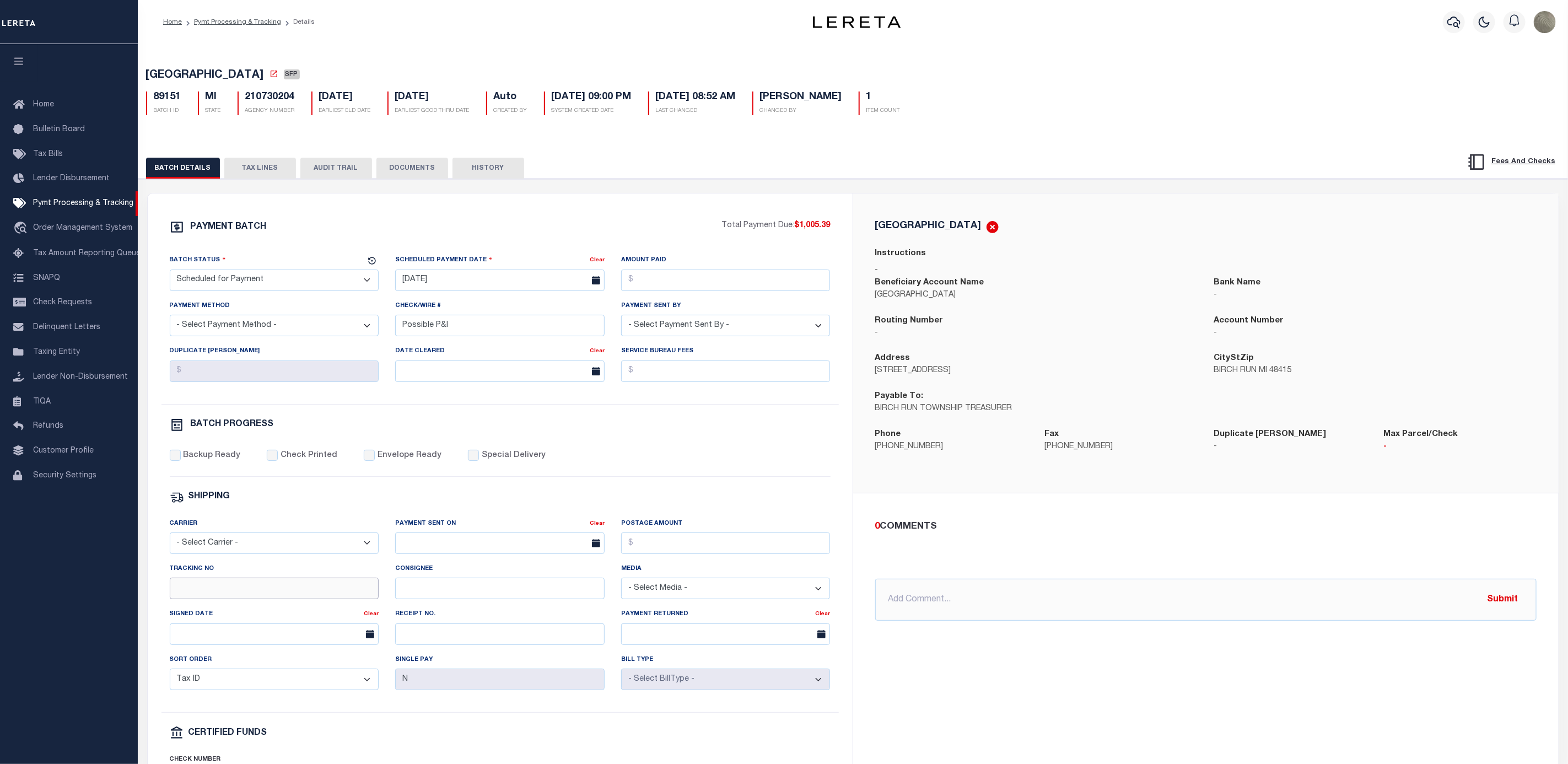
click at [198, 599] on input "Tracking No" at bounding box center [274, 588] width 209 height 21
type input "[PERSON_NAME]"
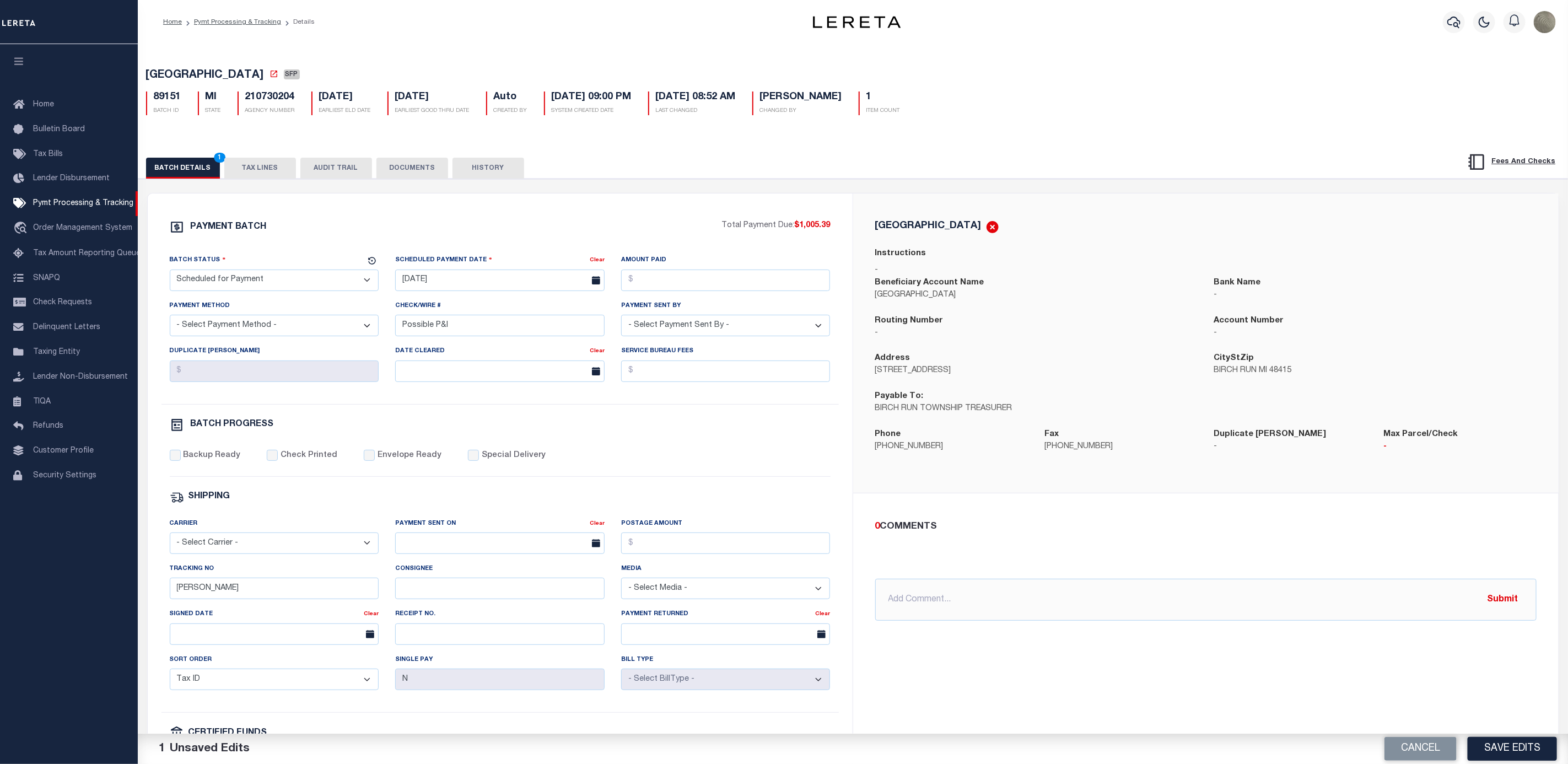
click at [867, 450] on div "Phone 989-624-9773" at bounding box center [952, 447] width 170 height 38
click at [1520, 739] on button "Save Edits" at bounding box center [1513, 749] width 90 height 24
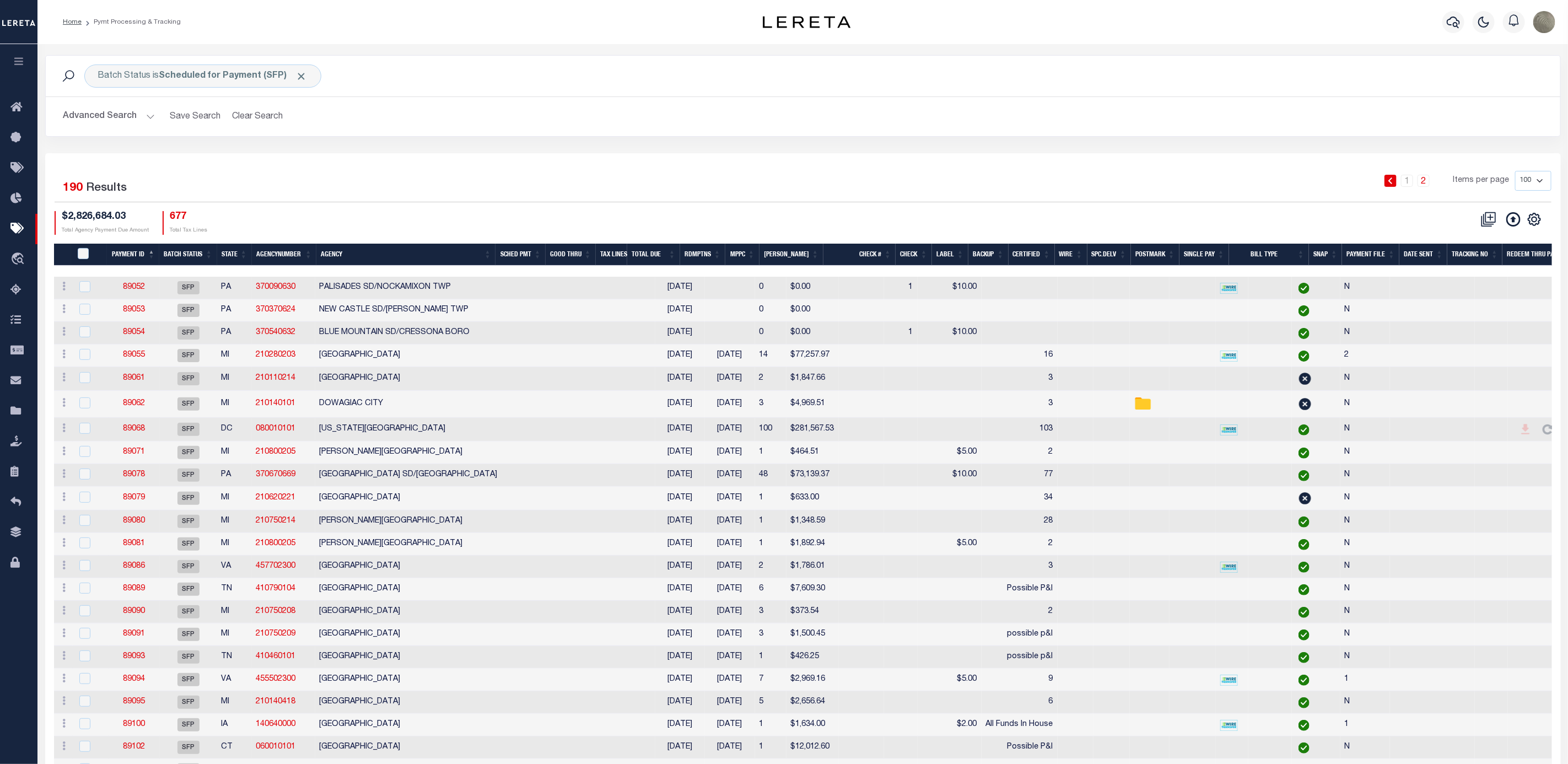
click at [1167, 205] on div "Selected 190 Results 1 2 Items per page 100 200 500 1000 $2,826,684.03 Total Ag…" at bounding box center [803, 202] width 1515 height 63
click at [441, 192] on div "1 2 Items per page 100 200 500 1000" at bounding box center [992, 185] width 1119 height 29
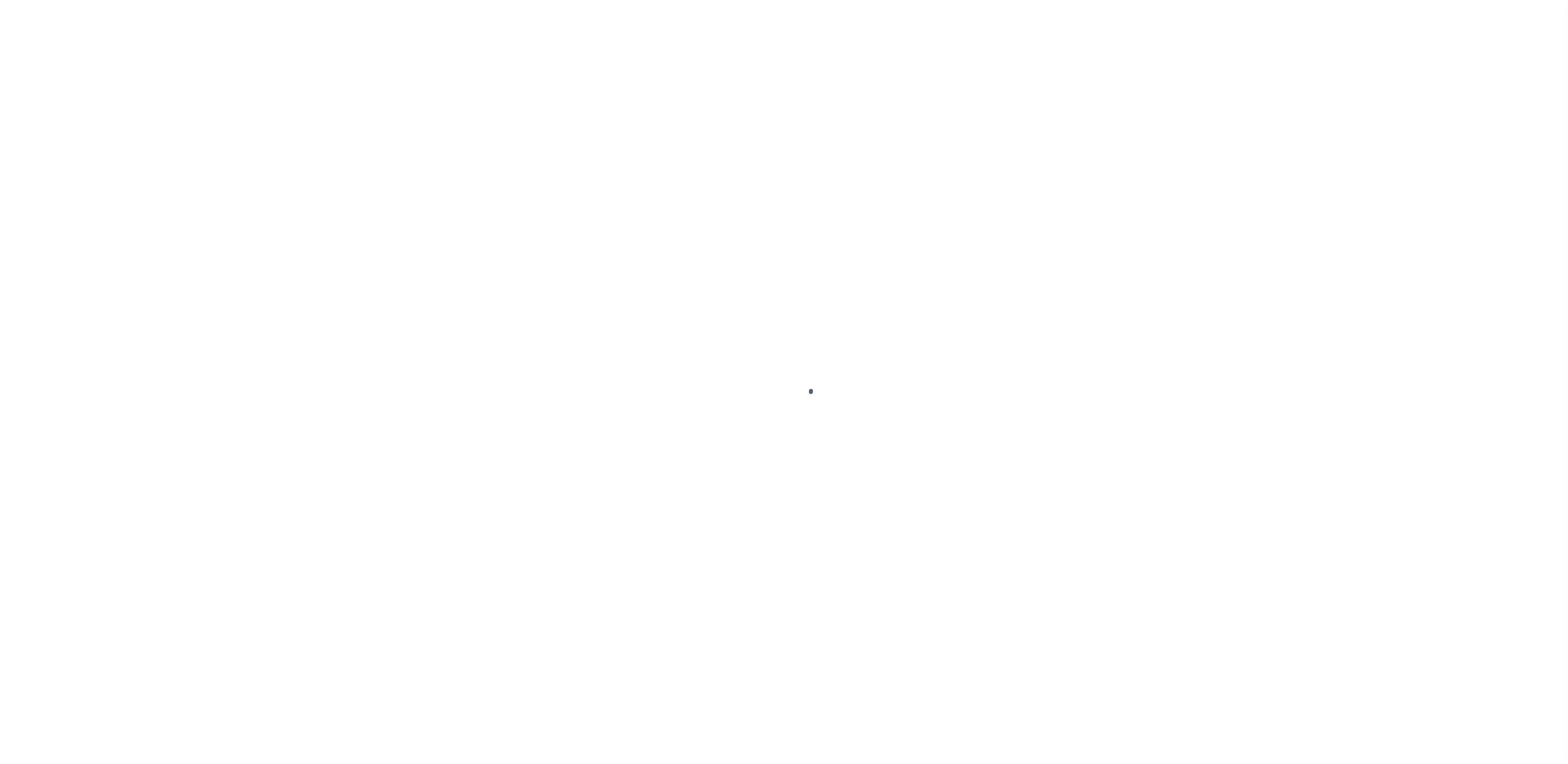
select select "SFP"
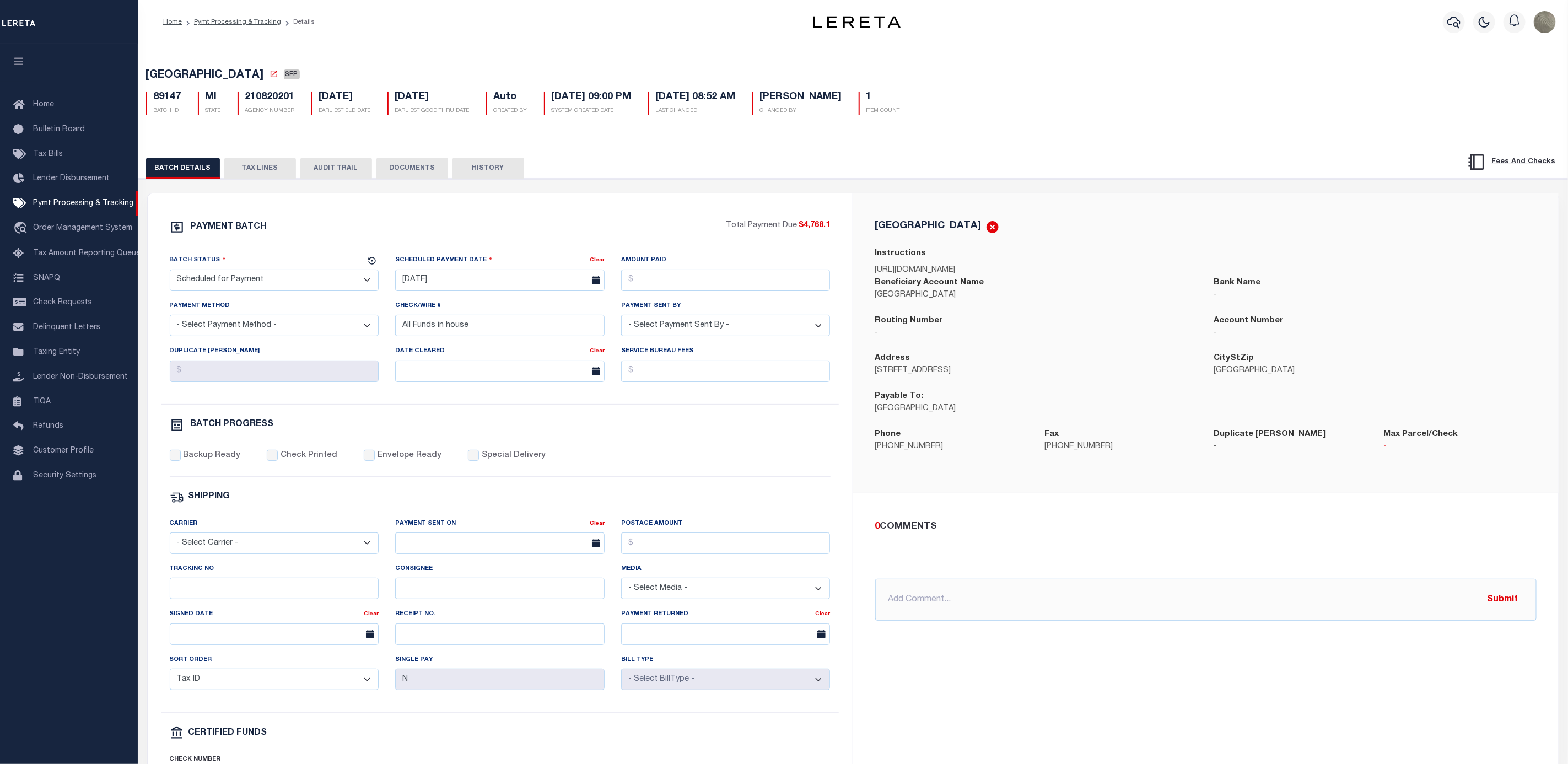
click at [795, 185] on div "PAYMENT BATCH Total Payment Due: $4,768.1 Batch Status" at bounding box center [853, 535] width 1441 height 713
click at [255, 599] on input "Tracking No" at bounding box center [274, 588] width 209 height 21
type input "[PERSON_NAME]"
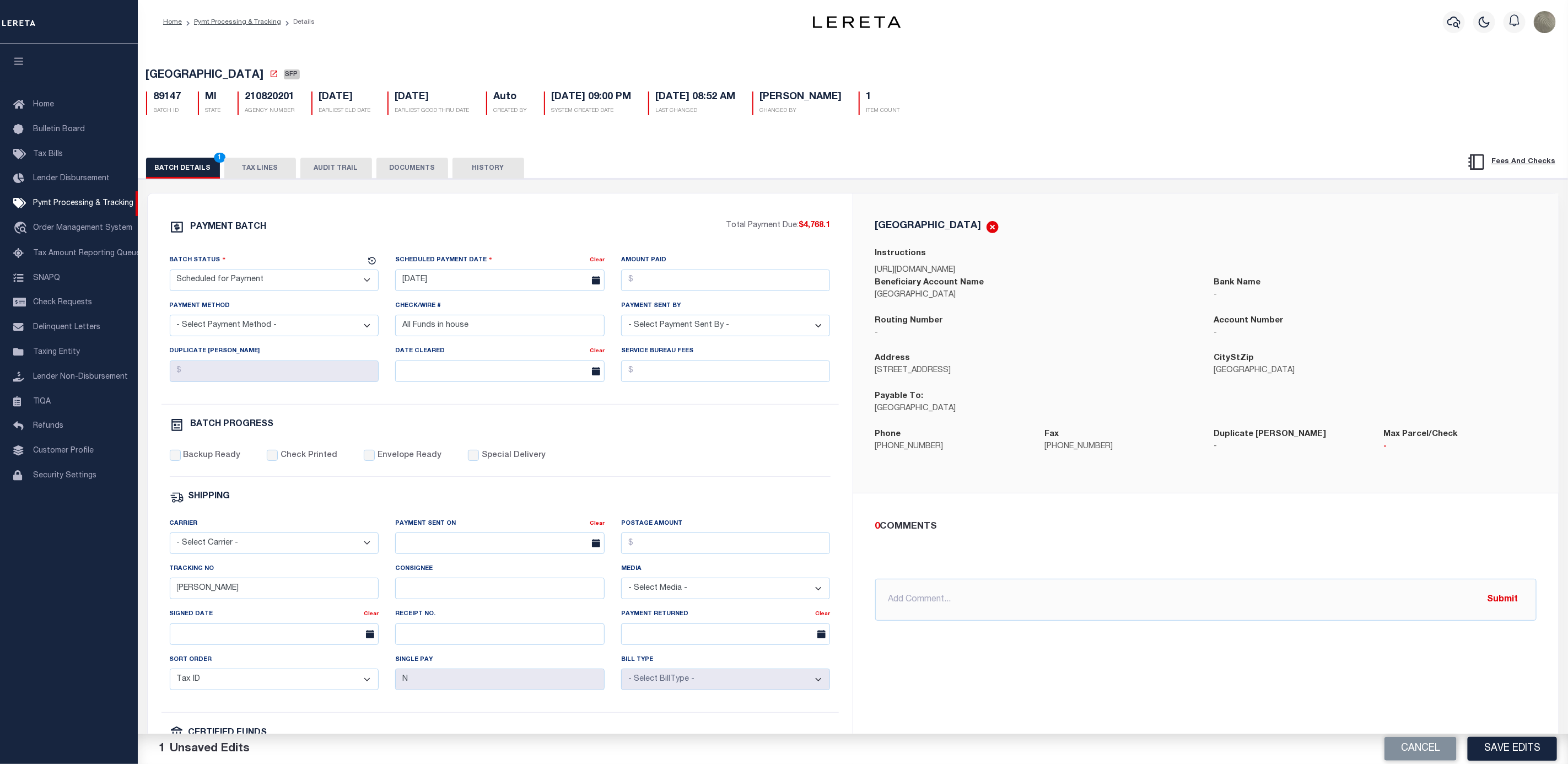
click at [754, 477] on div "Backup Ready Check Printed Envelope Ready Special Delivery" at bounding box center [500, 463] width 661 height 27
click at [1529, 747] on button "Save Edits" at bounding box center [1513, 749] width 90 height 24
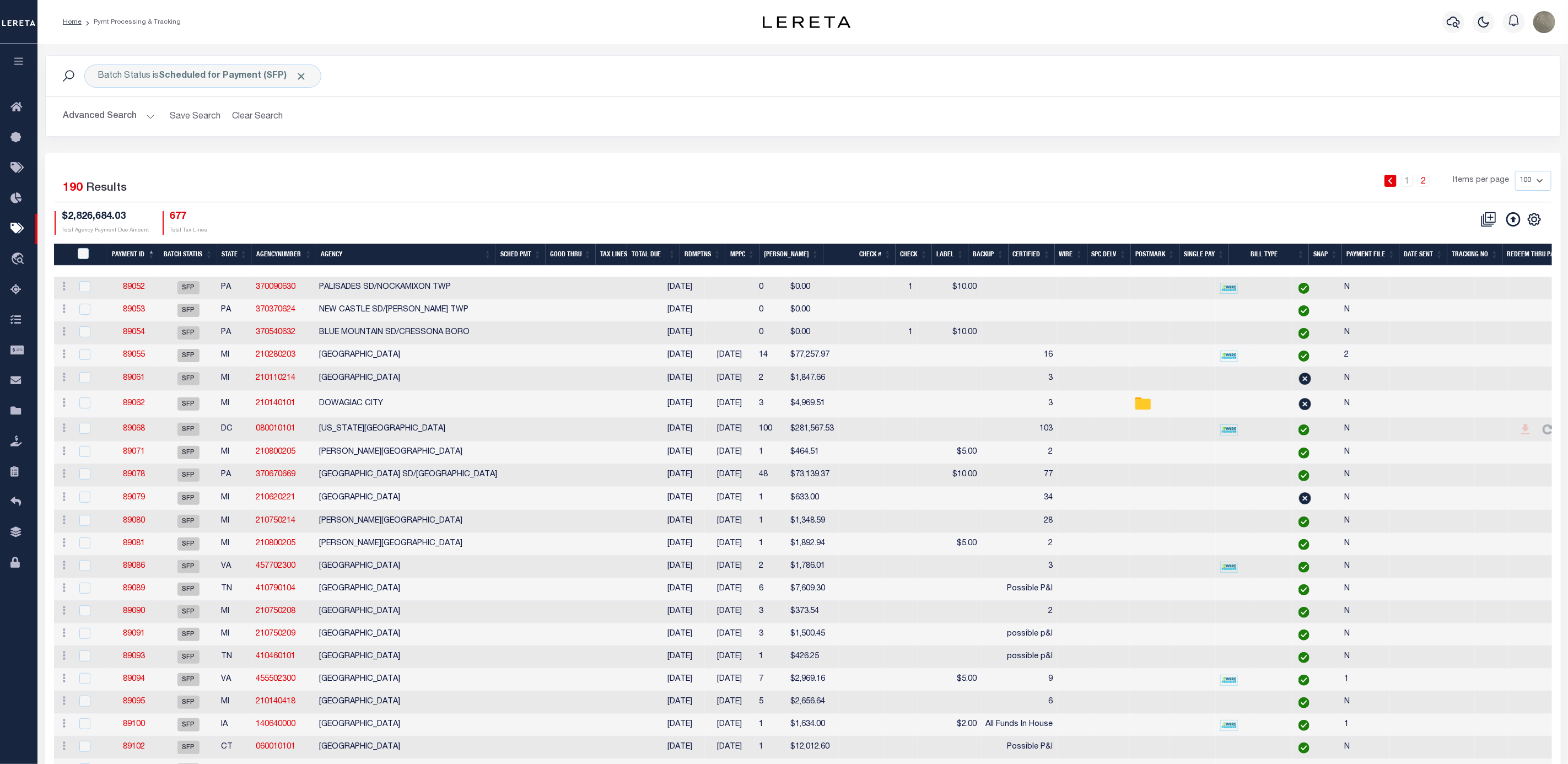
click at [520, 195] on div "1 2 Items per page 100 200 500 1000" at bounding box center [992, 185] width 1119 height 29
click at [457, 176] on div "1 2 Items per page 100 200 500 1000" at bounding box center [992, 185] width 1119 height 29
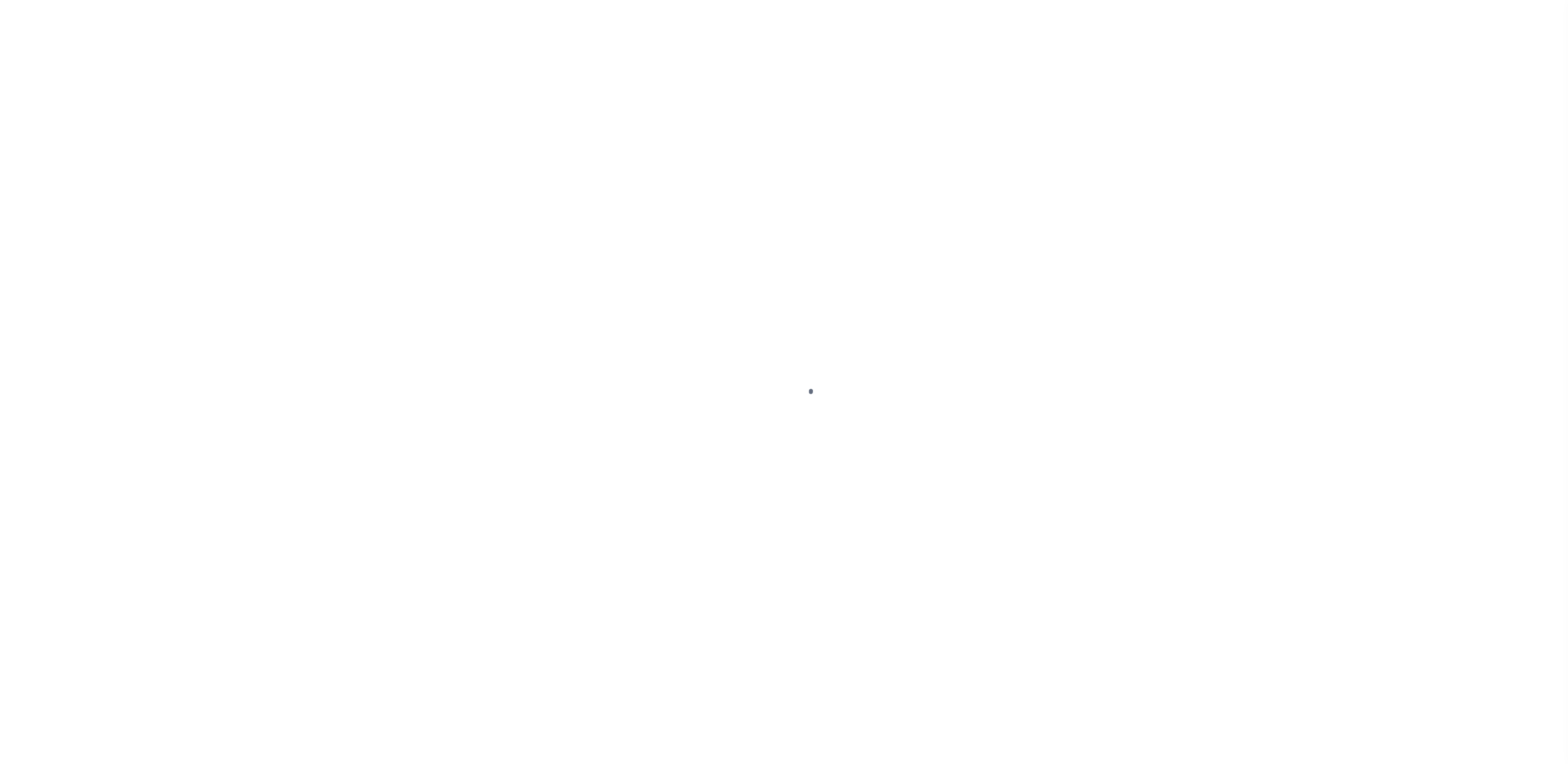
select select "SFP"
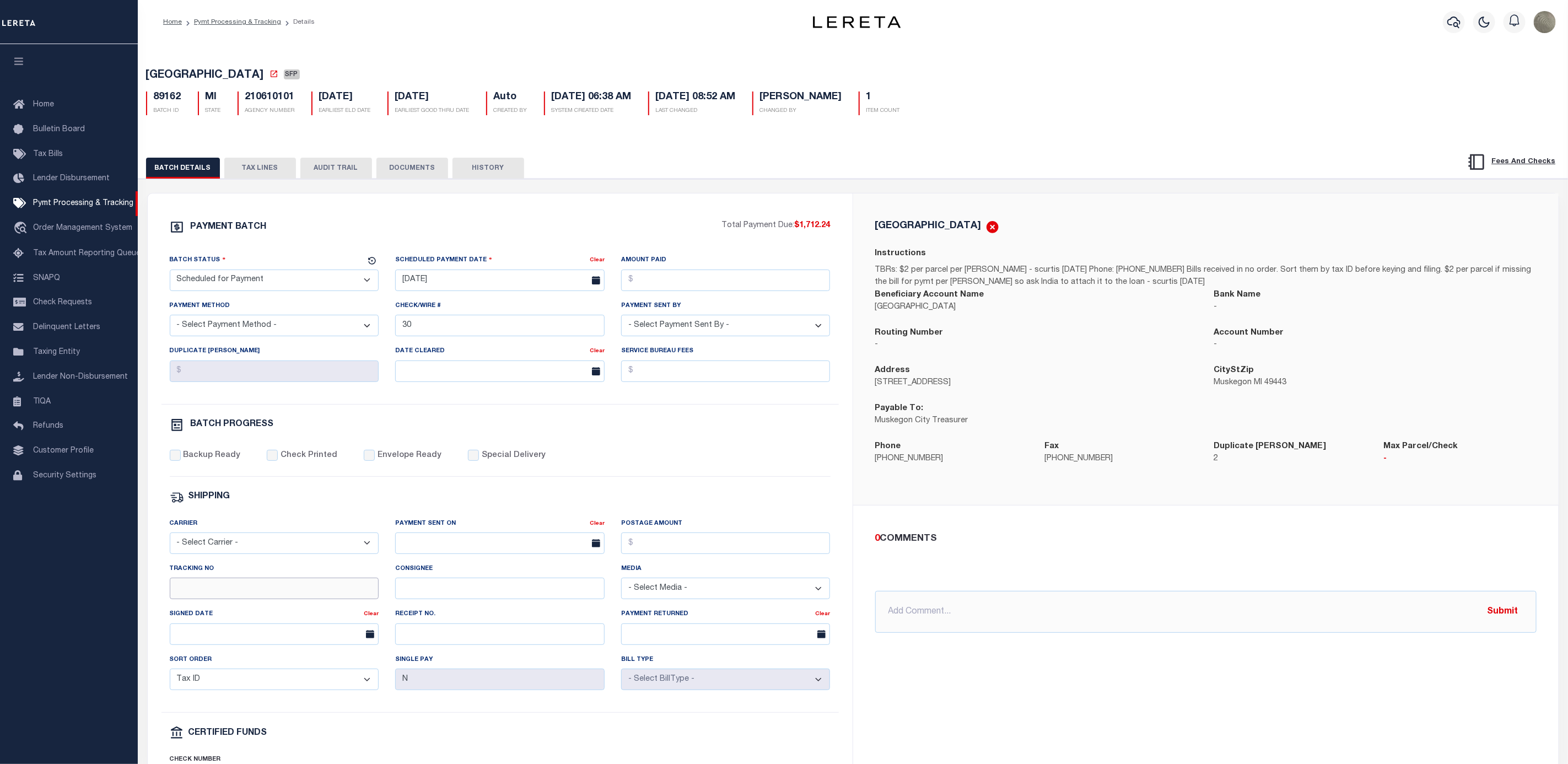
click at [225, 598] on input "Tracking No" at bounding box center [274, 588] width 209 height 21
type input "[PERSON_NAME]"
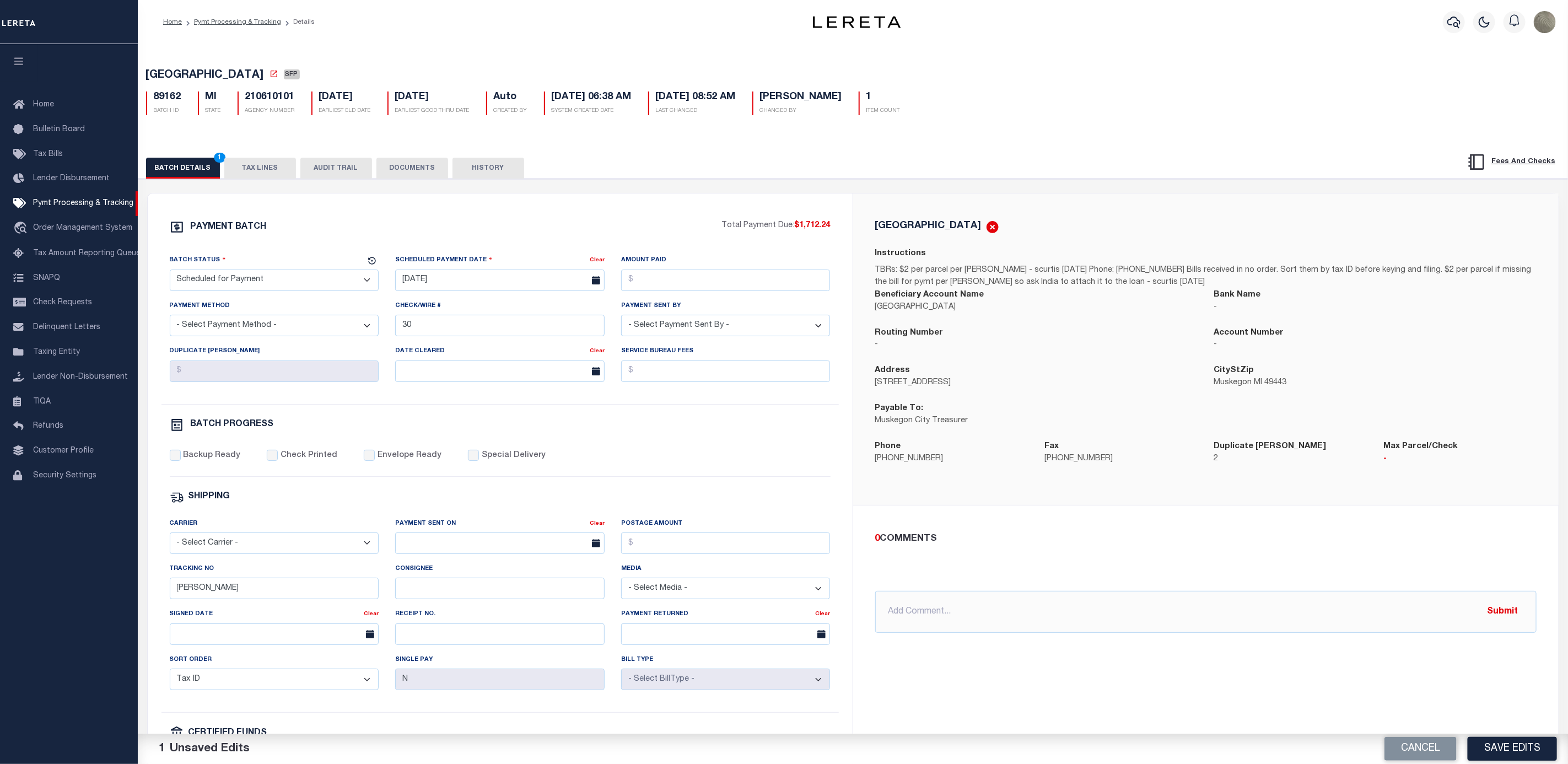
click at [657, 445] on div "PAYMENT BATCH Total Payment Due: $1,712.24 Batch Status - Select Status -" at bounding box center [500, 515] width 679 height 592
drag, startPoint x: 1508, startPoint y: 750, endPoint x: 1341, endPoint y: 491, distance: 308.2
click at [1510, 750] on button "Save Edits" at bounding box center [1513, 749] width 90 height 24
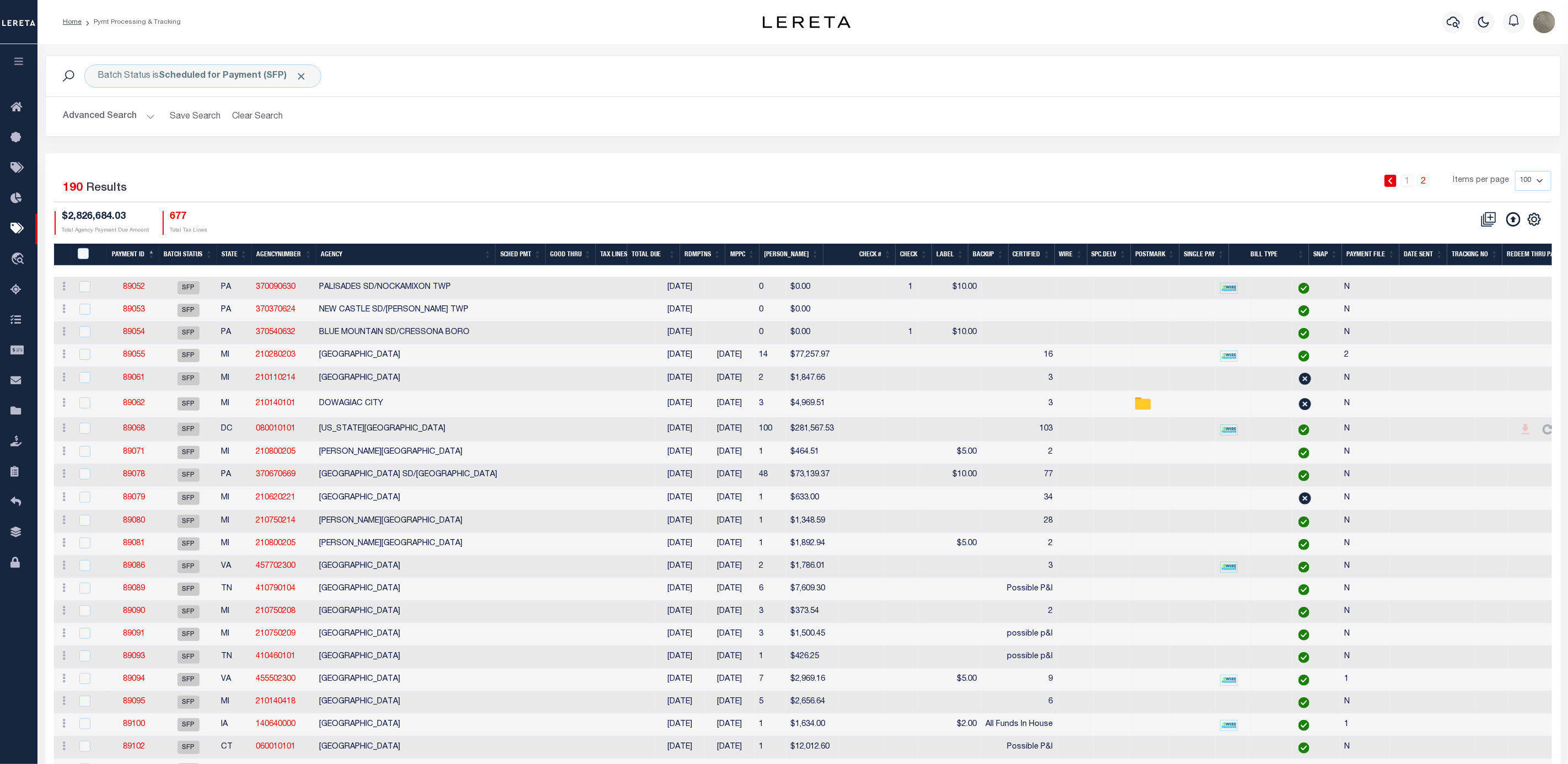
click at [796, 183] on div "1 2 Items per page 100 200 500 1000" at bounding box center [992, 185] width 1119 height 29
click at [471, 215] on div "$2,826,684.03 Total Agency Payment Due Amount 677 Total Tax Lines" at bounding box center [429, 223] width 749 height 24
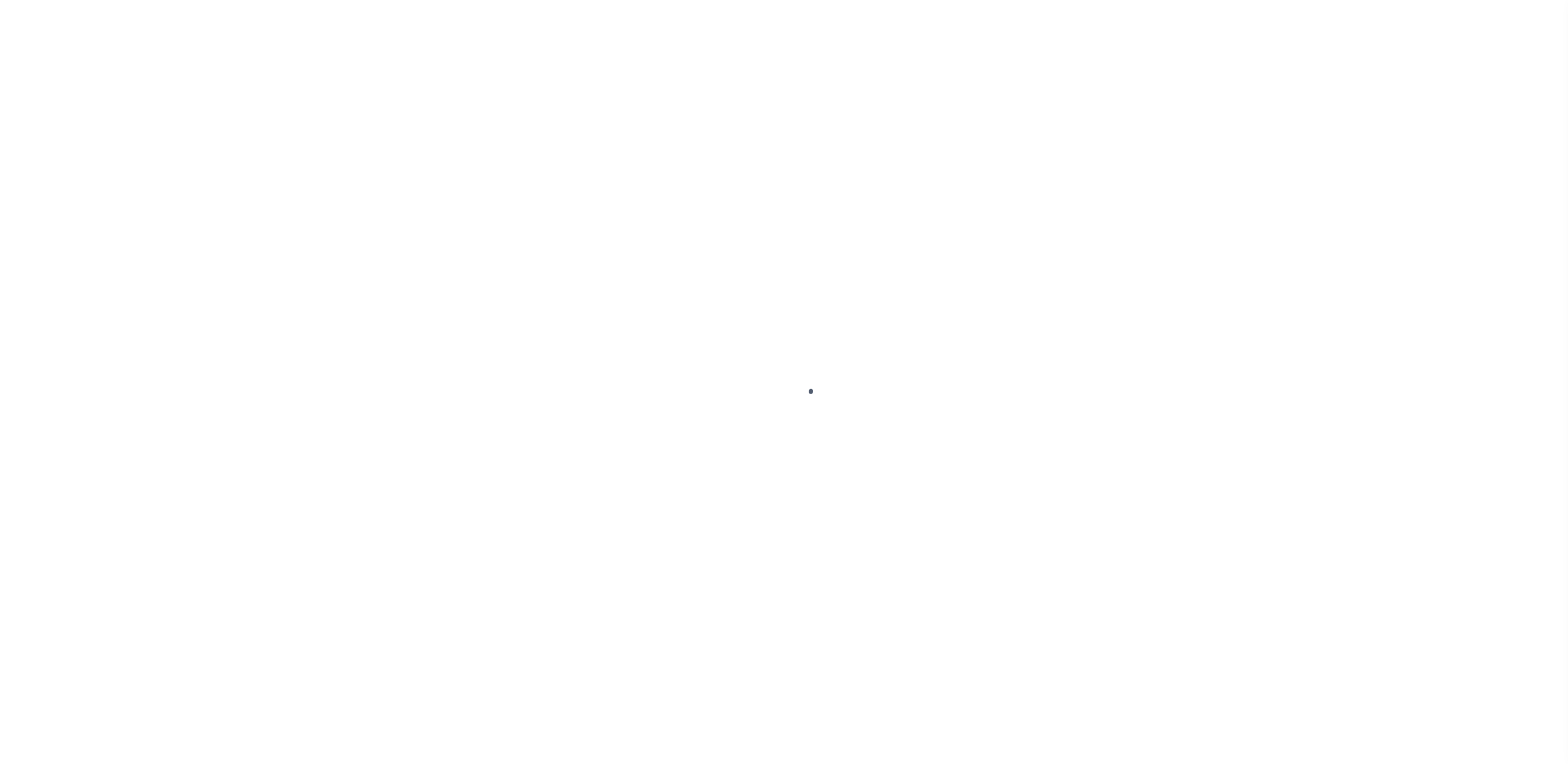
select select "RFL"
select select "CHK"
select select "[PERSON_NAME]"
select select "USS"
select select
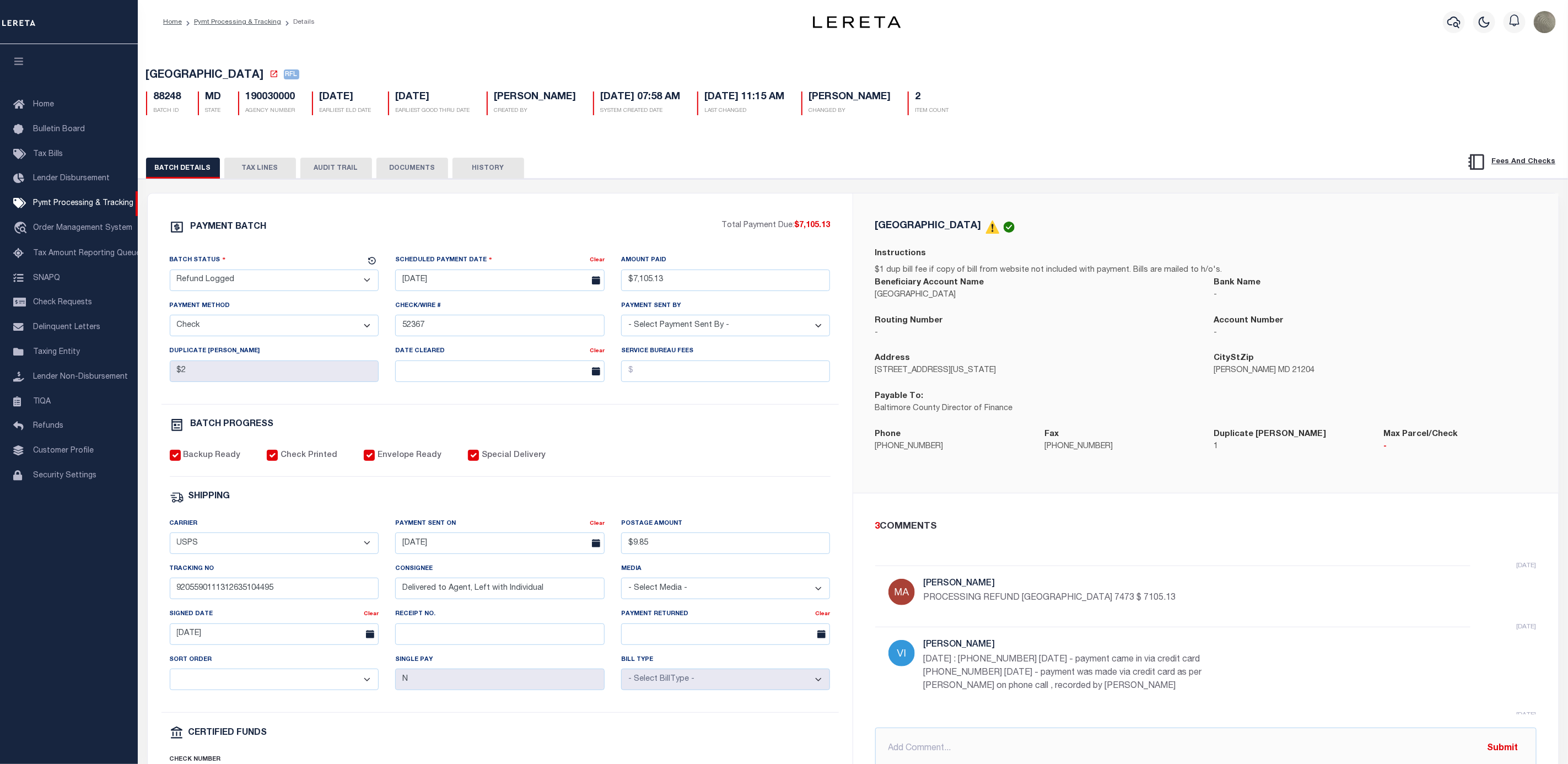
drag, startPoint x: 422, startPoint y: 164, endPoint x: 612, endPoint y: 229, distance: 200.8
click at [425, 163] on button "DOCUMENTS" at bounding box center [412, 168] width 72 height 21
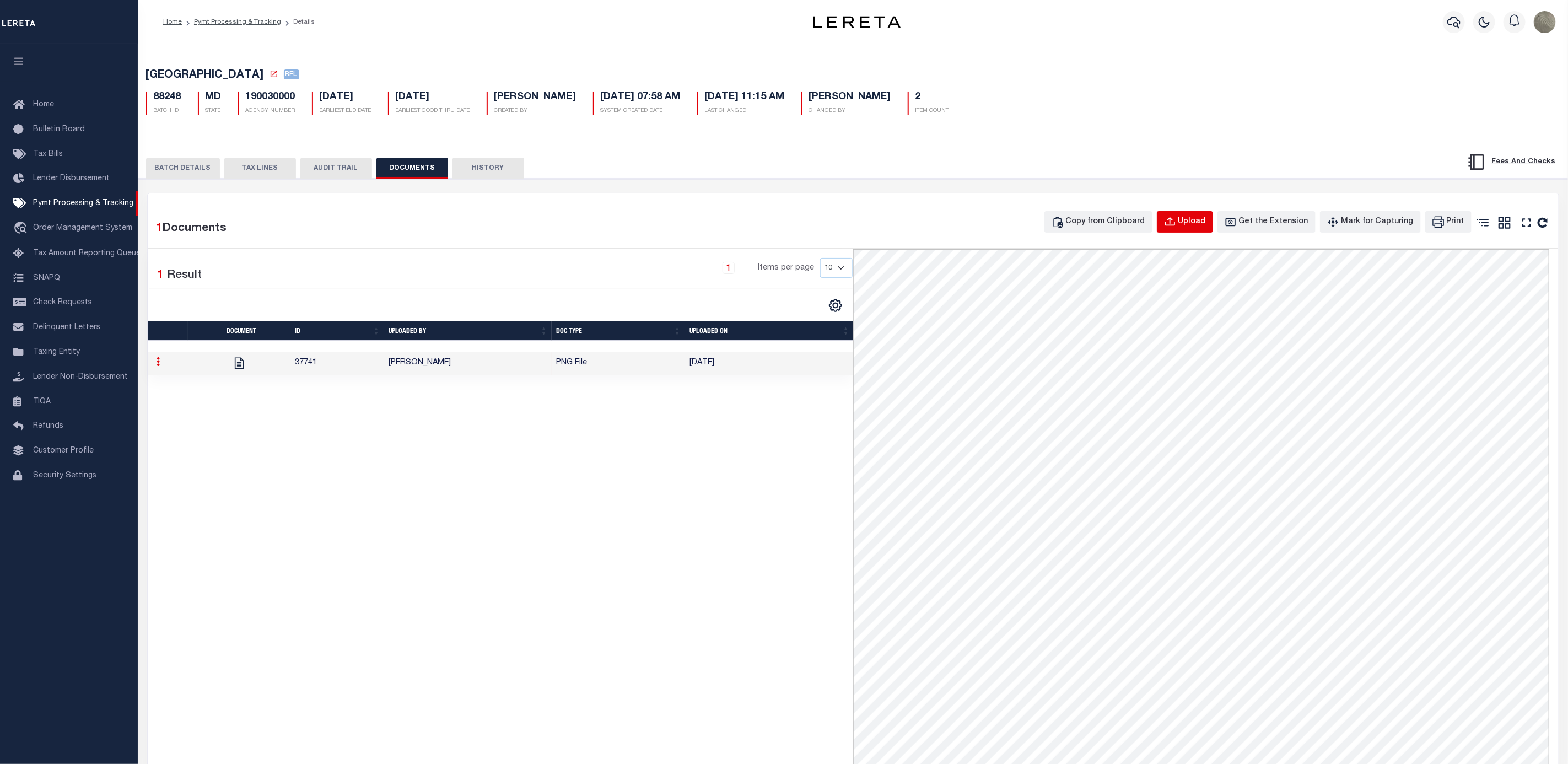
click at [1175, 222] on icon "button" at bounding box center [1170, 222] width 10 height 9
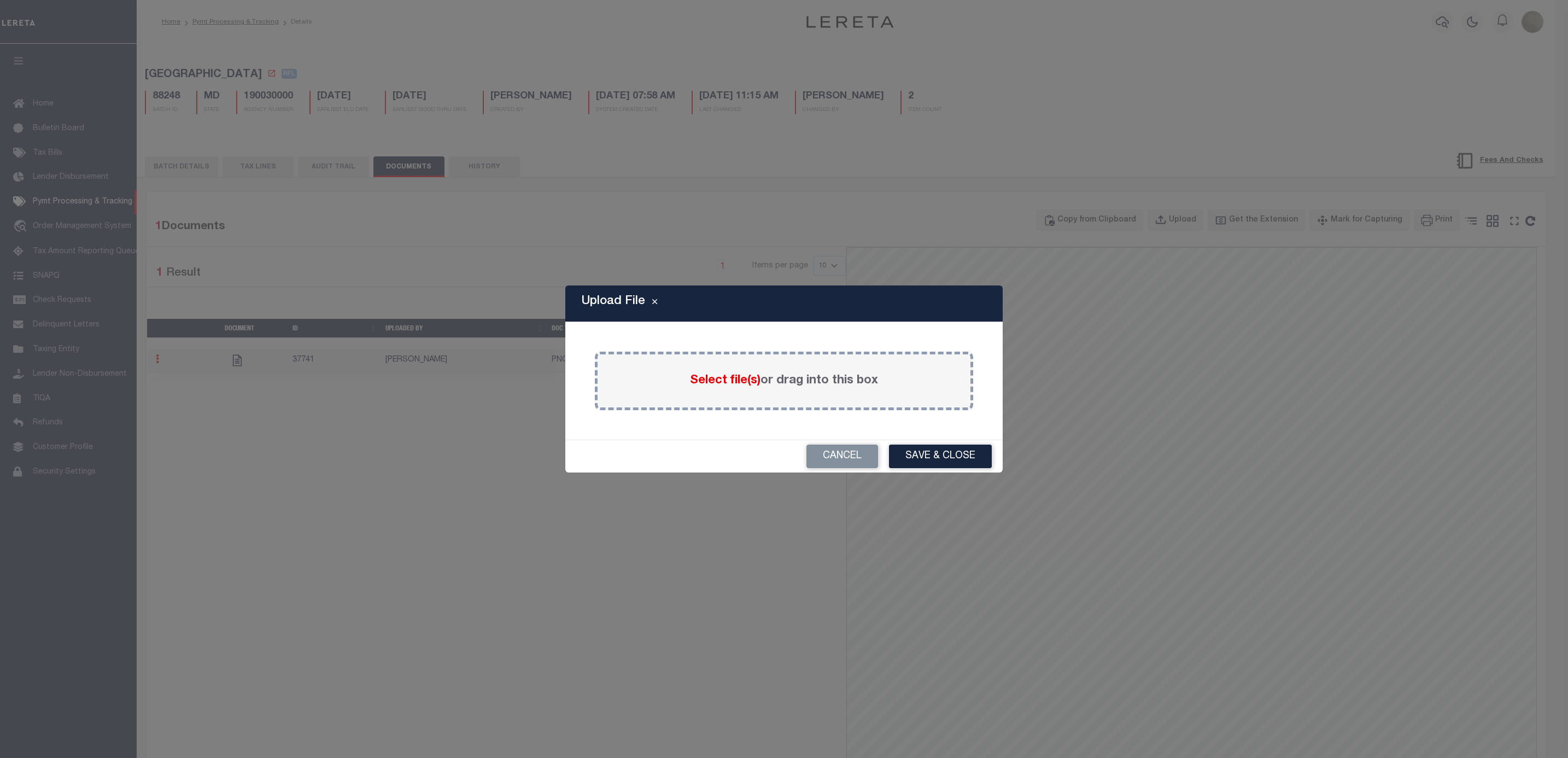
click at [720, 376] on span "Select file(s)" at bounding box center [726, 381] width 71 height 12
click at [0, 0] on input "Select file(s) or drag into this box" at bounding box center [0, 0] width 0 height 0
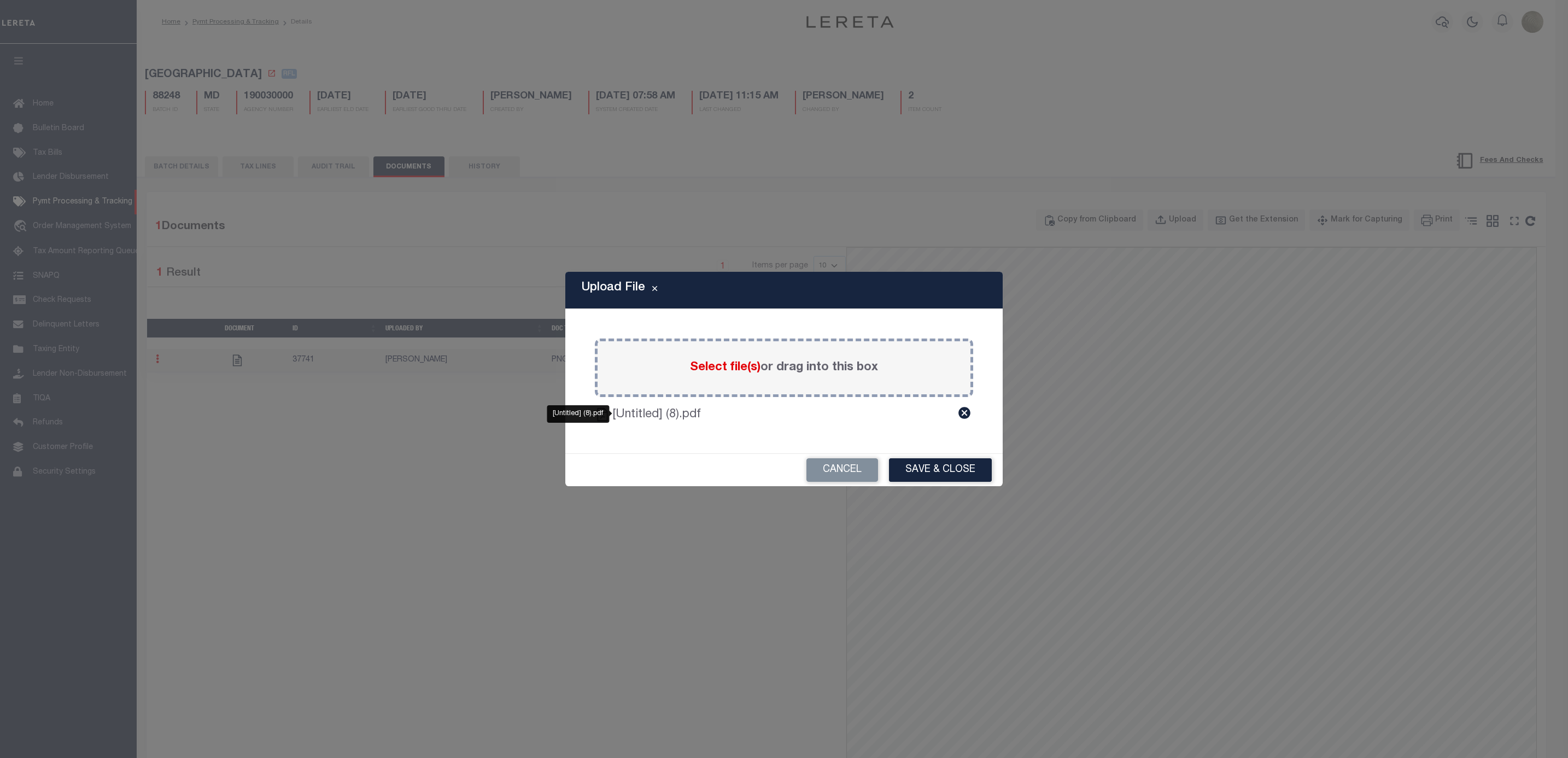
click at [655, 412] on label "[Untitled] (8).pdf" at bounding box center [754, 415] width 284 height 18
click at [943, 463] on button "Save & Close" at bounding box center [940, 470] width 103 height 24
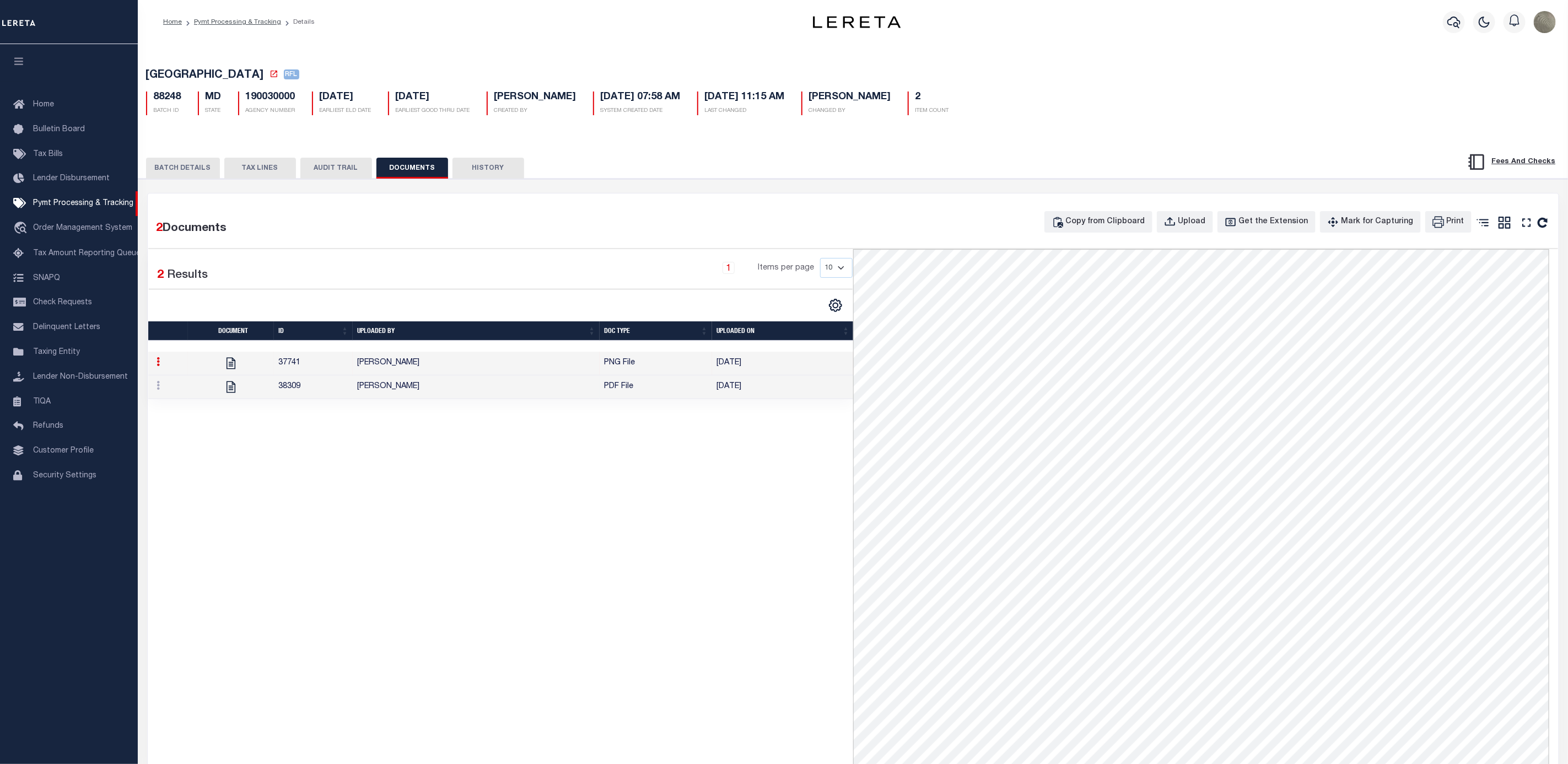
click at [592, 385] on td "[PERSON_NAME]" at bounding box center [476, 387] width 247 height 24
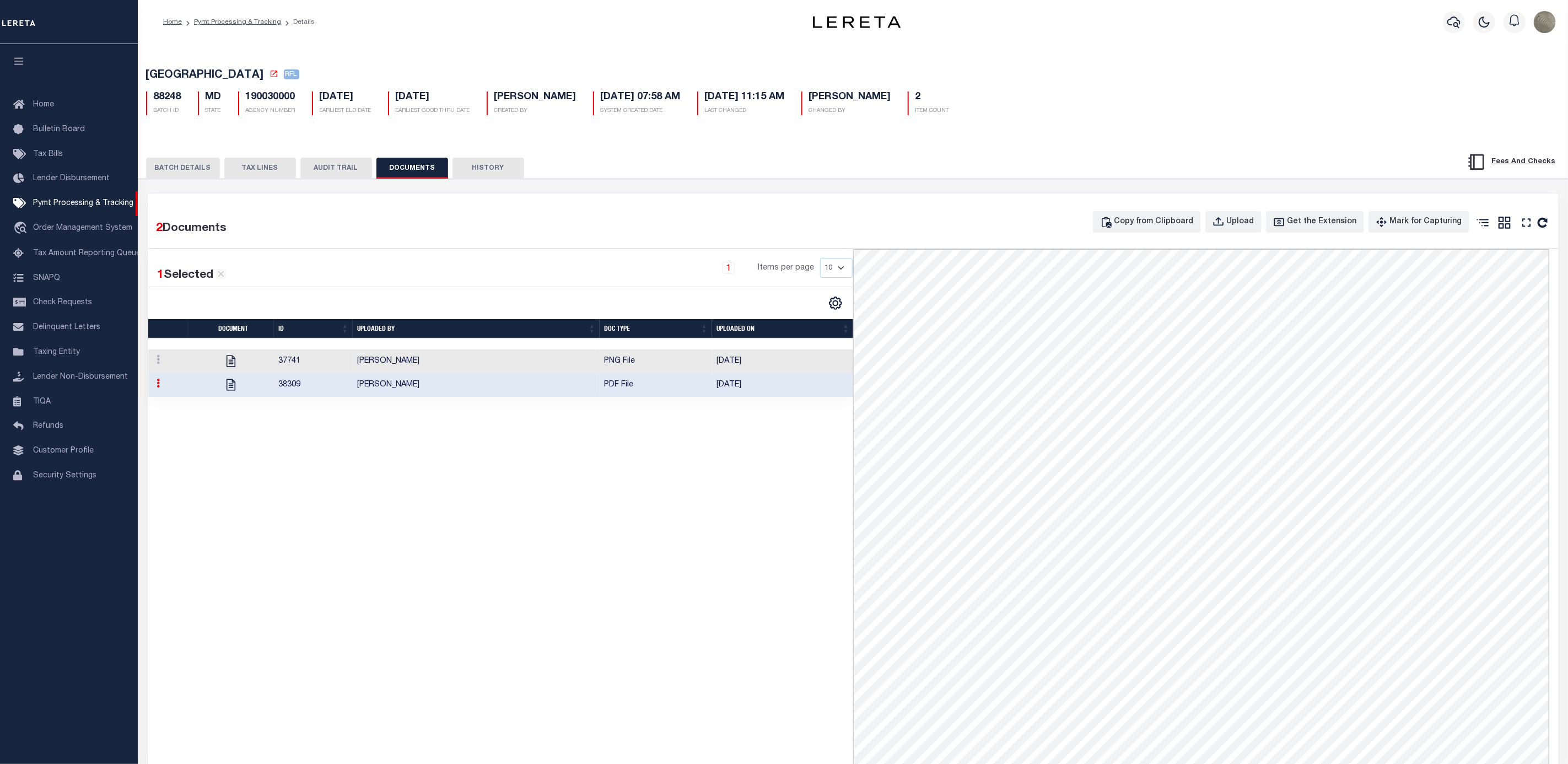
click at [176, 164] on button "BATCH DETAILS" at bounding box center [183, 168] width 74 height 21
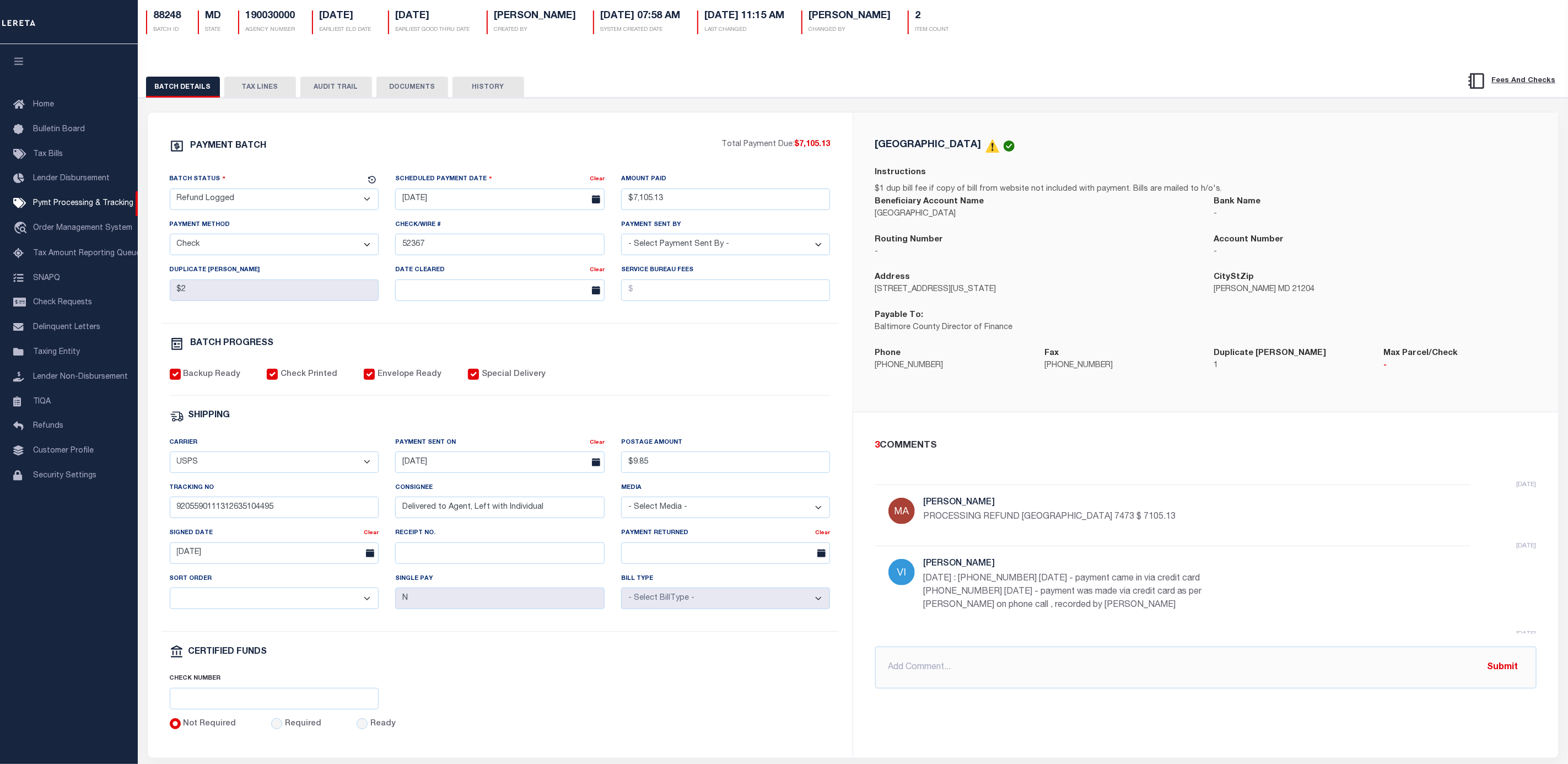
scroll to position [83, 0]
click at [1060, 687] on input "text" at bounding box center [1206, 666] width 662 height 42
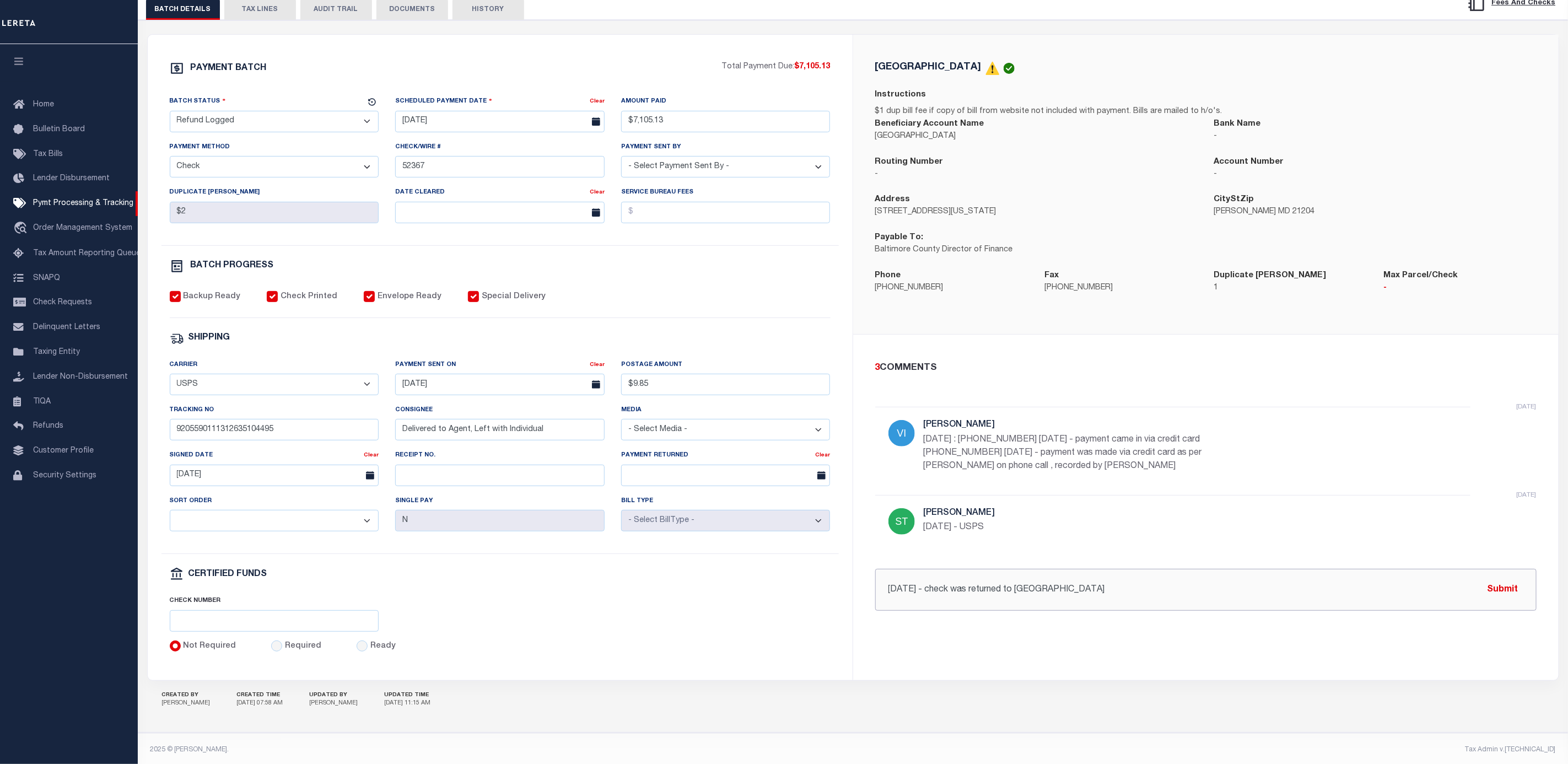
scroll to position [176, 0]
type input "9/8/25 - check was returned to us and has been voided"
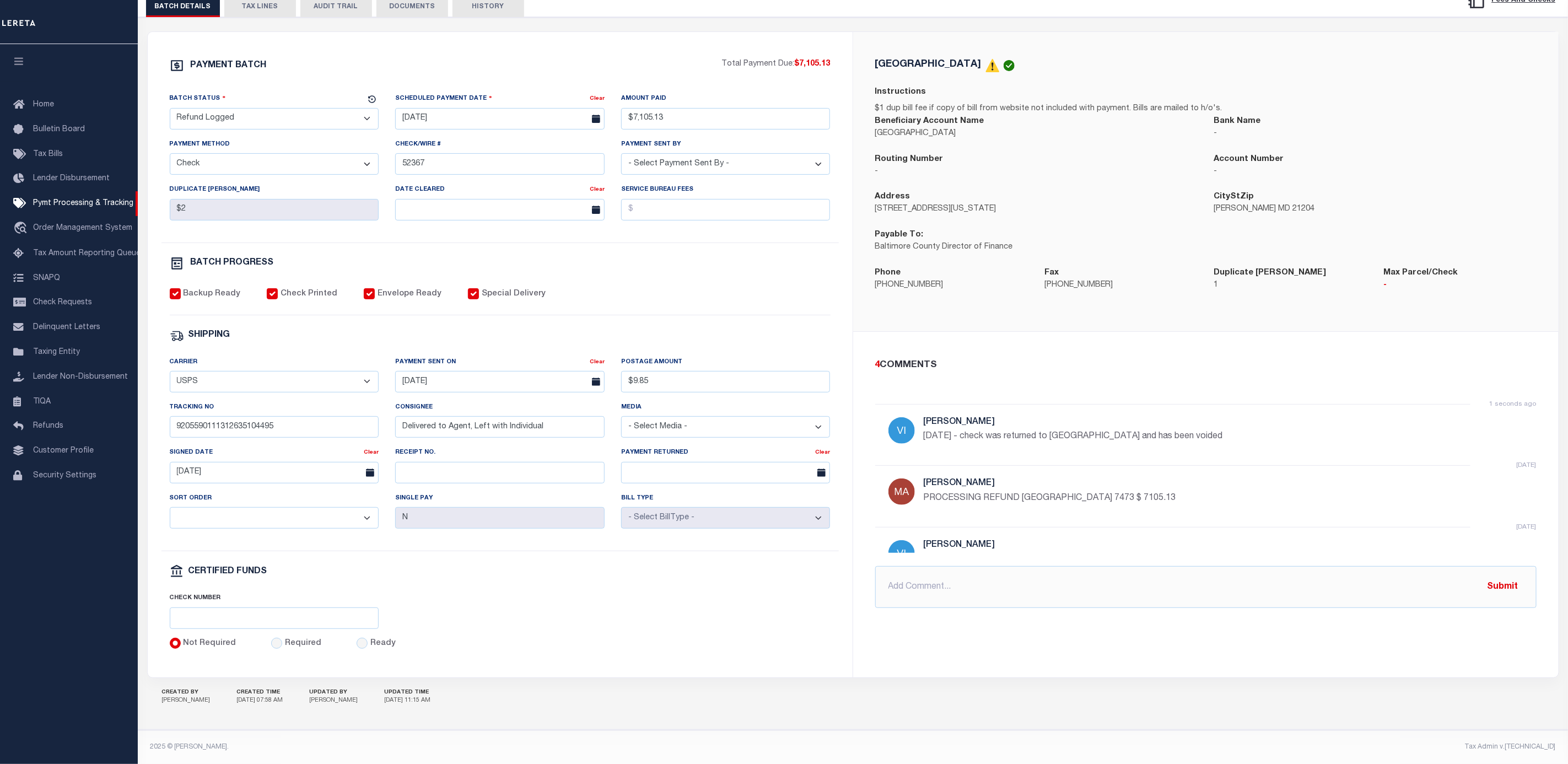
click at [865, 332] on div "4 COMMENTS 1 seconds ago Villatoro-Benitez, Andres 9/8/25 - check was returned …" at bounding box center [1206, 484] width 706 height 303
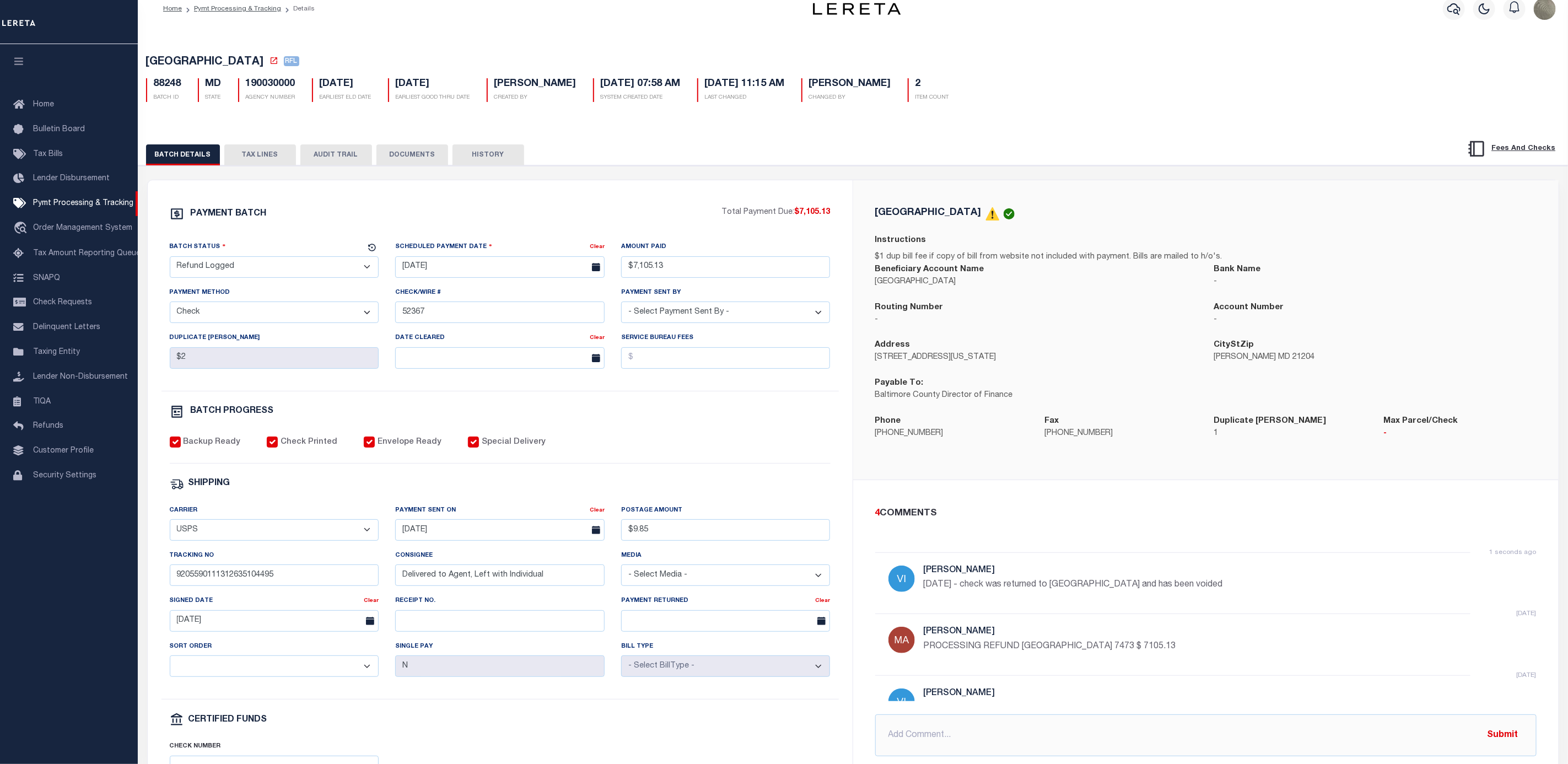
scroll to position [0, 0]
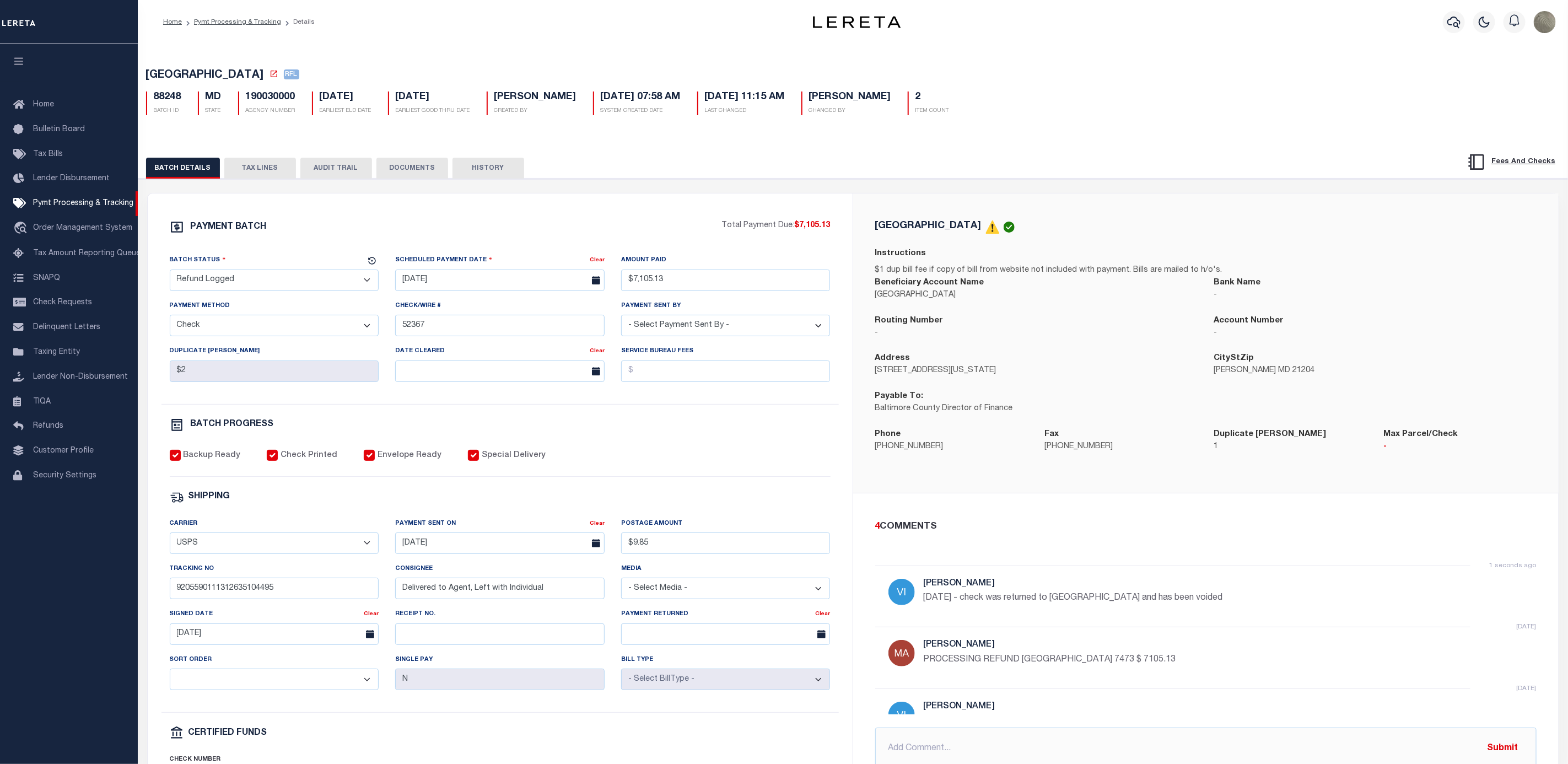
click at [812, 344] on div "Payment Sent By - Select Payment Sent By - Aakash Patel Abdul Muzain Adams, Pam…" at bounding box center [726, 323] width 226 height 45
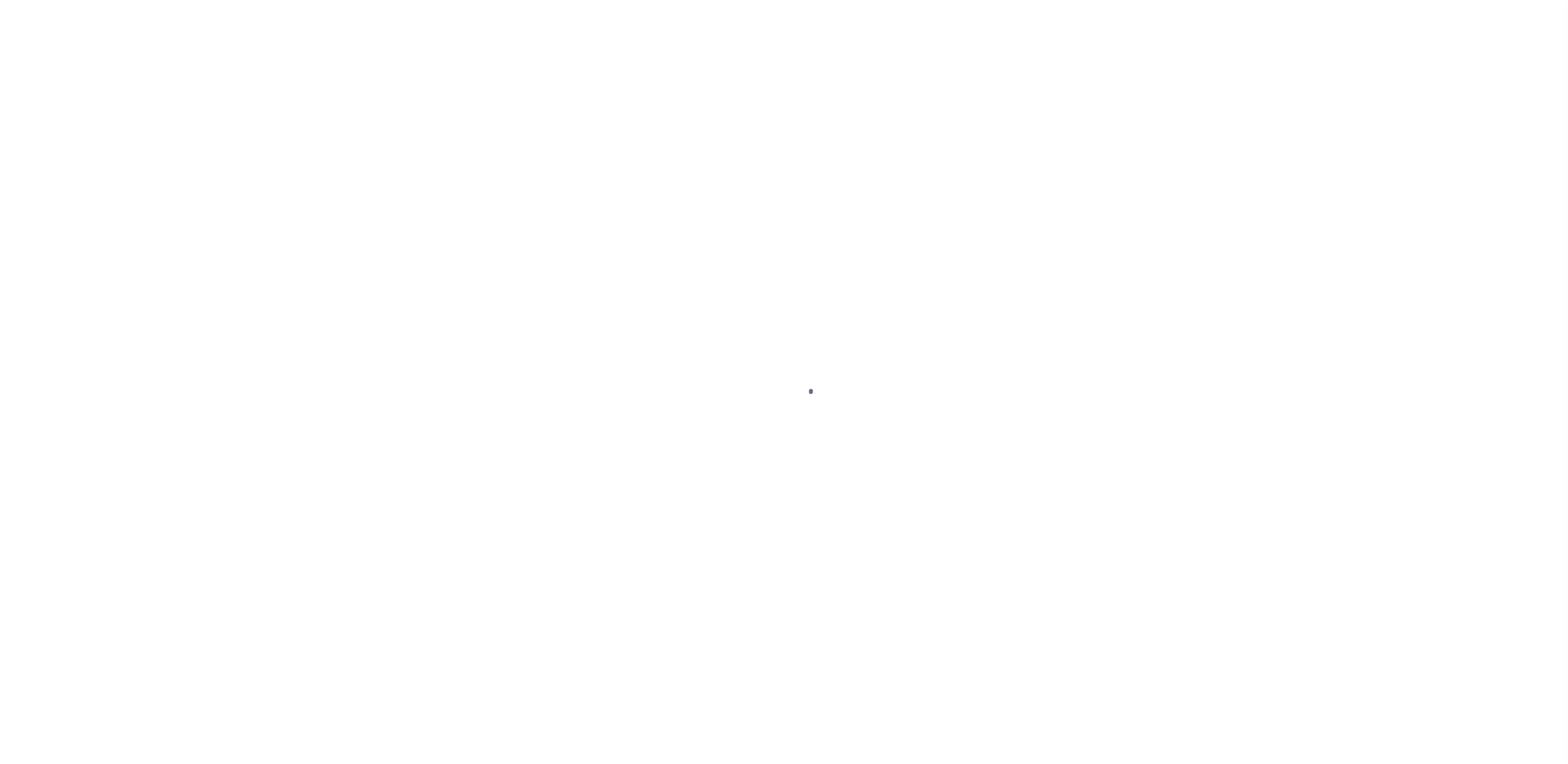
select select "SFP"
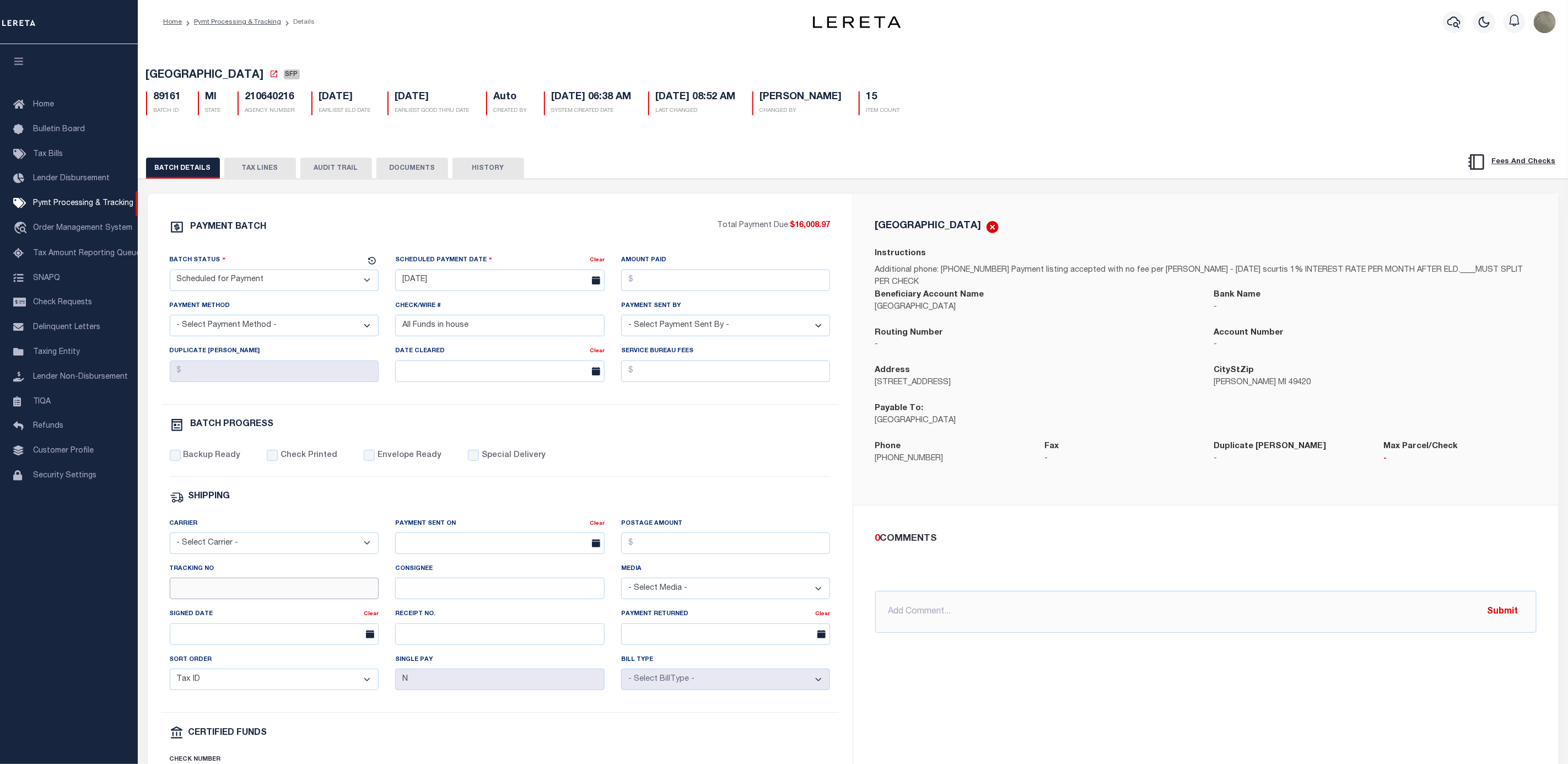
click at [212, 599] on input "Tracking No" at bounding box center [274, 588] width 209 height 21
type input "[PERSON_NAME]"
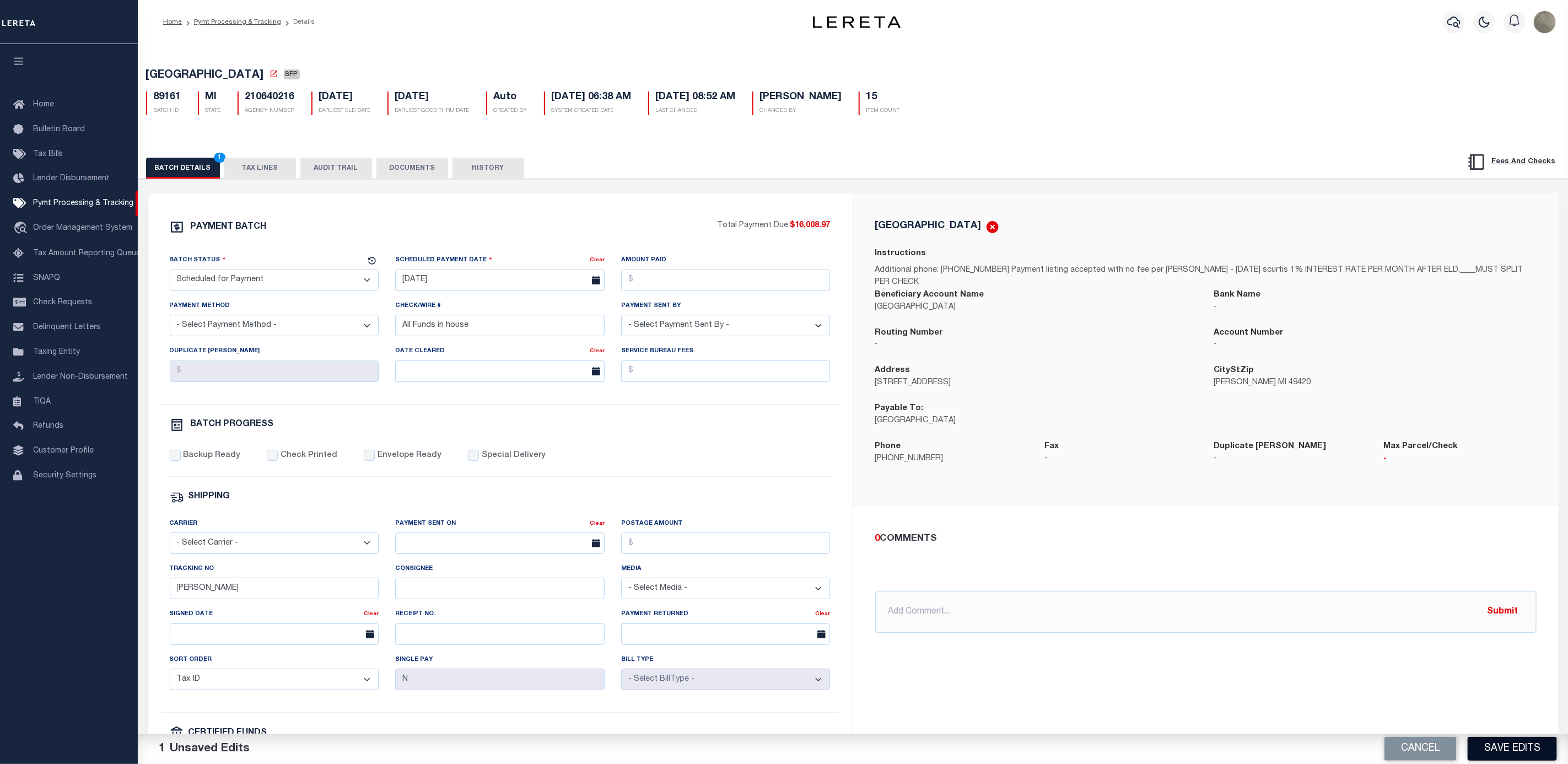
click at [1490, 748] on button "Save Edits" at bounding box center [1513, 749] width 90 height 24
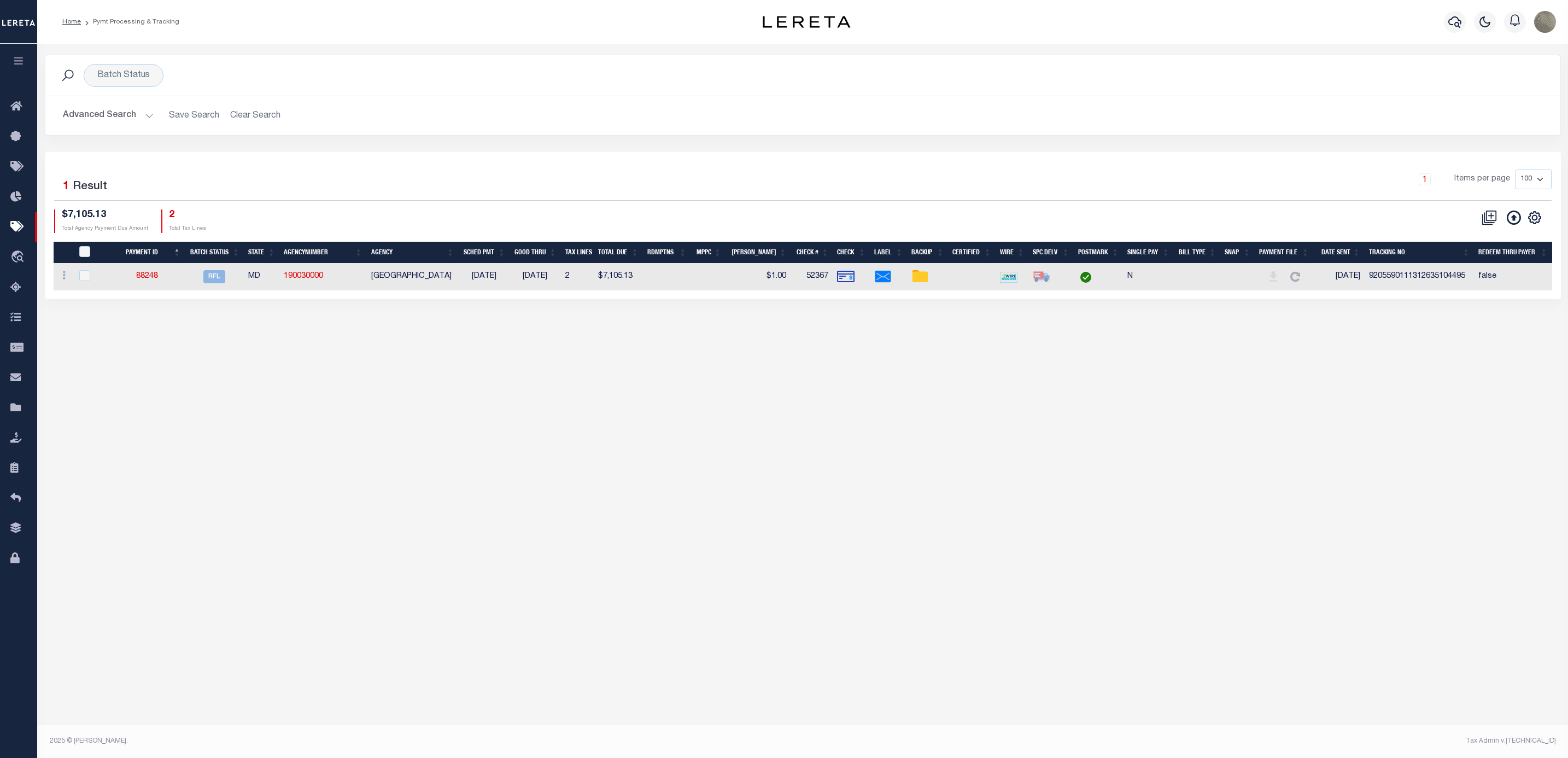
click at [432, 160] on div "Selected 1 Result 1 Items per page 100 200 500 1000 $7,105.13 2" at bounding box center [803, 226] width 1516 height 147
click at [711, 169] on div "Selected 1 Result 1 Items per page 100 200 500 1000 $7,105.13 2" at bounding box center [803, 226] width 1516 height 147
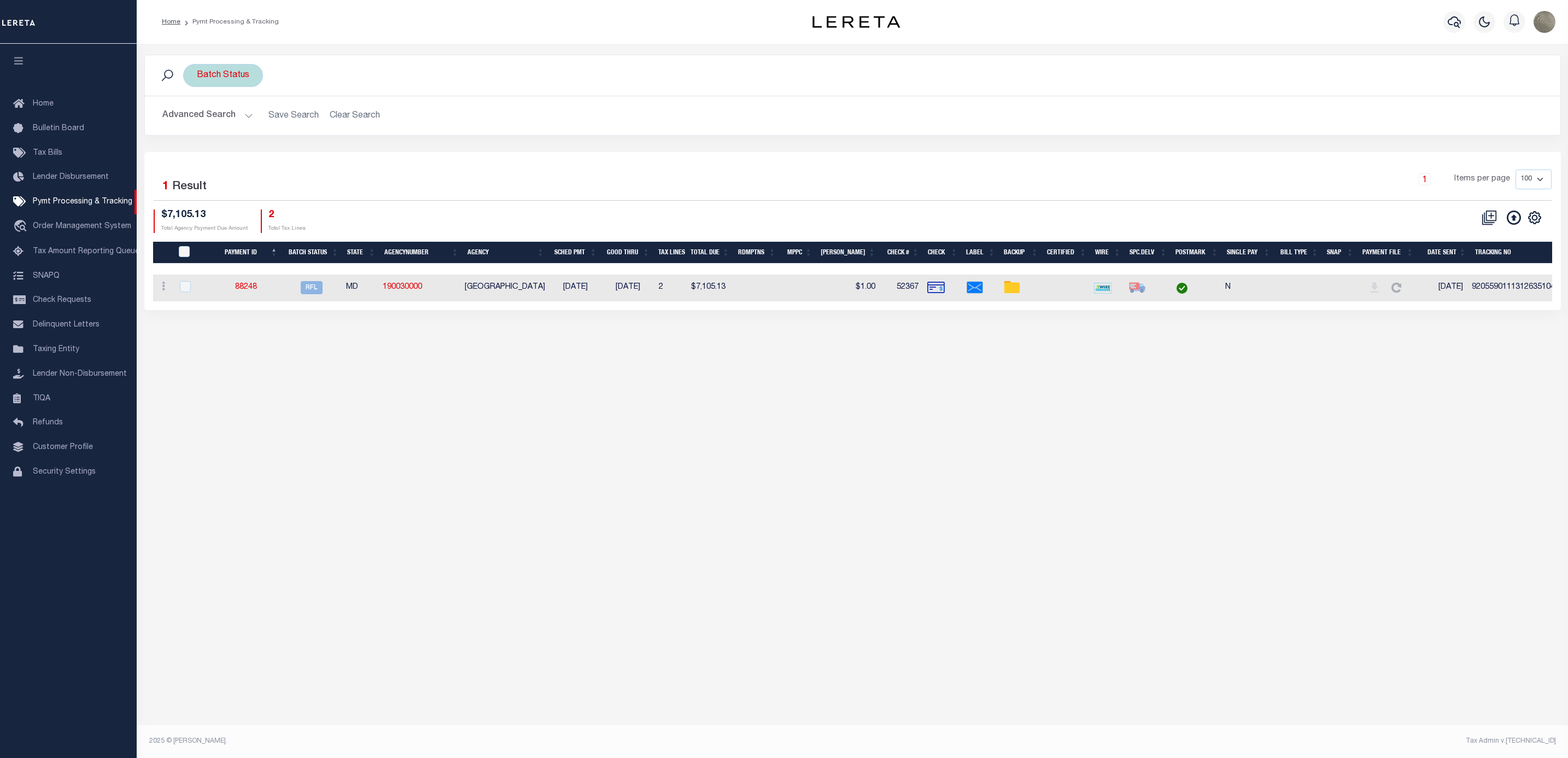
click at [223, 83] on div "Batch Status" at bounding box center [223, 75] width 80 height 23
click at [222, 121] on select "Awaiting Funds (AWF) Cleared and Complete (CAC) New Check Needed (NCN) Payment …" at bounding box center [278, 129] width 161 height 21
select select "SFP"
click at [197, 120] on select "Awaiting Funds (AWF) Cleared and Complete (CAC) New Check Needed (NCN) Payment …" at bounding box center [278, 129] width 161 height 21
click at [338, 155] on input "Apply" at bounding box center [341, 153] width 32 height 18
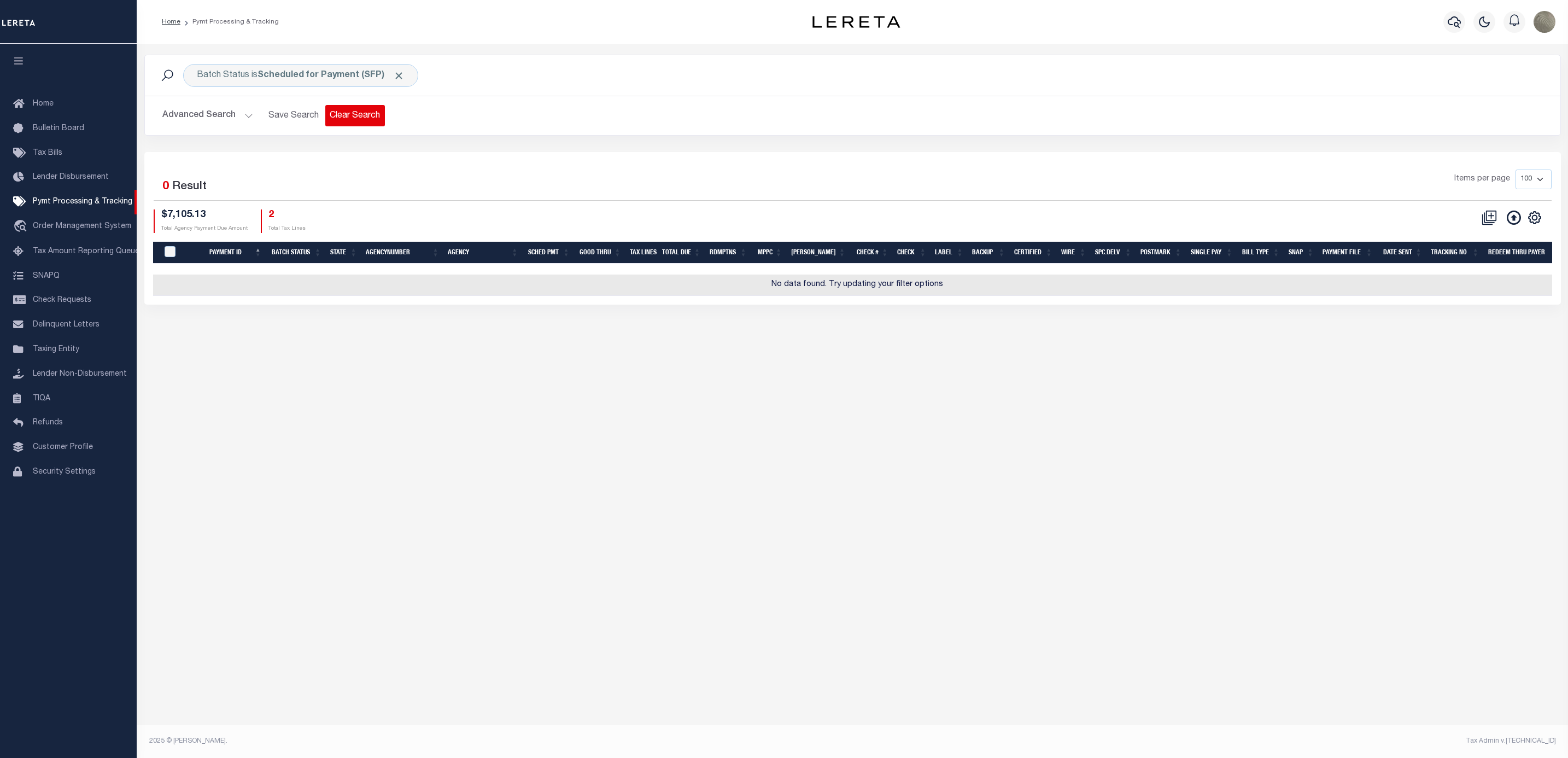
click at [369, 121] on button "Clear Search" at bounding box center [355, 115] width 60 height 21
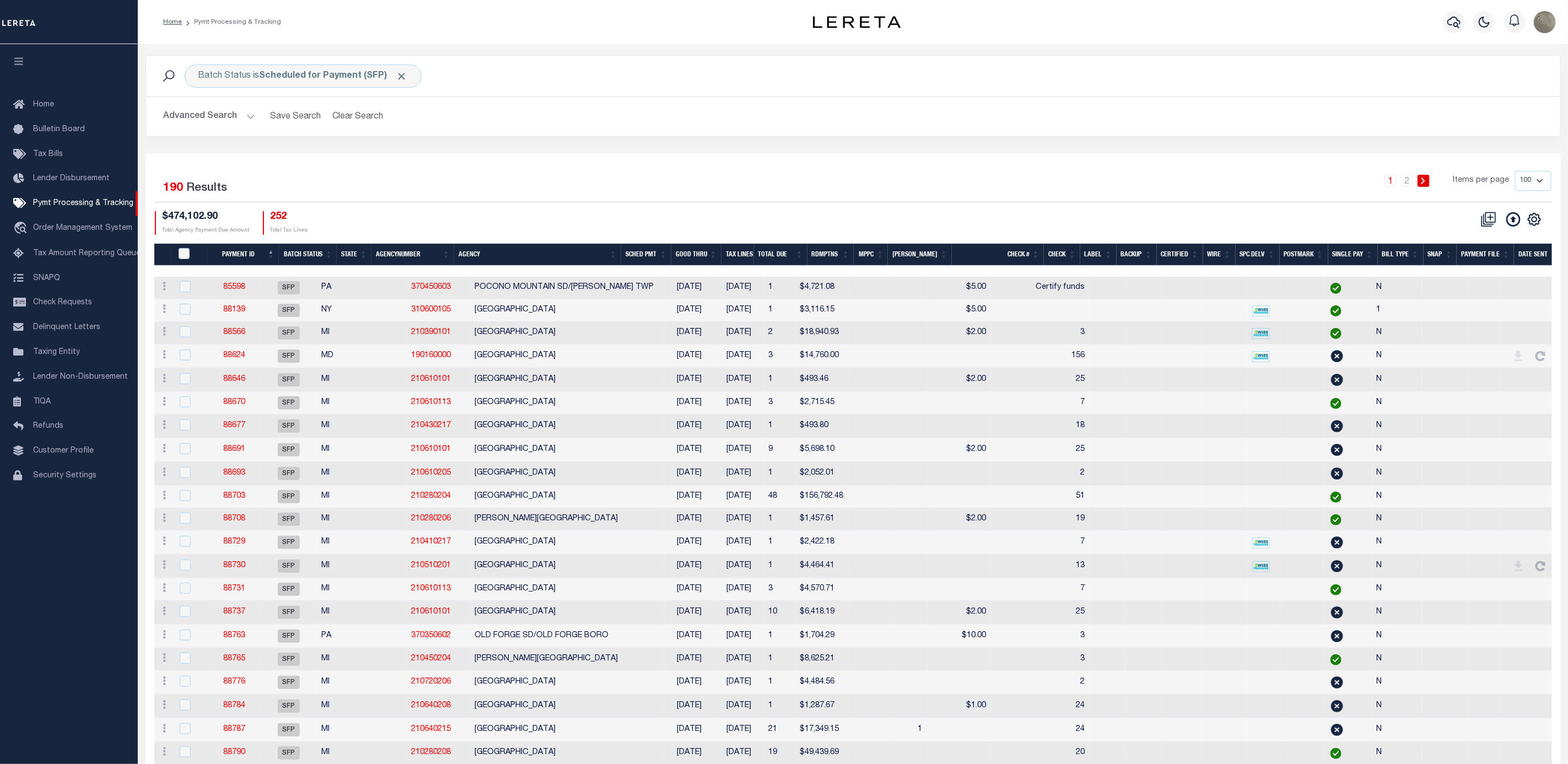
click at [241, 255] on th "Payment ID" at bounding box center [243, 255] width 72 height 23
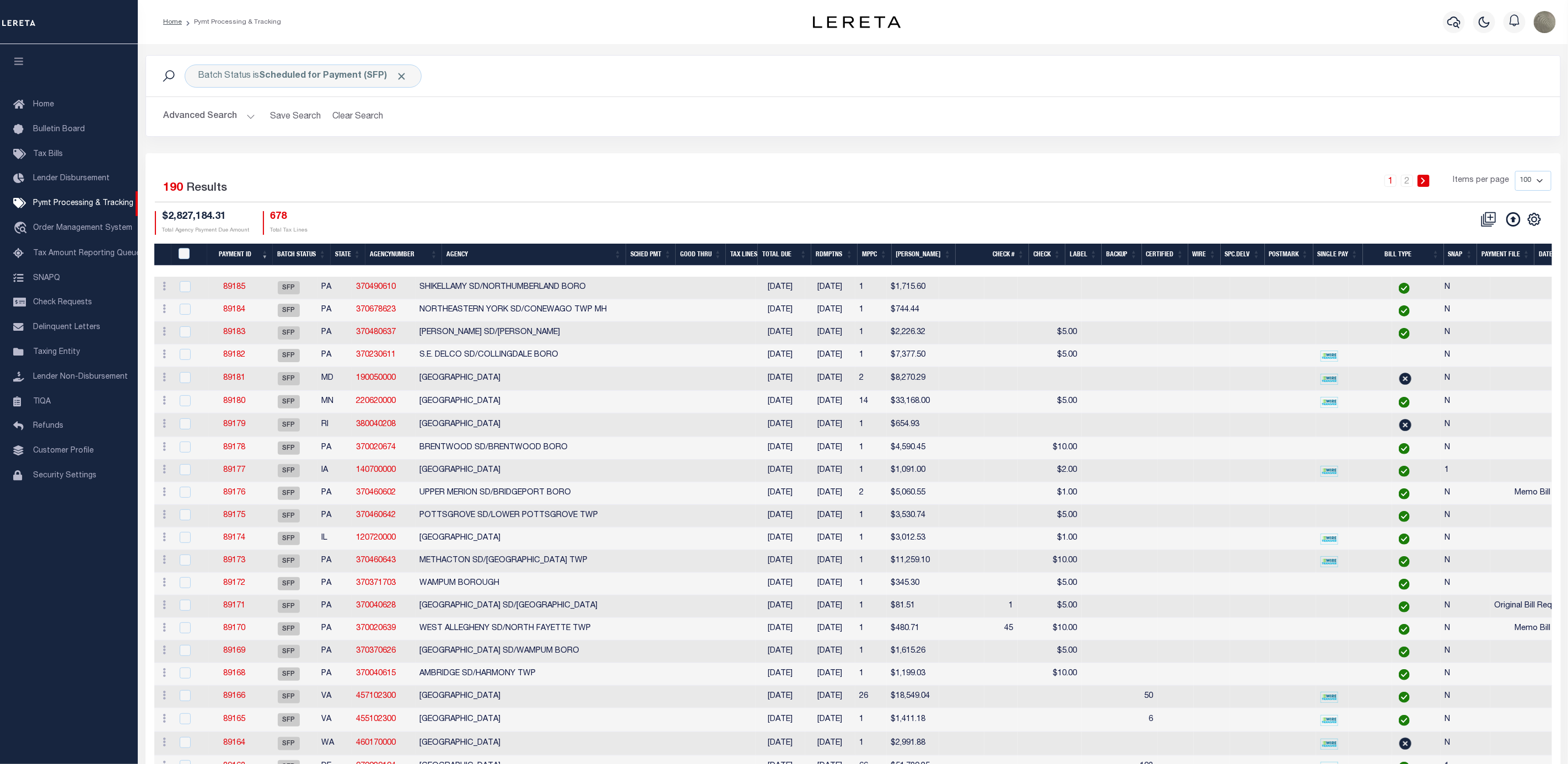
click at [248, 250] on th "Payment ID" at bounding box center [240, 255] width 66 height 23
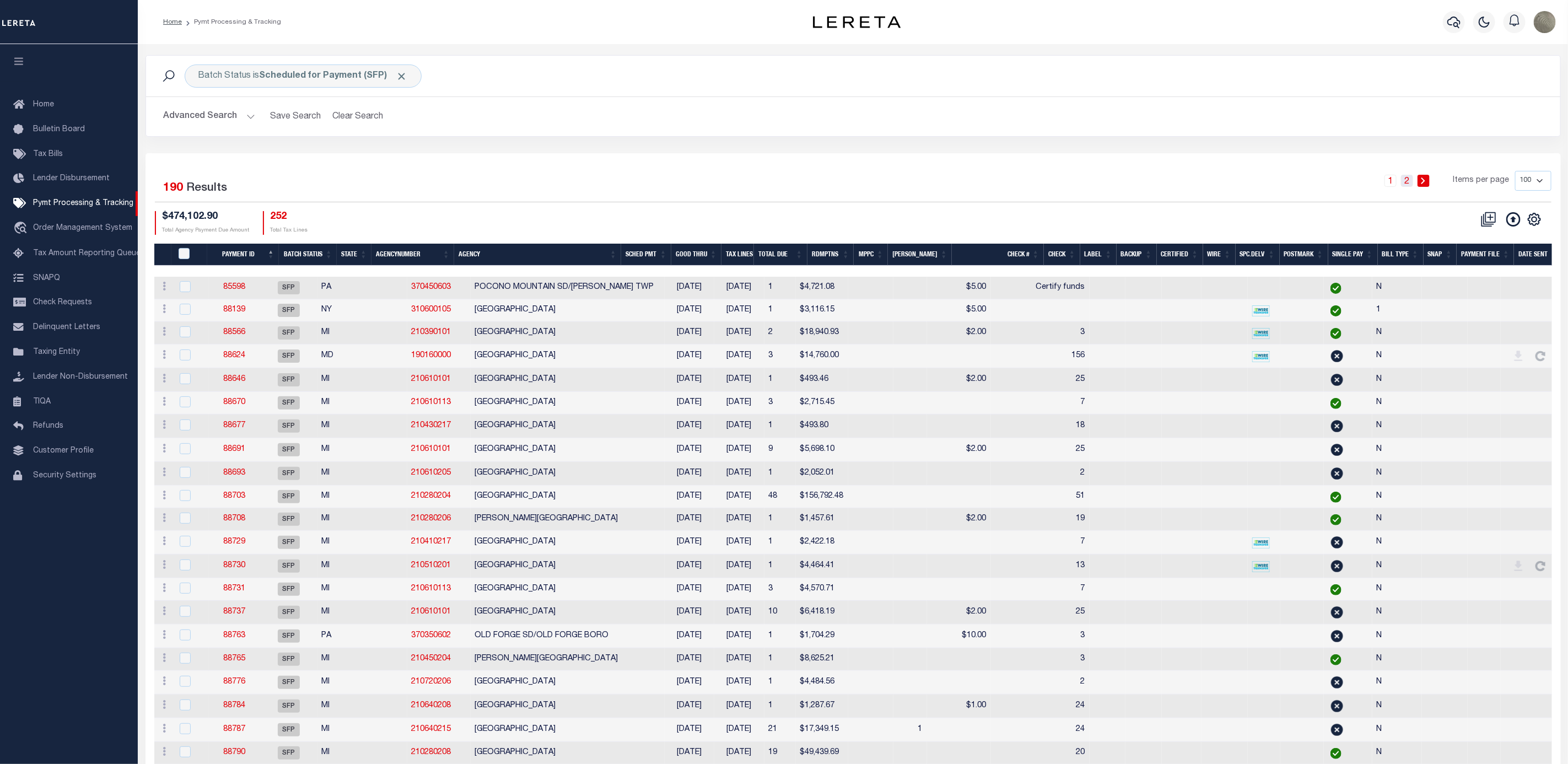
click at [1410, 177] on link "2" at bounding box center [1407, 181] width 12 height 12
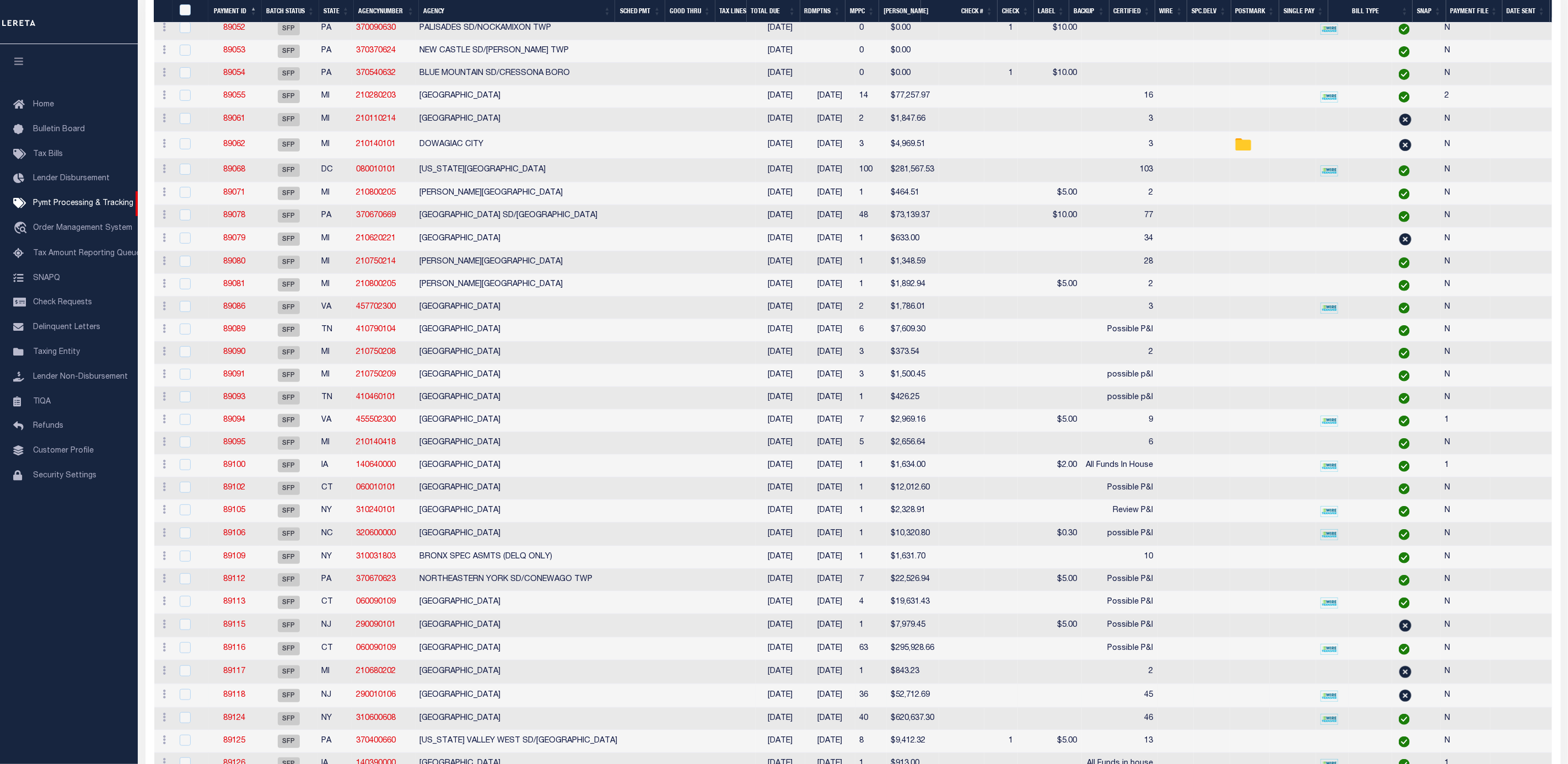
scroll to position [579, 0]
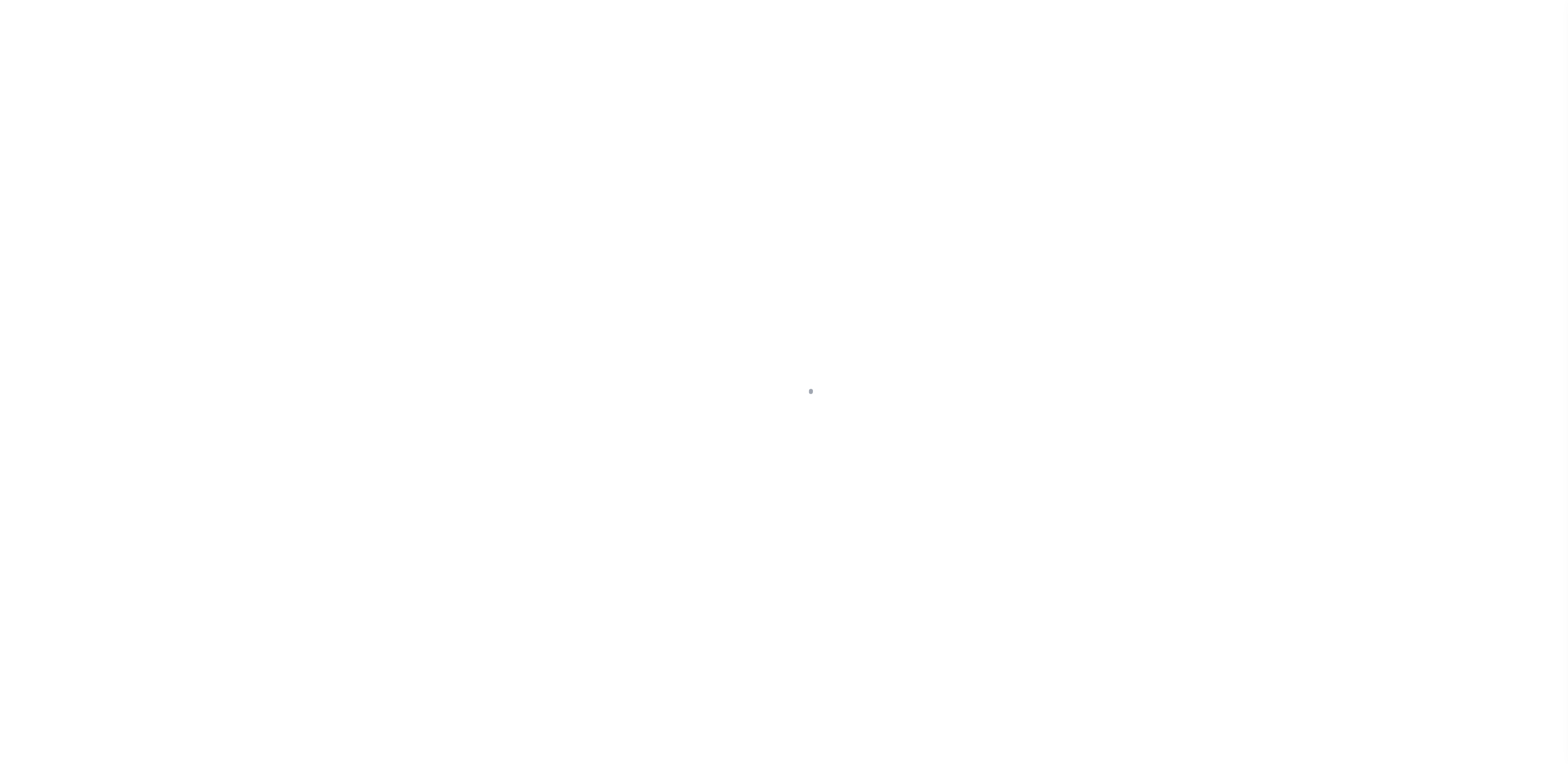
select select "SFP"
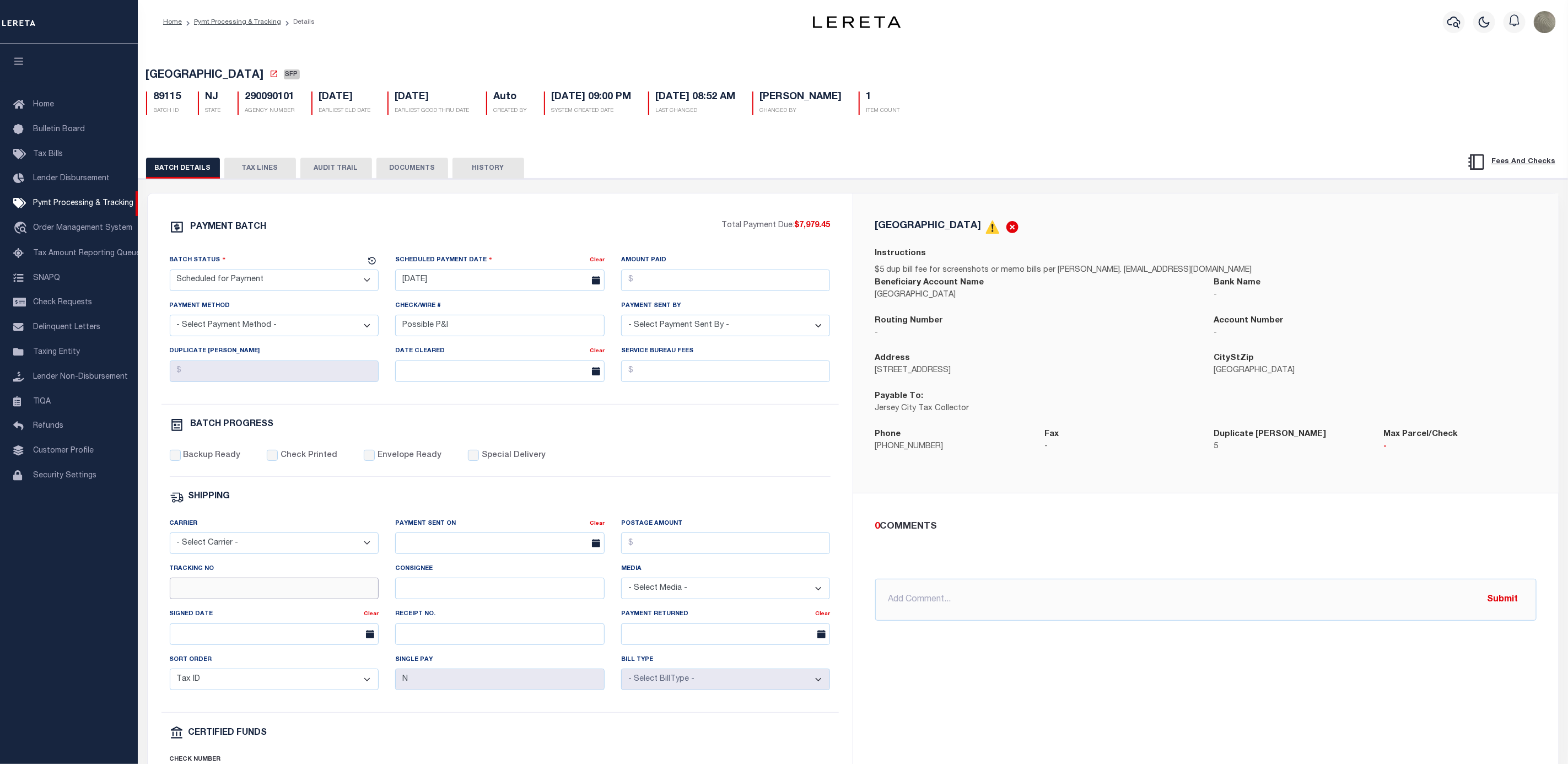
click at [212, 599] on input "Tracking No" at bounding box center [274, 588] width 209 height 21
type input "[PERSON_NAME]"
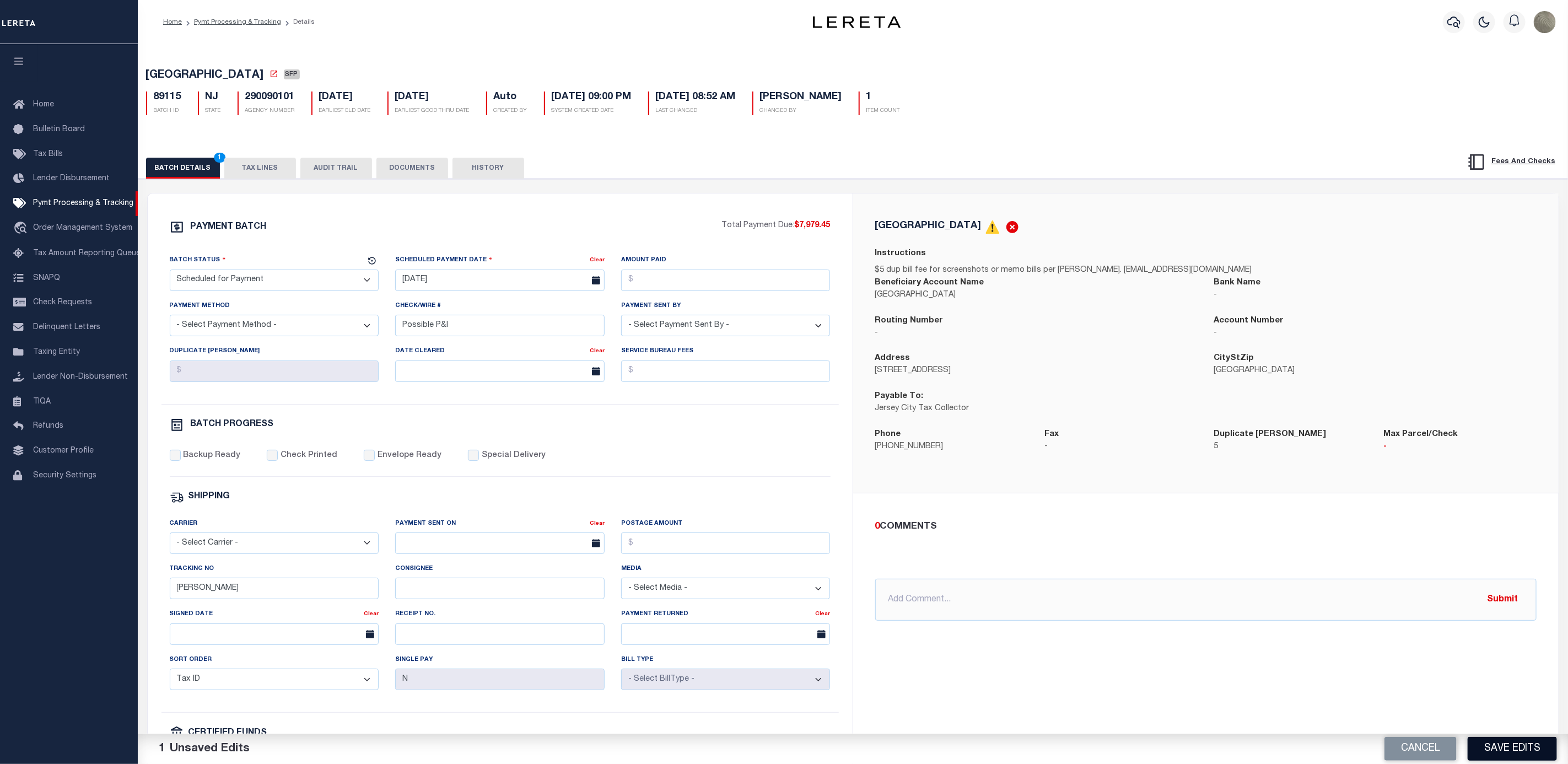
click at [1513, 737] on button "Save Edits" at bounding box center [1513, 749] width 90 height 24
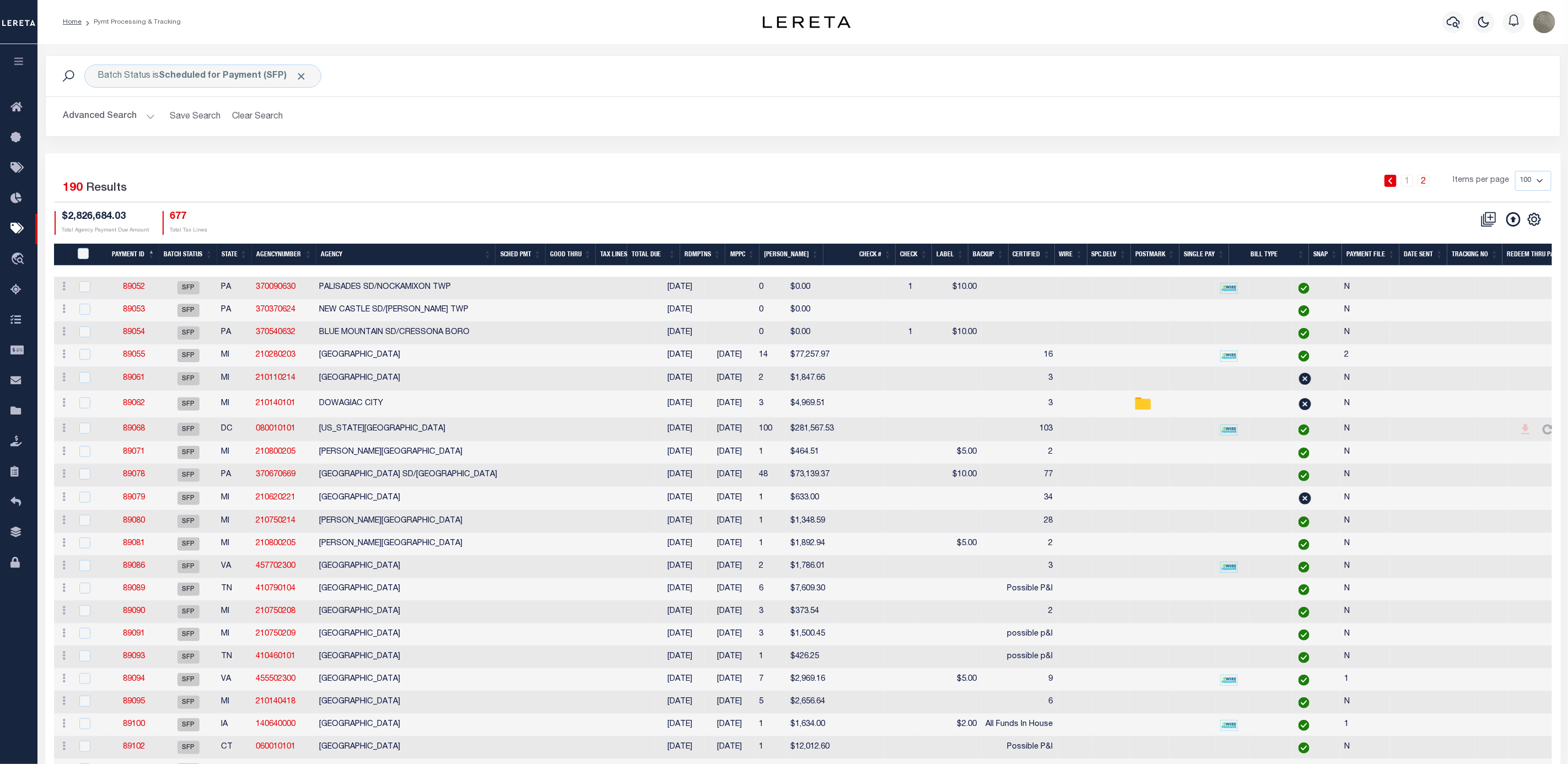
click at [365, 179] on div "Selected 190 Results" at bounding box center [236, 186] width 362 height 31
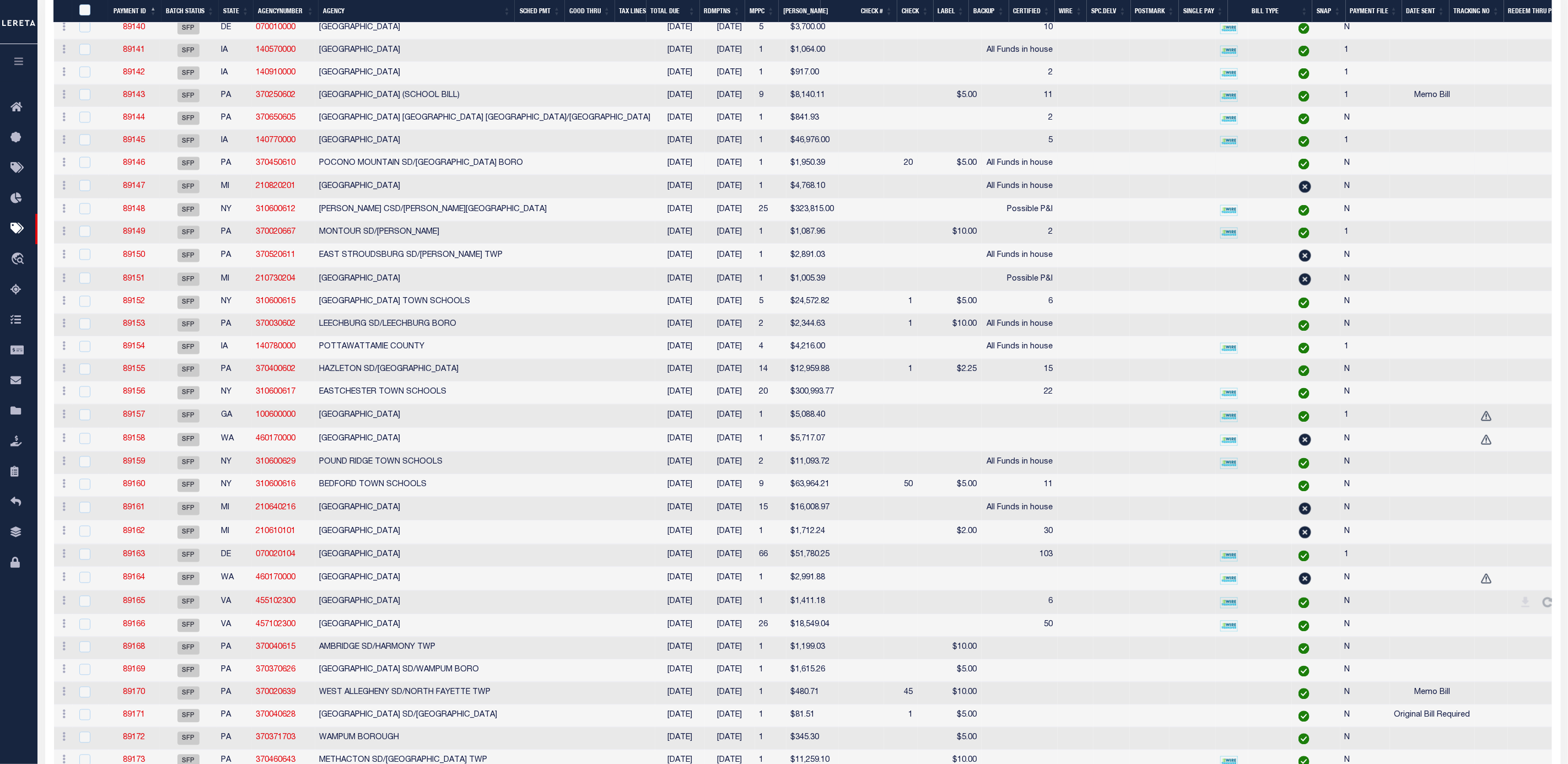
scroll to position [1323, 0]
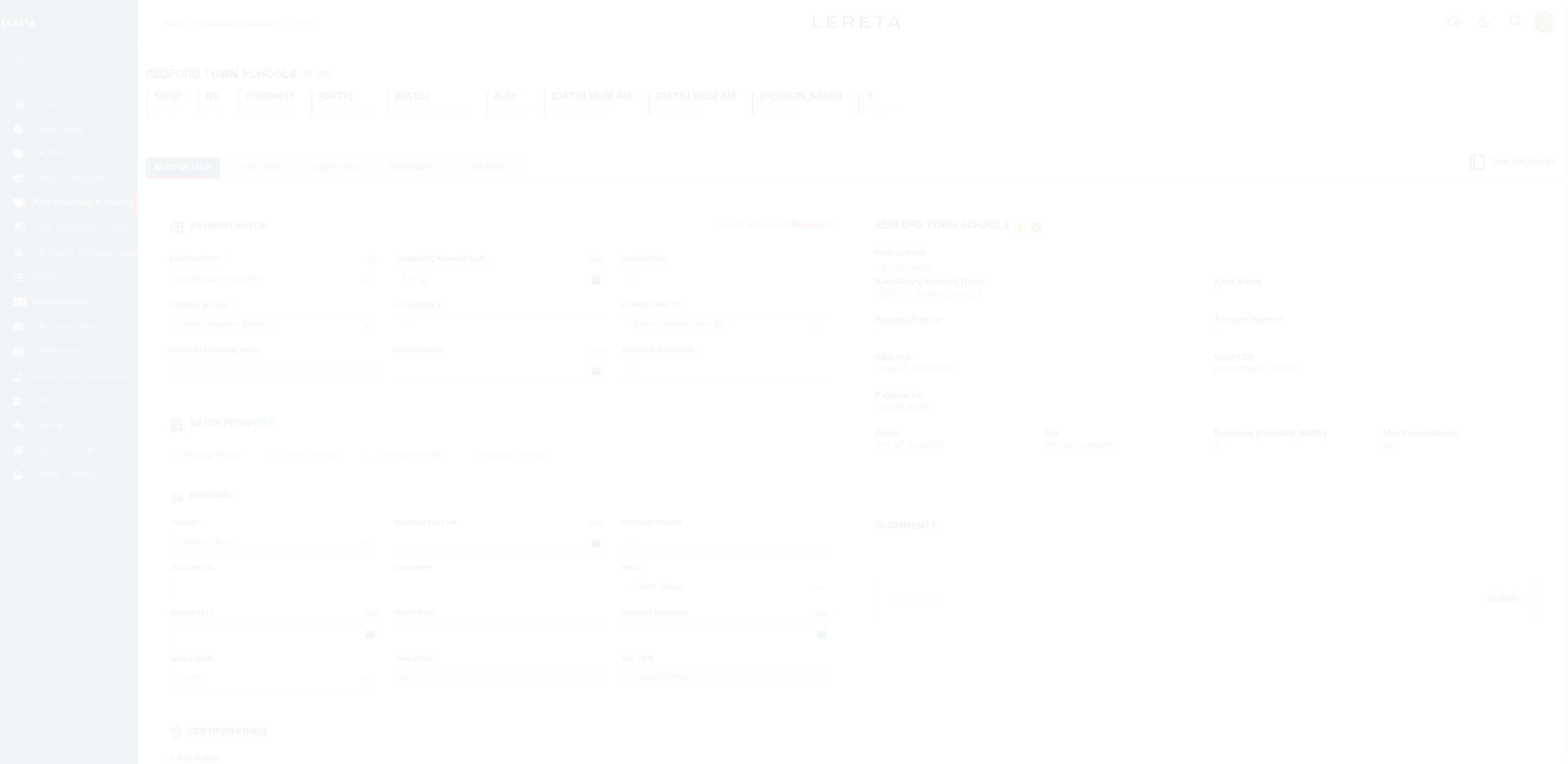
select select "SFP"
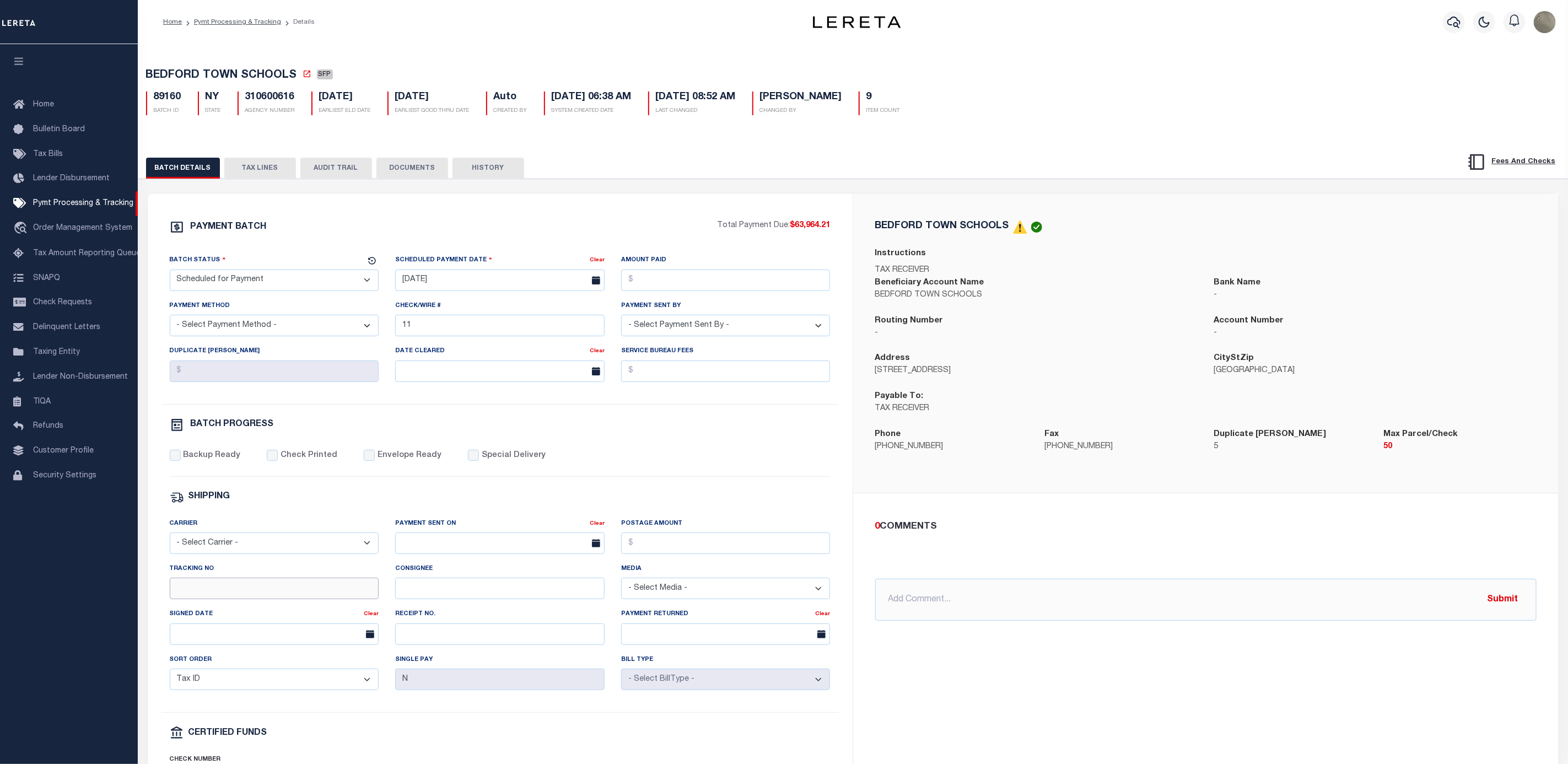
click at [225, 593] on input "Tracking No" at bounding box center [274, 588] width 209 height 21
type input "[PERSON_NAME]"
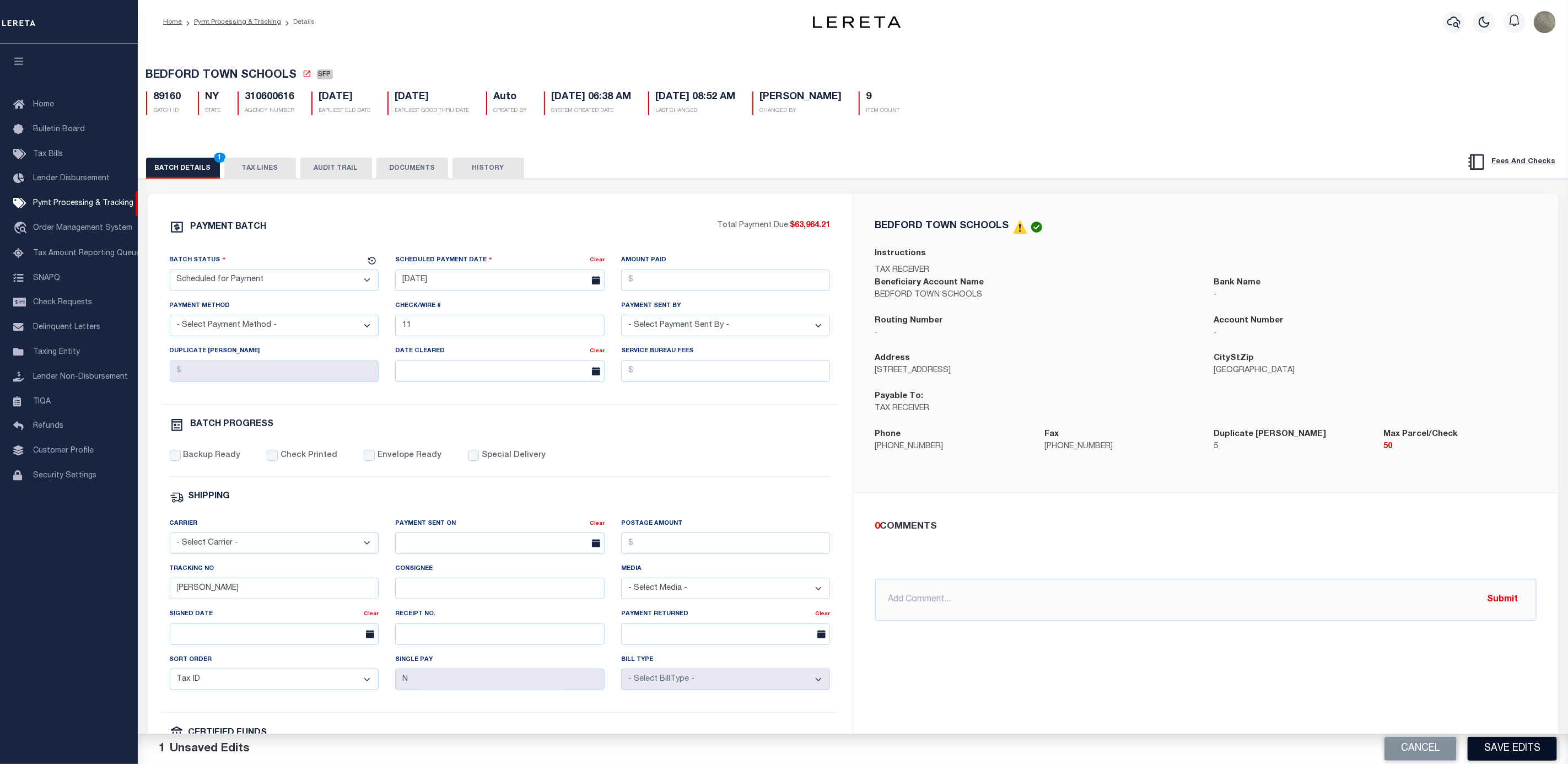
click at [1529, 749] on button "Save Edits" at bounding box center [1513, 749] width 90 height 24
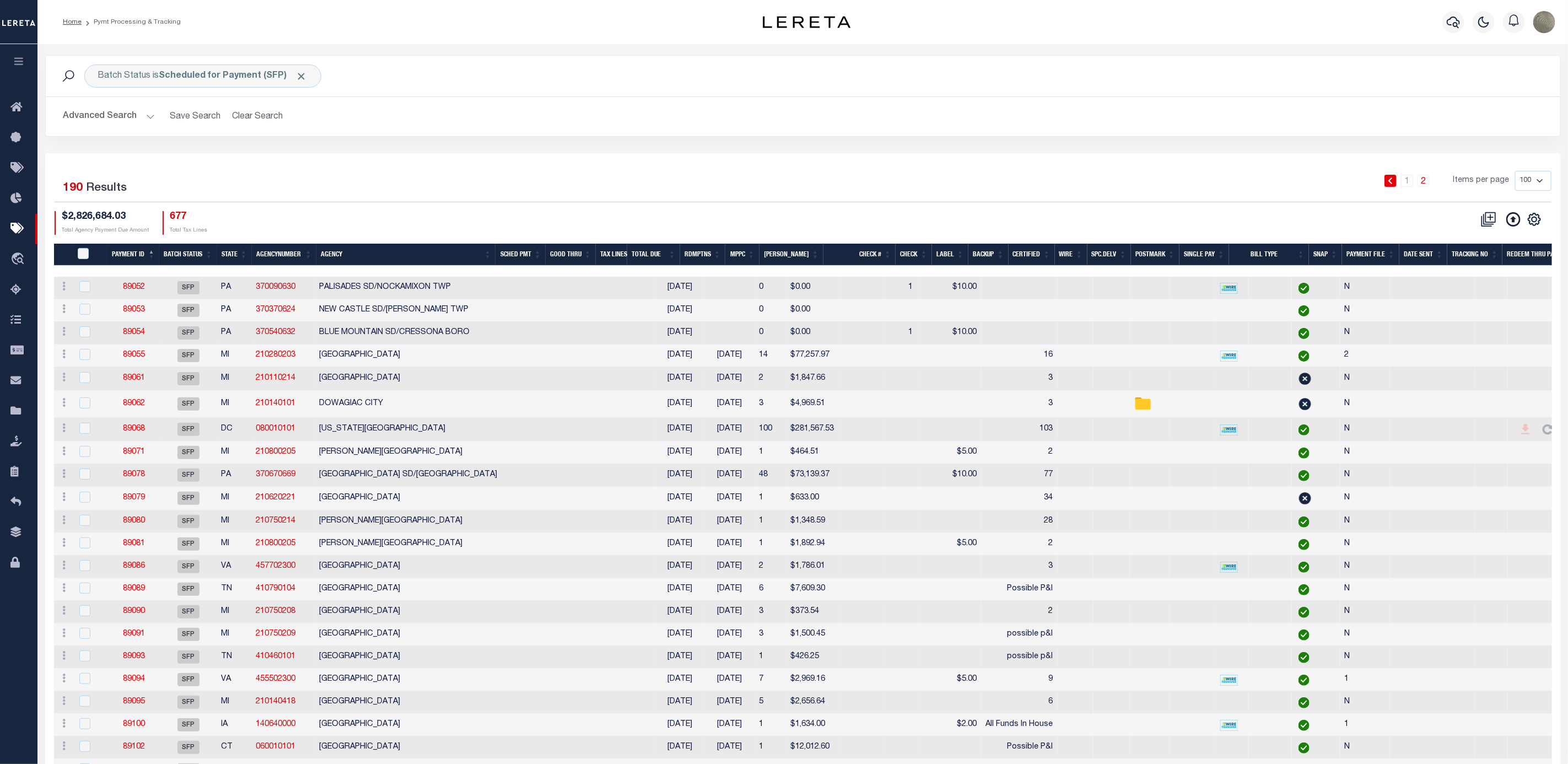
click at [563, 118] on h2 "Advanced Search Save Search Clear Search" at bounding box center [803, 116] width 1497 height 21
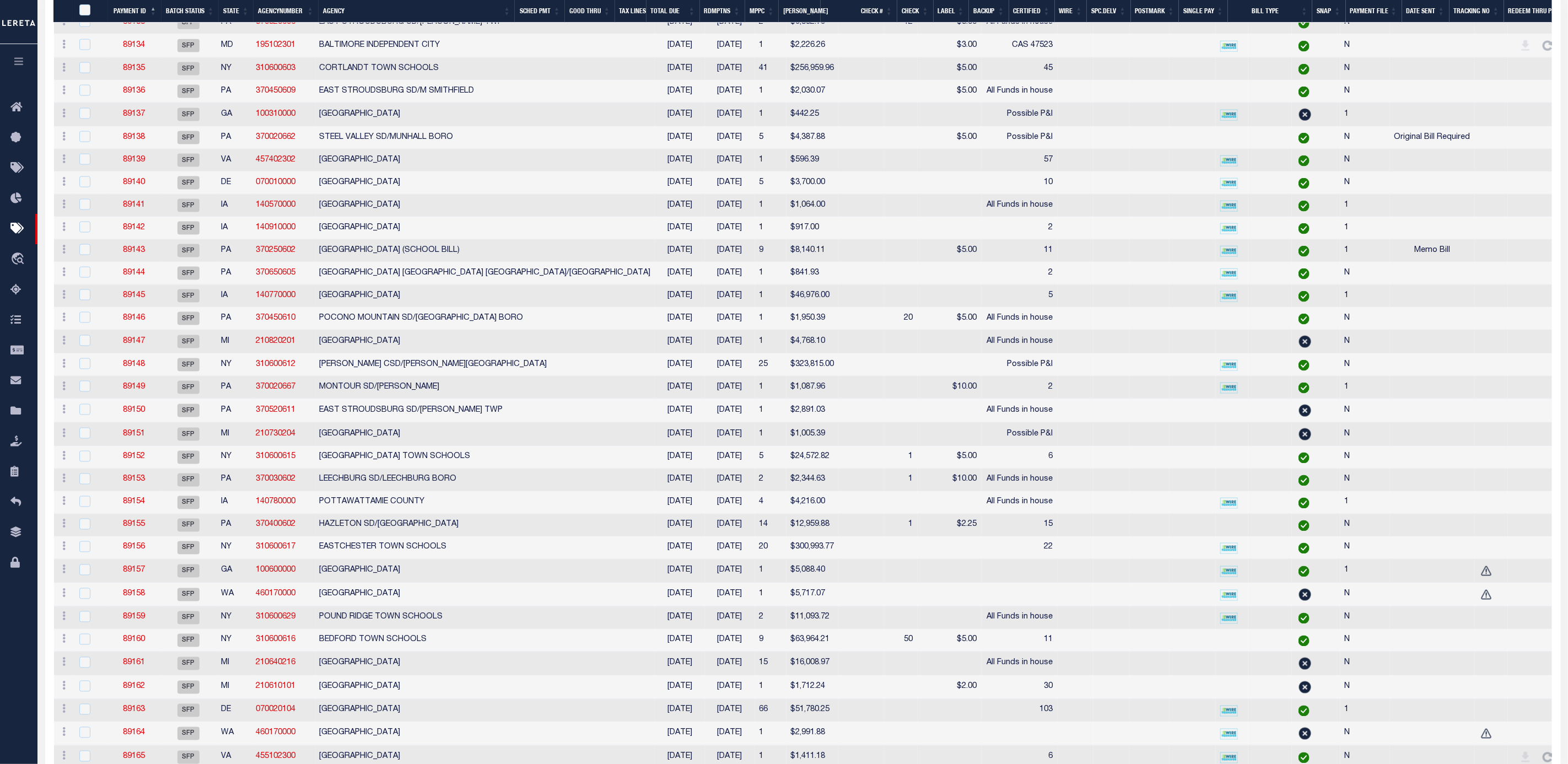
scroll to position [1075, 0]
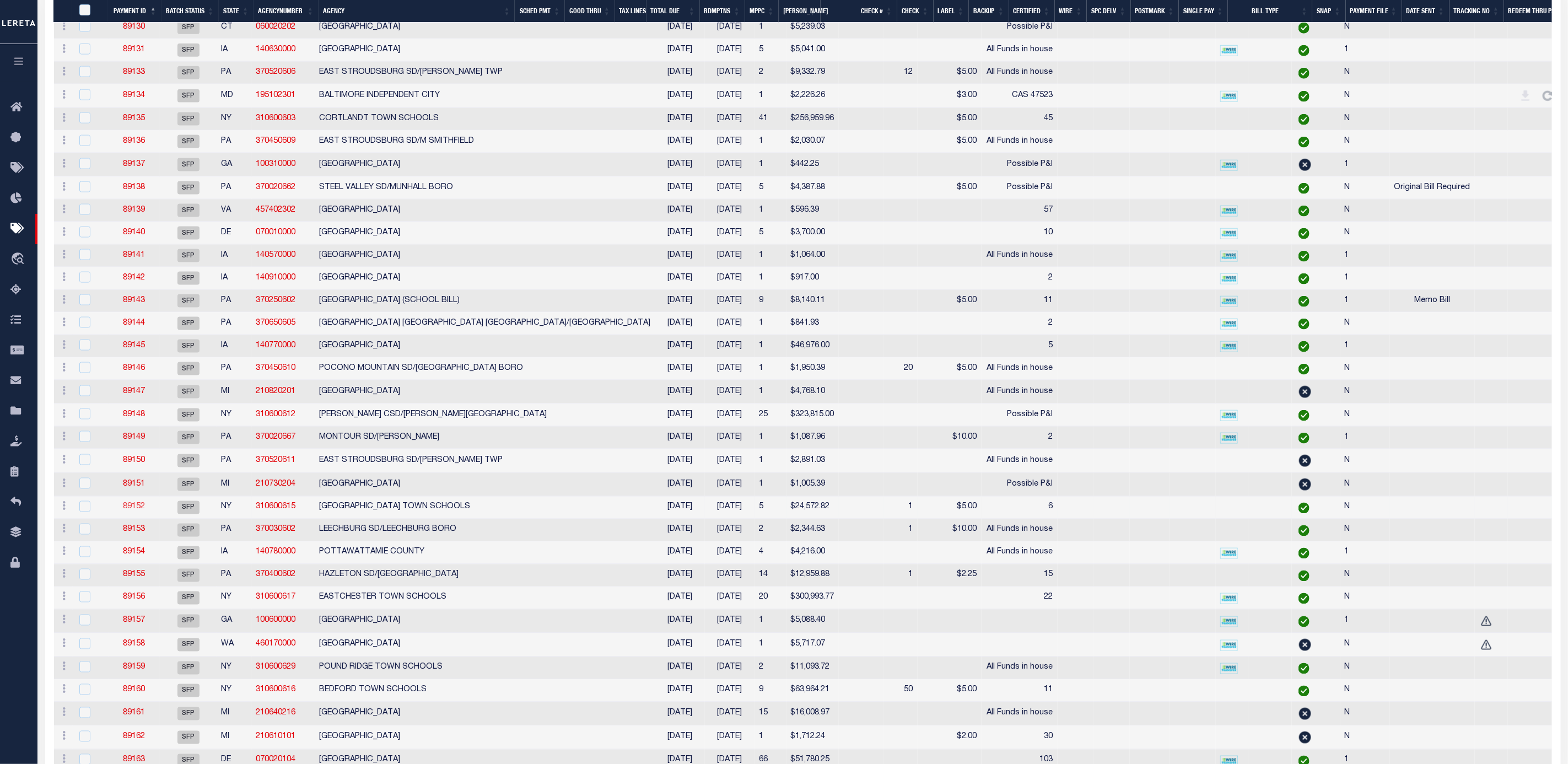
drag, startPoint x: 138, startPoint y: 553, endPoint x: 128, endPoint y: 544, distance: 13.5
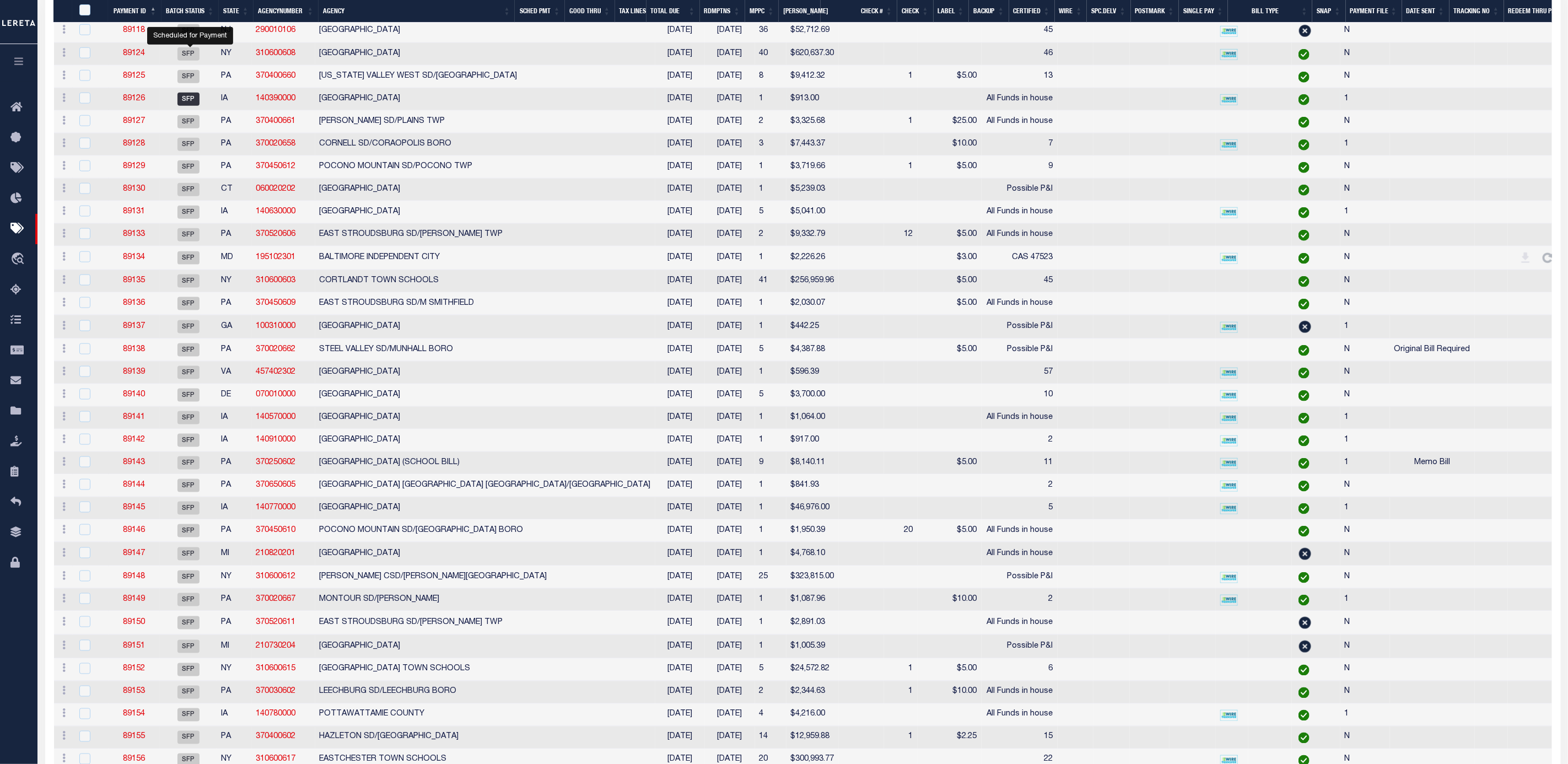
scroll to position [909, 0]
drag, startPoint x: 129, startPoint y: 519, endPoint x: 149, endPoint y: 518, distance: 20.0
click at [149, 501] on td "89144" at bounding box center [134, 489] width 52 height 23
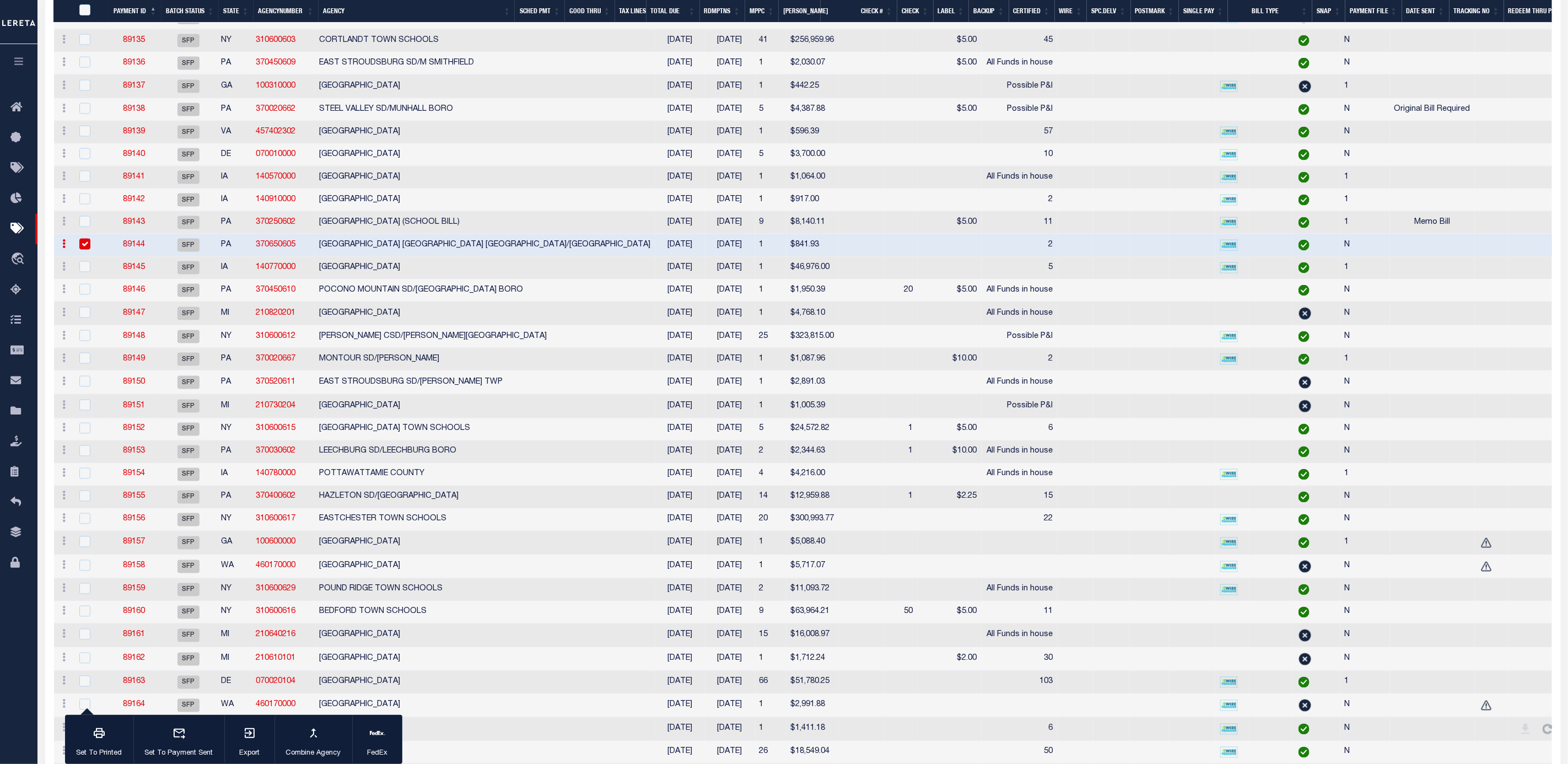
scroll to position [1157, 0]
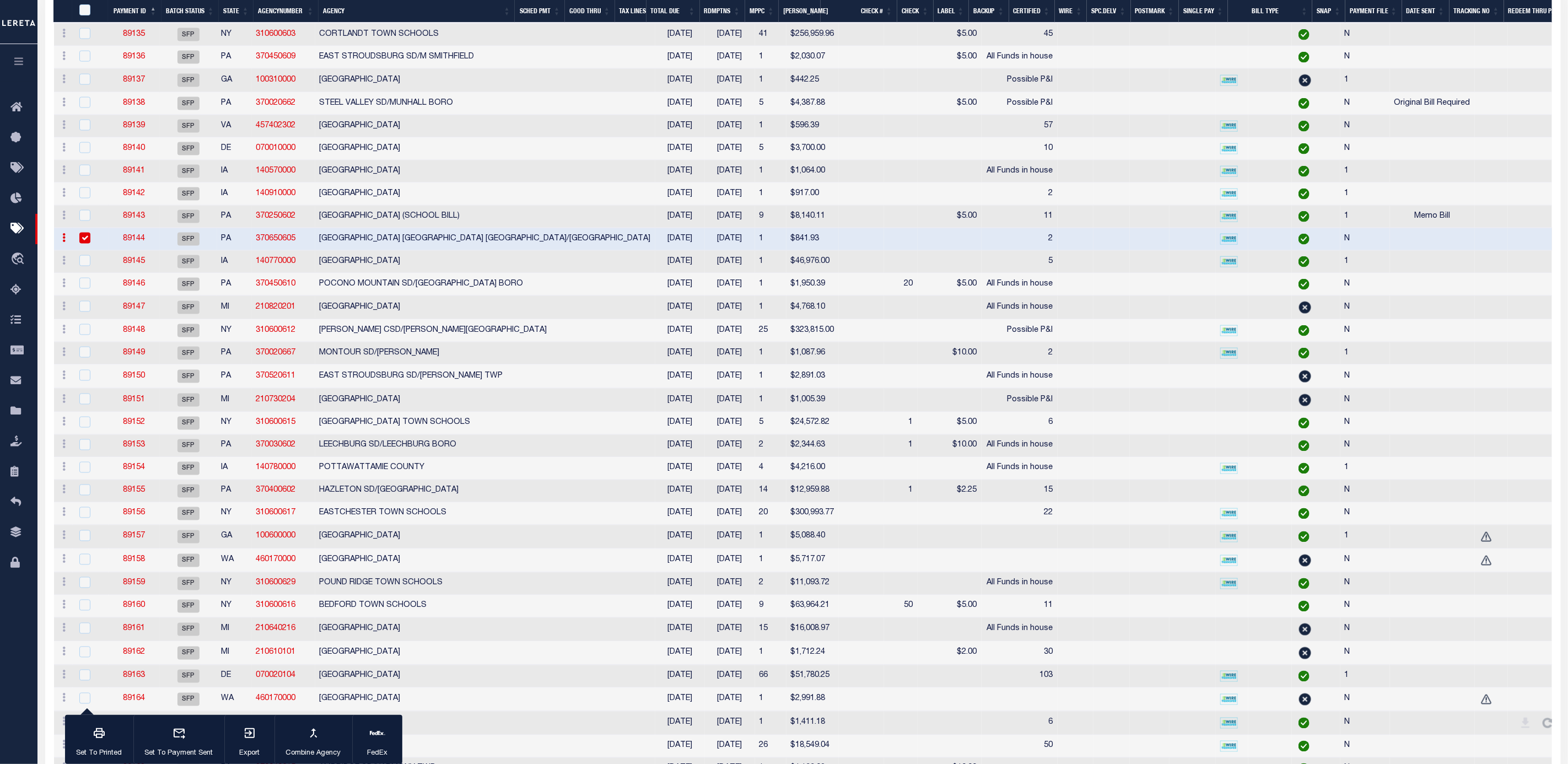
click at [79, 245] on div at bounding box center [91, 239] width 27 height 12
checkbox input "false"
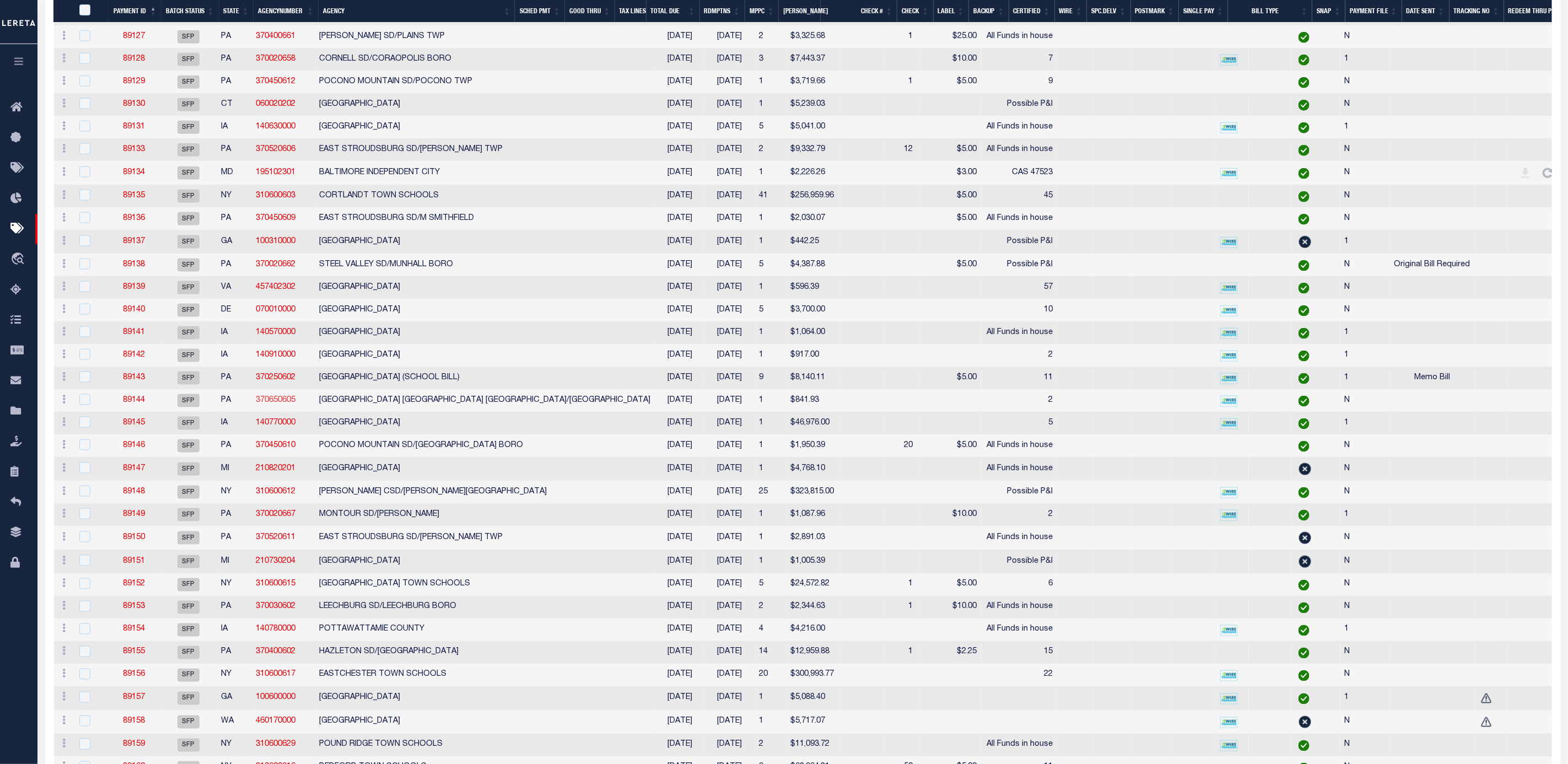
scroll to position [992, 0]
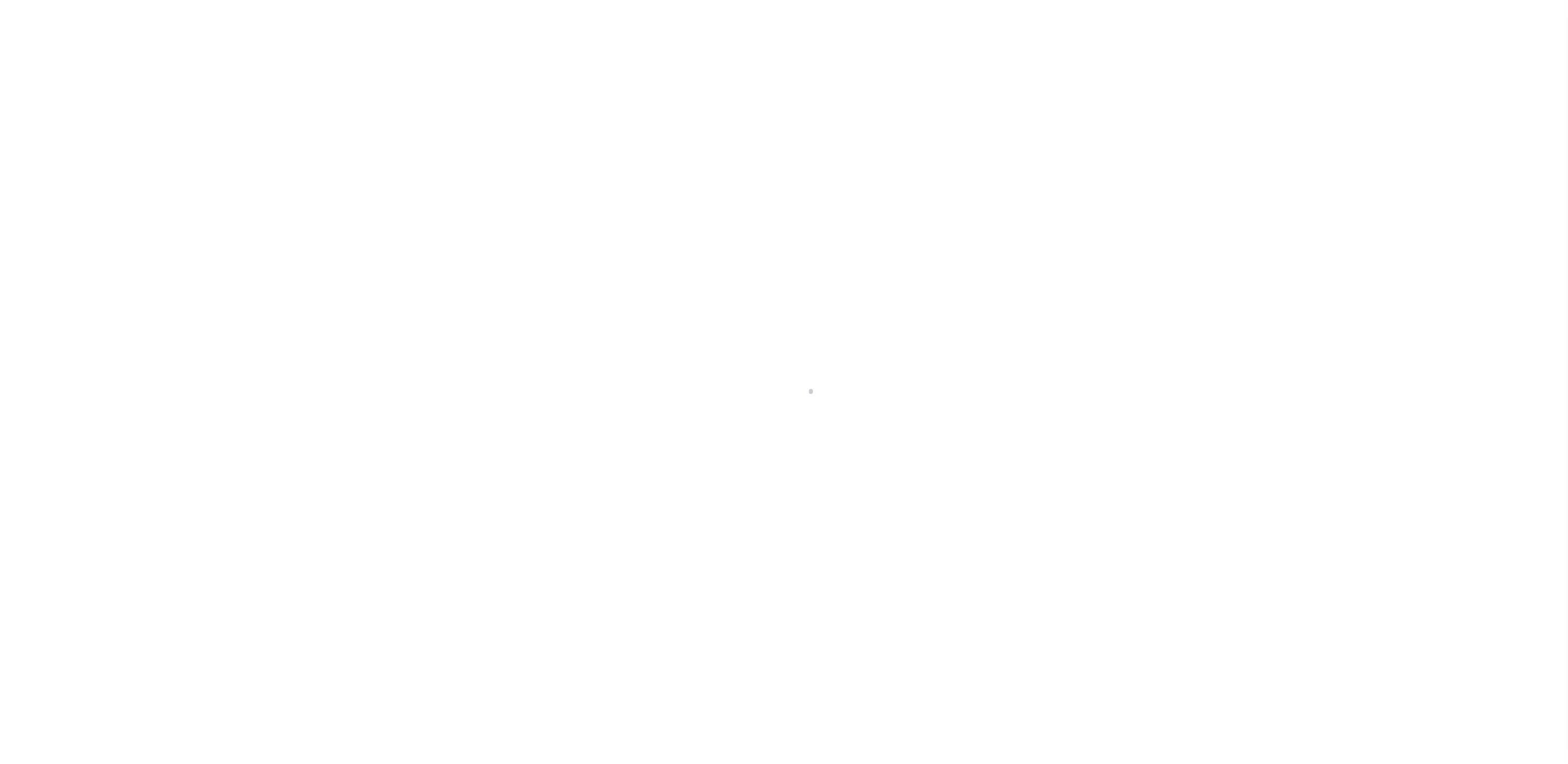
select select "SFP"
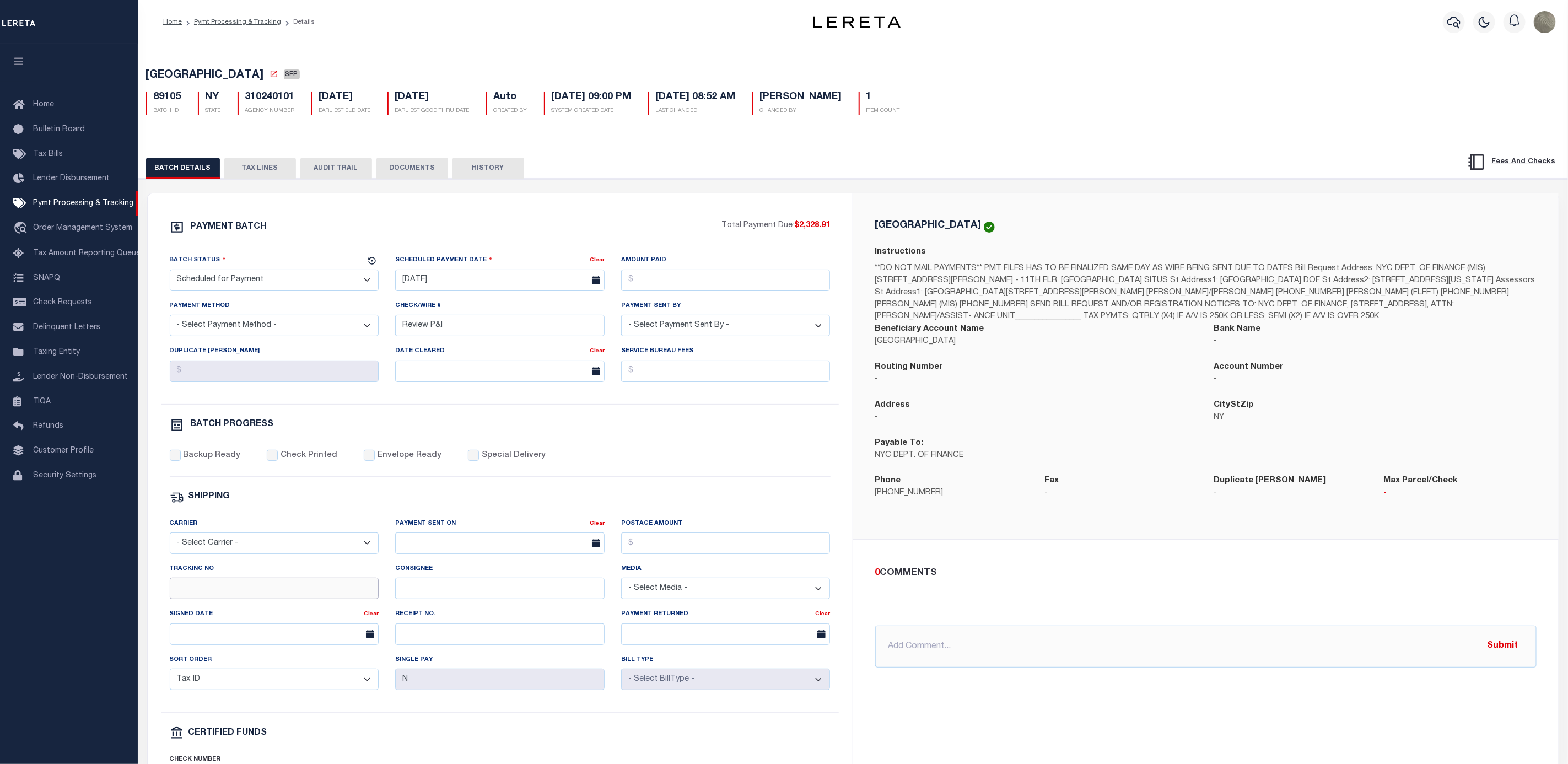
click at [243, 593] on input "Tracking No" at bounding box center [274, 588] width 209 height 21
type input "[PERSON_NAME]"
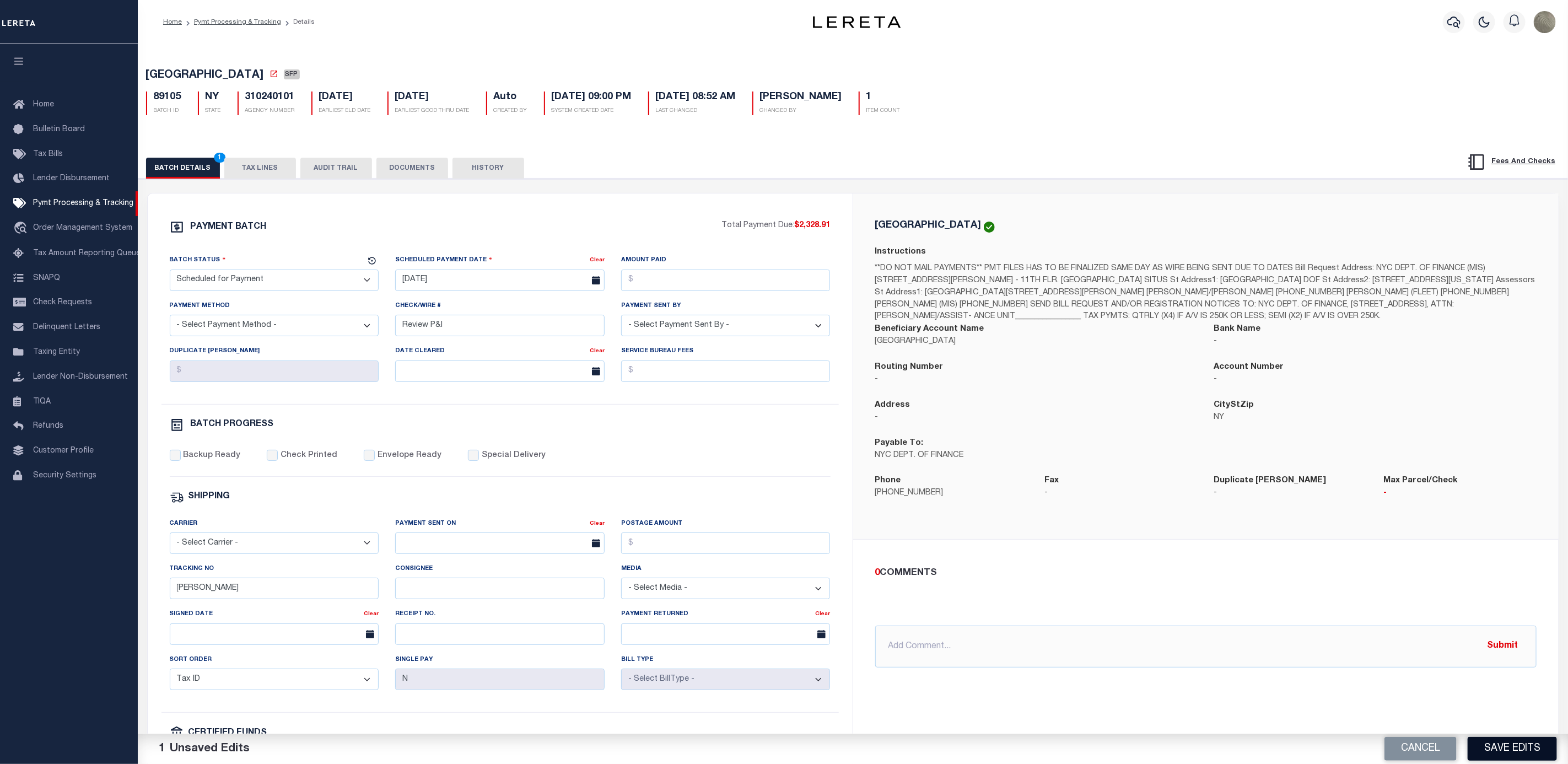
click at [1525, 741] on button "Save Edits" at bounding box center [1513, 749] width 90 height 24
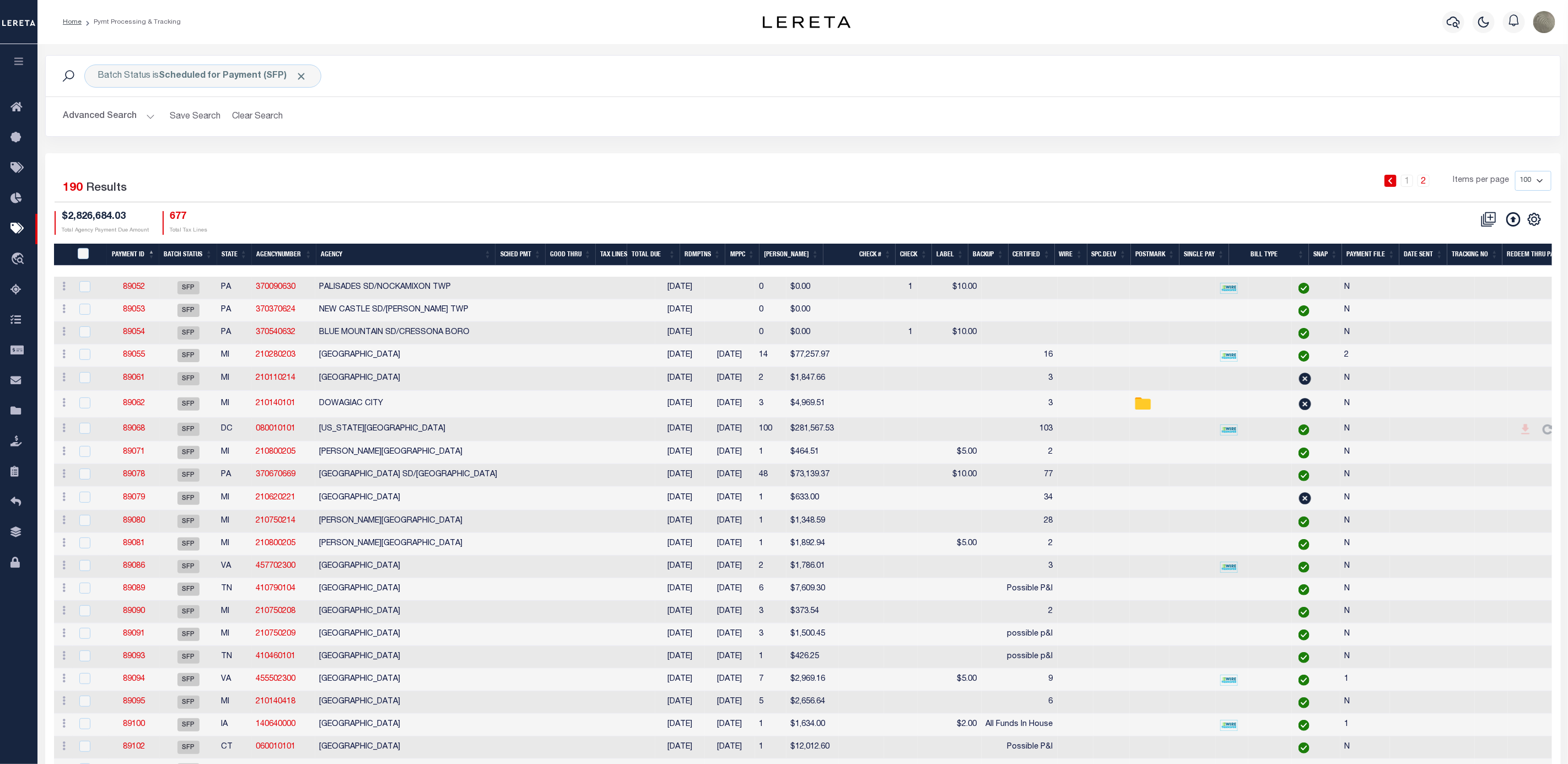
click at [764, 142] on div "Batch Status is Scheduled for Payment (SFP) Search Advanced Search Save Search …" at bounding box center [803, 104] width 1532 height 98
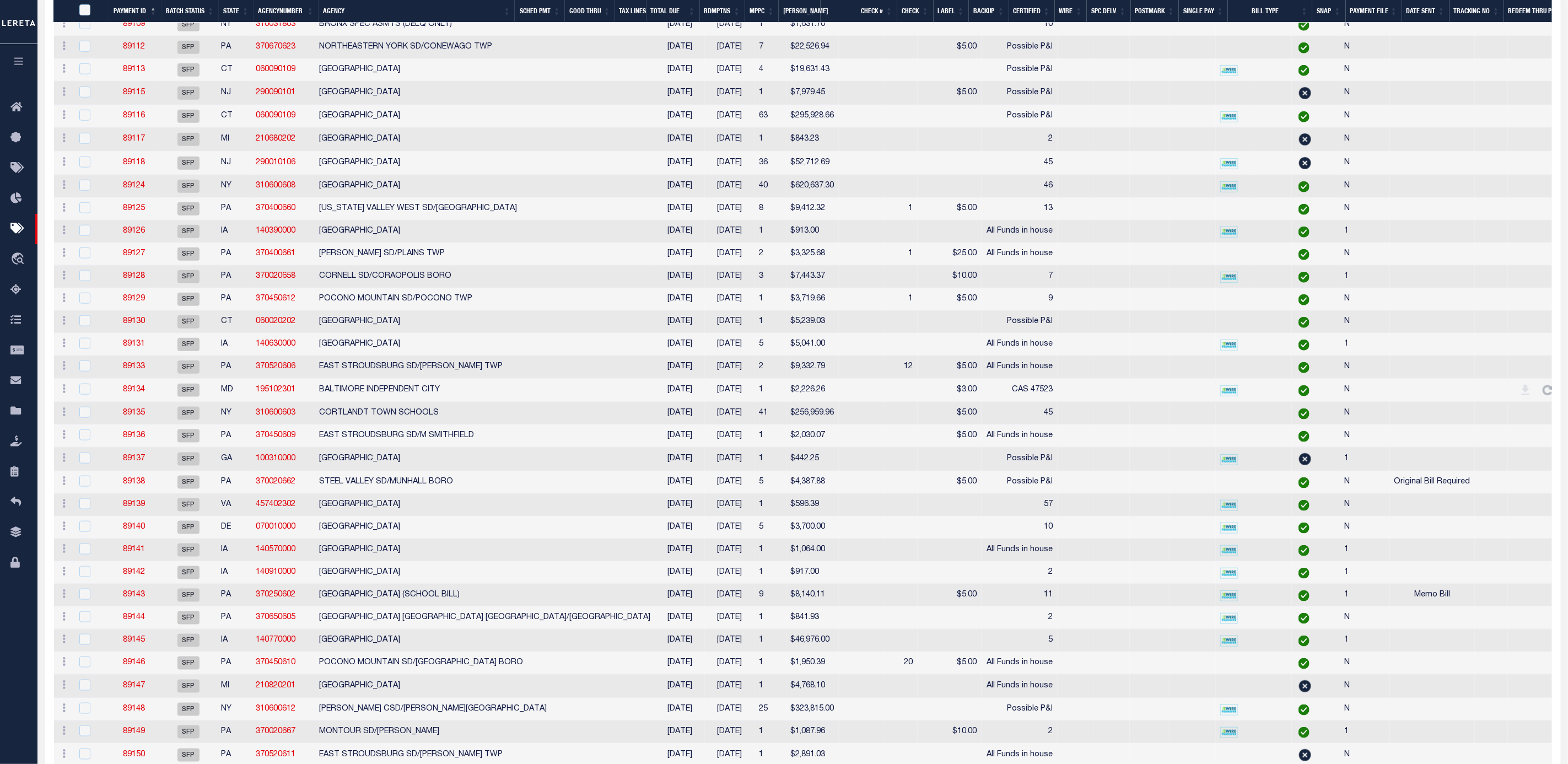
scroll to position [827, 0]
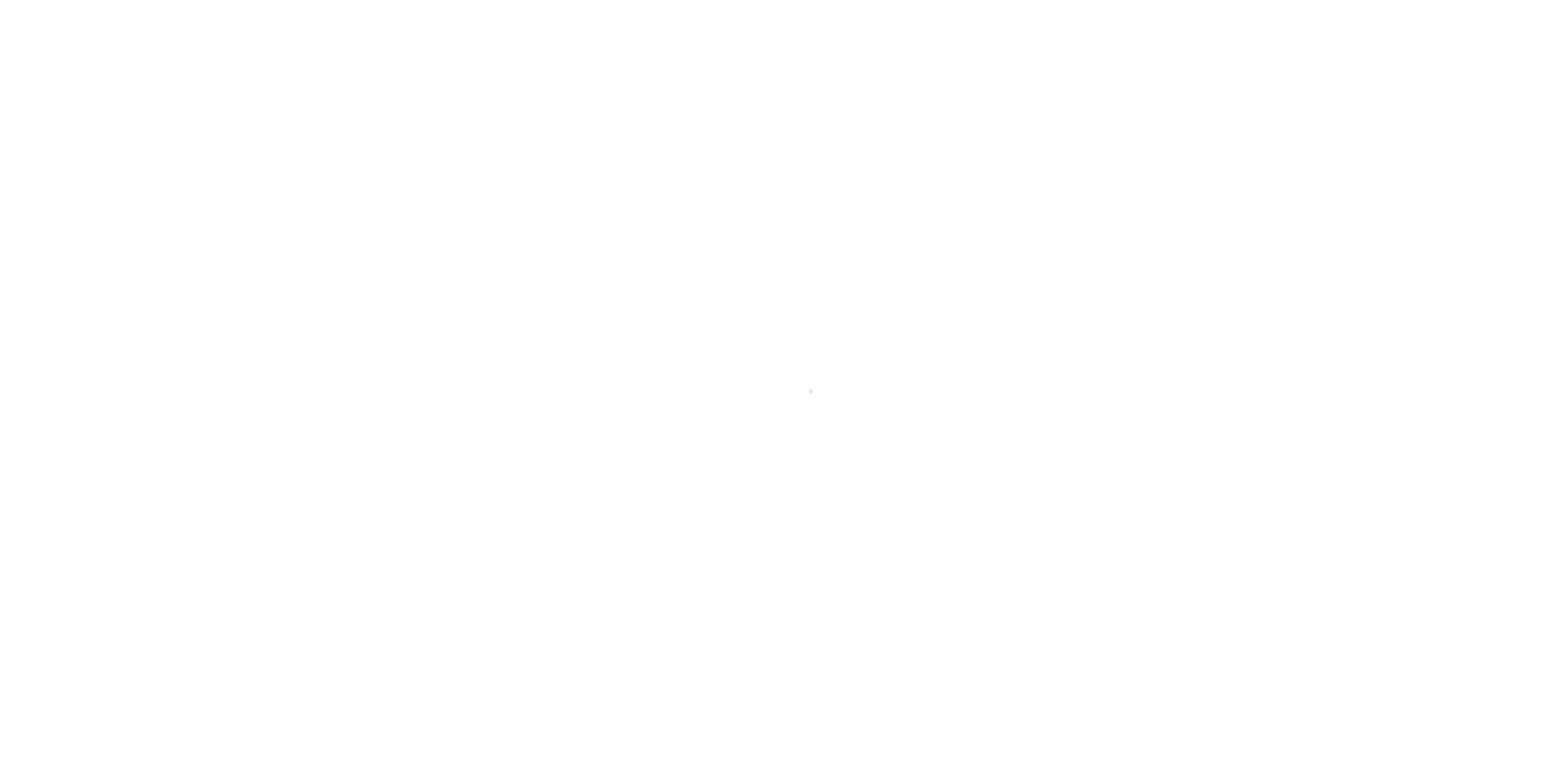
select select "SFP"
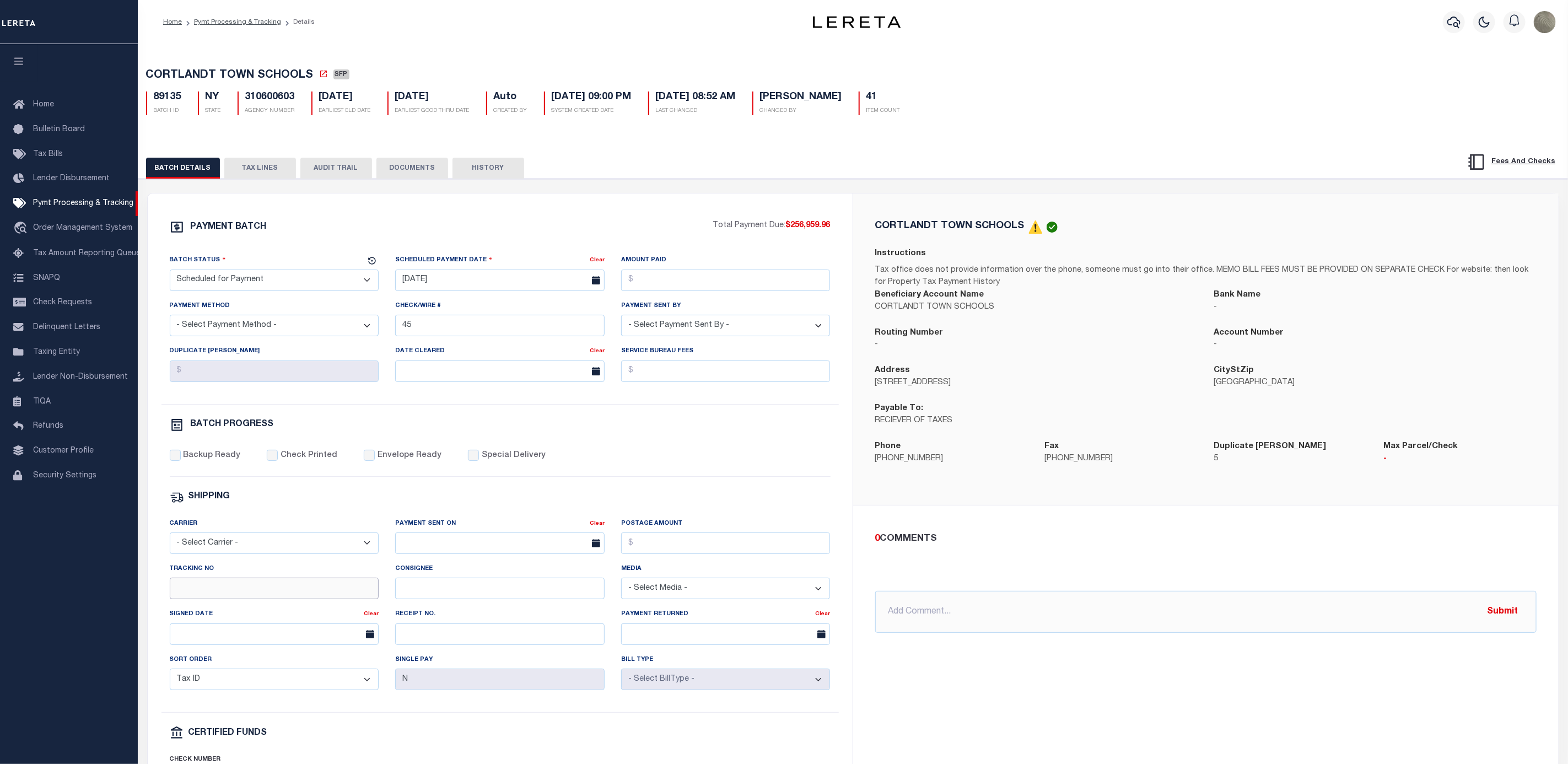
click at [205, 595] on input "Tracking No" at bounding box center [274, 588] width 209 height 21
type input "[PERSON_NAME]"
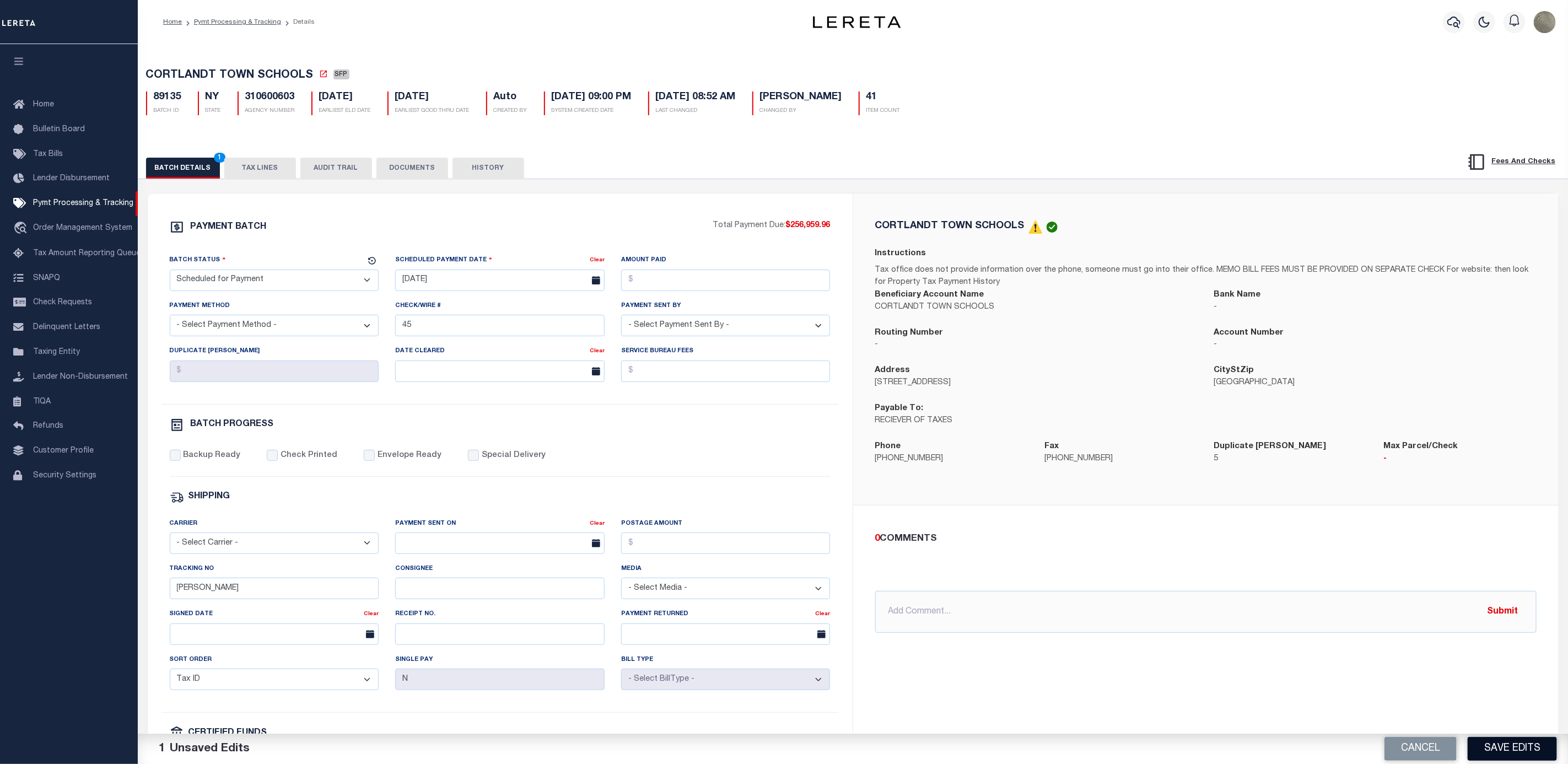
click at [1505, 743] on button "Save Edits" at bounding box center [1513, 749] width 90 height 24
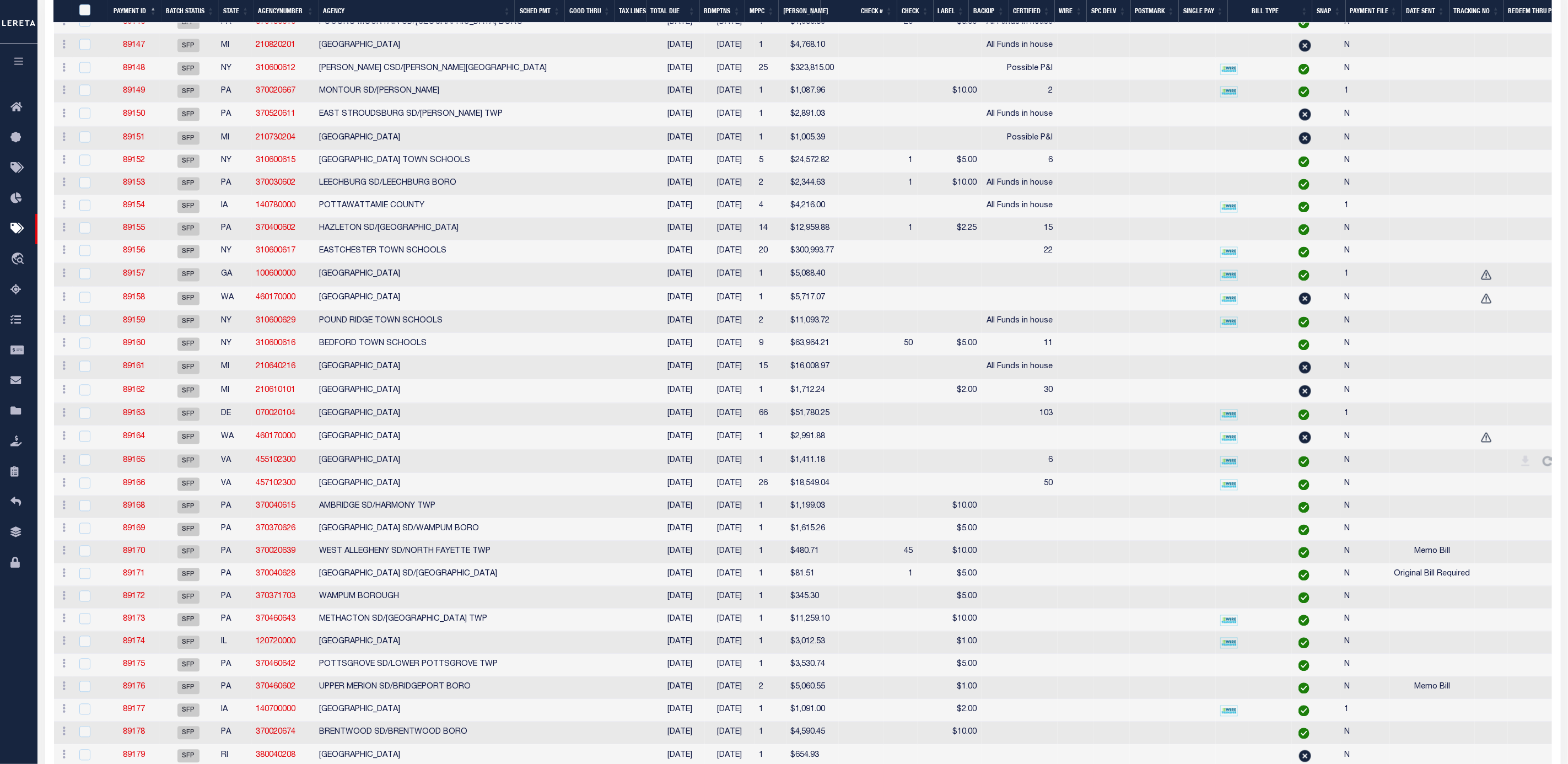
scroll to position [1405, 0]
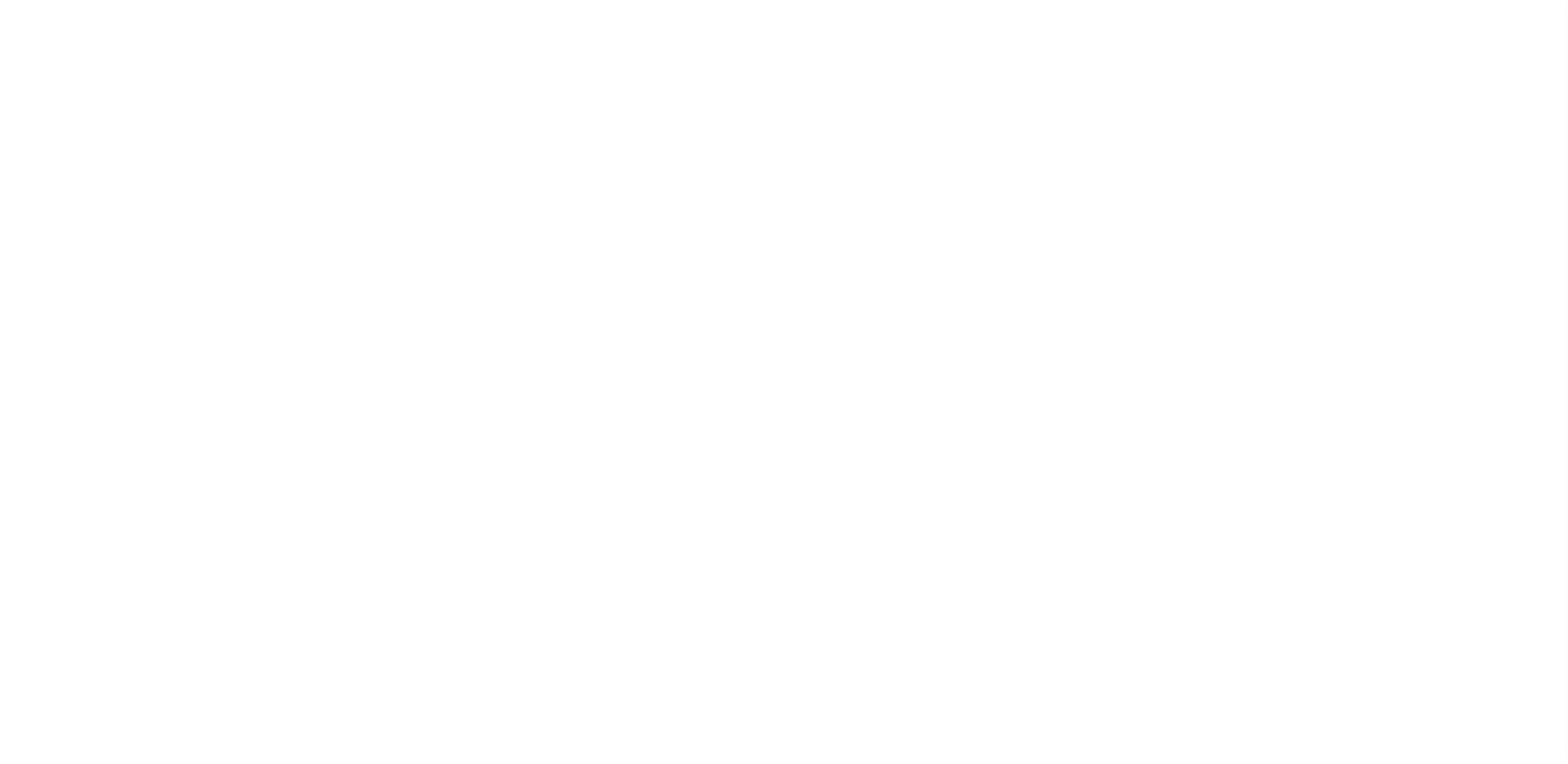
select select "SFP"
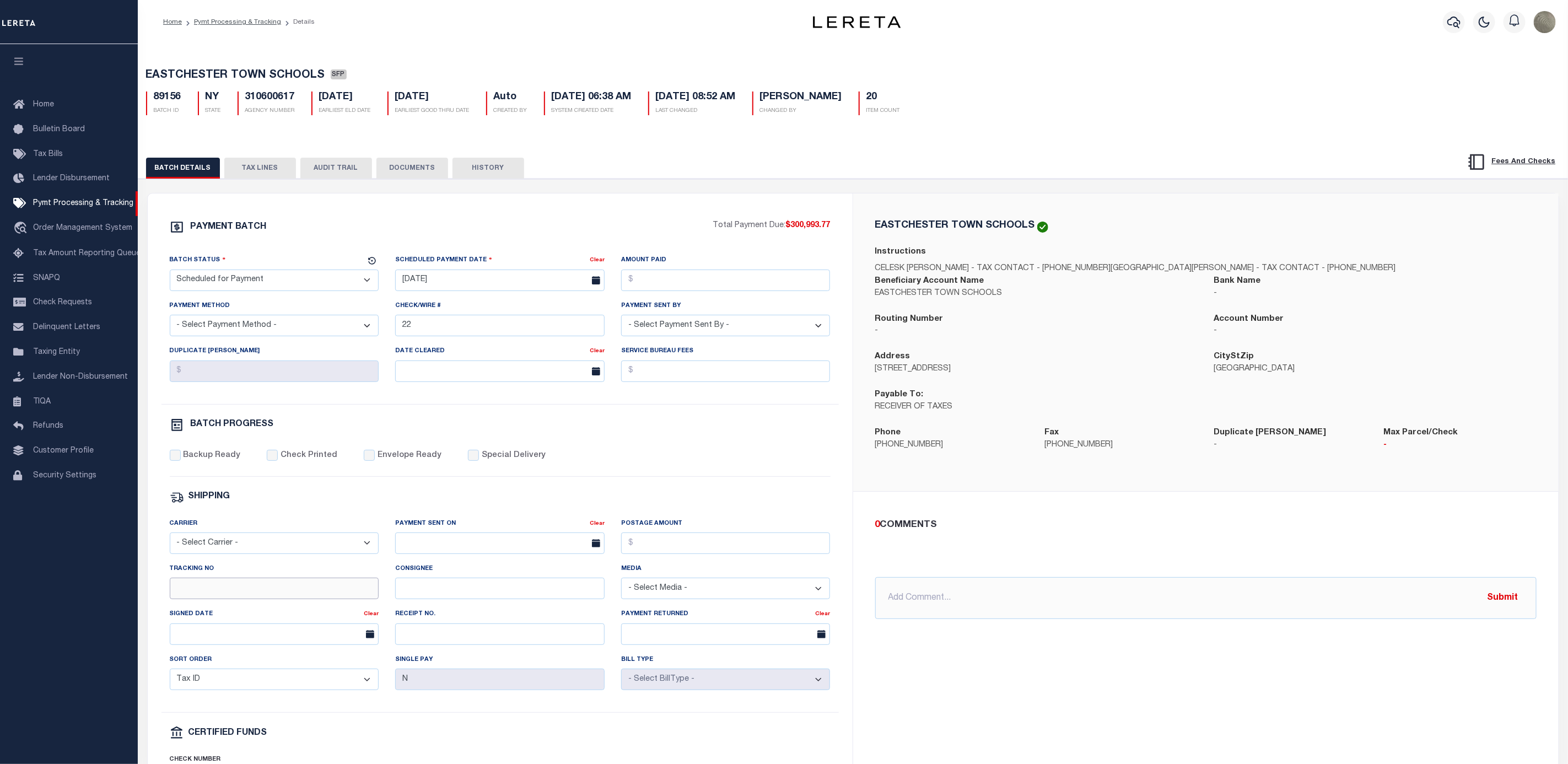
click at [227, 593] on input "Tracking No" at bounding box center [274, 588] width 209 height 21
type input "[PERSON_NAME]"
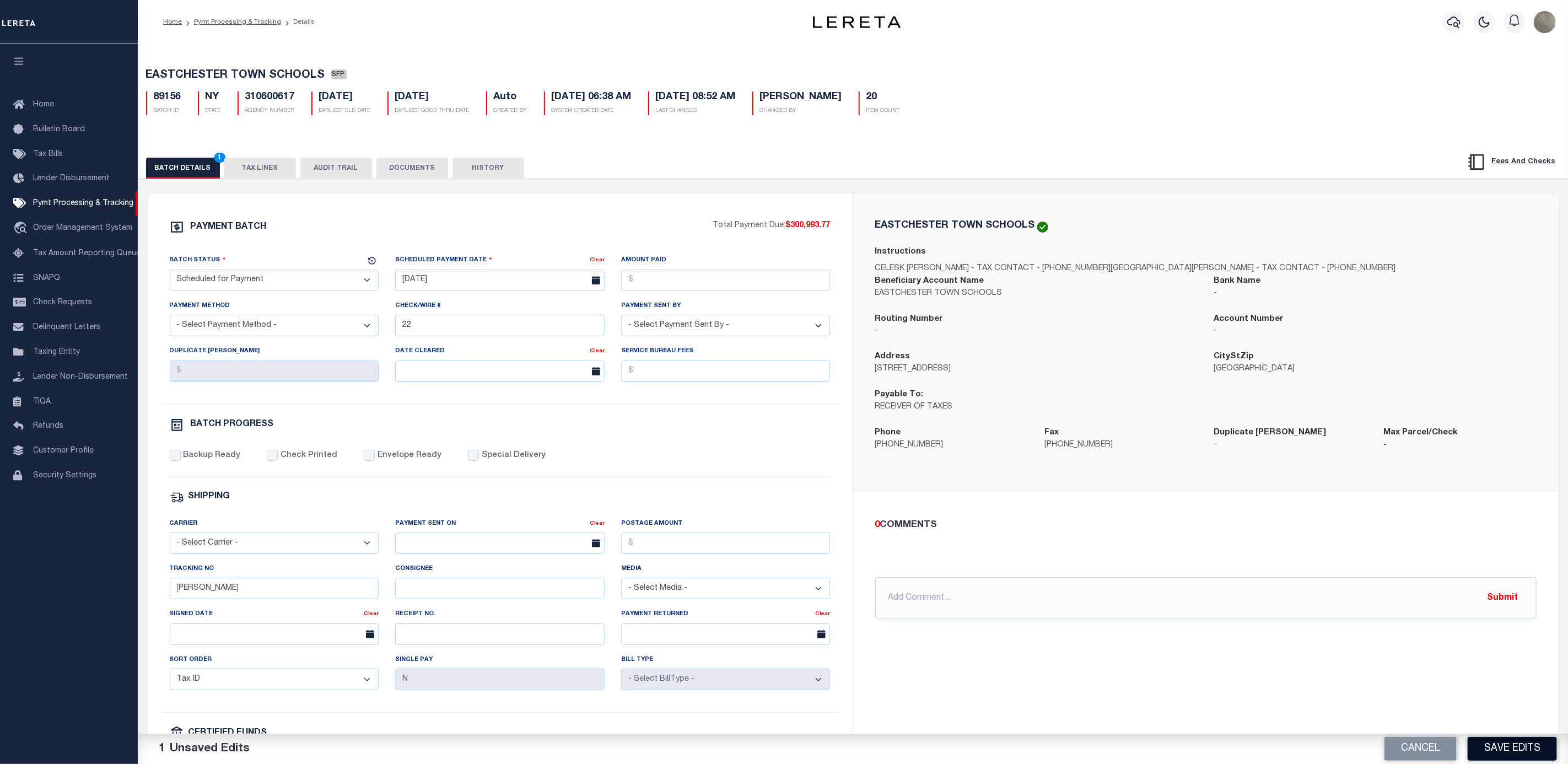
click at [1531, 744] on button "Save Edits" at bounding box center [1513, 749] width 90 height 24
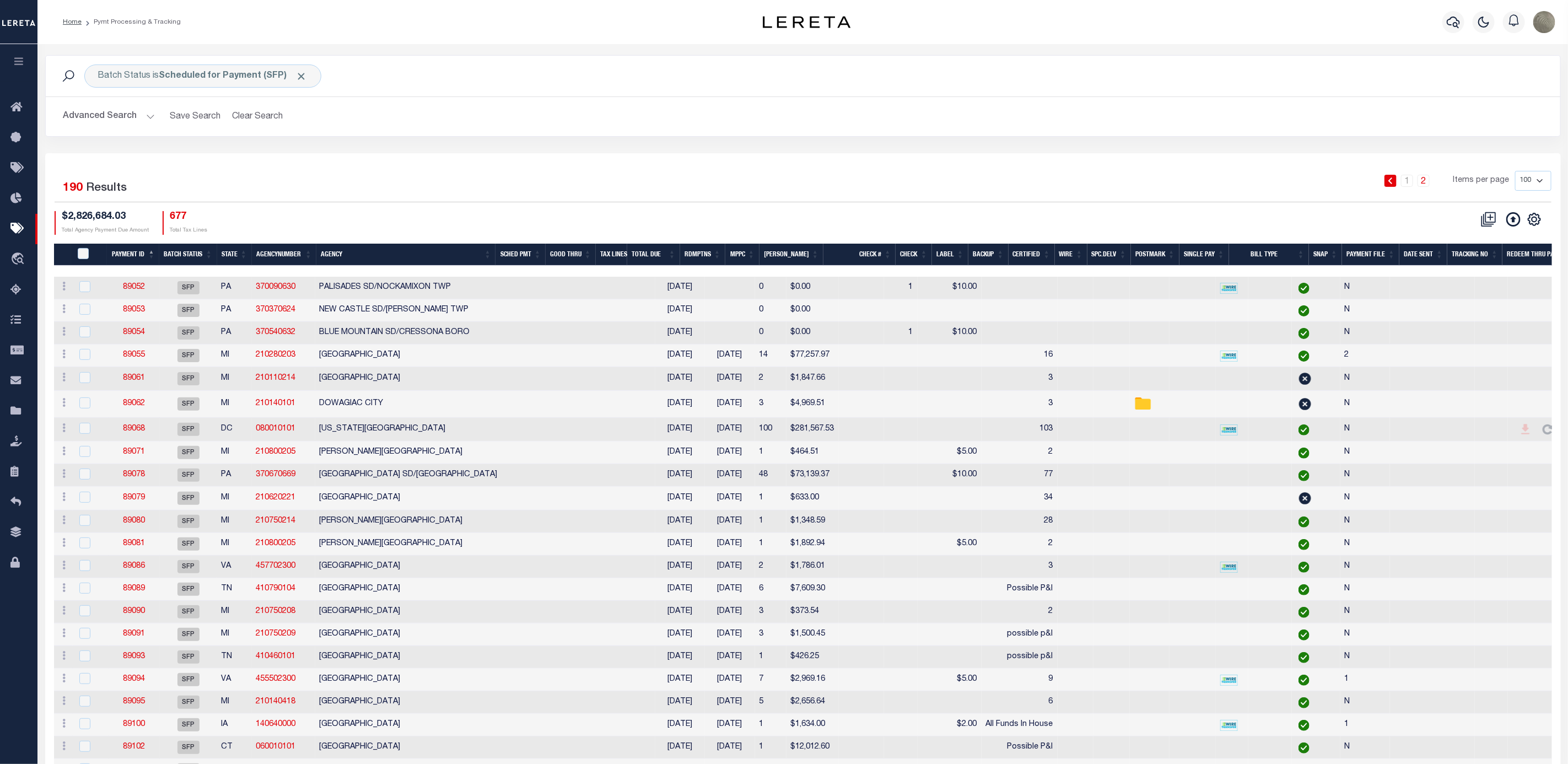
click at [685, 134] on div "Advanced Search Save Search Clear Search Batch ID Equals Equals Is Not Equal To…" at bounding box center [803, 117] width 1515 height 39
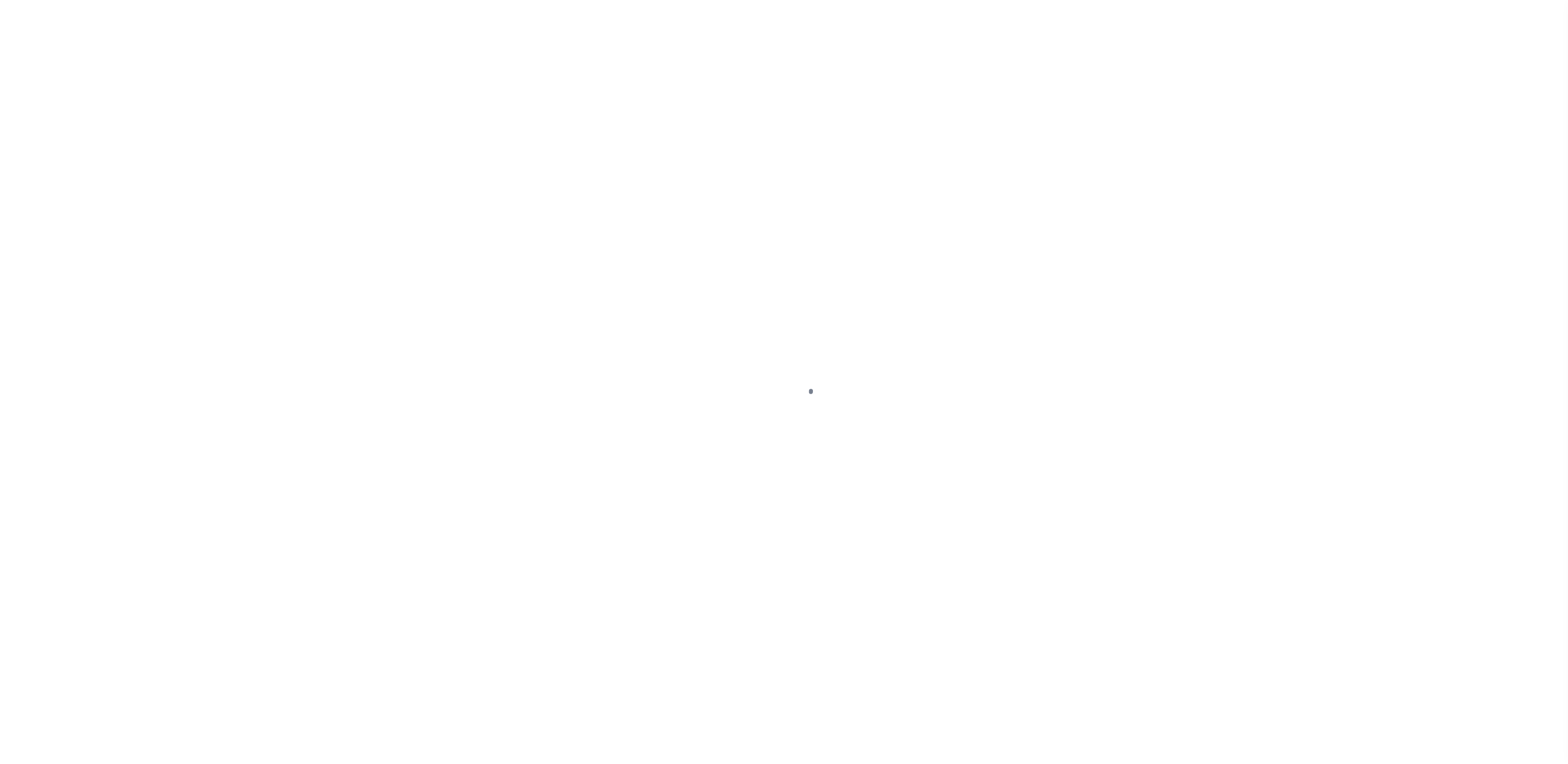
select select "SFP"
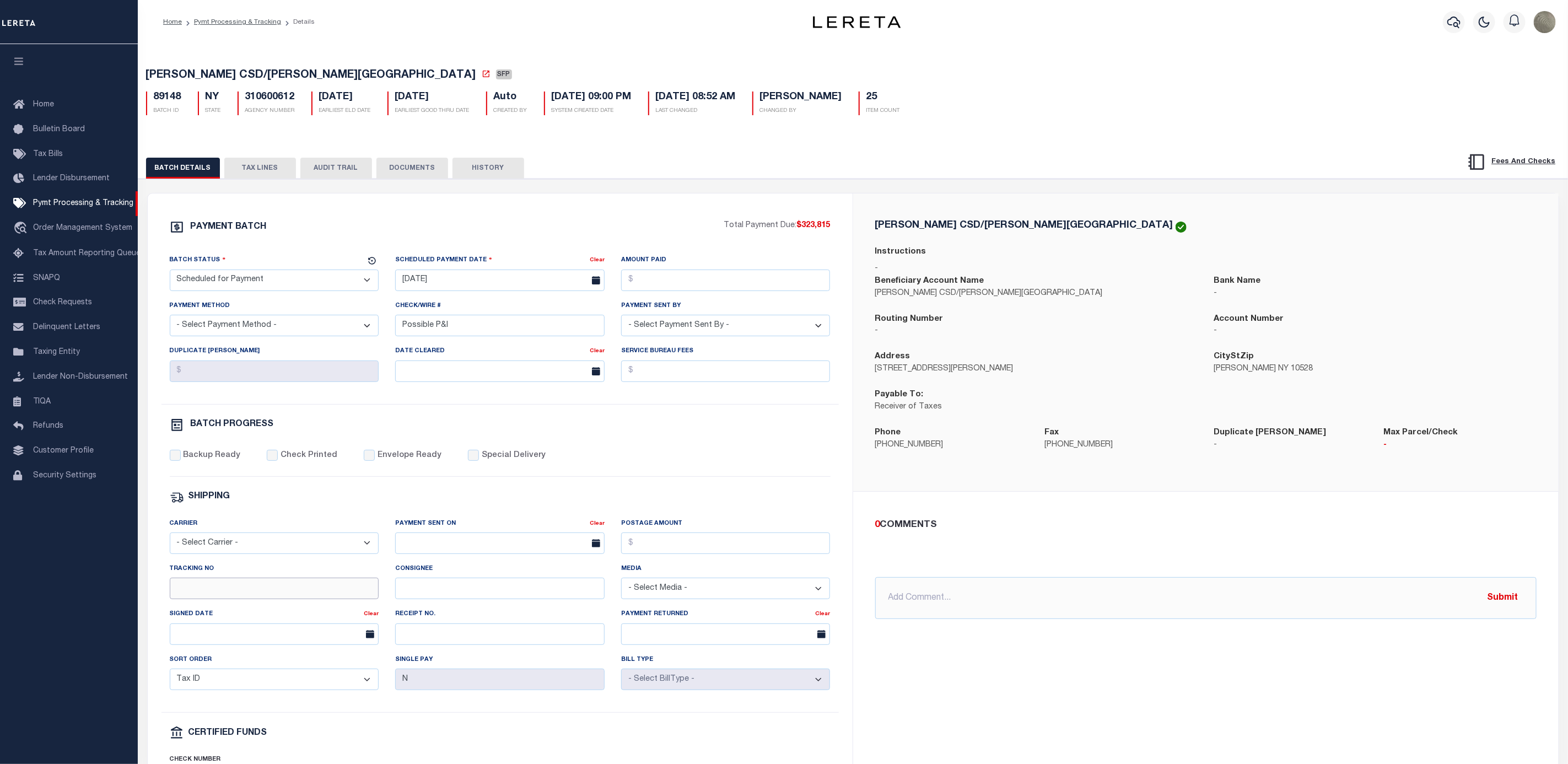
click at [214, 588] on input "Tracking No" at bounding box center [274, 588] width 209 height 21
type input "[PERSON_NAME]"
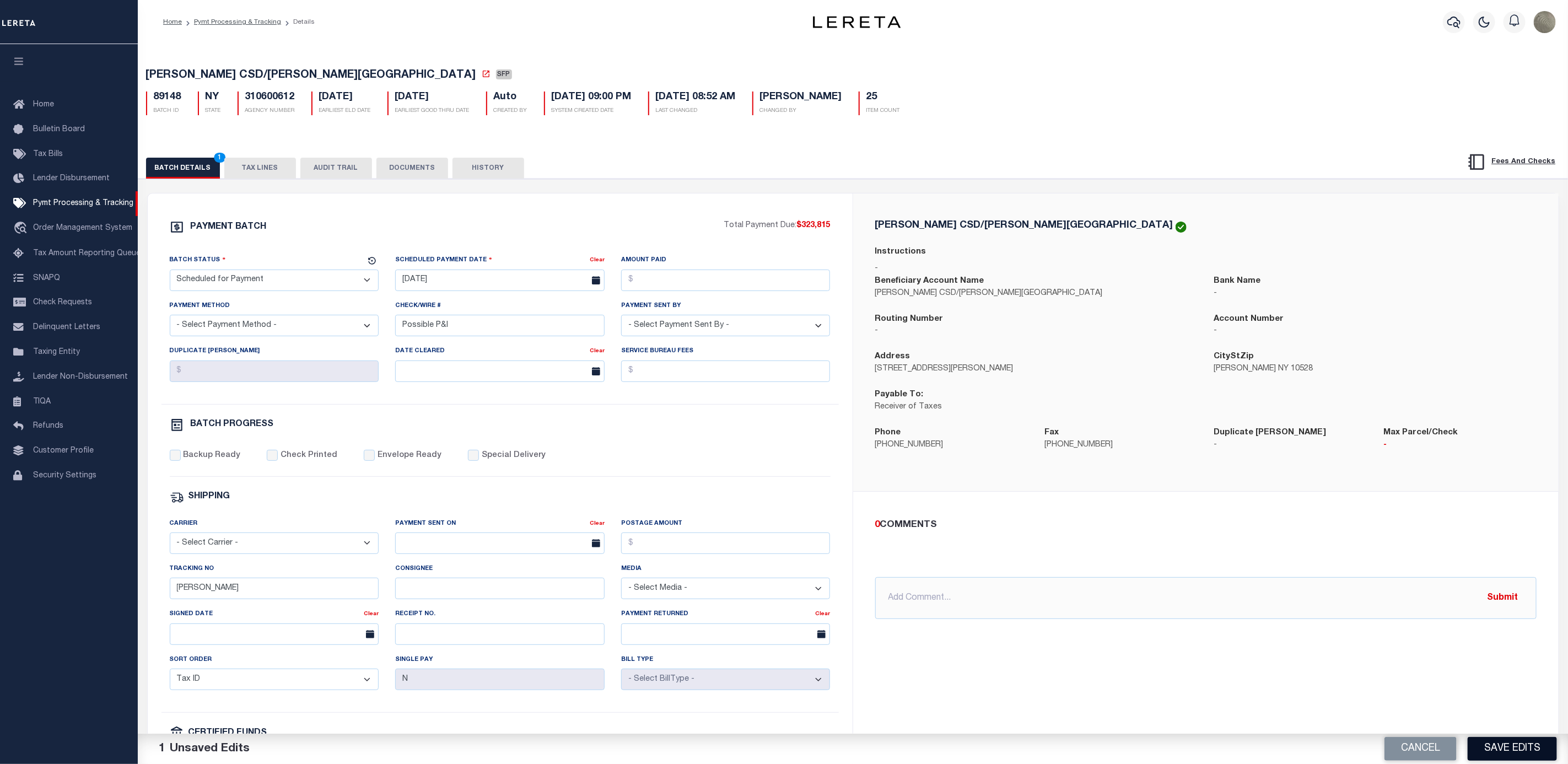
click at [1518, 748] on button "Save Edits" at bounding box center [1513, 749] width 90 height 24
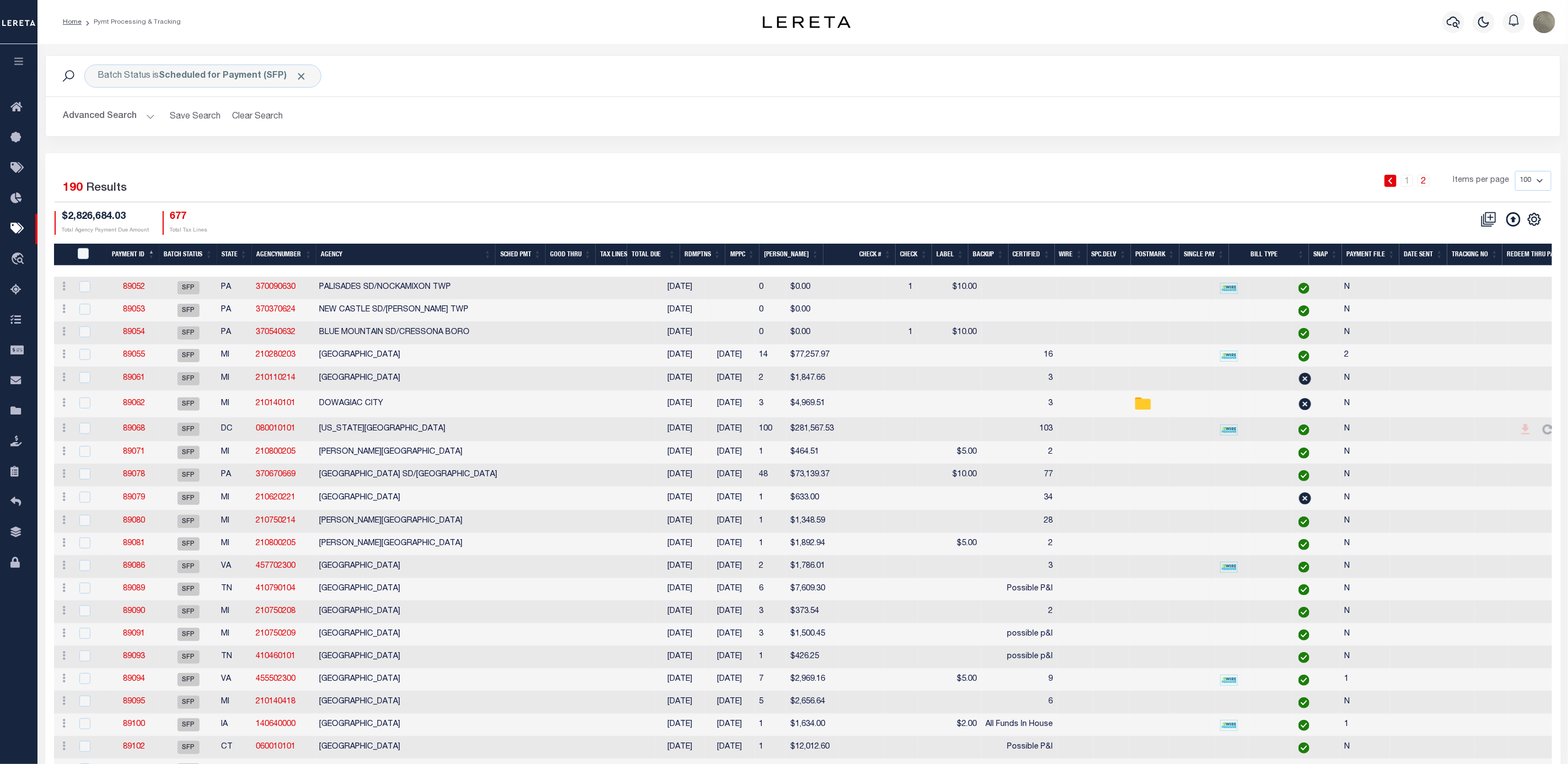
click at [887, 192] on div "1 2 Items per page 100 200 500 1000" at bounding box center [992, 185] width 1119 height 29
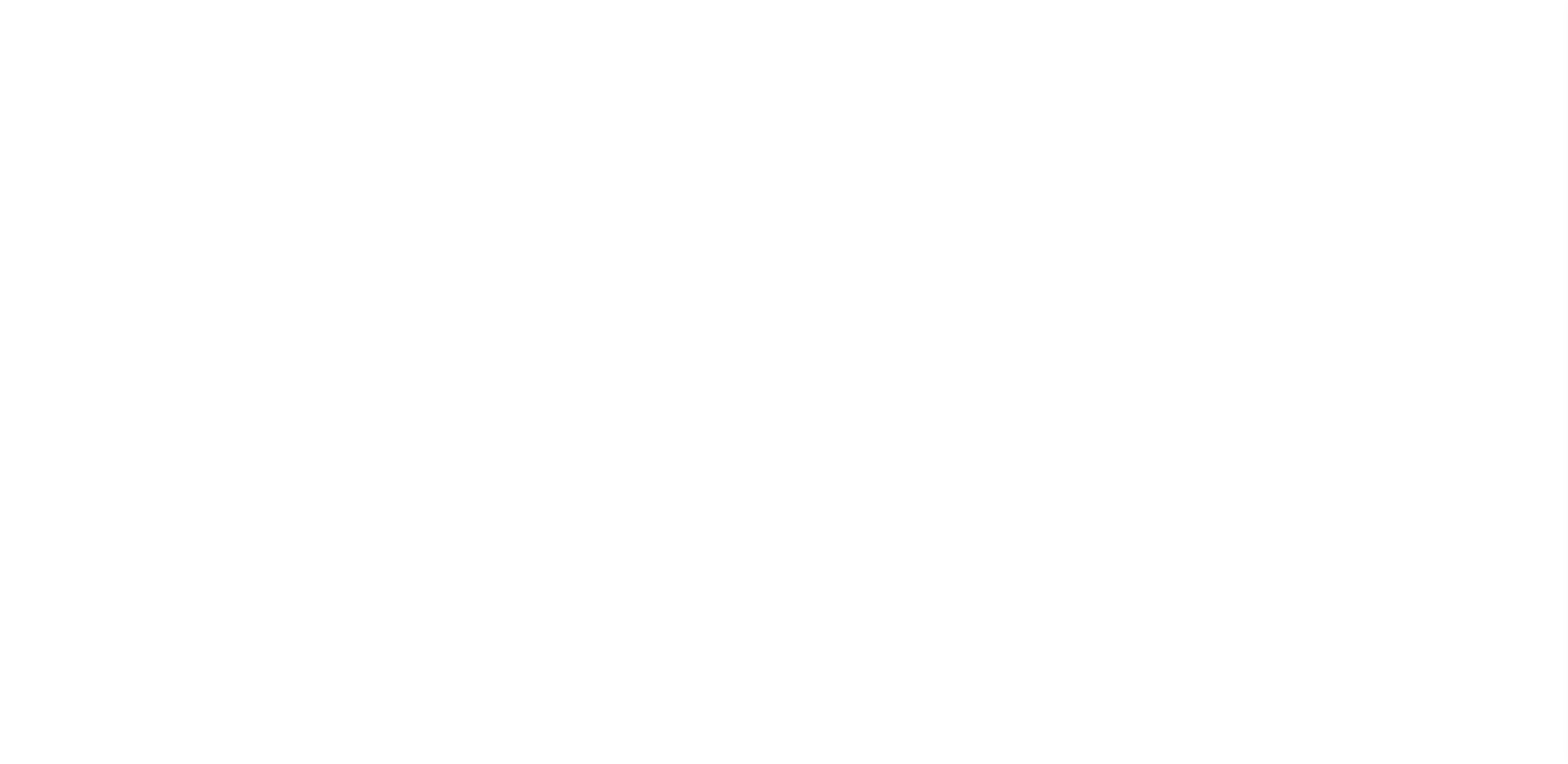
select select "SFP"
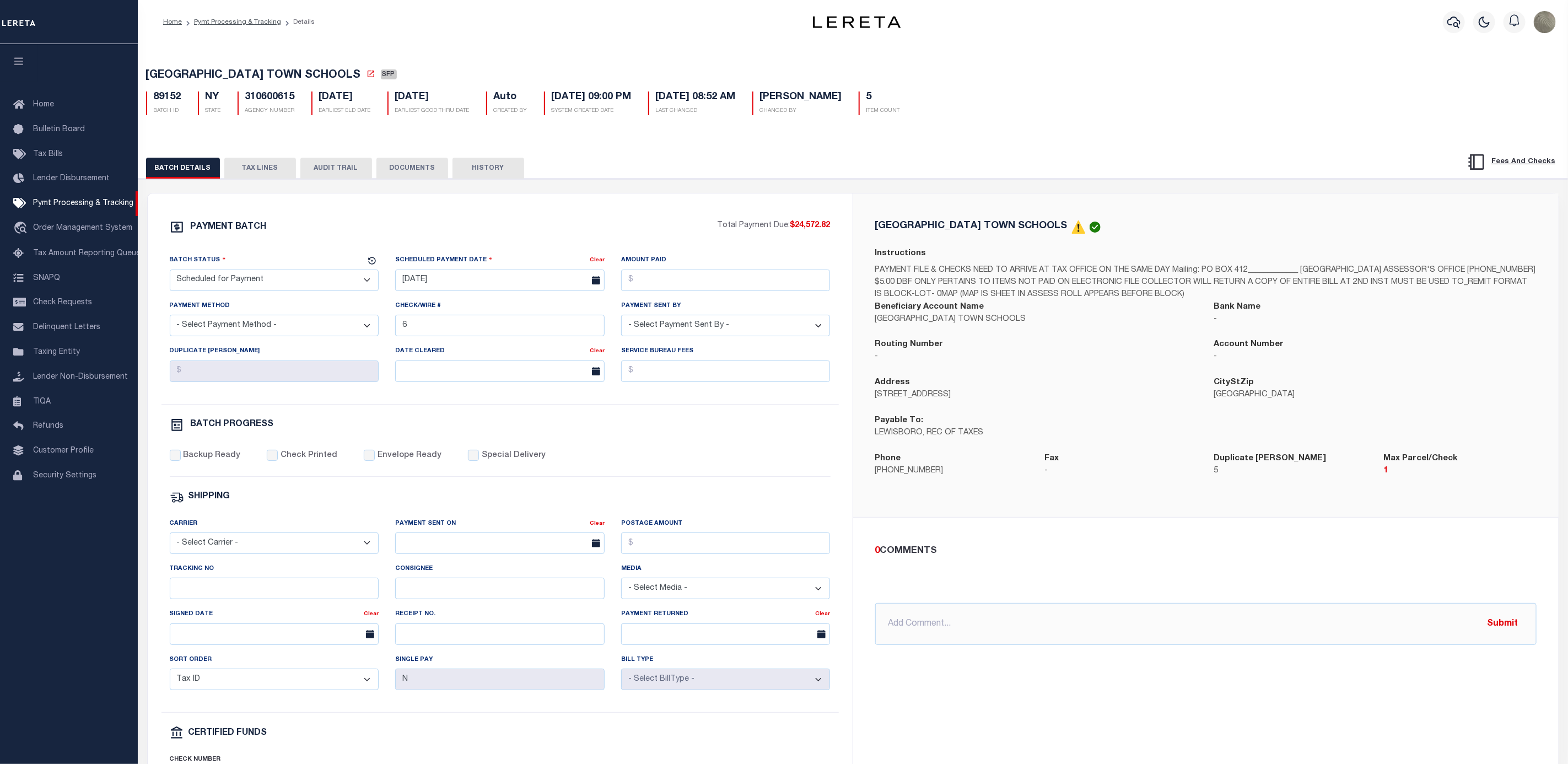
drag, startPoint x: 197, startPoint y: 589, endPoint x: 191, endPoint y: 598, distance: 10.8
click at [194, 592] on div "Tracking No" at bounding box center [274, 581] width 209 height 36
click at [191, 598] on input "Tracking No" at bounding box center [274, 588] width 209 height 21
type input "[PERSON_NAME]"
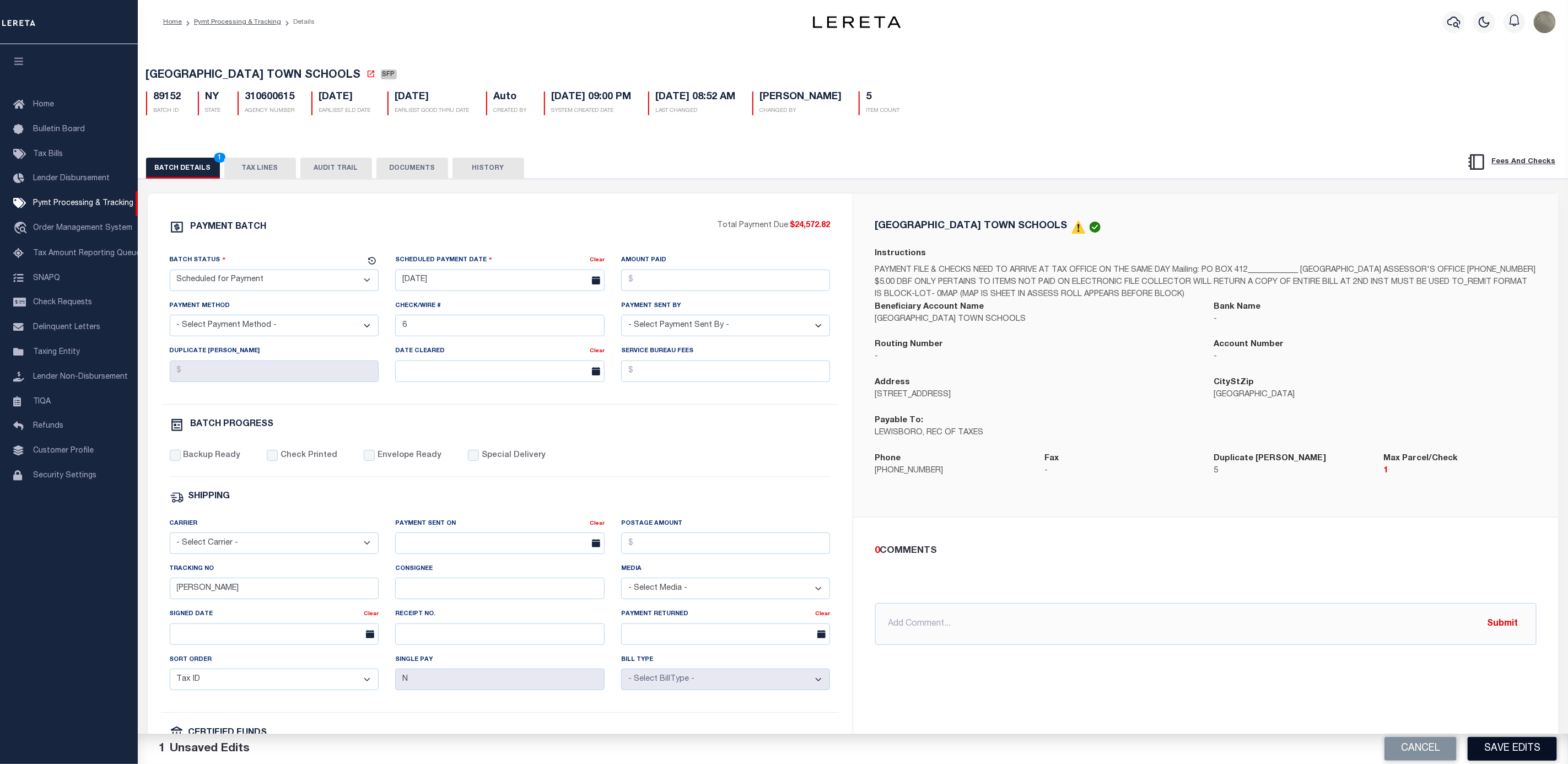
click at [1508, 739] on button "Save Edits" at bounding box center [1513, 749] width 90 height 24
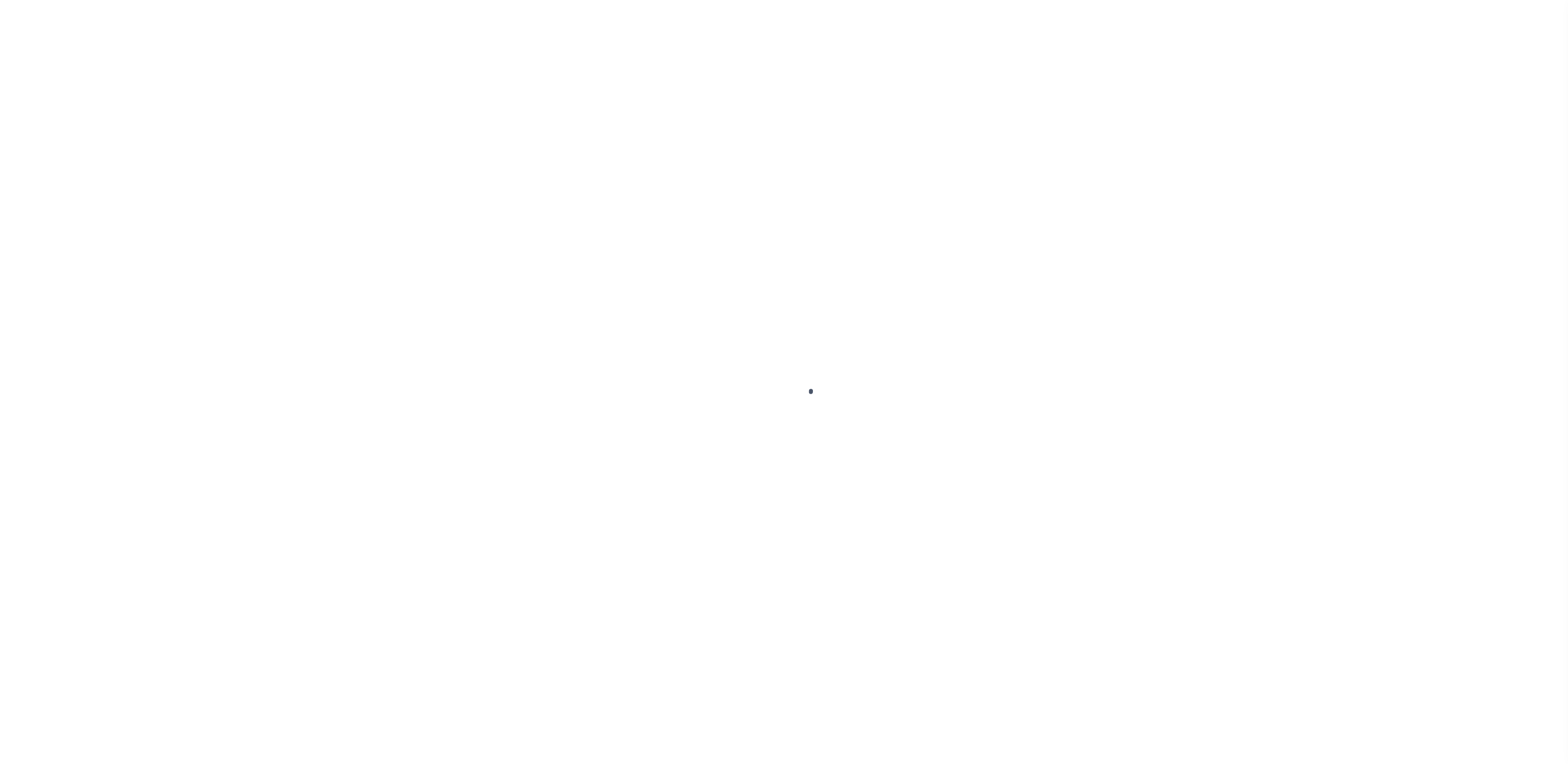
select select "SFP"
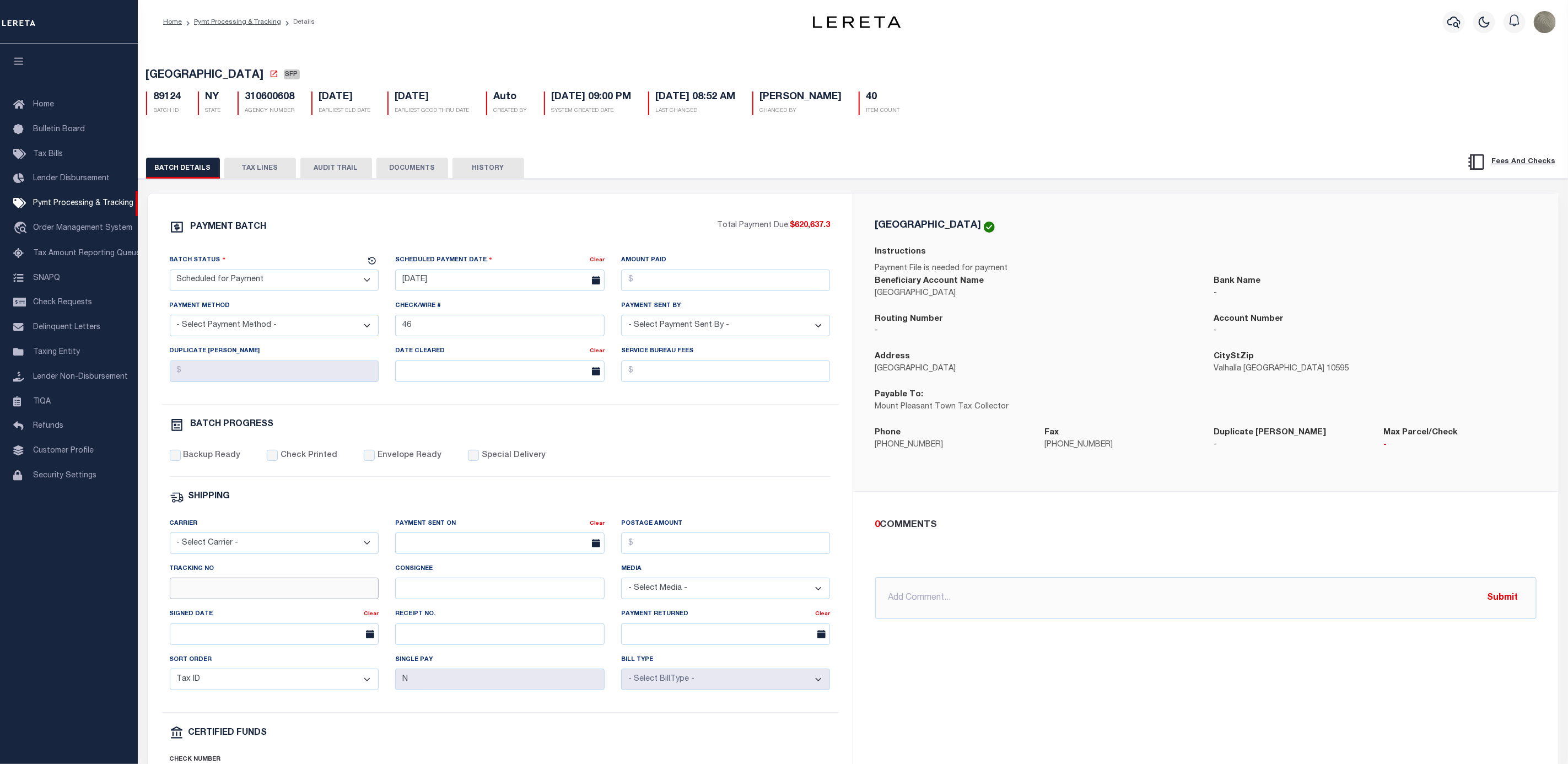
click at [248, 599] on input "Tracking No" at bounding box center [274, 588] width 209 height 21
type input "[PERSON_NAME]"
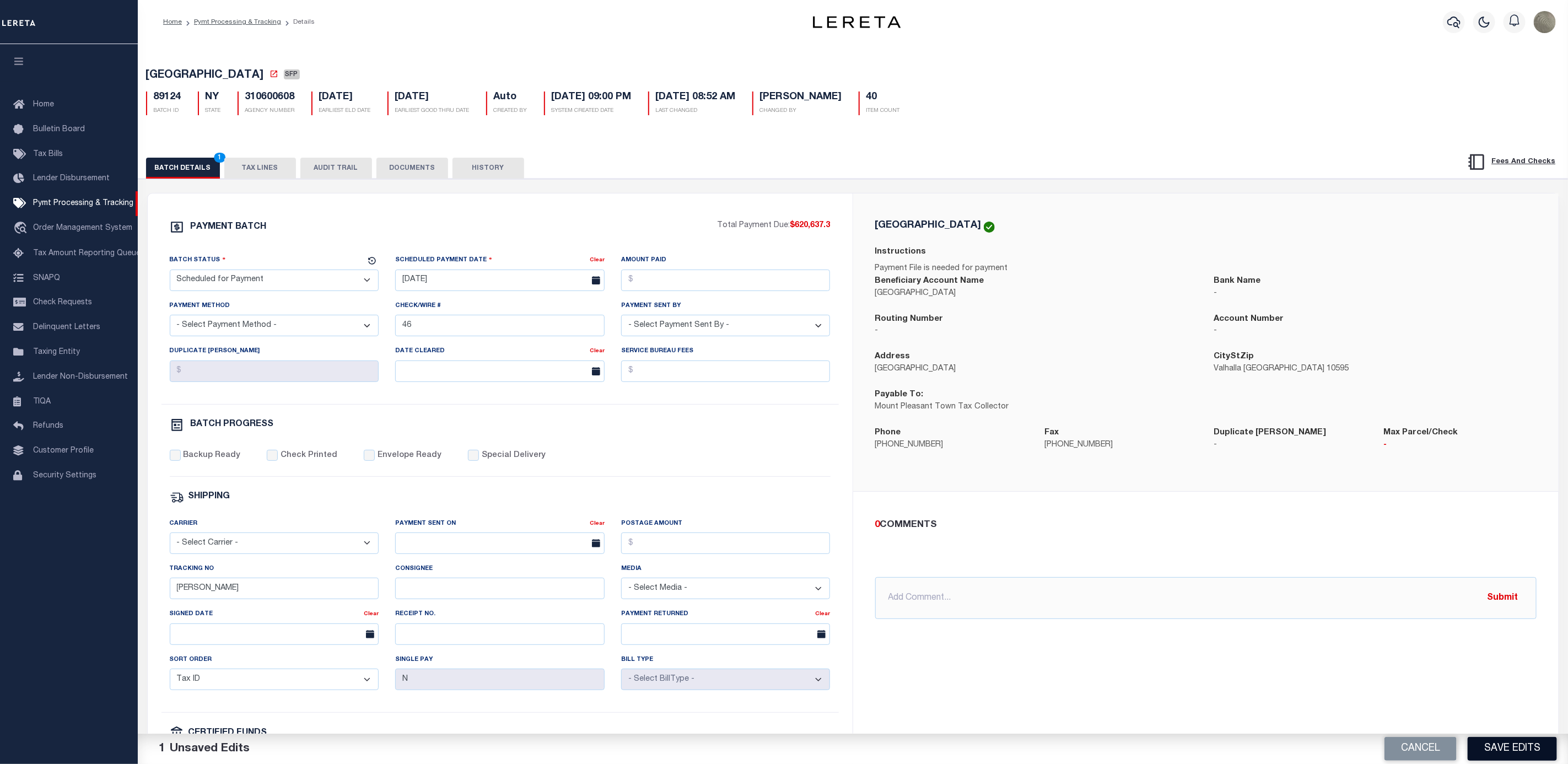
click at [1484, 744] on button "Save Edits" at bounding box center [1513, 749] width 90 height 24
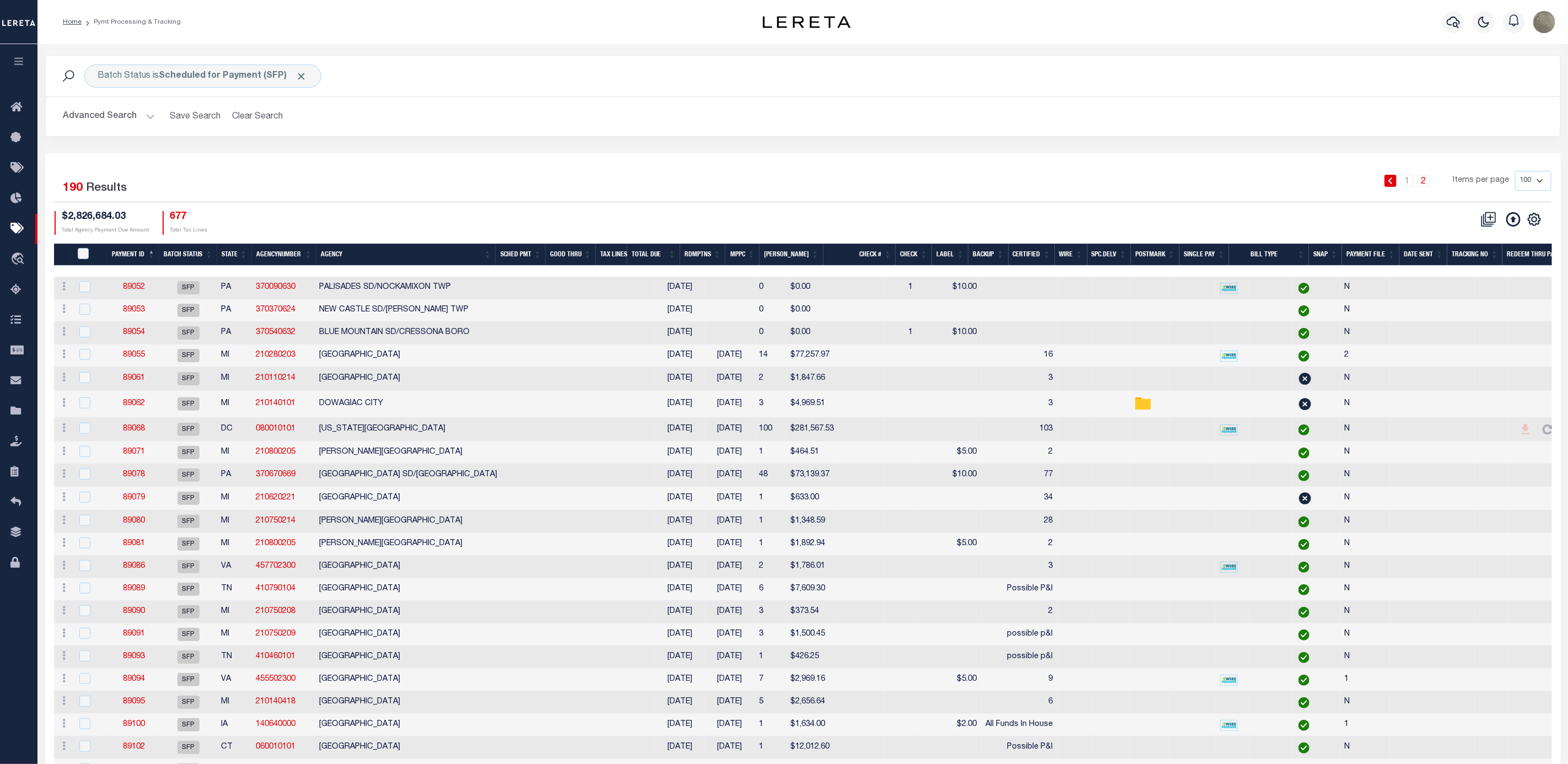
click at [759, 190] on div "1 2 Items per page 100 200 500 1000" at bounding box center [992, 185] width 1119 height 29
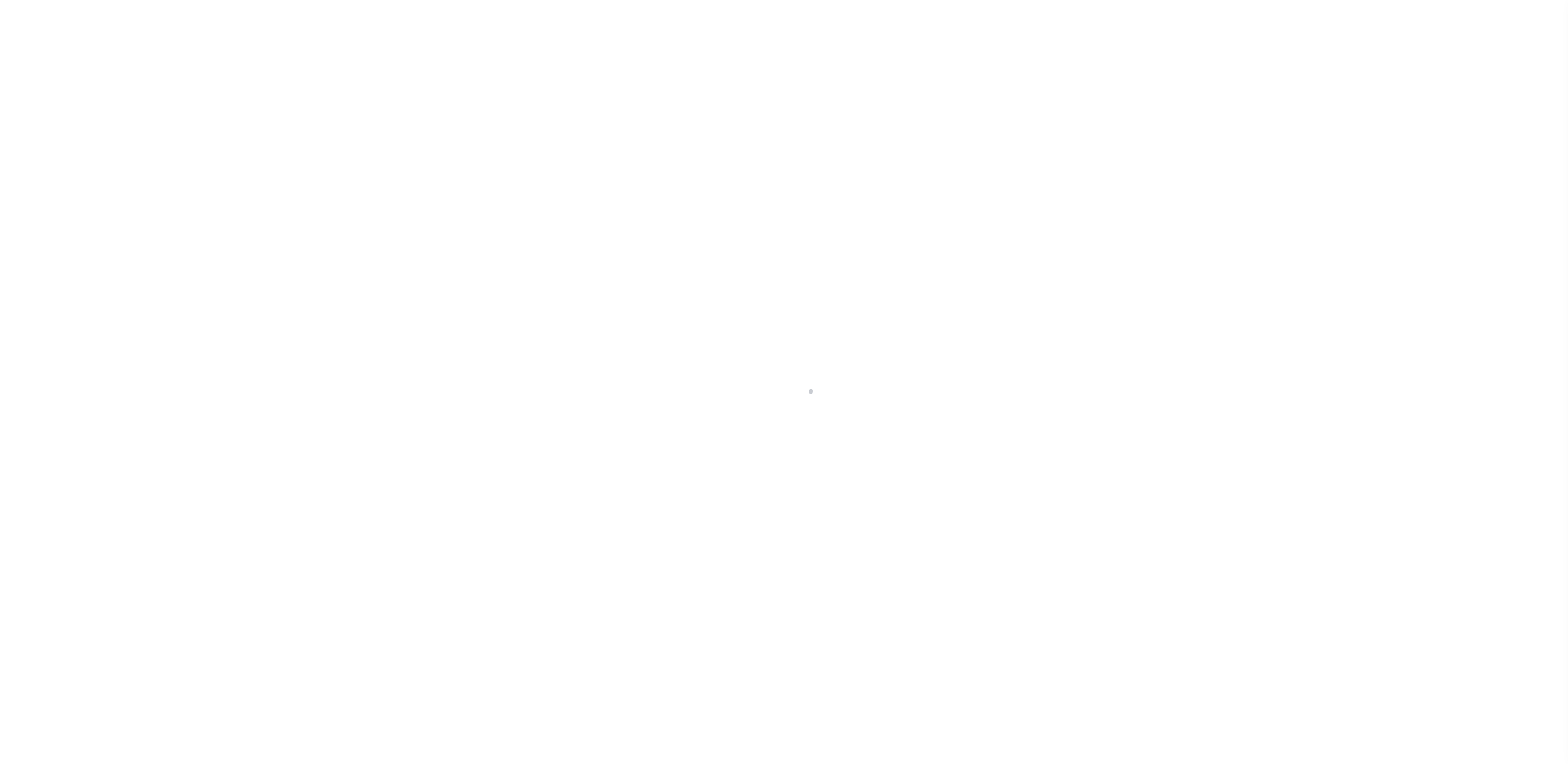
select select "SFP"
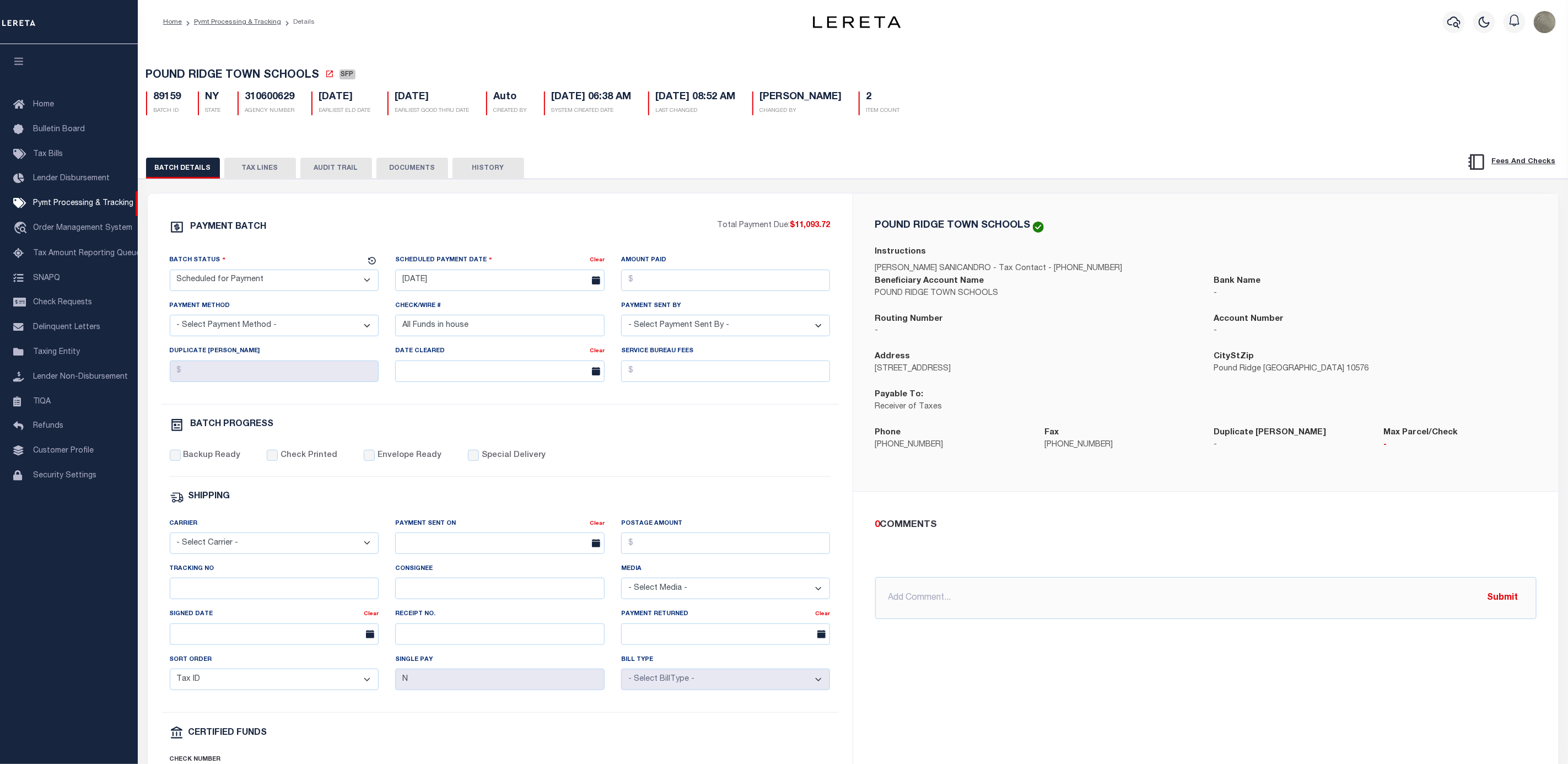
click at [215, 608] on div "Tracking No" at bounding box center [274, 585] width 226 height 45
click at [218, 599] on input "Tracking No" at bounding box center [274, 588] width 209 height 21
type input "[PERSON_NAME]"
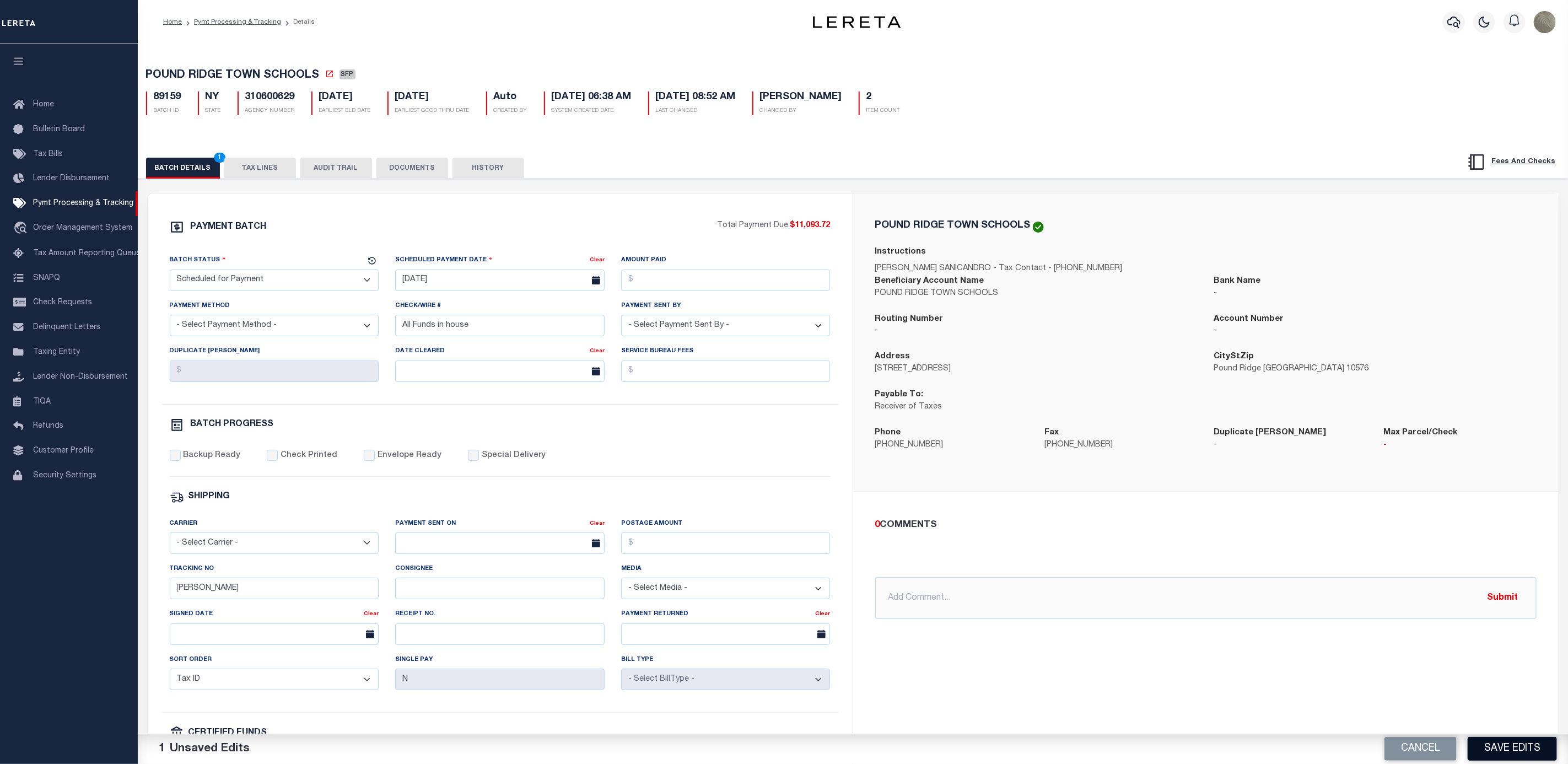
click at [1486, 747] on button "Save Edits" at bounding box center [1513, 749] width 90 height 24
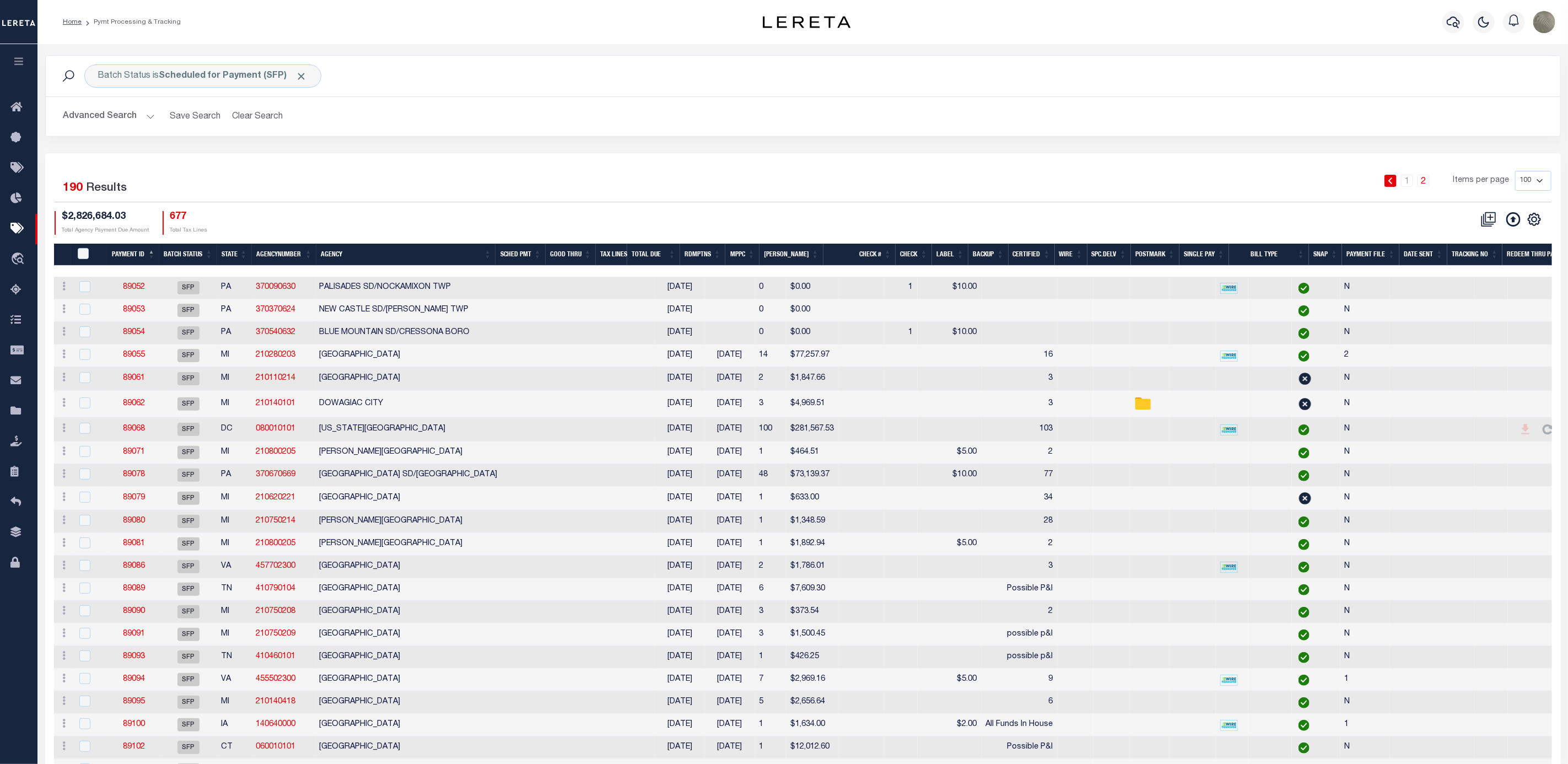
click at [957, 214] on div "CSV Export Selected Print Show Filter Show Search Columns 0: 1: PayeePmtBatchSt…" at bounding box center [1178, 223] width 749 height 24
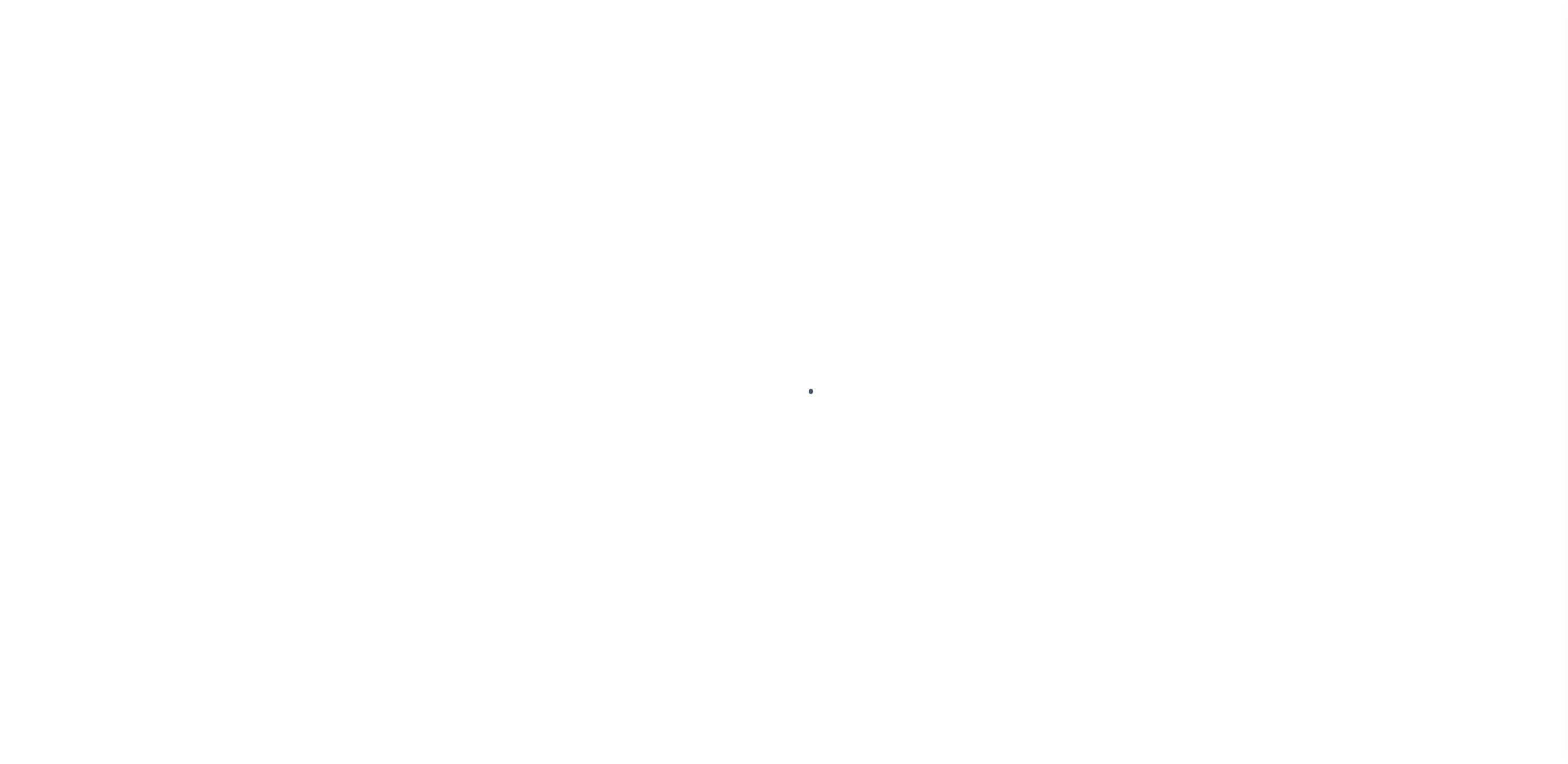
select select "SFP"
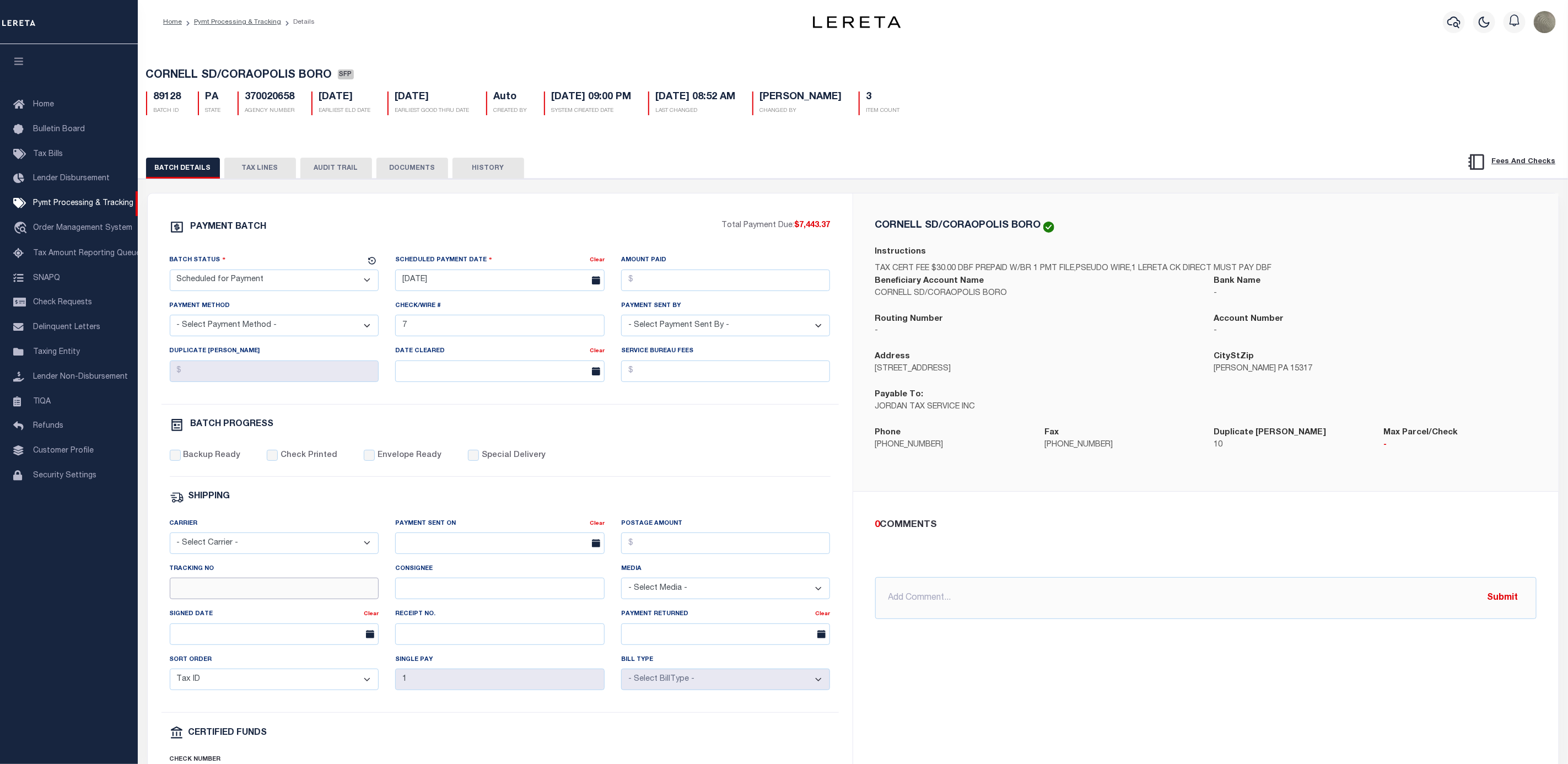
click at [234, 599] on input "Tracking No" at bounding box center [274, 588] width 209 height 21
type input "[PERSON_NAME]"
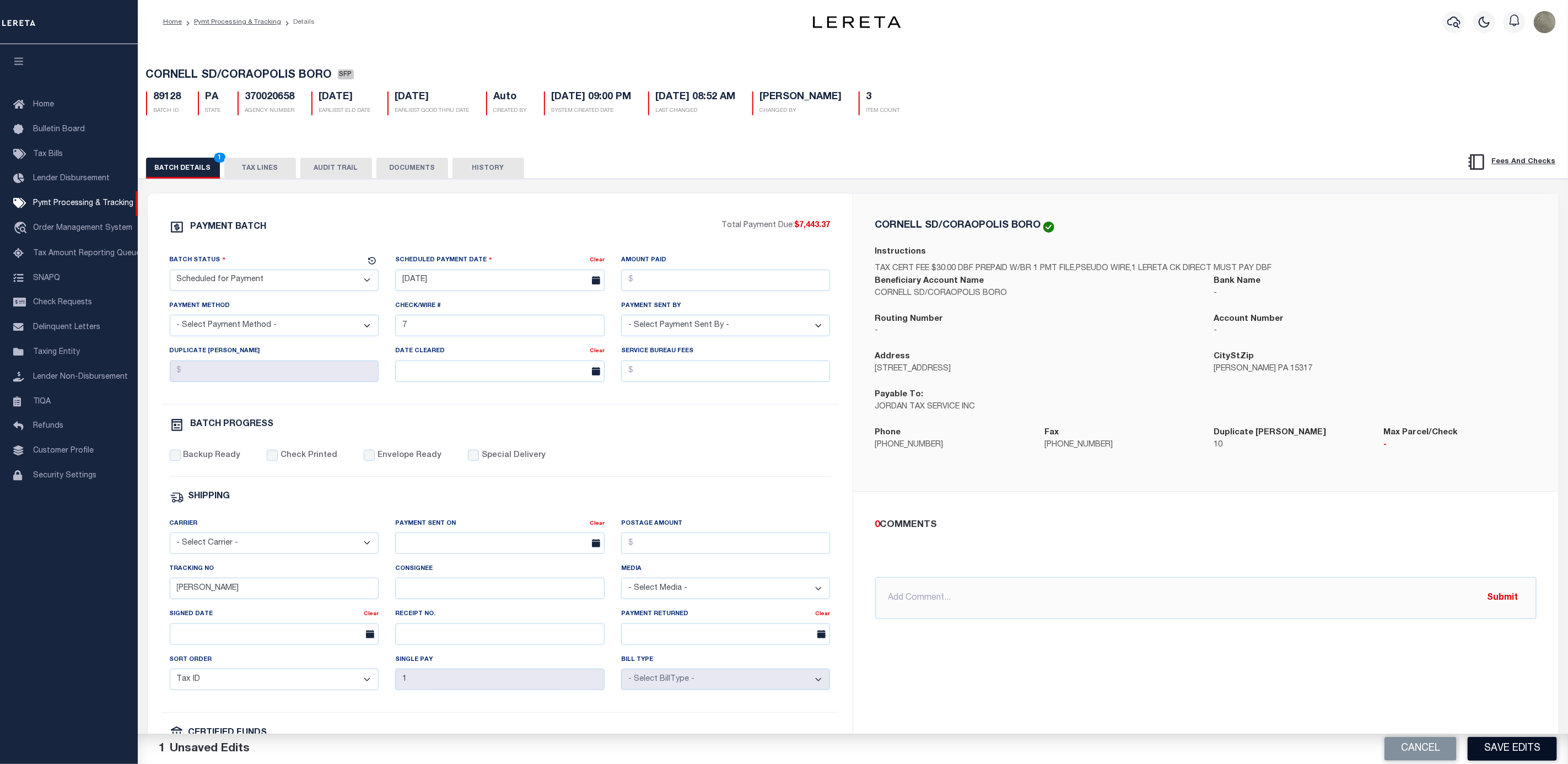
click at [1508, 746] on button "Save Edits" at bounding box center [1513, 749] width 90 height 24
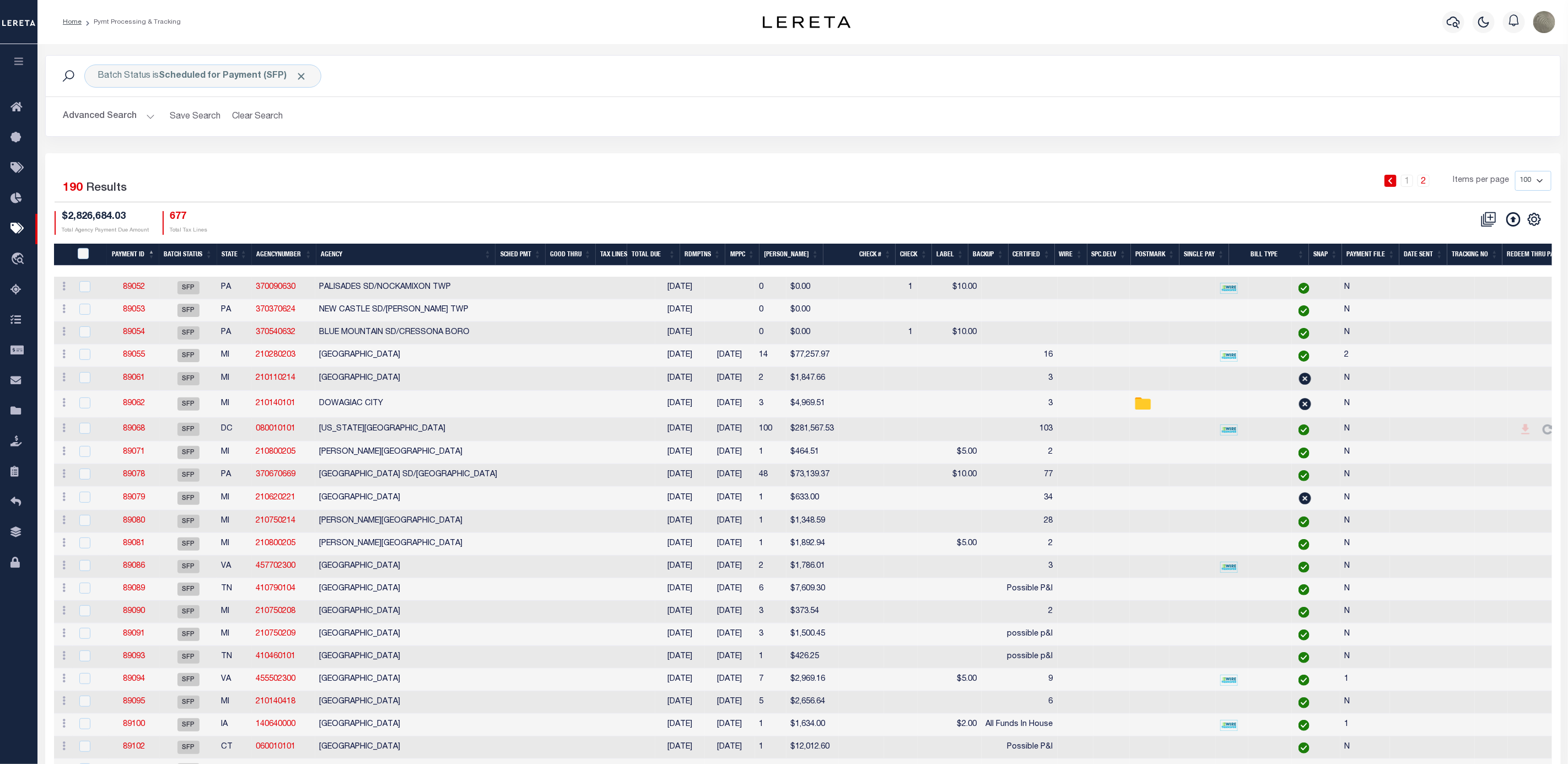
click at [695, 214] on div "$2,826,684.03 Total Agency Payment Due Amount 677 Total Tax Lines" at bounding box center [429, 223] width 749 height 24
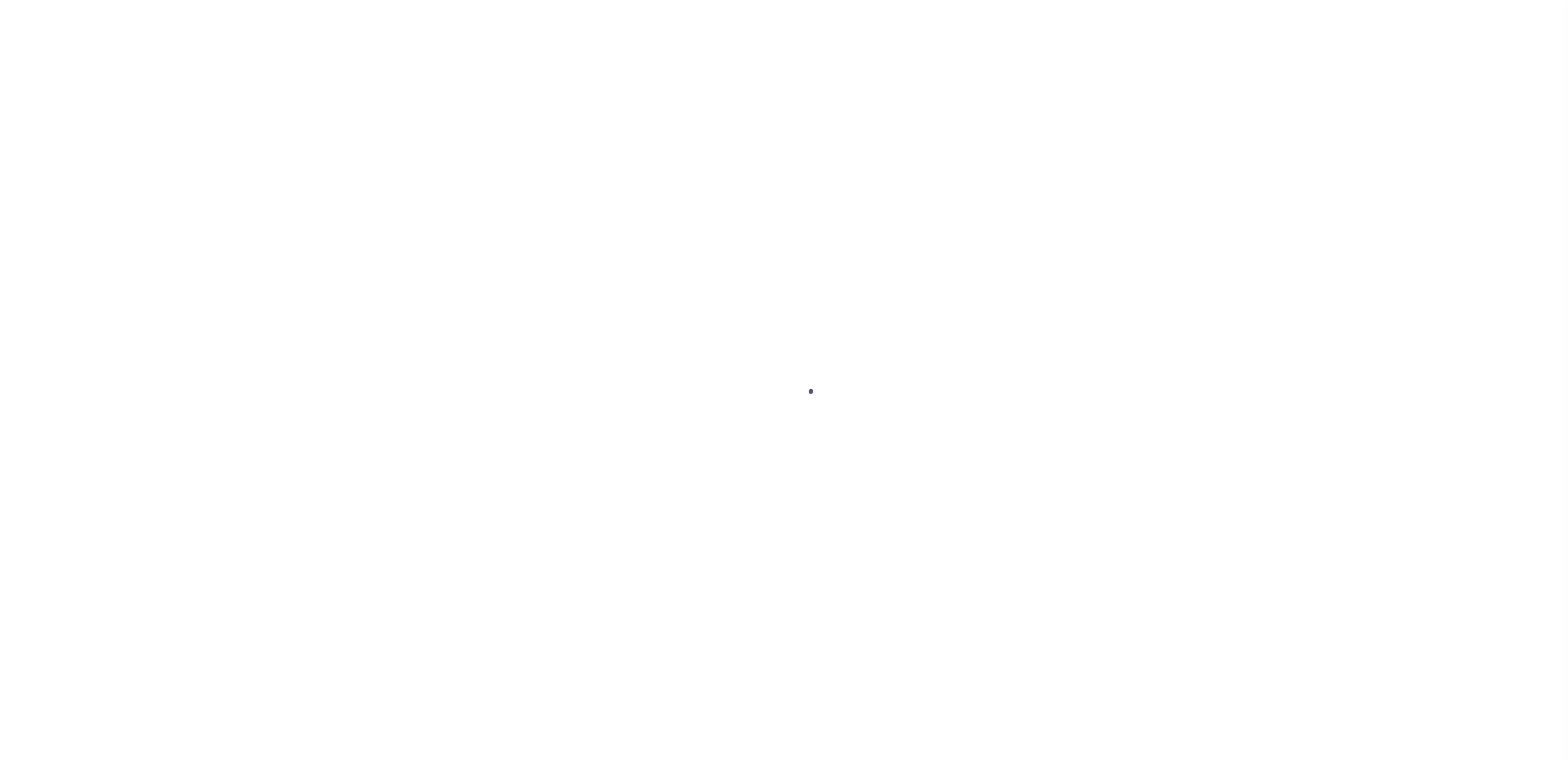
select select "SFP"
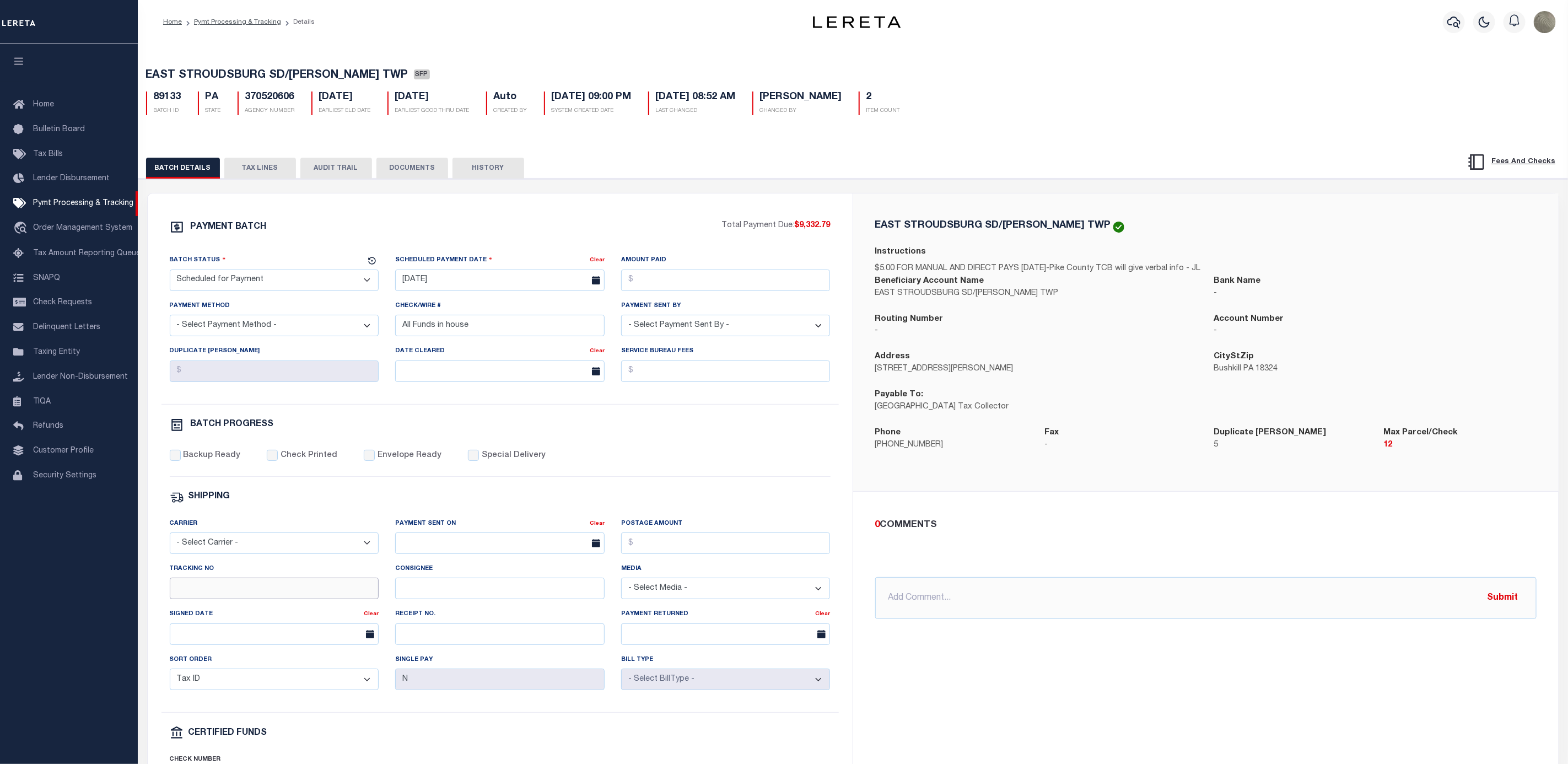
click at [231, 599] on input "Tracking No" at bounding box center [274, 588] width 209 height 21
type input "[PERSON_NAME]"
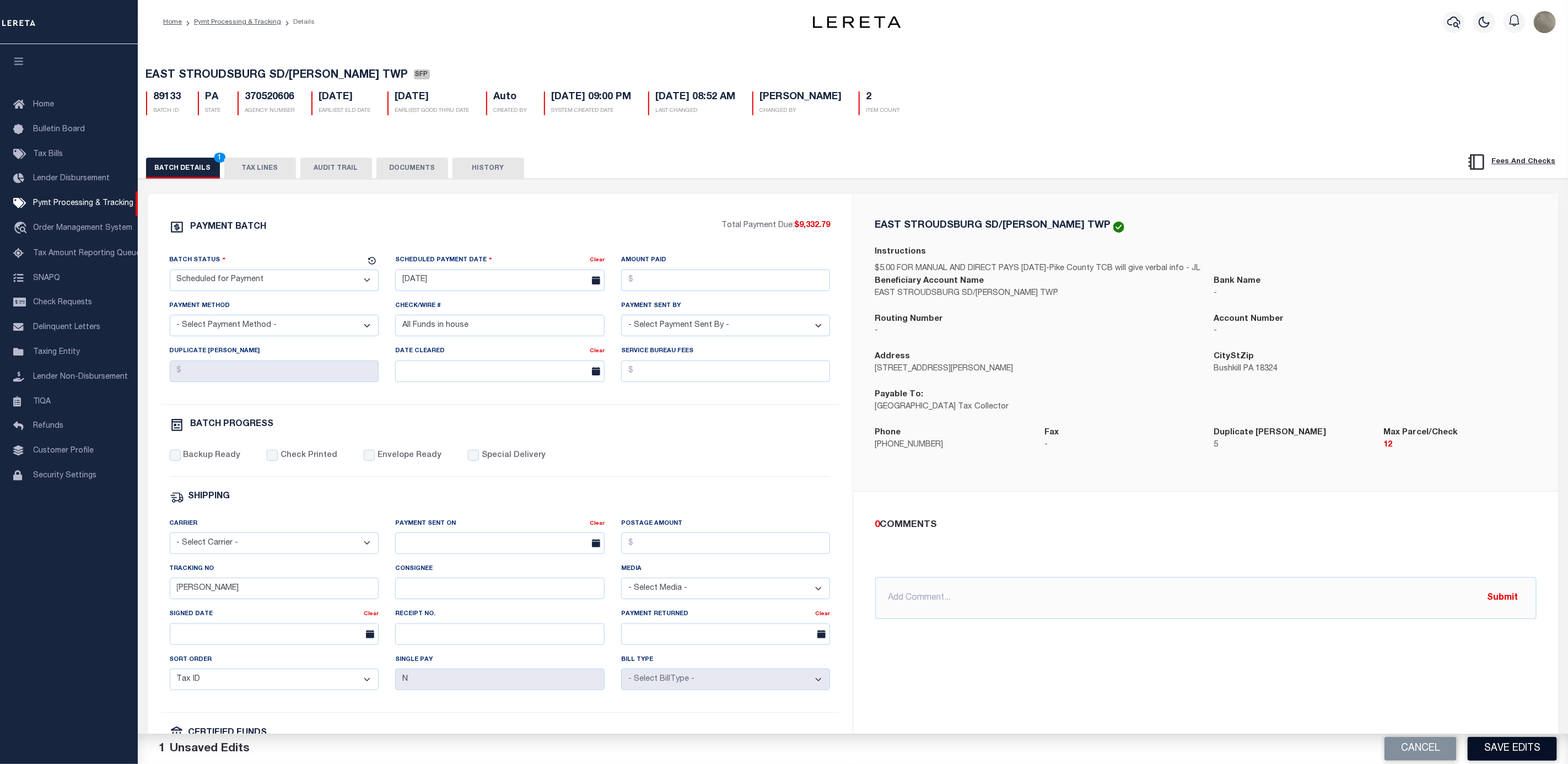
click at [1500, 746] on button "Save Edits" at bounding box center [1513, 749] width 90 height 24
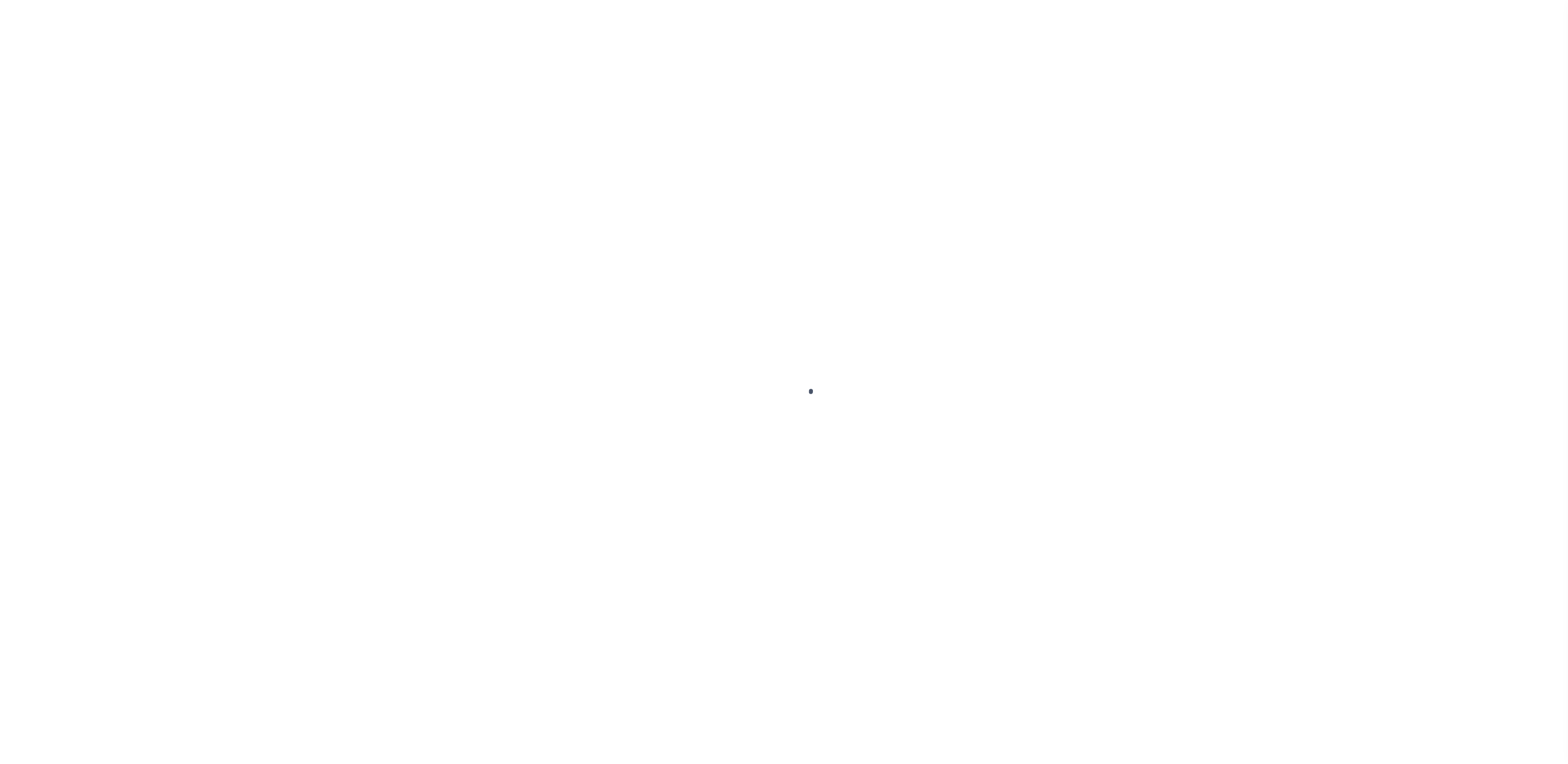
select select "SFP"
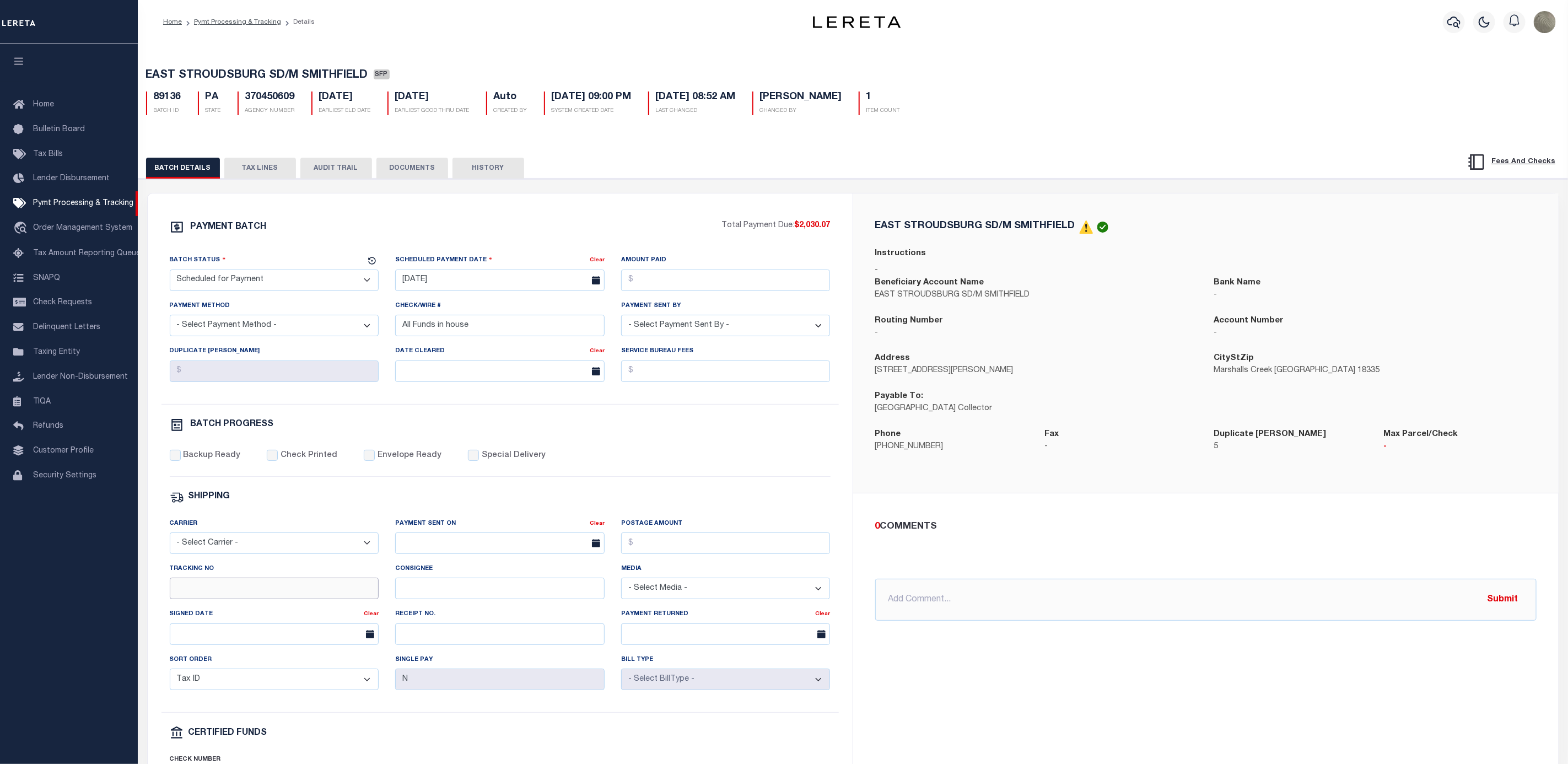
click at [250, 599] on input "Tracking No" at bounding box center [274, 588] width 209 height 21
type input "[PERSON_NAME]"
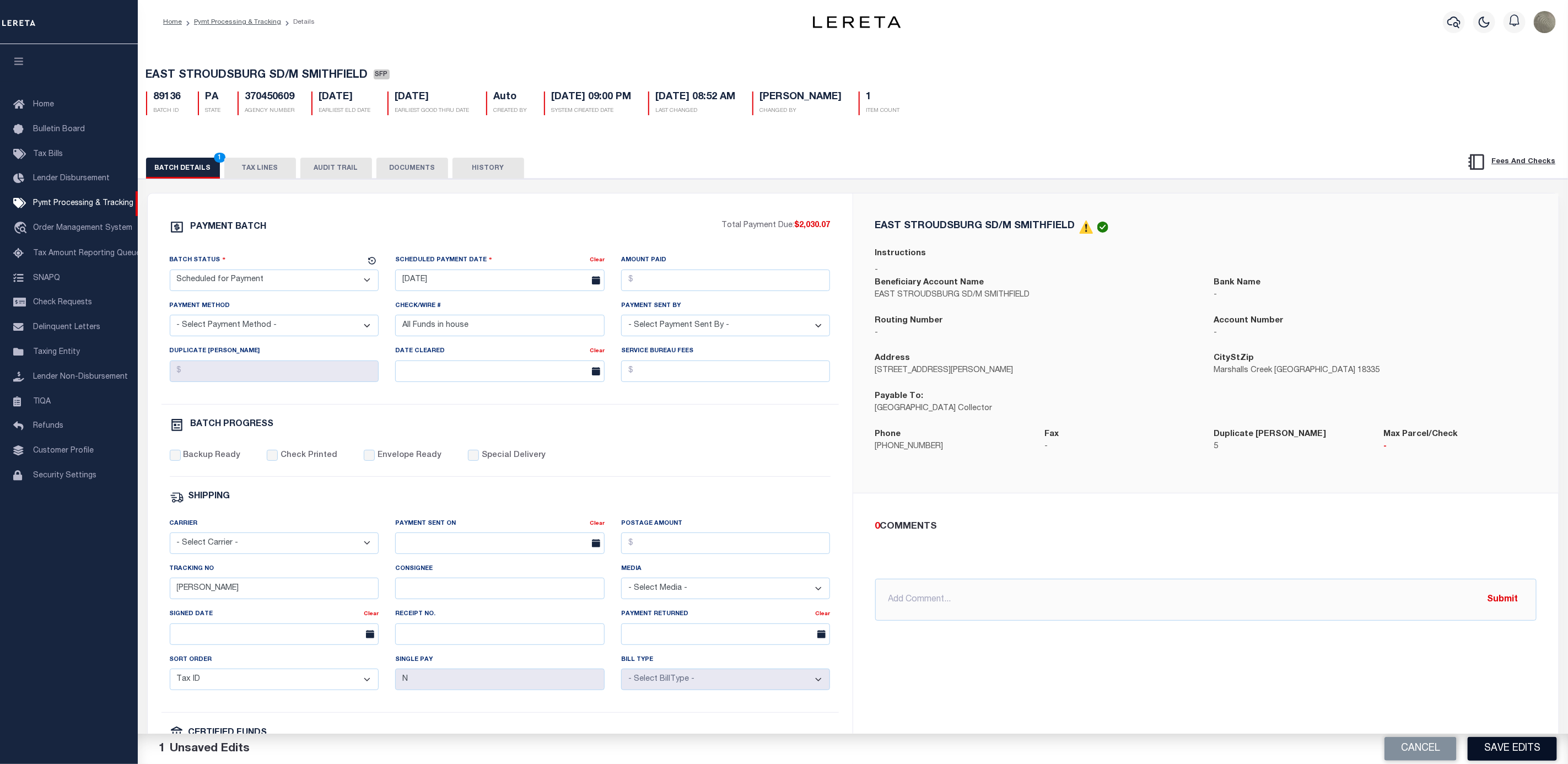
click at [1498, 757] on button "Save Edits" at bounding box center [1513, 749] width 90 height 24
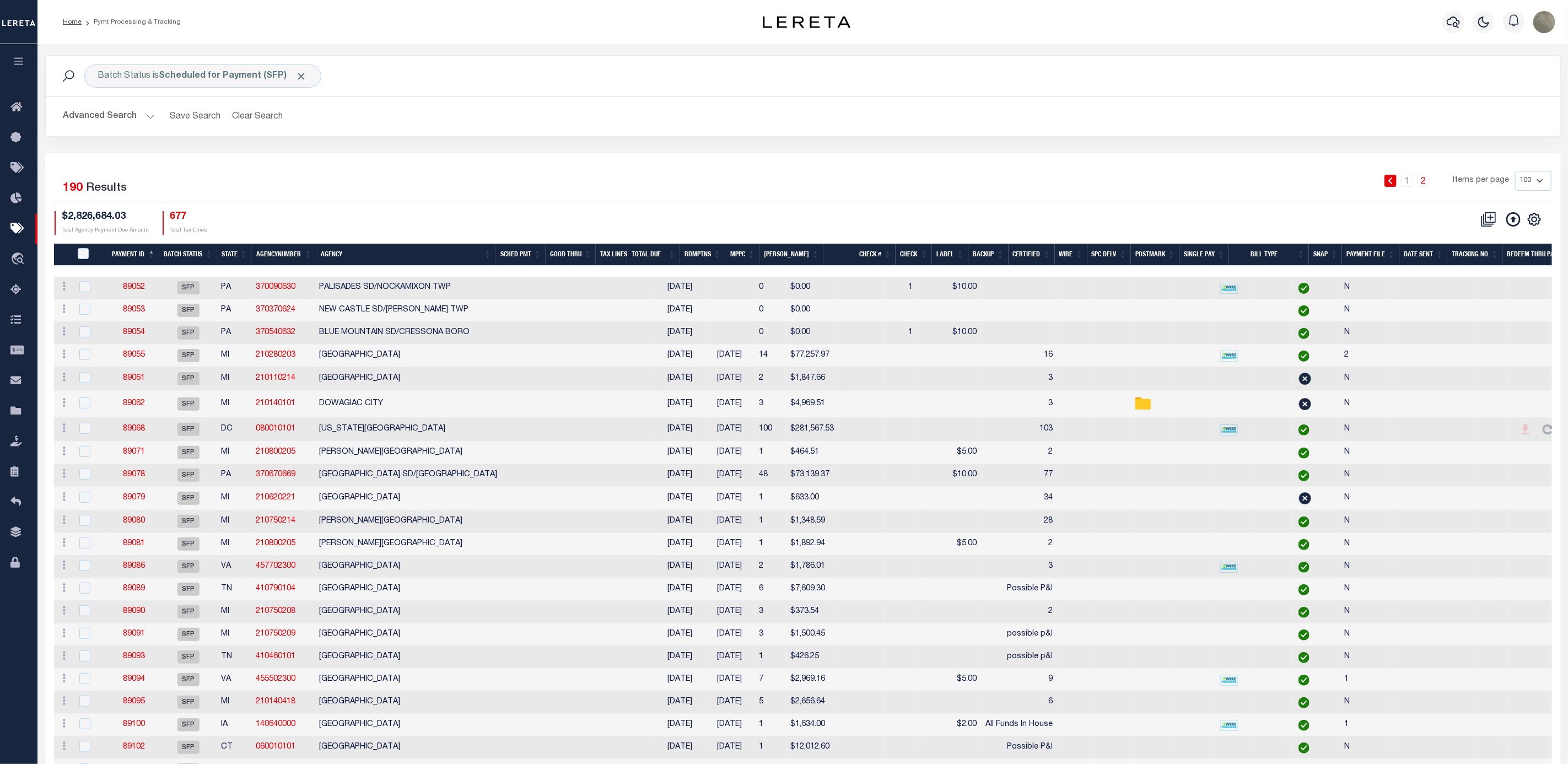
click at [538, 224] on div "$2,826,684.03 Total Agency Payment Due Amount 677 Total Tax Lines" at bounding box center [429, 223] width 749 height 24
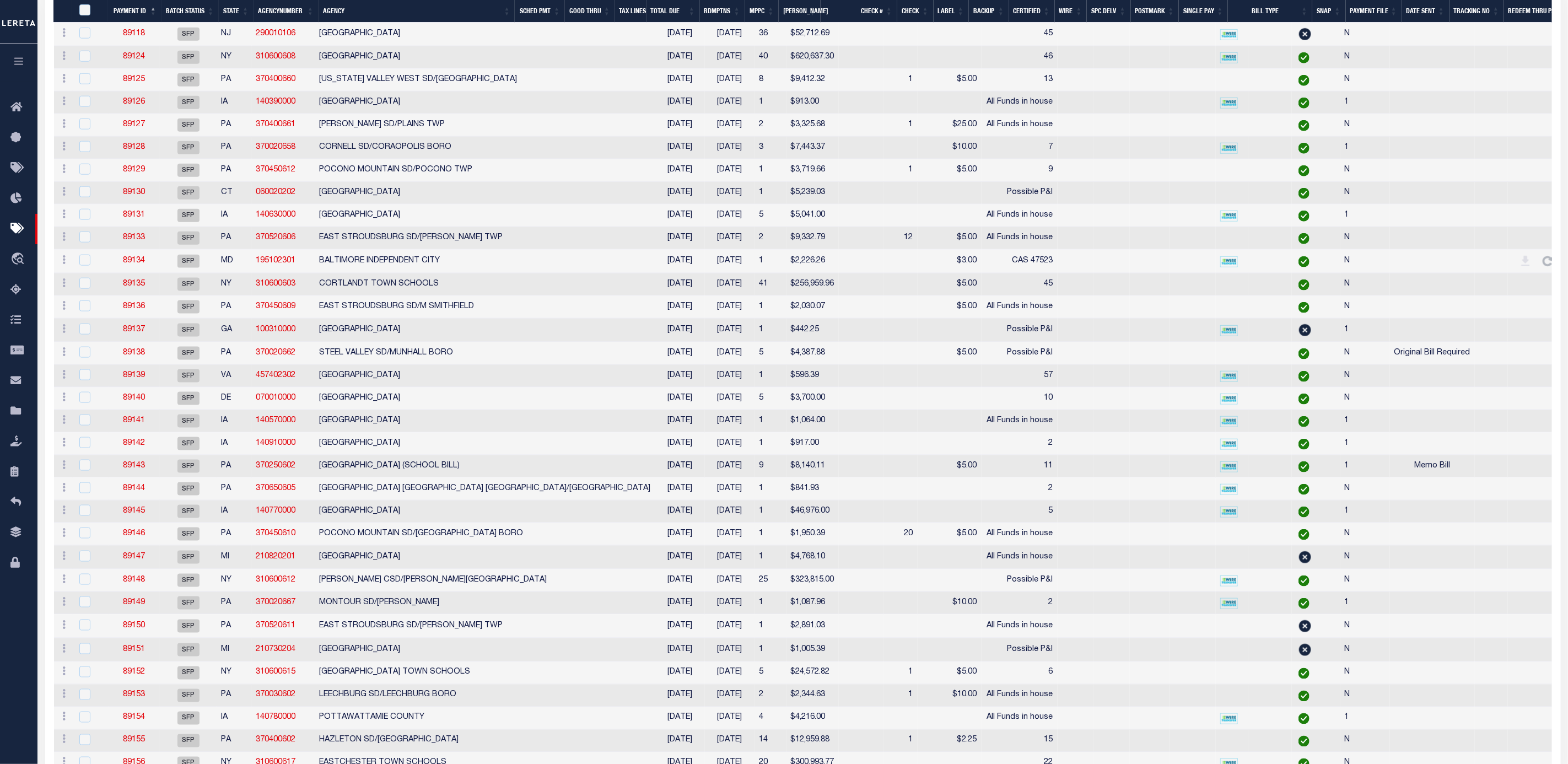
scroll to position [1405, 0]
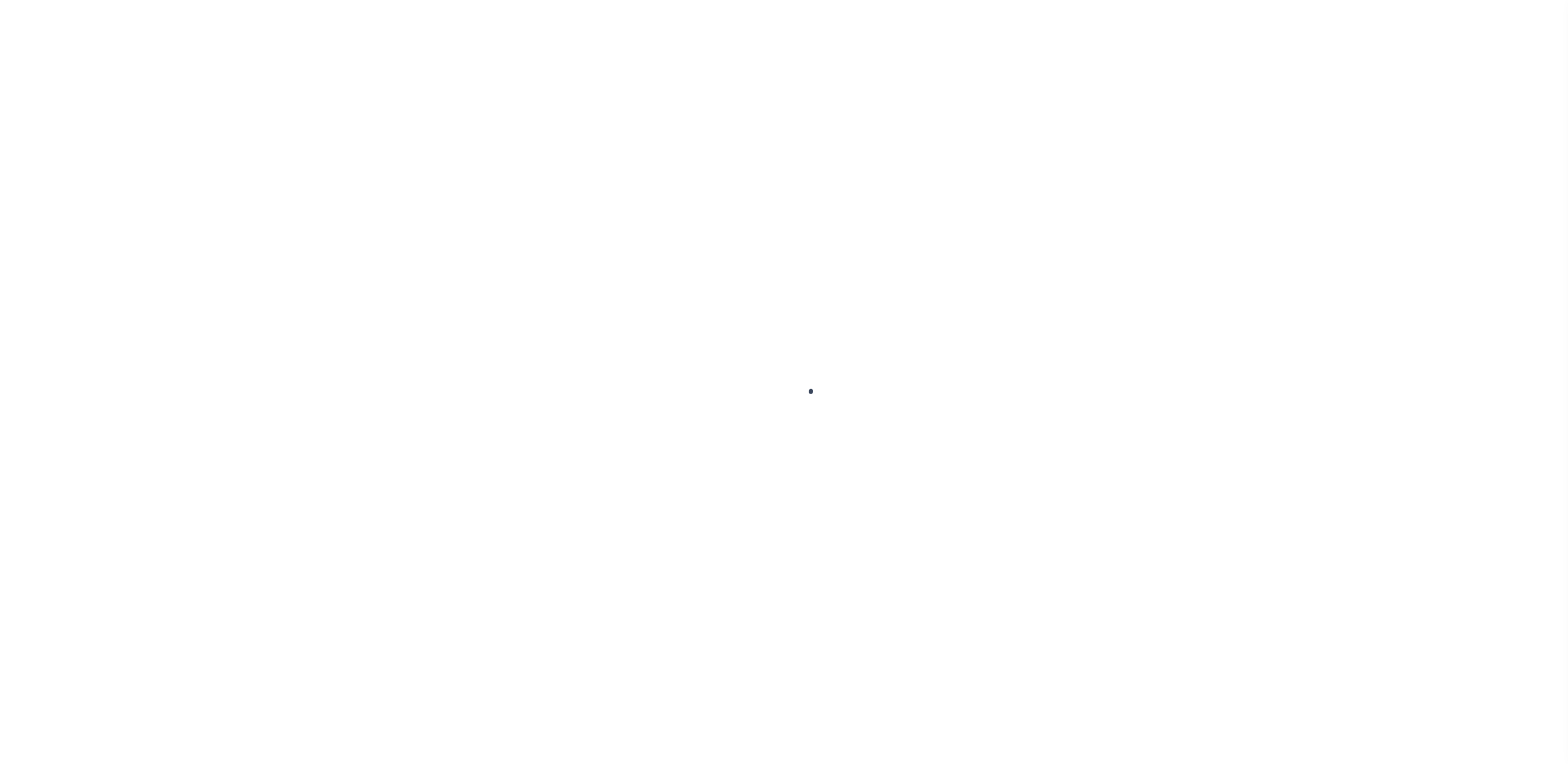
select select "SFP"
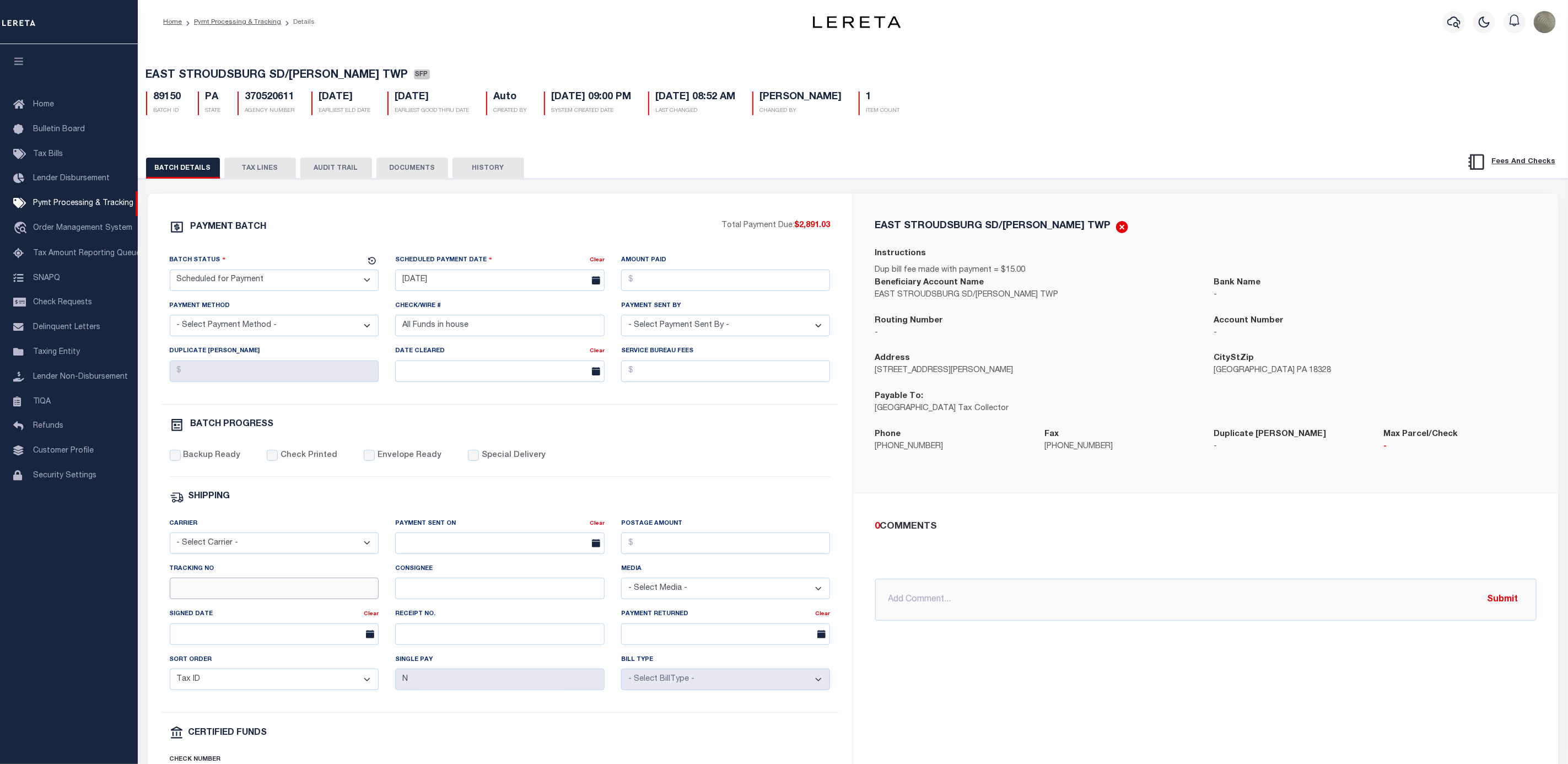
click at [207, 599] on input "Tracking No" at bounding box center [274, 588] width 209 height 21
type input "[PERSON_NAME]"
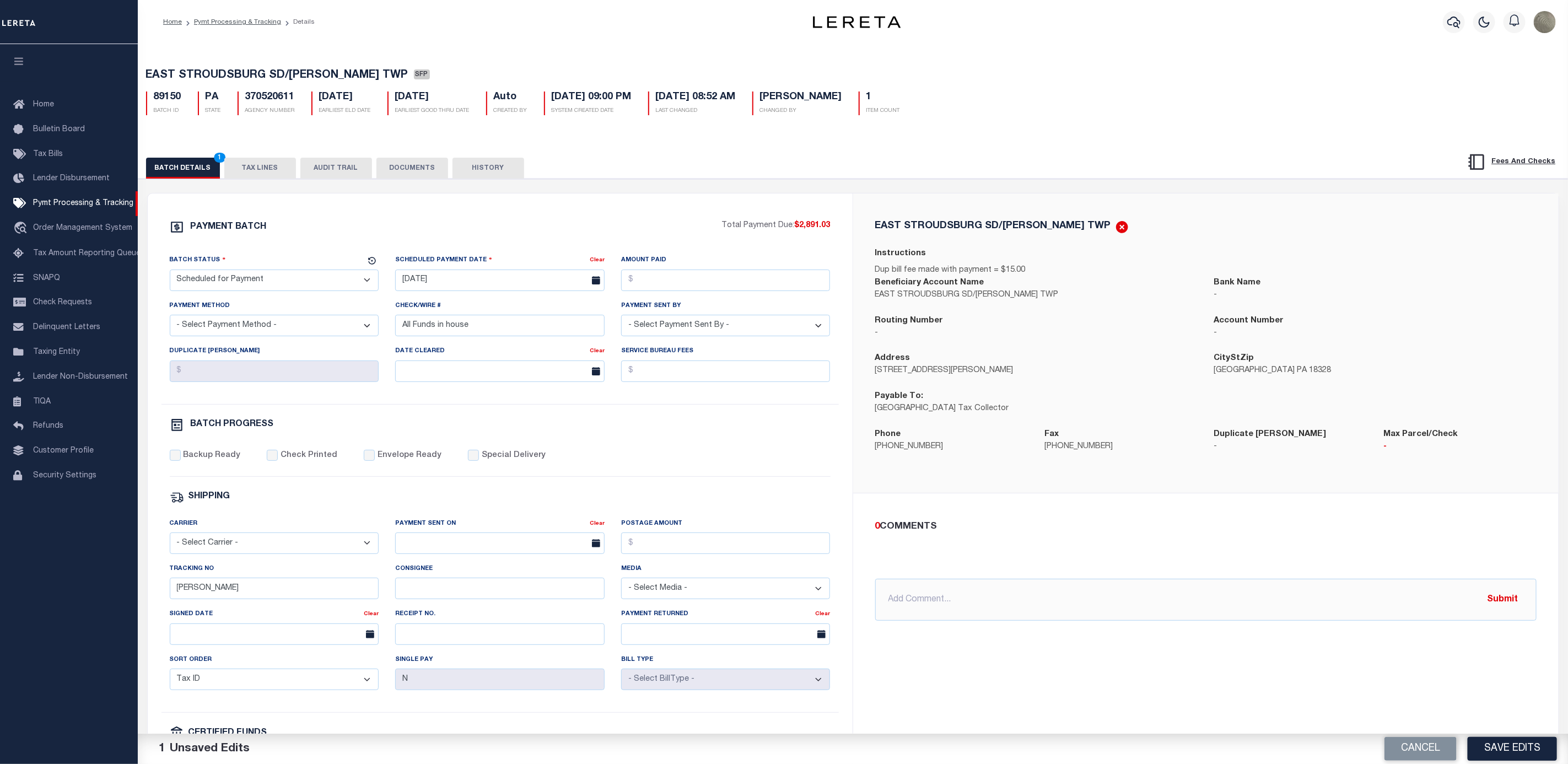
click at [1510, 739] on button "Save Edits" at bounding box center [1513, 749] width 90 height 24
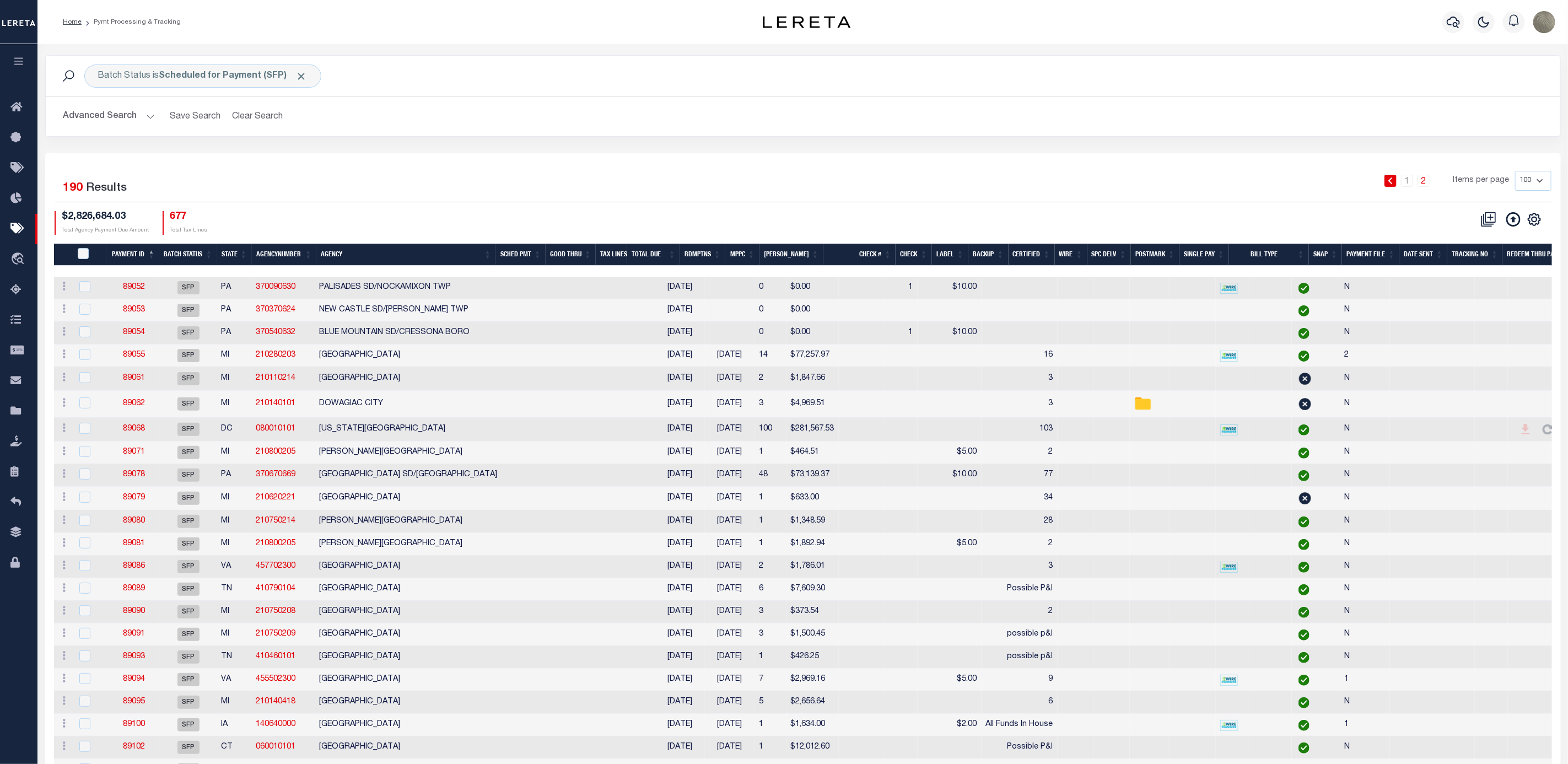
click at [1535, 217] on icon "" at bounding box center [1534, 219] width 14 height 14
click at [1481, 301] on span "Show Filter" at bounding box center [1467, 301] width 41 height 8
select select
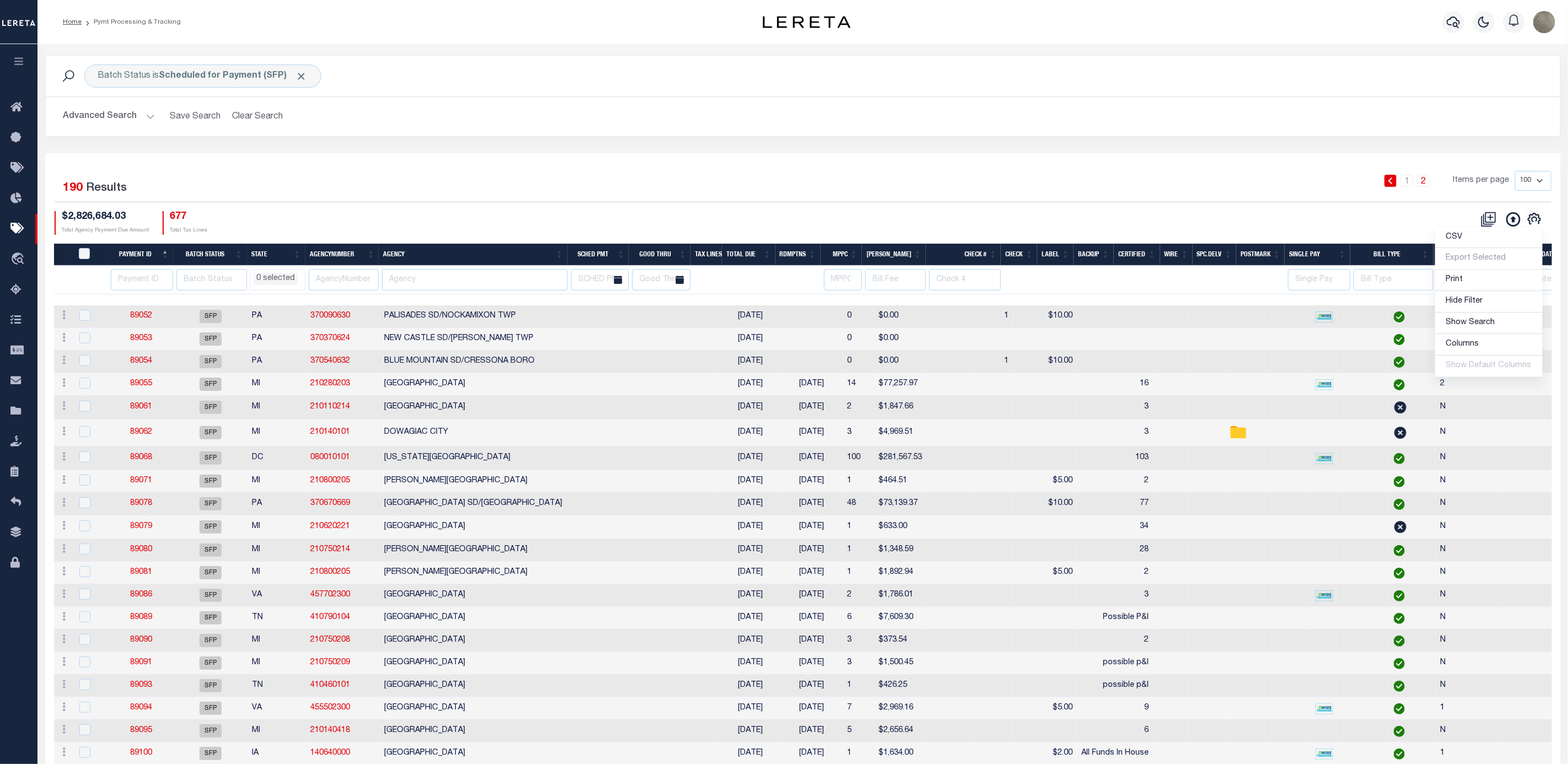
click at [672, 138] on div "Batch Status is Scheduled for Payment (SFP) Search Advanced Search Save Search …" at bounding box center [803, 104] width 1532 height 98
click at [138, 278] on input "number" at bounding box center [142, 279] width 62 height 21
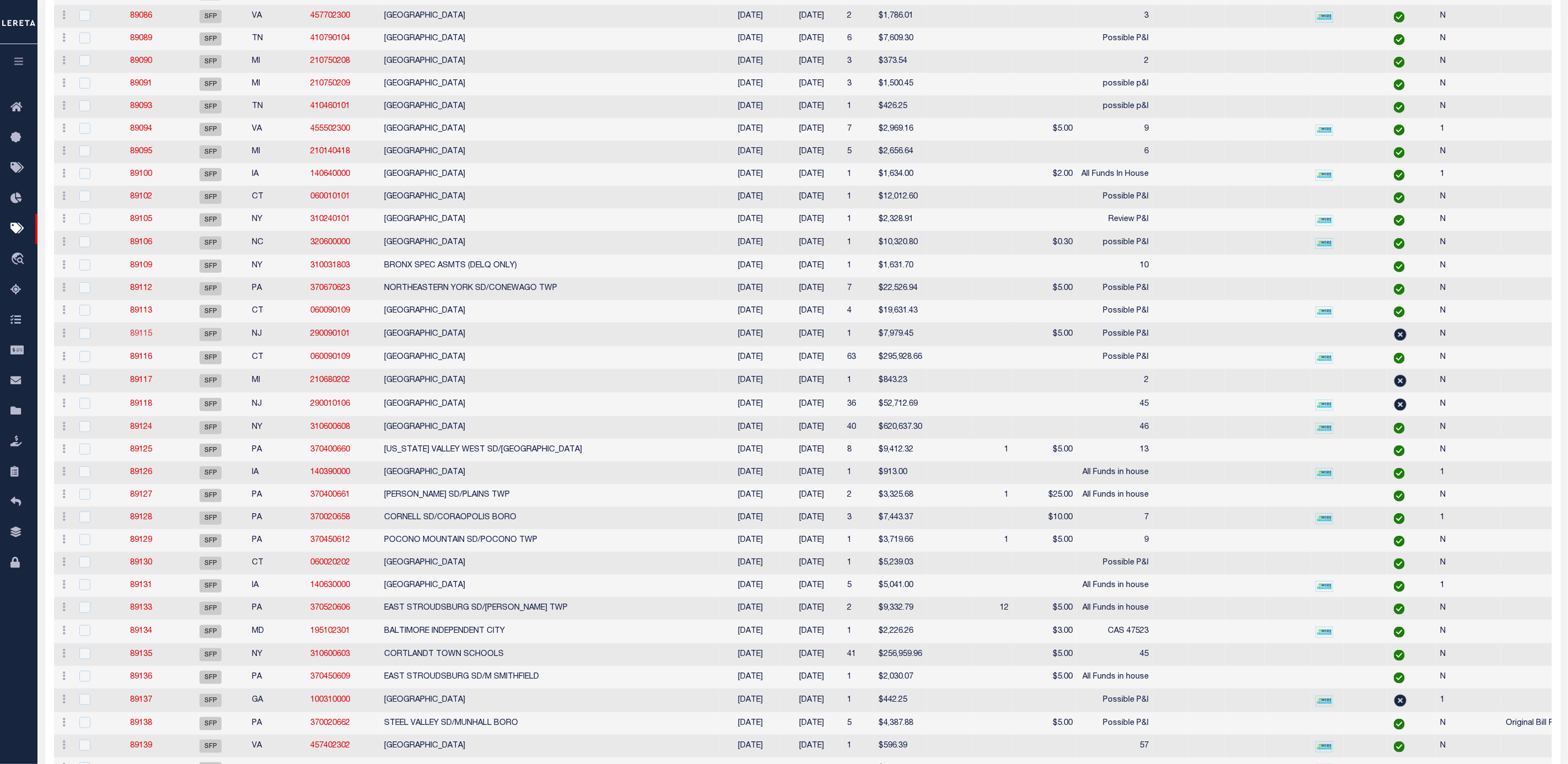
select select
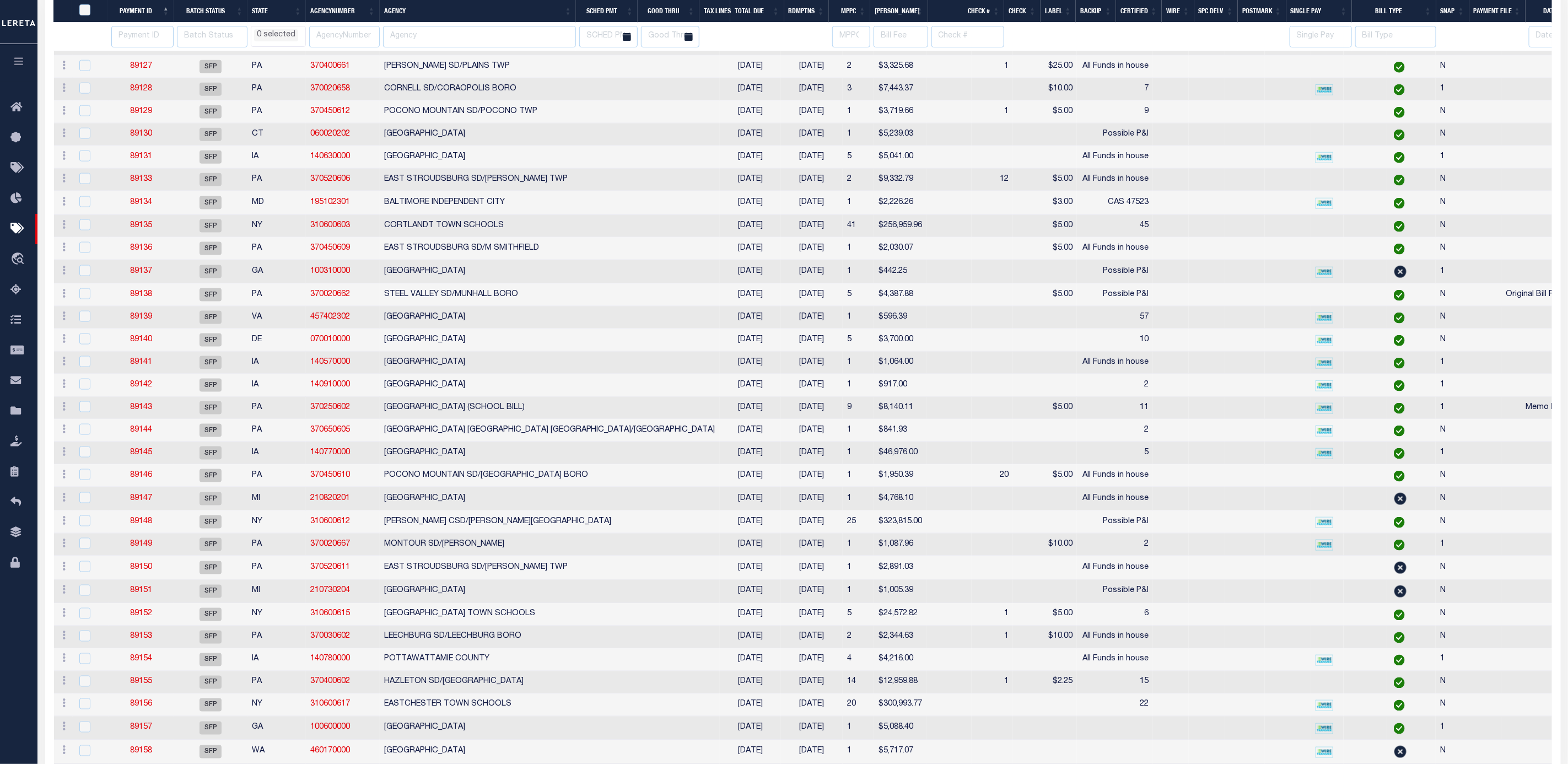
select select
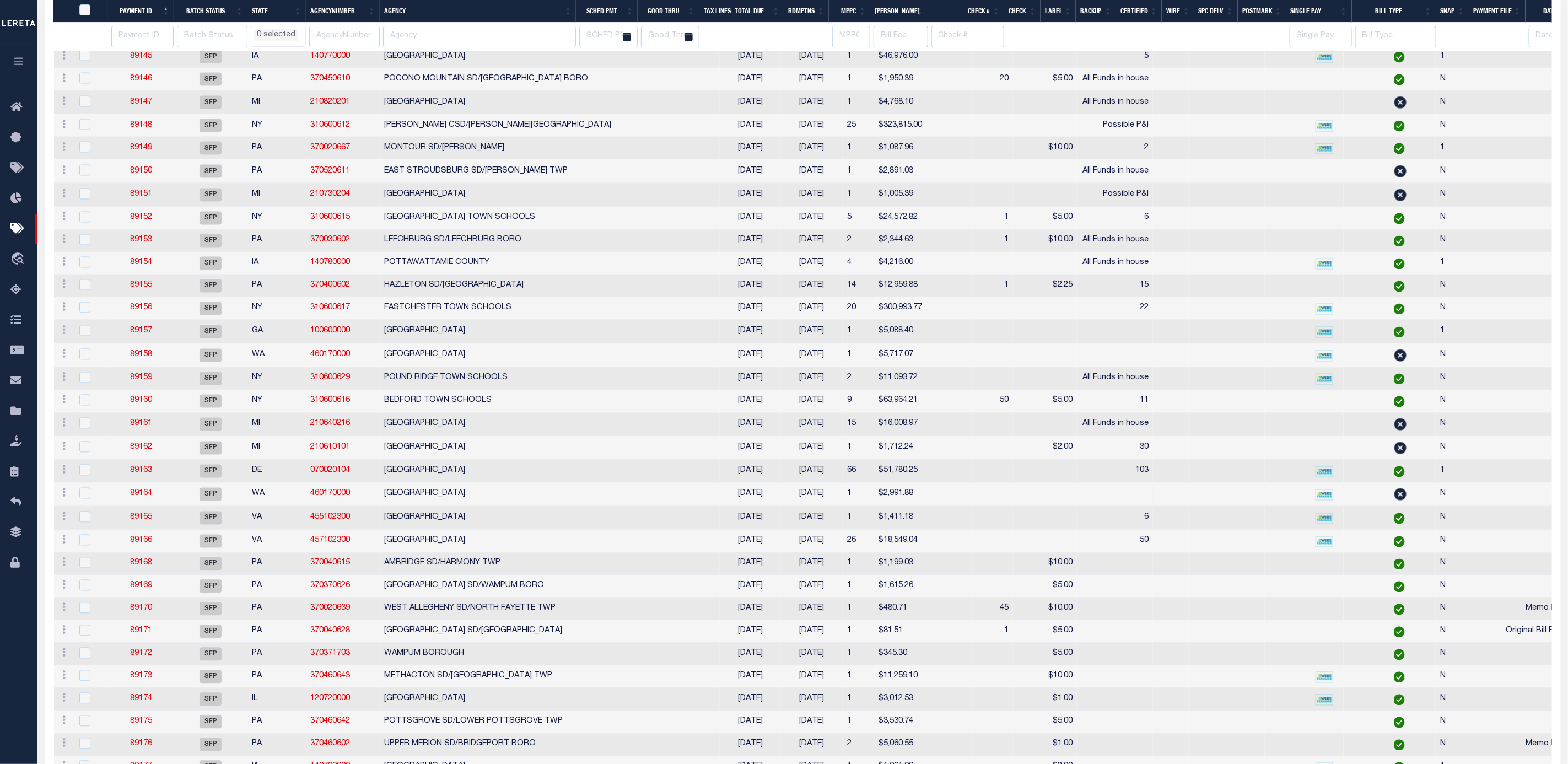
select select
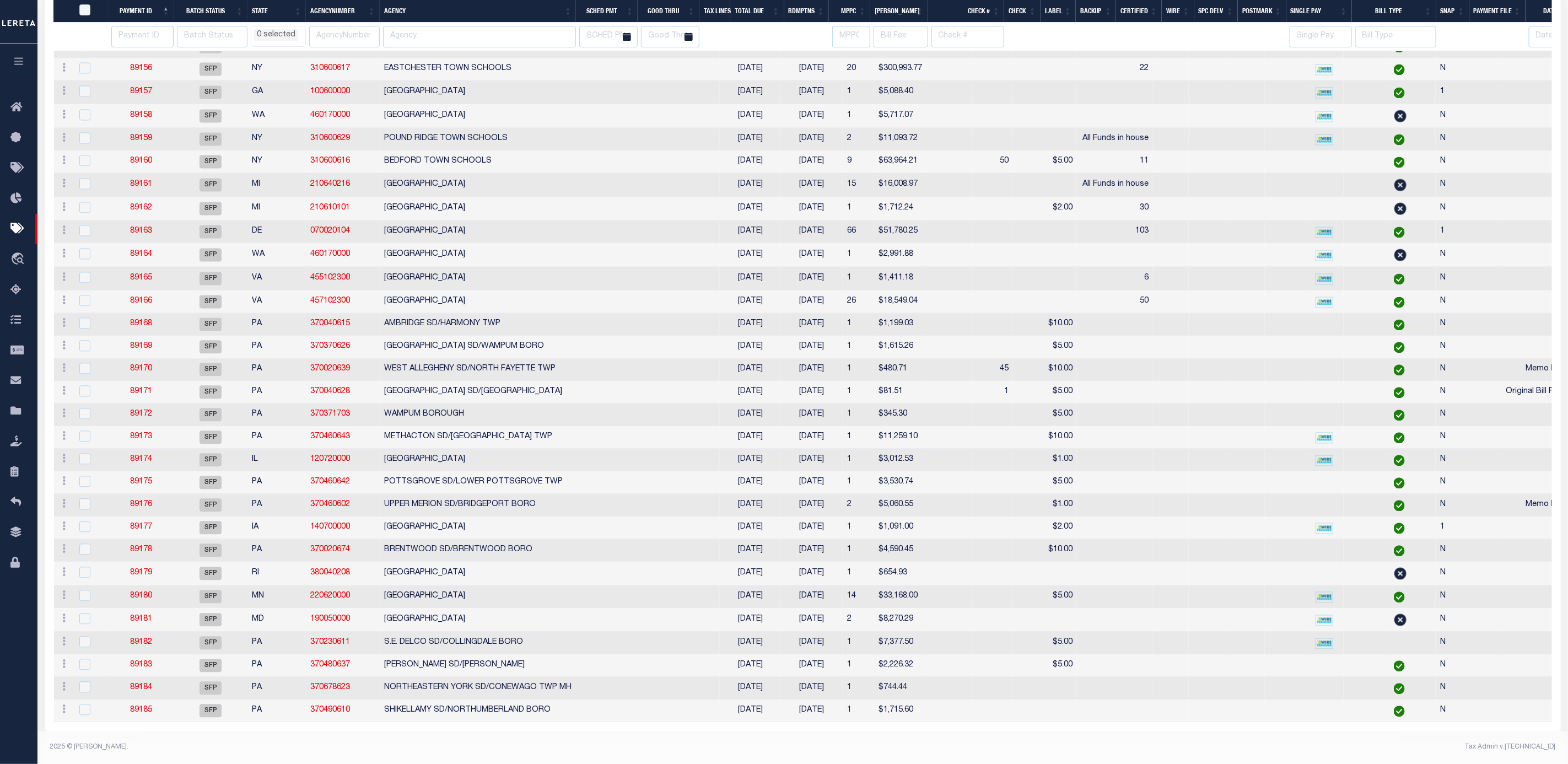
select select
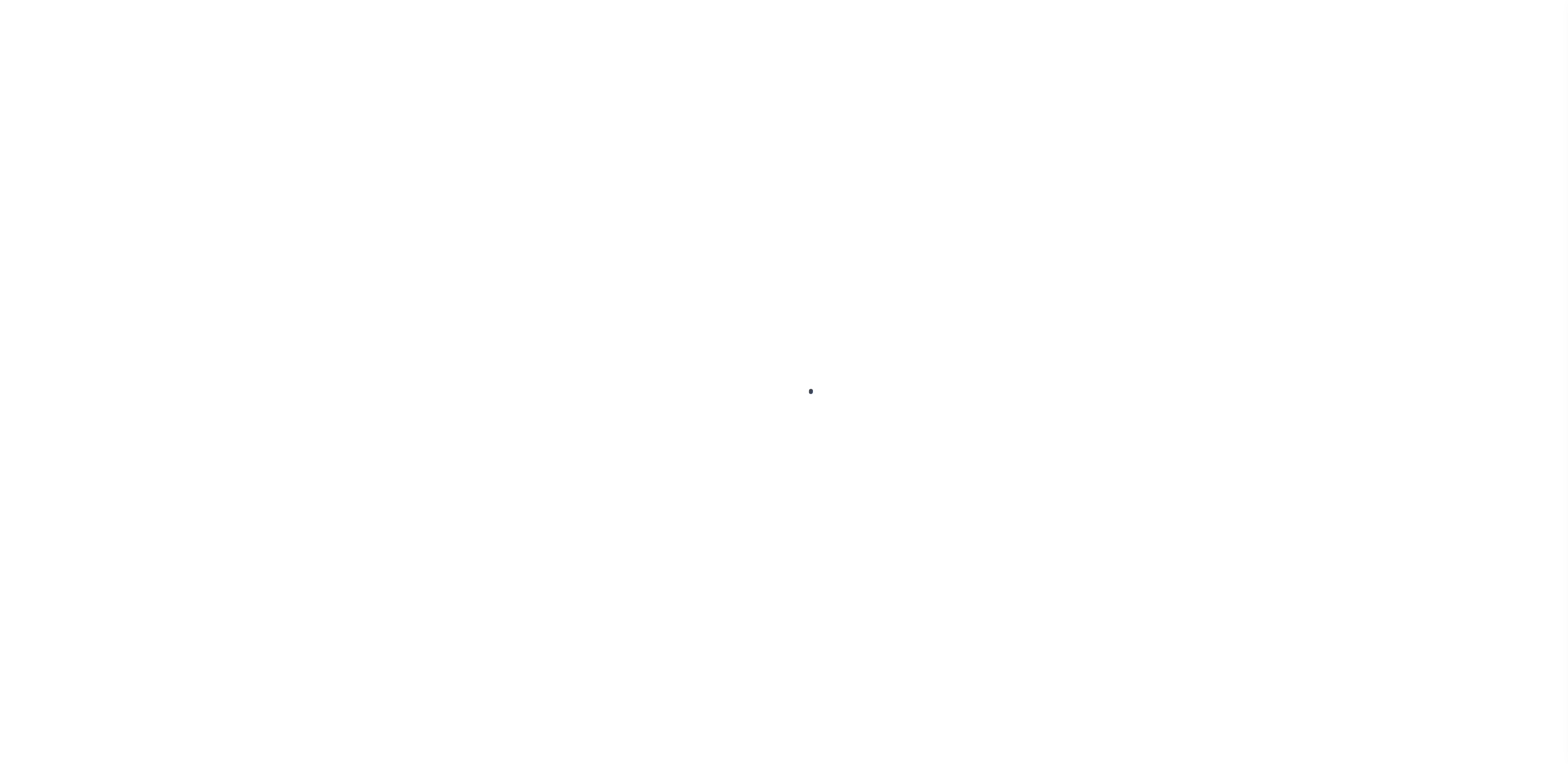
select select "SFP"
select select "37"
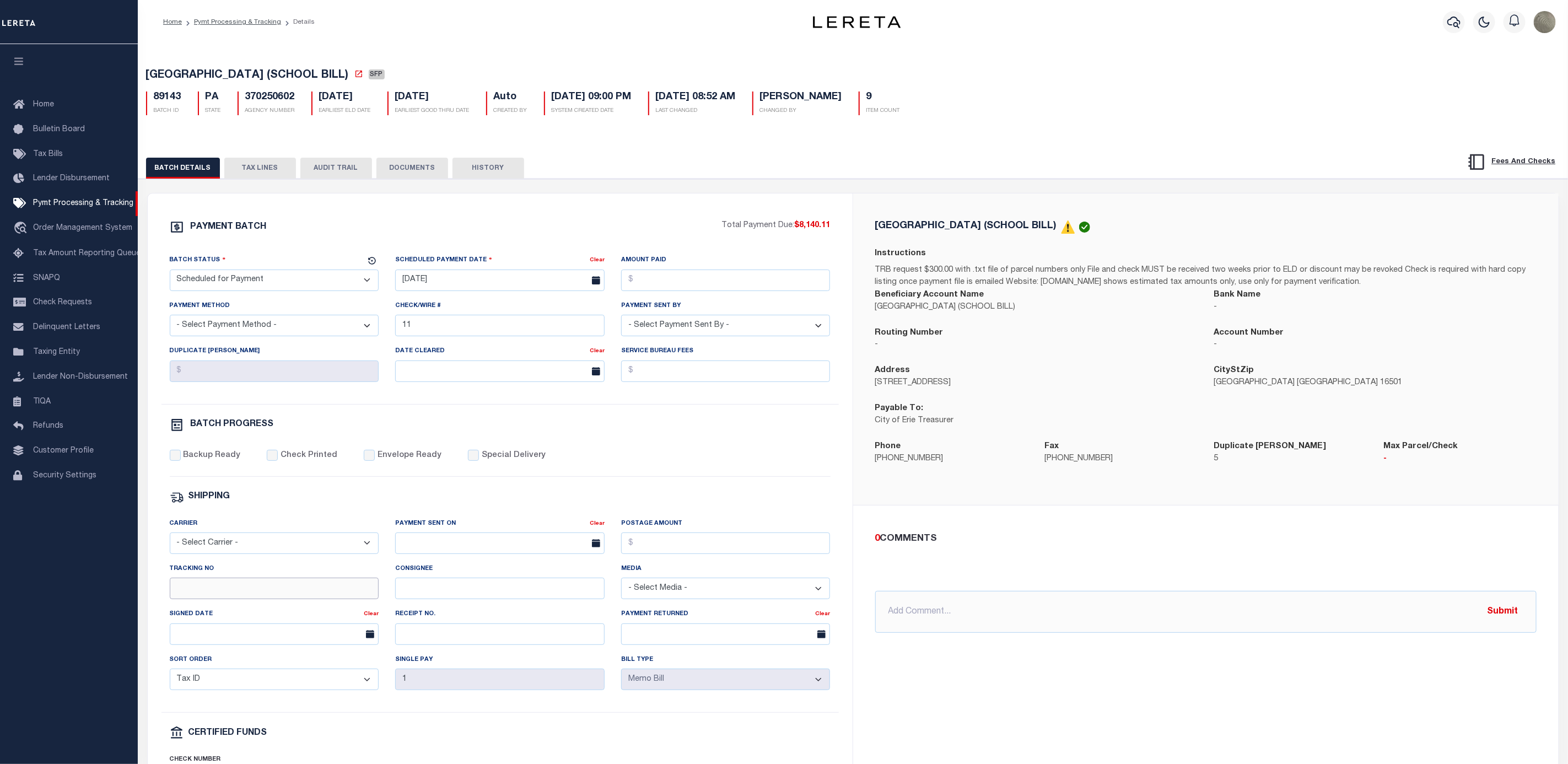
drag, startPoint x: 200, startPoint y: 588, endPoint x: 200, endPoint y: 598, distance: 10.0
click at [200, 588] on input "Tracking No" at bounding box center [274, 588] width 209 height 21
type input "[PERSON_NAME]"
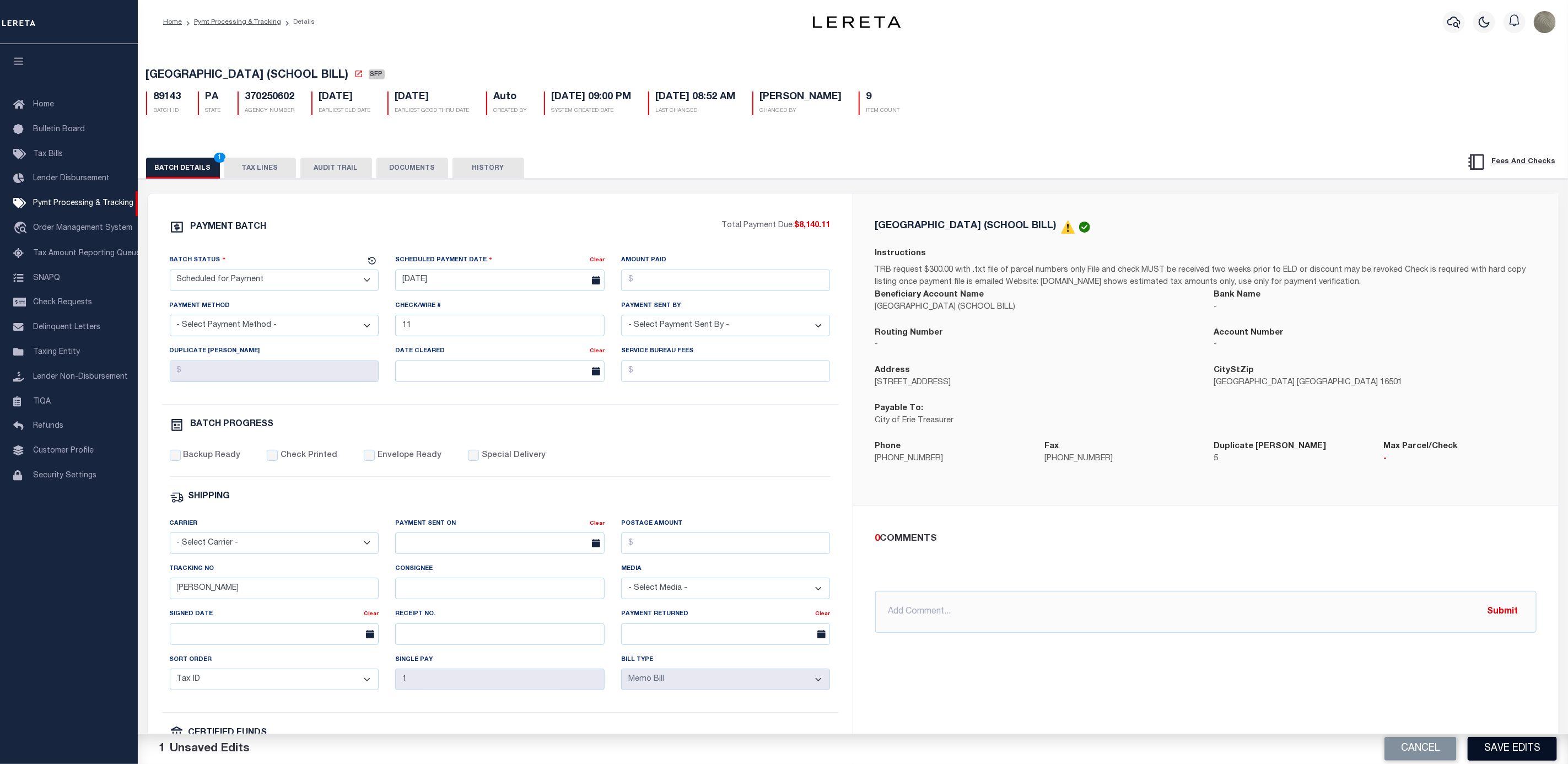
click at [1494, 738] on button "Save Edits" at bounding box center [1513, 749] width 90 height 24
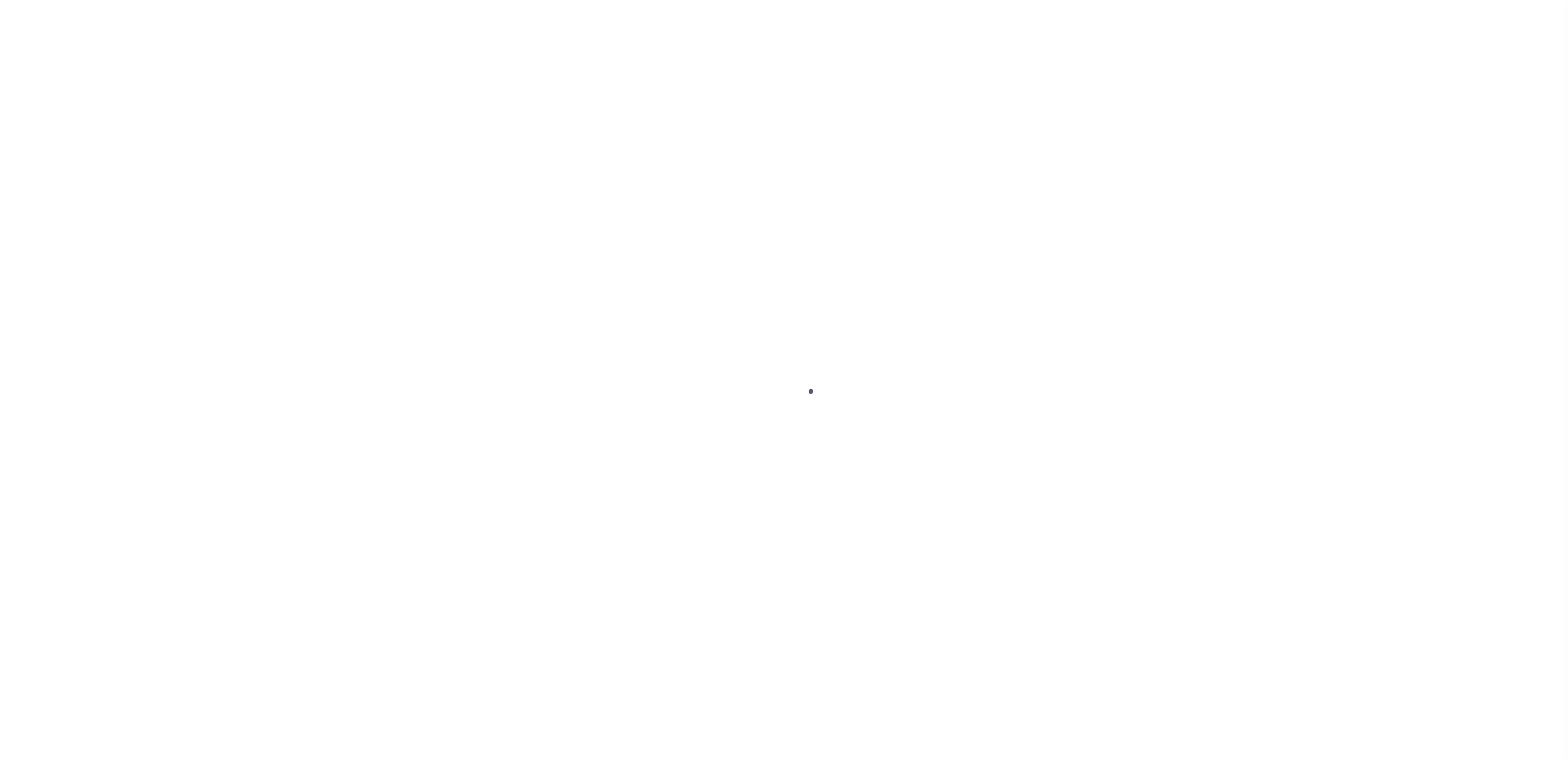
select select "SFP"
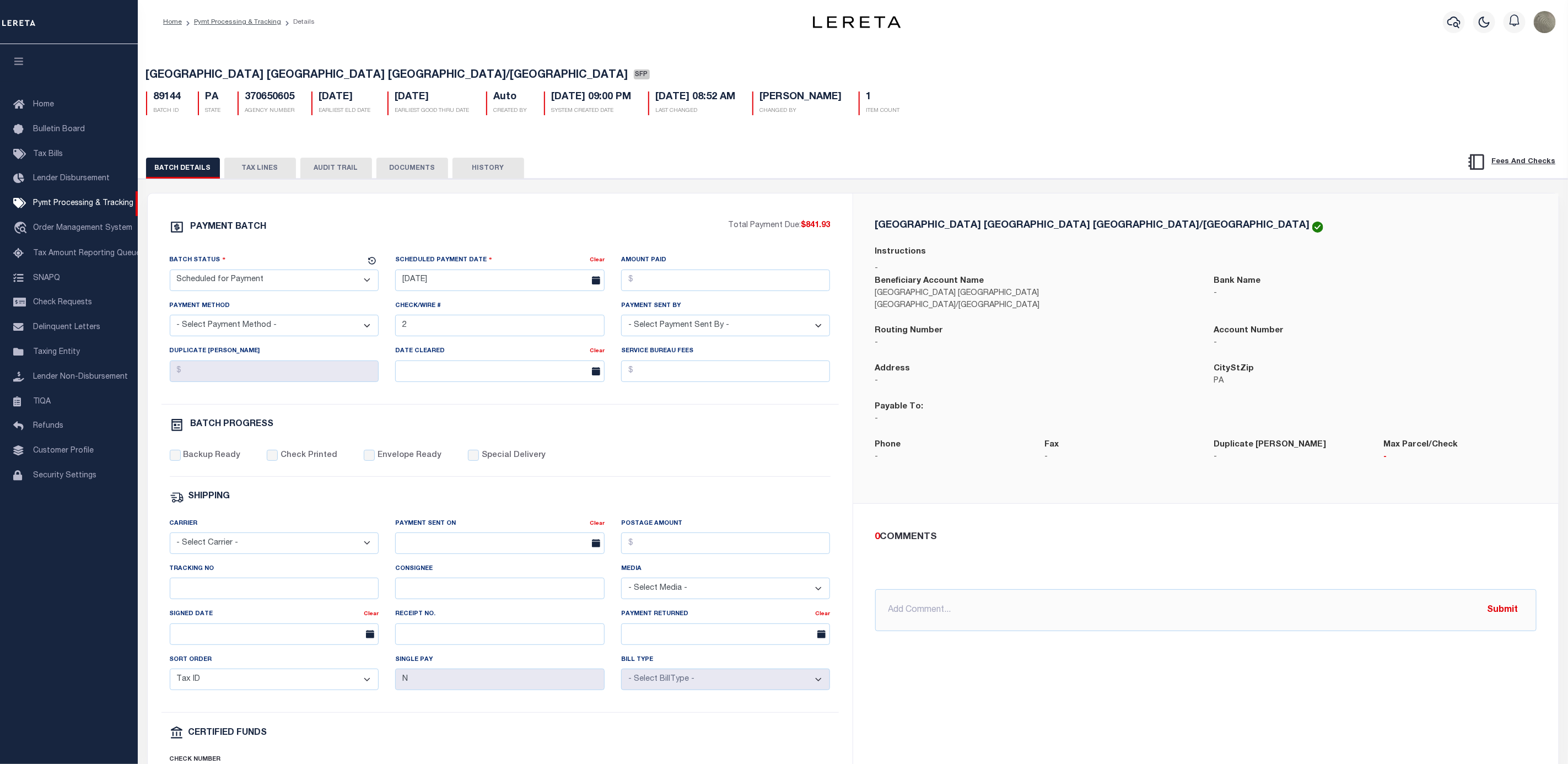
click at [317, 230] on div "PAYMENT BATCH" at bounding box center [449, 230] width 559 height 21
click at [220, 599] on input "Tracking No" at bounding box center [274, 588] width 209 height 21
type input "[PERSON_NAME]"
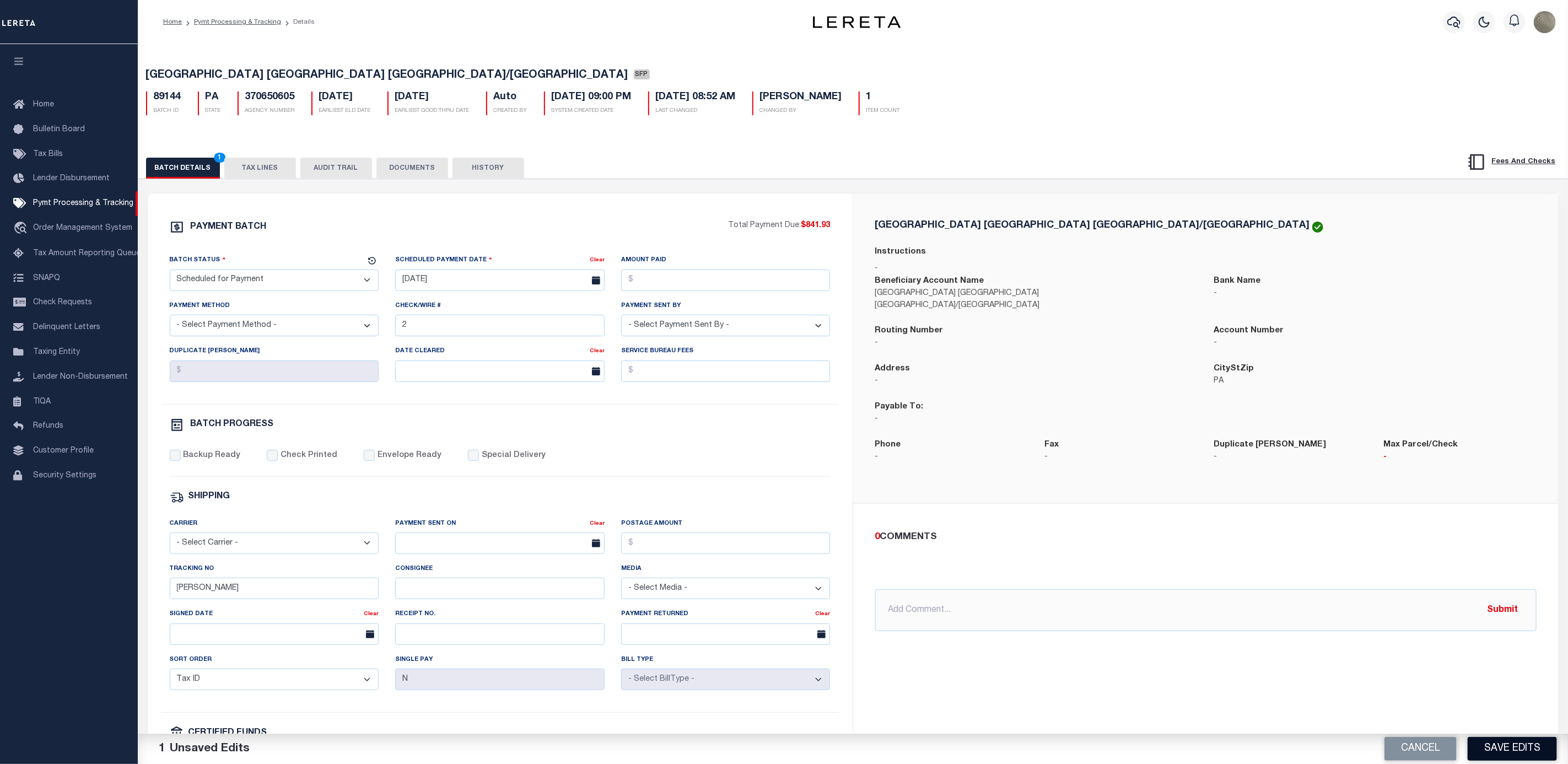
click at [1507, 749] on button "Save Edits" at bounding box center [1513, 749] width 90 height 24
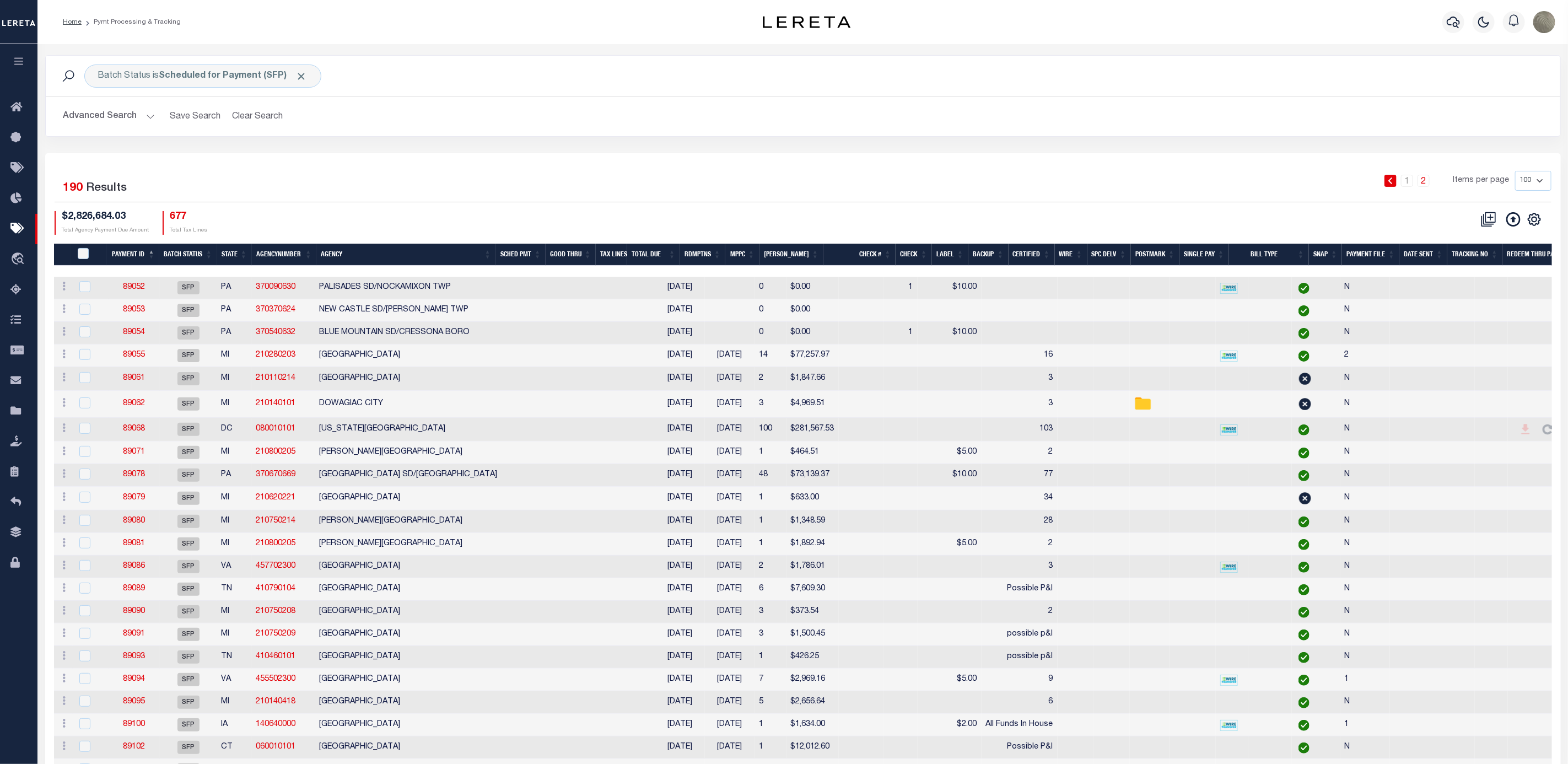
click at [496, 192] on div "1 2 Items per page 100 200 500 1000" at bounding box center [992, 185] width 1119 height 29
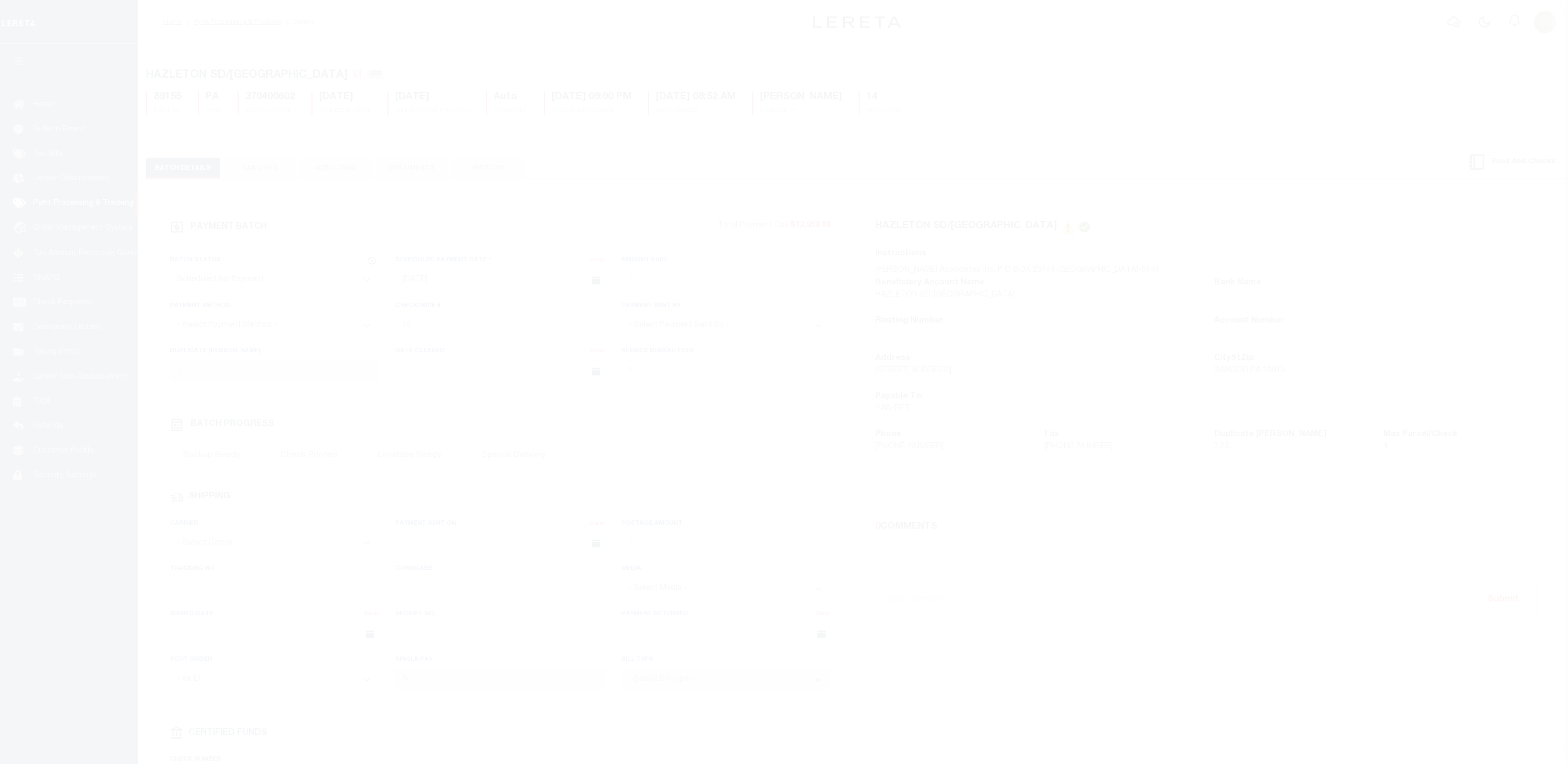
select select "SFP"
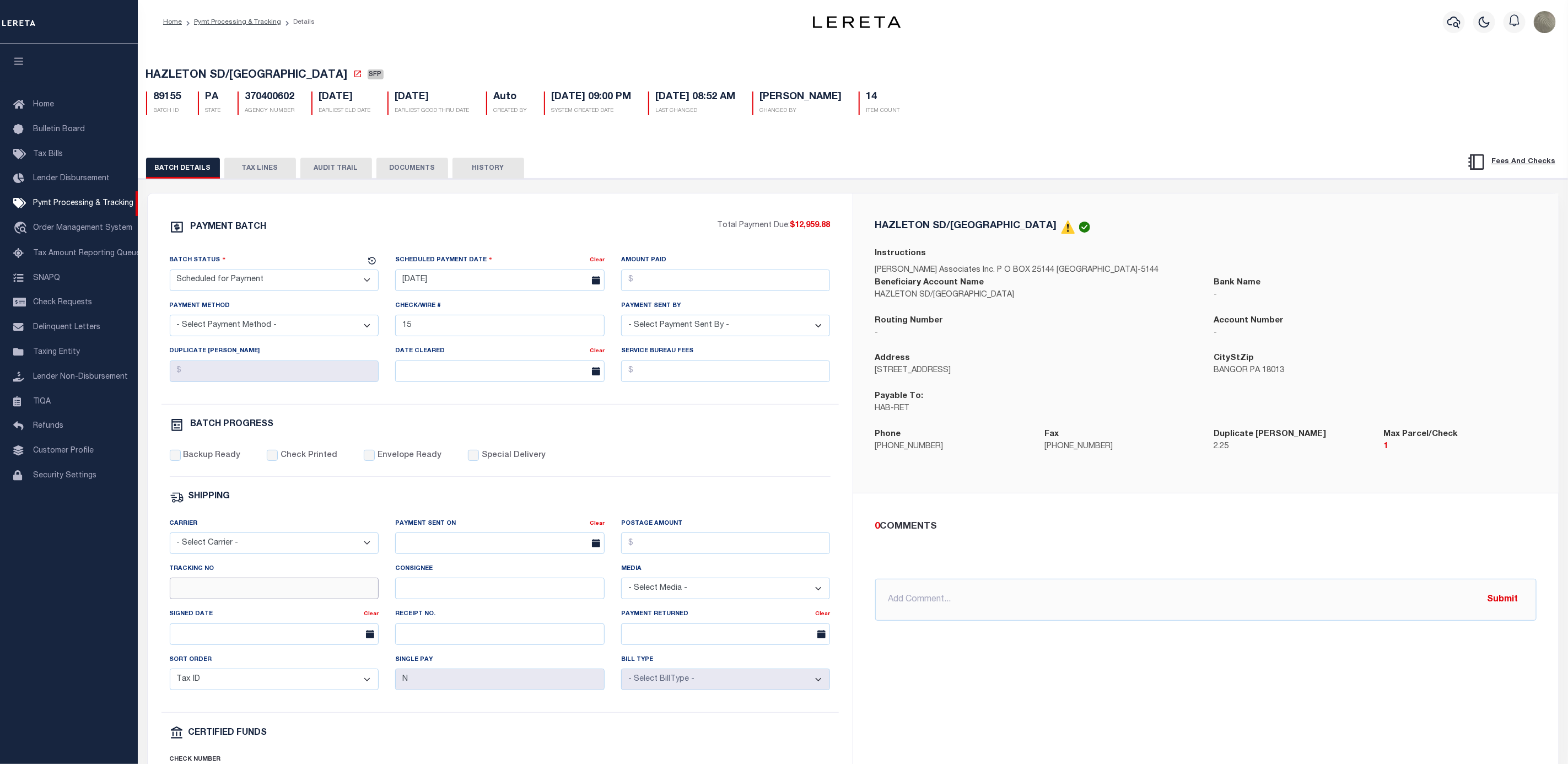
click at [227, 599] on input "Tracking No" at bounding box center [274, 588] width 209 height 21
type input "[PERSON_NAME]"
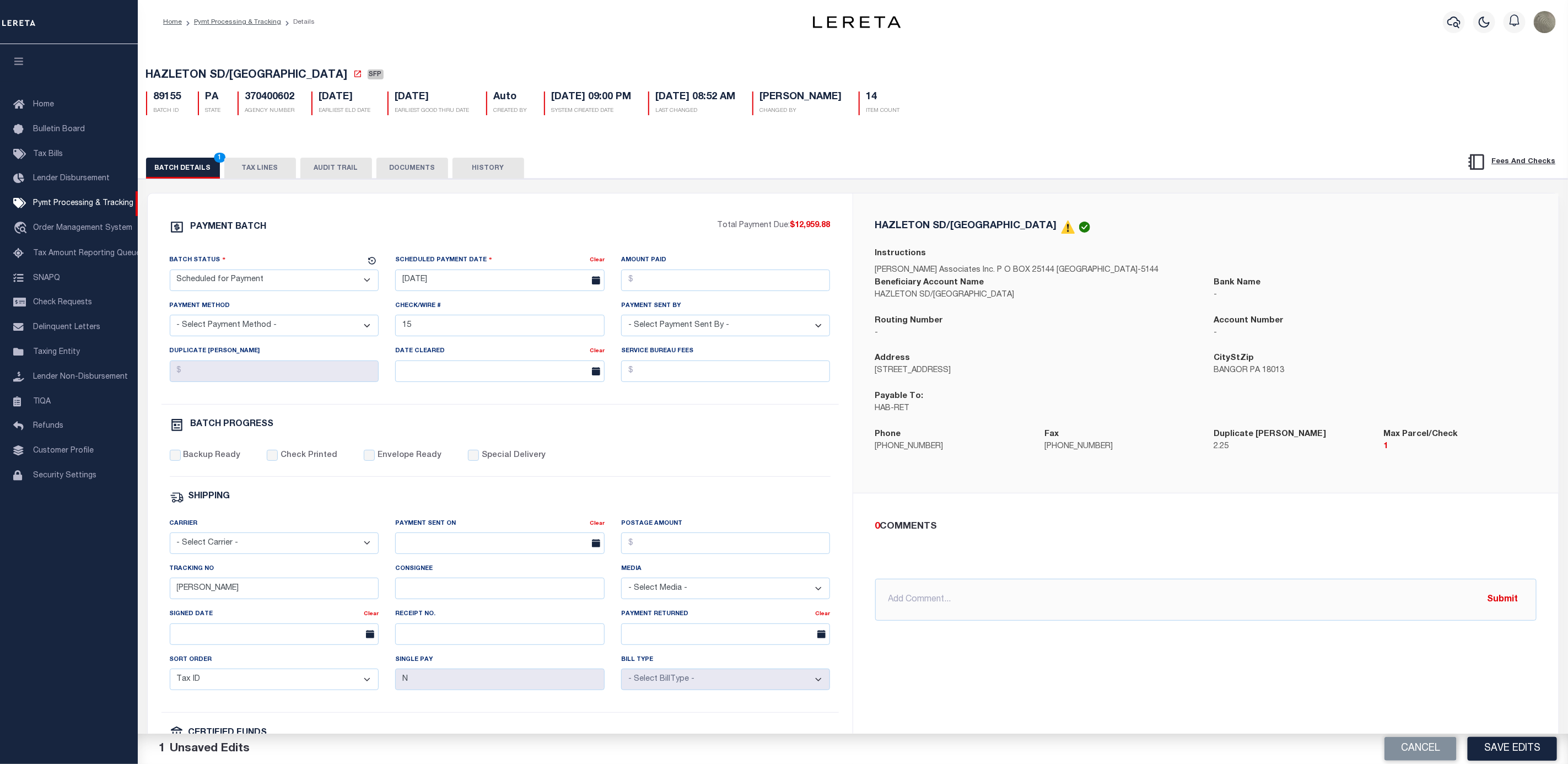
click at [802, 490] on div "PAYMENT BATCH Total Payment Due: $12,959.88 Batch Status - Select Status -" at bounding box center [500, 515] width 679 height 592
click at [1517, 744] on button "Save Edits" at bounding box center [1513, 749] width 90 height 24
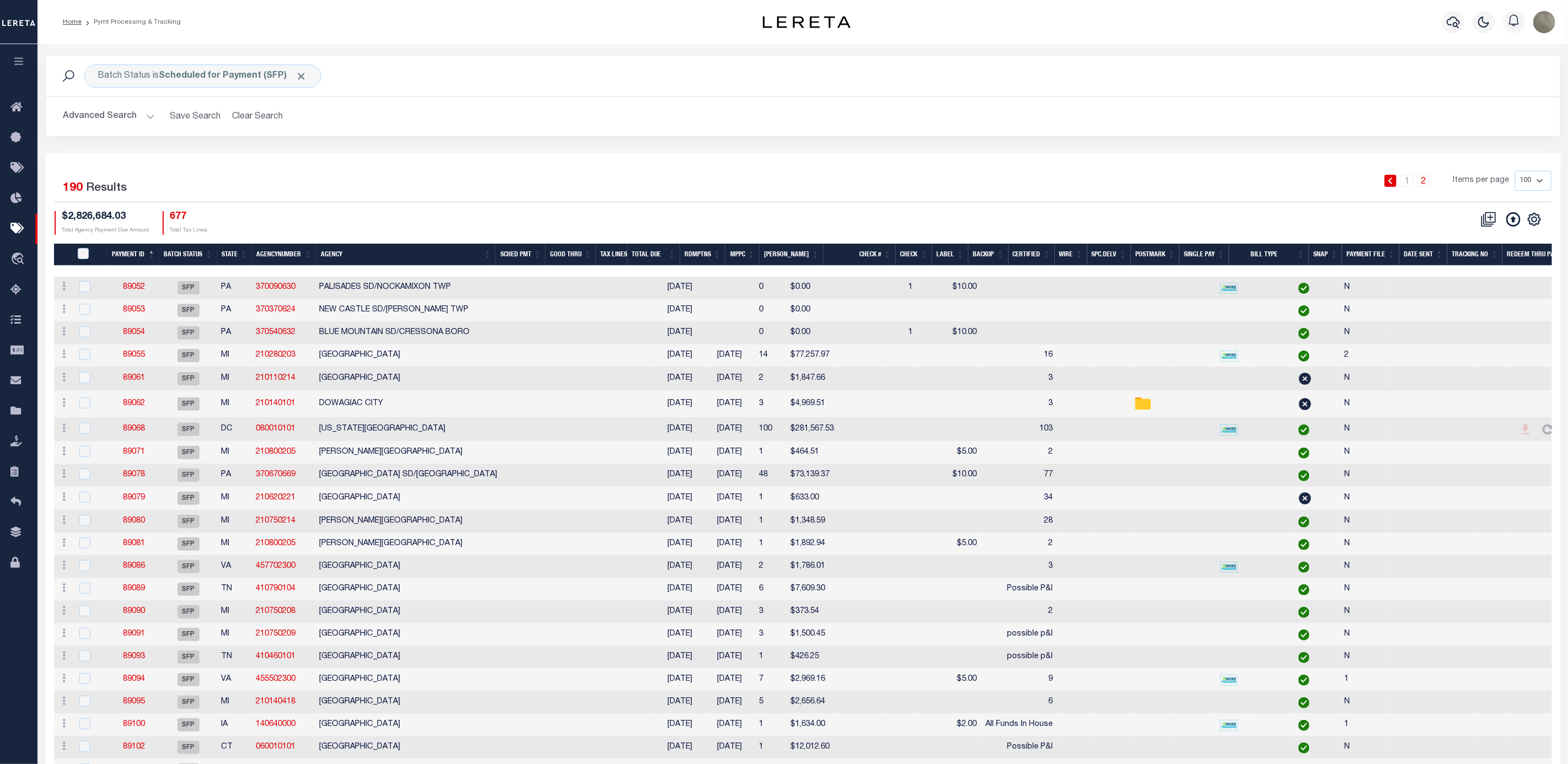
click at [777, 183] on div "1 2 Items per page 100 200 500 1000" at bounding box center [992, 185] width 1119 height 29
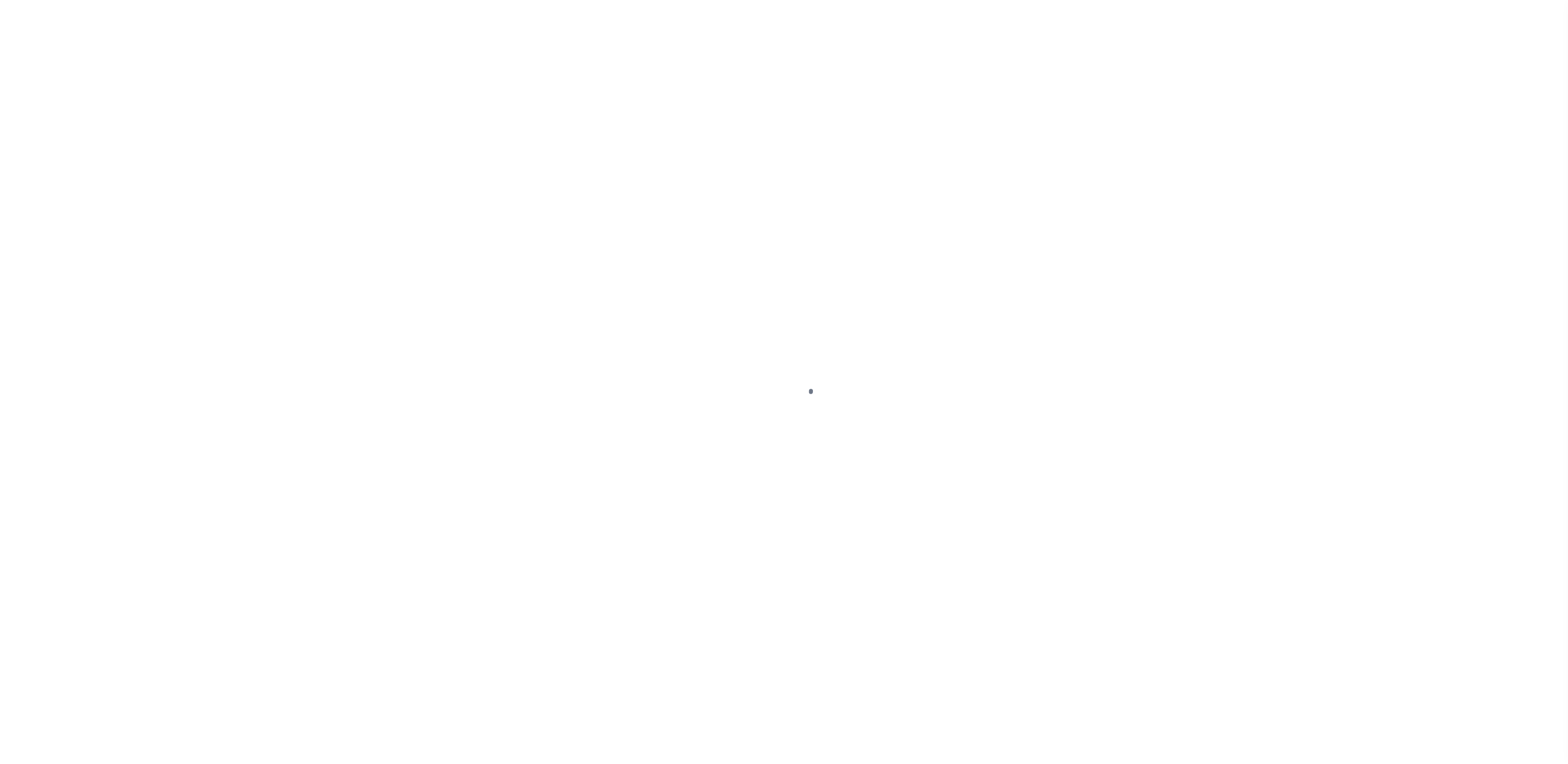
select select "SFP"
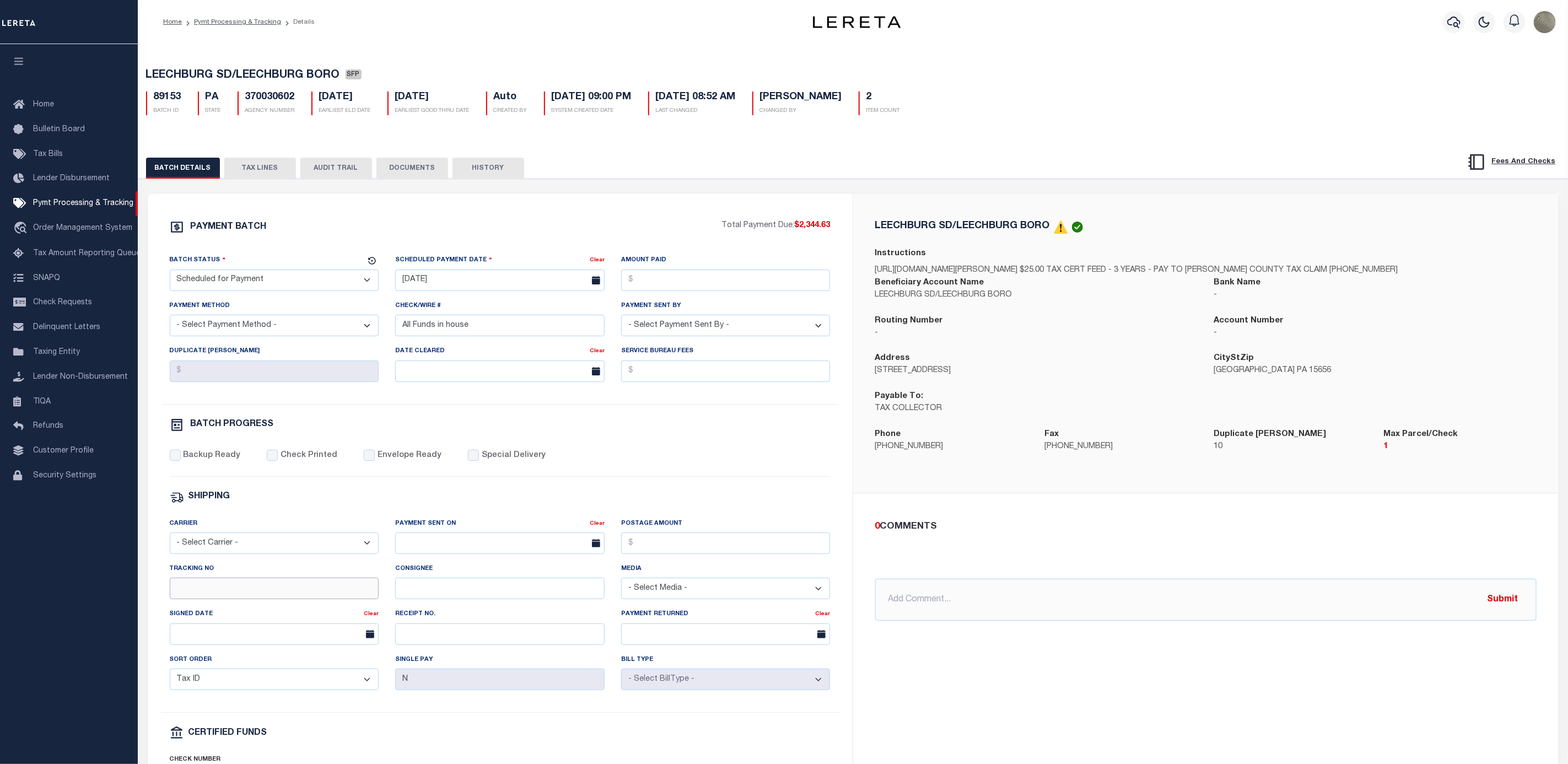
click at [222, 599] on input "Tracking No" at bounding box center [274, 588] width 209 height 21
type input "[PERSON_NAME]"
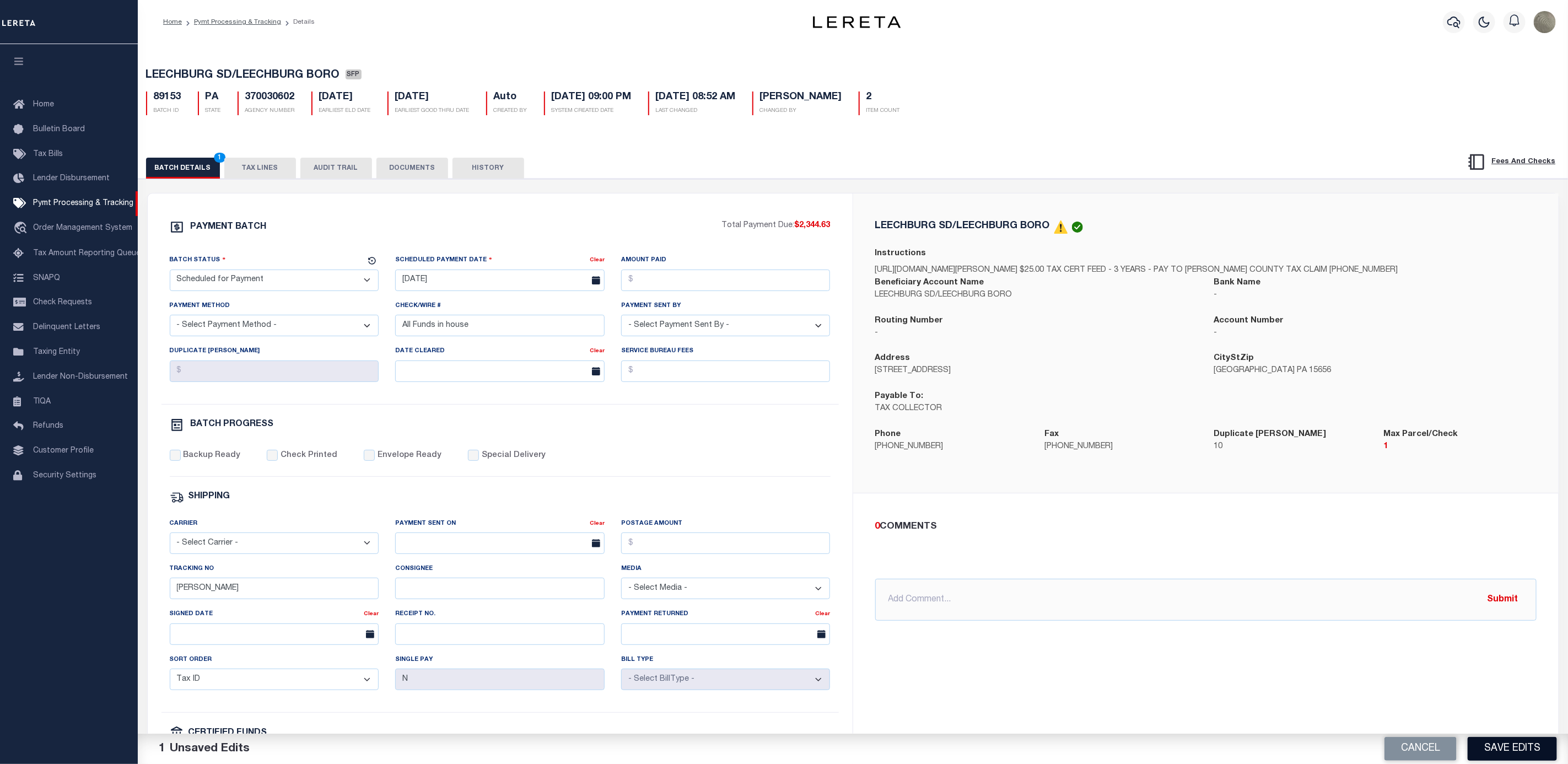
click at [1520, 739] on button "Save Edits" at bounding box center [1513, 749] width 90 height 24
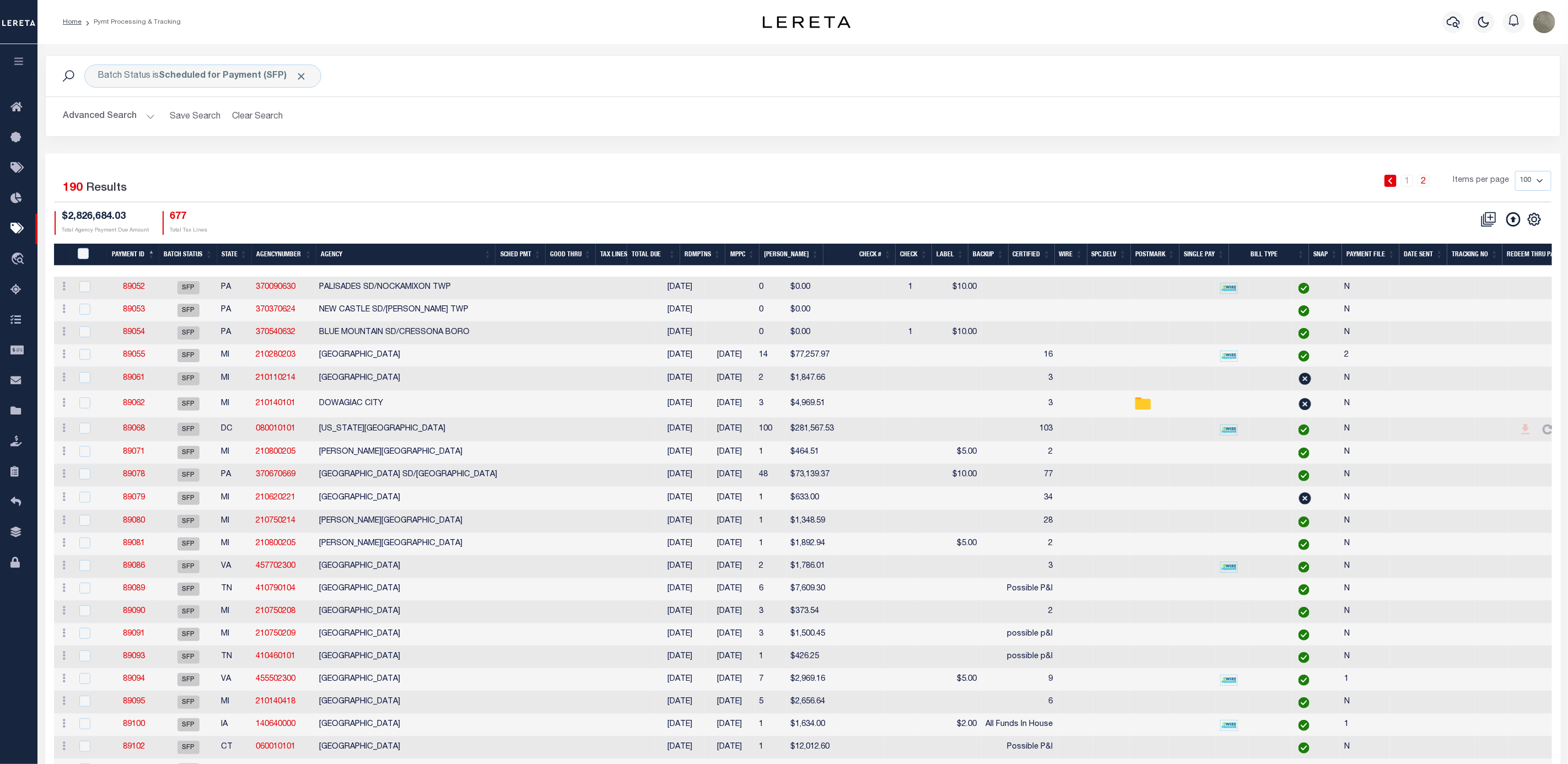
click at [855, 176] on div "1 2 Items per page 100 200 500 1000" at bounding box center [992, 185] width 1119 height 29
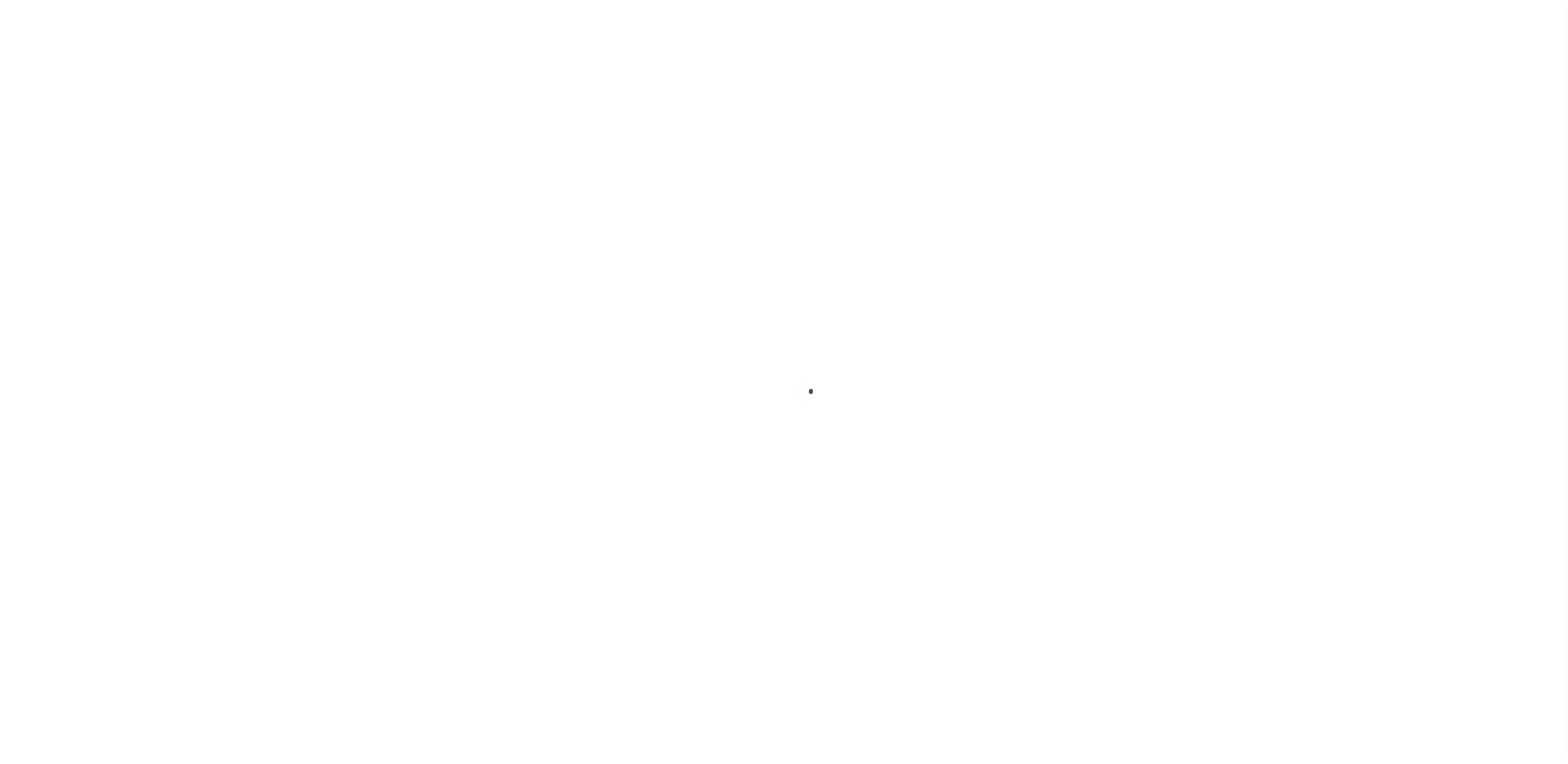
select select "SFP"
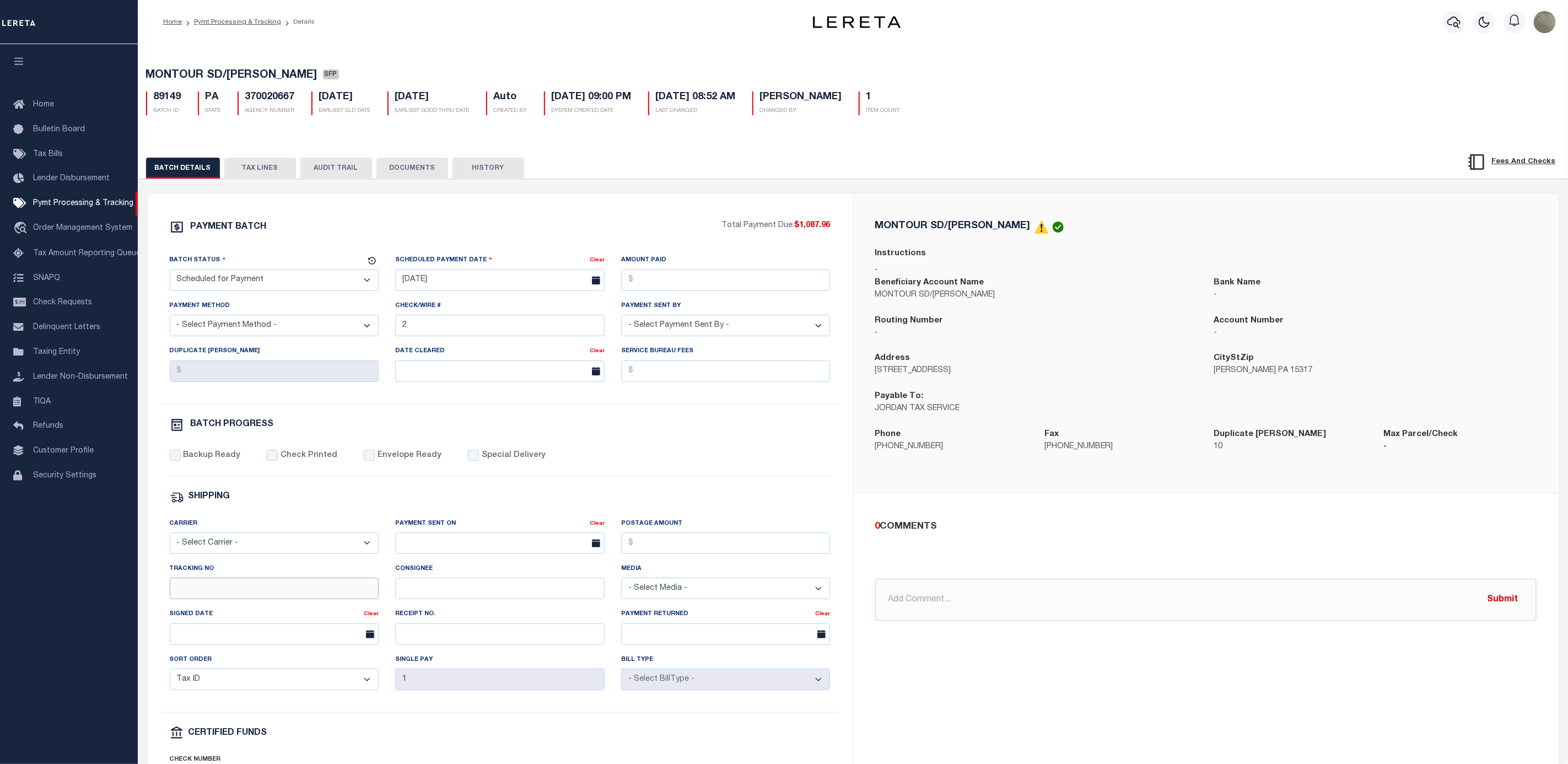
click at [241, 599] on input "Tracking No" at bounding box center [274, 588] width 209 height 21
type input "[PERSON_NAME]"
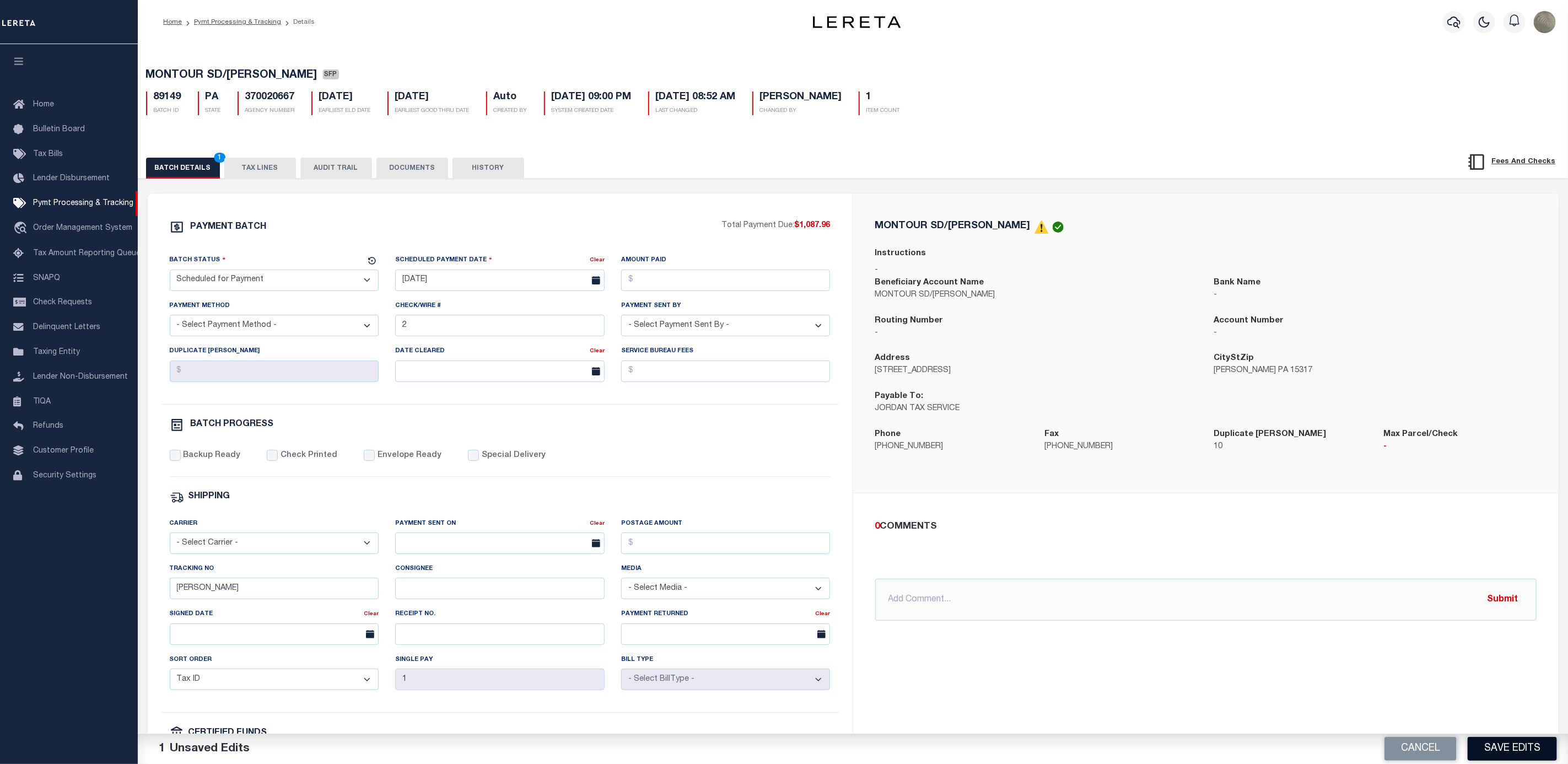
click at [1493, 746] on button "Save Edits" at bounding box center [1513, 749] width 90 height 24
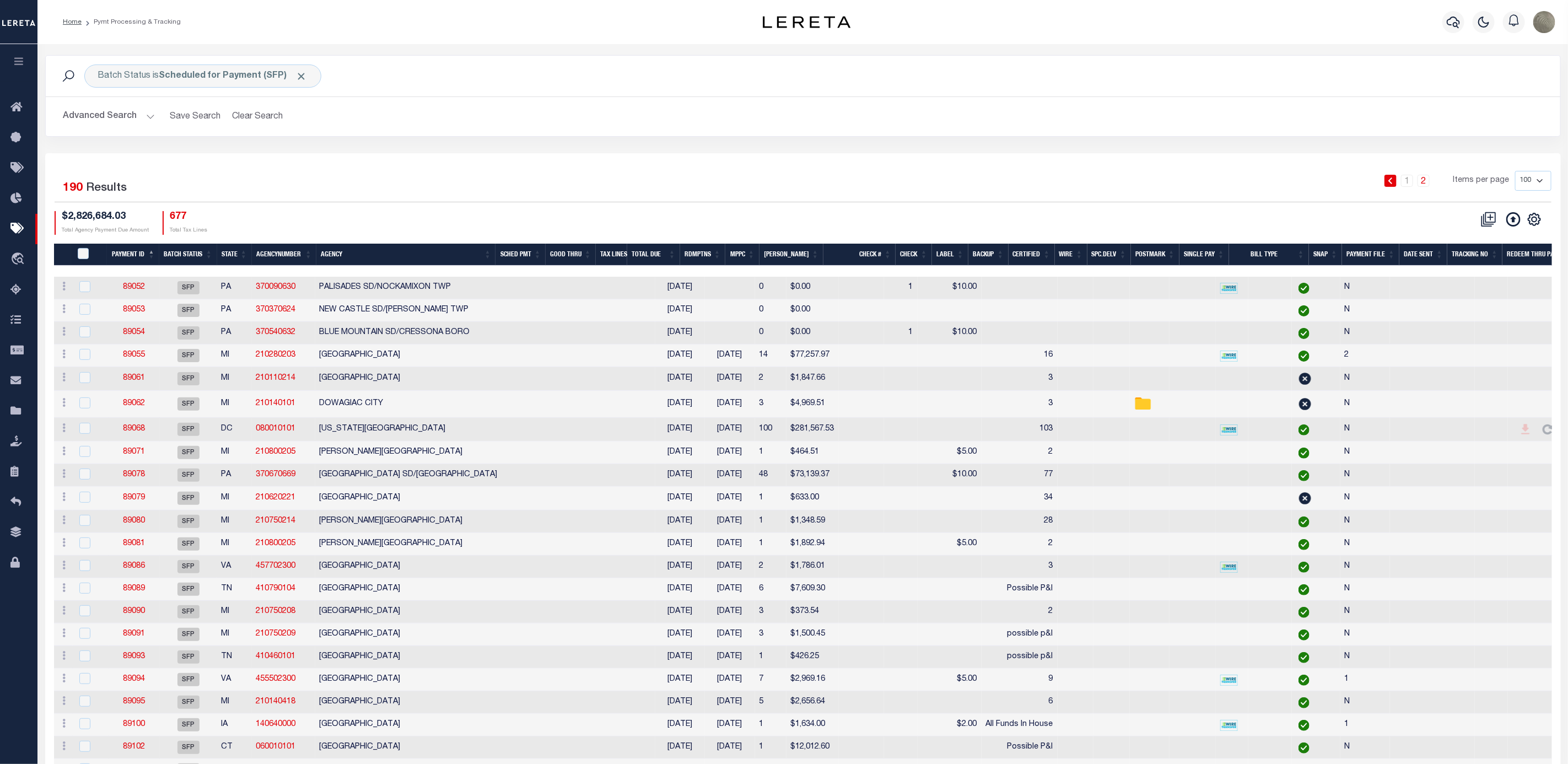
click at [599, 198] on div "1 2 Items per page 100 200 500 1000" at bounding box center [992, 185] width 1119 height 29
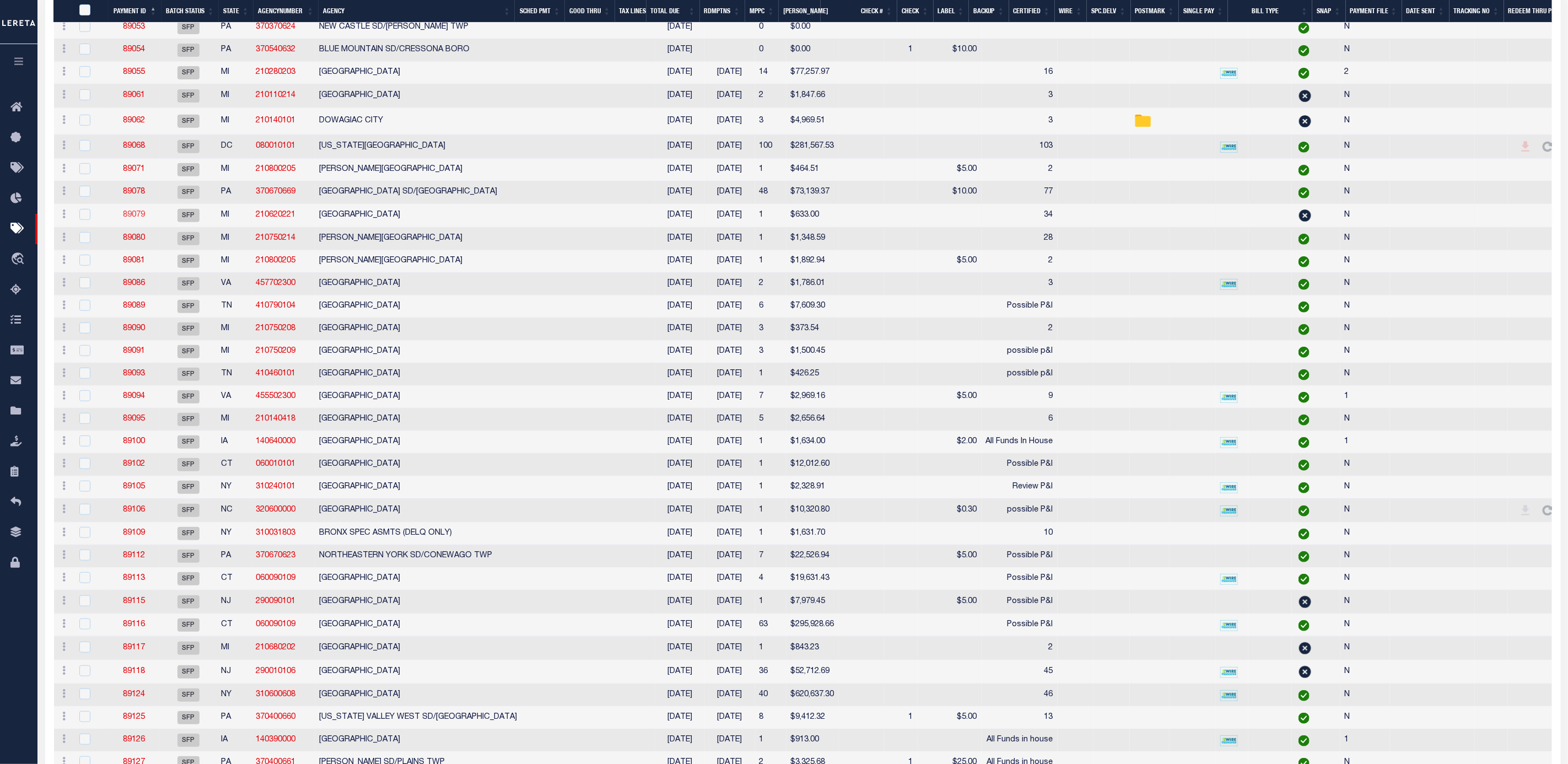
scroll to position [331, 0]
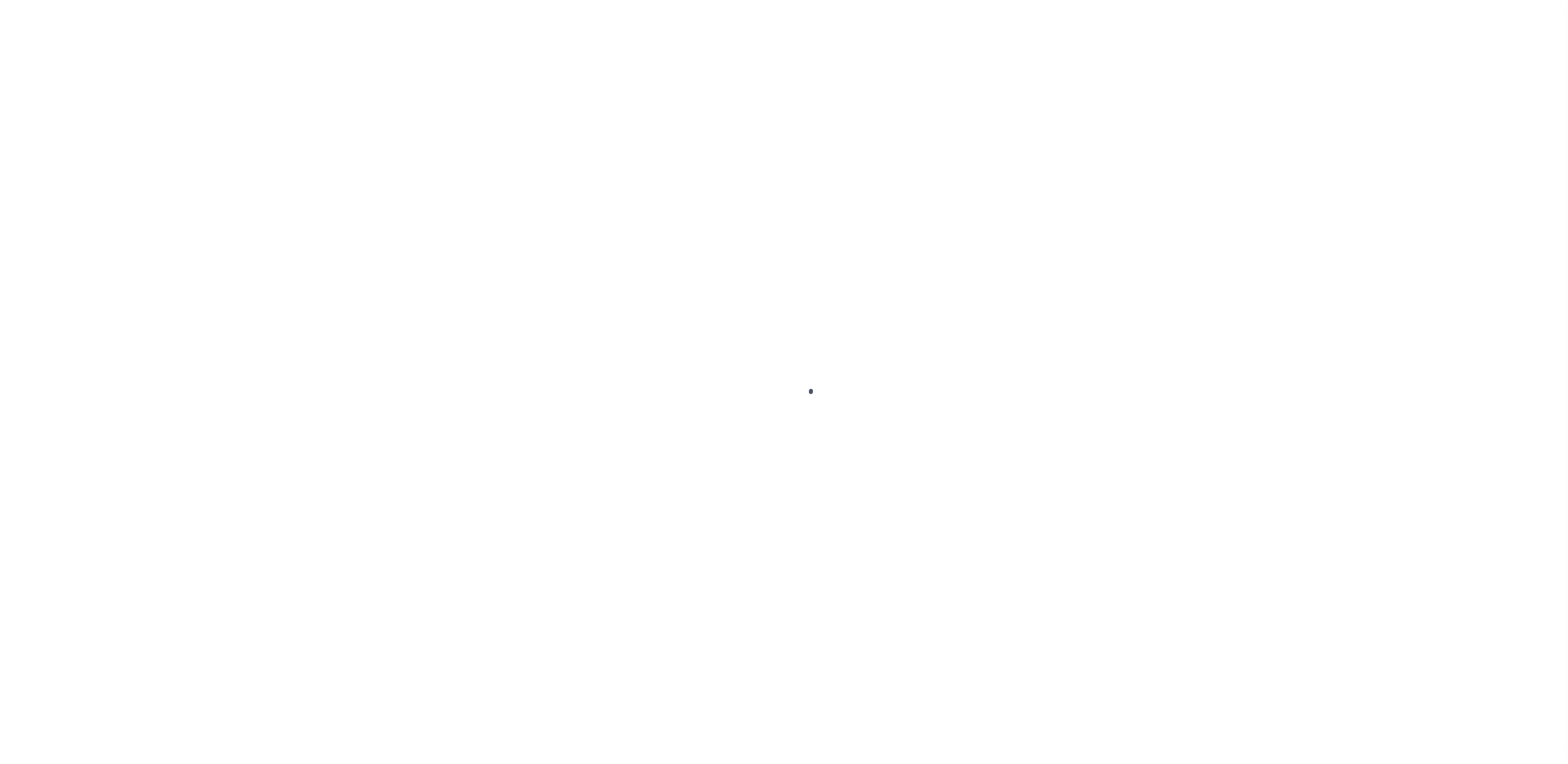
select select "SFP"
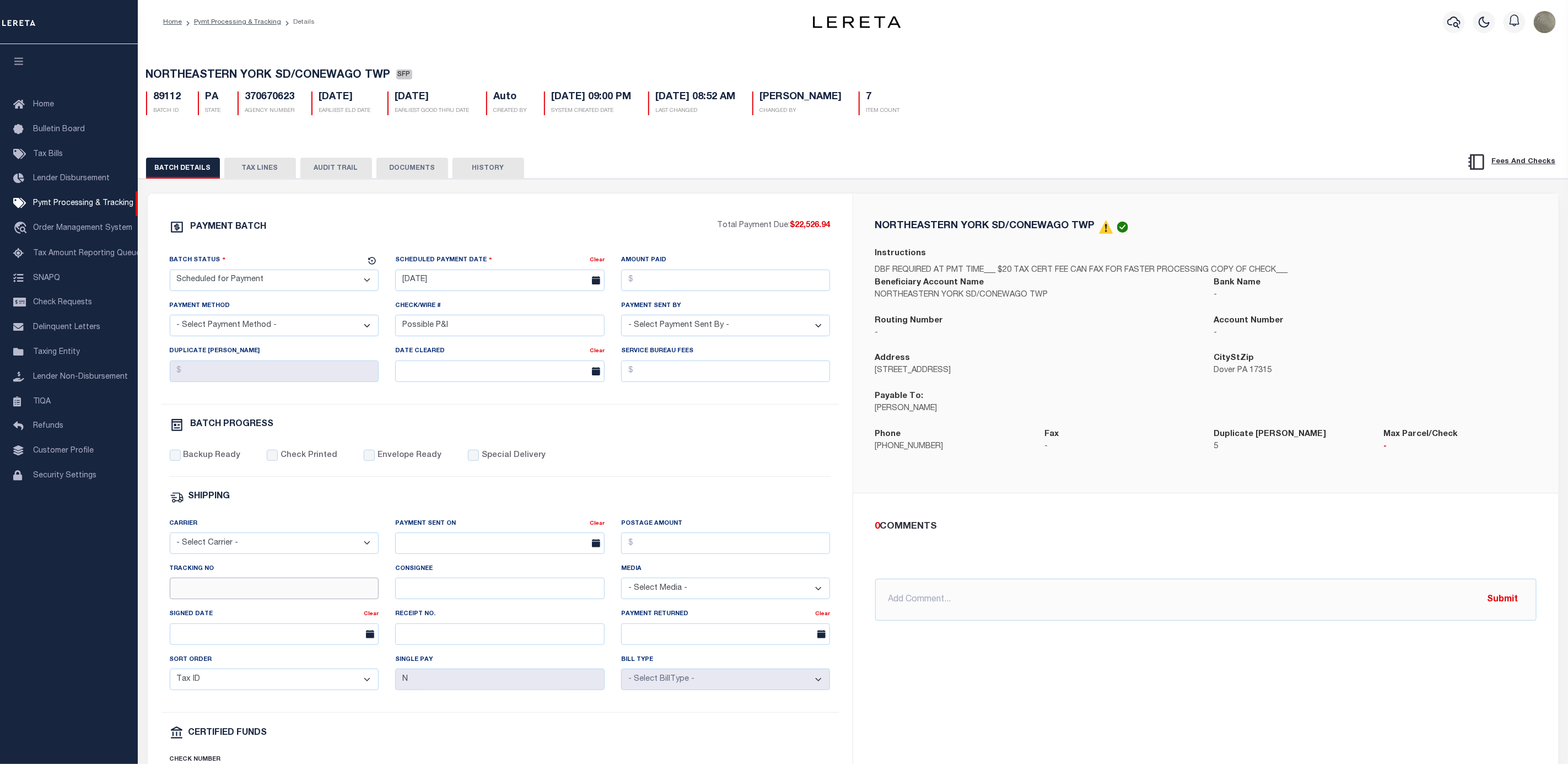
click at [224, 599] on input "Tracking No" at bounding box center [274, 588] width 209 height 21
type input "[PERSON_NAME]"
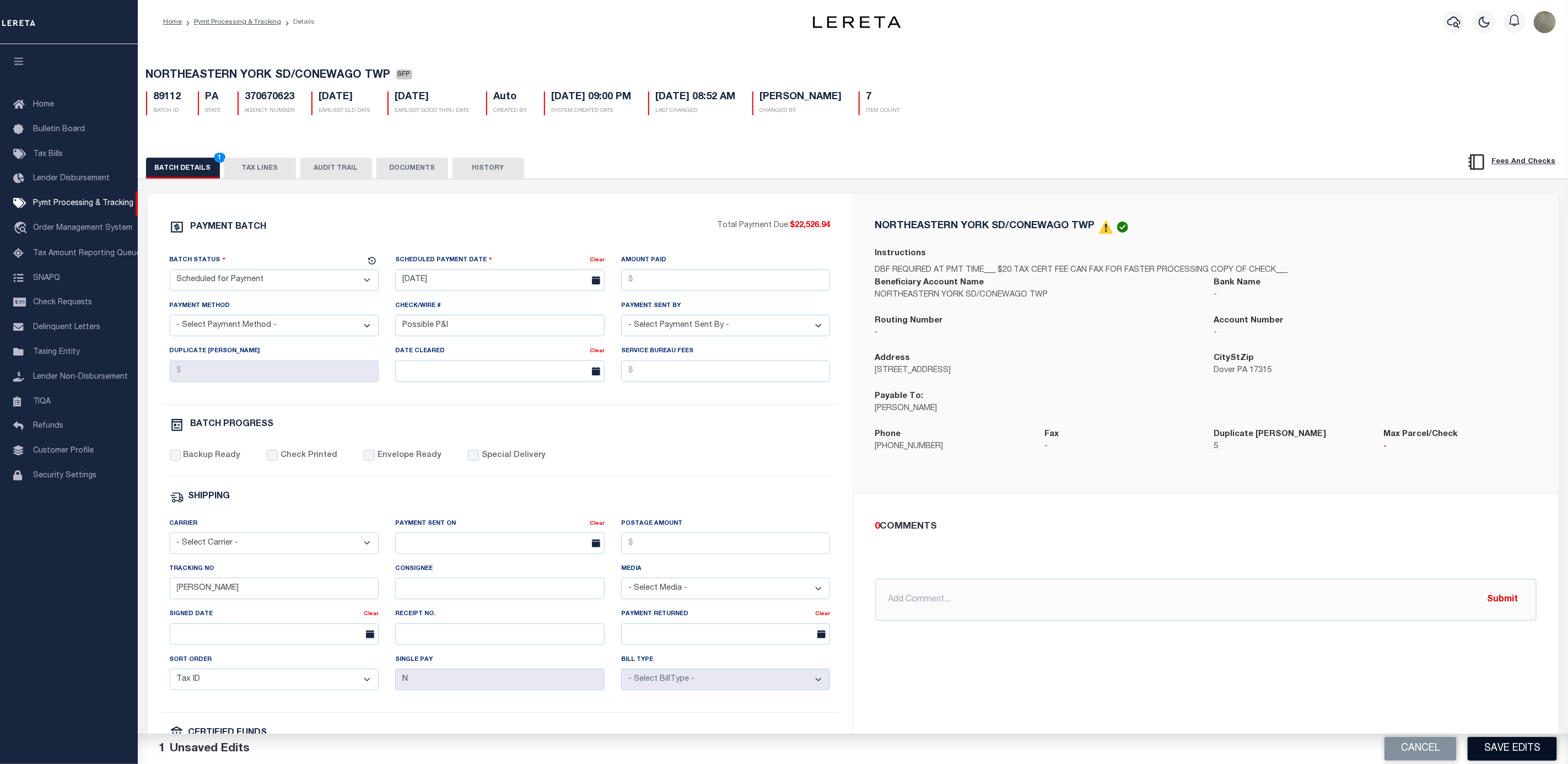
click at [1500, 741] on button "Save Edits" at bounding box center [1513, 749] width 90 height 24
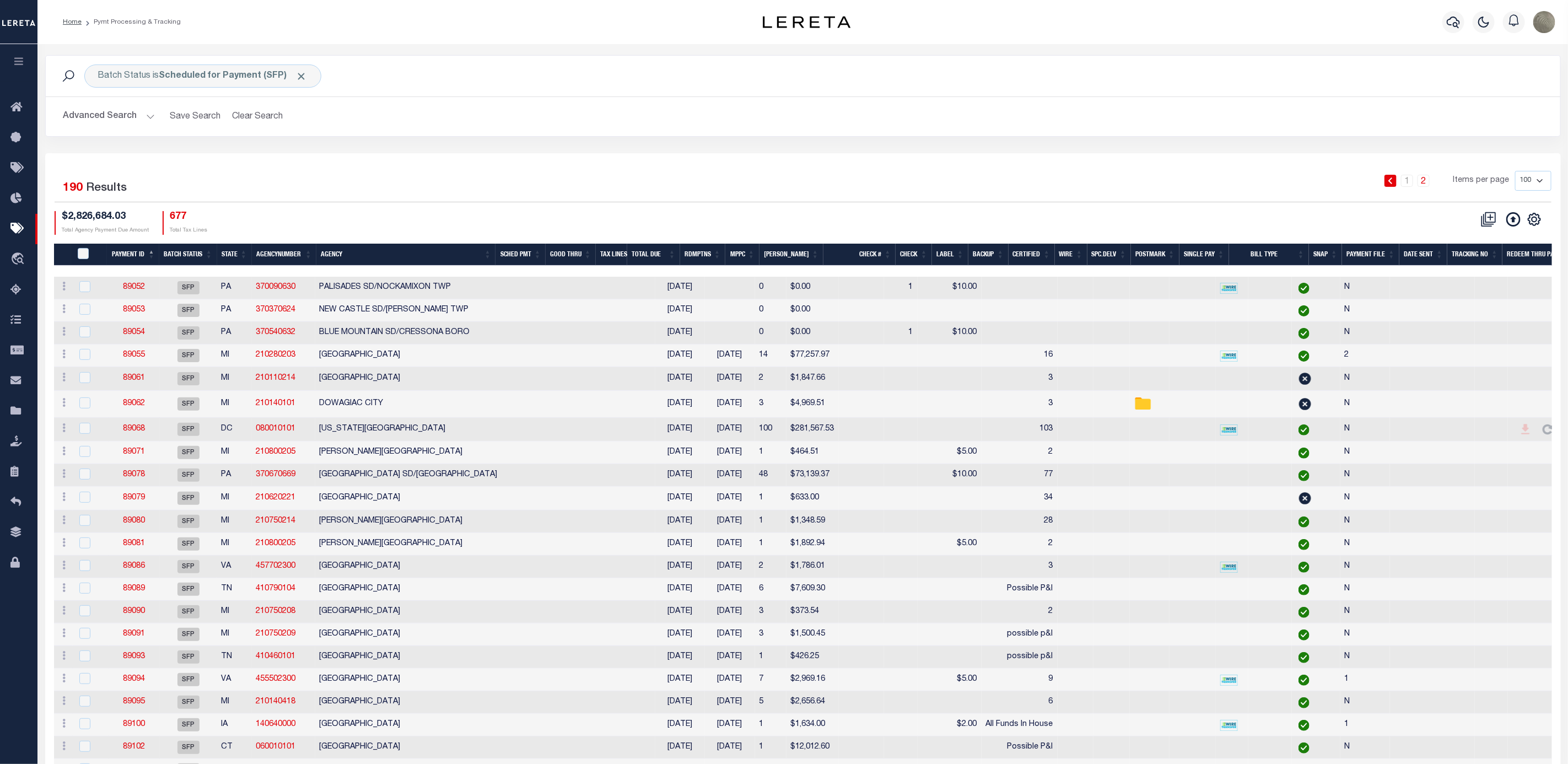
click at [544, 198] on div "1 2 Items per page 100 200 500 1000" at bounding box center [992, 185] width 1119 height 29
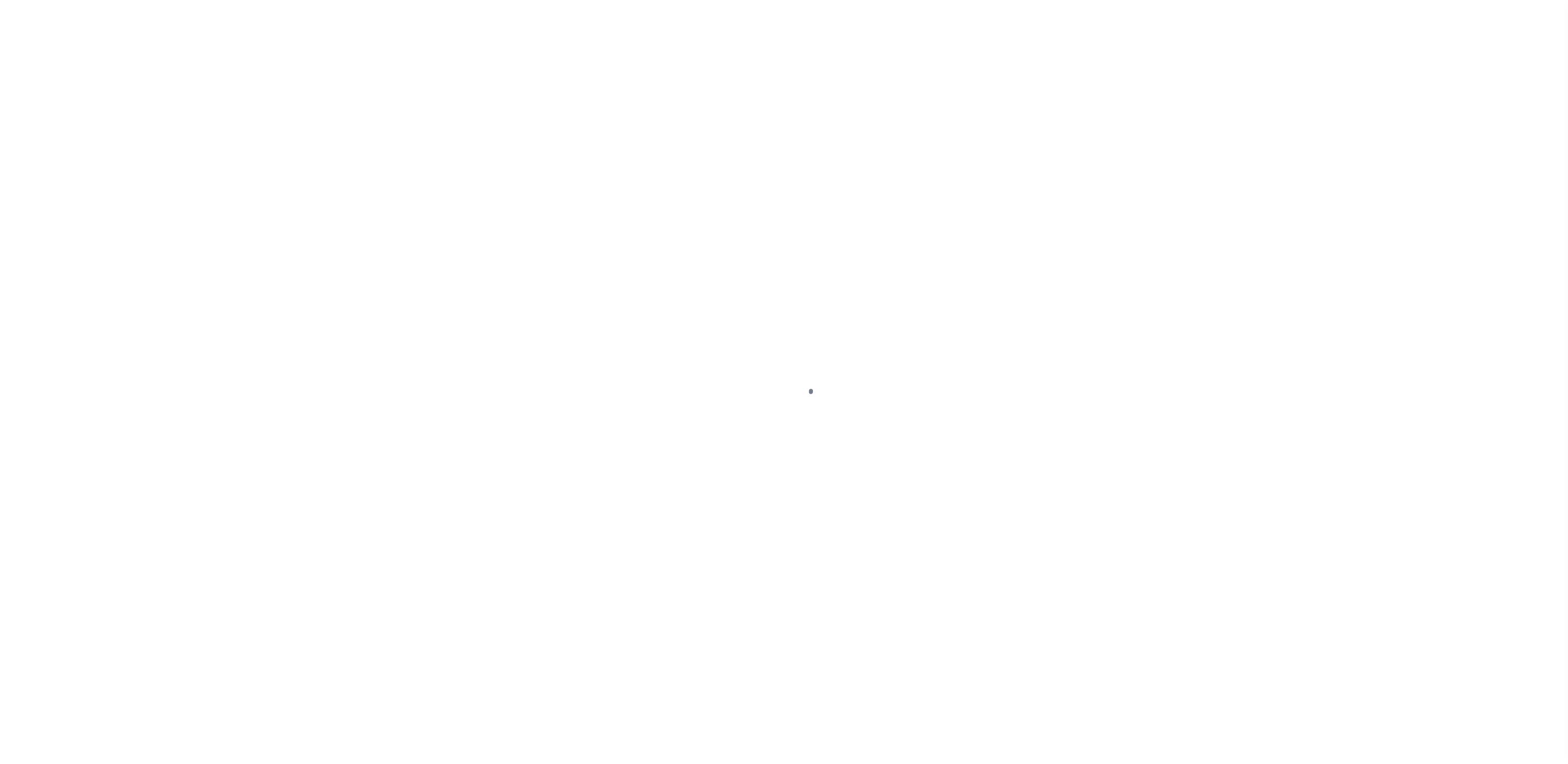
select select "SFP"
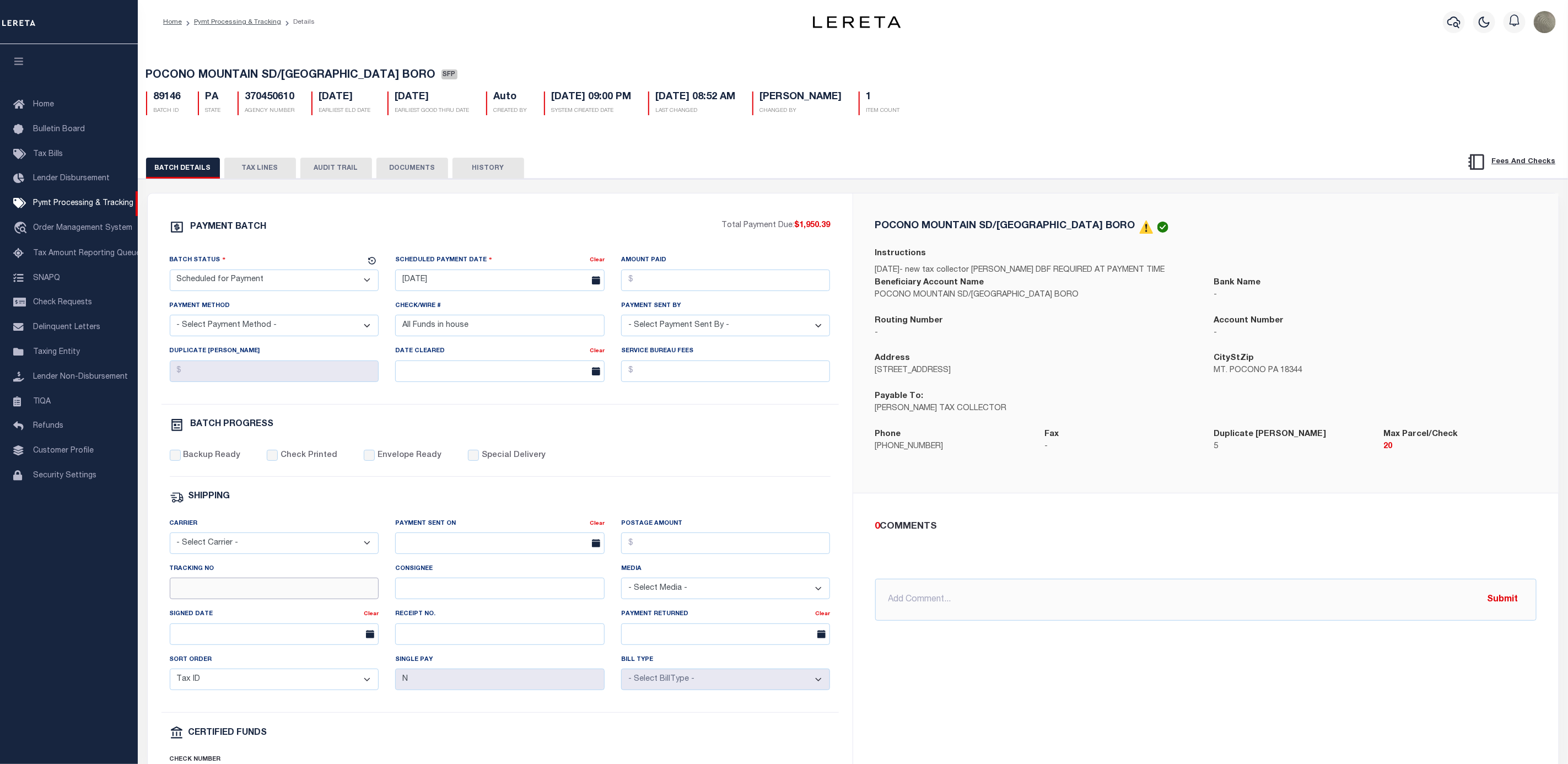
click at [202, 598] on input "Tracking No" at bounding box center [274, 588] width 209 height 21
type input "[PERSON_NAME]"
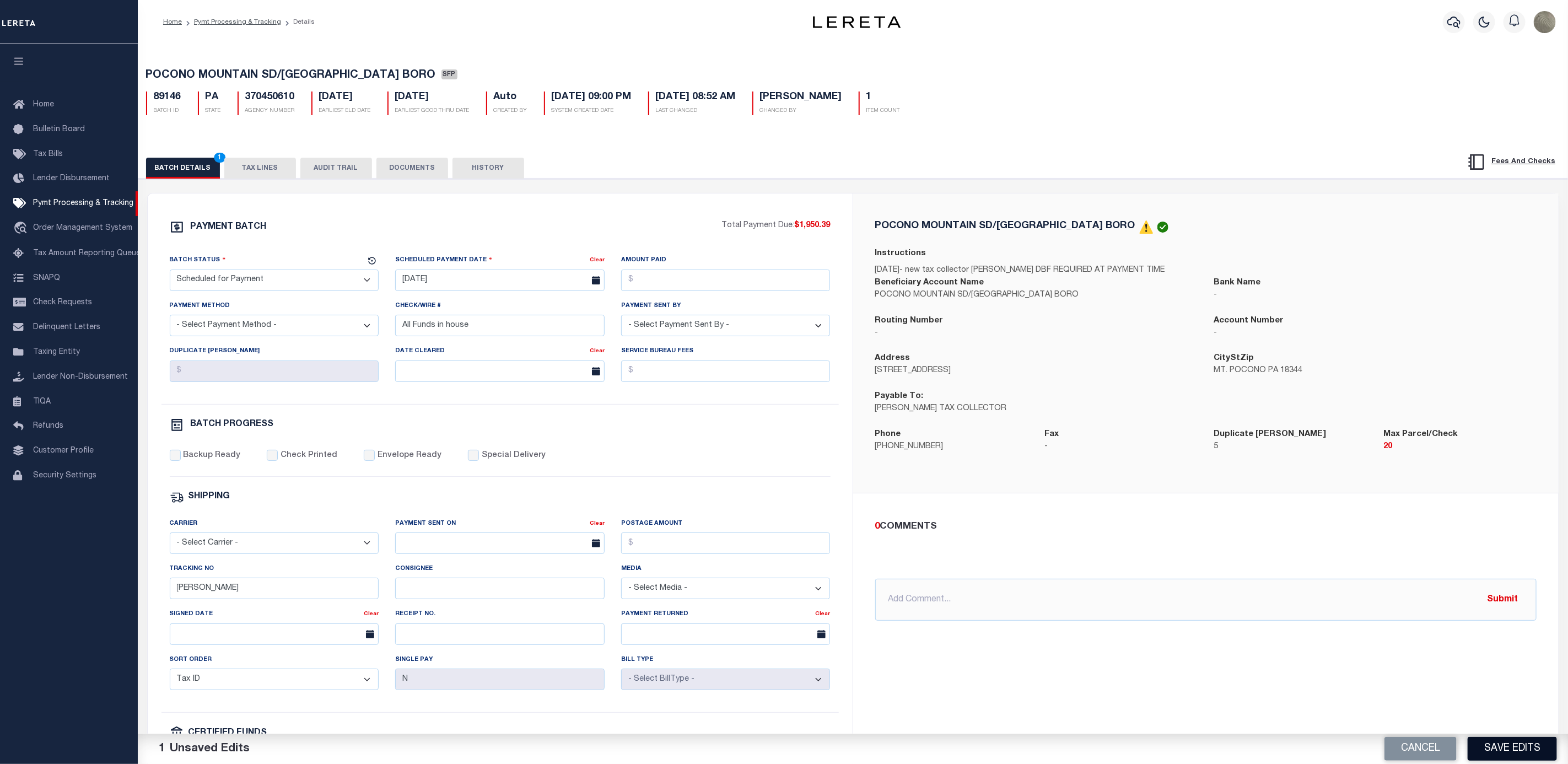
click at [1531, 758] on button "Save Edits" at bounding box center [1513, 749] width 90 height 24
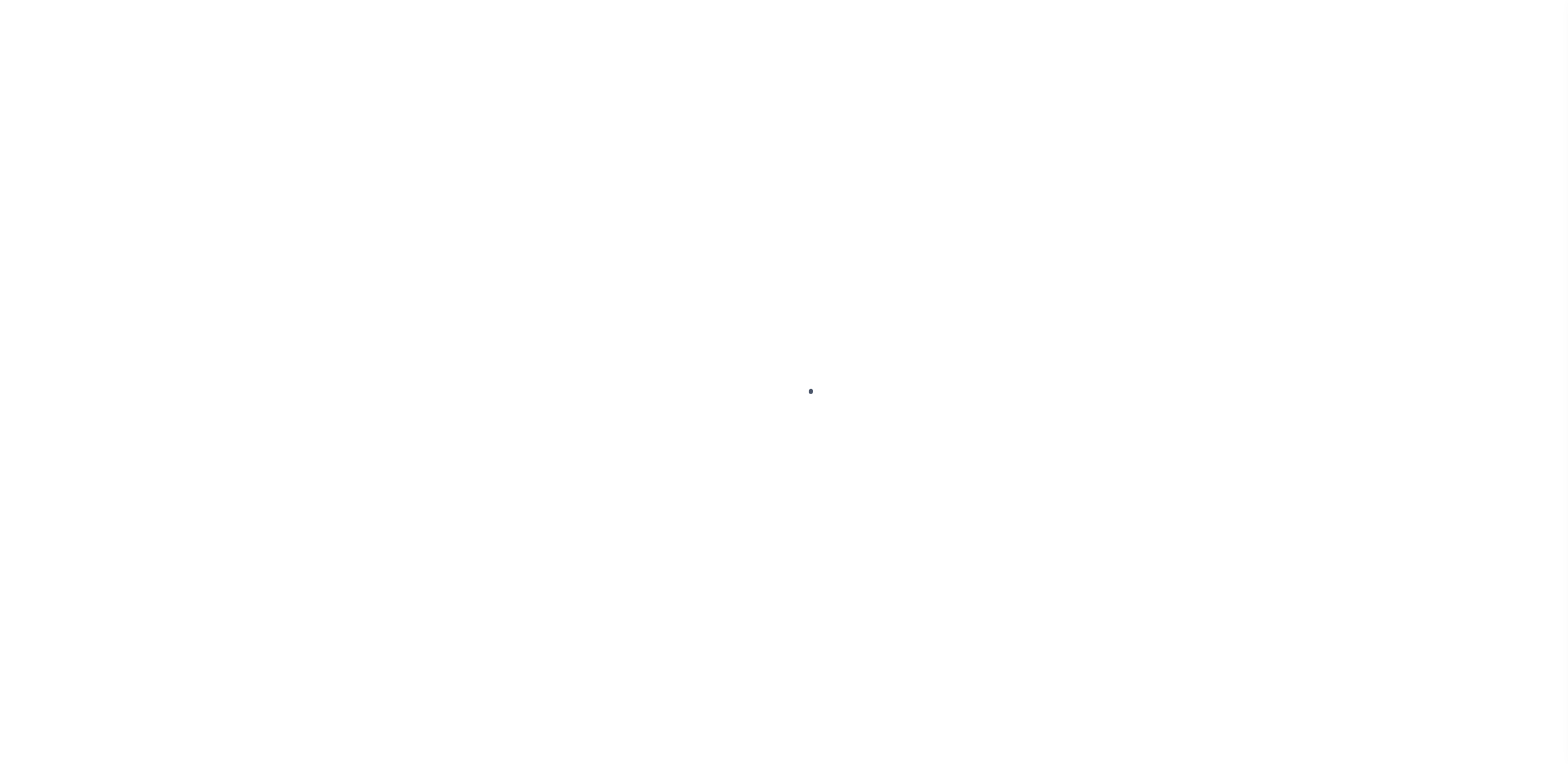
select select "SFP"
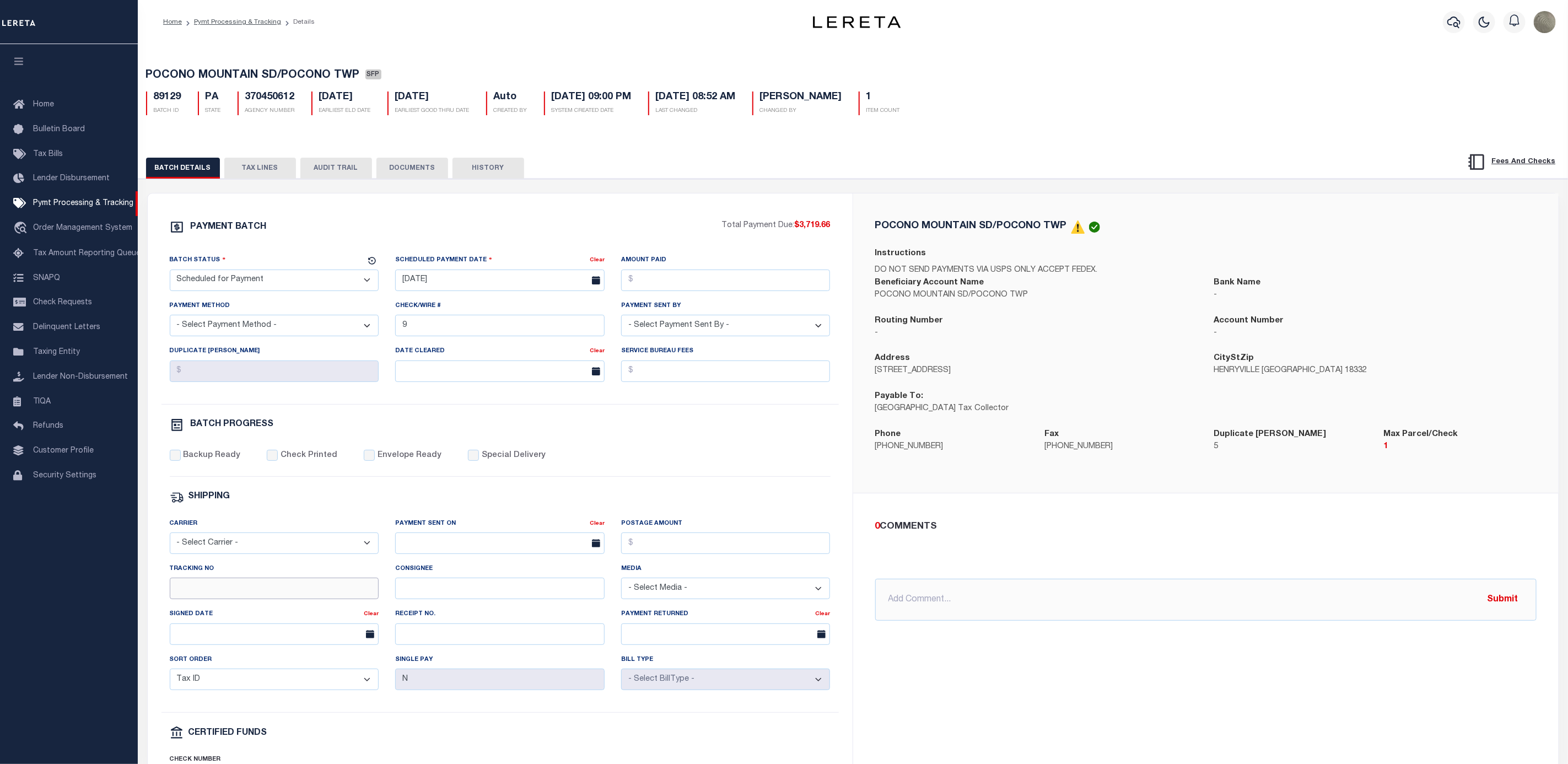
click at [215, 599] on input "Tracking No" at bounding box center [274, 588] width 209 height 21
type input "[PERSON_NAME]"
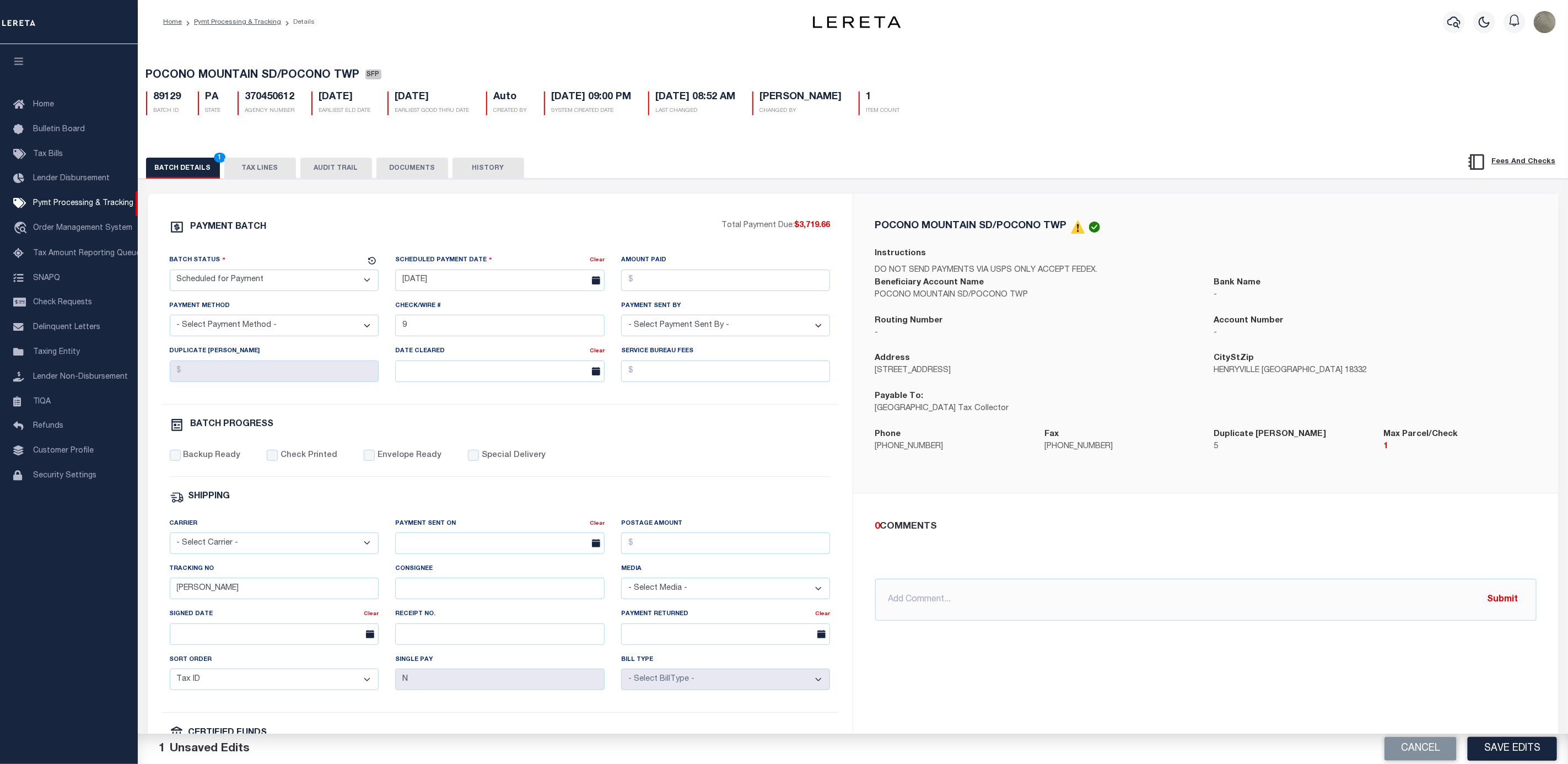
click at [1239, 546] on div "0 COMMENTS @[PERSON_NAME] @[PERSON_NAME] @[PERSON_NAME] @[PERSON_NAME] @[PERSON…" at bounding box center [1206, 570] width 679 height 101
click at [1529, 747] on button "Save Edits" at bounding box center [1513, 749] width 90 height 24
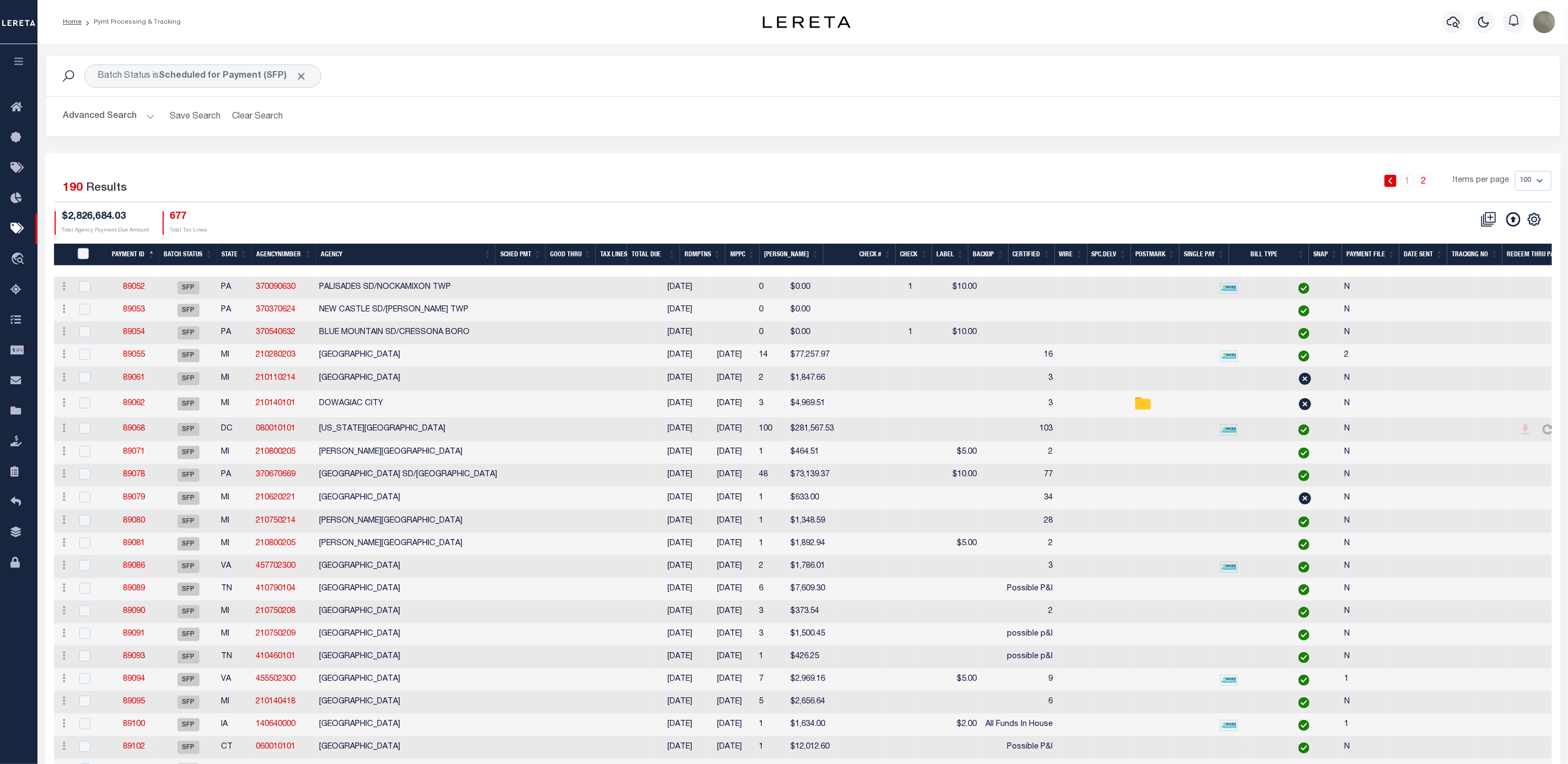
click at [584, 136] on div "Advanced Search Save Search Clear Search Batch ID Equals Equals Is Not Equal To…" at bounding box center [803, 117] width 1515 height 39
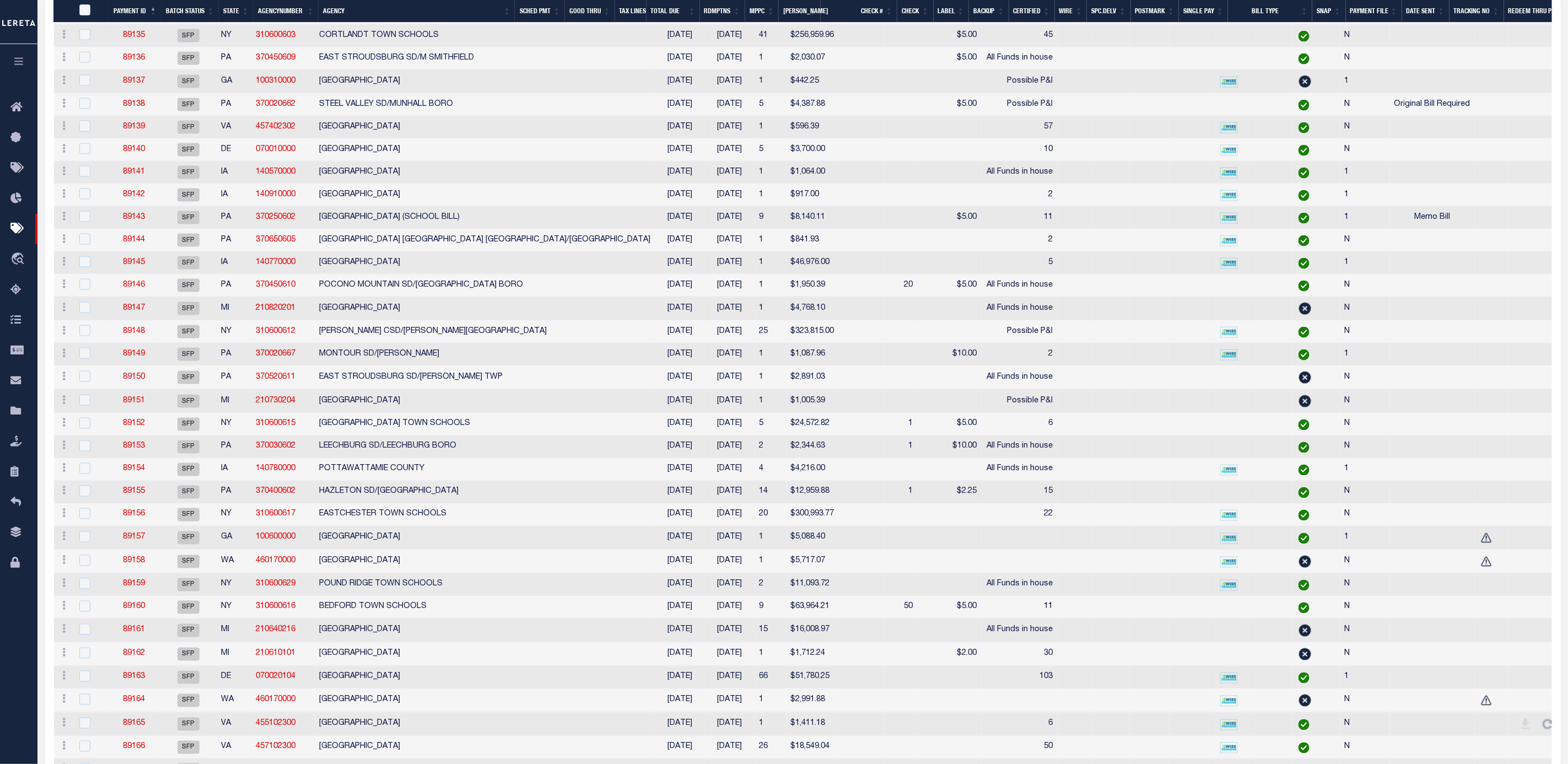
scroll to position [1157, 0]
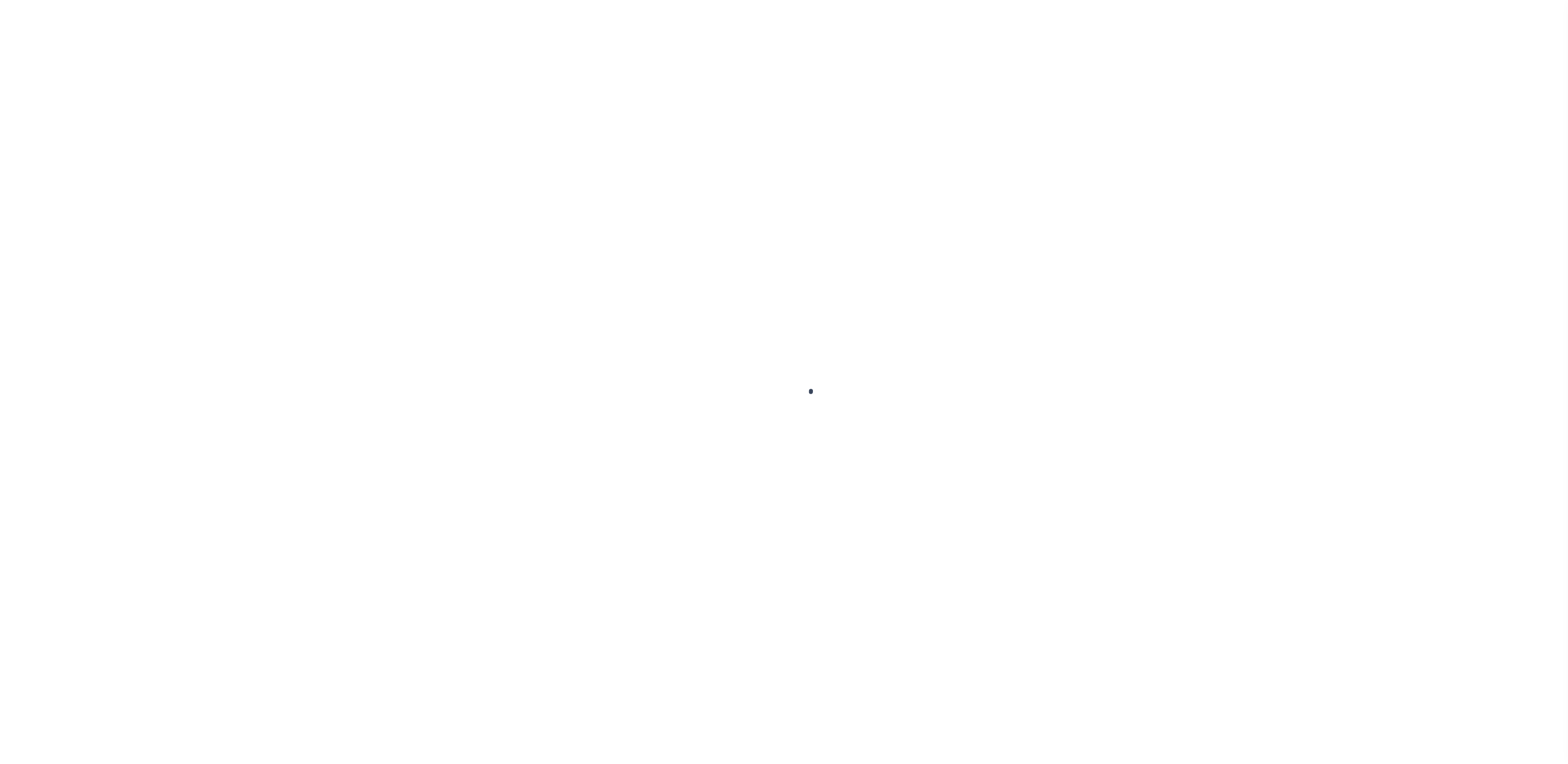
select select "SFP"
select select "38"
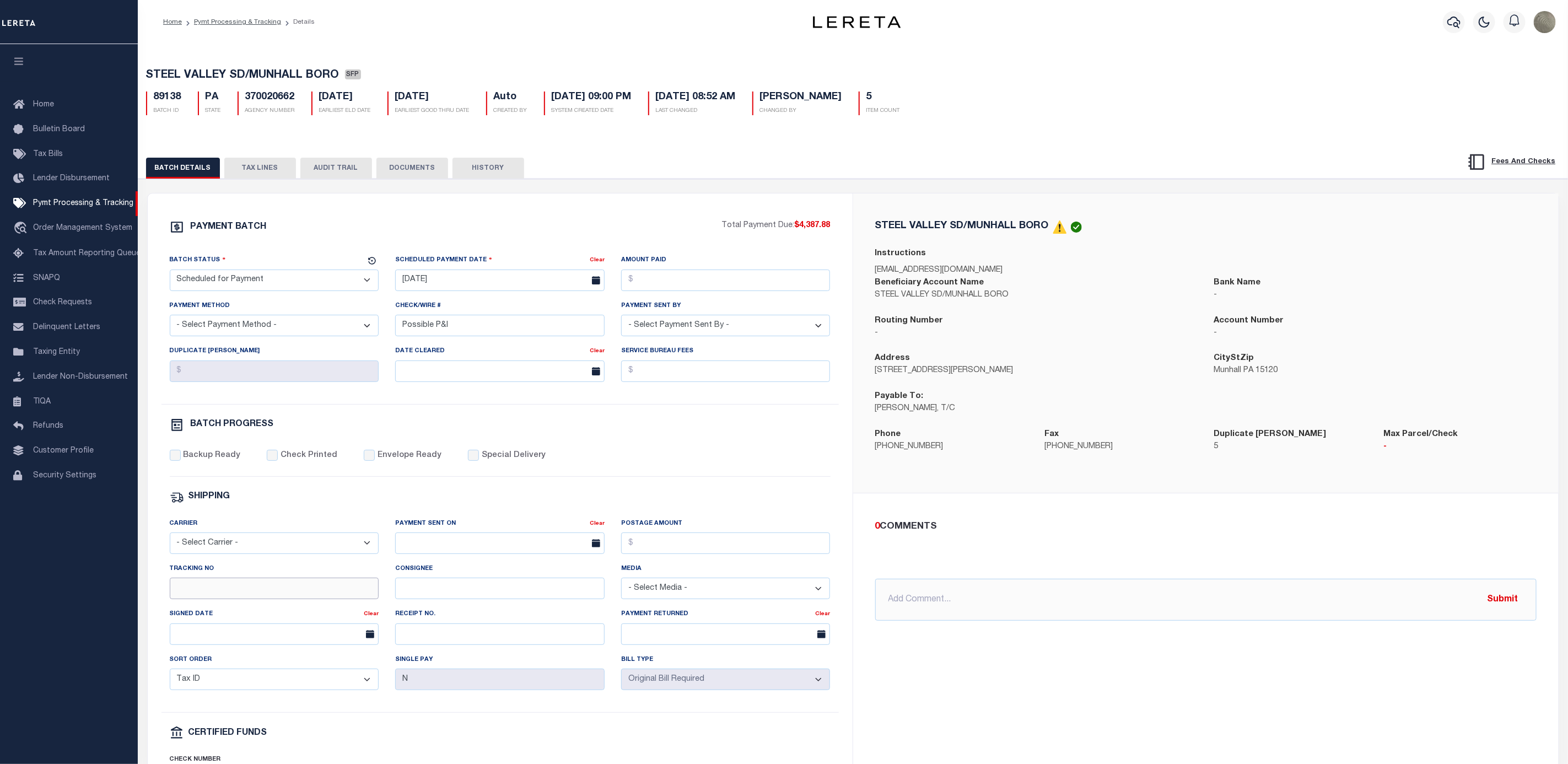
click at [226, 595] on input "Tracking No" at bounding box center [274, 588] width 209 height 21
type input "[PERSON_NAME]"
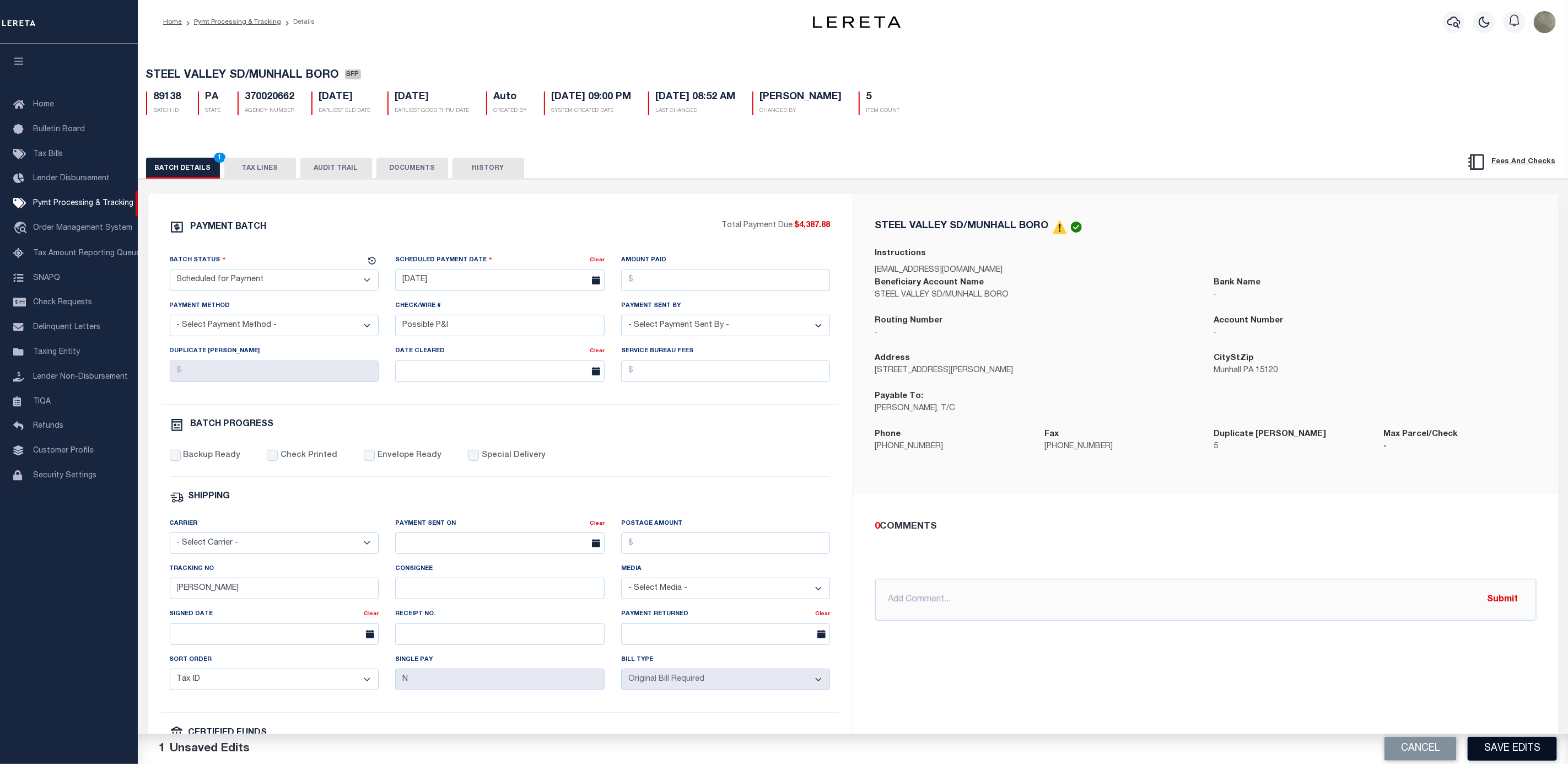
click at [1505, 743] on button "Save Edits" at bounding box center [1513, 749] width 90 height 24
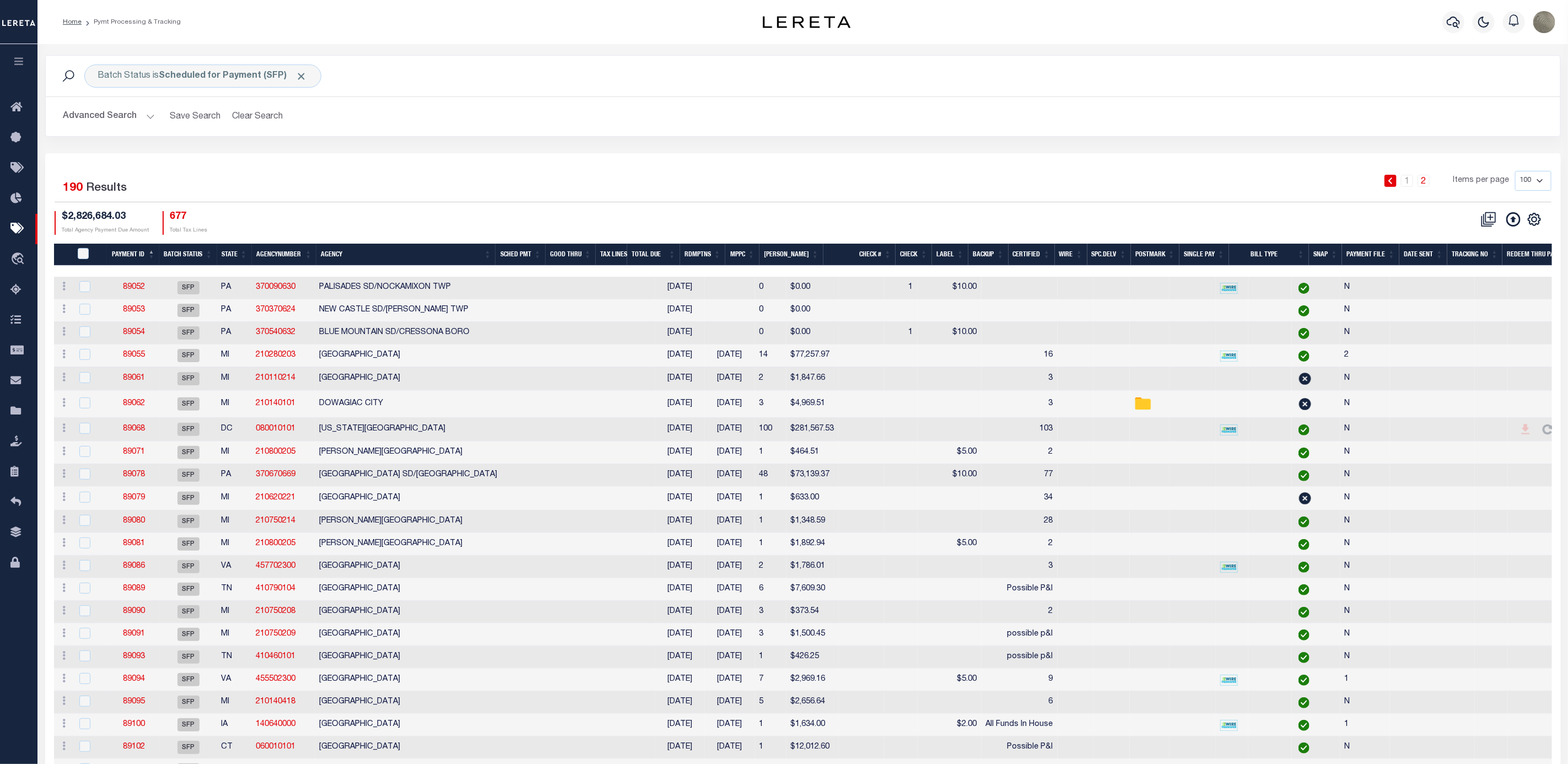
click at [756, 185] on div "1 2 Items per page 100 200 500 1000" at bounding box center [992, 185] width 1119 height 29
click at [466, 174] on div "1 2 Items per page 100 200 500 1000" at bounding box center [992, 185] width 1119 height 29
click at [7, 101] on link "Home" at bounding box center [18, 107] width 37 height 30
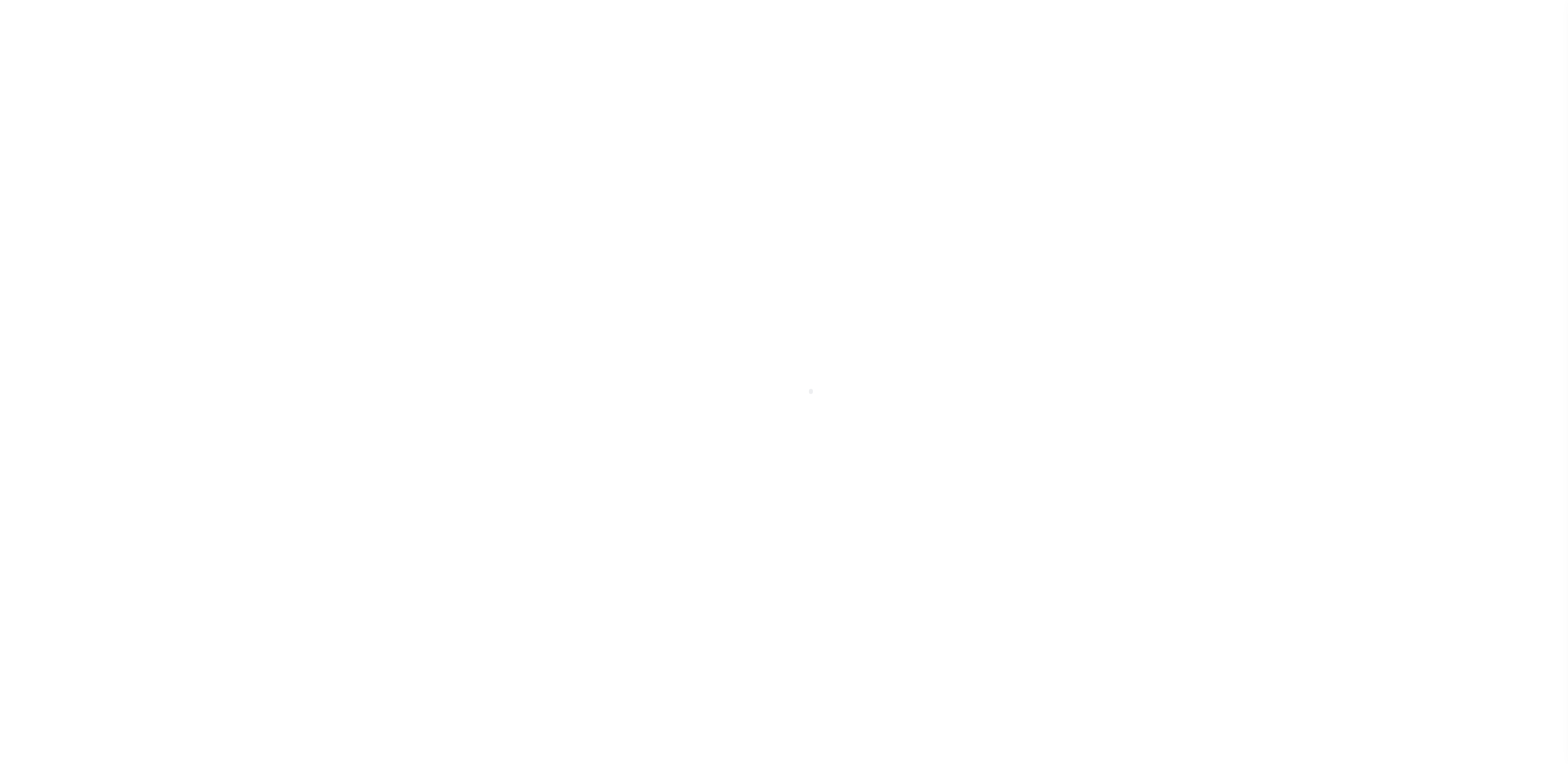
select select "SFP"
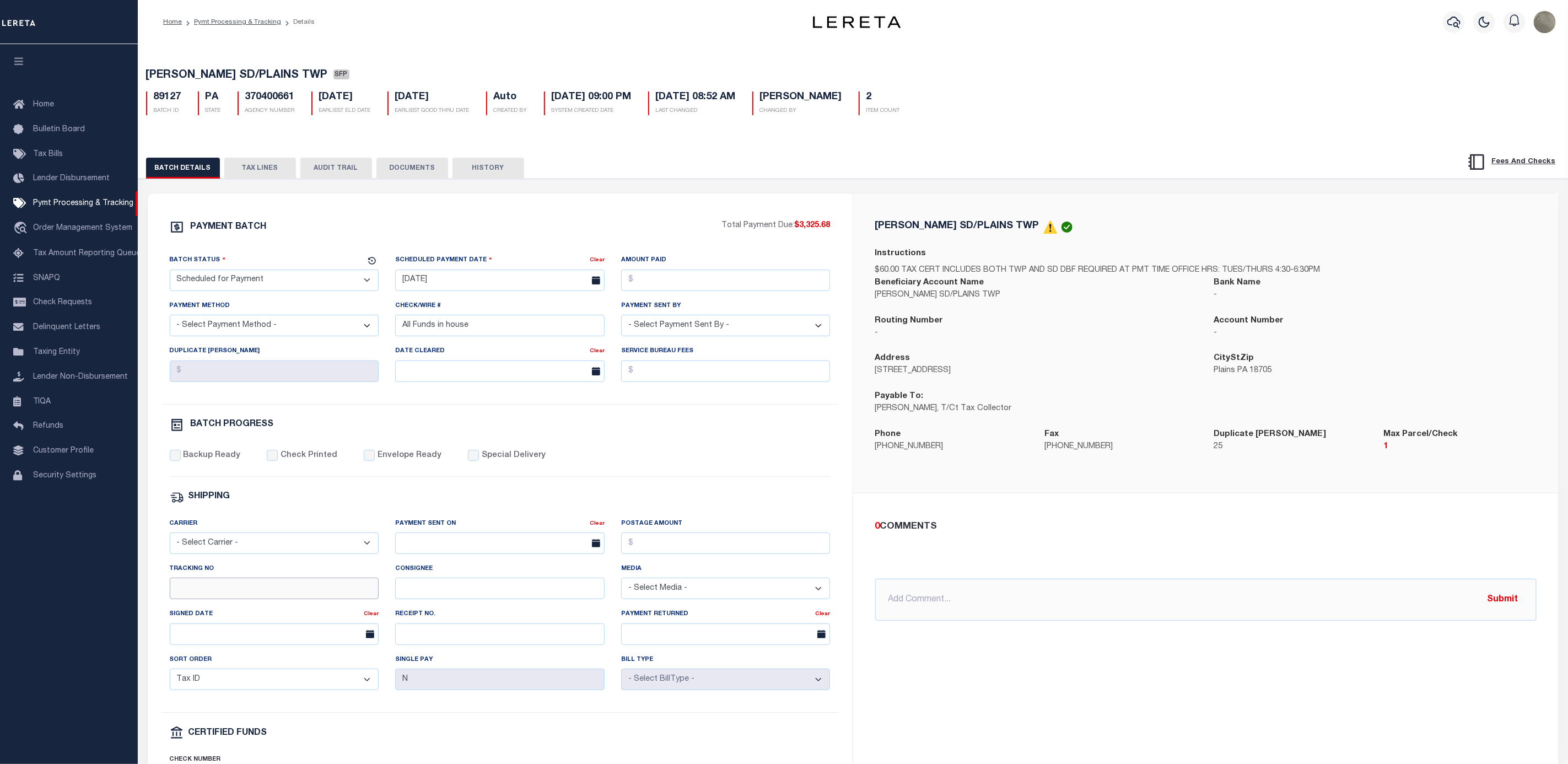
click at [230, 598] on input "Tracking No" at bounding box center [274, 588] width 209 height 21
type input "[PERSON_NAME]"
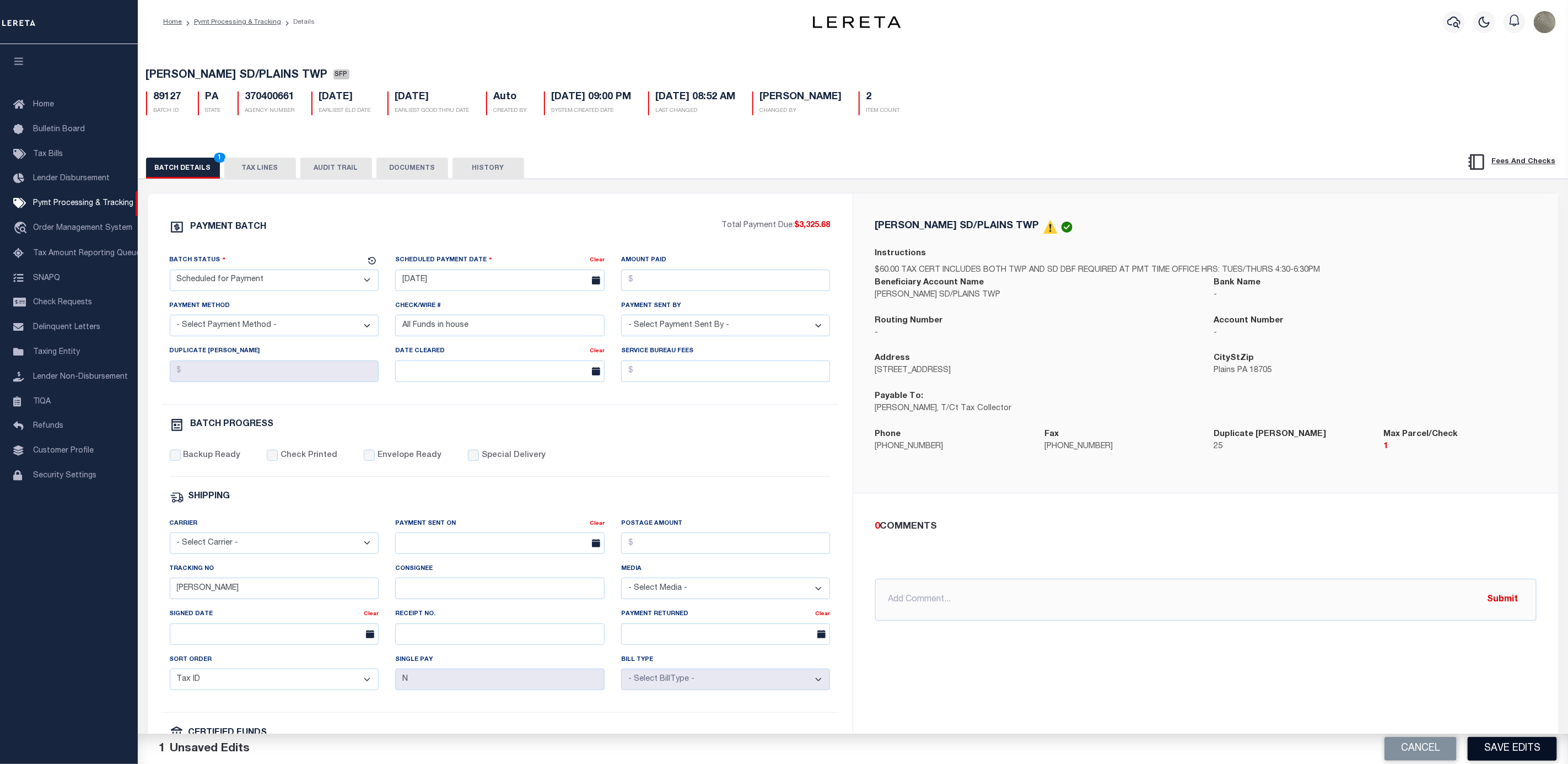
click at [1516, 747] on button "Save Edits" at bounding box center [1513, 749] width 90 height 24
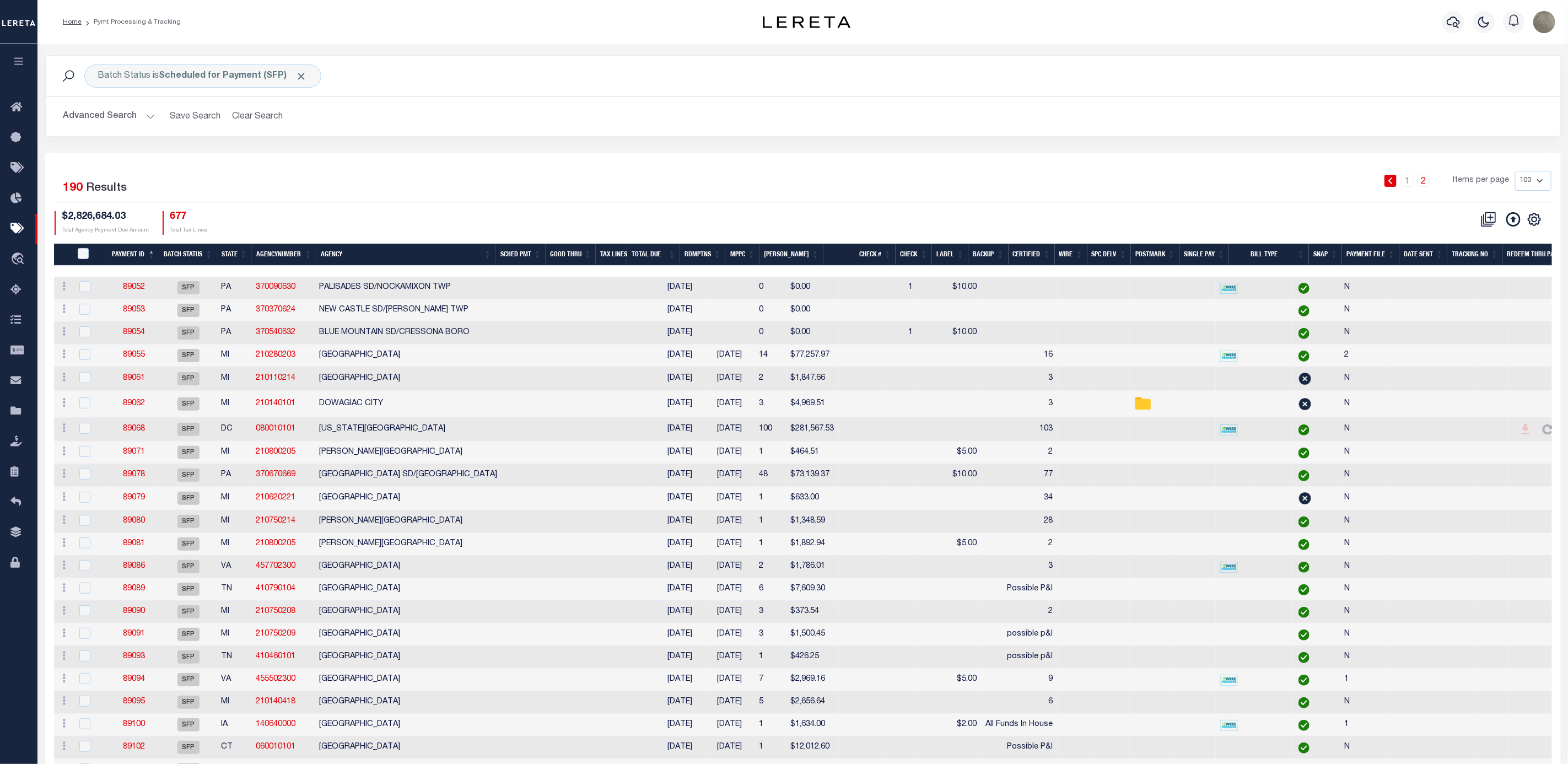
drag, startPoint x: 910, startPoint y: 193, endPoint x: 931, endPoint y: 193, distance: 21.0
click at [910, 193] on div "1 2 Items per page 100 200 500 1000" at bounding box center [992, 185] width 1119 height 29
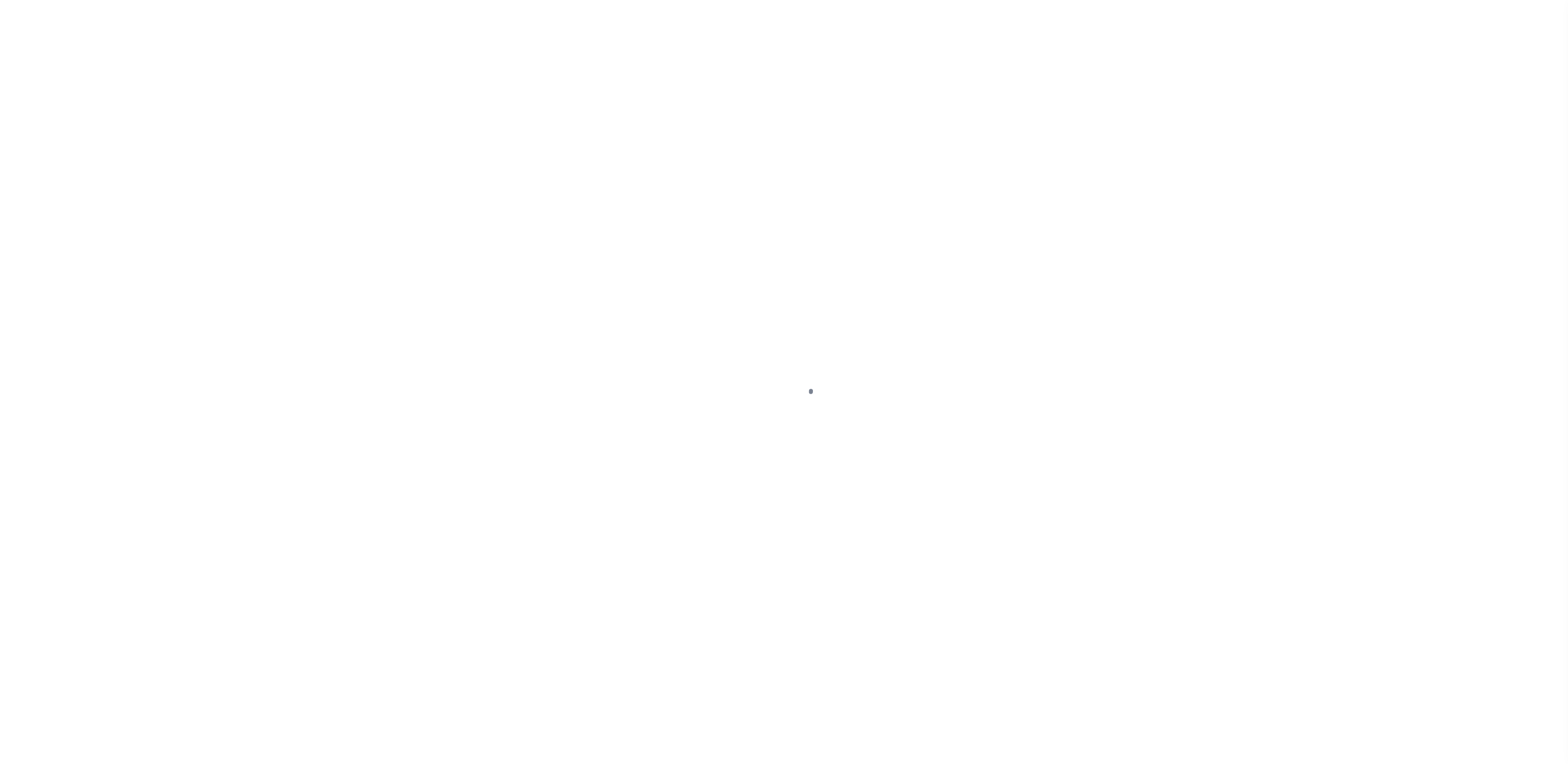
select select "SFP"
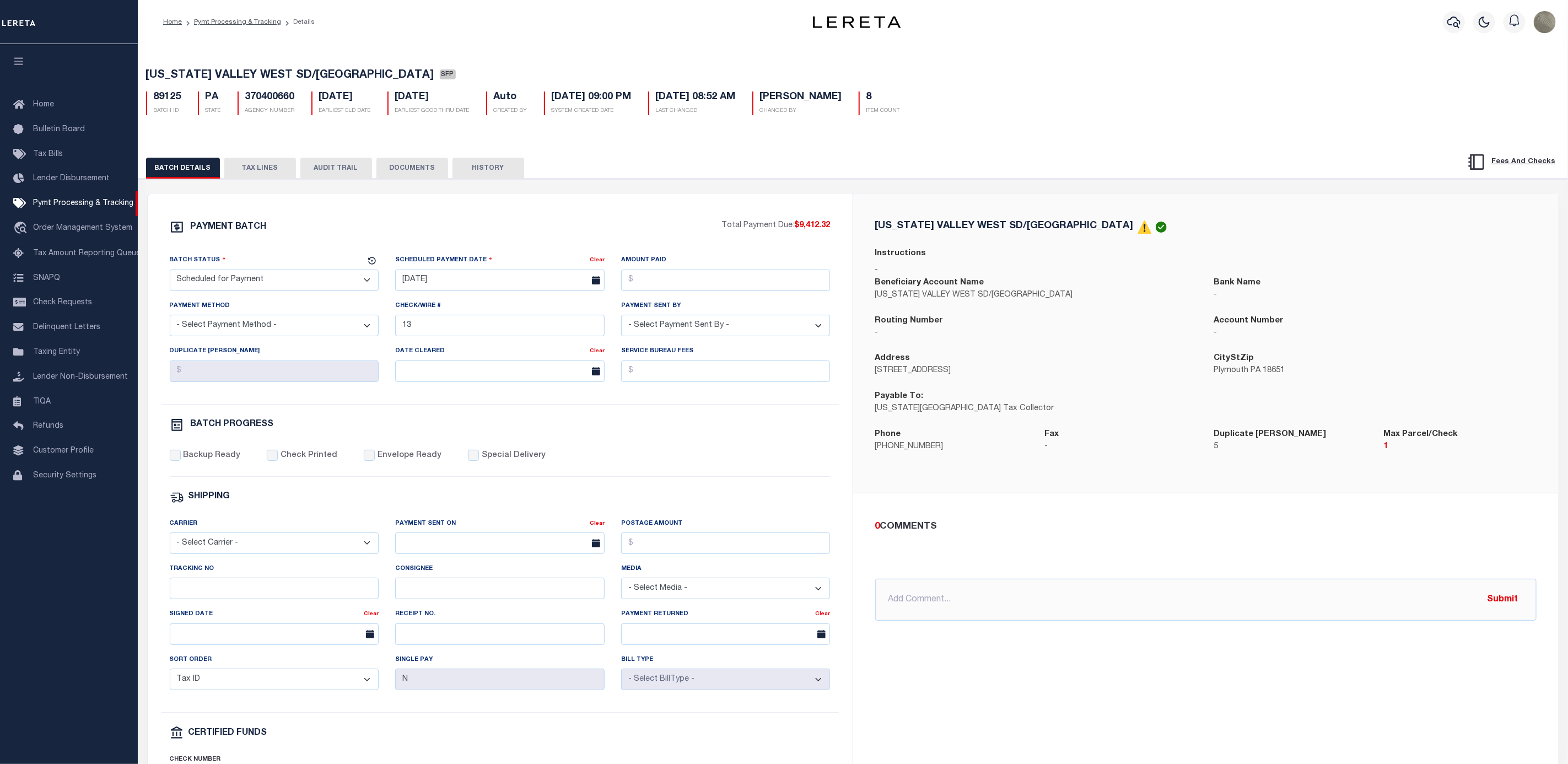
click at [217, 608] on div "Tracking No" at bounding box center [274, 585] width 226 height 45
click at [220, 599] on input "Tracking No" at bounding box center [274, 588] width 209 height 21
type input "[PERSON_NAME]"
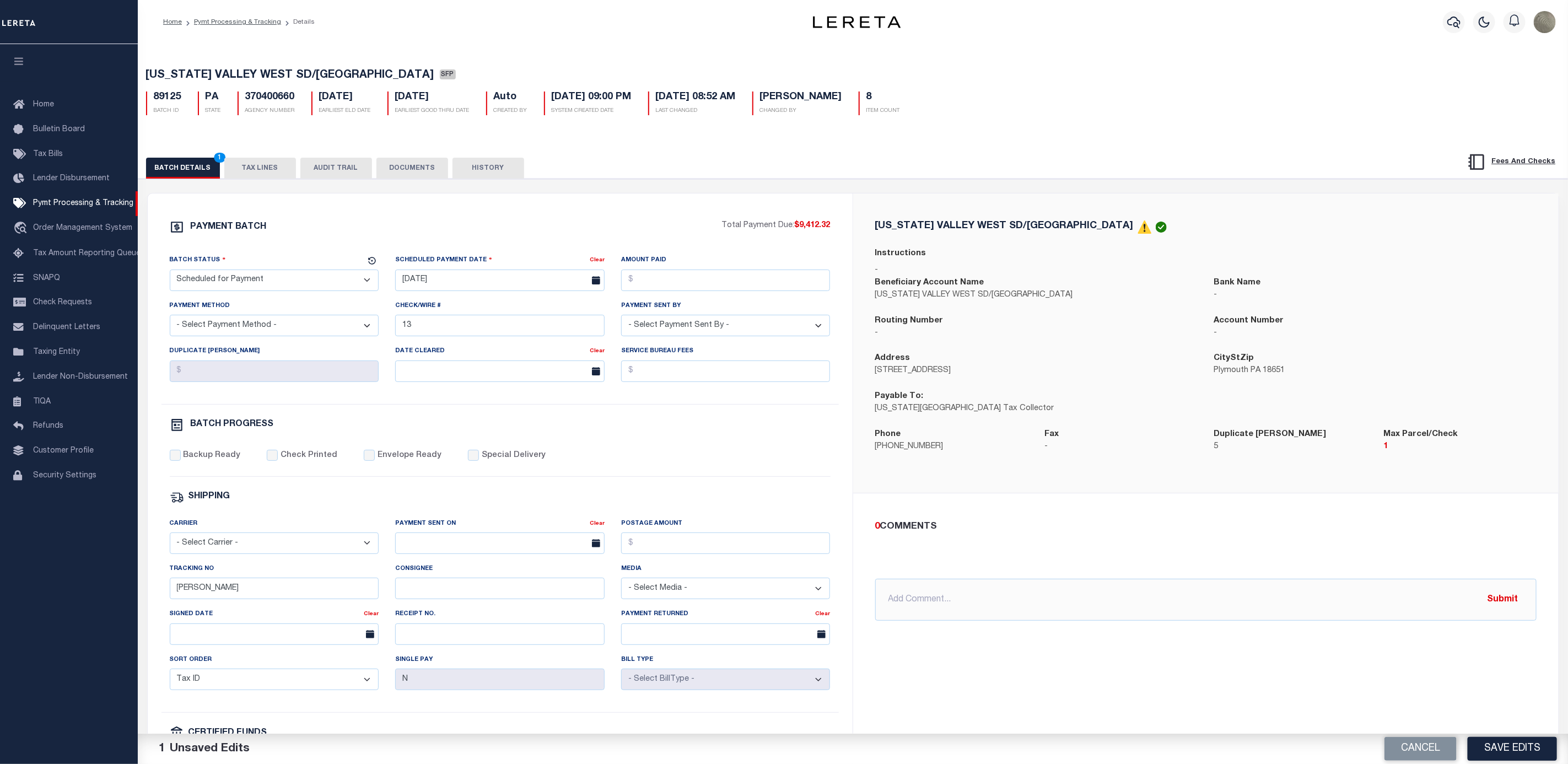
click at [1528, 735] on div "Cancel Save Edits" at bounding box center [1211, 749] width 716 height 31
click at [1513, 755] on button "Save Edits" at bounding box center [1513, 749] width 90 height 24
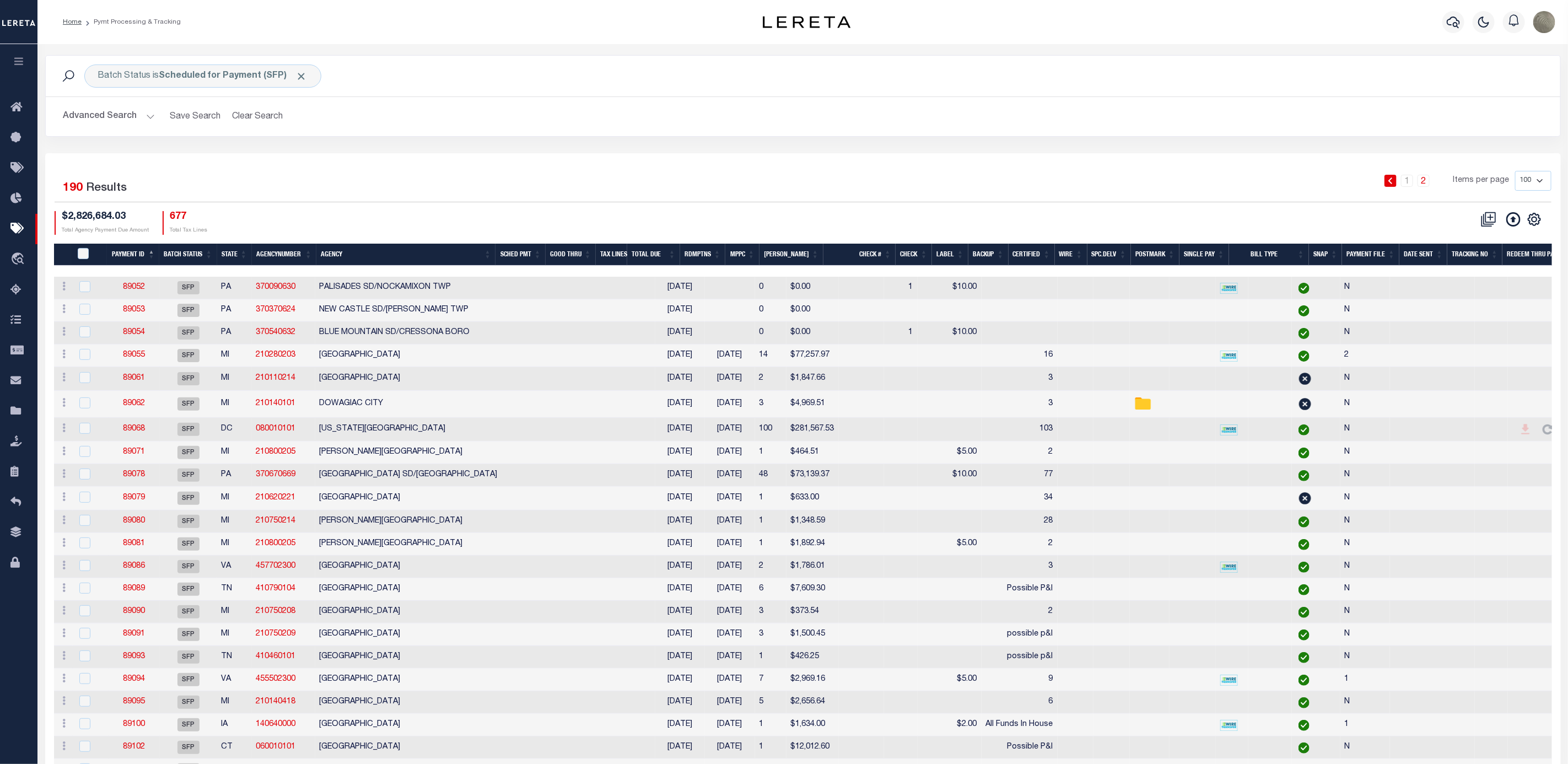
click at [723, 182] on div "1 2 Items per page 100 200 500 1000" at bounding box center [992, 185] width 1119 height 29
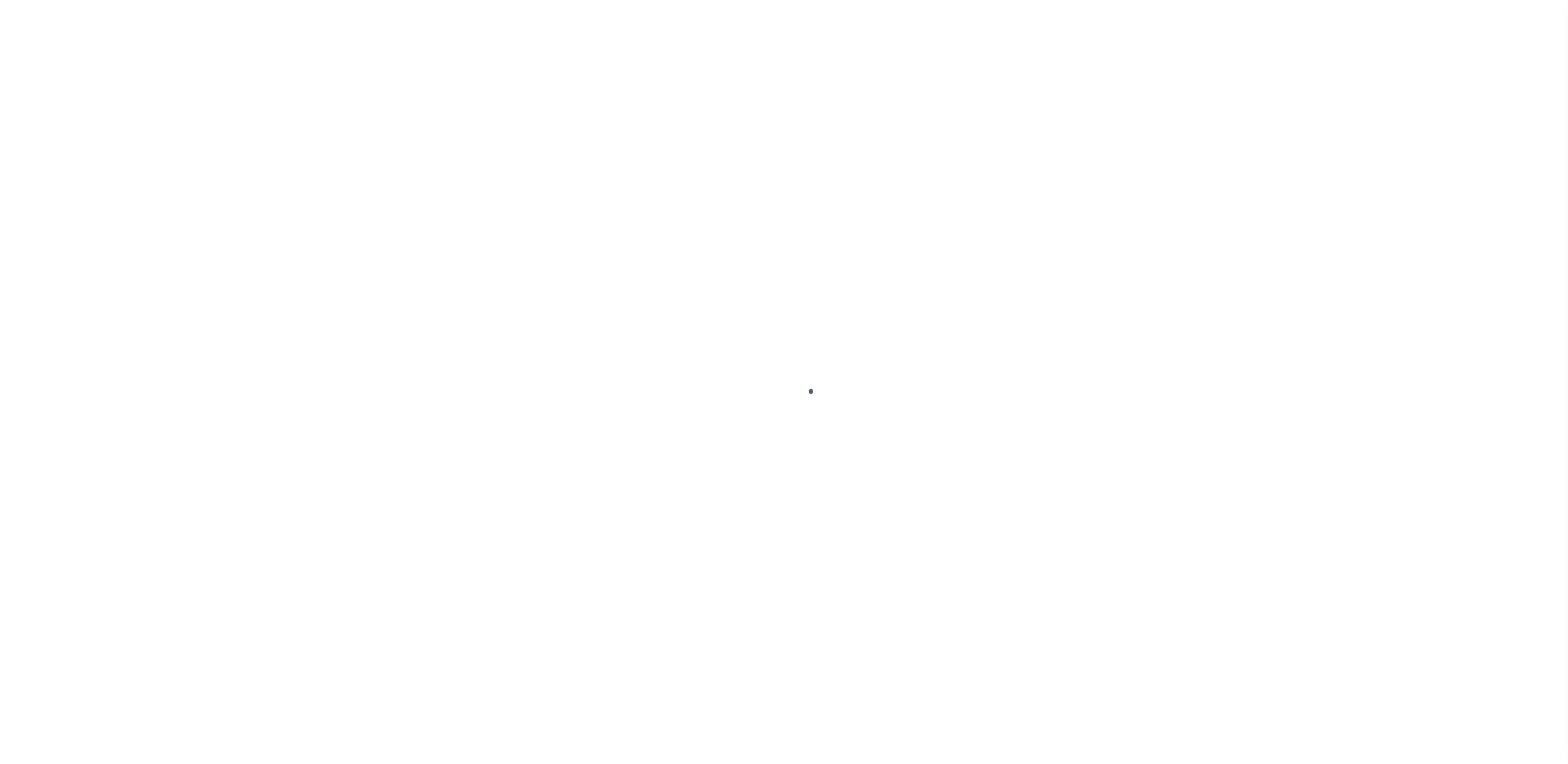
select select "SFP"
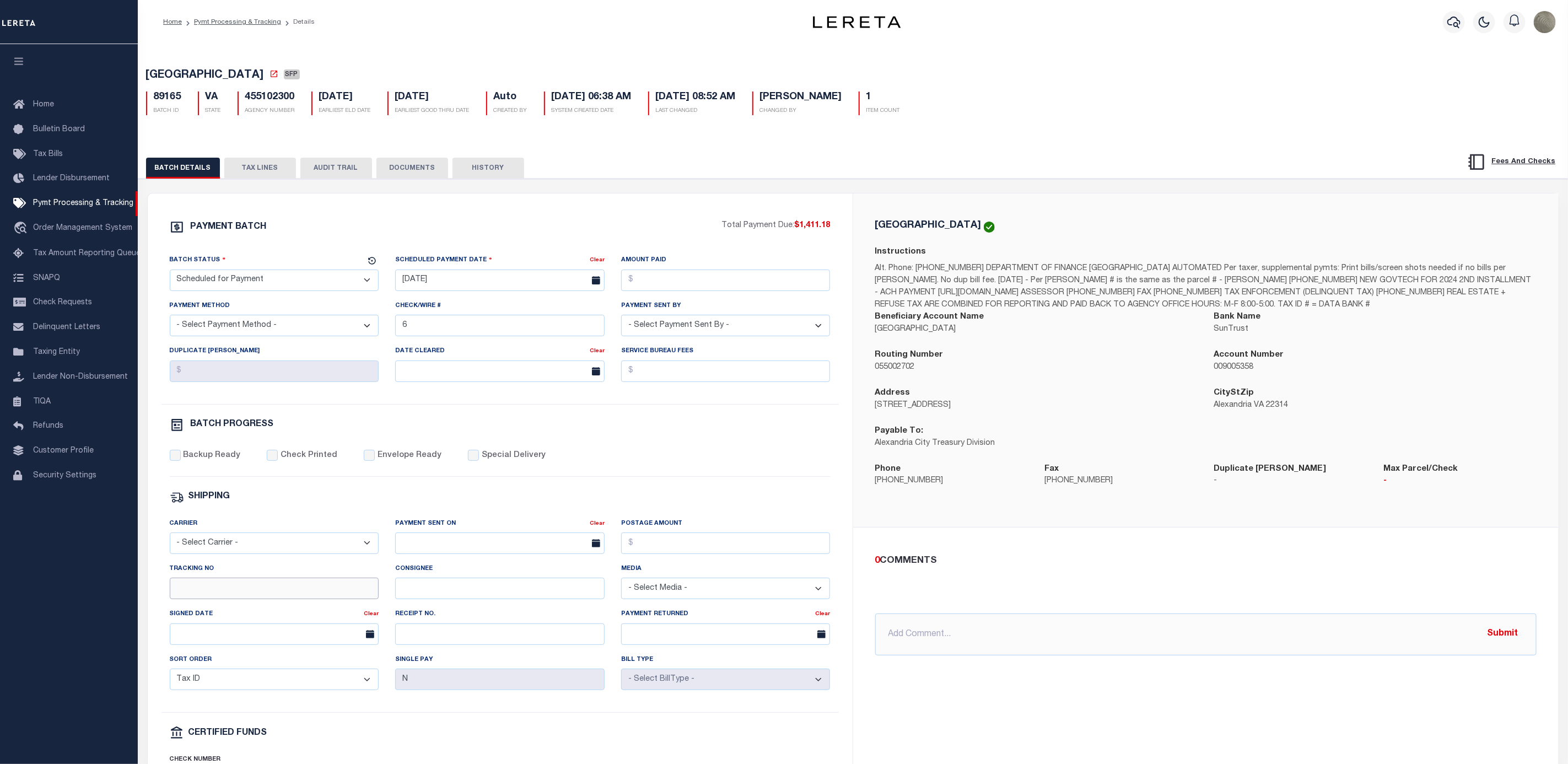
click at [253, 598] on input "Tracking No" at bounding box center [274, 588] width 209 height 21
type input "[PERSON_NAME]"
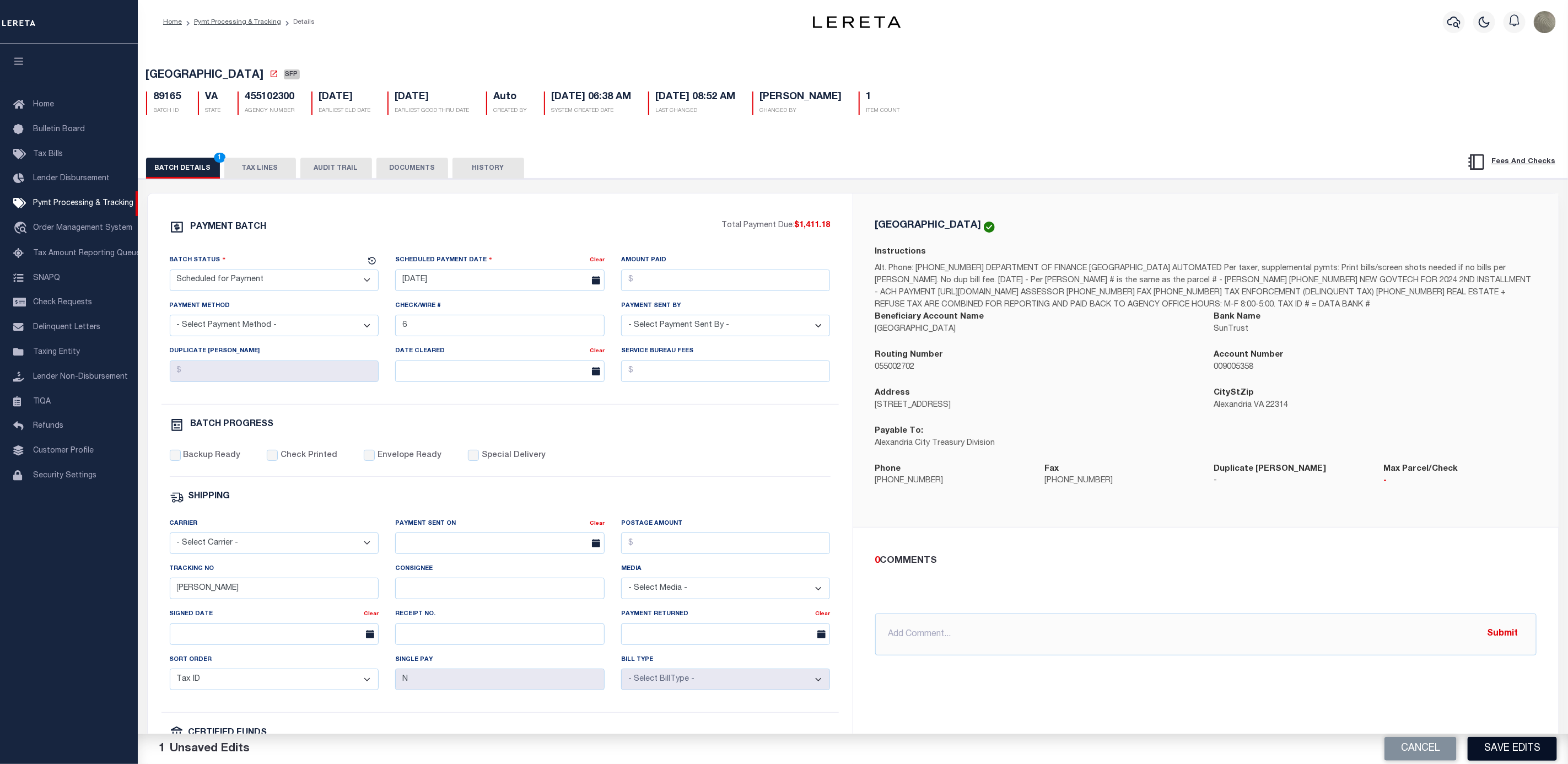
click at [1528, 746] on button "Save Edits" at bounding box center [1513, 749] width 90 height 24
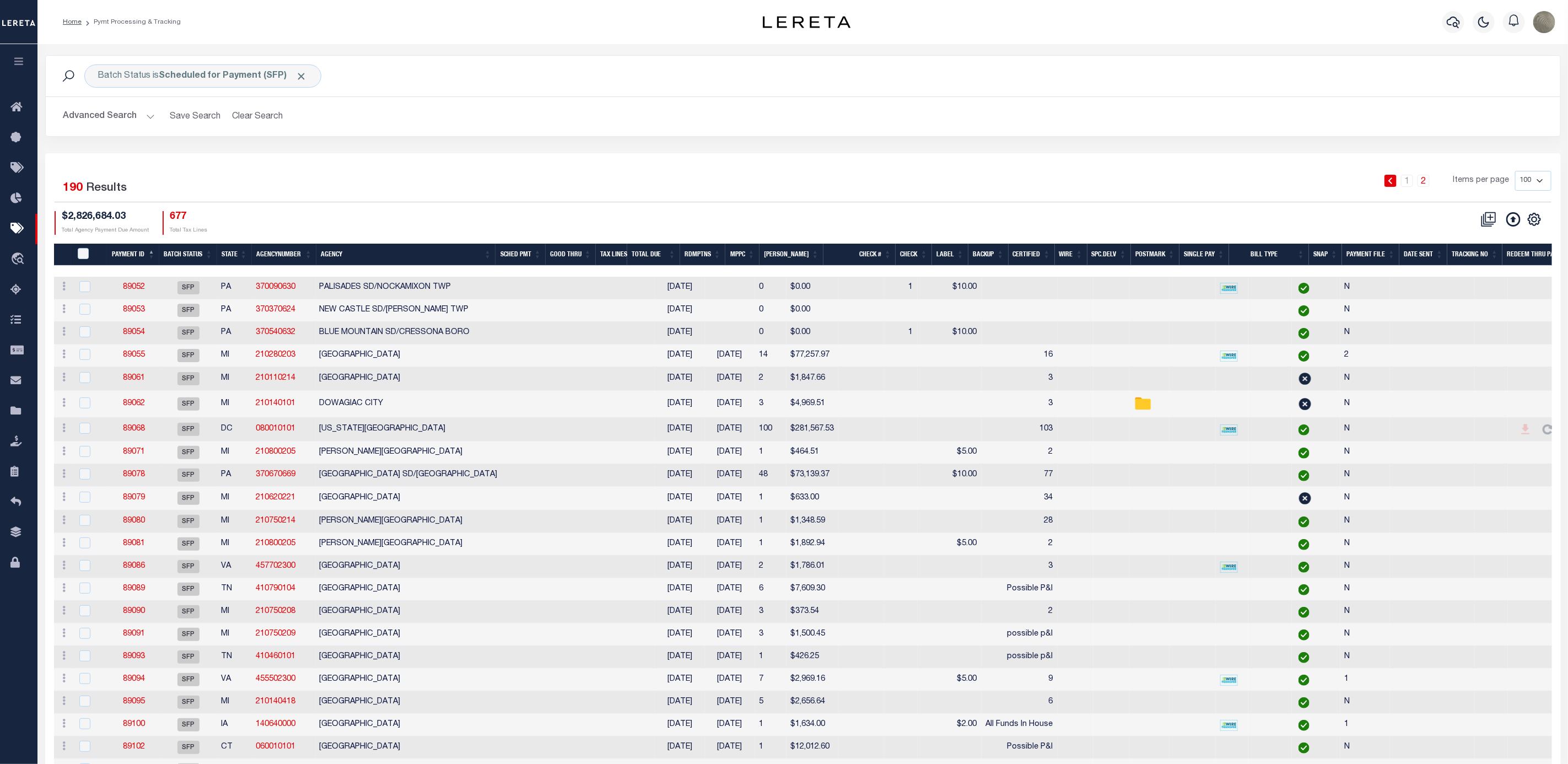
click at [474, 193] on div "1 2 Items per page 100 200 500 1000" at bounding box center [992, 185] width 1119 height 29
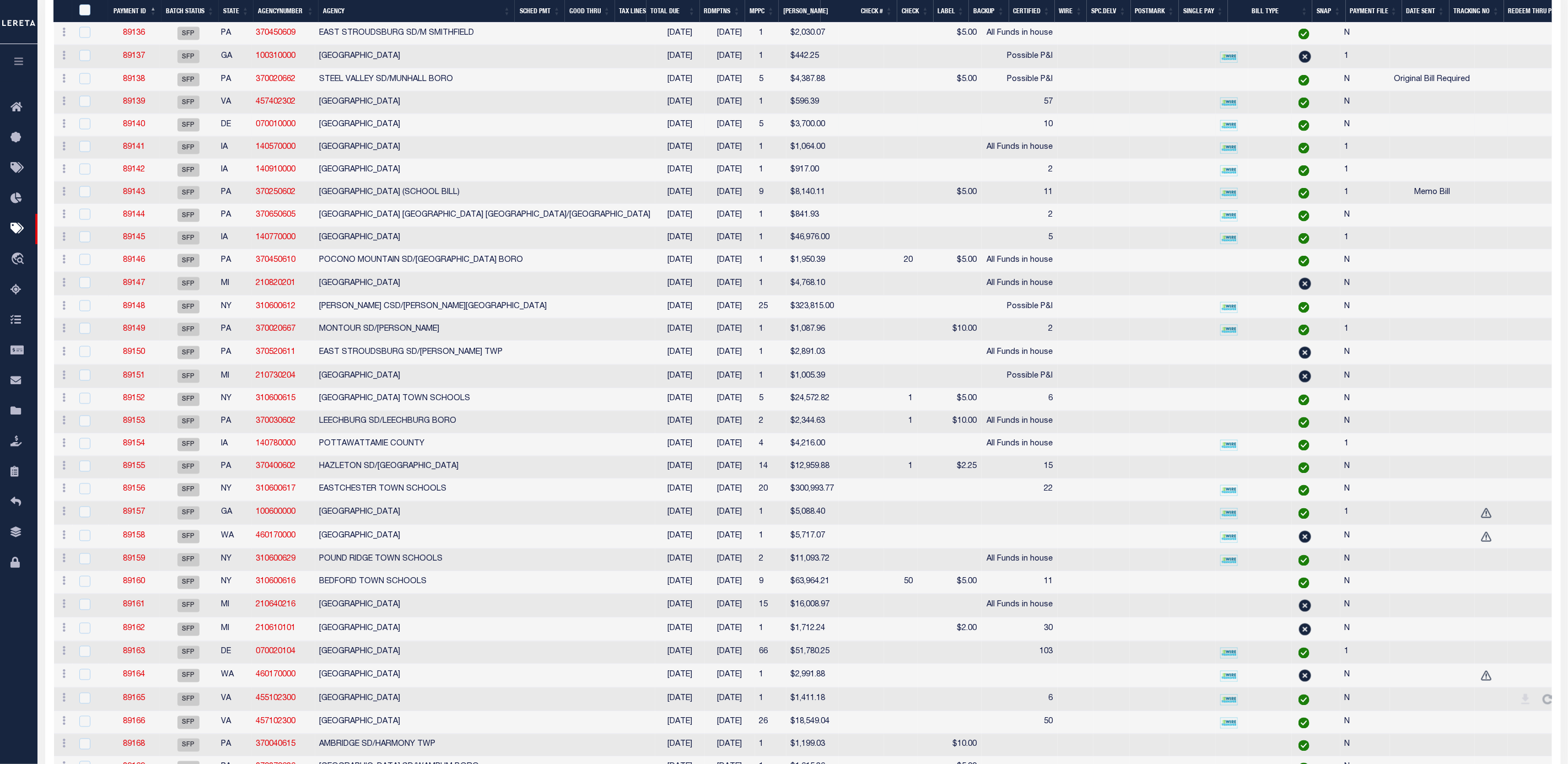
scroll to position [1176, 0]
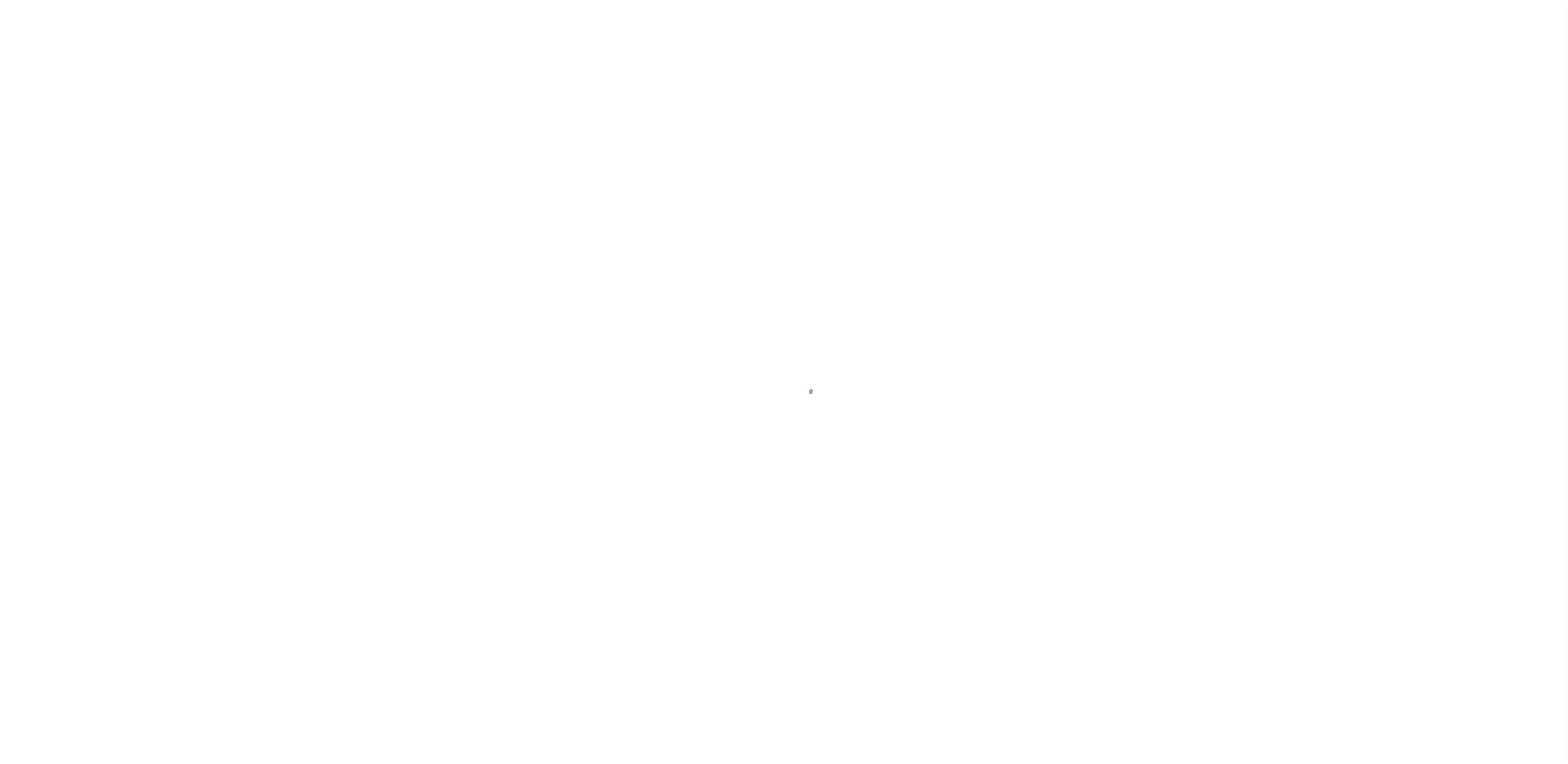
select select "SFP"
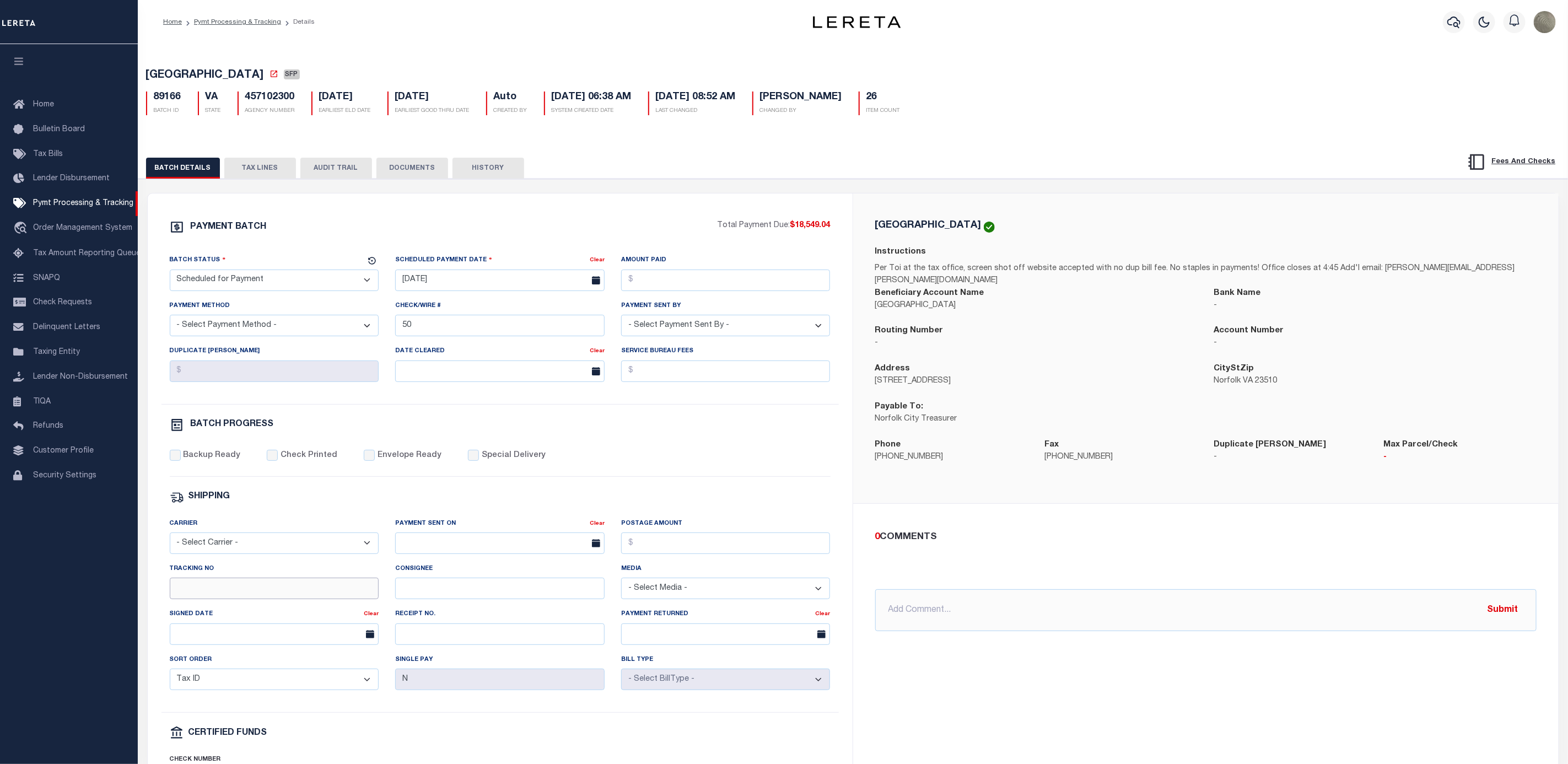
click at [237, 587] on input "Tracking No" at bounding box center [274, 588] width 209 height 21
type input "[PERSON_NAME]"
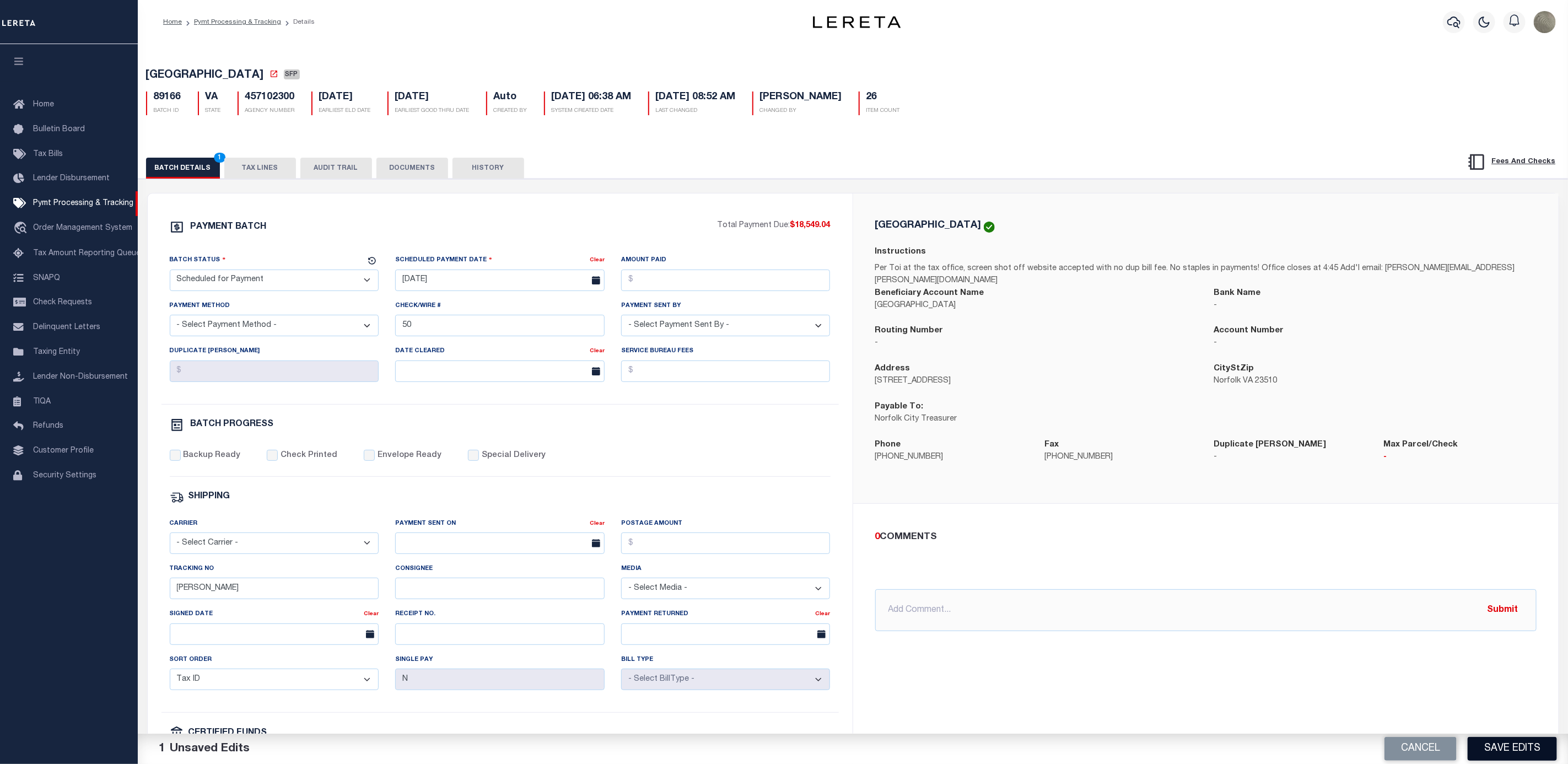
click at [1496, 747] on button "Save Edits" at bounding box center [1513, 749] width 90 height 24
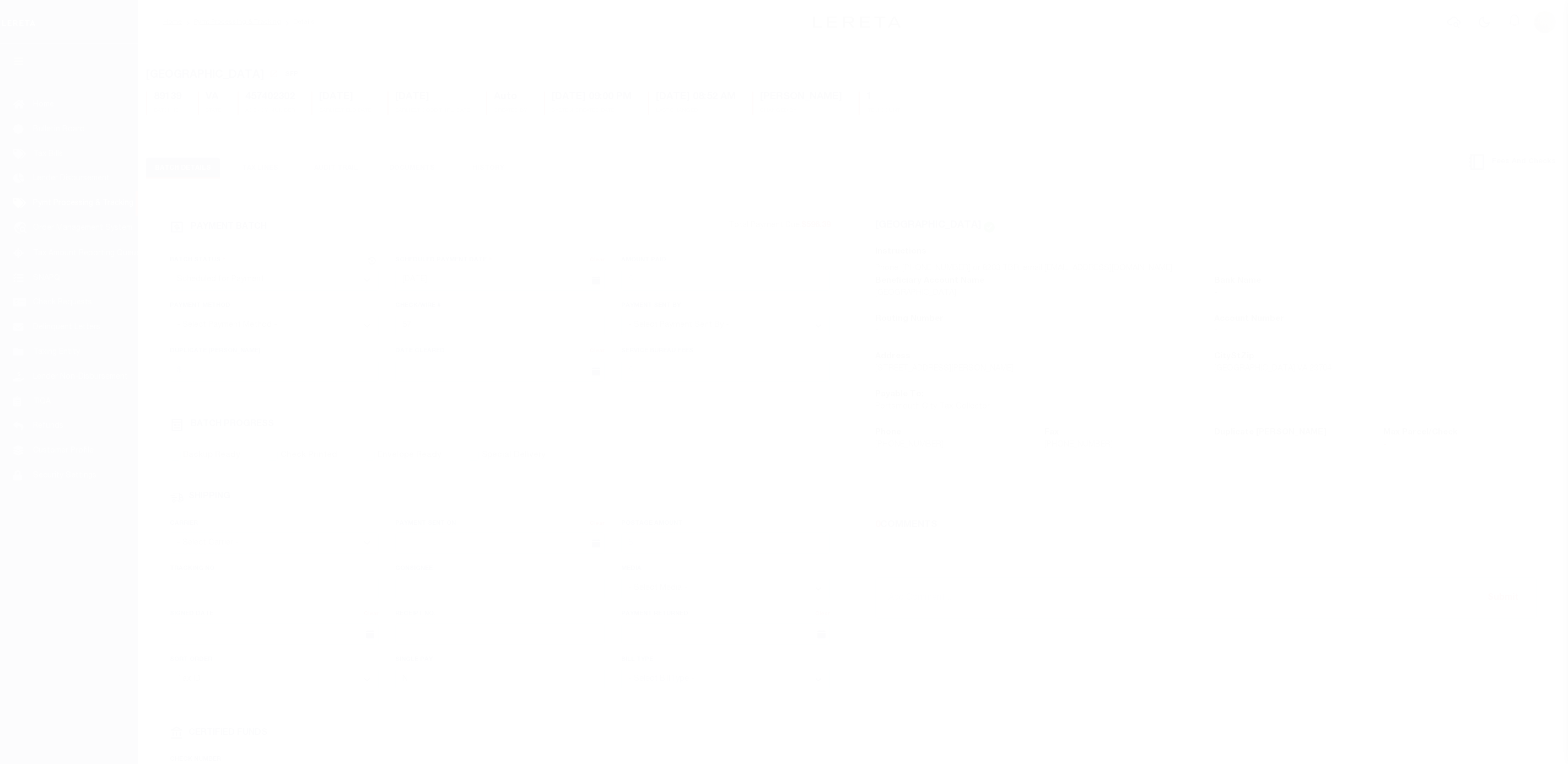
select select "SFP"
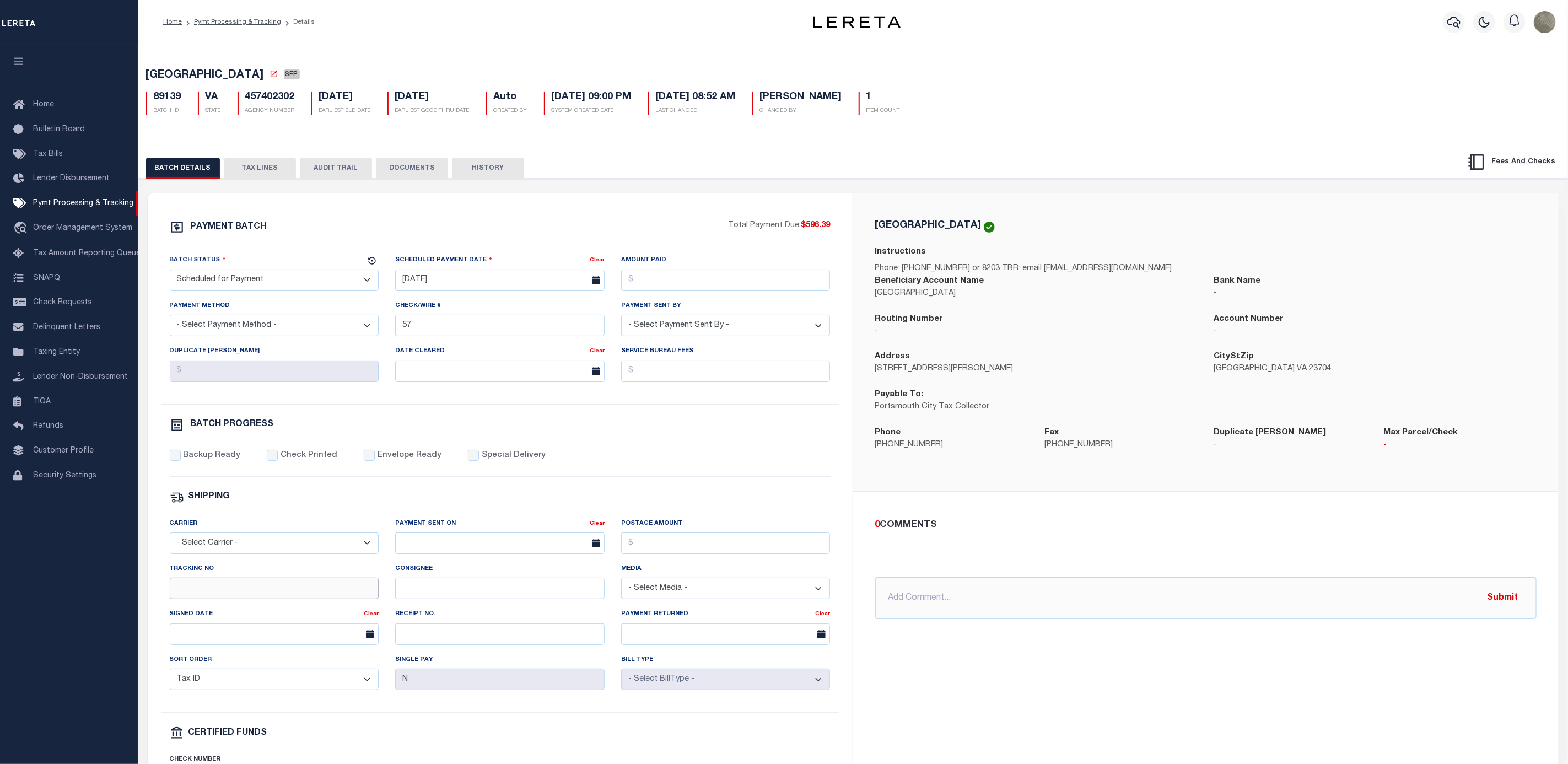
click at [207, 599] on input "Tracking No" at bounding box center [274, 588] width 209 height 21
type input "[PERSON_NAME]"
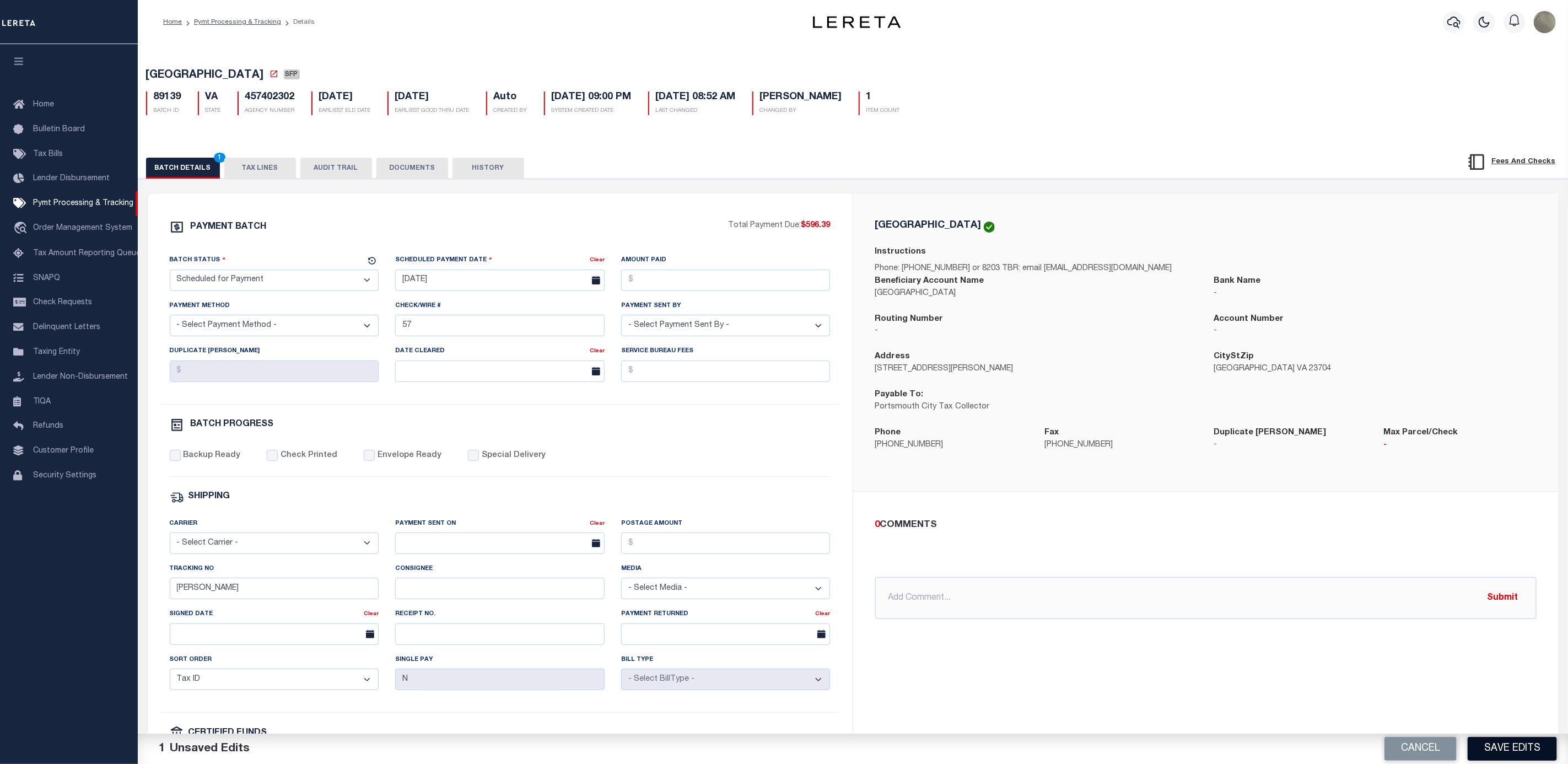
click at [1489, 746] on button "Save Edits" at bounding box center [1513, 749] width 90 height 24
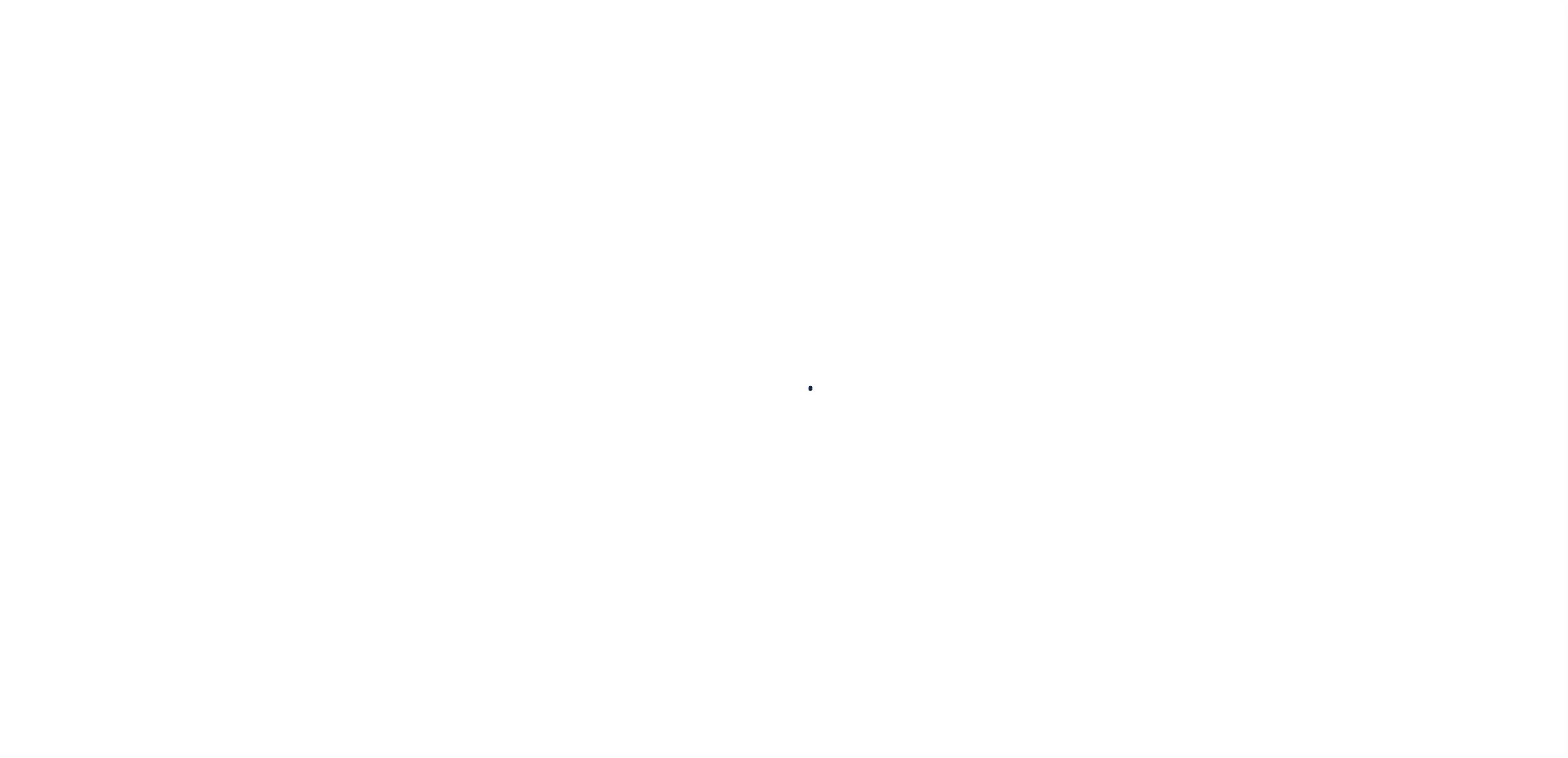
click at [755, 576] on div at bounding box center [784, 379] width 1568 height 758
